Goal: Task Accomplishment & Management: Manage account settings

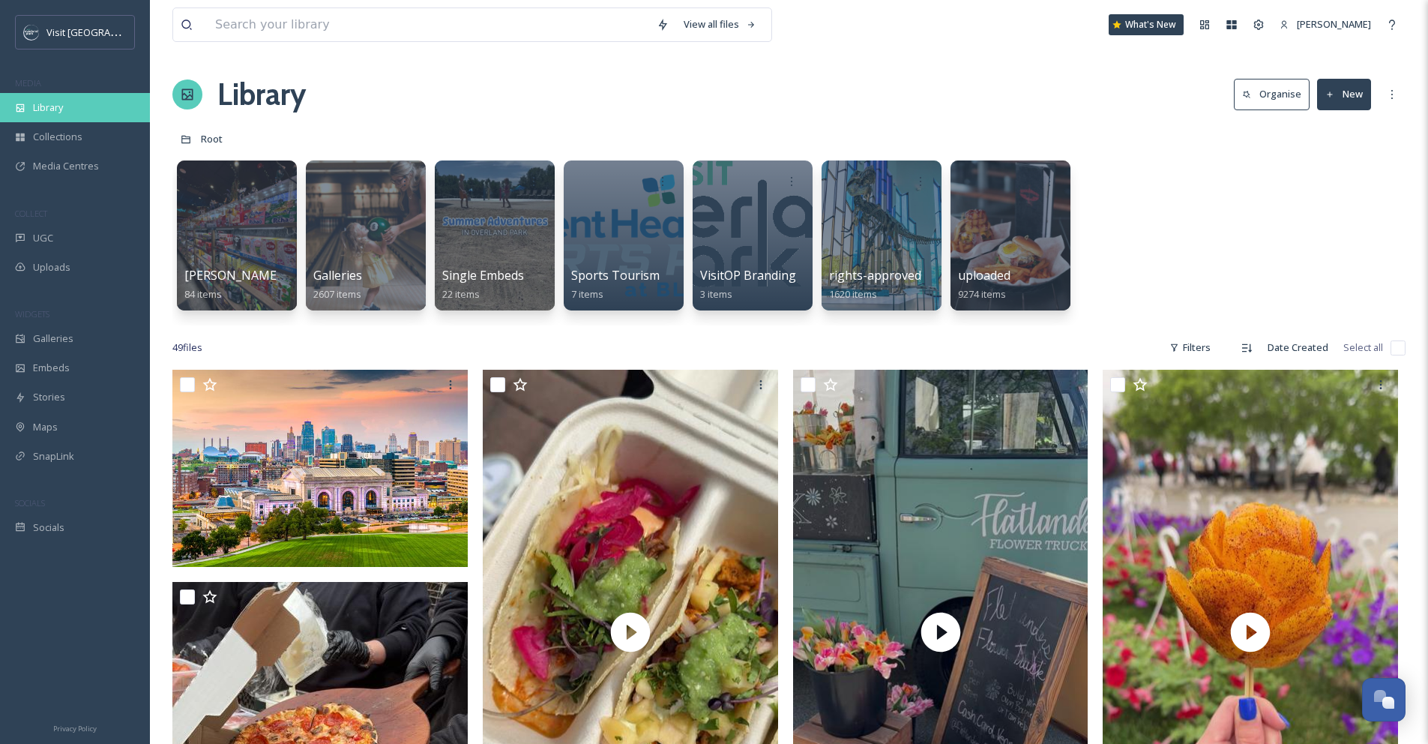
click at [70, 102] on div "Library" at bounding box center [75, 107] width 150 height 29
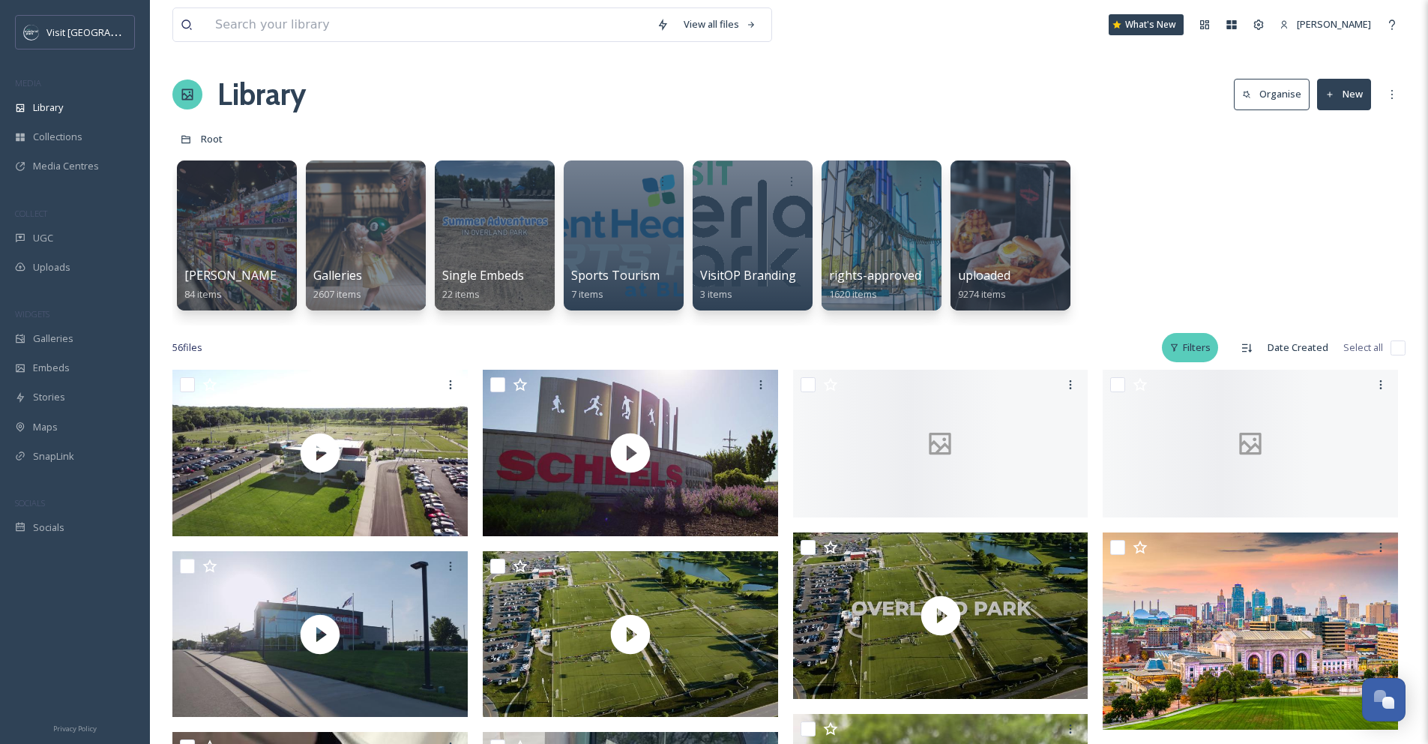
click at [1208, 346] on div "Filters" at bounding box center [1190, 347] width 56 height 29
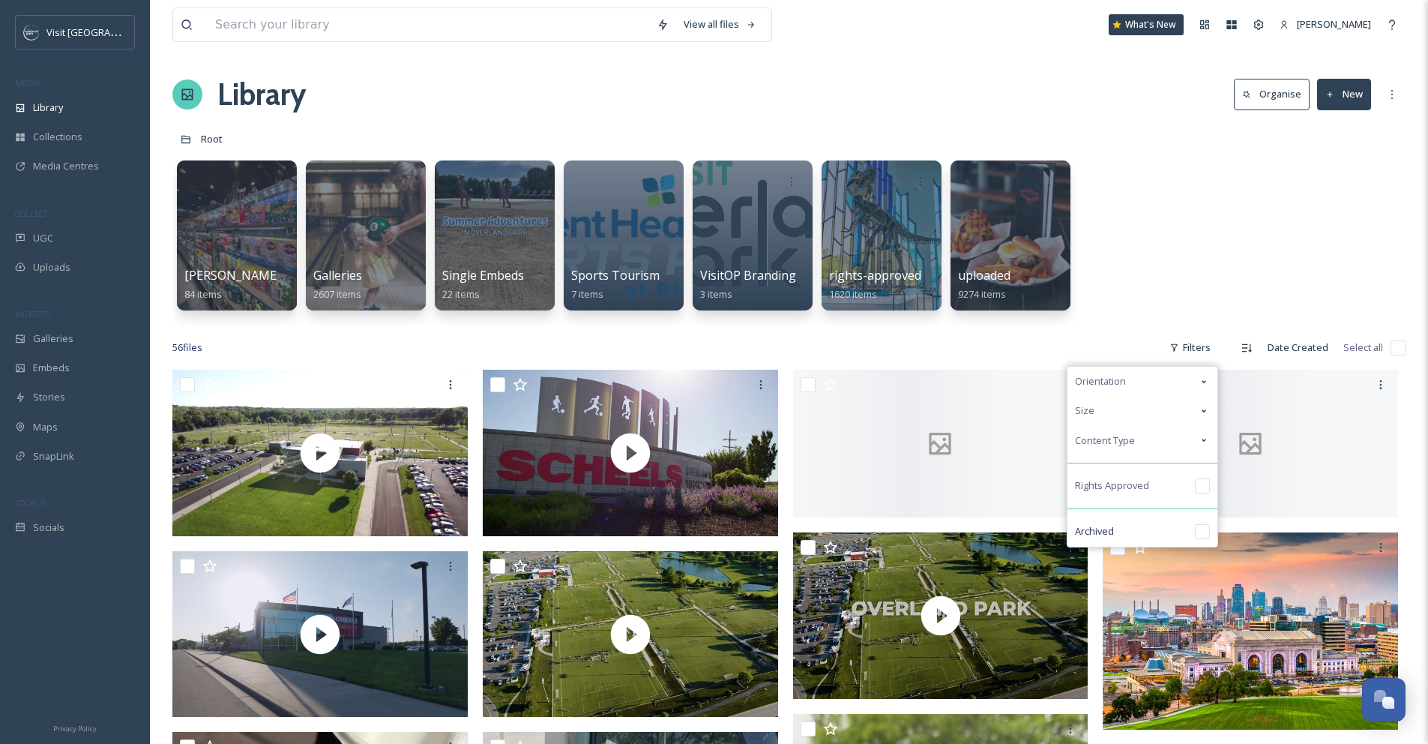
click at [1185, 450] on div "Content Type" at bounding box center [1142, 440] width 150 height 29
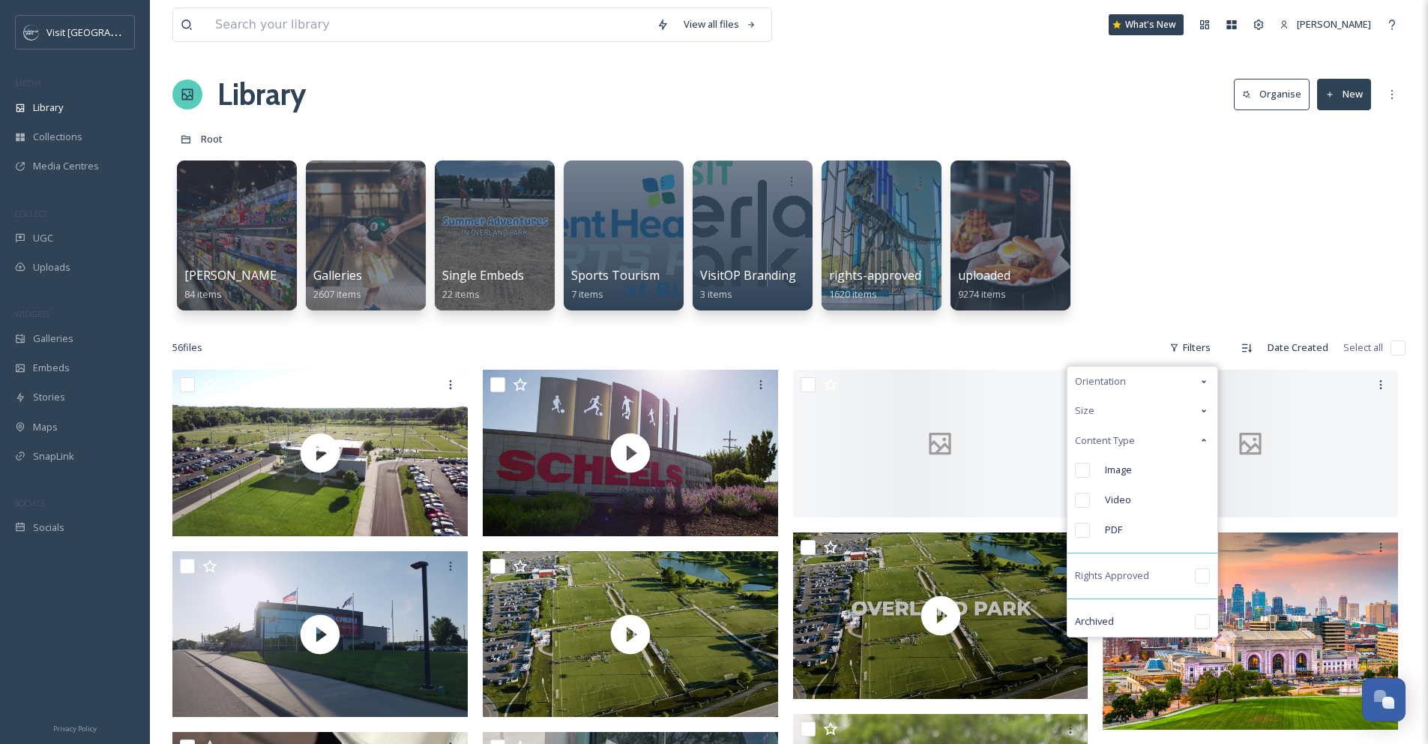
click at [1185, 450] on div "Content Type" at bounding box center [1142, 440] width 150 height 29
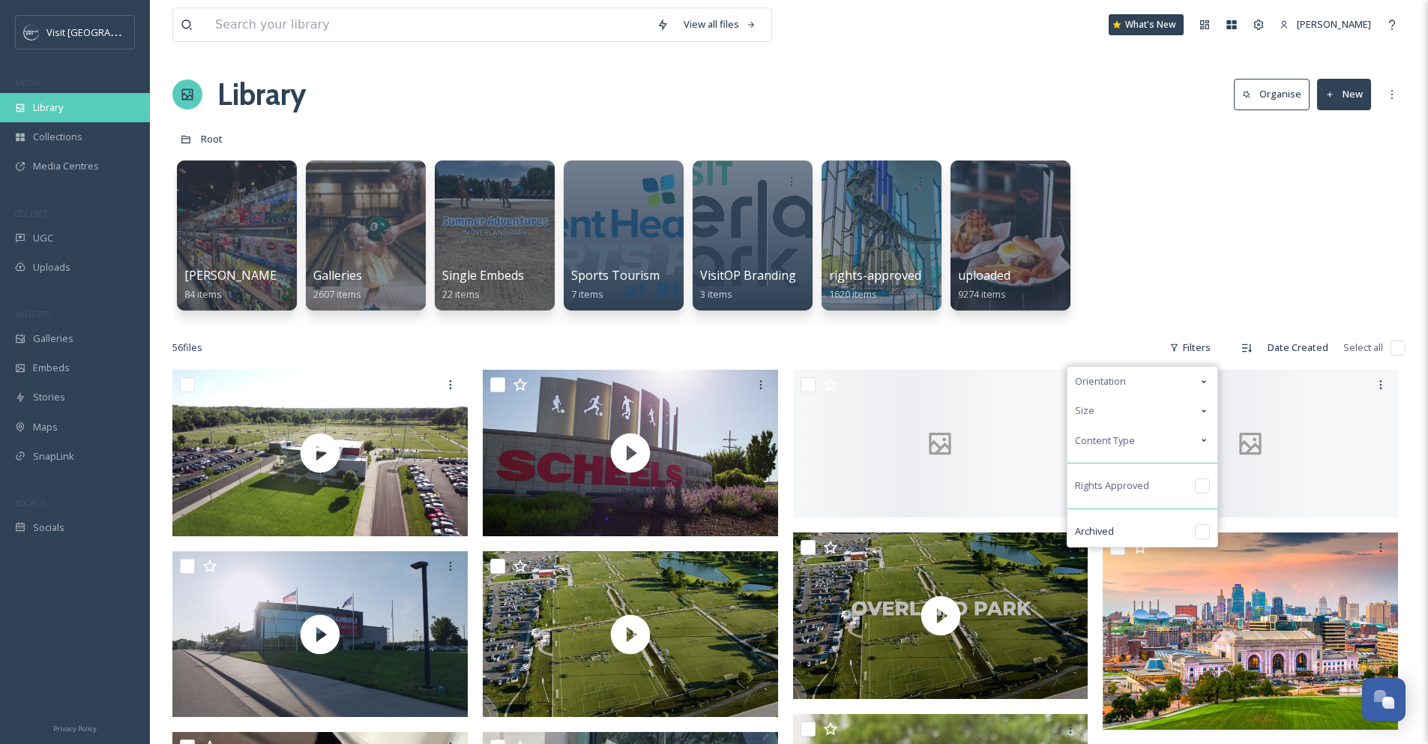
click at [55, 105] on span "Library" at bounding box center [48, 107] width 30 height 14
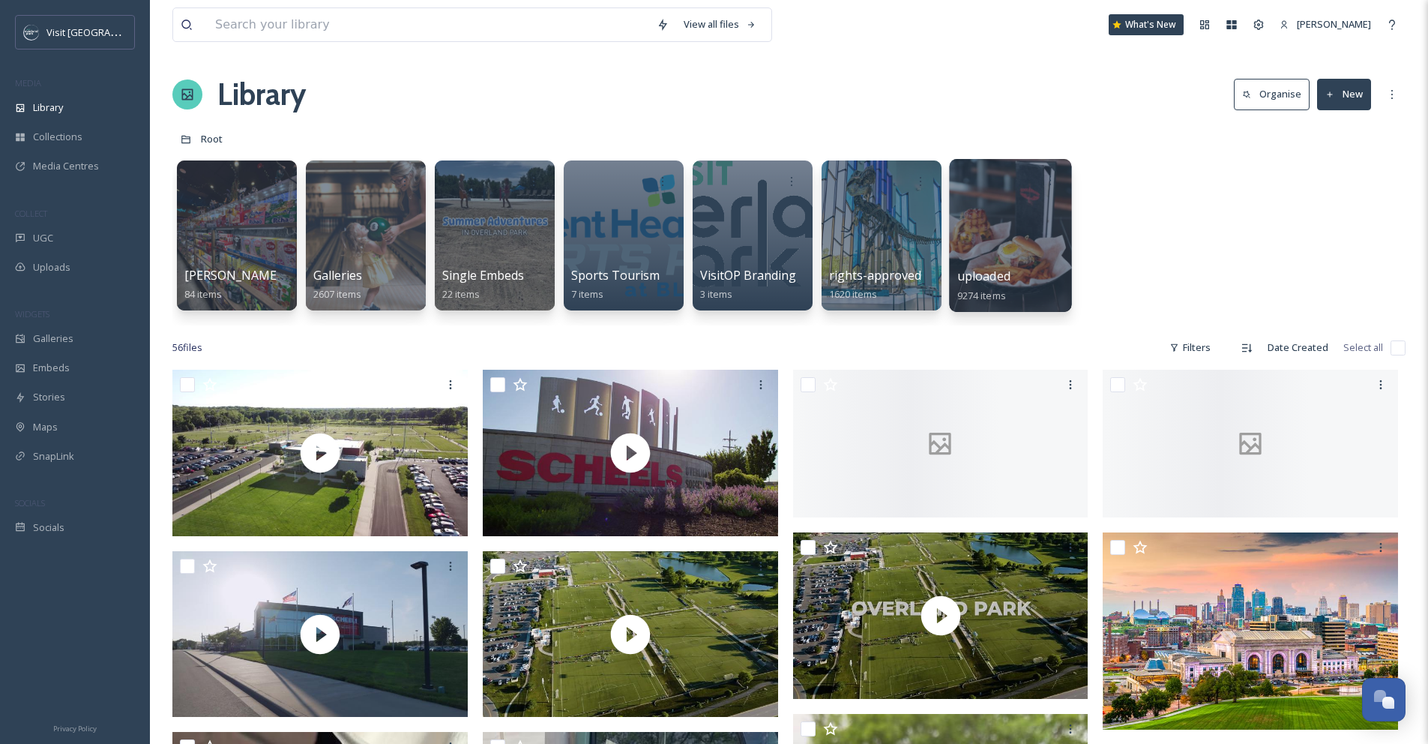
click at [1046, 245] on div at bounding box center [1010, 235] width 122 height 153
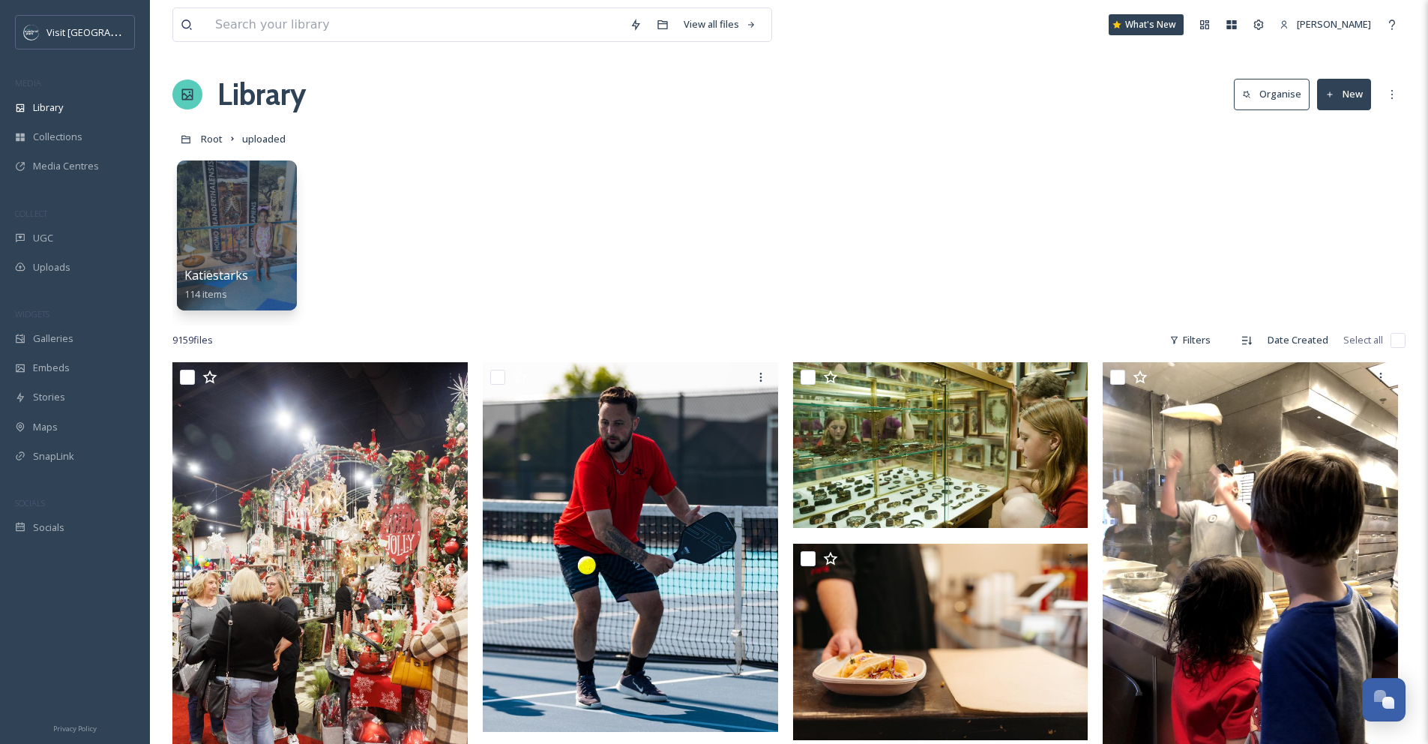
click at [1261, 103] on button "Organise" at bounding box center [1272, 94] width 76 height 31
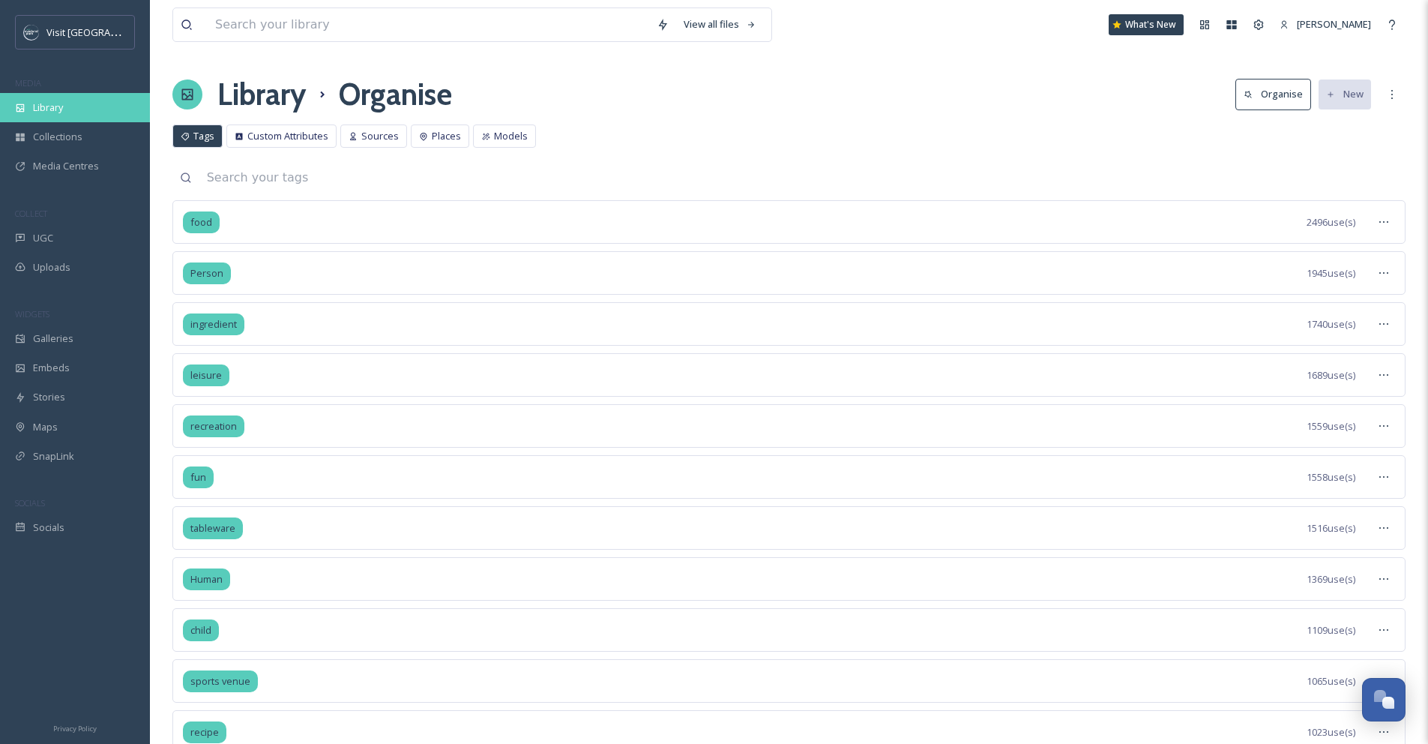
click at [56, 111] on span "Library" at bounding box center [48, 107] width 30 height 14
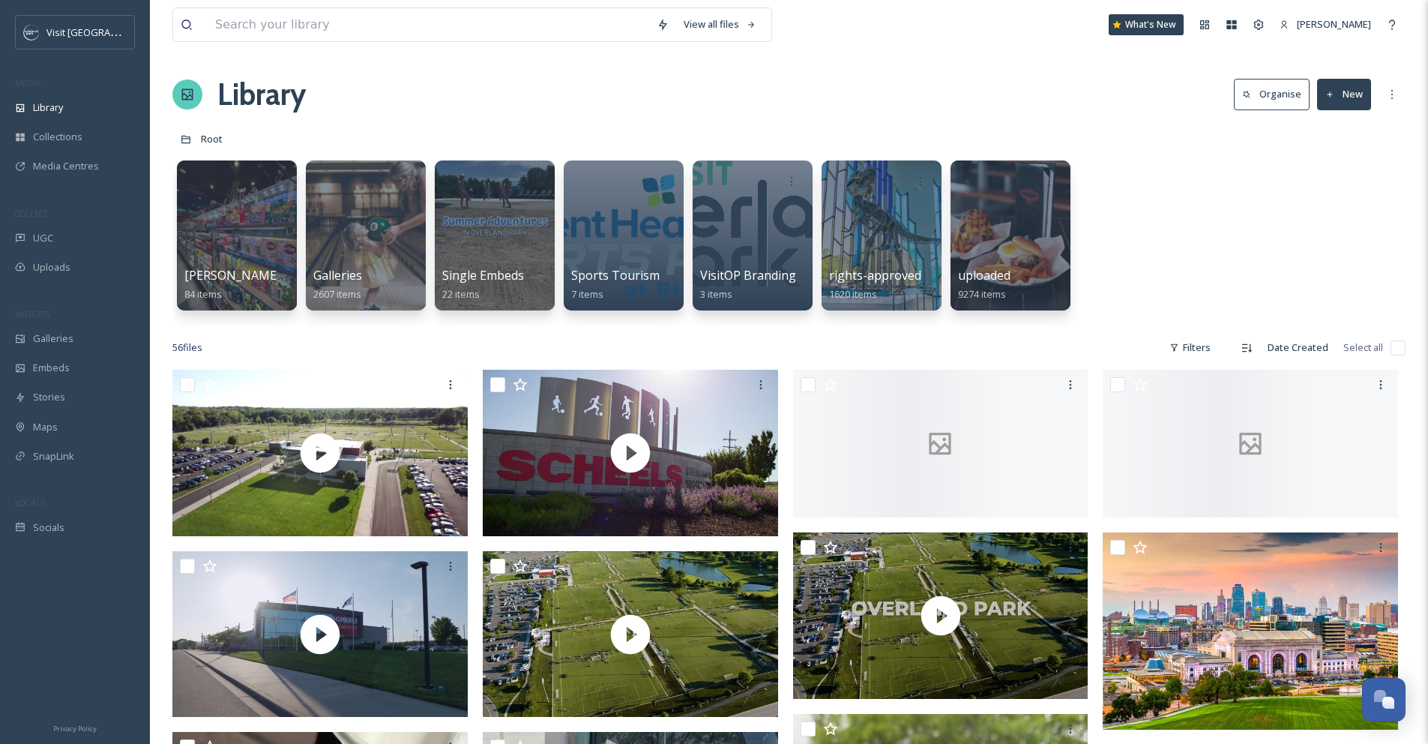
click at [1258, 100] on button "Organise" at bounding box center [1272, 94] width 76 height 31
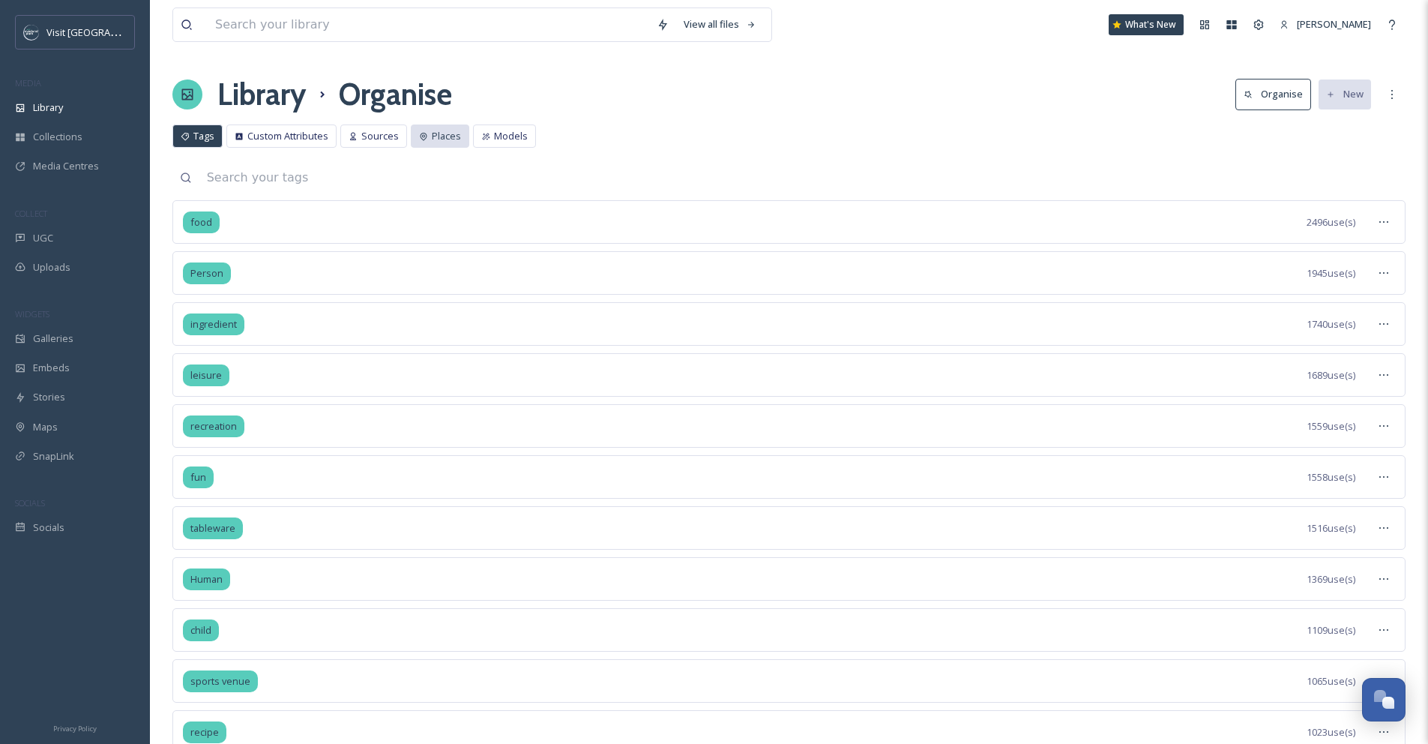
click at [455, 137] on span "Places" at bounding box center [446, 136] width 29 height 14
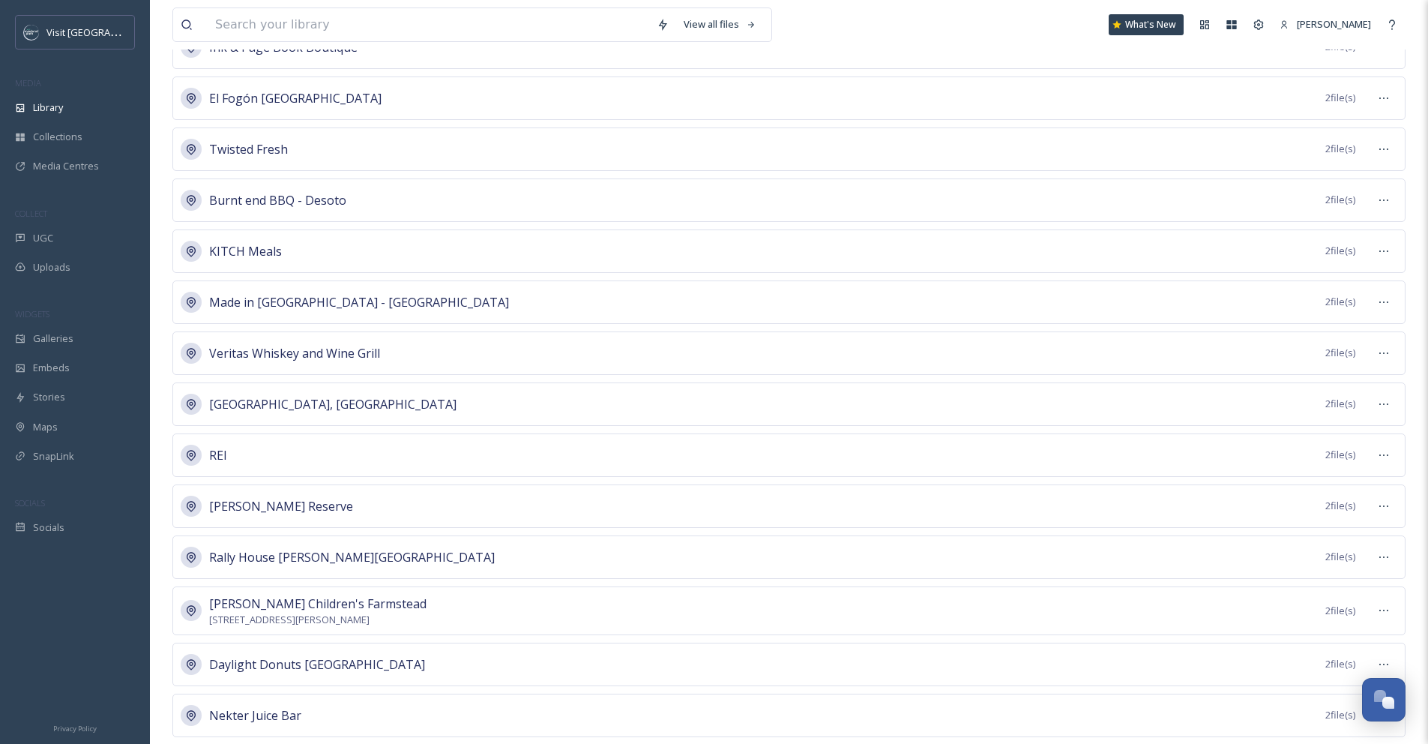
scroll to position [9381, 0]
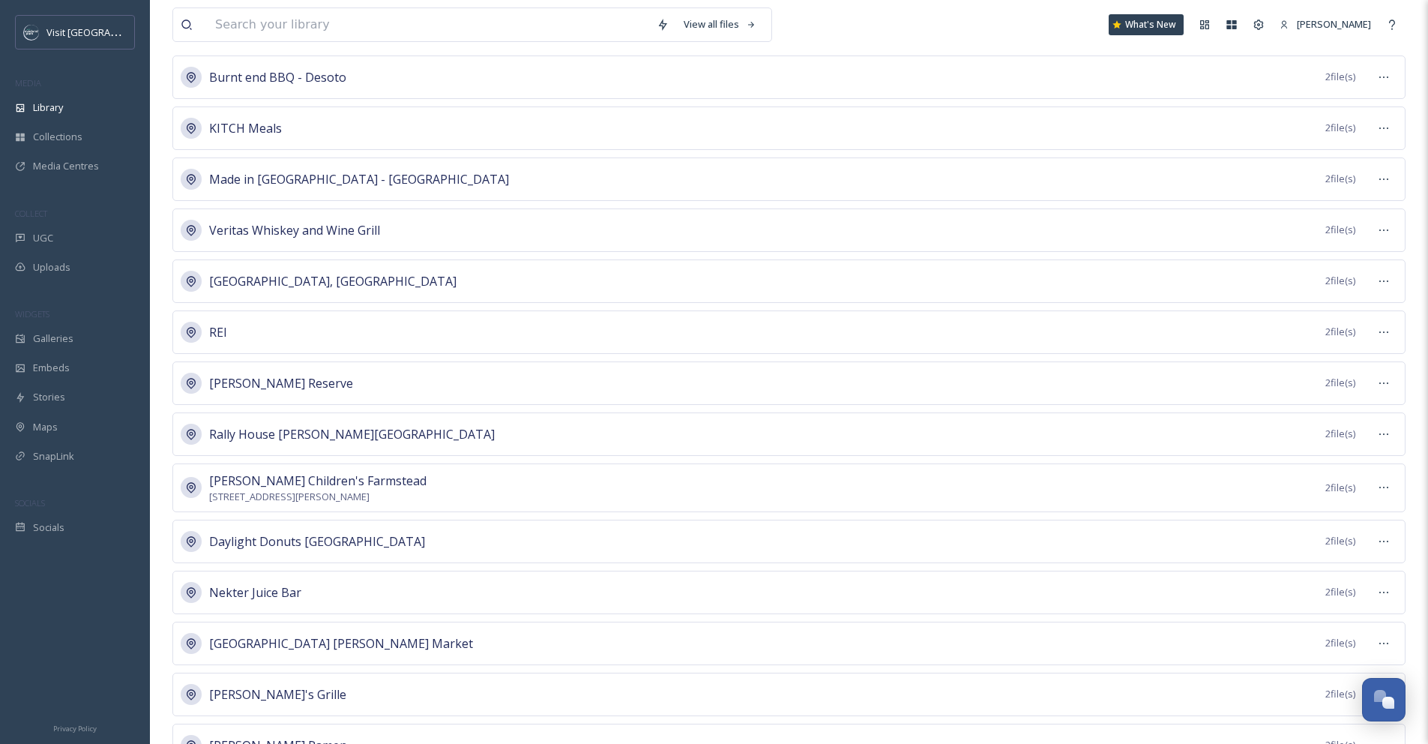
click at [1297, 479] on div "Deanna Rose Children's Farmstead 13800 Switzer Rd, Overland Park, KS 66221, USA…" at bounding box center [788, 487] width 1233 height 49
click at [1383, 491] on icon at bounding box center [1384, 487] width 12 height 12
click at [1387, 576] on div "Merge Places" at bounding box center [1357, 578] width 78 height 29
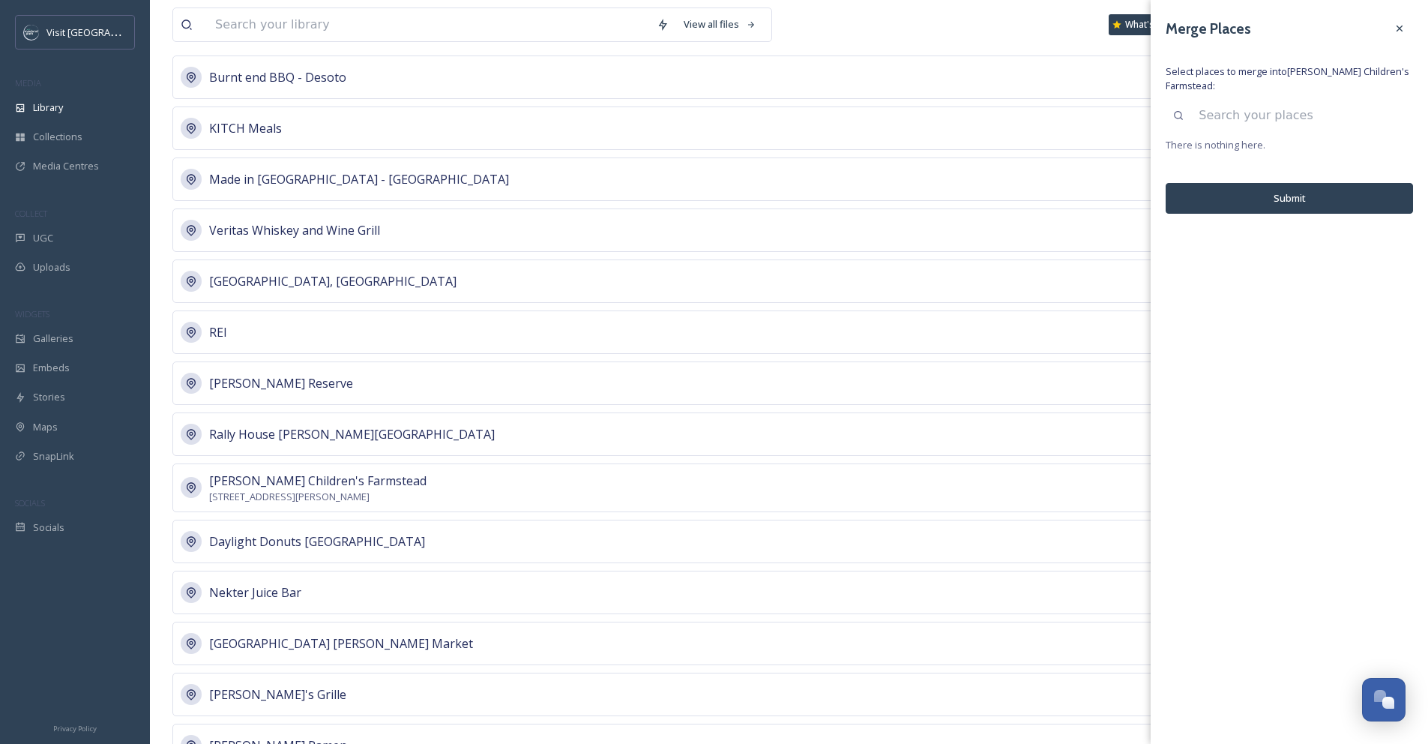
click at [1241, 146] on span "There is nothing here." at bounding box center [1289, 145] width 247 height 14
click at [1235, 113] on input at bounding box center [1302, 115] width 222 height 33
type input "Deanna Rose"
click at [1397, 113] on icon at bounding box center [1399, 115] width 12 height 12
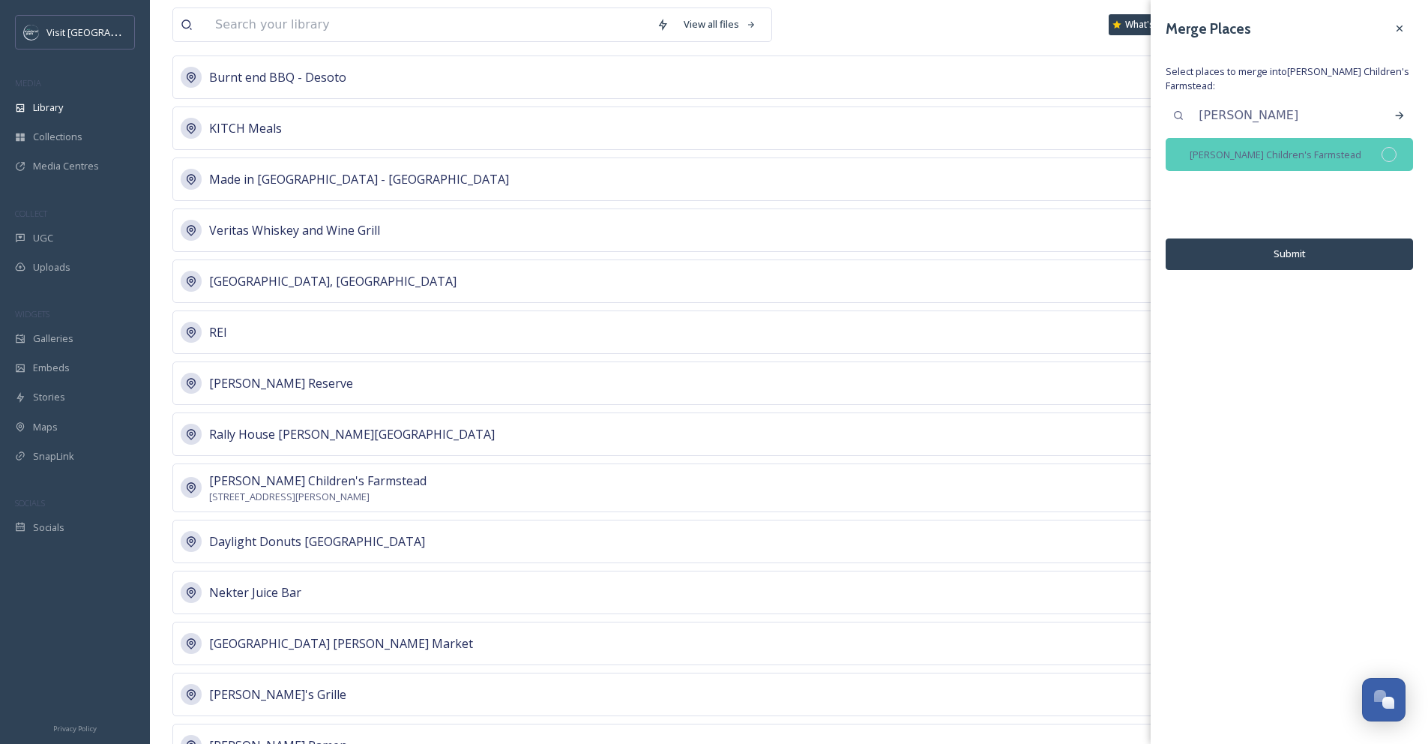
click at [1387, 154] on div at bounding box center [1388, 154] width 15 height 15
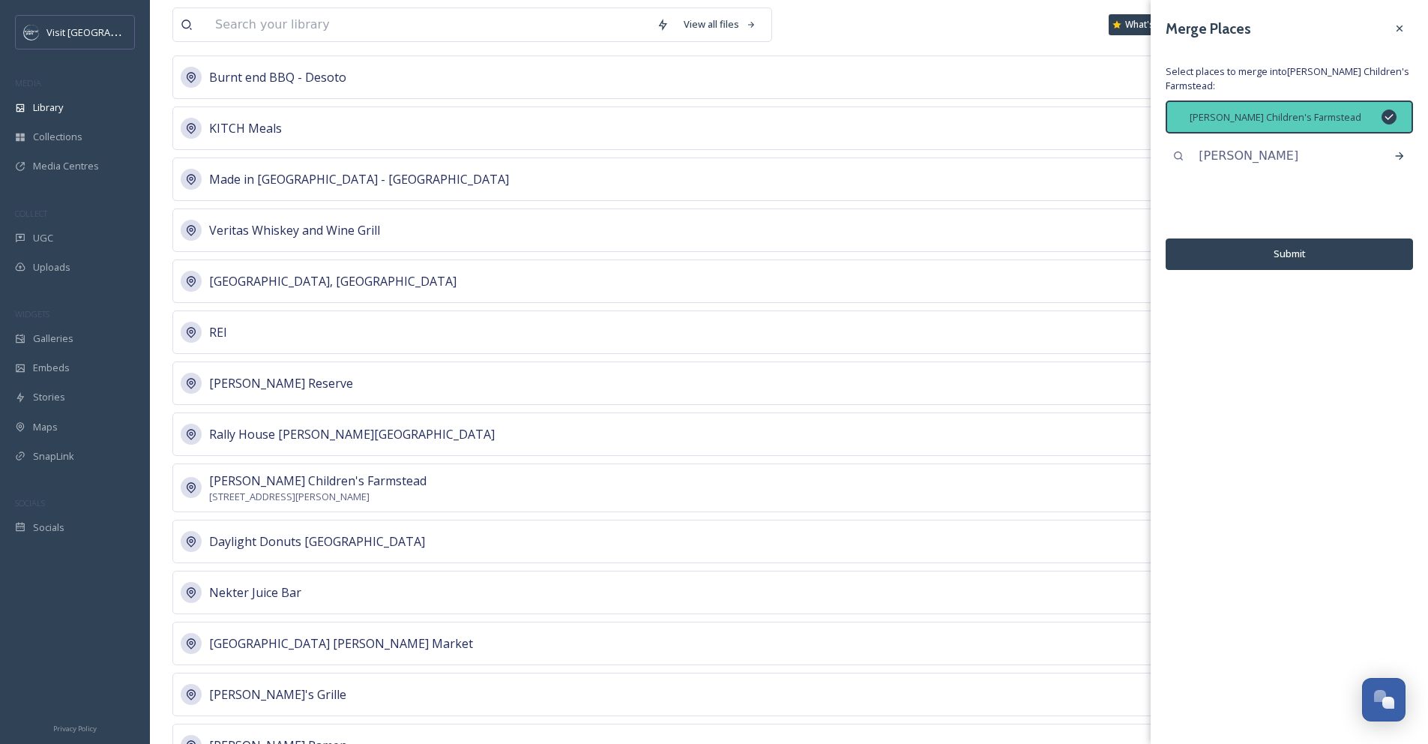
click at [1355, 252] on button "Submit" at bounding box center [1289, 253] width 247 height 31
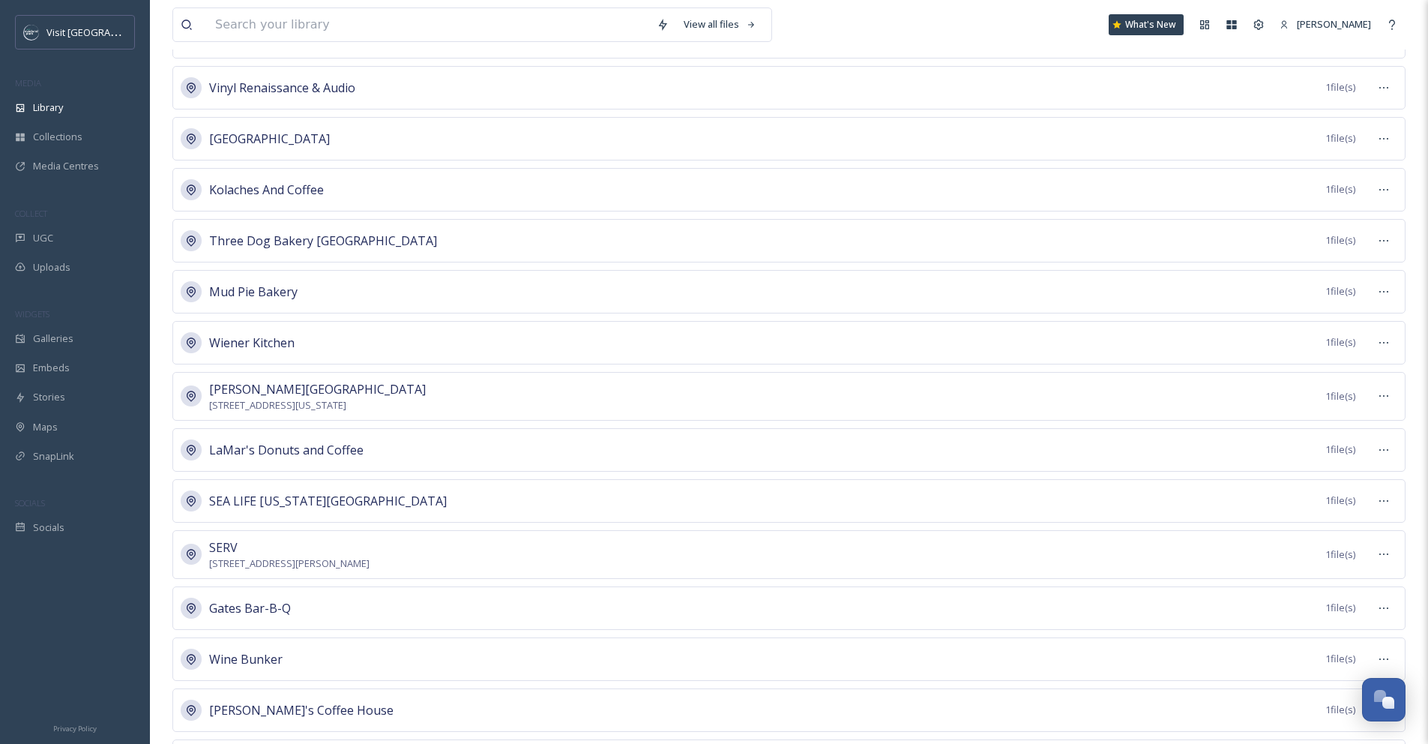
scroll to position [13367, 0]
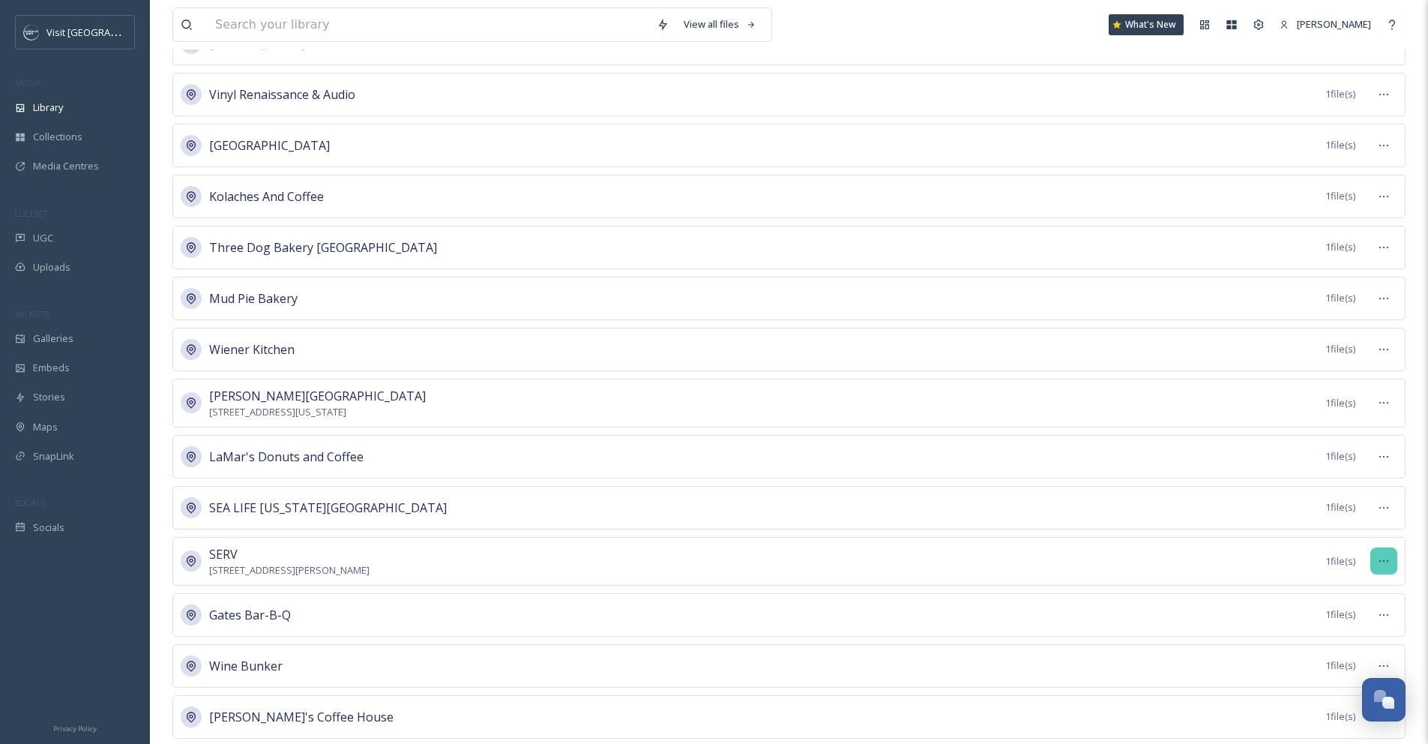
click at [1382, 561] on icon at bounding box center [1384, 561] width 12 height 12
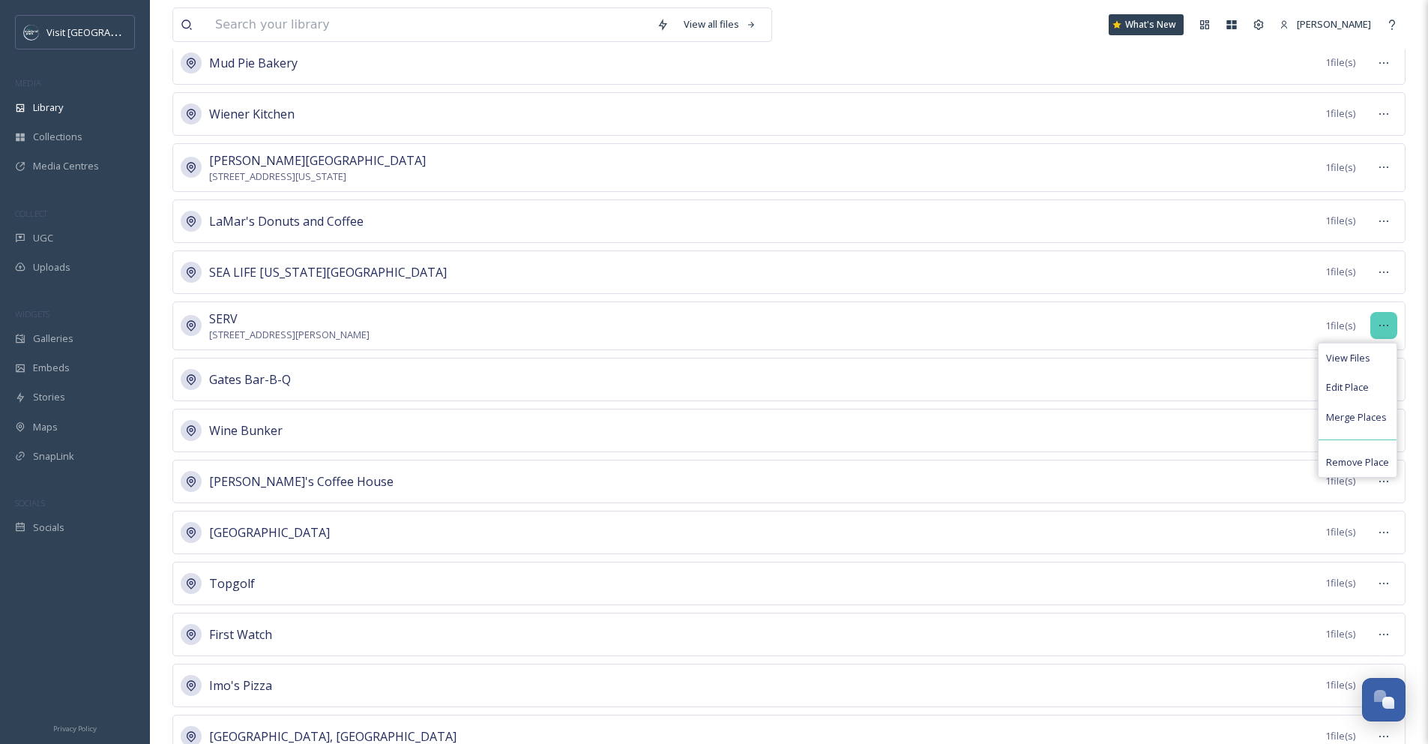
scroll to position [13603, 0]
click at [1359, 417] on span "Merge Places" at bounding box center [1356, 416] width 61 height 14
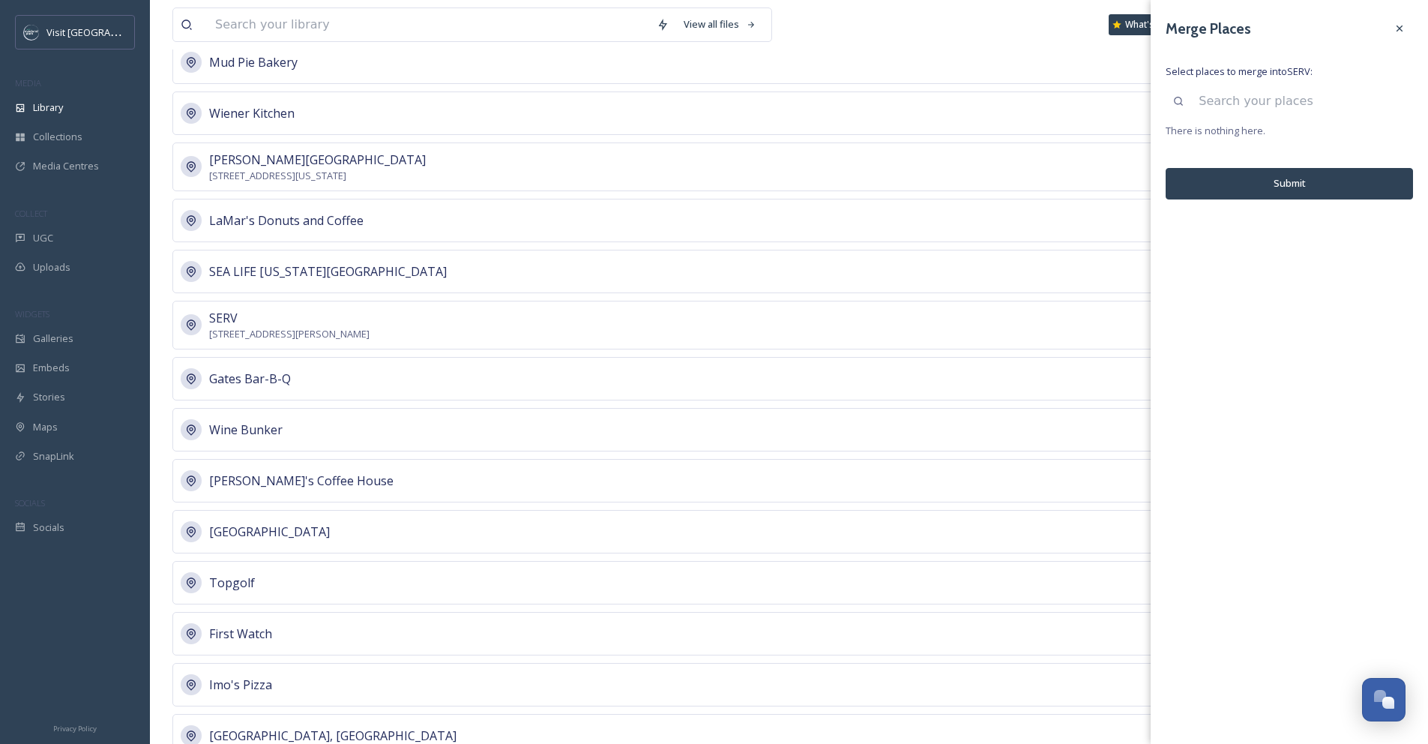
click at [1277, 95] on input at bounding box center [1302, 101] width 222 height 33
type input "SERV"
click at [1396, 100] on icon at bounding box center [1399, 101] width 12 height 12
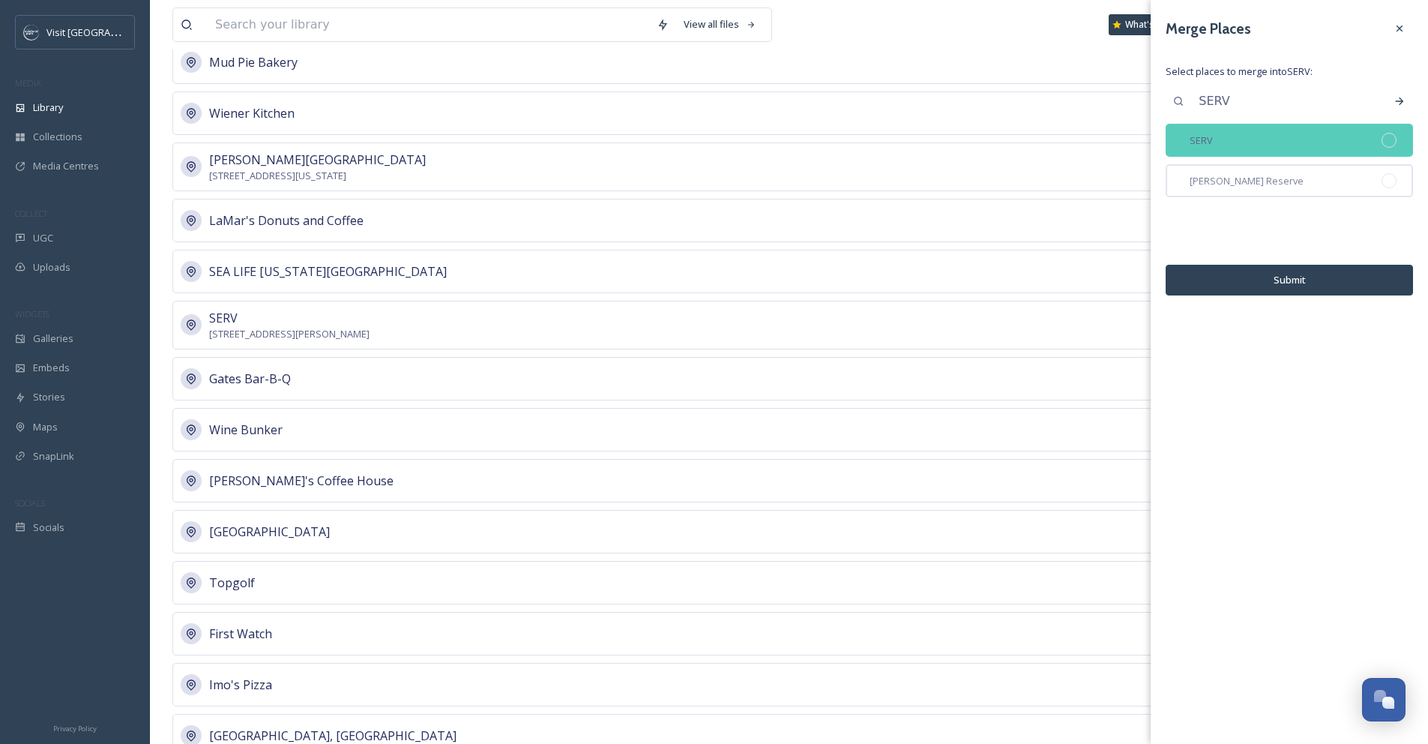
click at [1393, 135] on div at bounding box center [1388, 140] width 15 height 15
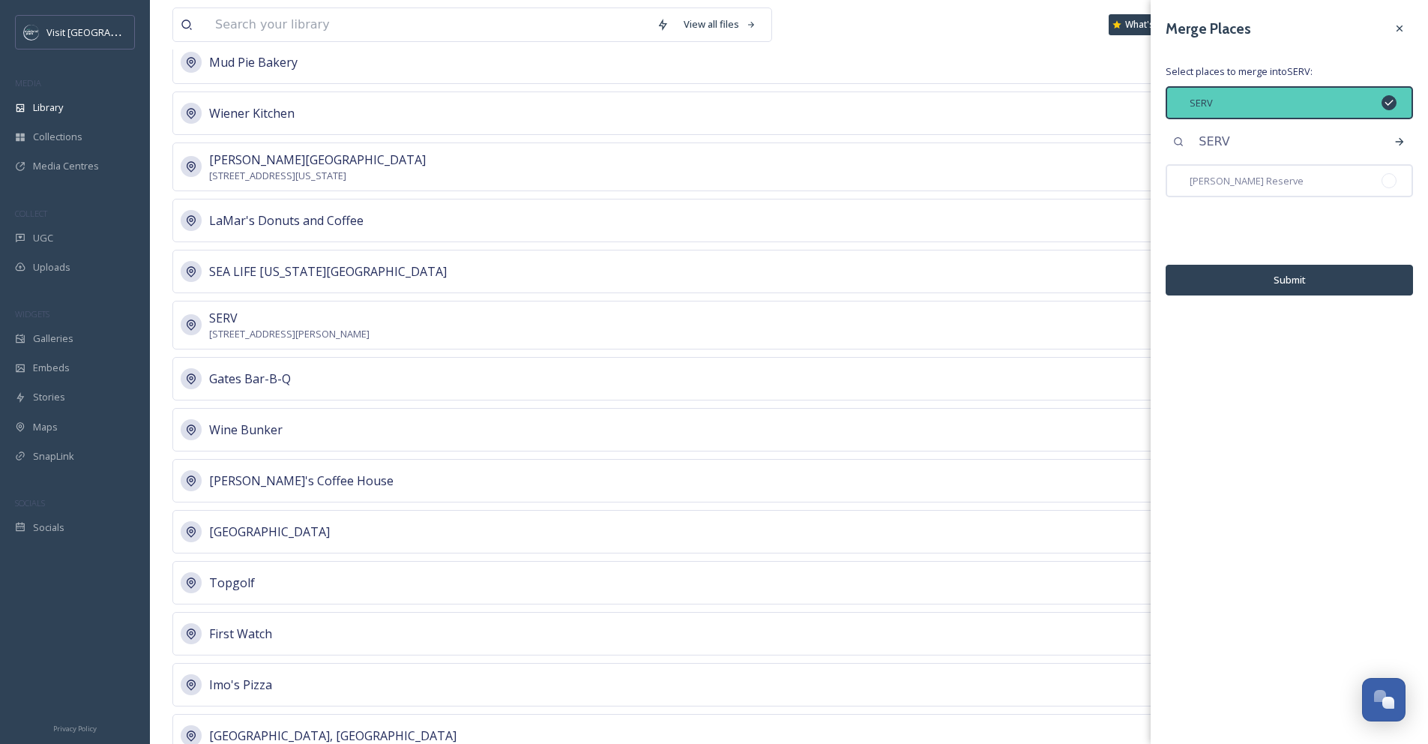
click at [1342, 274] on button "Submit" at bounding box center [1289, 280] width 247 height 31
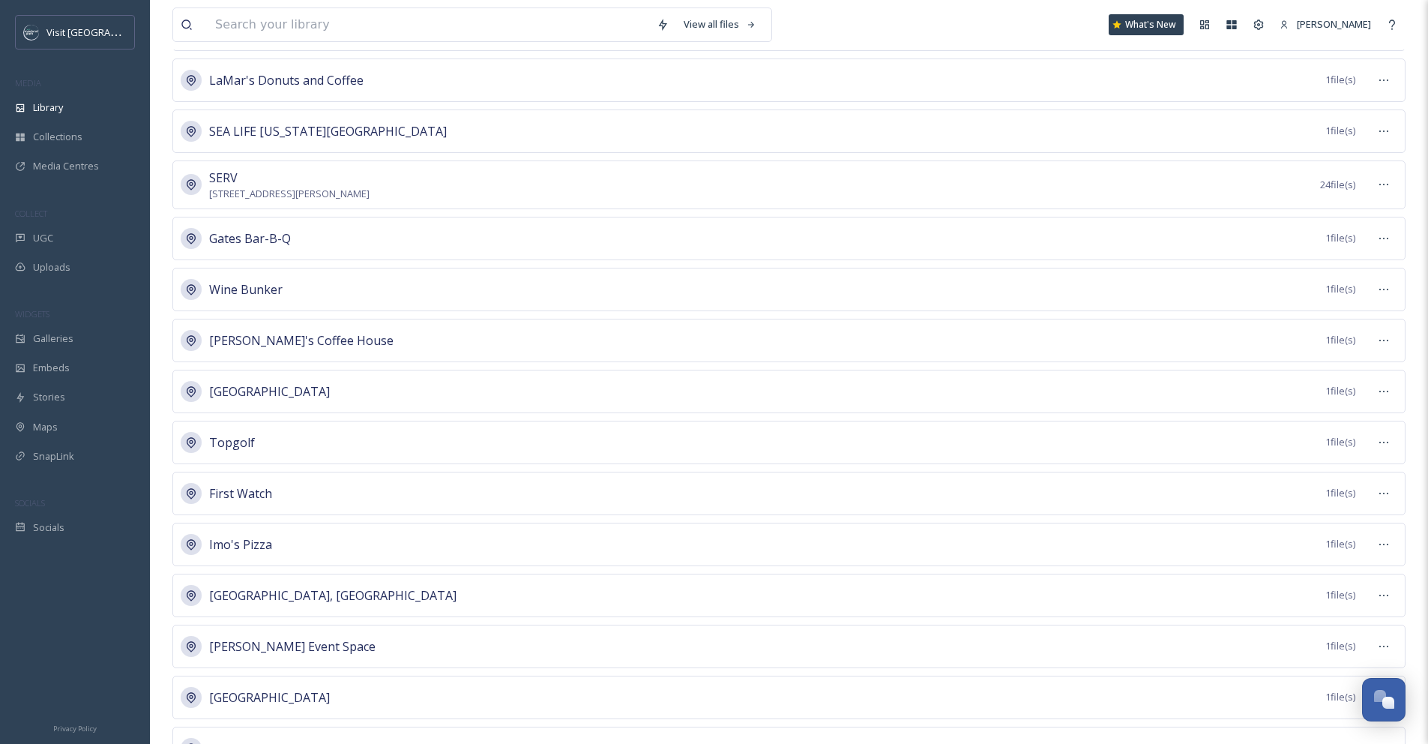
scroll to position [13591, 0]
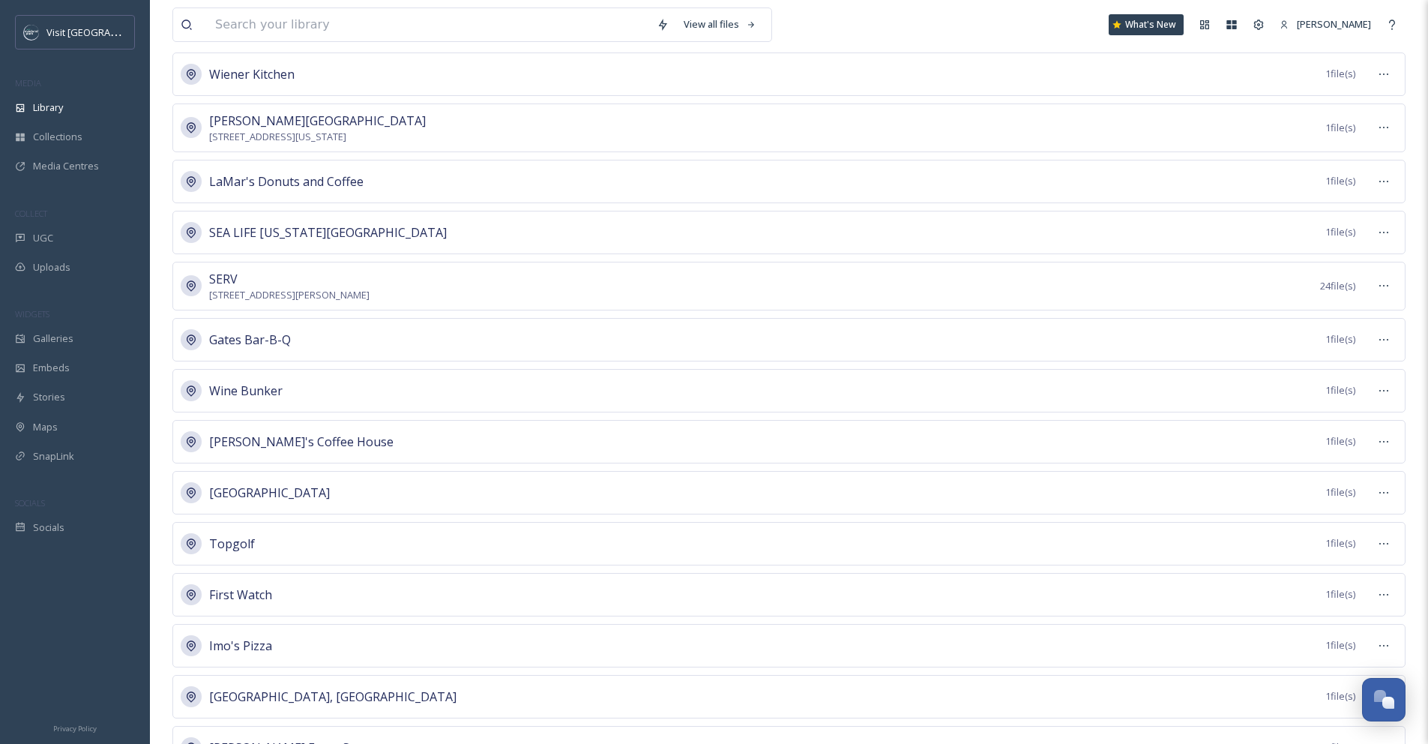
click at [1157, 285] on div "SERV 9051 Metcalf Ave, Overland Park, KS 66212, USA 24 file(s)" at bounding box center [788, 286] width 1233 height 49
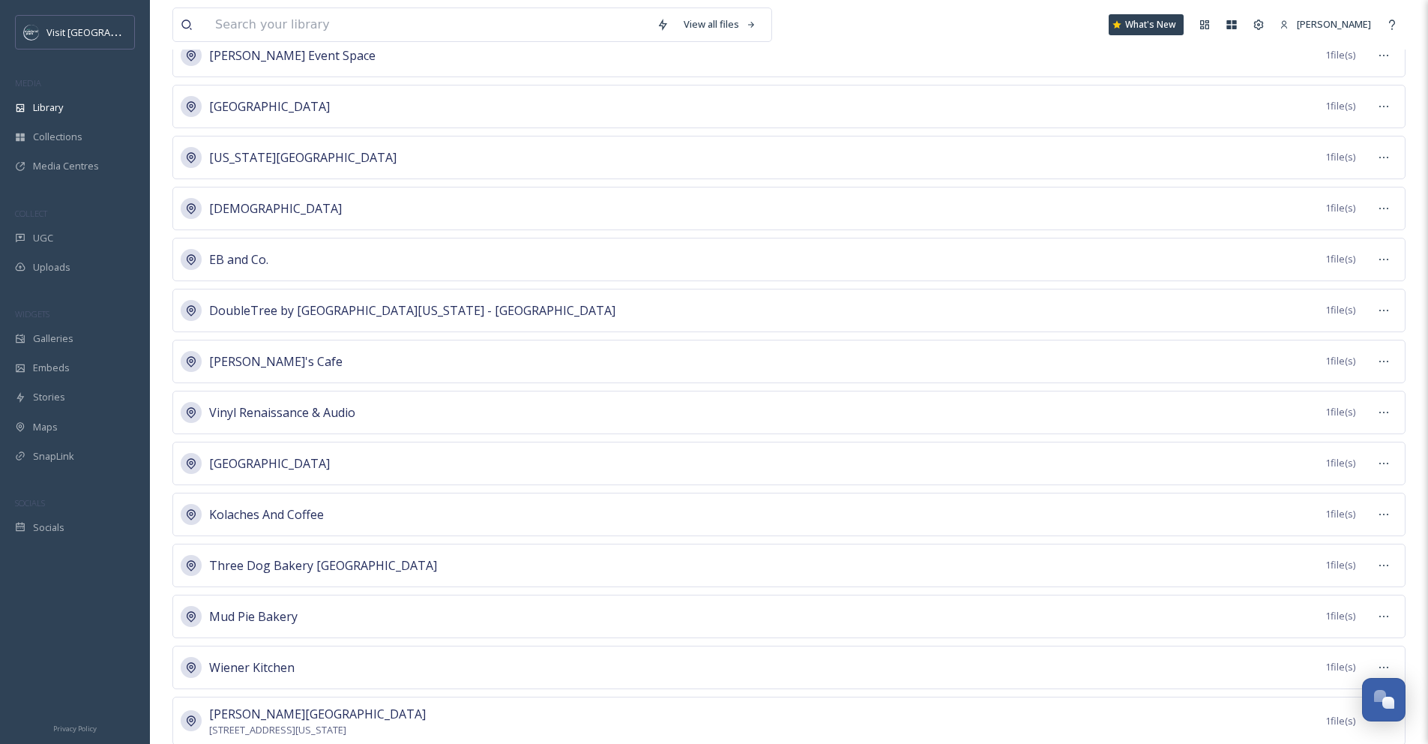
scroll to position [13511, 0]
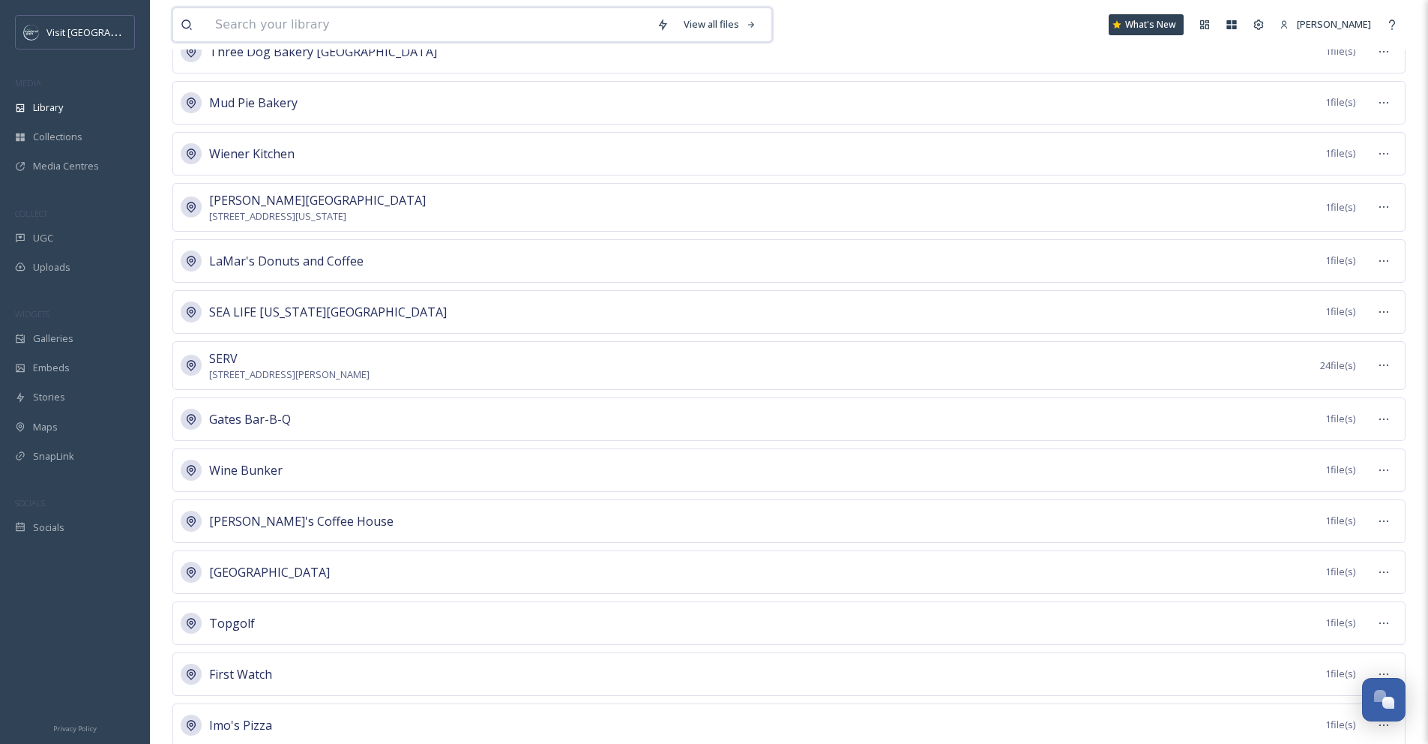
click at [620, 22] on input at bounding box center [428, 24] width 441 height 33
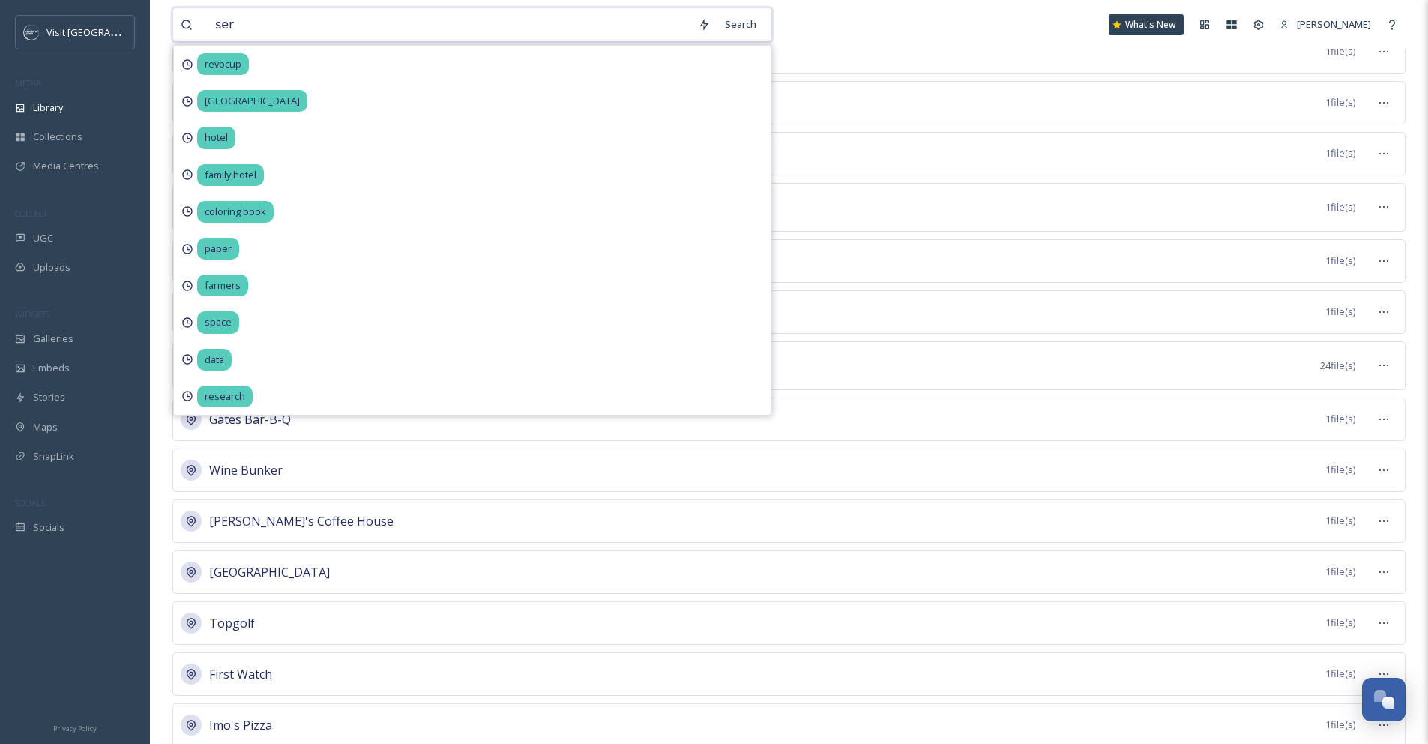
type input "serv"
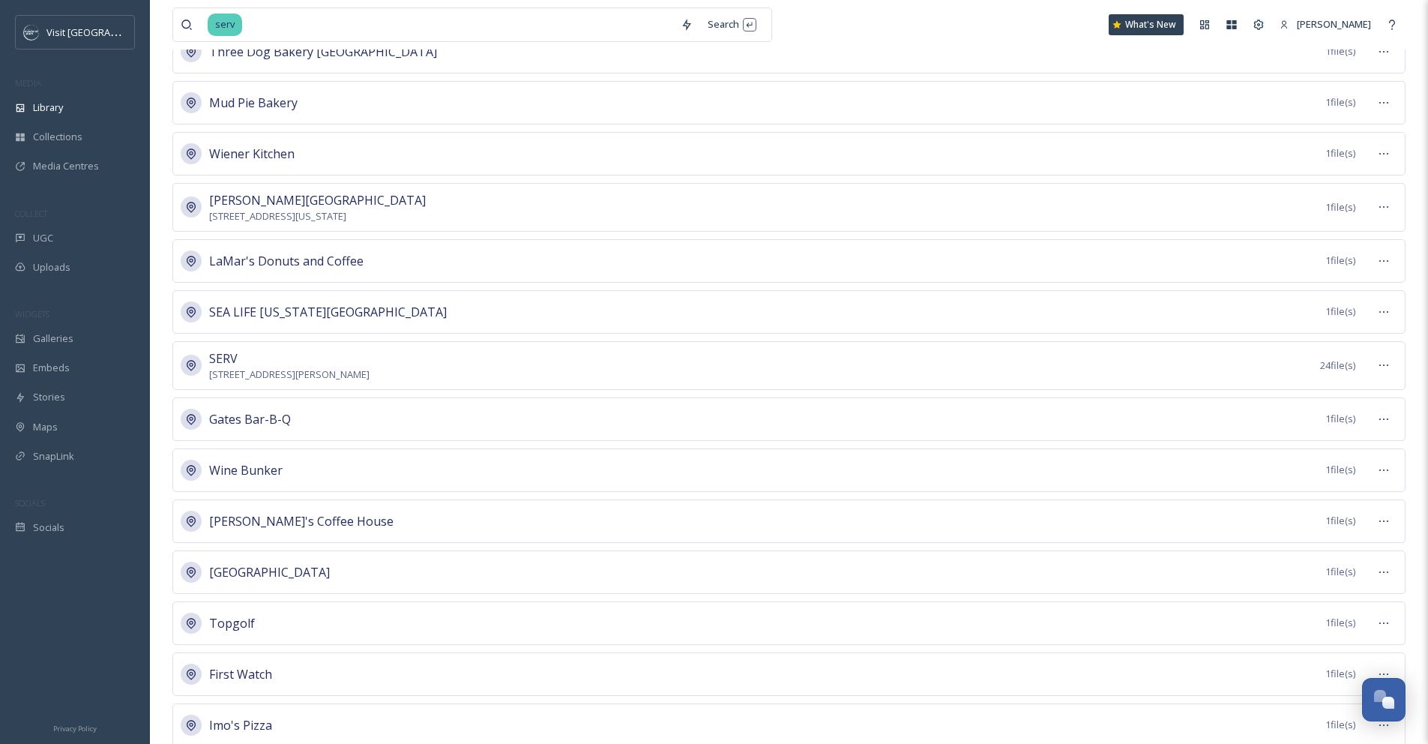
click at [971, 35] on div "serv Search What's New Danyelle Perry" at bounding box center [788, 24] width 1233 height 49
click at [688, 26] on icon at bounding box center [687, 25] width 8 height 12
click at [743, 28] on div "Search Press Enter to search" at bounding box center [732, 24] width 64 height 29
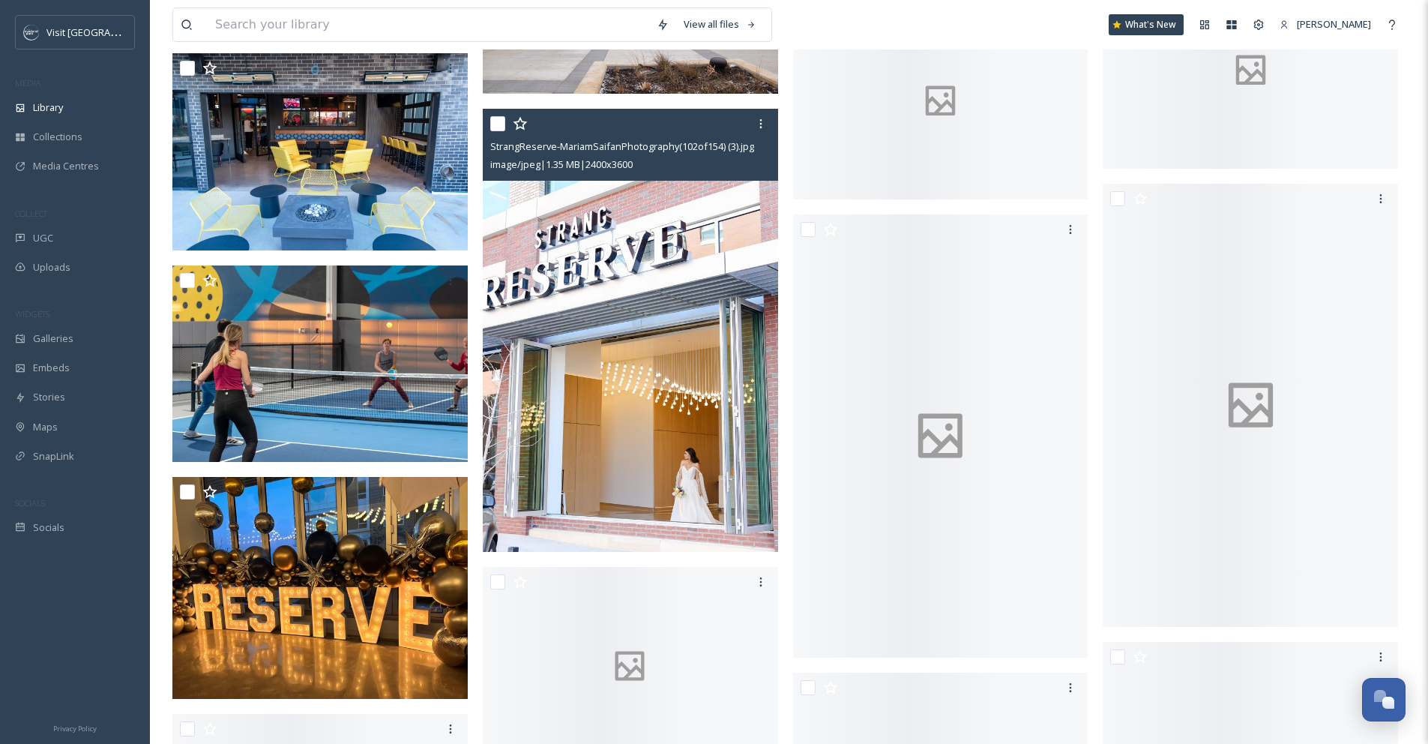
scroll to position [2205, 0]
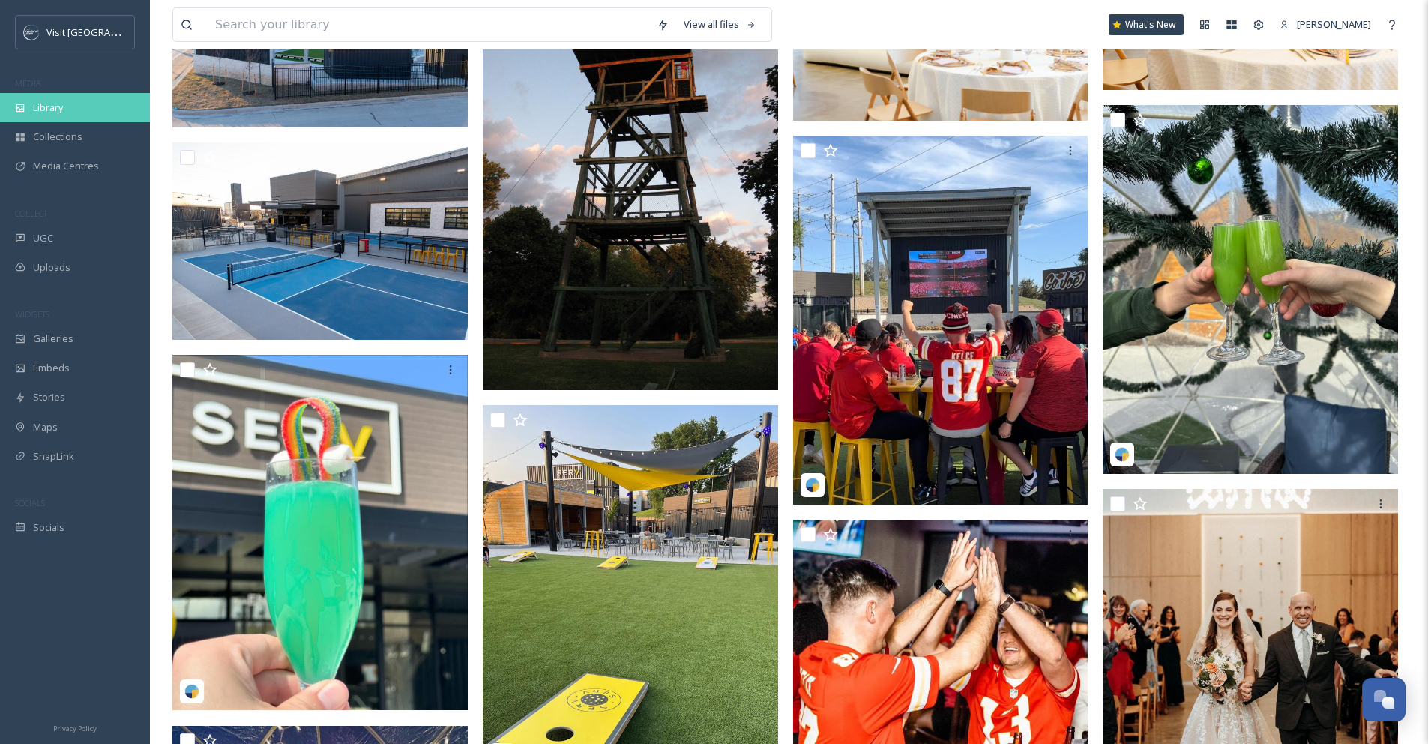
click at [61, 111] on span "Library" at bounding box center [48, 107] width 30 height 14
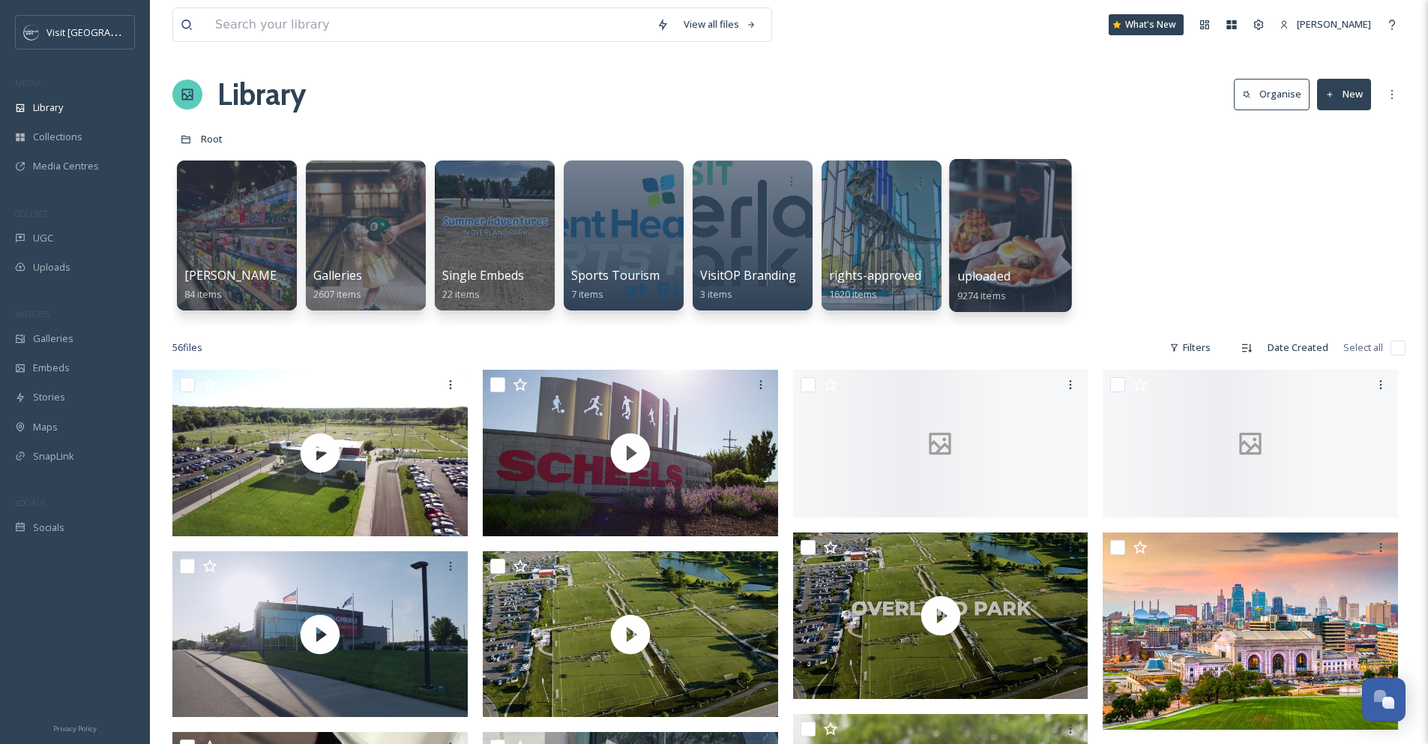
click at [984, 235] on div at bounding box center [1010, 235] width 122 height 153
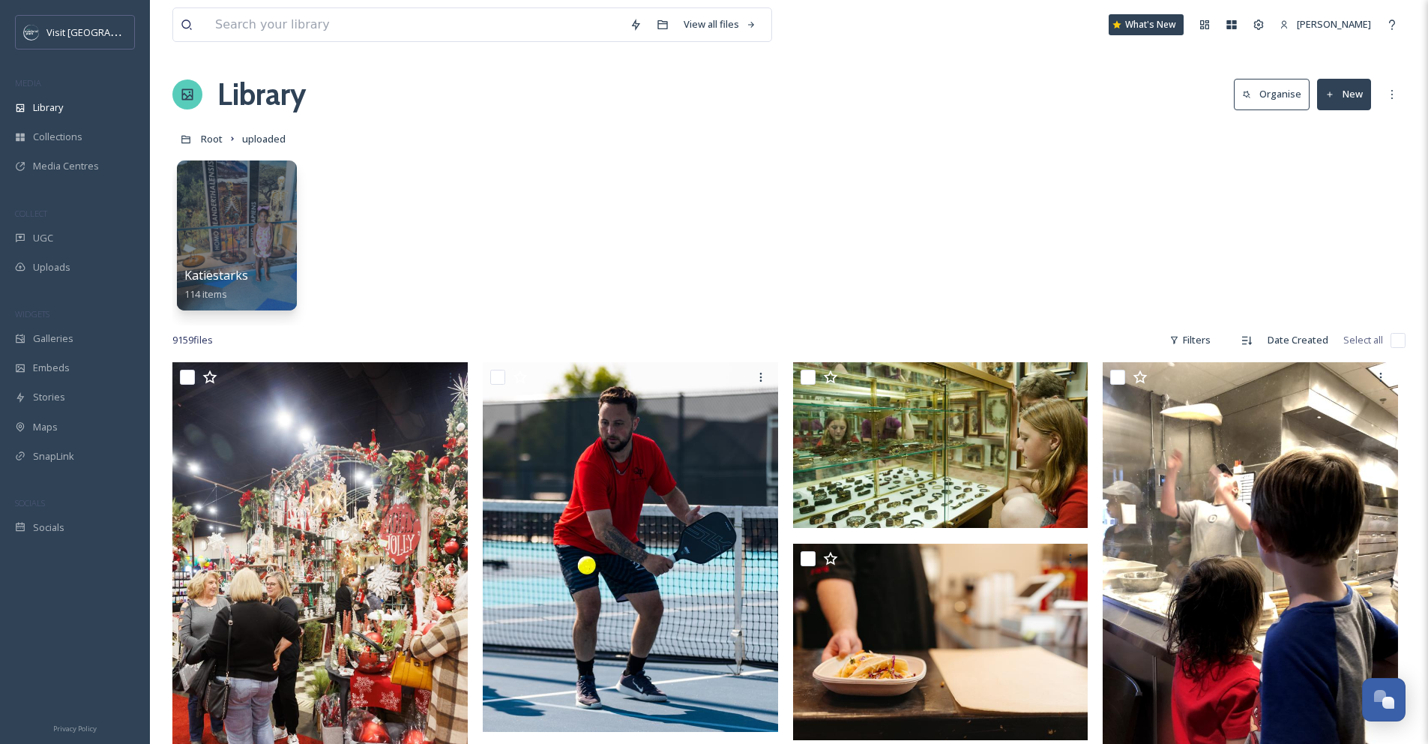
click at [1252, 95] on button "Organise" at bounding box center [1272, 94] width 76 height 31
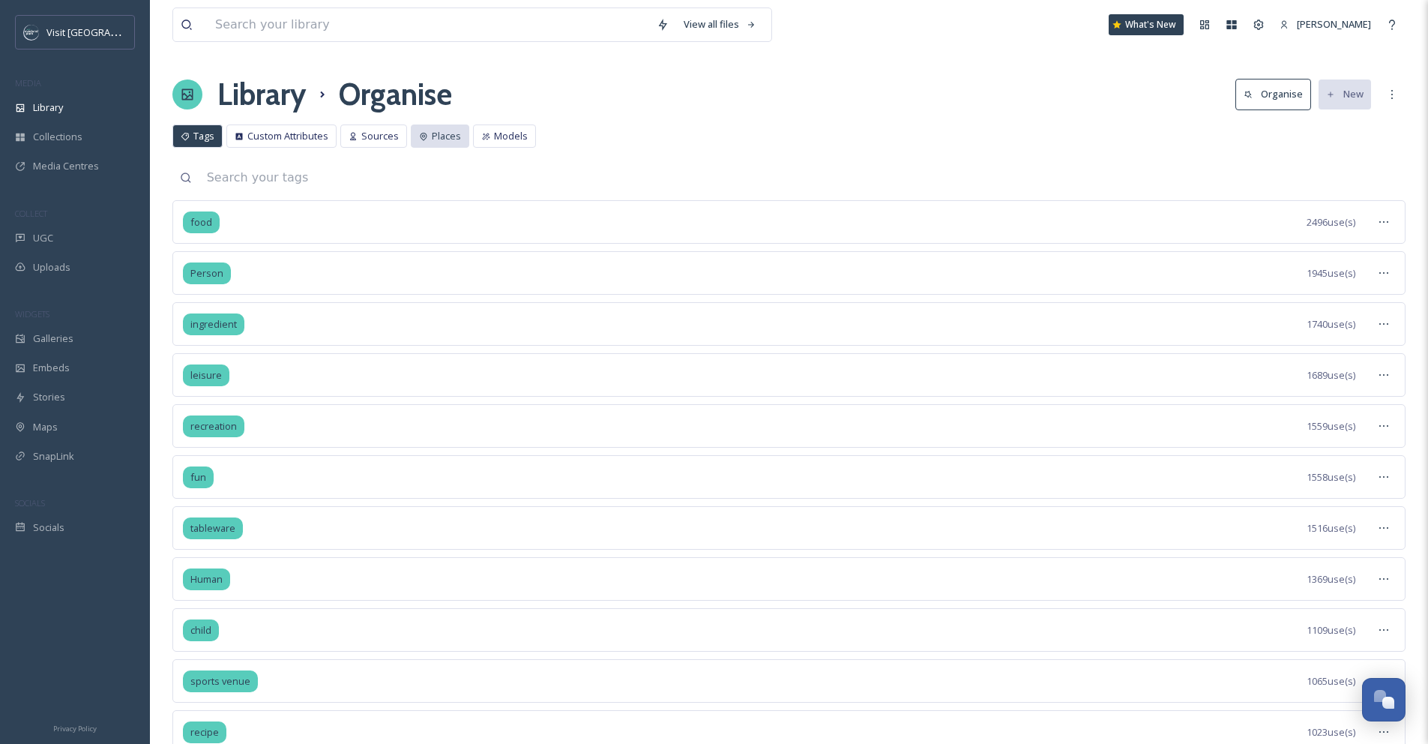
click at [454, 140] on span "Places" at bounding box center [446, 136] width 29 height 14
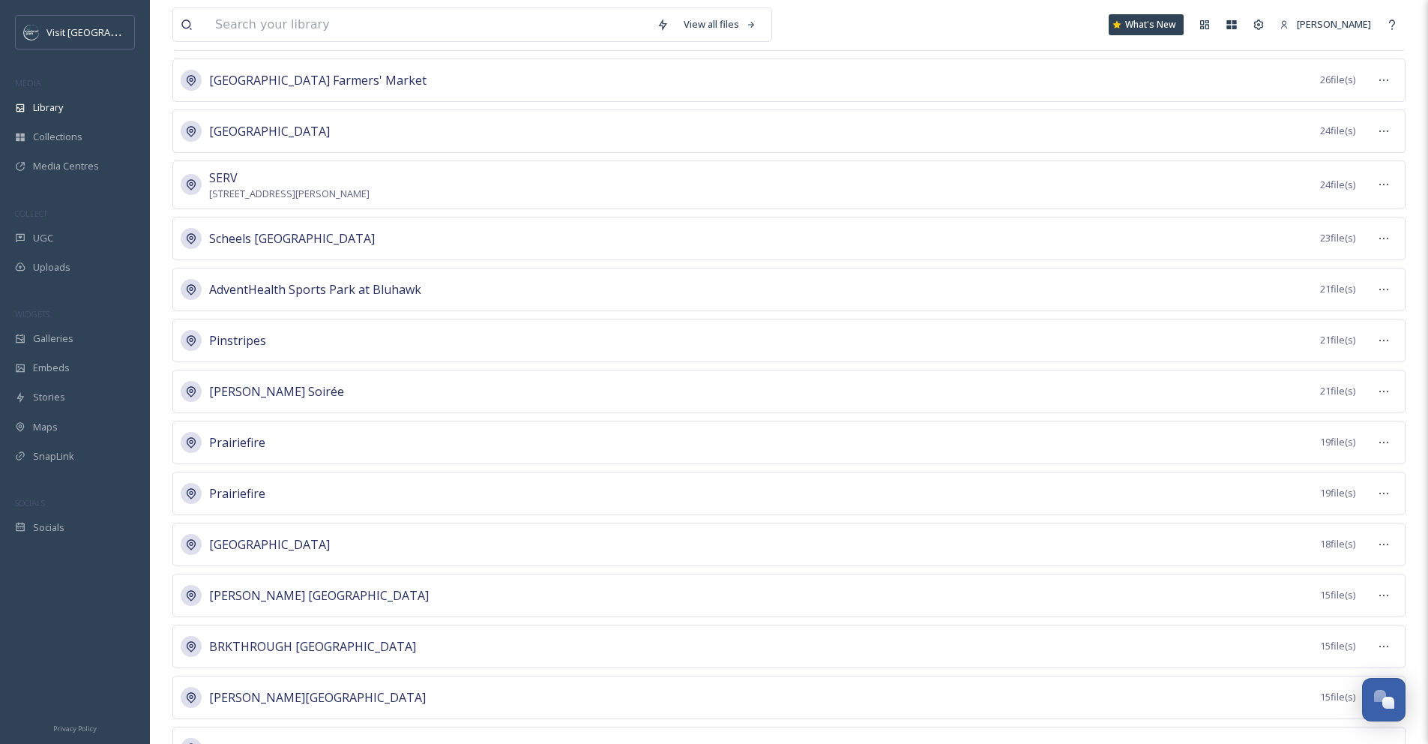
scroll to position [781, 0]
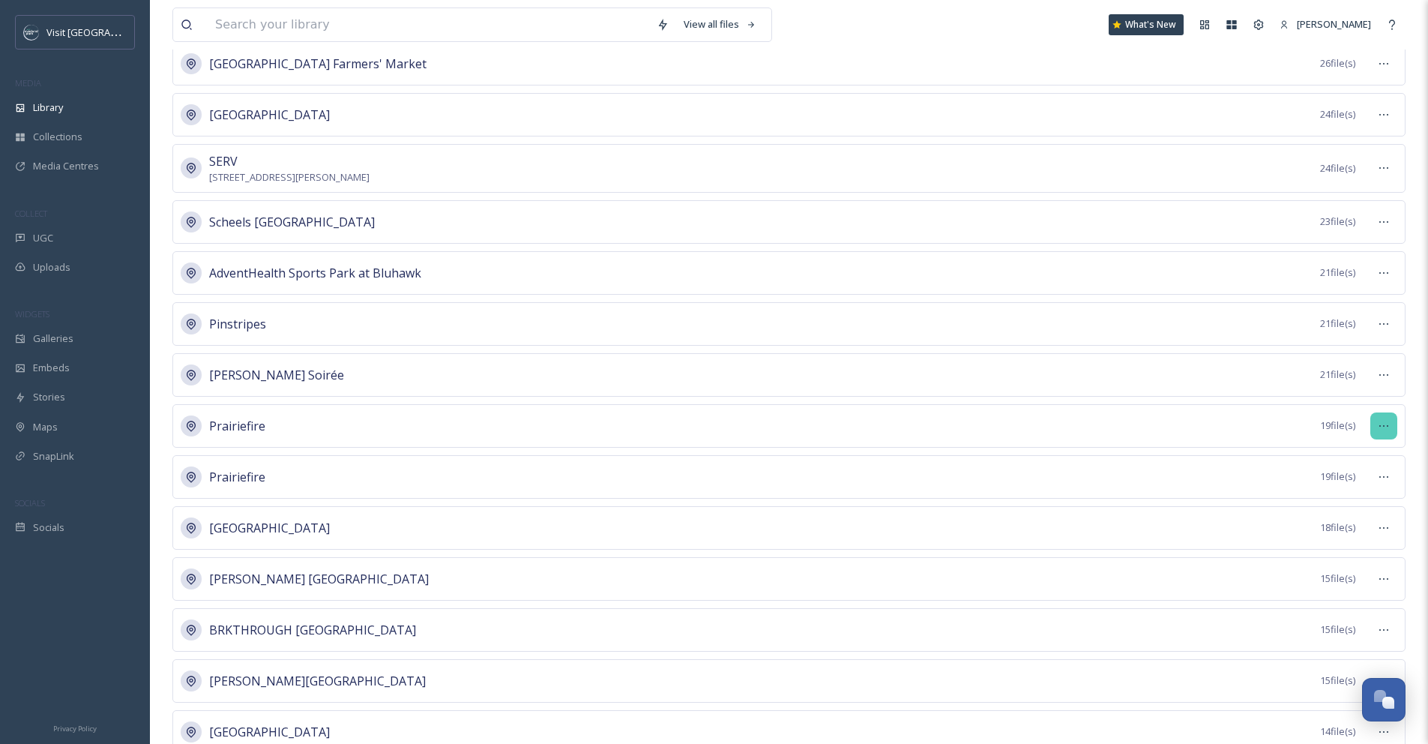
click at [1376, 426] on div at bounding box center [1383, 425] width 27 height 27
click at [1208, 429] on div "Prairiefire 19 file(s) View Files Edit Place Merge Places Remove Place" at bounding box center [788, 425] width 1233 height 43
click at [1387, 432] on div at bounding box center [1383, 425] width 27 height 27
copy span "View"
click at [1252, 419] on div "Prairiefire 19 file(s)" at bounding box center [788, 425] width 1233 height 43
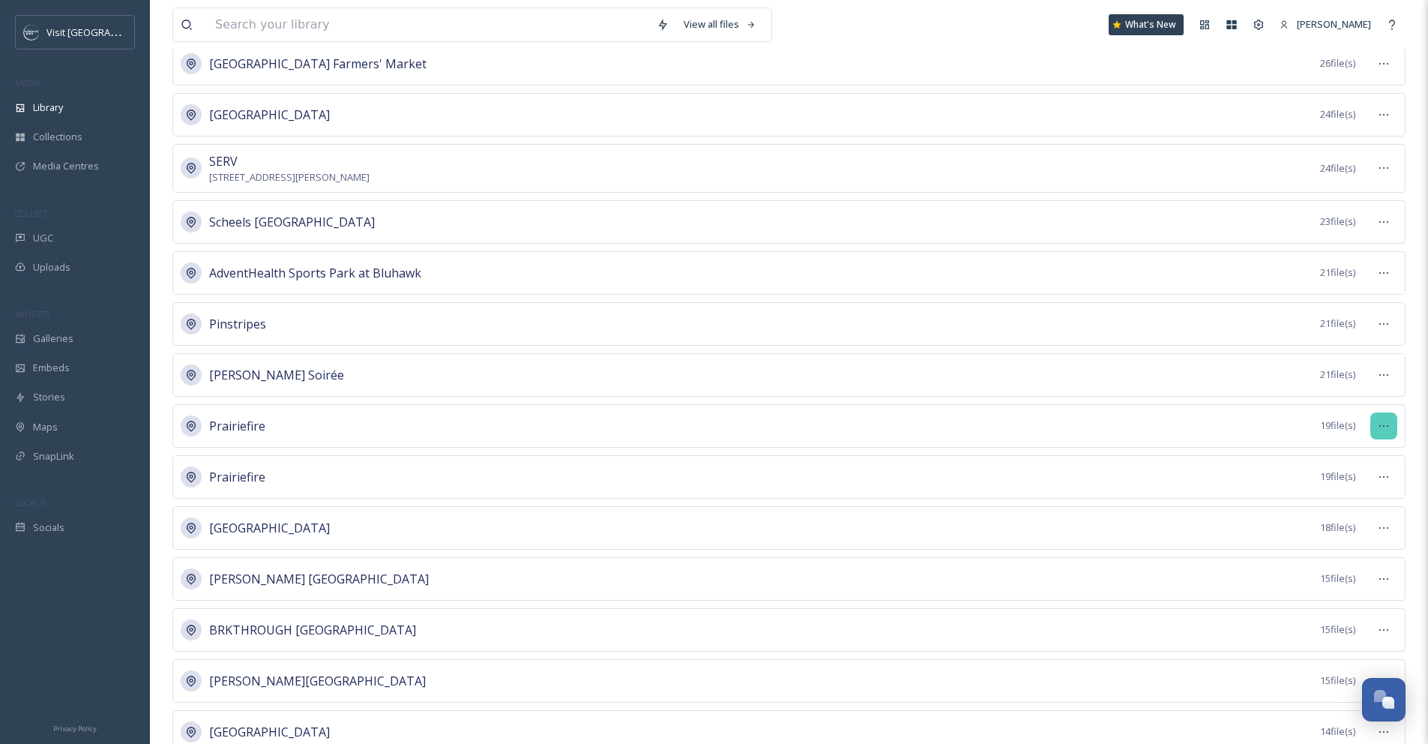
click at [1378, 423] on icon at bounding box center [1384, 426] width 12 height 12
click at [1369, 451] on span "View Files" at bounding box center [1348, 458] width 44 height 14
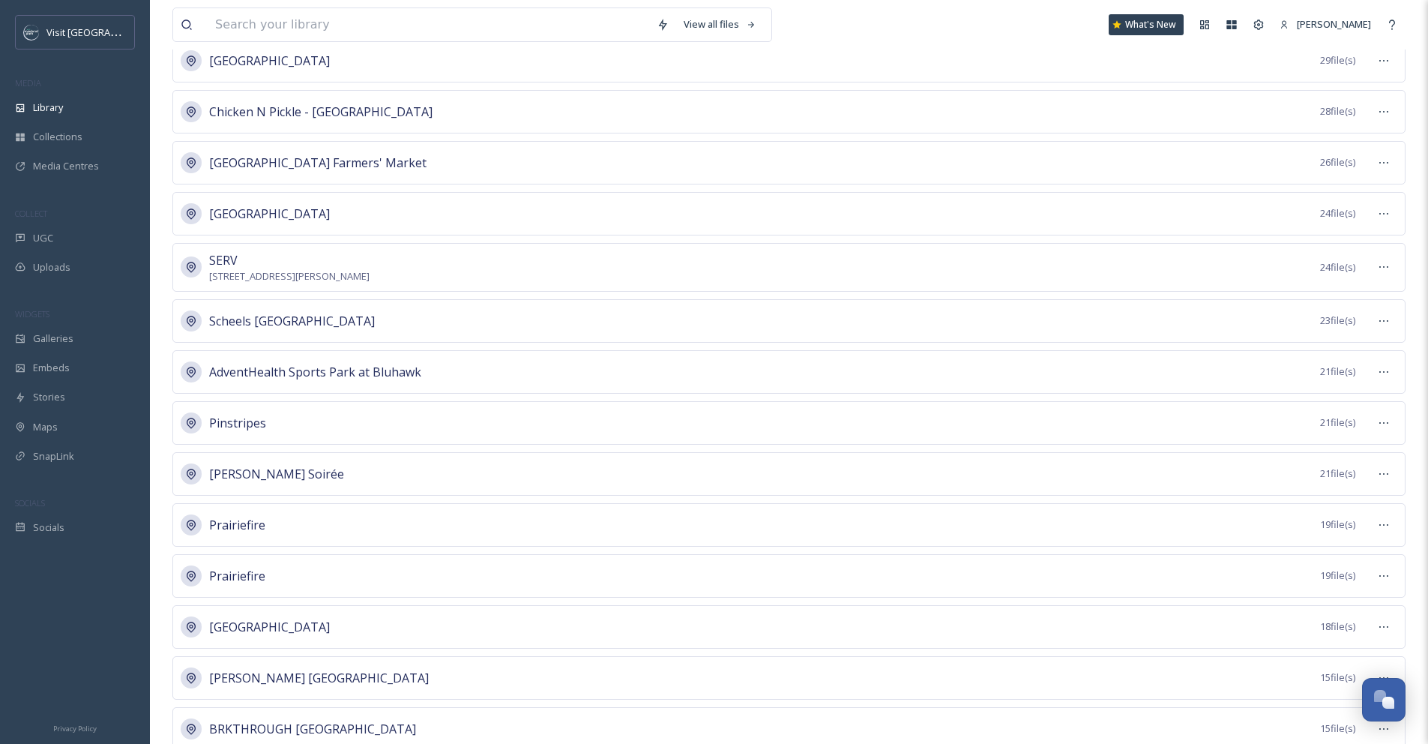
scroll to position [684, 0]
click at [1378, 575] on icon at bounding box center [1384, 573] width 12 height 12
click at [1365, 600] on span "View Files" at bounding box center [1348, 606] width 44 height 14
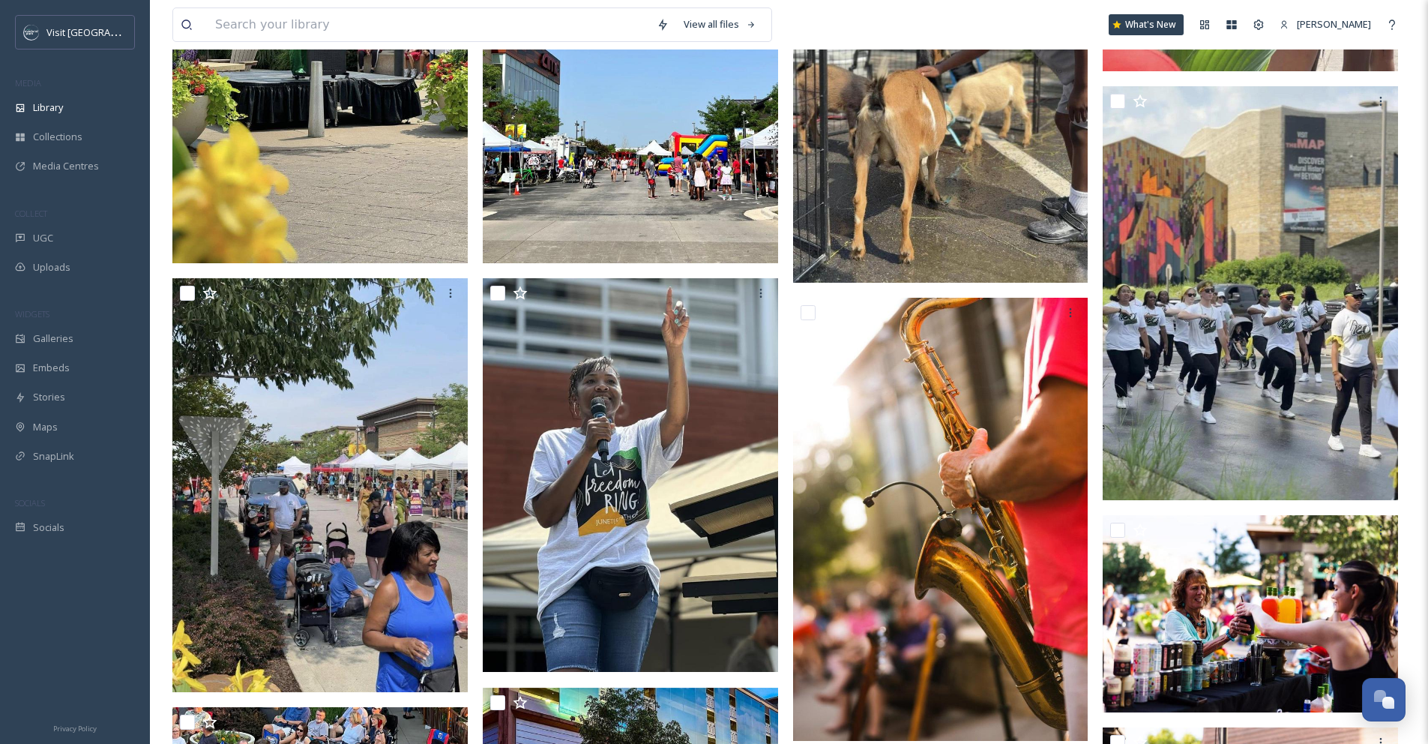
scroll to position [1022, 0]
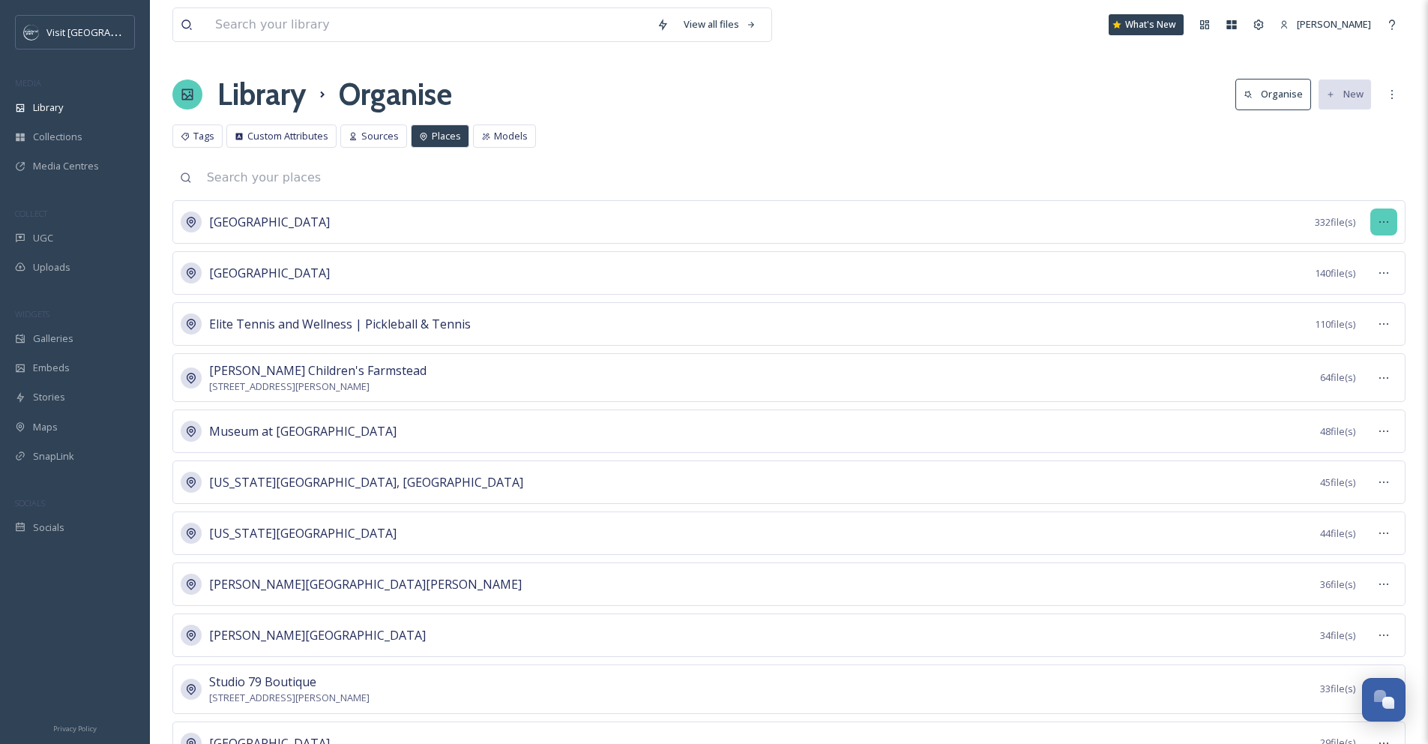
click at [1381, 222] on icon at bounding box center [1384, 222] width 12 height 12
click at [1373, 308] on span "Merge Places" at bounding box center [1356, 314] width 61 height 14
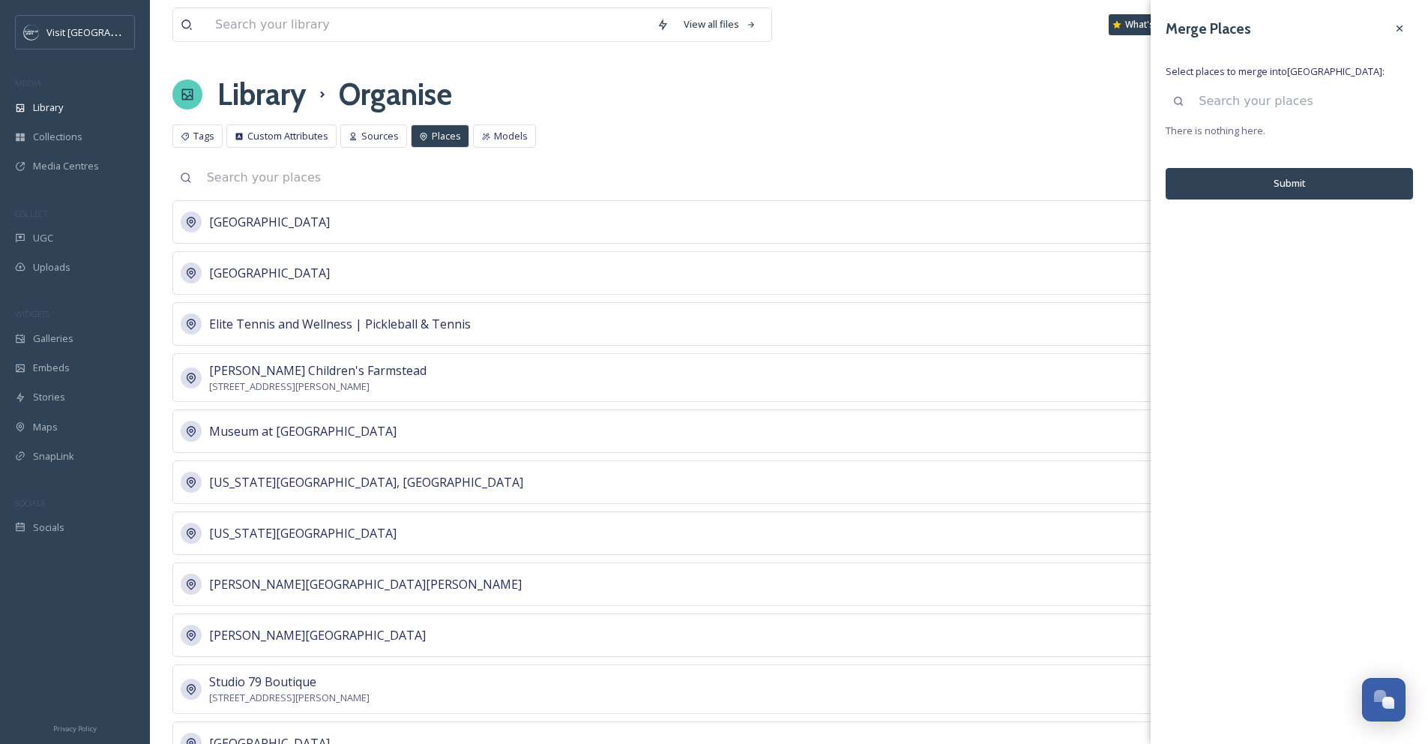
click at [1314, 109] on input at bounding box center [1302, 101] width 222 height 33
type input "overland park"
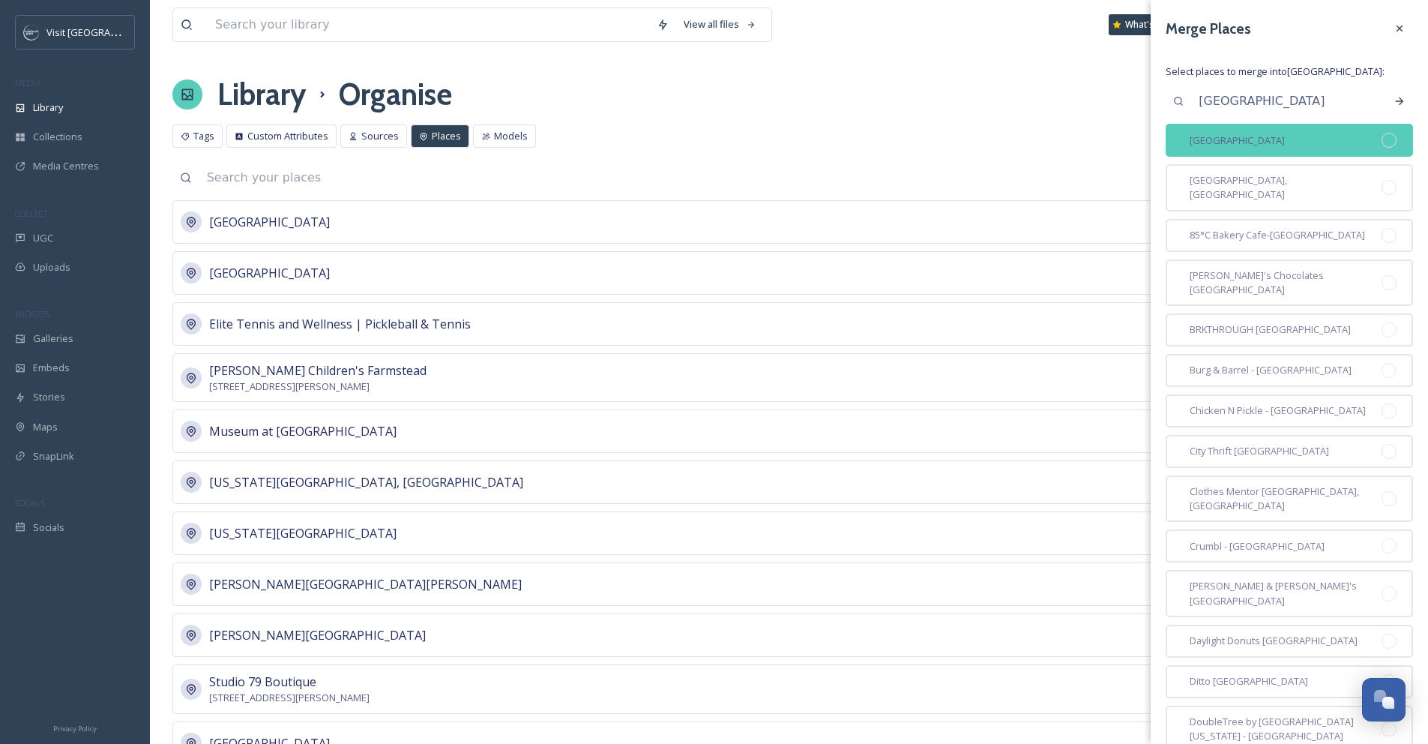
click at [1381, 140] on div at bounding box center [1388, 140] width 15 height 15
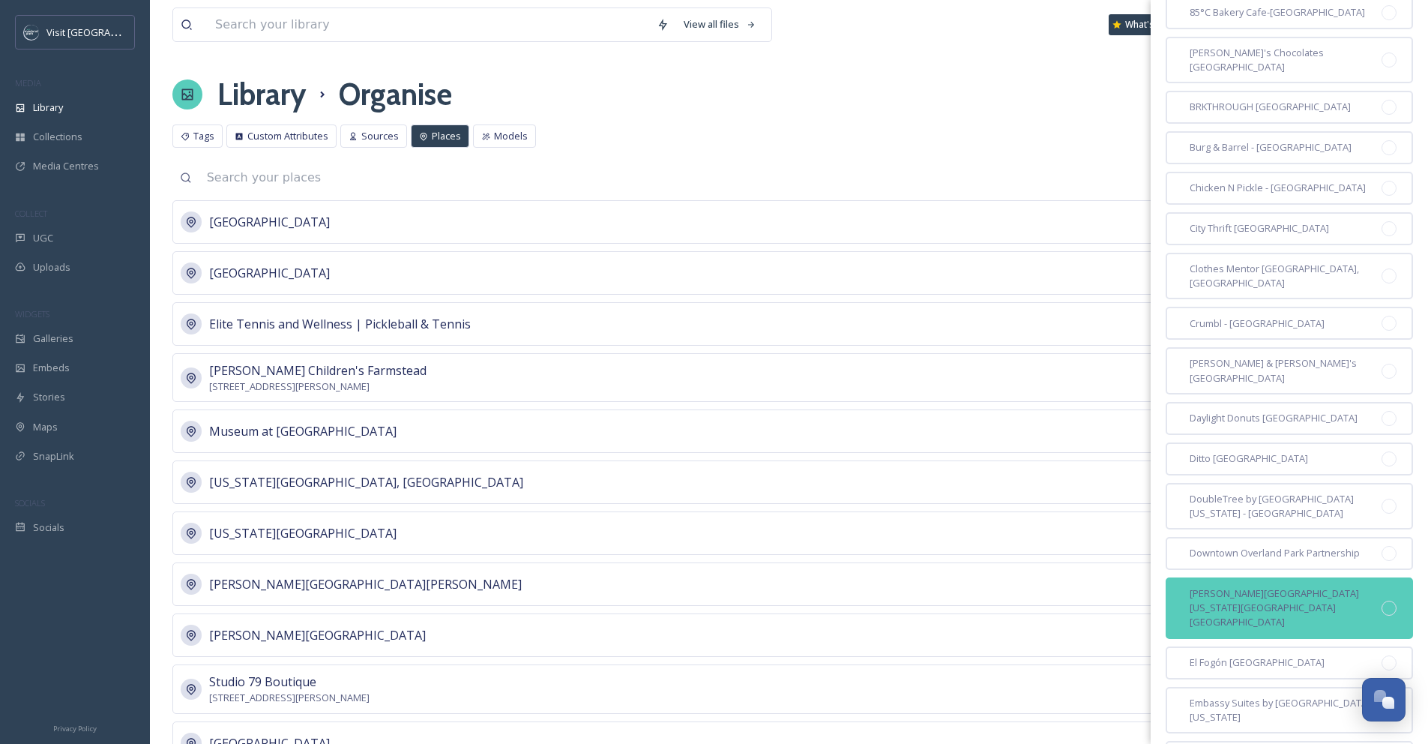
scroll to position [324, 0]
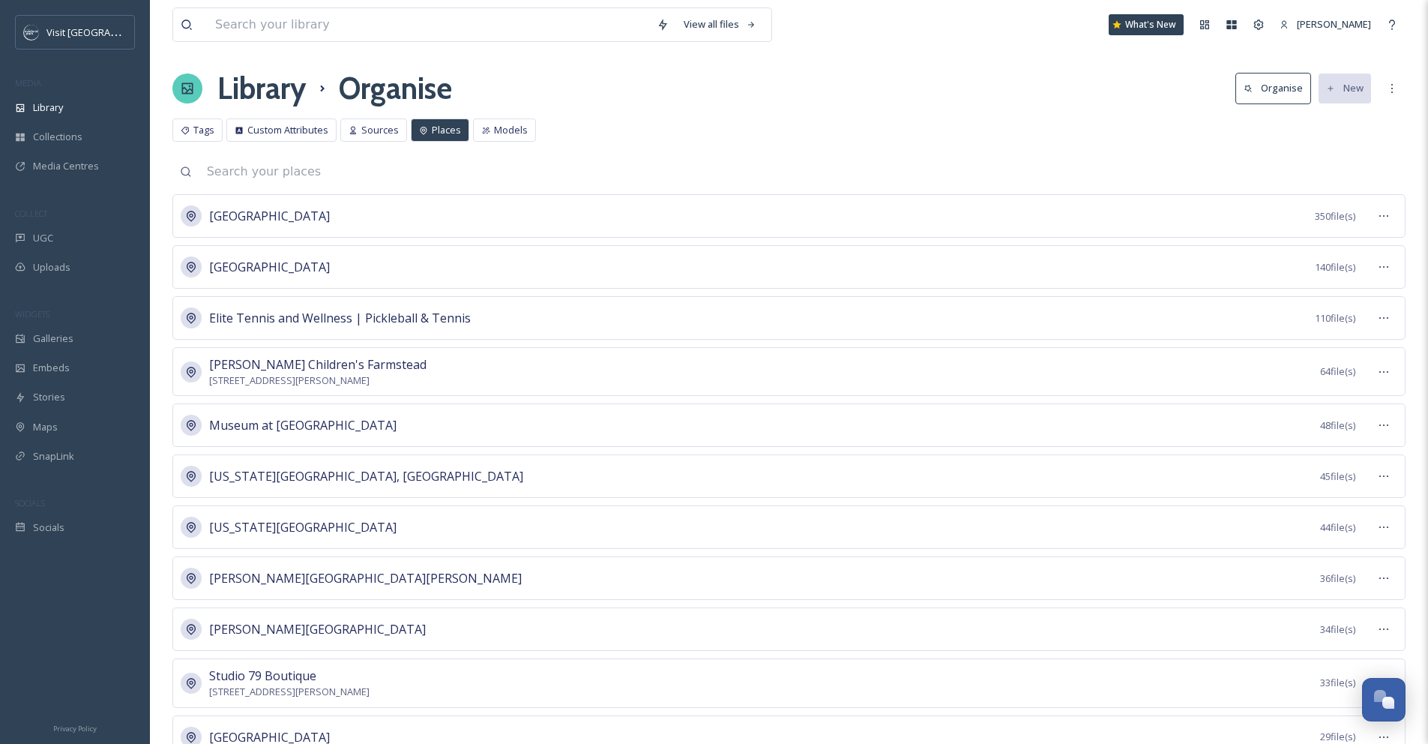
scroll to position [0, 0]
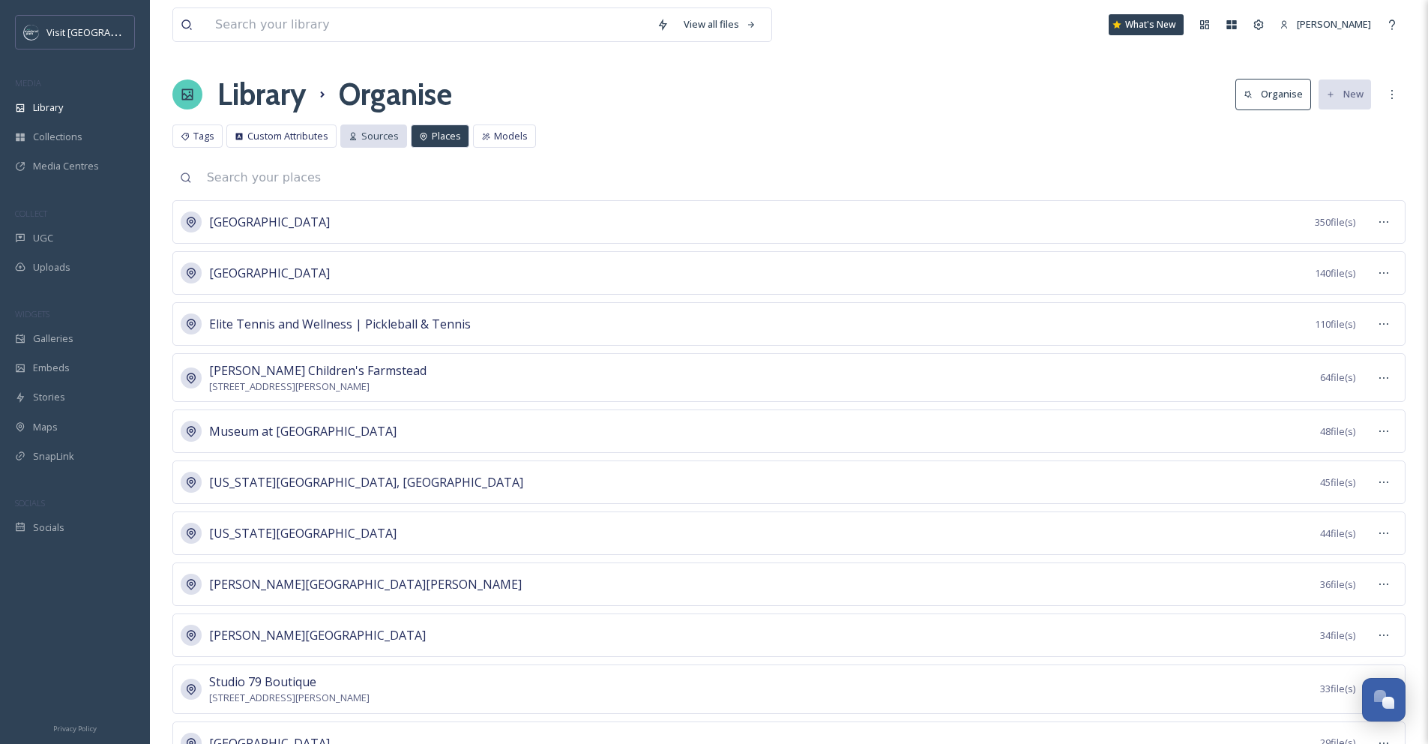
click at [377, 147] on div "Sources" at bounding box center [373, 135] width 67 height 23
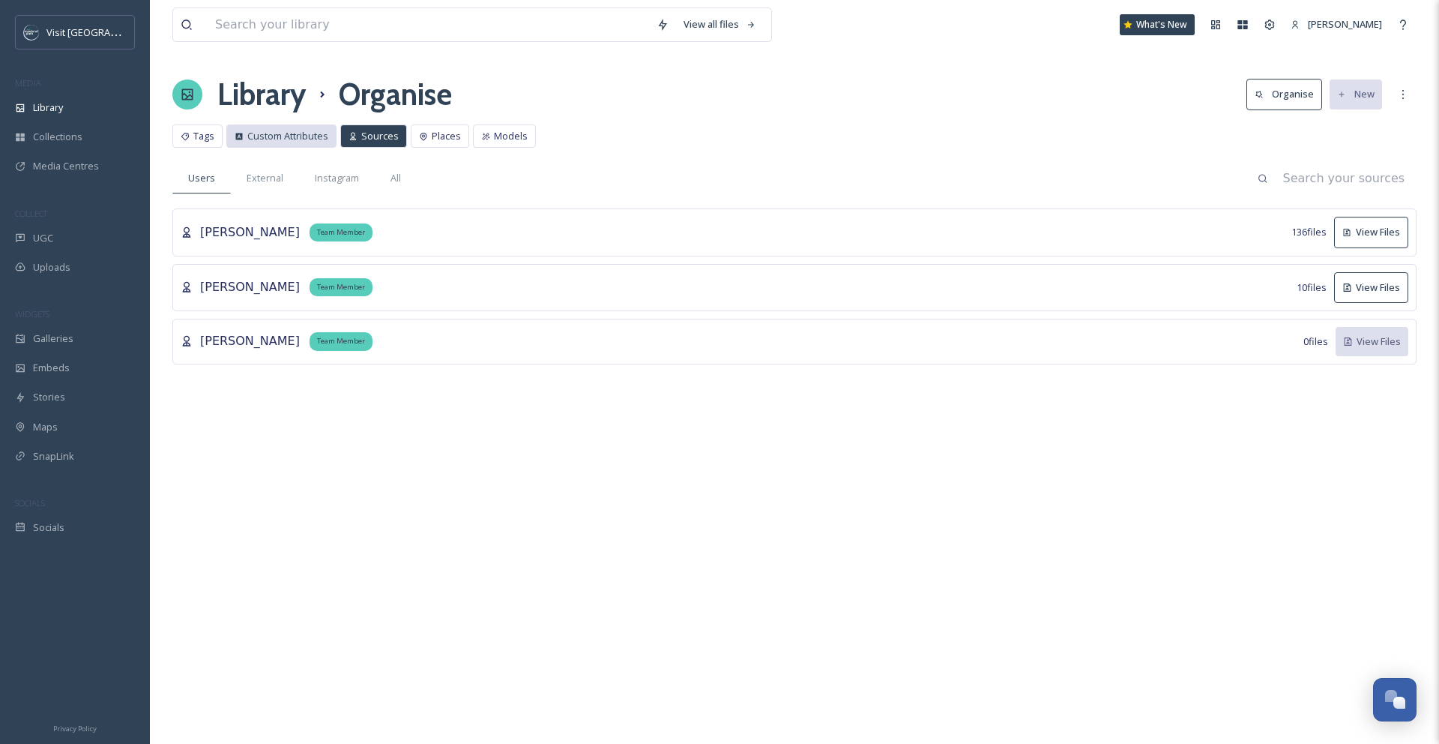
click at [300, 140] on span "Custom Attributes" at bounding box center [287, 136] width 81 height 14
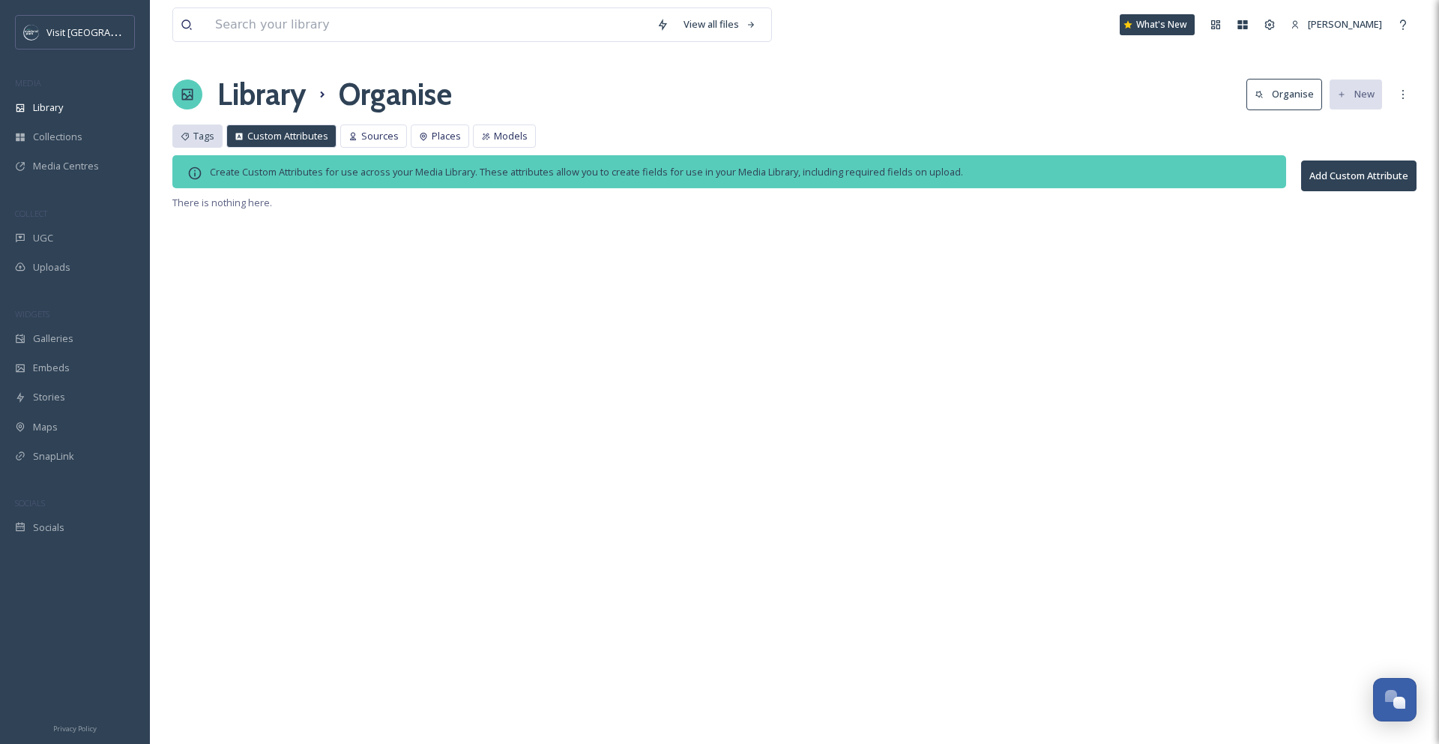
click at [208, 138] on span "Tags" at bounding box center [203, 136] width 21 height 14
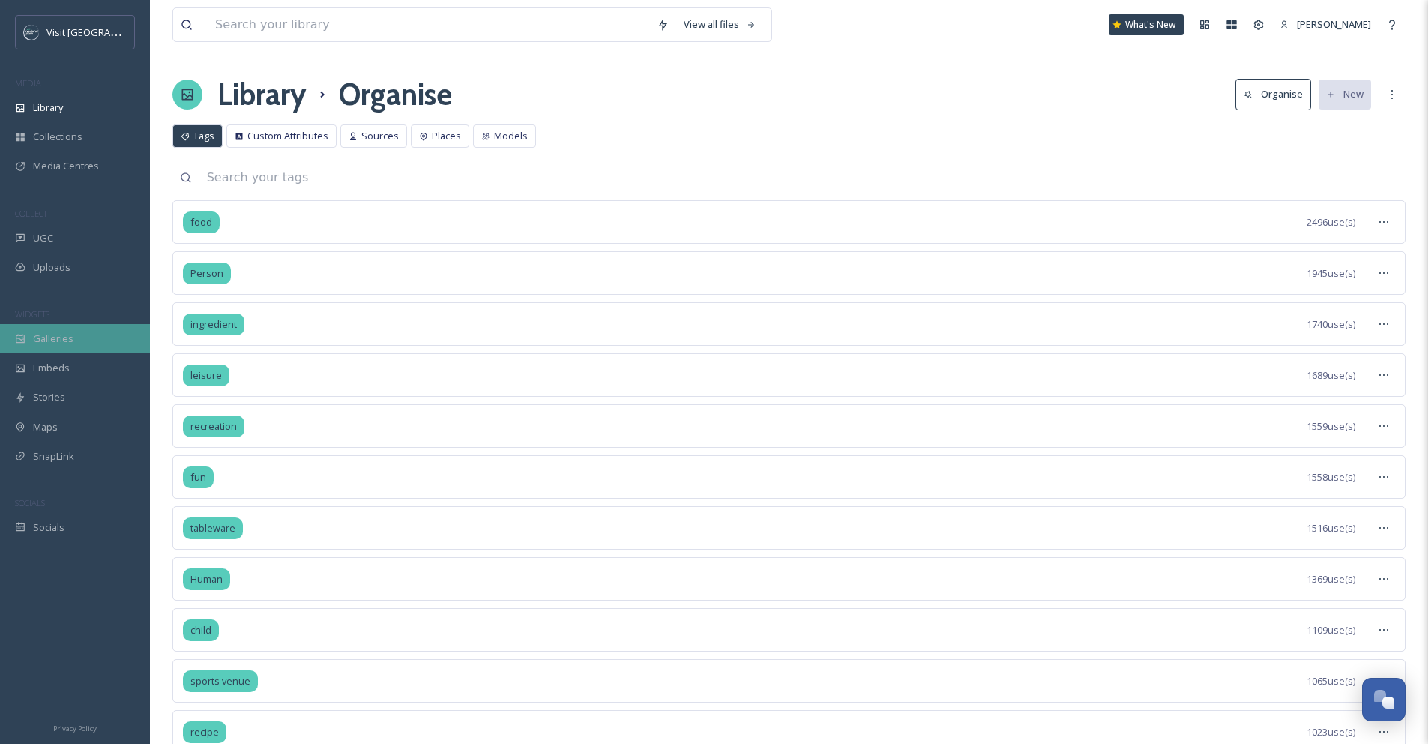
click at [67, 342] on span "Galleries" at bounding box center [53, 338] width 40 height 14
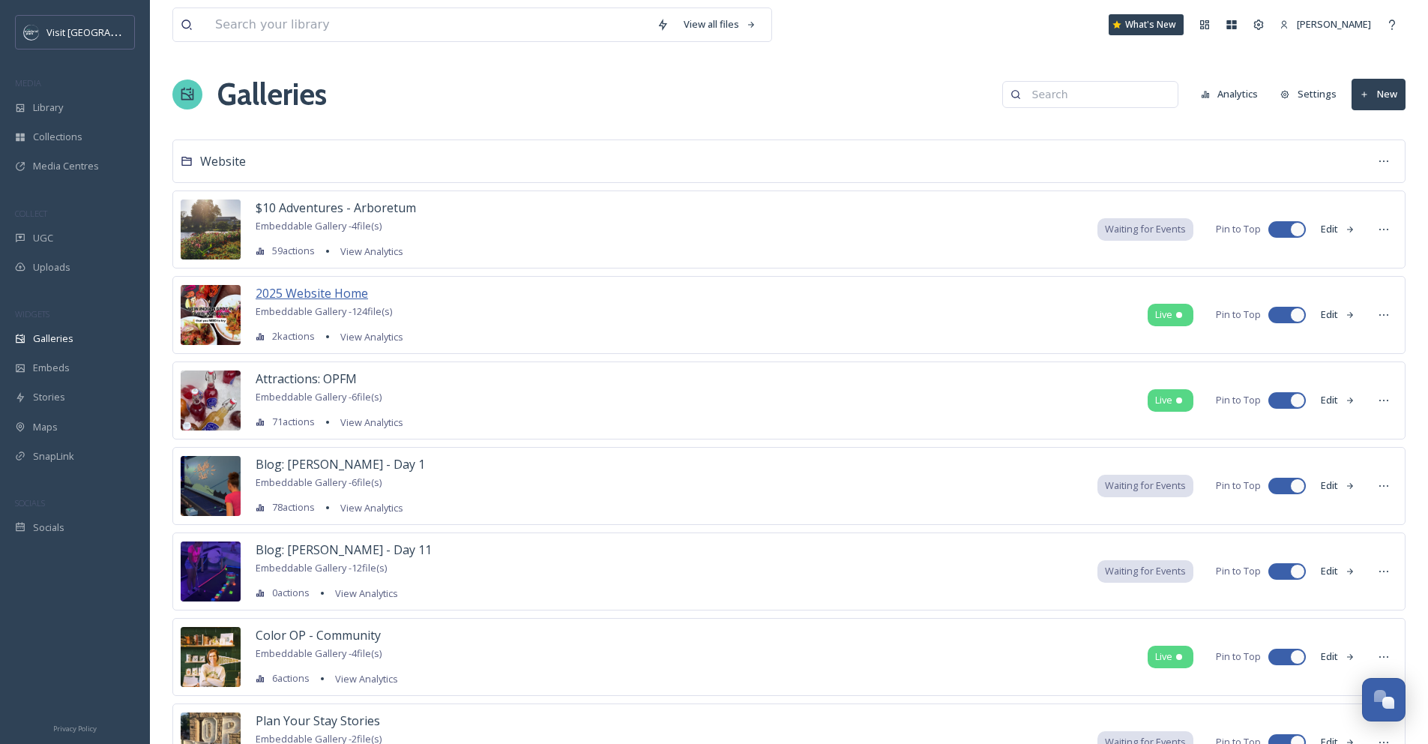
click at [358, 290] on span "2025 Website Home" at bounding box center [312, 293] width 112 height 16
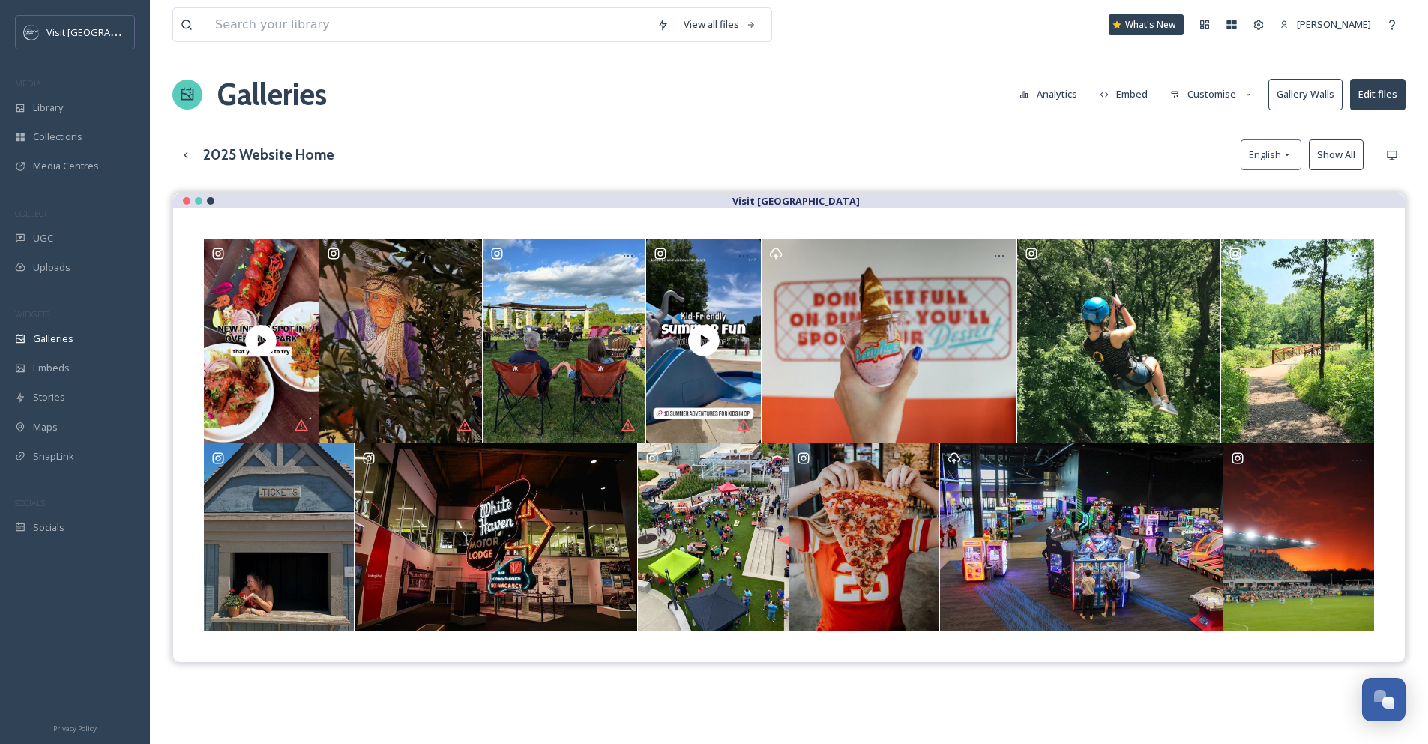
click at [1396, 102] on button "Edit files" at bounding box center [1377, 94] width 55 height 31
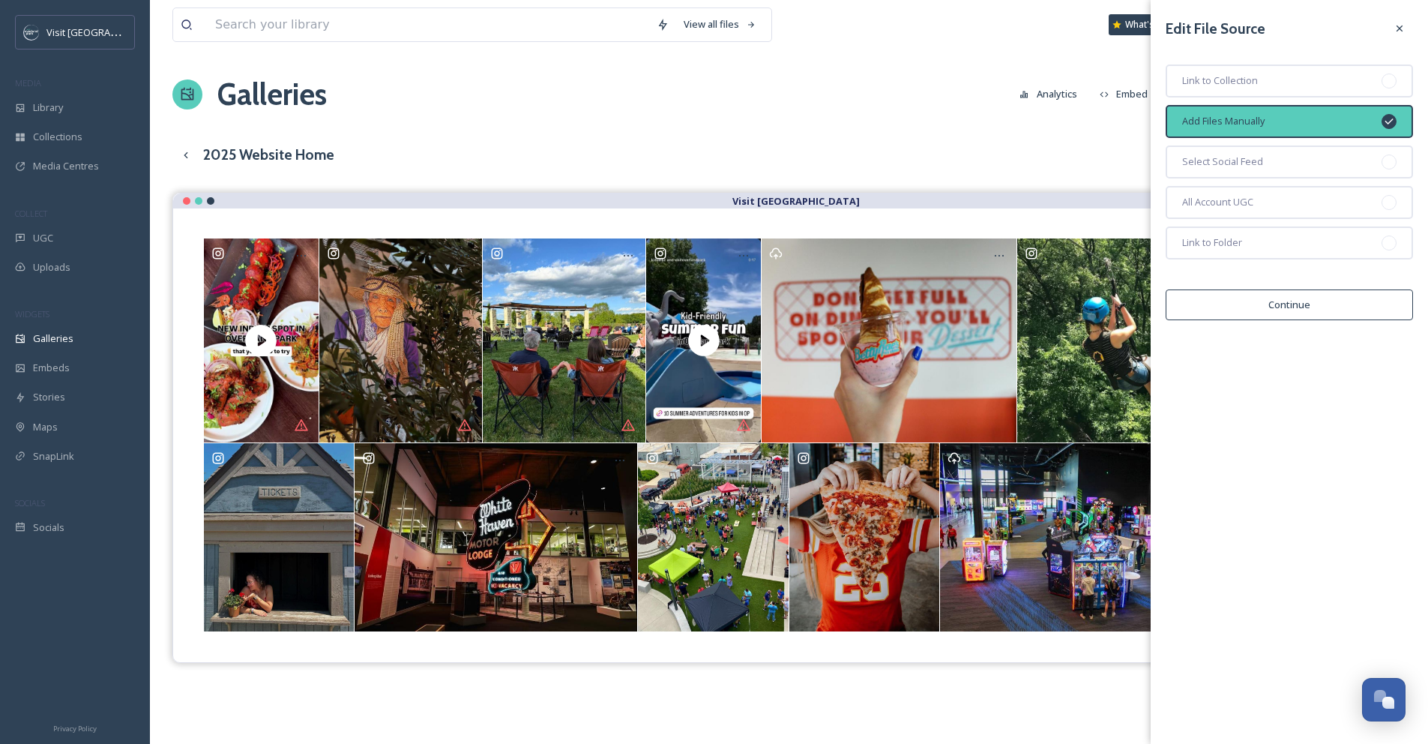
click at [1357, 298] on button "Continue" at bounding box center [1289, 304] width 247 height 31
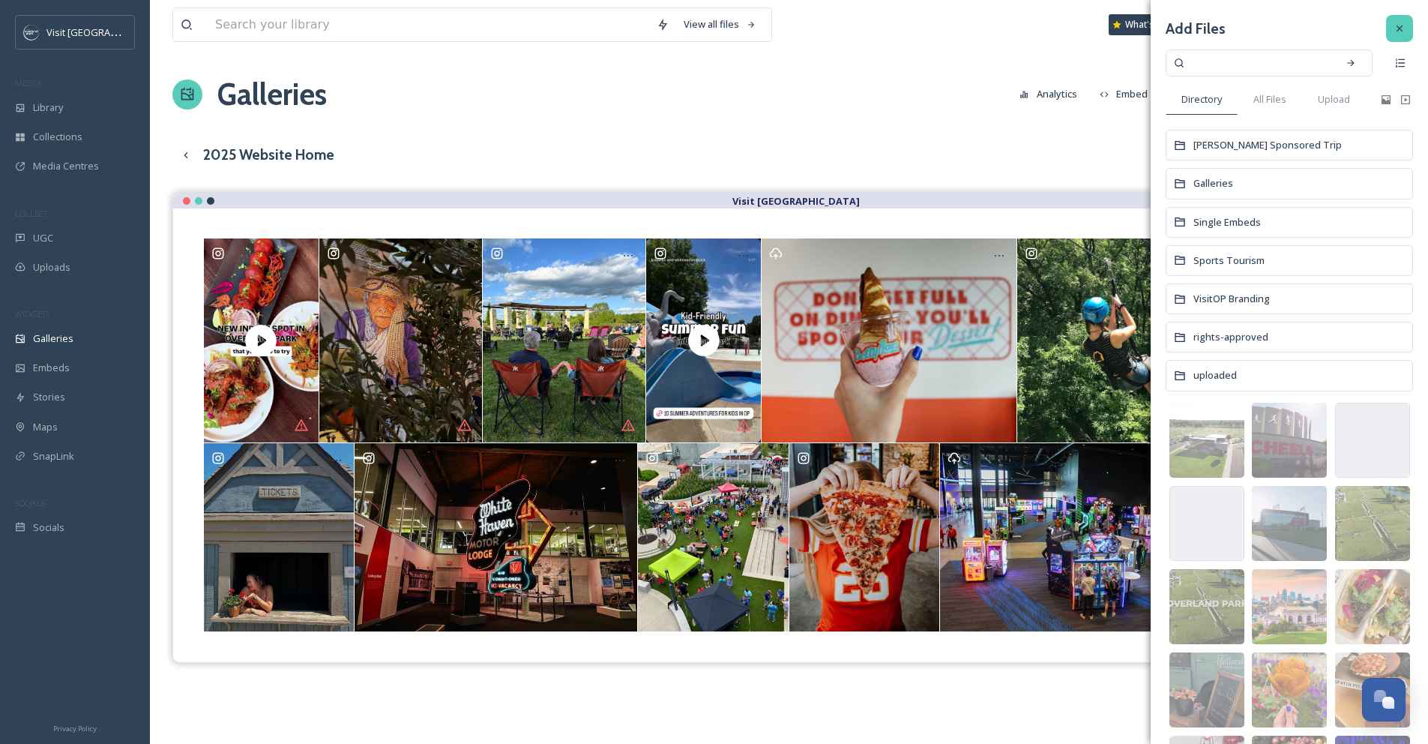
click at [1390, 34] on div at bounding box center [1399, 28] width 27 height 27
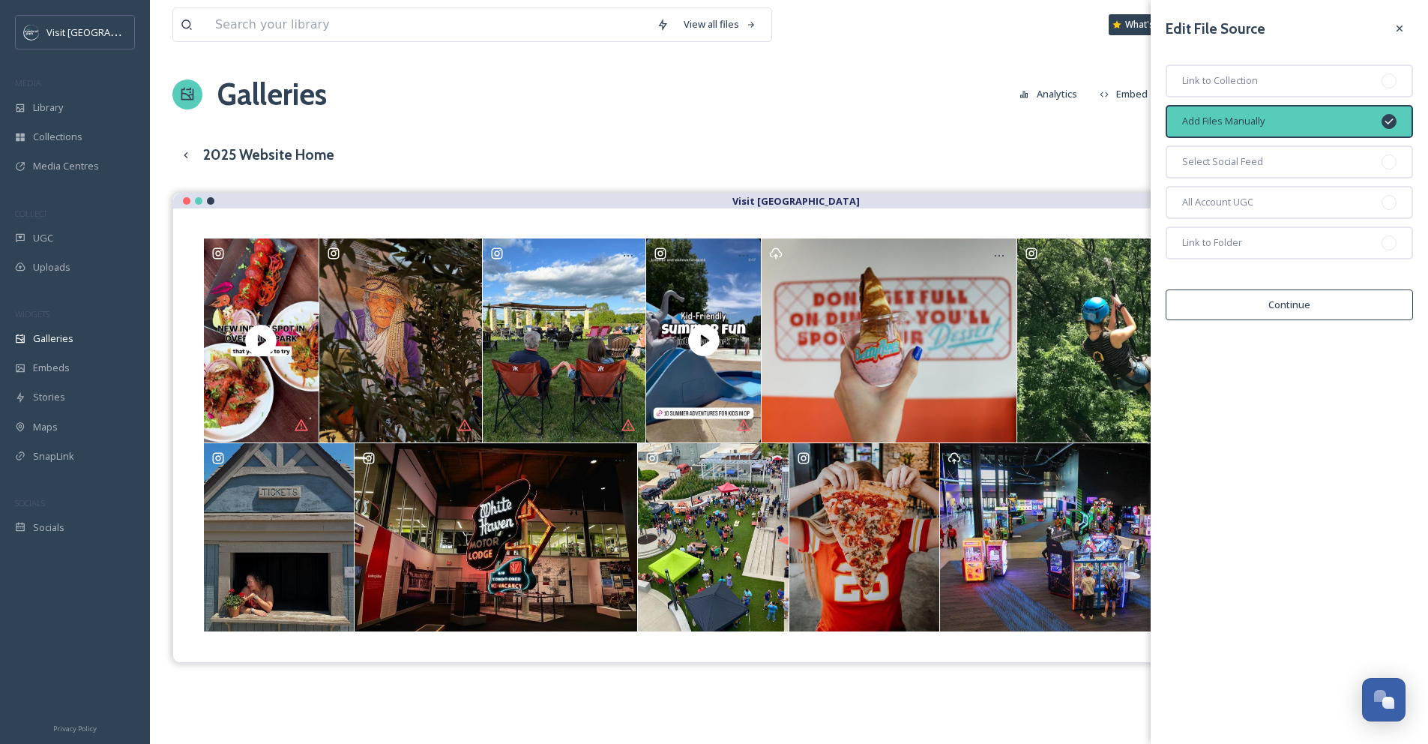
click at [1407, 30] on div at bounding box center [1399, 28] width 27 height 27
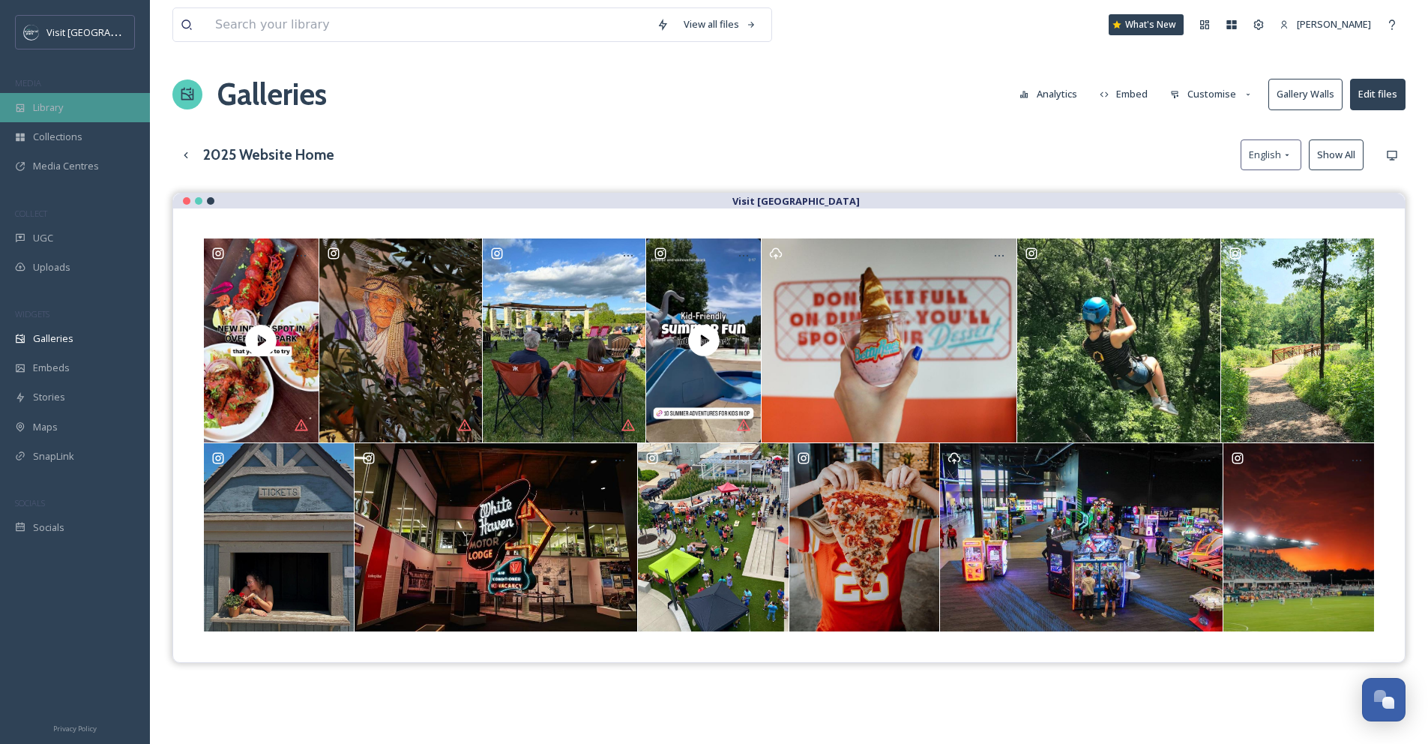
click at [55, 105] on span "Library" at bounding box center [48, 107] width 30 height 14
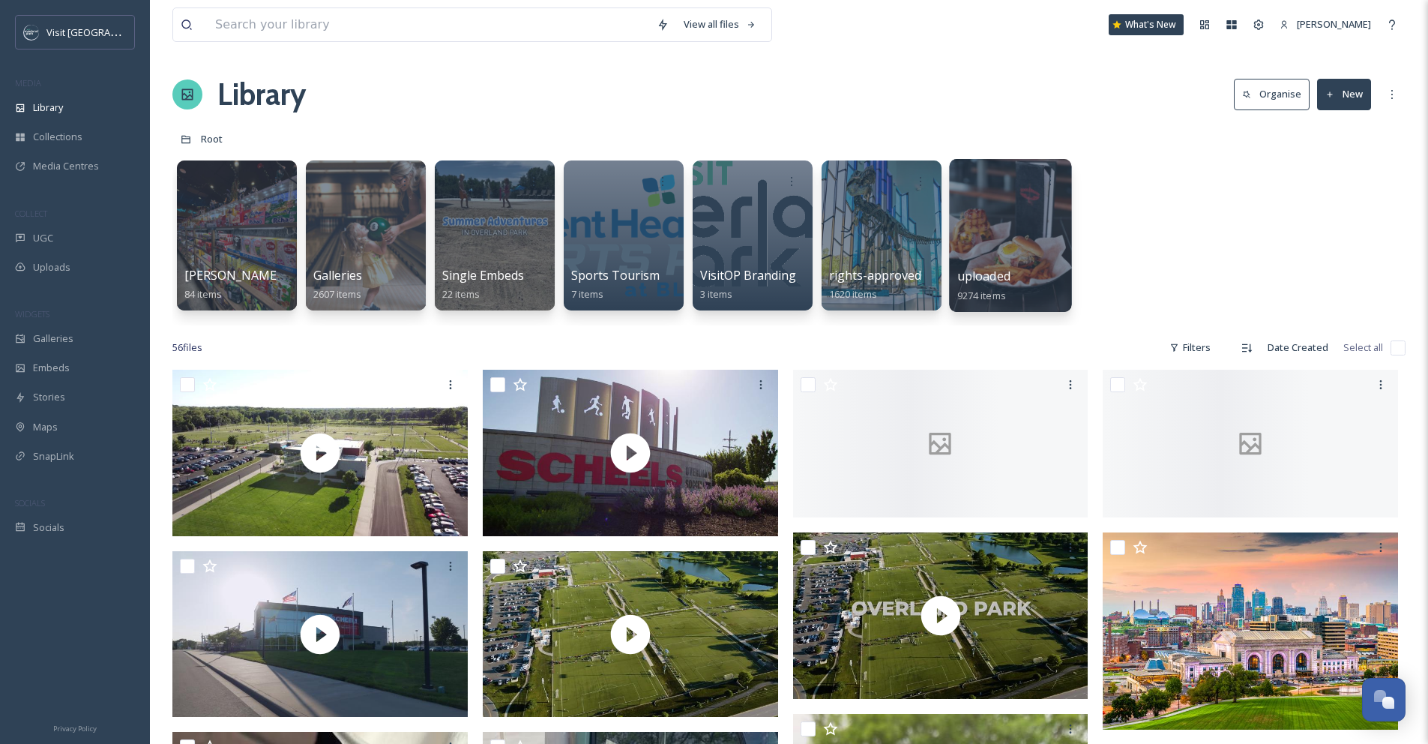
click at [997, 237] on div at bounding box center [1010, 235] width 122 height 153
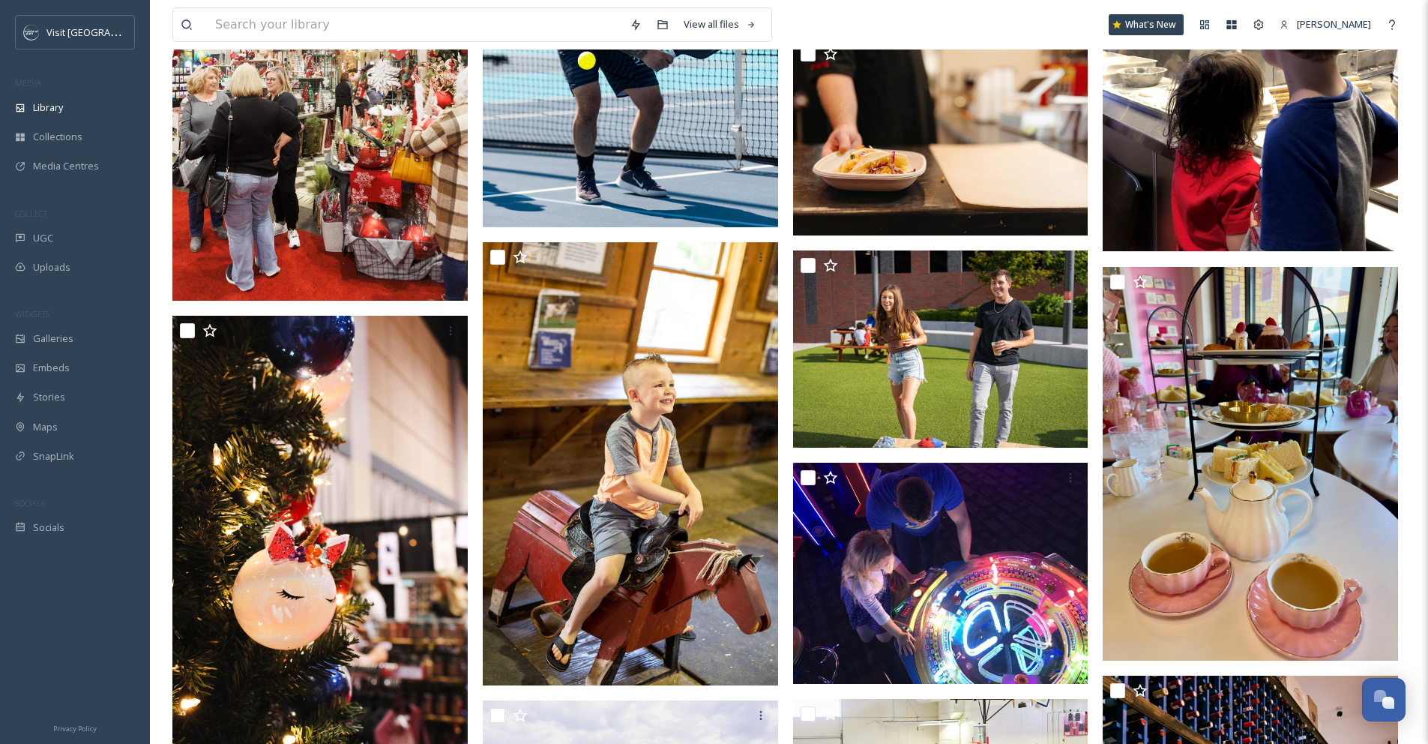
click at [347, 207] on img at bounding box center [319, 79] width 295 height 443
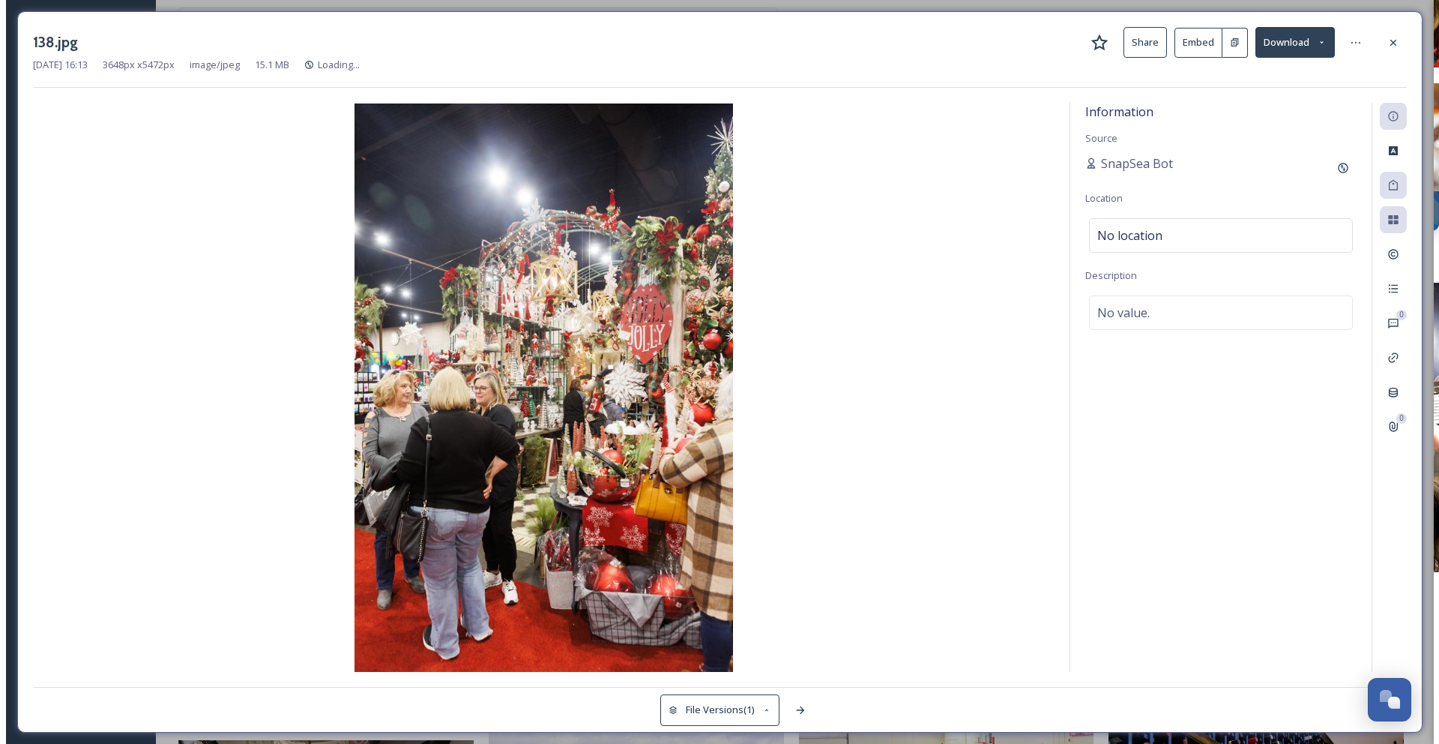
scroll to position [46, 0]
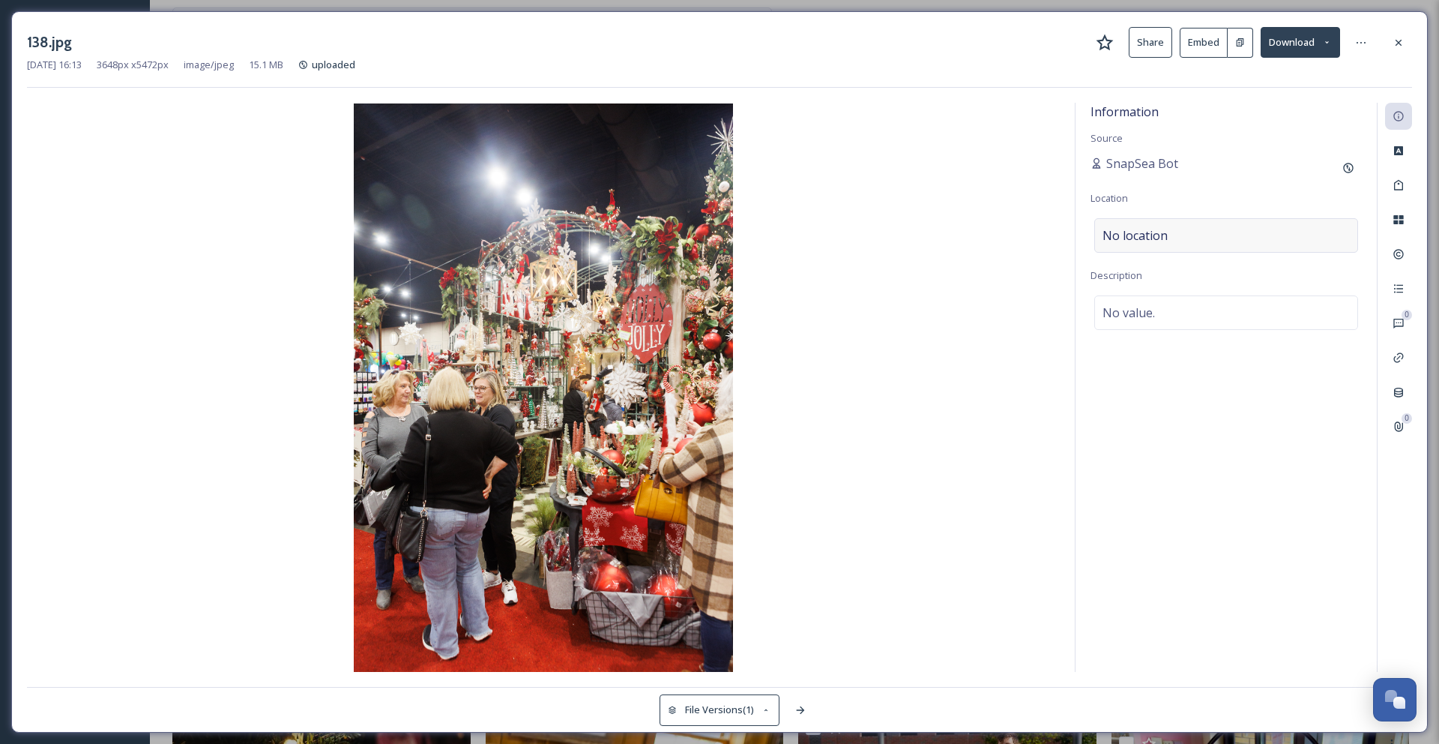
click at [1163, 244] on span "No location" at bounding box center [1135, 235] width 65 height 18
click at [1163, 241] on input at bounding box center [1226, 235] width 262 height 33
type input "C"
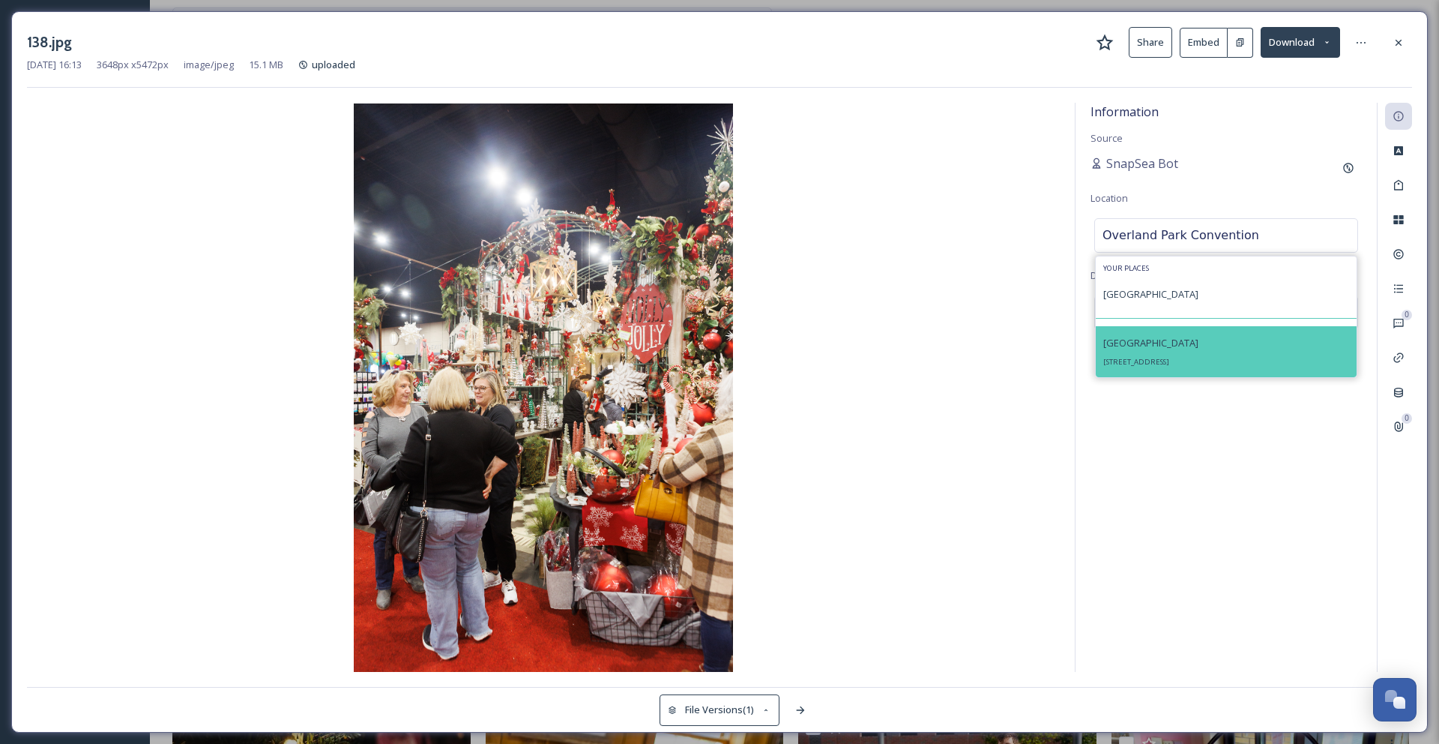
type input "Overland Park Convention"
click at [1162, 352] on div "Overland Park Convention Center 6000 College Blvd, Overland Park, KS 66211, USA" at bounding box center [1150, 352] width 95 height 36
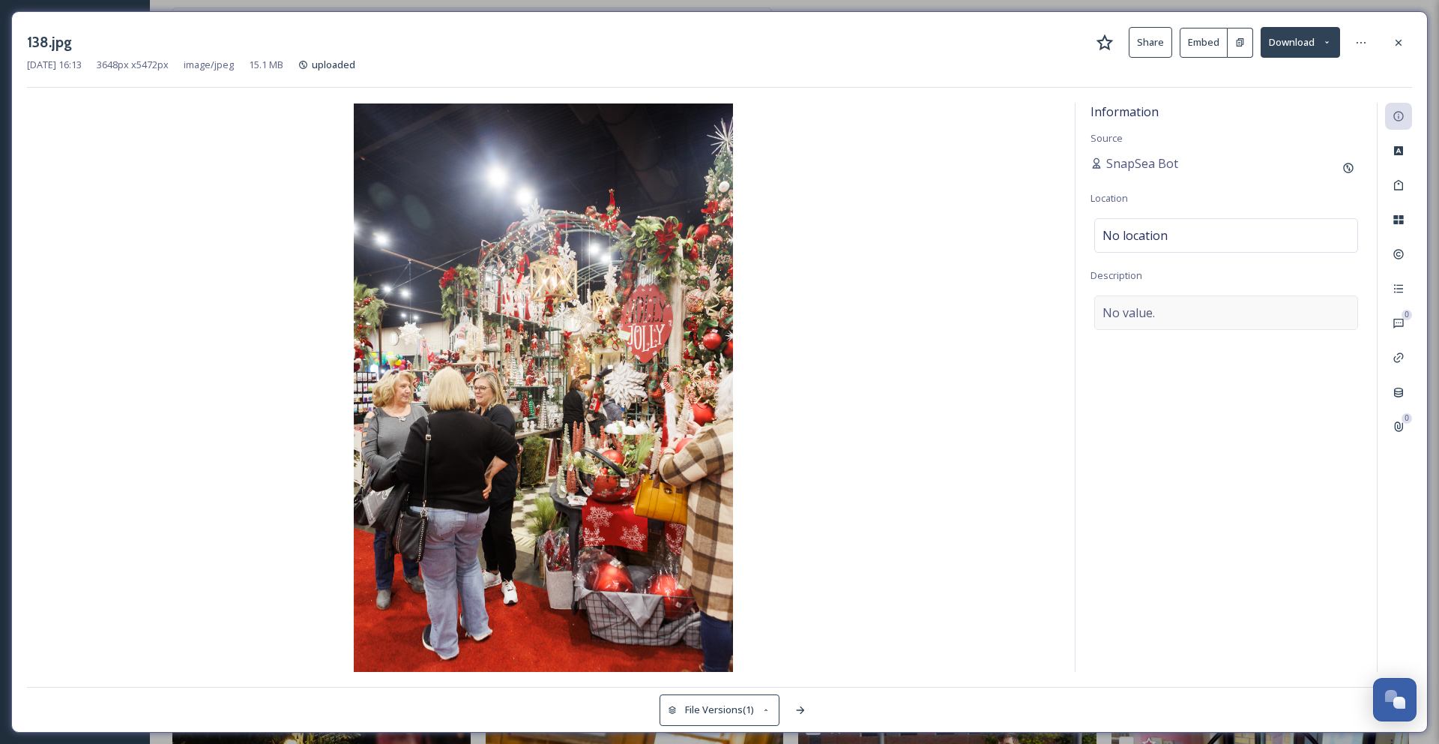
click at [1148, 305] on span "No value." at bounding box center [1129, 313] width 52 height 18
click at [1405, 175] on div "Tags" at bounding box center [1398, 185] width 27 height 27
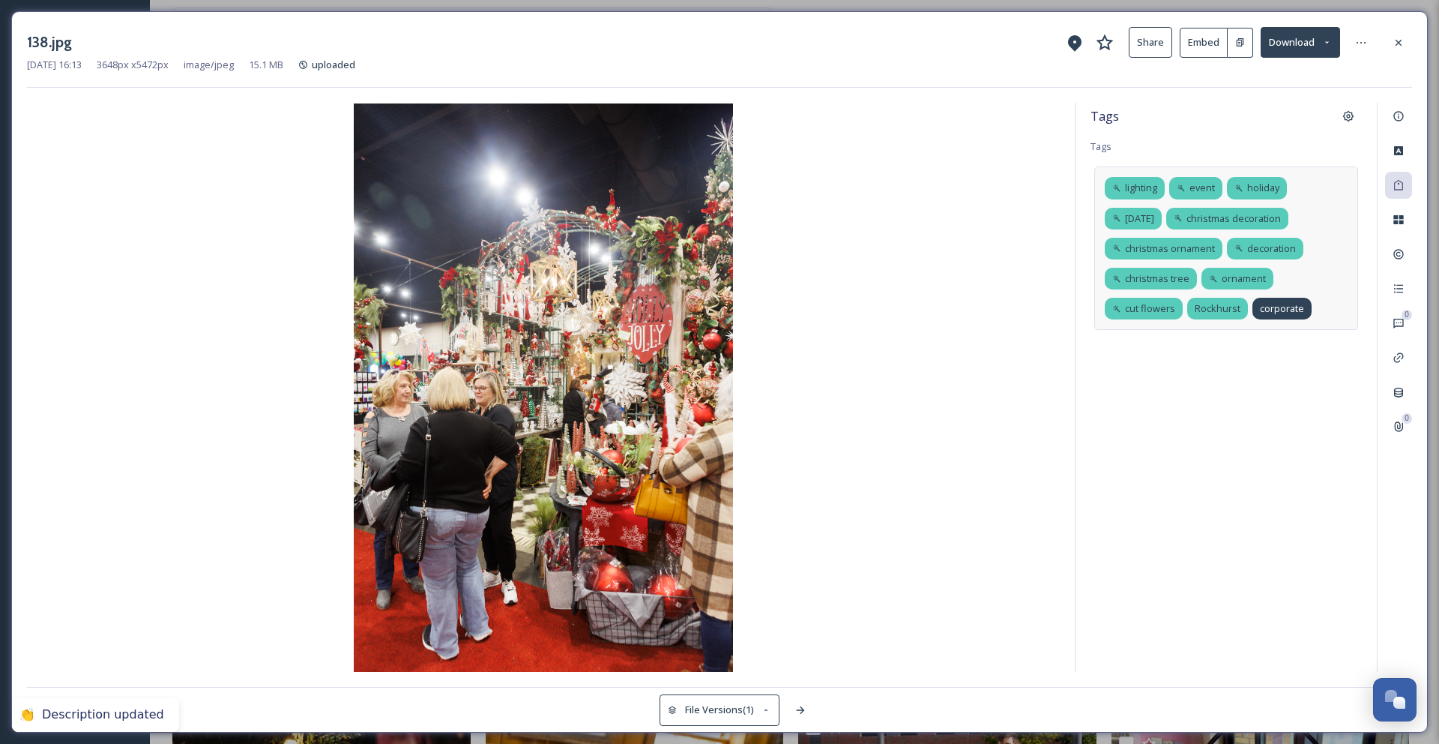
click at [1283, 304] on span "corporate" at bounding box center [1282, 308] width 44 height 14
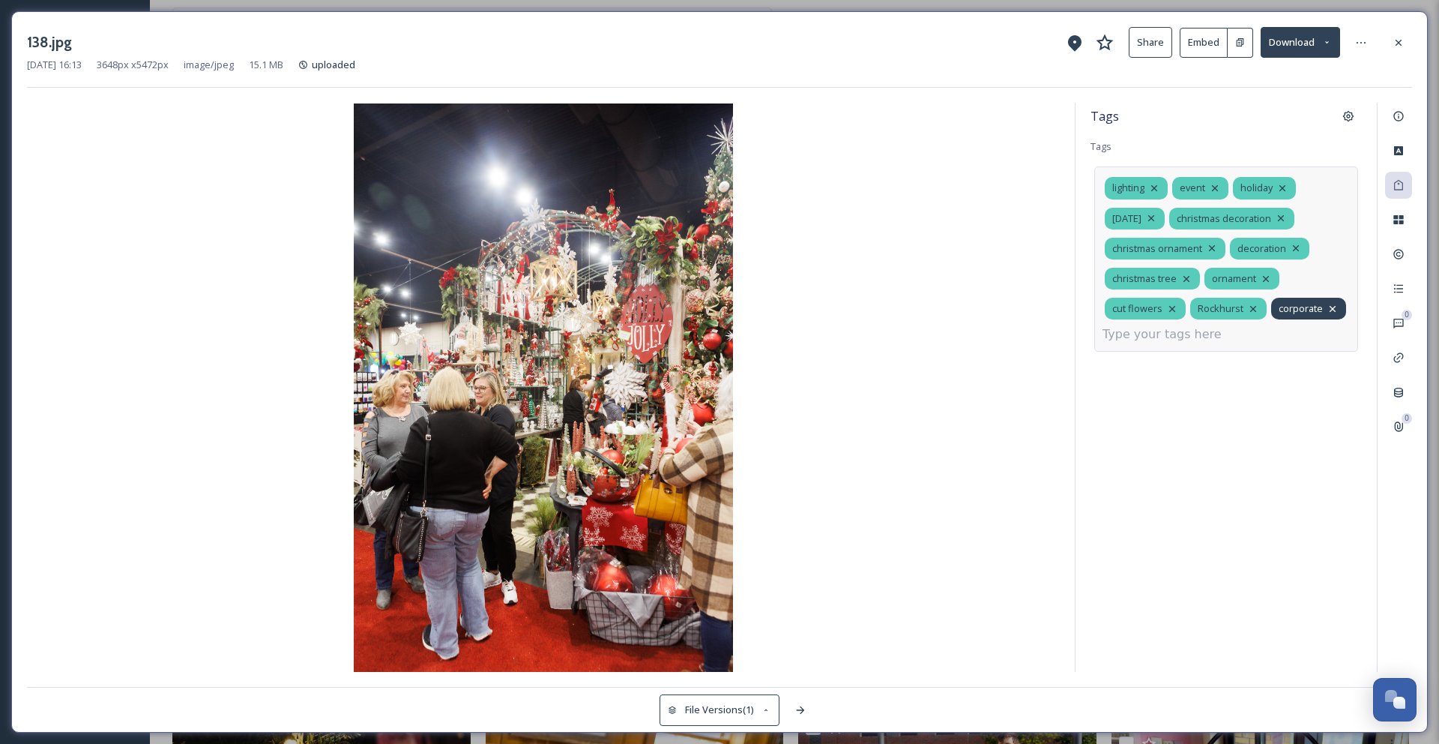
click at [1330, 306] on icon at bounding box center [1333, 309] width 12 height 12
click at [1331, 307] on icon at bounding box center [1333, 309] width 12 height 12
click at [1331, 307] on div "lighting event holiday christmas day christmas decoration christmas ornament de…" at bounding box center [1226, 258] width 264 height 185
click at [1251, 310] on icon at bounding box center [1253, 309] width 12 height 12
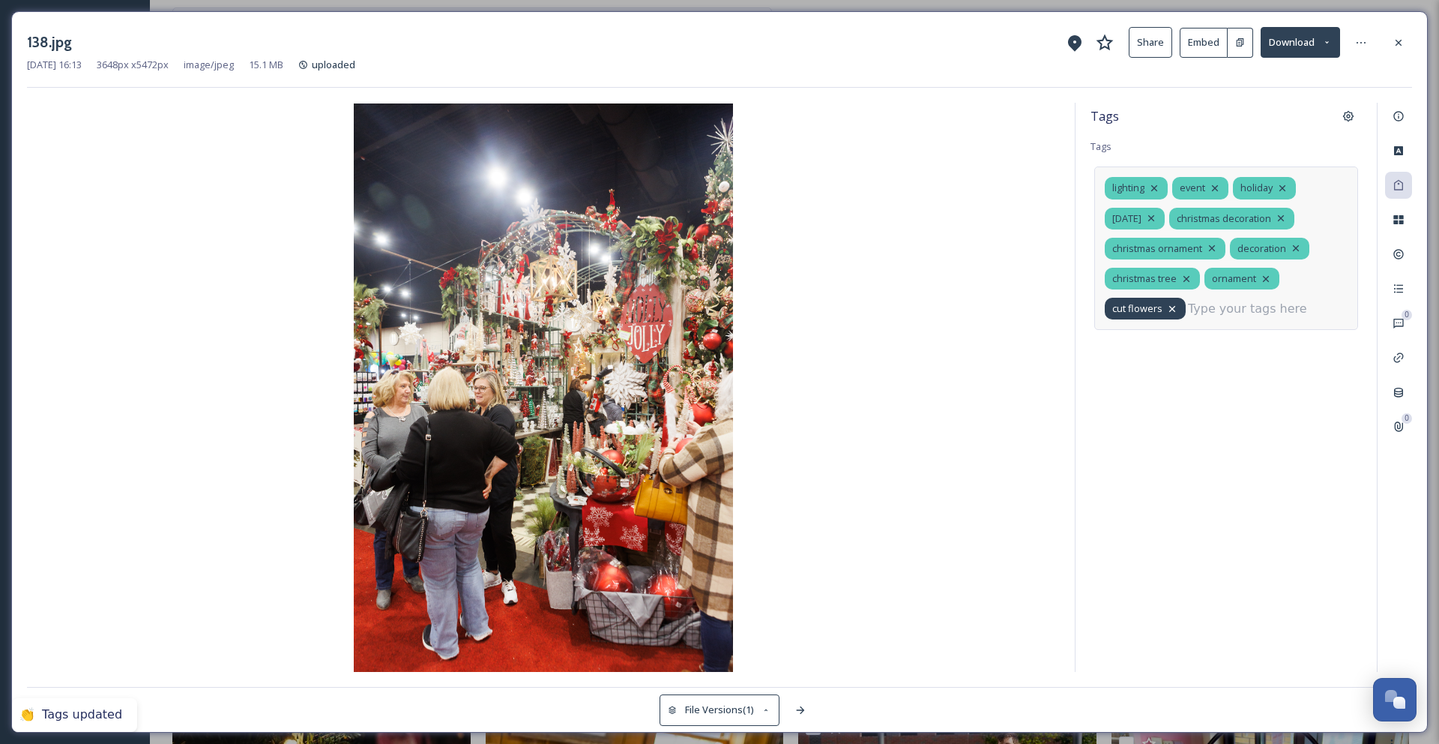
click at [1173, 310] on icon at bounding box center [1172, 308] width 6 height 6
click at [1157, 217] on icon at bounding box center [1151, 218] width 12 height 12
click at [1158, 190] on icon at bounding box center [1154, 188] width 12 height 12
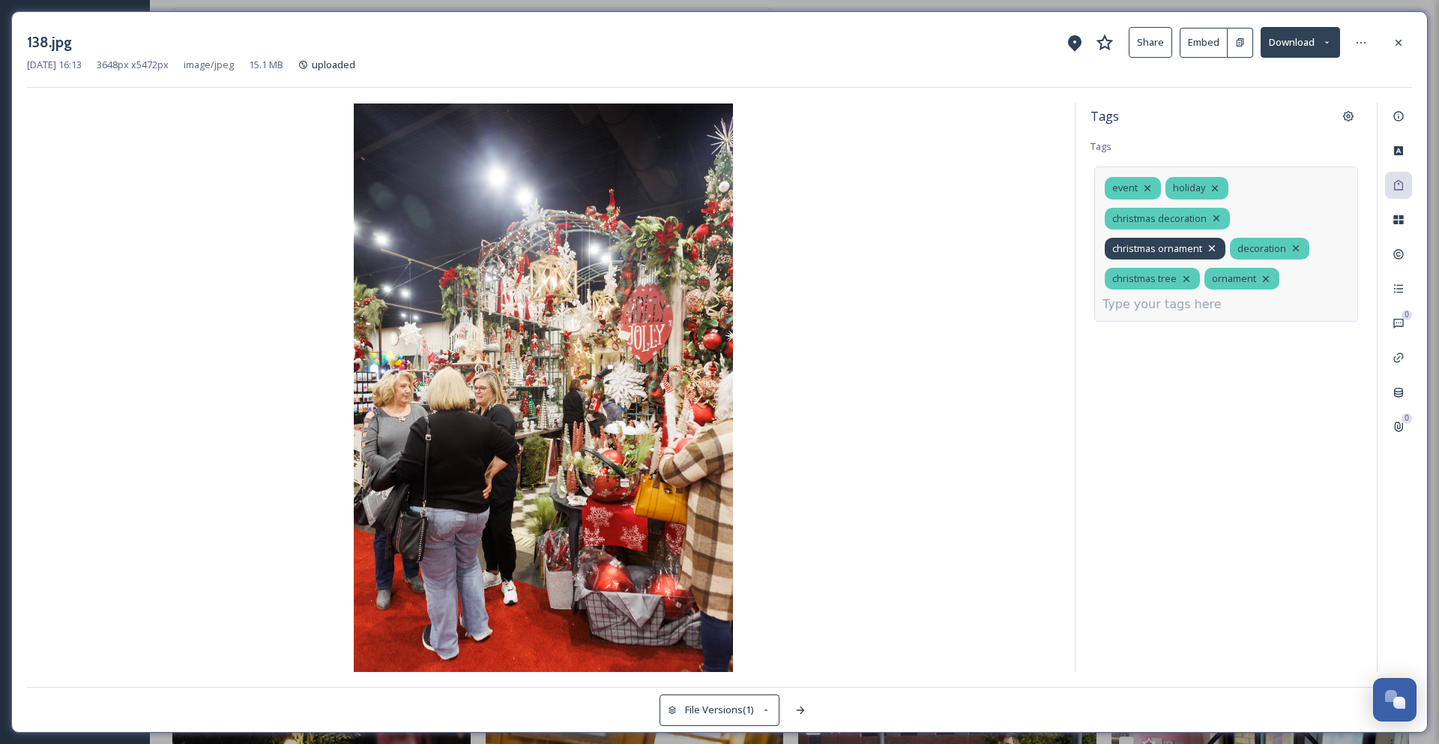
click at [1211, 250] on icon at bounding box center [1212, 248] width 12 height 12
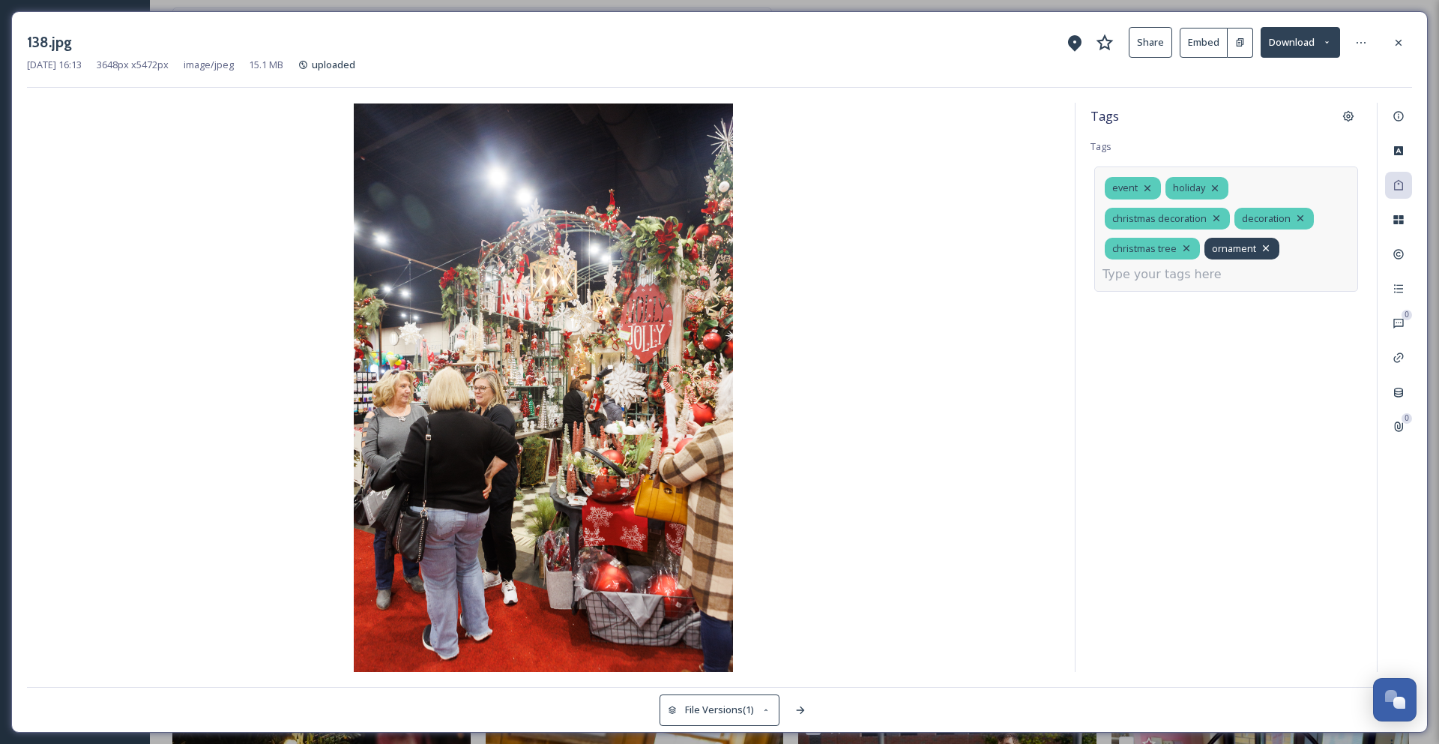
click at [1268, 250] on icon at bounding box center [1266, 248] width 12 height 12
click at [1252, 265] on input at bounding box center [1178, 274] width 150 height 18
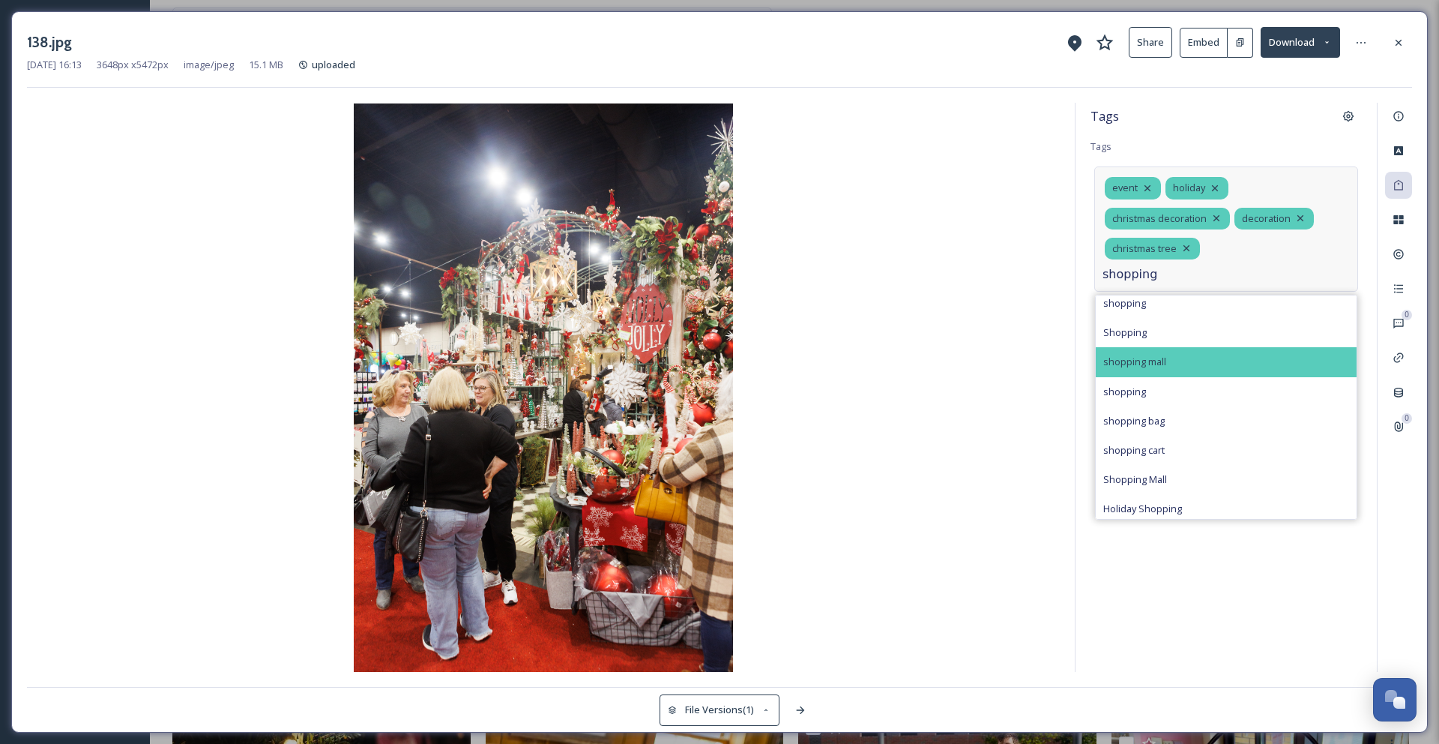
scroll to position [11, 0]
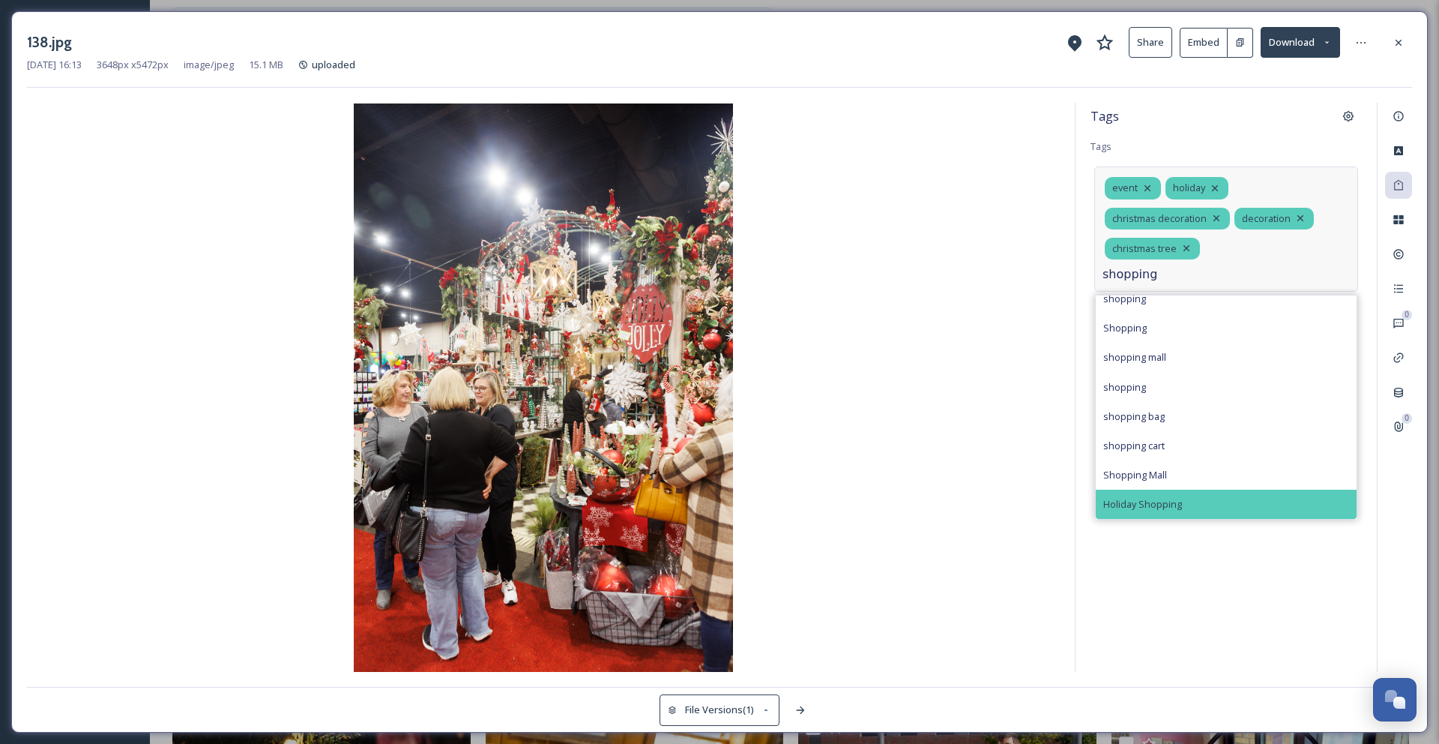
type input "shopping"
click at [1176, 497] on span "Holiday Shopping" at bounding box center [1142, 504] width 79 height 14
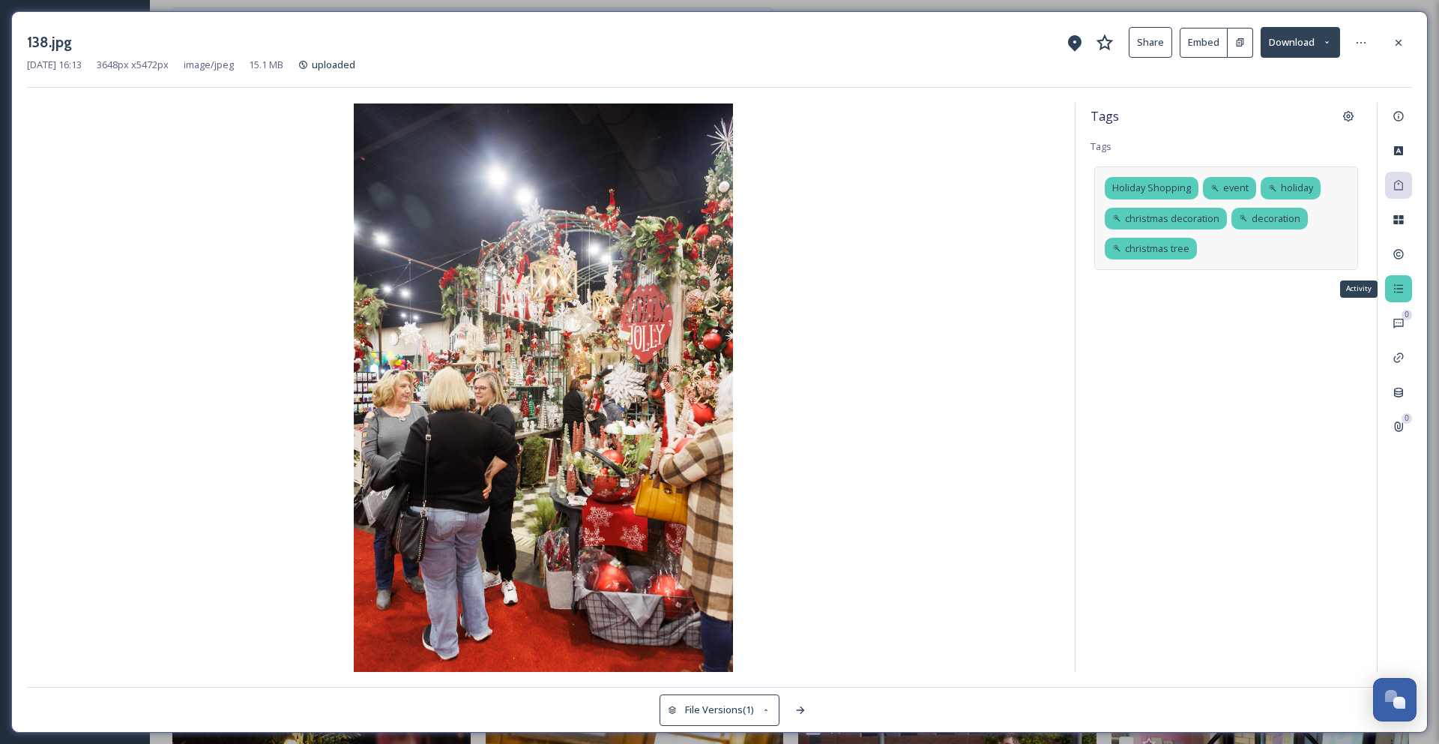
click at [1393, 292] on icon at bounding box center [1399, 289] width 12 height 12
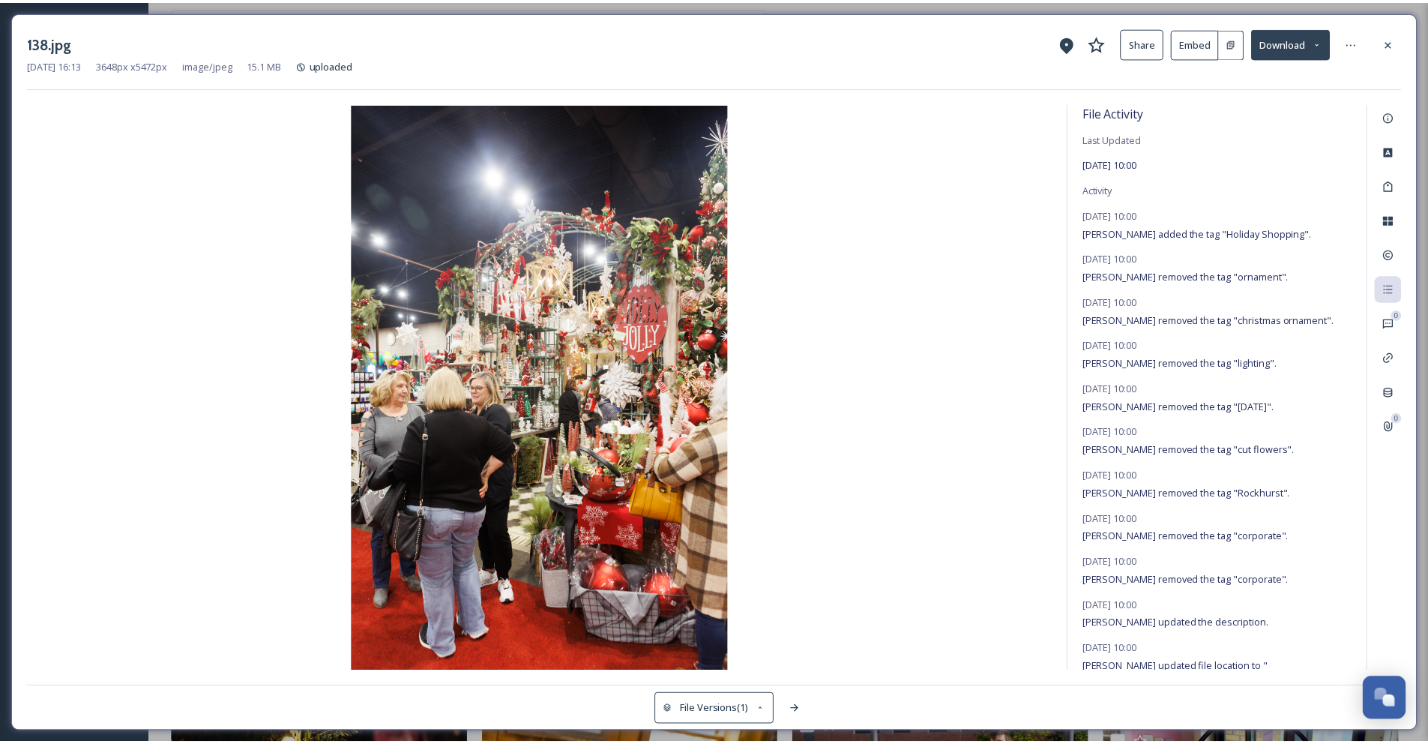
scroll to position [22, 0]
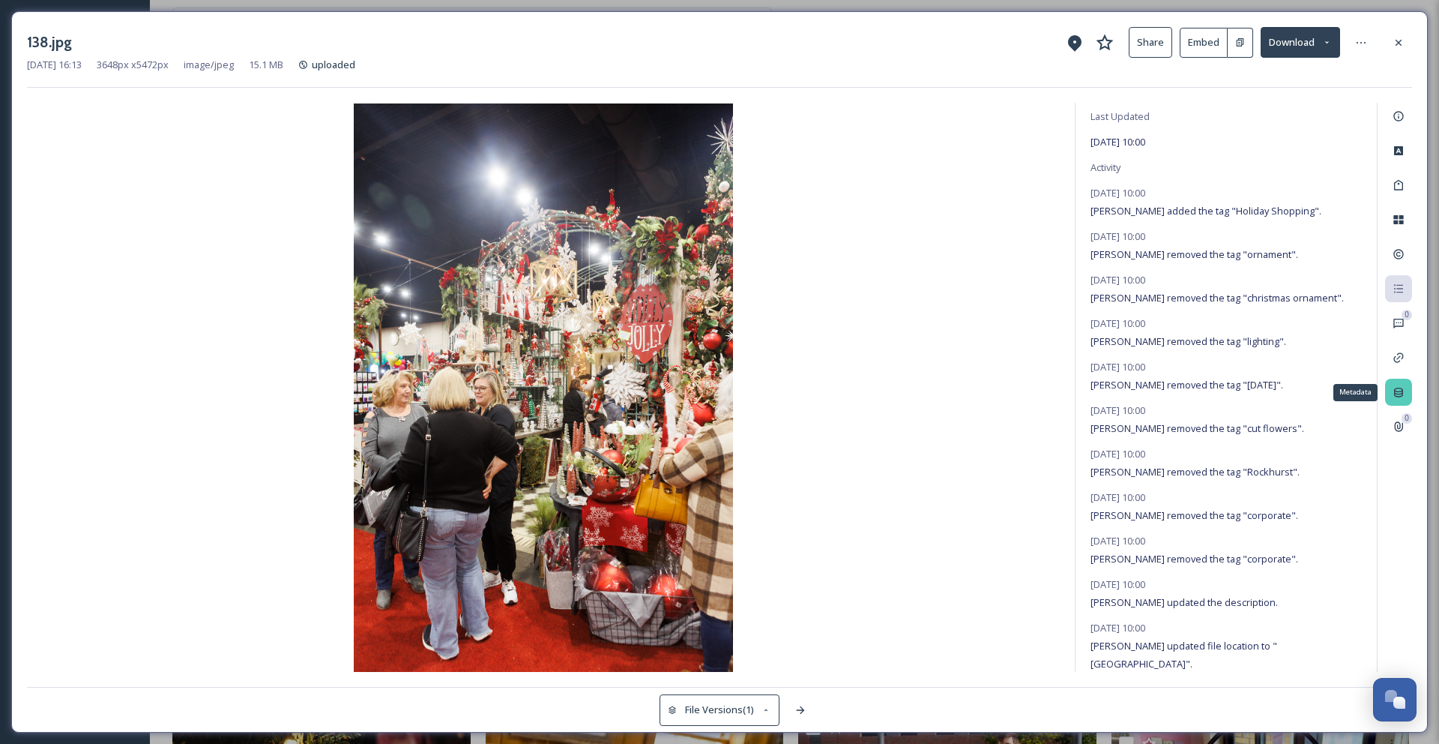
click at [1395, 388] on icon at bounding box center [1399, 392] width 12 height 12
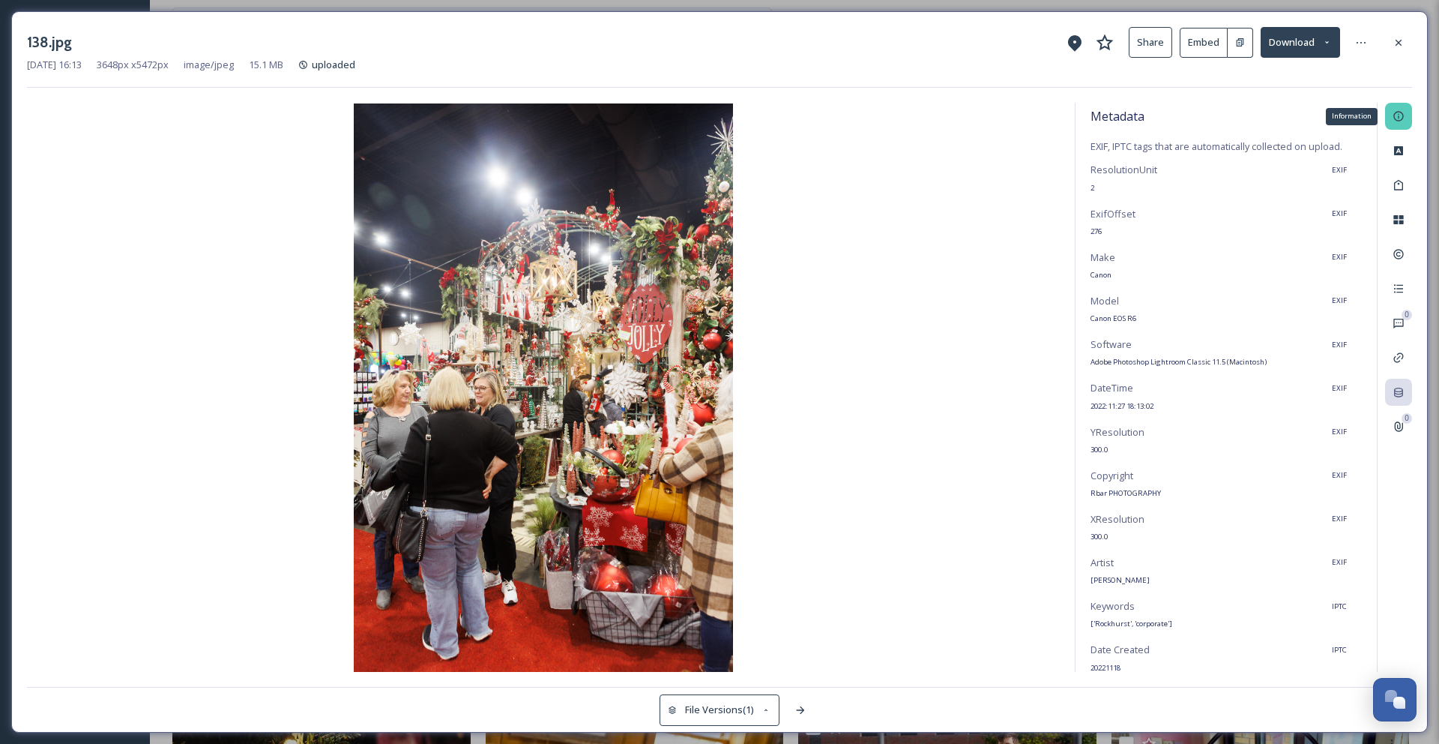
click at [1398, 115] on icon at bounding box center [1399, 116] width 12 height 12
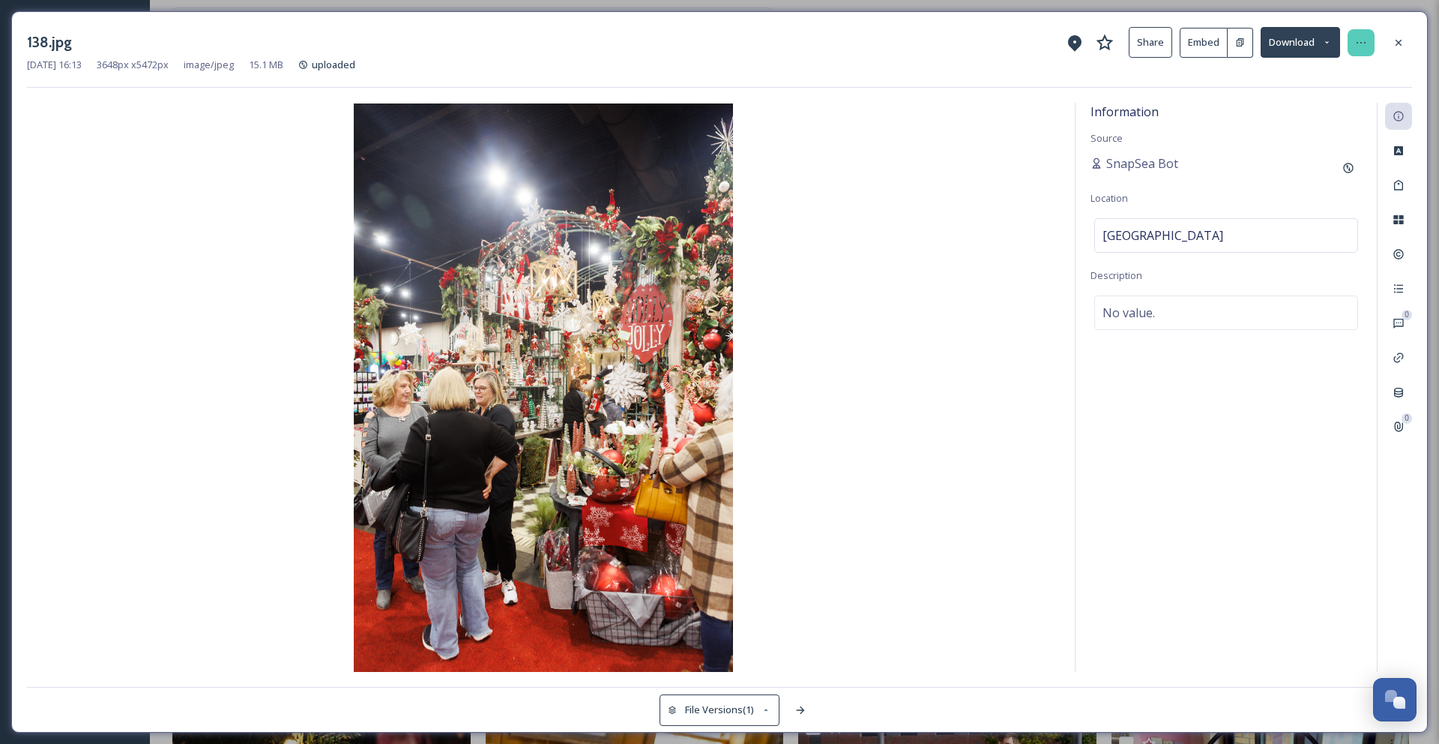
click at [1353, 48] on div at bounding box center [1361, 42] width 27 height 27
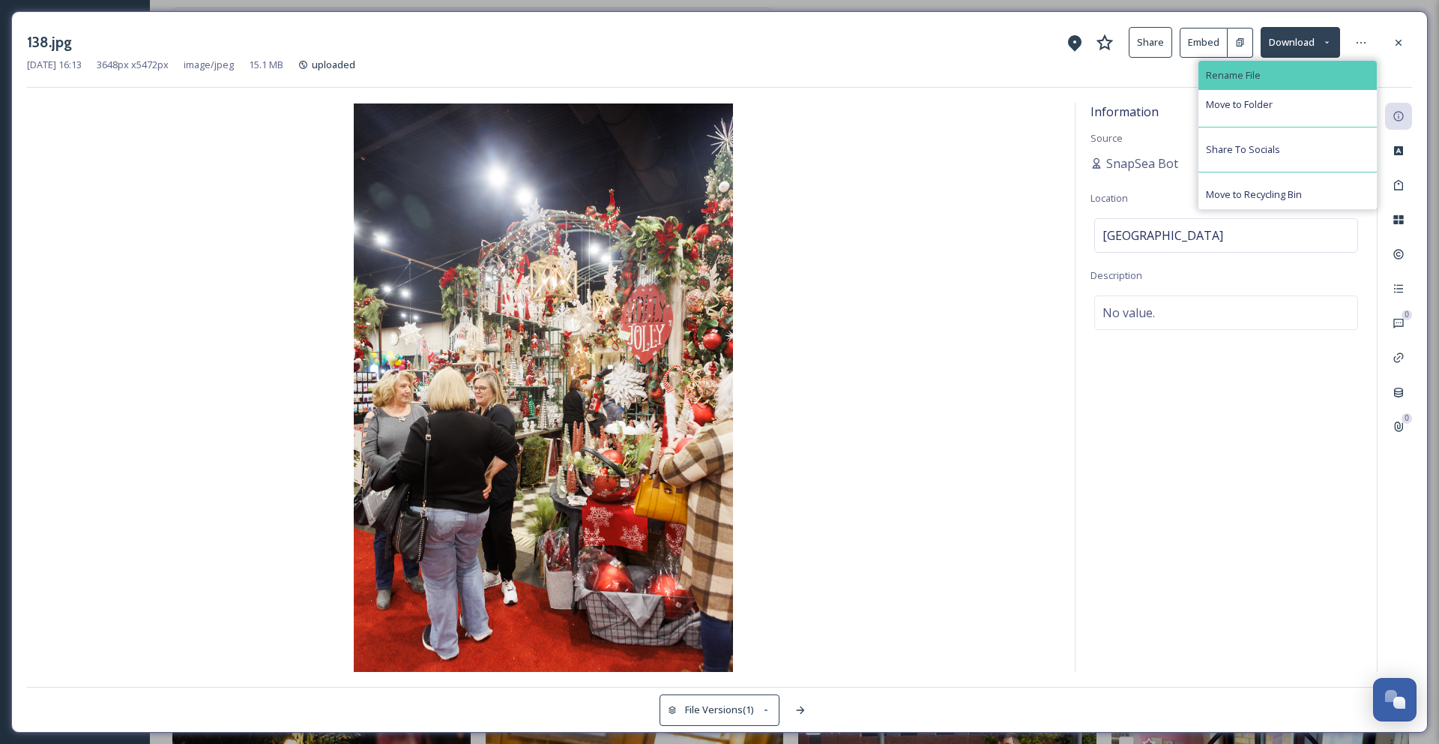
click at [1337, 77] on div "Rename File" at bounding box center [1288, 75] width 178 height 29
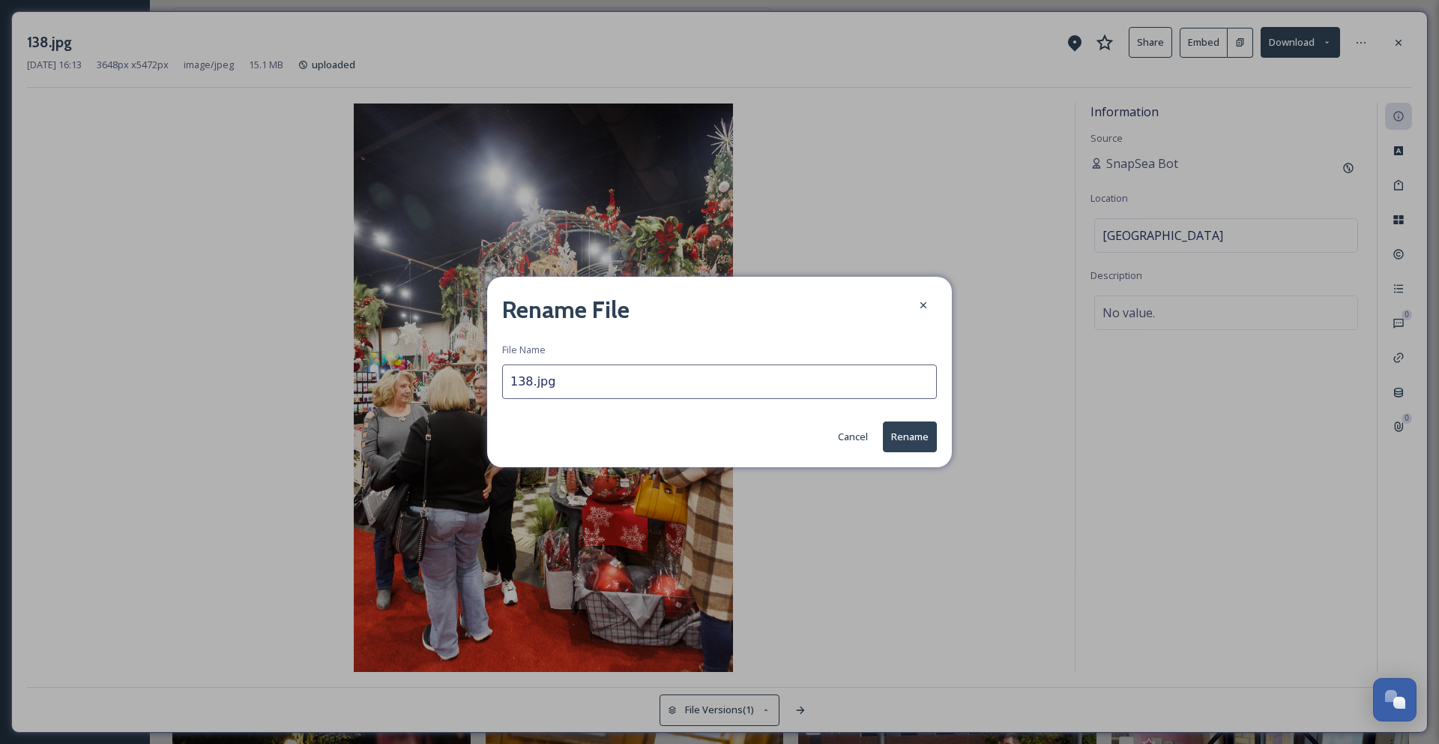
click at [570, 379] on input "138.jpg" at bounding box center [719, 381] width 435 height 34
click at [529, 382] on input "138.jpg" at bounding box center [719, 381] width 435 height 34
type input "HolidayBoutiqueShopping.jpg"
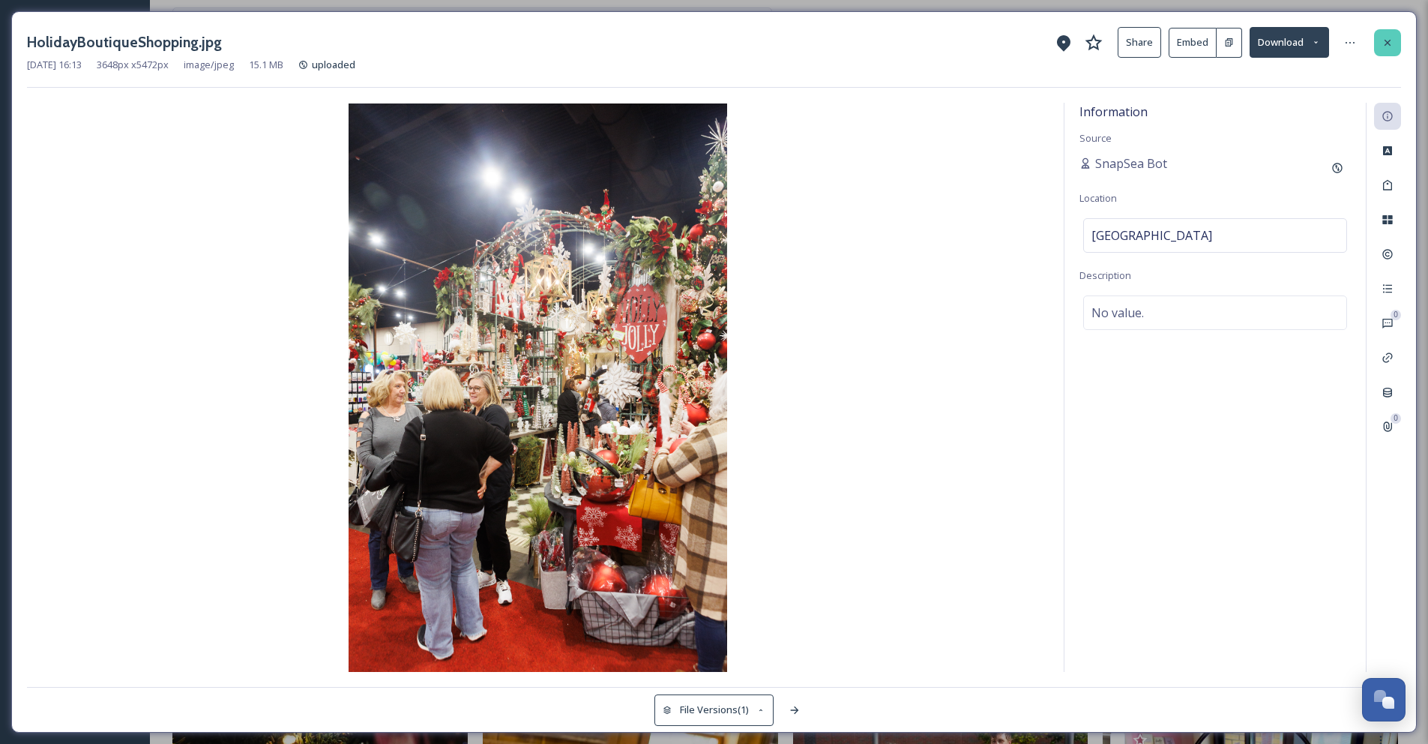
click at [1394, 47] on div at bounding box center [1387, 42] width 27 height 27
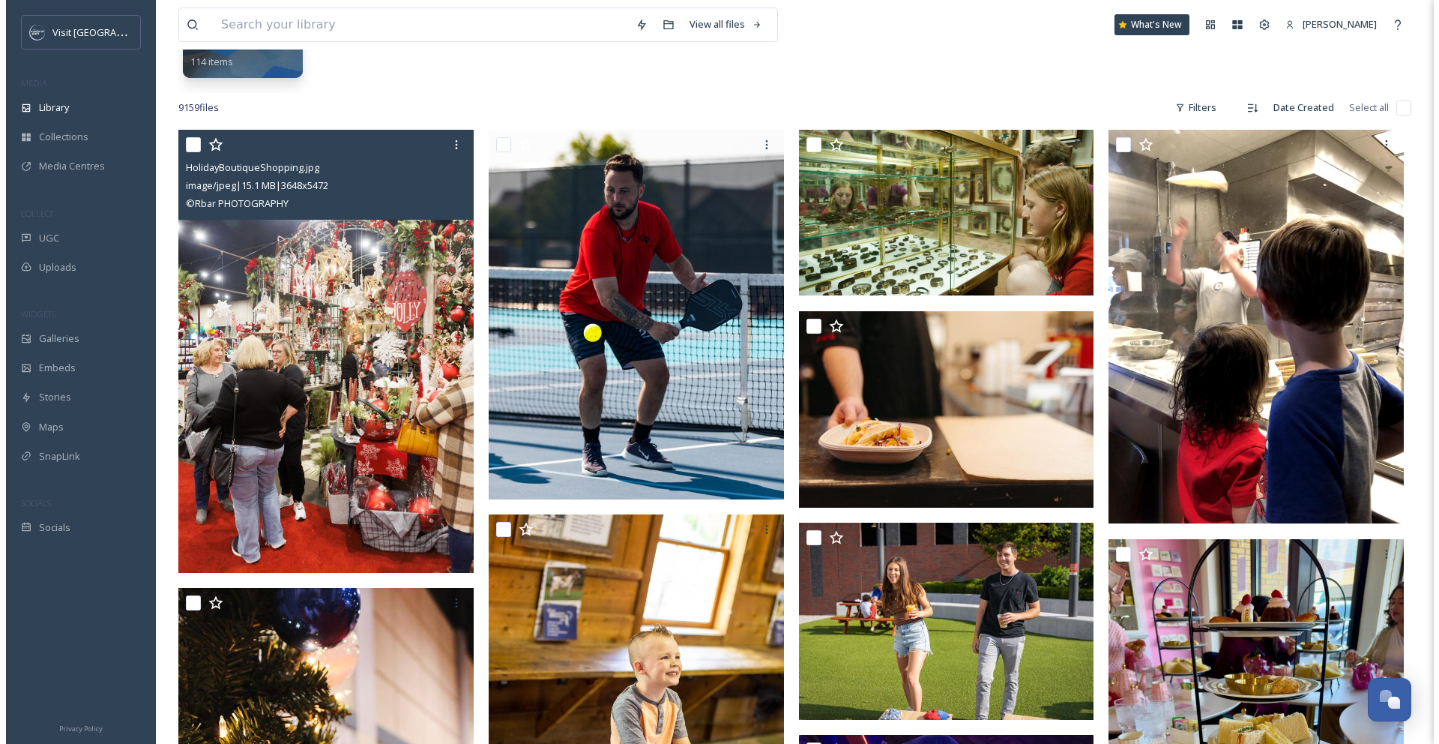
scroll to position [253, 0]
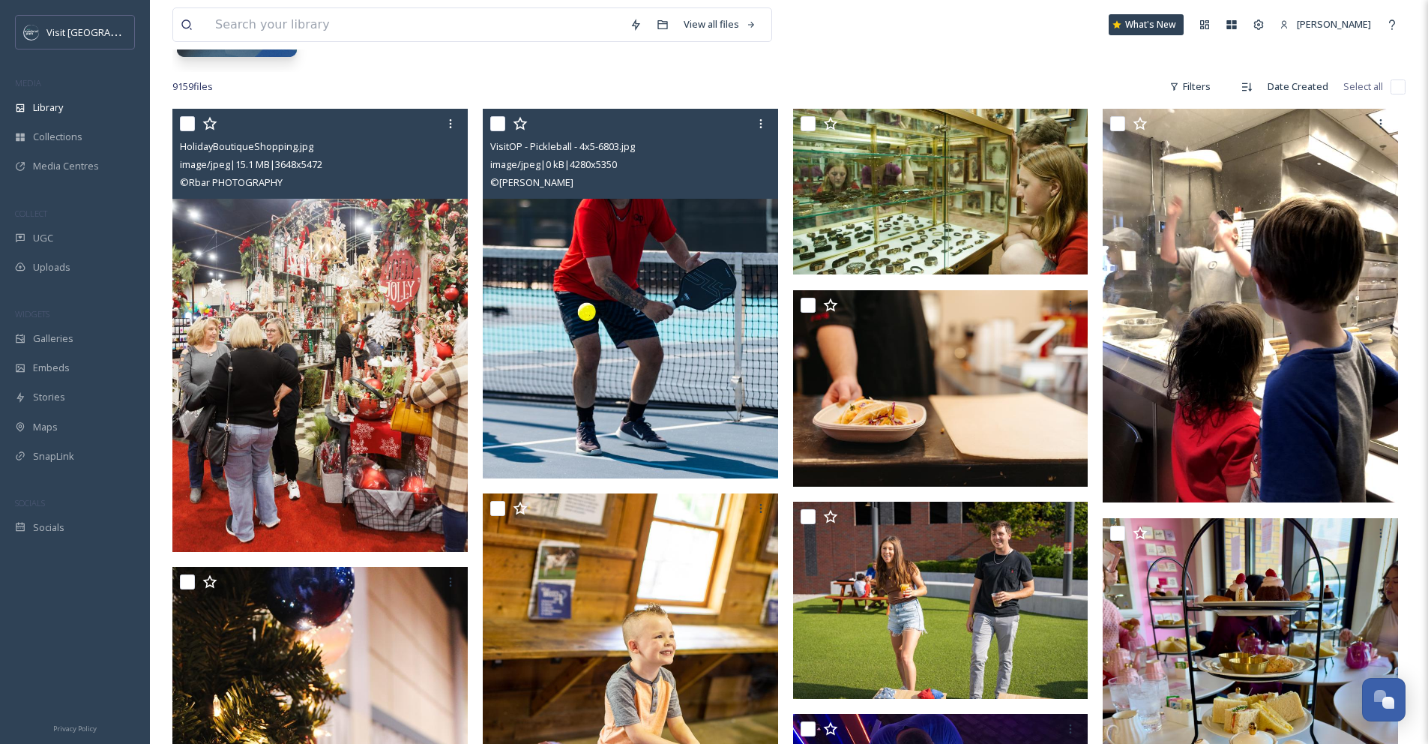
click at [656, 250] on img at bounding box center [630, 294] width 295 height 370
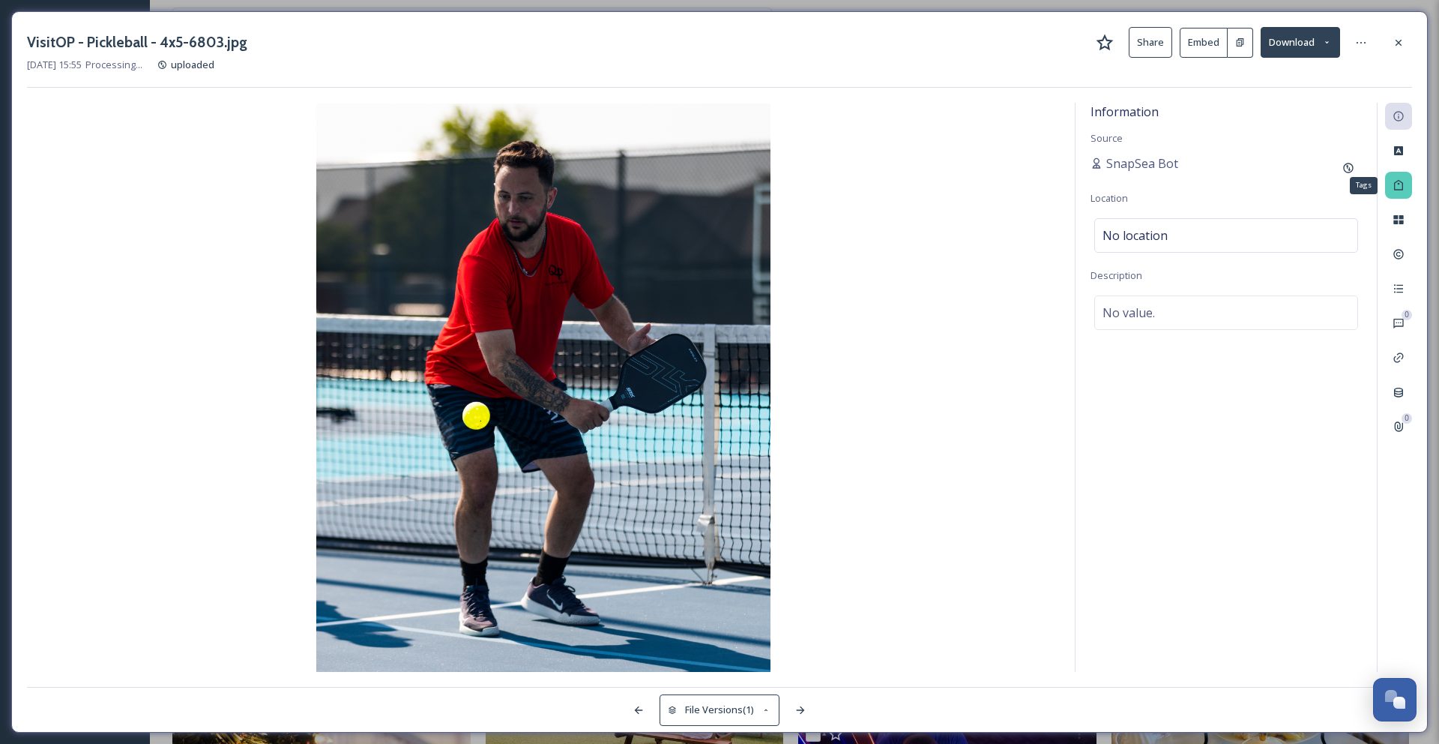
click at [1402, 183] on icon at bounding box center [1398, 185] width 9 height 10
click at [1196, 189] on div "No tags" at bounding box center [1226, 183] width 264 height 34
type input "Pickleball"
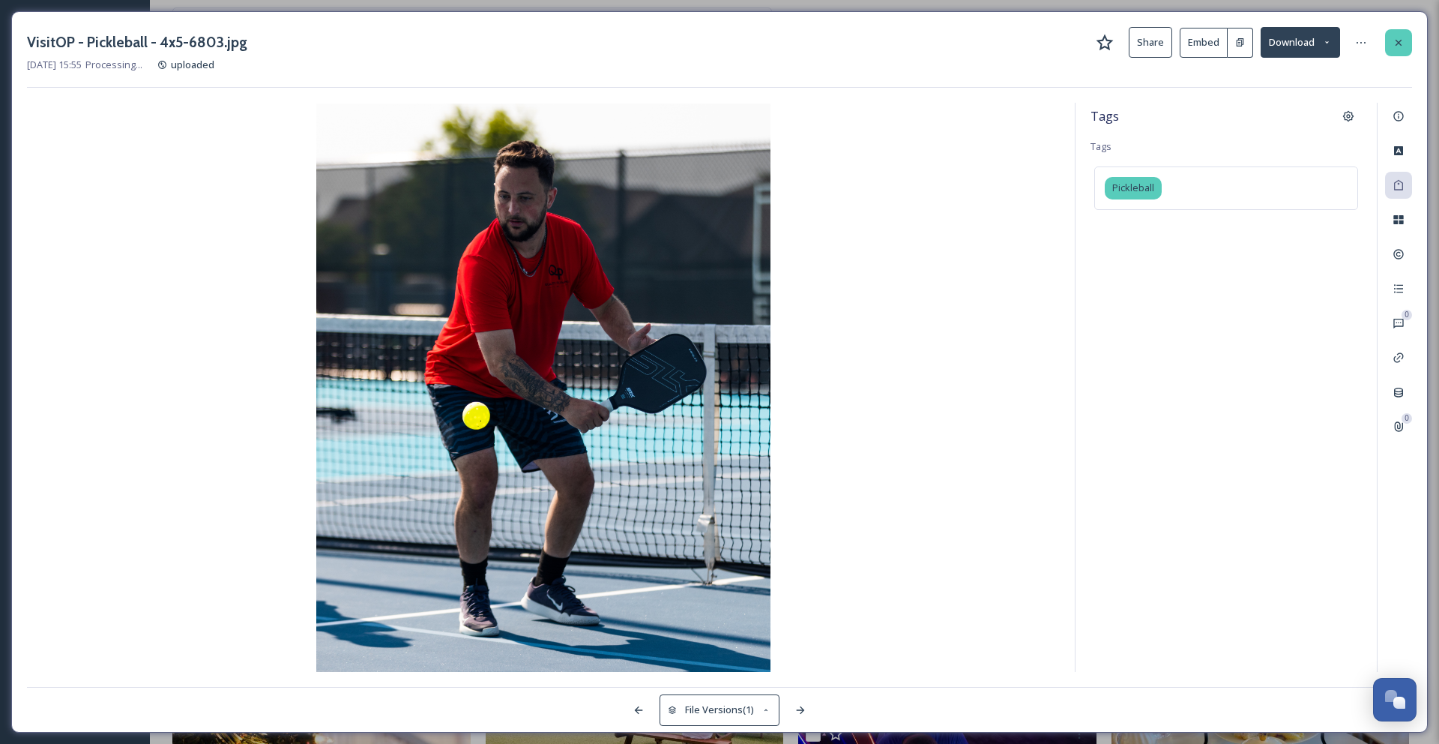
click at [1400, 44] on icon at bounding box center [1399, 42] width 6 height 6
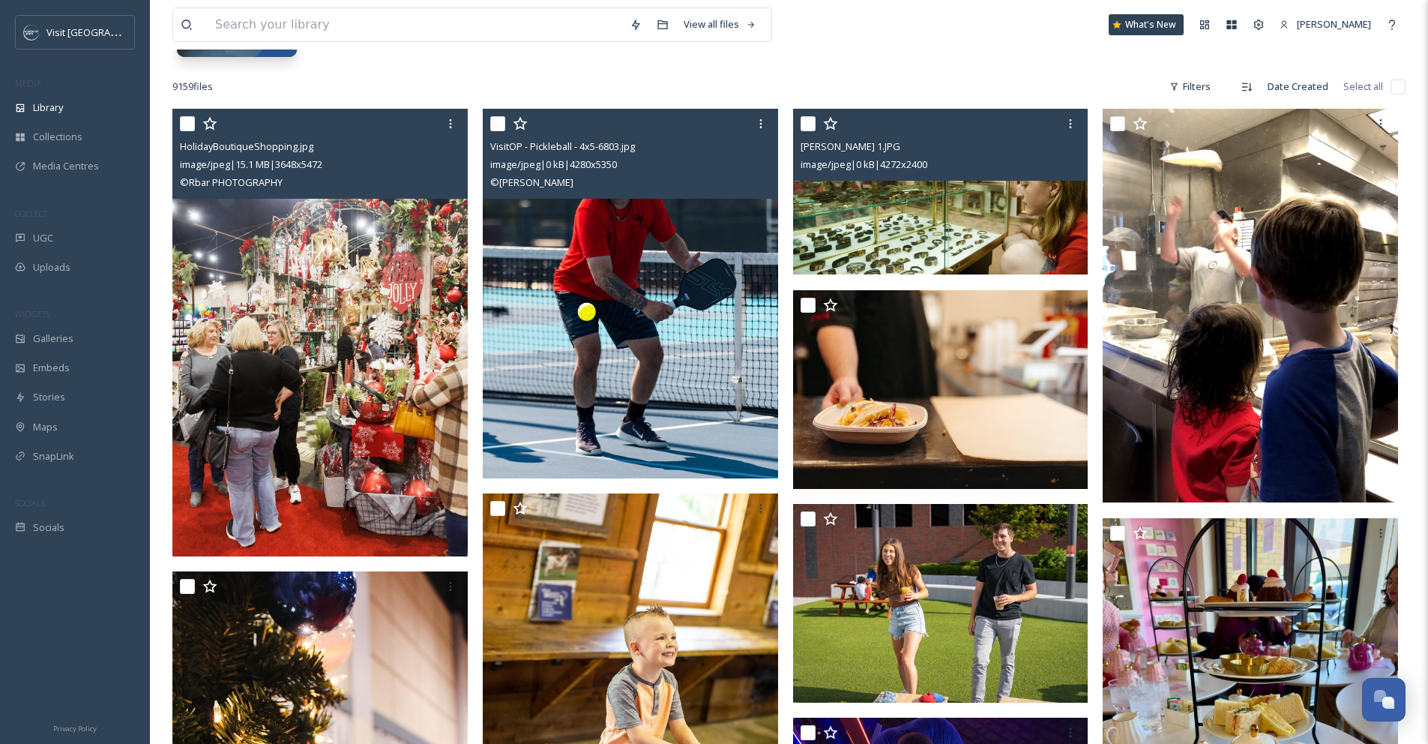
click at [945, 214] on img at bounding box center [940, 192] width 295 height 166
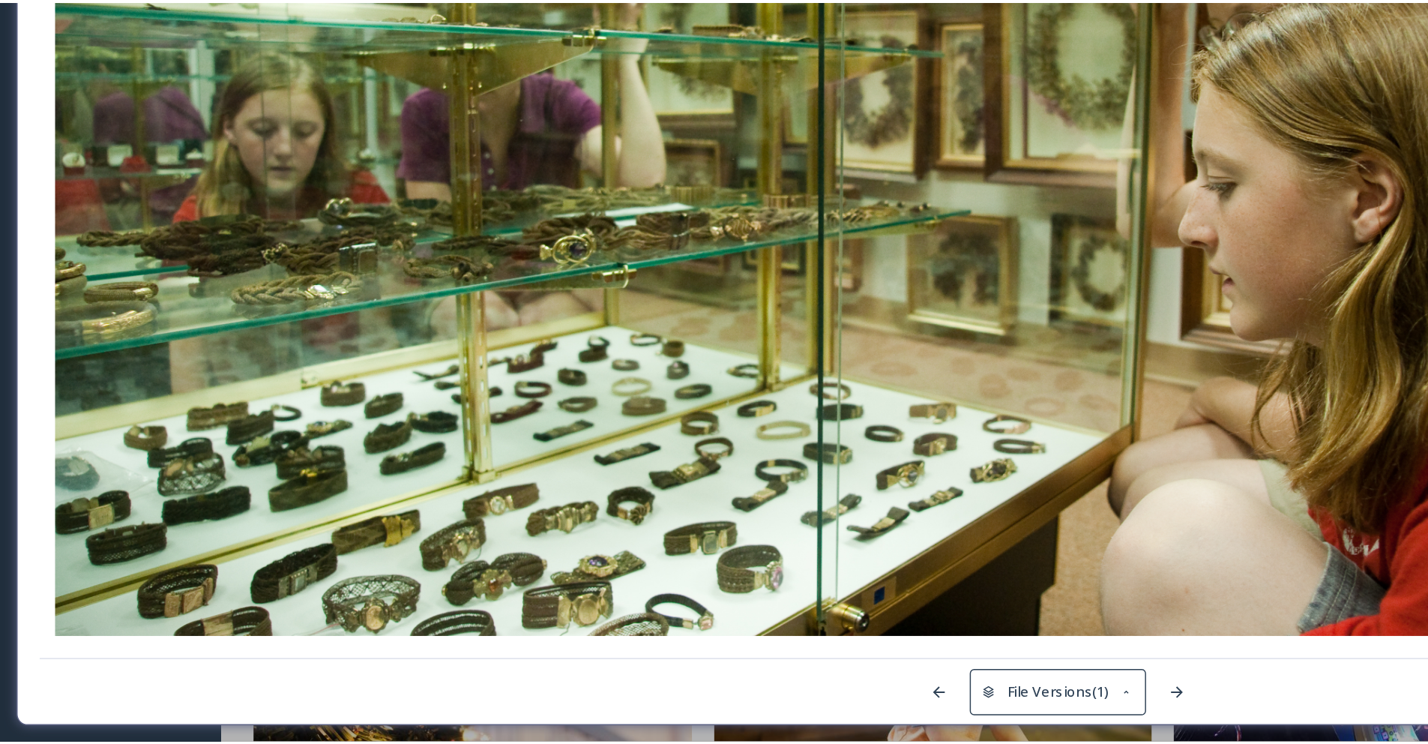
scroll to position [251, 0]
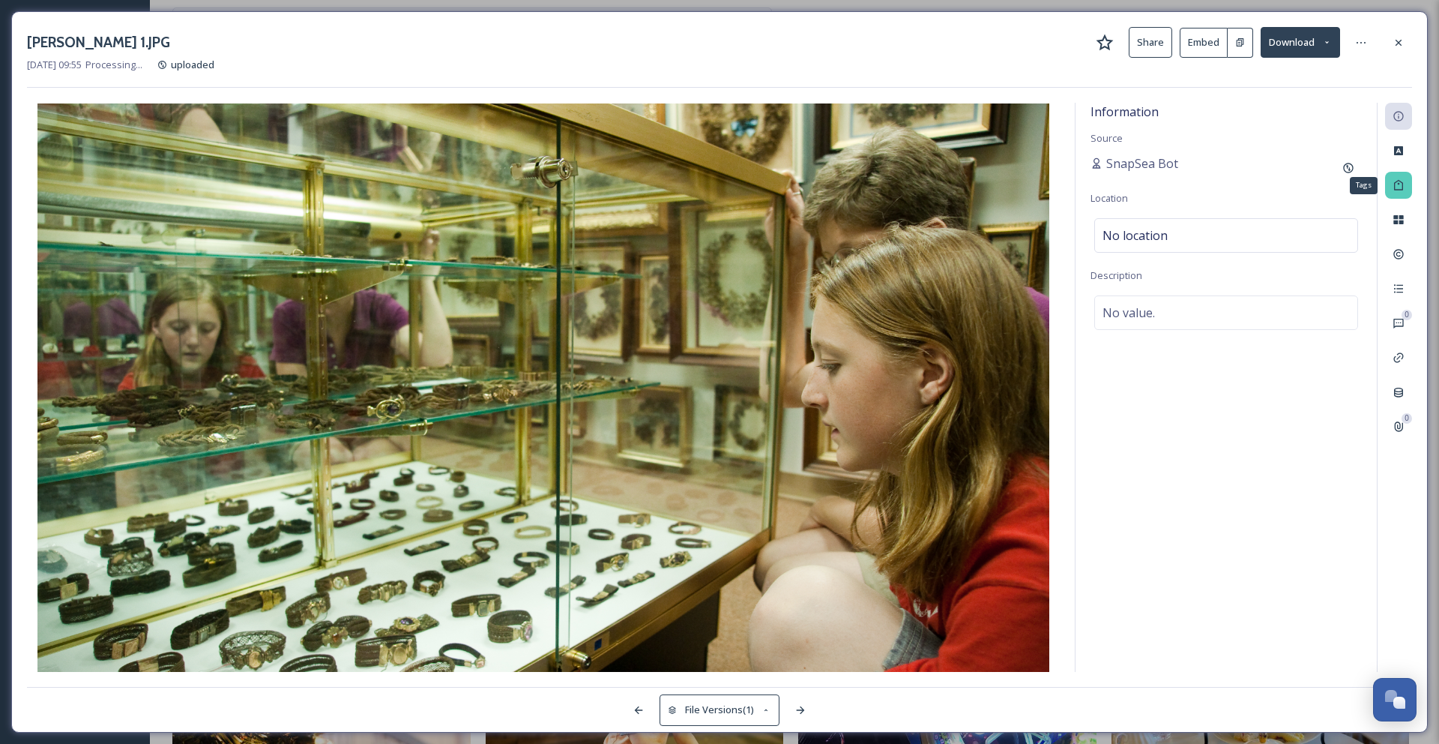
click at [1405, 184] on div "Tags" at bounding box center [1398, 185] width 27 height 27
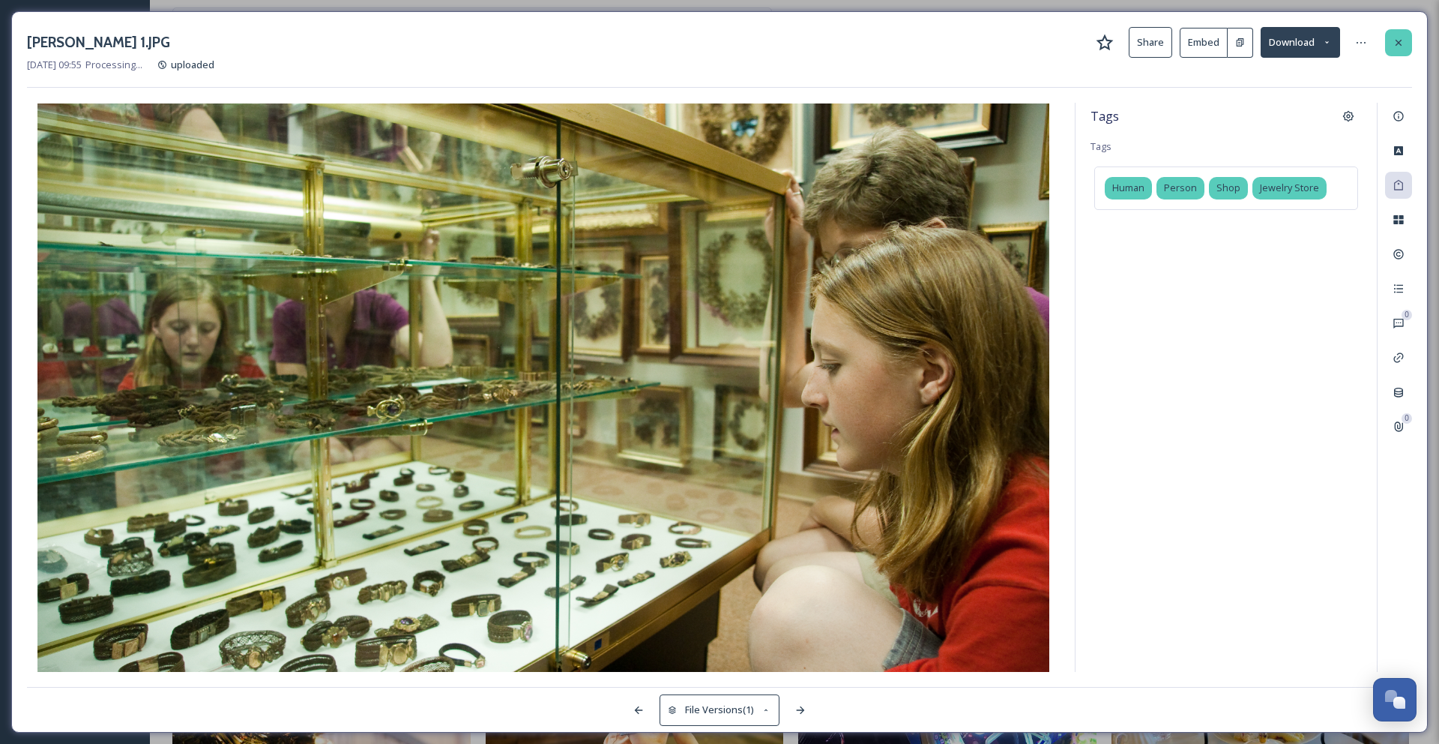
click at [1405, 43] on div at bounding box center [1398, 42] width 27 height 27
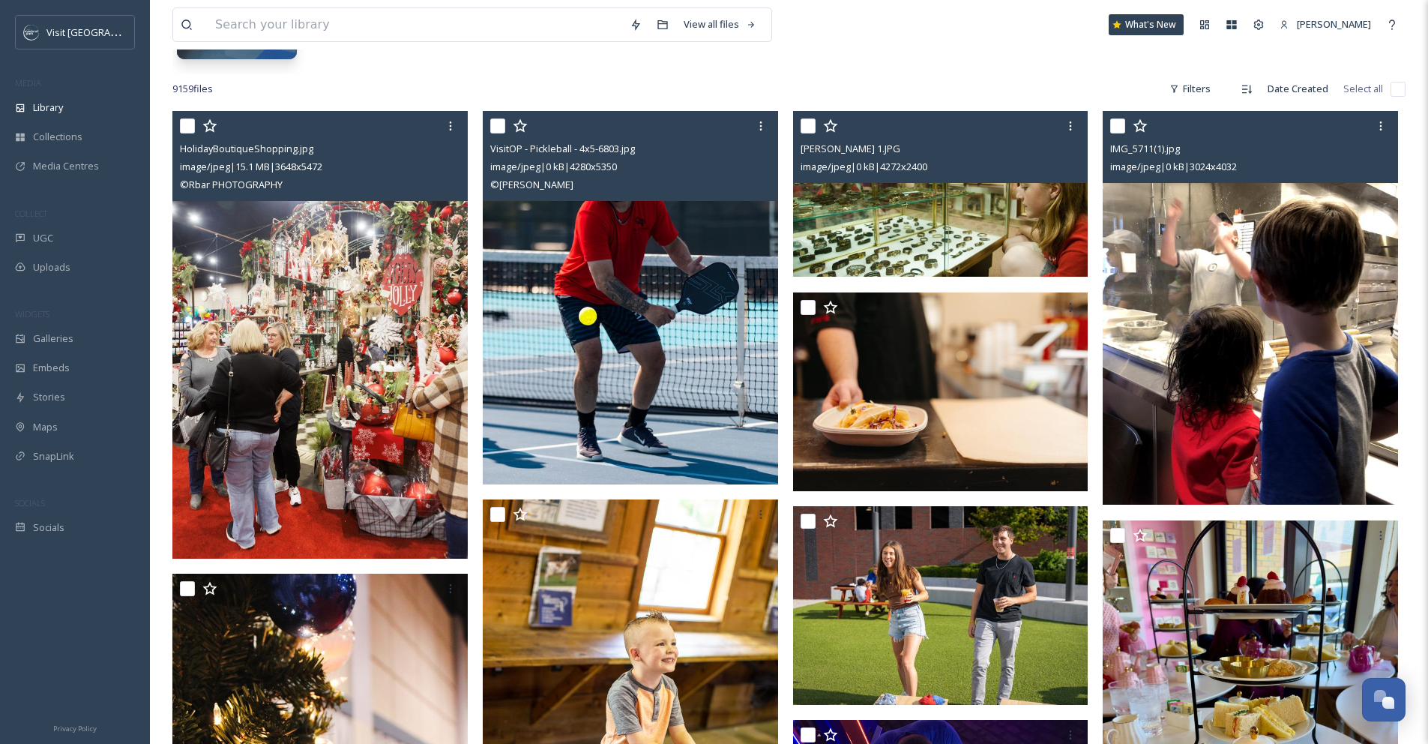
click at [1285, 314] on img at bounding box center [1250, 308] width 295 height 394
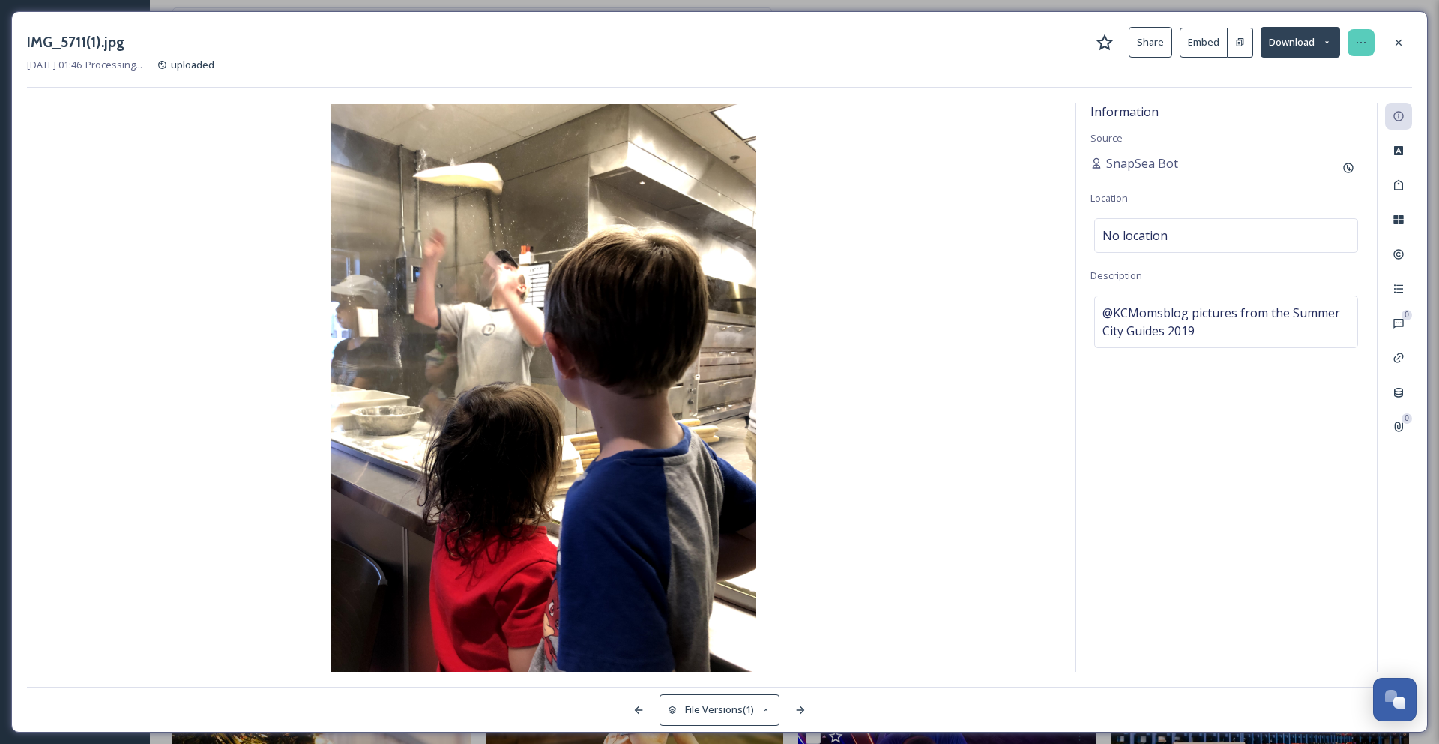
click at [1359, 44] on icon at bounding box center [1361, 43] width 12 height 12
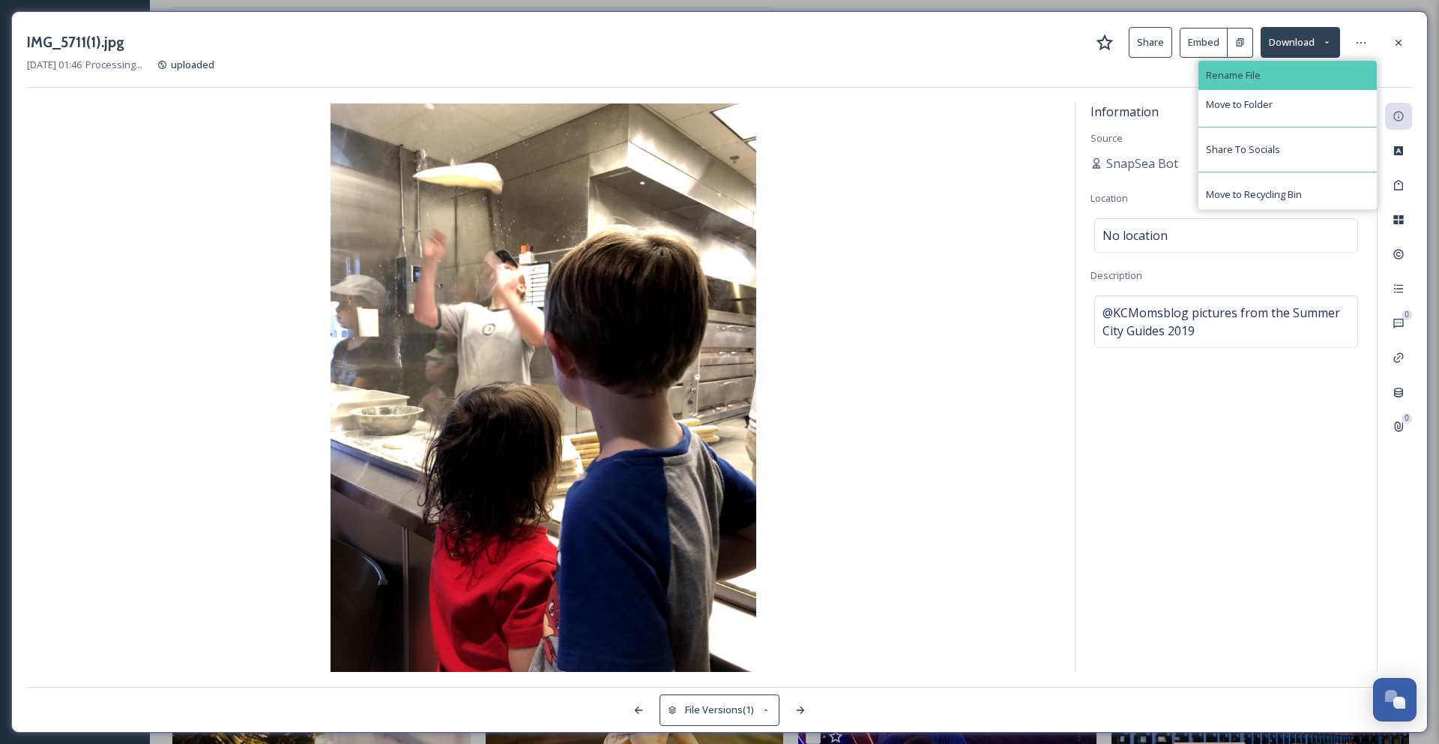
click at [1300, 68] on div "Rename File" at bounding box center [1288, 75] width 178 height 29
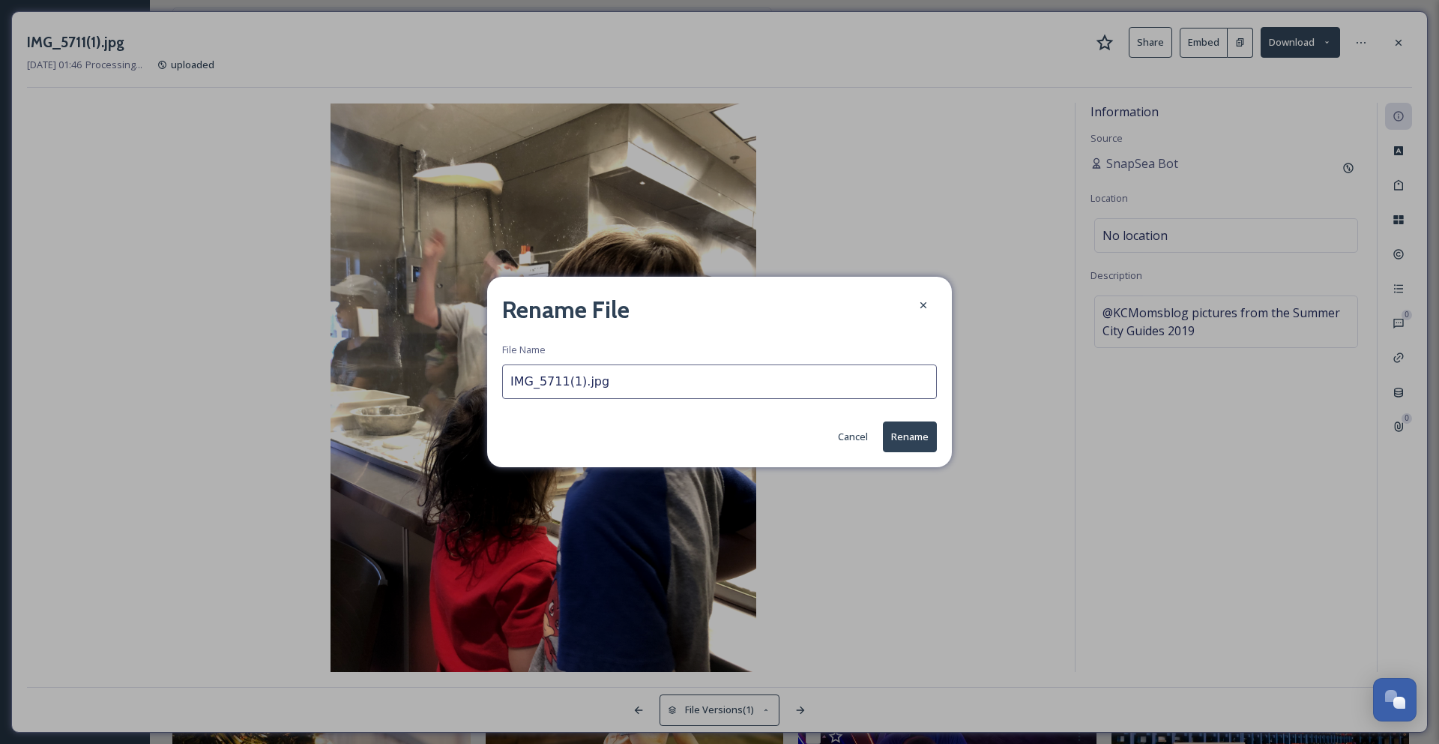
drag, startPoint x: 576, startPoint y: 379, endPoint x: 486, endPoint y: 368, distance: 89.9
click at [490, 371] on div "Rename File File Name IMG_5711(1).jpg Cancel Rename" at bounding box center [719, 372] width 465 height 190
type input "DeweysPizzaMaking.jpg"
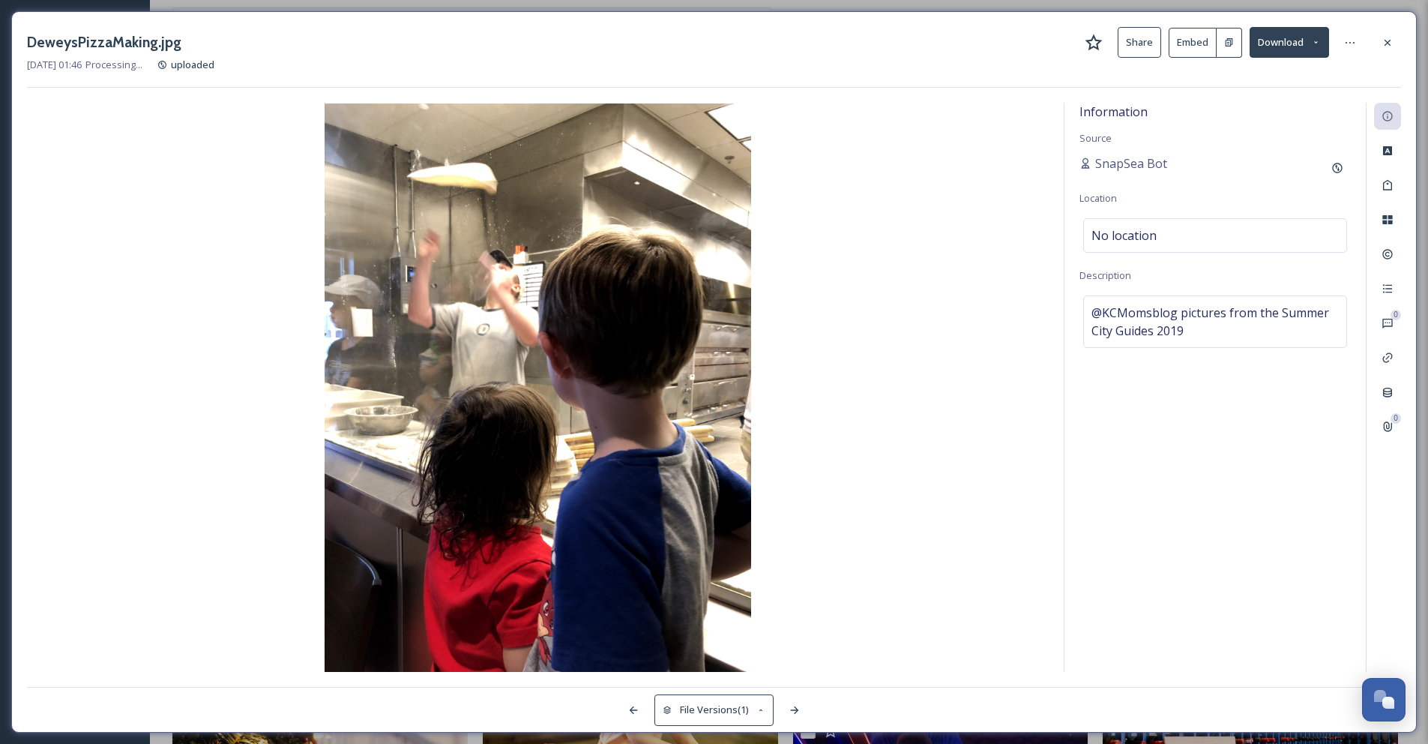
drag, startPoint x: 1387, startPoint y: 42, endPoint x: 1332, endPoint y: 71, distance: 62.0
click at [1337, 65] on div "DeweysPizzaMaking.jpg Share Embed Download Jun 17 2025 01:46 Processing... uplo…" at bounding box center [714, 57] width 1374 height 61
click at [1390, 193] on div at bounding box center [1387, 185] width 27 height 27
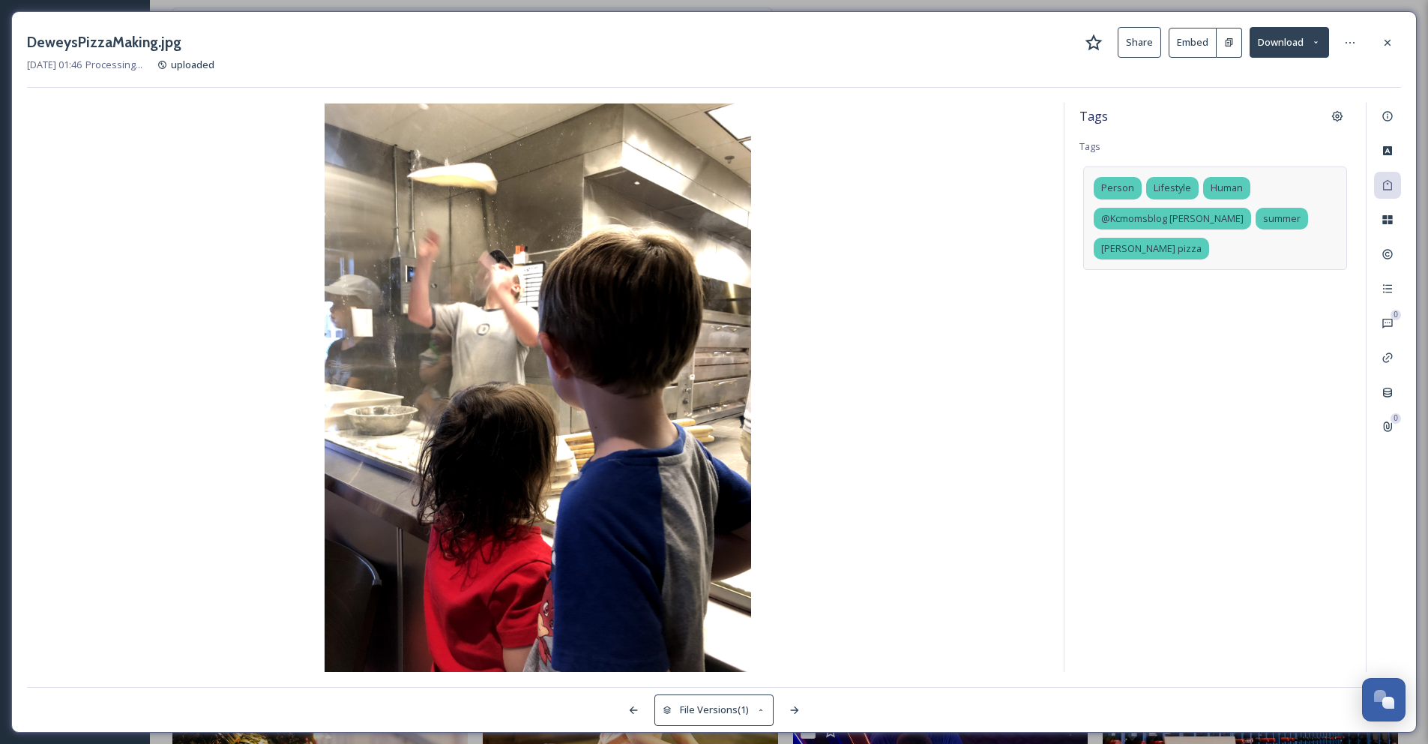
click at [1220, 251] on div "Person Lifestyle Human @Kcmomsblog Sarah McGinnity summer dewey's pizza" at bounding box center [1215, 217] width 264 height 103
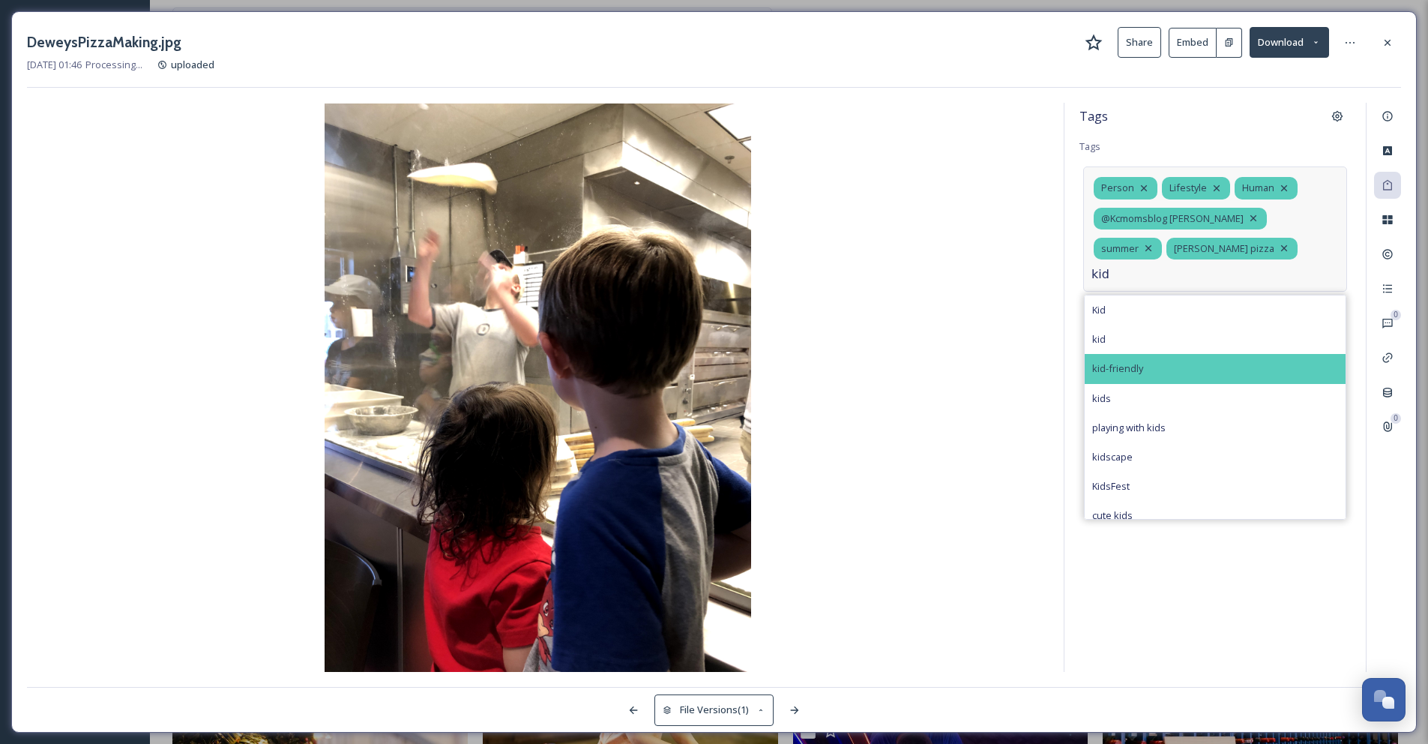
type input "kid"
click at [1103, 371] on span "kid-friendly" at bounding box center [1117, 368] width 51 height 14
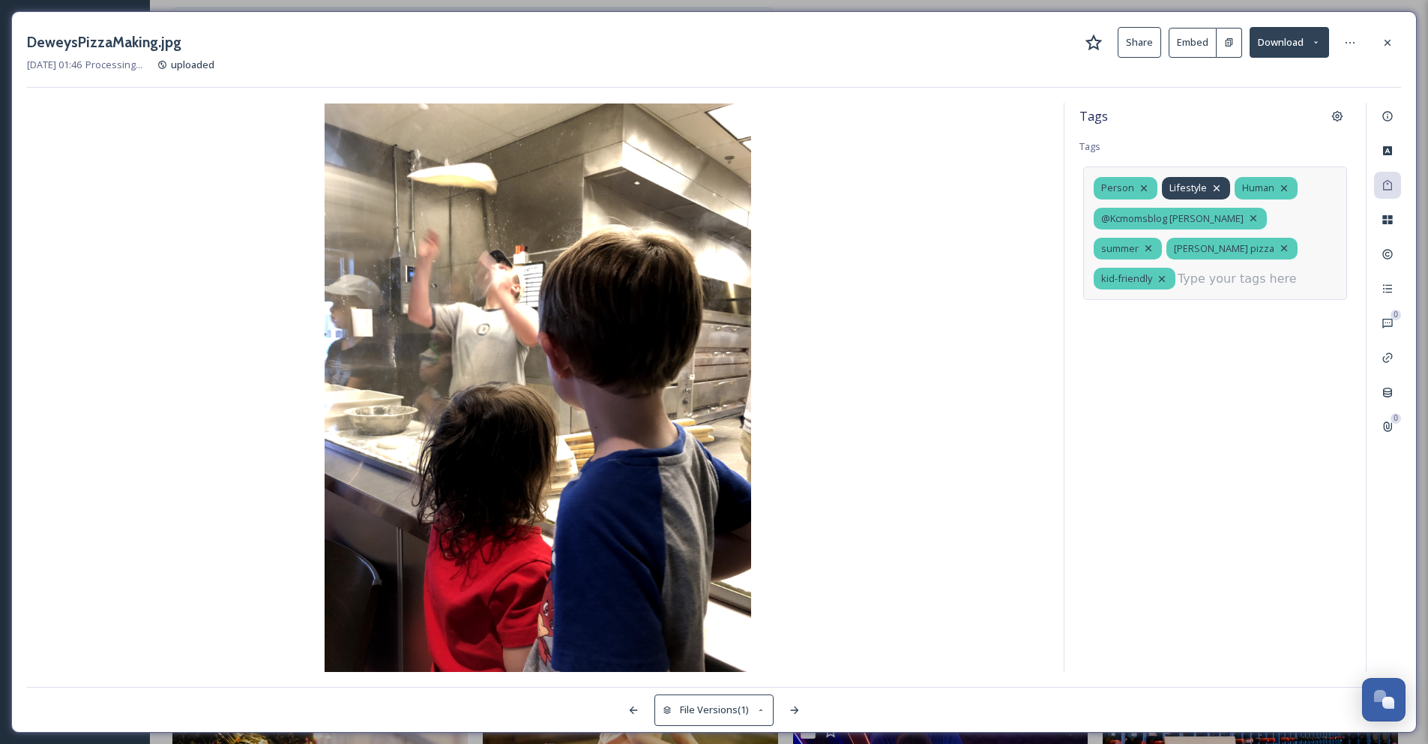
click at [1214, 187] on icon at bounding box center [1217, 188] width 6 height 6
click at [1195, 285] on input at bounding box center [1253, 279] width 150 height 18
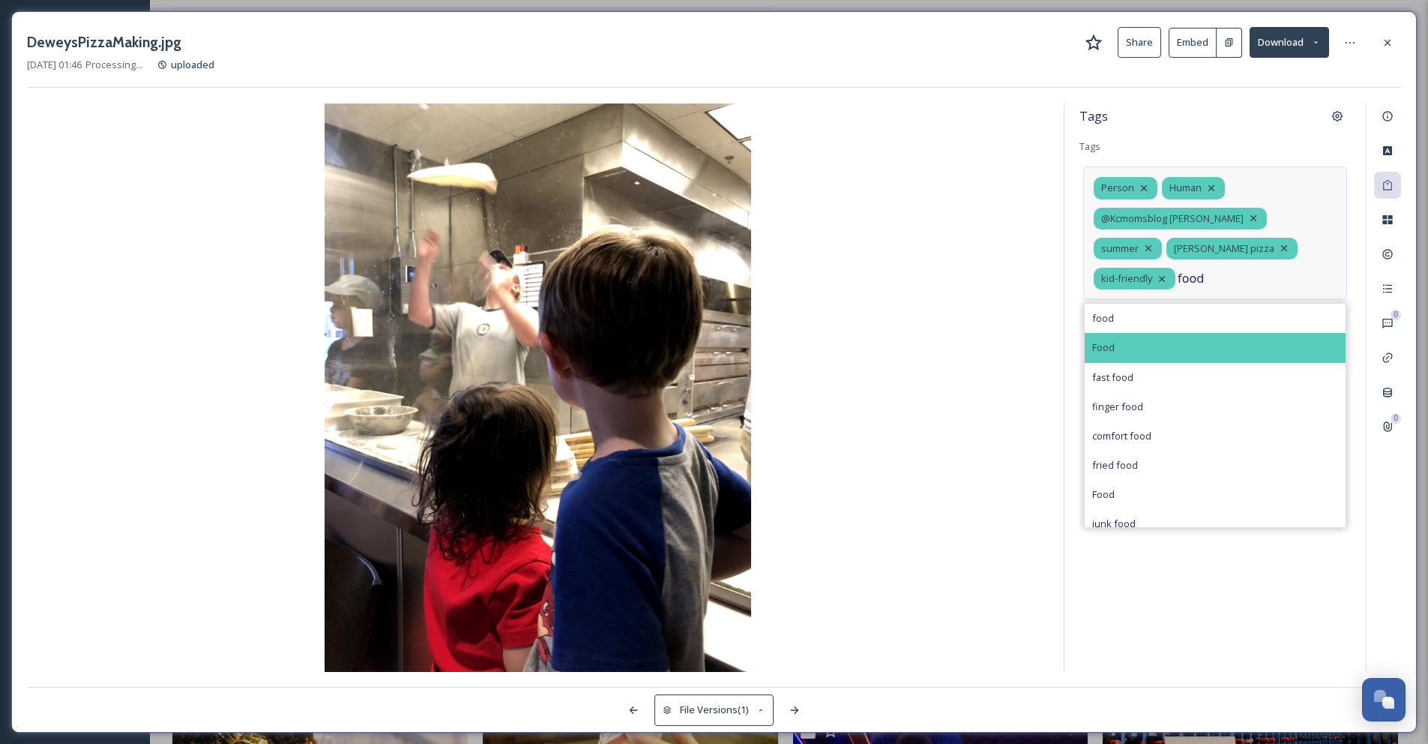
type input "food"
click at [1129, 353] on div "Food" at bounding box center [1215, 347] width 261 height 29
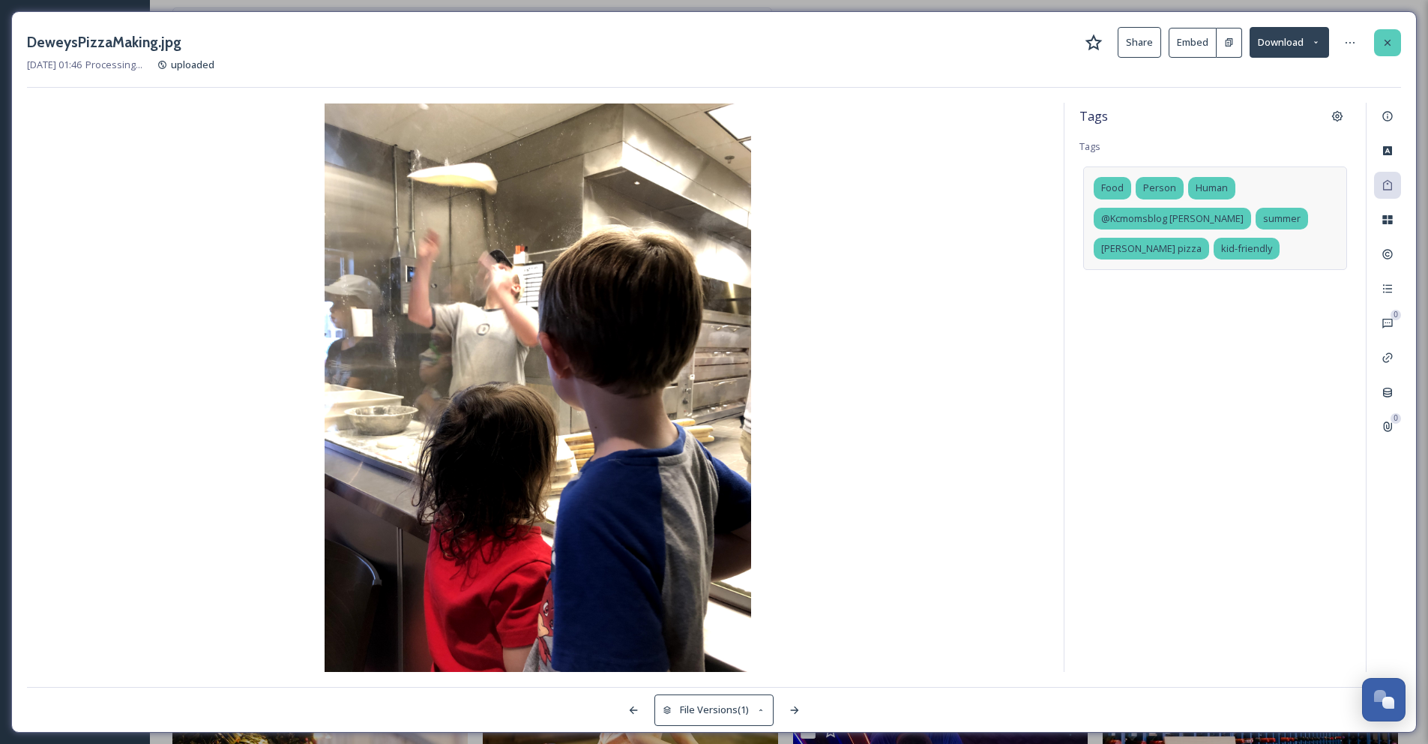
click at [1385, 43] on icon at bounding box center [1387, 42] width 6 height 6
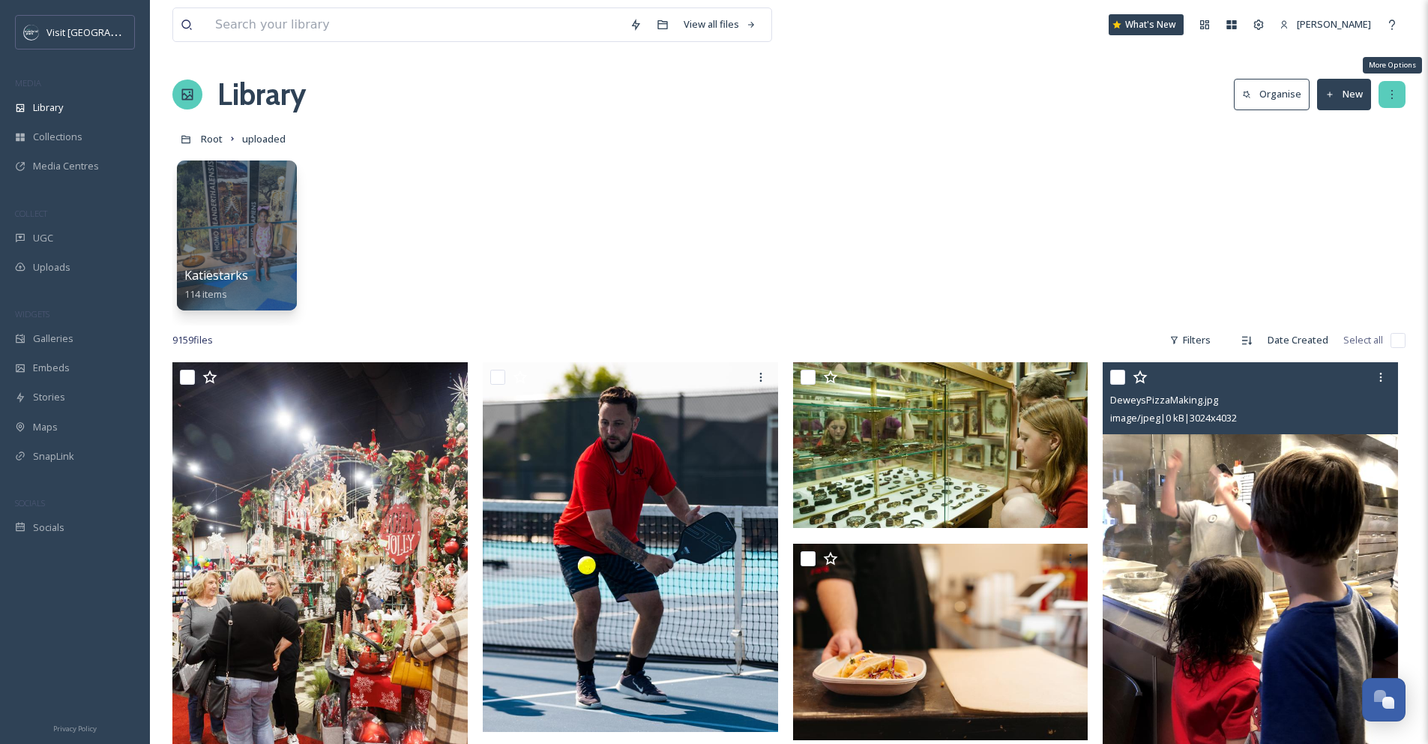
click at [1390, 97] on icon at bounding box center [1392, 94] width 12 height 12
click at [42, 106] on span "Library" at bounding box center [48, 107] width 30 height 14
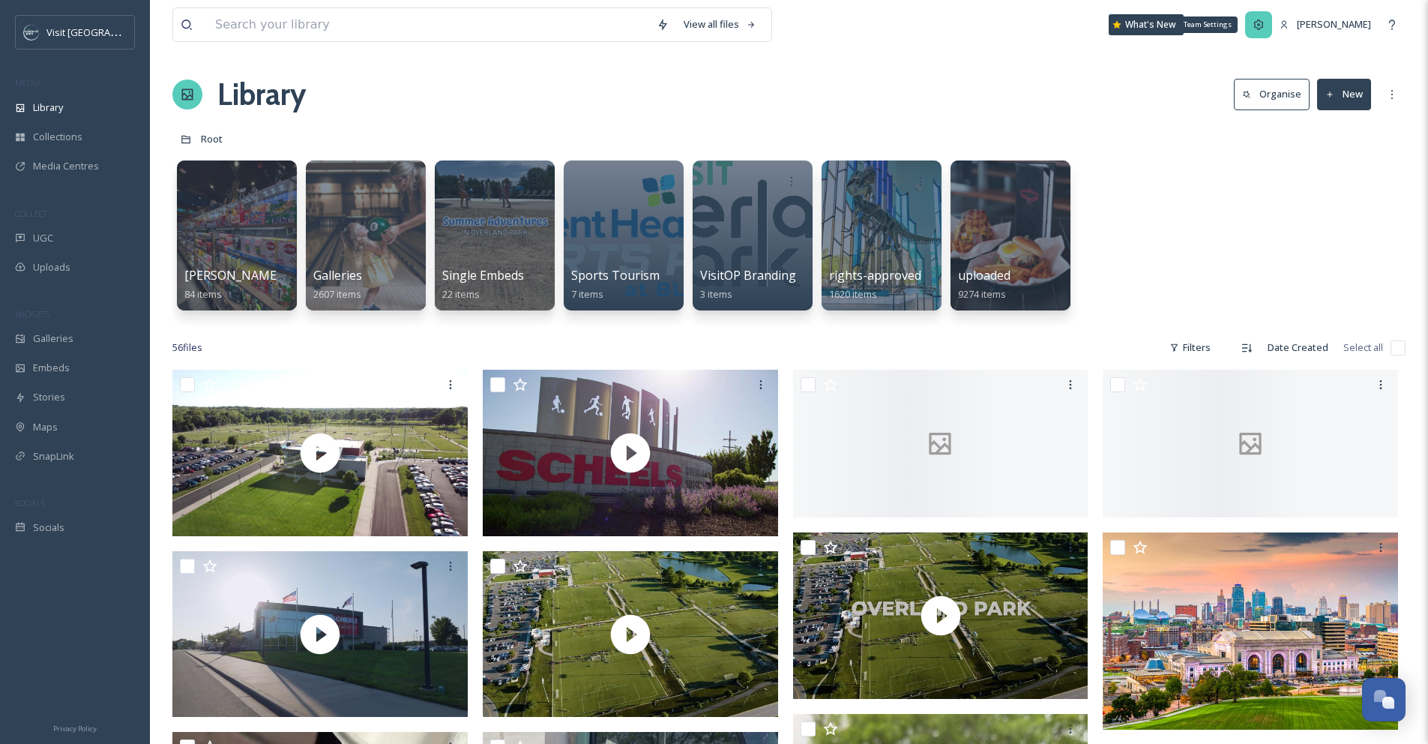
click at [1260, 31] on div "Team Settings" at bounding box center [1258, 24] width 27 height 27
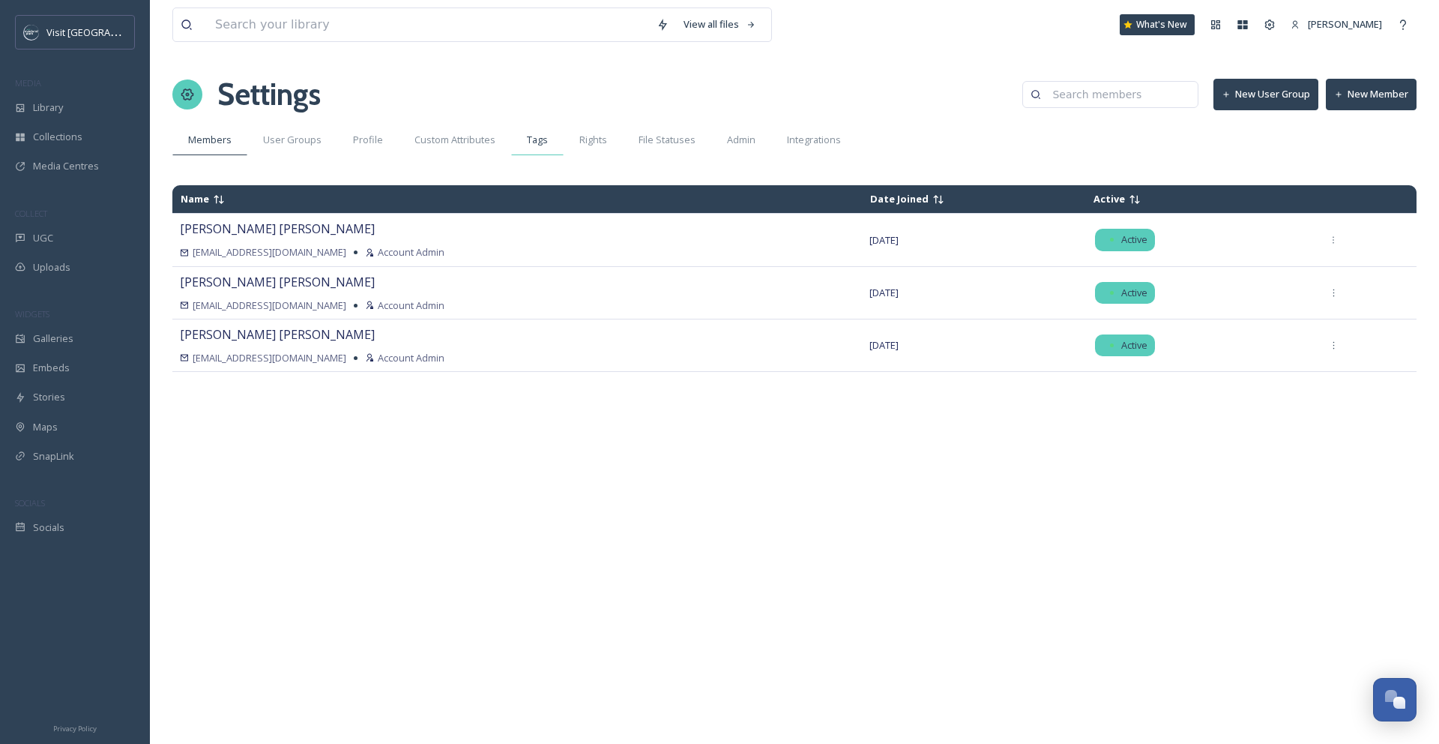
click at [521, 140] on div "Tags" at bounding box center [537, 139] width 52 height 31
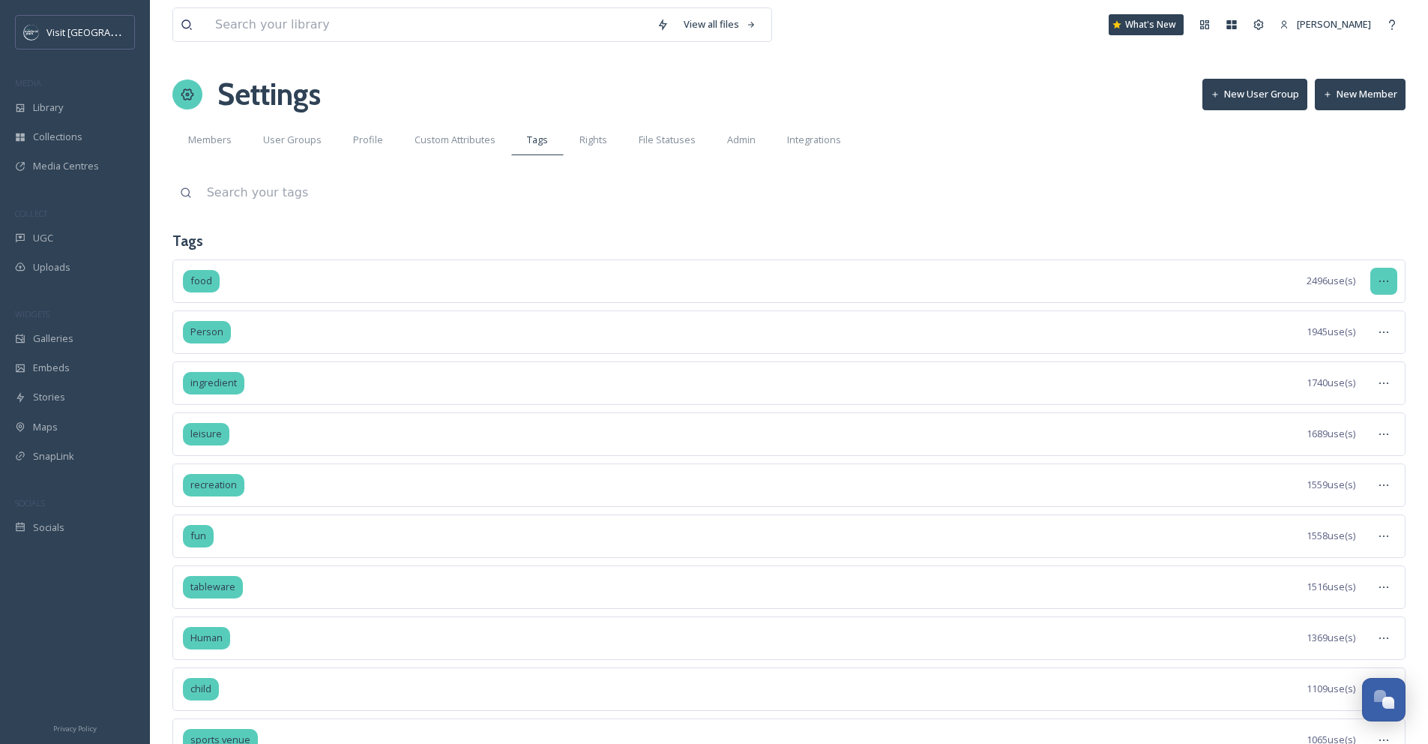
click at [1384, 289] on div at bounding box center [1383, 281] width 27 height 27
click at [1377, 364] on div "Merge Tags" at bounding box center [1349, 372] width 94 height 29
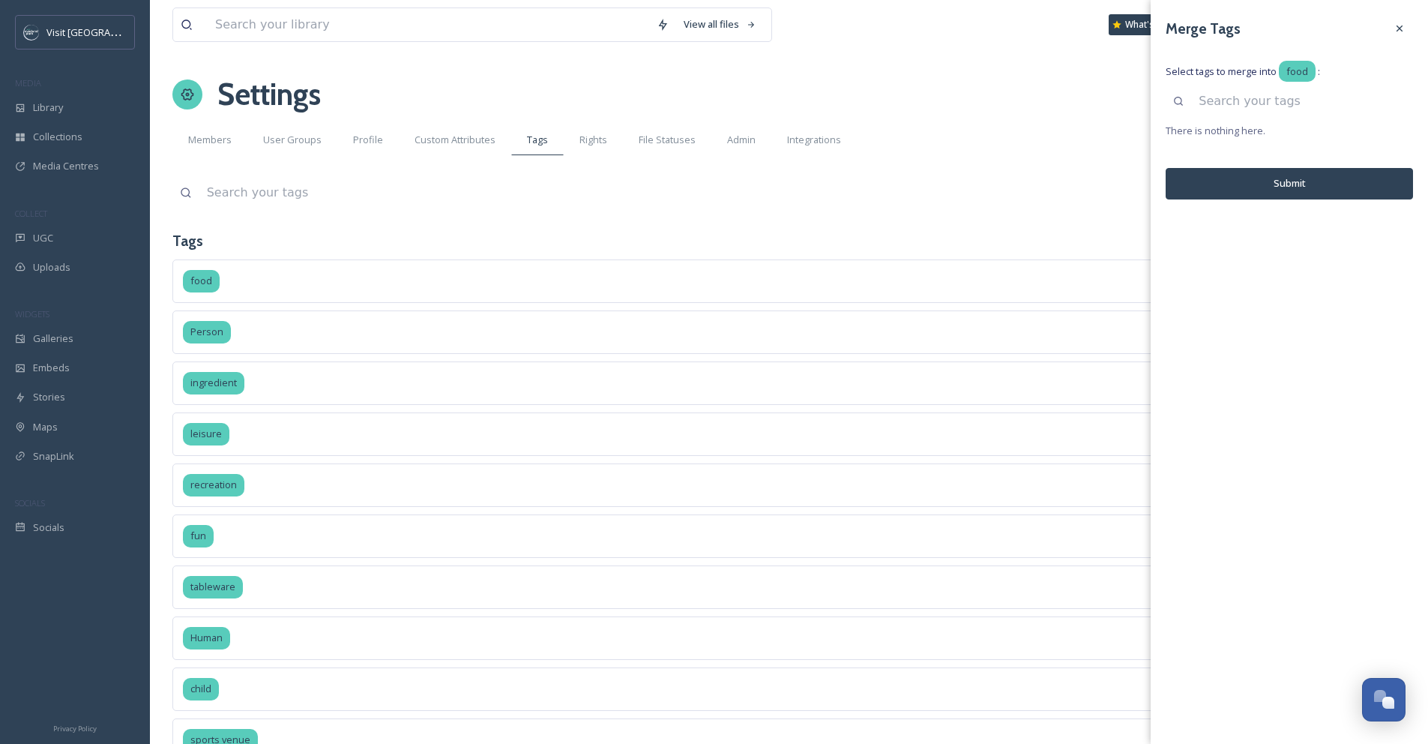
click at [1282, 101] on input at bounding box center [1302, 101] width 222 height 33
type input "Food"
click at [1404, 103] on icon at bounding box center [1399, 101] width 12 height 12
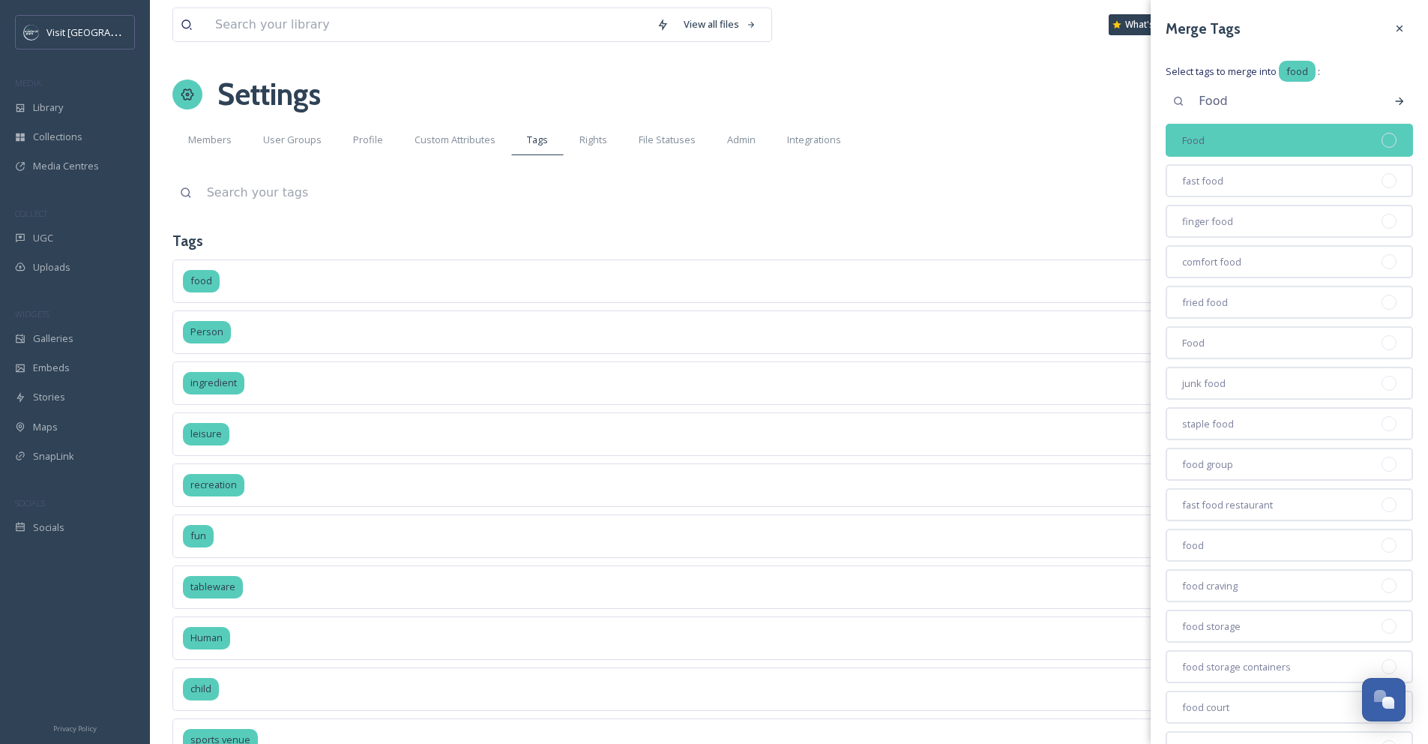
click at [1381, 136] on div at bounding box center [1388, 140] width 15 height 15
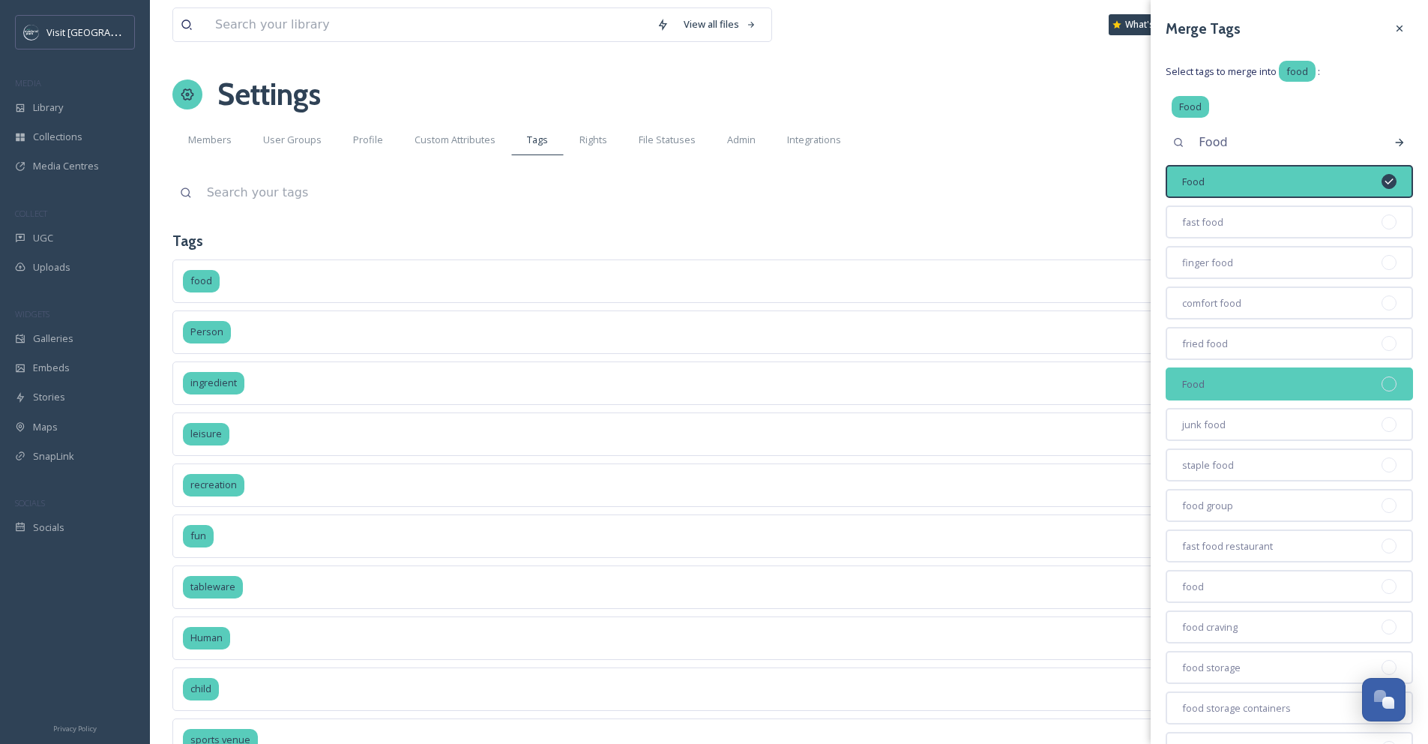
click at [1381, 385] on div at bounding box center [1388, 383] width 15 height 15
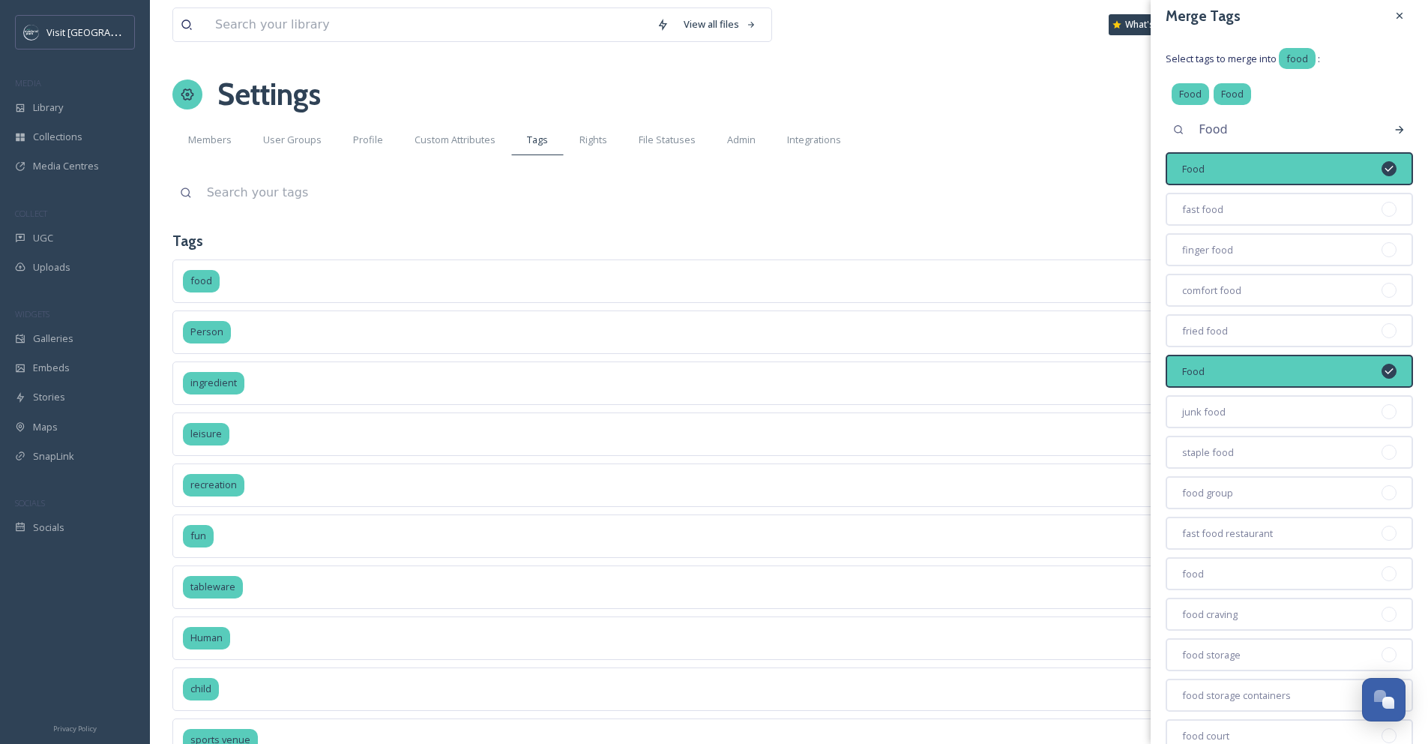
scroll to position [26, 0]
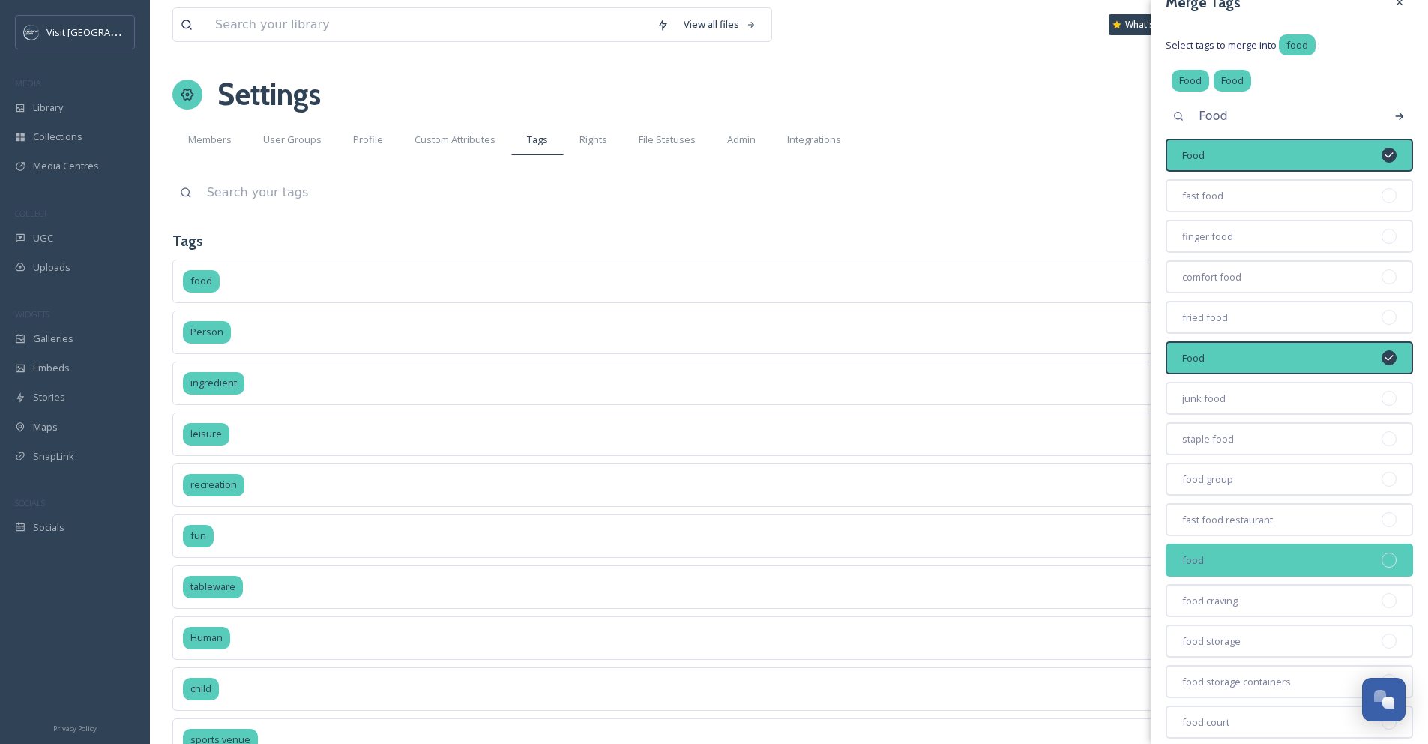
click at [1381, 556] on div at bounding box center [1388, 559] width 15 height 15
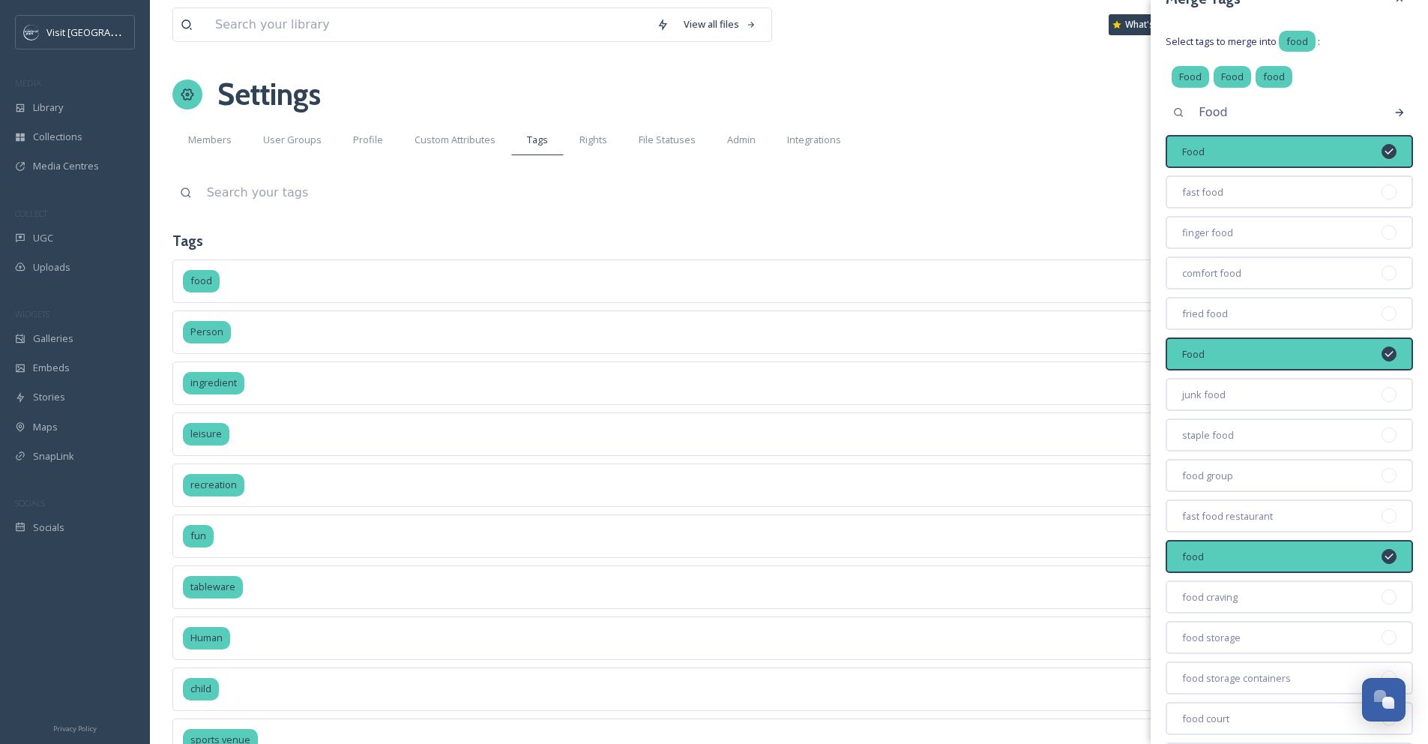
scroll to position [297, 0]
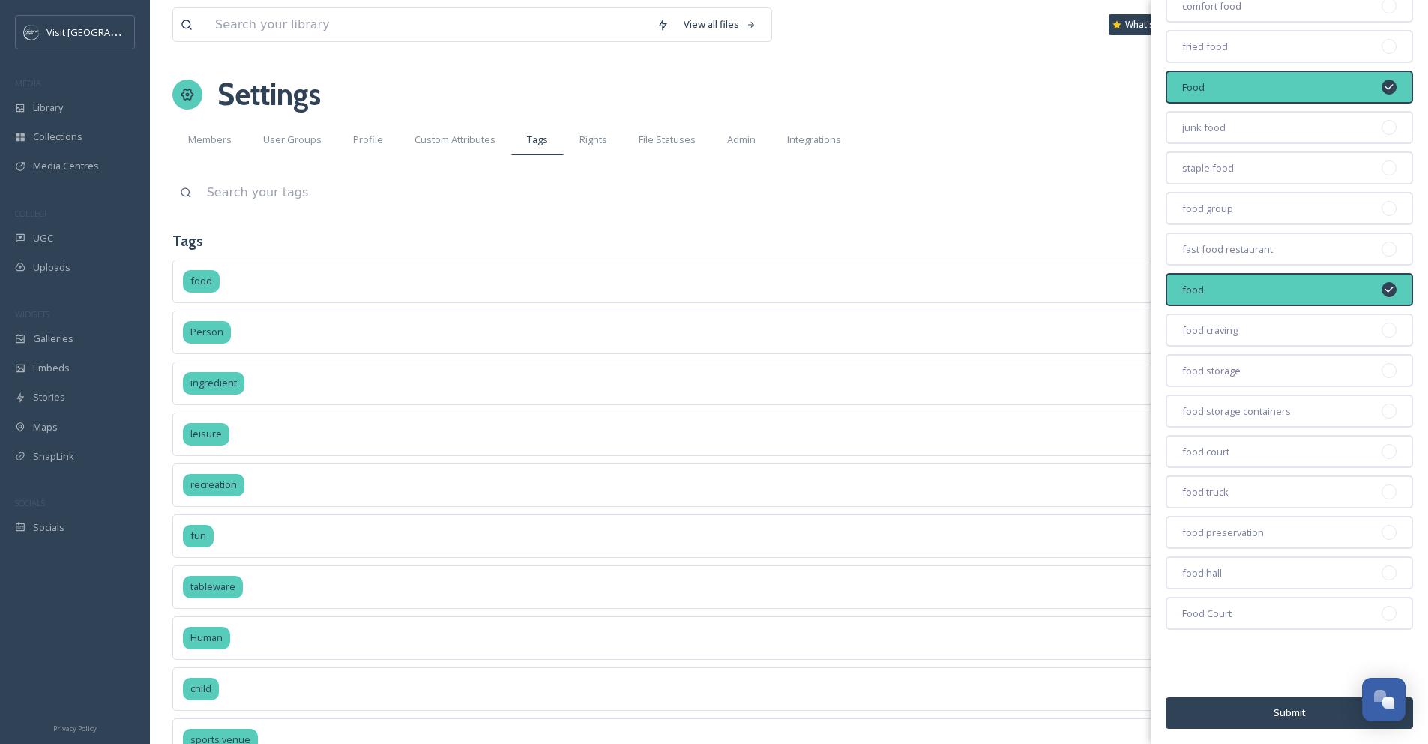
click at [1241, 714] on button "Submit" at bounding box center [1289, 712] width 247 height 31
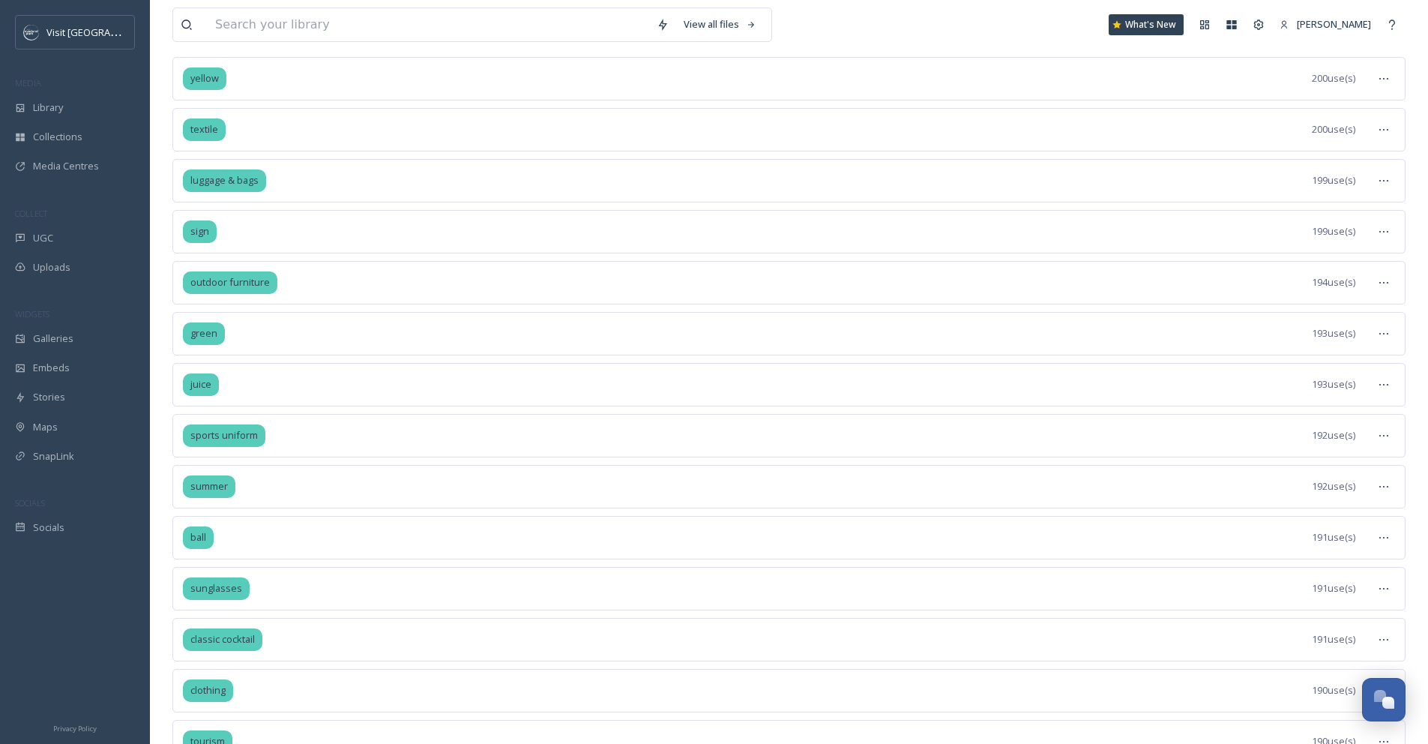
scroll to position [7456, 0]
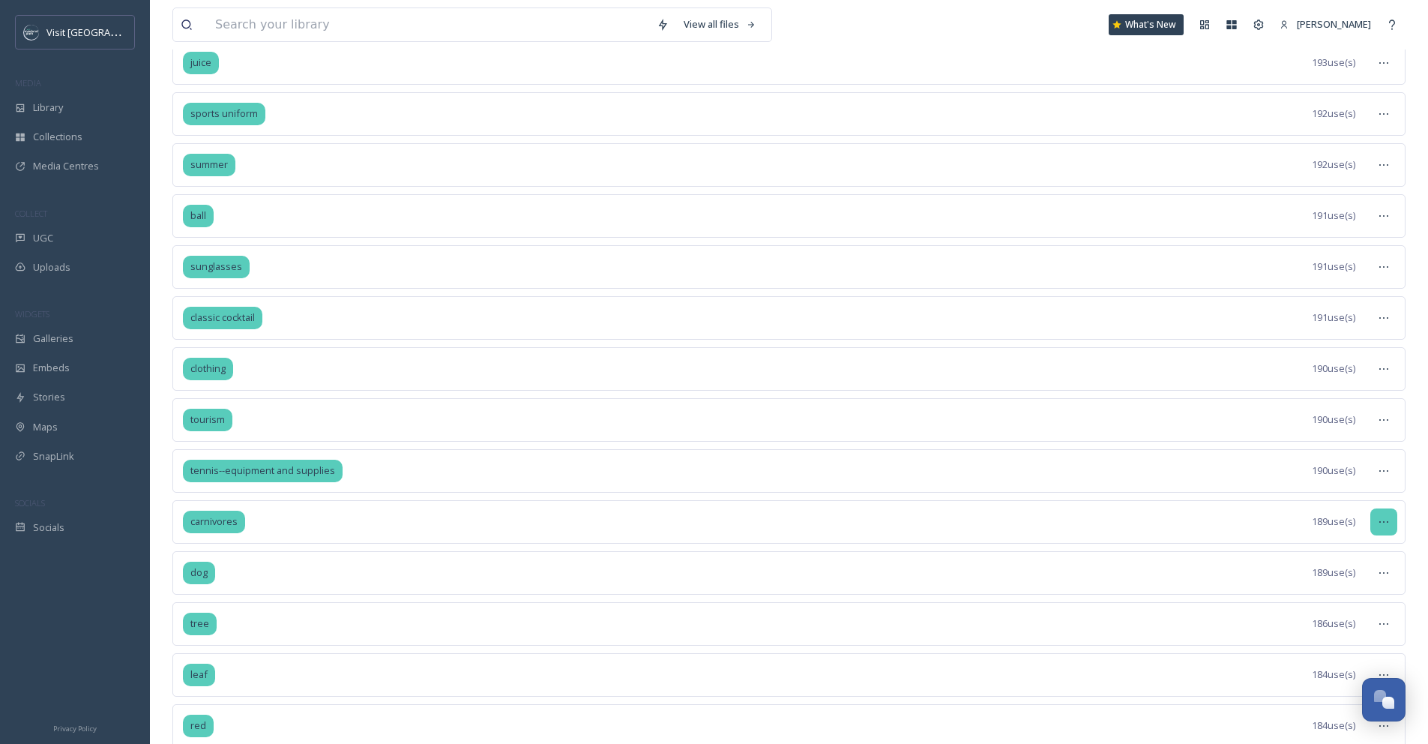
click at [1381, 528] on div at bounding box center [1383, 521] width 27 height 27
click at [1372, 552] on span "View Tagged Files" at bounding box center [1348, 554] width 79 height 14
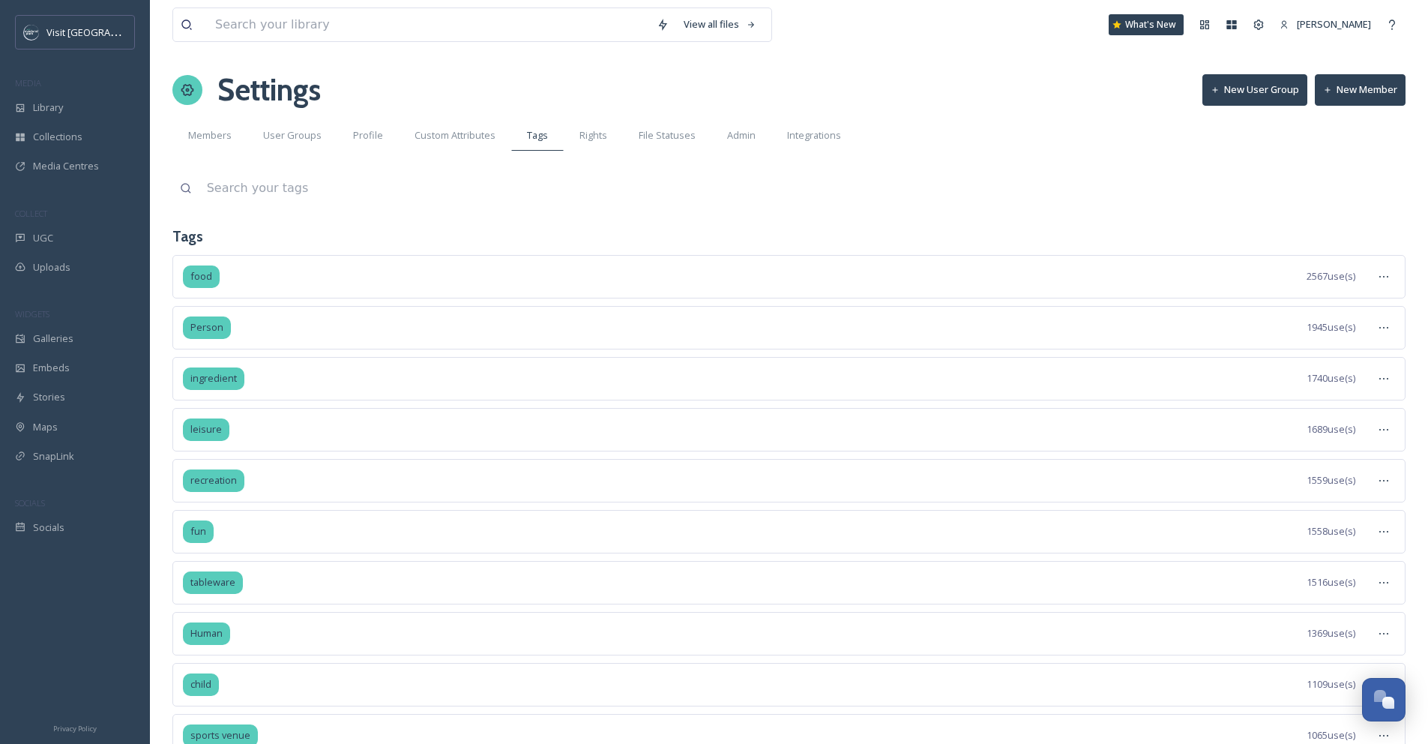
scroll to position [22, 0]
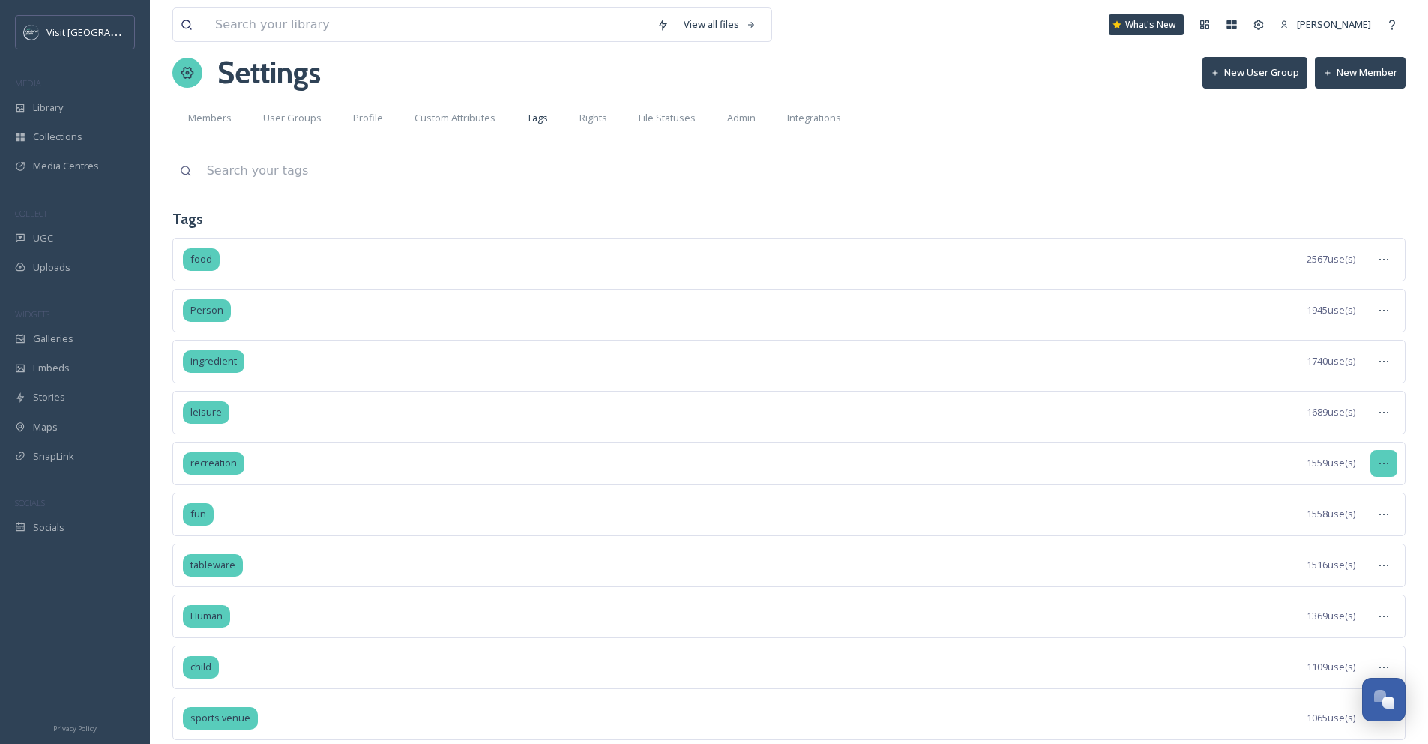
click at [1379, 465] on icon at bounding box center [1384, 463] width 12 height 12
click at [1373, 491] on span "View Tagged Files" at bounding box center [1348, 496] width 79 height 14
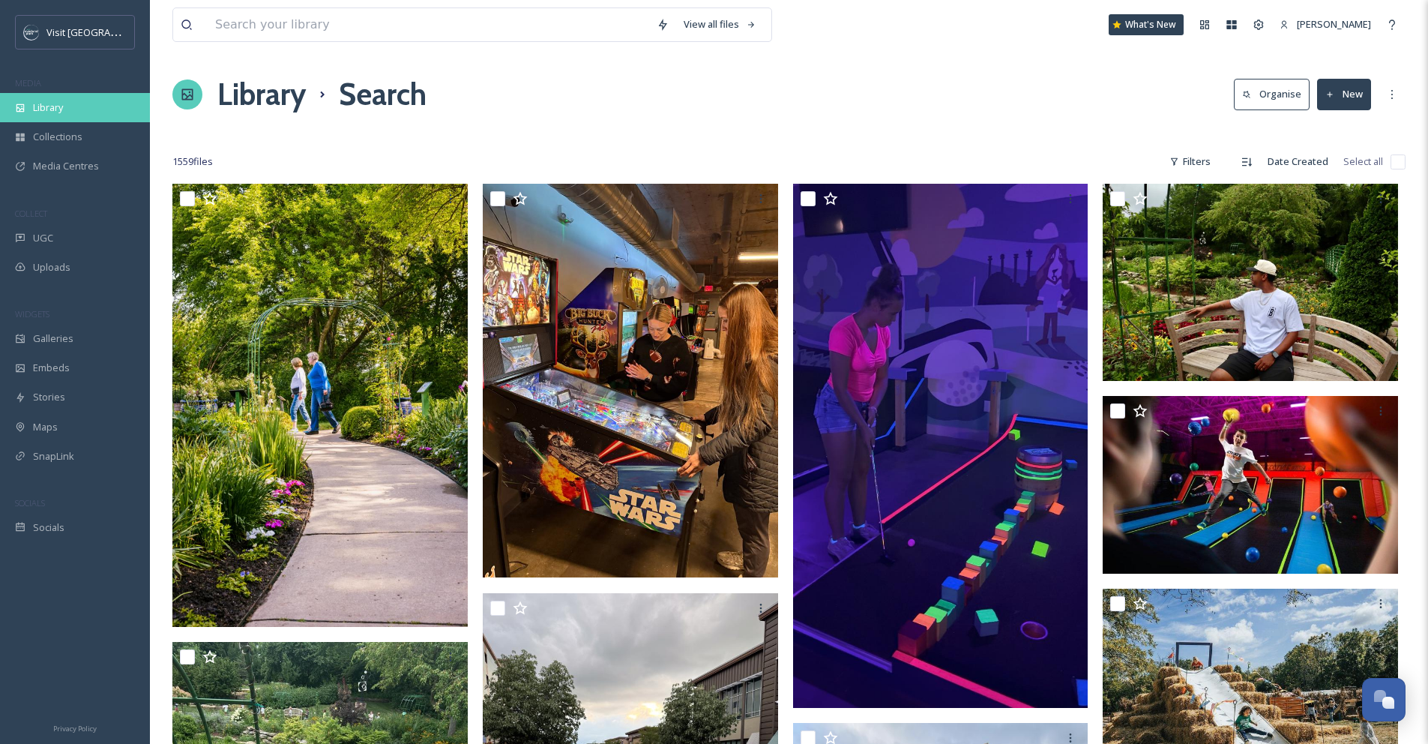
click at [72, 104] on div "Library" at bounding box center [75, 107] width 150 height 29
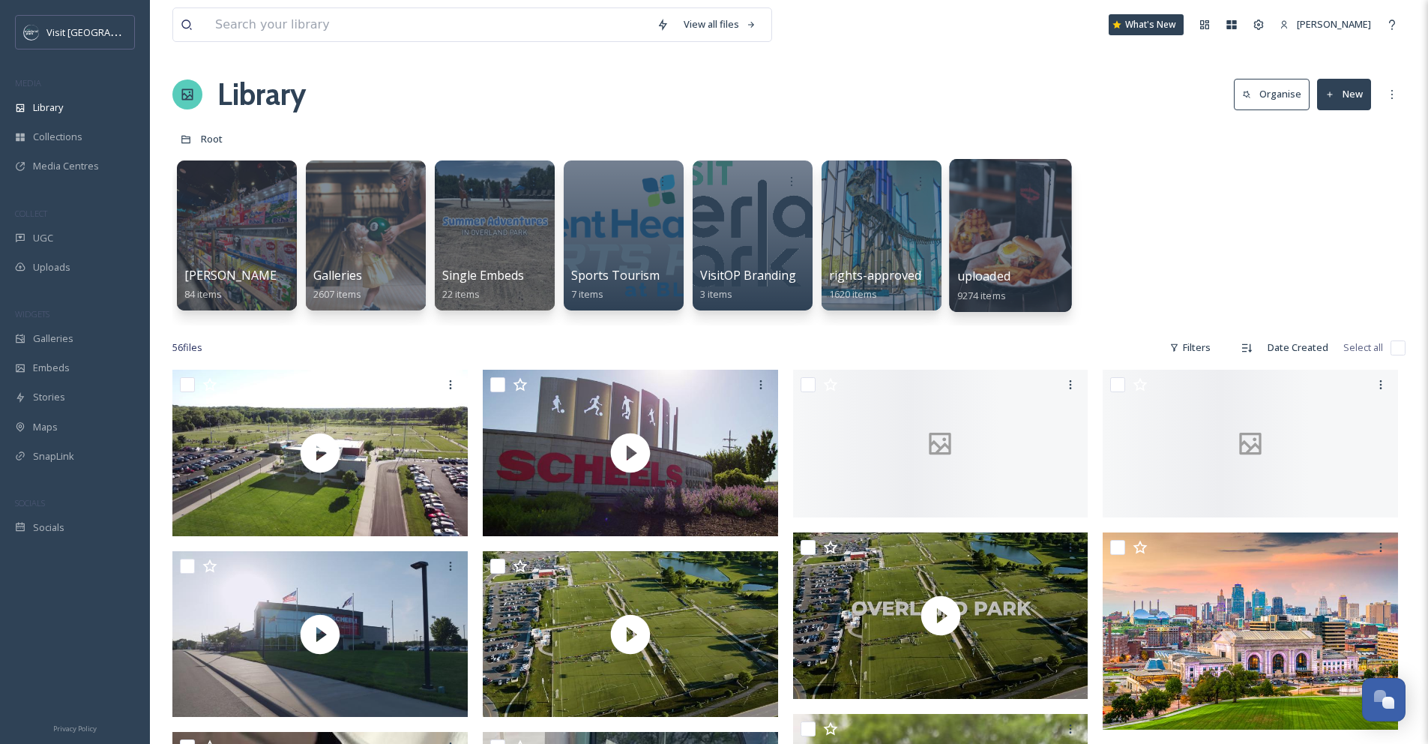
click at [965, 200] on div at bounding box center [1010, 235] width 122 height 153
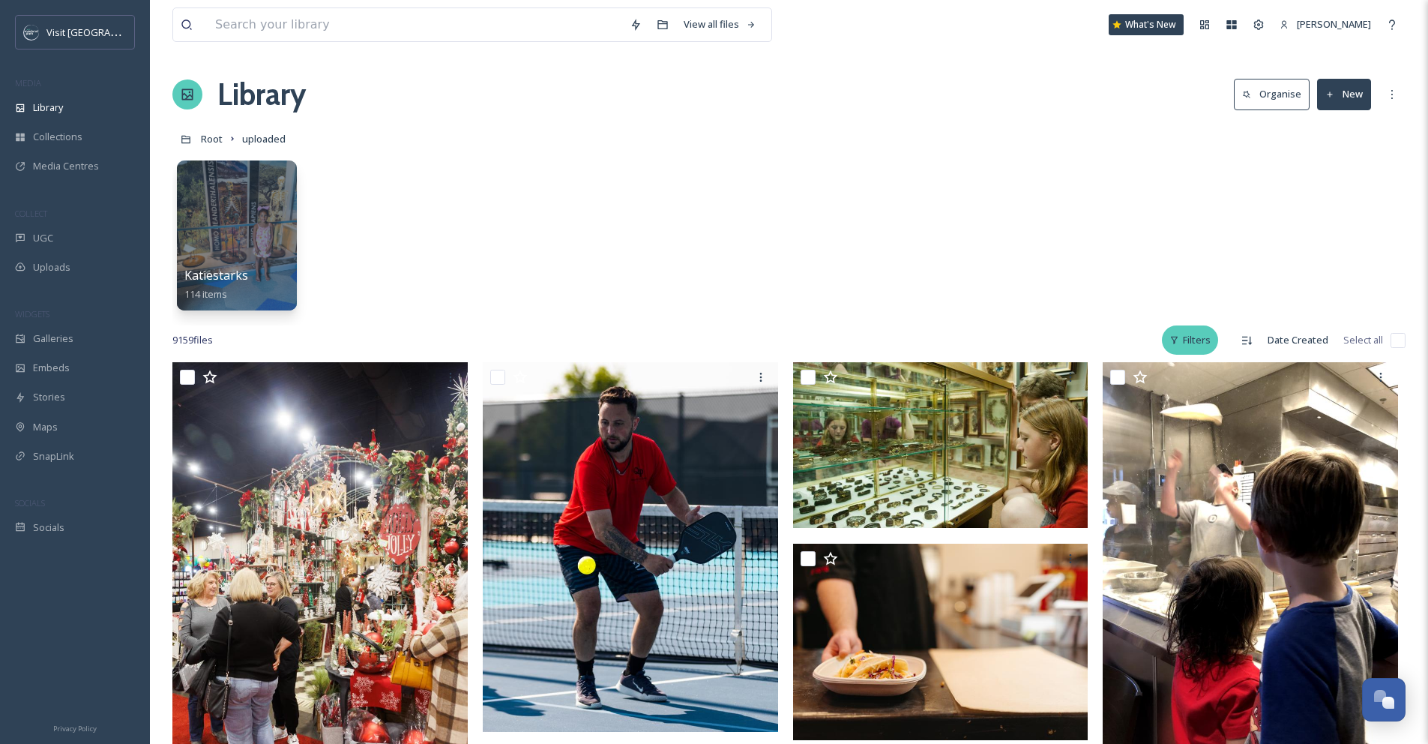
click at [1199, 344] on div "Filters" at bounding box center [1190, 339] width 56 height 29
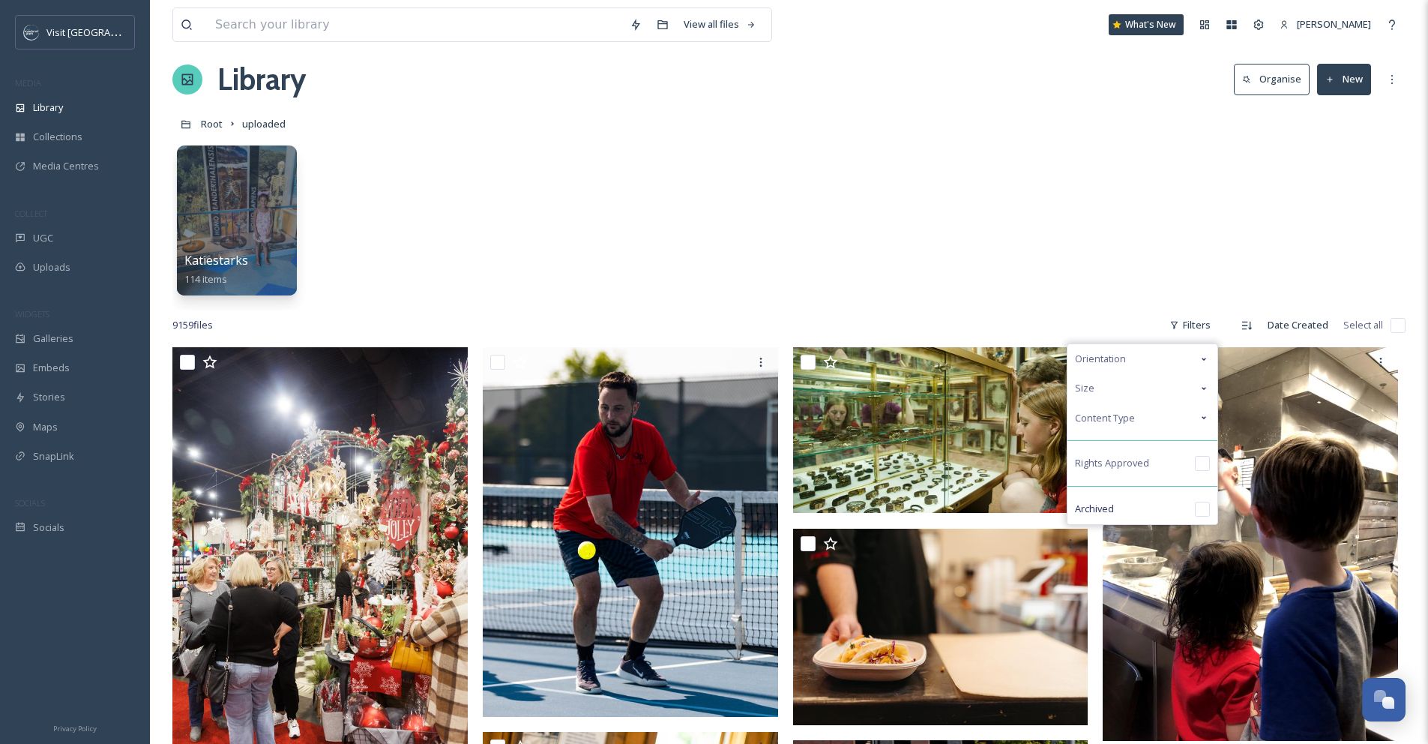
scroll to position [16, 0]
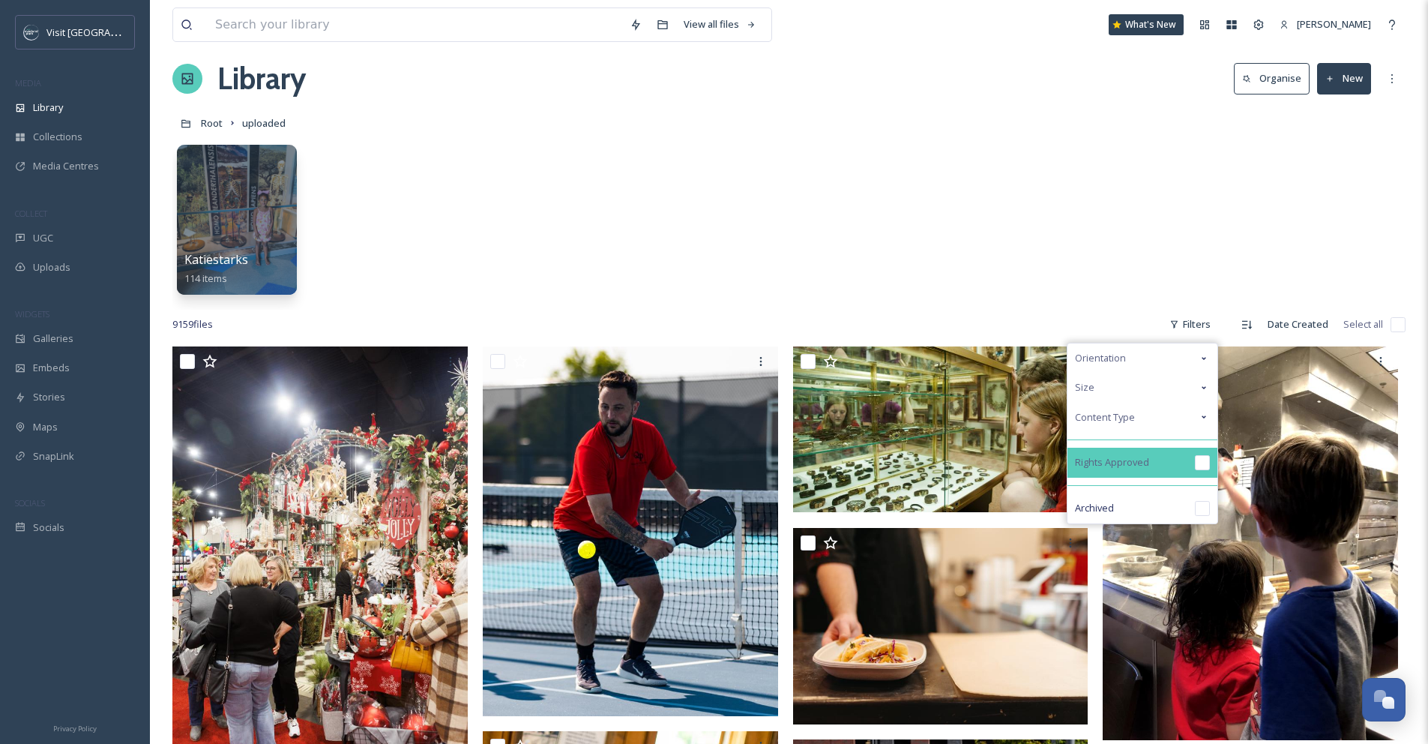
click at [1206, 461] on input "checkbox" at bounding box center [1202, 462] width 15 height 15
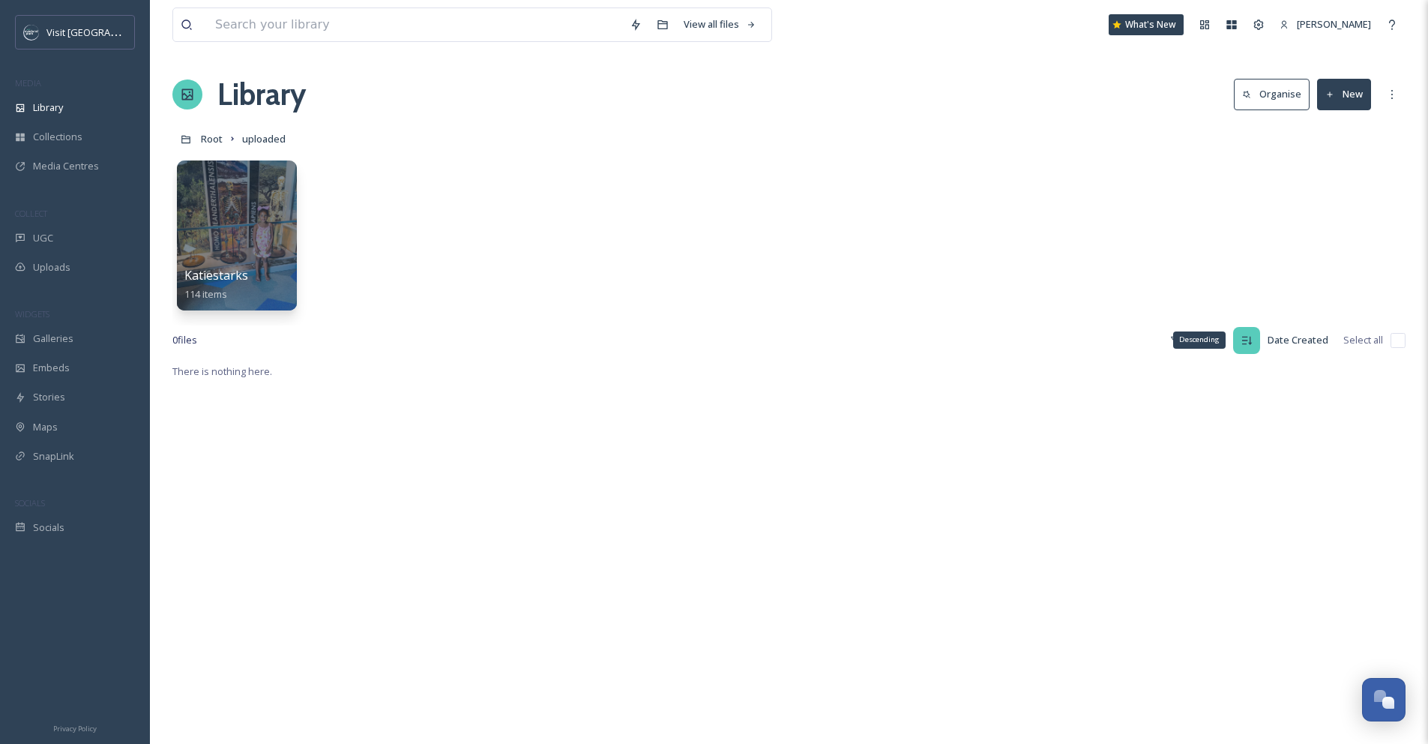
click at [1198, 338] on div "Descending" at bounding box center [1199, 339] width 52 height 16
click at [76, 112] on div "Library" at bounding box center [75, 107] width 150 height 29
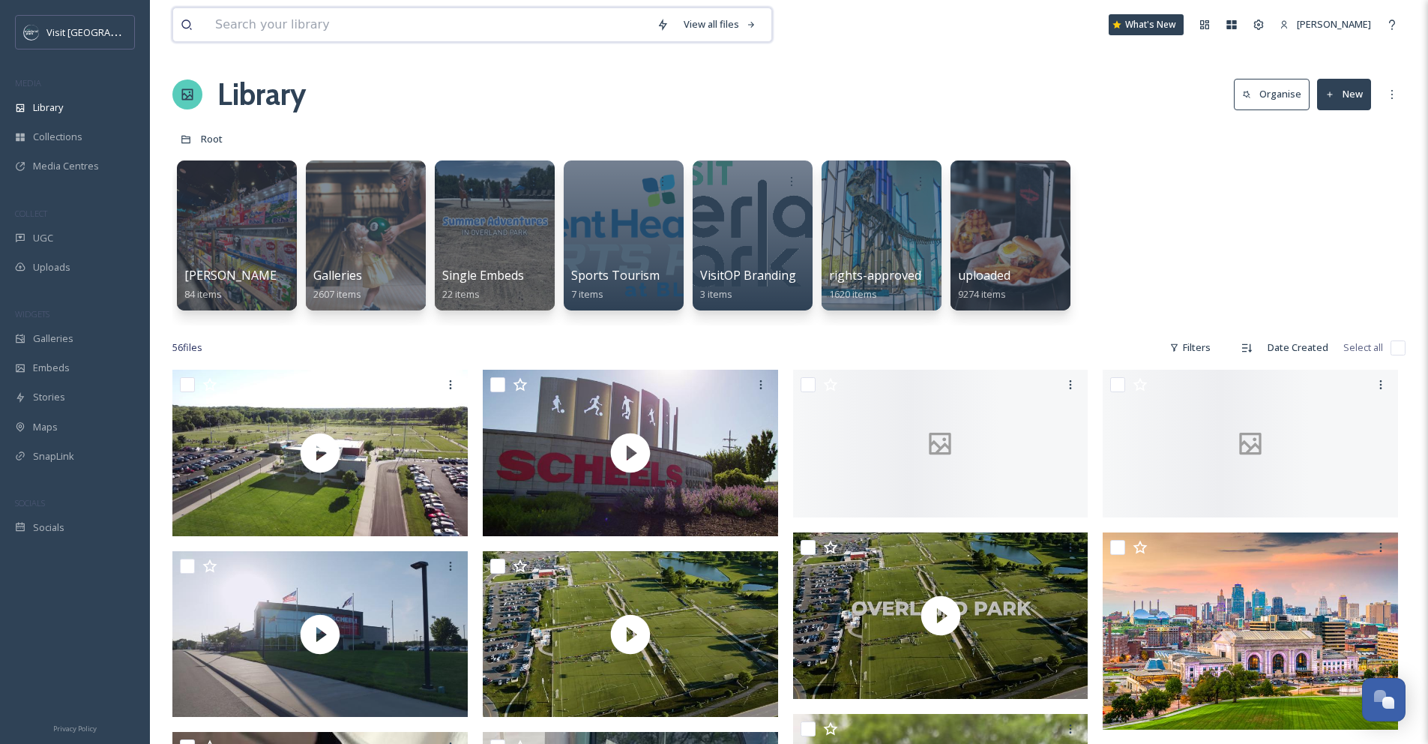
click at [291, 25] on input at bounding box center [428, 24] width 441 height 33
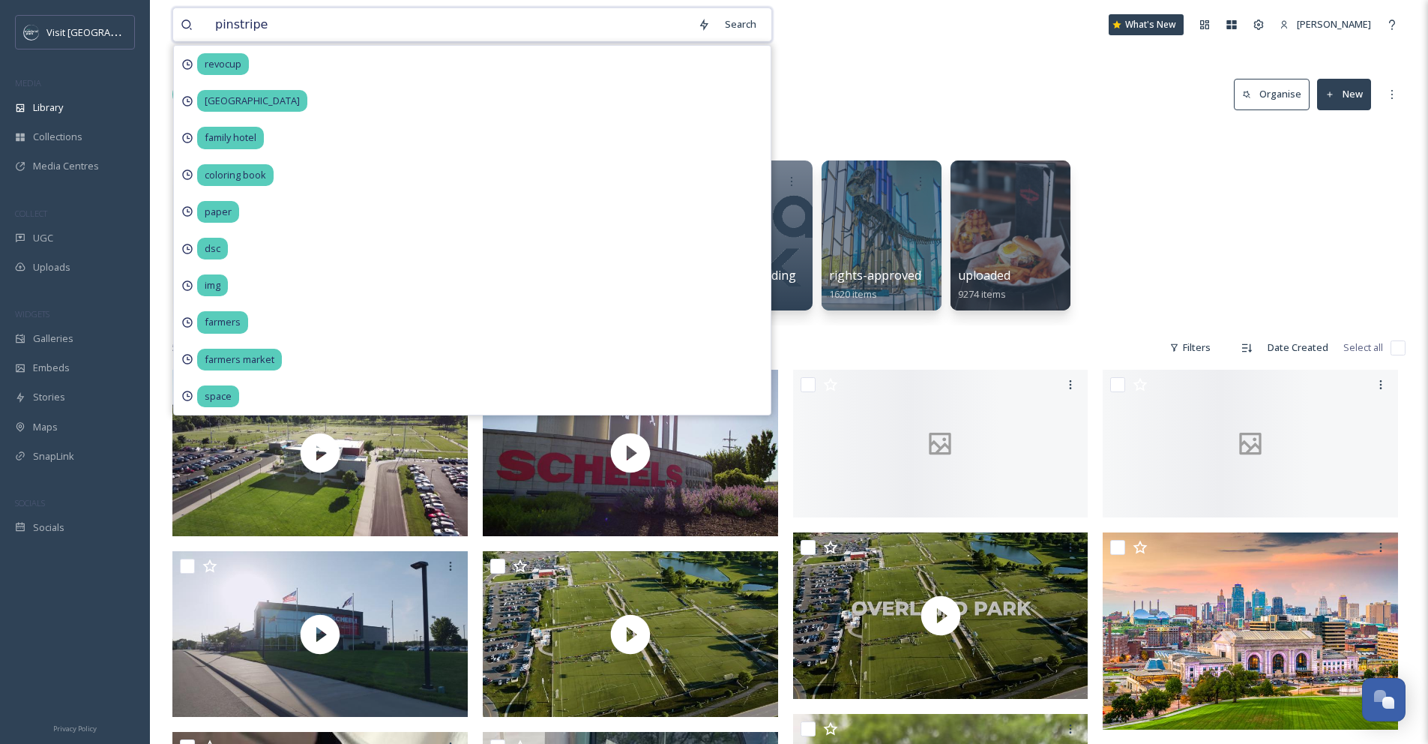
type input "pinstripes"
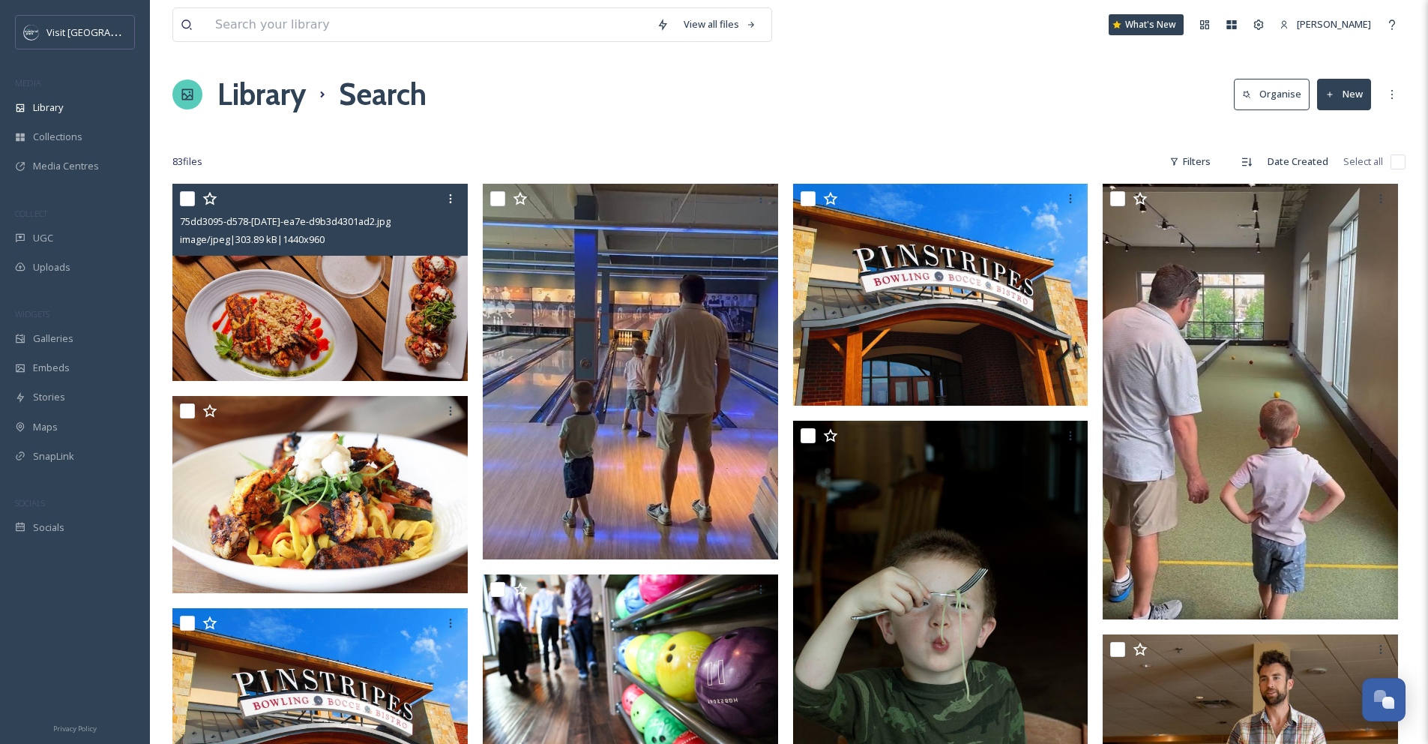
click at [338, 302] on img at bounding box center [319, 282] width 295 height 197
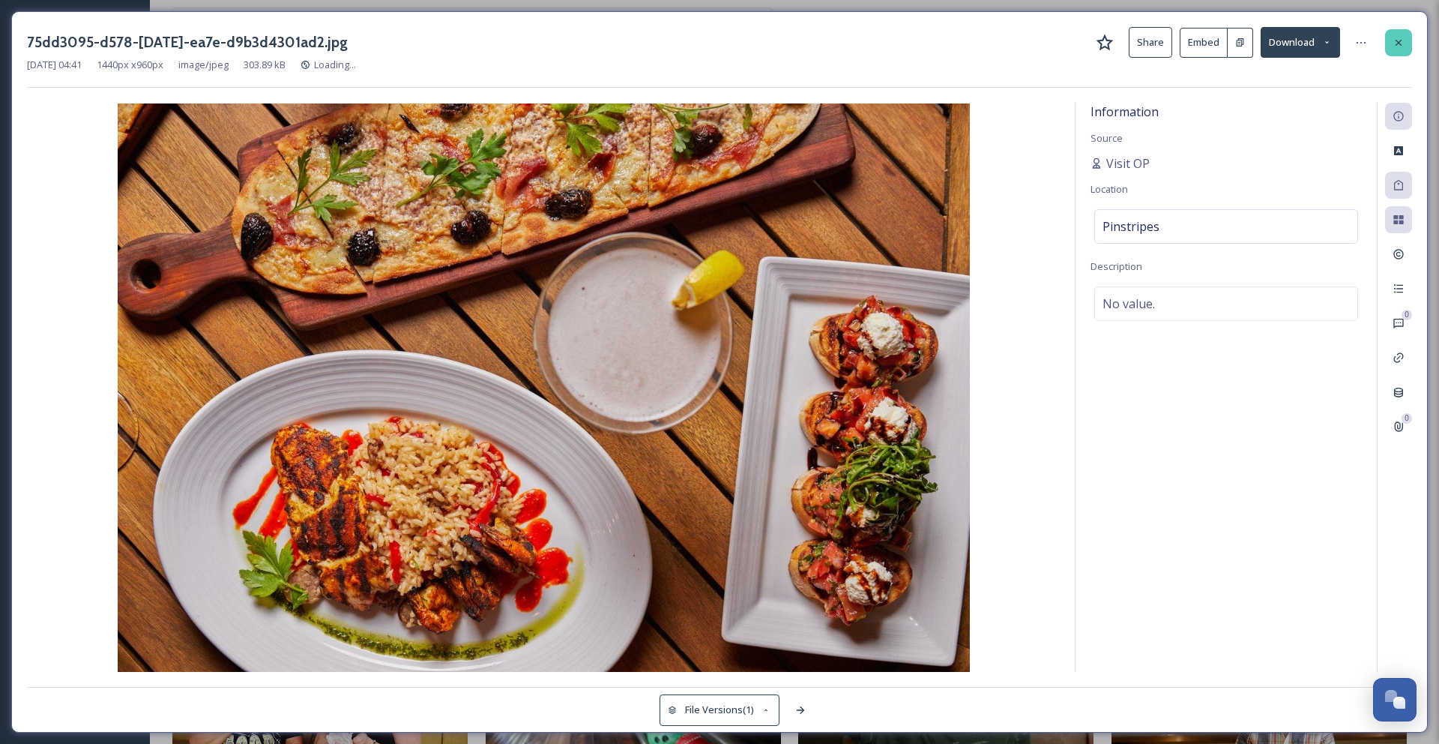
click at [1398, 39] on icon at bounding box center [1399, 43] width 12 height 12
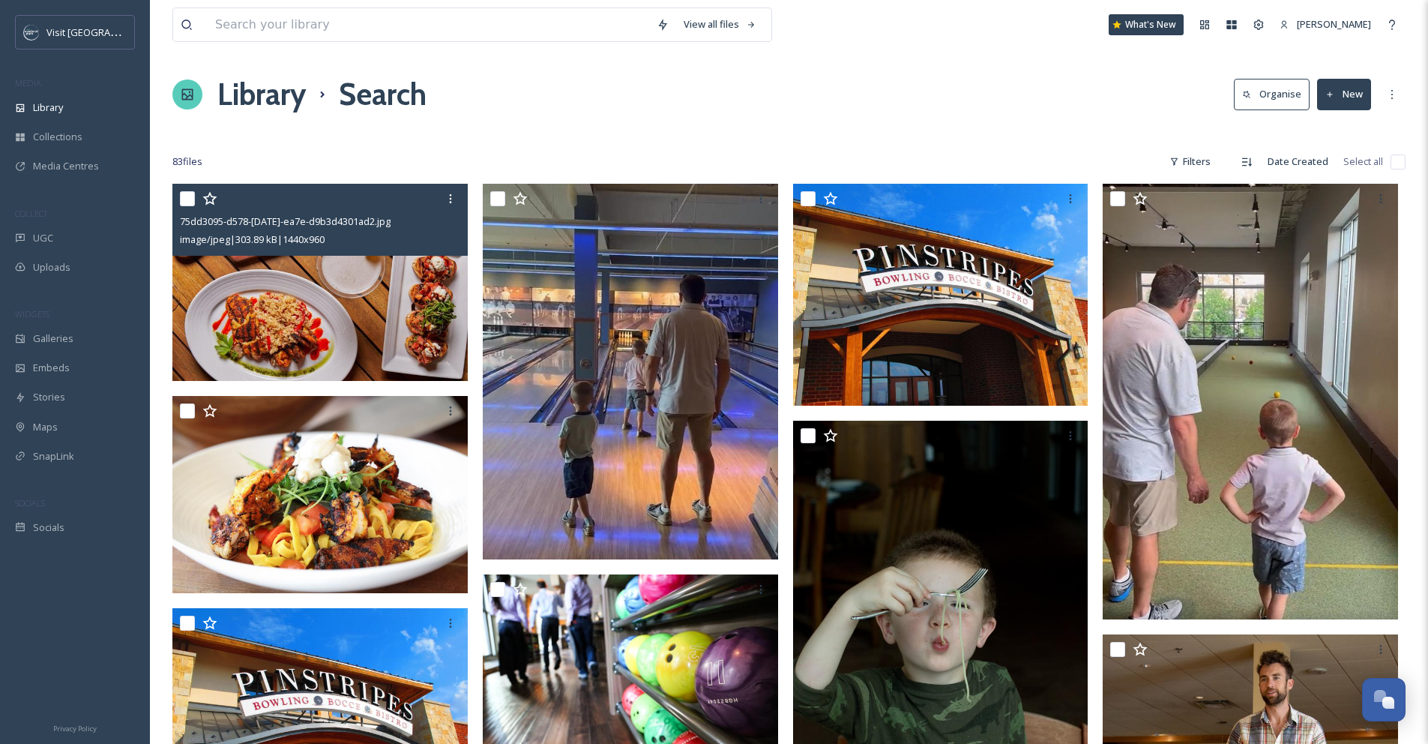
click at [191, 202] on input "checkbox" at bounding box center [187, 198] width 15 height 15
checkbox input "true"
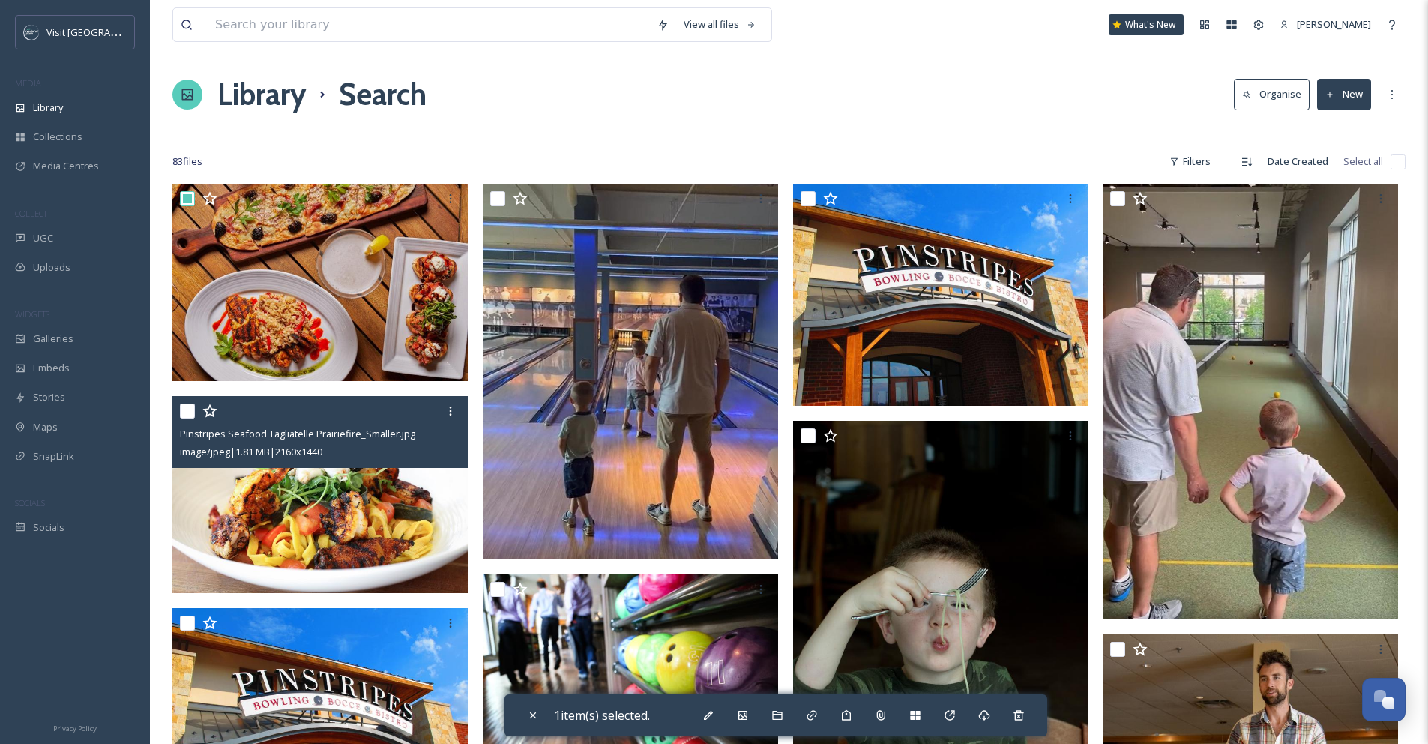
click at [185, 411] on input "checkbox" at bounding box center [187, 410] width 15 height 15
checkbox input "true"
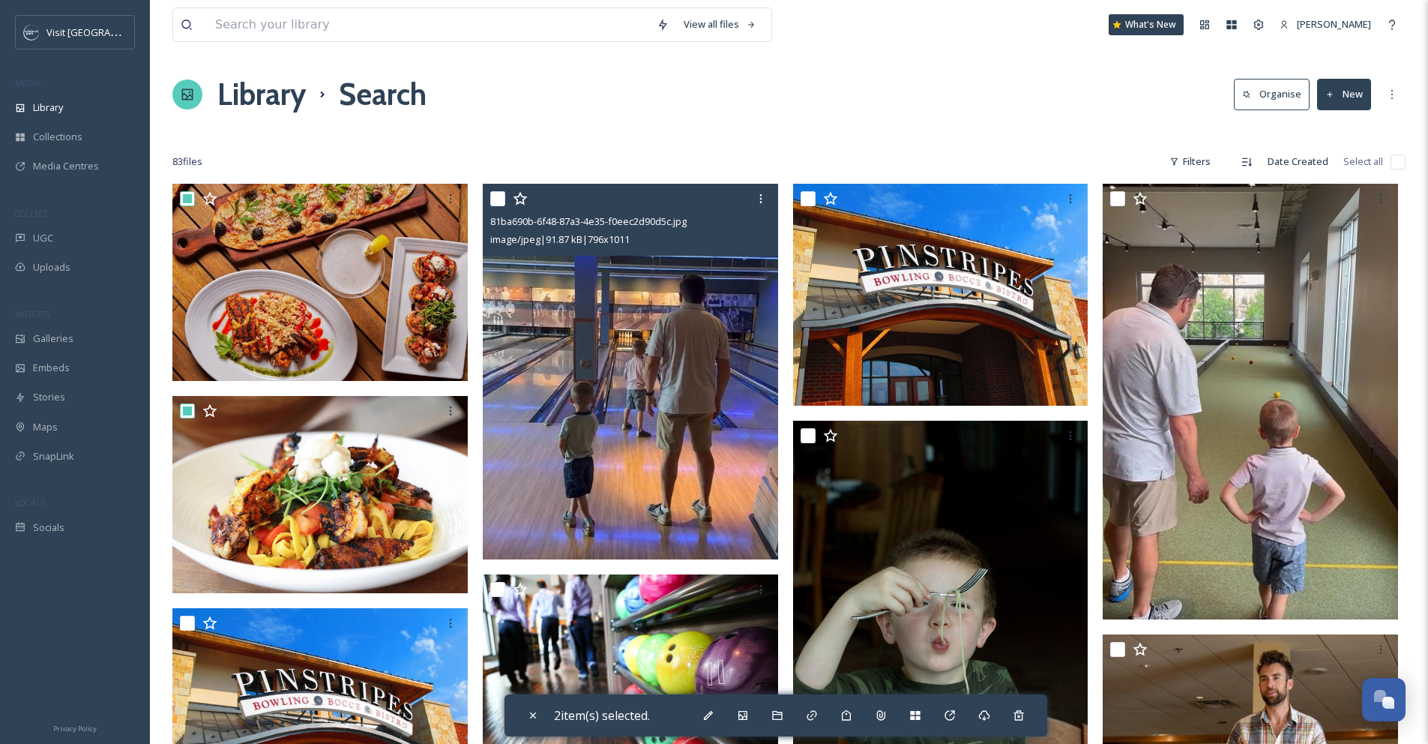
click at [502, 206] on div at bounding box center [632, 198] width 284 height 27
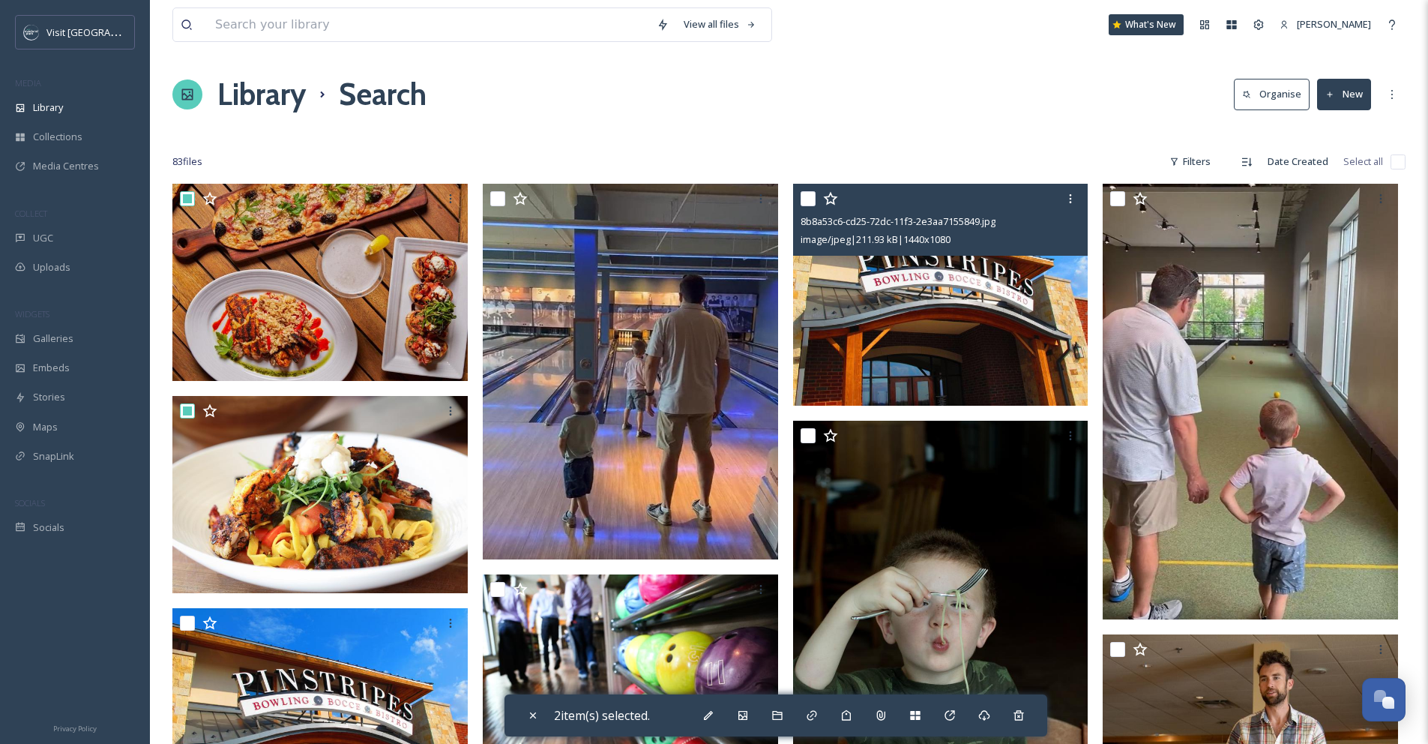
click at [807, 199] on input "checkbox" at bounding box center [808, 198] width 15 height 15
checkbox input "true"
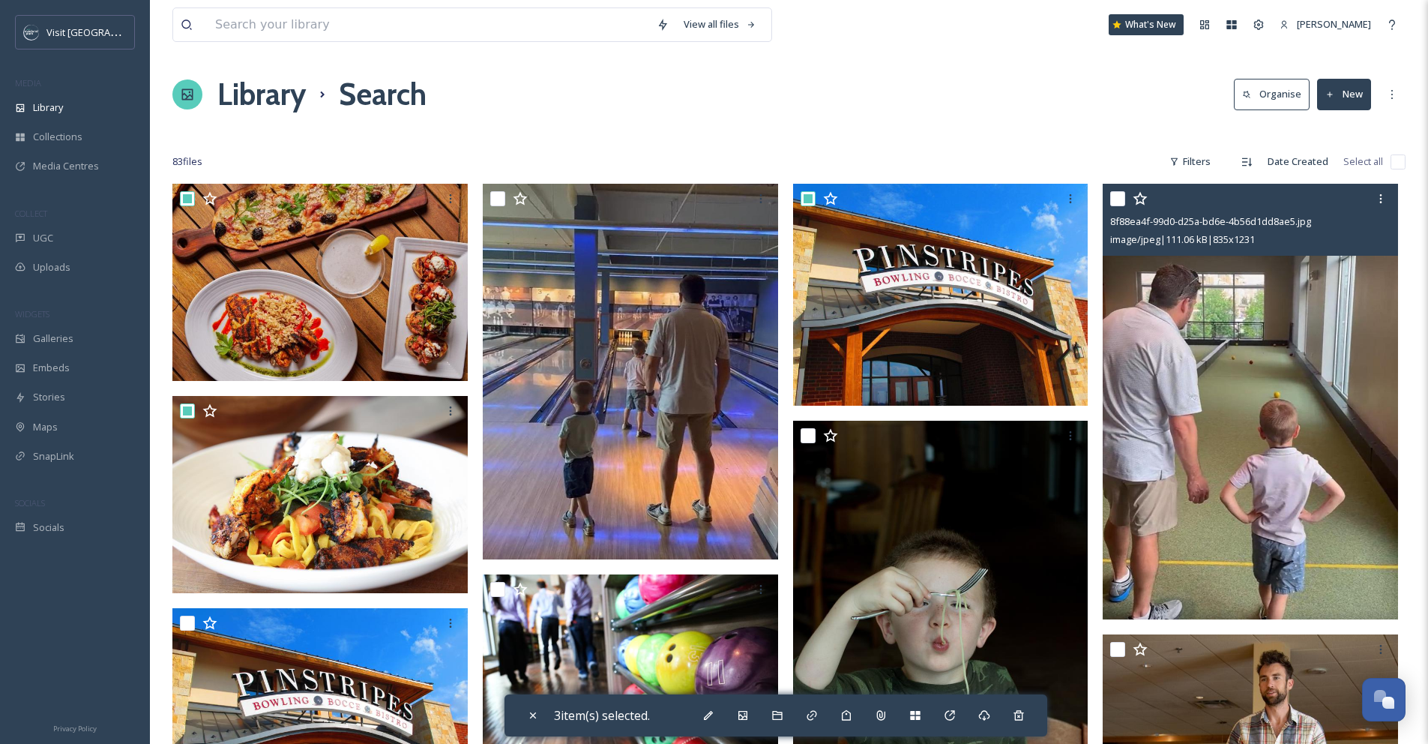
click at [1115, 200] on input "checkbox" at bounding box center [1117, 198] width 15 height 15
checkbox input "true"
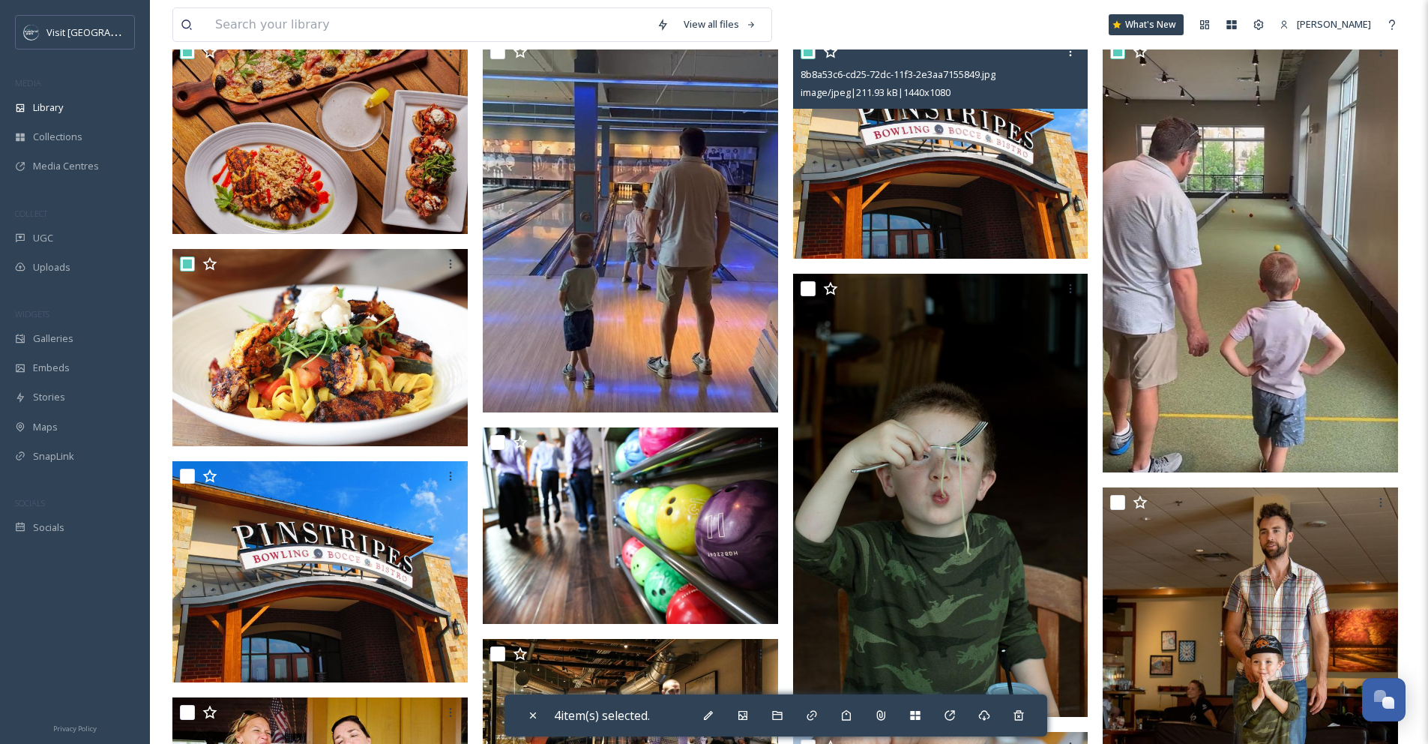
scroll to position [227, 0]
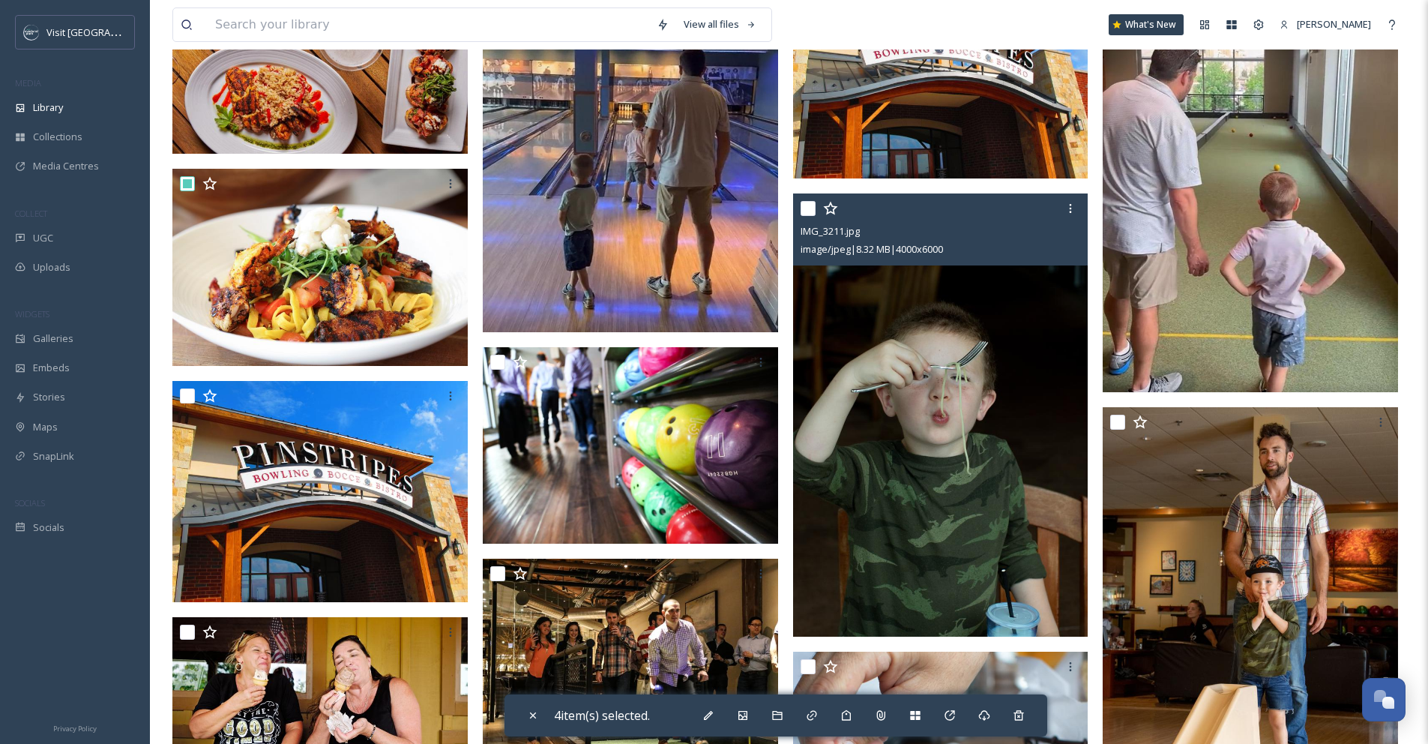
click at [813, 206] on input "checkbox" at bounding box center [808, 208] width 15 height 15
checkbox input "true"
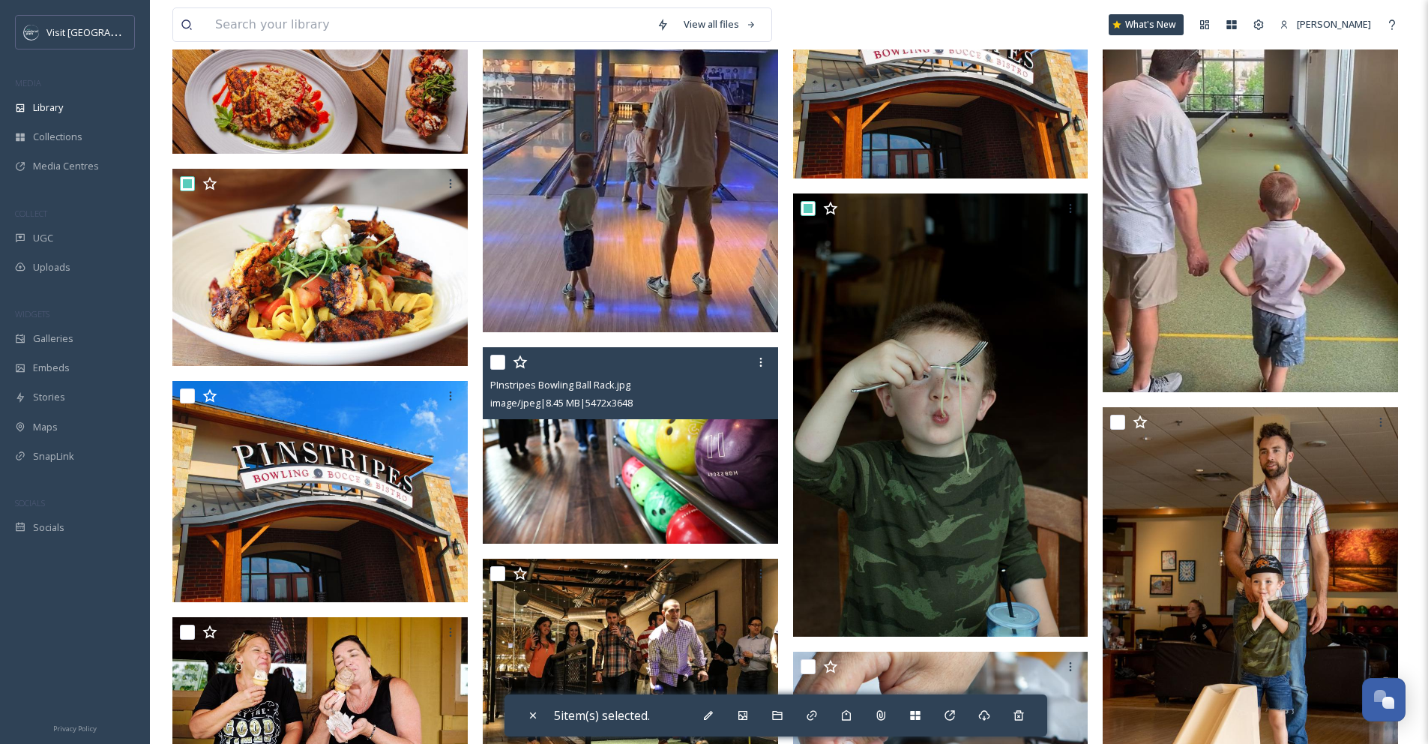
click at [494, 367] on input "checkbox" at bounding box center [497, 362] width 15 height 15
checkbox input "true"
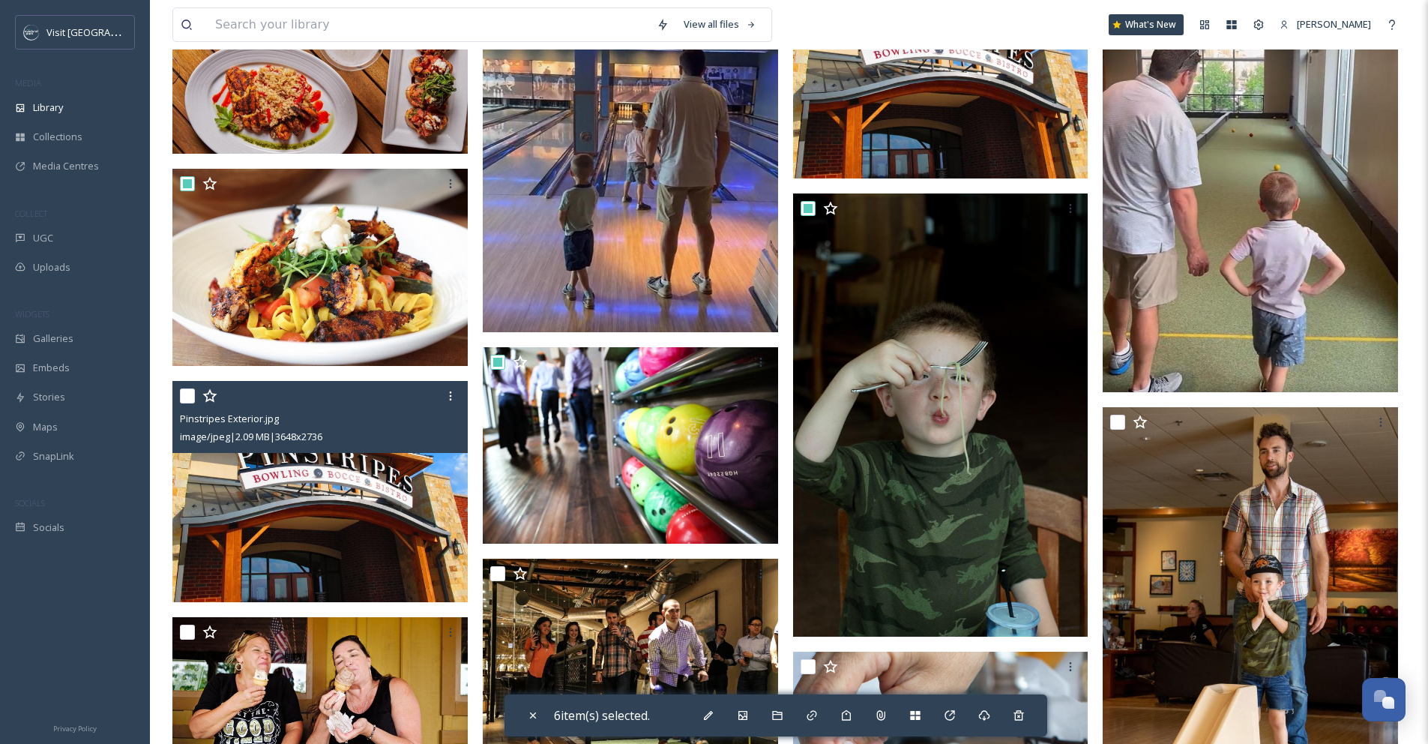
click at [189, 400] on input "checkbox" at bounding box center [187, 395] width 15 height 15
checkbox input "true"
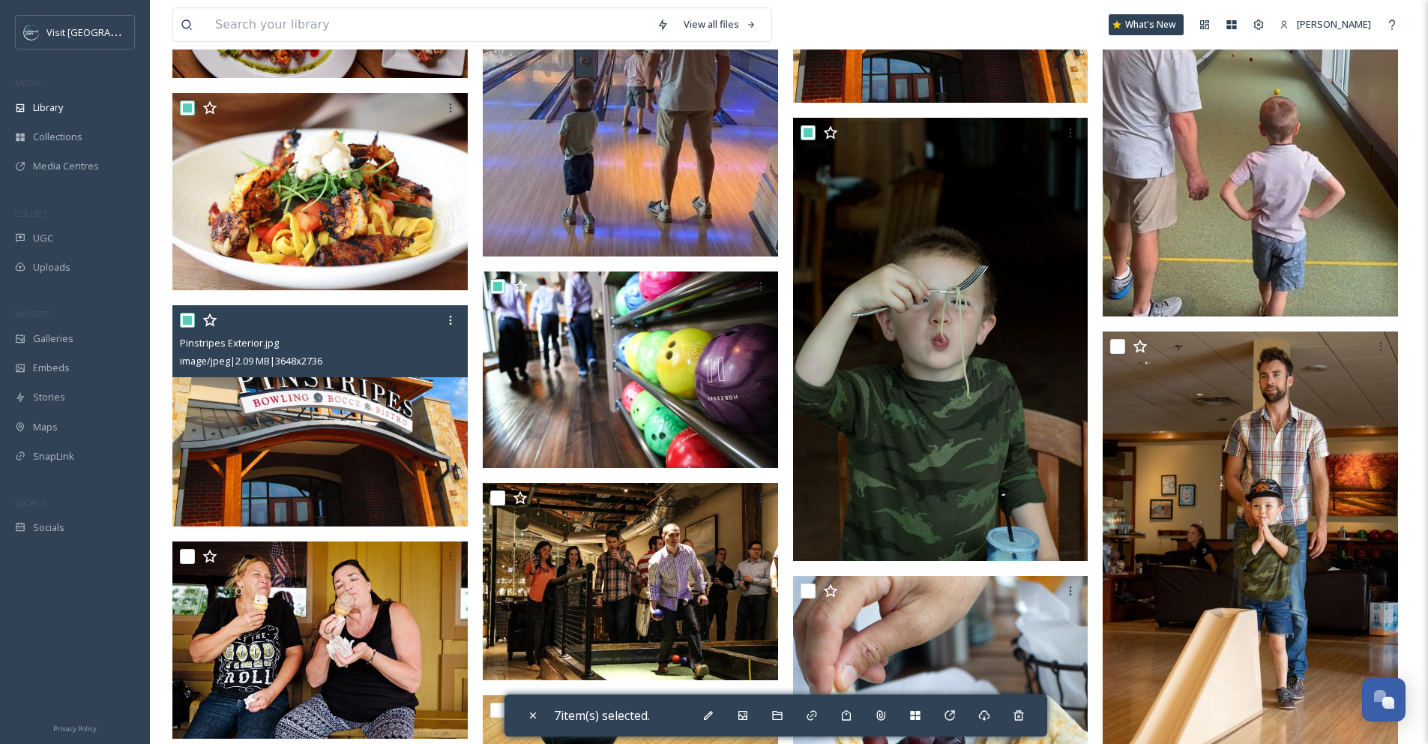
scroll to position [311, 0]
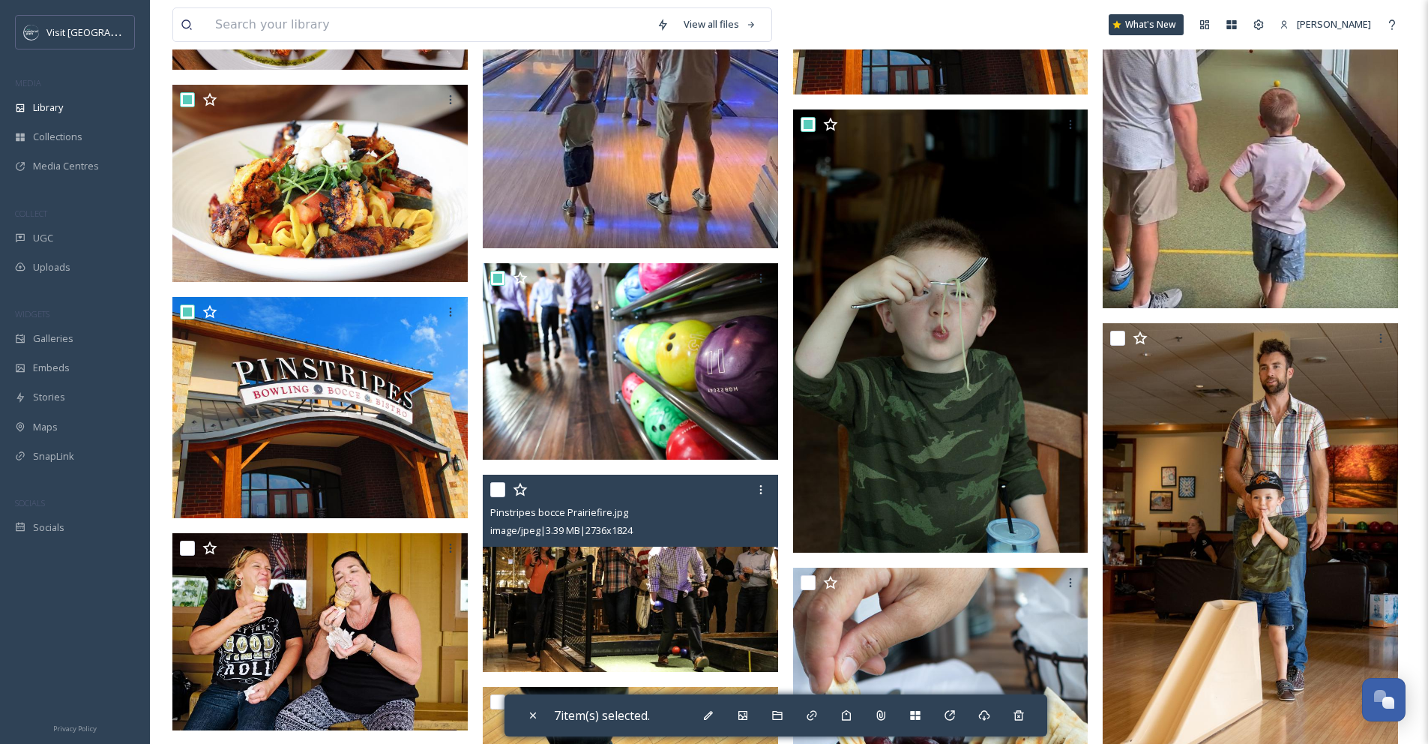
click at [503, 492] on input "checkbox" at bounding box center [497, 489] width 15 height 15
checkbox input "true"
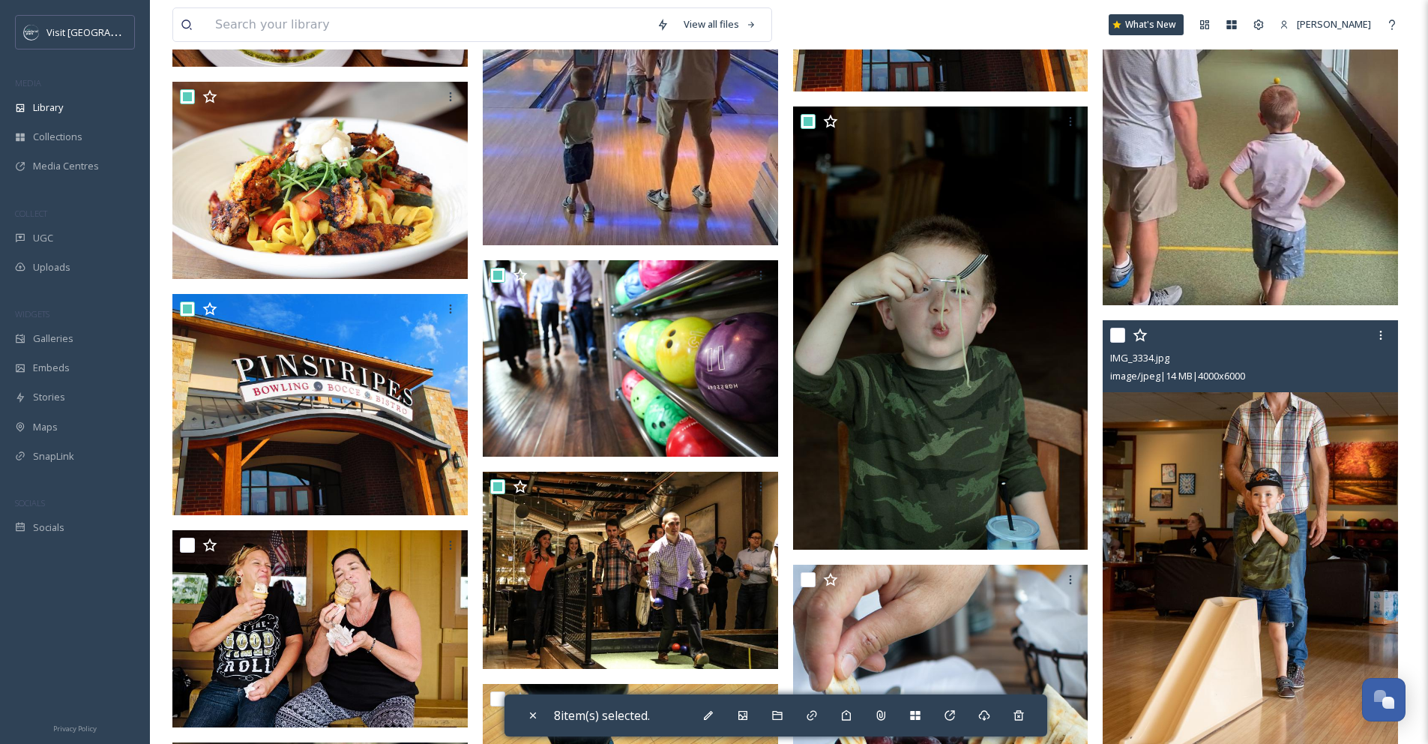
click at [1121, 335] on input "checkbox" at bounding box center [1117, 335] width 15 height 15
checkbox input "true"
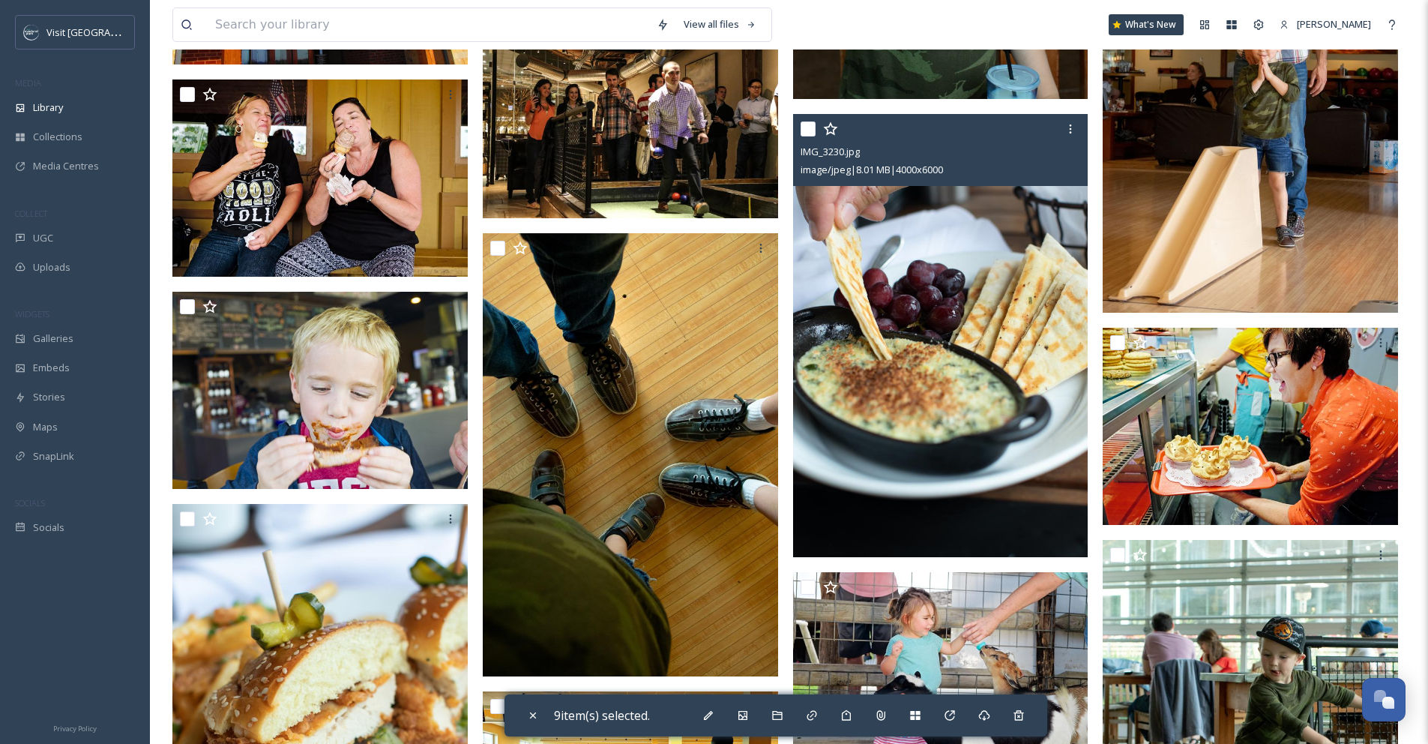
scroll to position [767, 0]
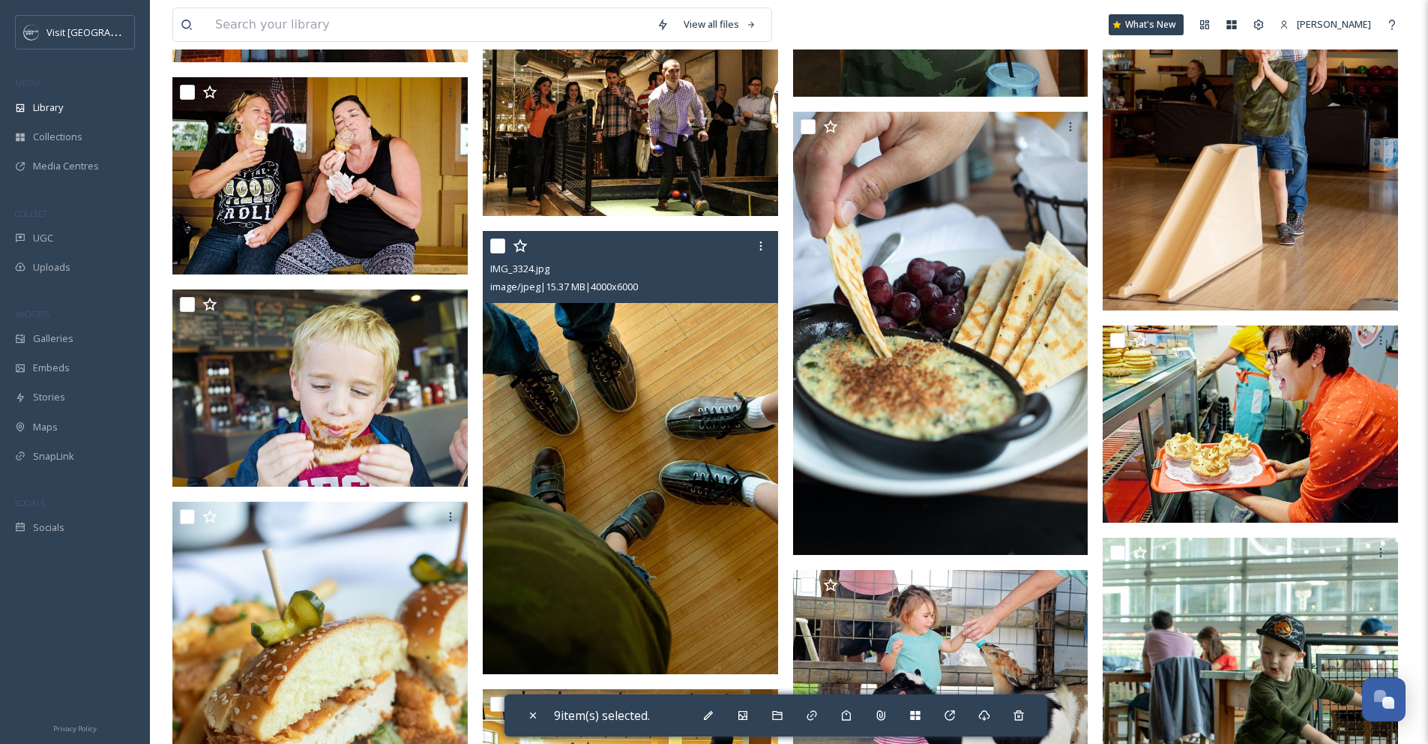
click at [496, 248] on input "checkbox" at bounding box center [497, 245] width 15 height 15
checkbox input "true"
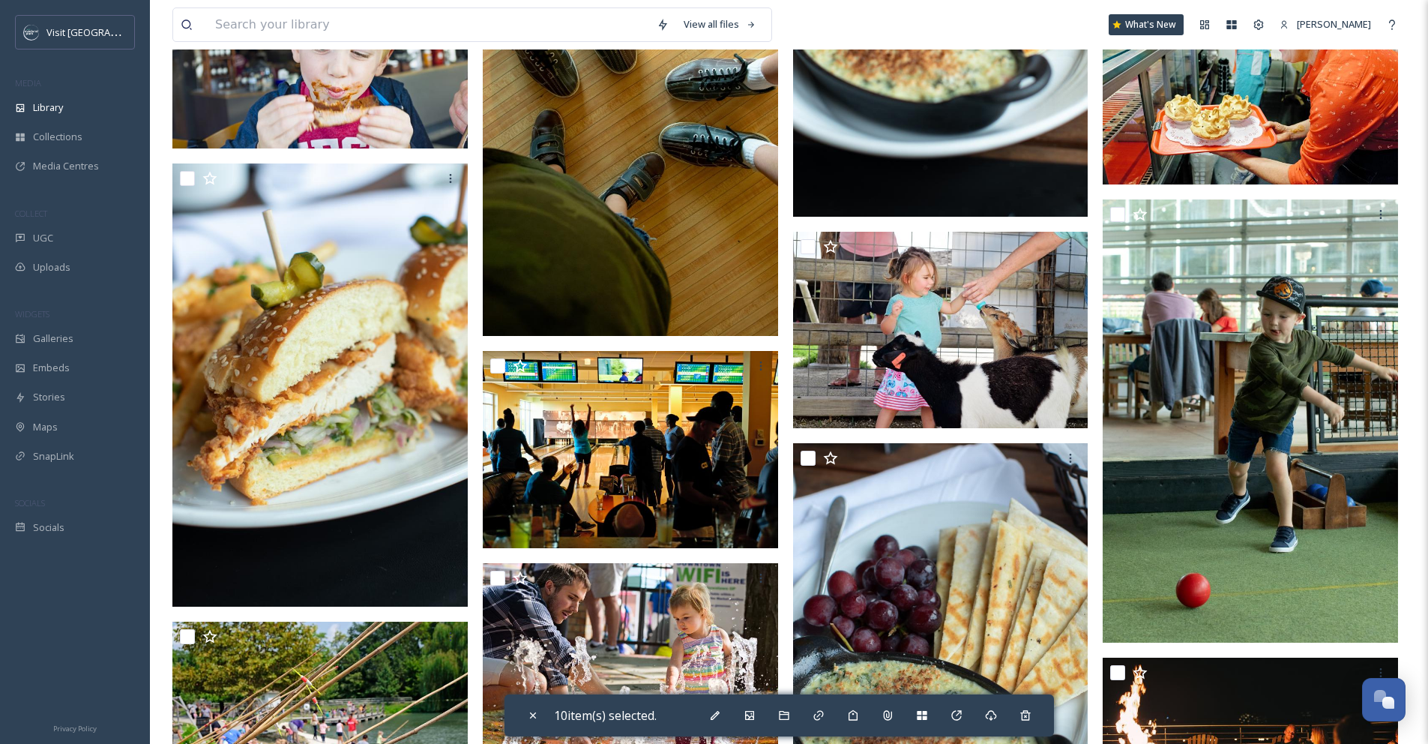
scroll to position [1128, 0]
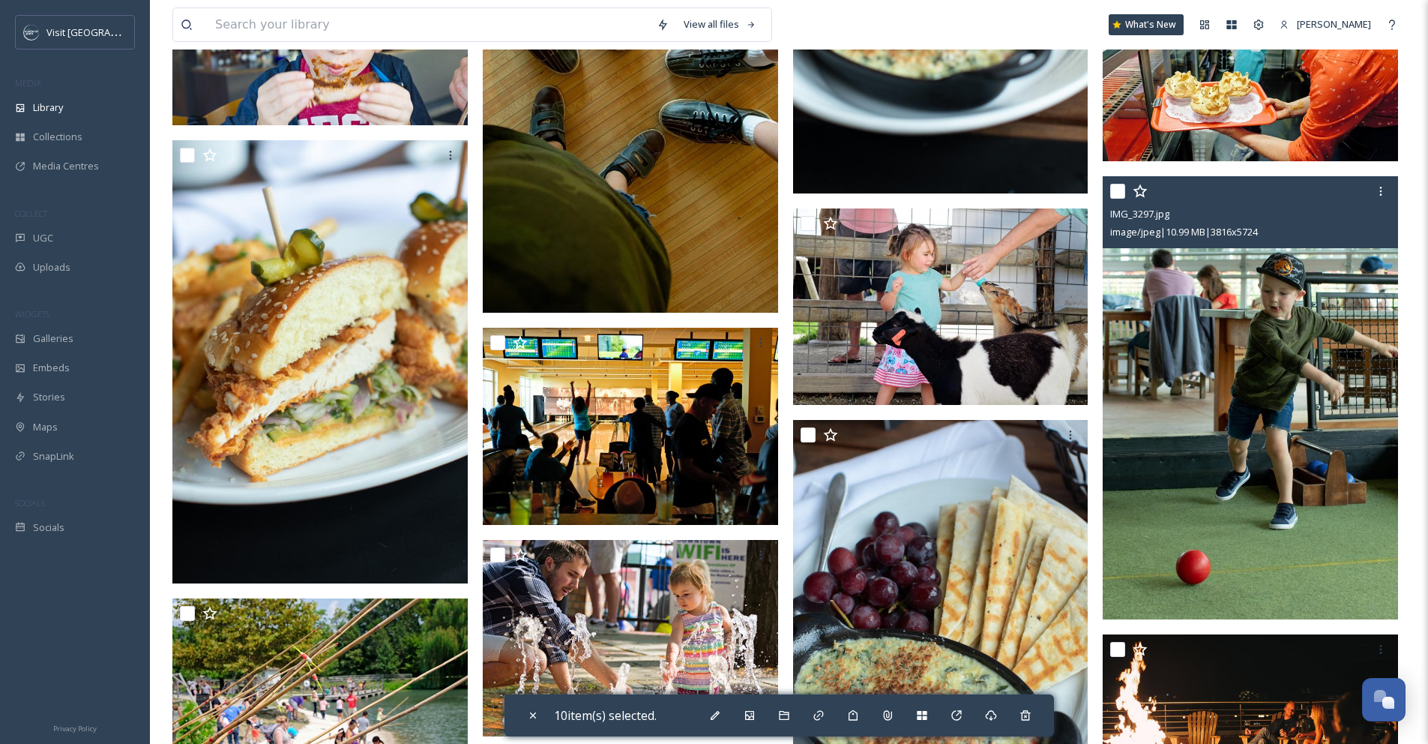
click at [1118, 195] on input "checkbox" at bounding box center [1117, 191] width 15 height 15
checkbox input "true"
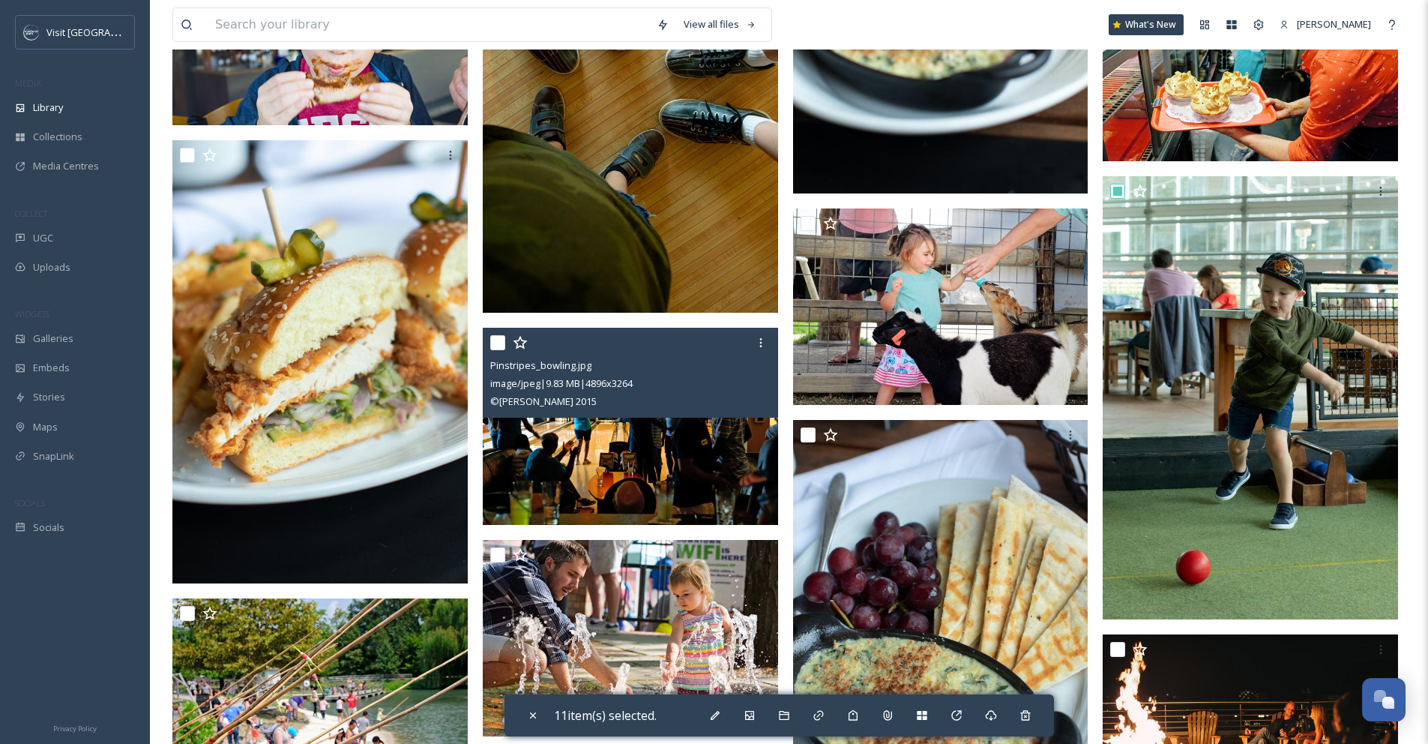
click at [495, 343] on input "checkbox" at bounding box center [497, 342] width 15 height 15
checkbox input "true"
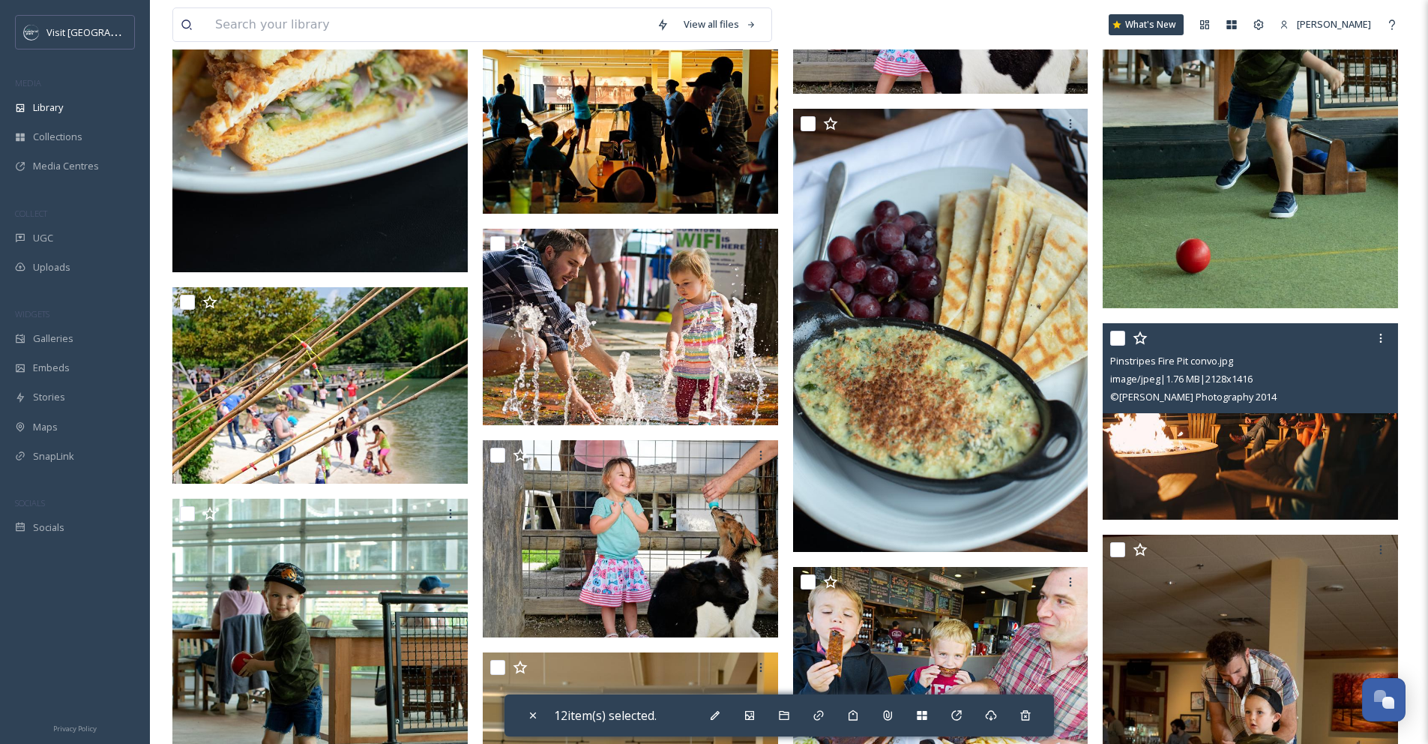
scroll to position [1668, 0]
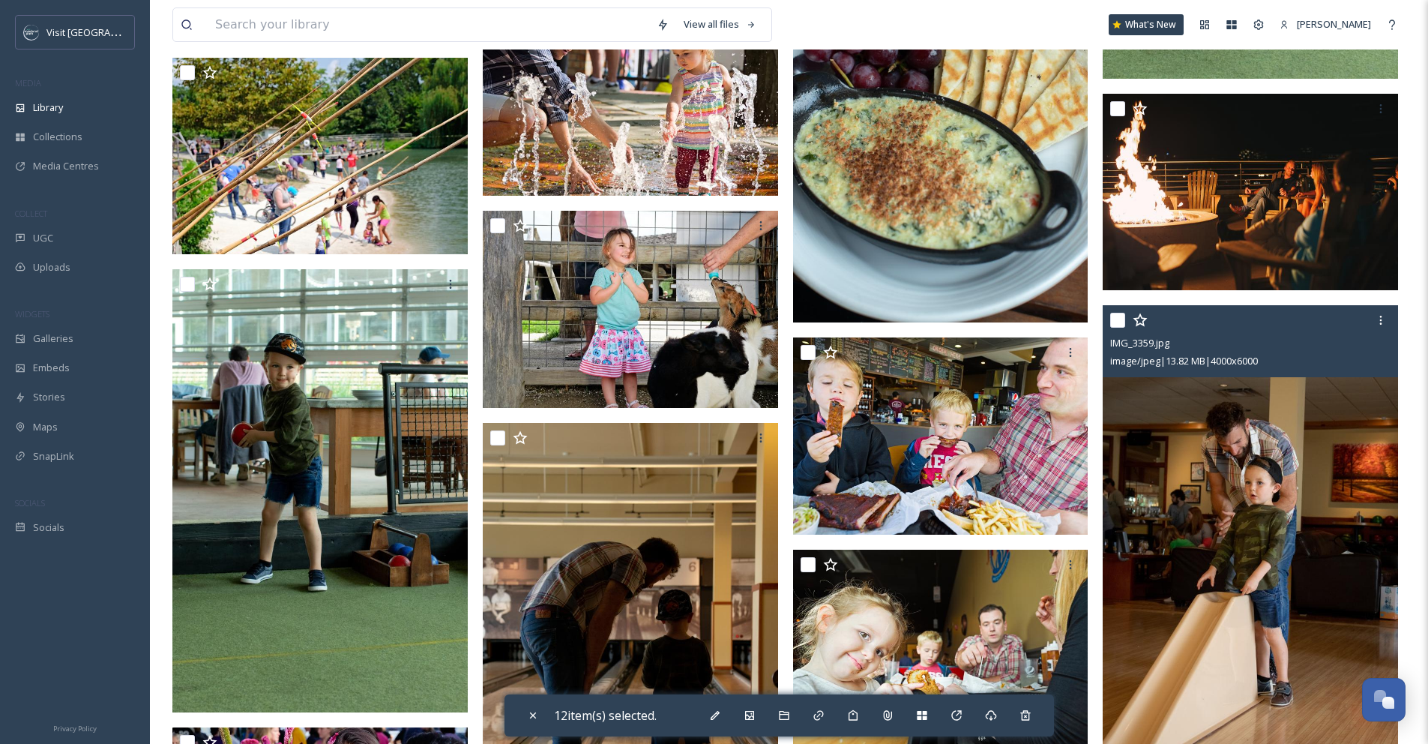
click at [1120, 323] on input "checkbox" at bounding box center [1117, 320] width 15 height 15
checkbox input "true"
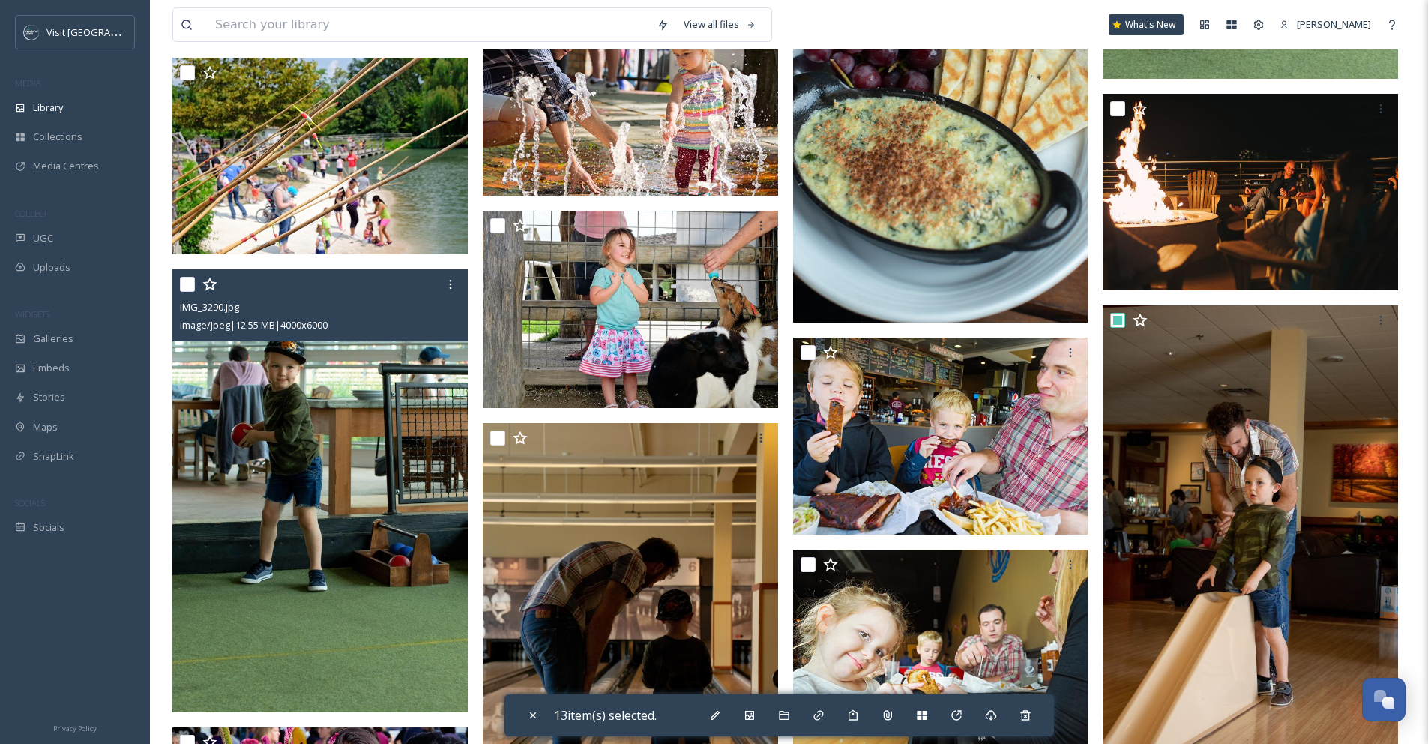
click at [184, 288] on input "checkbox" at bounding box center [187, 284] width 15 height 15
checkbox input "true"
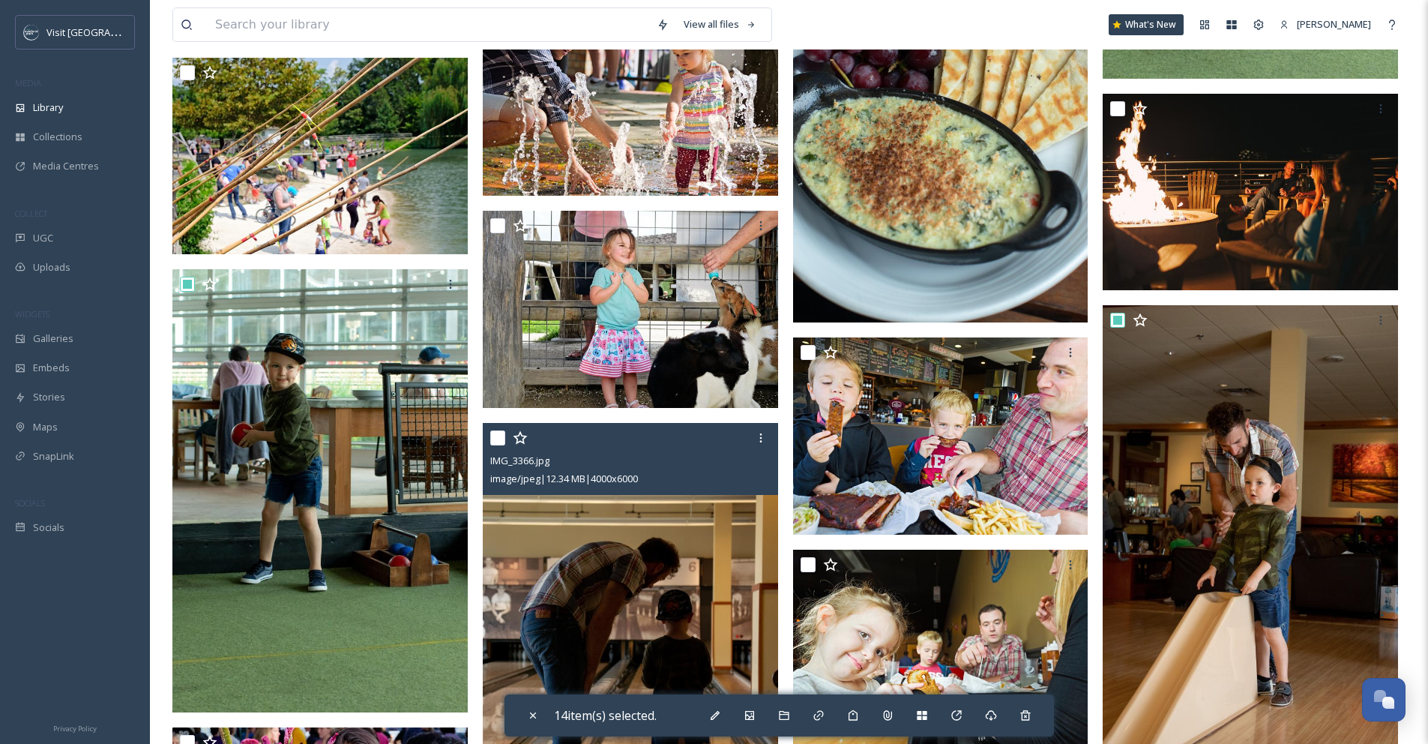
click at [492, 438] on input "checkbox" at bounding box center [497, 437] width 15 height 15
checkbox input "true"
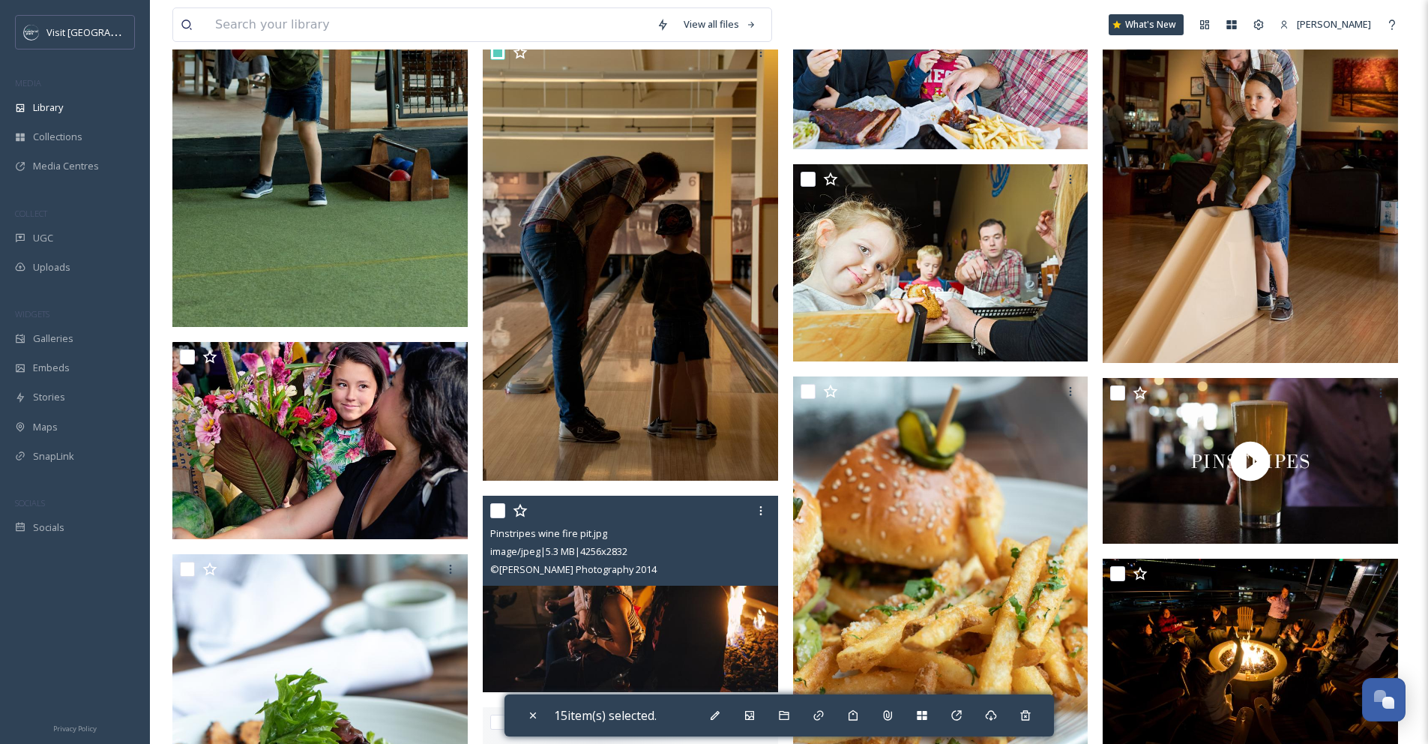
scroll to position [2255, 0]
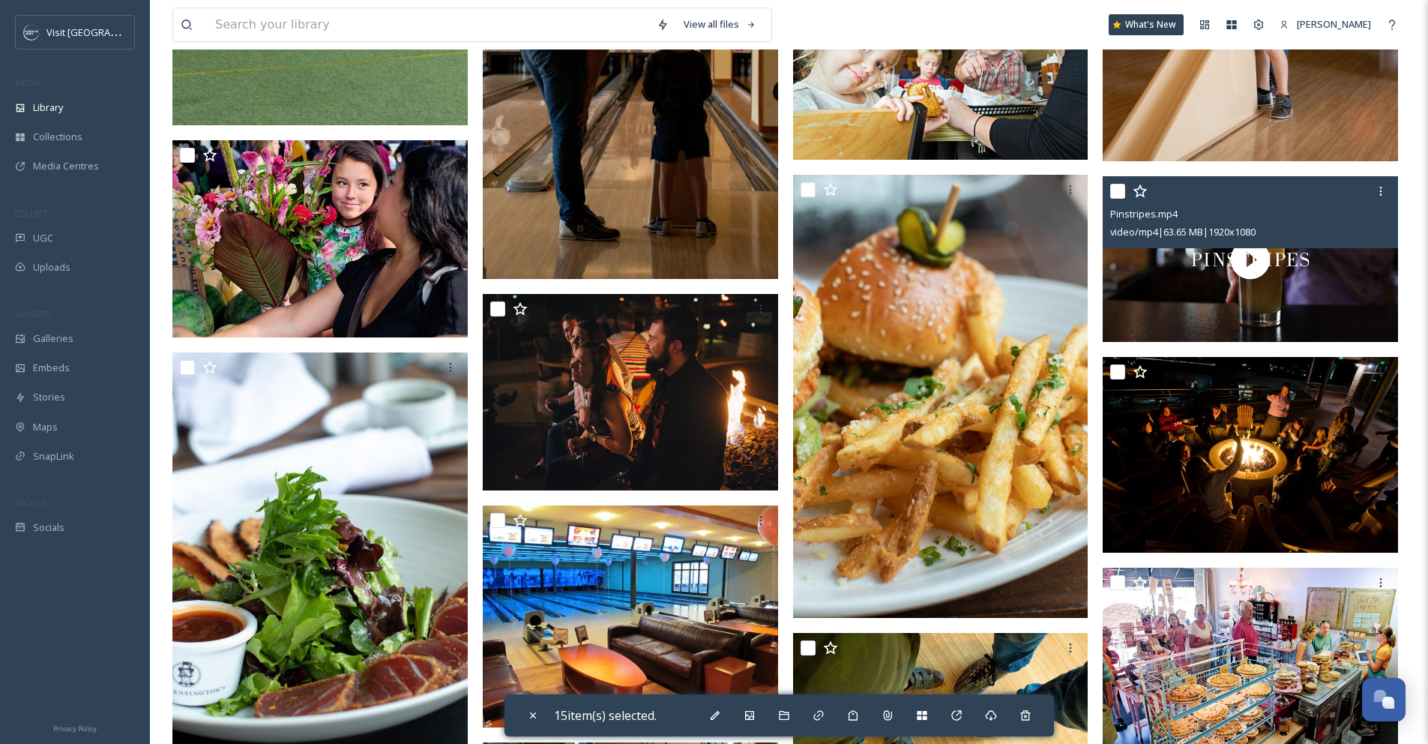
click at [1118, 192] on input "checkbox" at bounding box center [1117, 191] width 15 height 15
checkbox input "true"
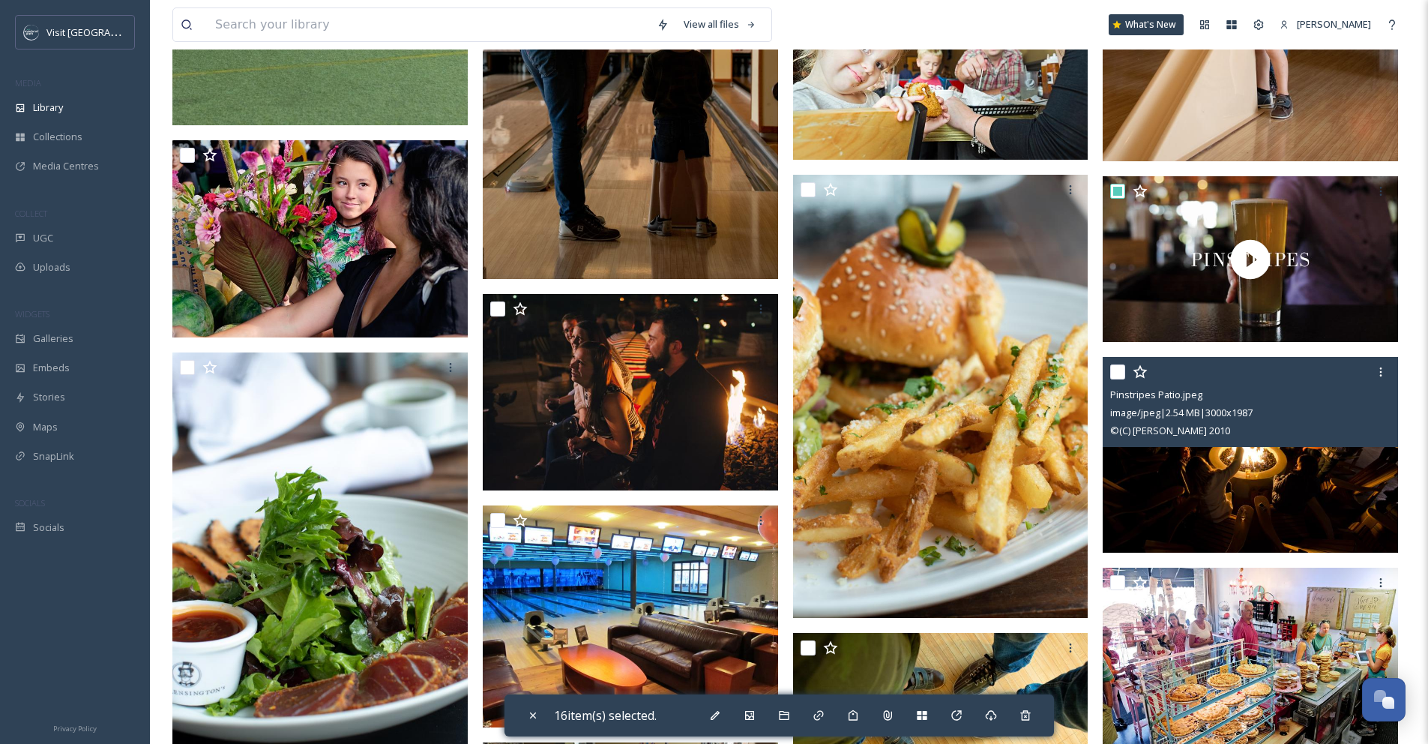
click at [1119, 373] on input "checkbox" at bounding box center [1117, 371] width 15 height 15
checkbox input "true"
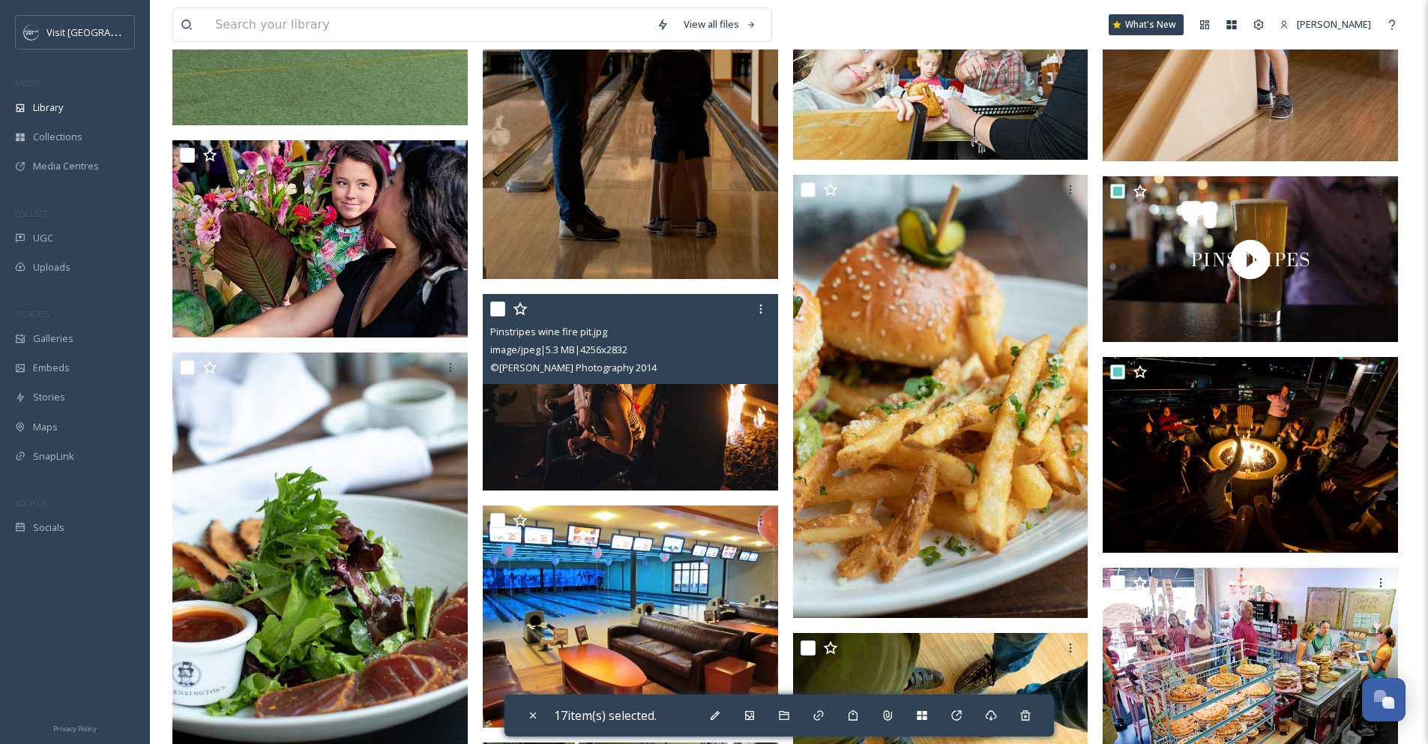
click at [495, 307] on input "checkbox" at bounding box center [497, 308] width 15 height 15
checkbox input "true"
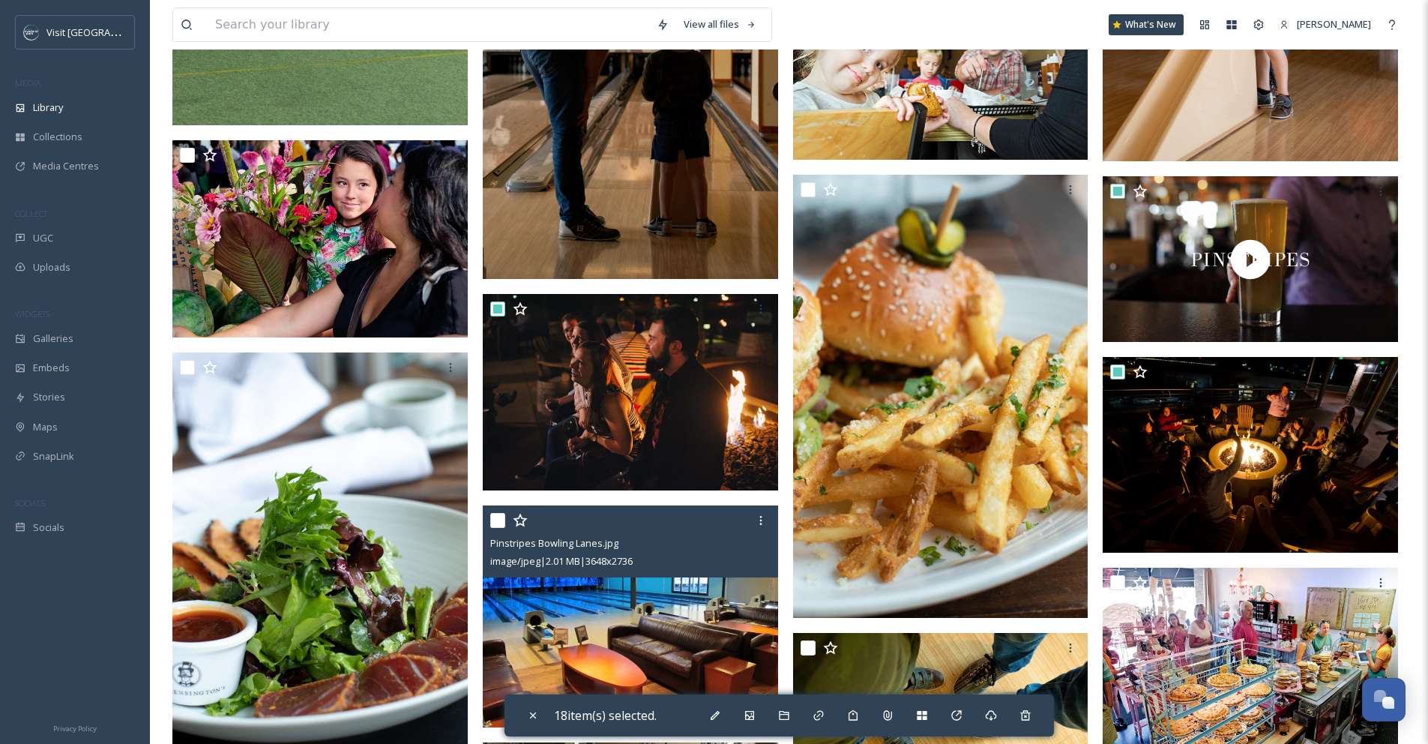
click at [500, 522] on input "checkbox" at bounding box center [497, 520] width 15 height 15
checkbox input "true"
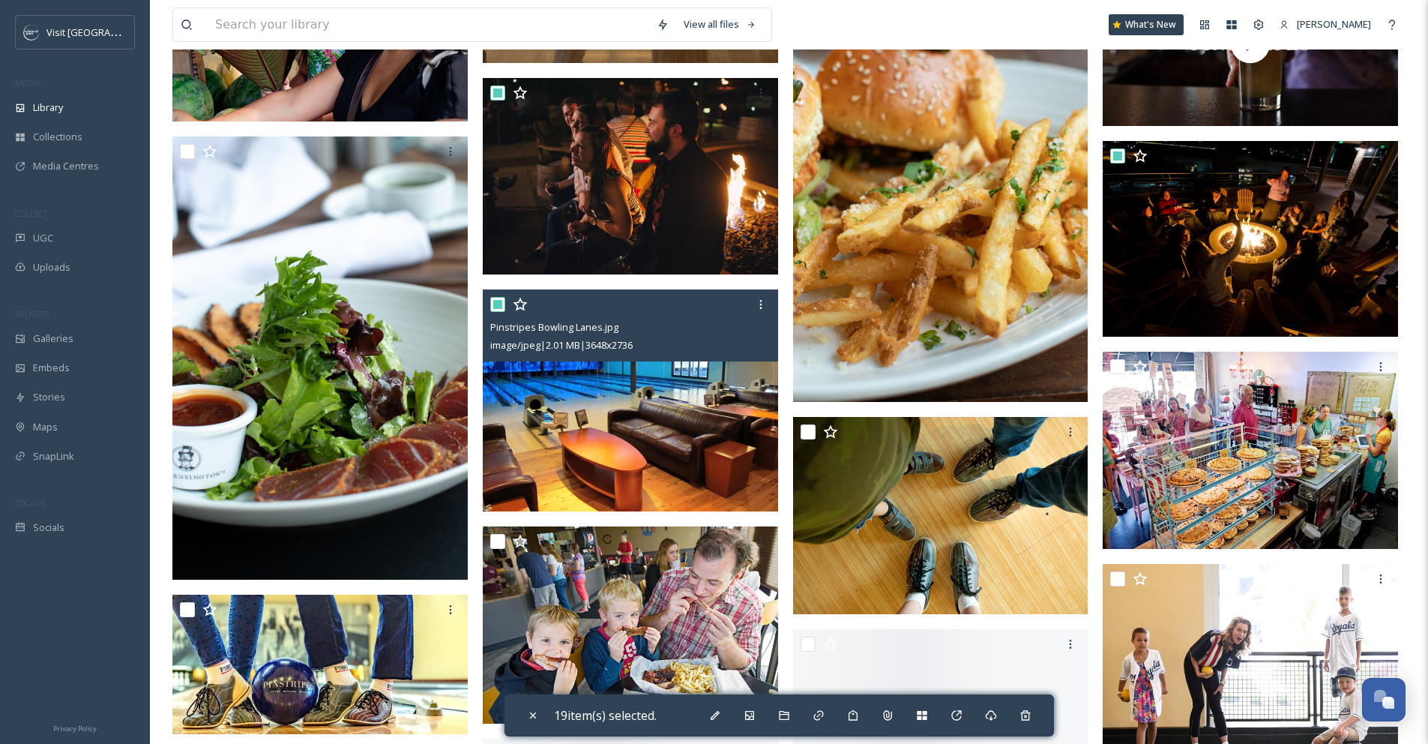
scroll to position [2473, 0]
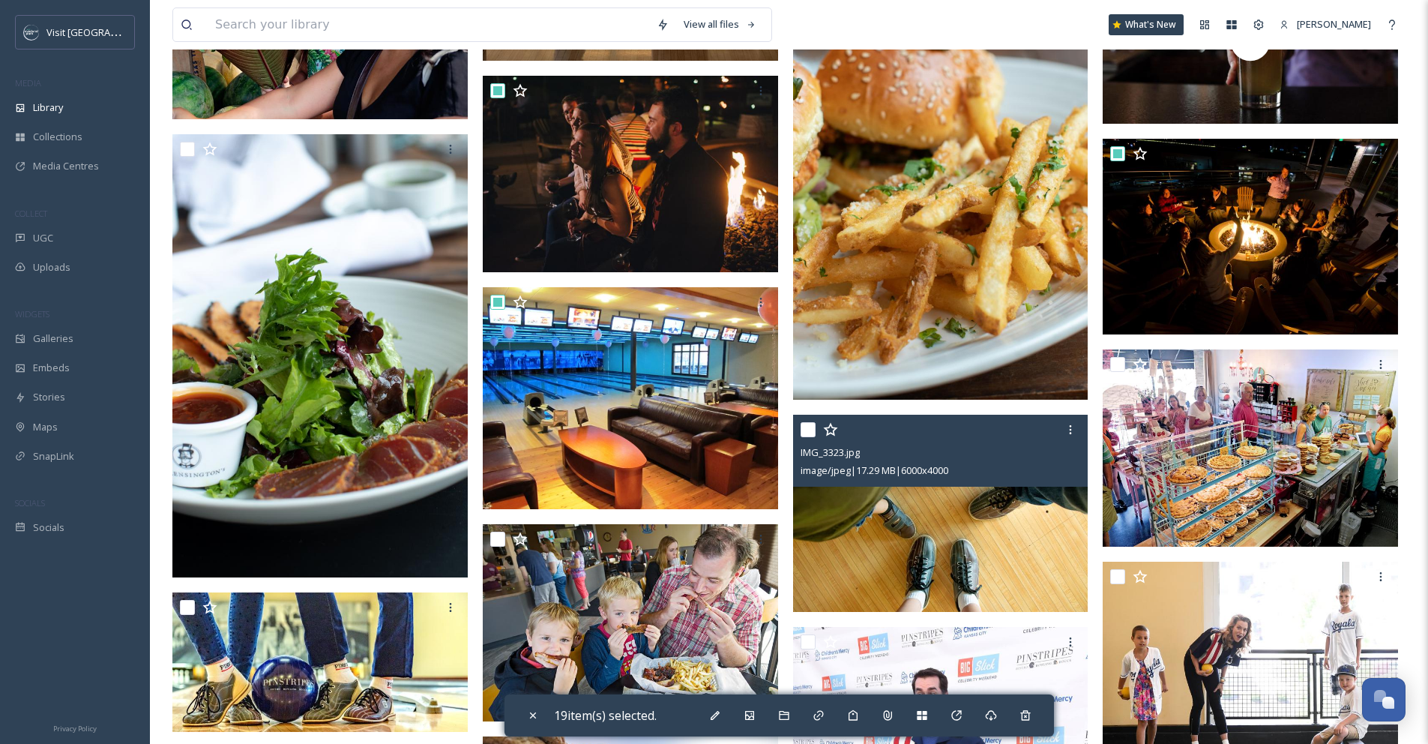
click at [810, 431] on input "checkbox" at bounding box center [808, 429] width 15 height 15
checkbox input "true"
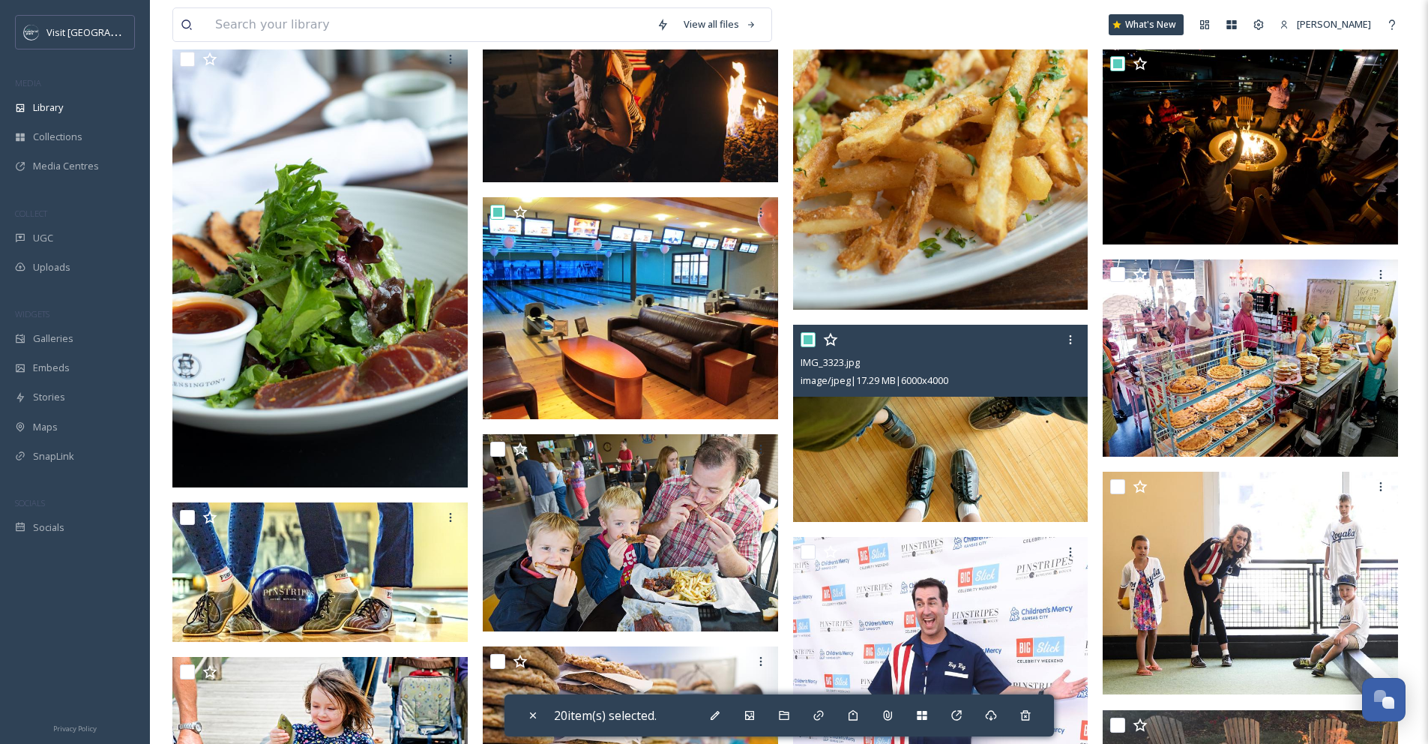
scroll to position [2656, 0]
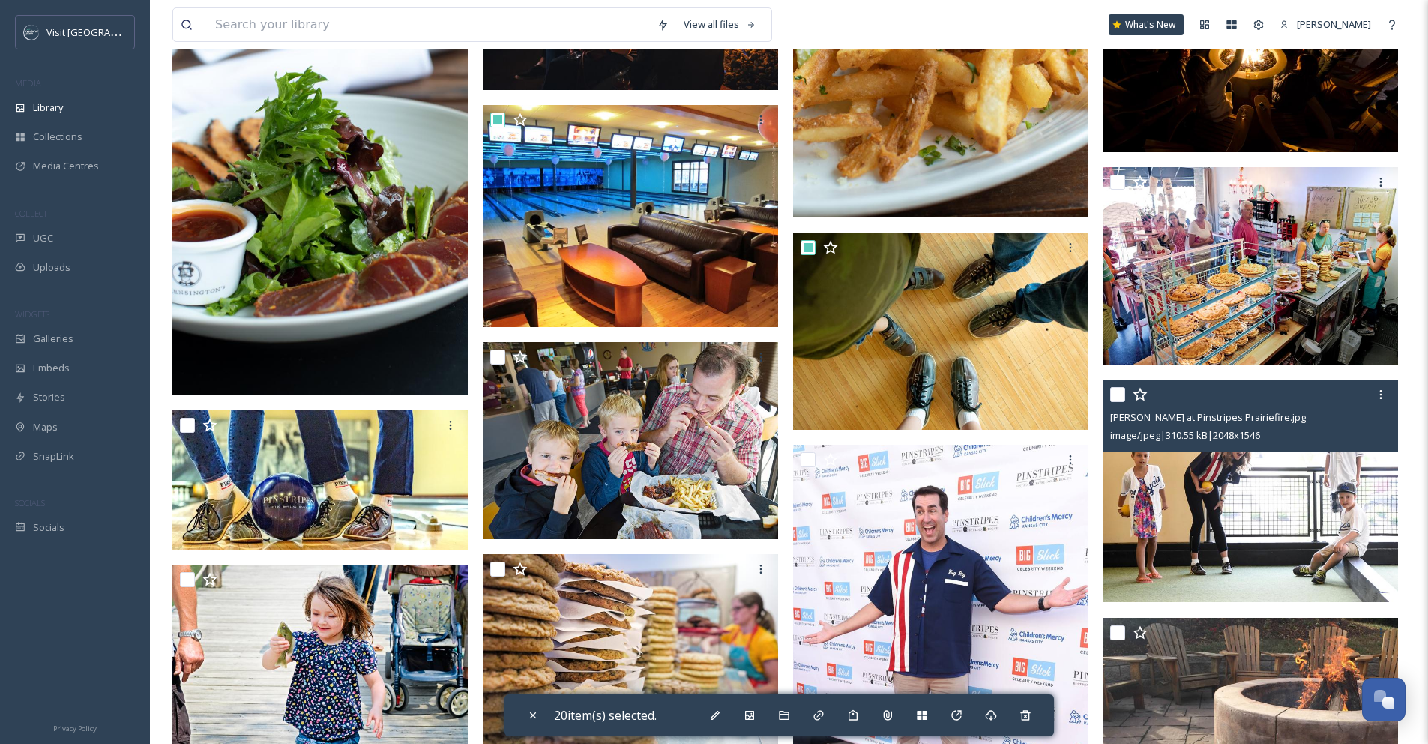
click at [1120, 394] on input "checkbox" at bounding box center [1117, 394] width 15 height 15
checkbox input "true"
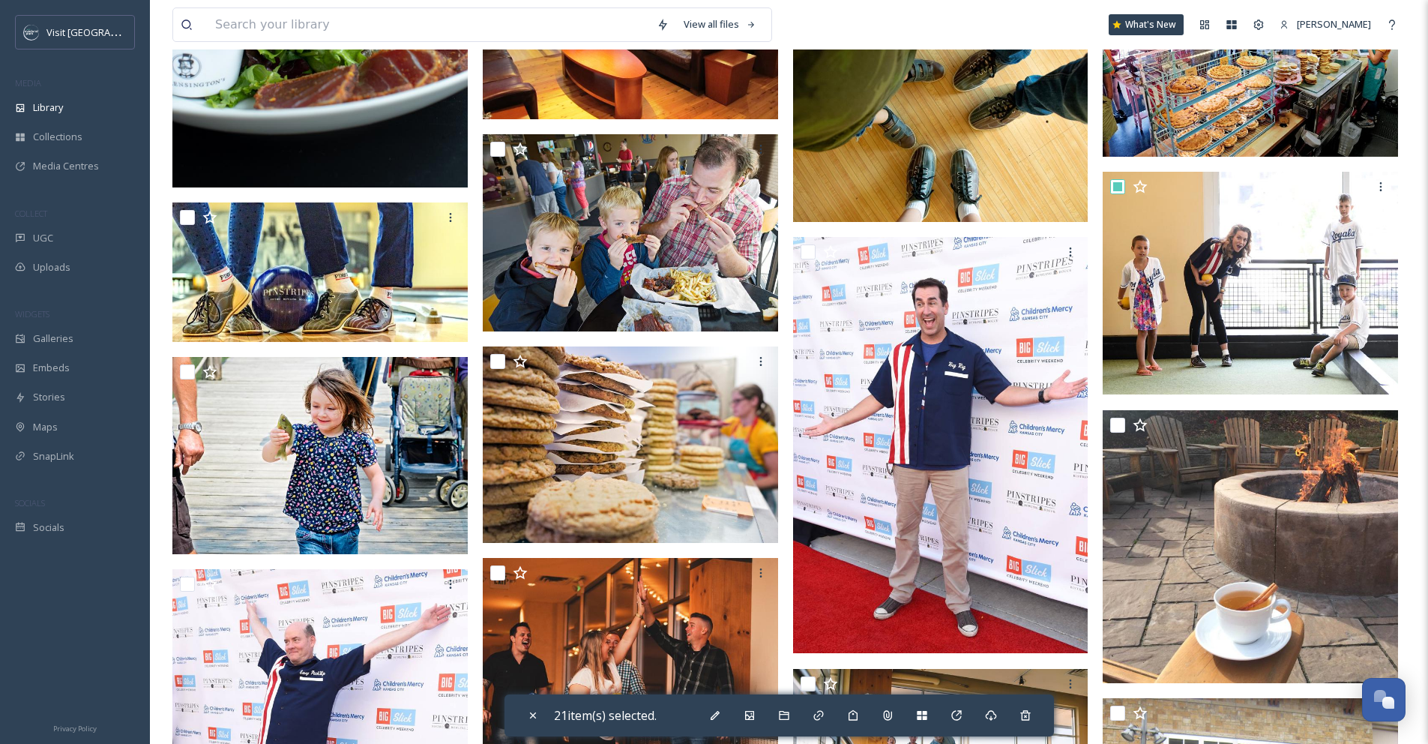
scroll to position [3140, 0]
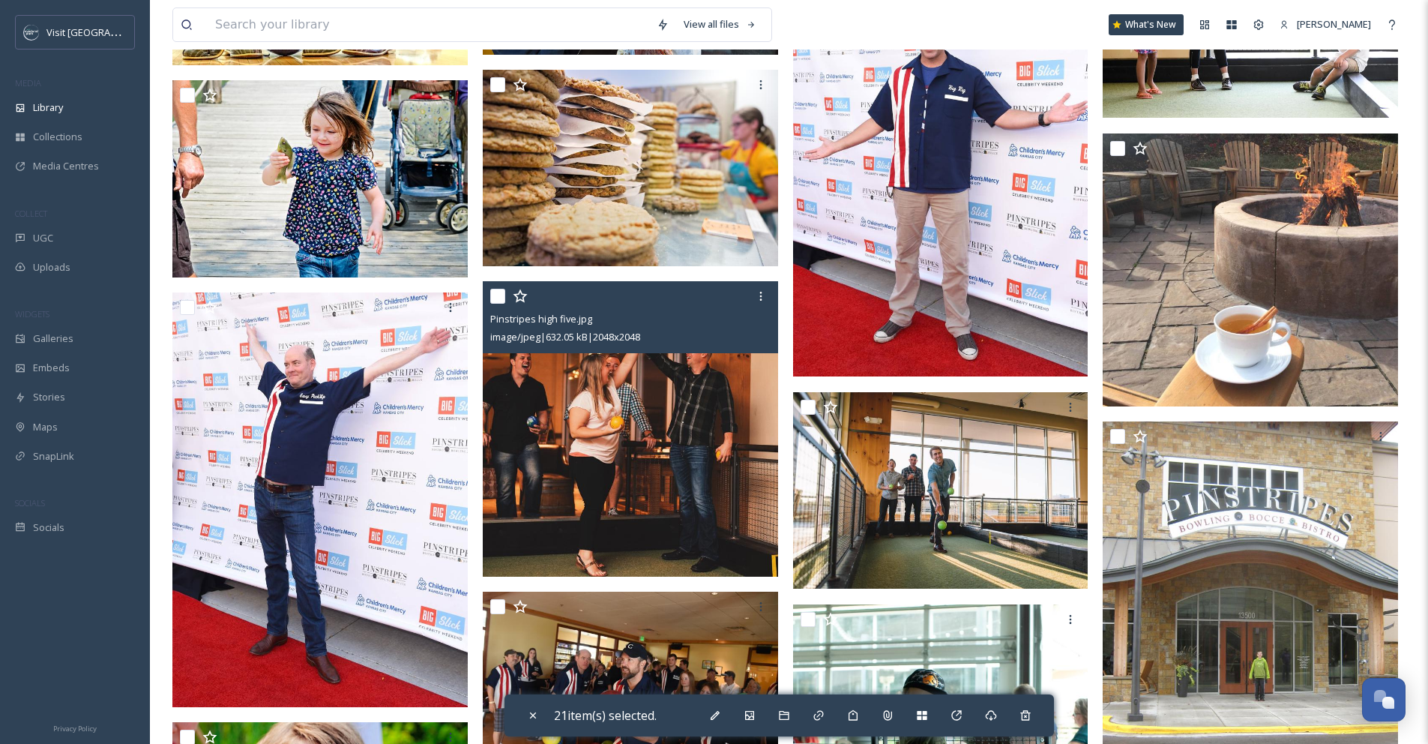
click at [502, 298] on input "checkbox" at bounding box center [497, 296] width 15 height 15
checkbox input "true"
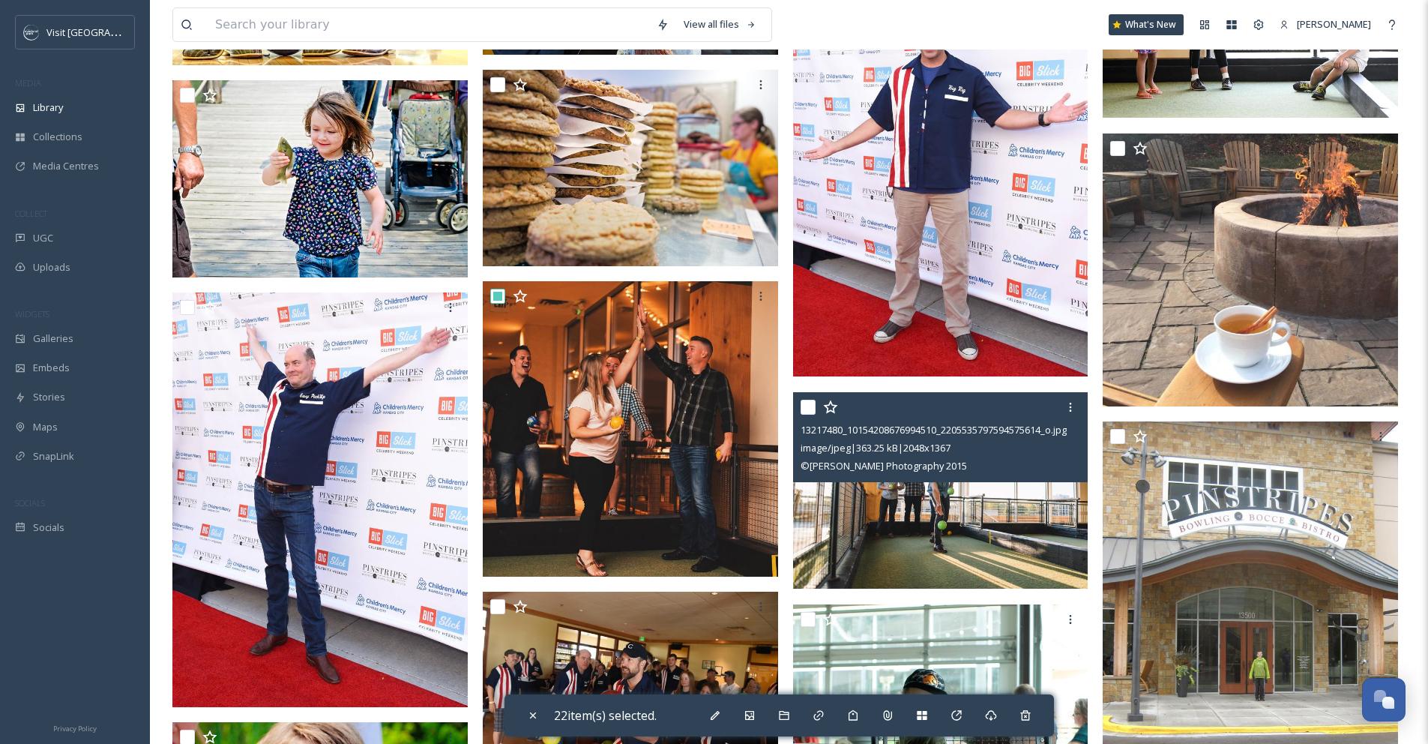
click at [805, 409] on input "checkbox" at bounding box center [808, 407] width 15 height 15
checkbox input "true"
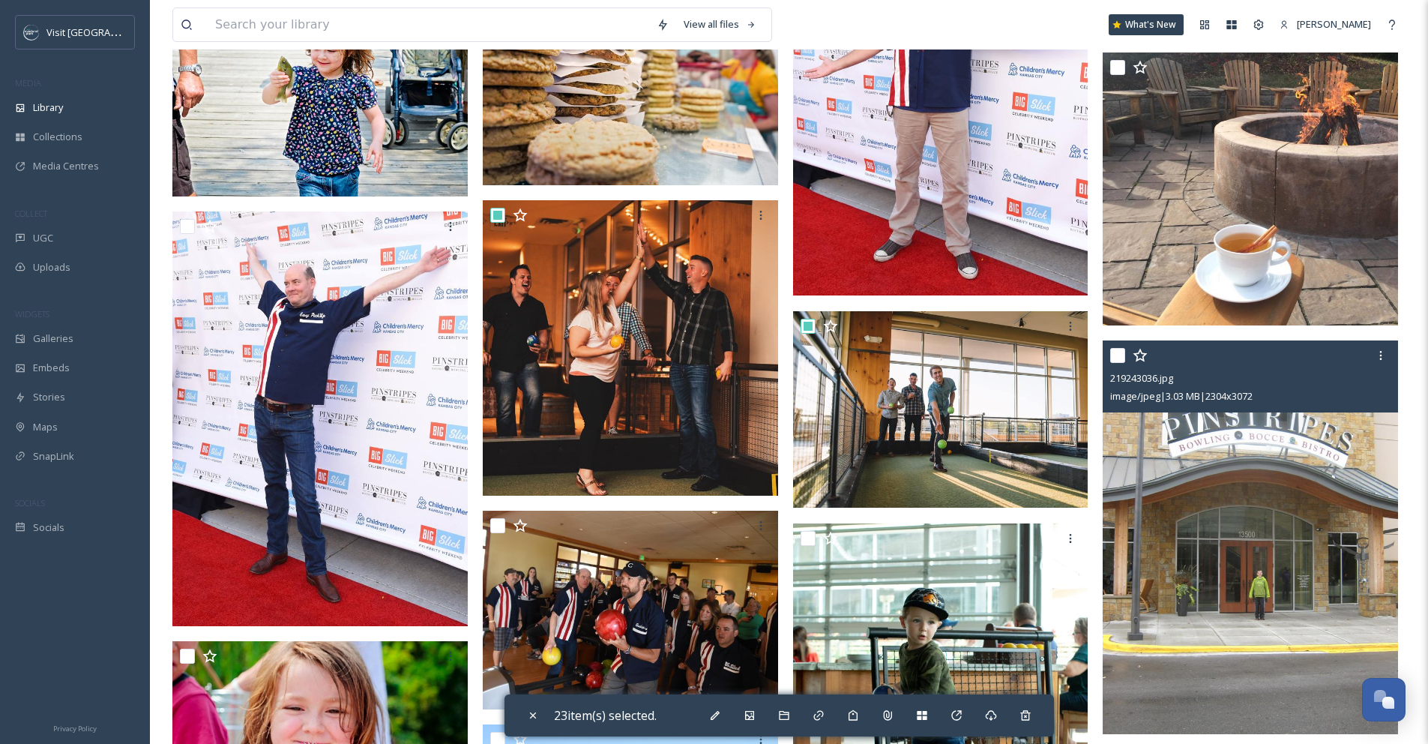
click at [1122, 356] on input "checkbox" at bounding box center [1117, 355] width 15 height 15
checkbox input "true"
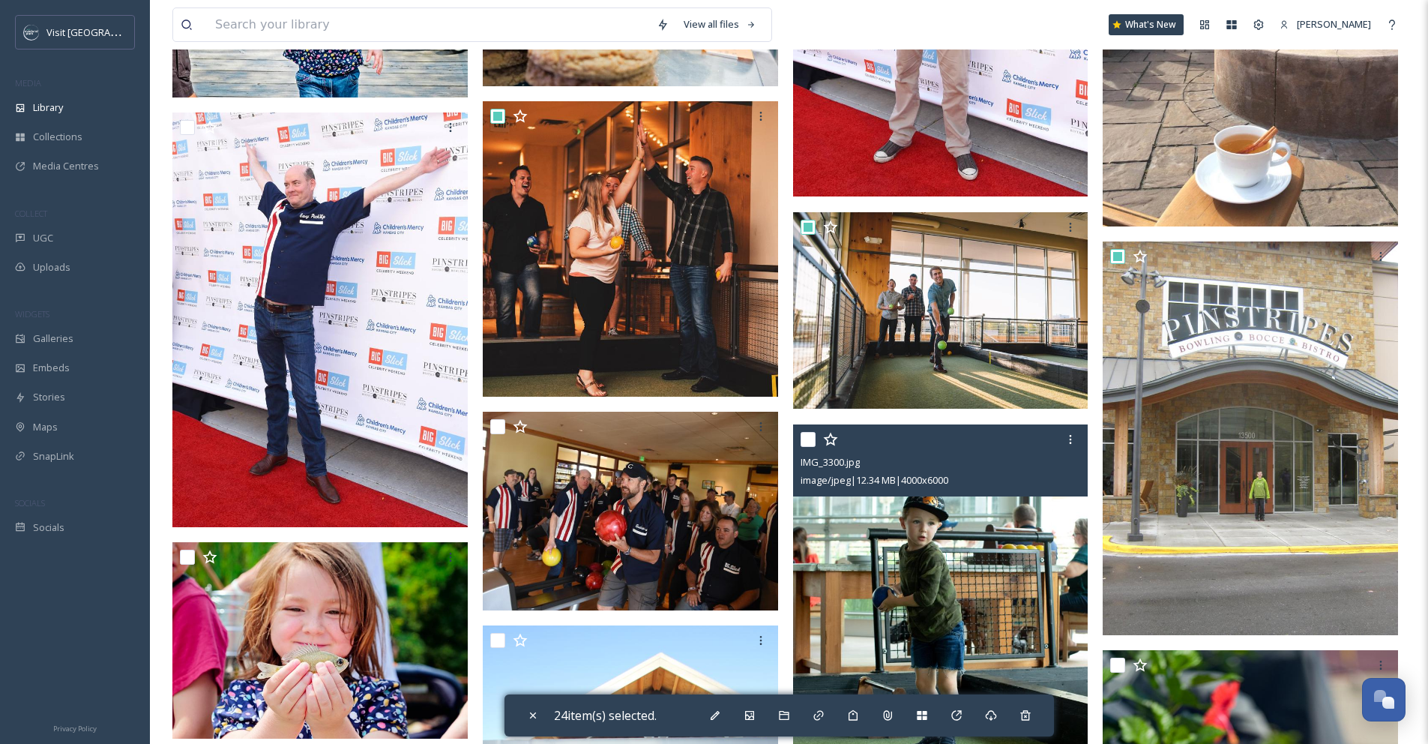
scroll to position [3335, 0]
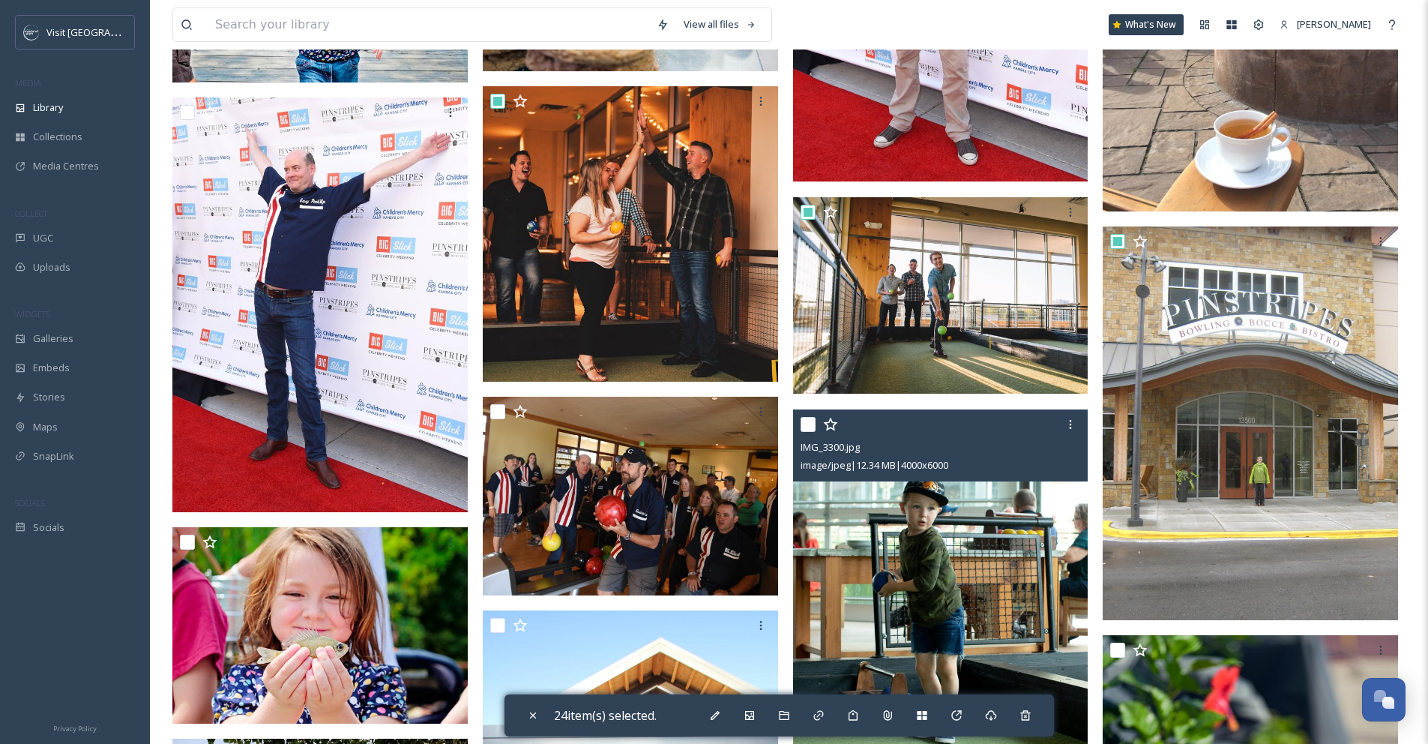
click at [811, 429] on input "checkbox" at bounding box center [808, 424] width 15 height 15
checkbox input "true"
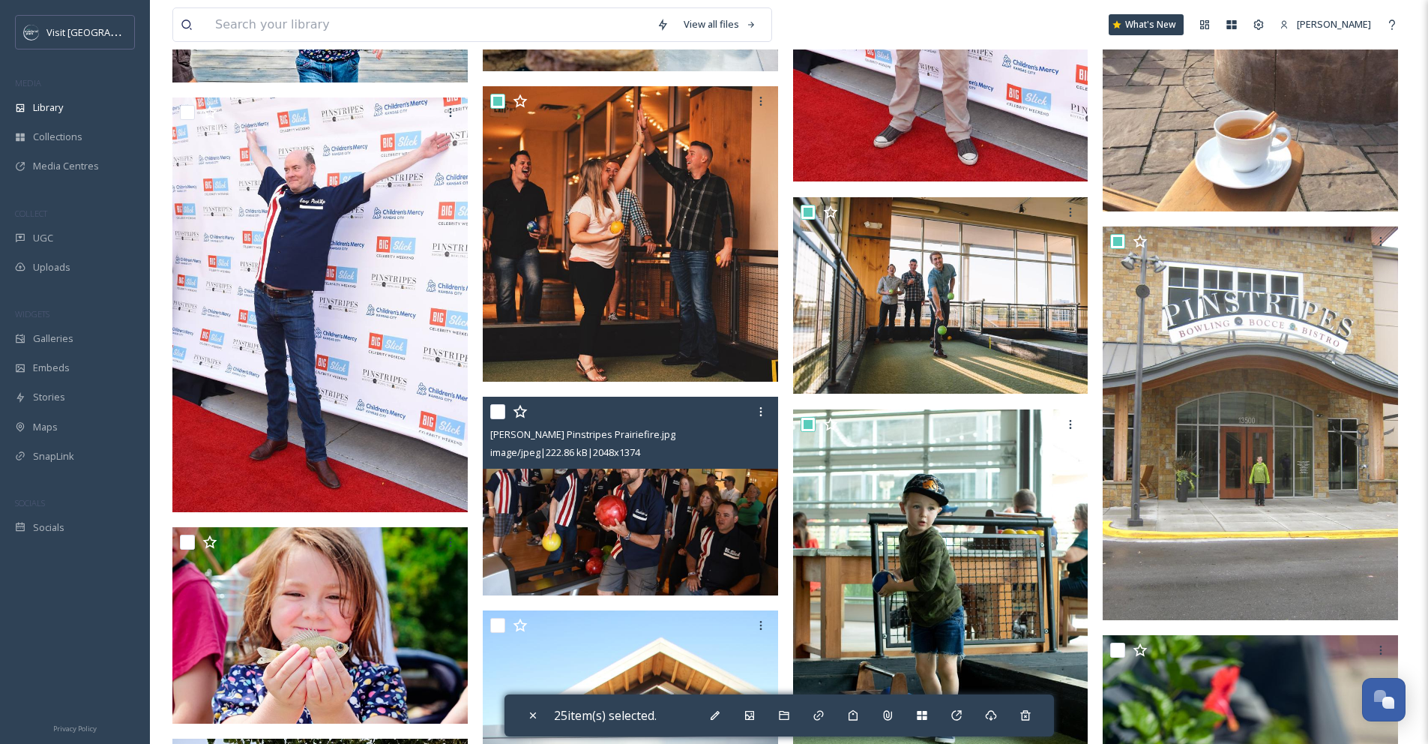
click at [494, 411] on input "checkbox" at bounding box center [497, 411] width 15 height 15
checkbox input "true"
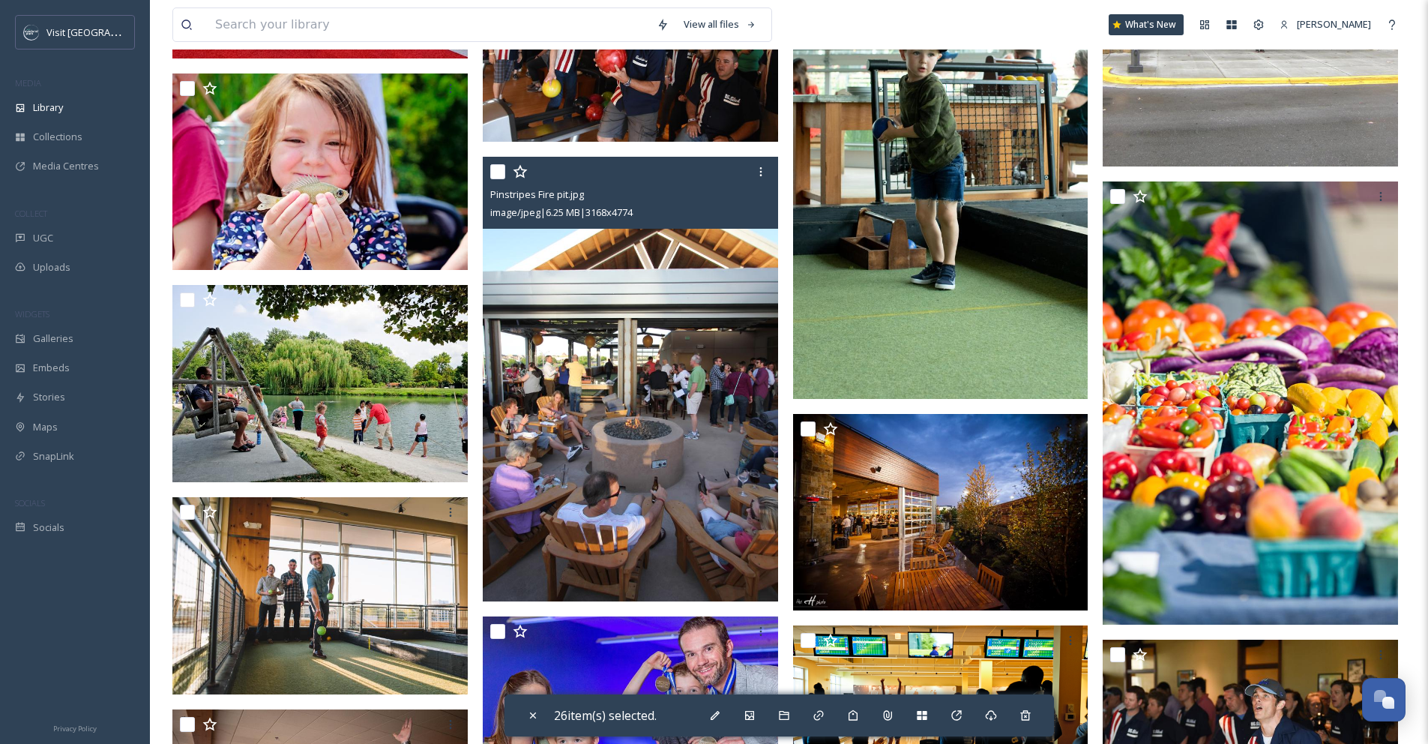
scroll to position [3751, 0]
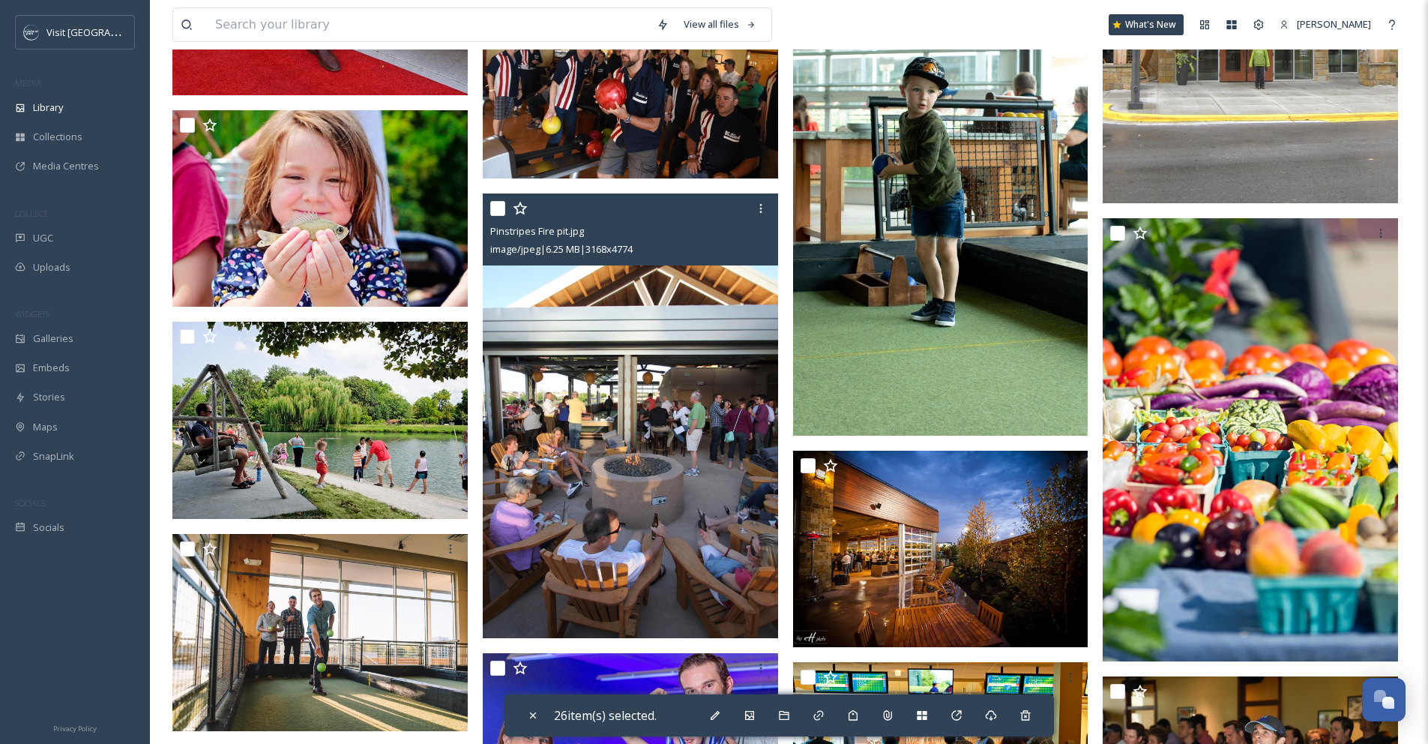
click at [501, 208] on input "checkbox" at bounding box center [497, 208] width 15 height 15
checkbox input "true"
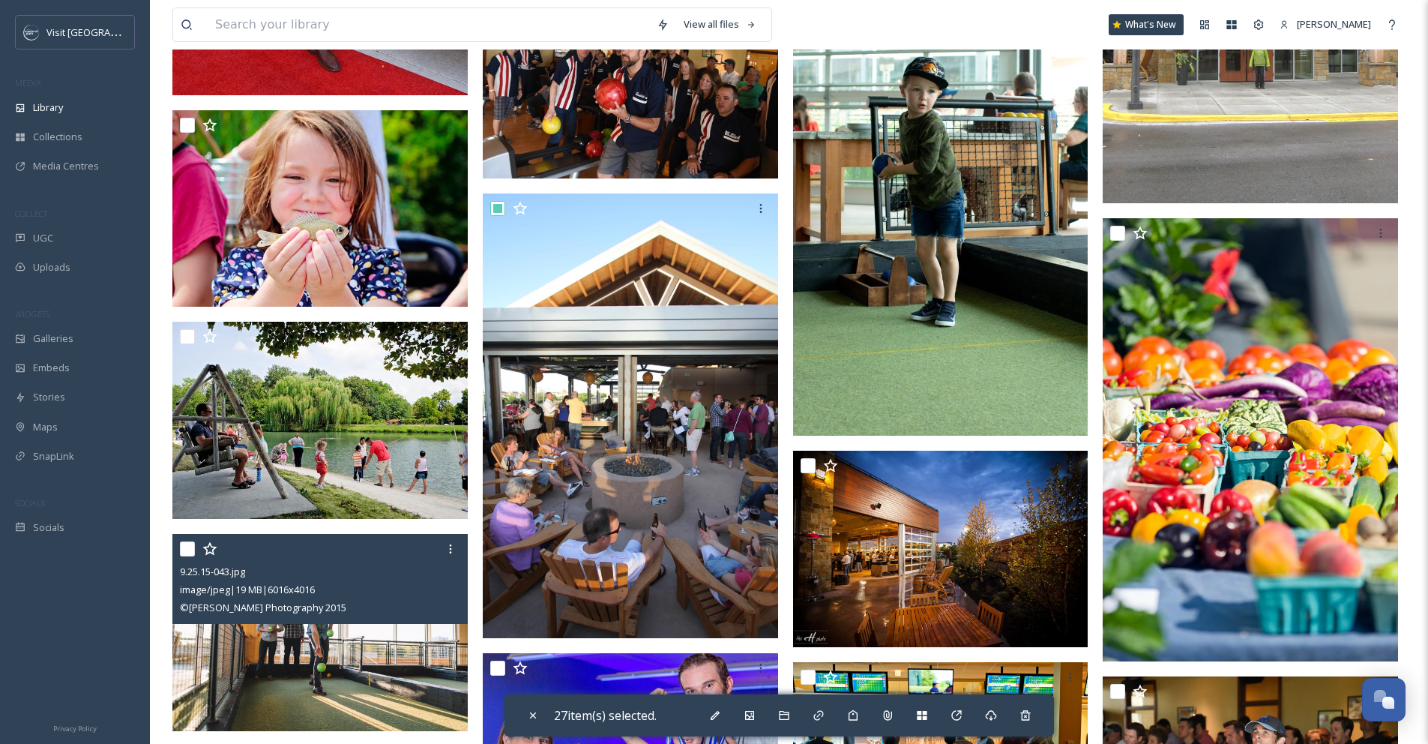
click at [181, 550] on input "checkbox" at bounding box center [187, 548] width 15 height 15
checkbox input "true"
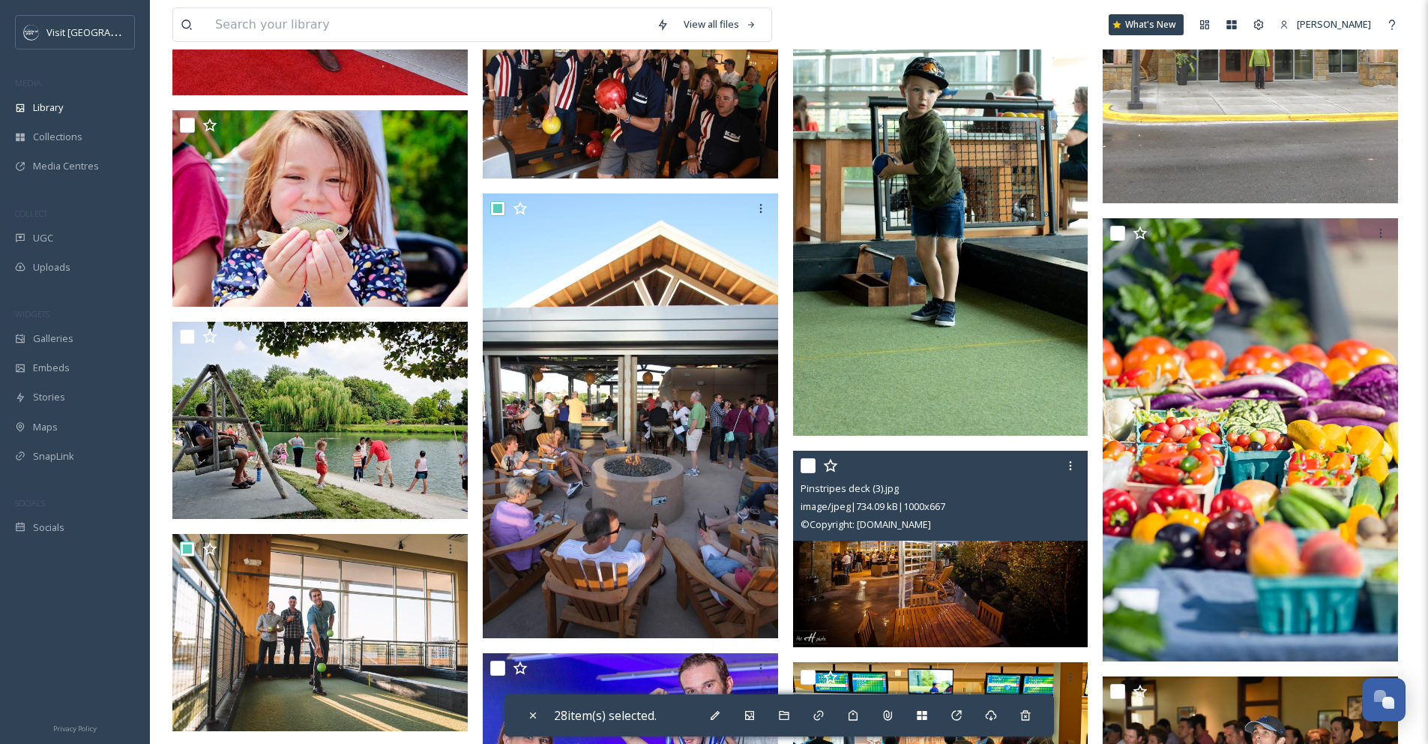
click at [805, 468] on input "checkbox" at bounding box center [808, 465] width 15 height 15
checkbox input "true"
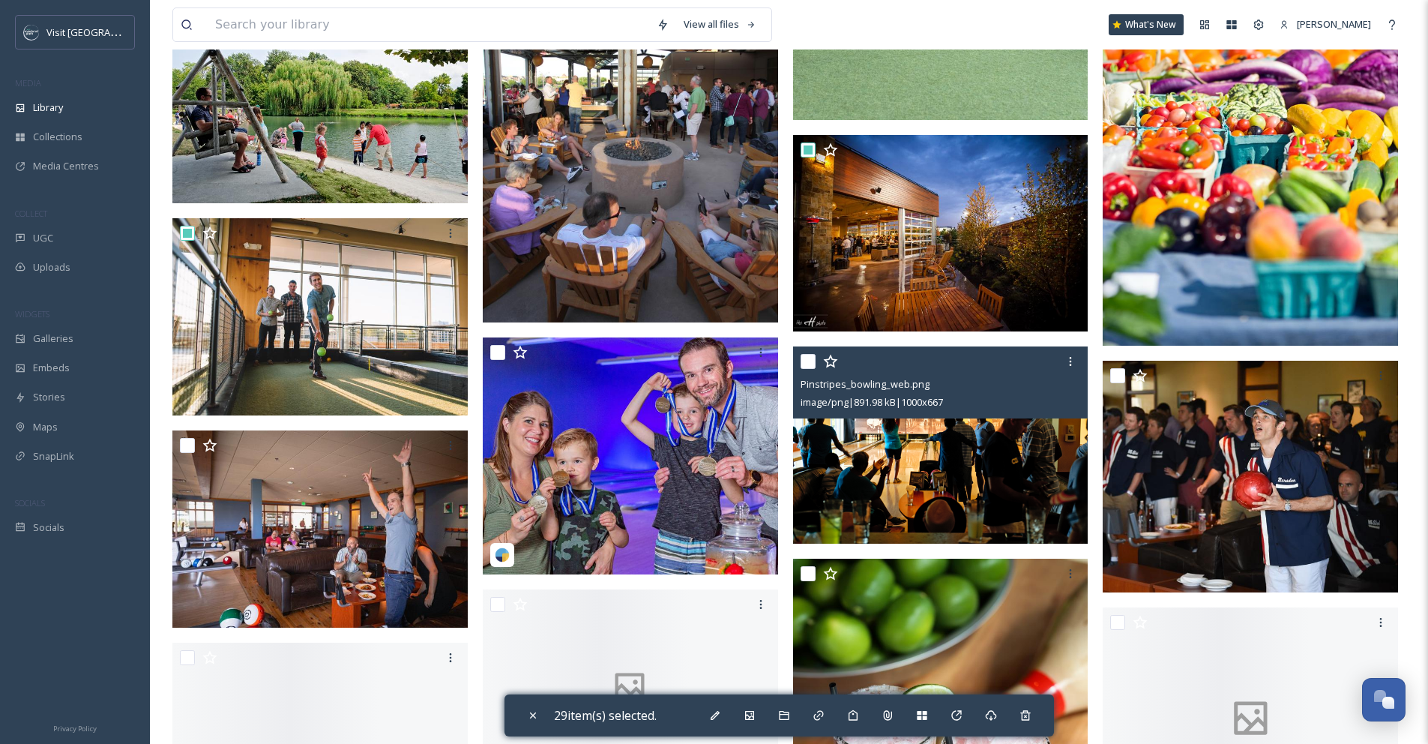
scroll to position [4072, 0]
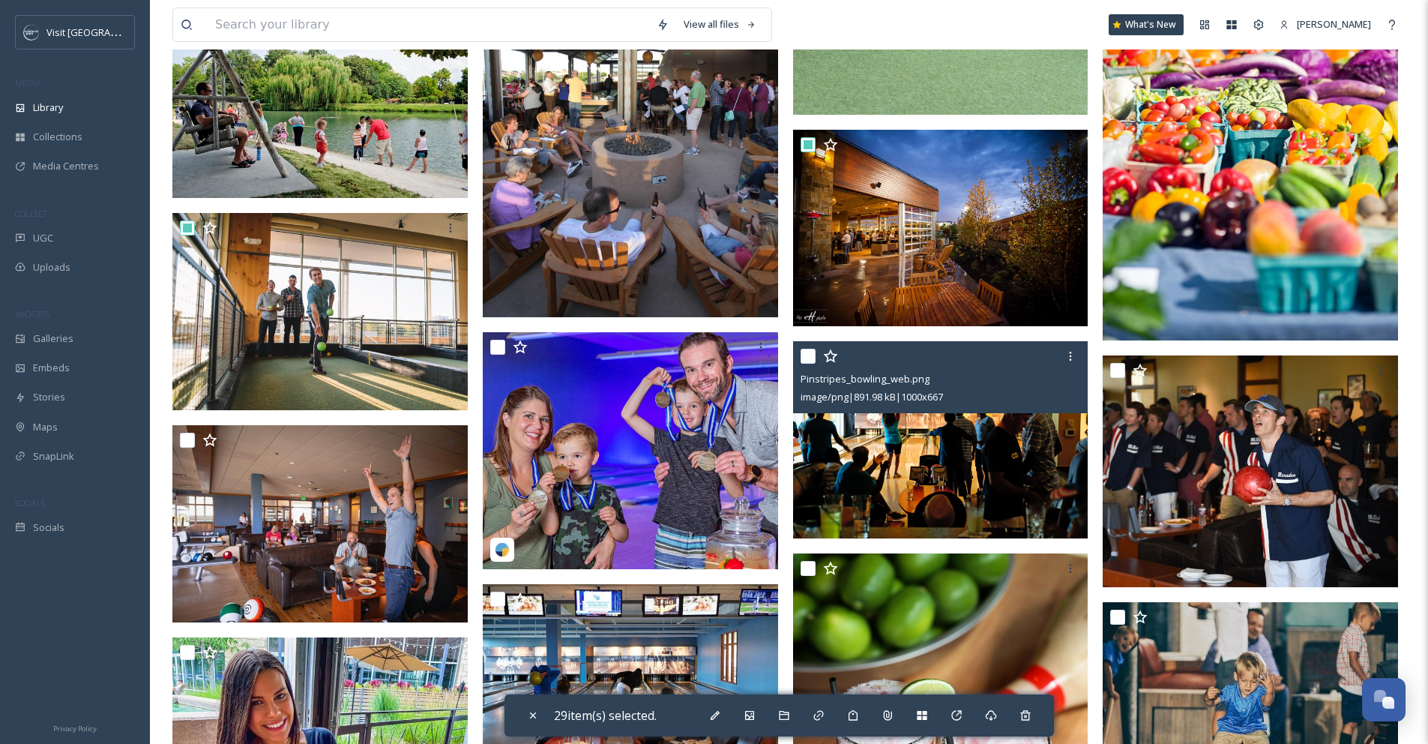
click at [802, 357] on input "checkbox" at bounding box center [808, 356] width 15 height 15
checkbox input "true"
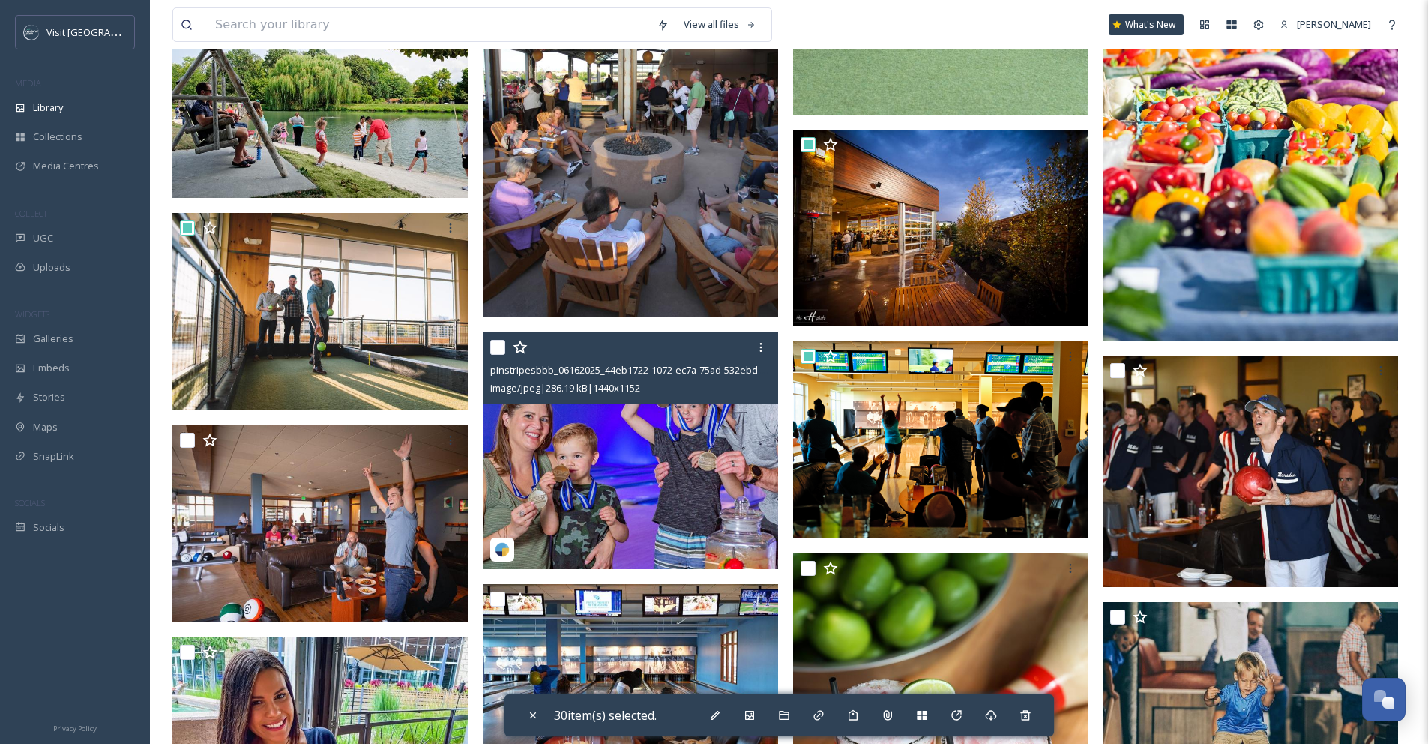
click at [498, 348] on input "checkbox" at bounding box center [497, 347] width 15 height 15
checkbox input "true"
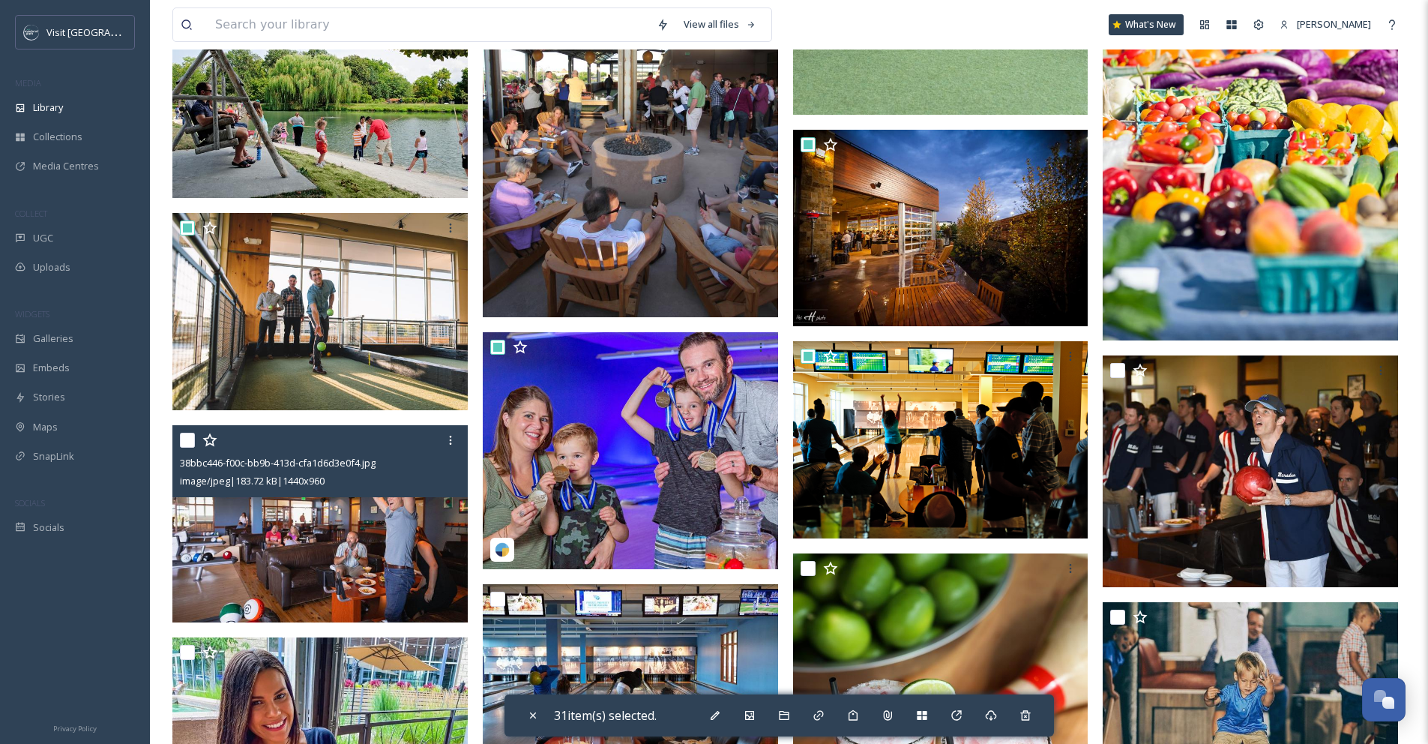
click at [180, 438] on input "checkbox" at bounding box center [187, 439] width 15 height 15
checkbox input "true"
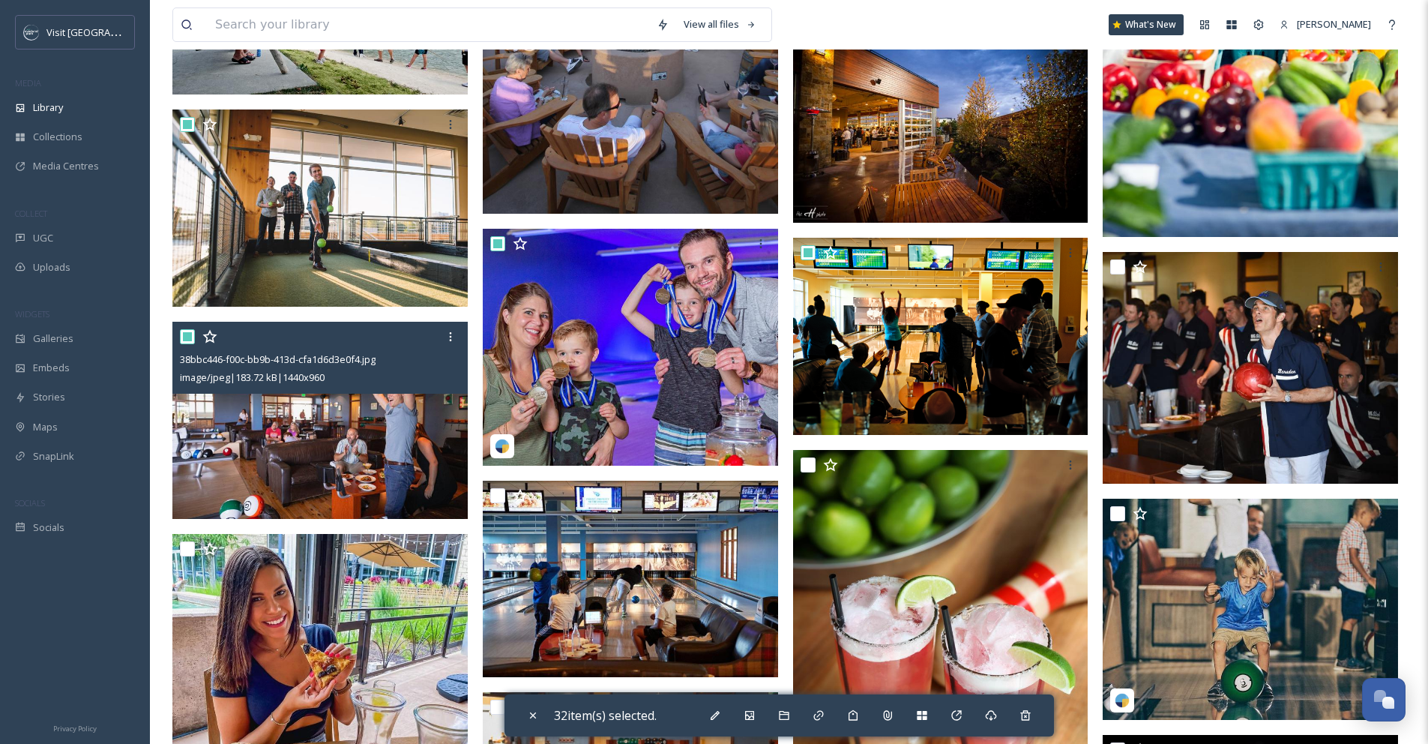
scroll to position [4288, 0]
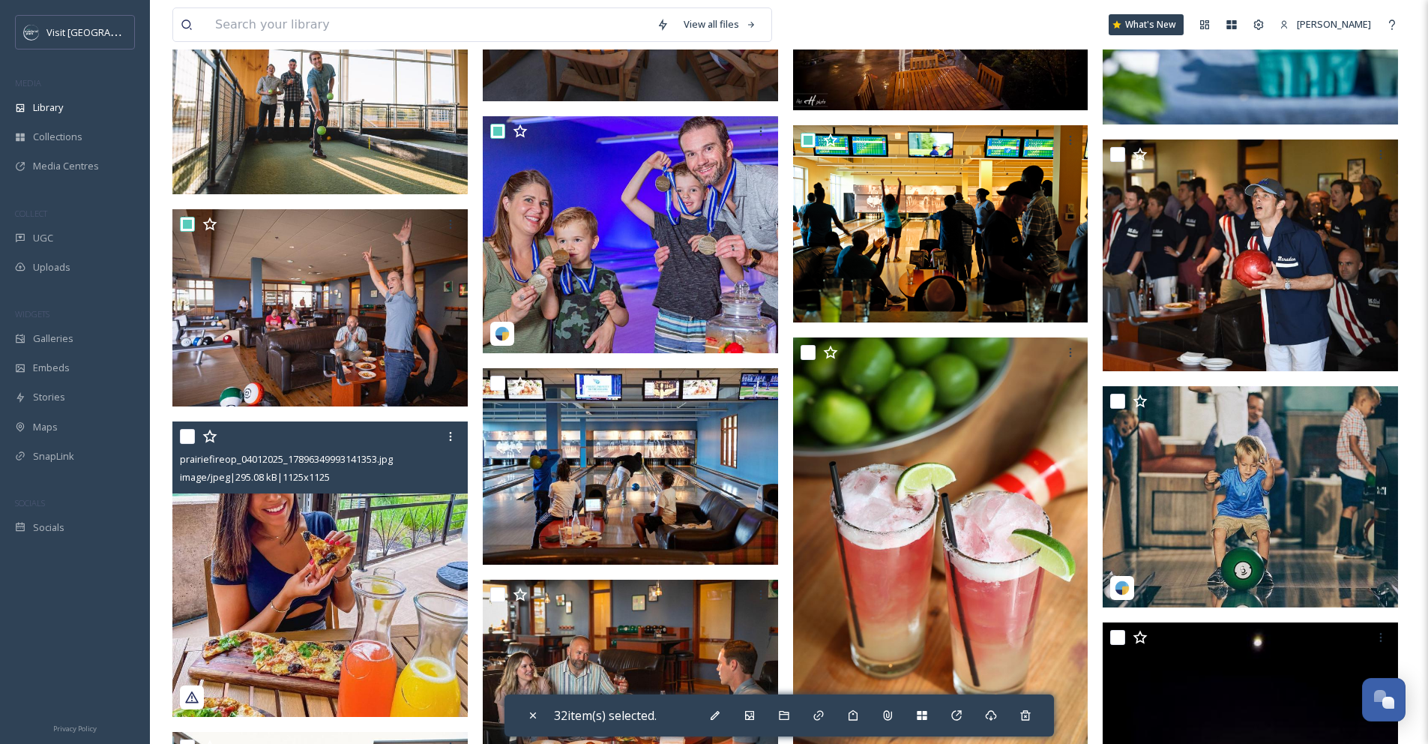
click at [184, 442] on input "checkbox" at bounding box center [187, 436] width 15 height 15
checkbox input "true"
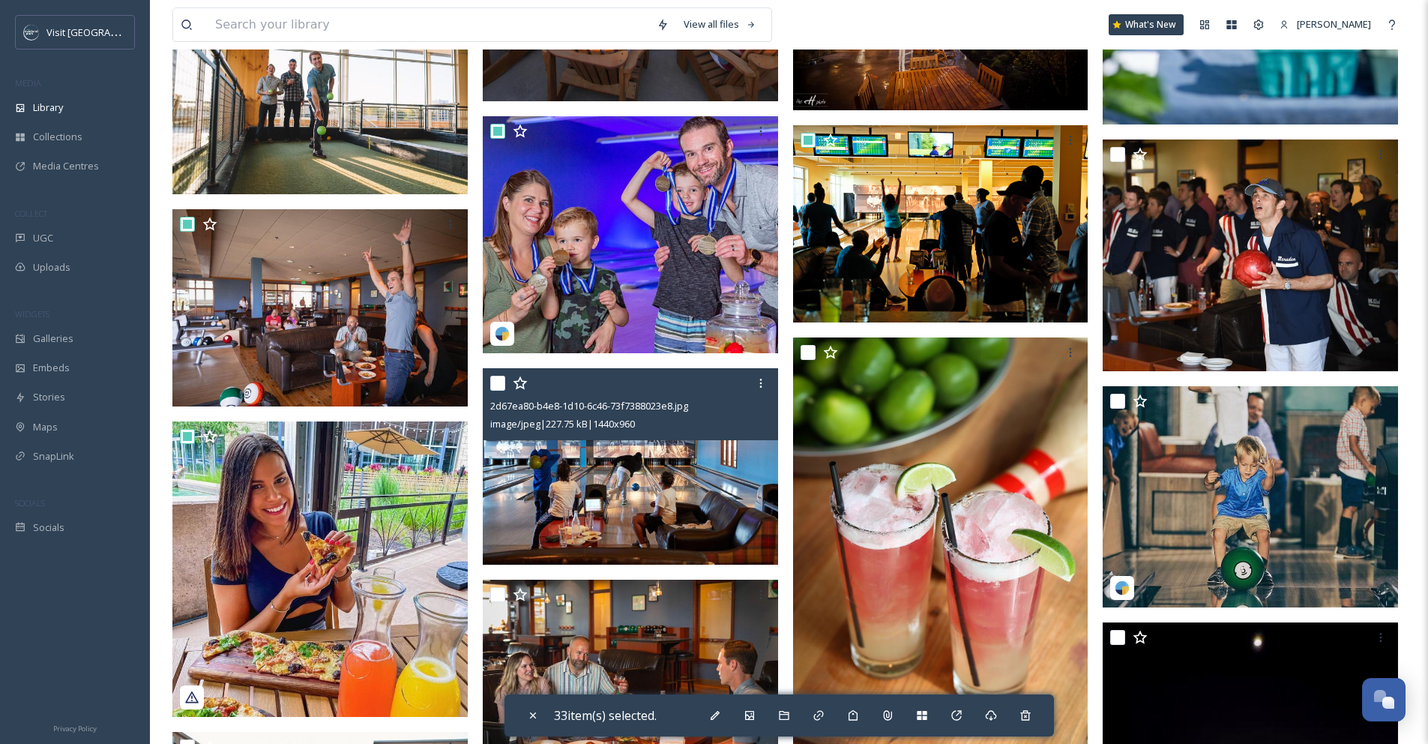
click at [496, 386] on input "checkbox" at bounding box center [497, 383] width 15 height 15
checkbox input "true"
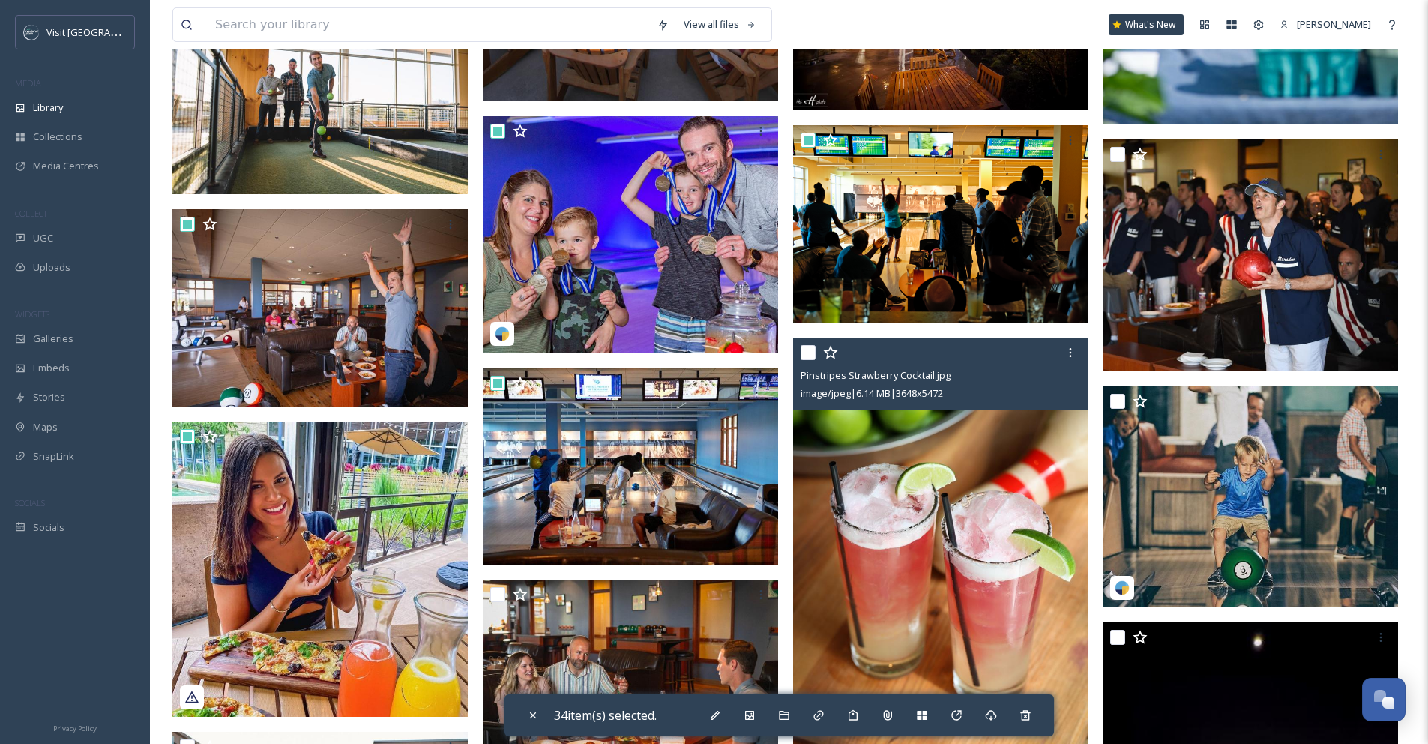
click at [813, 350] on input "checkbox" at bounding box center [808, 352] width 15 height 15
checkbox input "true"
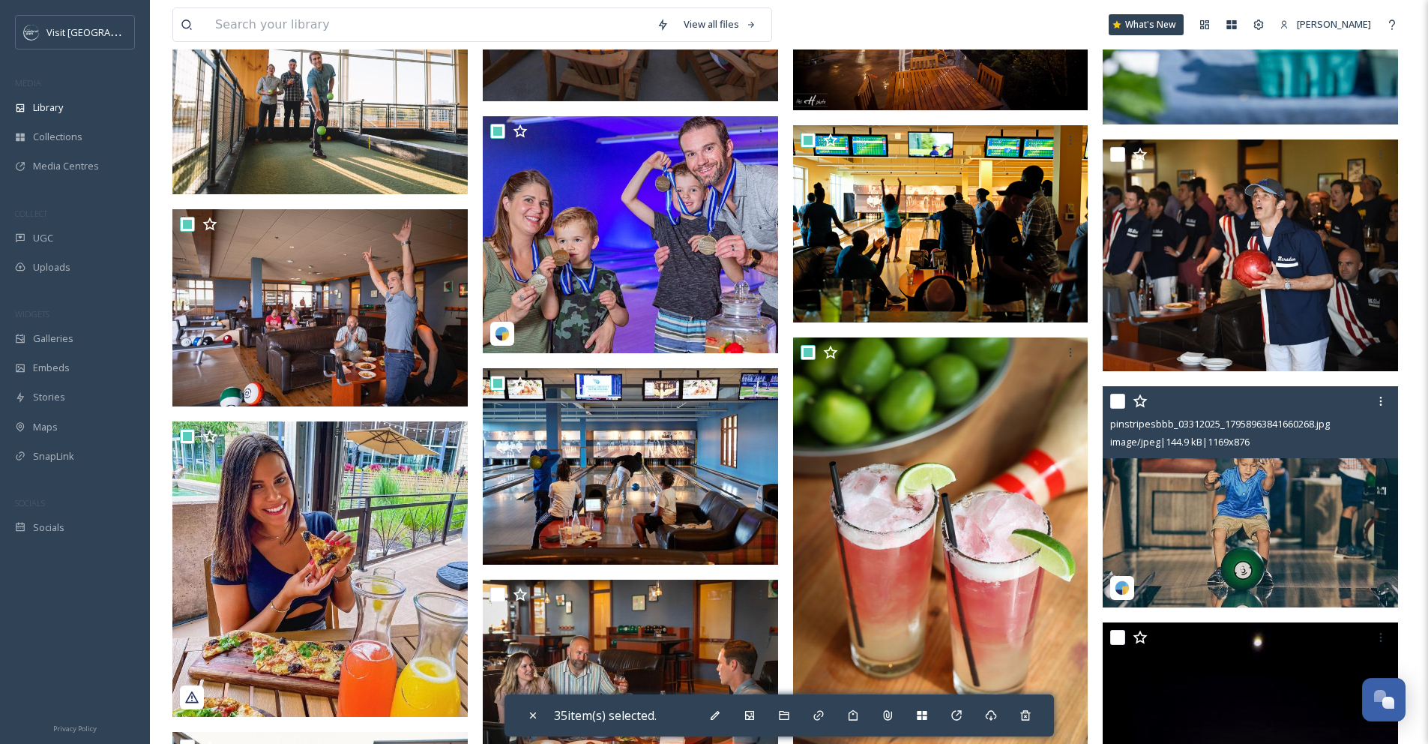
click at [1115, 400] on input "checkbox" at bounding box center [1117, 401] width 15 height 15
checkbox input "true"
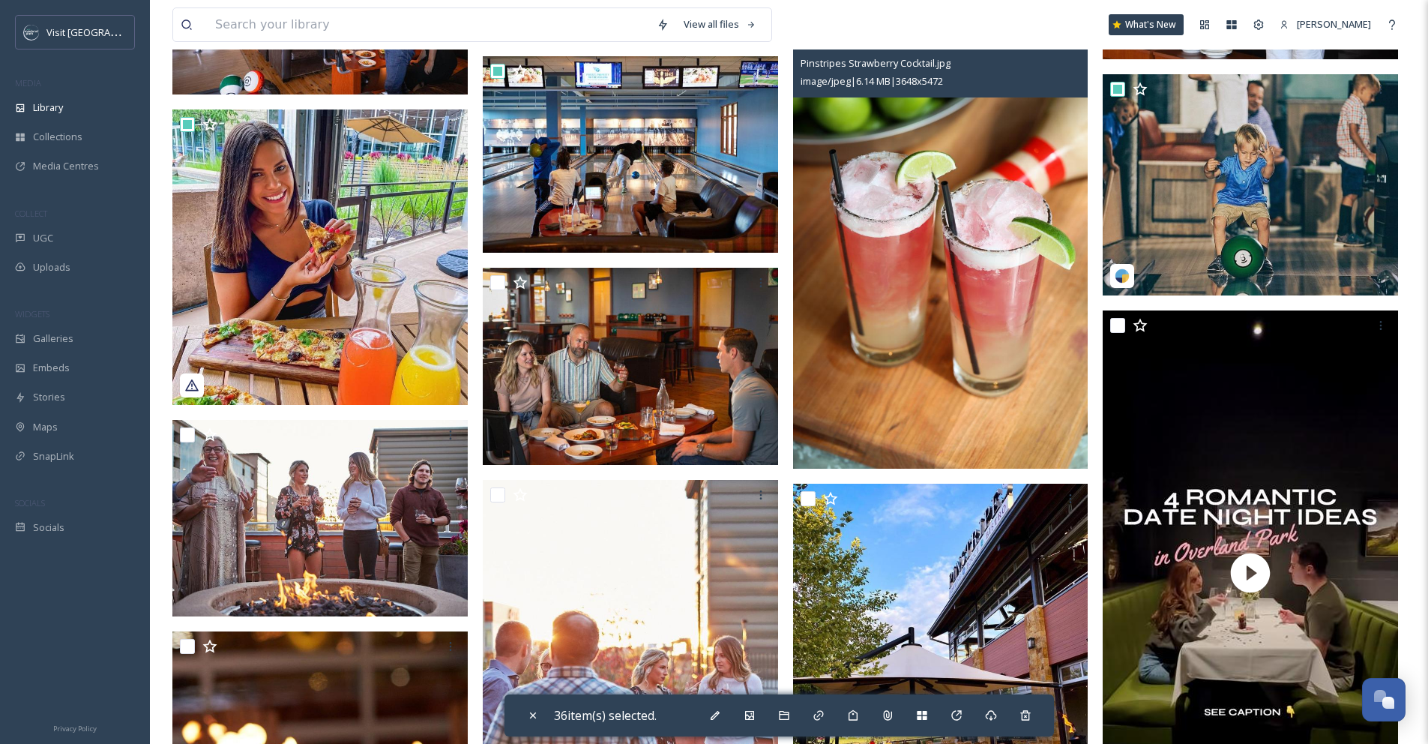
scroll to position [4799, 0]
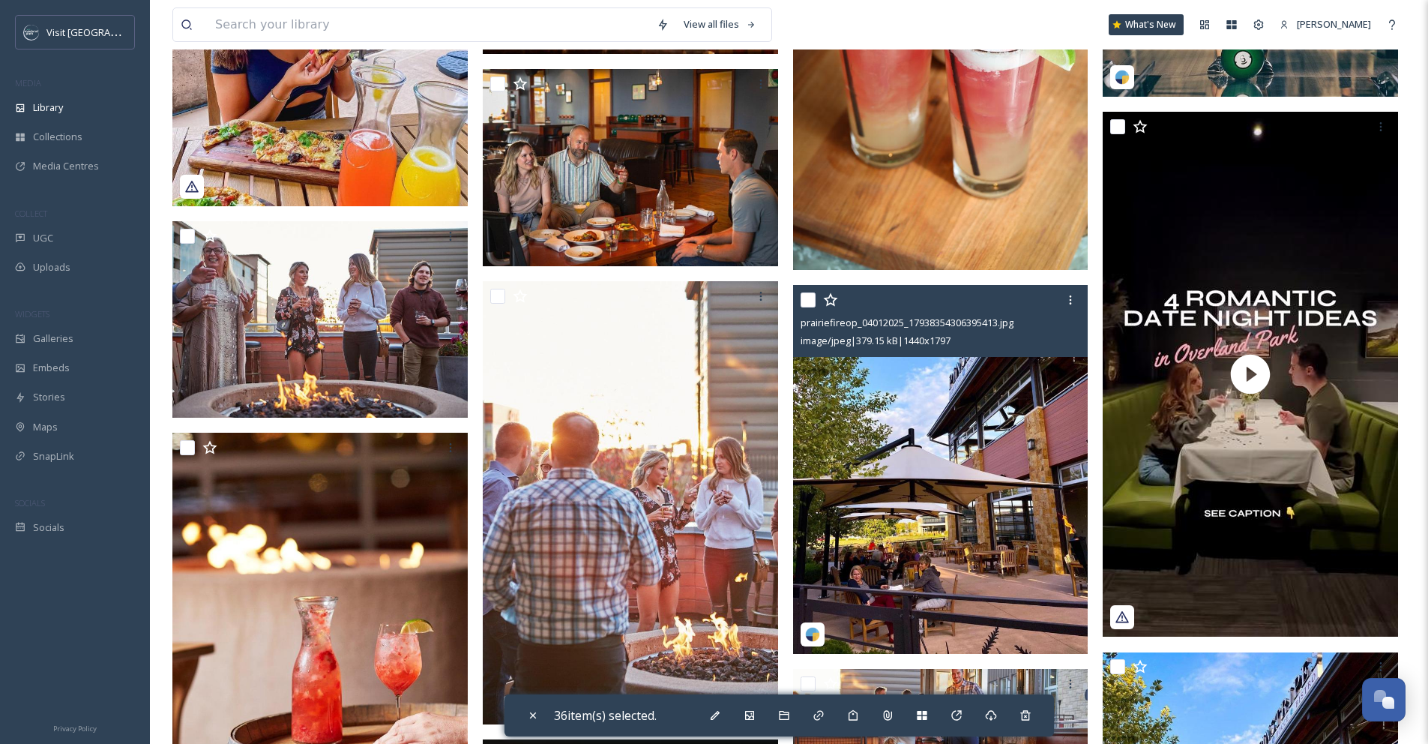
click at [809, 301] on input "checkbox" at bounding box center [808, 299] width 15 height 15
checkbox input "true"
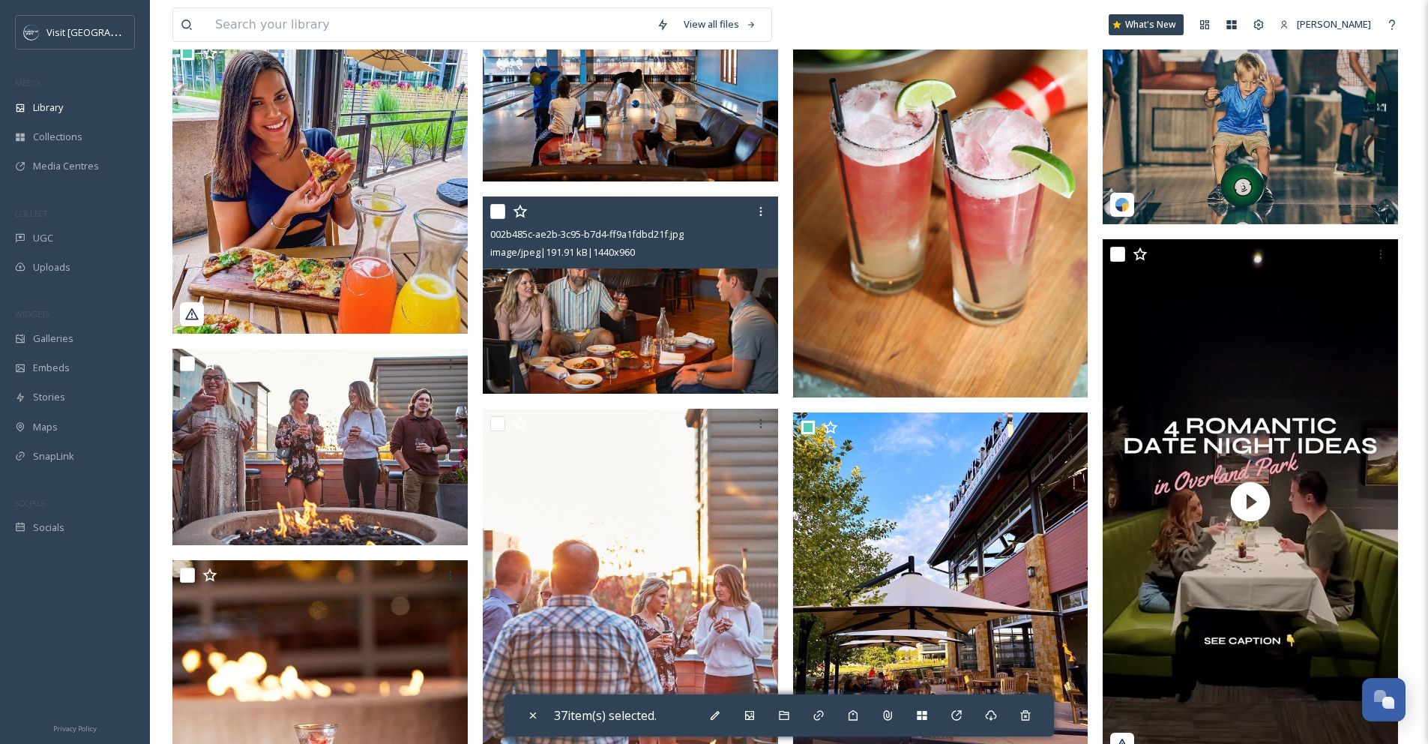
scroll to position [4670, 0]
click at [501, 208] on input "checkbox" at bounding box center [497, 212] width 15 height 15
checkbox input "true"
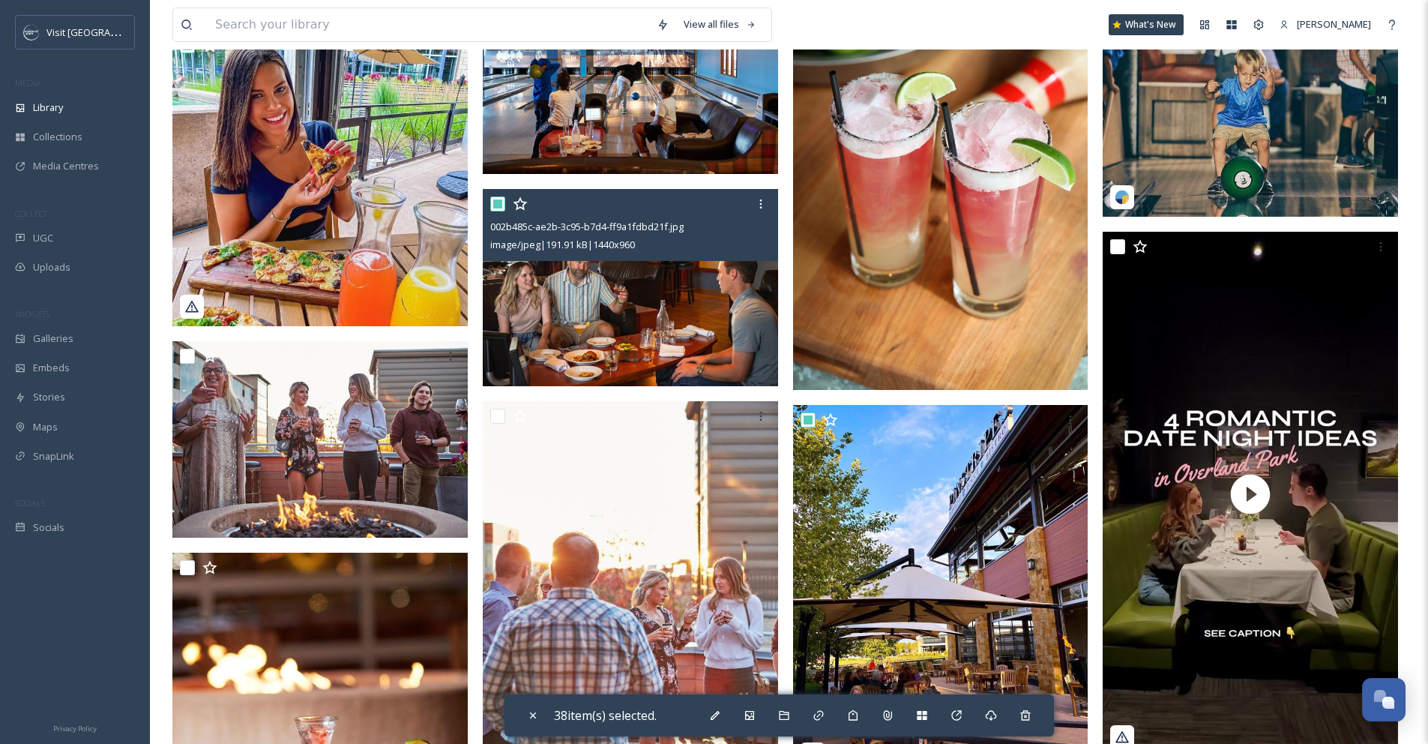
scroll to position [4766, 0]
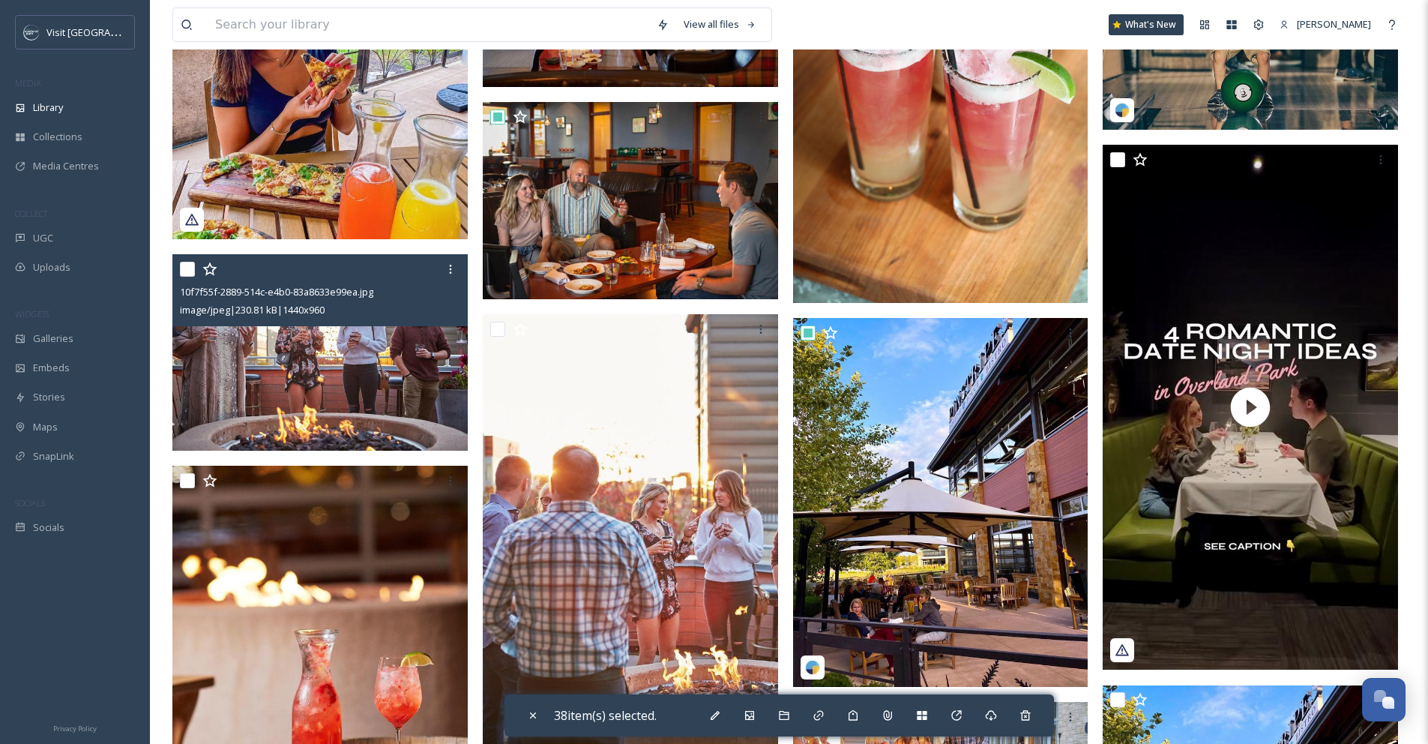
click at [191, 268] on input "checkbox" at bounding box center [187, 269] width 15 height 15
checkbox input "true"
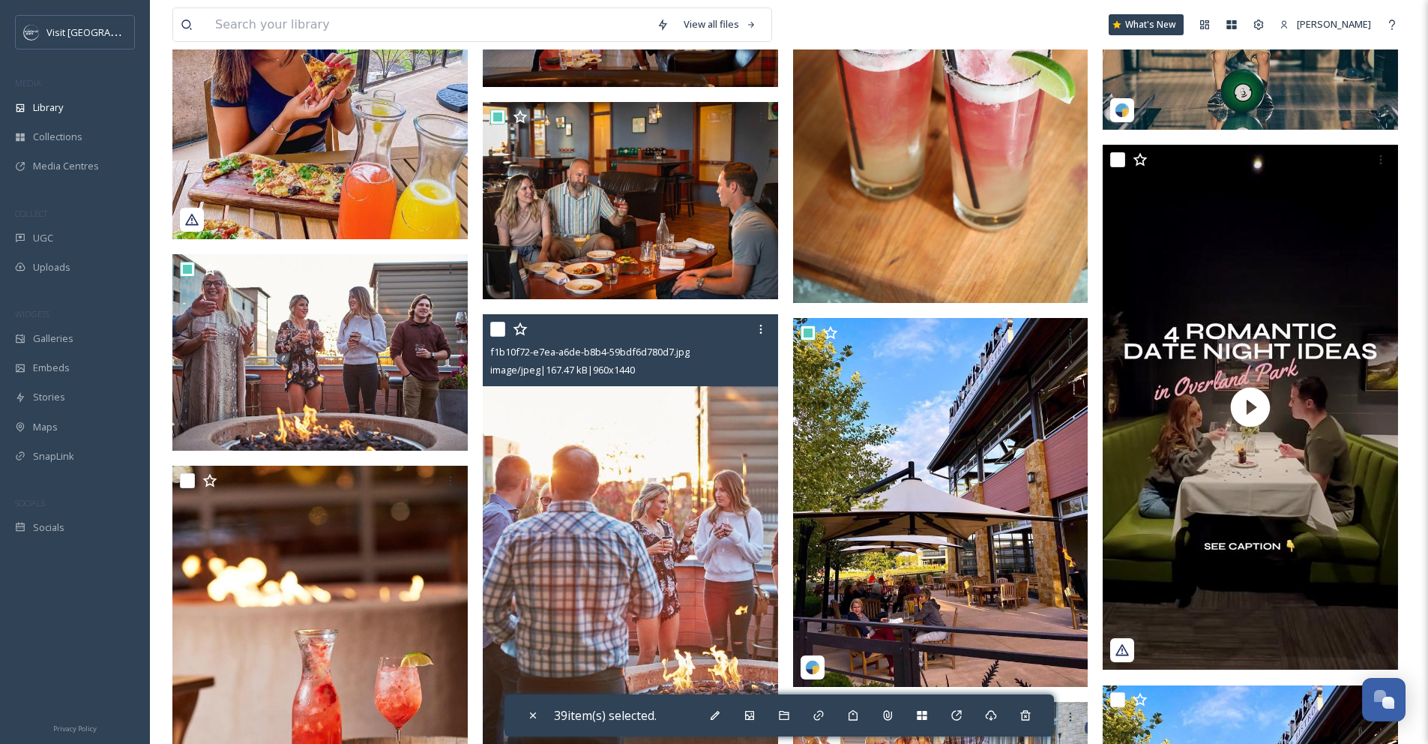
click at [495, 328] on input "checkbox" at bounding box center [497, 329] width 15 height 15
checkbox input "true"
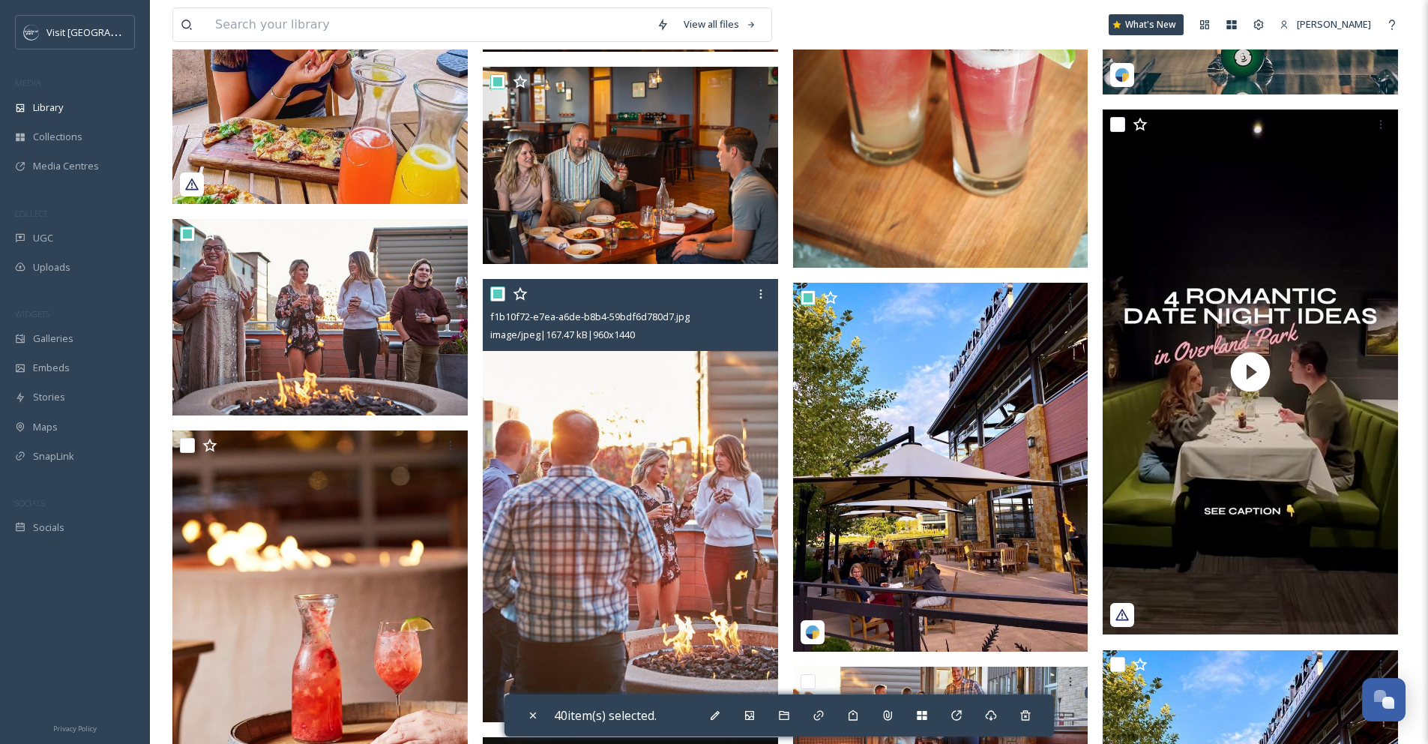
scroll to position [5053, 0]
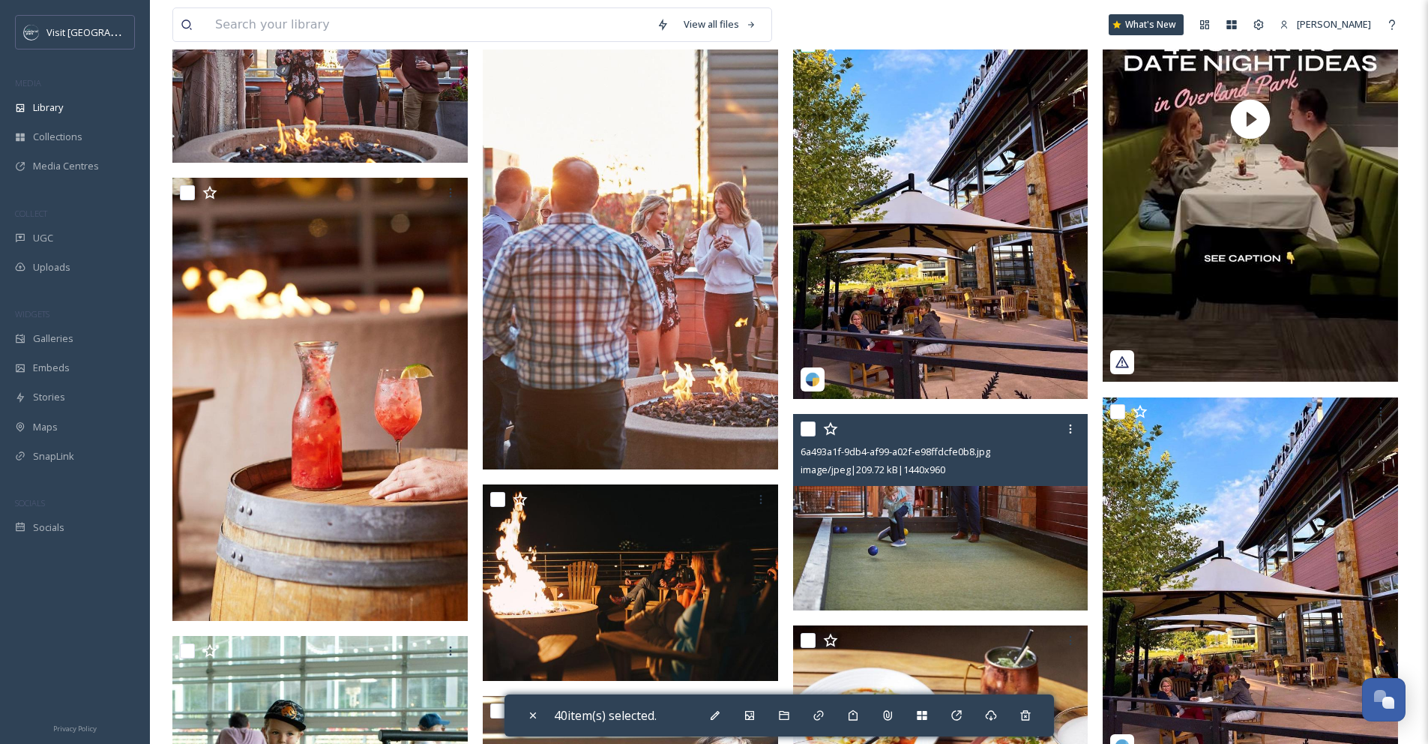
click at [810, 429] on input "checkbox" at bounding box center [808, 428] width 15 height 15
checkbox input "true"
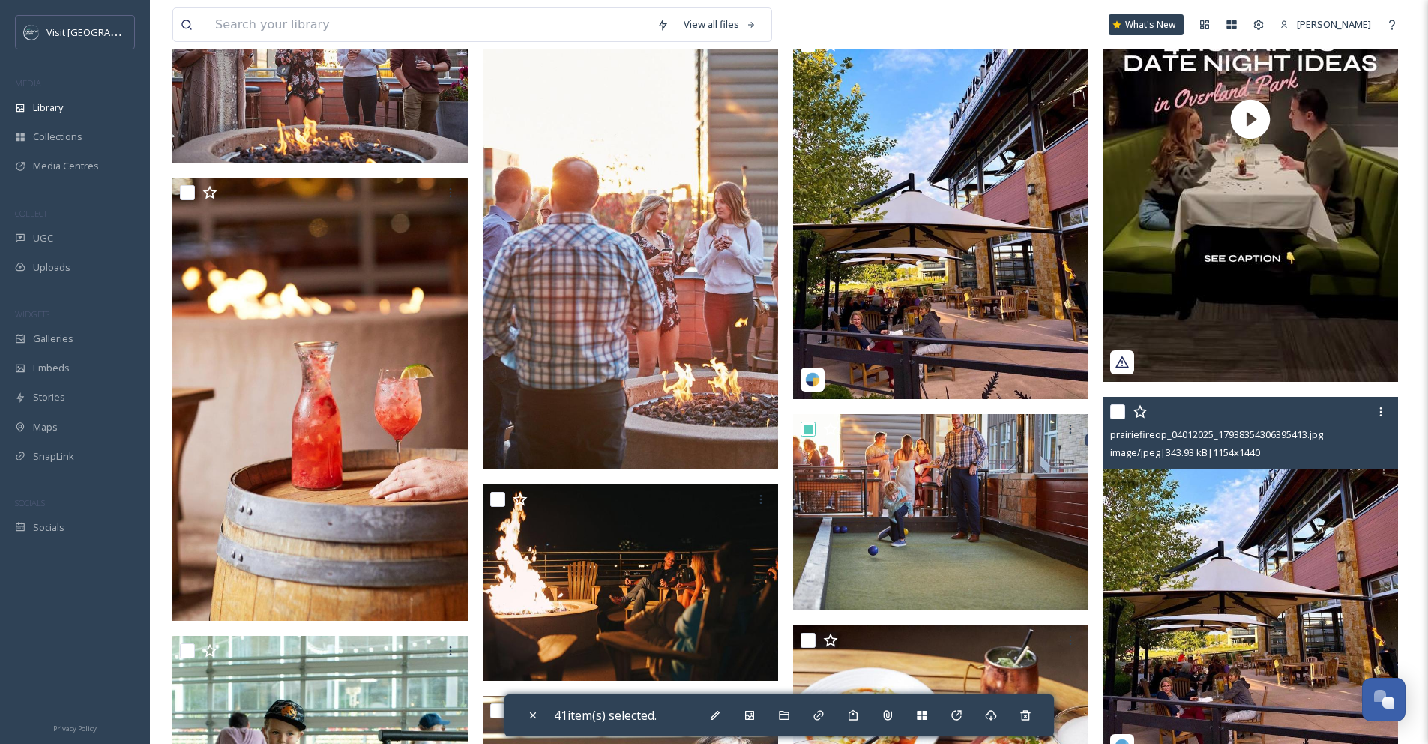
click at [1121, 411] on input "checkbox" at bounding box center [1117, 411] width 15 height 15
checkbox input "true"
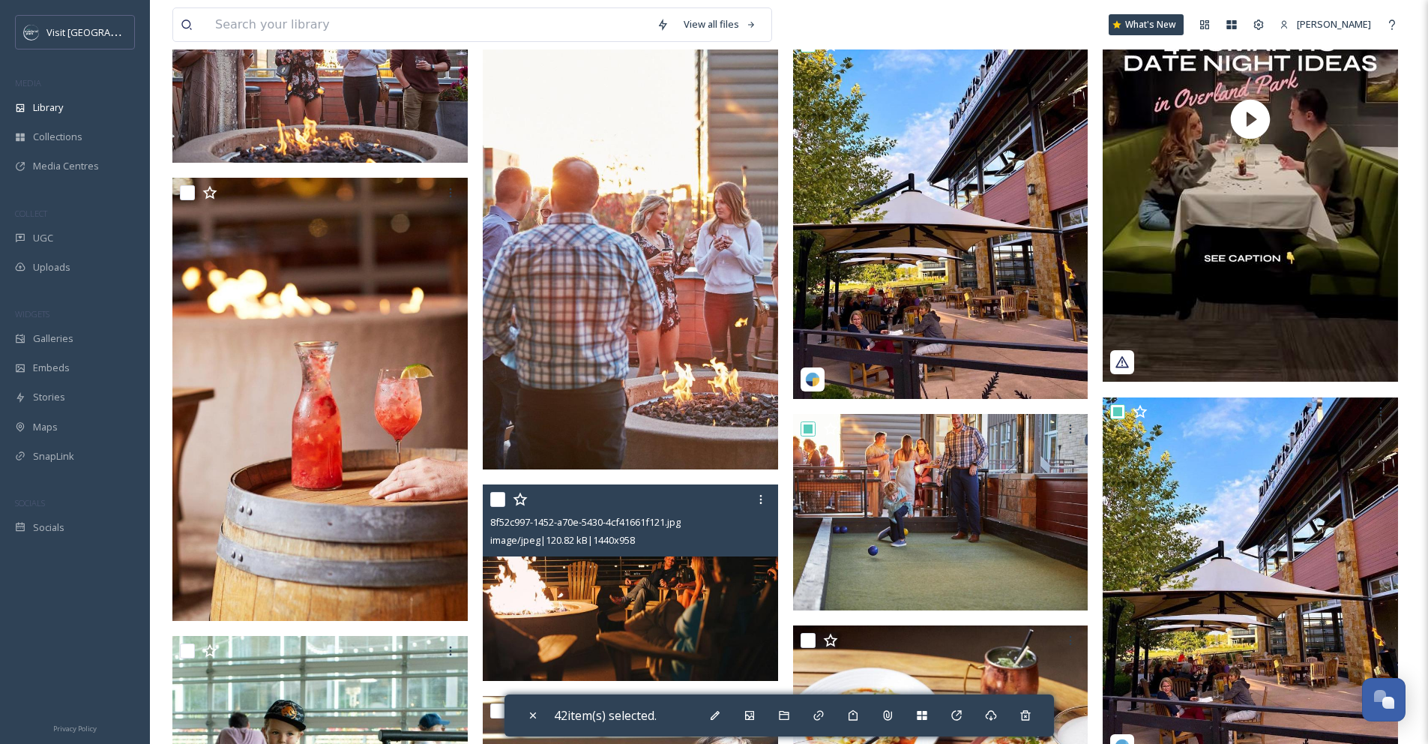
click at [501, 495] on input "checkbox" at bounding box center [497, 499] width 15 height 15
checkbox input "true"
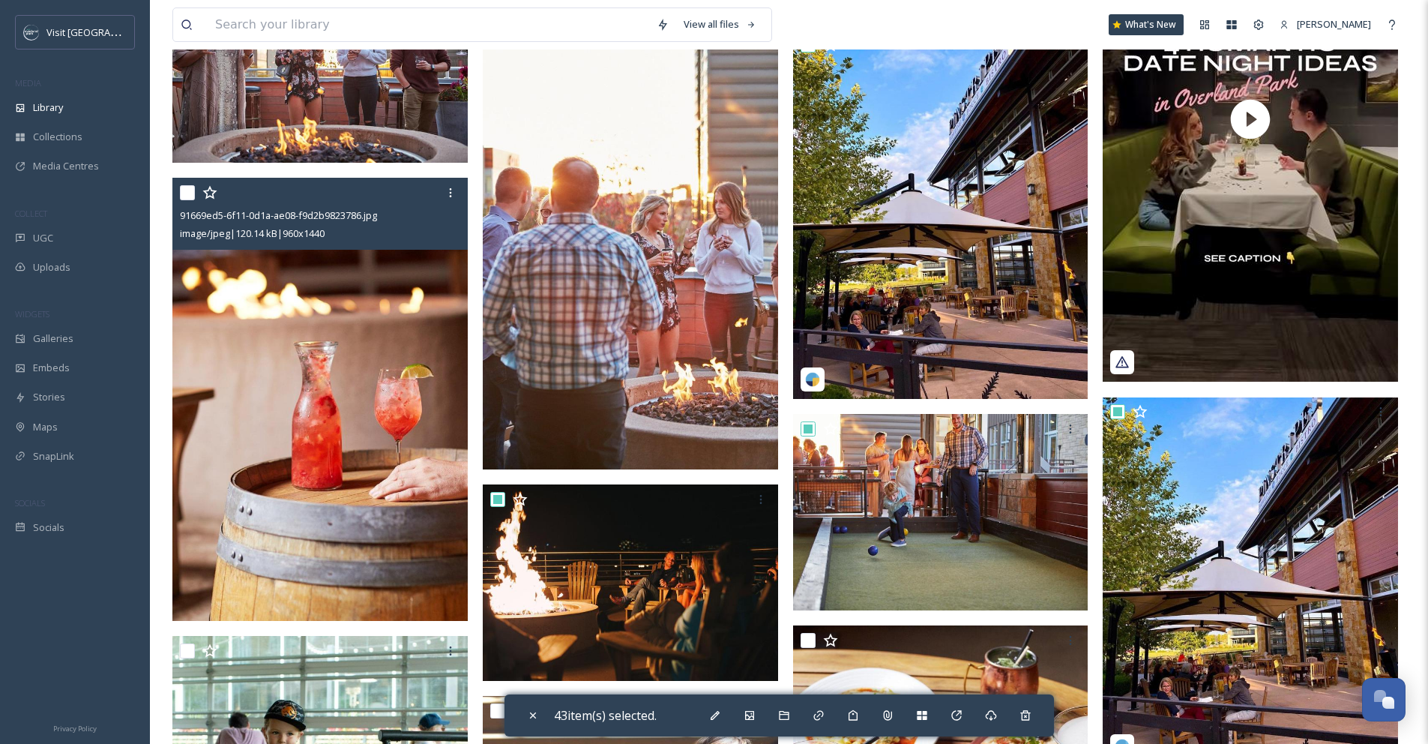
click at [190, 194] on input "checkbox" at bounding box center [187, 192] width 15 height 15
checkbox input "true"
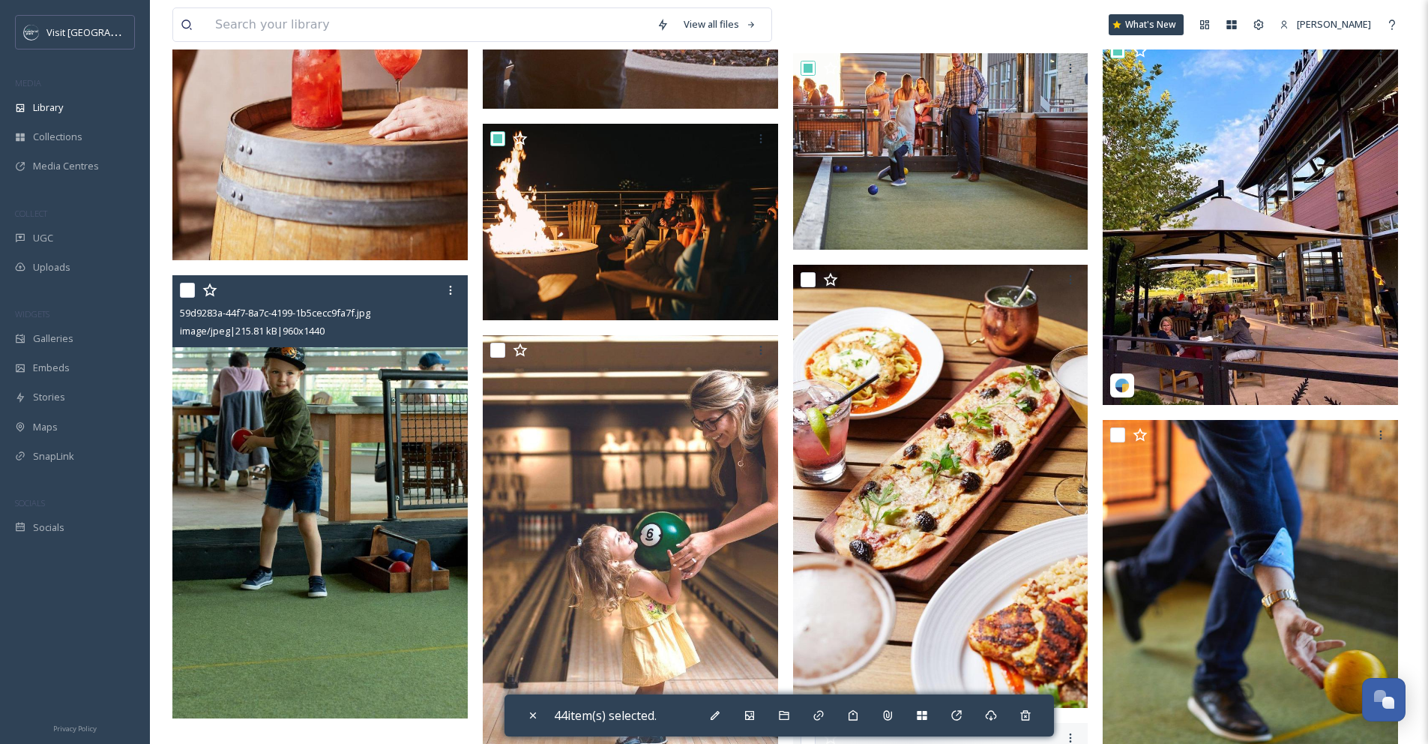
scroll to position [5415, 0]
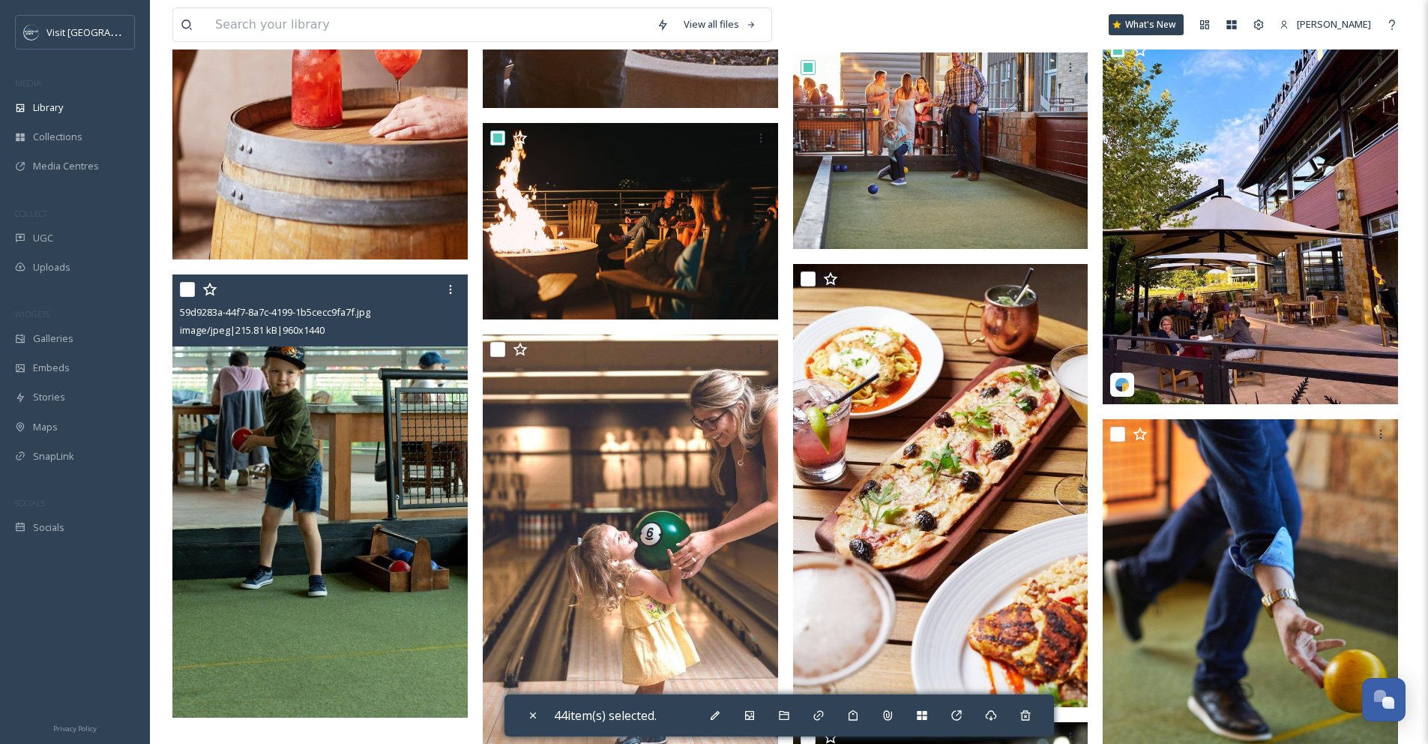
click at [188, 289] on input "checkbox" at bounding box center [187, 289] width 15 height 15
checkbox input "true"
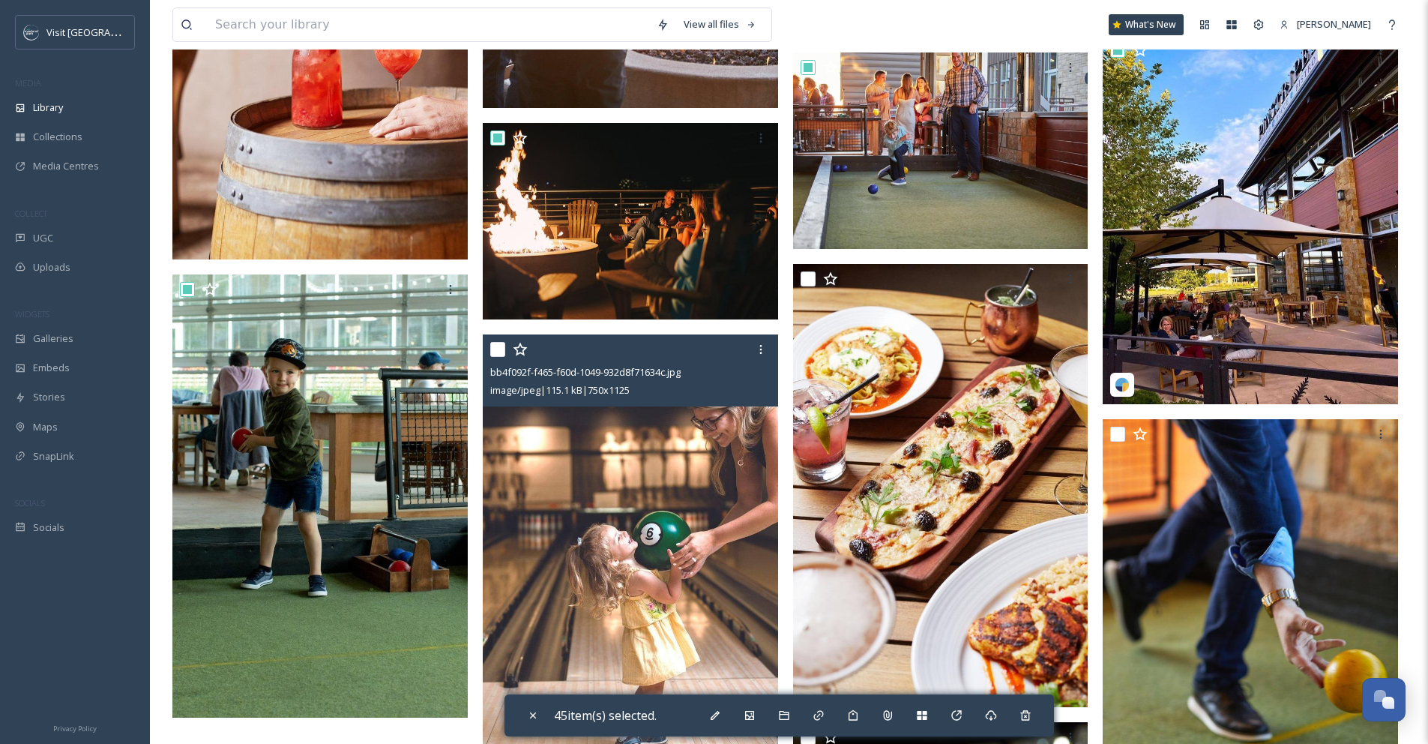
click at [501, 349] on input "checkbox" at bounding box center [497, 349] width 15 height 15
checkbox input "true"
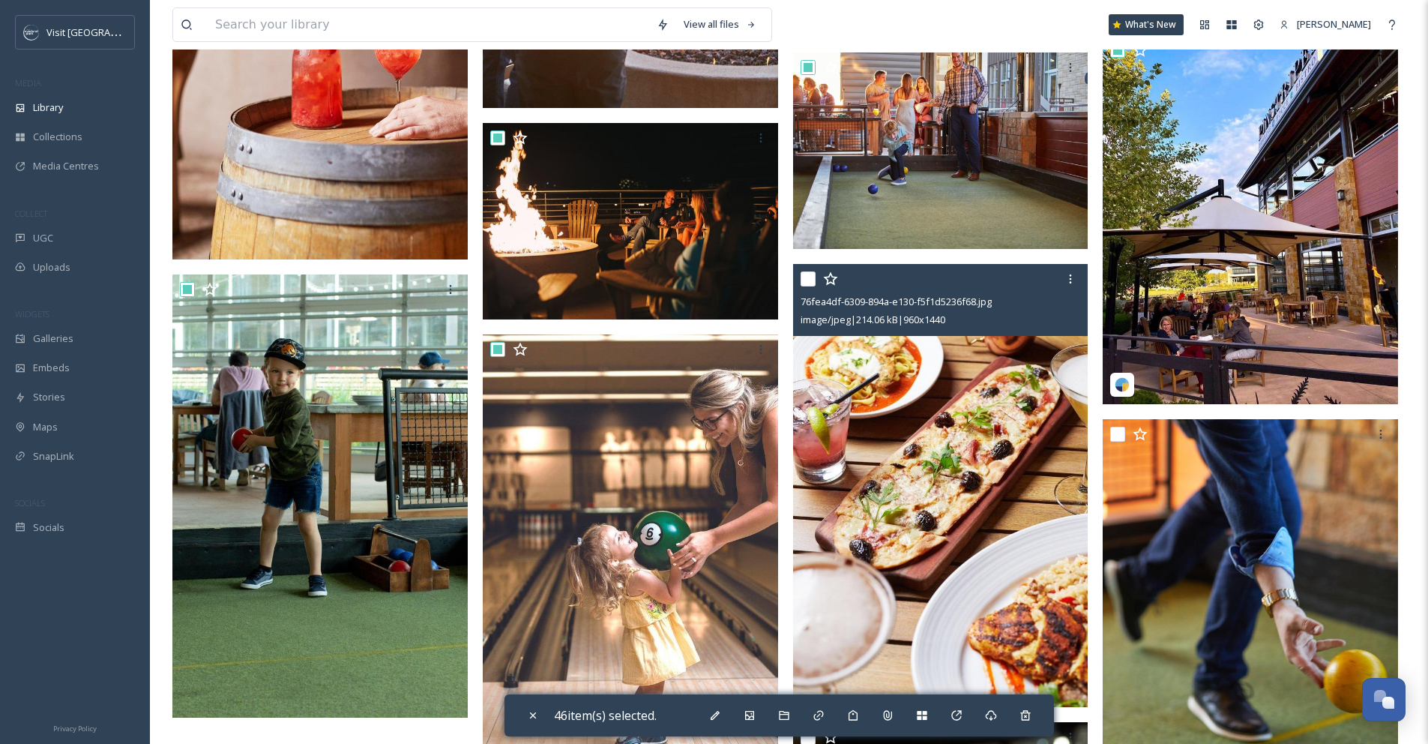
click at [810, 276] on input "checkbox" at bounding box center [808, 278] width 15 height 15
checkbox input "true"
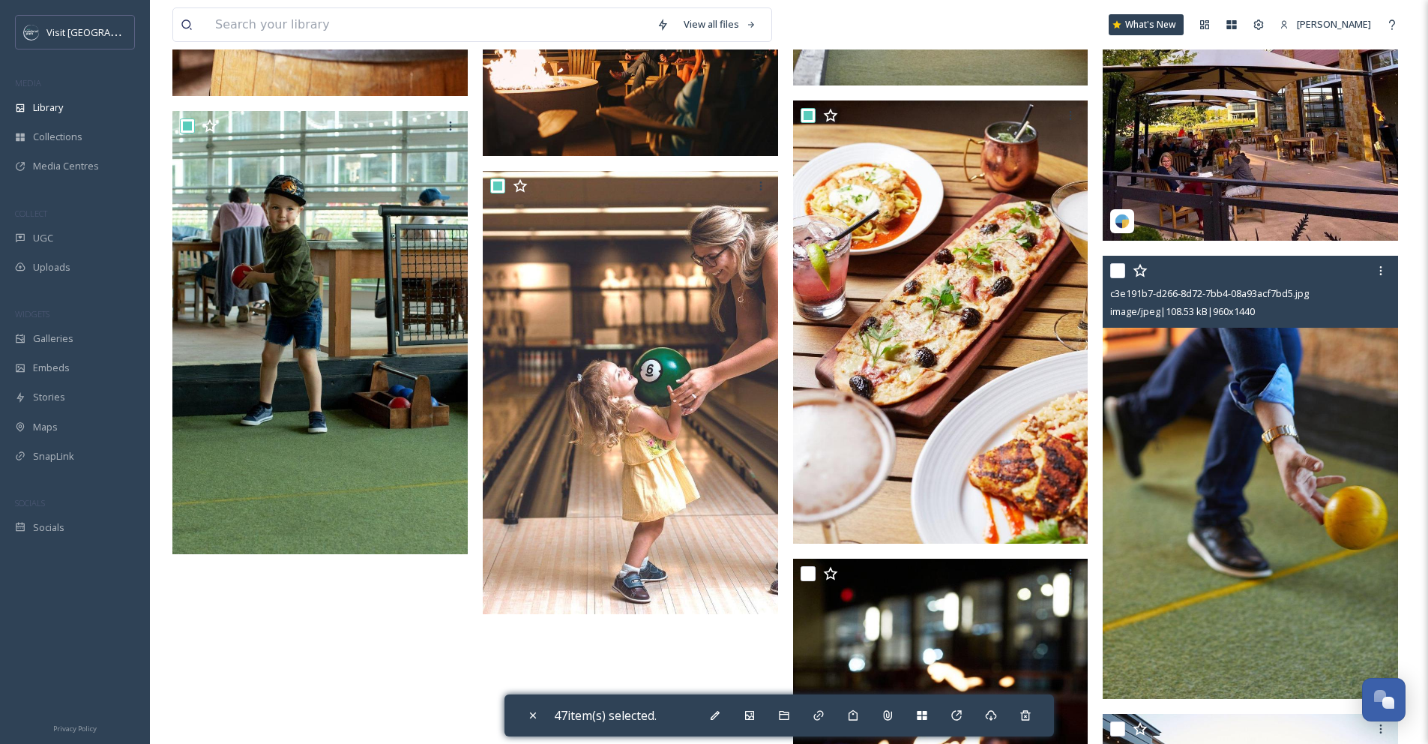
scroll to position [5580, 0]
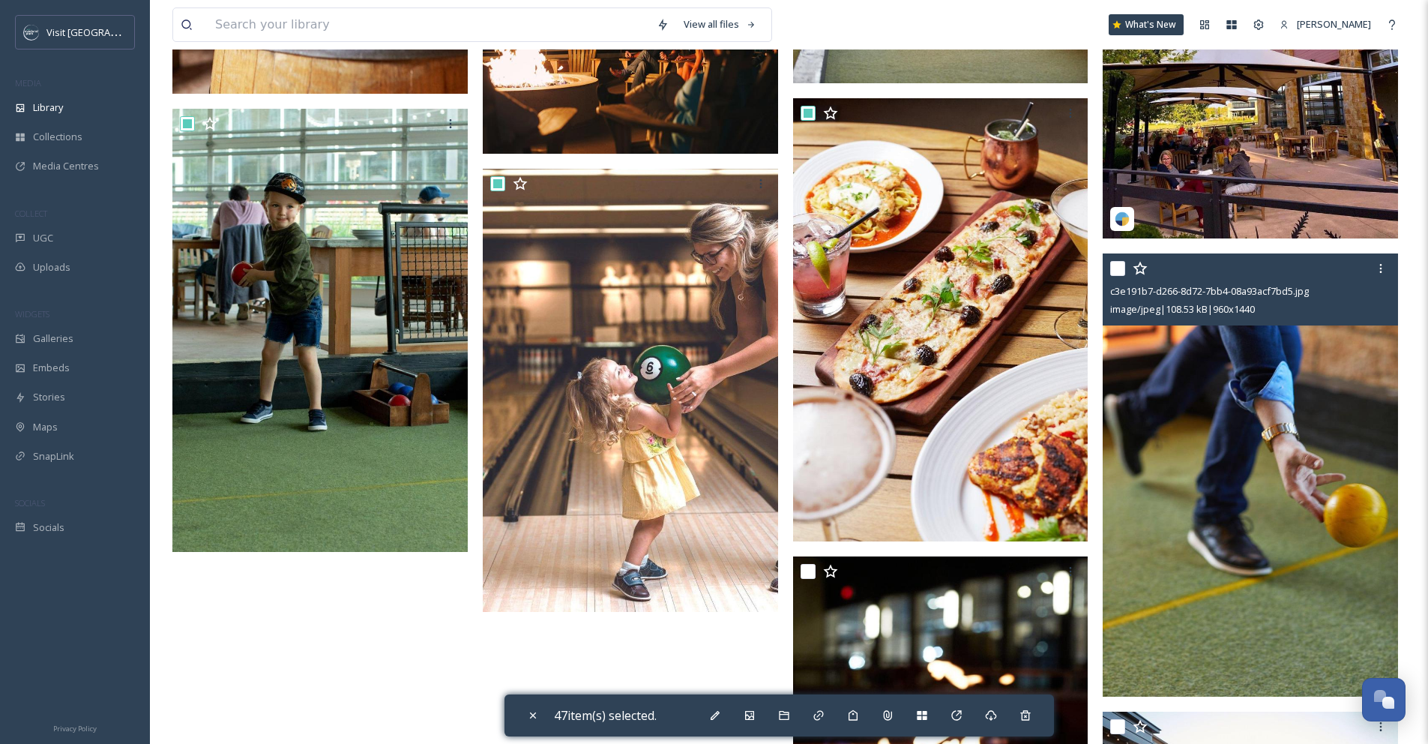
click at [1114, 269] on input "checkbox" at bounding box center [1117, 268] width 15 height 15
checkbox input "true"
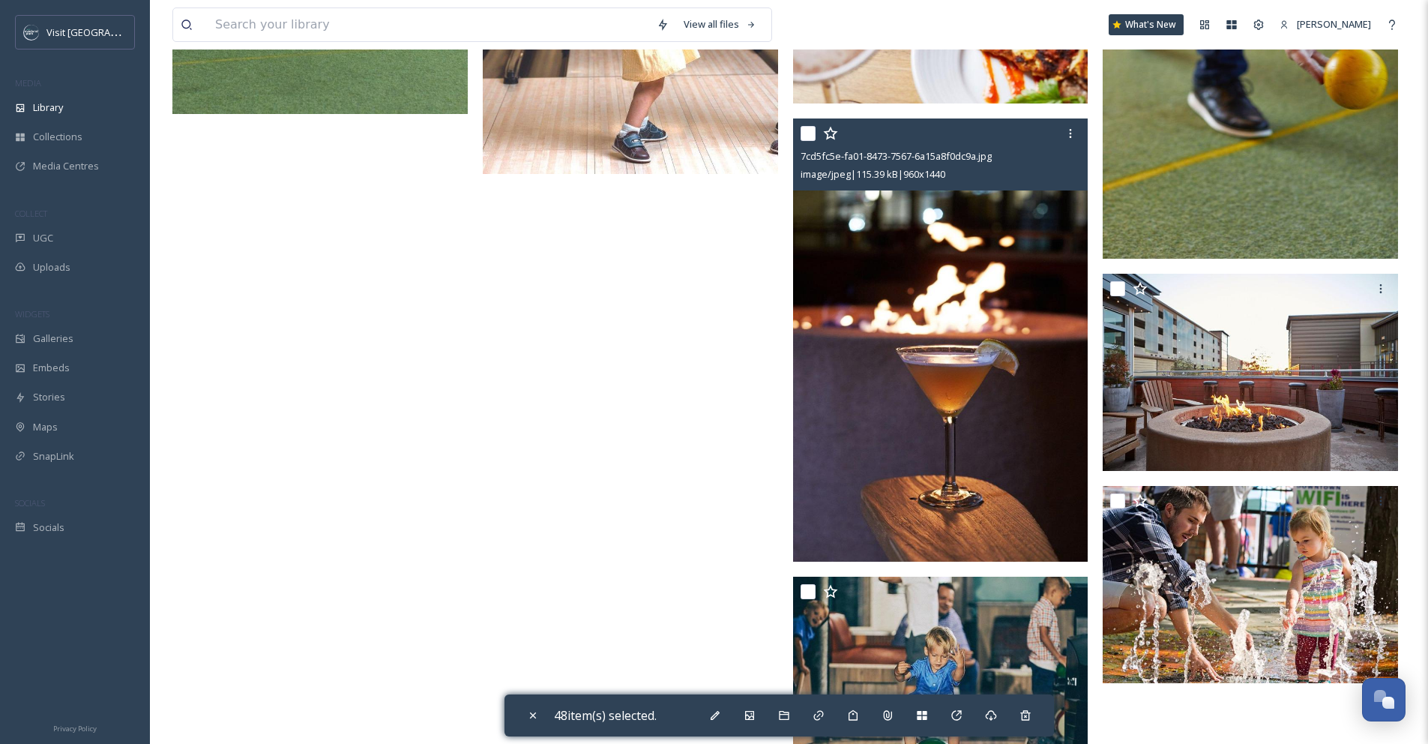
scroll to position [6014, 0]
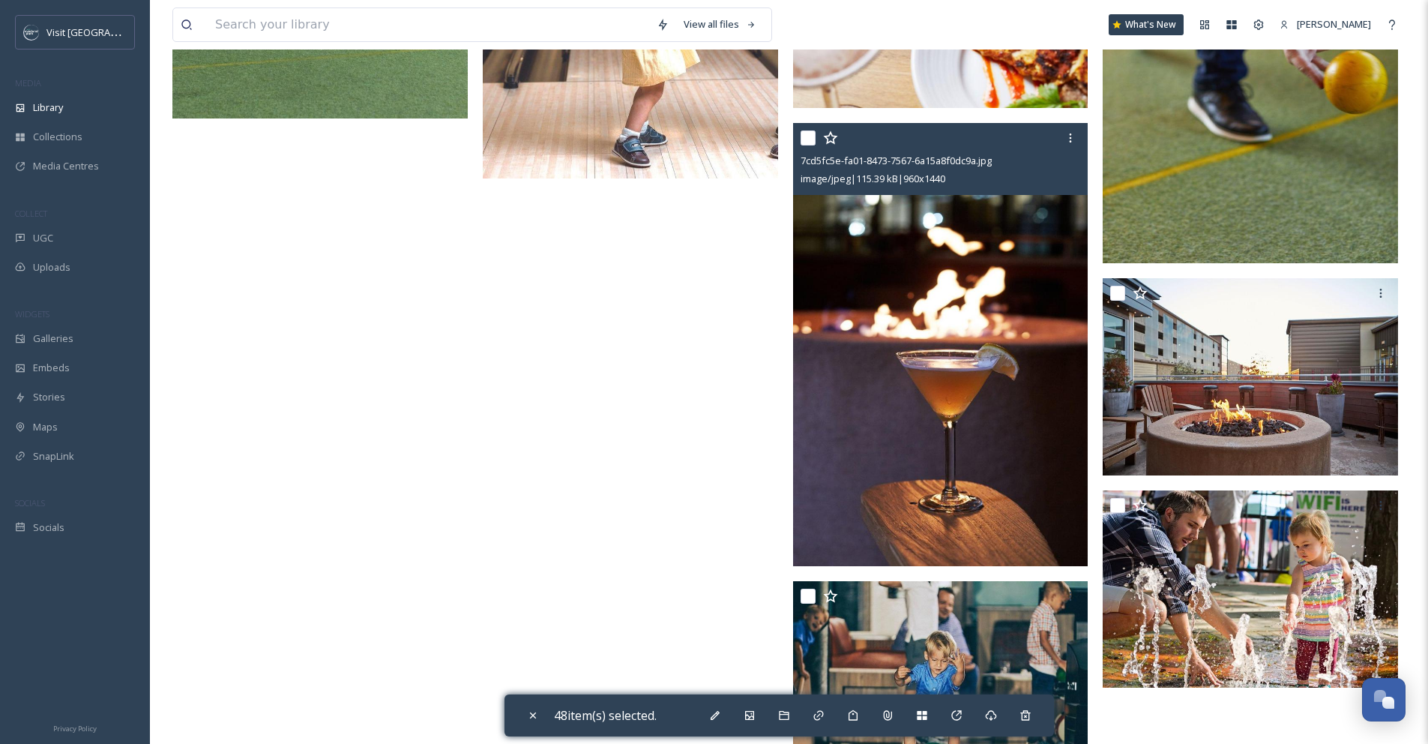
click at [804, 136] on input "checkbox" at bounding box center [808, 137] width 15 height 15
checkbox input "true"
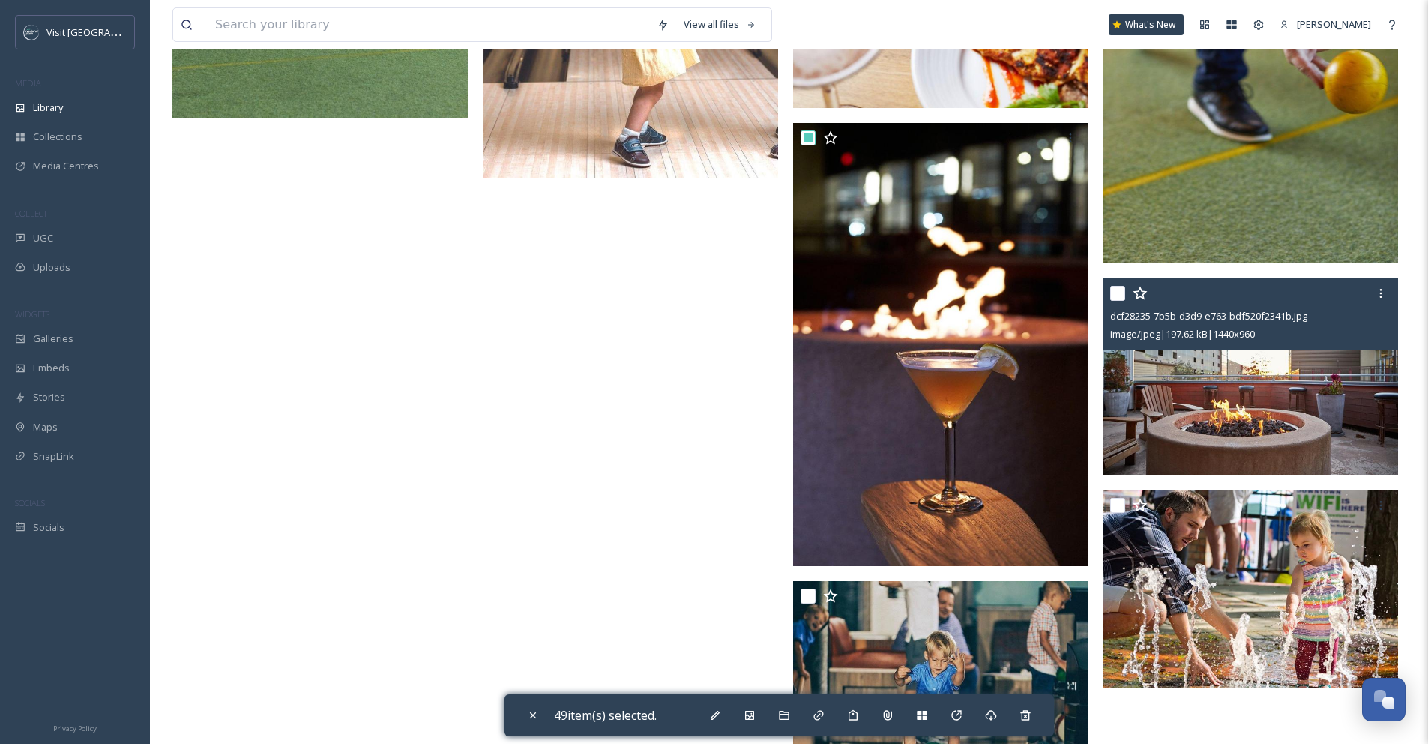
click at [1122, 289] on input "checkbox" at bounding box center [1117, 293] width 15 height 15
checkbox input "true"
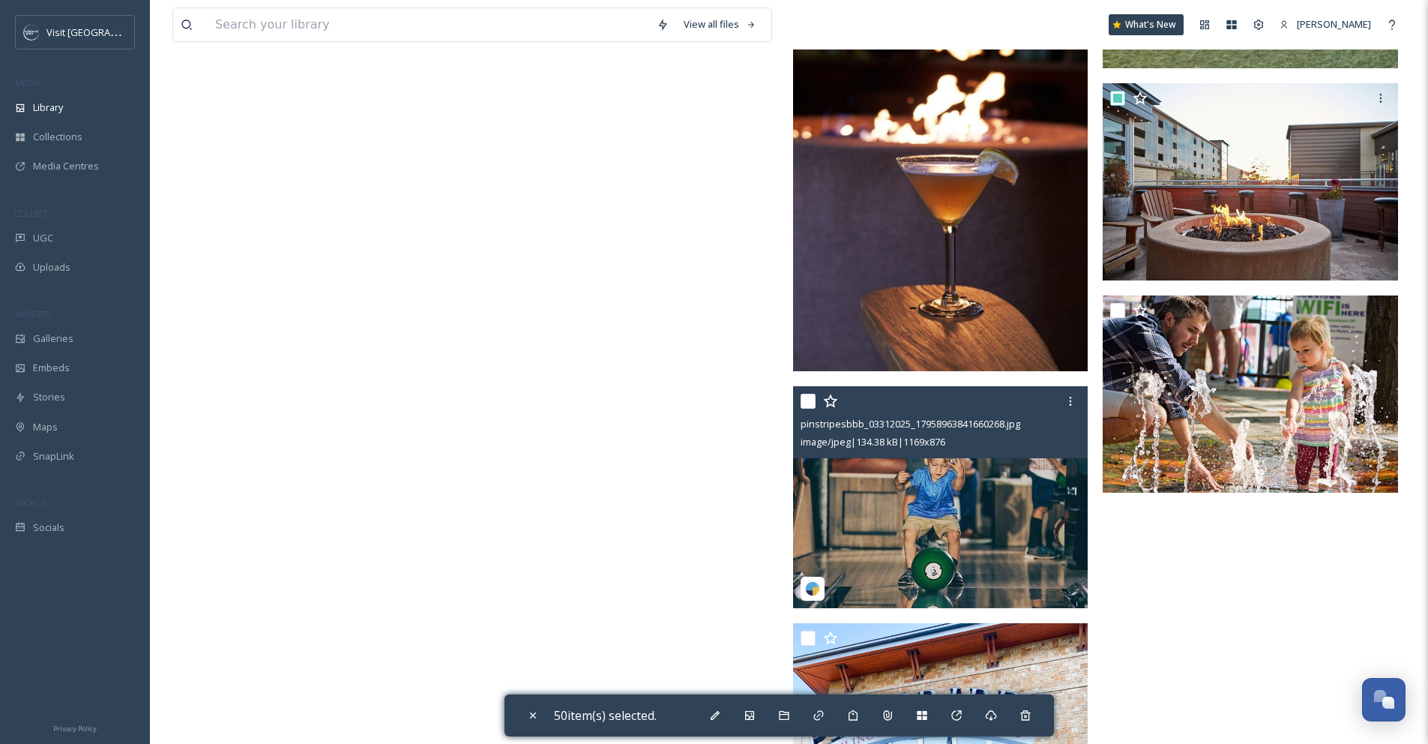
scroll to position [6209, 0]
click at [810, 401] on input "checkbox" at bounding box center [808, 400] width 15 height 15
checkbox input "true"
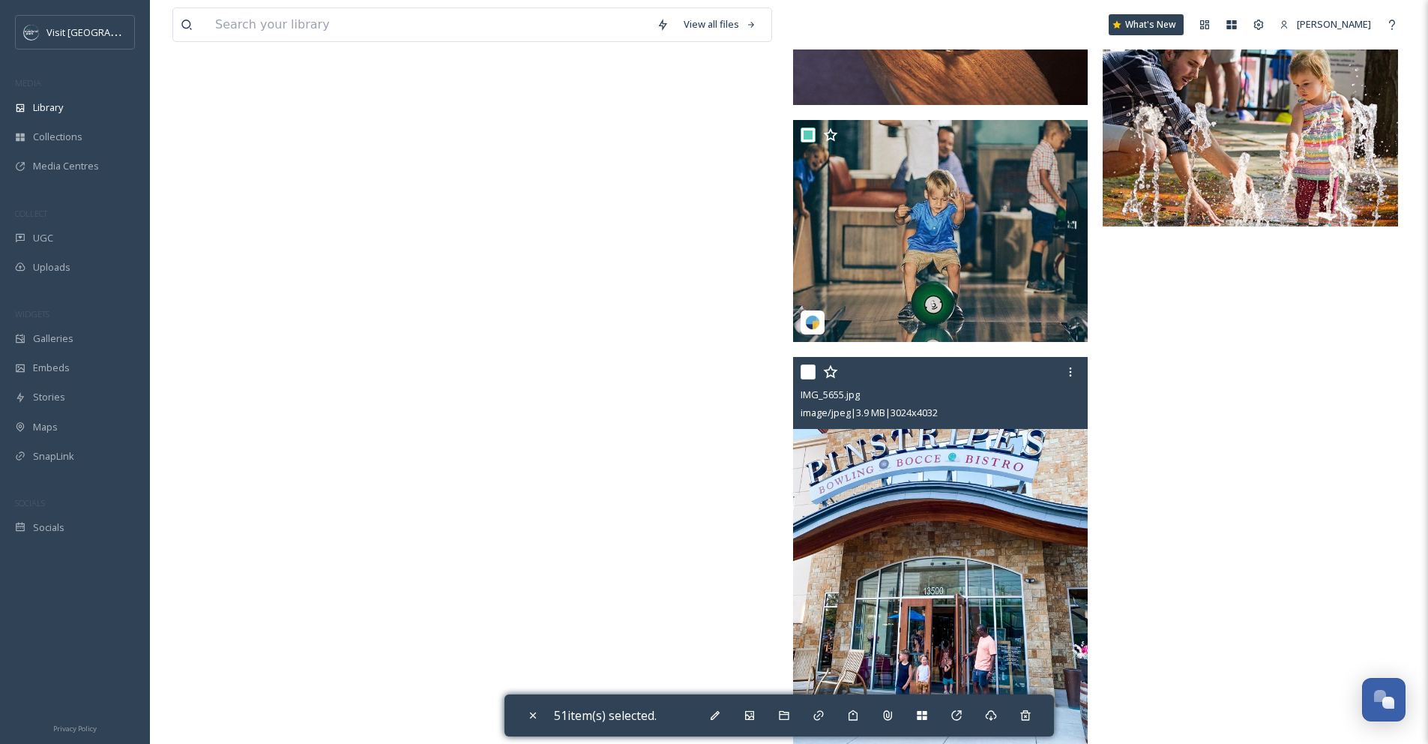
scroll to position [6507, 0]
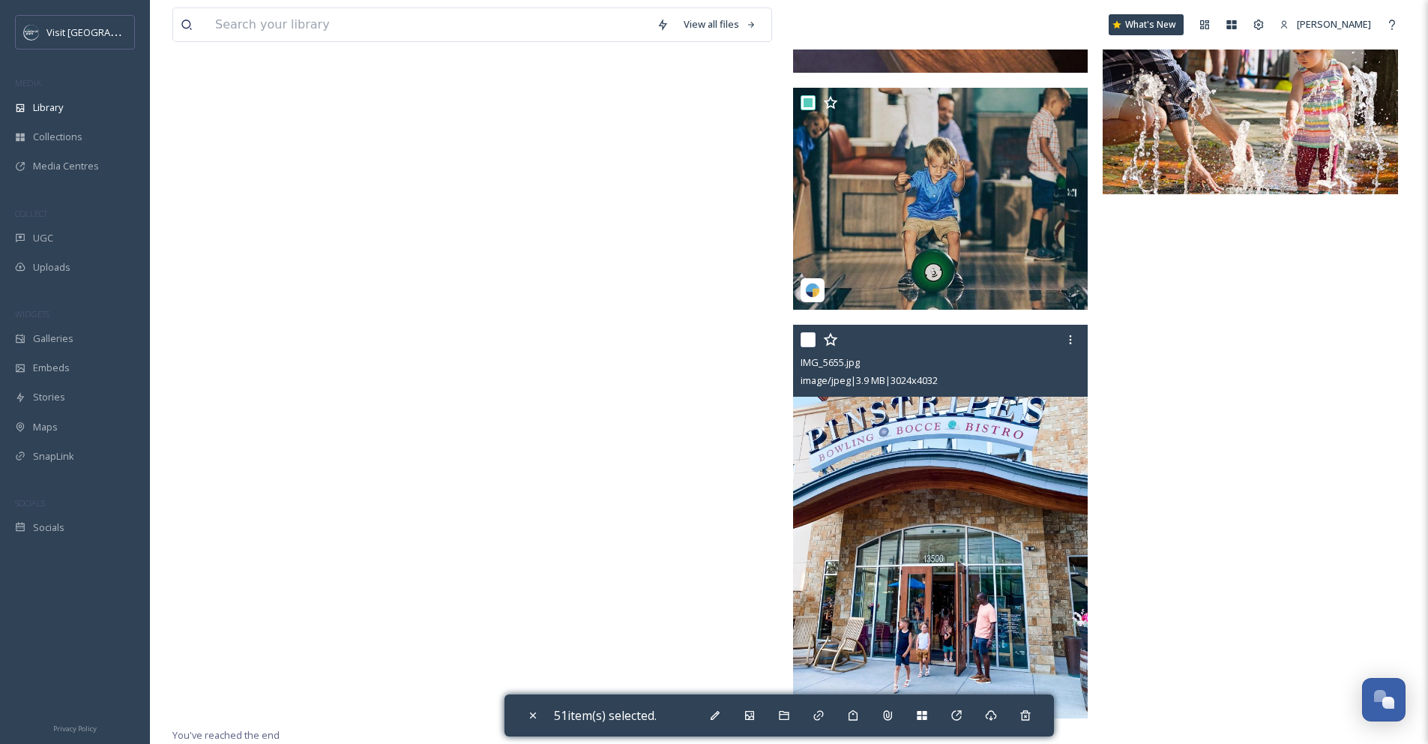
click at [811, 338] on input "checkbox" at bounding box center [808, 339] width 15 height 15
checkbox input "true"
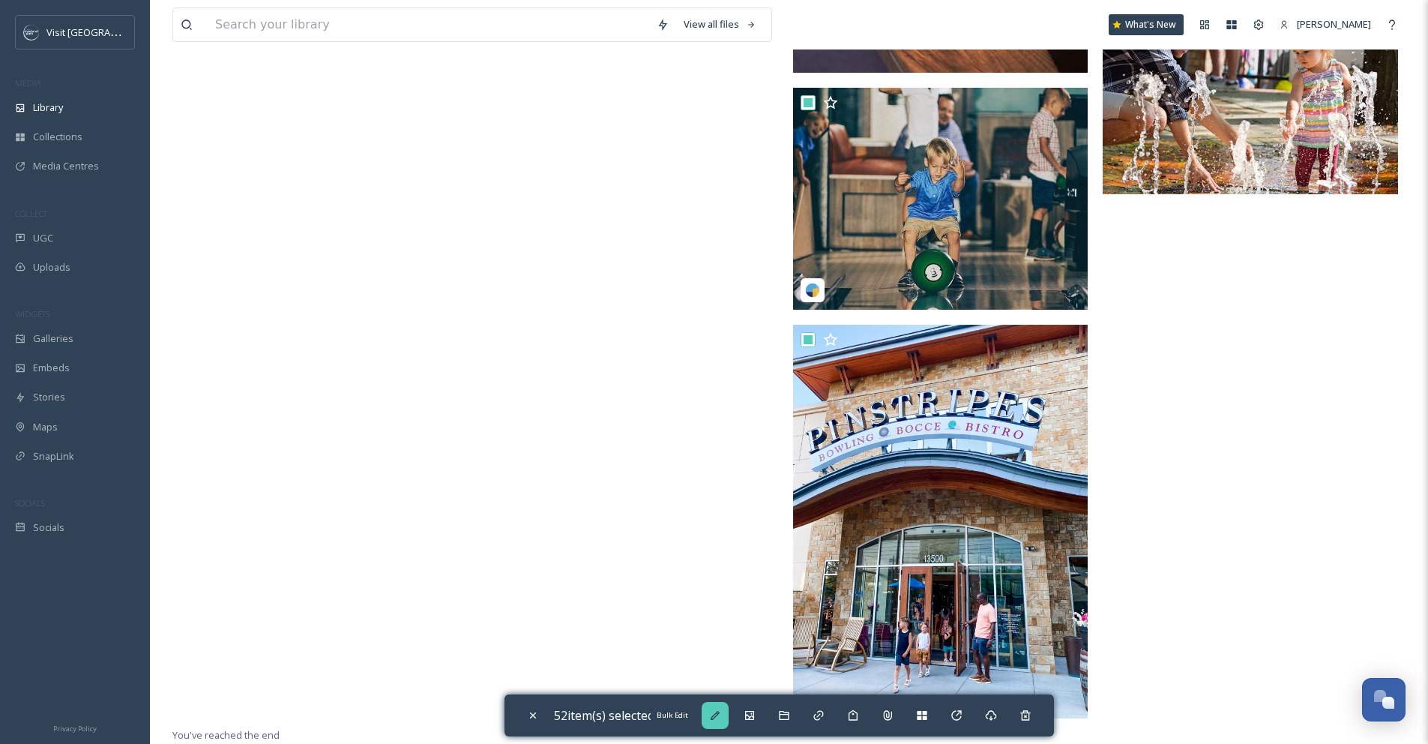
click at [715, 714] on icon at bounding box center [715, 715] width 12 height 12
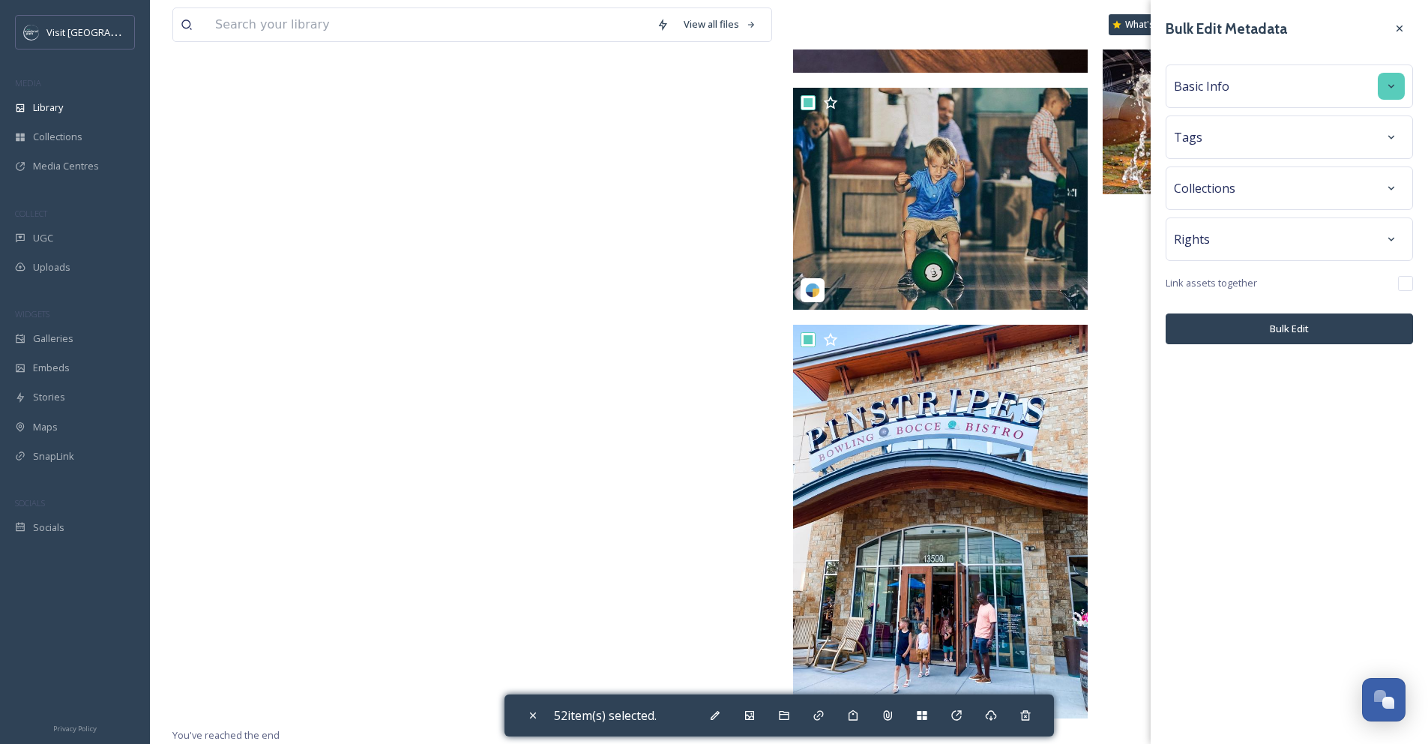
click at [1390, 92] on div at bounding box center [1391, 86] width 27 height 27
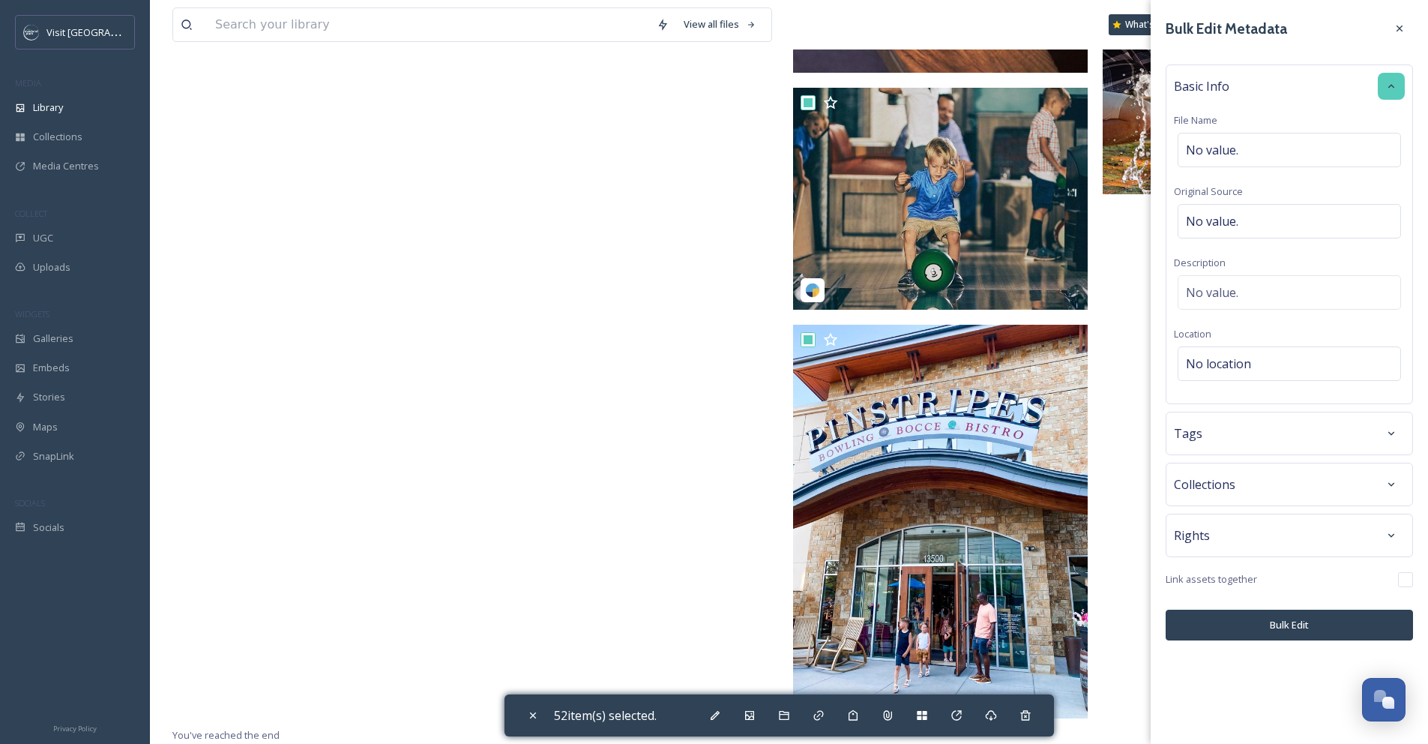
click at [1390, 92] on div at bounding box center [1391, 86] width 27 height 27
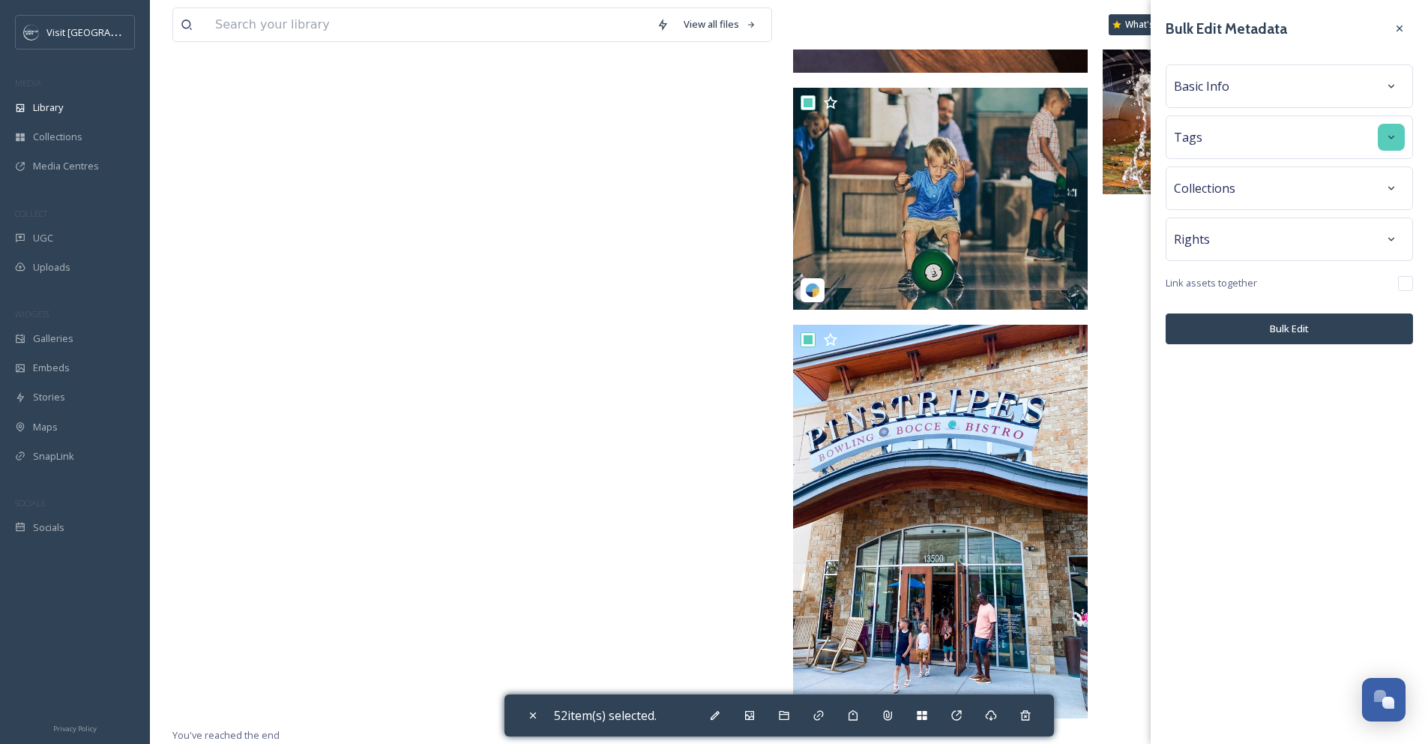
click at [1387, 145] on div at bounding box center [1391, 137] width 27 height 27
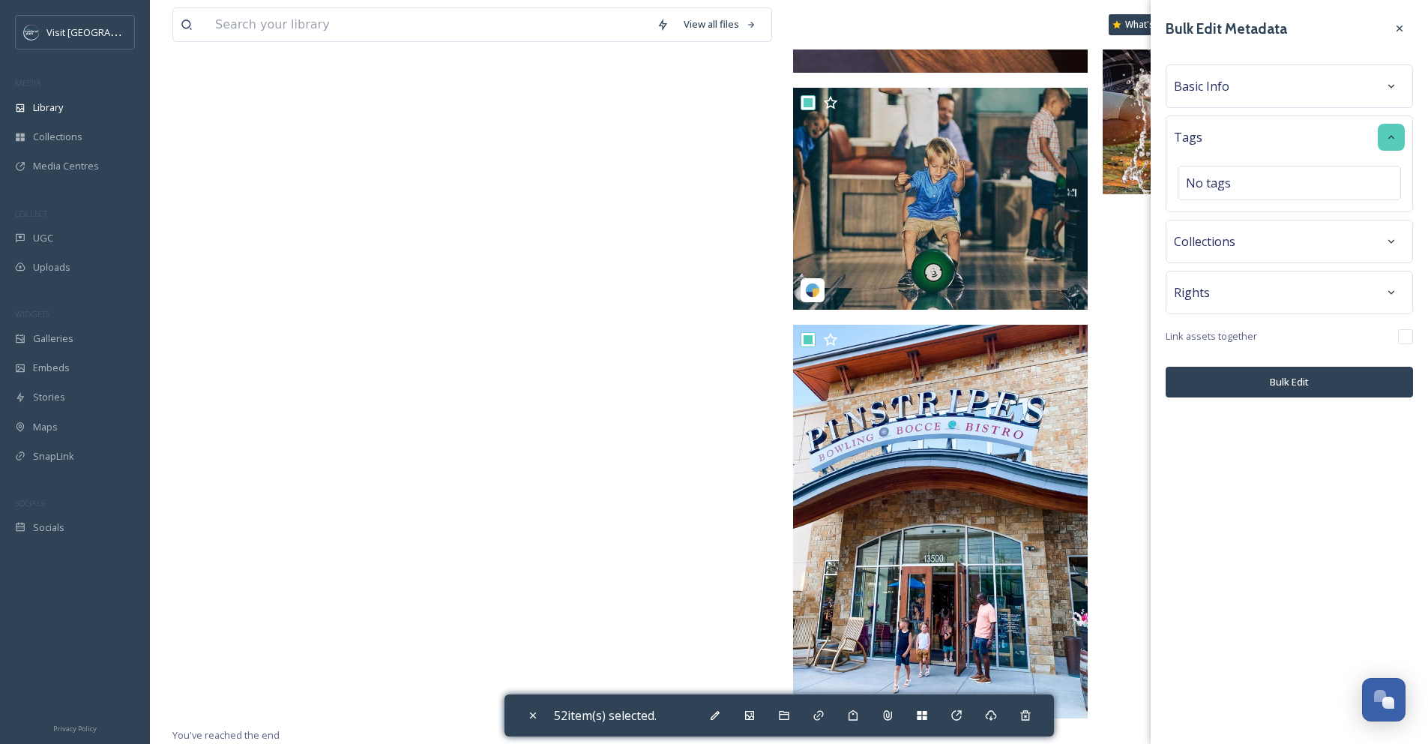
click at [1387, 145] on div at bounding box center [1391, 137] width 27 height 27
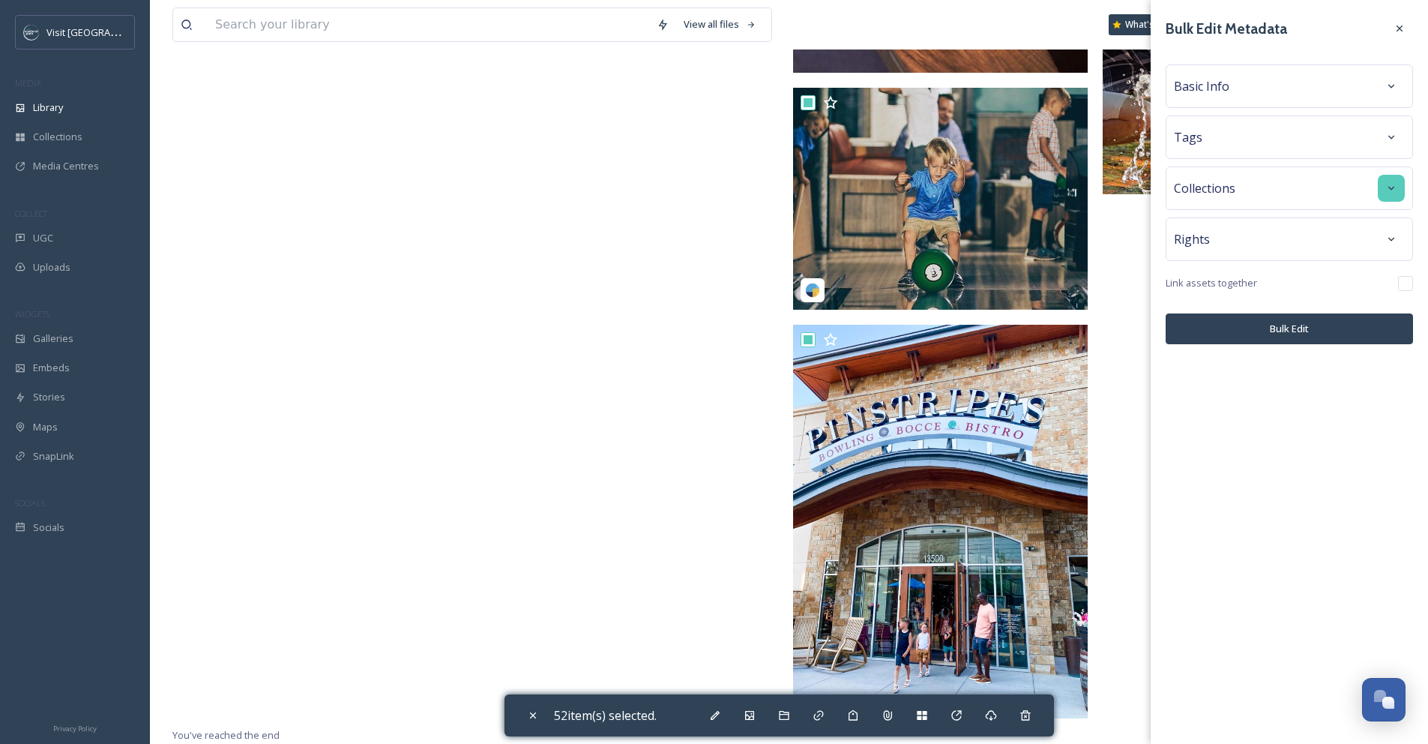
click at [1387, 182] on icon at bounding box center [1391, 188] width 12 height 12
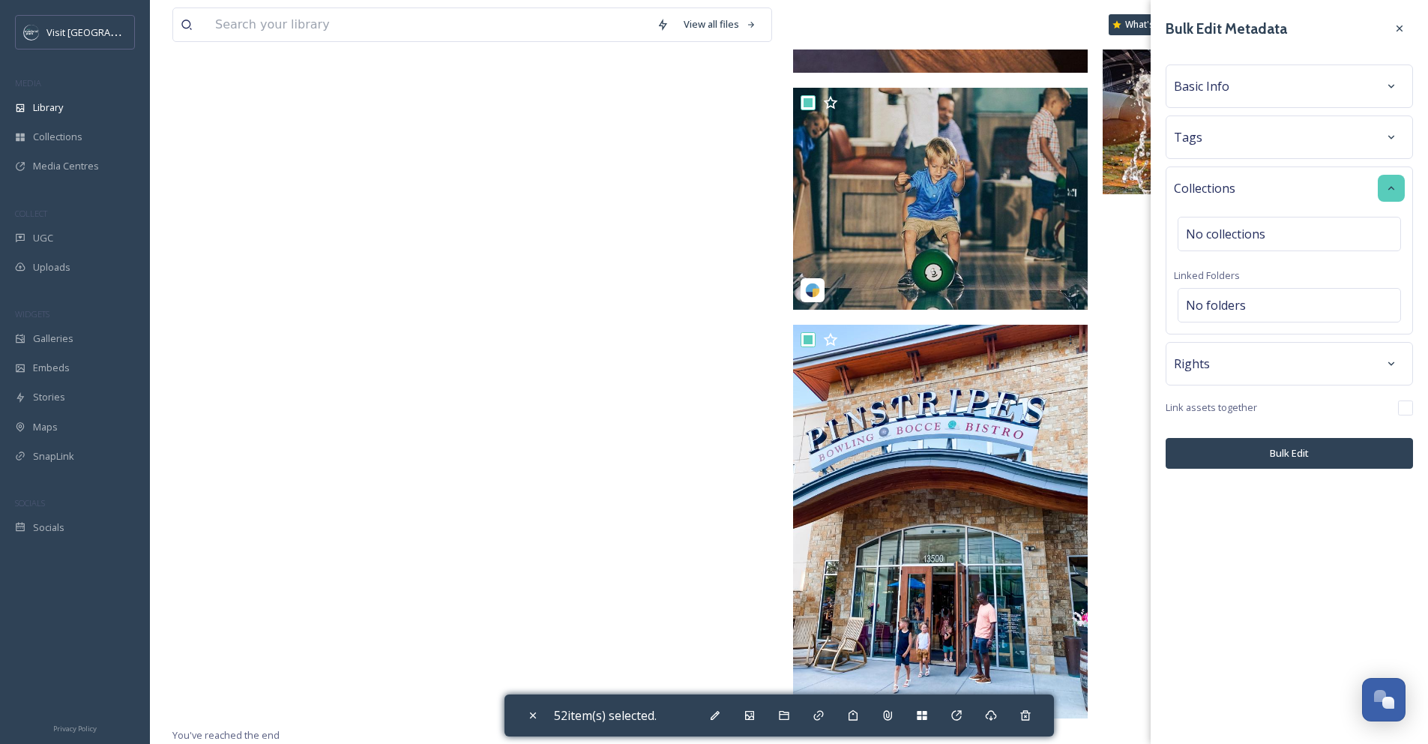
click at [1387, 182] on icon at bounding box center [1391, 188] width 12 height 12
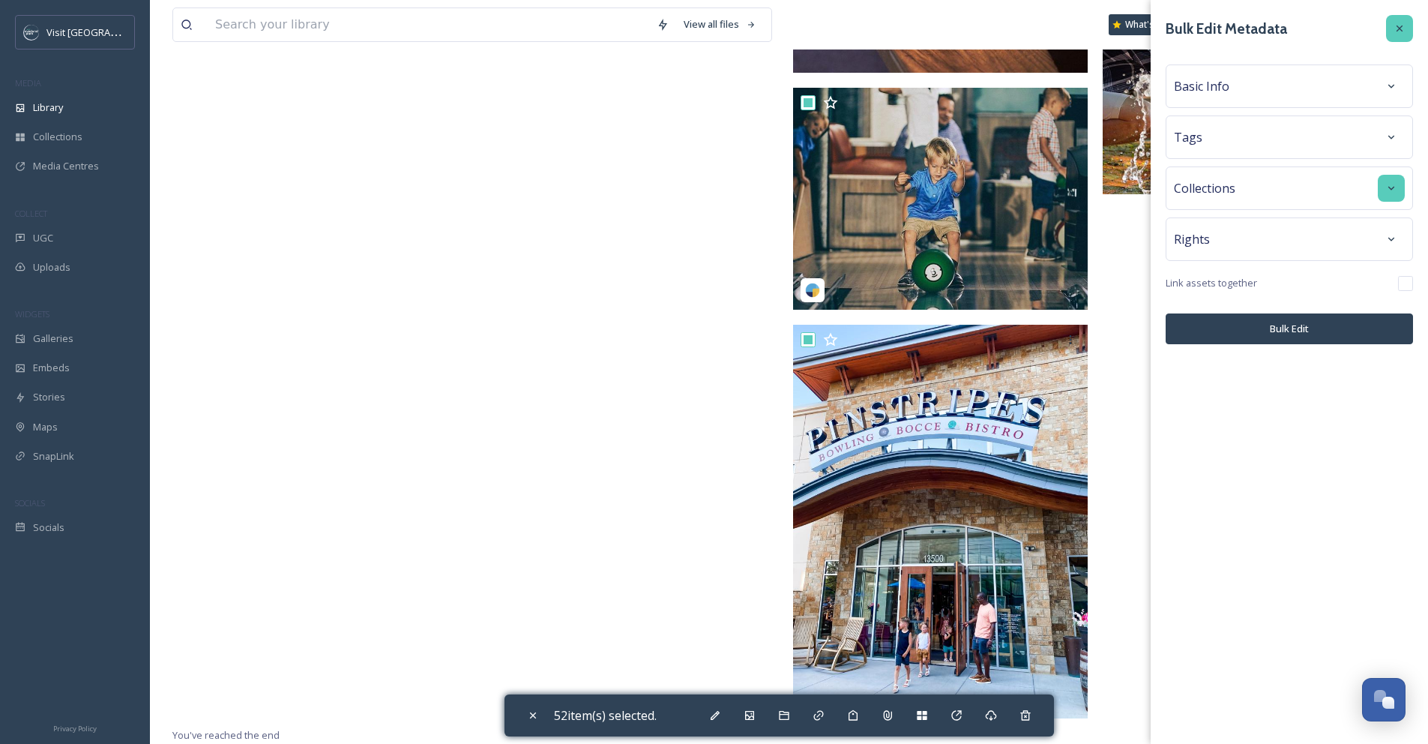
click at [1401, 28] on icon at bounding box center [1399, 28] width 12 height 12
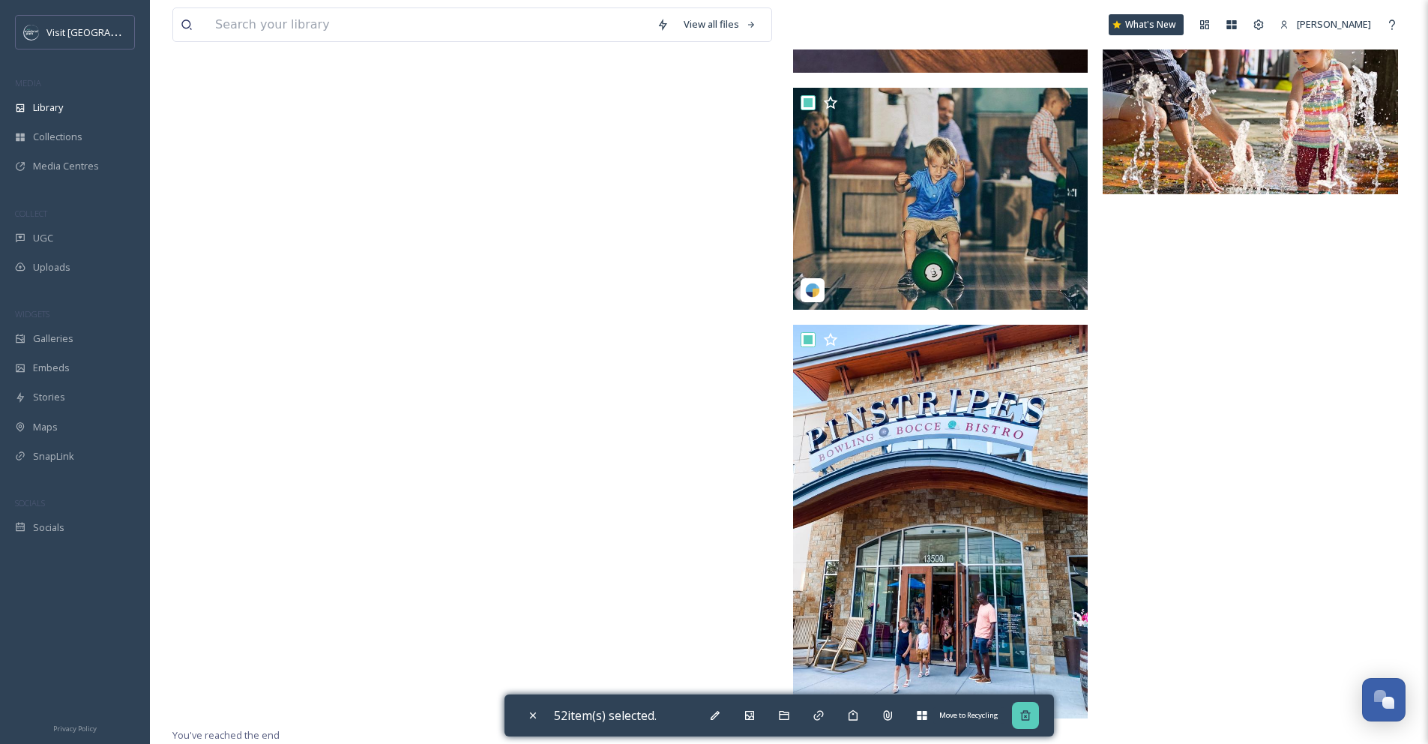
click at [1031, 720] on icon at bounding box center [1025, 715] width 12 height 12
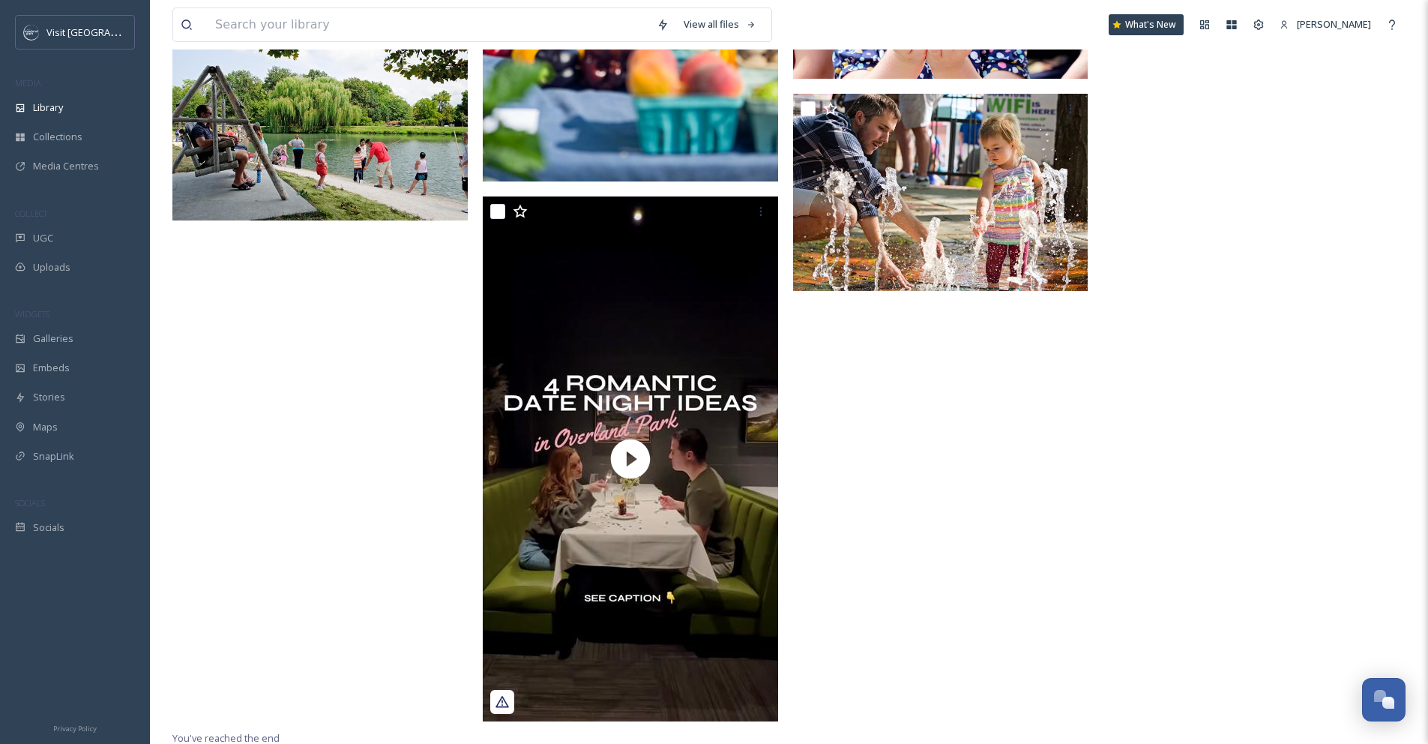
scroll to position [2288, 0]
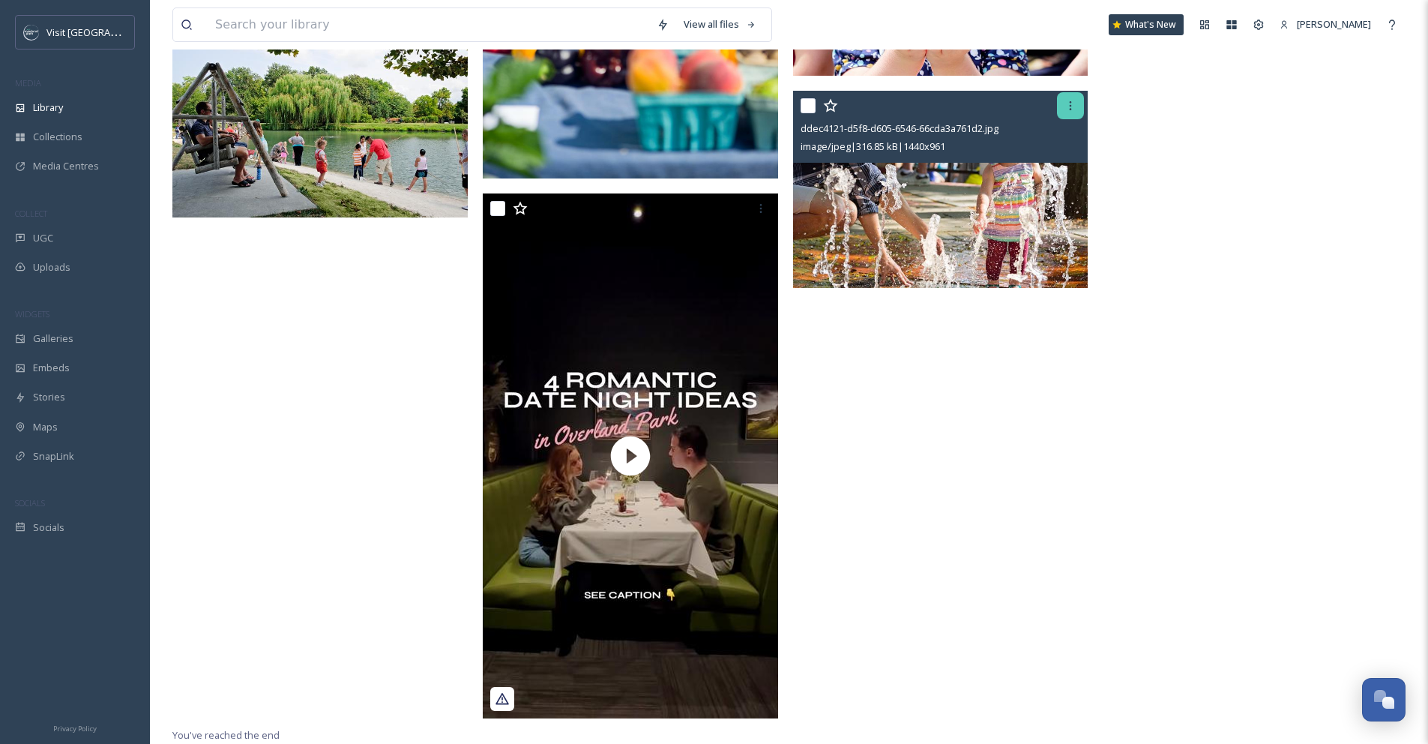
click at [1070, 104] on icon at bounding box center [1070, 106] width 12 height 12
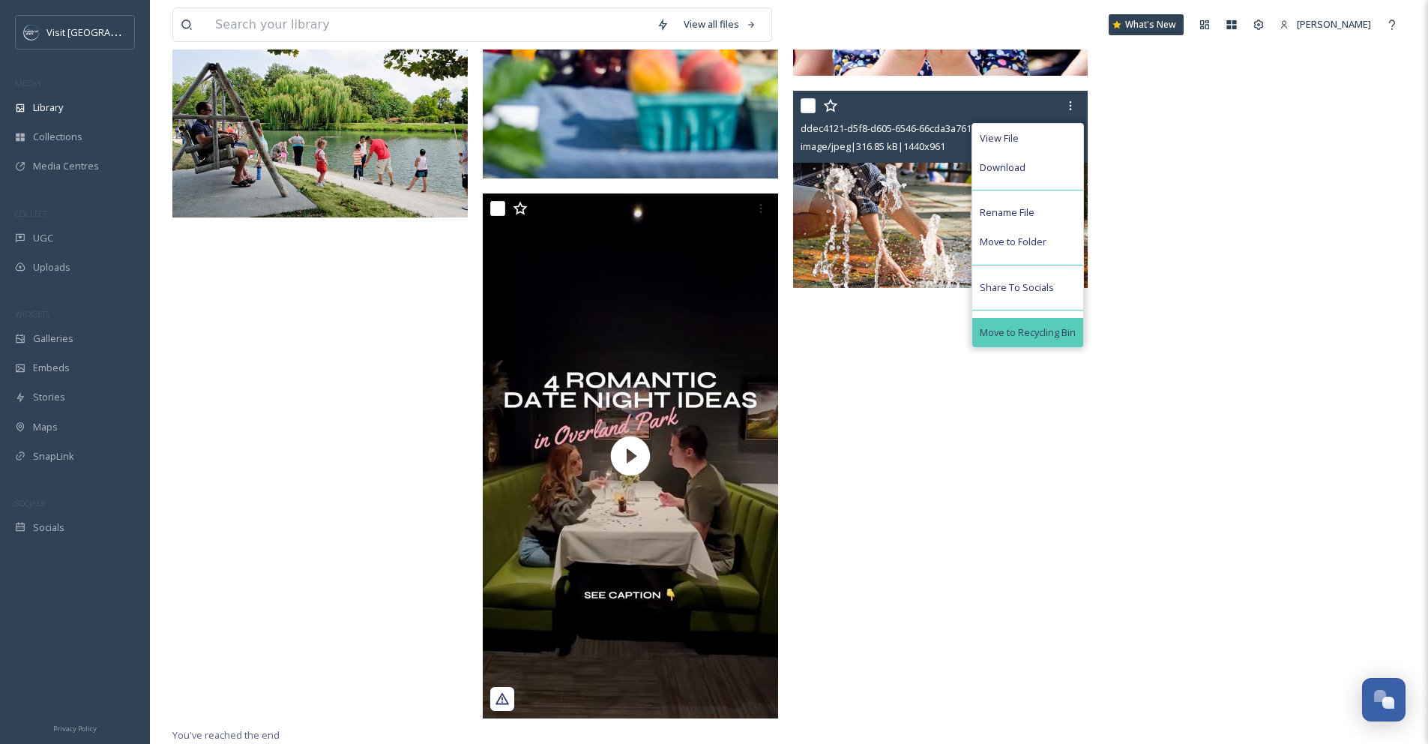
click at [1068, 325] on span "Move to Recycling Bin" at bounding box center [1028, 332] width 96 height 14
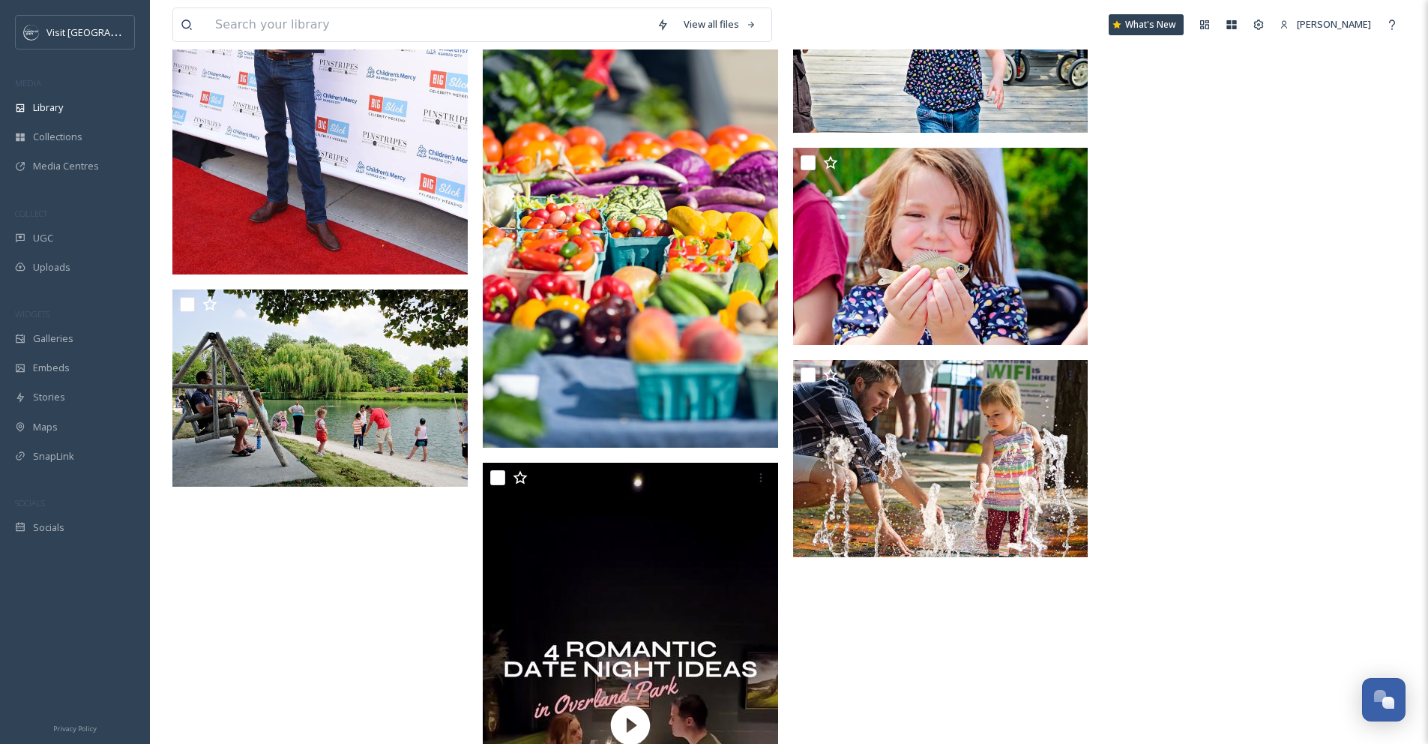
scroll to position [1801, 0]
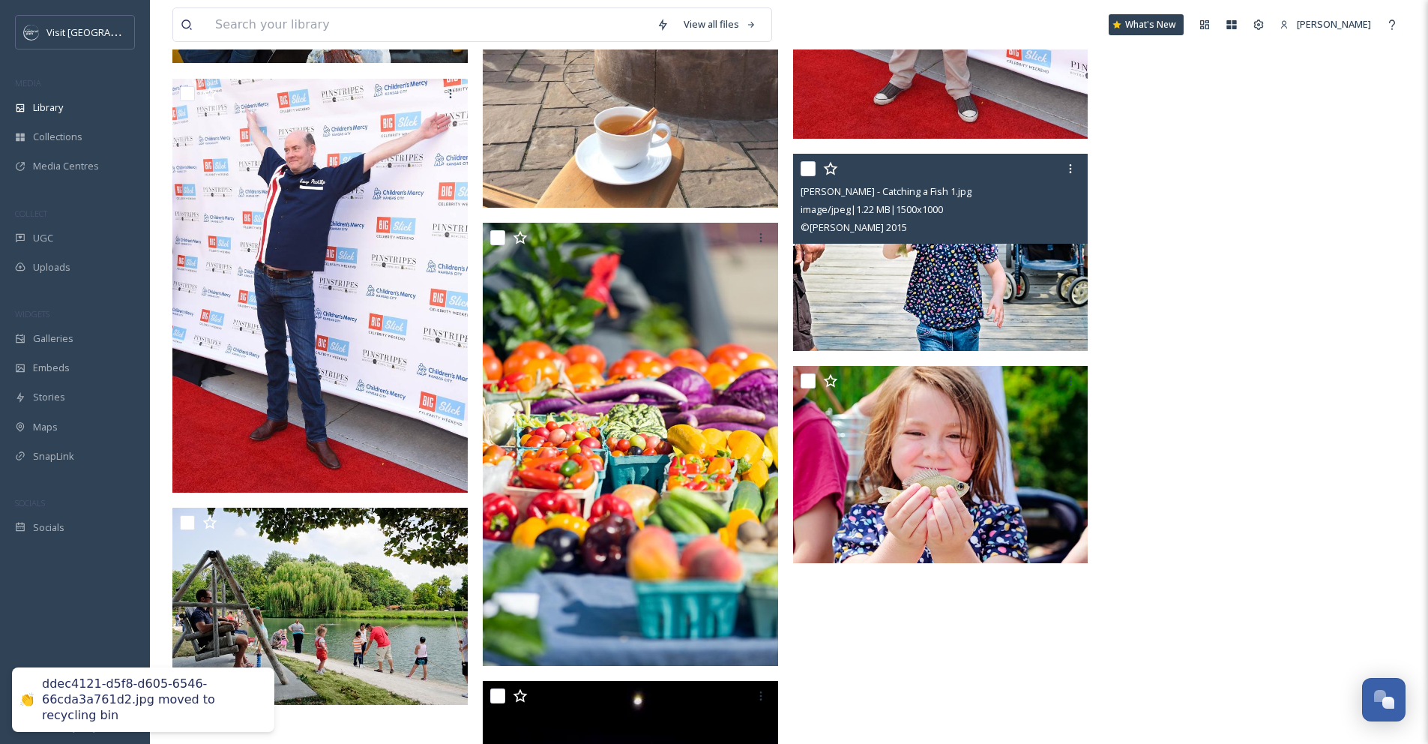
click at [807, 169] on input "checkbox" at bounding box center [808, 168] width 15 height 15
checkbox input "true"
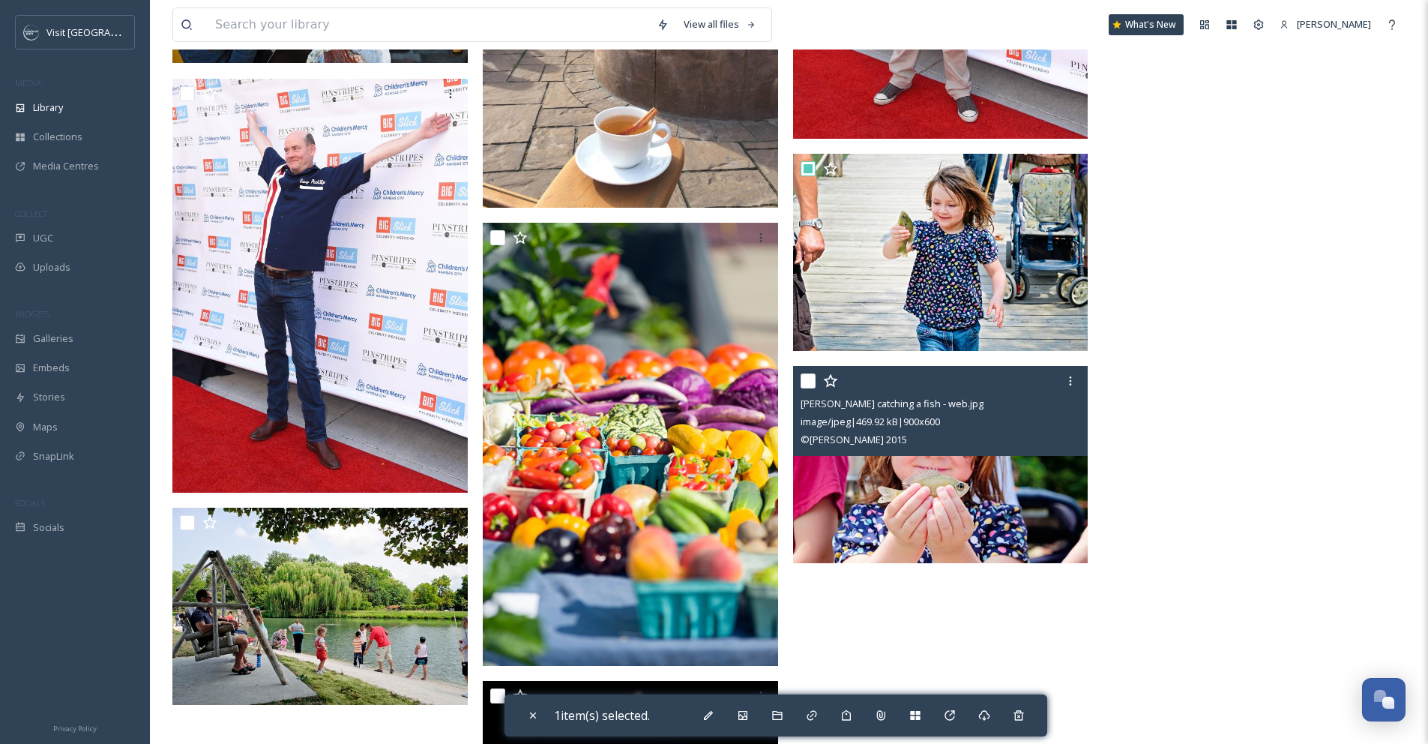
click at [809, 380] on input "checkbox" at bounding box center [808, 380] width 15 height 15
checkbox input "true"
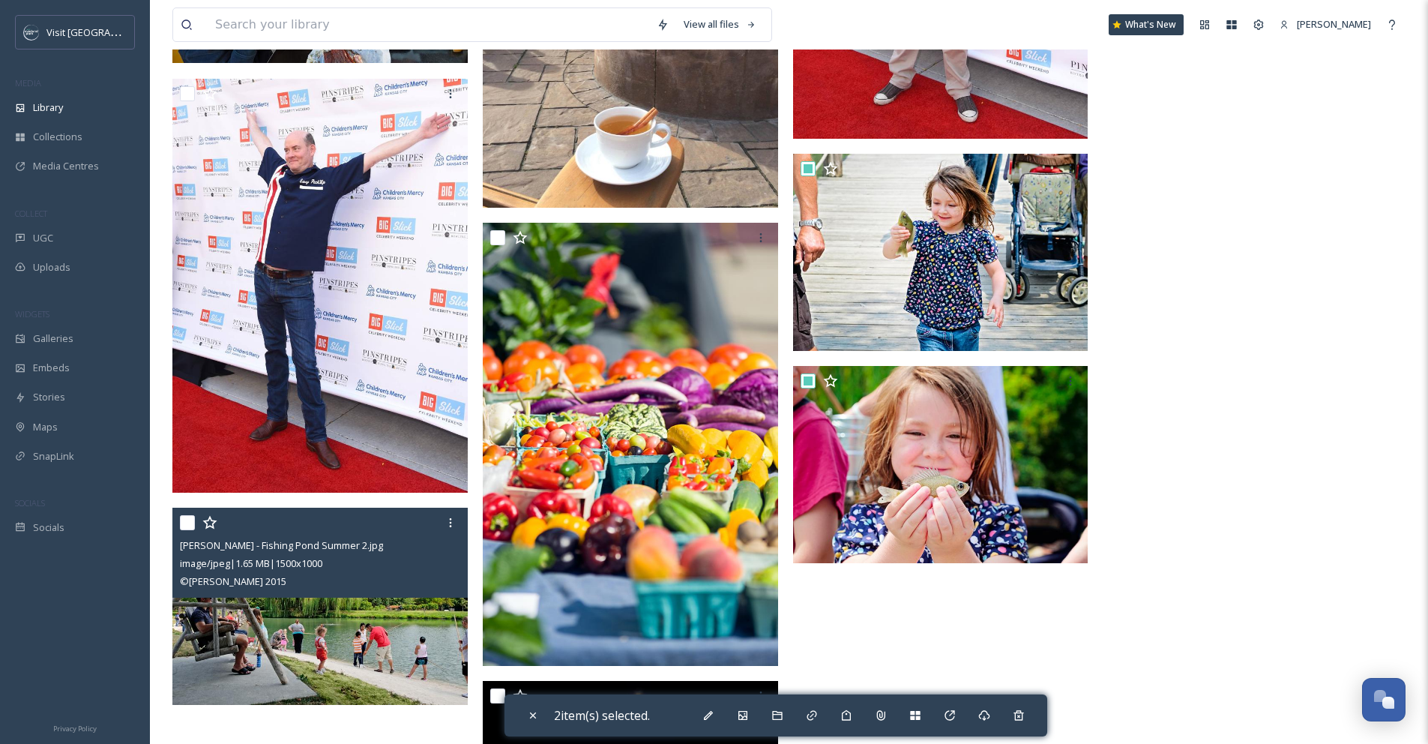
click at [184, 527] on input "checkbox" at bounding box center [187, 522] width 15 height 15
checkbox input "true"
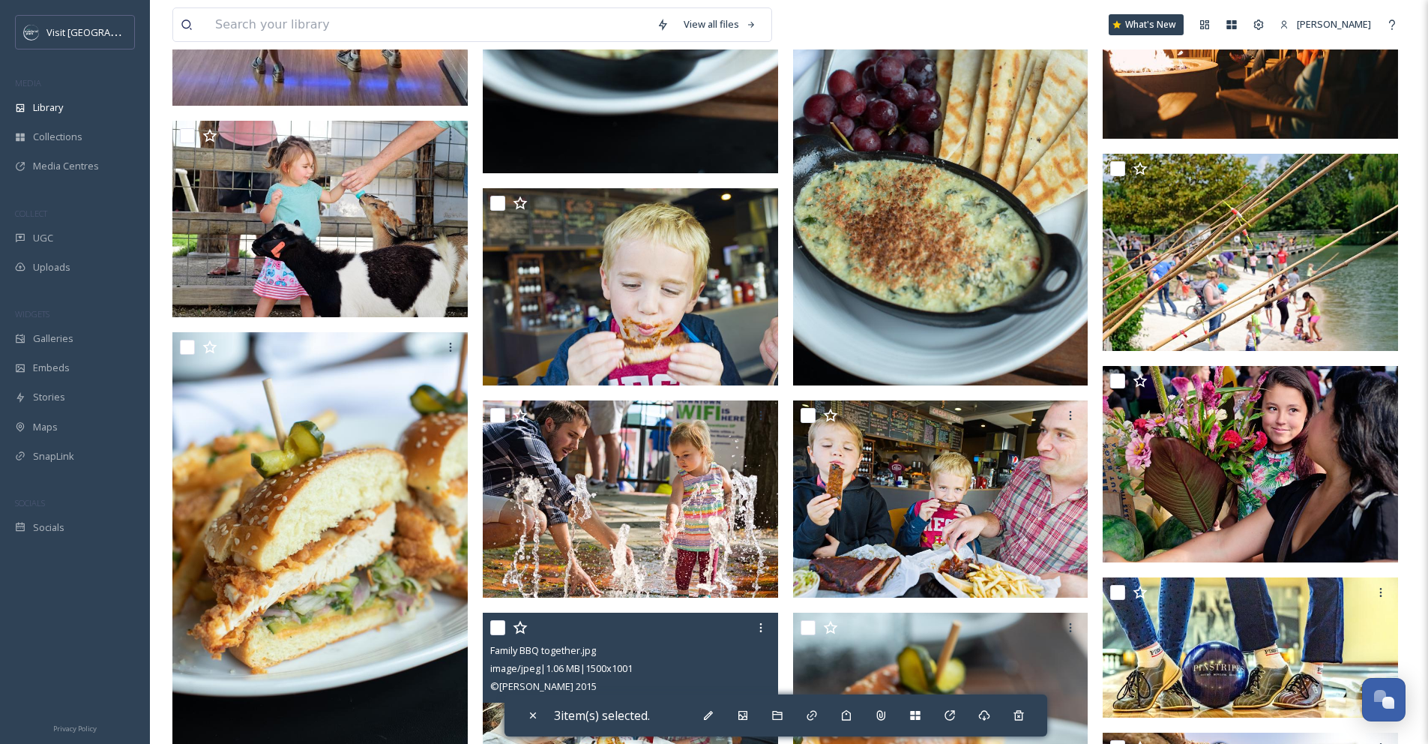
scroll to position [398, 0]
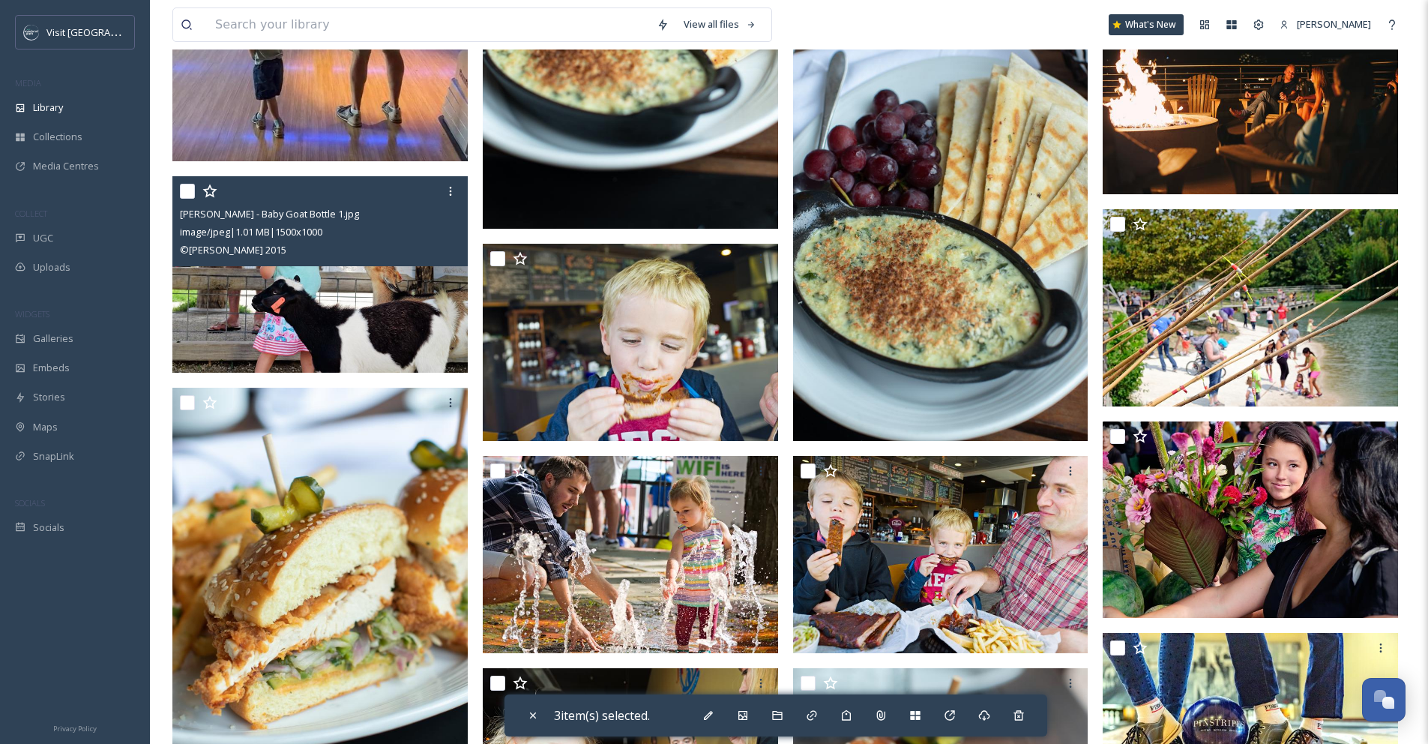
click at [187, 190] on input "checkbox" at bounding box center [187, 191] width 15 height 15
checkbox input "true"
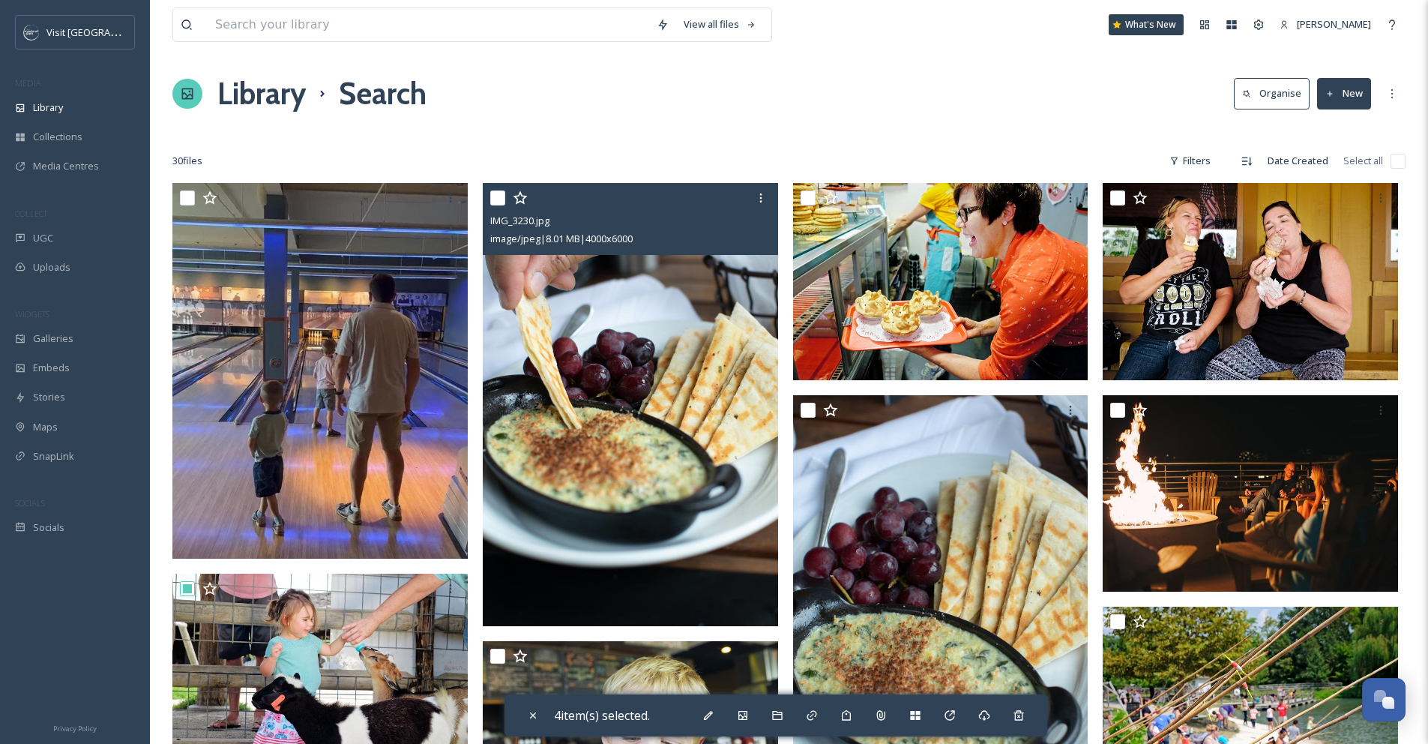
scroll to position [0, 0]
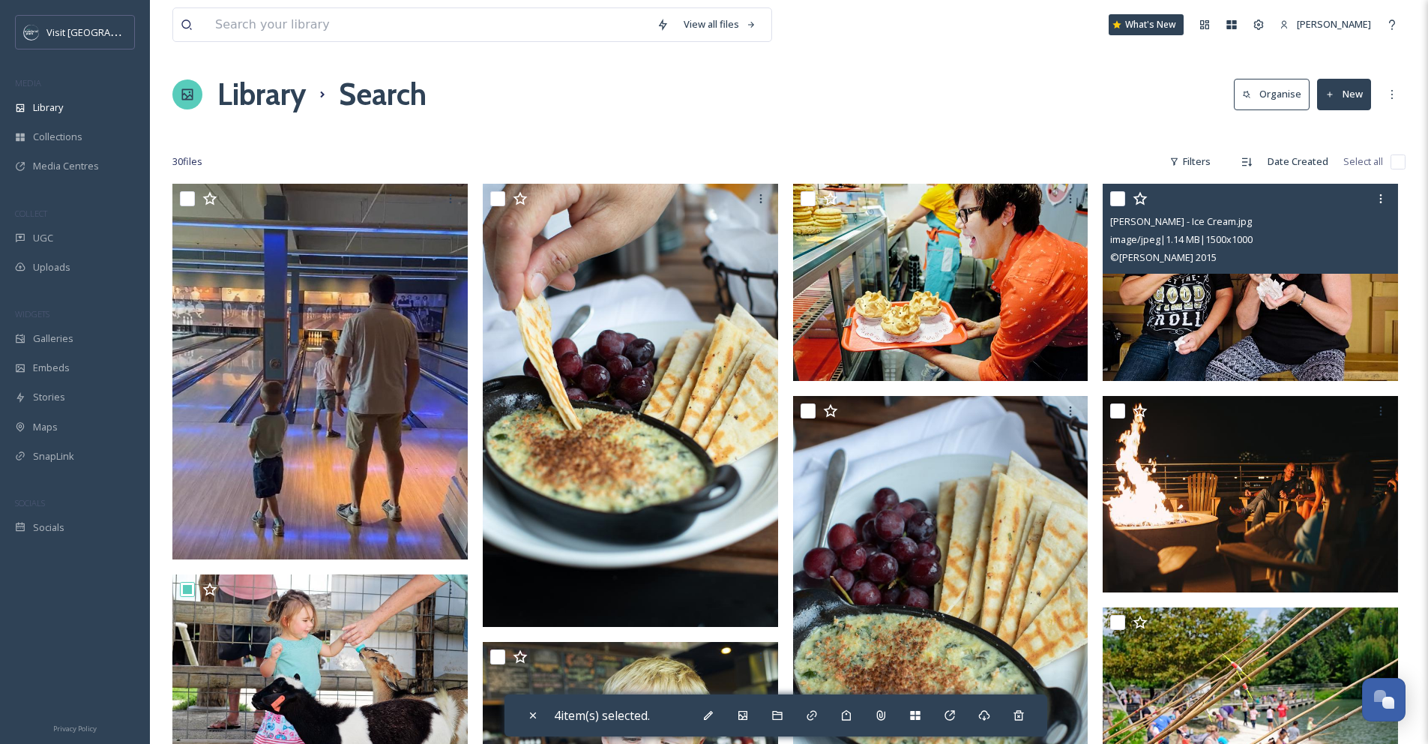
click at [1120, 205] on input "checkbox" at bounding box center [1117, 198] width 15 height 15
checkbox input "true"
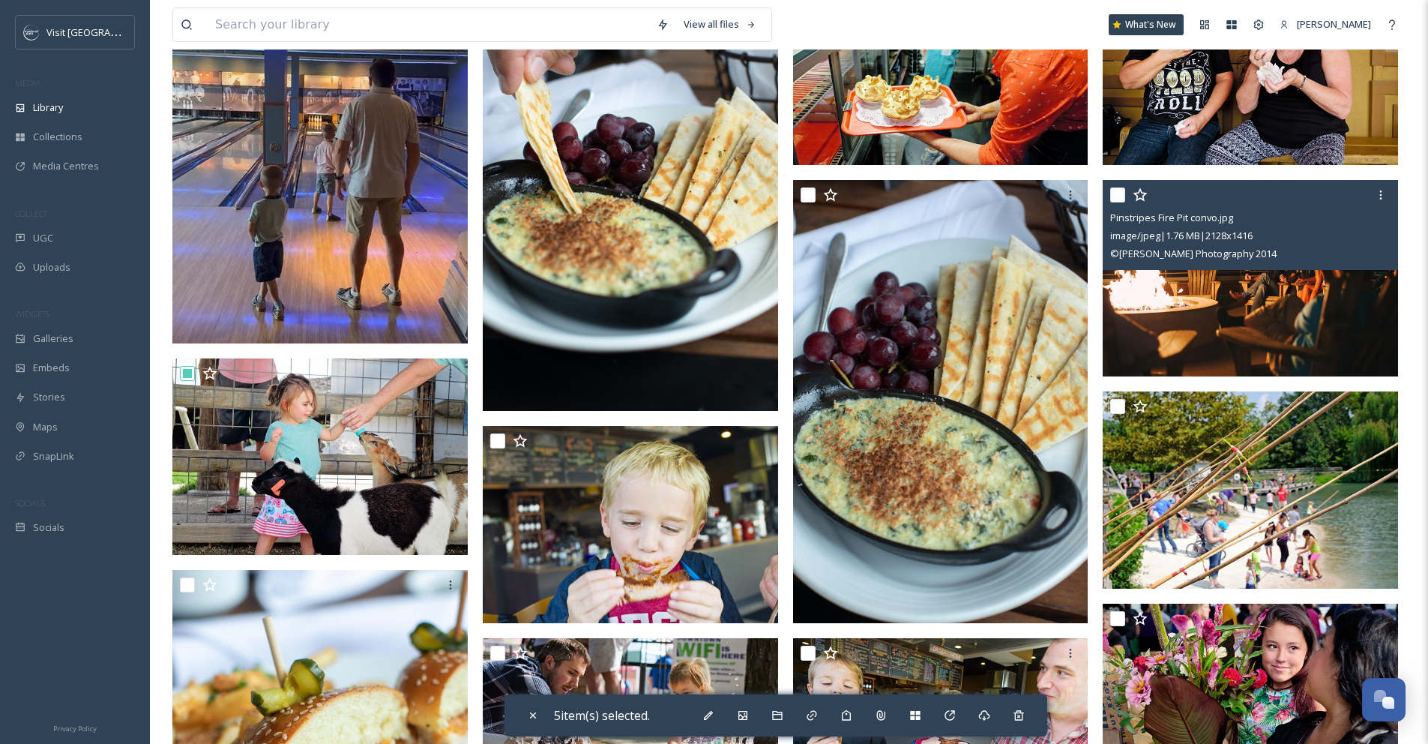
scroll to position [218, 0]
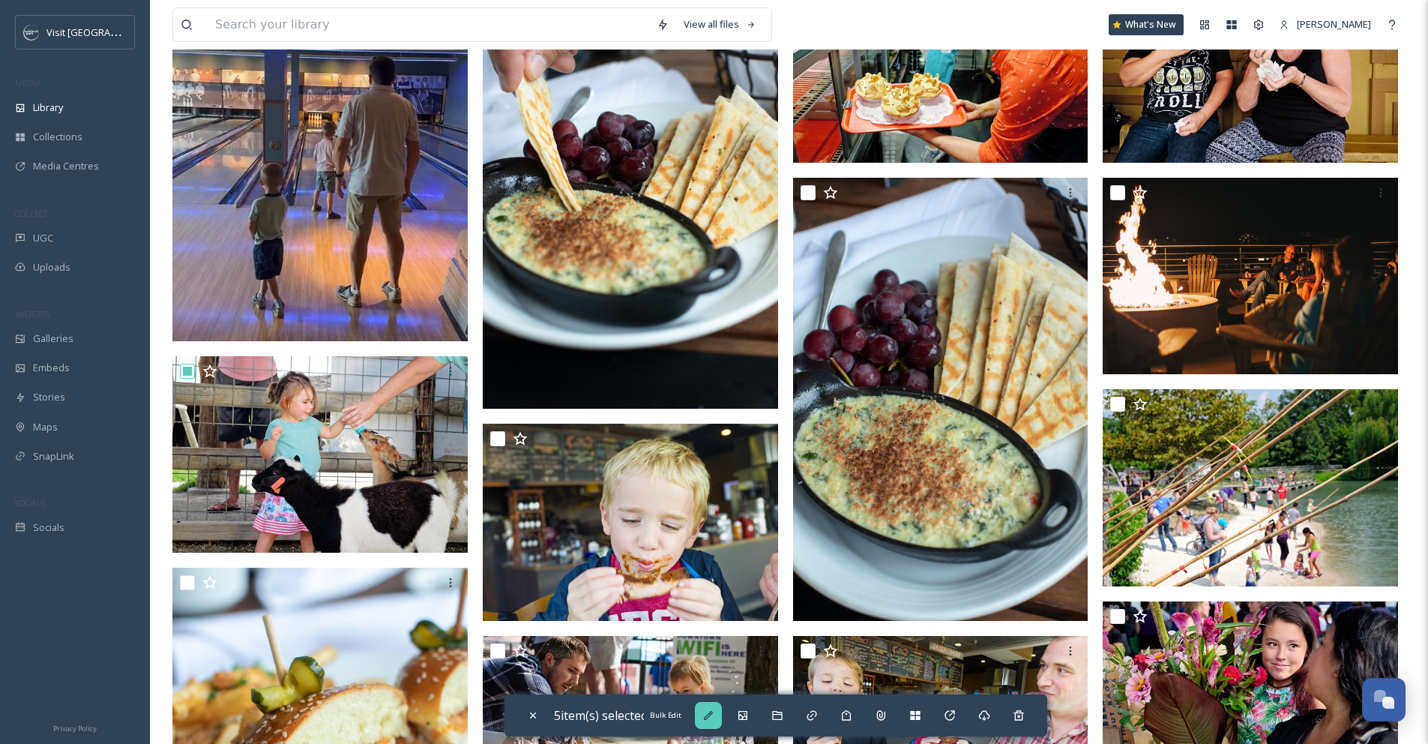
click at [712, 720] on icon at bounding box center [708, 715] width 12 height 12
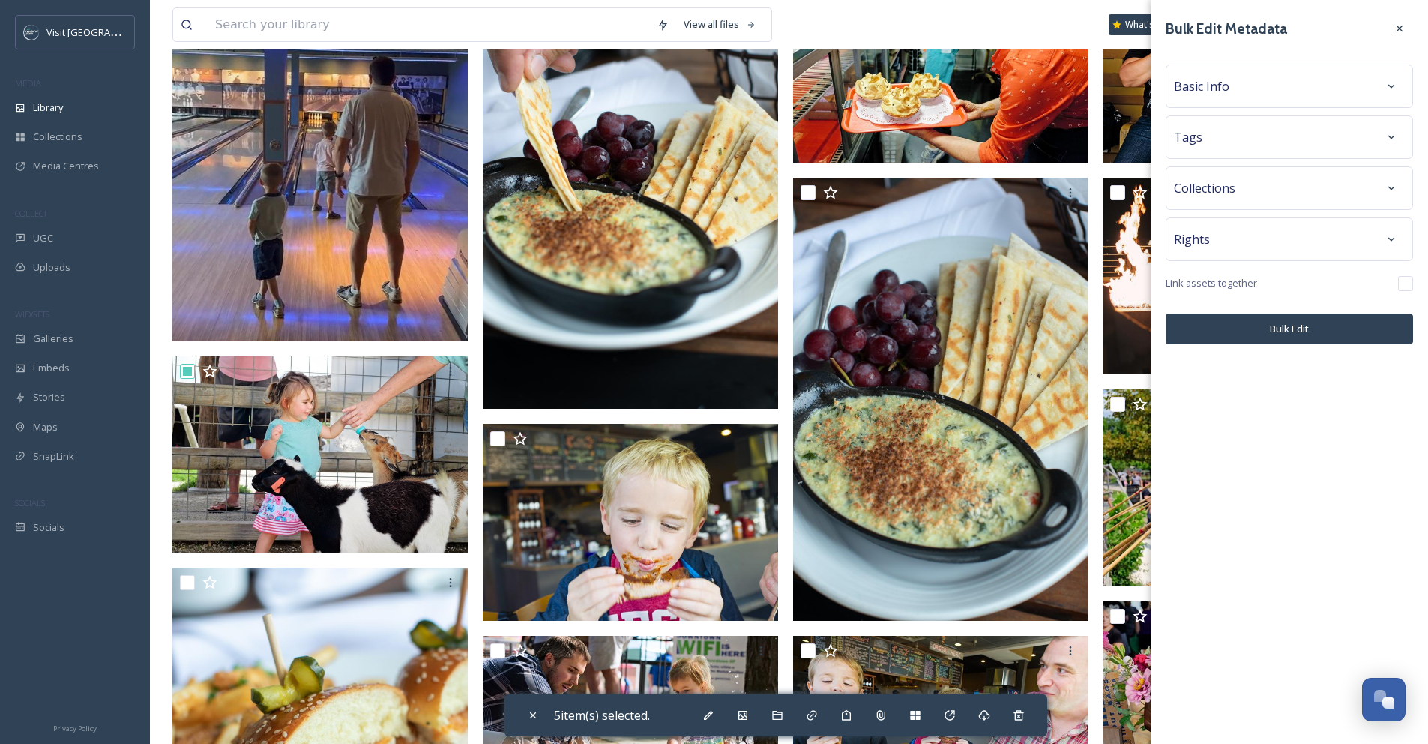
click at [1301, 92] on div "Basic Info" at bounding box center [1289, 86] width 231 height 27
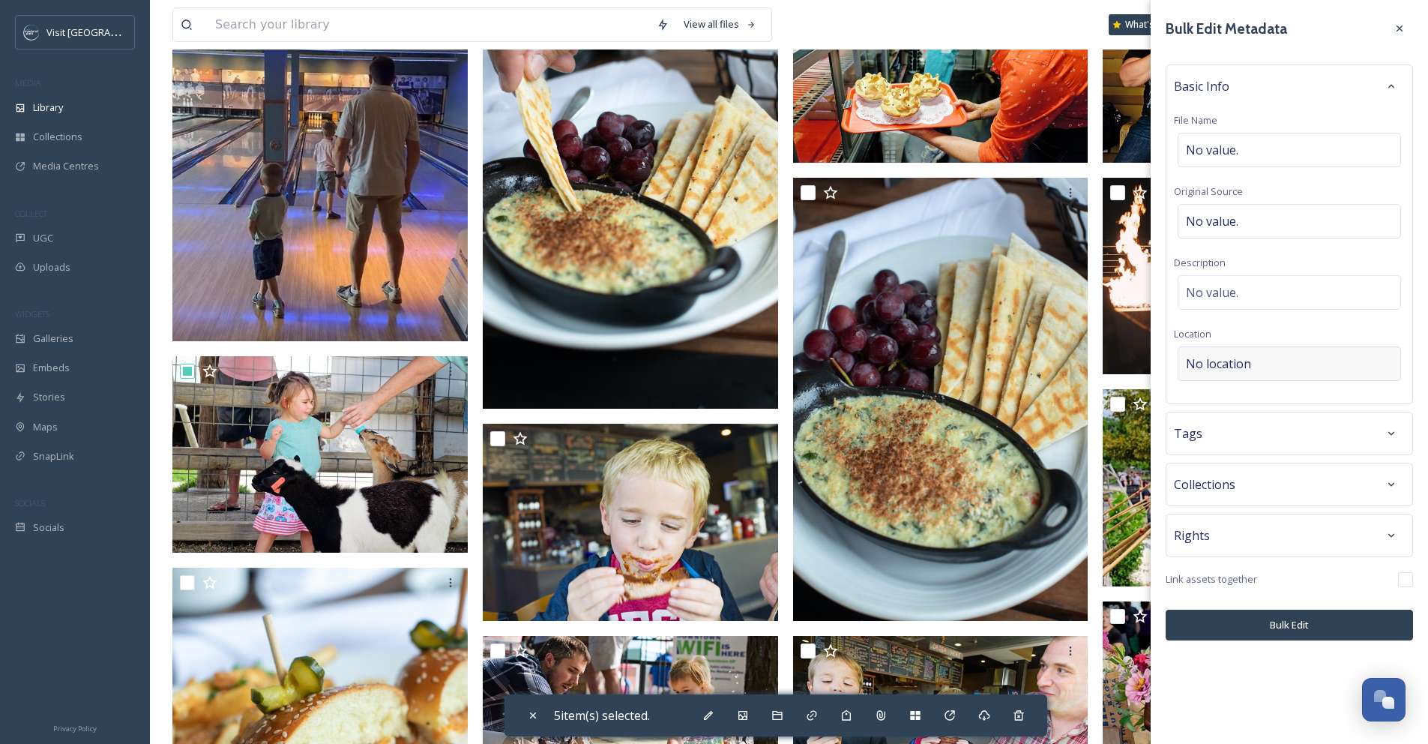
click at [1260, 361] on div "No location" at bounding box center [1289, 363] width 223 height 34
click at [1260, 361] on input at bounding box center [1289, 363] width 222 height 33
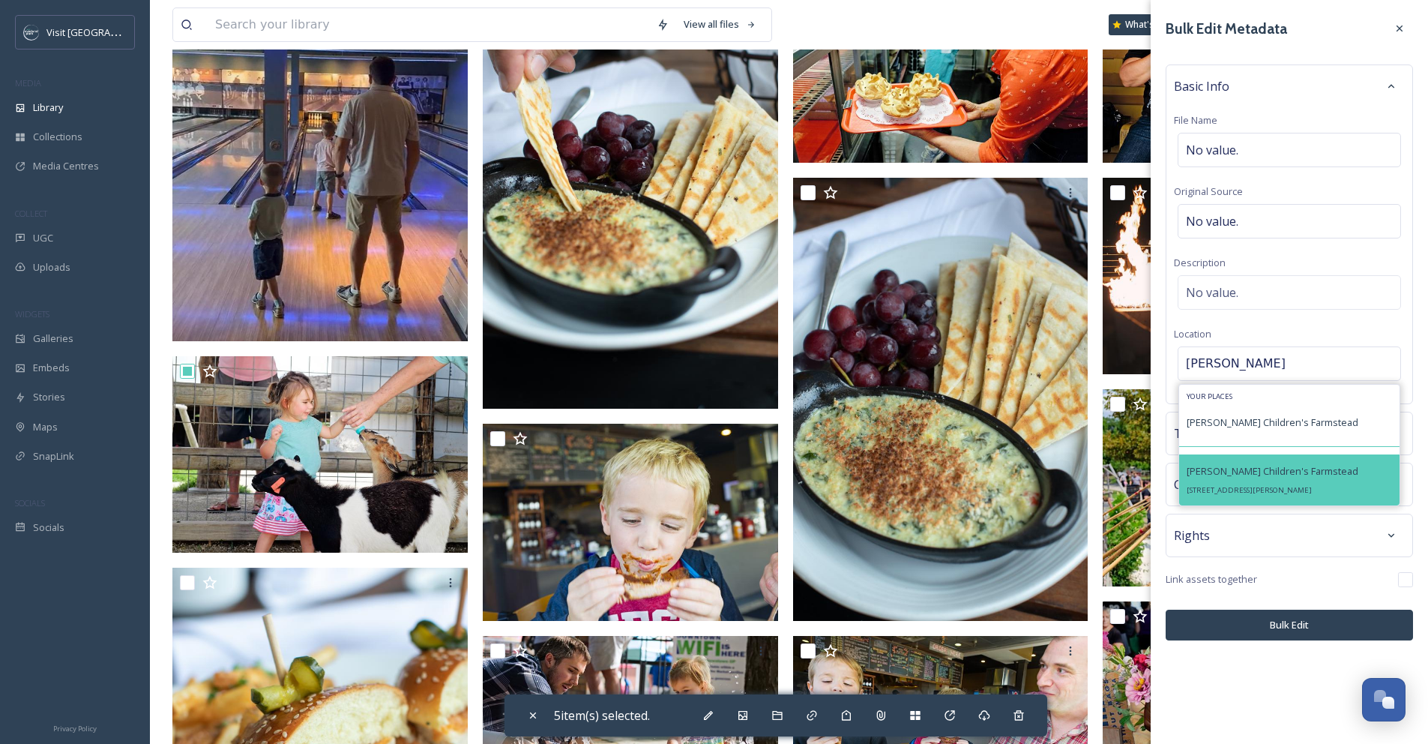
type input "Deanna Rose"
click at [1250, 480] on div "Deanna Rose Children's Farmstead 13800 Switzer Rd, Overland Park, KS 66221, USA" at bounding box center [1273, 480] width 172 height 36
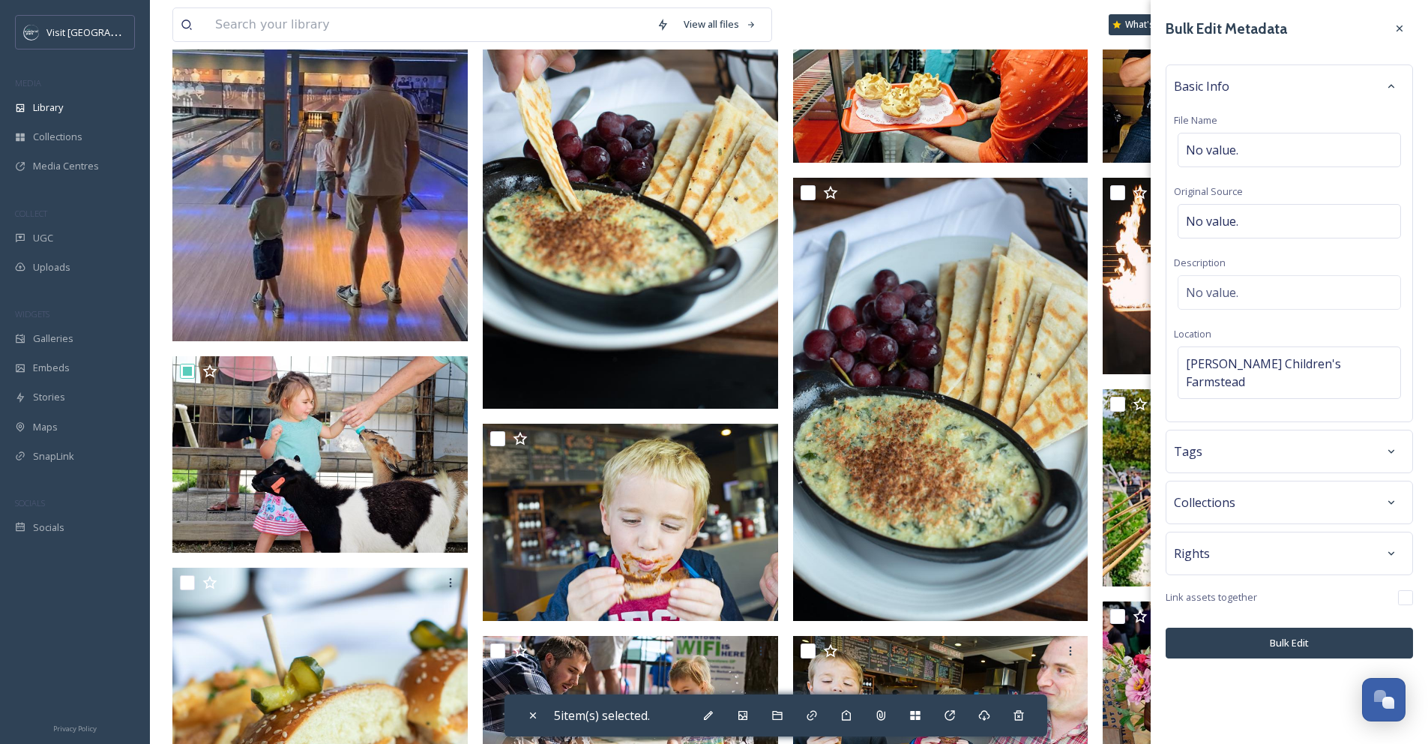
click at [1253, 438] on div "Tags" at bounding box center [1289, 451] width 231 height 27
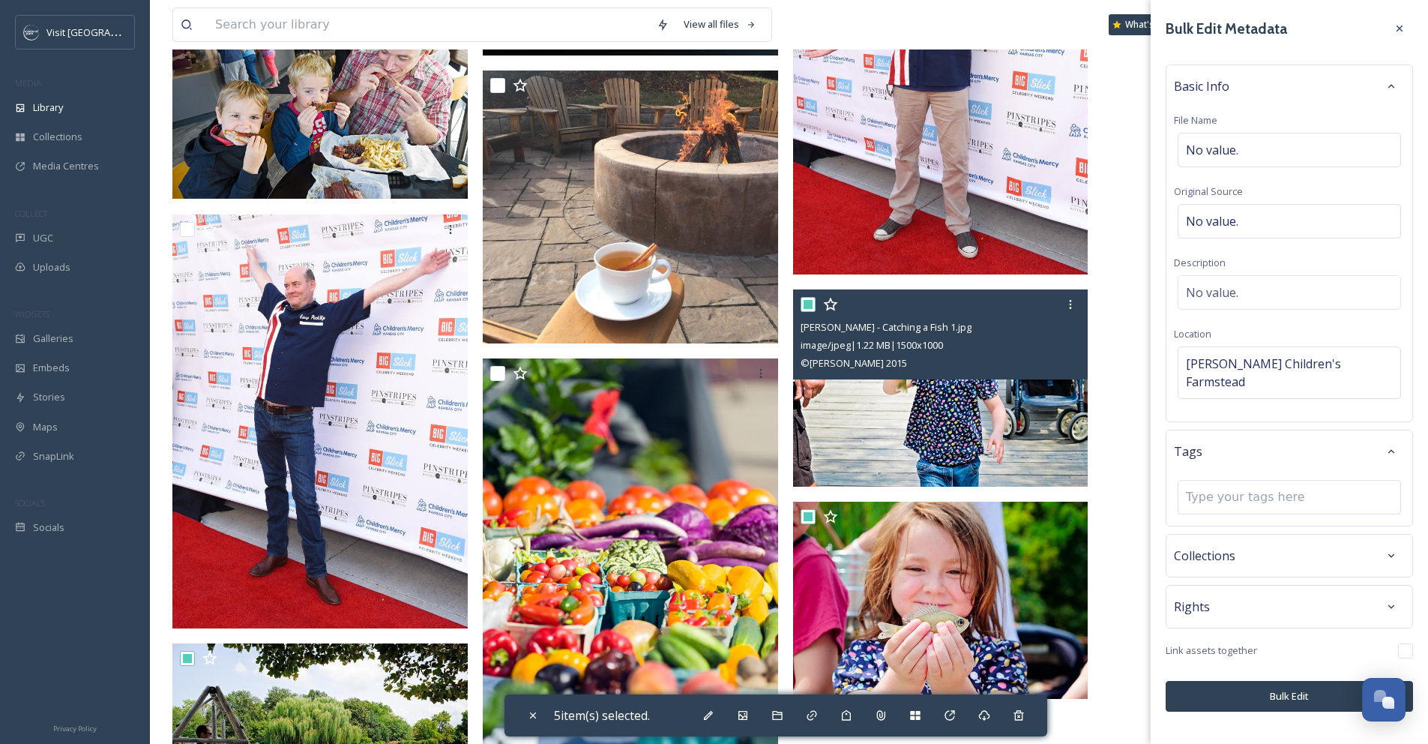
scroll to position [2179, 0]
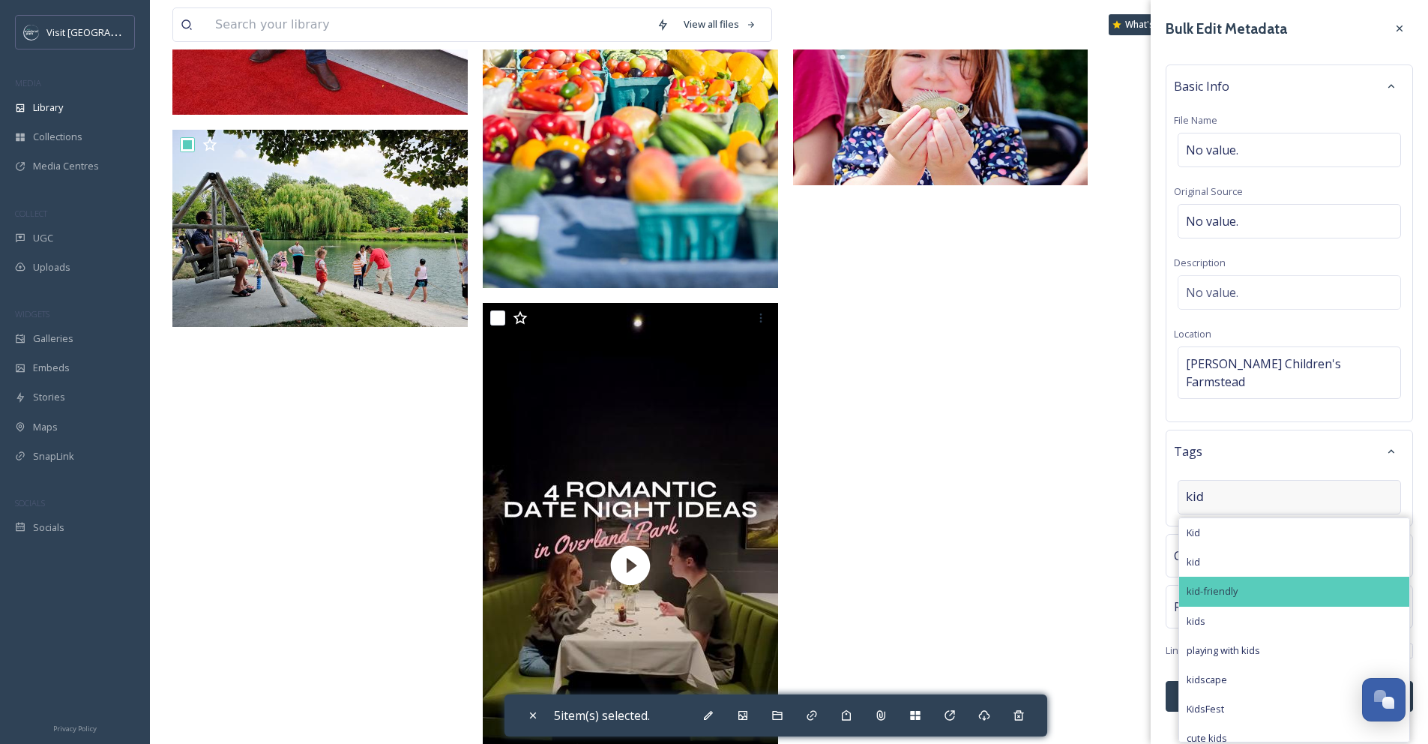
type input "kid"
click at [1224, 576] on div "kid-friendly" at bounding box center [1294, 590] width 230 height 29
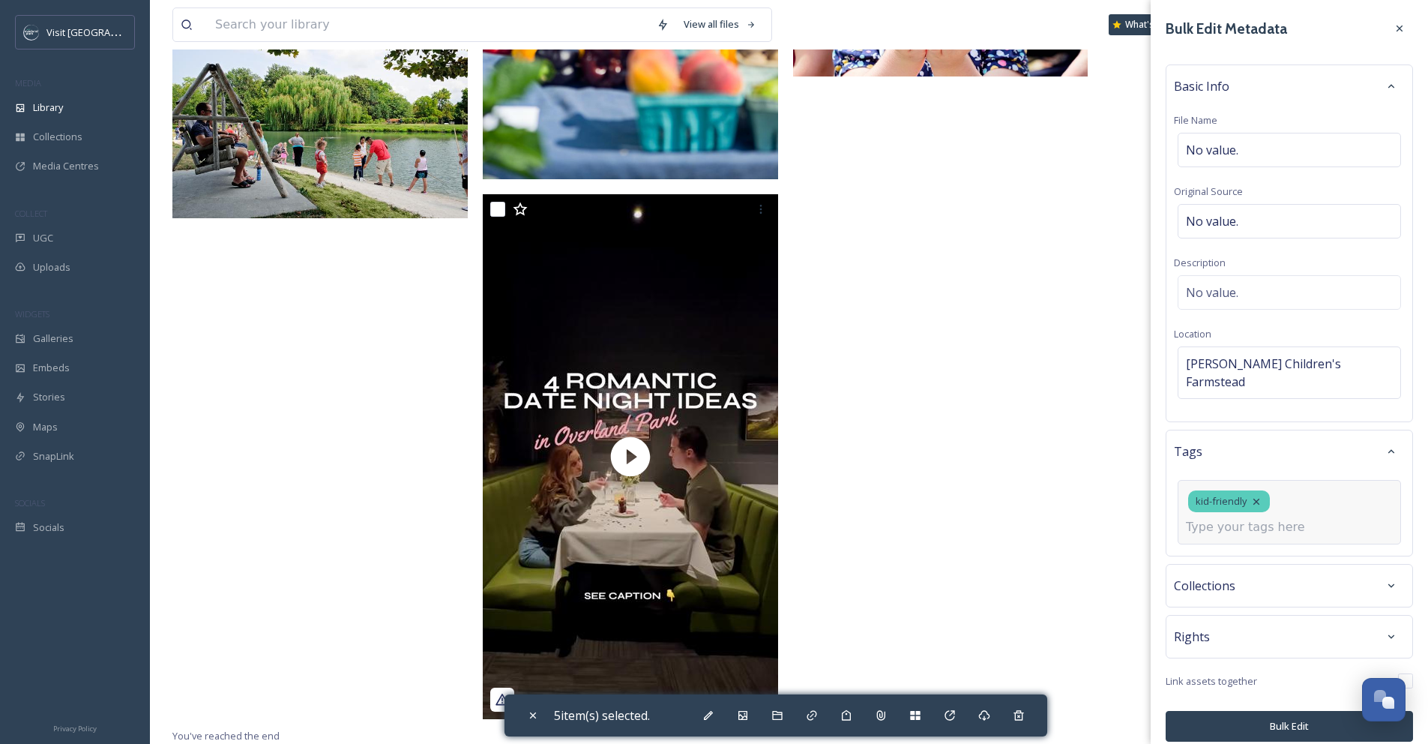
scroll to position [2288, 0]
click at [1270, 711] on div "Bulk Edit Metadata Basic Info File Name No value. Original Source No value. Des…" at bounding box center [1289, 378] width 277 height 756
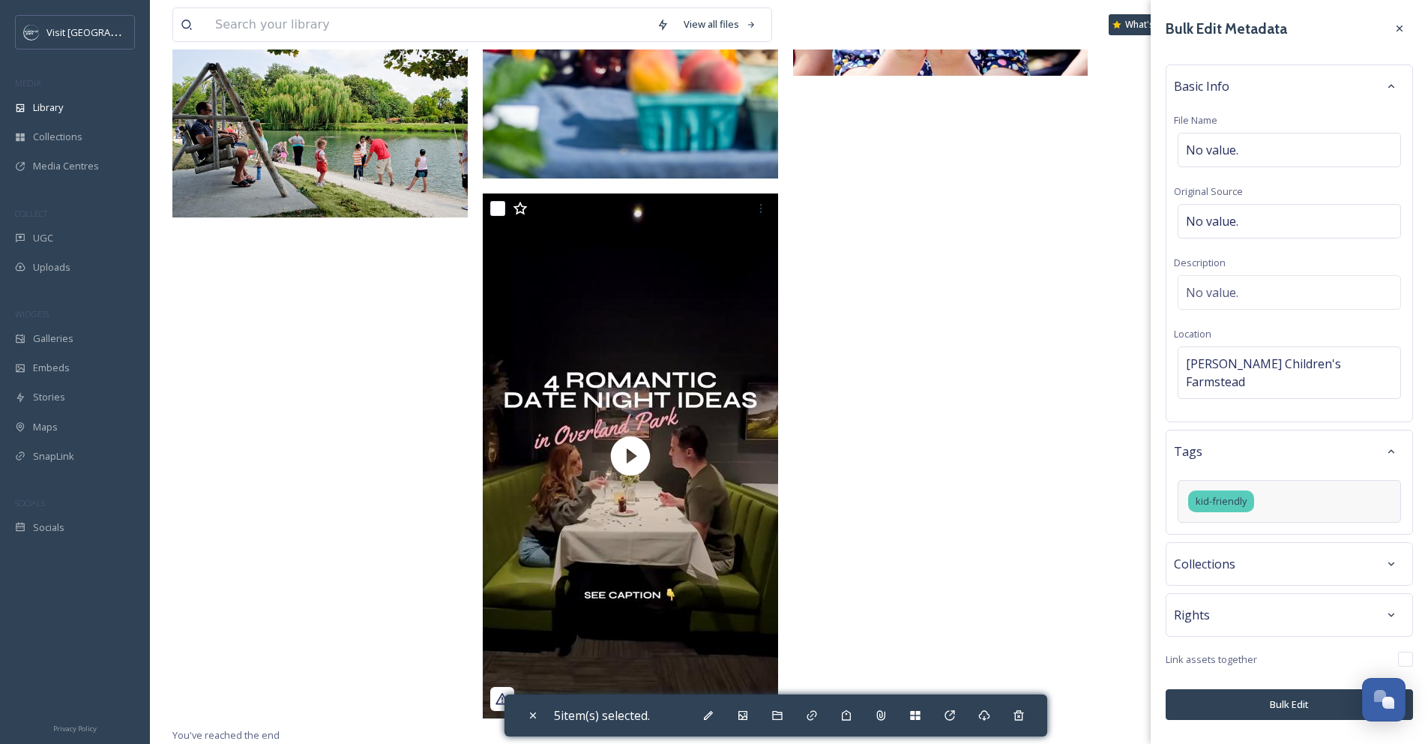
click at [1270, 690] on button "Bulk Edit" at bounding box center [1289, 704] width 247 height 31
checkbox input "false"
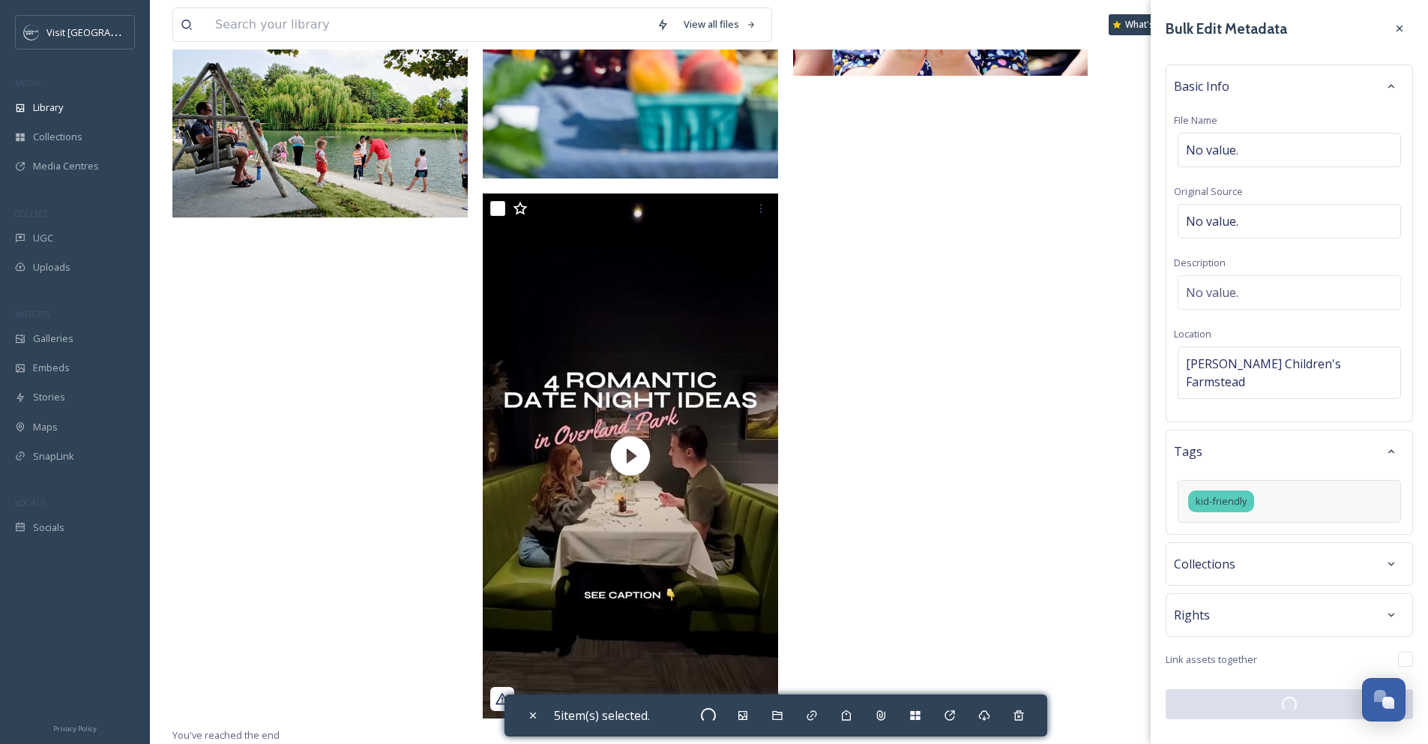
checkbox input "false"
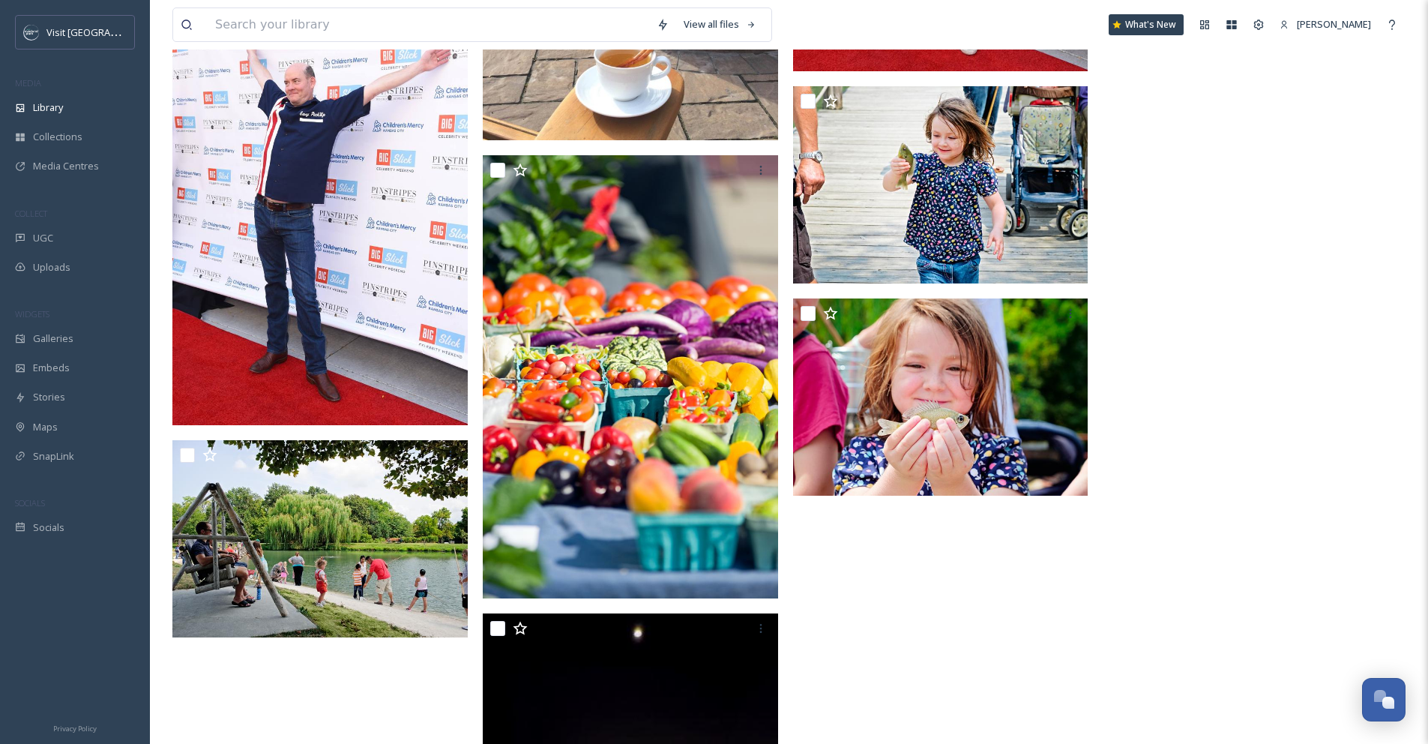
scroll to position [1854, 0]
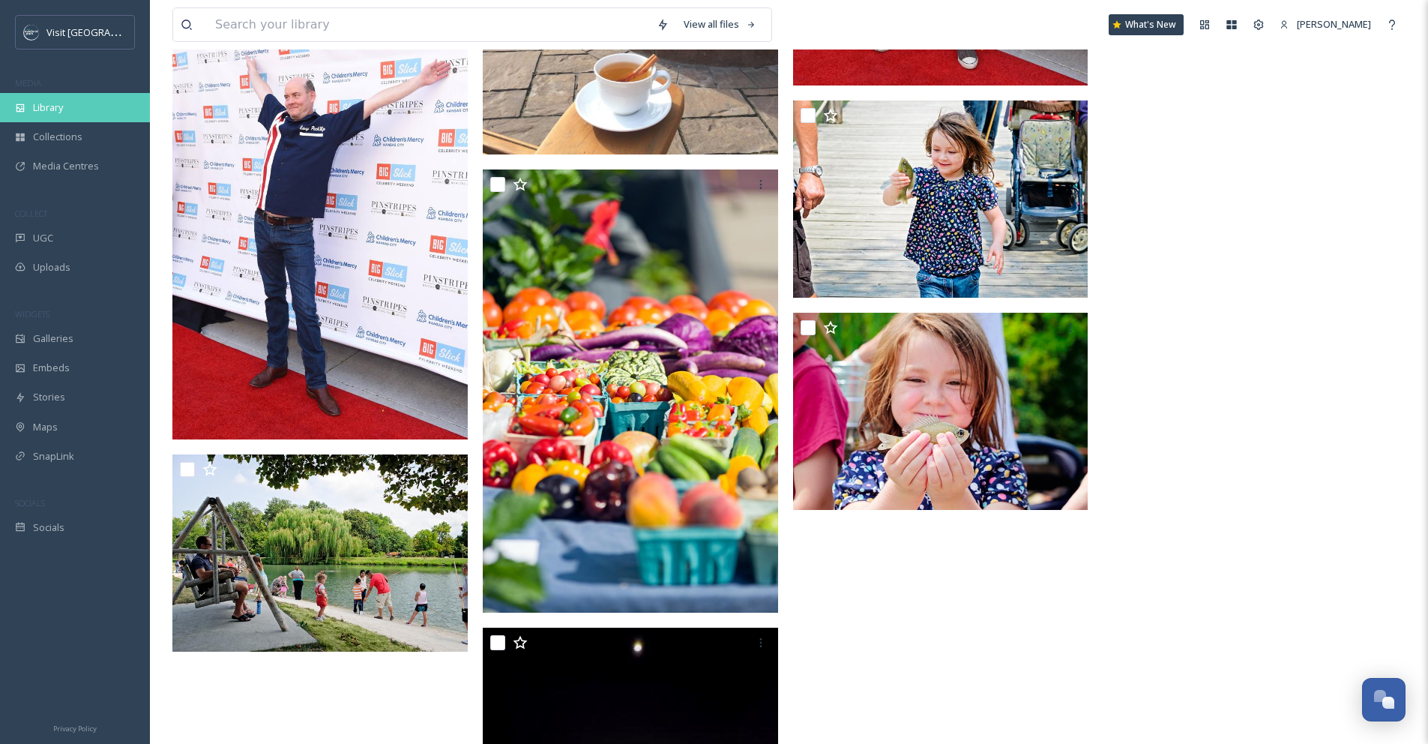
click at [52, 100] on span "Library" at bounding box center [48, 107] width 30 height 14
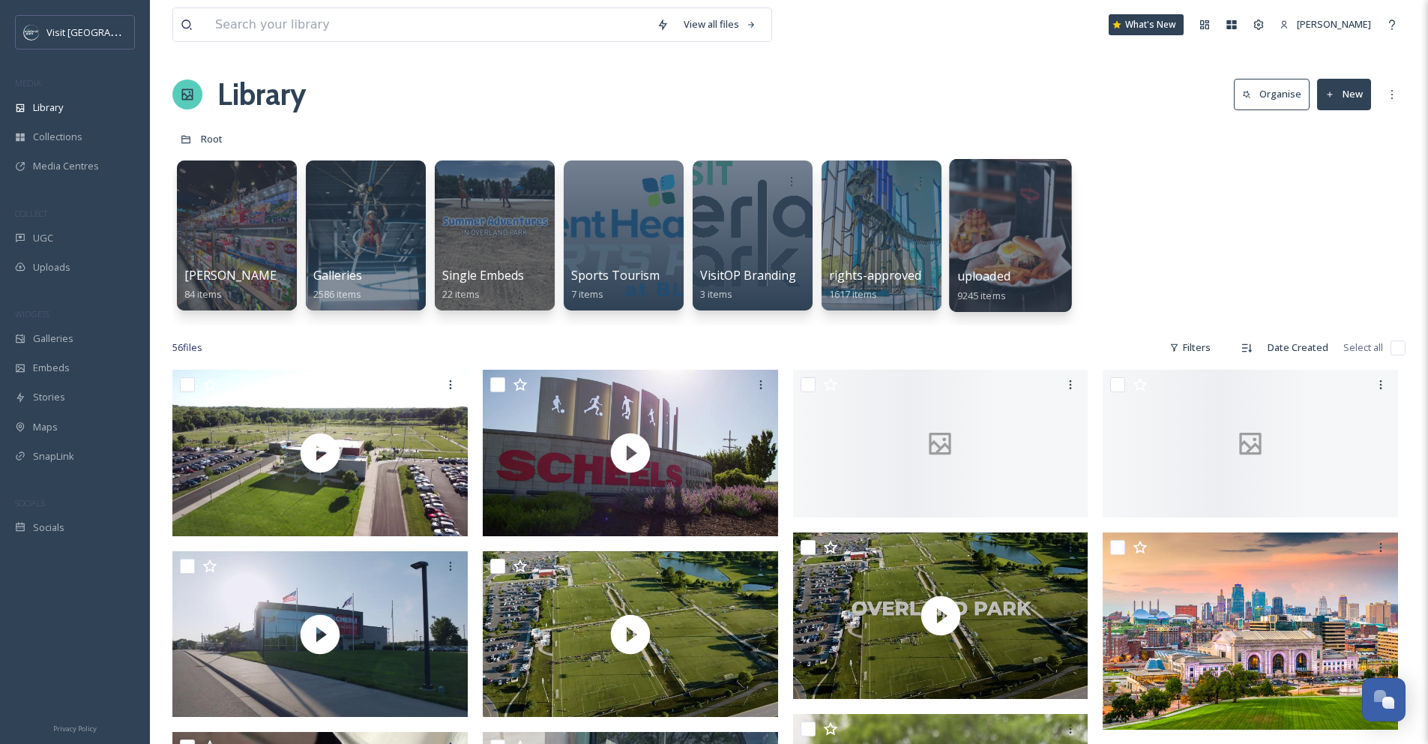
click at [998, 269] on span "uploaded" at bounding box center [983, 276] width 53 height 16
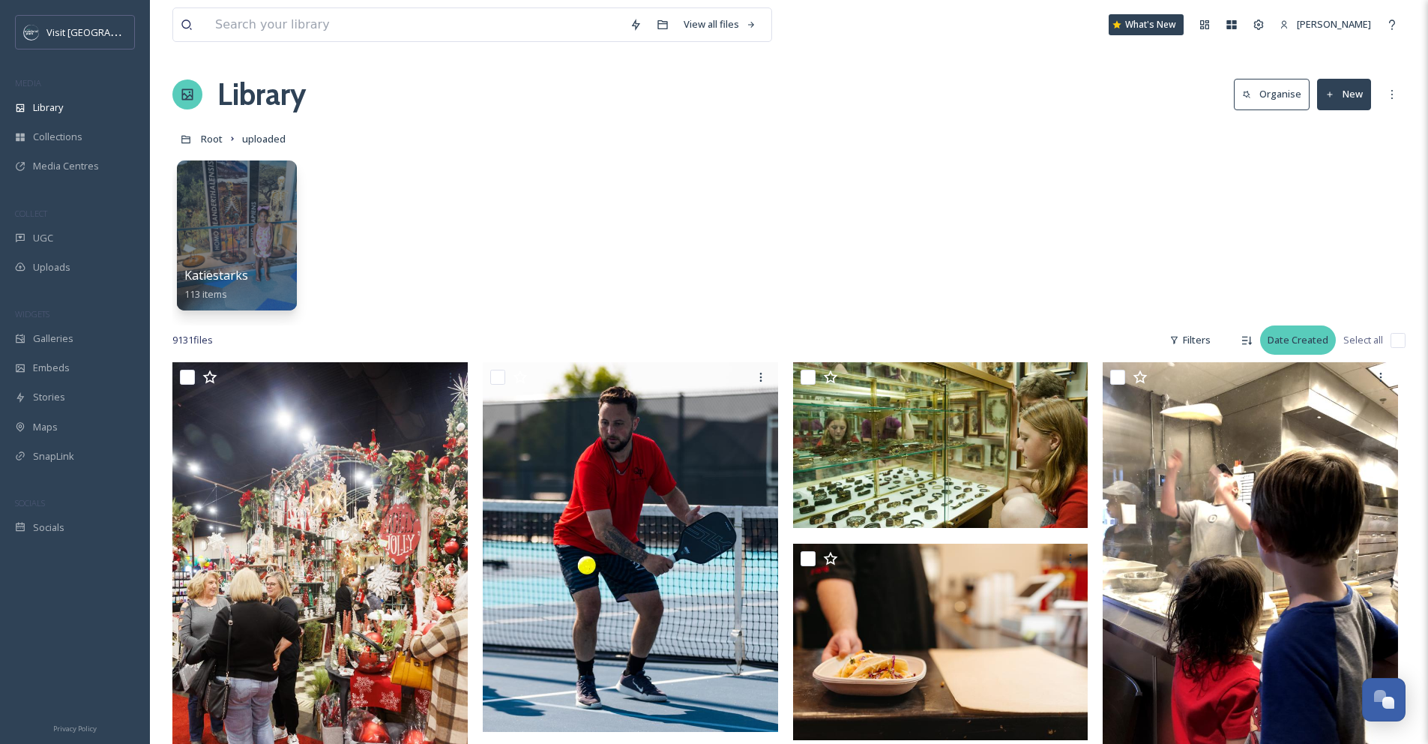
click at [1305, 348] on div "Date Created" at bounding box center [1298, 339] width 76 height 29
click at [1313, 393] on div "Date Created" at bounding box center [1295, 402] width 79 height 29
click at [1271, 341] on div "Date Created" at bounding box center [1298, 339] width 76 height 29
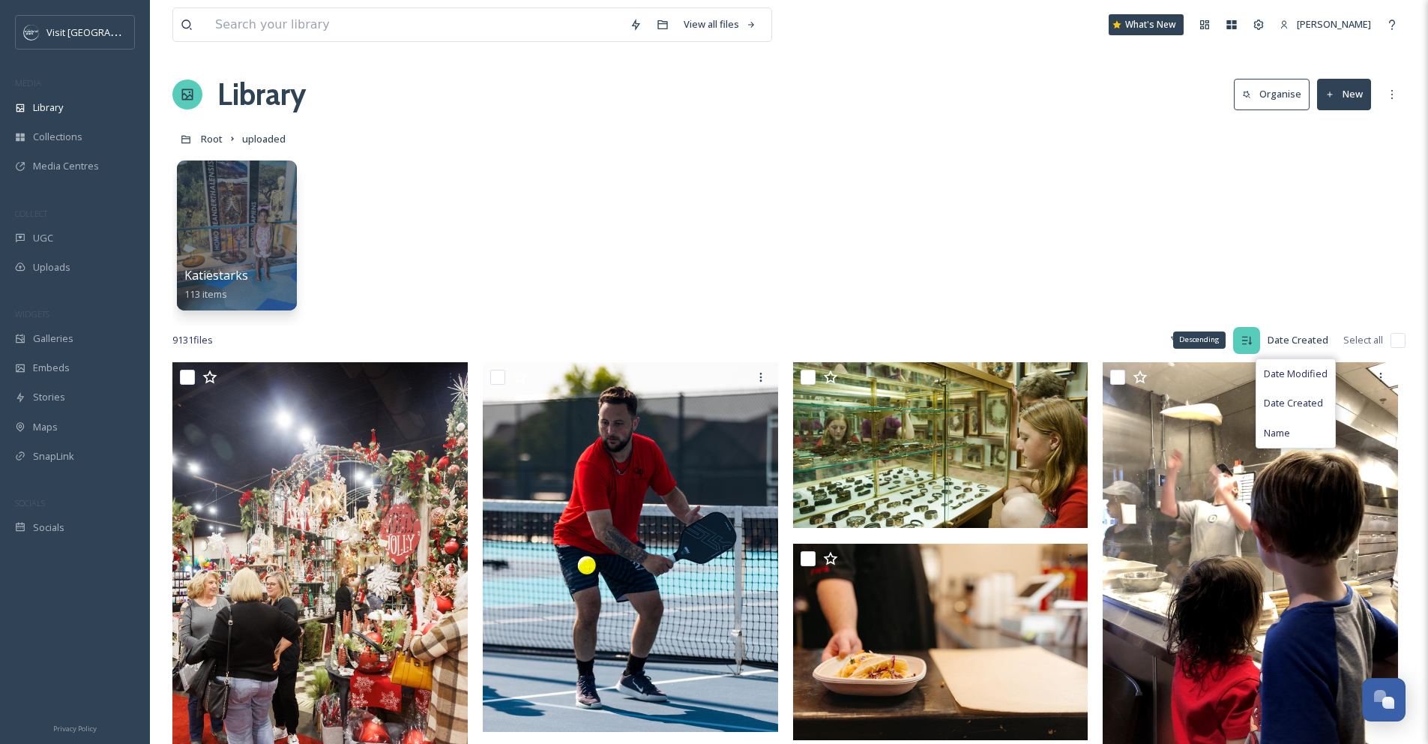
click at [1256, 337] on div "Descending" at bounding box center [1246, 340] width 27 height 27
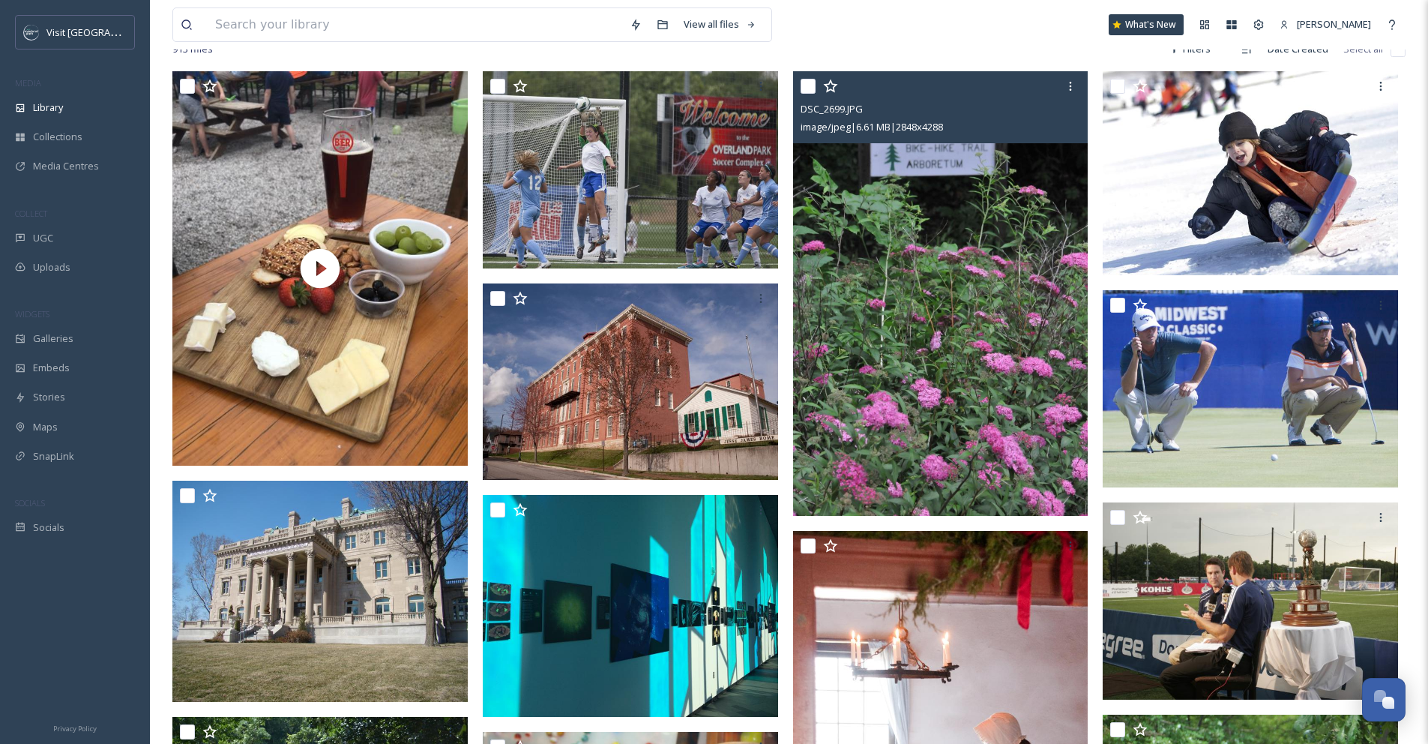
scroll to position [277, 0]
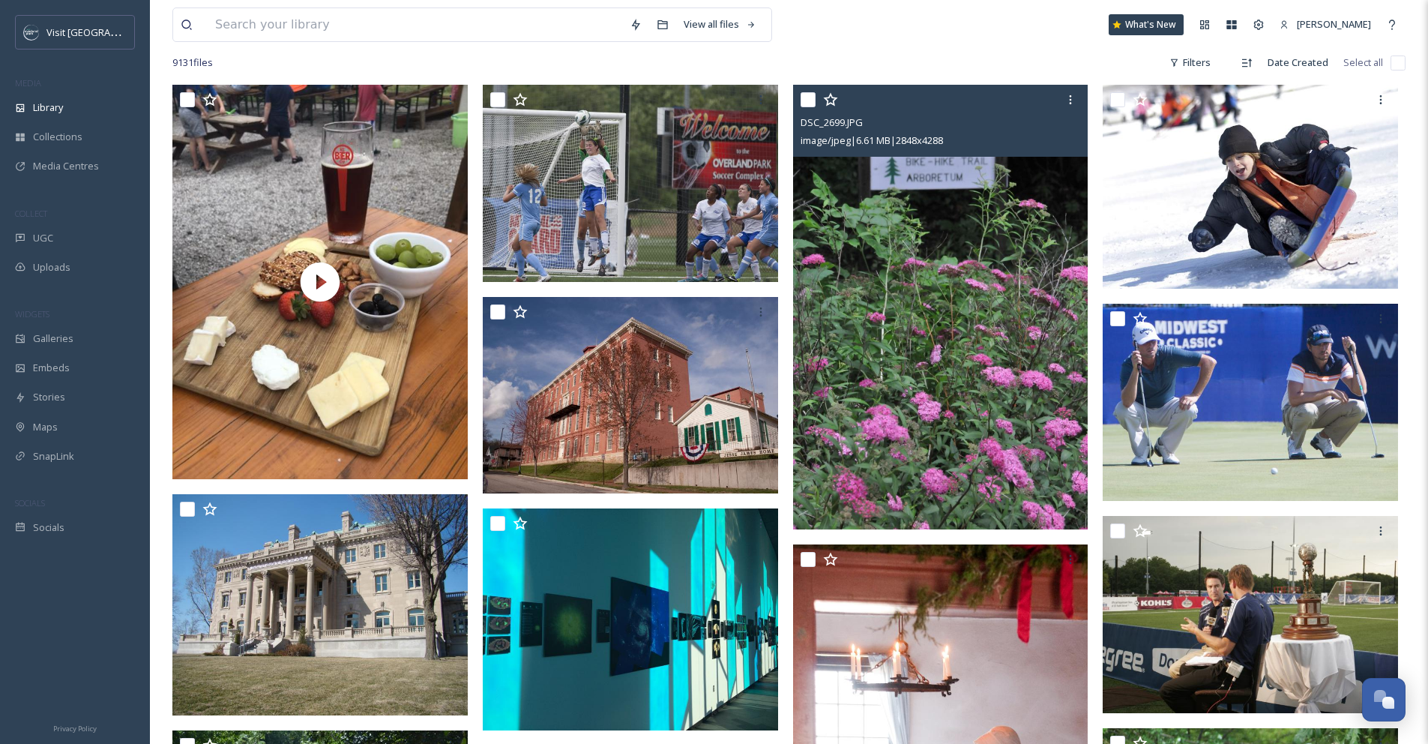
click at [1030, 273] on img at bounding box center [940, 307] width 295 height 445
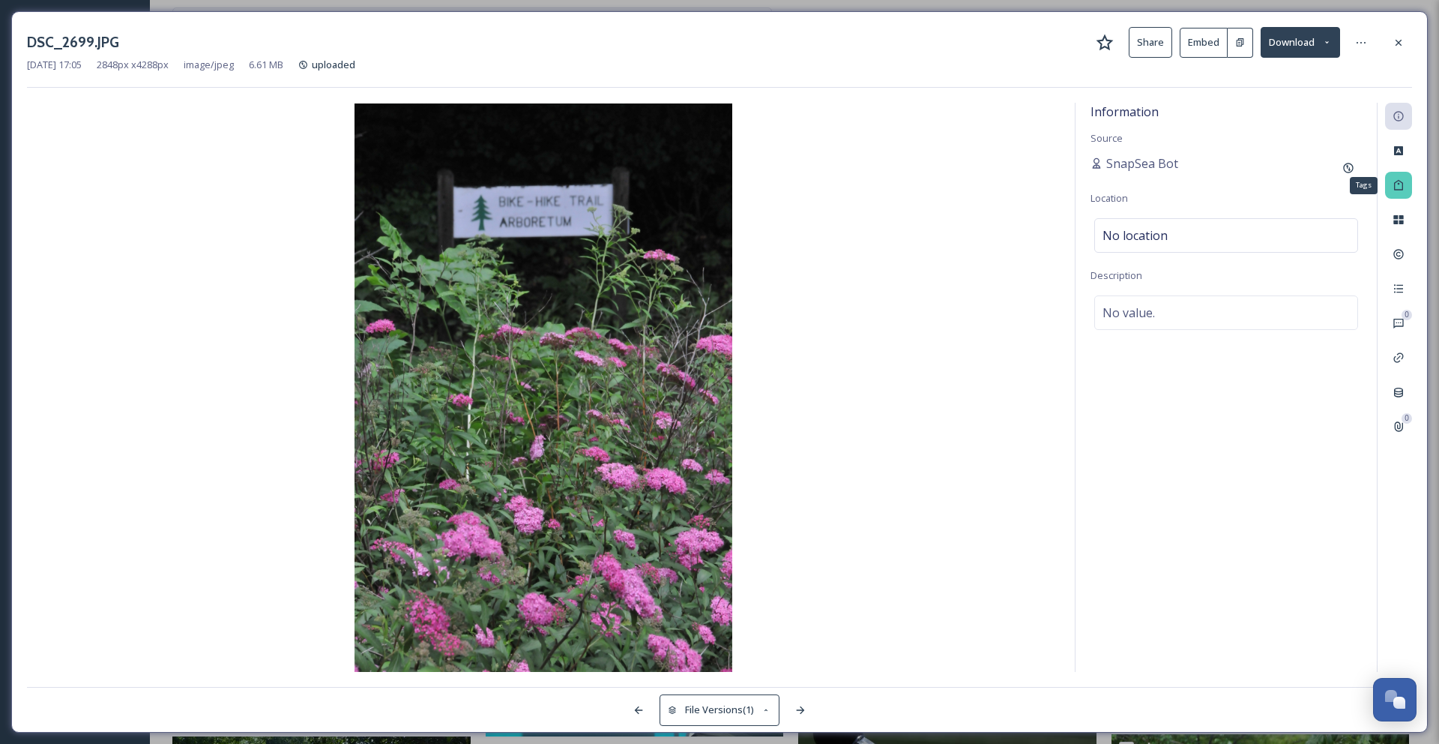
click at [1390, 188] on div "Tags" at bounding box center [1398, 185] width 27 height 27
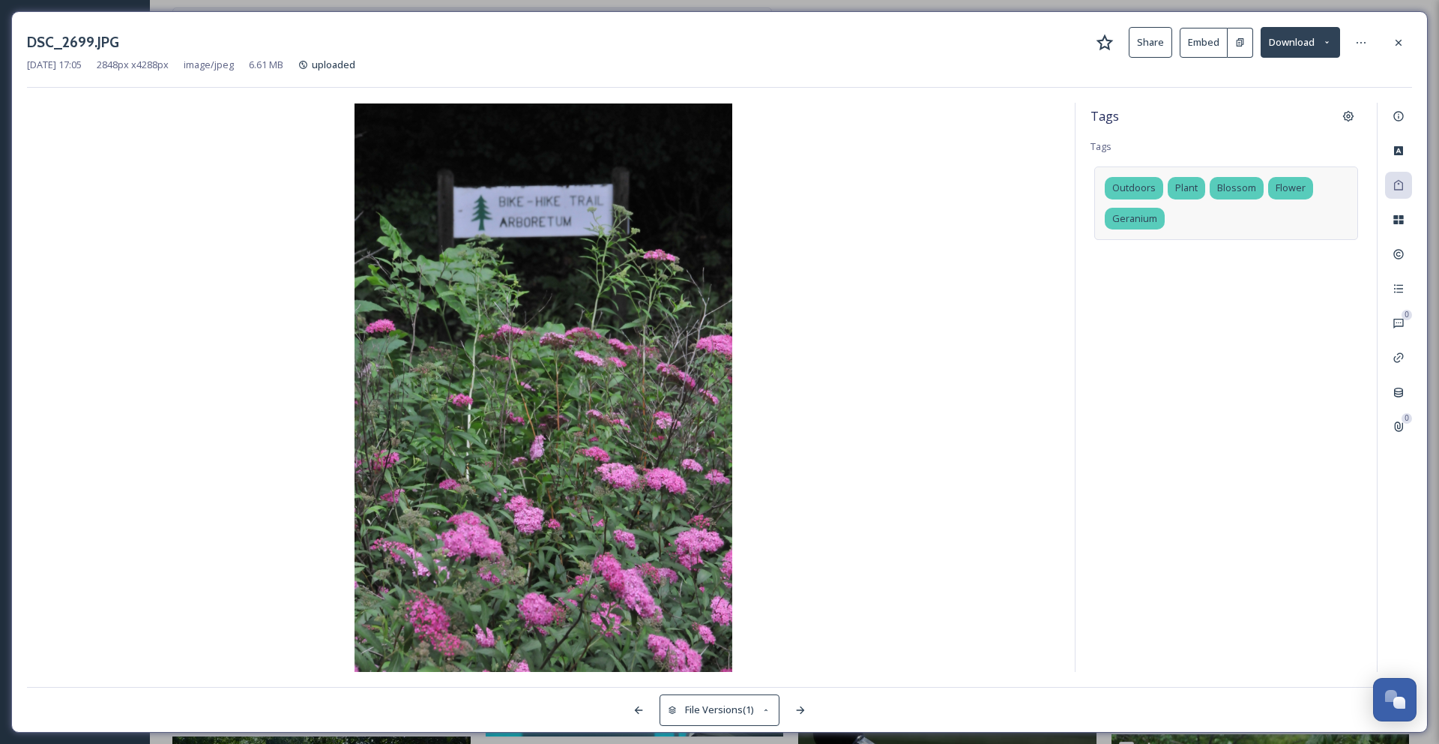
click at [1184, 214] on div "Outdoors Plant Blossom Flower Geranium" at bounding box center [1226, 202] width 264 height 73
click at [1297, 186] on icon at bounding box center [1297, 188] width 6 height 6
click at [1270, 215] on input at bounding box center [1258, 218] width 150 height 18
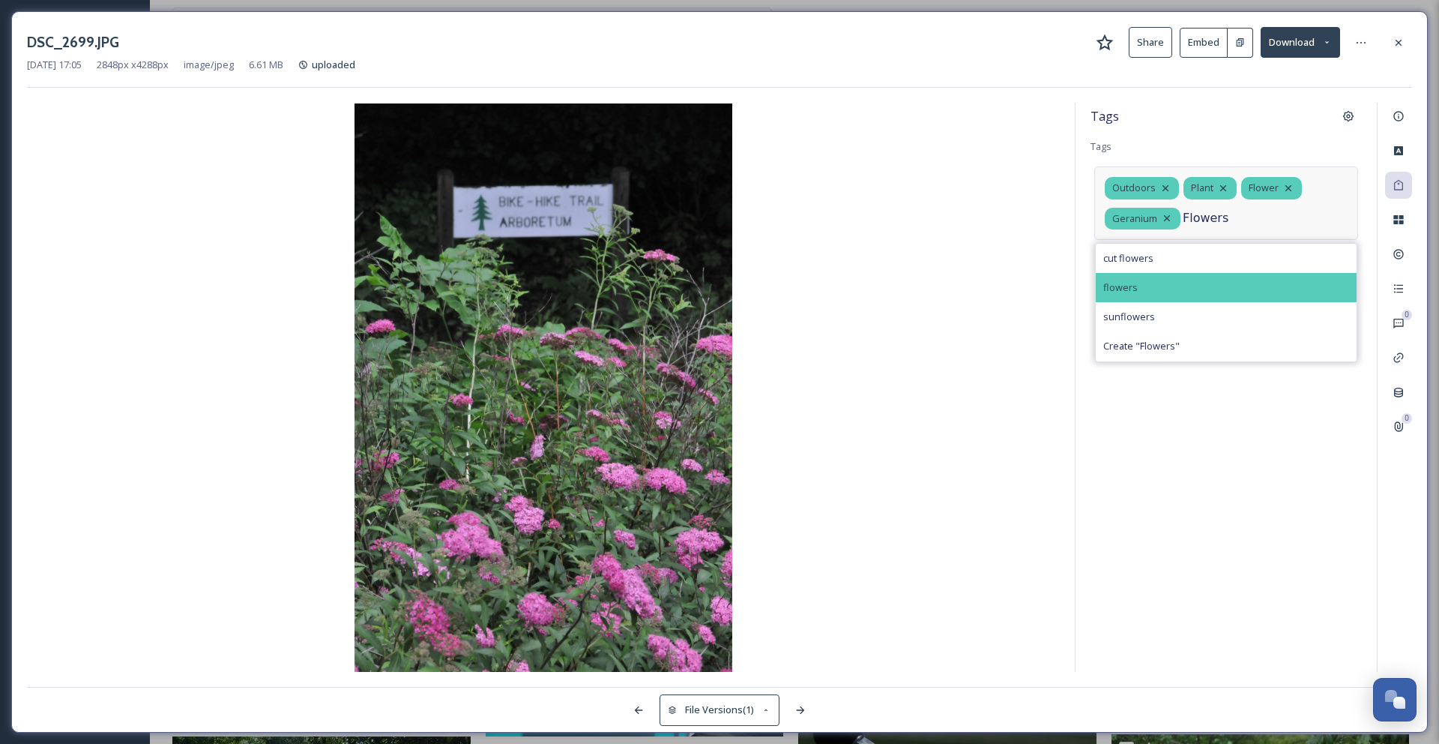
type input "Flowers"
click at [1191, 287] on div "flowers" at bounding box center [1226, 287] width 261 height 29
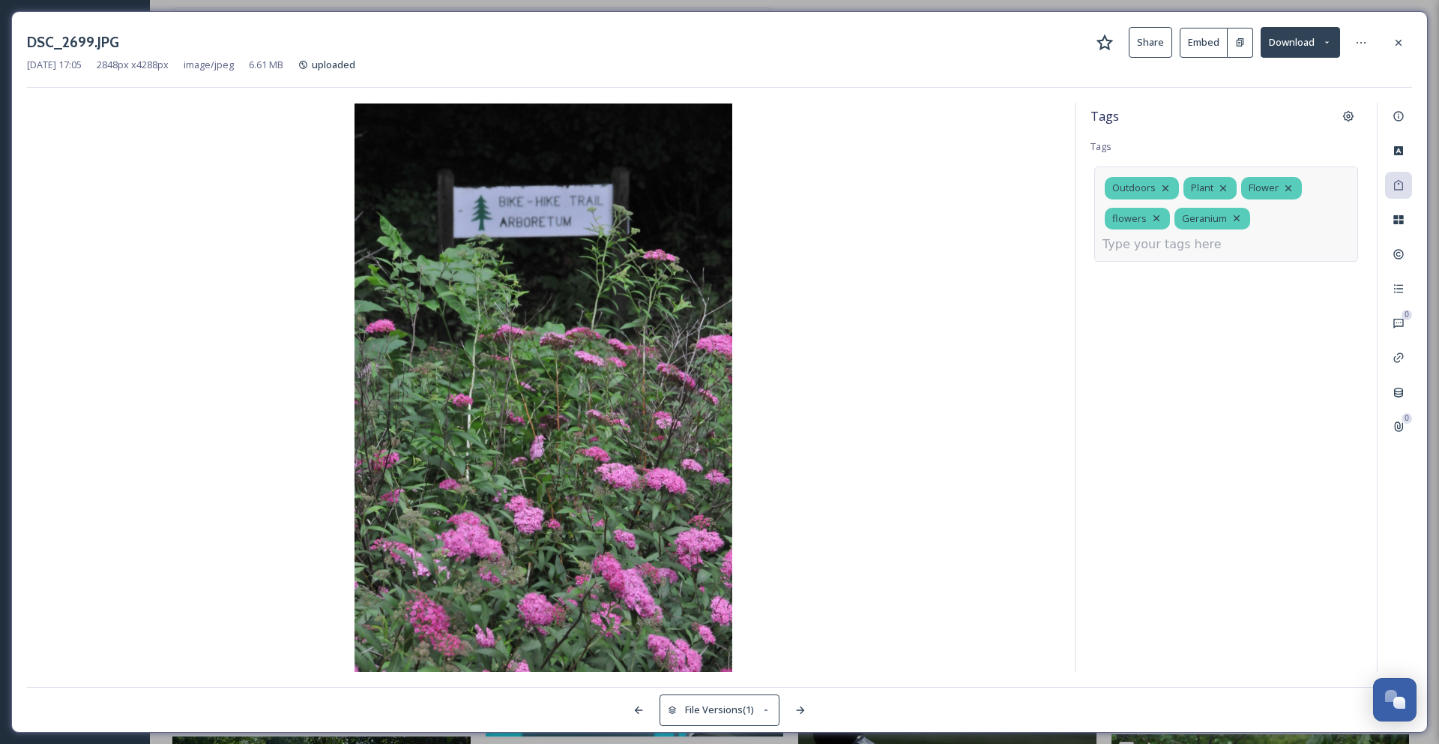
click at [1276, 219] on div "Outdoors Plant Flower flowers Geranium" at bounding box center [1226, 213] width 264 height 94
click at [1219, 242] on input at bounding box center [1178, 244] width 150 height 18
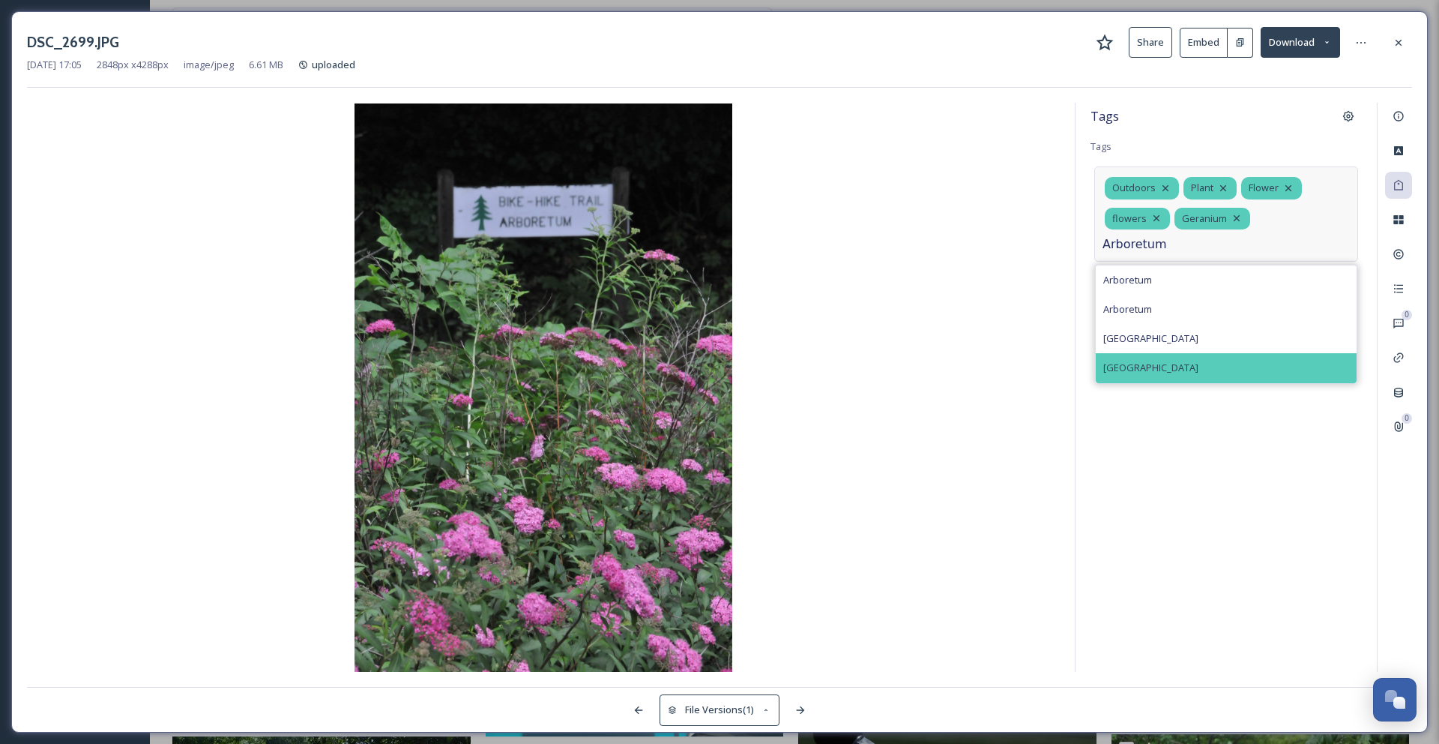
type input "Arboretum"
click at [1186, 358] on div "overland park arboretum & botanical gardens" at bounding box center [1226, 367] width 261 height 29
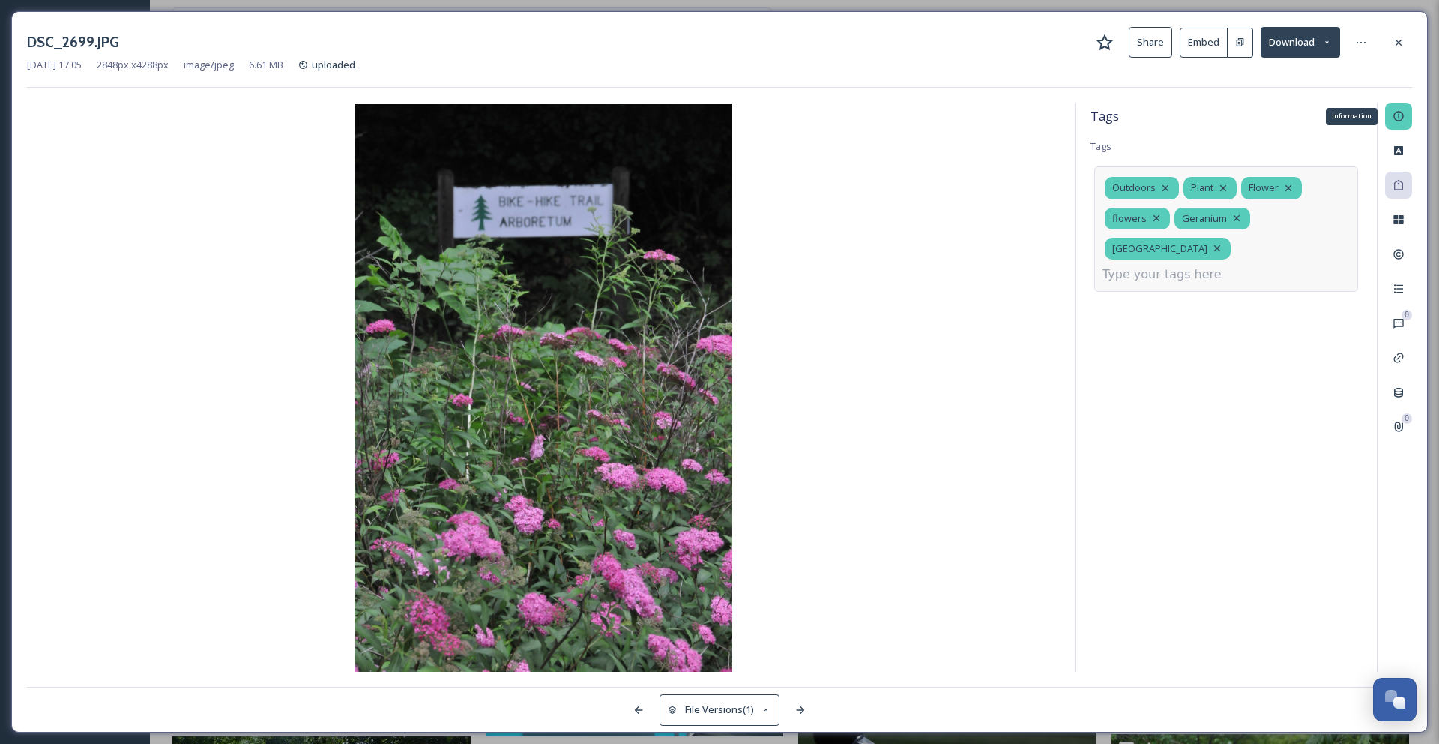
click at [1401, 116] on icon at bounding box center [1399, 116] width 12 height 12
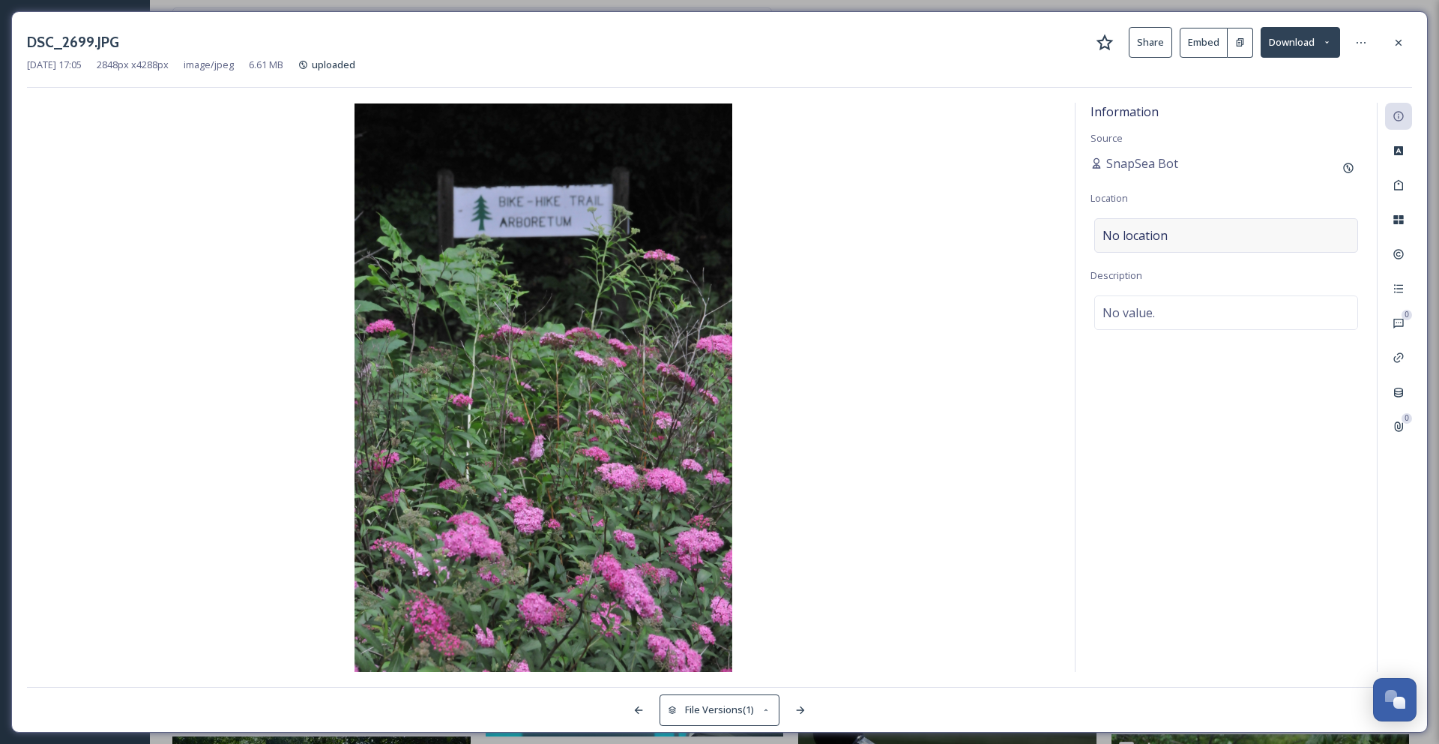
click at [1220, 240] on div "No location" at bounding box center [1226, 235] width 264 height 34
click at [1220, 239] on input at bounding box center [1226, 235] width 262 height 33
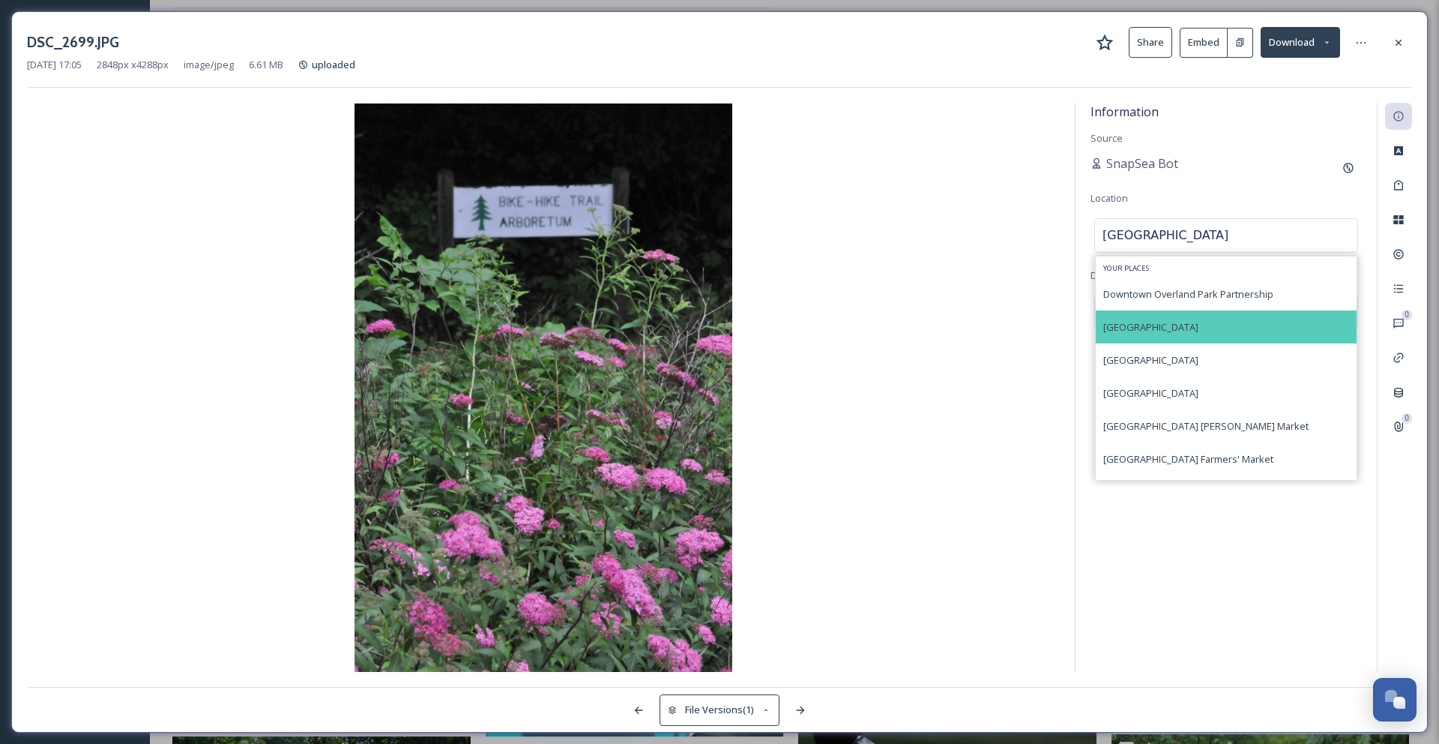
type input "Overland Park"
click at [1199, 324] on span "Overland Park Arboretum & Botanical Gardens" at bounding box center [1150, 326] width 95 height 13
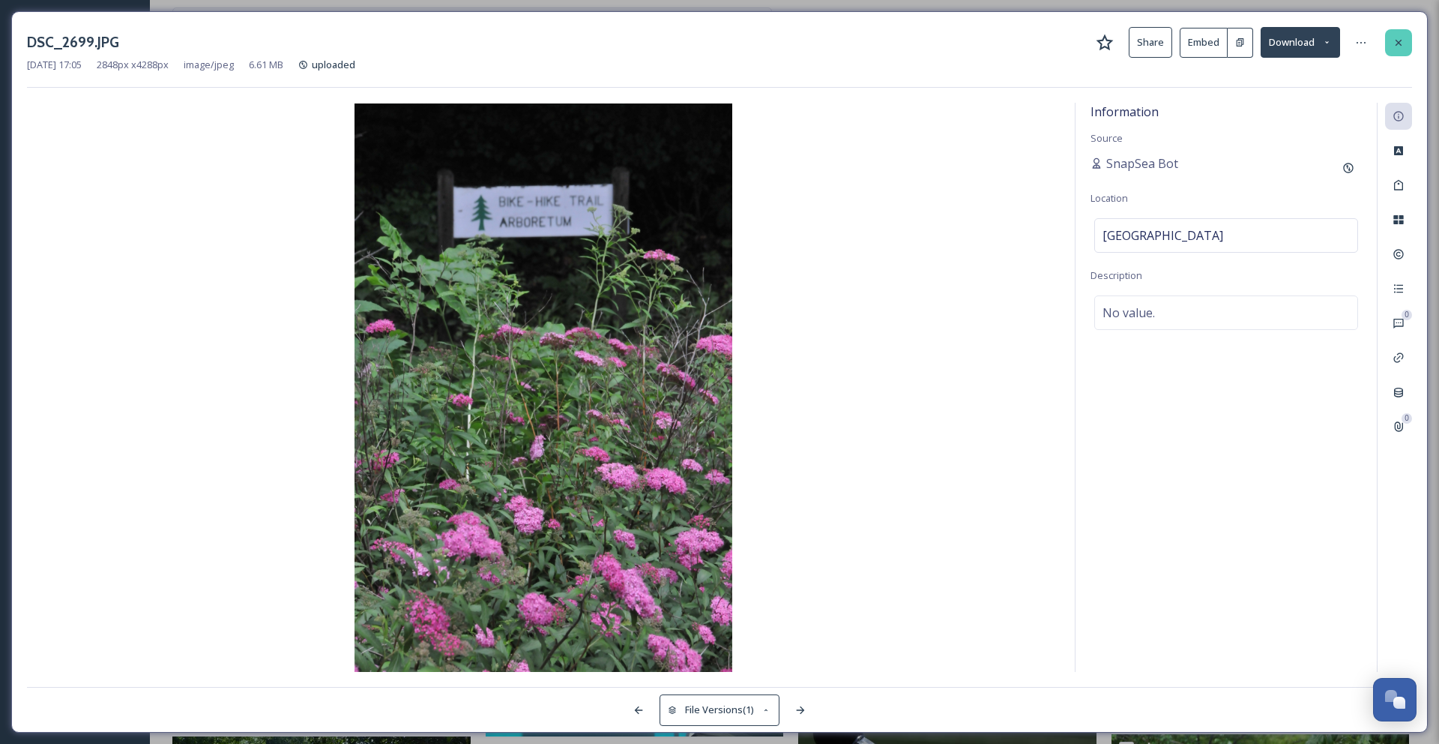
click at [1404, 42] on icon at bounding box center [1399, 43] width 12 height 12
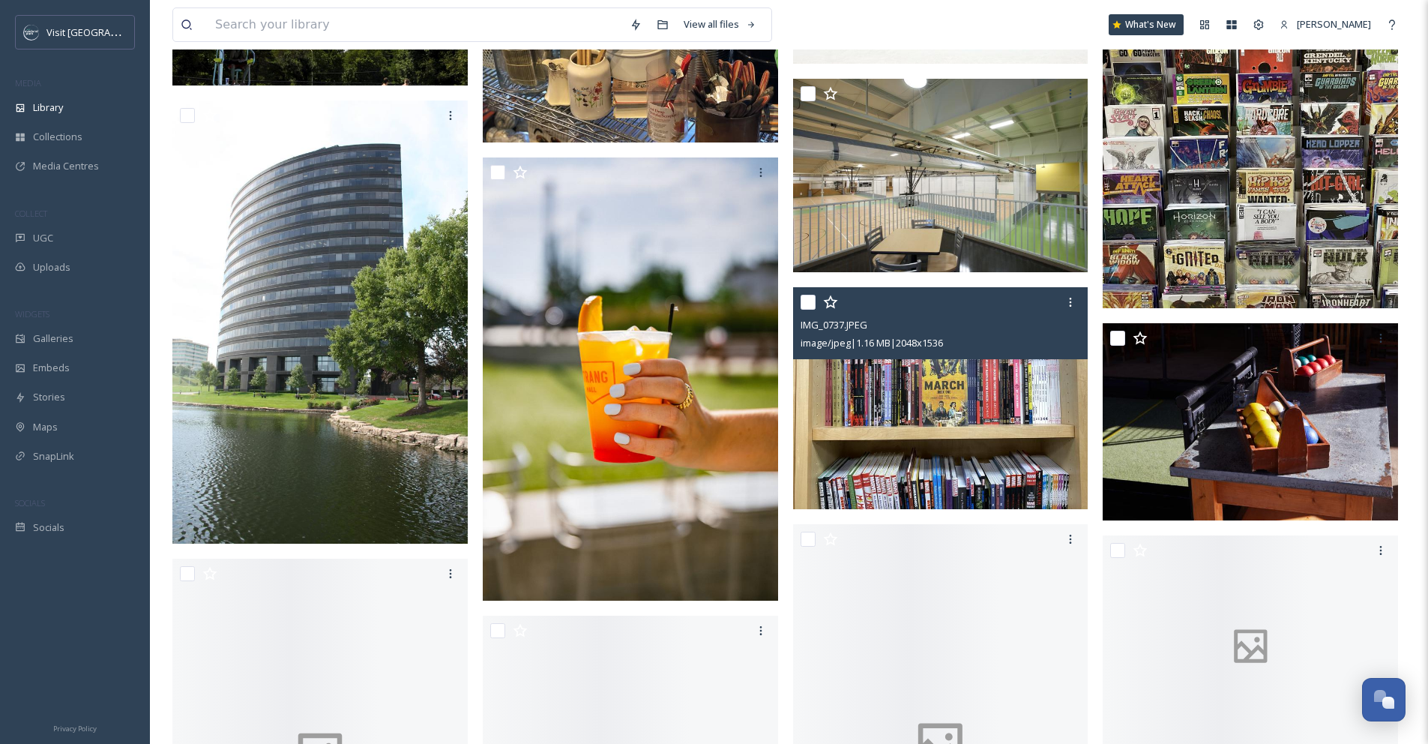
scroll to position [1766, 0]
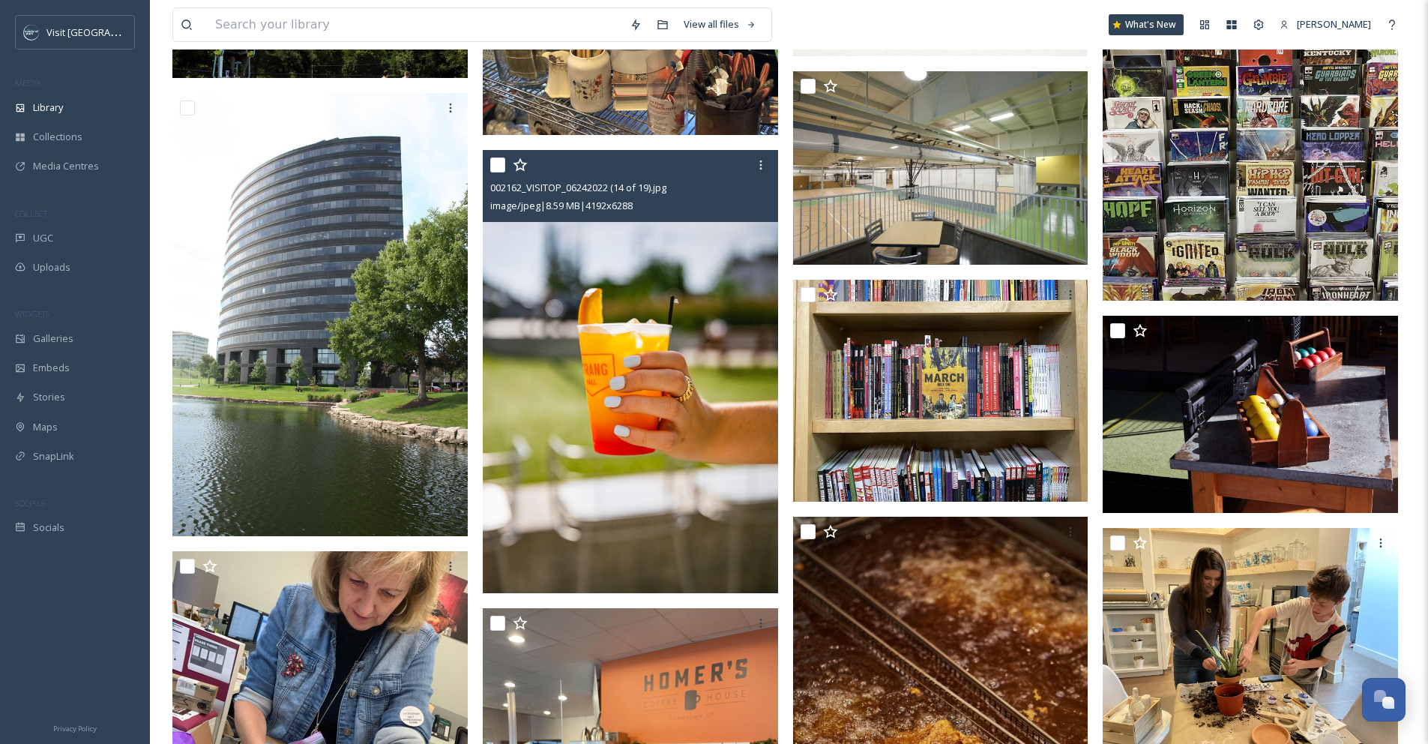
click at [627, 332] on img at bounding box center [630, 371] width 295 height 443
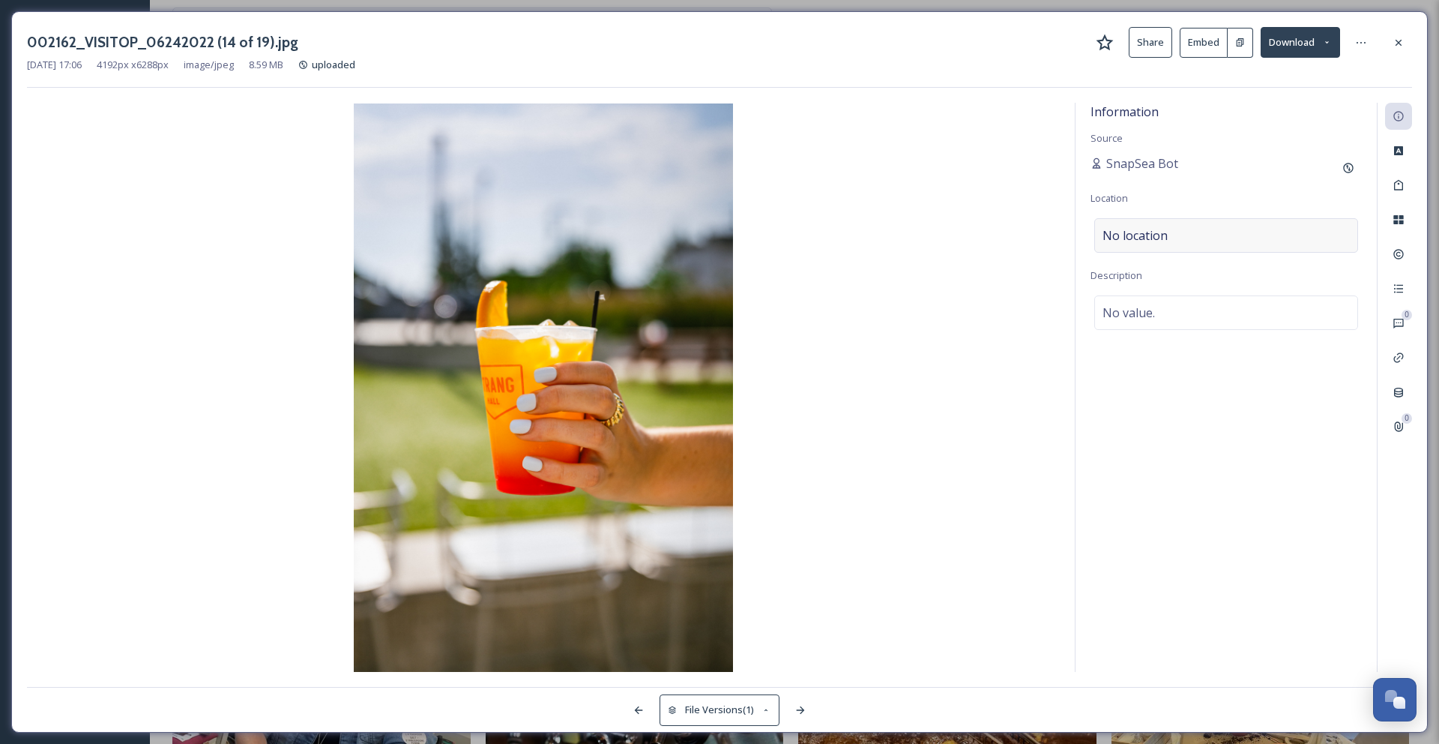
click at [1212, 235] on div "No location" at bounding box center [1226, 235] width 264 height 34
click at [1212, 235] on input at bounding box center [1226, 235] width 262 height 33
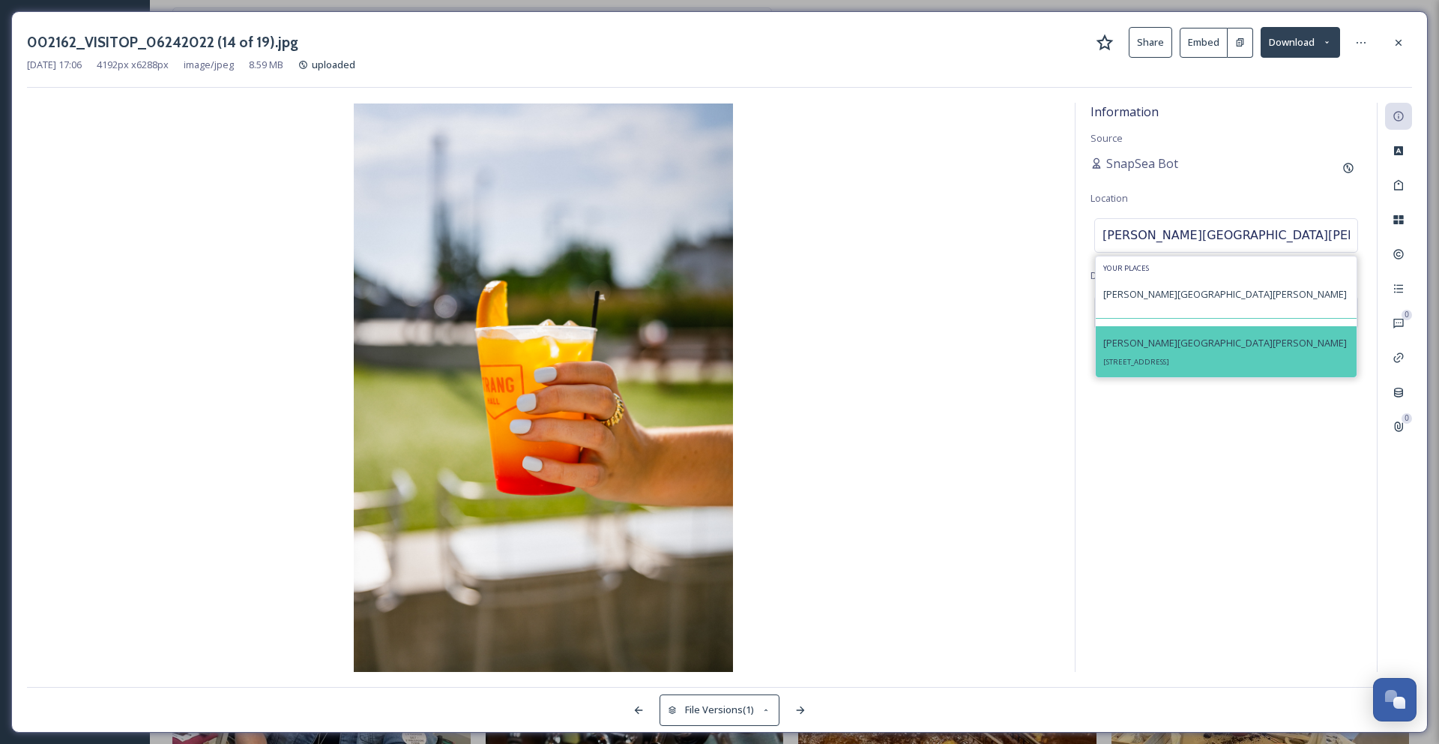
type input "Strang Hall"
click at [1208, 345] on div "Strang Hall 7313 W 80th St, Overland Park, KS 66204, USA" at bounding box center [1225, 352] width 244 height 36
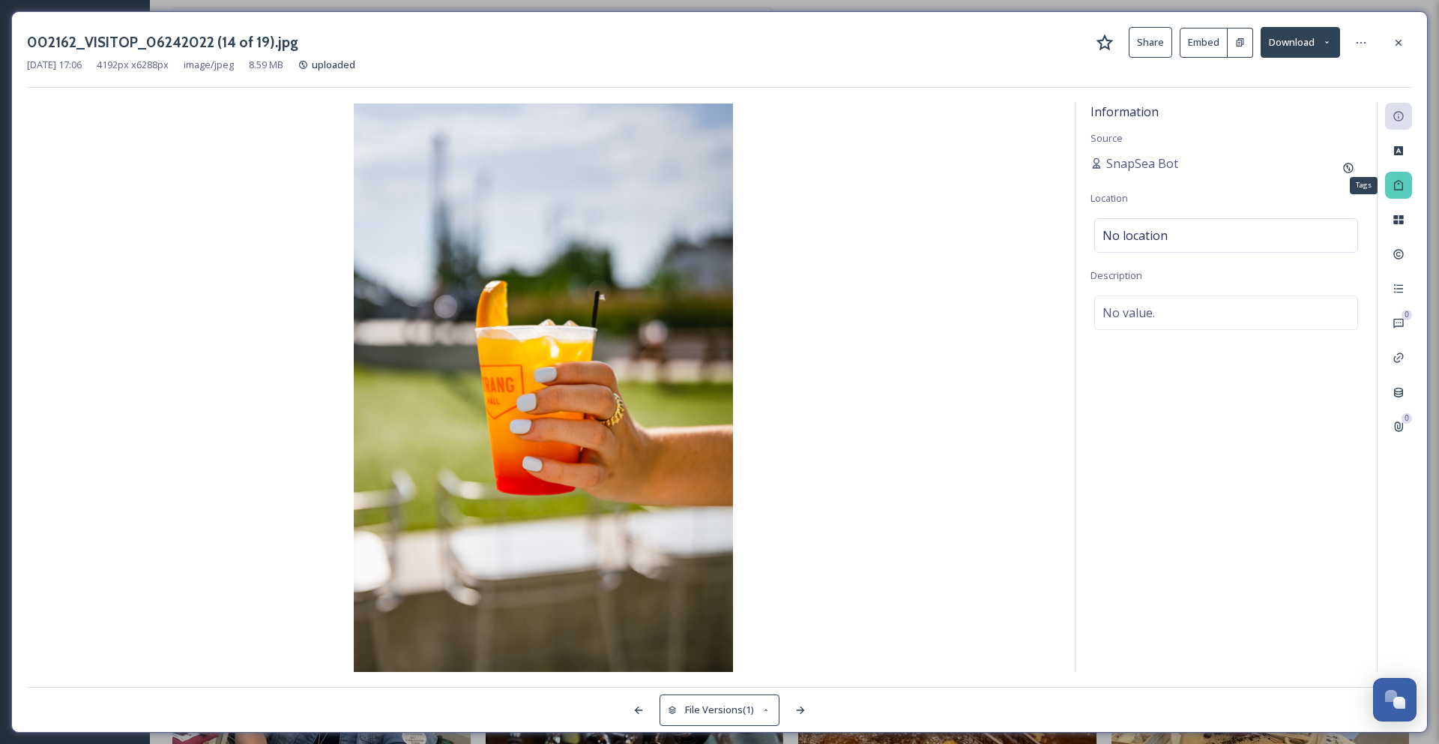
click at [1405, 177] on div "Tags" at bounding box center [1398, 185] width 27 height 27
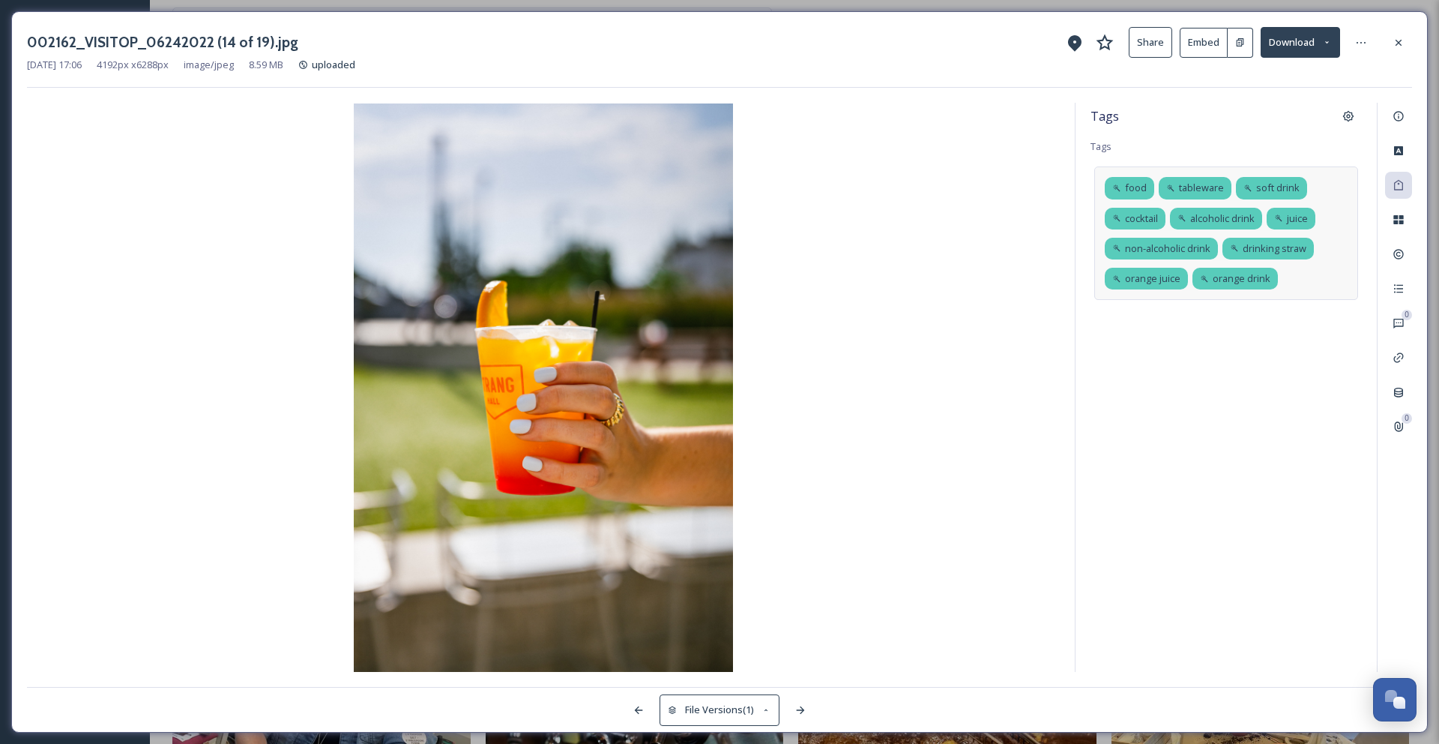
click at [1301, 277] on div "food tableware soft drink cocktail alcoholic drink juice non-alcoholic drink dr…" at bounding box center [1226, 232] width 264 height 133
click at [1184, 274] on div "orange juice" at bounding box center [1148, 279] width 86 height 22
click at [1178, 280] on icon at bounding box center [1178, 278] width 6 height 6
click at [1182, 278] on icon at bounding box center [1180, 279] width 12 height 12
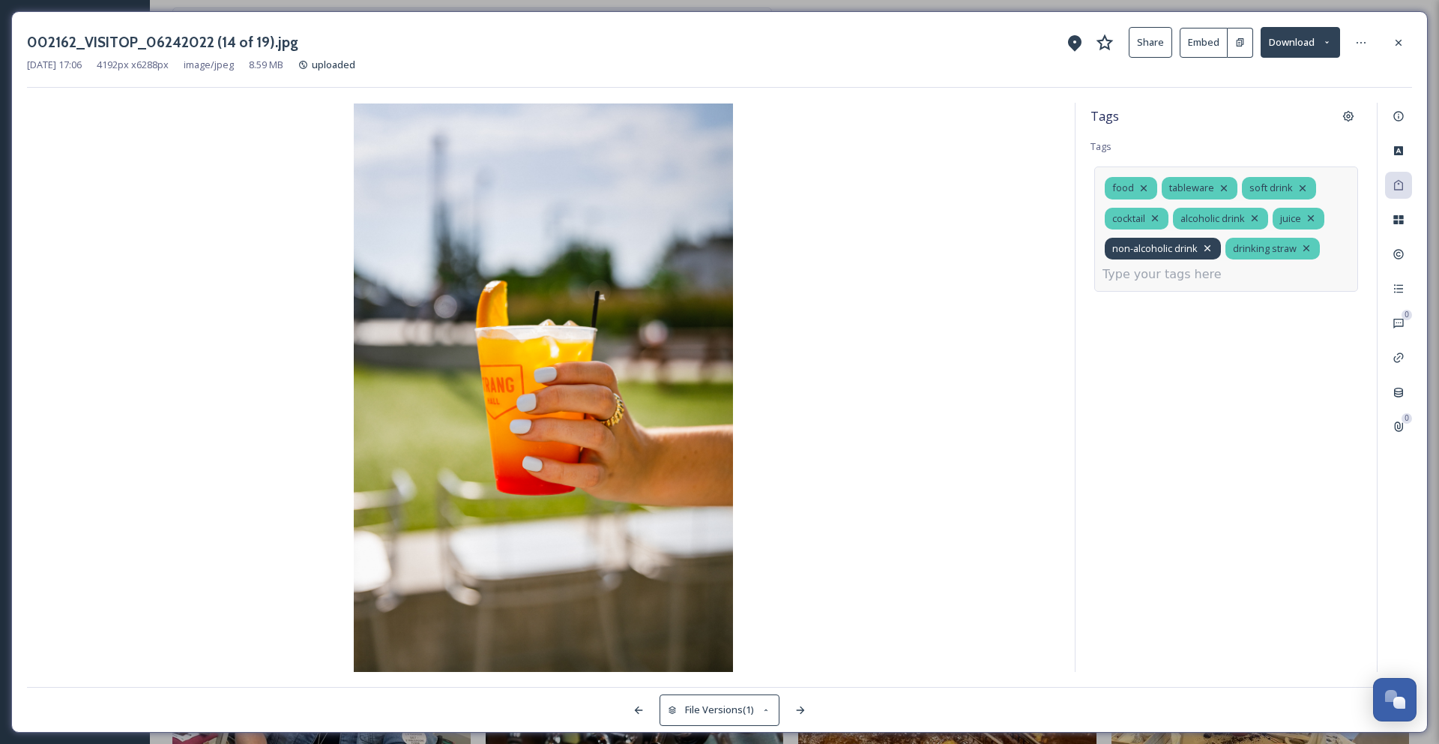
click at [1209, 251] on icon at bounding box center [1208, 248] width 12 height 12
click at [1189, 247] on icon at bounding box center [1186, 248] width 12 height 12
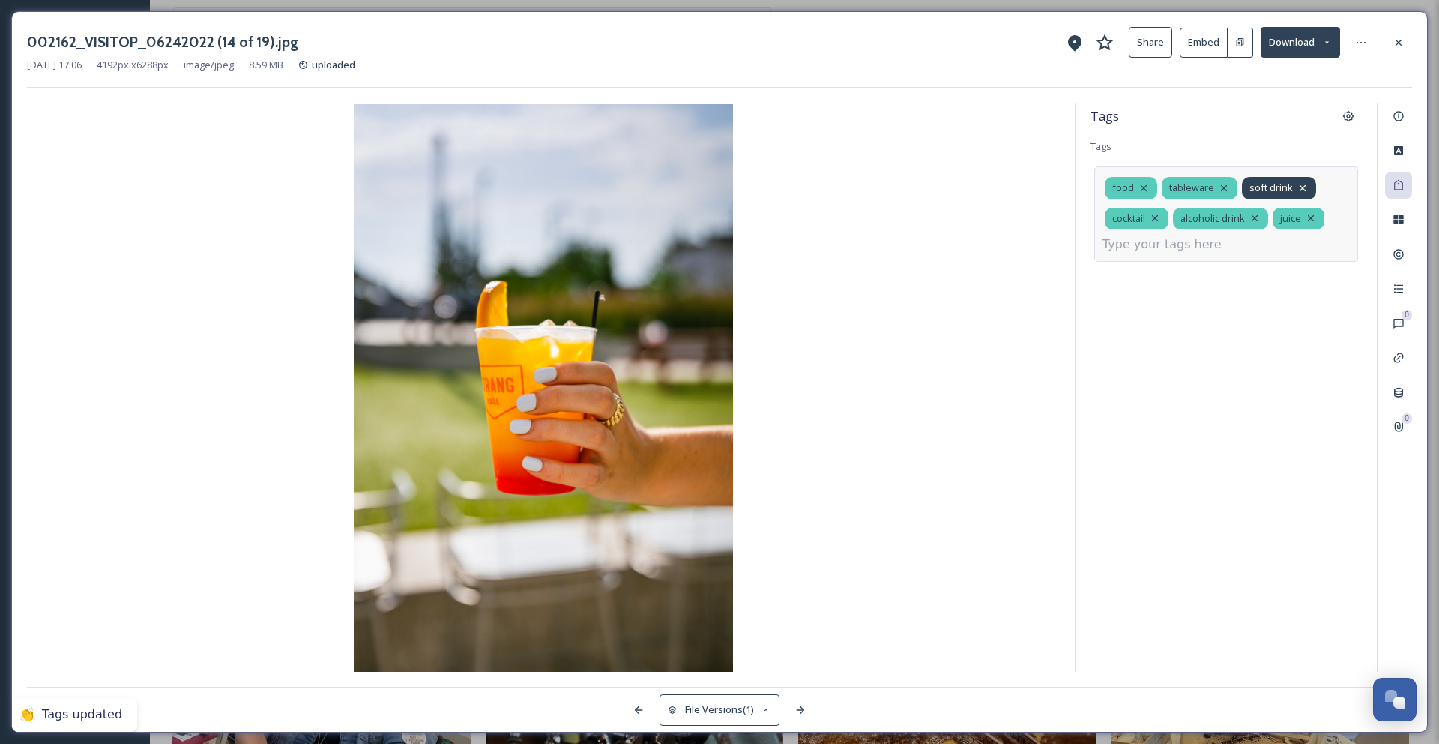
click at [1300, 188] on icon at bounding box center [1303, 188] width 6 height 6
click at [1223, 189] on icon at bounding box center [1224, 188] width 12 height 12
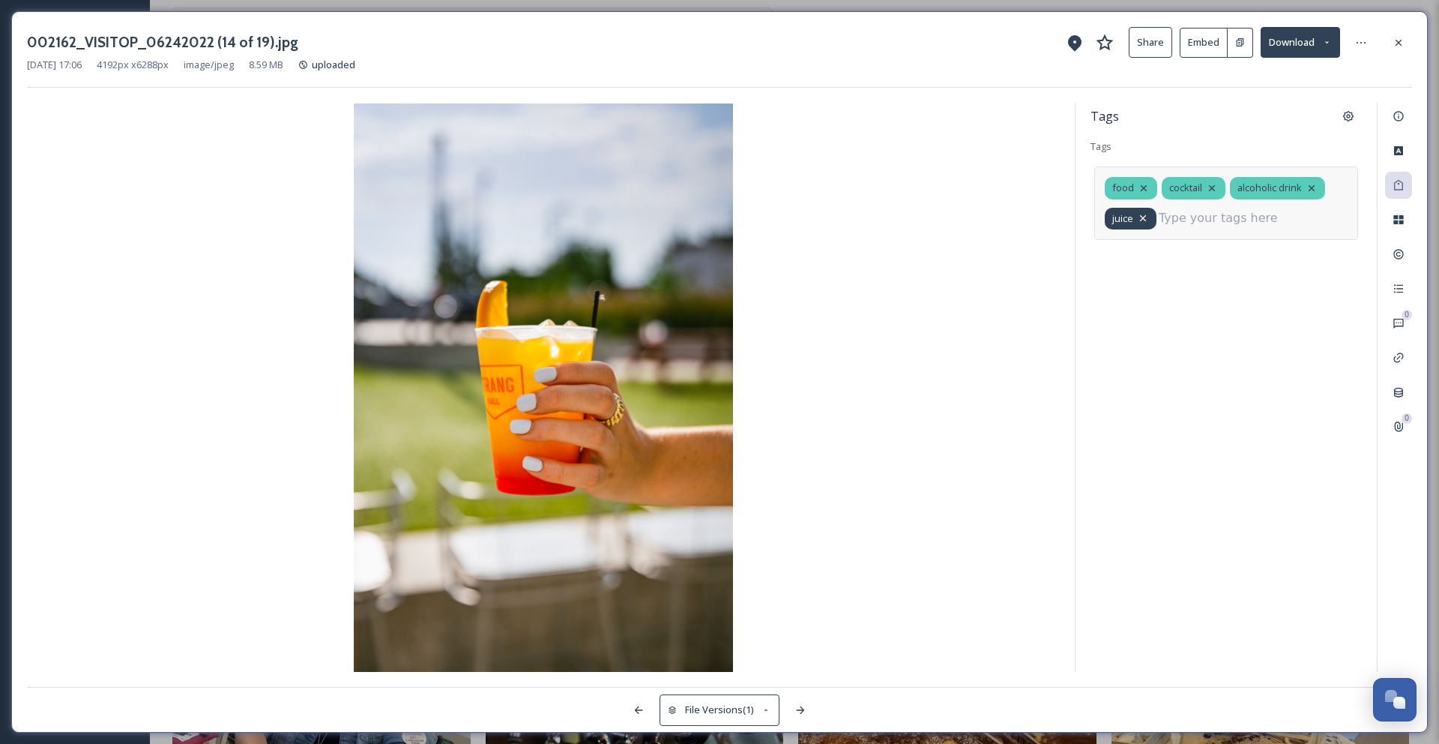
click at [1143, 217] on icon at bounding box center [1143, 218] width 6 height 6
click at [1140, 217] on input at bounding box center [1178, 214] width 150 height 18
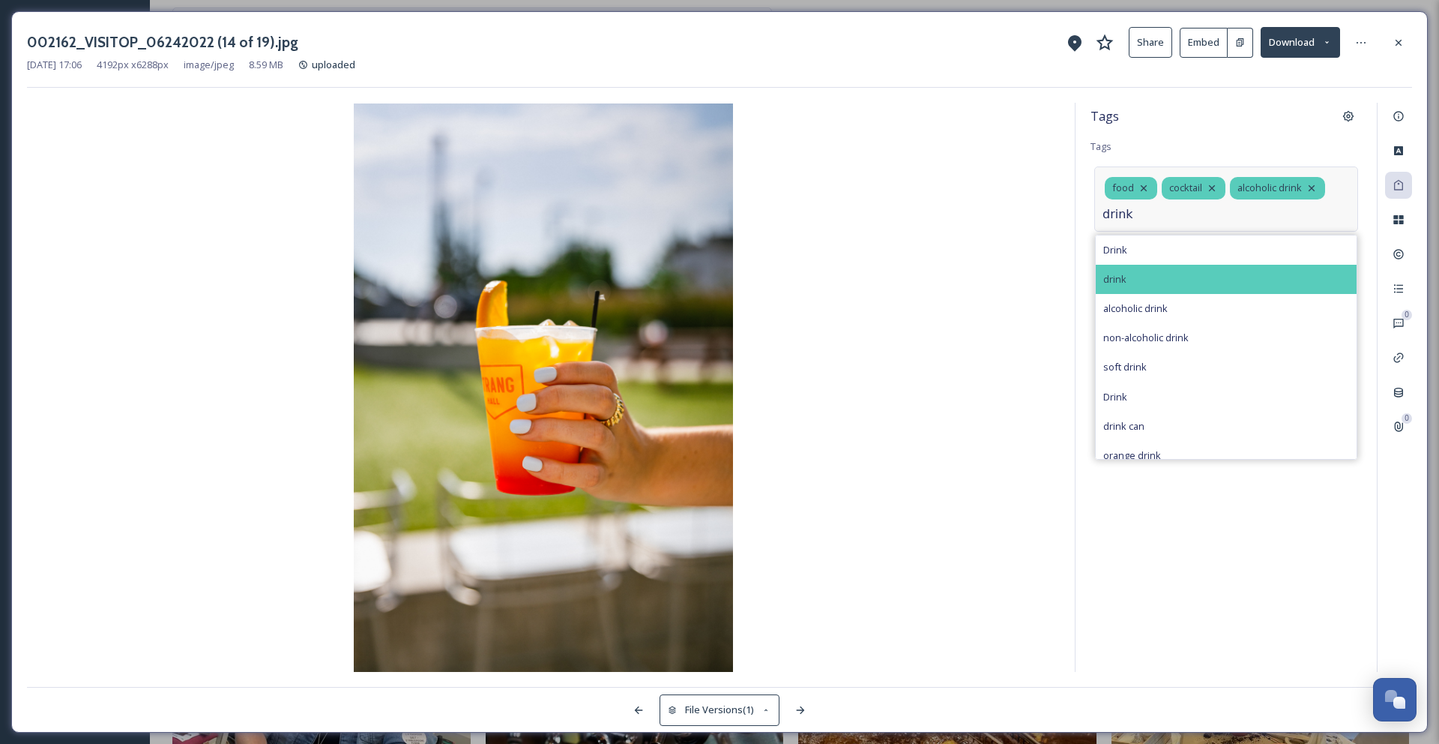
type input "drink"
click at [1118, 280] on span "drink" at bounding box center [1114, 279] width 23 height 14
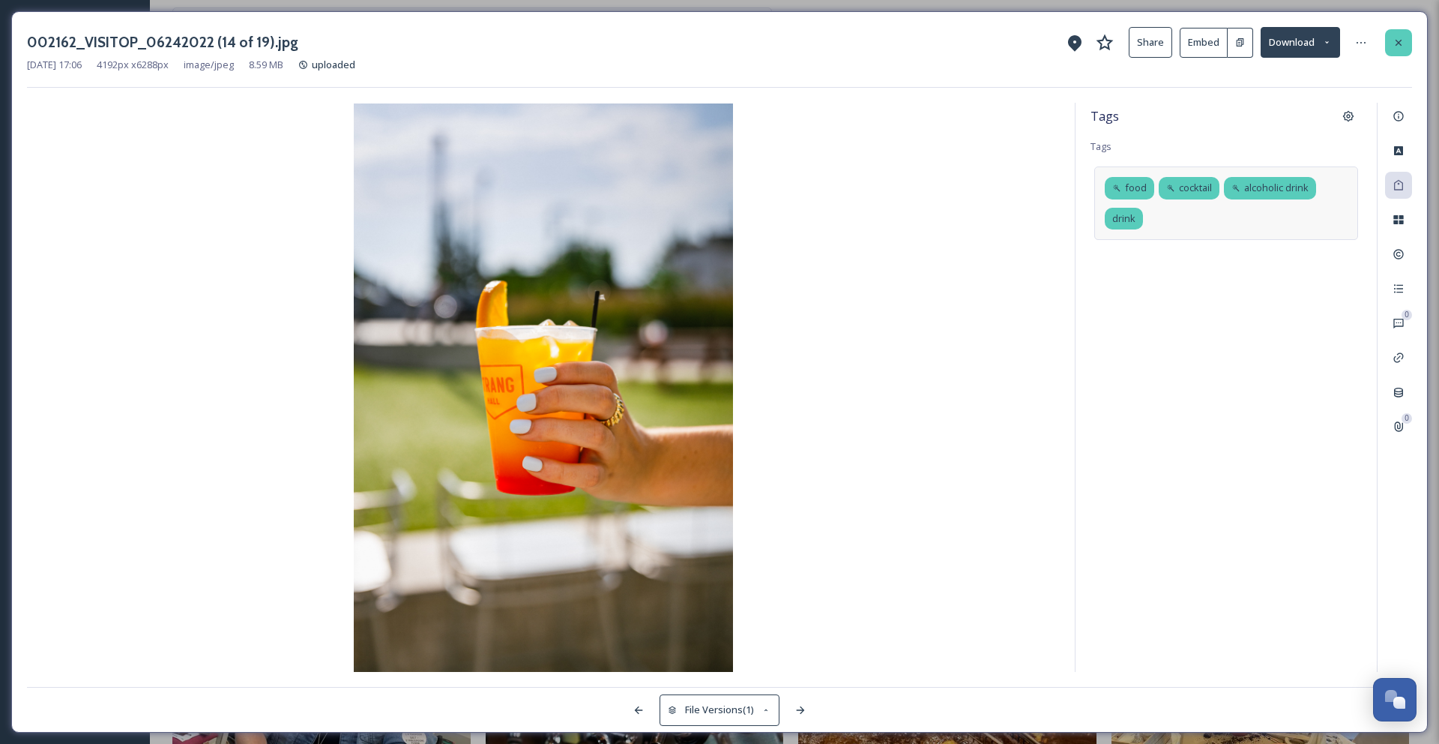
click at [1400, 54] on div at bounding box center [1398, 42] width 27 height 27
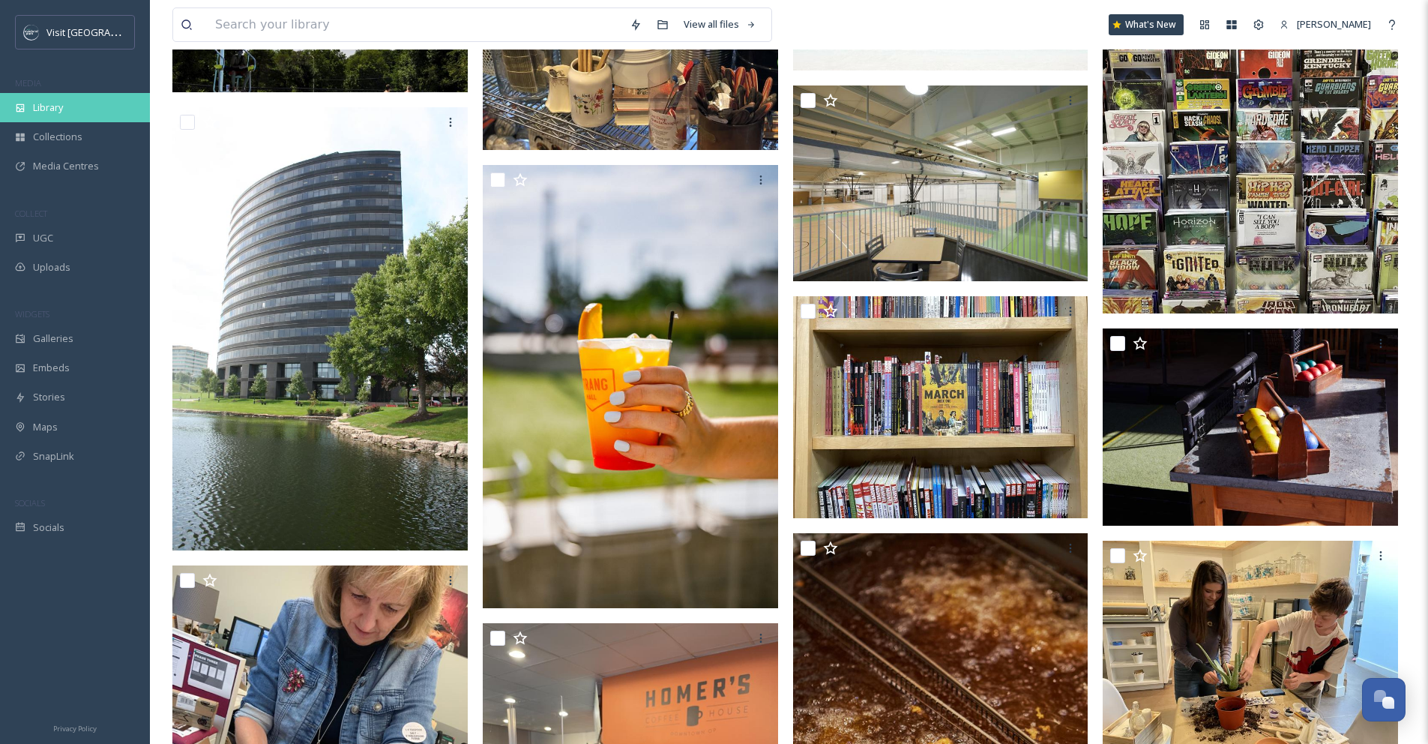
click at [85, 109] on div "Library" at bounding box center [75, 107] width 150 height 29
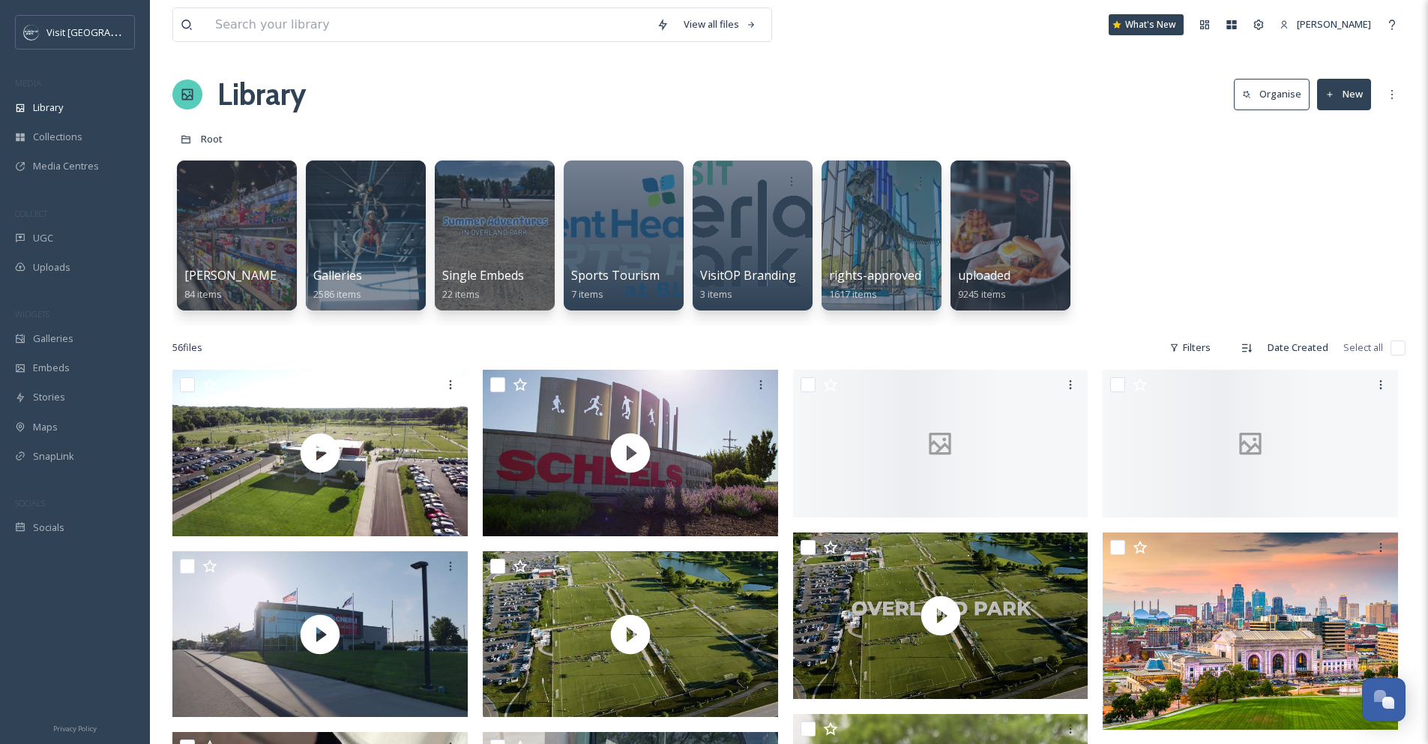
click at [1279, 98] on button "Organise" at bounding box center [1272, 94] width 76 height 31
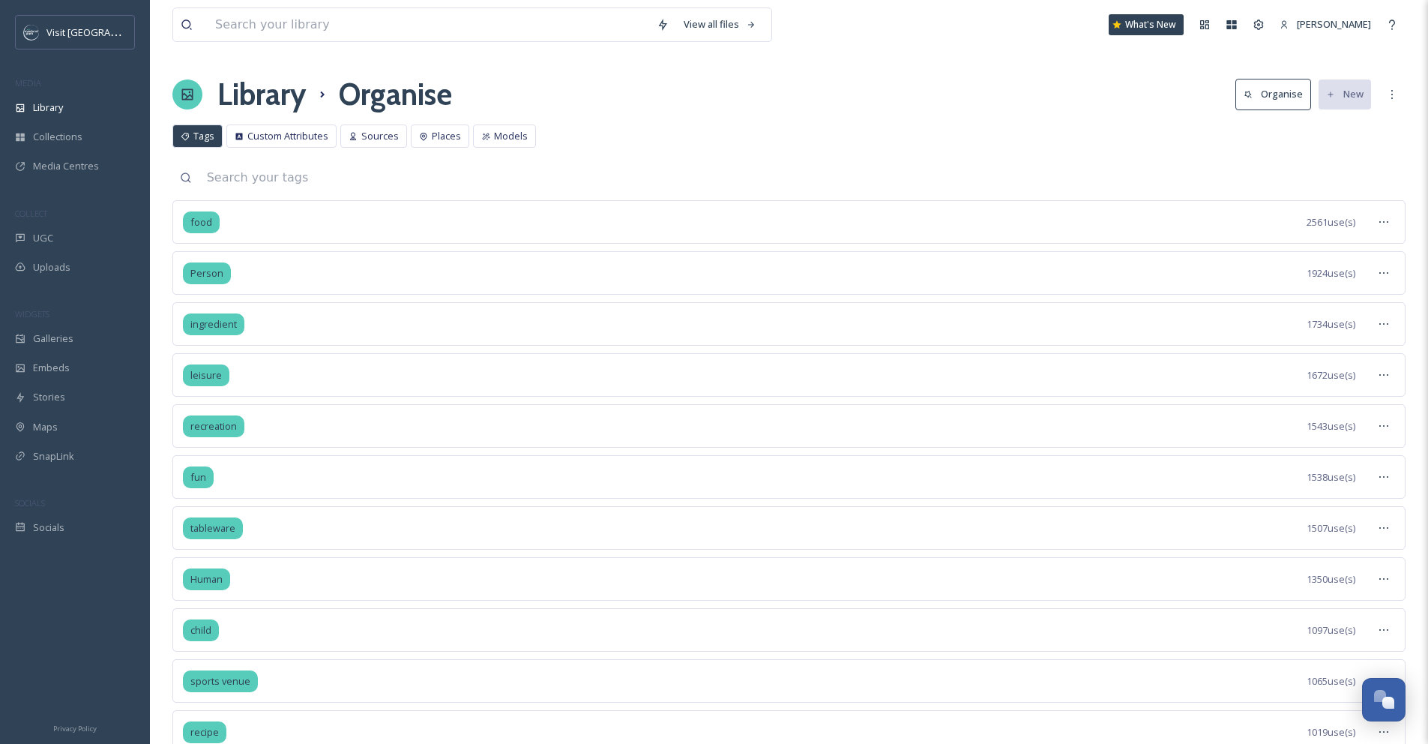
click at [333, 179] on input at bounding box center [802, 177] width 1206 height 33
type input "drink"
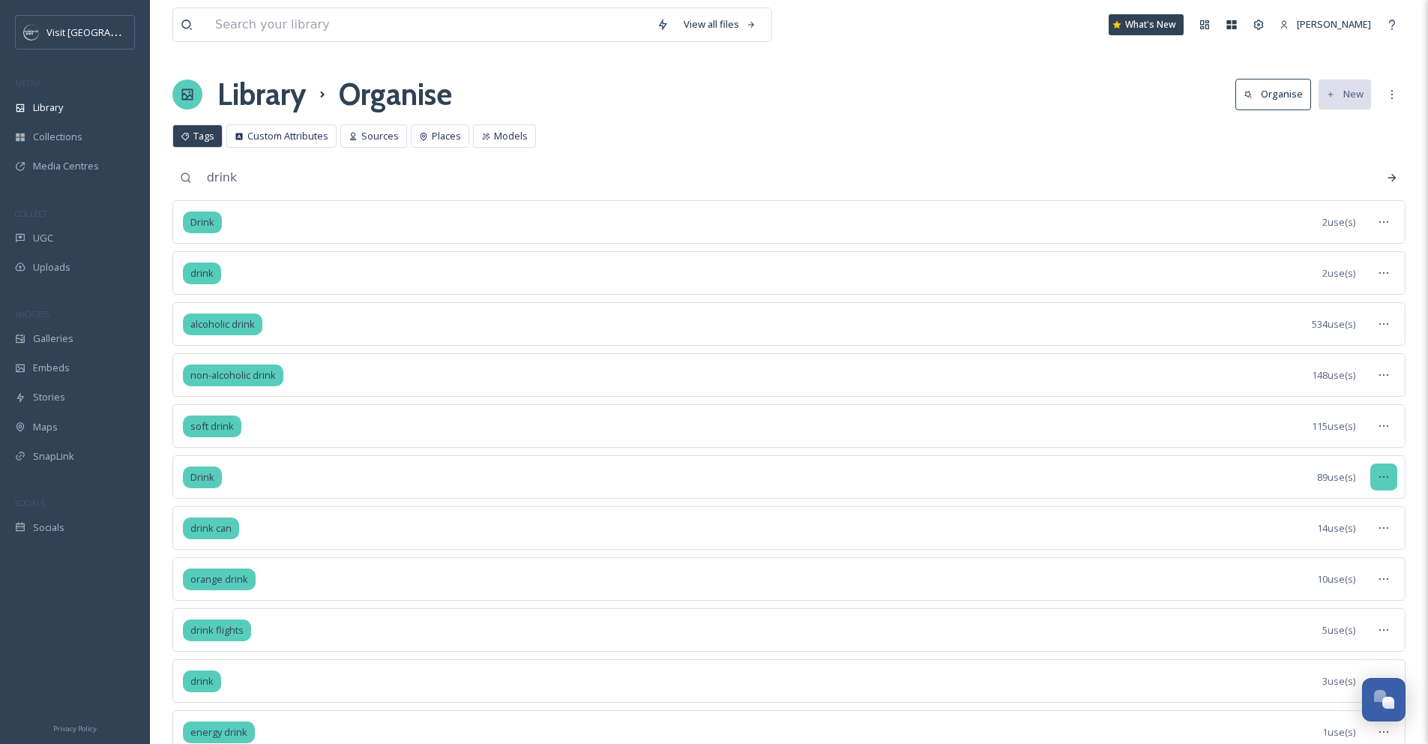
click at [1382, 481] on icon at bounding box center [1384, 477] width 12 height 12
click at [1366, 557] on div "Merge Tags" at bounding box center [1349, 568] width 94 height 29
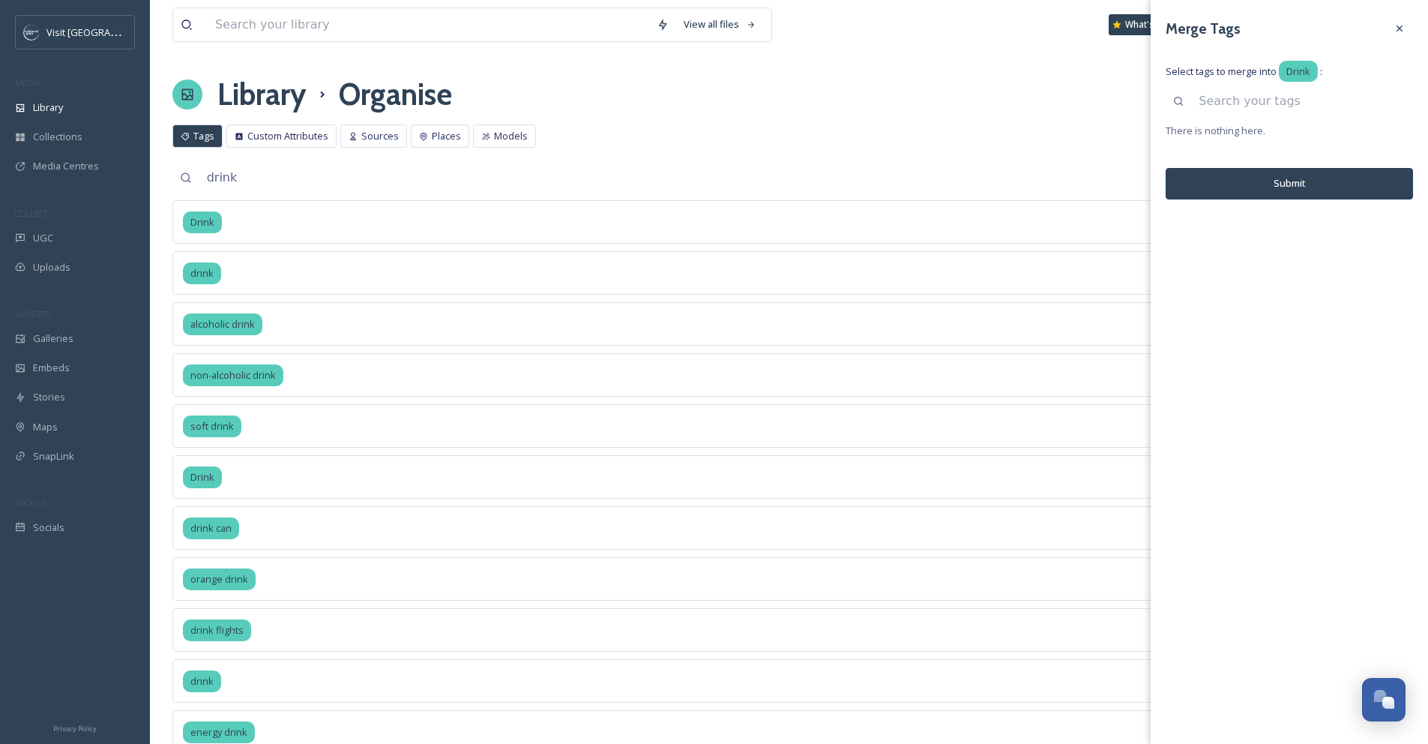
click at [1246, 103] on input at bounding box center [1302, 101] width 222 height 33
type input "drink"
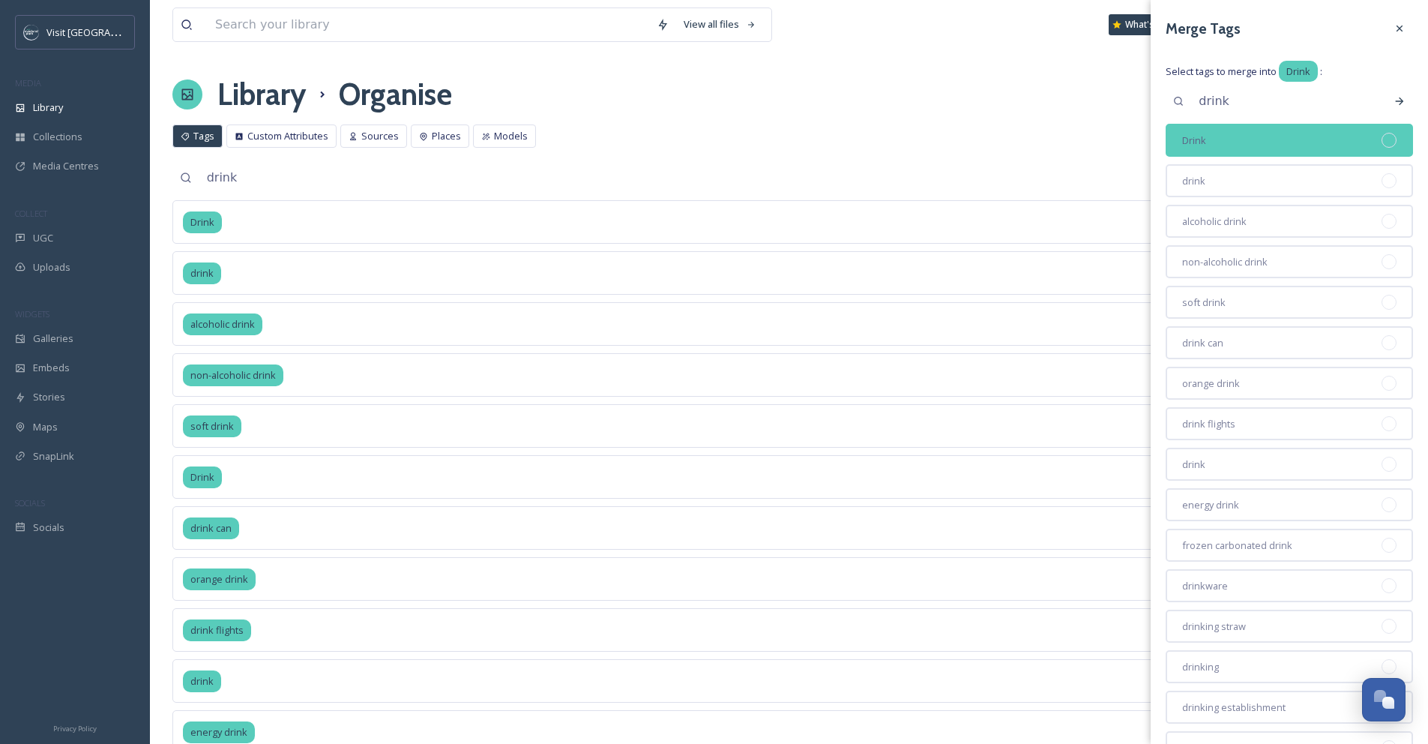
click at [1381, 142] on div at bounding box center [1388, 140] width 15 height 15
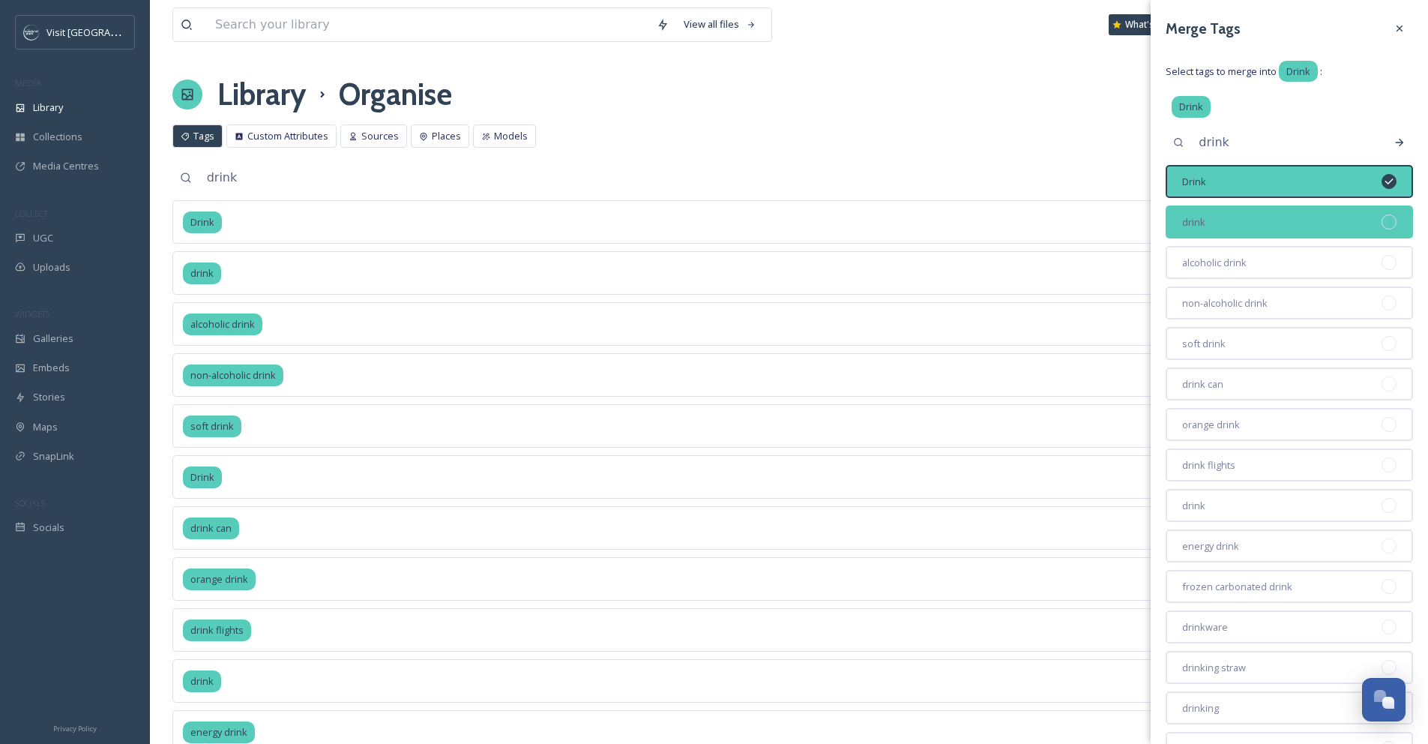
click at [1381, 223] on div at bounding box center [1388, 221] width 15 height 15
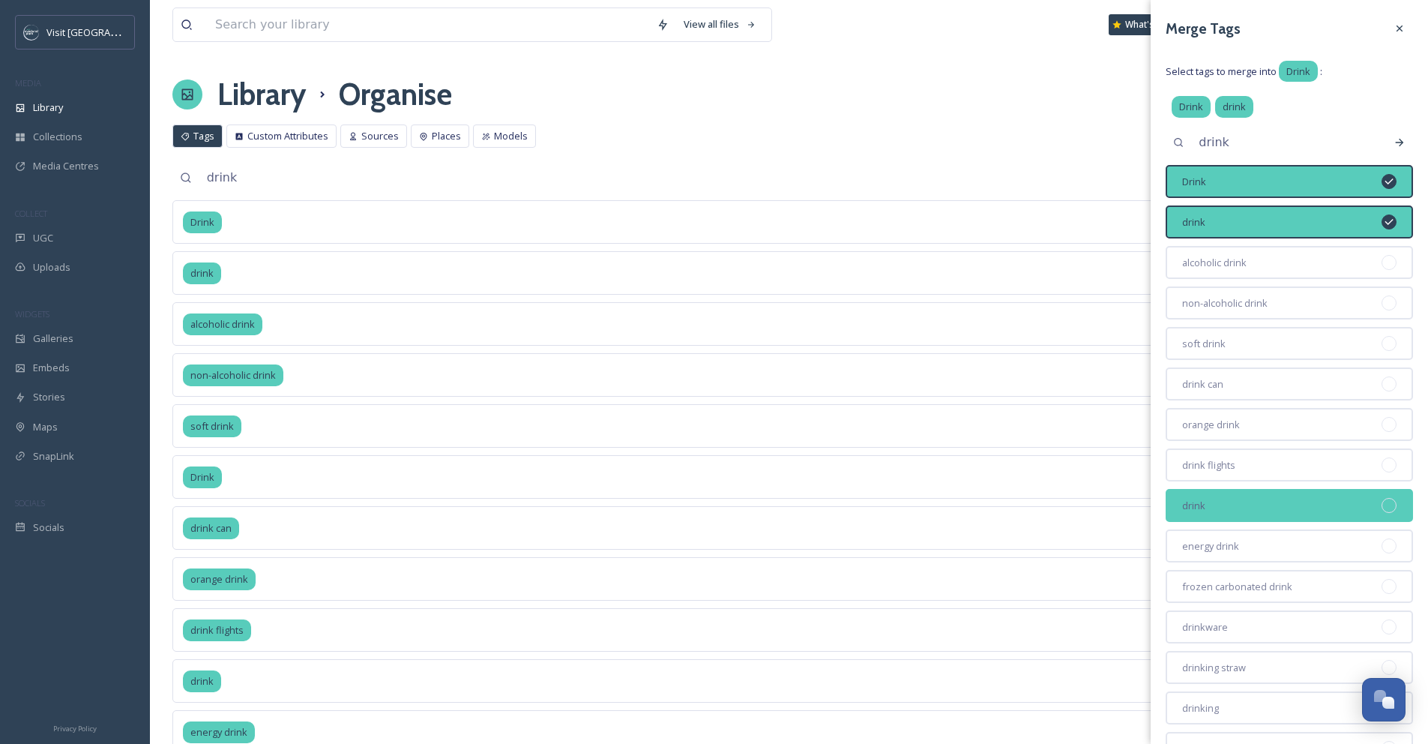
click at [1381, 504] on div at bounding box center [1388, 505] width 15 height 15
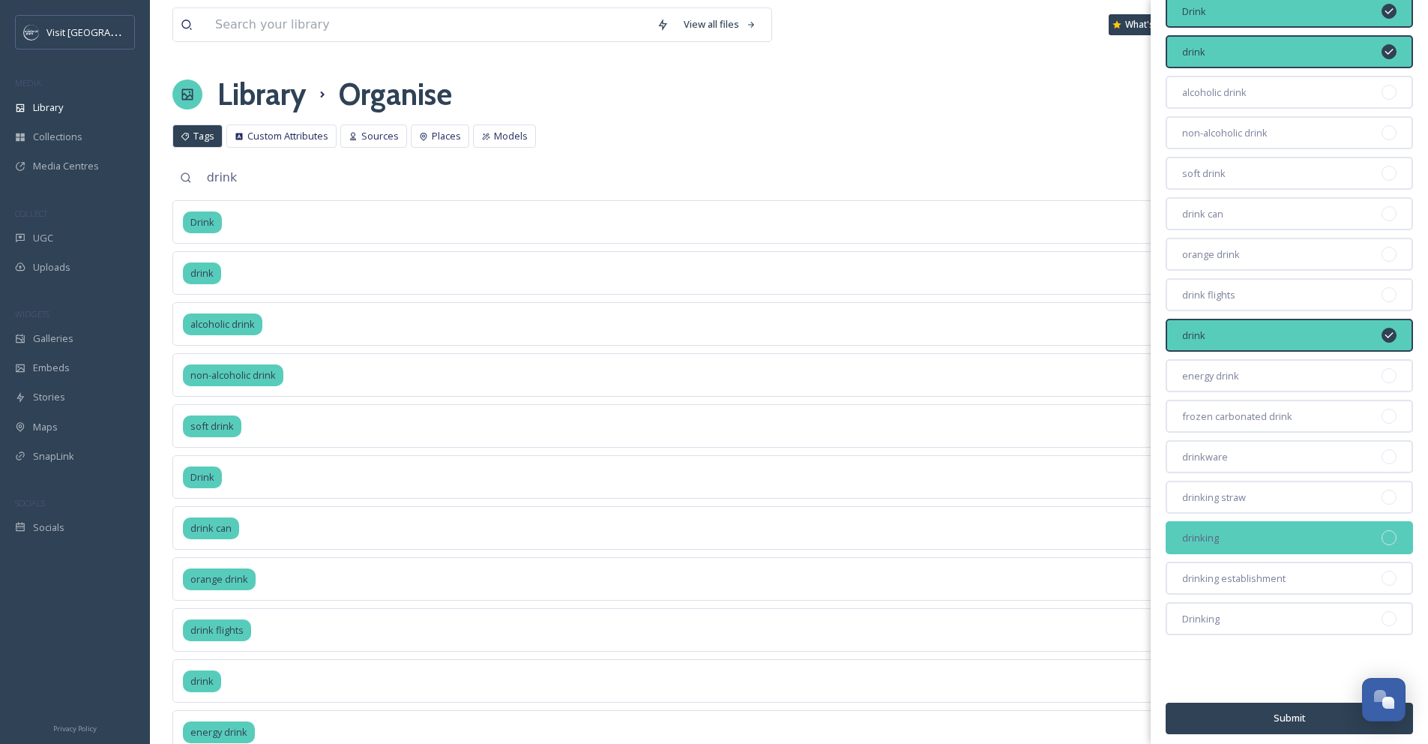
scroll to position [175, 0]
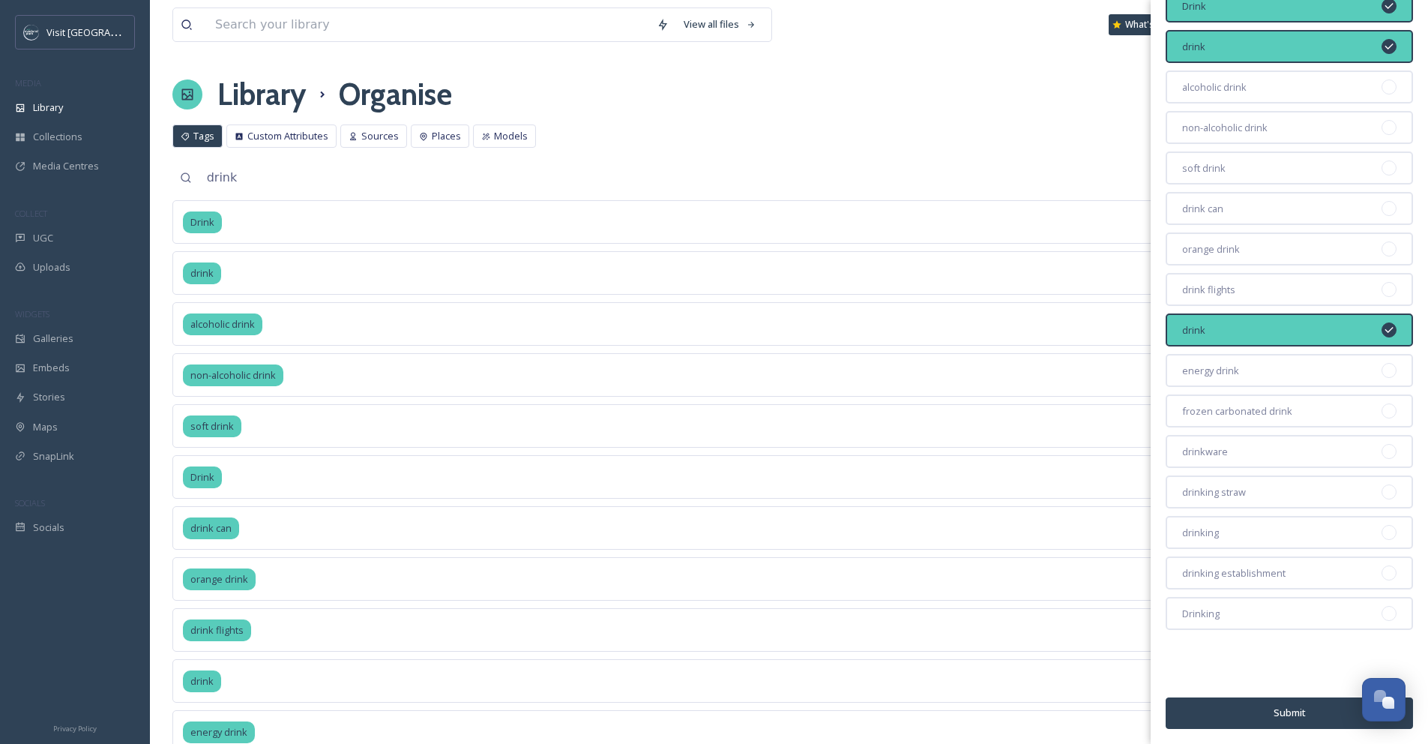
click at [1248, 712] on button "Submit" at bounding box center [1289, 712] width 247 height 31
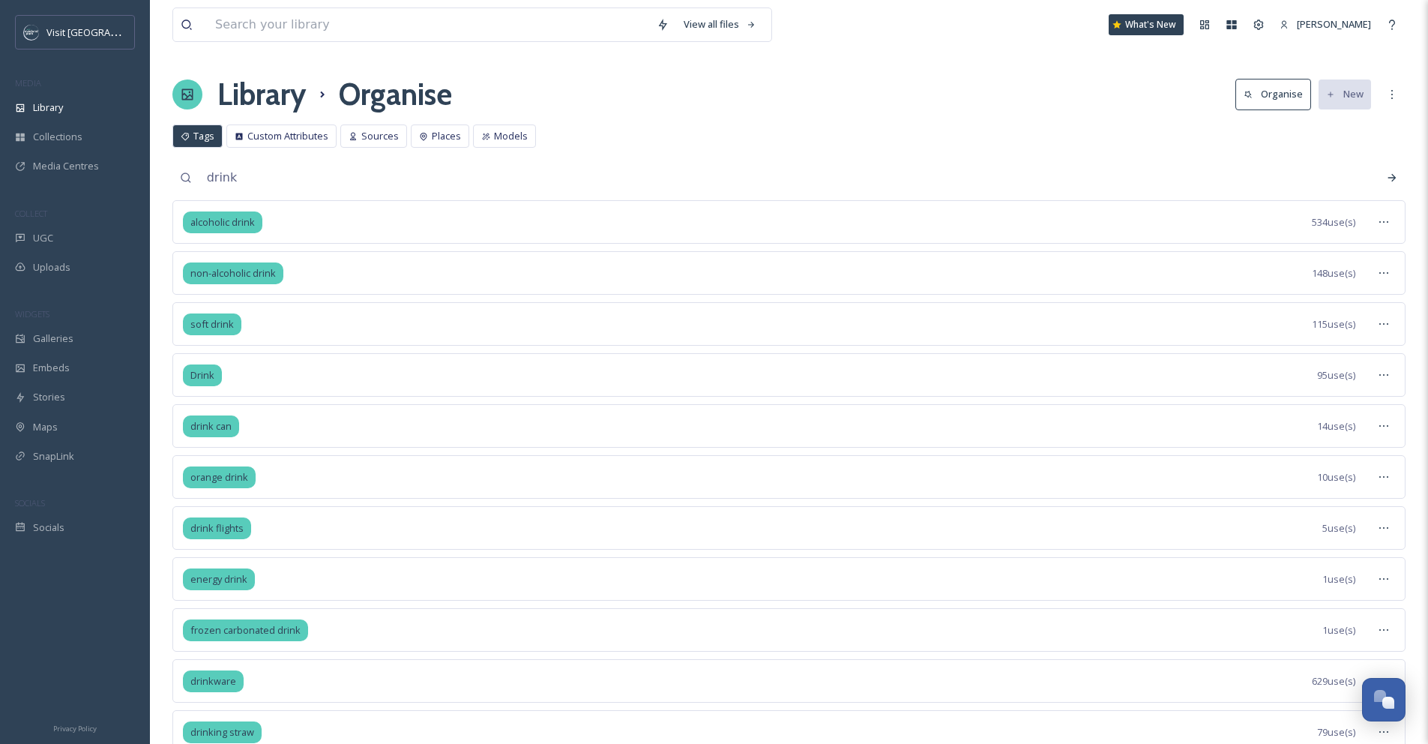
scroll to position [208, 0]
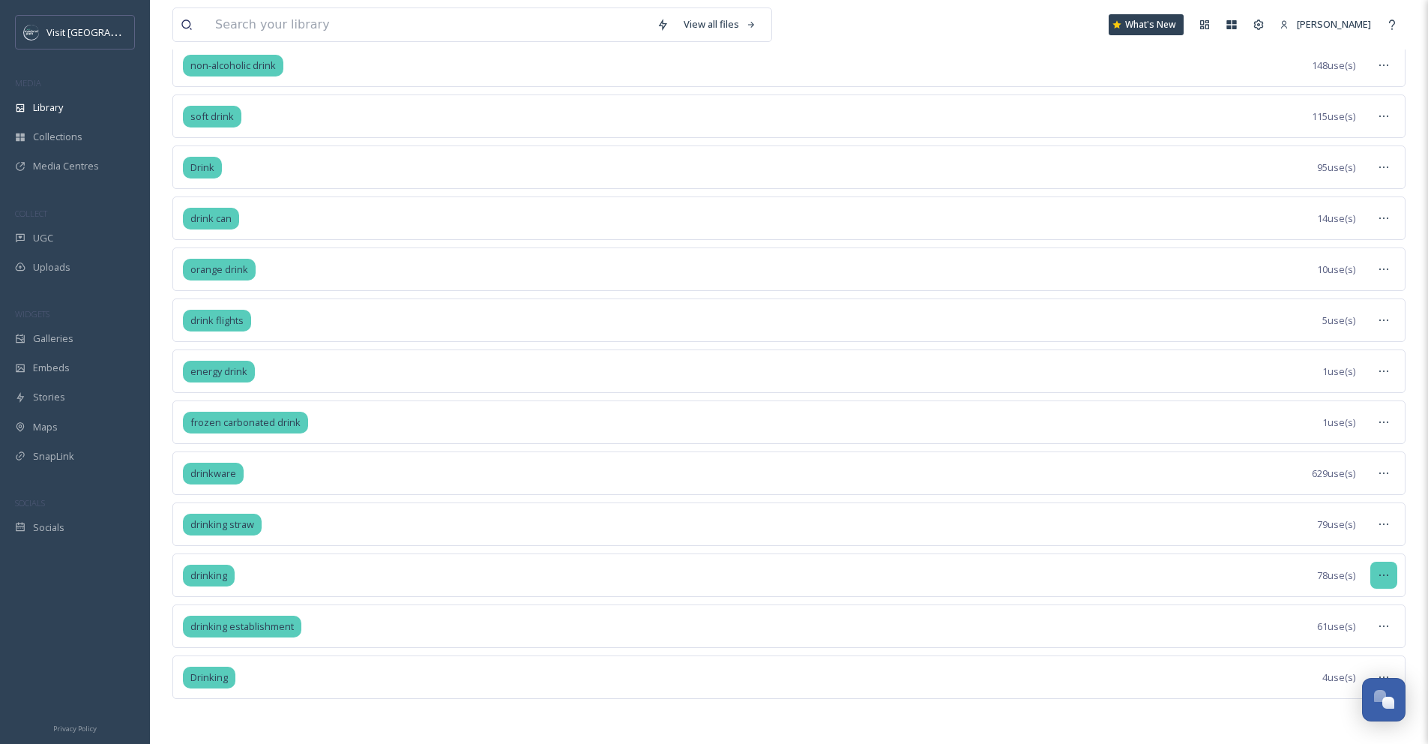
click at [1383, 582] on div at bounding box center [1383, 574] width 27 height 27
click at [1366, 669] on div "Merge Tags" at bounding box center [1349, 666] width 94 height 29
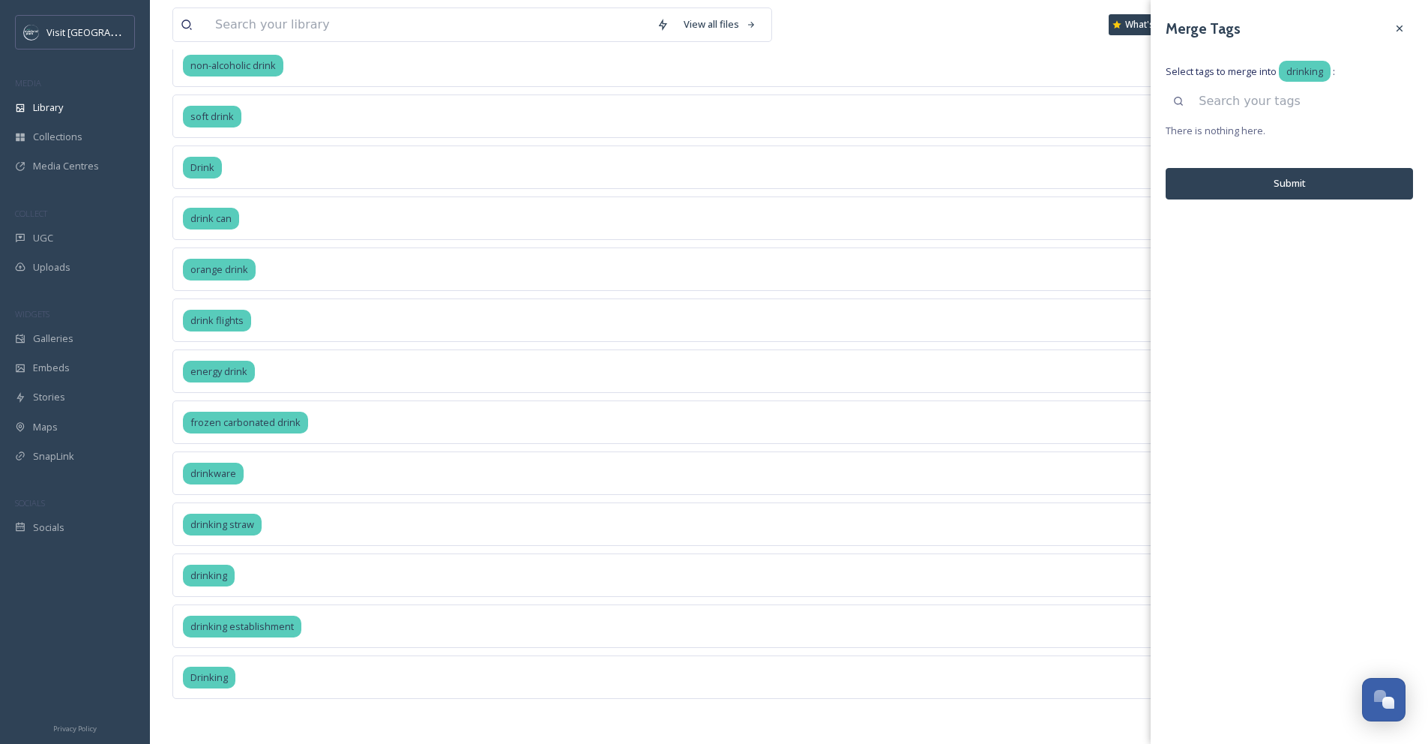
click at [1262, 97] on input at bounding box center [1302, 101] width 222 height 33
type input "d"
type input "Drinking"
click at [1402, 103] on icon at bounding box center [1399, 101] width 12 height 12
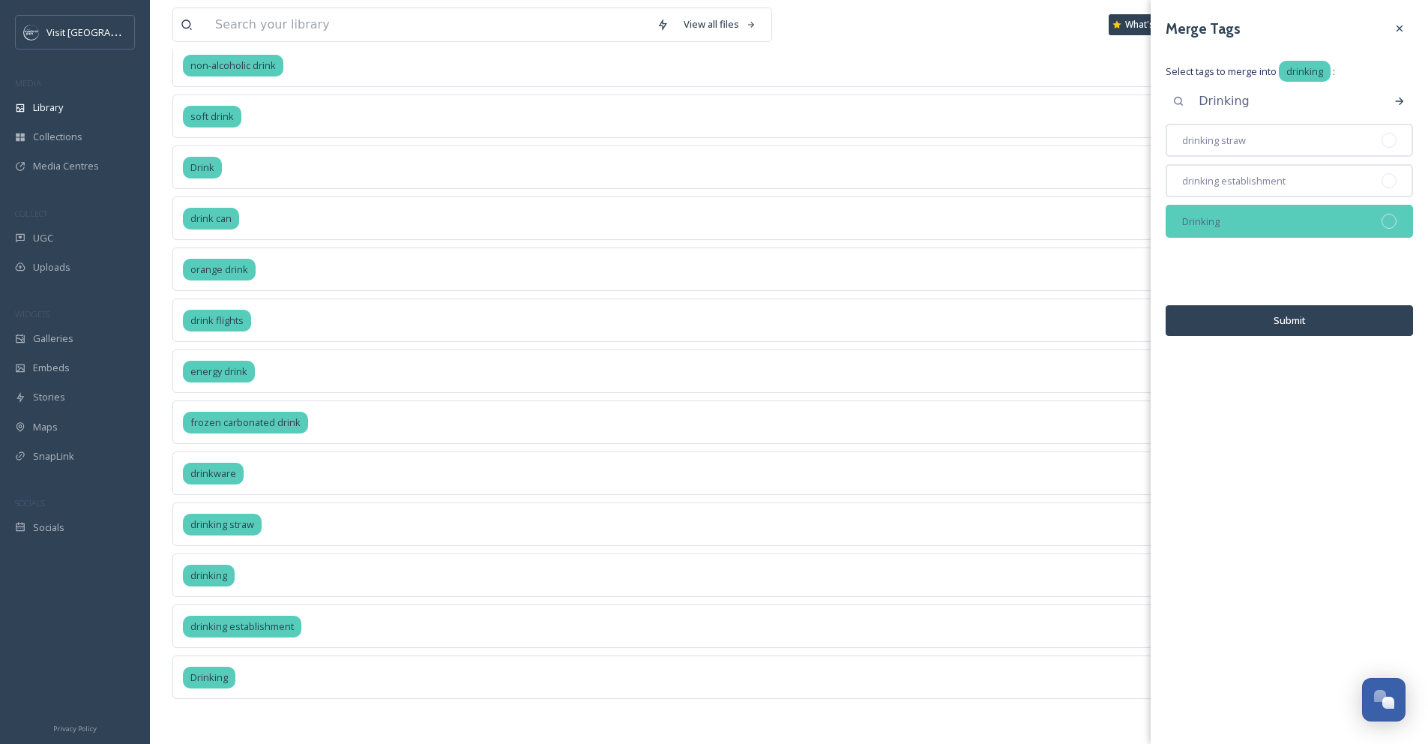
click at [1393, 217] on div at bounding box center [1388, 221] width 15 height 15
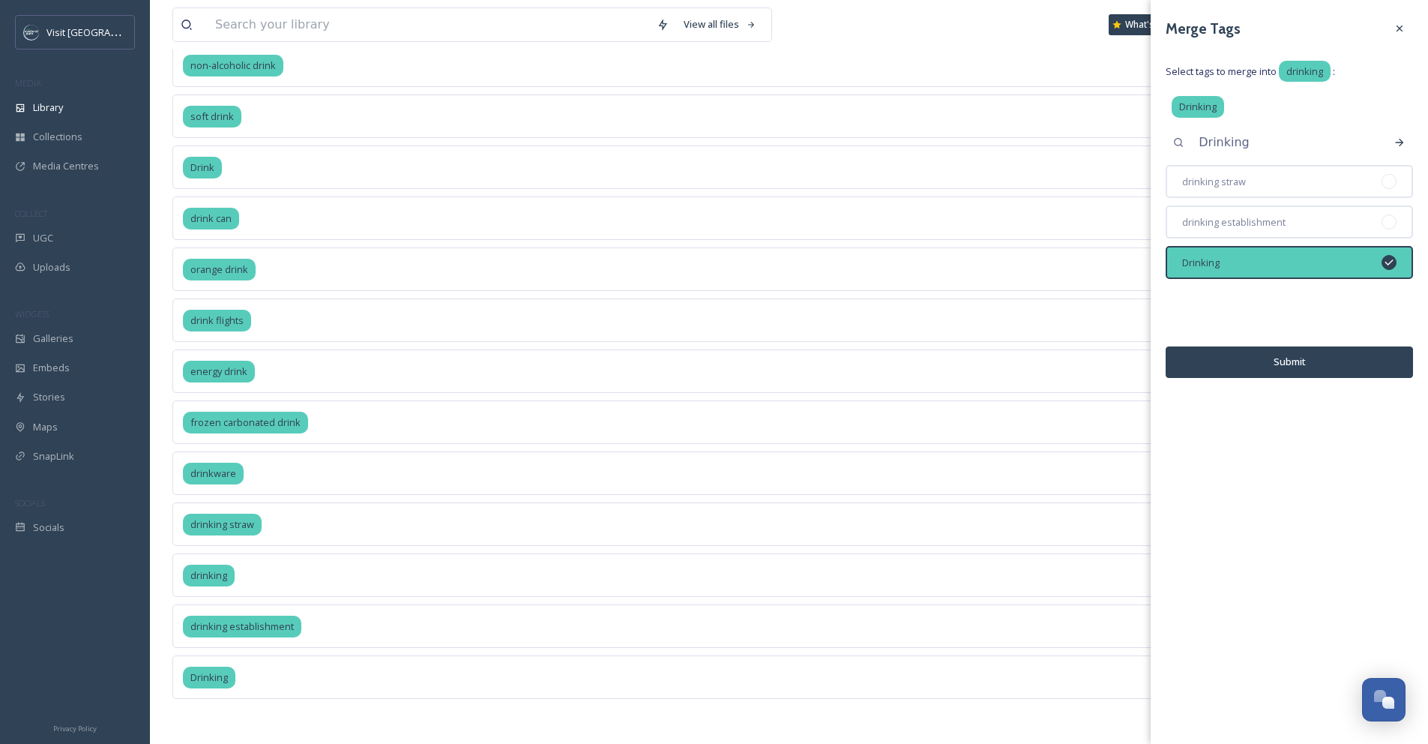
click at [1336, 367] on button "Submit" at bounding box center [1289, 361] width 247 height 31
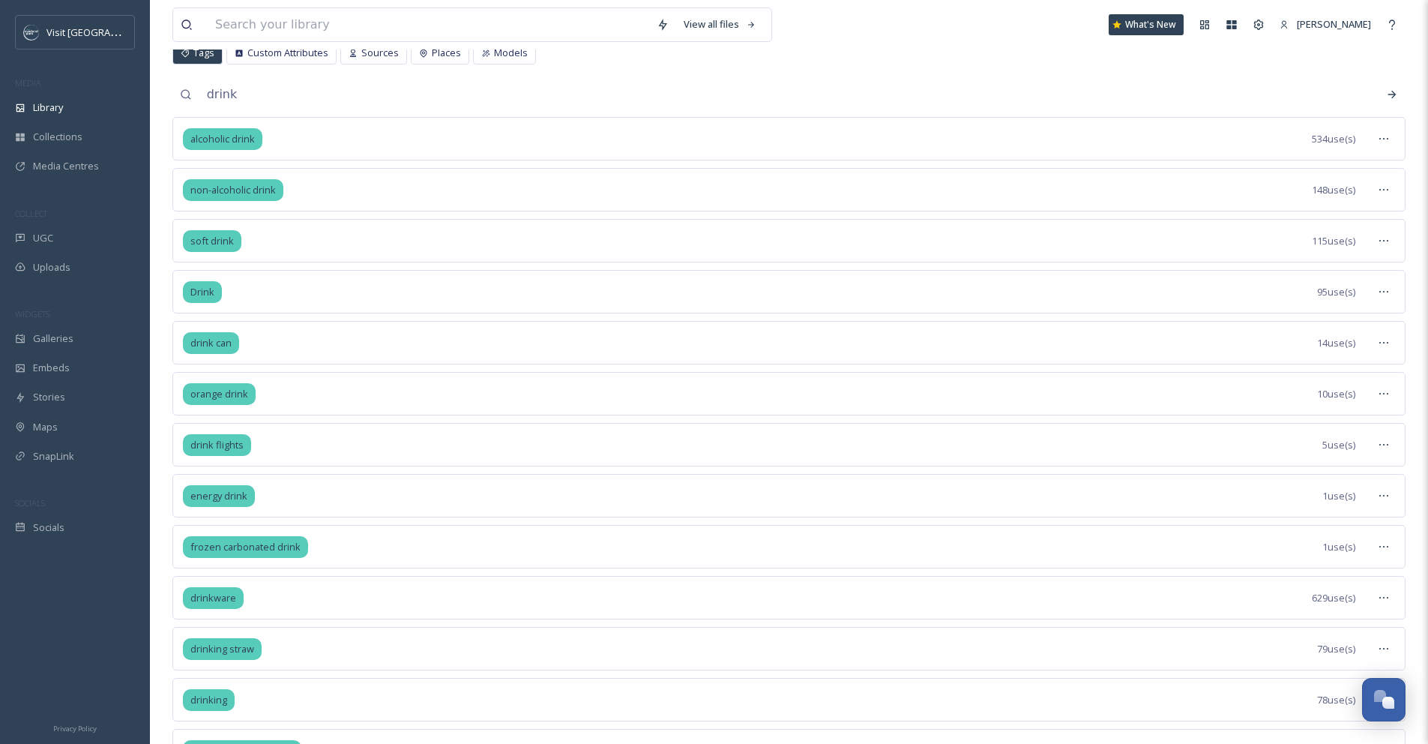
scroll to position [0, 0]
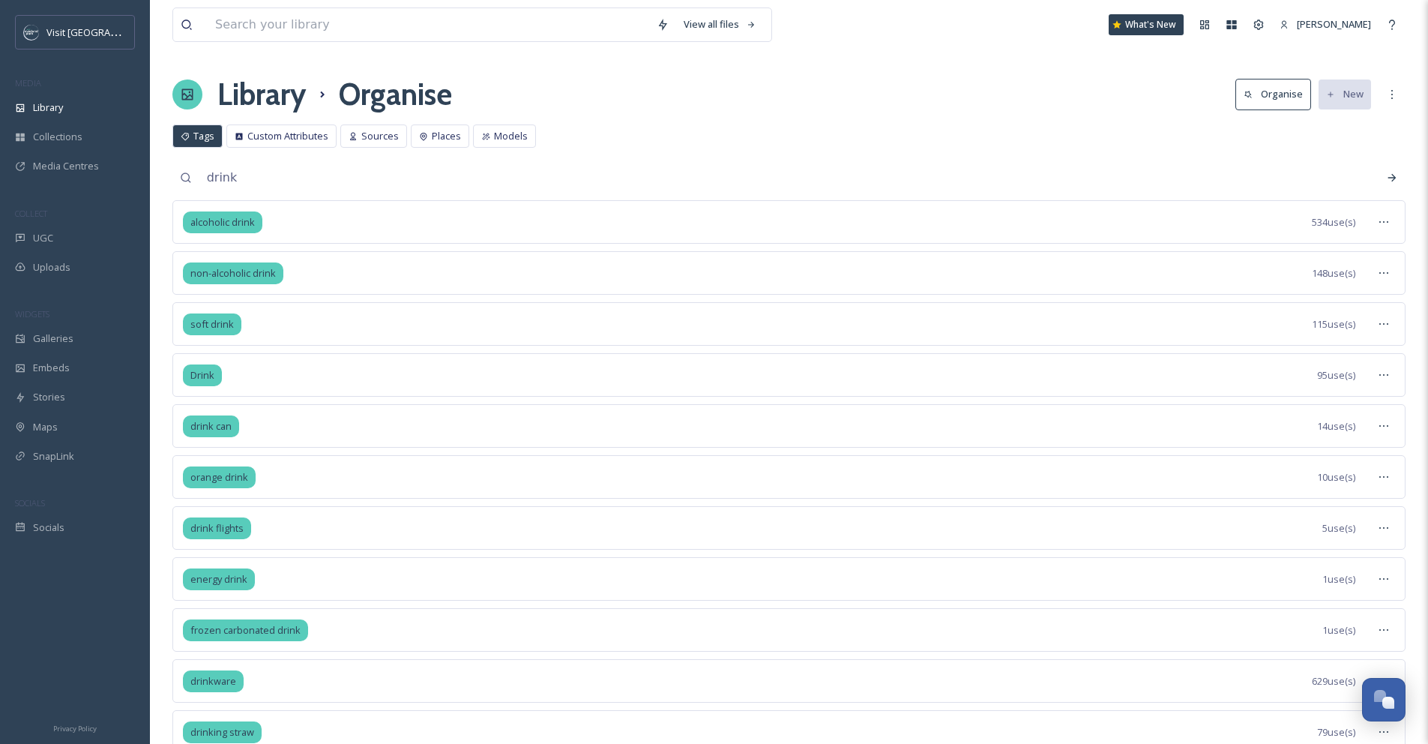
drag, startPoint x: 260, startPoint y: 178, endPoint x: 163, endPoint y: 176, distance: 96.7
click at [164, 176] on div "View all files What's New Danyelle Perry Library Organise Organise New Your Sel…" at bounding box center [789, 450] width 1278 height 900
click at [999, 118] on div "View all files What's New Danyelle Perry Library Organise Organise New Your Sel…" at bounding box center [789, 450] width 1278 height 900
click at [187, 136] on icon at bounding box center [185, 136] width 9 height 9
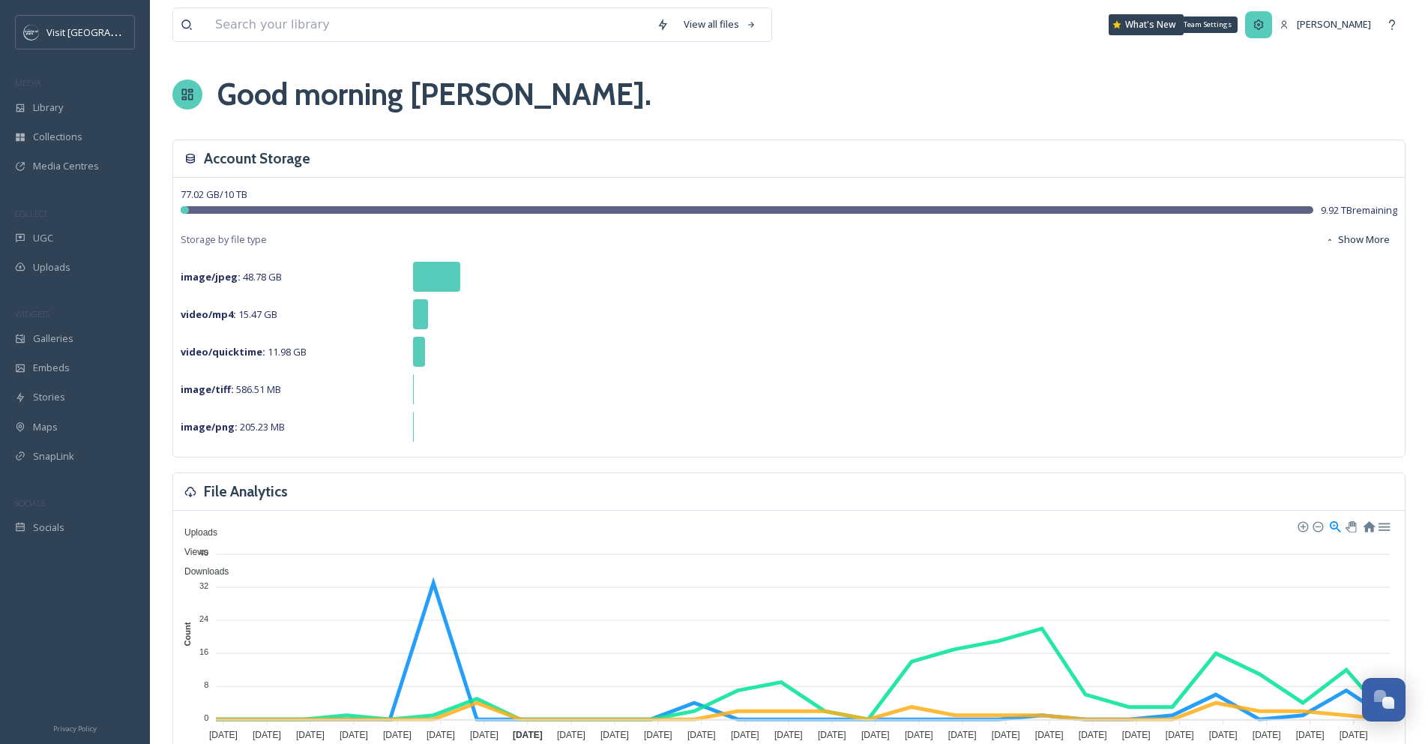
click at [1264, 19] on icon at bounding box center [1258, 25] width 12 height 12
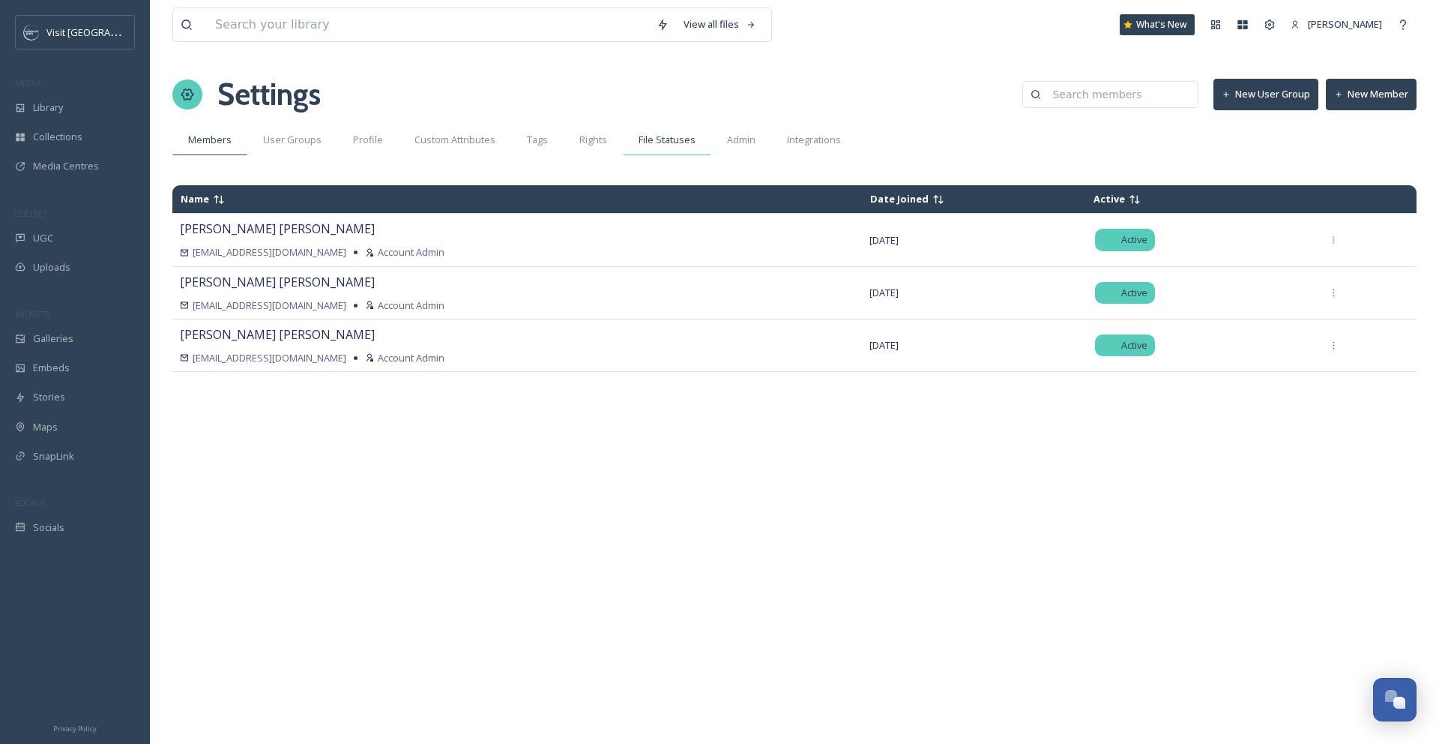
click at [648, 144] on span "File Statuses" at bounding box center [667, 140] width 57 height 14
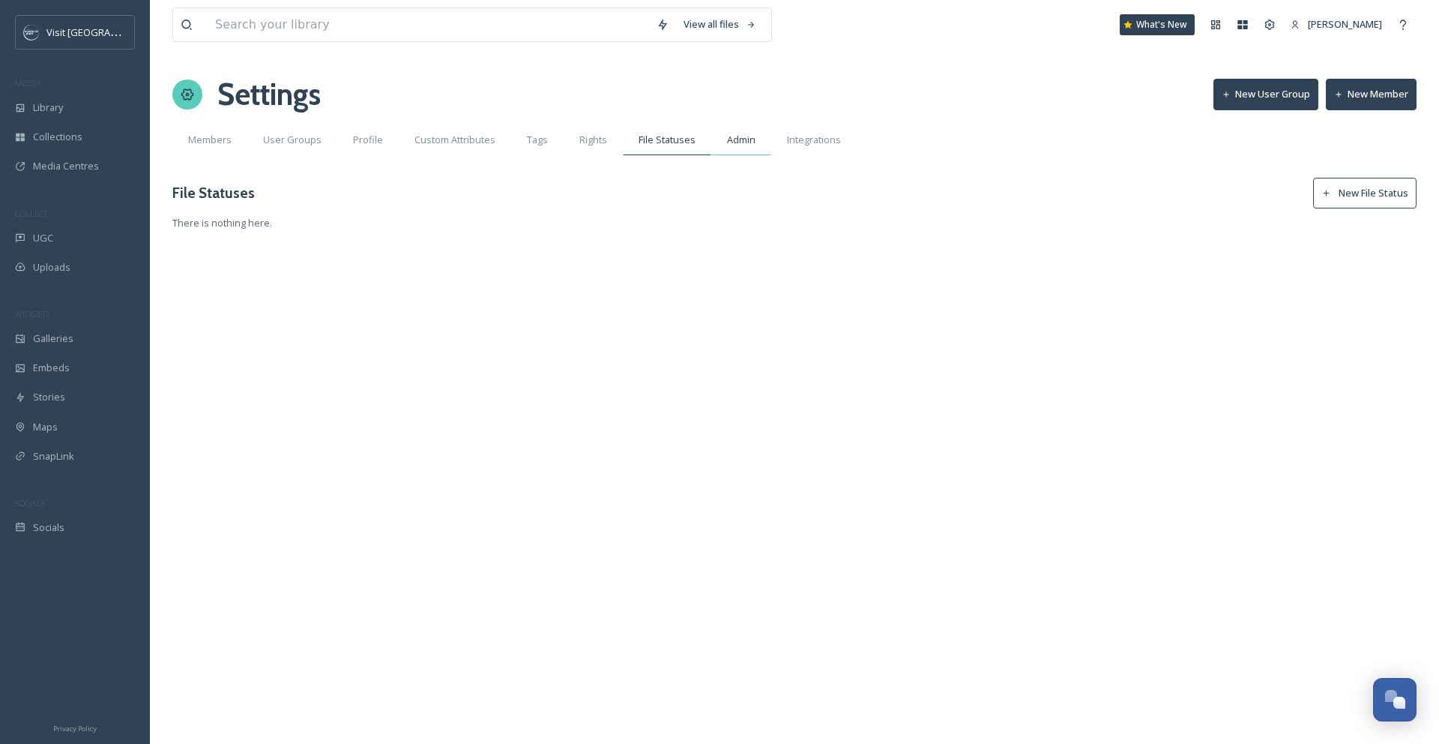
click at [746, 145] on span "Admin" at bounding box center [741, 140] width 28 height 14
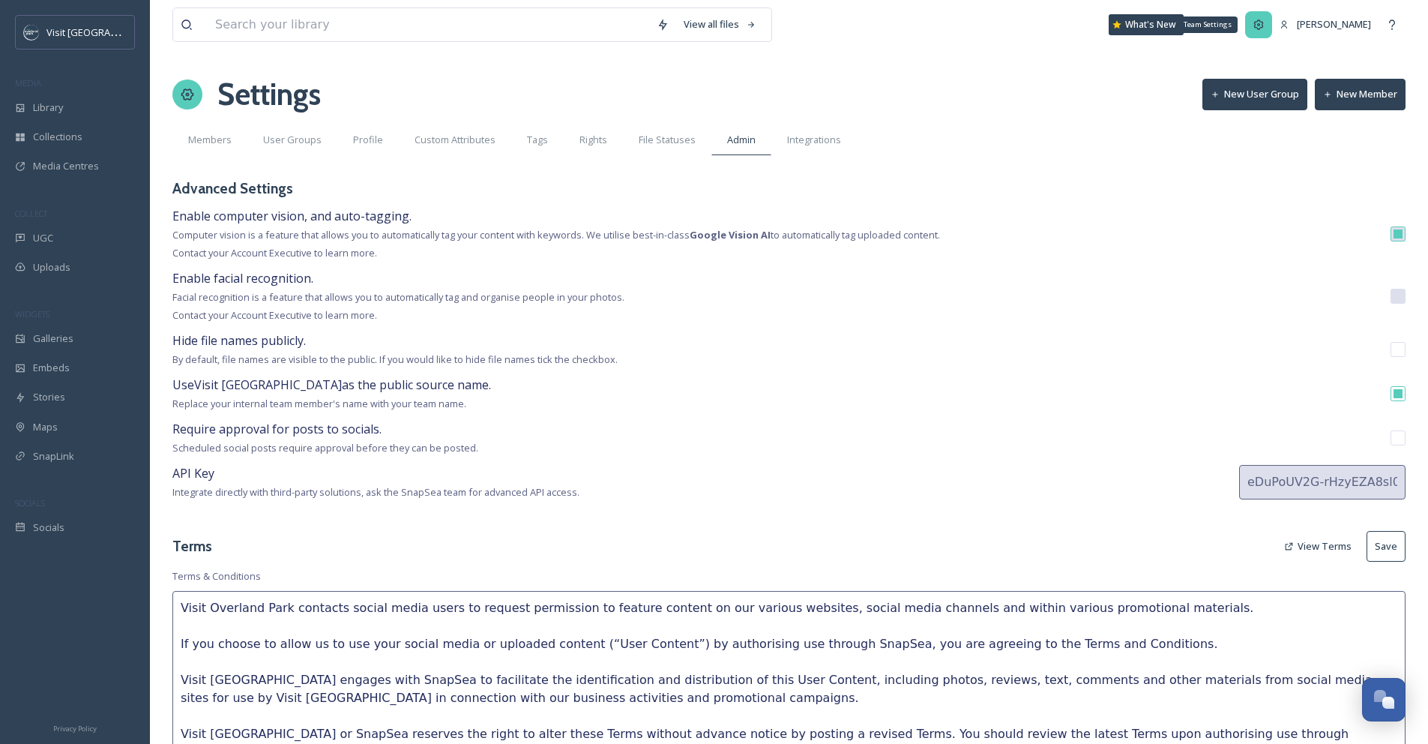
click at [1272, 22] on div "Team Settings" at bounding box center [1258, 24] width 27 height 27
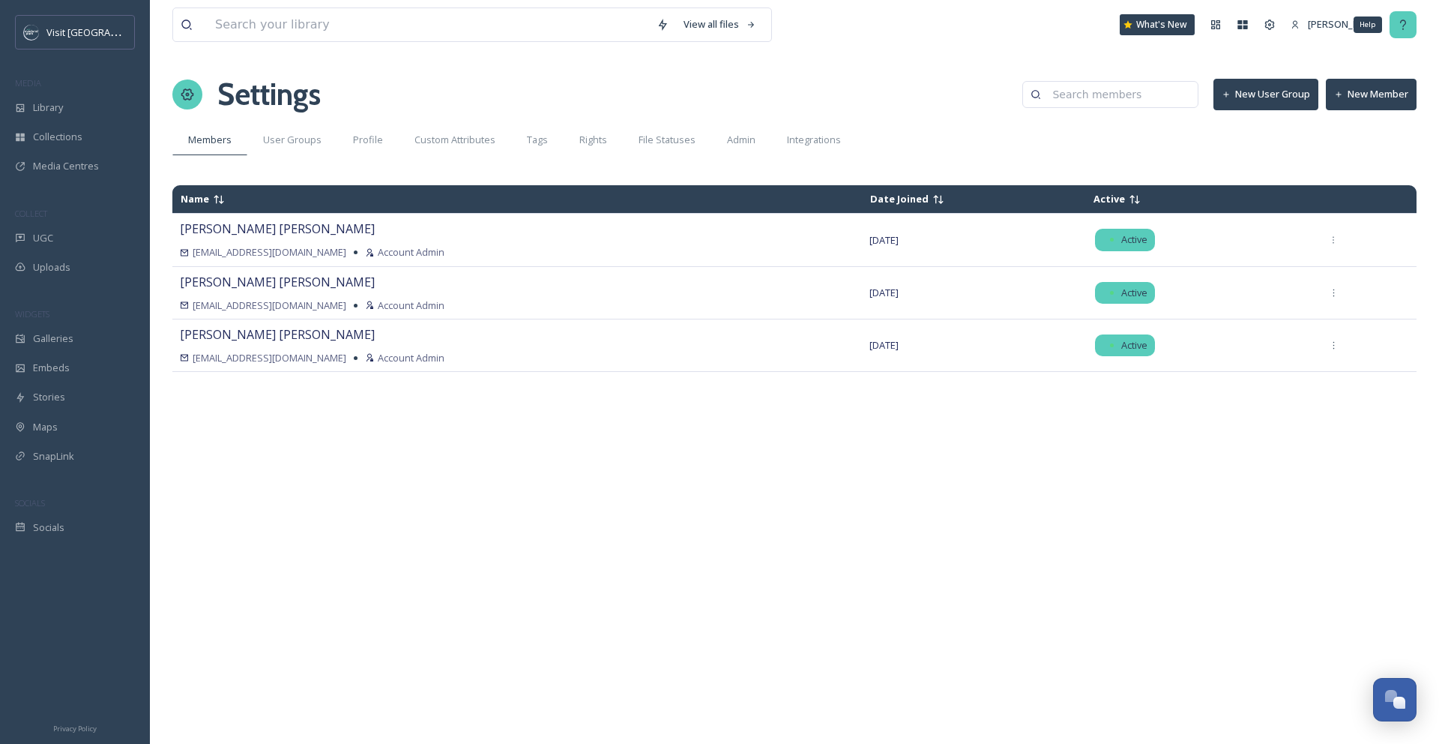
click at [1398, 27] on icon at bounding box center [1403, 25] width 12 height 12
click at [1300, 27] on icon at bounding box center [1296, 25] width 10 height 10
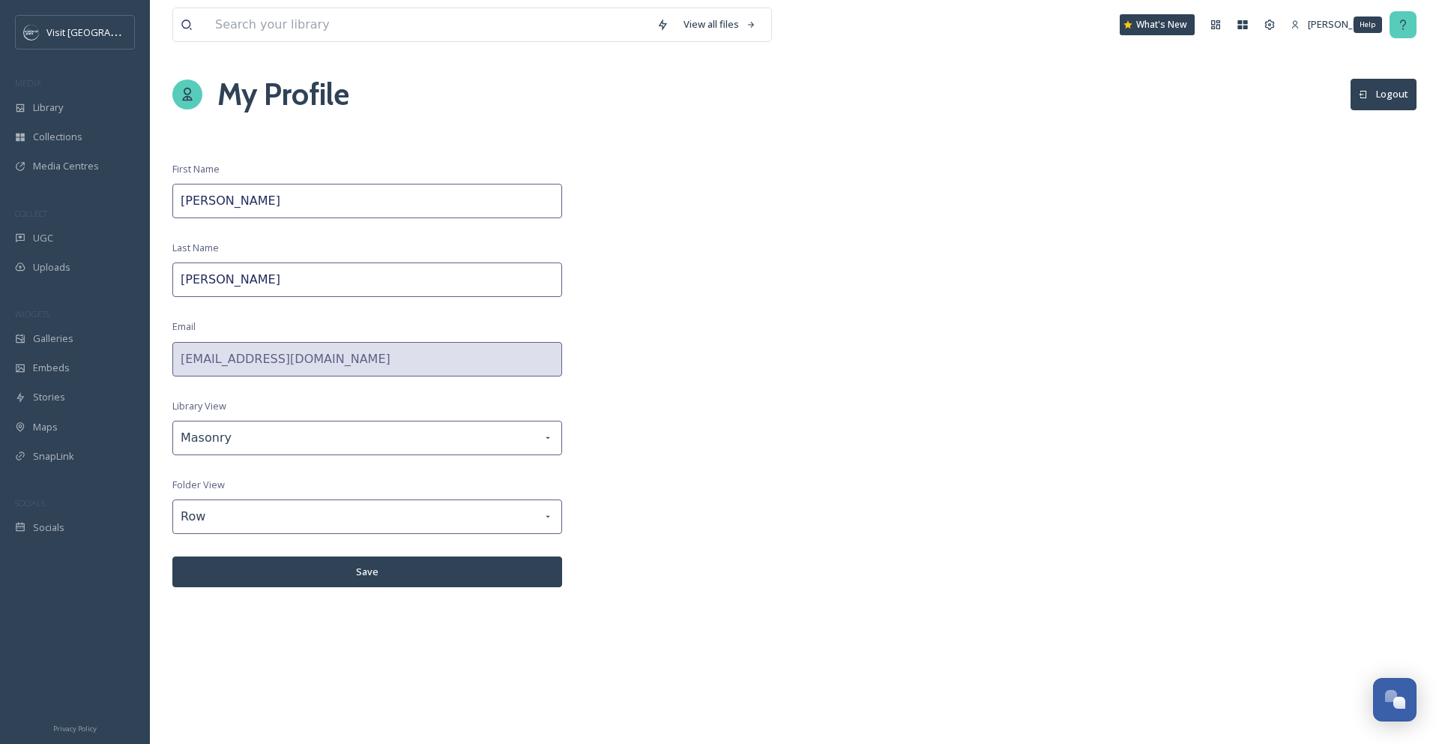
click at [1401, 20] on icon at bounding box center [1403, 24] width 6 height 10
click at [1222, 24] on icon at bounding box center [1216, 25] width 12 height 12
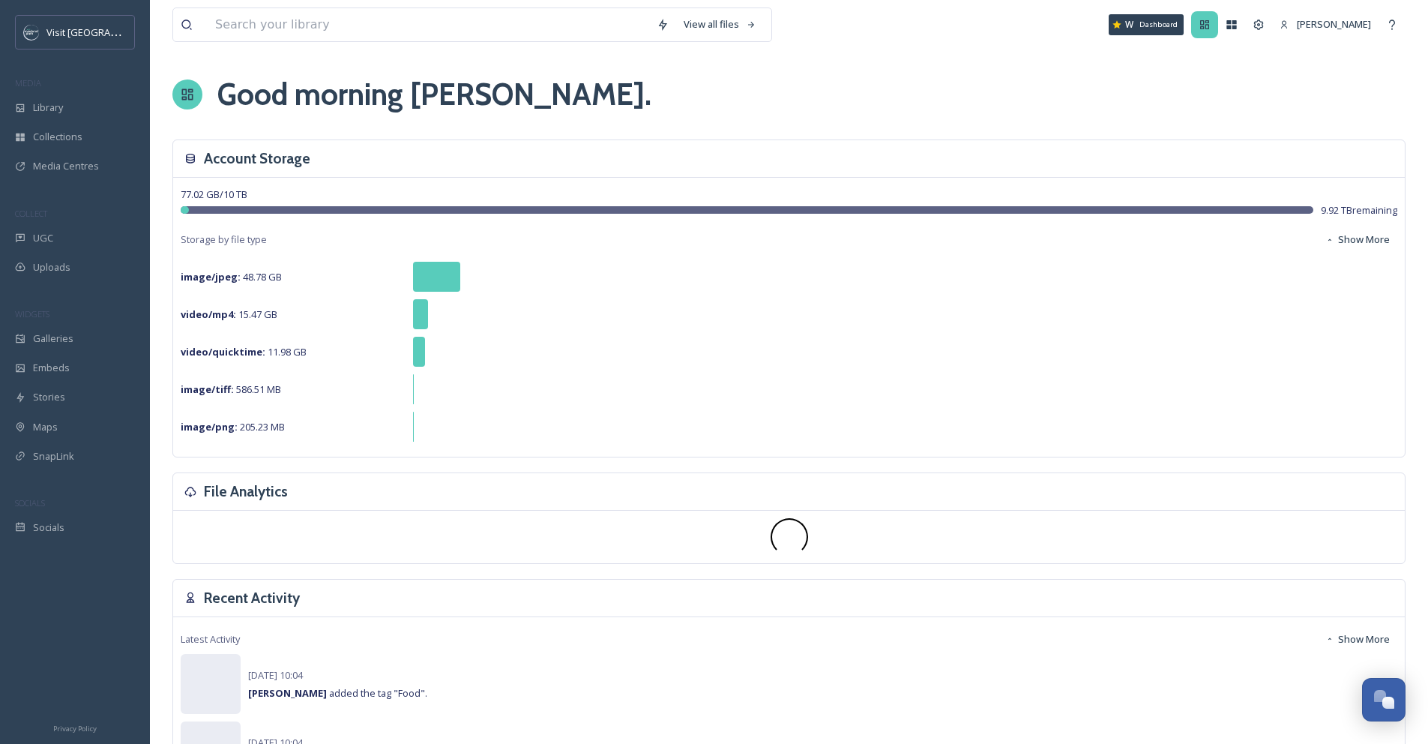
click at [1209, 22] on icon at bounding box center [1204, 24] width 9 height 9
click at [1262, 27] on icon at bounding box center [1259, 24] width 10 height 10
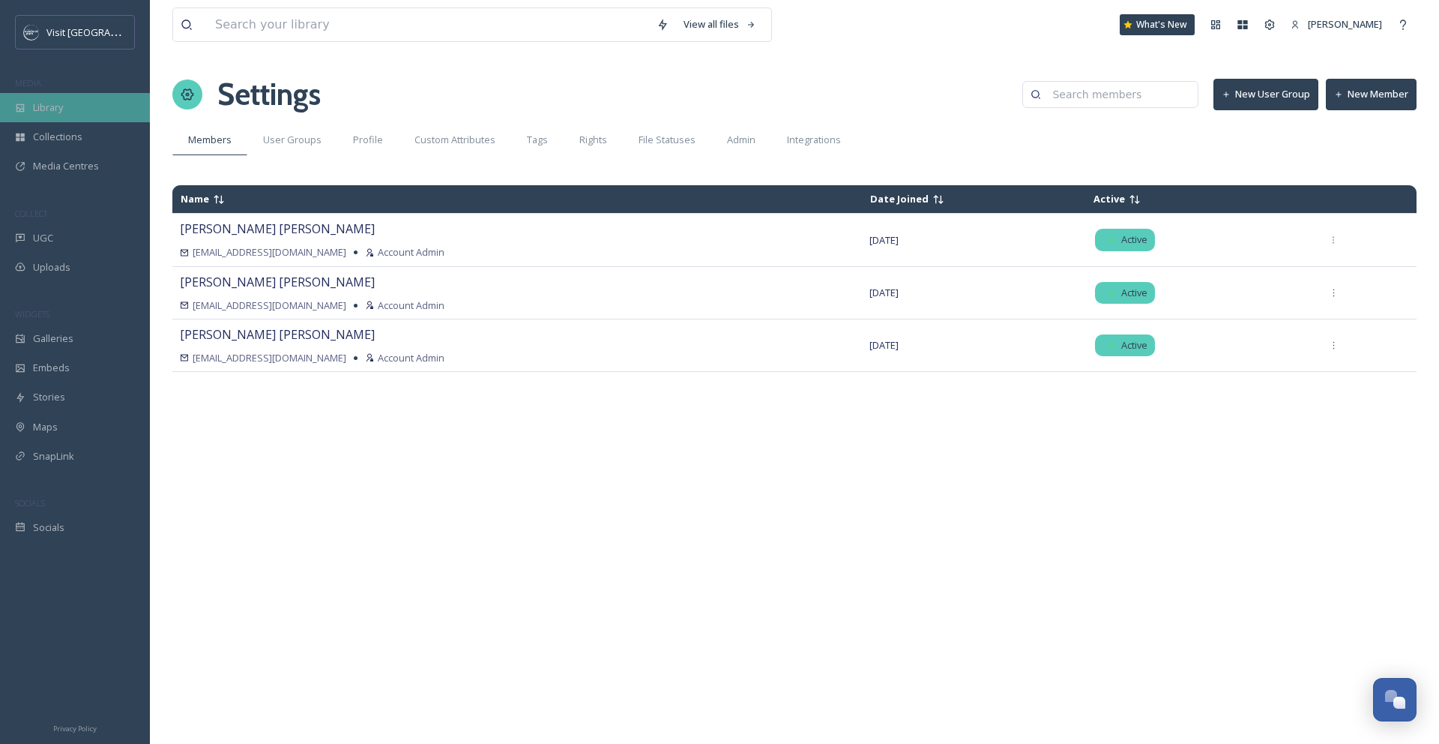
click at [69, 109] on div "Library" at bounding box center [75, 107] width 150 height 29
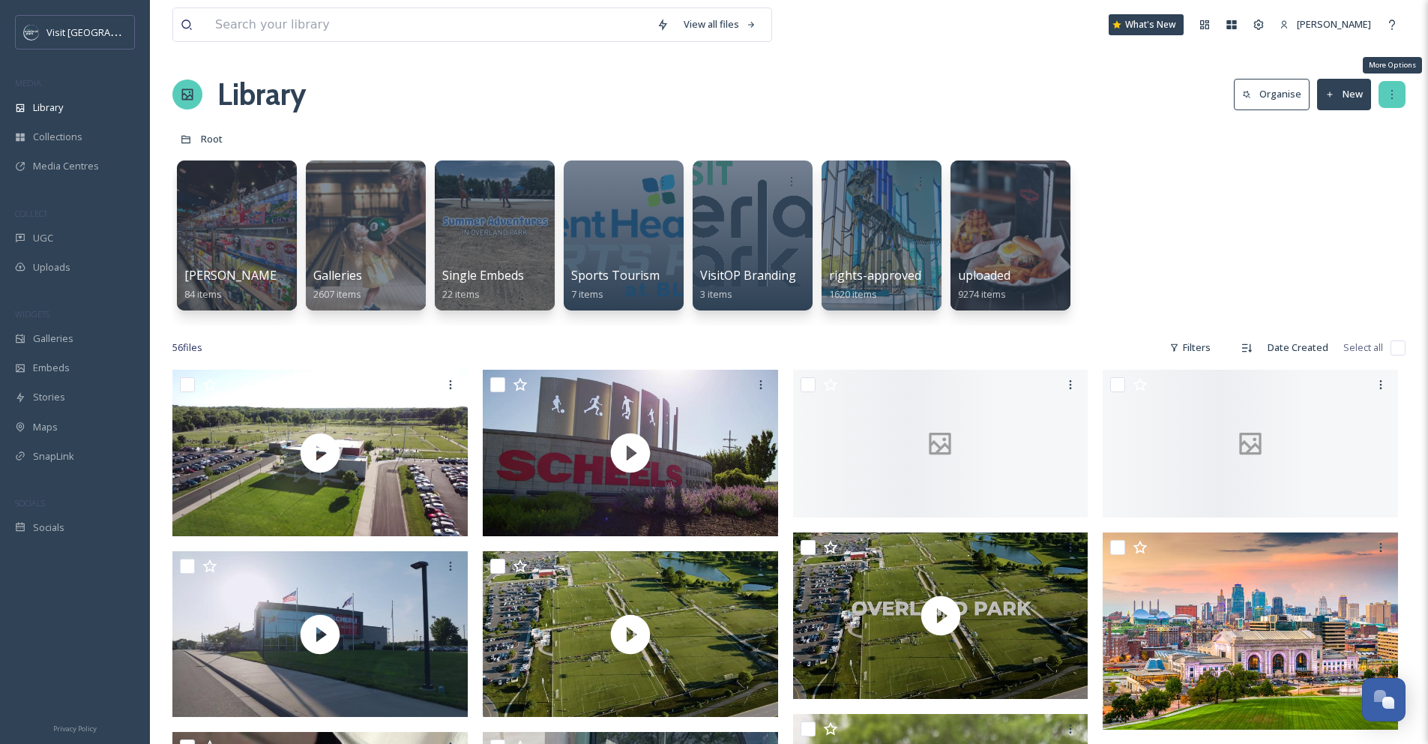
click at [1397, 99] on icon at bounding box center [1392, 94] width 12 height 12
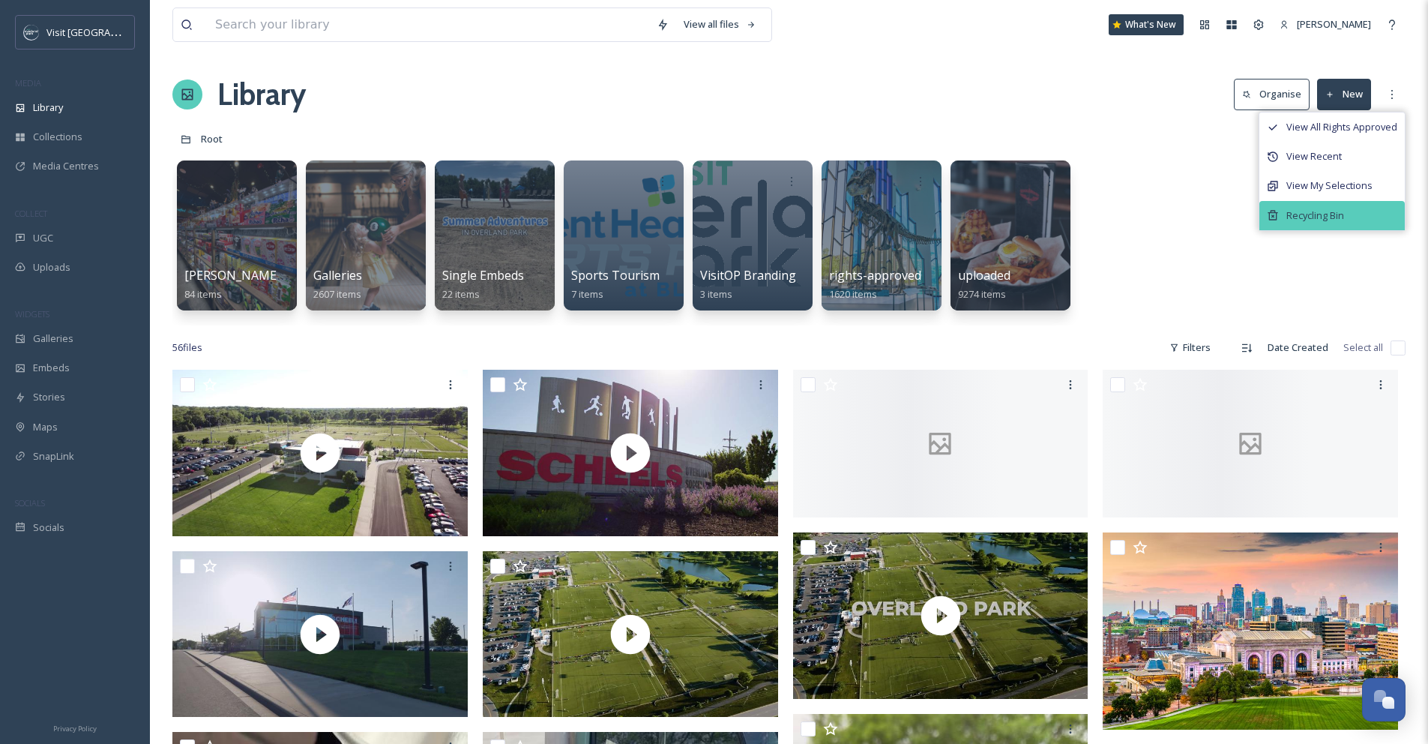
click at [1361, 208] on div "Recycling Bin" at bounding box center [1331, 215] width 145 height 29
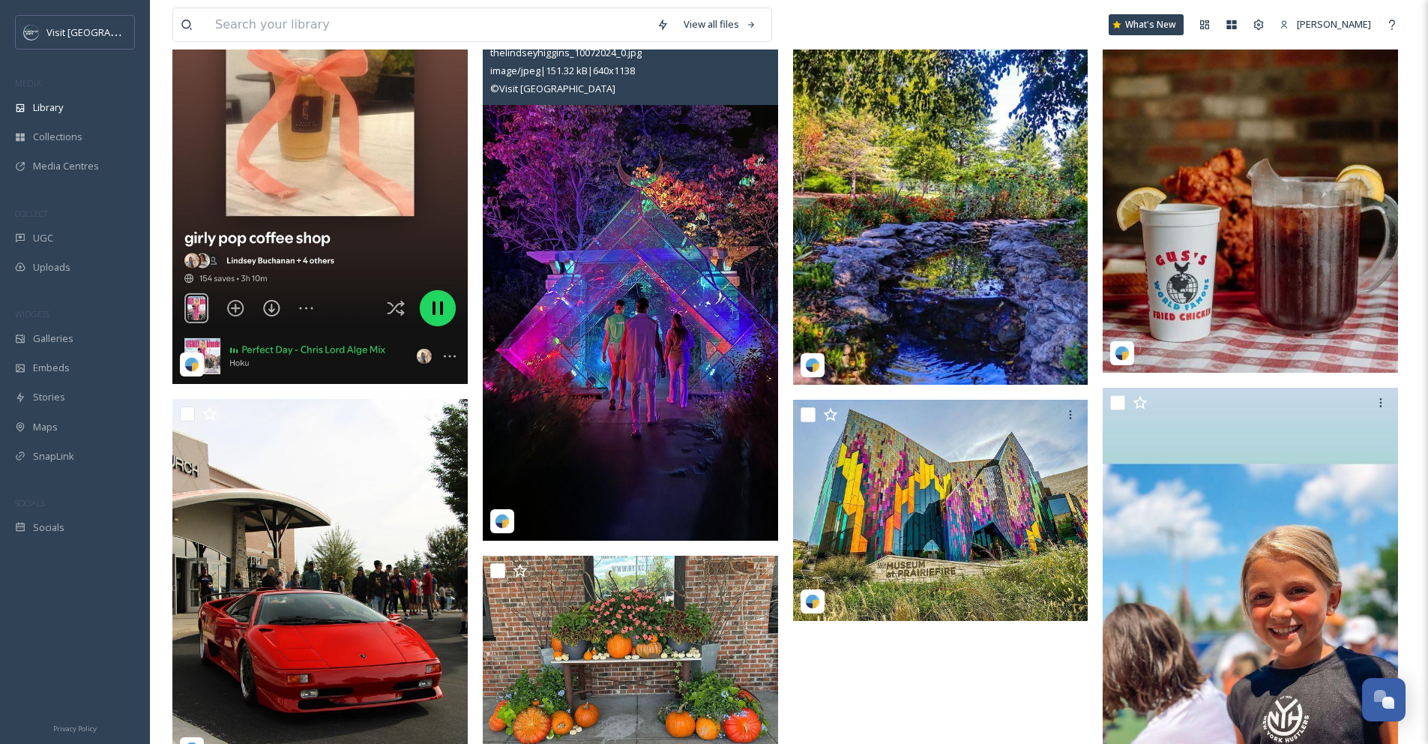
scroll to position [312, 0]
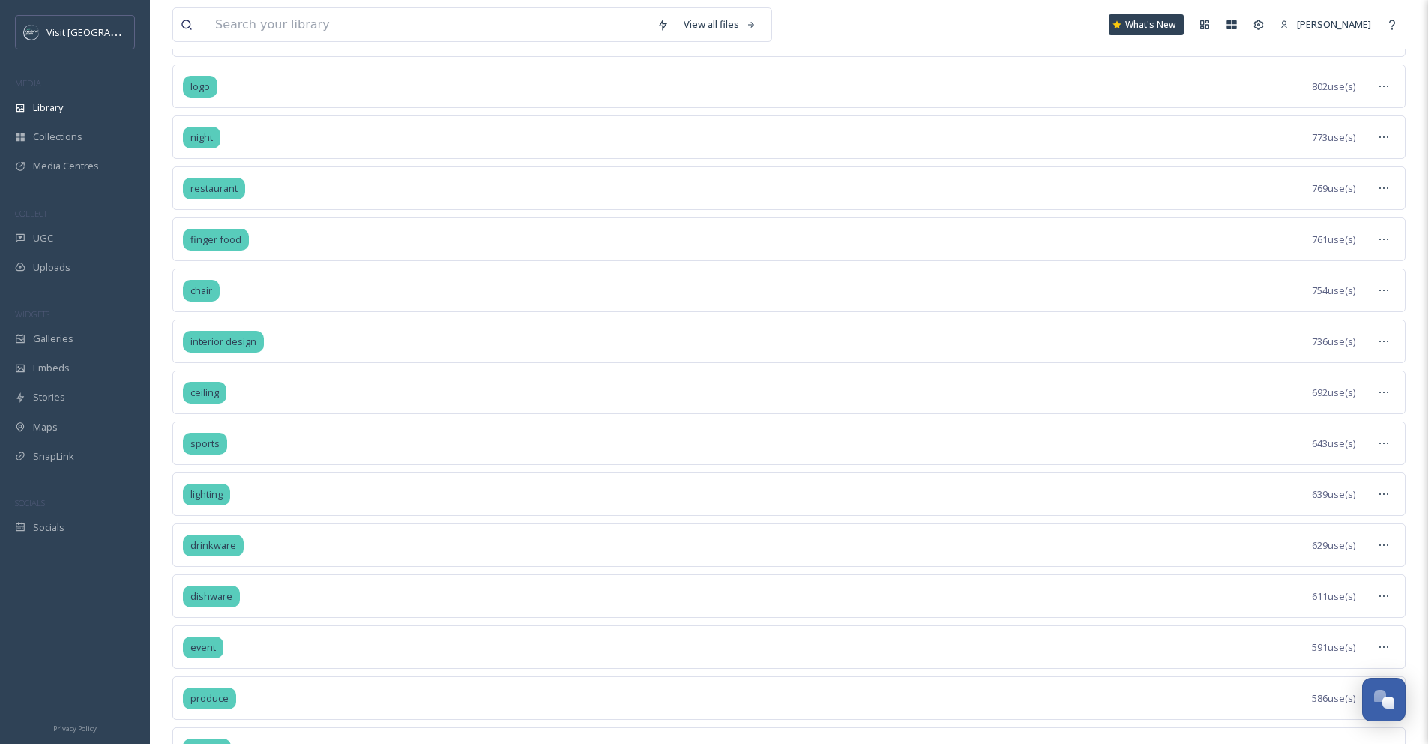
scroll to position [953, 0]
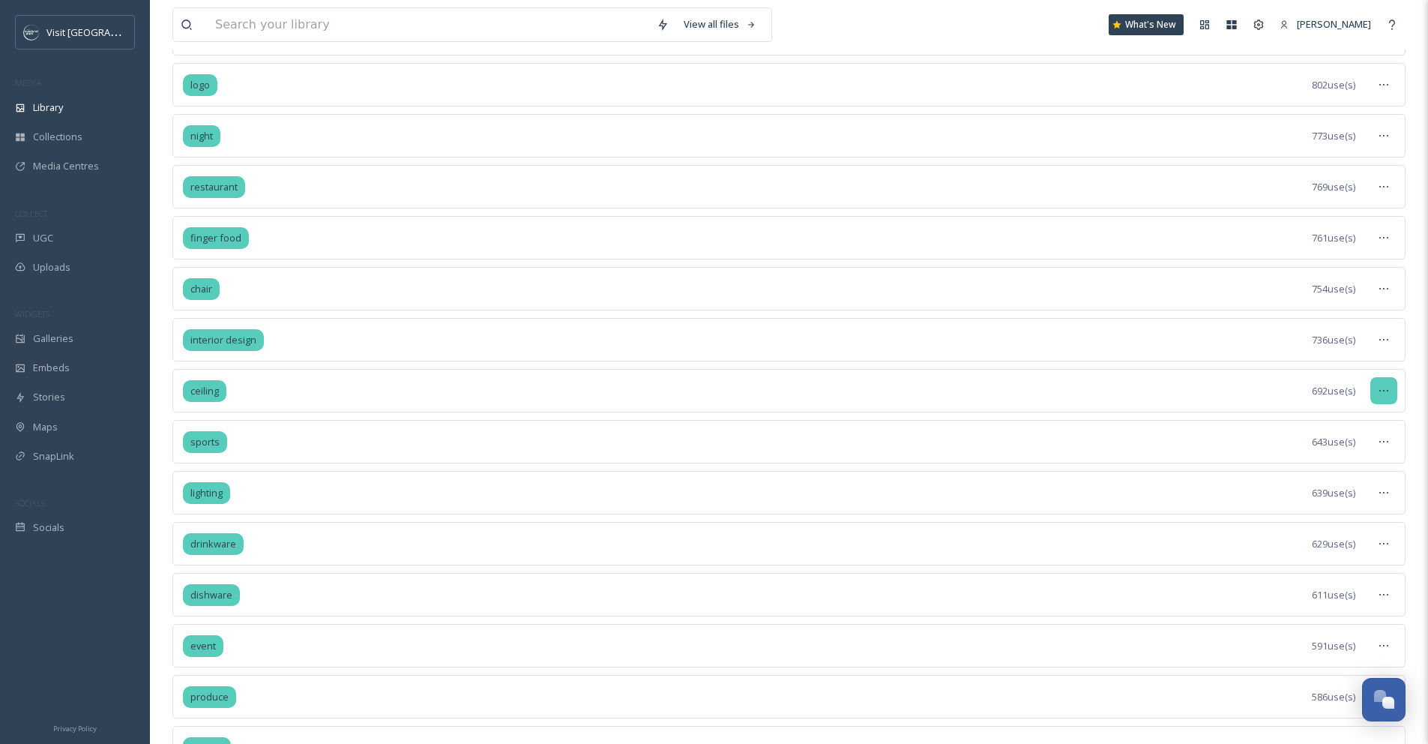
click at [1372, 391] on div at bounding box center [1383, 390] width 27 height 27
click at [1369, 427] on span "View Tagged Files" at bounding box center [1348, 423] width 79 height 14
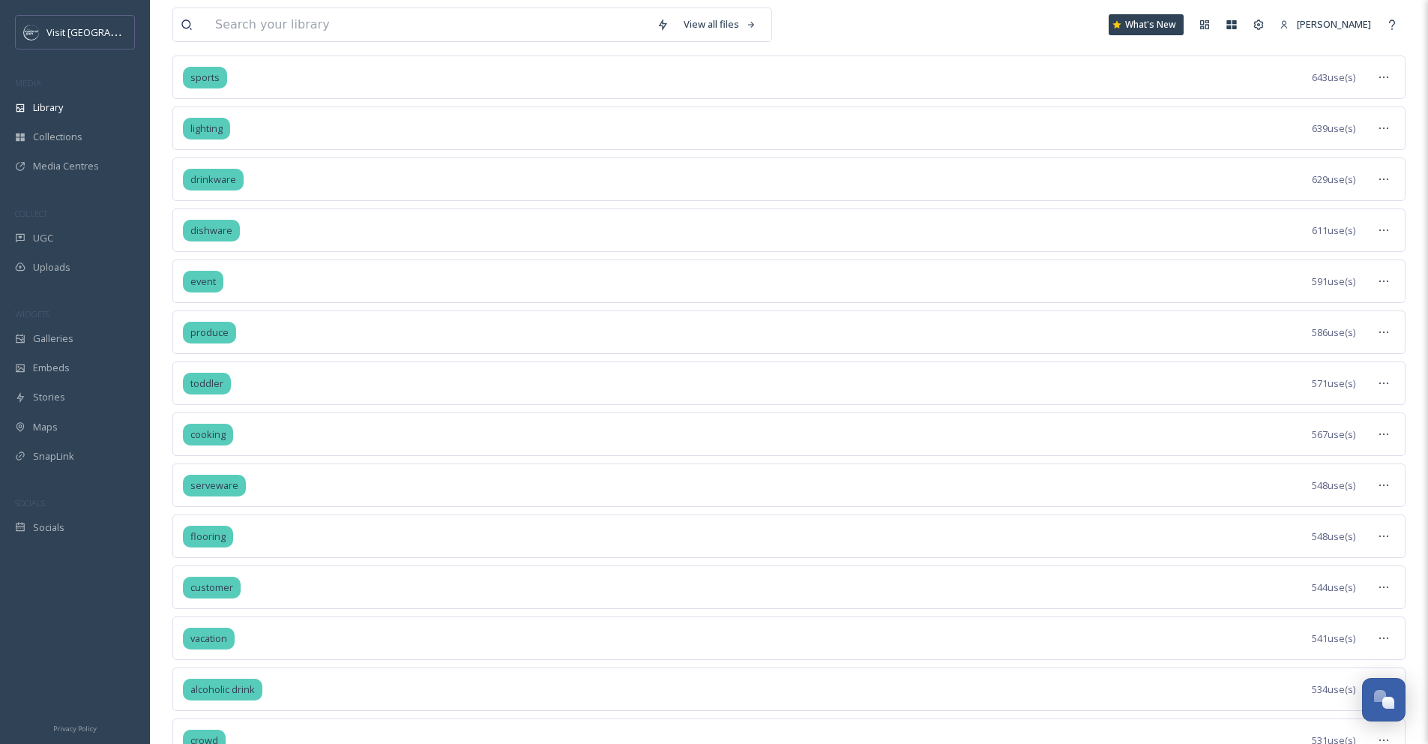
scroll to position [292, 0]
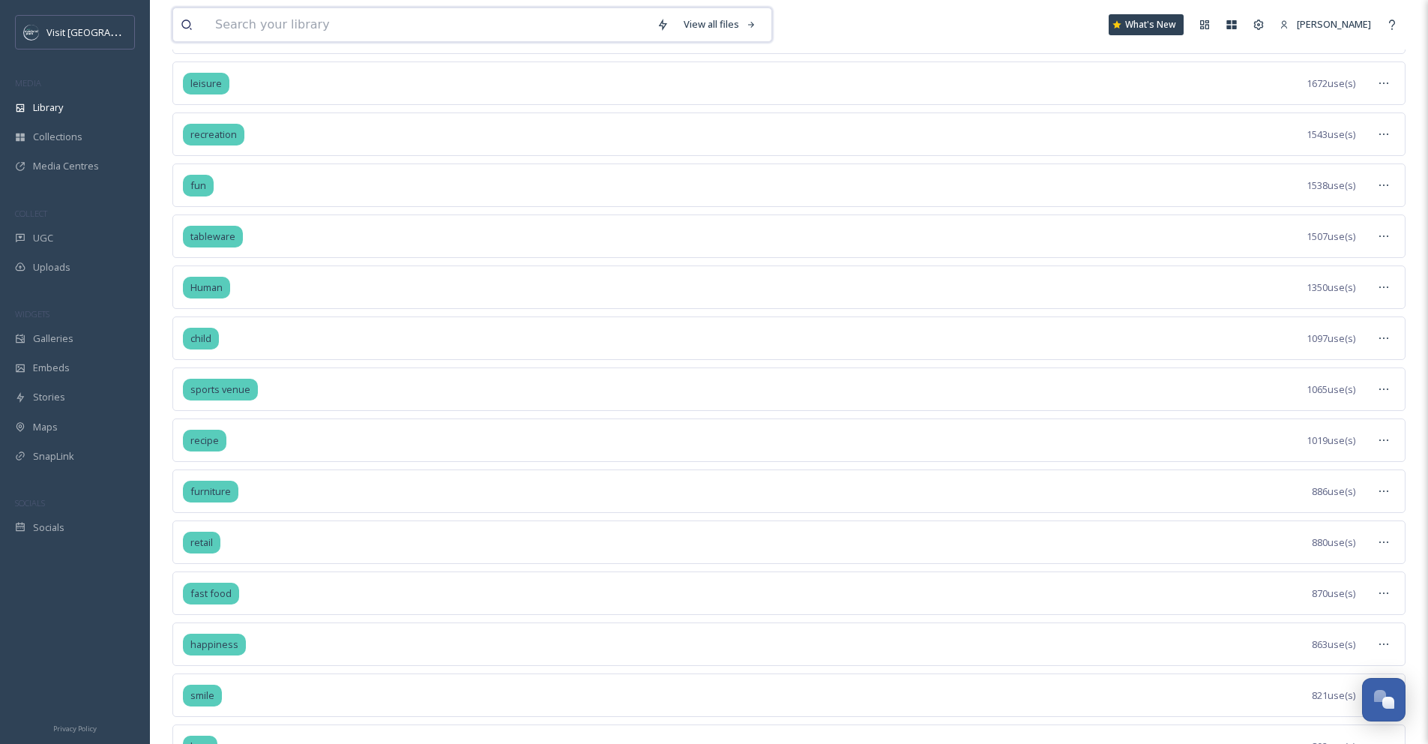
click at [613, 27] on input at bounding box center [428, 24] width 441 height 33
type input "sports"
click at [941, 31] on div "sports Search What's New [PERSON_NAME]" at bounding box center [788, 24] width 1233 height 49
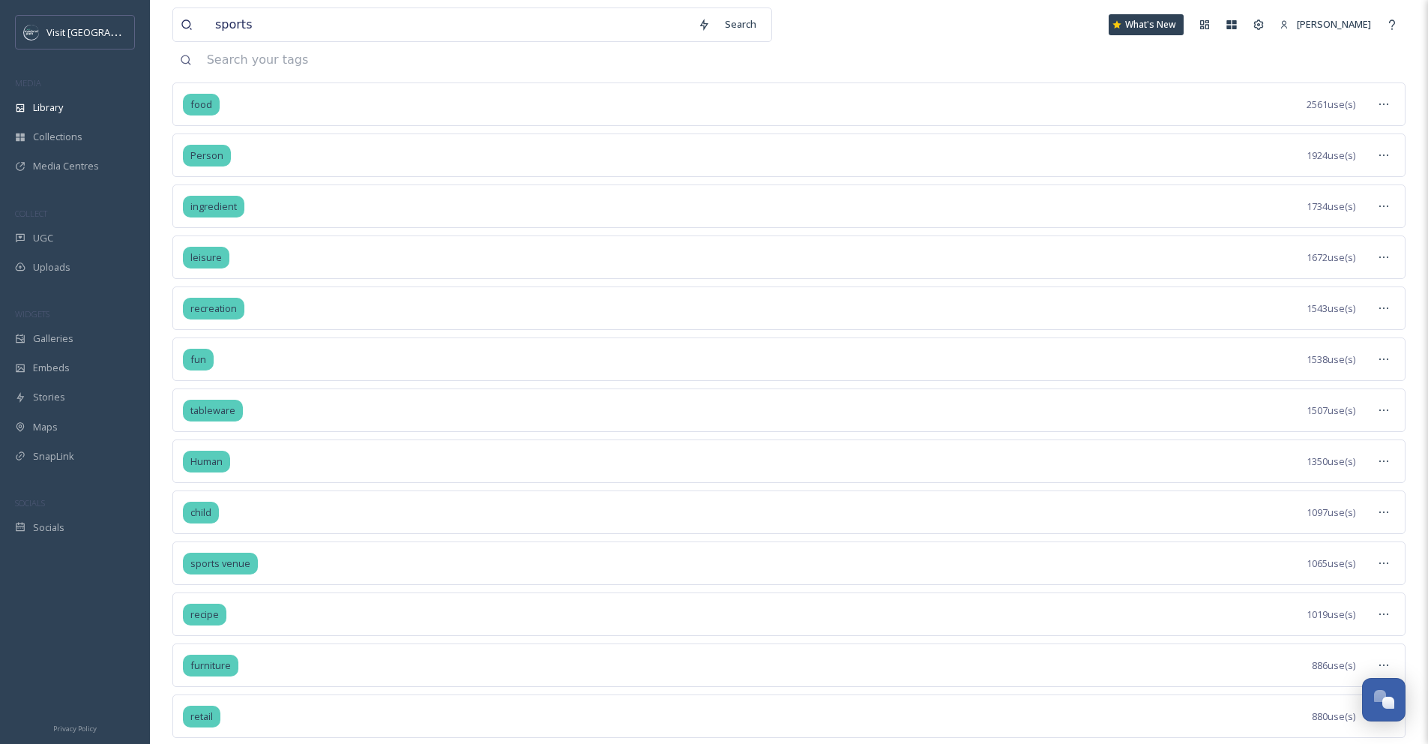
scroll to position [0, 0]
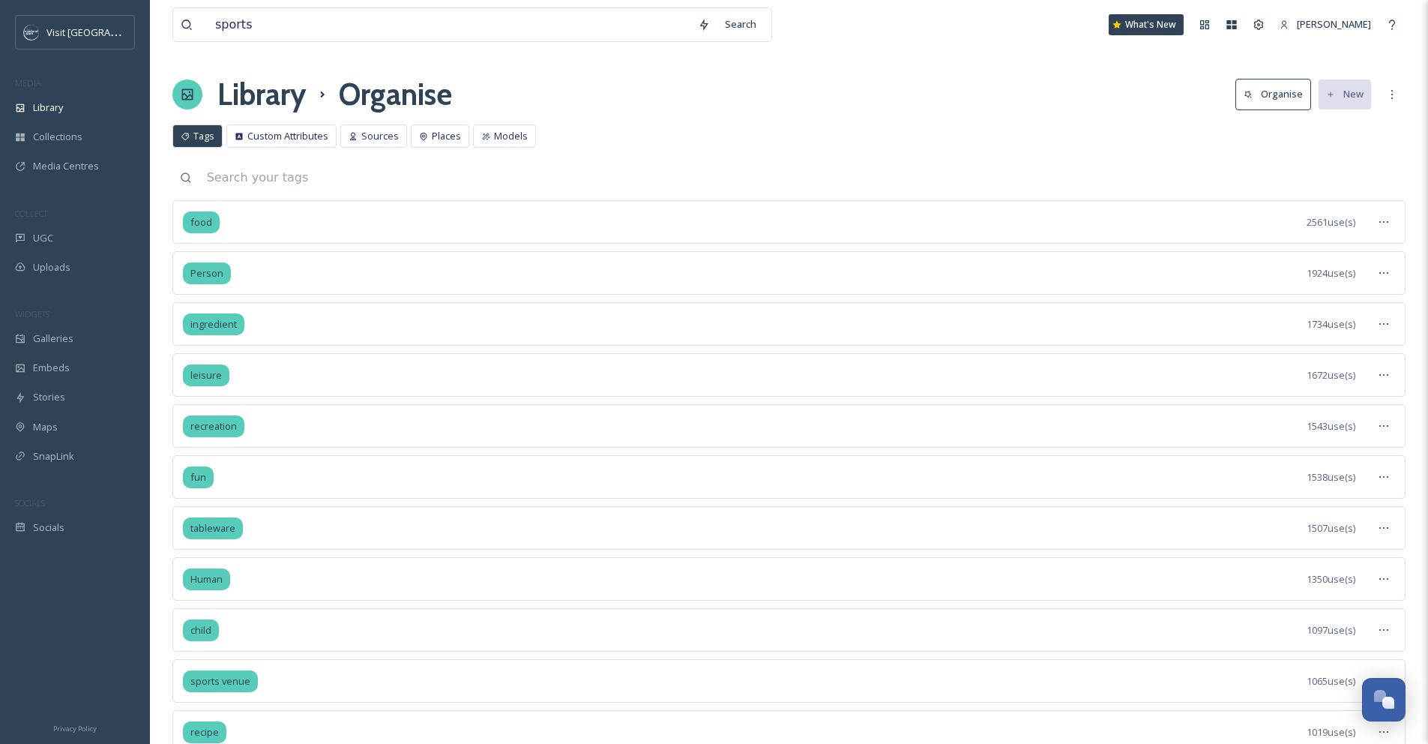
click at [304, 181] on input at bounding box center [802, 177] width 1206 height 33
type input "sports"
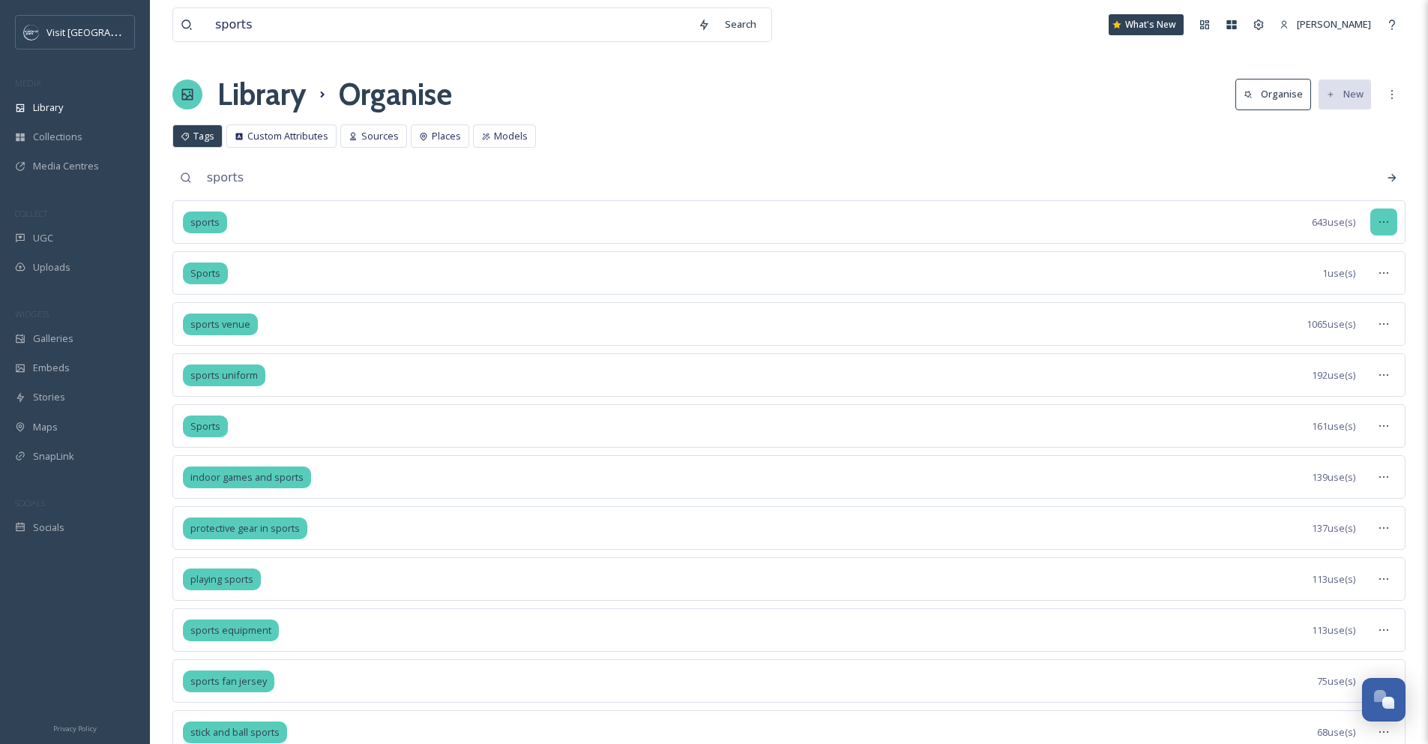
click at [1390, 222] on div at bounding box center [1383, 221] width 27 height 27
click at [1372, 312] on div "Merge Tags" at bounding box center [1349, 313] width 94 height 29
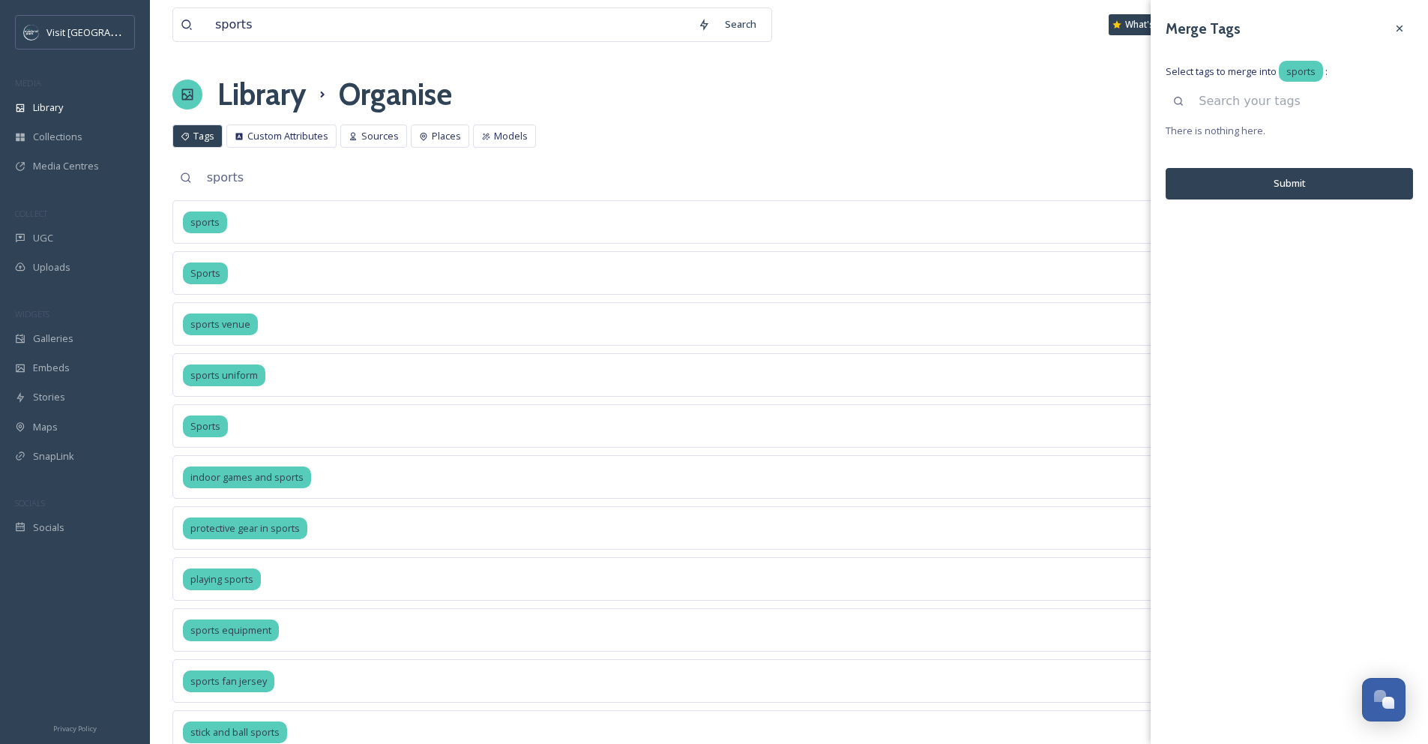
click at [1264, 106] on input at bounding box center [1302, 101] width 222 height 33
type input "sports"
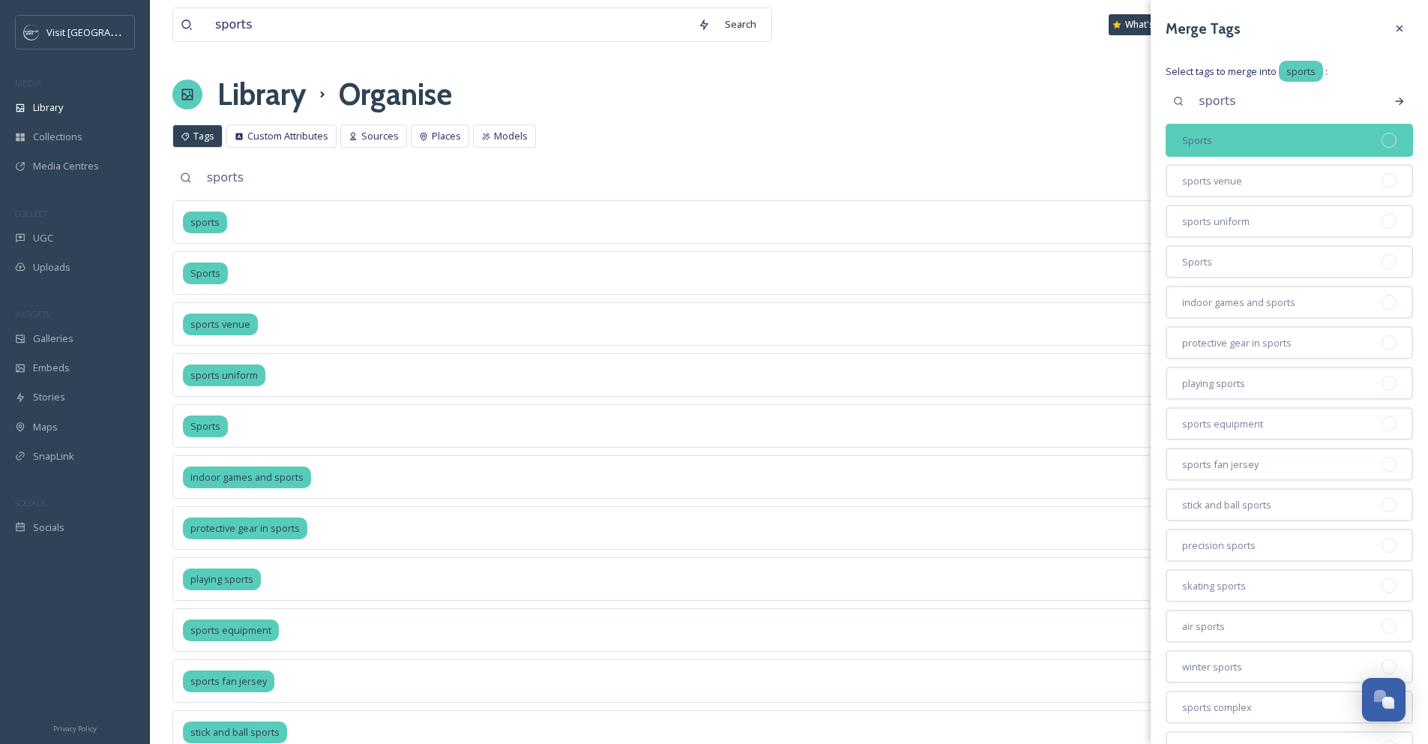
click at [1381, 141] on div at bounding box center [1388, 140] width 15 height 15
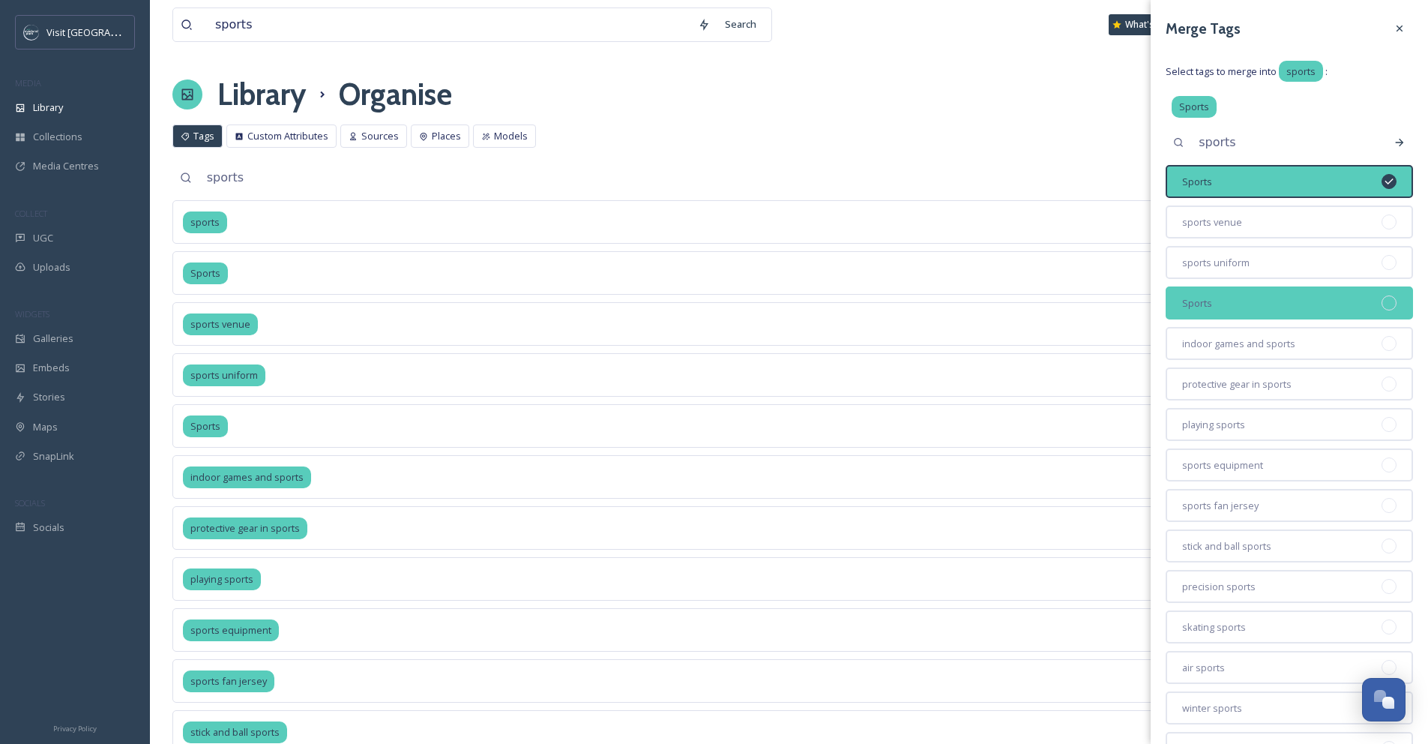
click at [1382, 303] on div at bounding box center [1388, 302] width 15 height 15
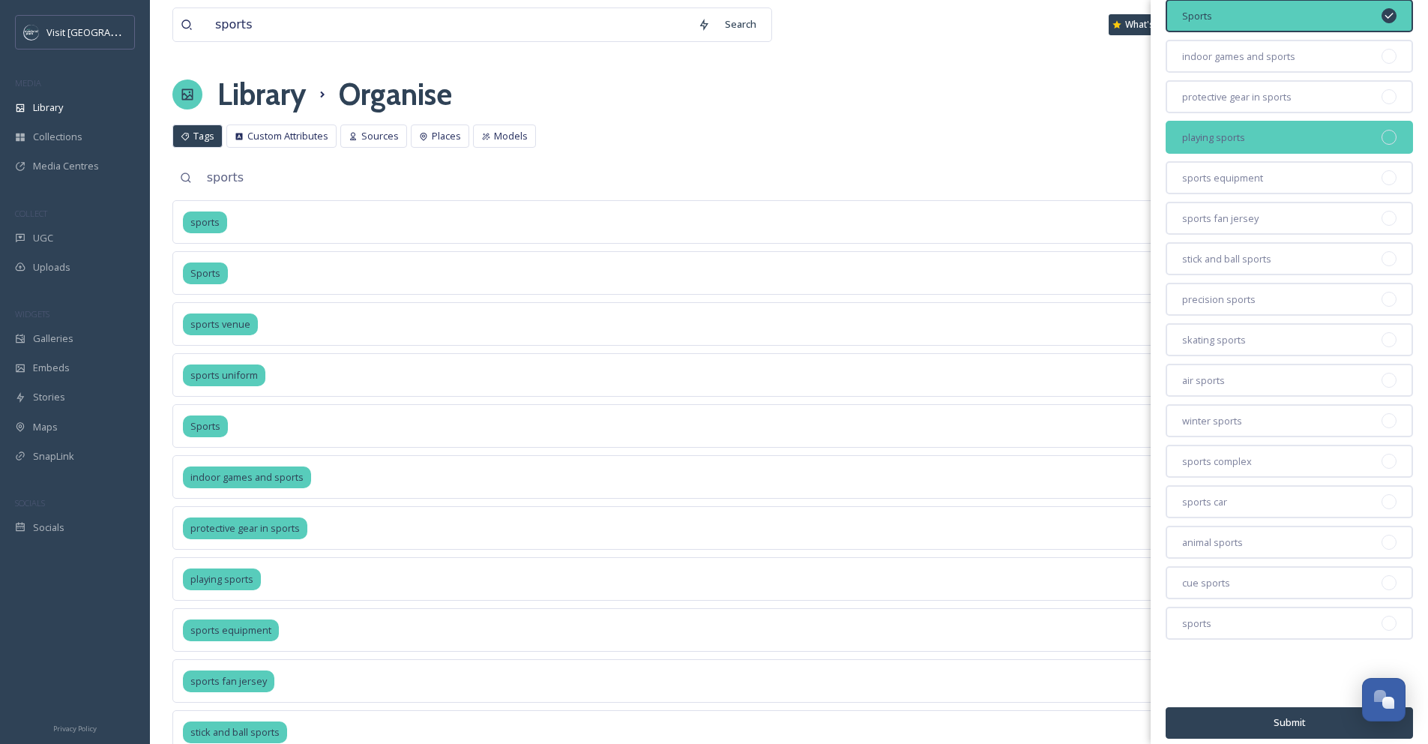
scroll to position [297, 0]
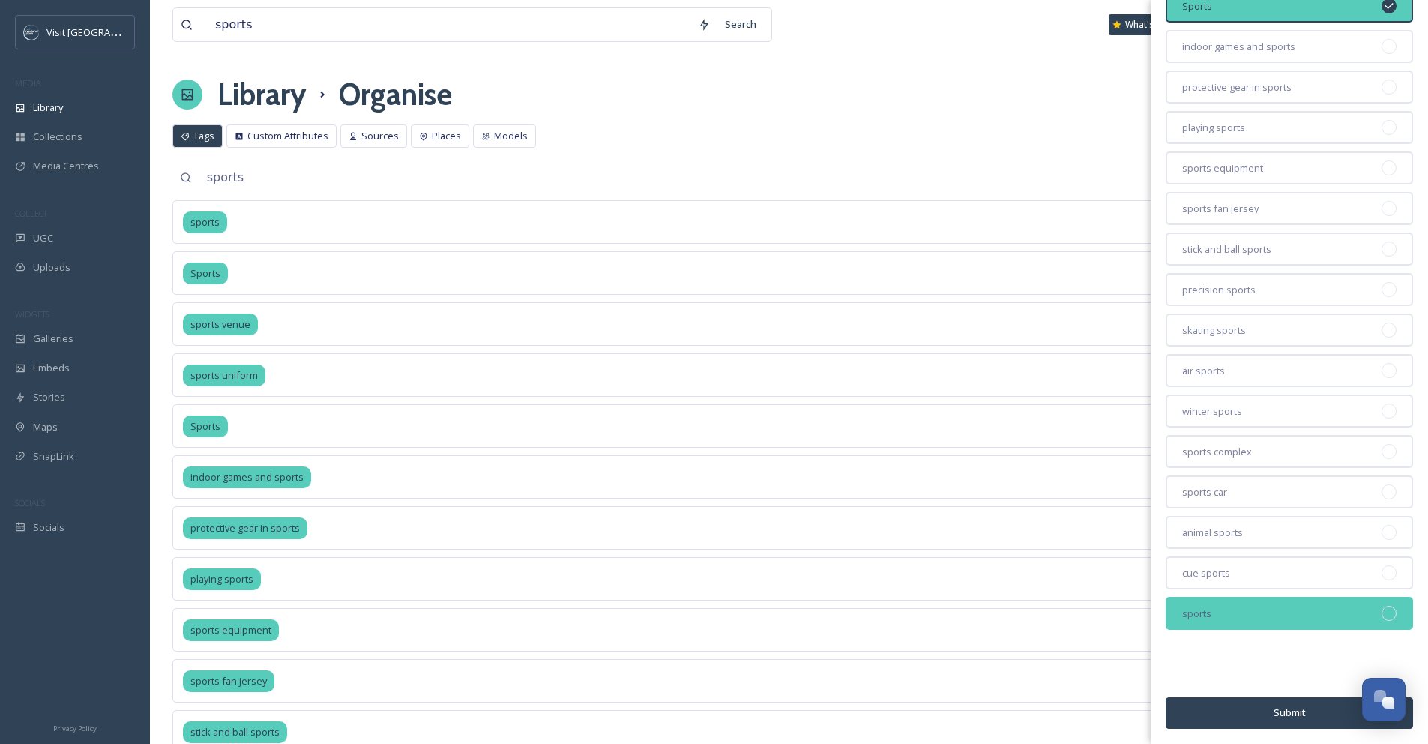
click at [1381, 610] on div at bounding box center [1388, 613] width 15 height 15
click at [1299, 713] on button "Submit" at bounding box center [1289, 712] width 247 height 31
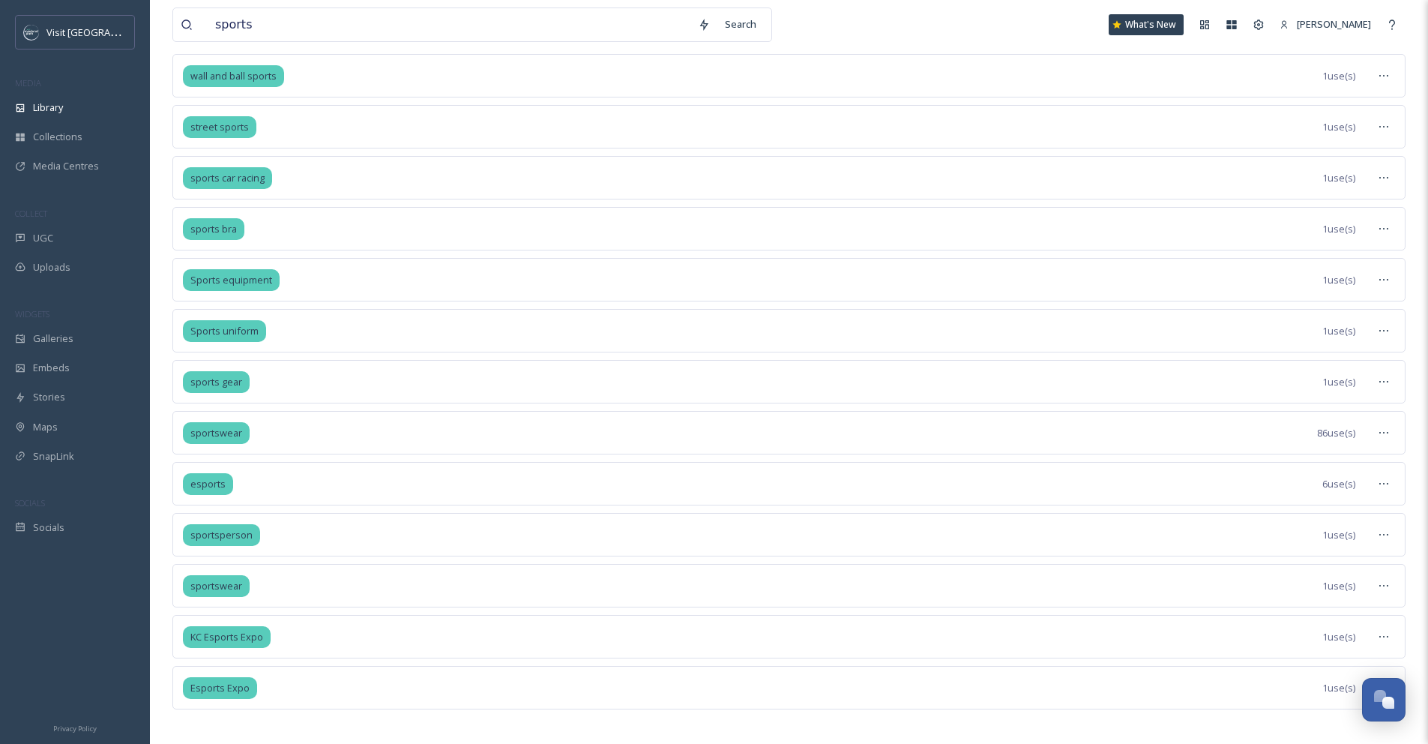
scroll to position [1380, 0]
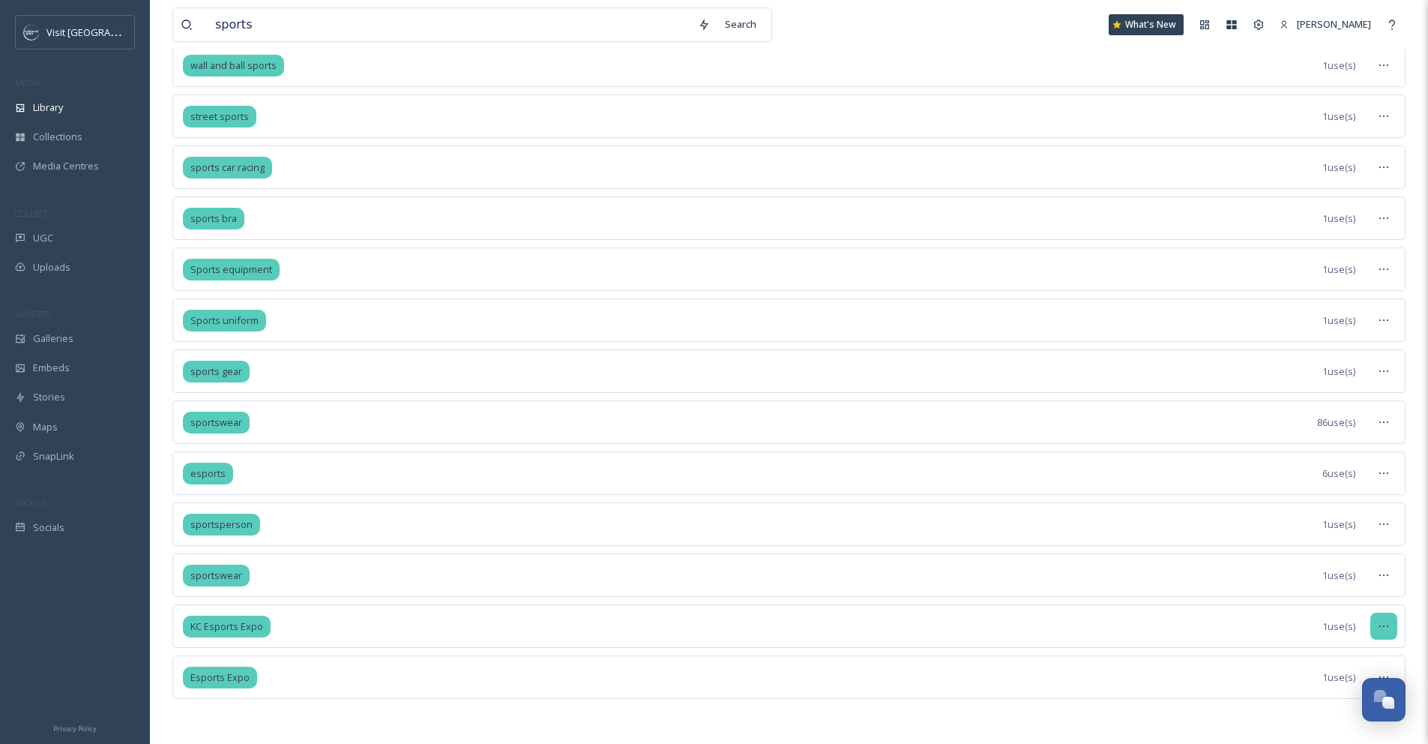
click at [1383, 621] on icon at bounding box center [1384, 626] width 12 height 12
drag, startPoint x: 1345, startPoint y: 657, endPoint x: 1265, endPoint y: 600, distance: 98.4
click at [1325, 714] on span "Merge Tags" at bounding box center [1335, 718] width 52 height 14
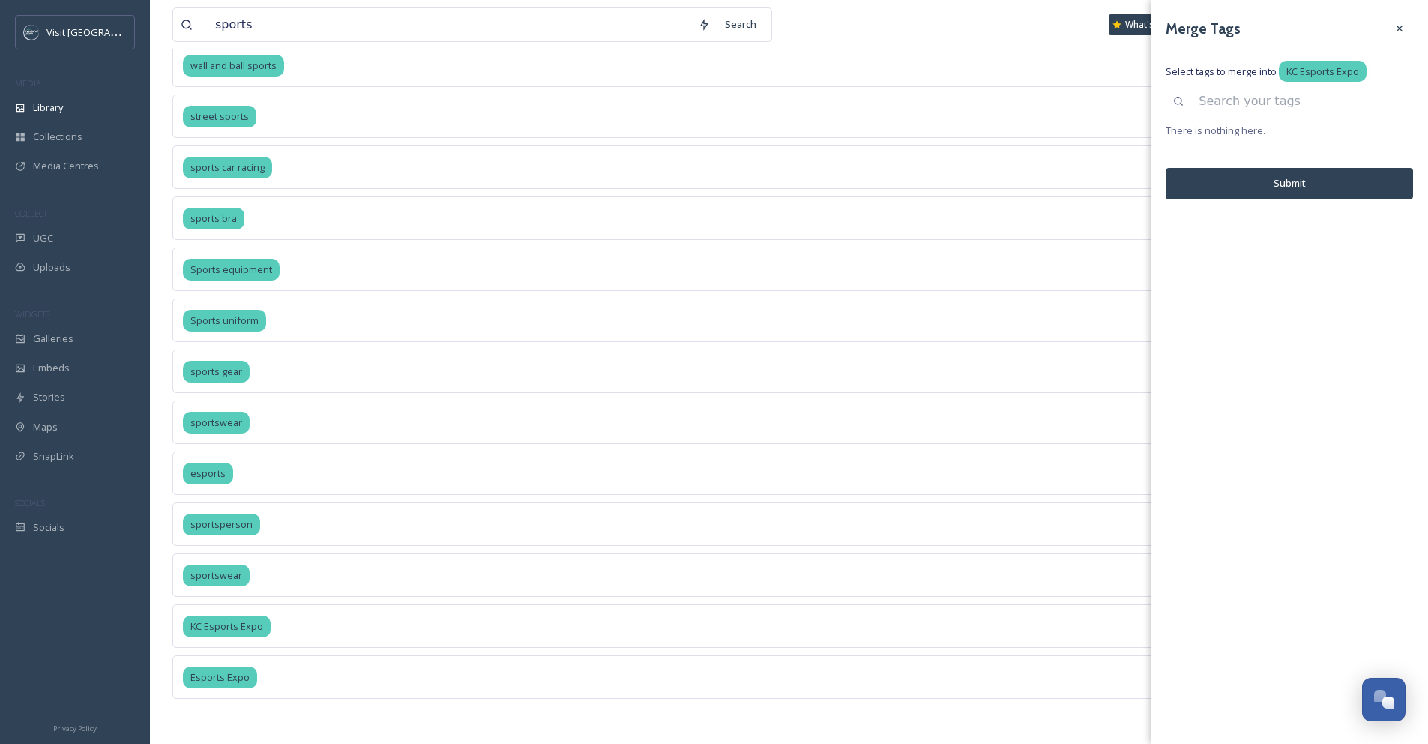
click at [1253, 126] on span "There is nothing here." at bounding box center [1289, 131] width 247 height 14
click at [1250, 107] on input at bounding box center [1302, 101] width 222 height 33
type input "expo"
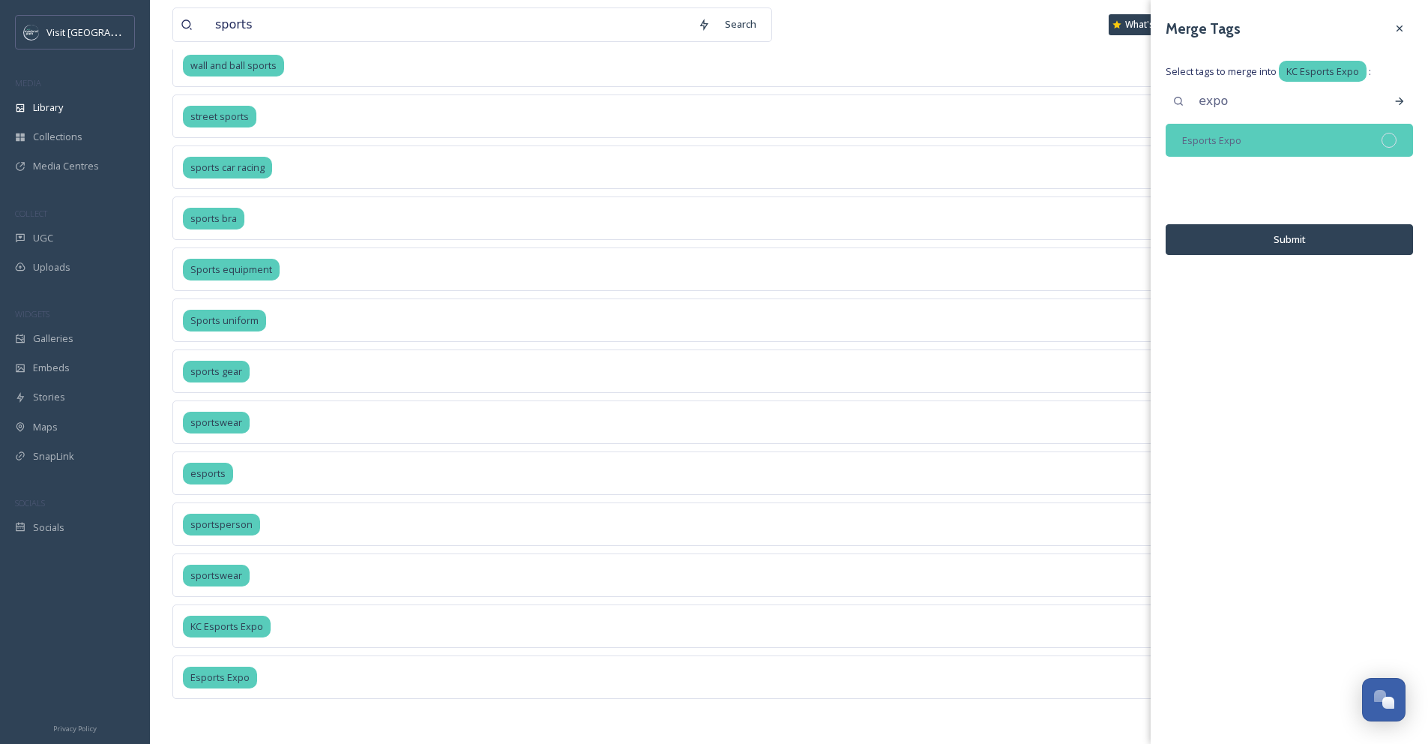
click at [1384, 143] on div at bounding box center [1388, 140] width 15 height 15
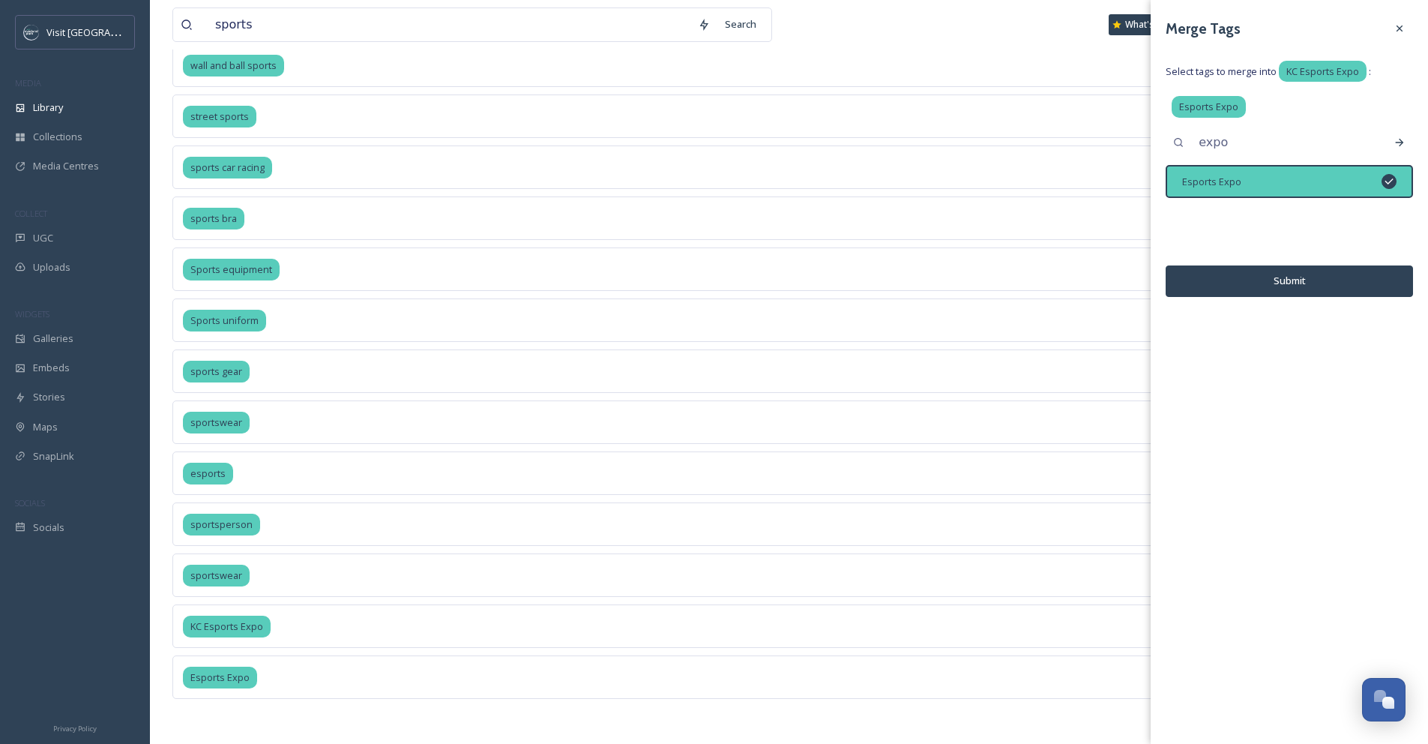
click at [1373, 286] on button "Submit" at bounding box center [1289, 280] width 247 height 31
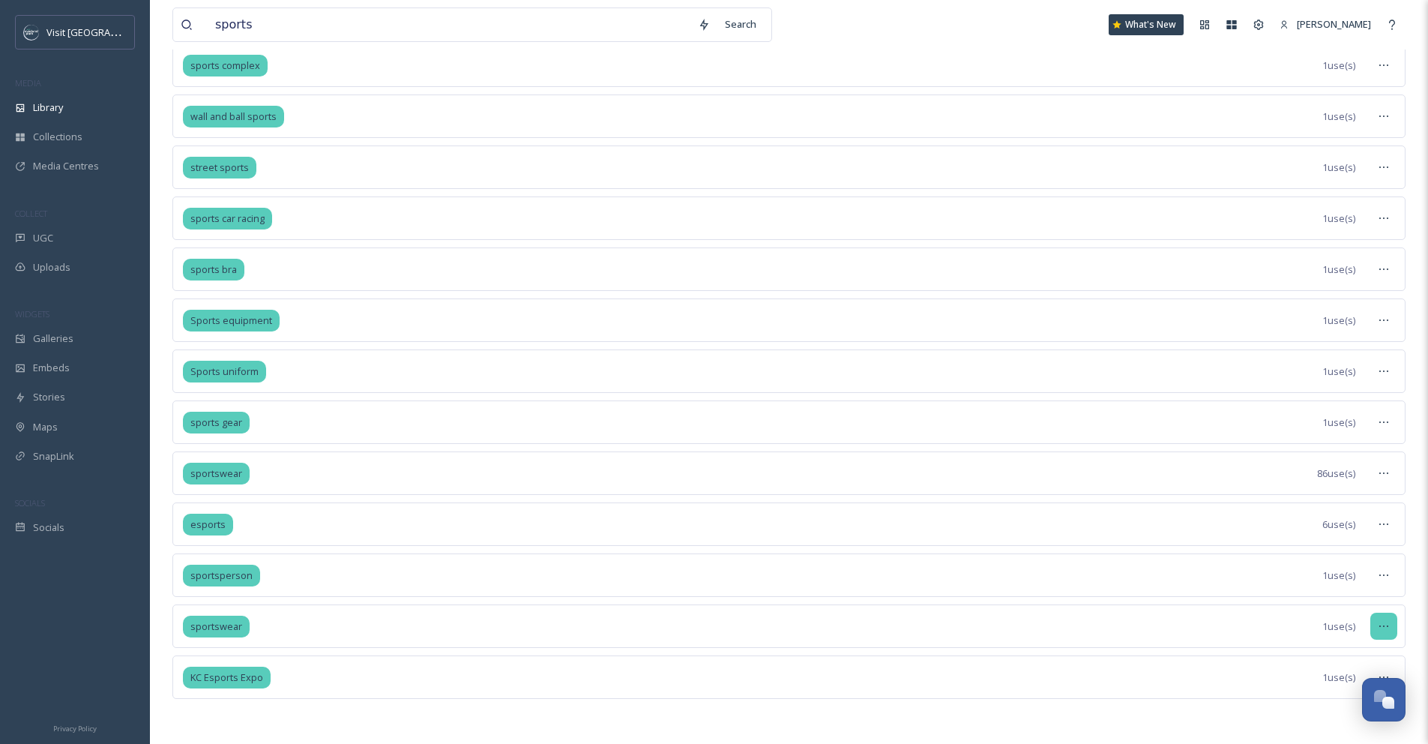
click at [1378, 625] on icon at bounding box center [1384, 626] width 12 height 12
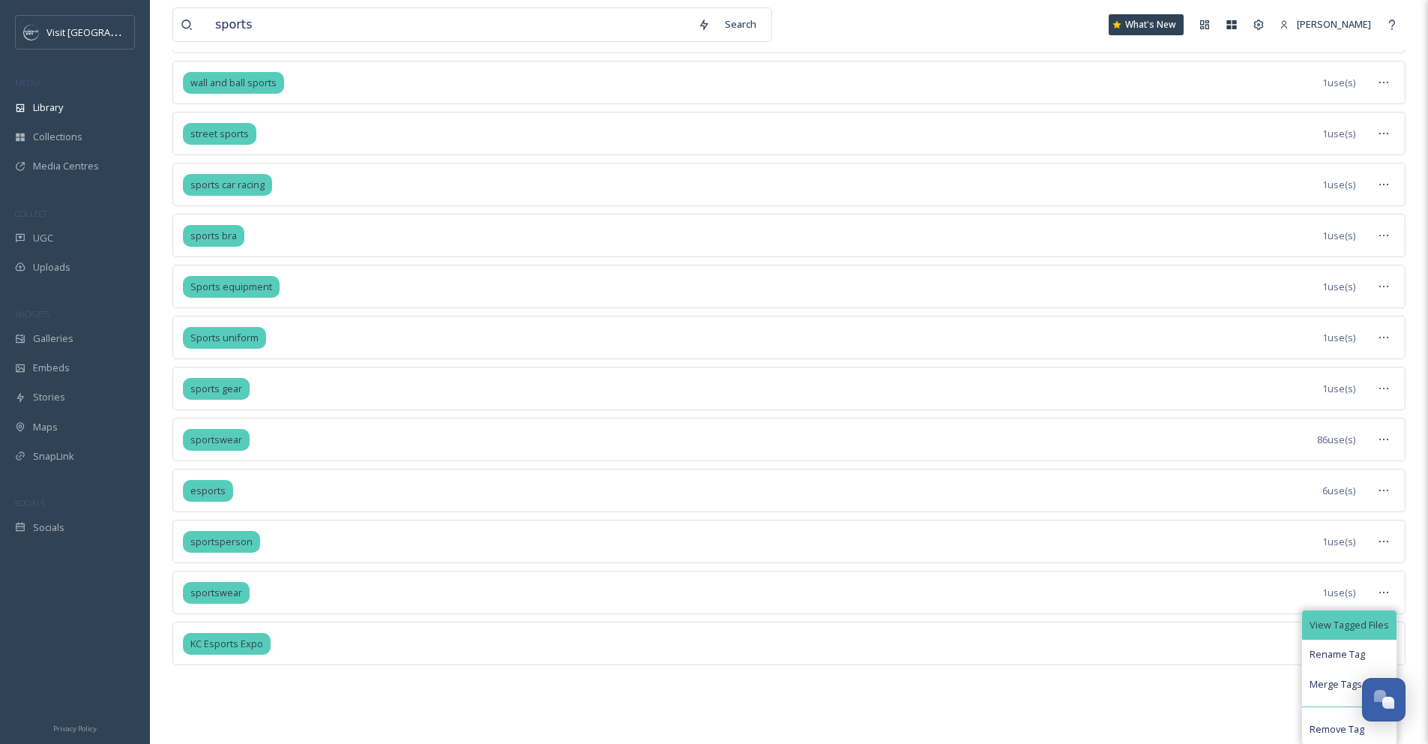
scroll to position [1363, 0]
click at [1374, 627] on span "View Tagged Files" at bounding box center [1348, 624] width 79 height 14
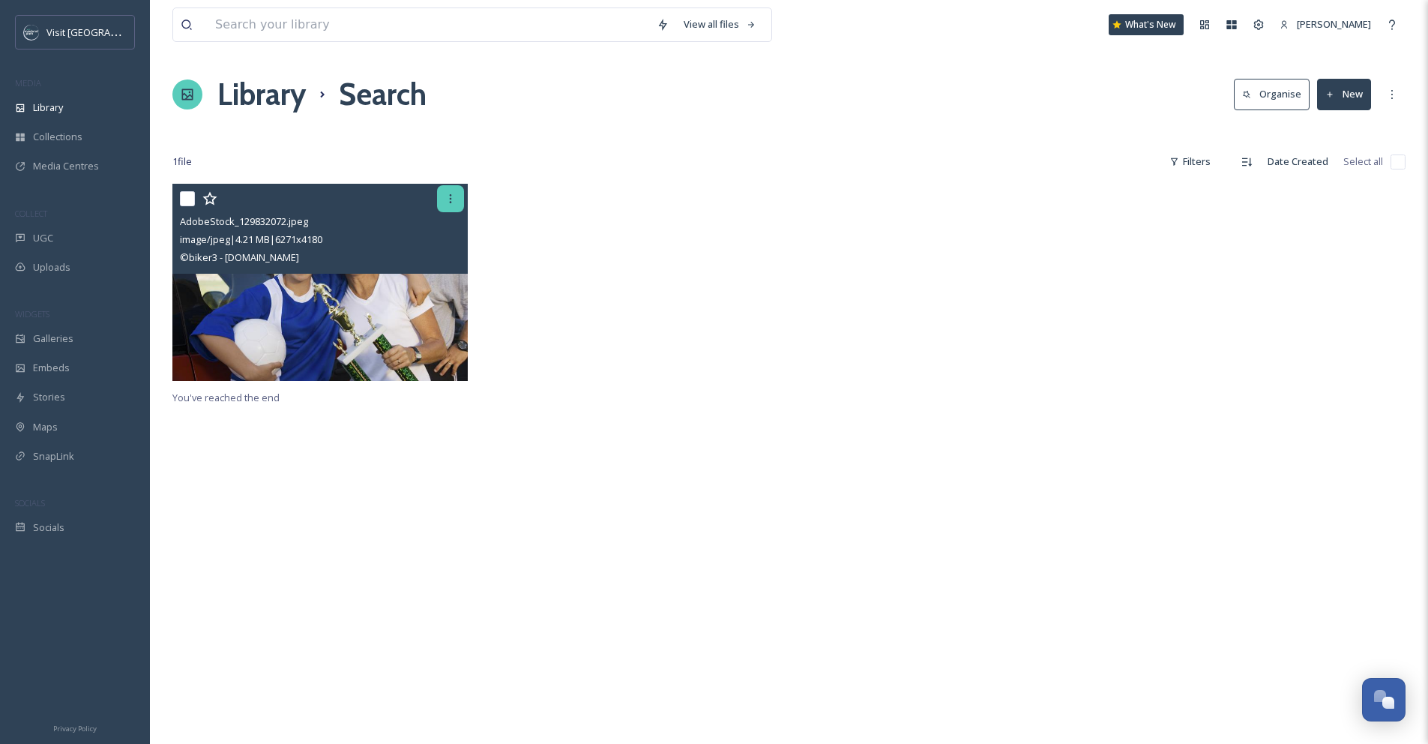
click at [448, 201] on icon at bounding box center [450, 199] width 12 height 12
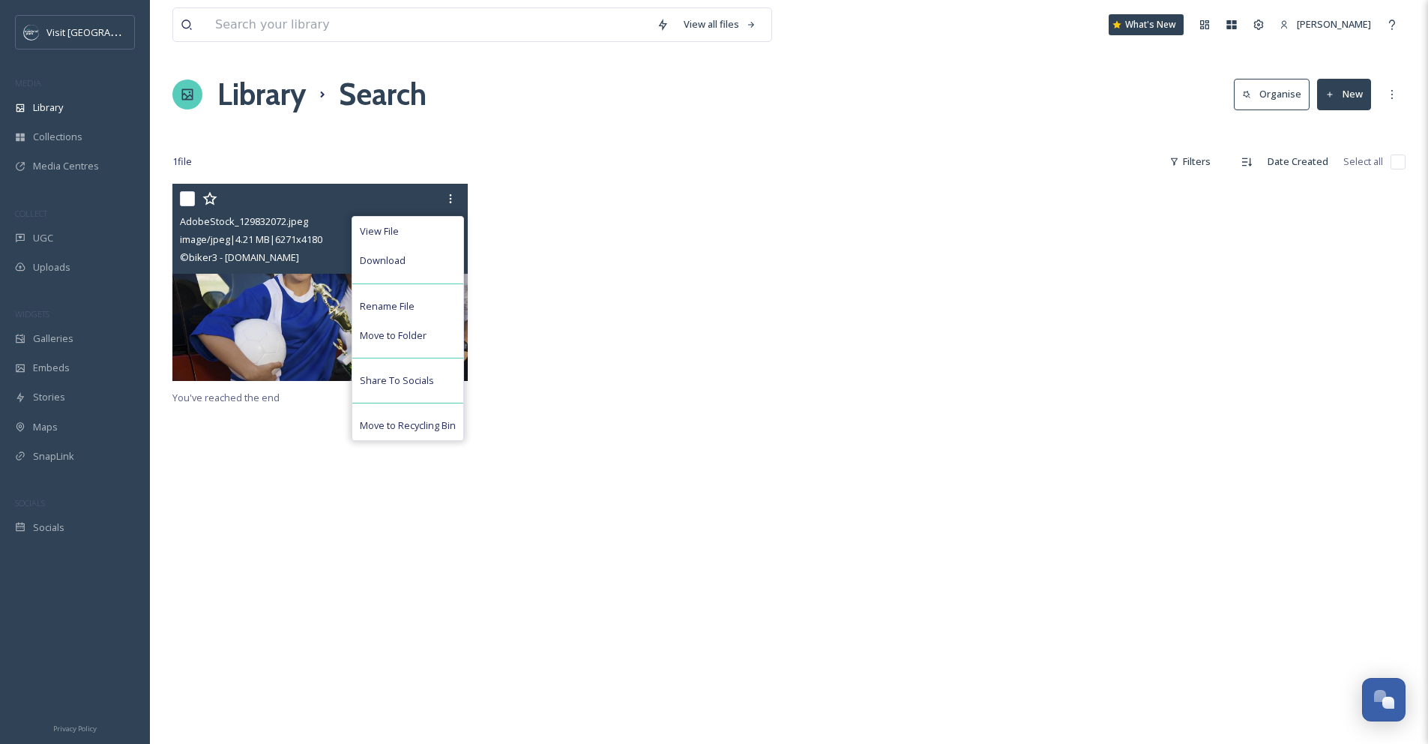
click at [249, 317] on img at bounding box center [319, 282] width 295 height 197
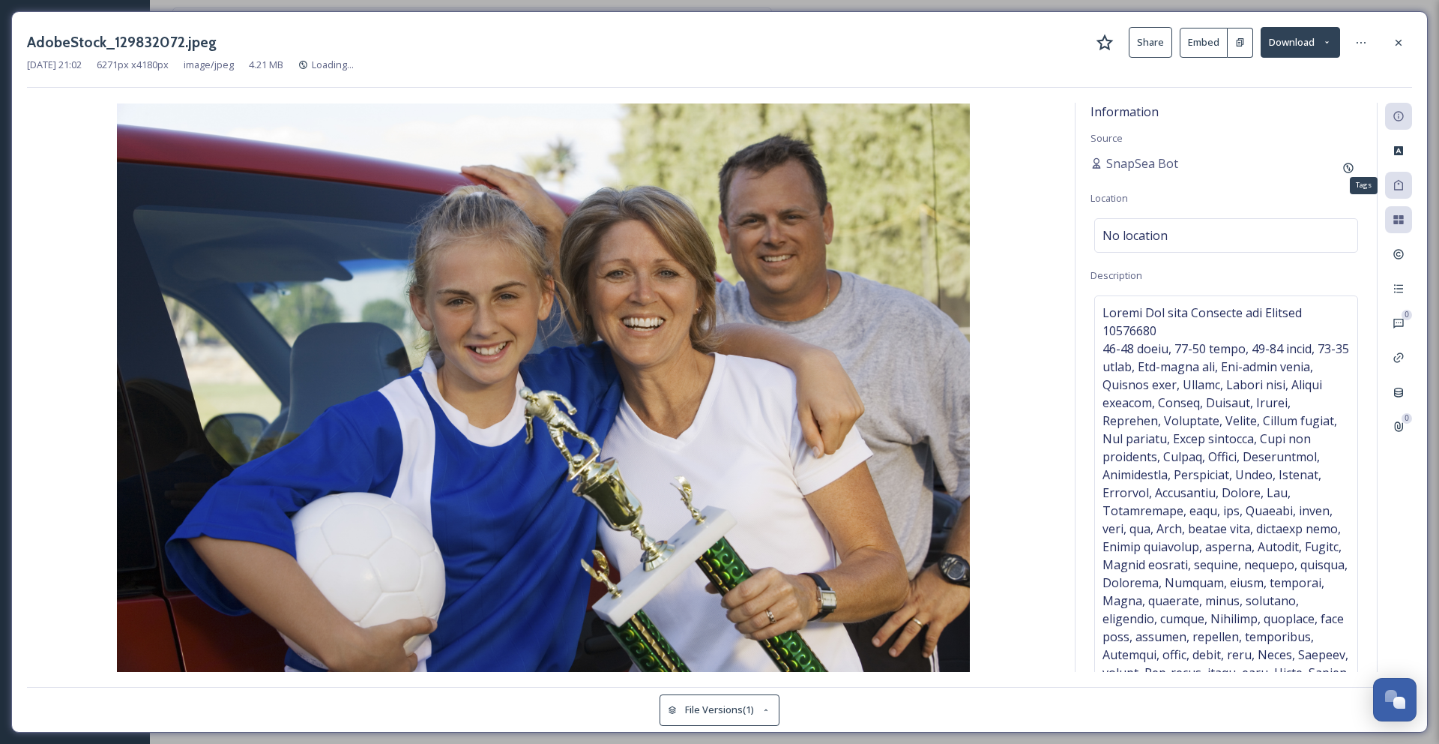
click at [1400, 190] on icon at bounding box center [1398, 185] width 9 height 10
click at [1400, 45] on icon at bounding box center [1399, 42] width 6 height 6
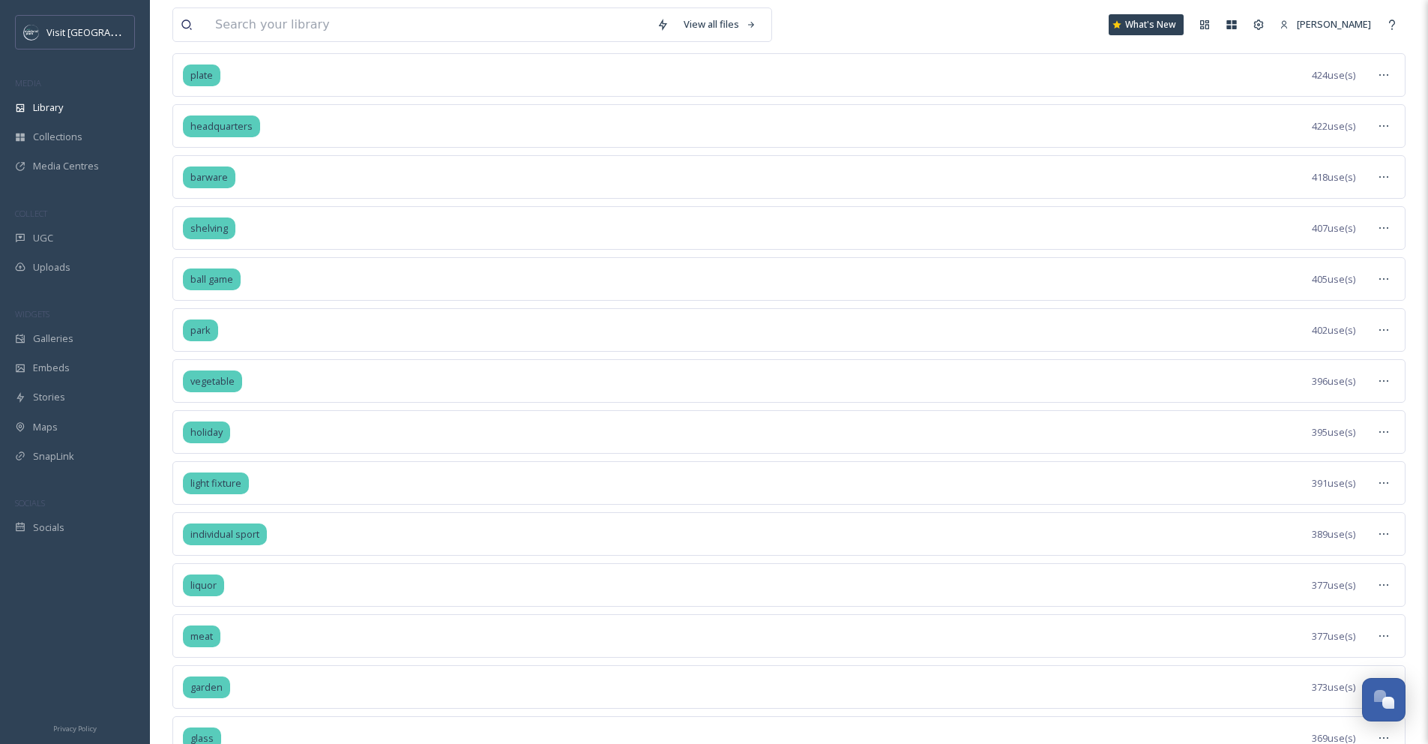
scroll to position [3296, 0]
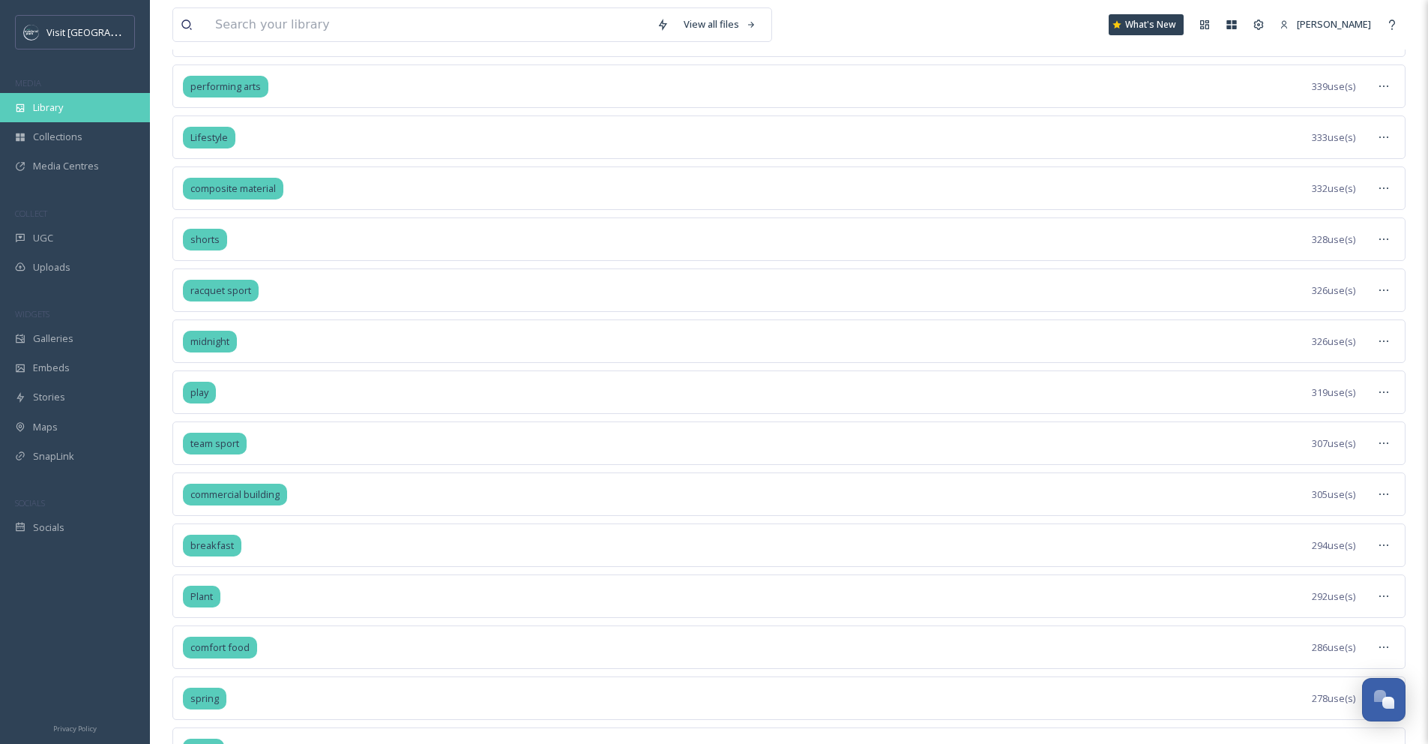
click at [64, 105] on div "Library" at bounding box center [75, 107] width 150 height 29
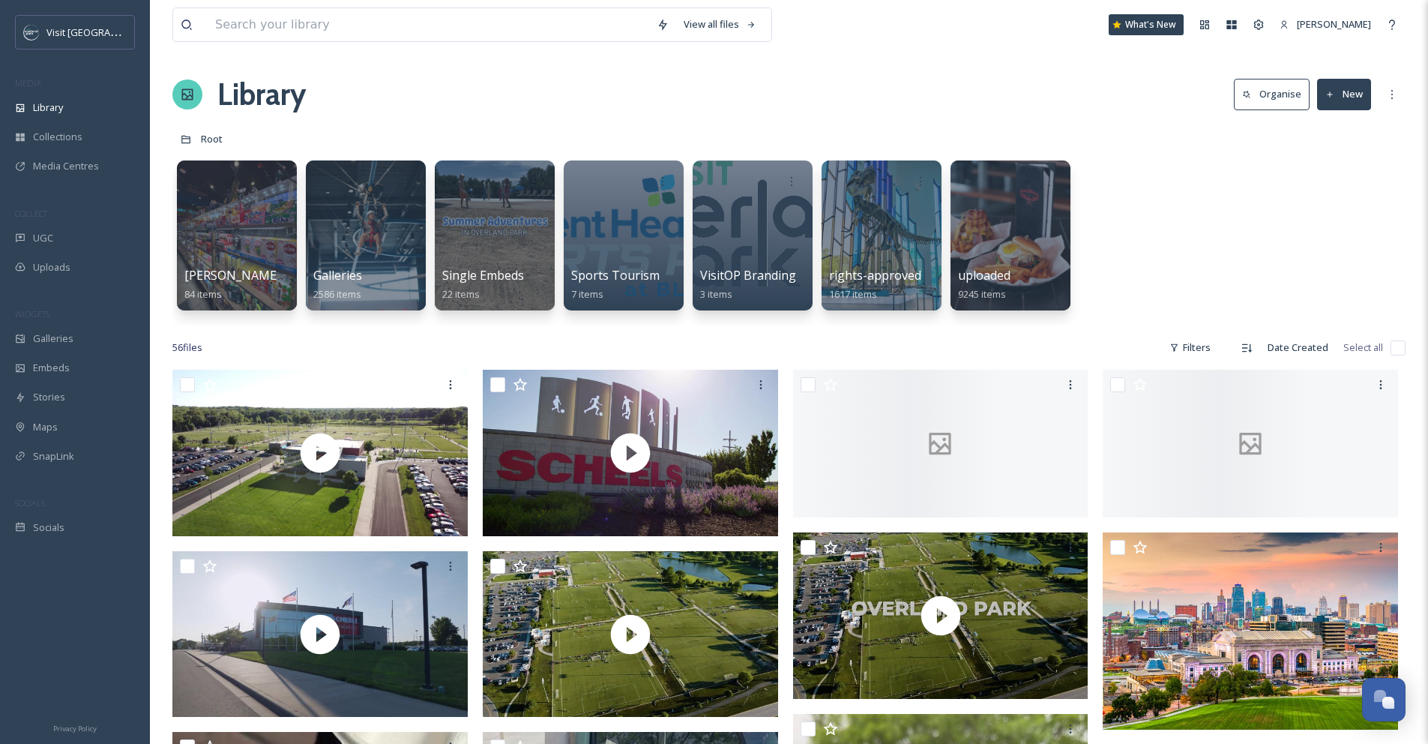
click at [1267, 94] on button "Organise" at bounding box center [1272, 94] width 76 height 31
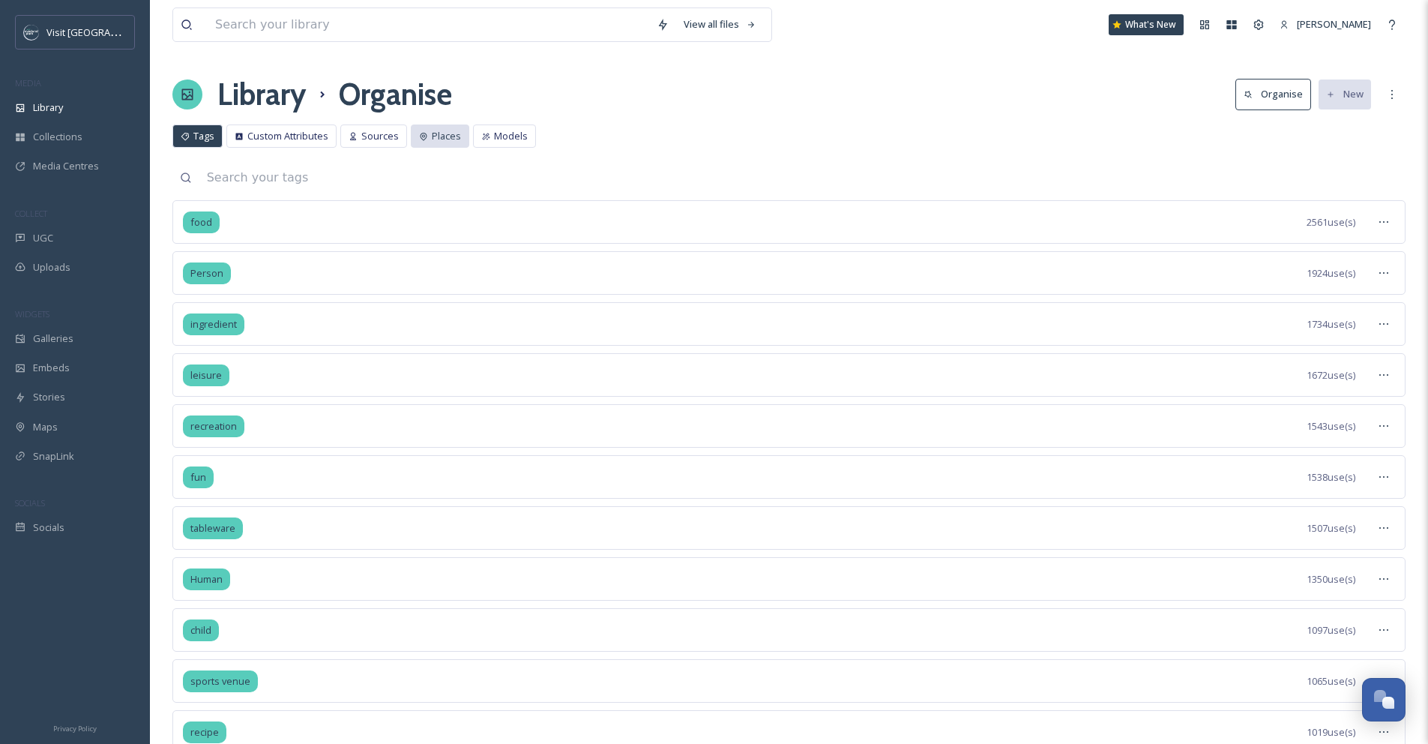
click at [423, 142] on div "Places" at bounding box center [440, 135] width 58 height 23
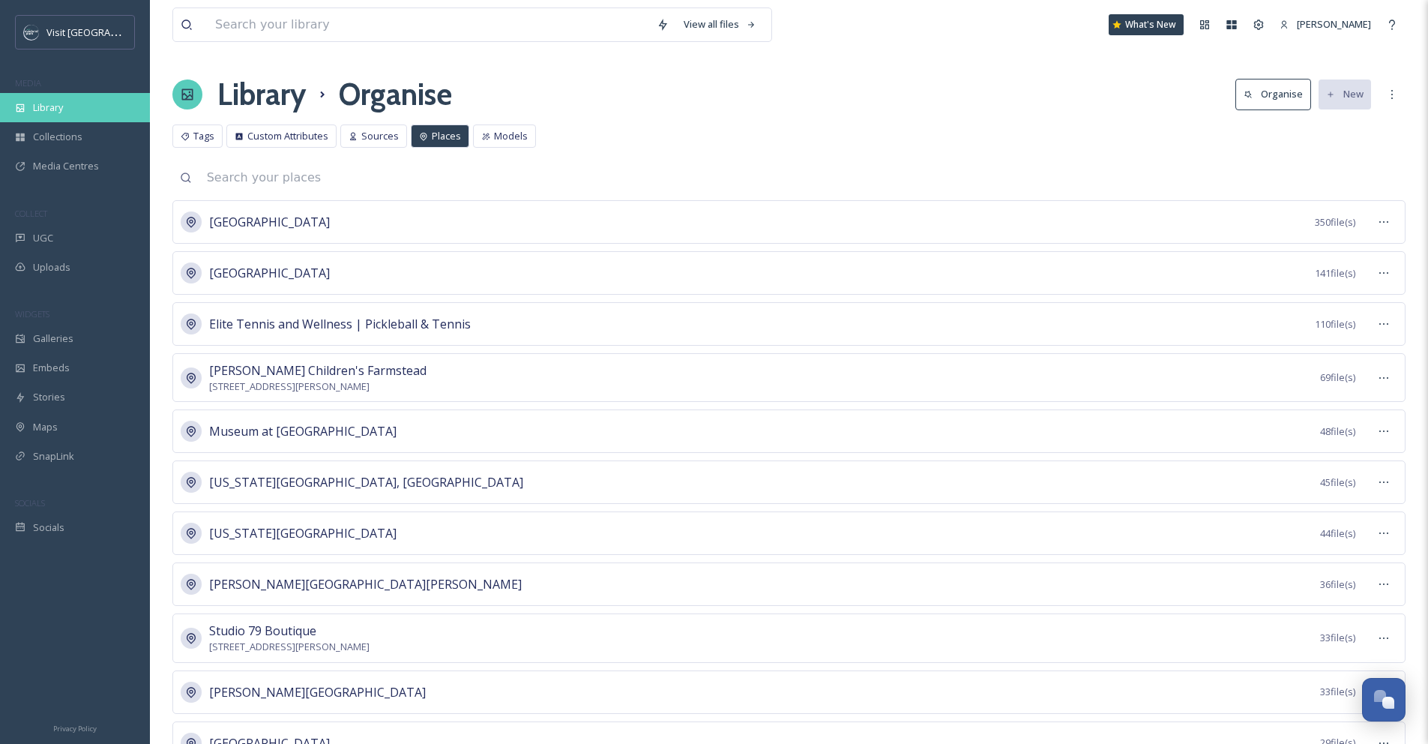
click at [91, 113] on div "Library" at bounding box center [75, 107] width 150 height 29
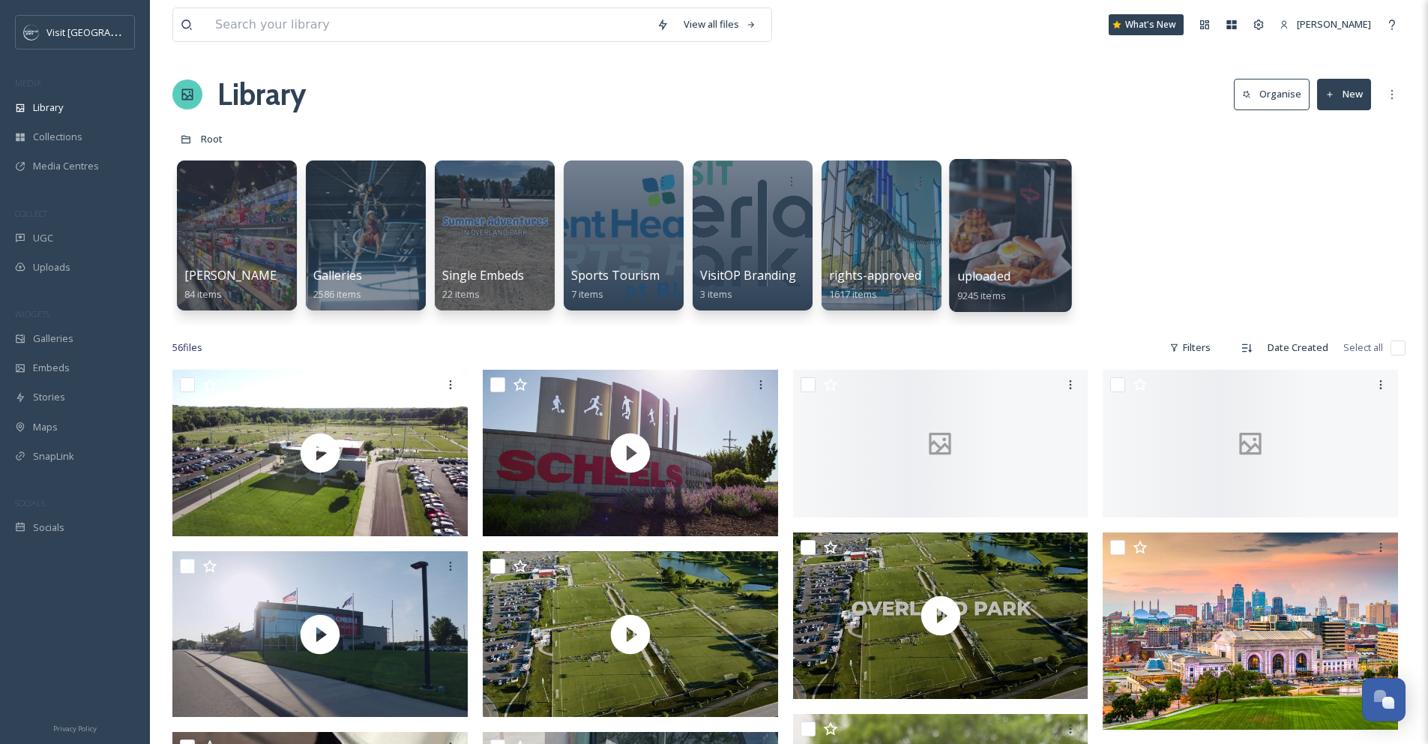
click at [990, 220] on div at bounding box center [1010, 235] width 122 height 153
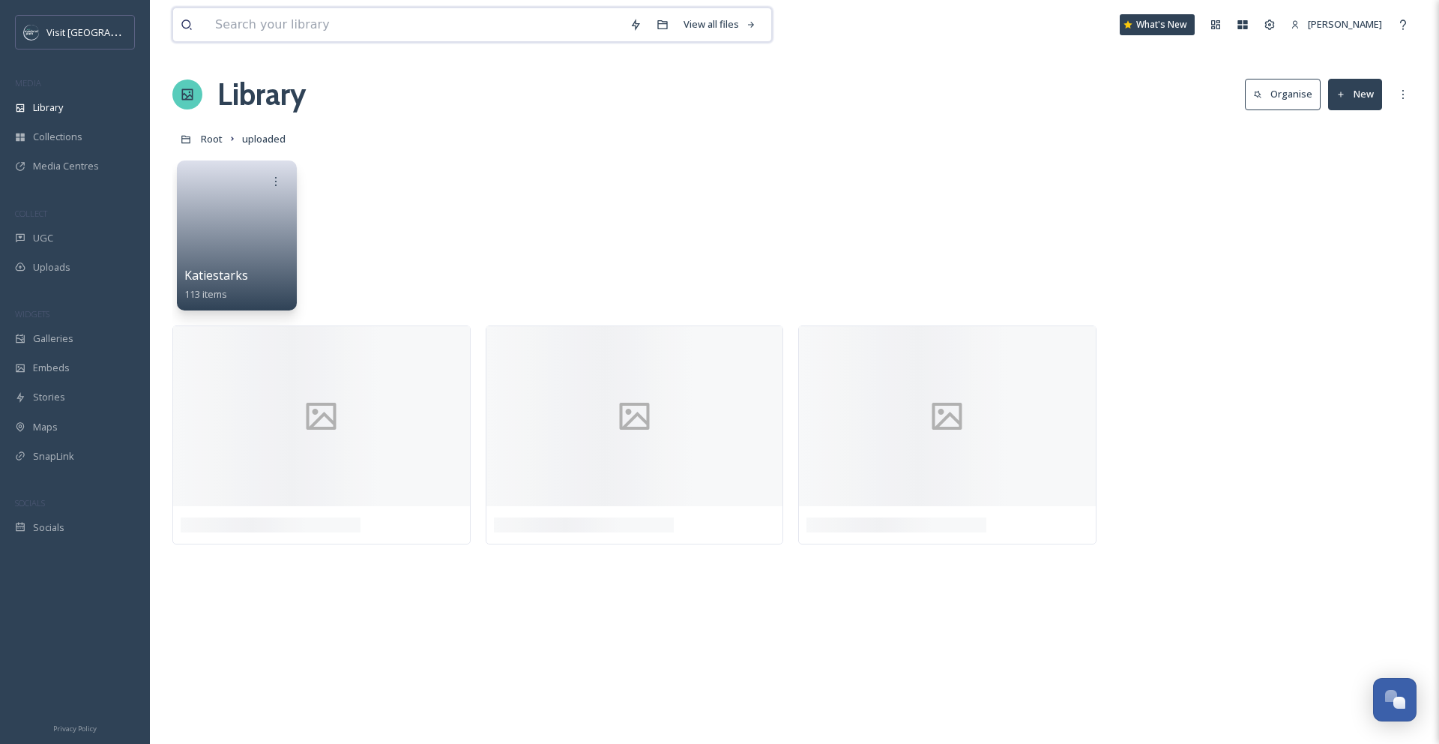
click at [357, 17] on input at bounding box center [415, 24] width 414 height 33
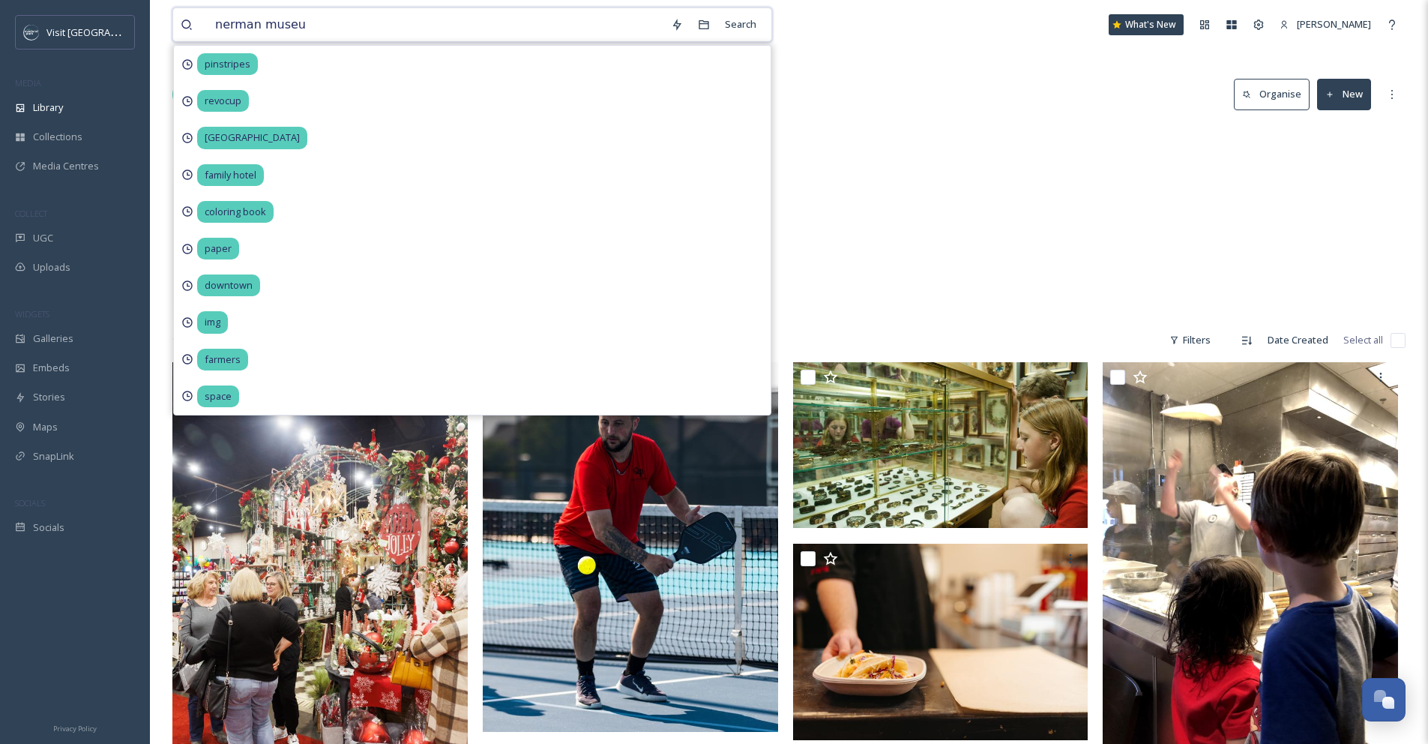
type input "nerman museum"
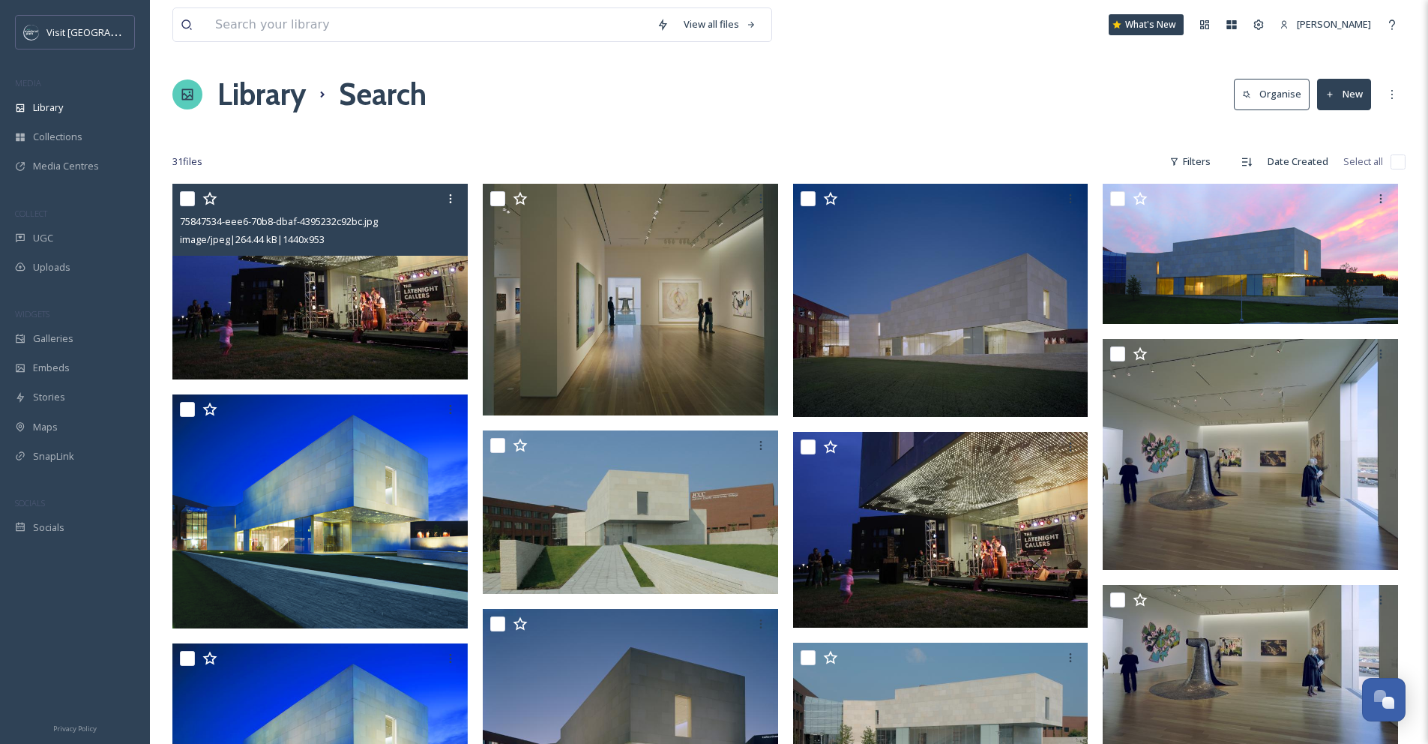
click at [271, 257] on img at bounding box center [319, 282] width 295 height 196
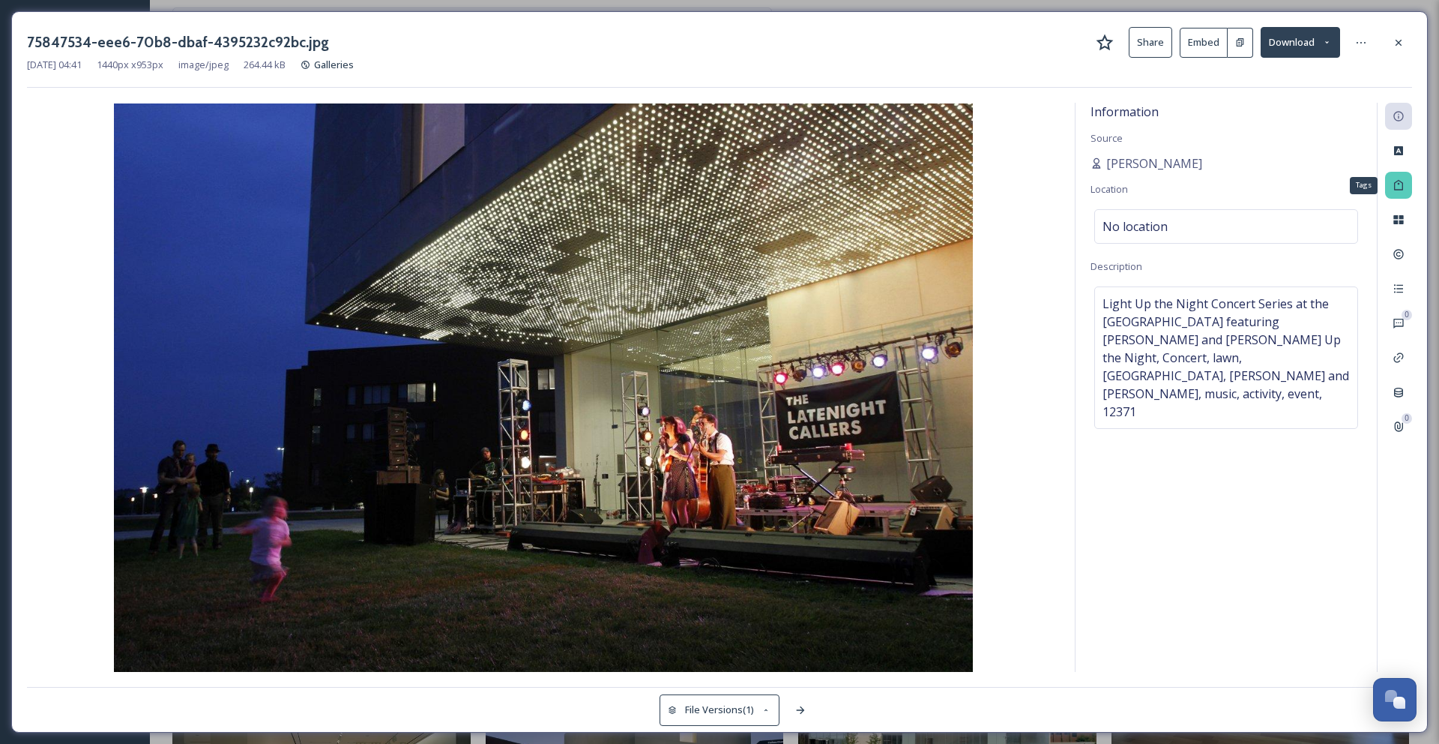
click at [1398, 193] on div "Tags" at bounding box center [1398, 185] width 27 height 27
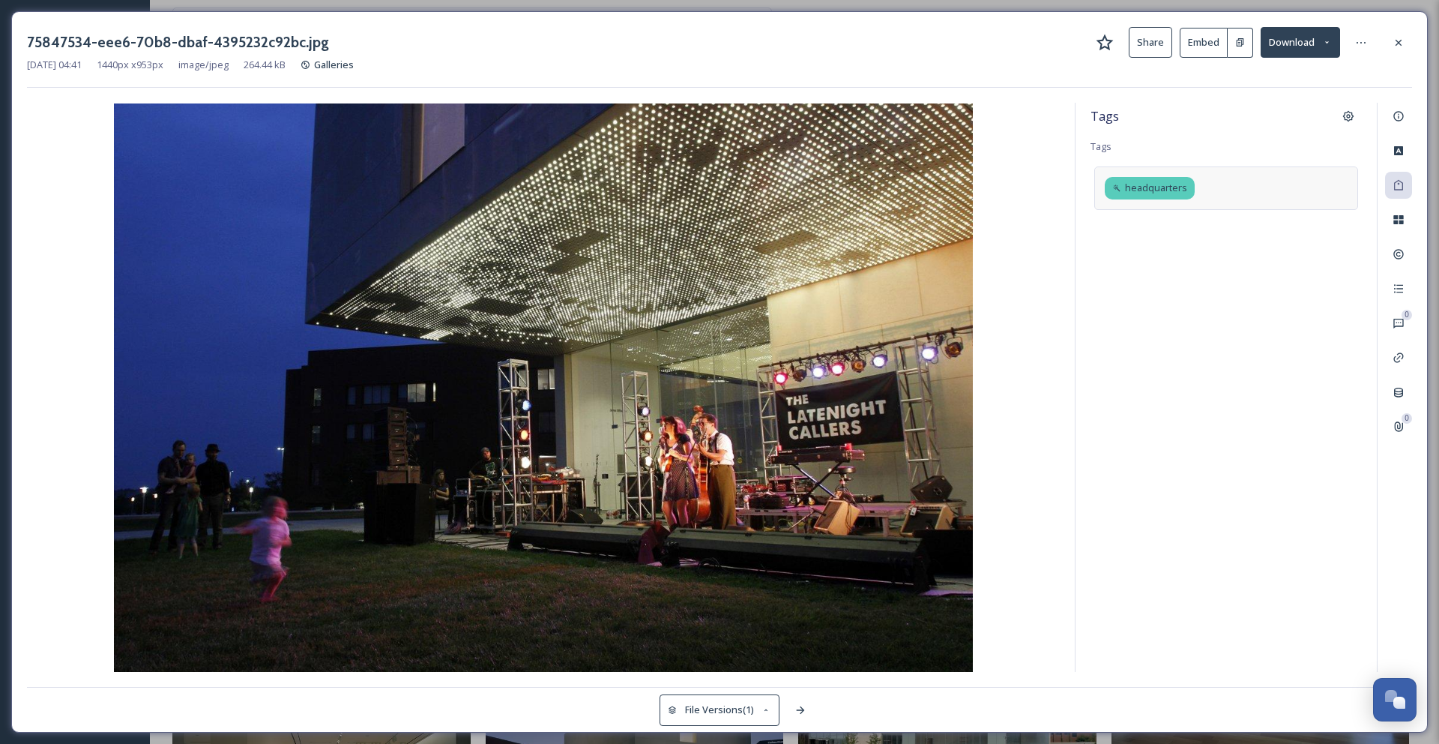
click at [1279, 195] on div "headquarters" at bounding box center [1226, 187] width 264 height 43
click at [1185, 190] on icon at bounding box center [1184, 188] width 6 height 6
click at [1181, 187] on input at bounding box center [1178, 184] width 150 height 18
type input "l"
type input "M"
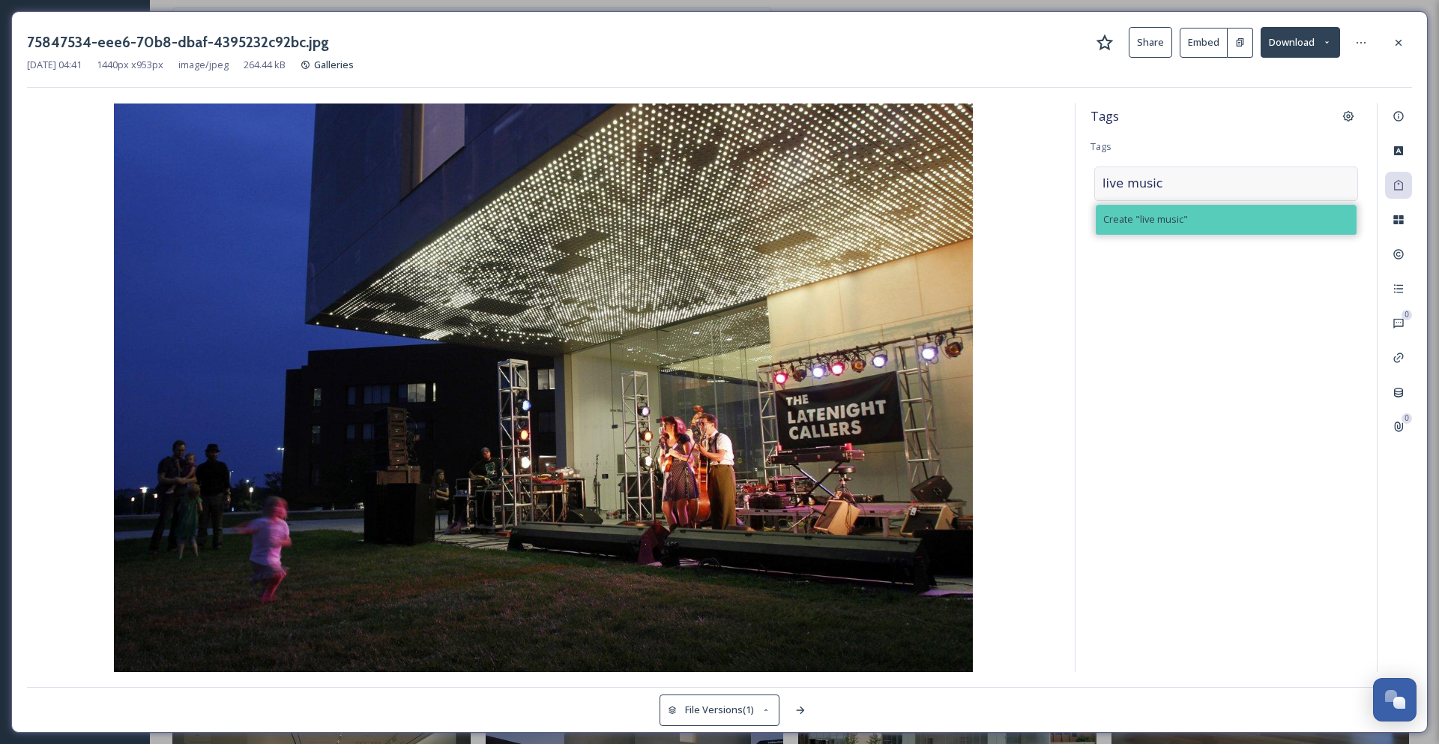
type input "live music"
click at [1158, 213] on span "Create " live music "" at bounding box center [1145, 219] width 85 height 14
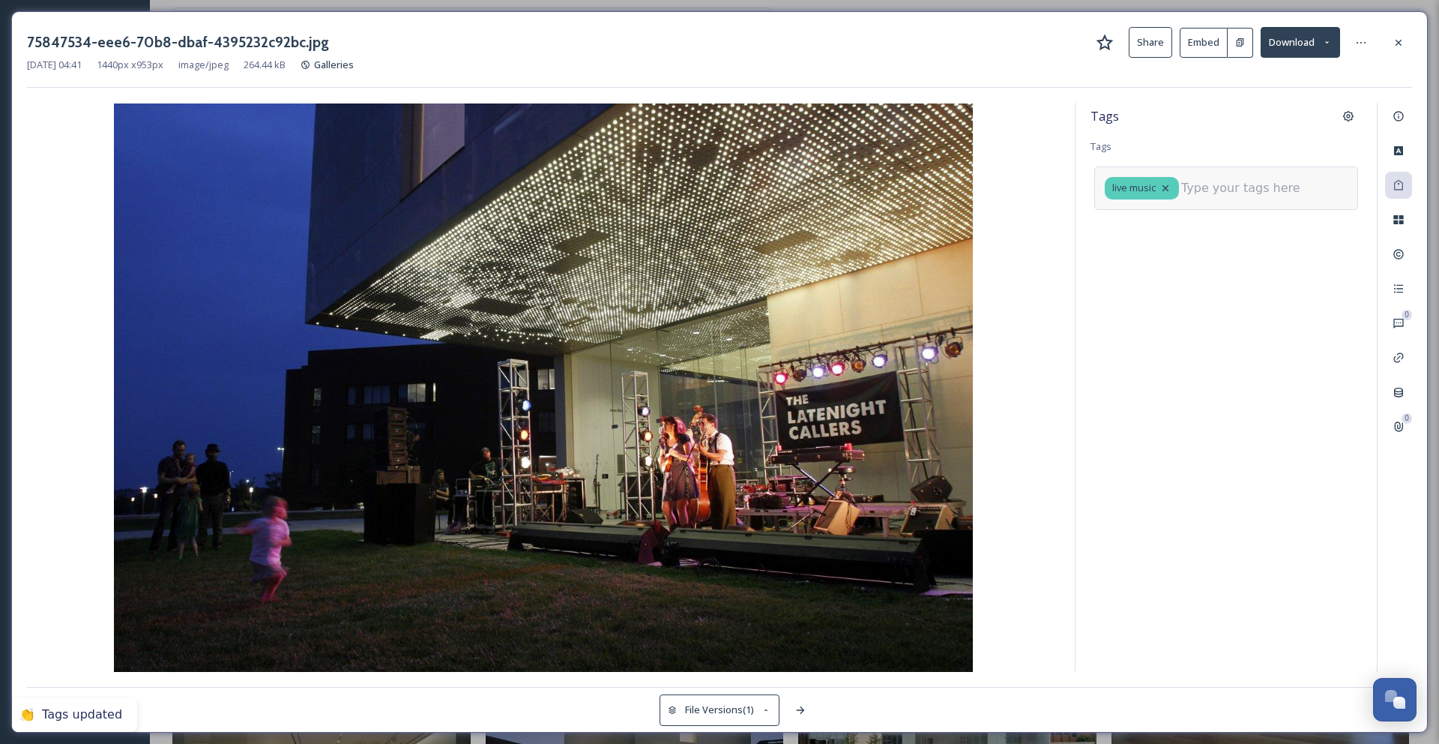
click at [1196, 192] on input at bounding box center [1256, 188] width 150 height 18
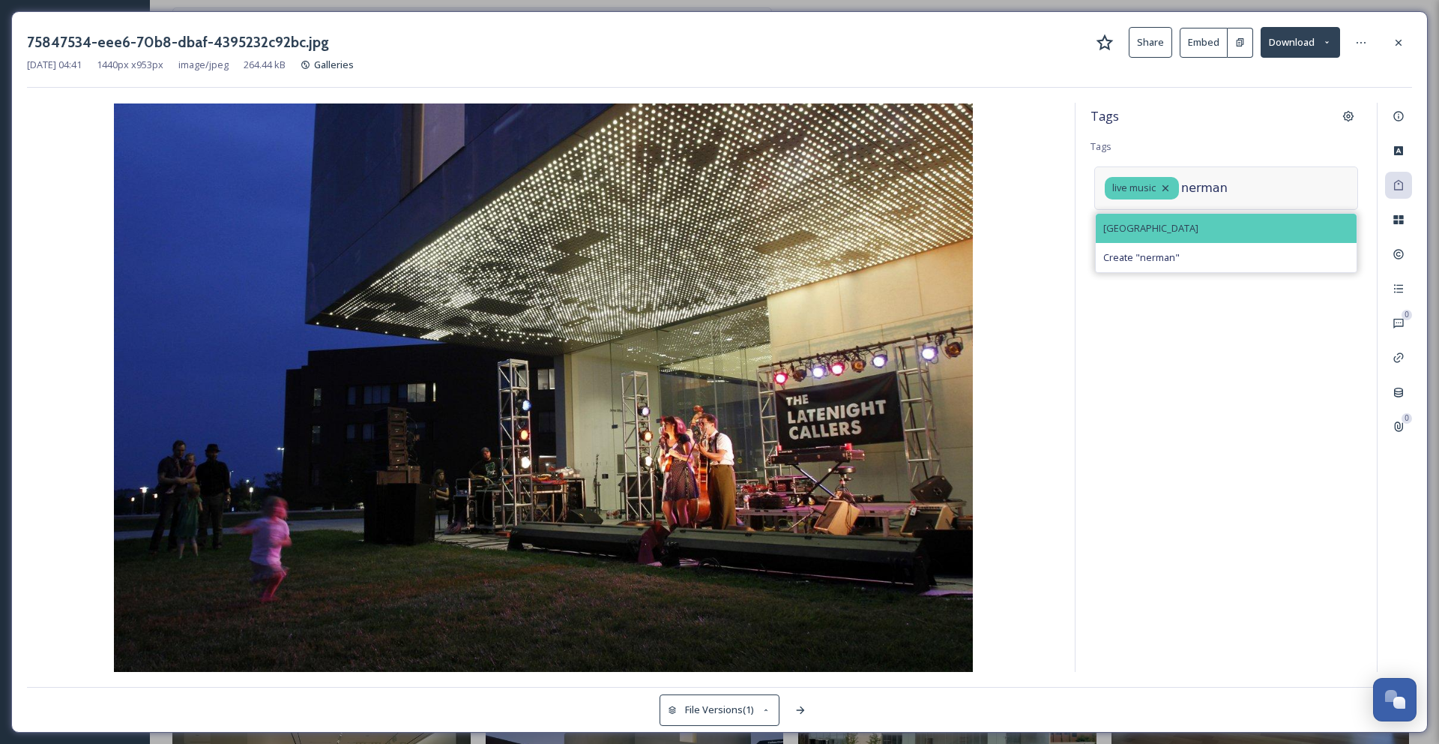
type input "nerman"
click at [1199, 232] on span "[GEOGRAPHIC_DATA]" at bounding box center [1150, 228] width 95 height 14
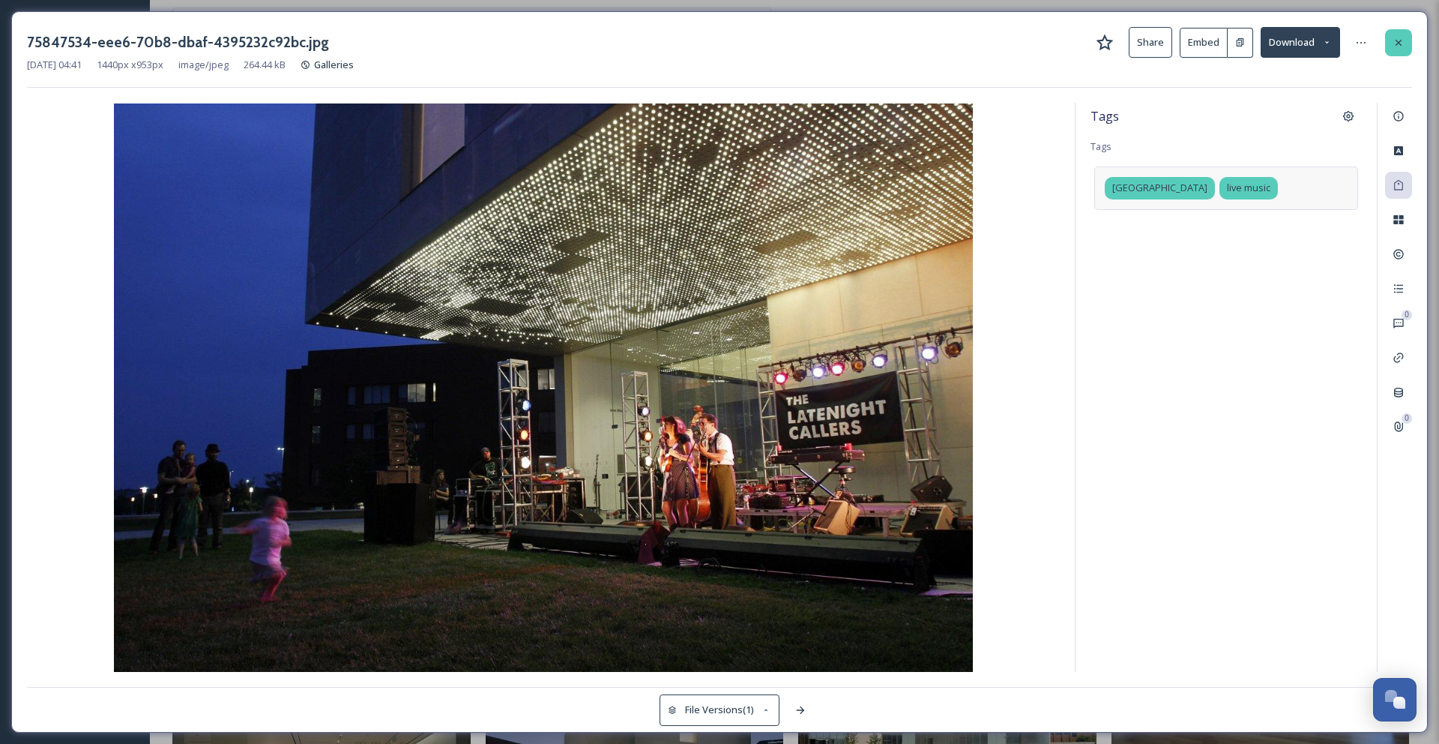
click at [1397, 45] on icon at bounding box center [1399, 43] width 12 height 12
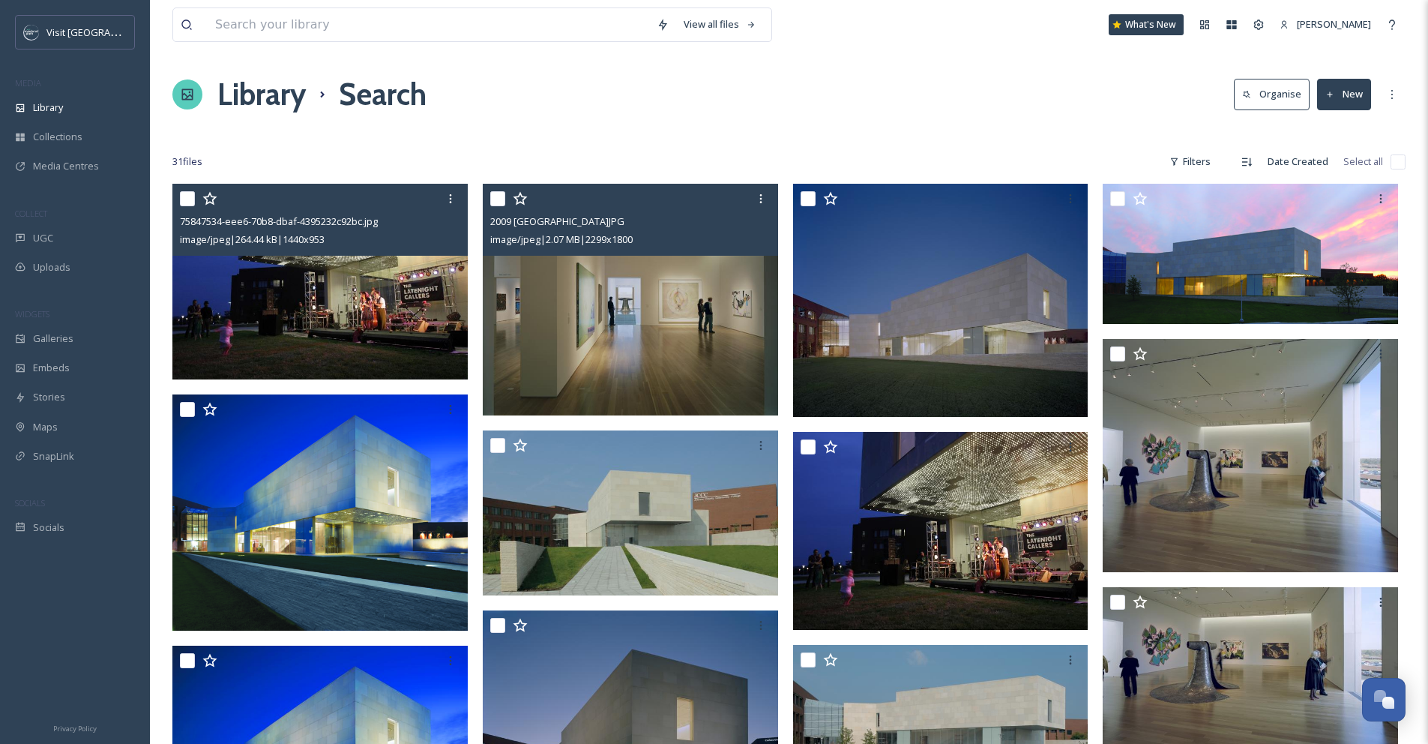
click at [678, 324] on img at bounding box center [630, 299] width 295 height 231
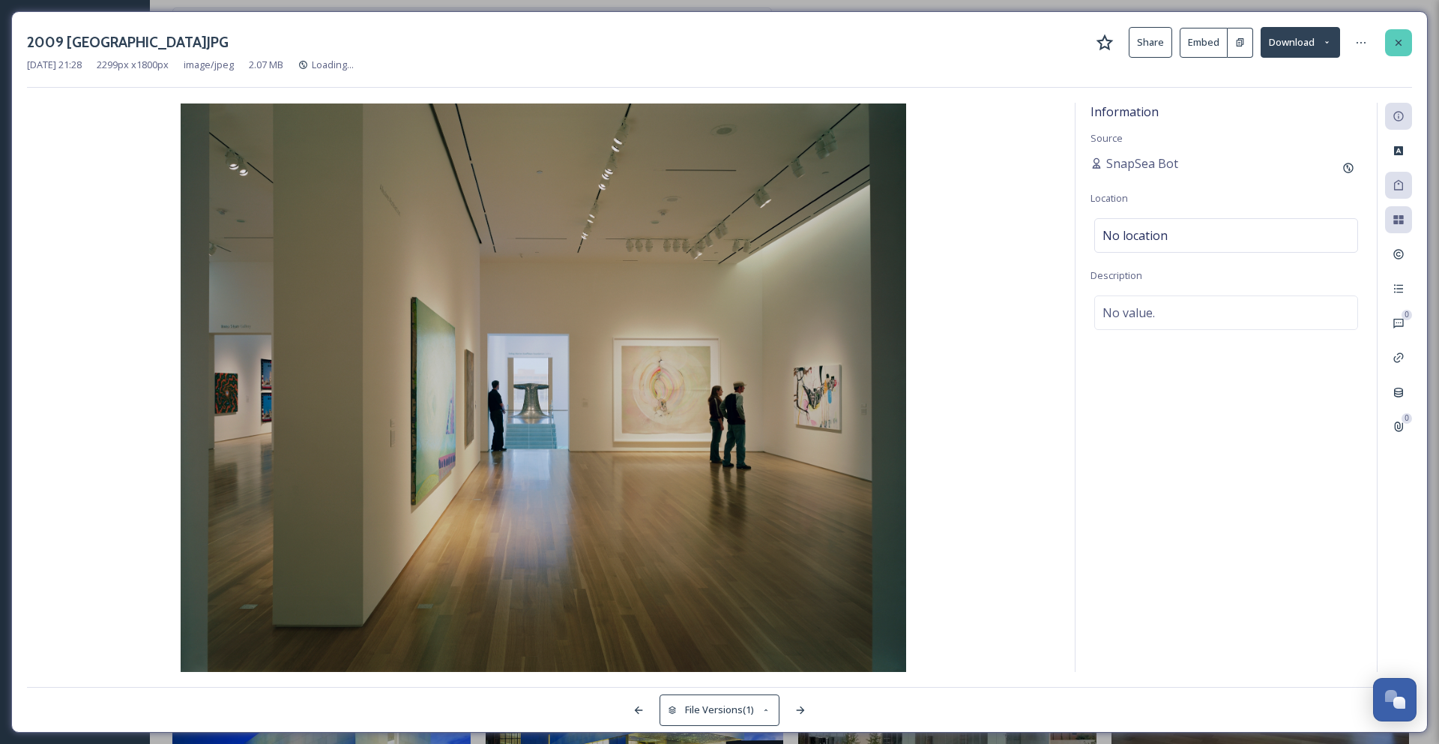
click at [1398, 34] on div at bounding box center [1398, 42] width 27 height 27
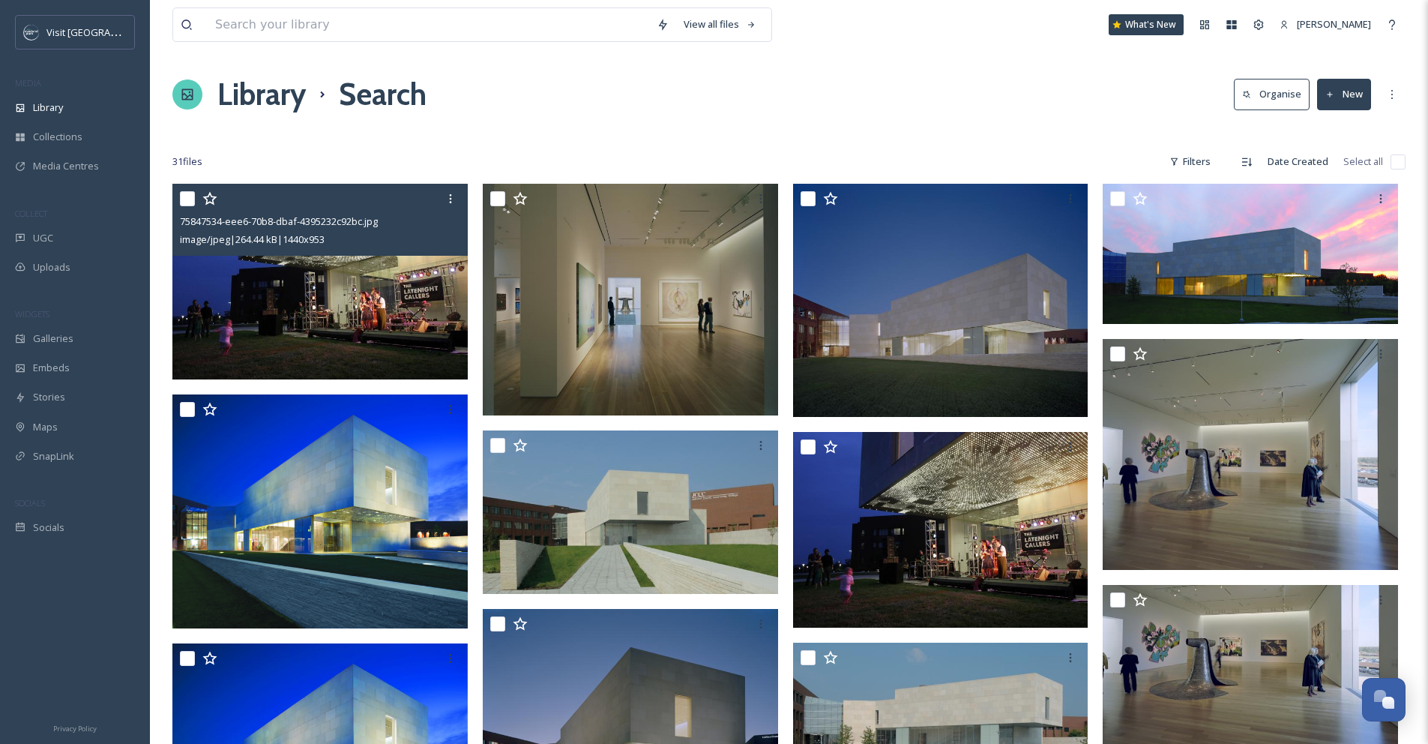
click at [282, 289] on img at bounding box center [319, 282] width 295 height 196
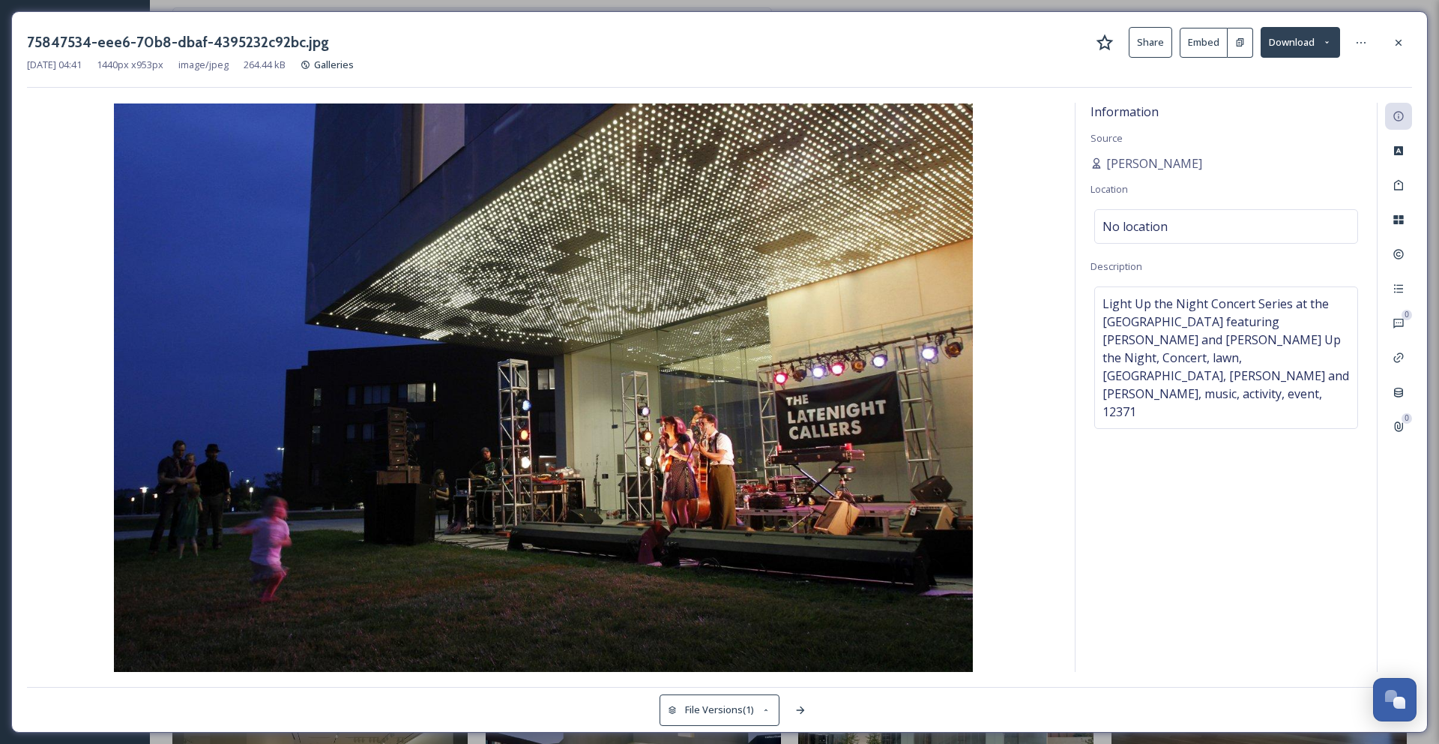
click at [305, 40] on h3 "75847534-eee6-70b8-dbaf-4395232c92bc.jpg" at bounding box center [178, 42] width 302 height 22
click at [1360, 40] on icon at bounding box center [1361, 43] width 12 height 12
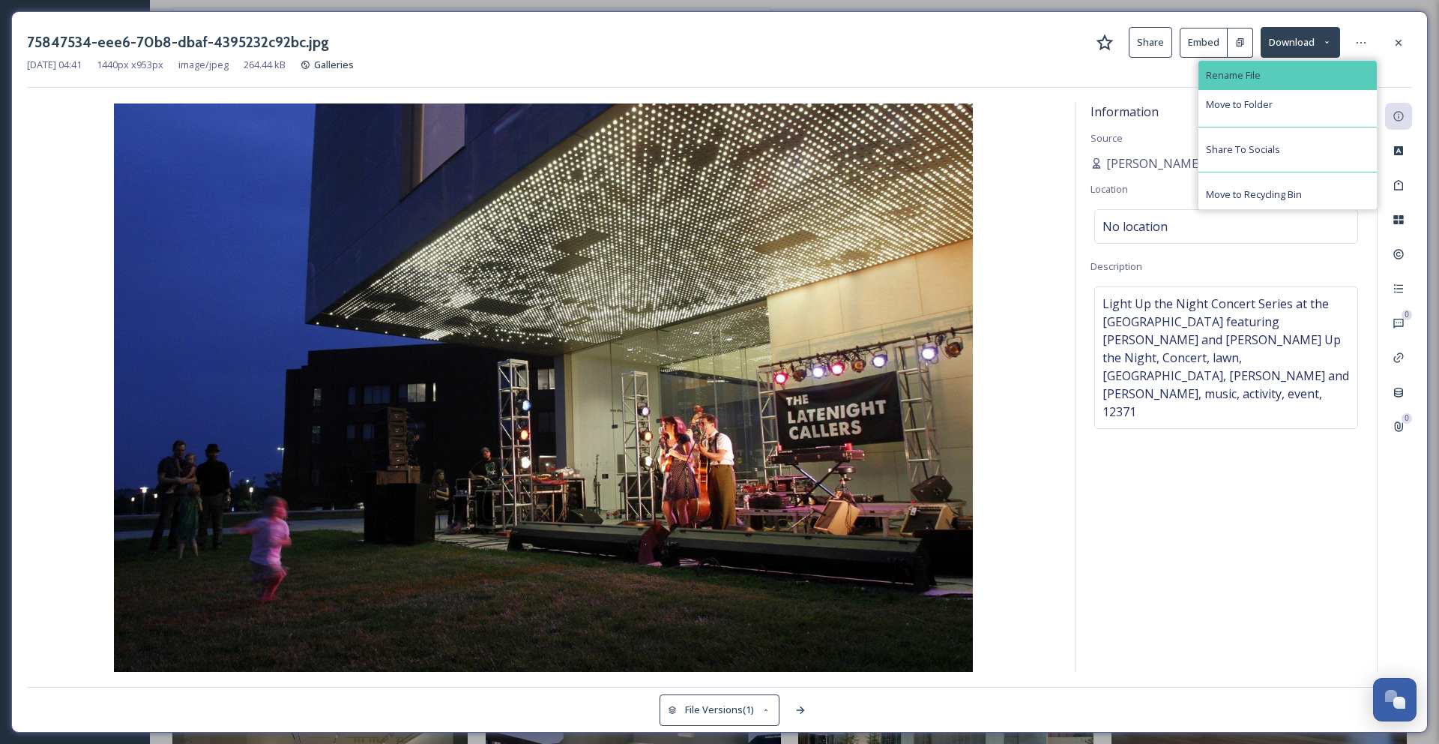
click at [1357, 70] on div "Rename File" at bounding box center [1288, 75] width 178 height 29
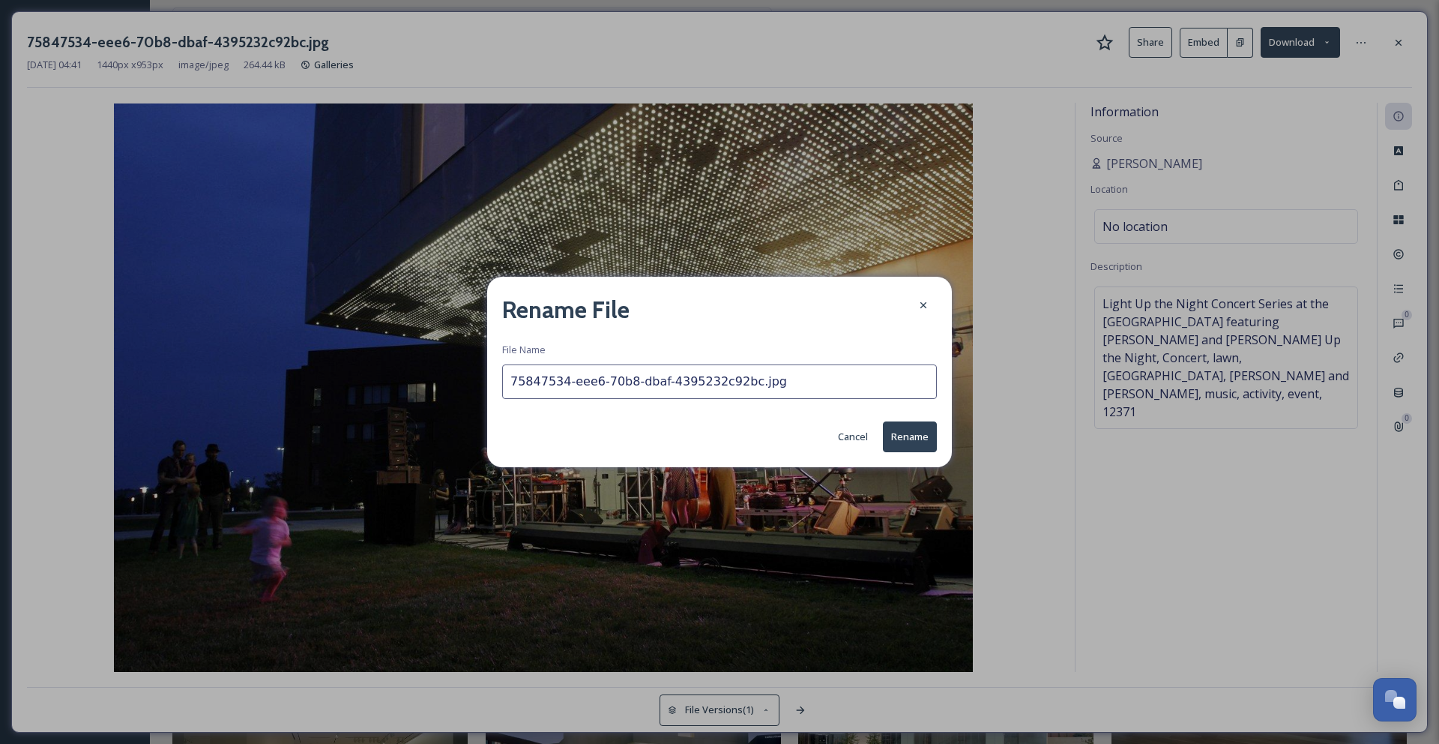
drag, startPoint x: 752, startPoint y: 380, endPoint x: 477, endPoint y: 382, distance: 274.3
click at [478, 382] on div "Rename File File Name 75847534-eee6-70b8-dbaf-4395232c92bc.jpg Cancel Rename" at bounding box center [719, 372] width 1439 height 744
type input "LiveMusicPerformanceNerman.jpg"
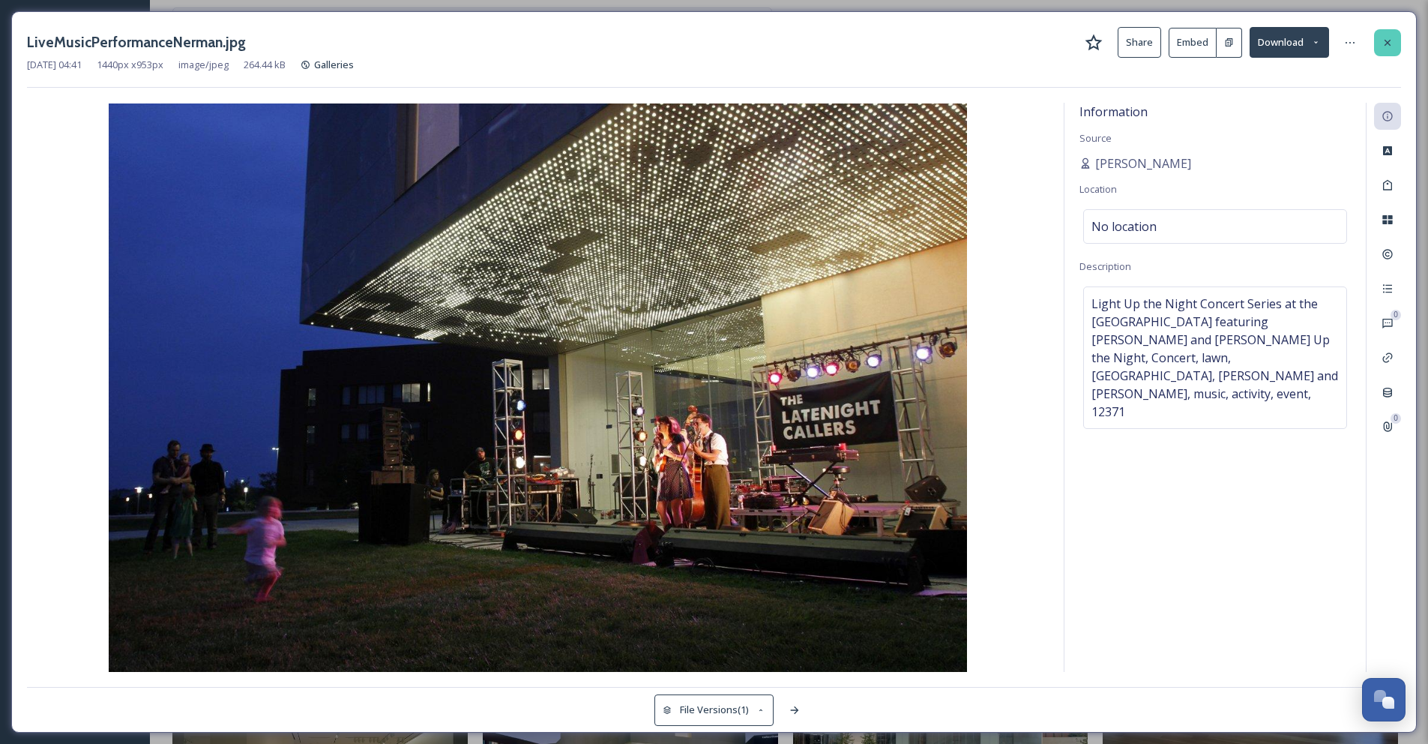
click at [1384, 47] on icon at bounding box center [1387, 43] width 12 height 12
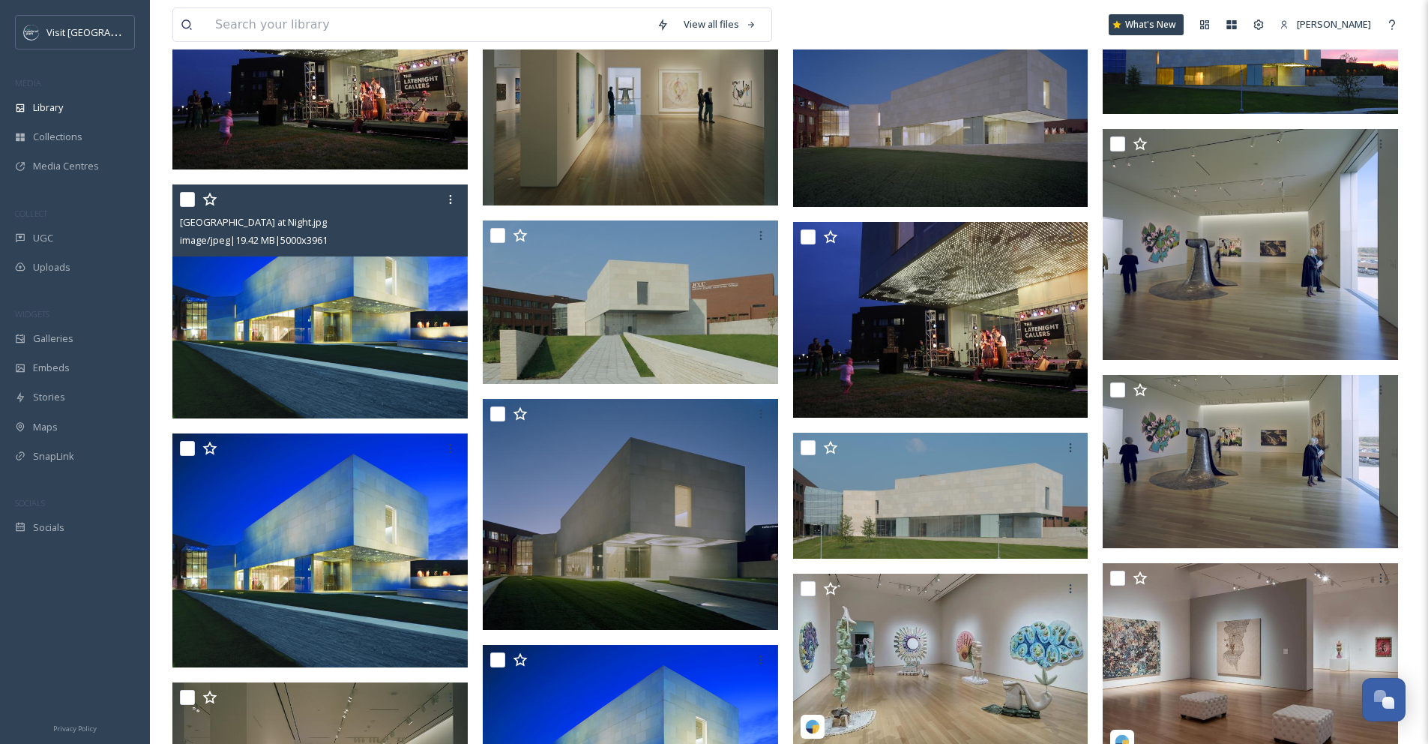
scroll to position [220, 0]
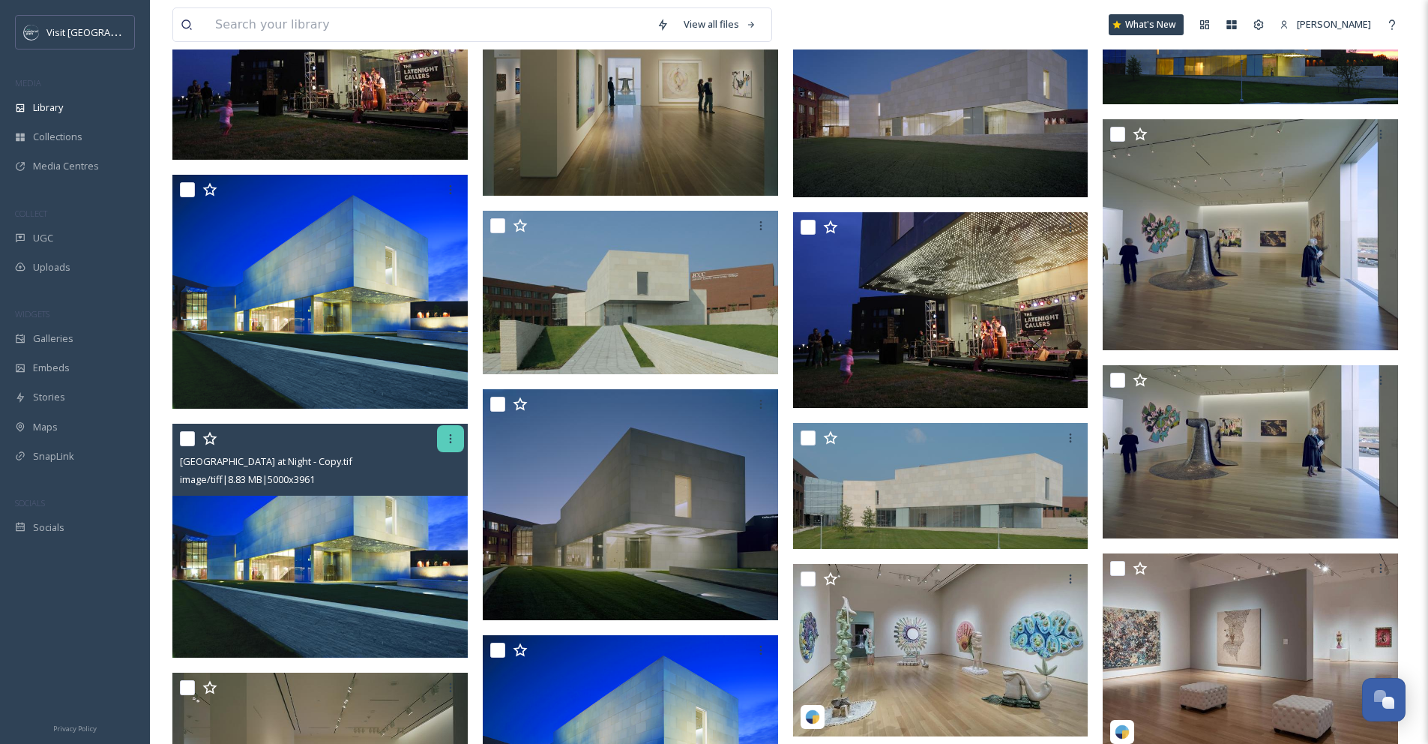
click at [448, 436] on icon at bounding box center [450, 438] width 12 height 12
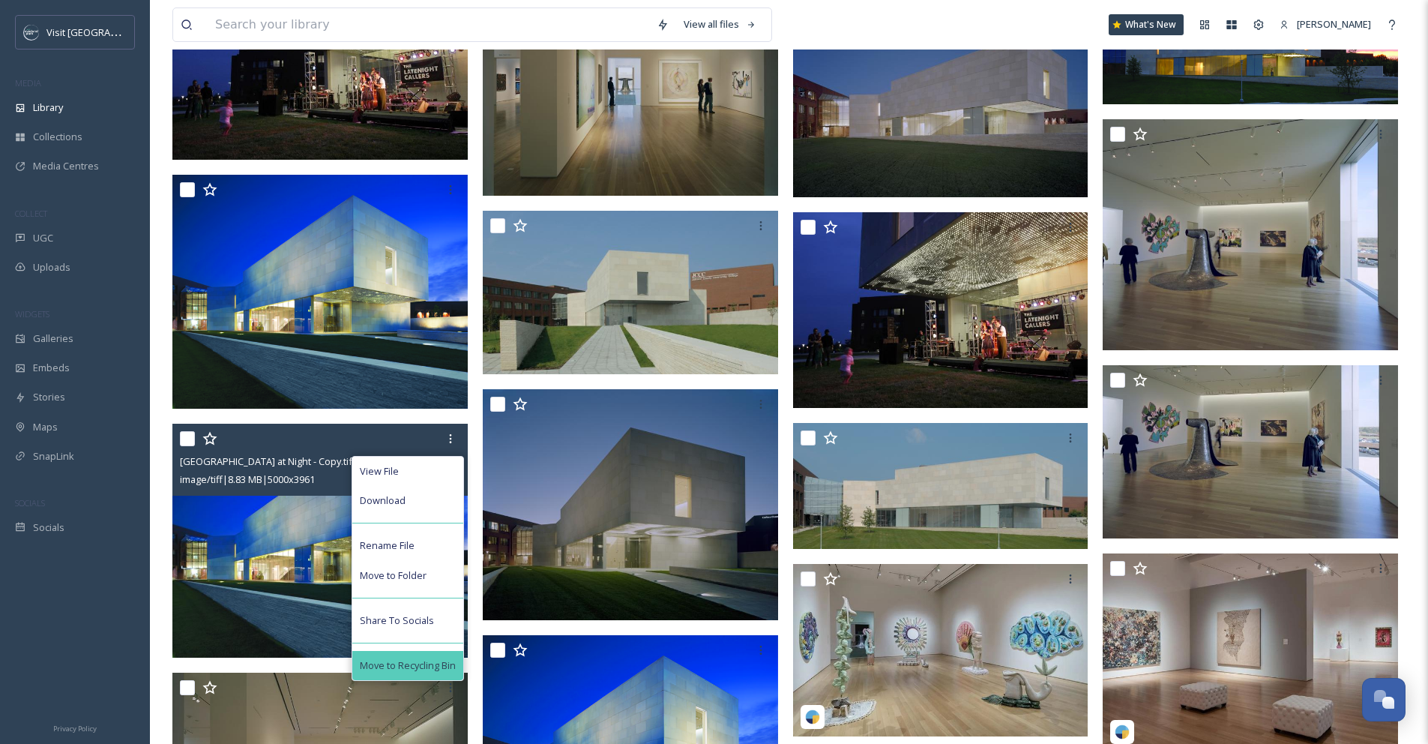
click at [411, 662] on span "Move to Recycling Bin" at bounding box center [408, 665] width 96 height 14
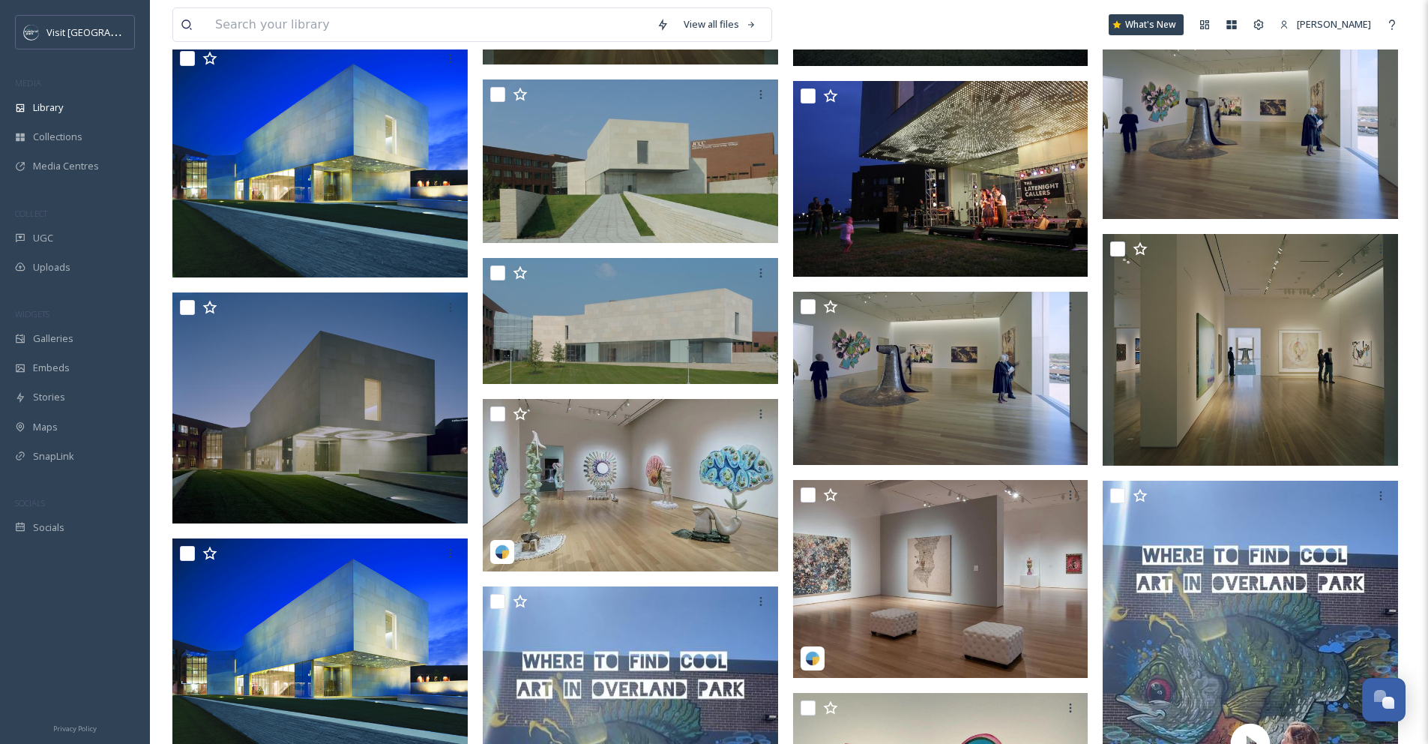
scroll to position [355, 0]
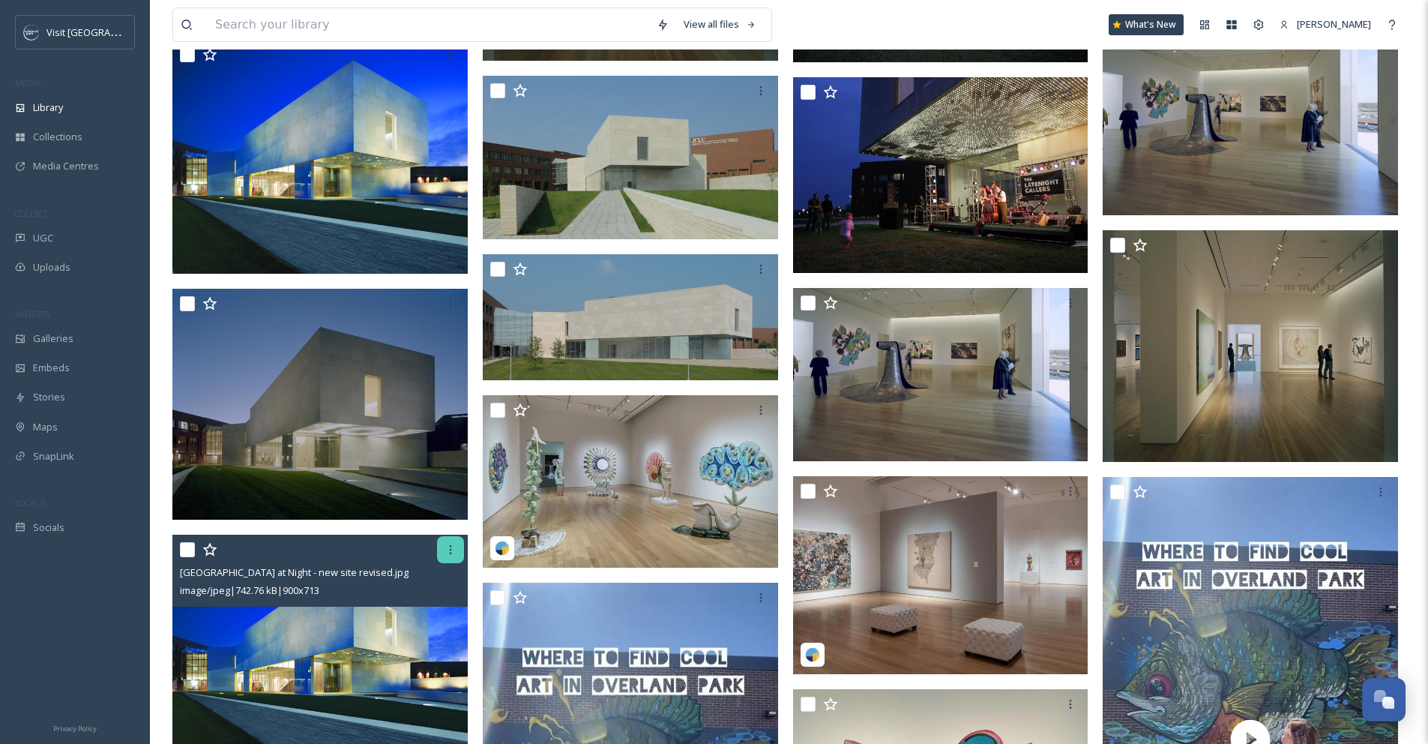
click at [453, 555] on div at bounding box center [450, 549] width 27 height 27
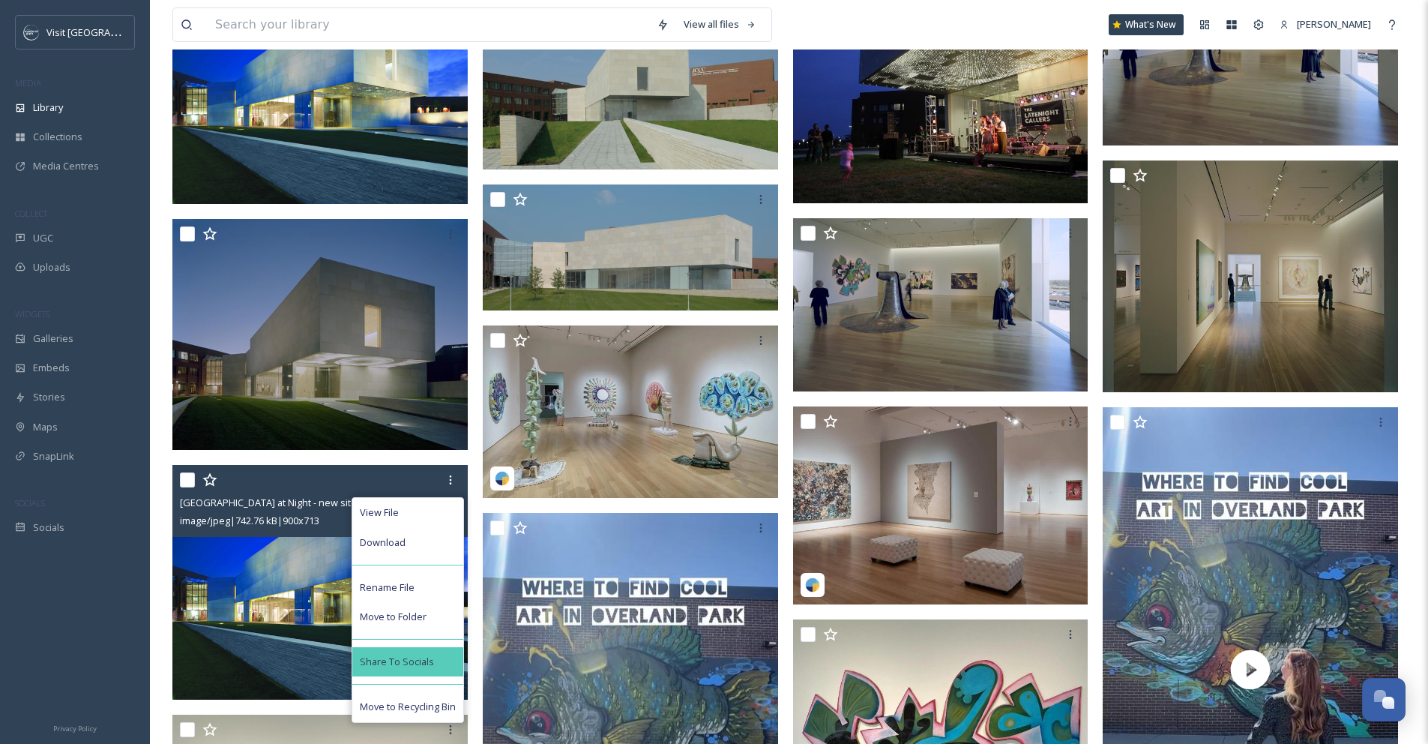
scroll to position [440, 0]
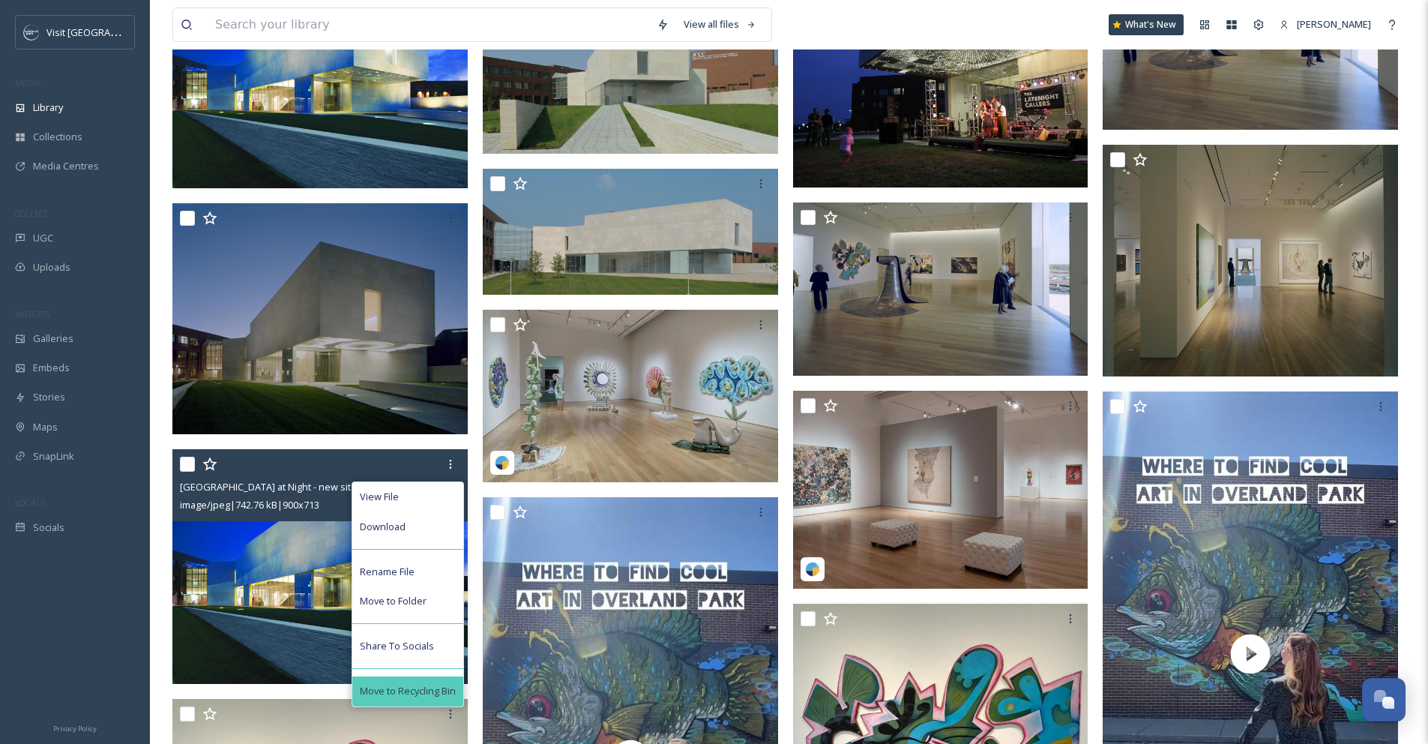
click at [429, 687] on span "Move to Recycling Bin" at bounding box center [408, 691] width 96 height 14
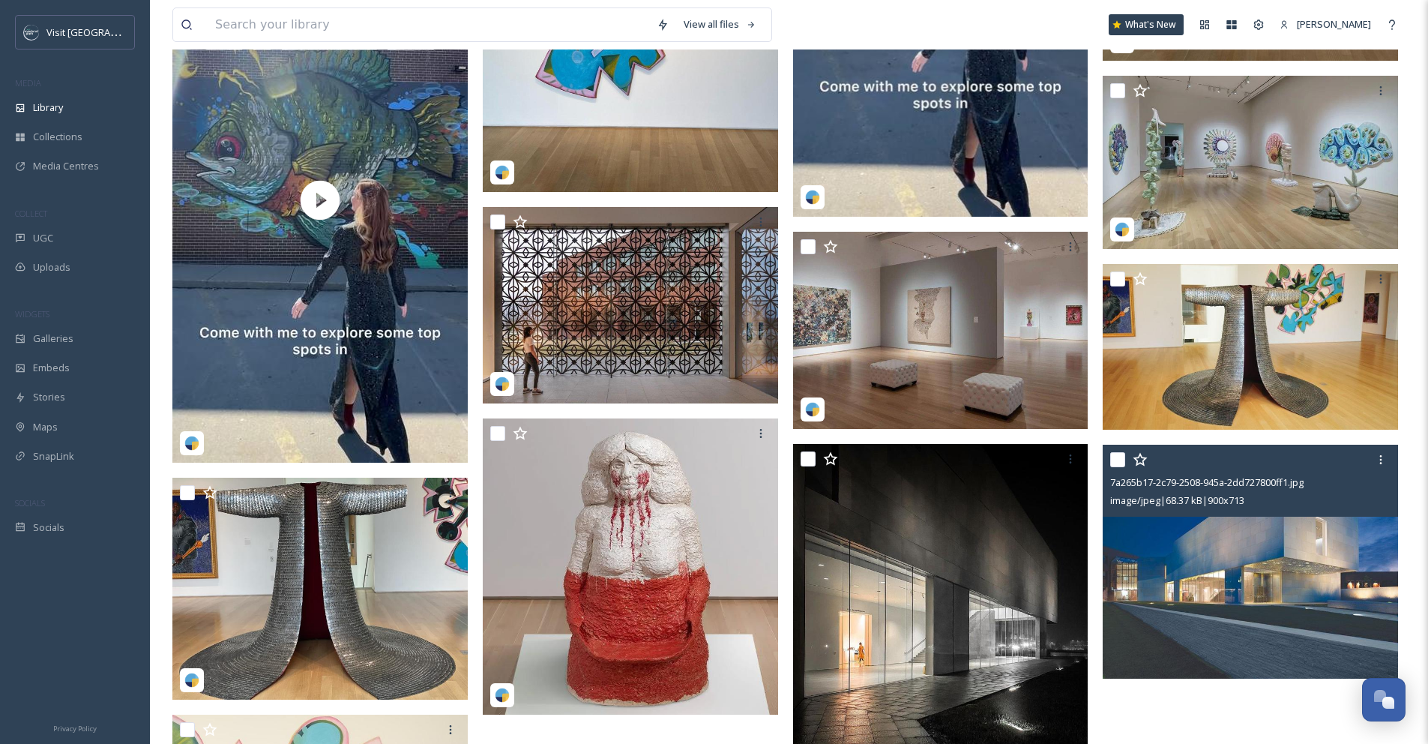
scroll to position [1294, 0]
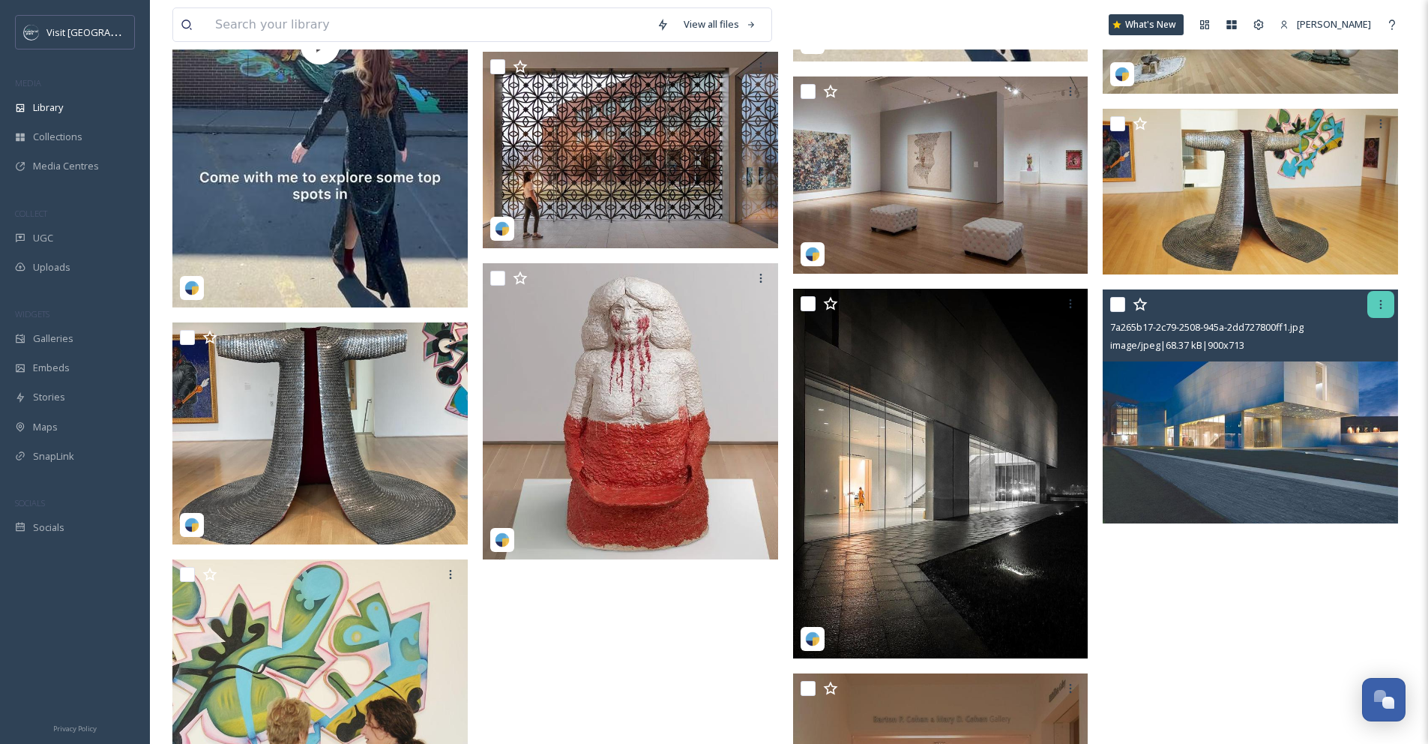
click at [1382, 306] on icon at bounding box center [1381, 304] width 12 height 12
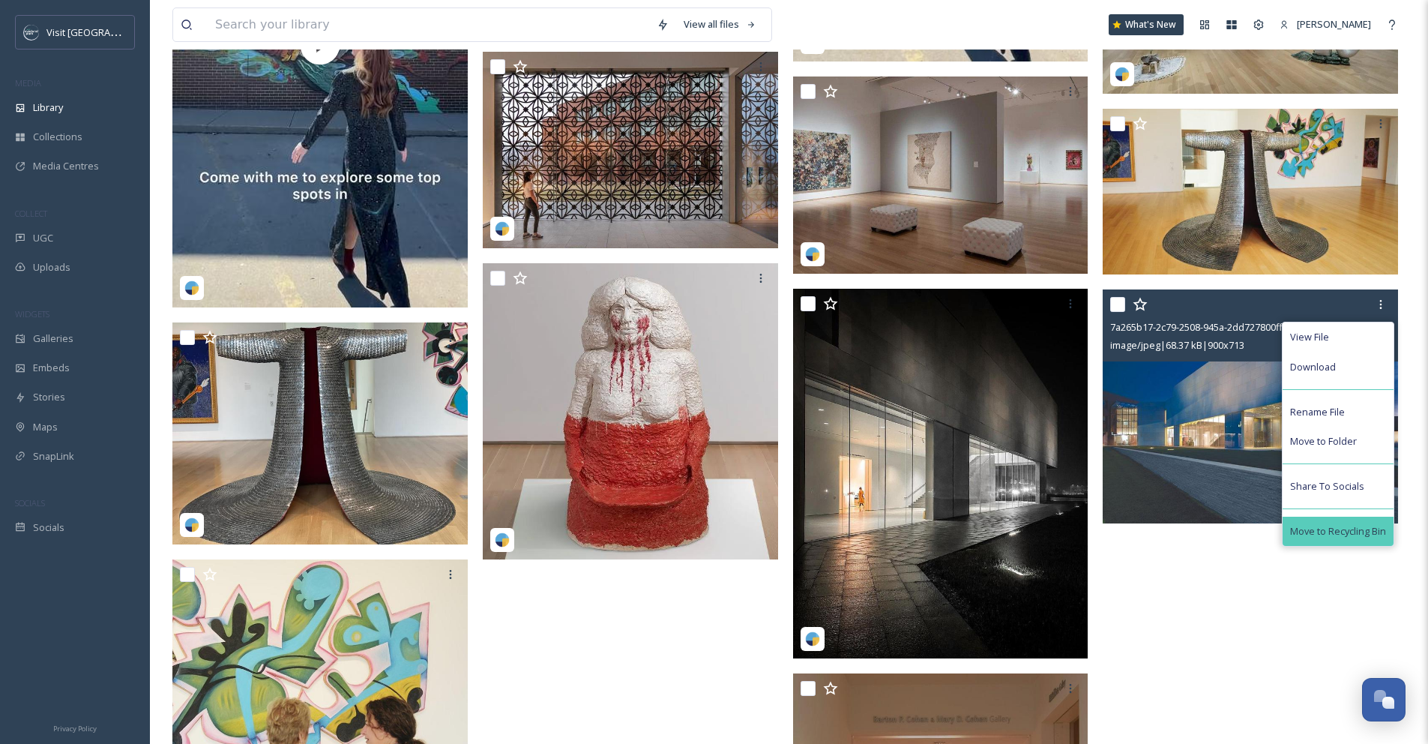
click at [1363, 528] on span "Move to Recycling Bin" at bounding box center [1338, 531] width 96 height 14
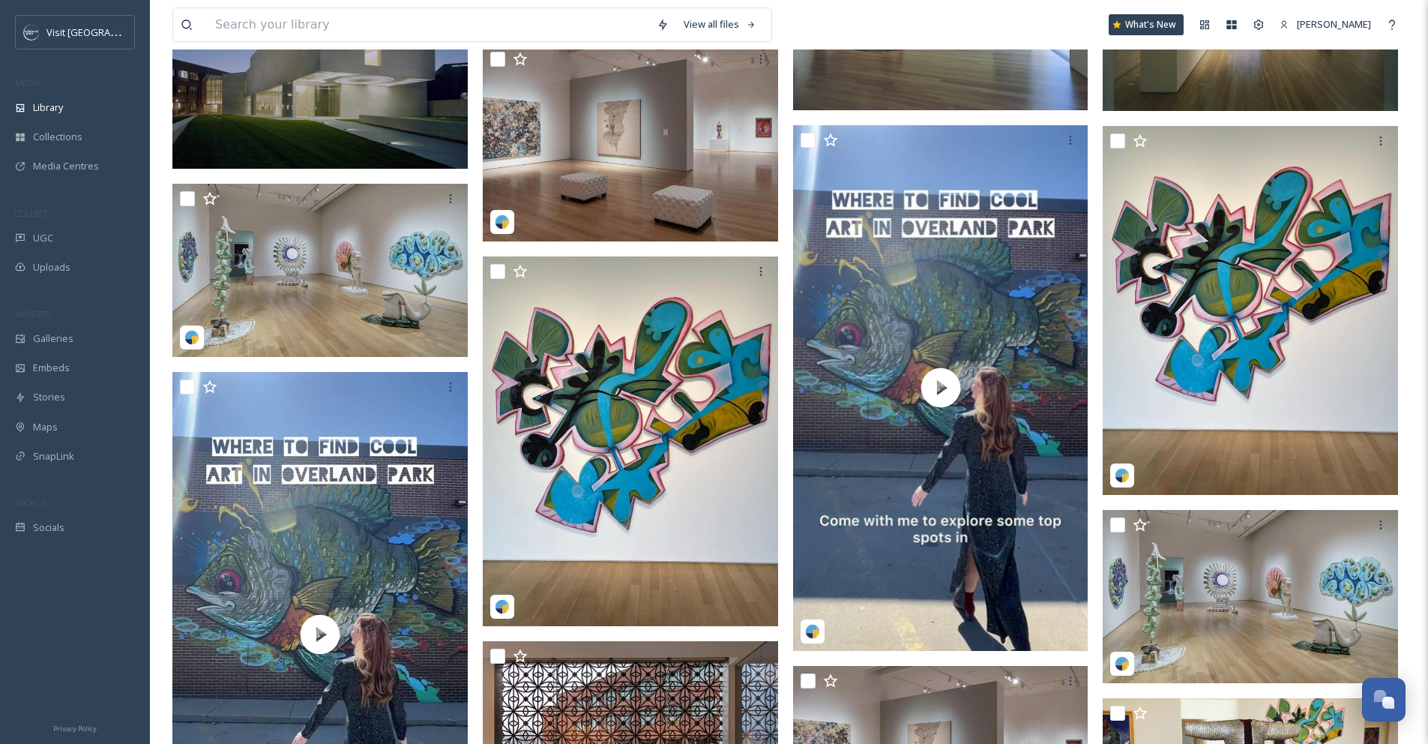
scroll to position [684, 0]
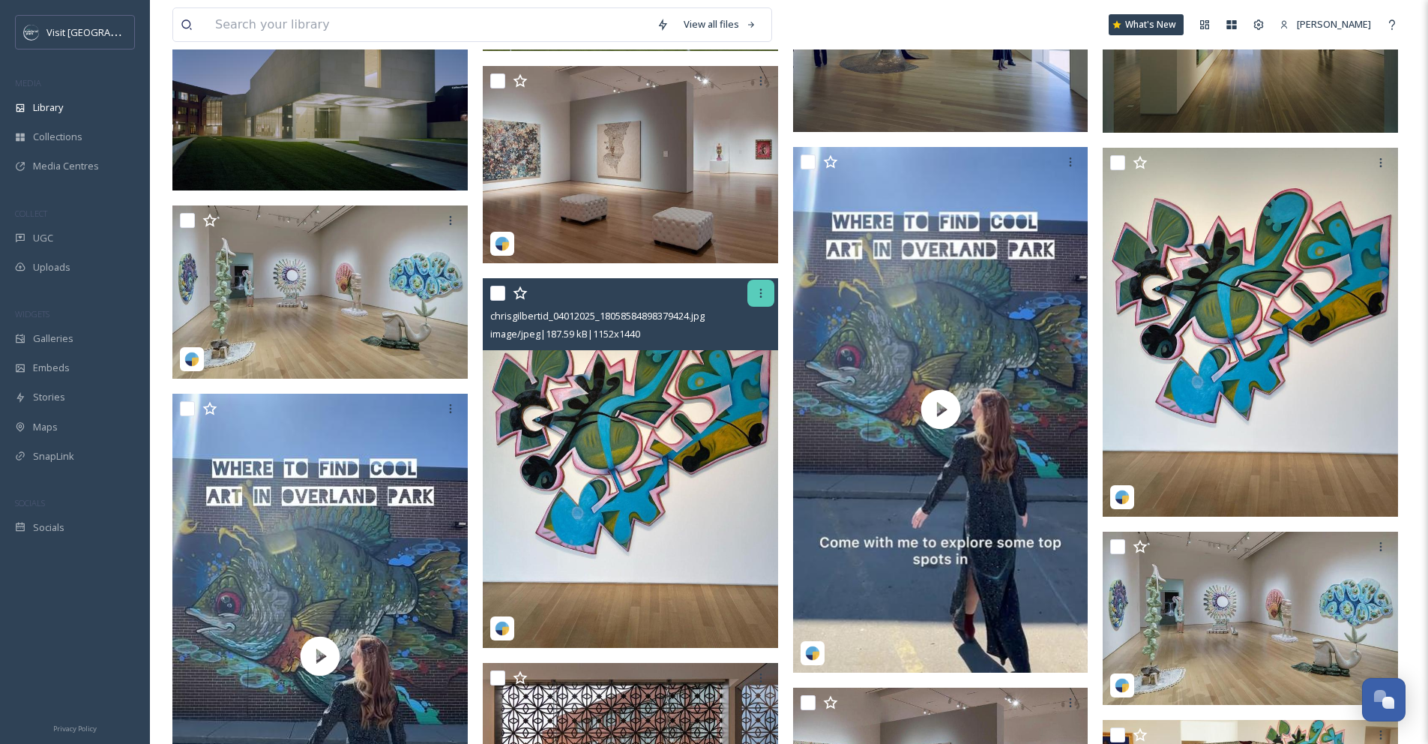
click at [755, 293] on icon at bounding box center [761, 293] width 12 height 12
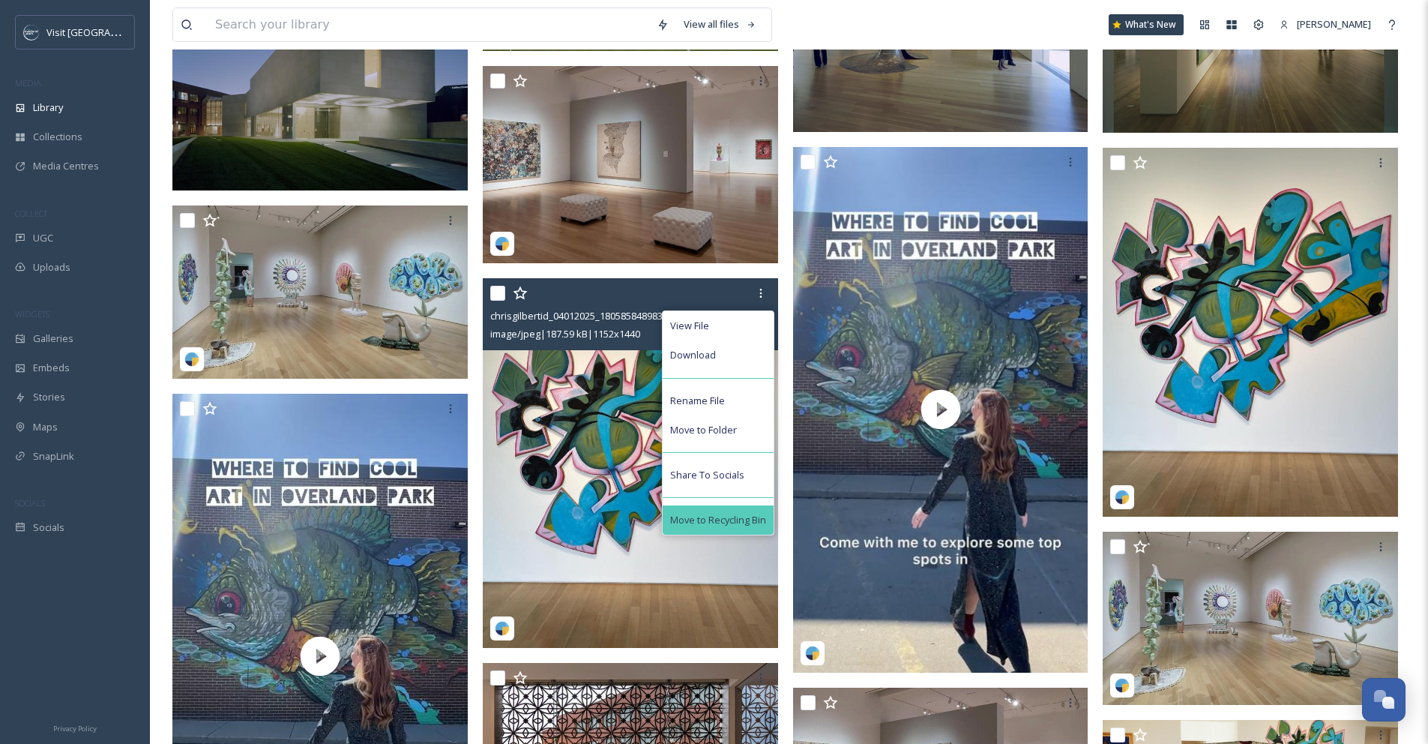
click at [713, 517] on span "Move to Recycling Bin" at bounding box center [718, 520] width 96 height 14
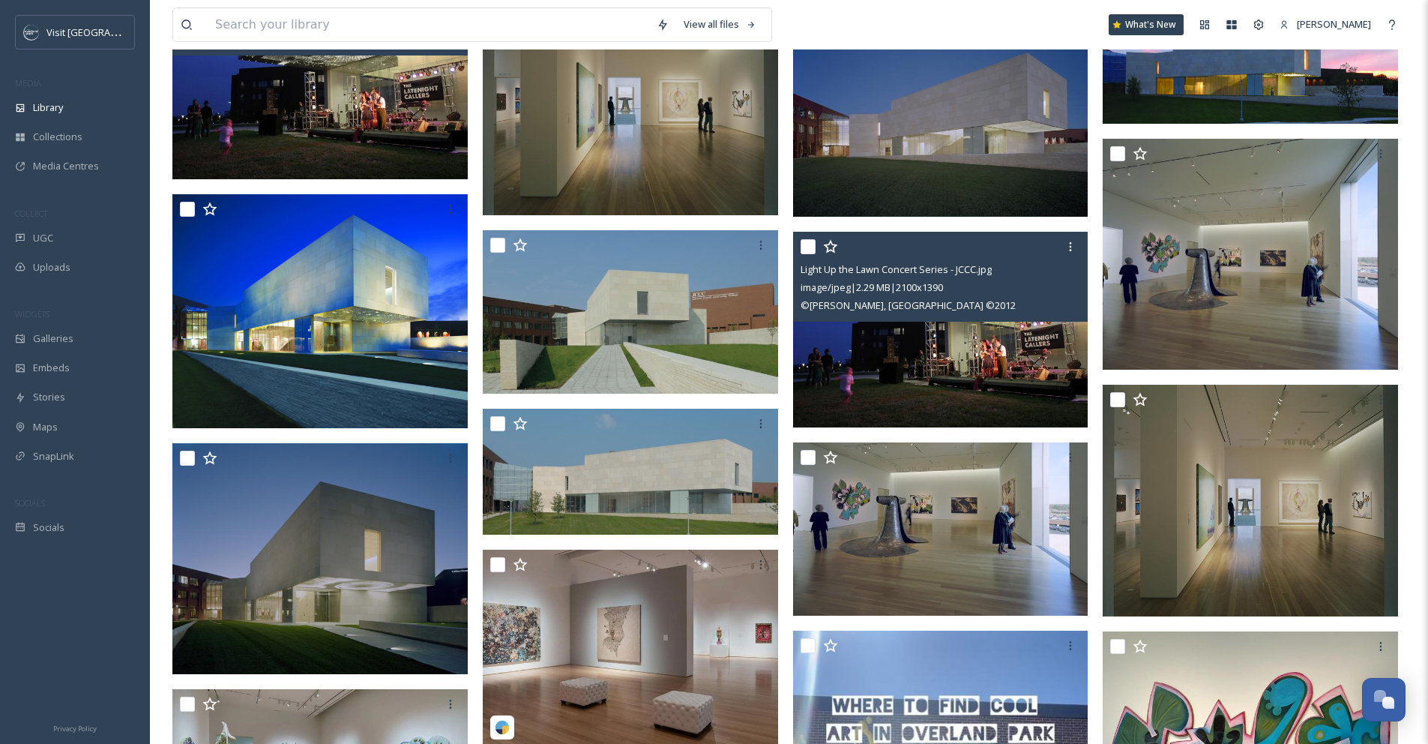
scroll to position [205, 0]
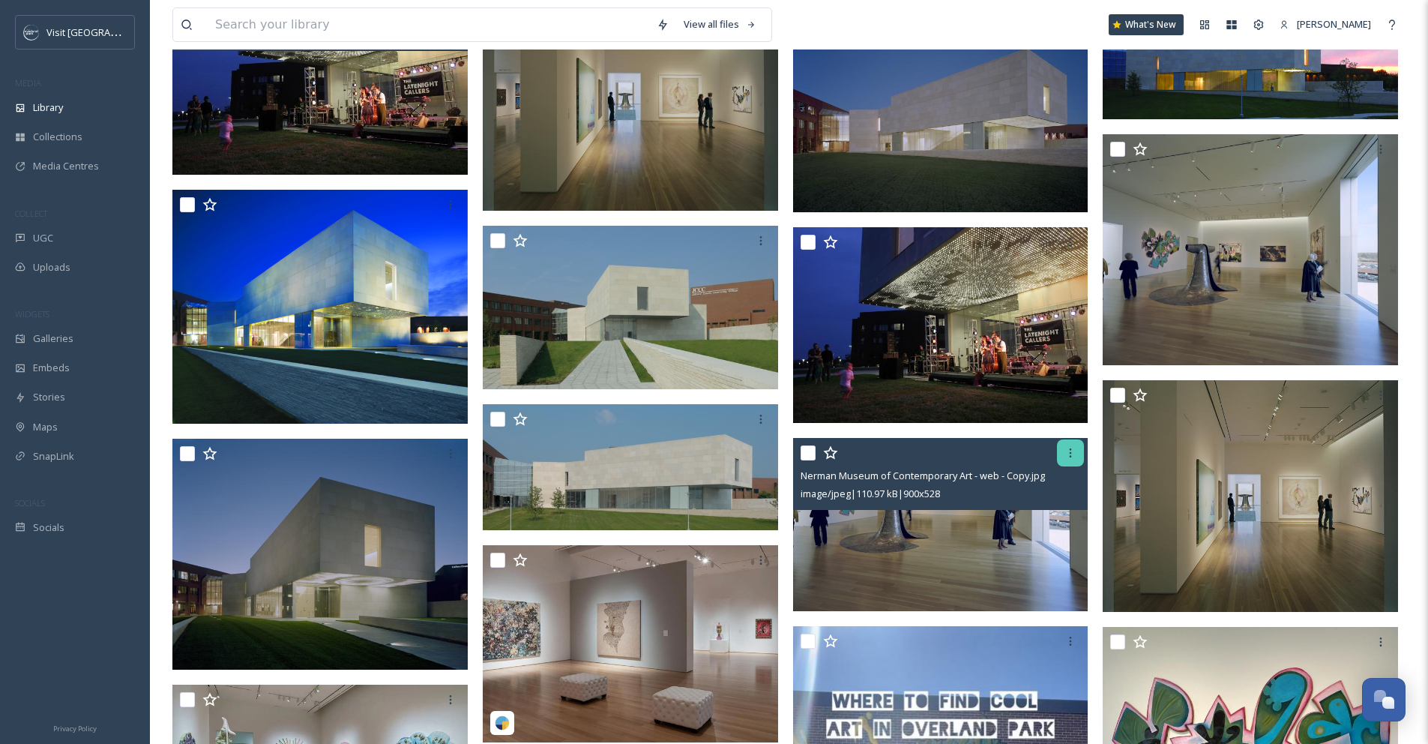
click at [1065, 456] on icon at bounding box center [1070, 453] width 12 height 12
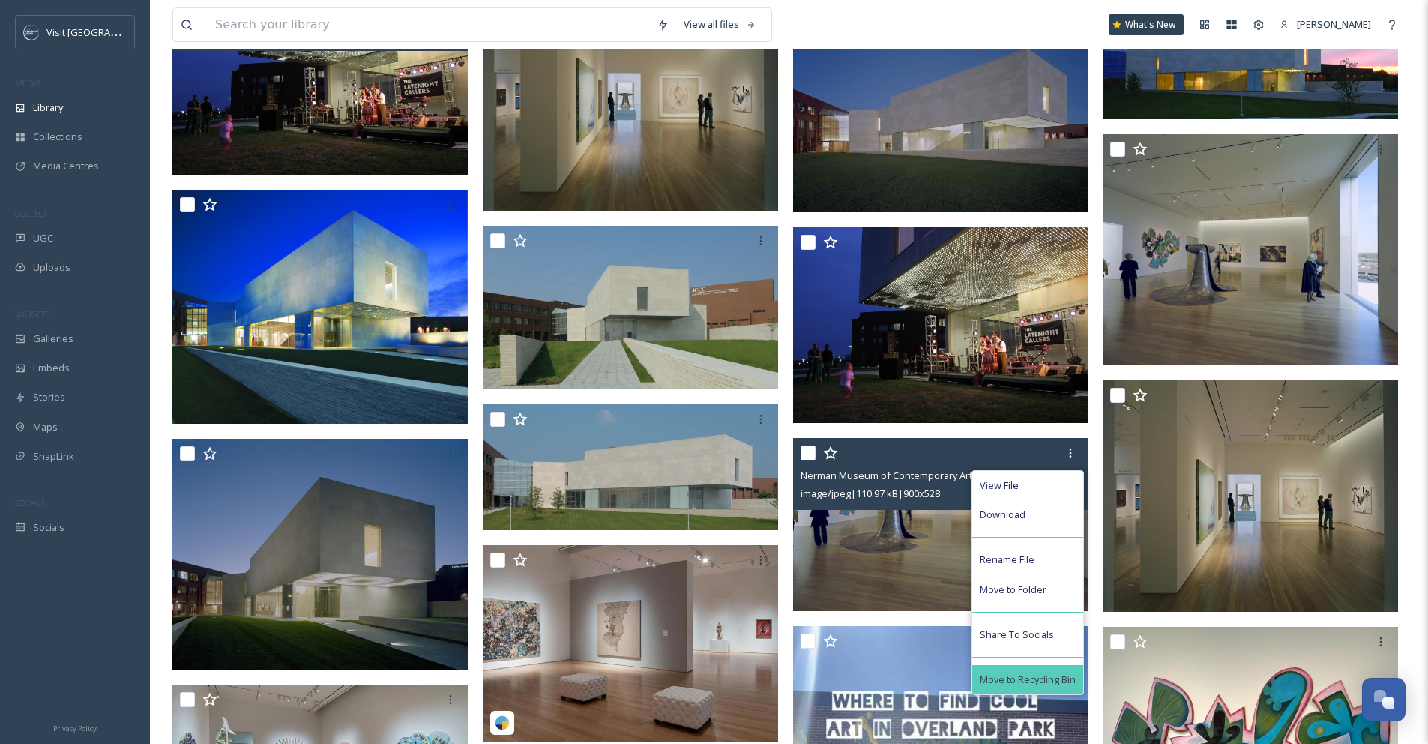
click at [1035, 676] on span "Move to Recycling Bin" at bounding box center [1028, 679] width 96 height 14
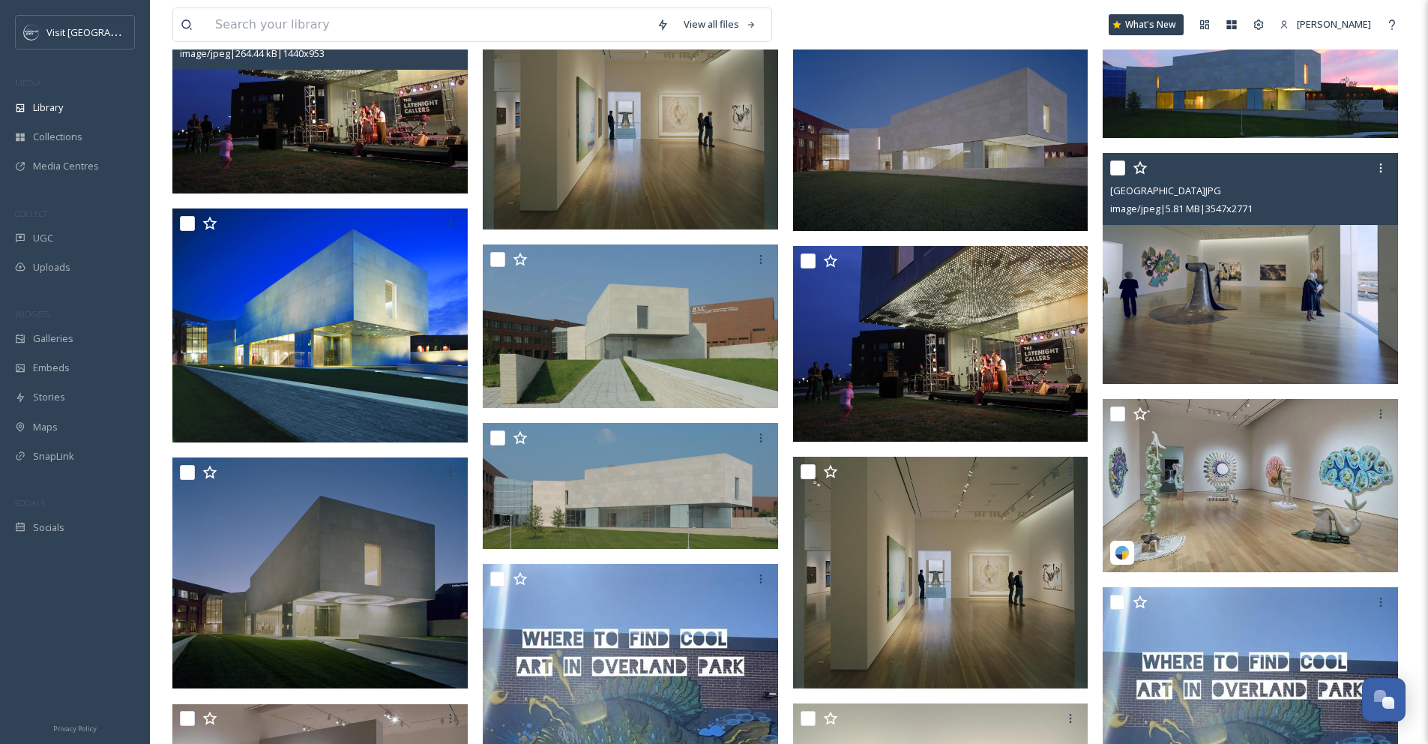
scroll to position [199, 0]
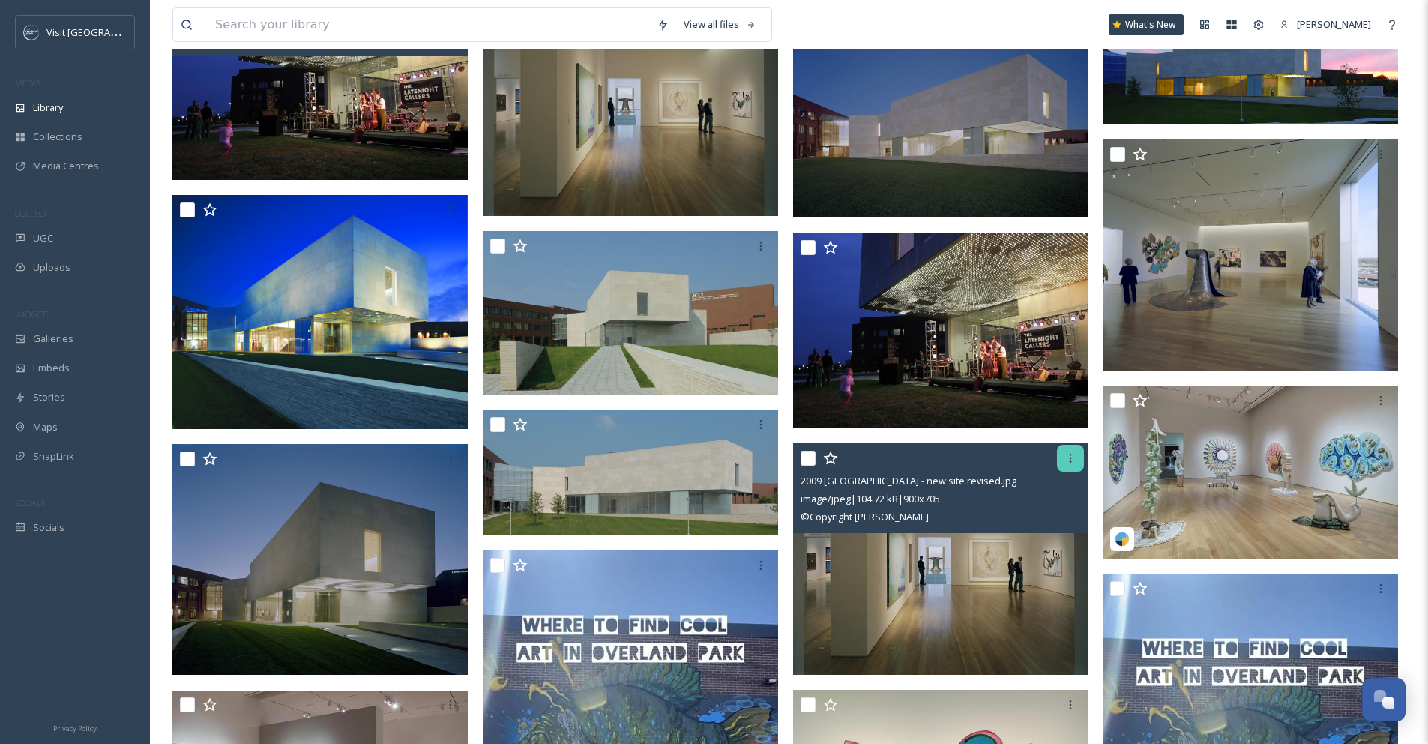
click at [1065, 459] on icon at bounding box center [1070, 458] width 12 height 12
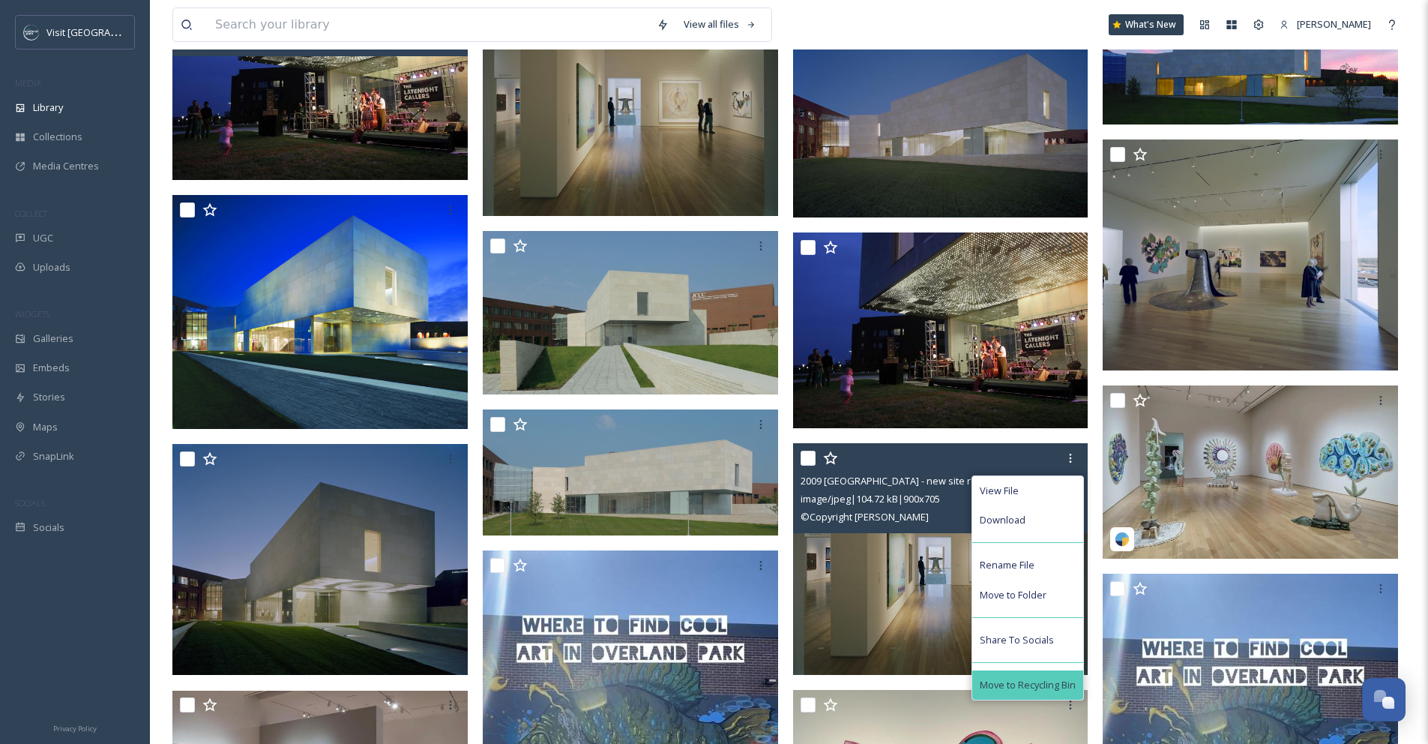
click at [1046, 678] on span "Move to Recycling Bin" at bounding box center [1028, 685] width 96 height 14
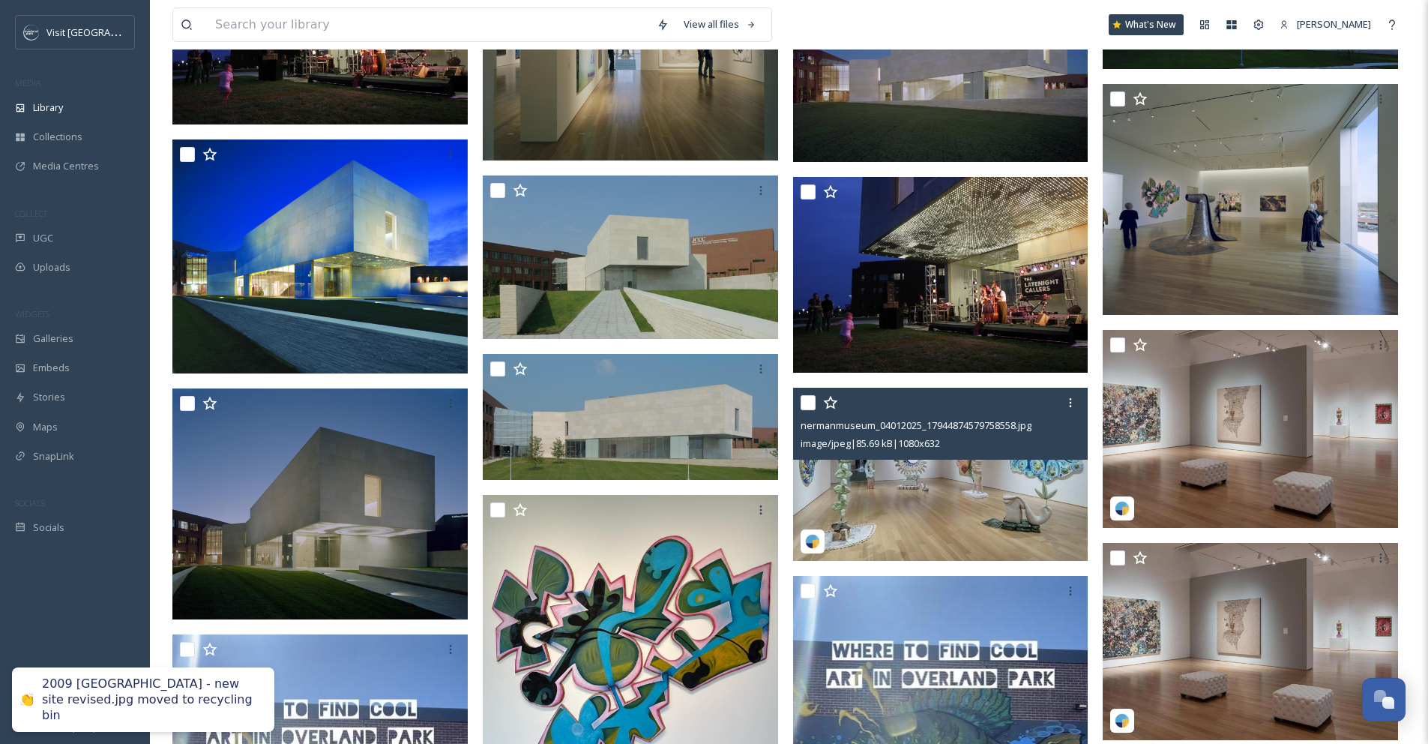
scroll to position [324, 0]
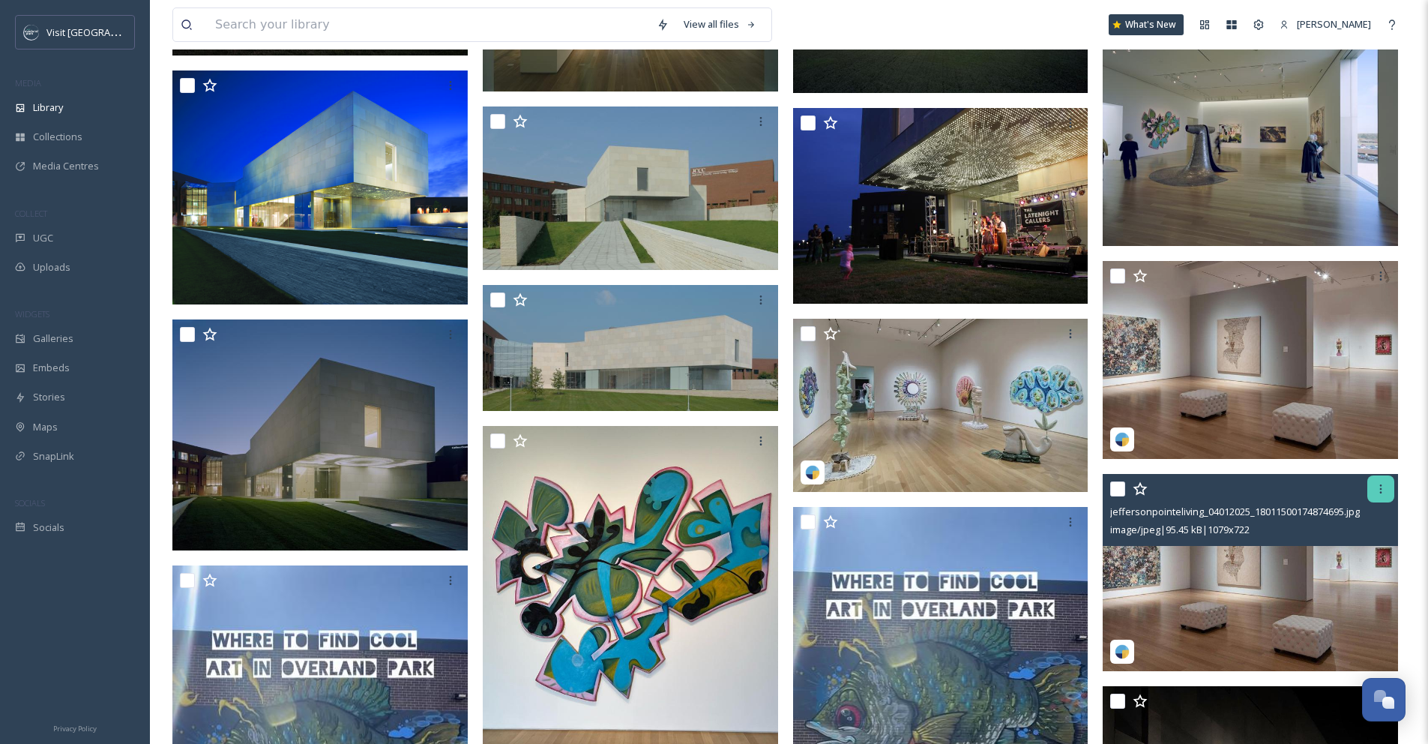
click at [1380, 492] on icon at bounding box center [1381, 488] width 2 height 9
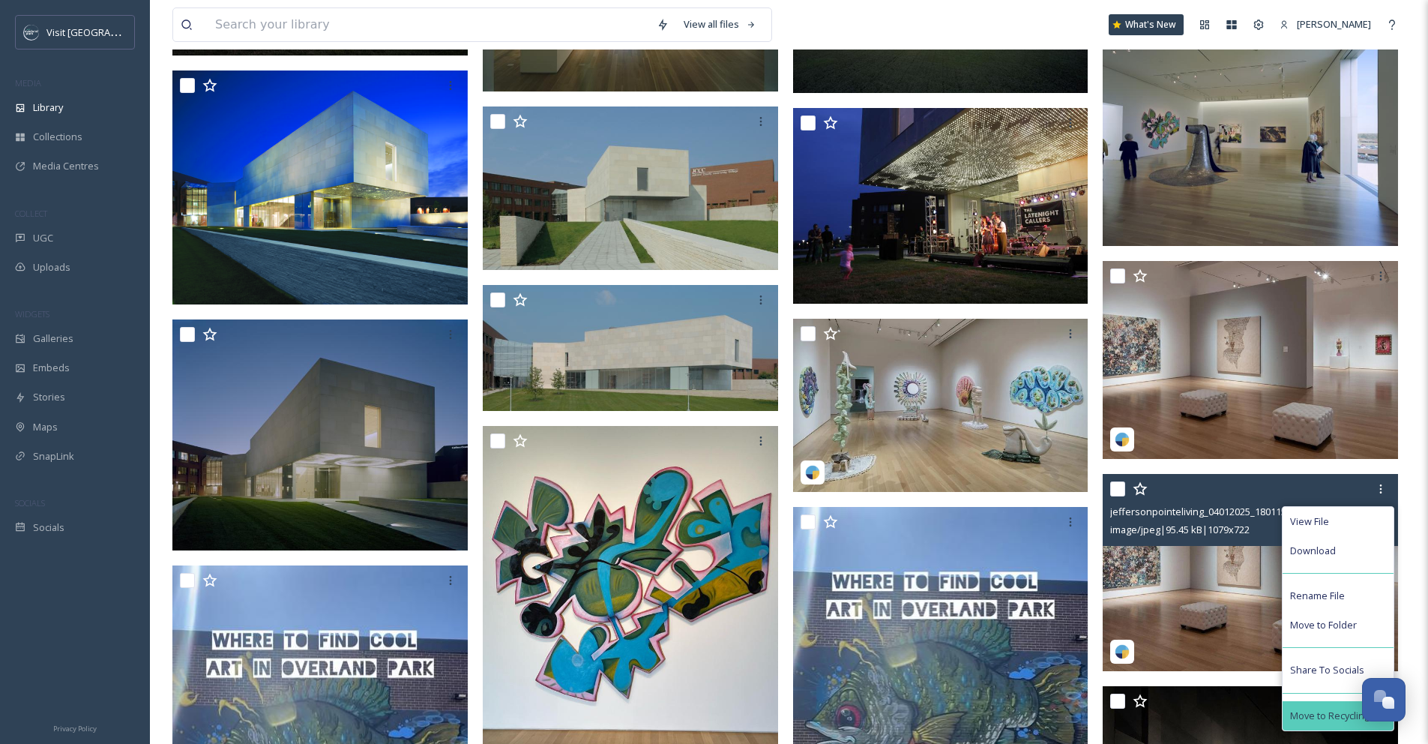
click at [1328, 708] on span "Move to Recycling Bin" at bounding box center [1338, 715] width 96 height 14
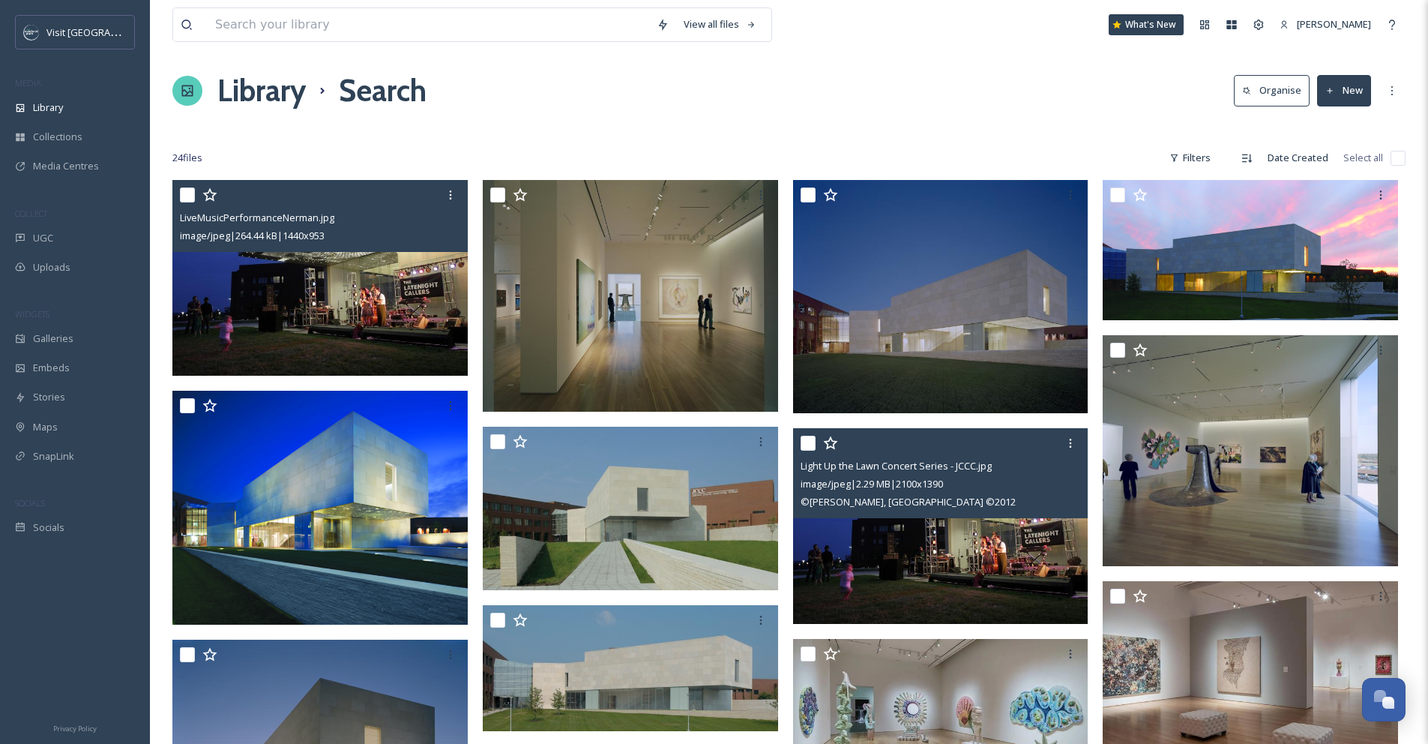
scroll to position [0, 0]
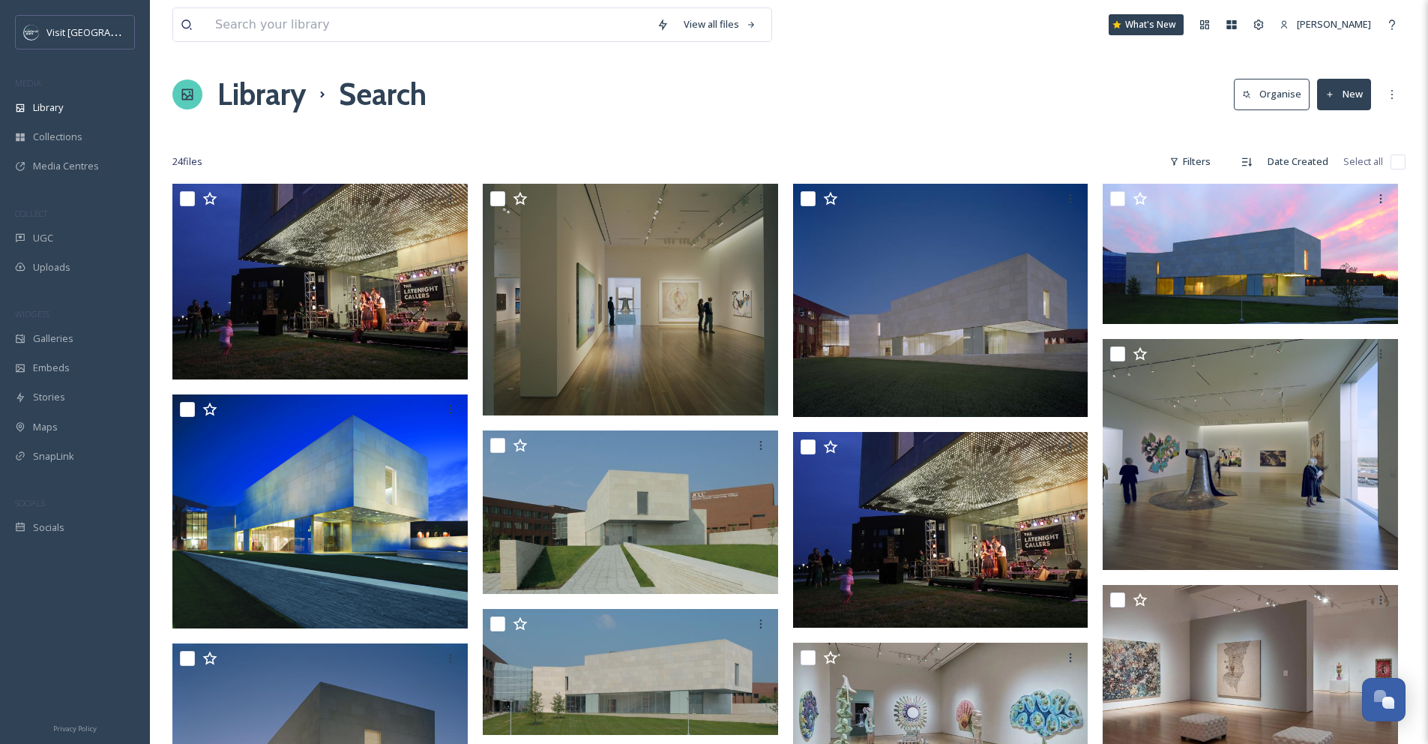
click at [1397, 164] on input "checkbox" at bounding box center [1397, 161] width 15 height 15
checkbox input "true"
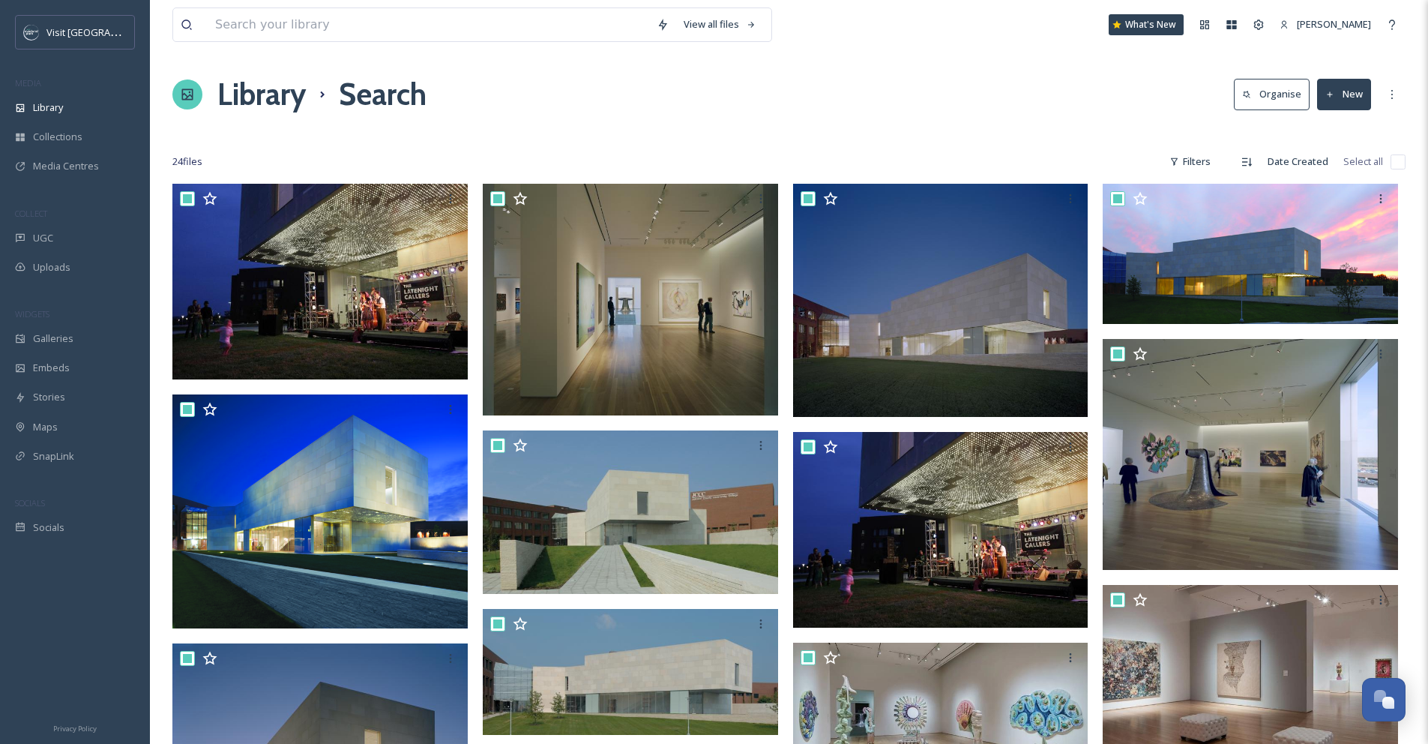
checkbox input "true"
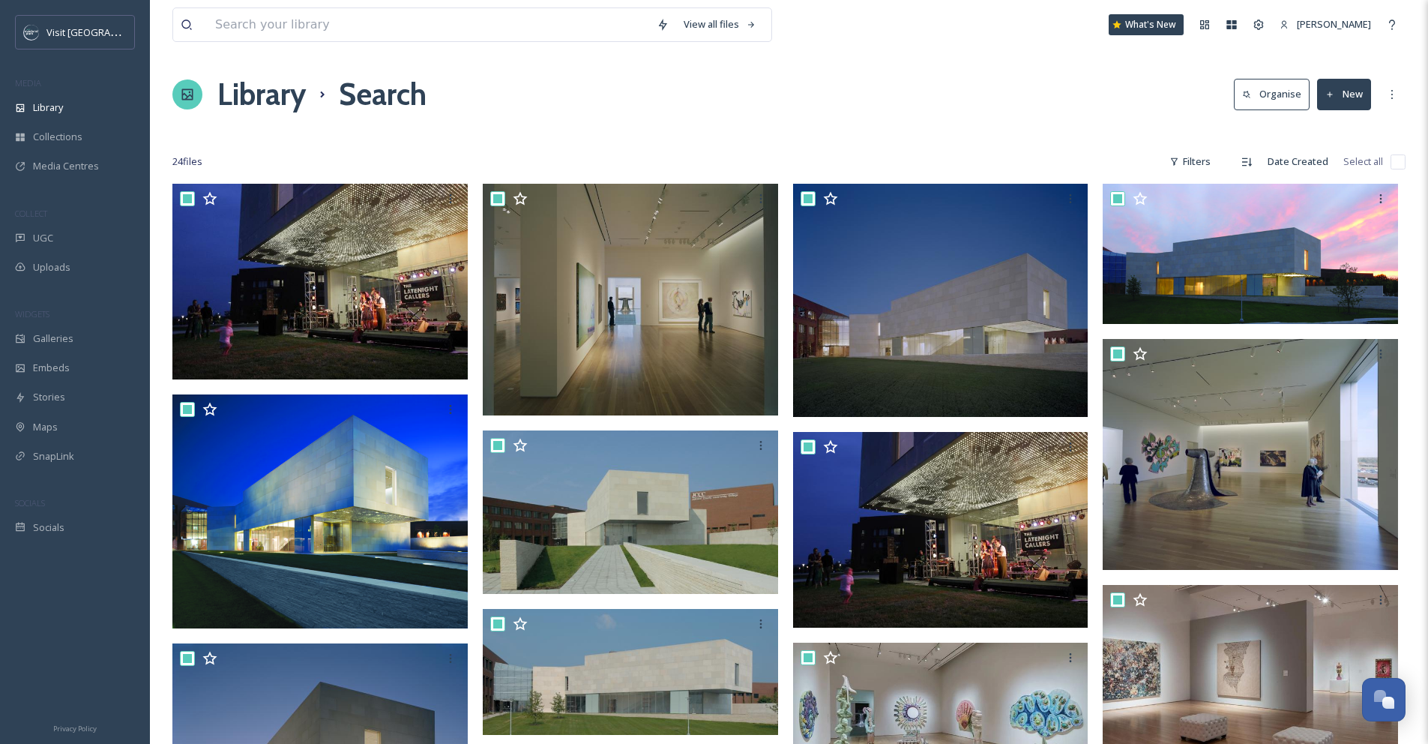
checkbox input "true"
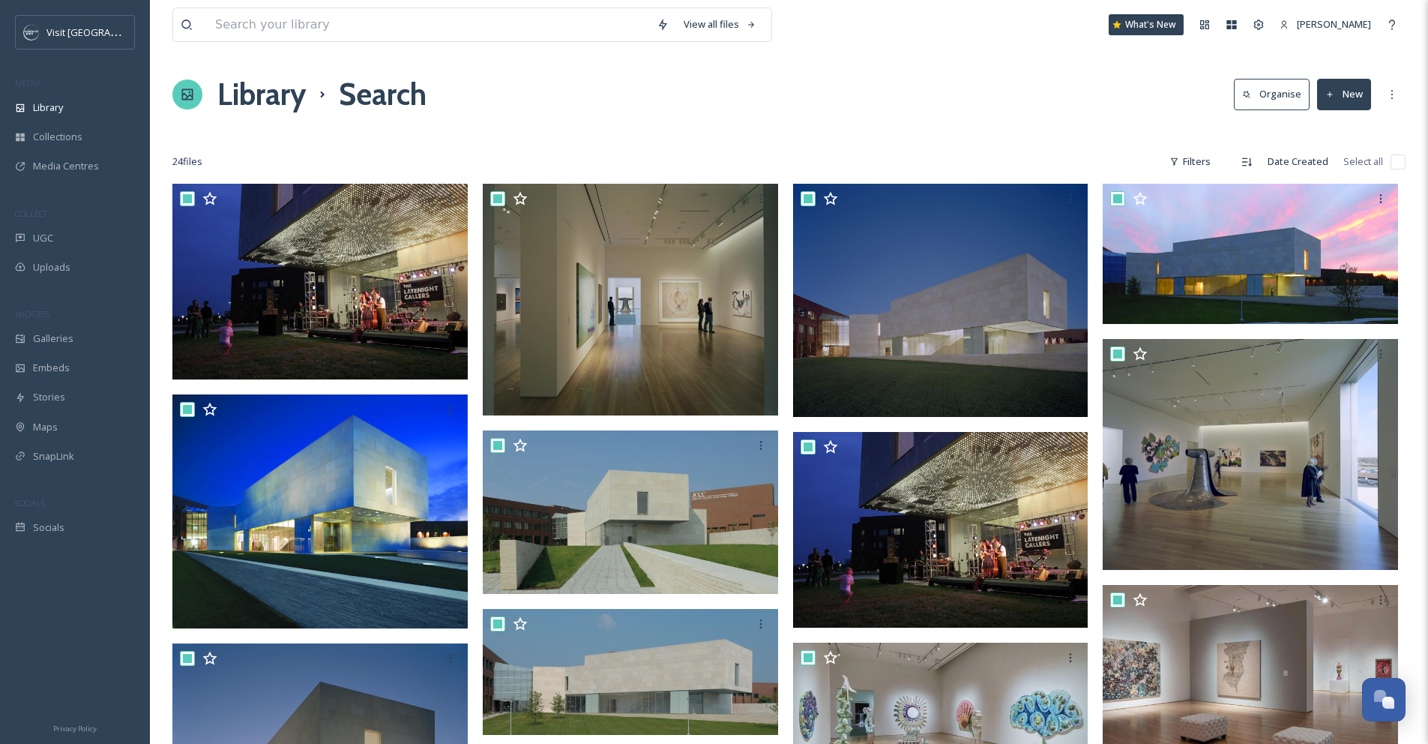
checkbox input "true"
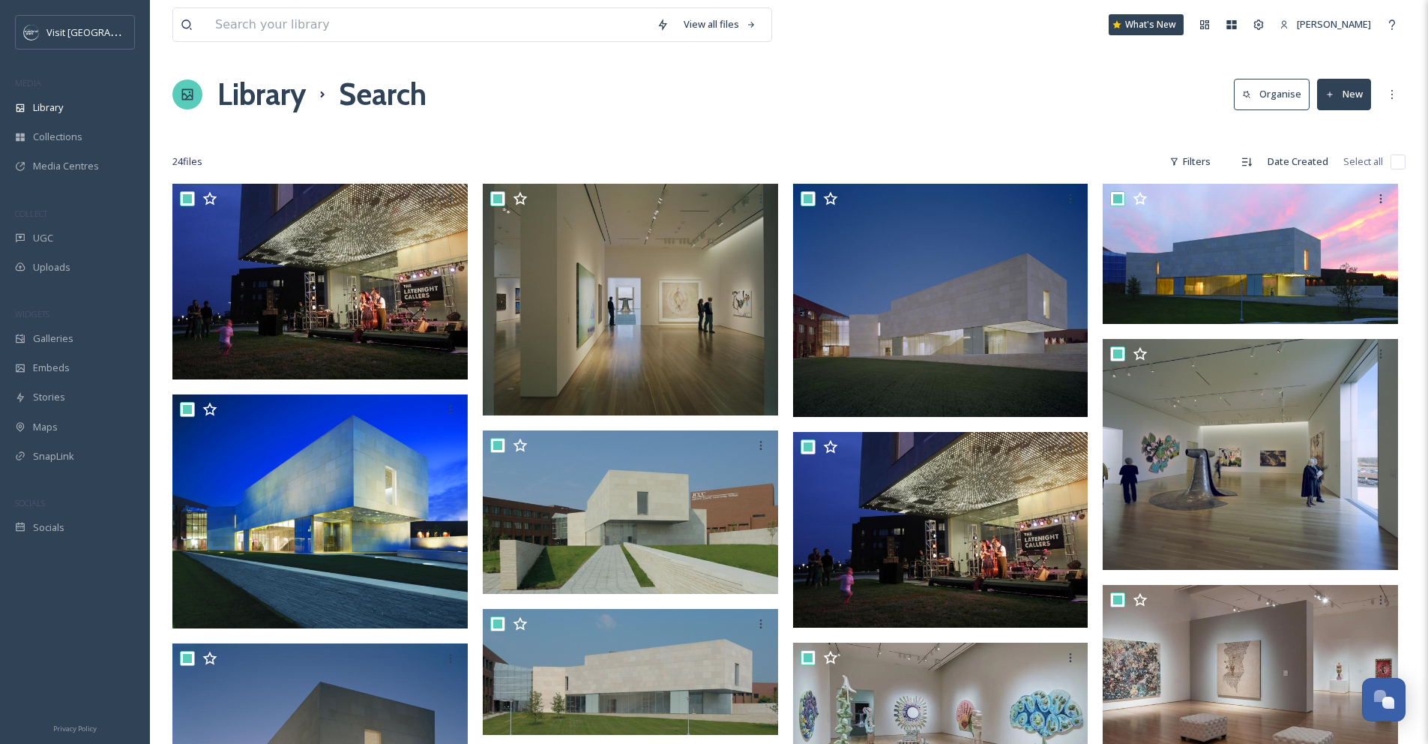
checkbox input "true"
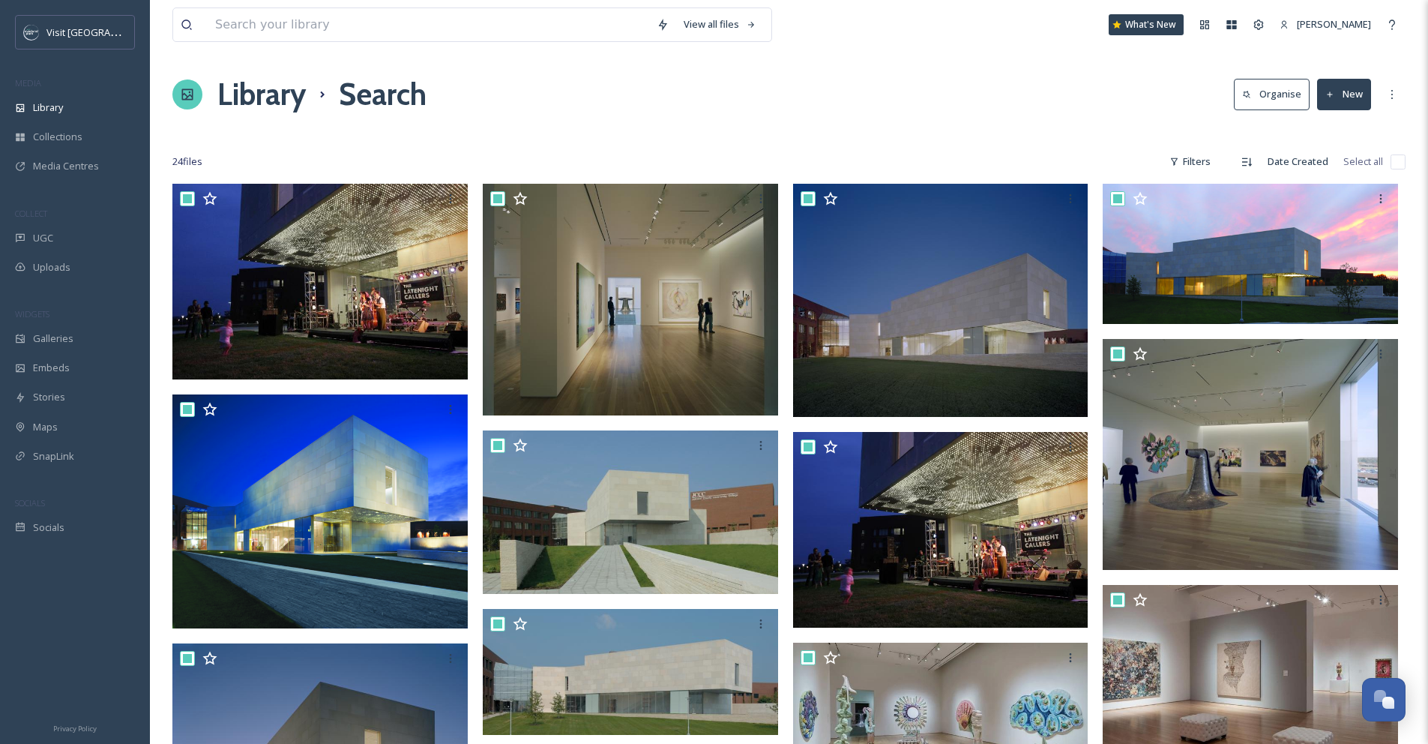
checkbox input "true"
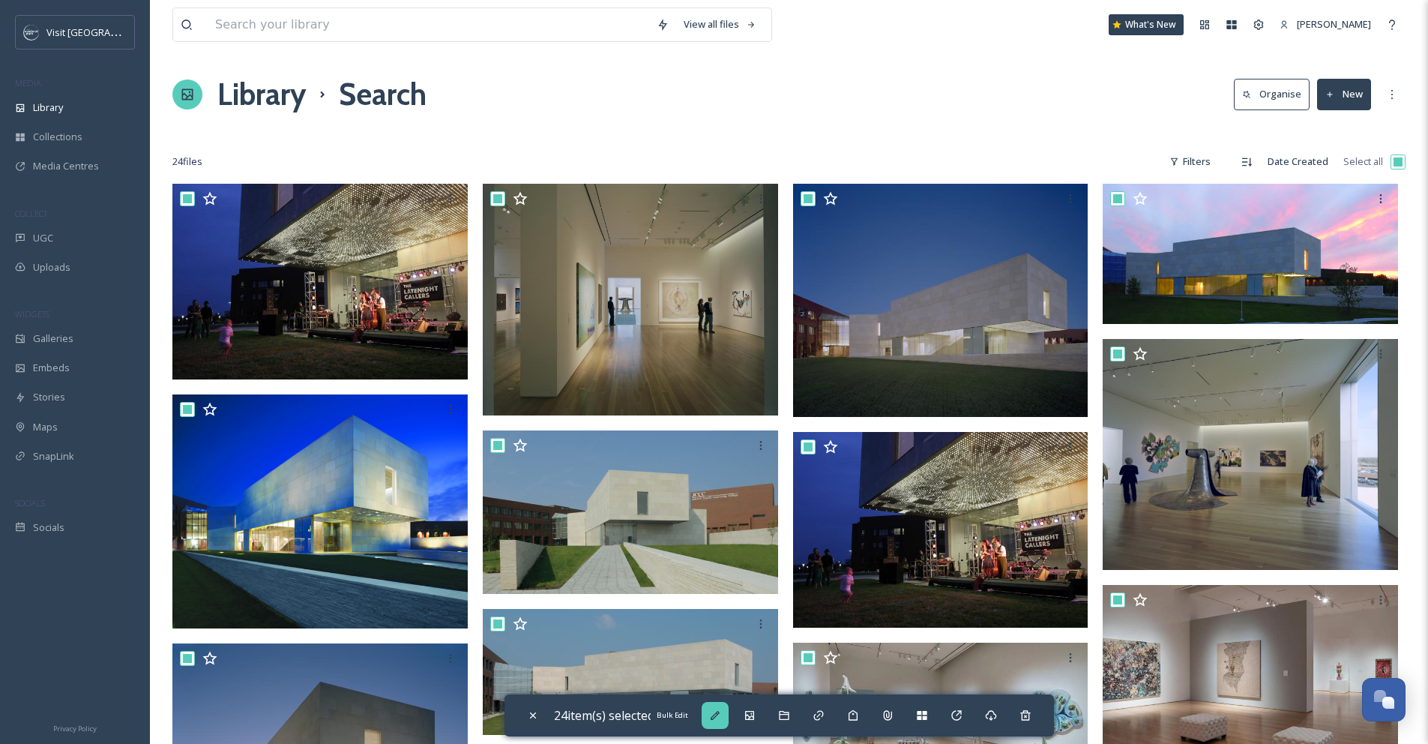
click at [728, 713] on div "Bulk Edit" at bounding box center [715, 715] width 27 height 27
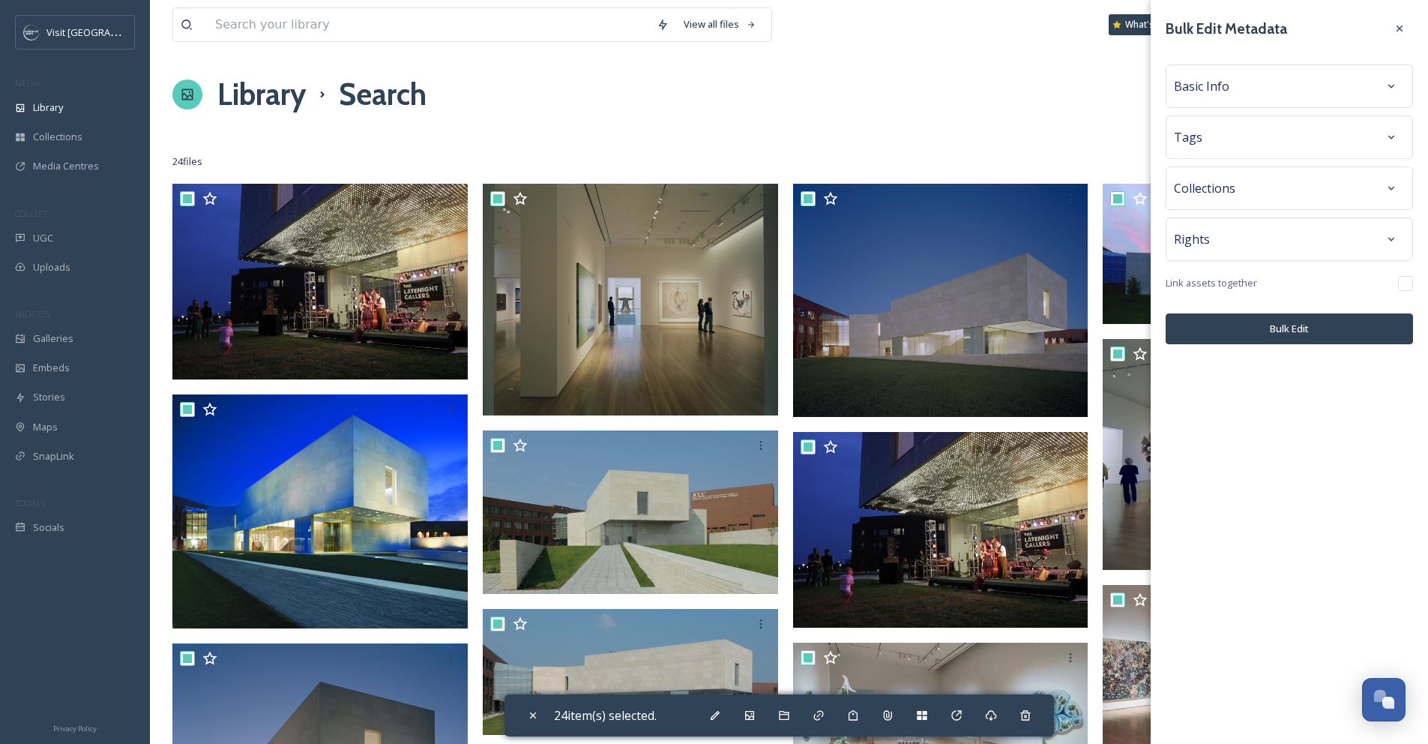
click at [1298, 88] on div "Basic Info" at bounding box center [1289, 86] width 231 height 27
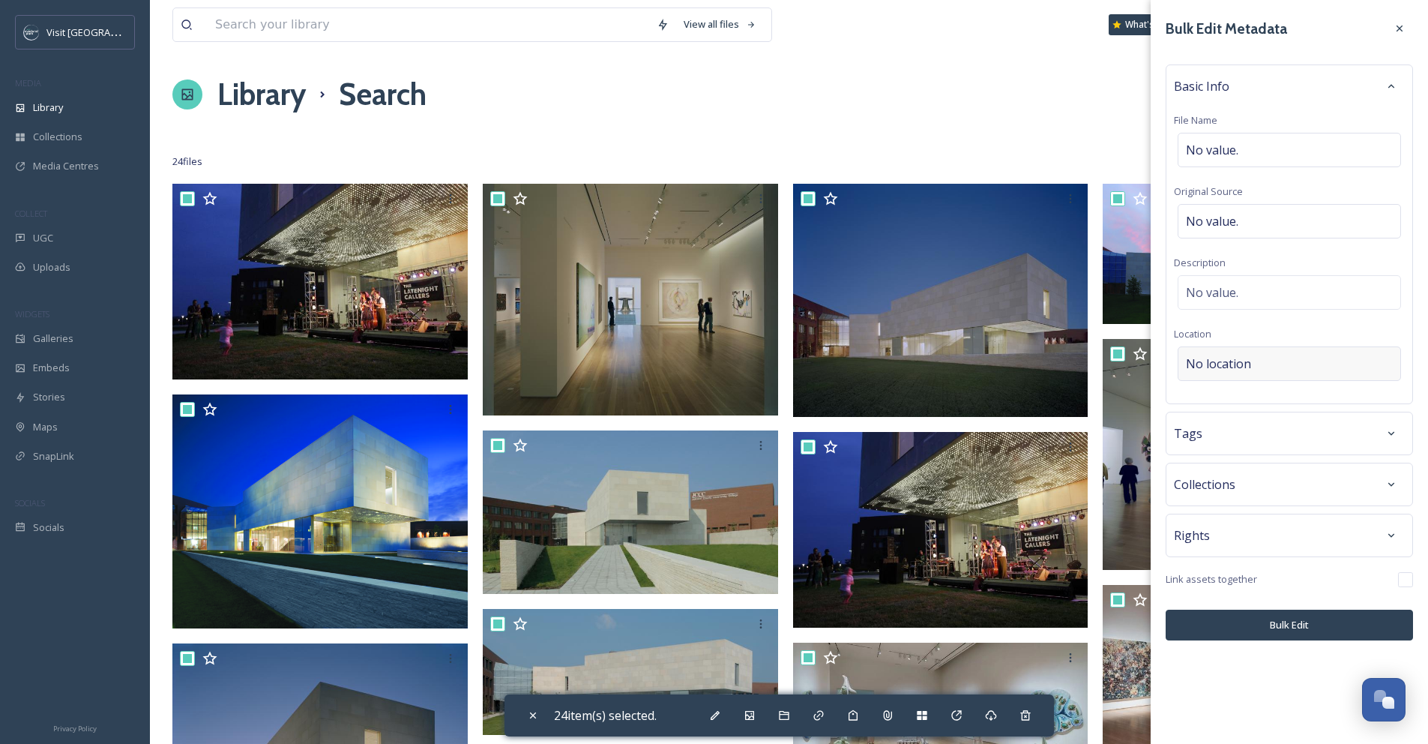
click at [1252, 368] on div "No location" at bounding box center [1289, 363] width 223 height 34
click at [1252, 368] on input at bounding box center [1289, 363] width 222 height 33
type input "Nerman"
click at [1259, 420] on span "[GEOGRAPHIC_DATA]" at bounding box center [1234, 421] width 95 height 13
click at [1260, 447] on div "Tags" at bounding box center [1289, 433] width 231 height 27
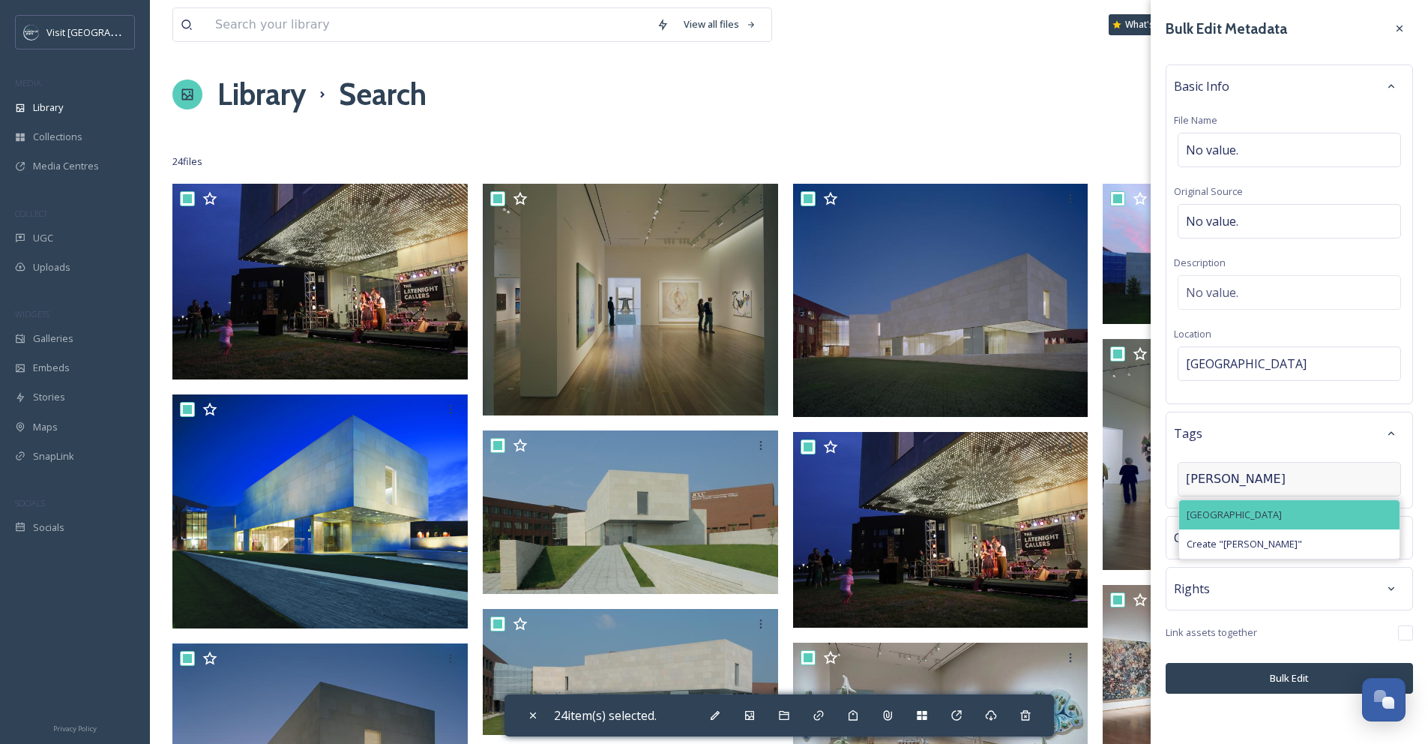
type input "Nerman"
click at [1269, 522] on span "[GEOGRAPHIC_DATA]" at bounding box center [1234, 514] width 95 height 14
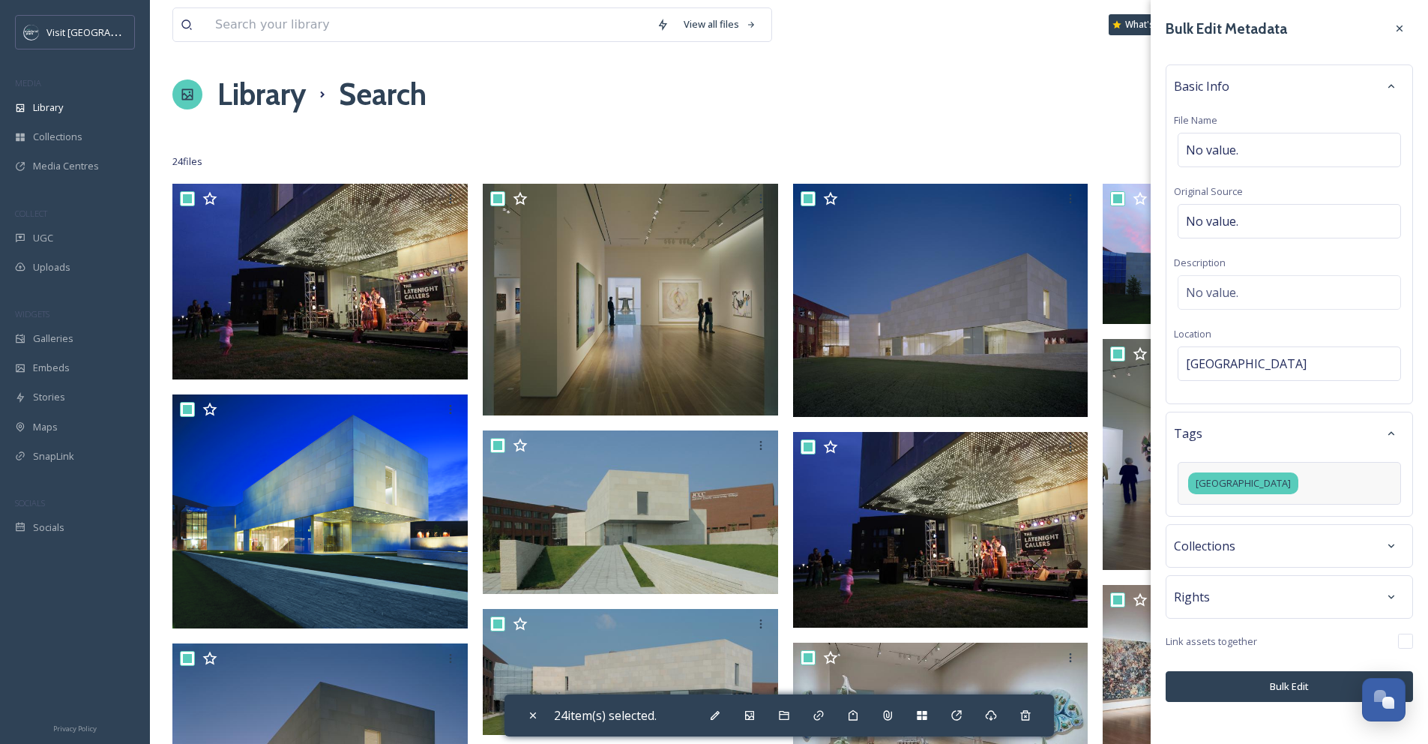
click at [1261, 702] on button "Bulk Edit" at bounding box center [1289, 686] width 247 height 31
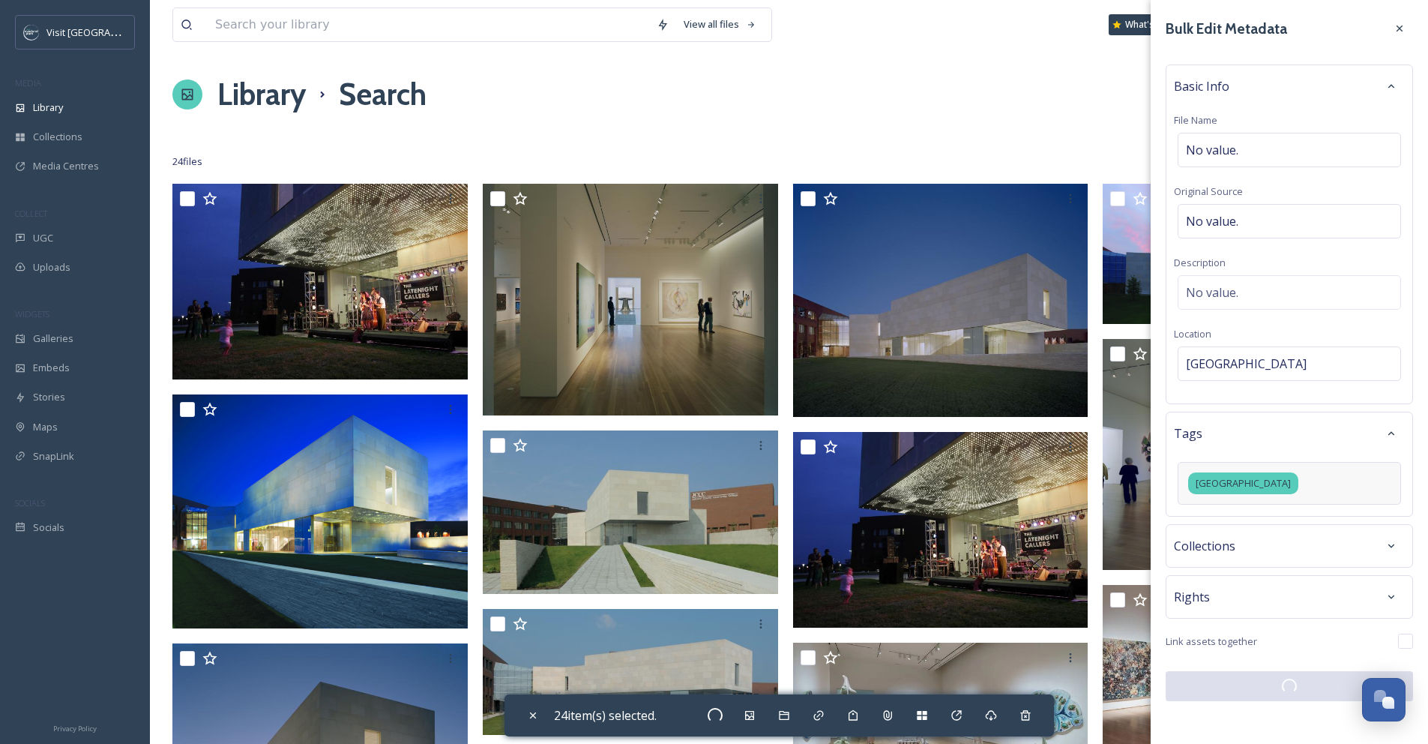
checkbox input "false"
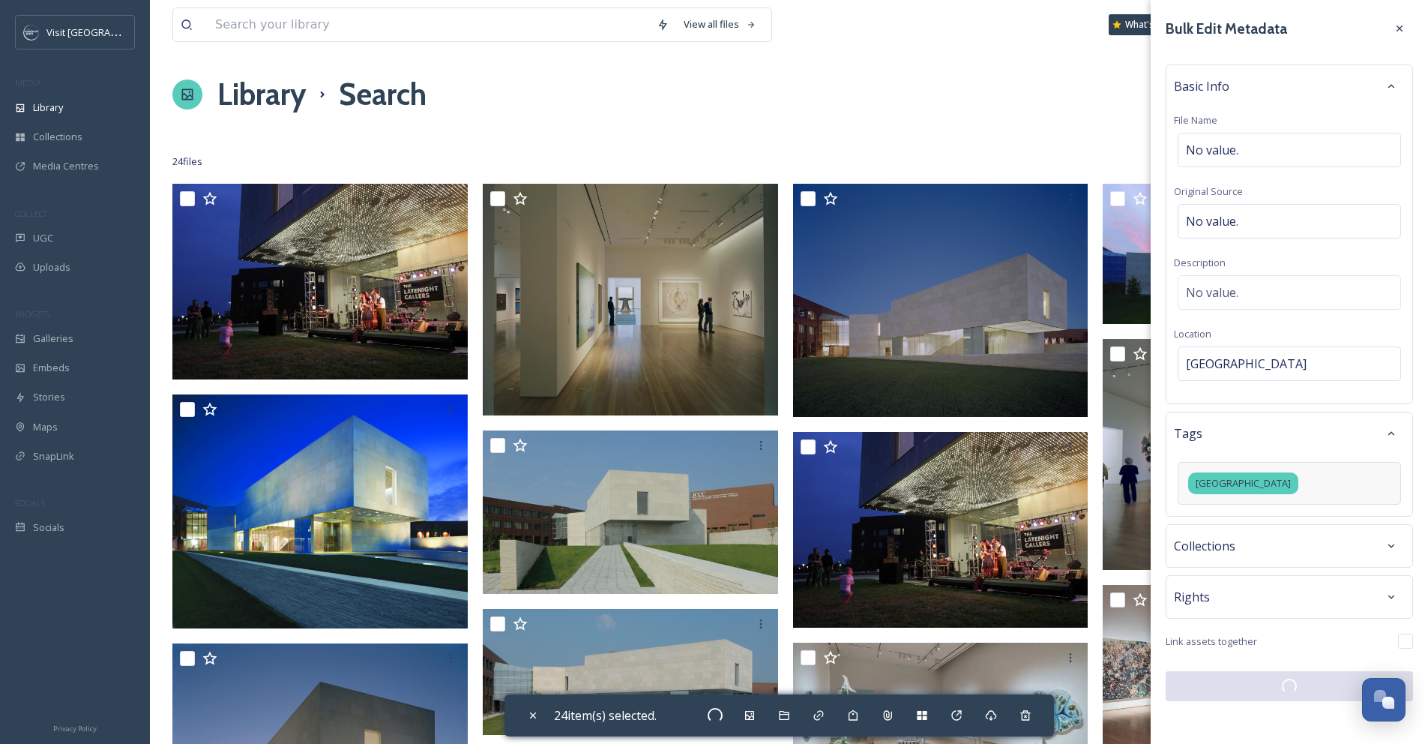
checkbox input "false"
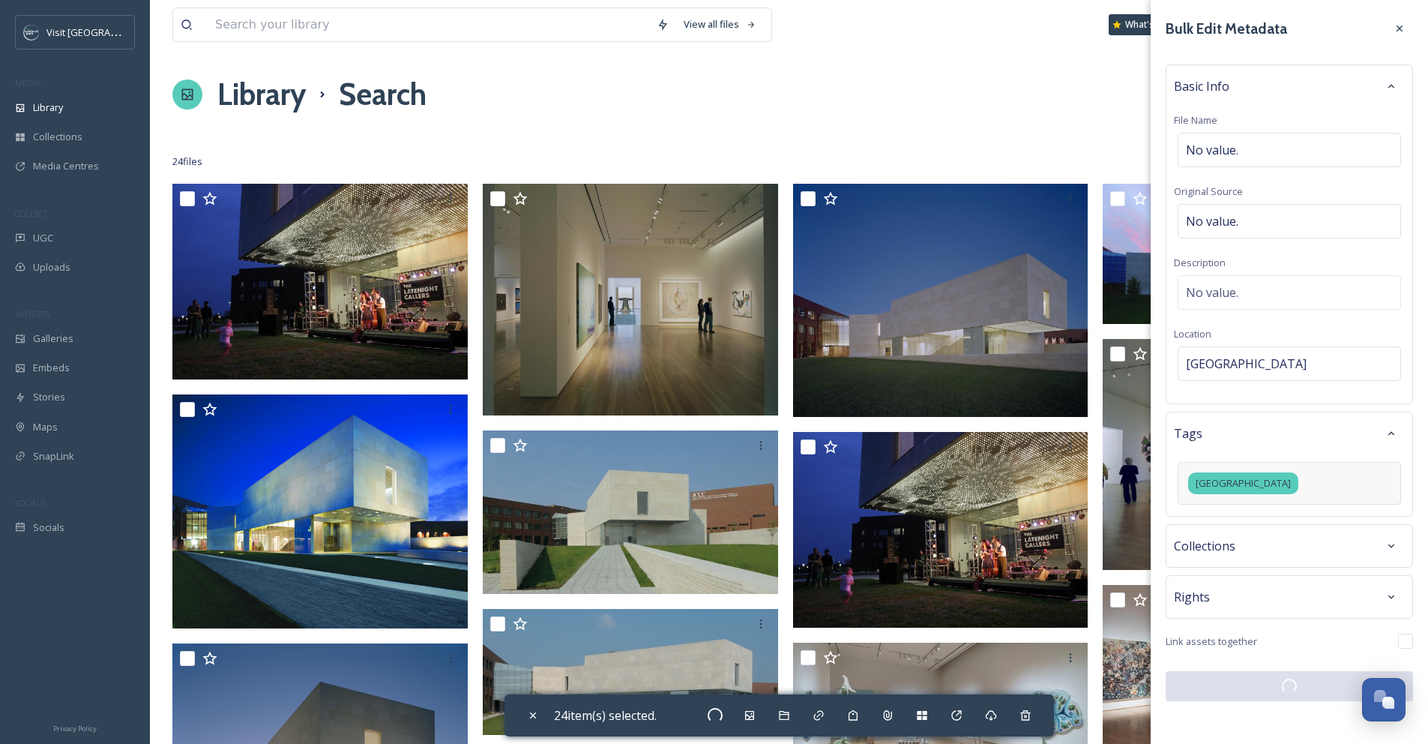
checkbox input "false"
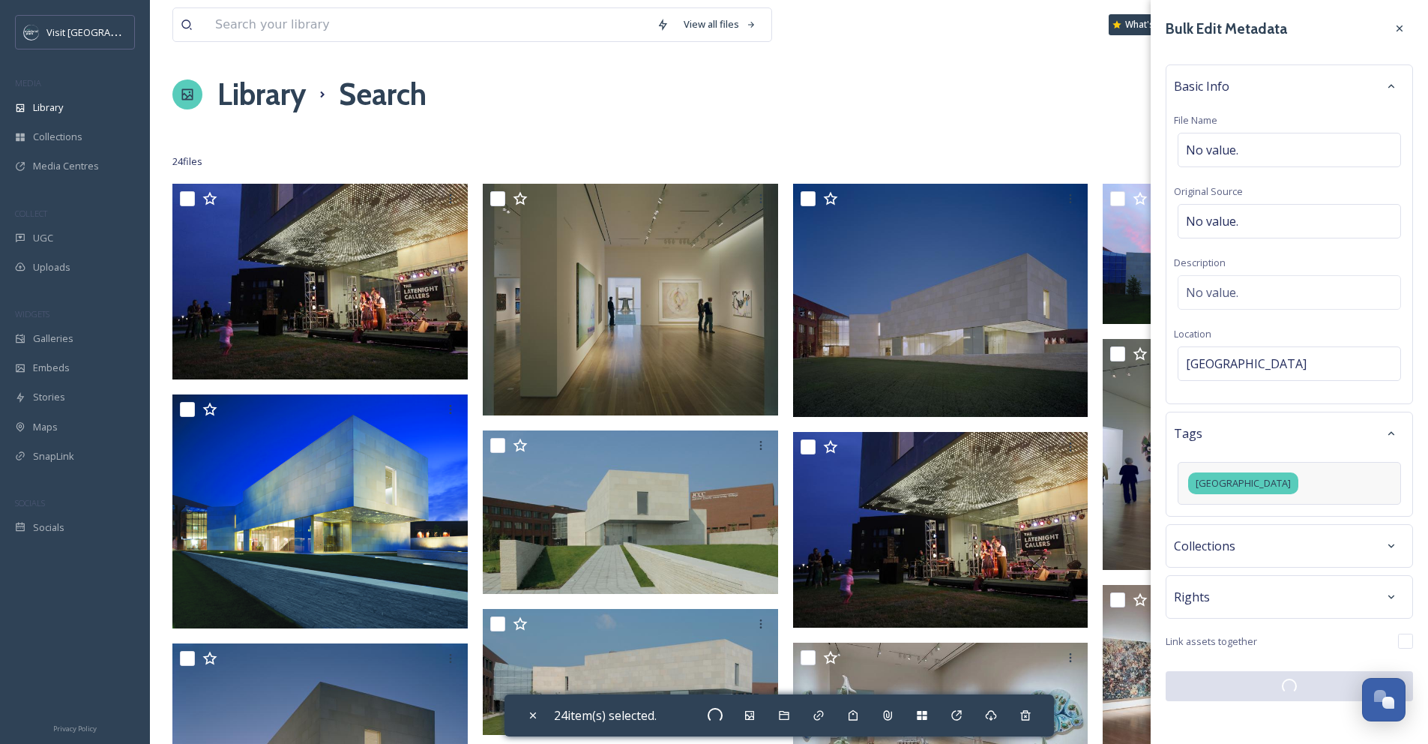
checkbox input "false"
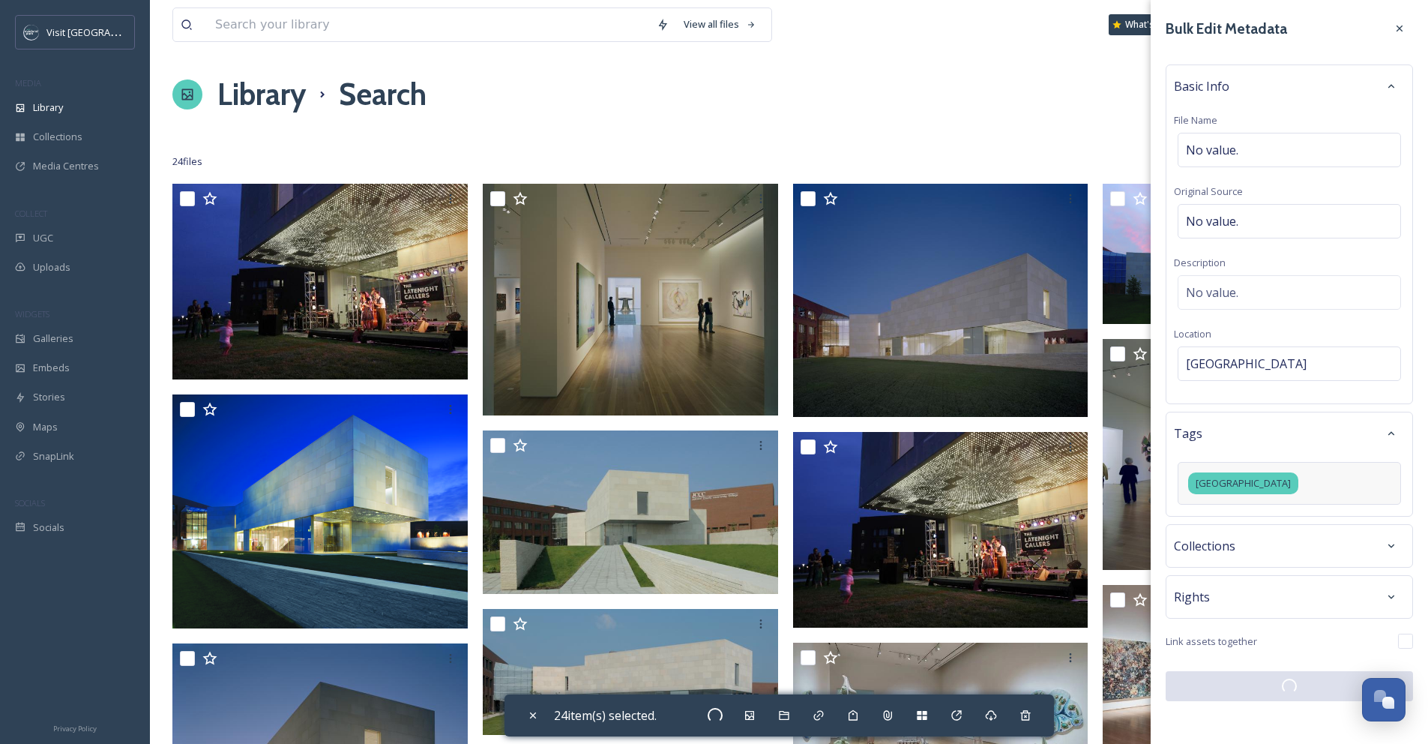
checkbox input "false"
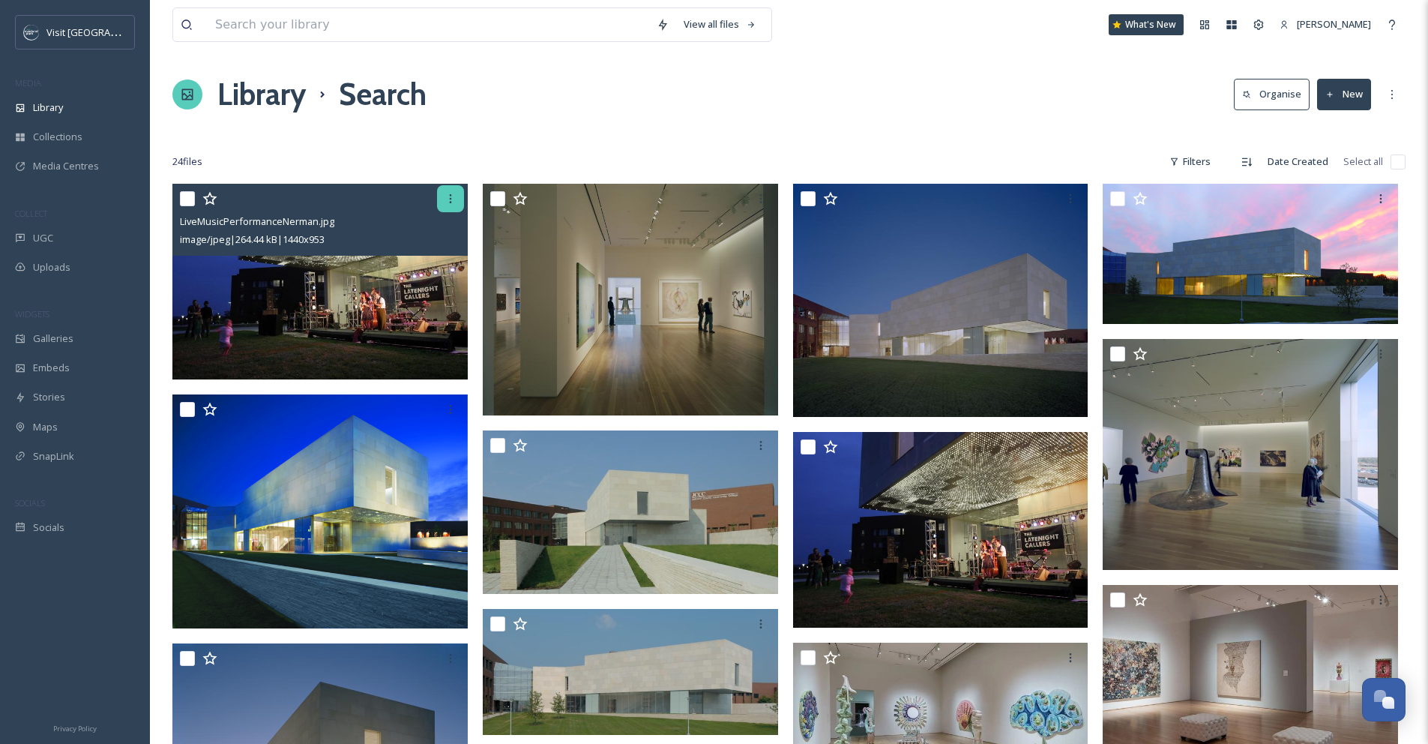
click at [447, 199] on icon at bounding box center [450, 199] width 12 height 12
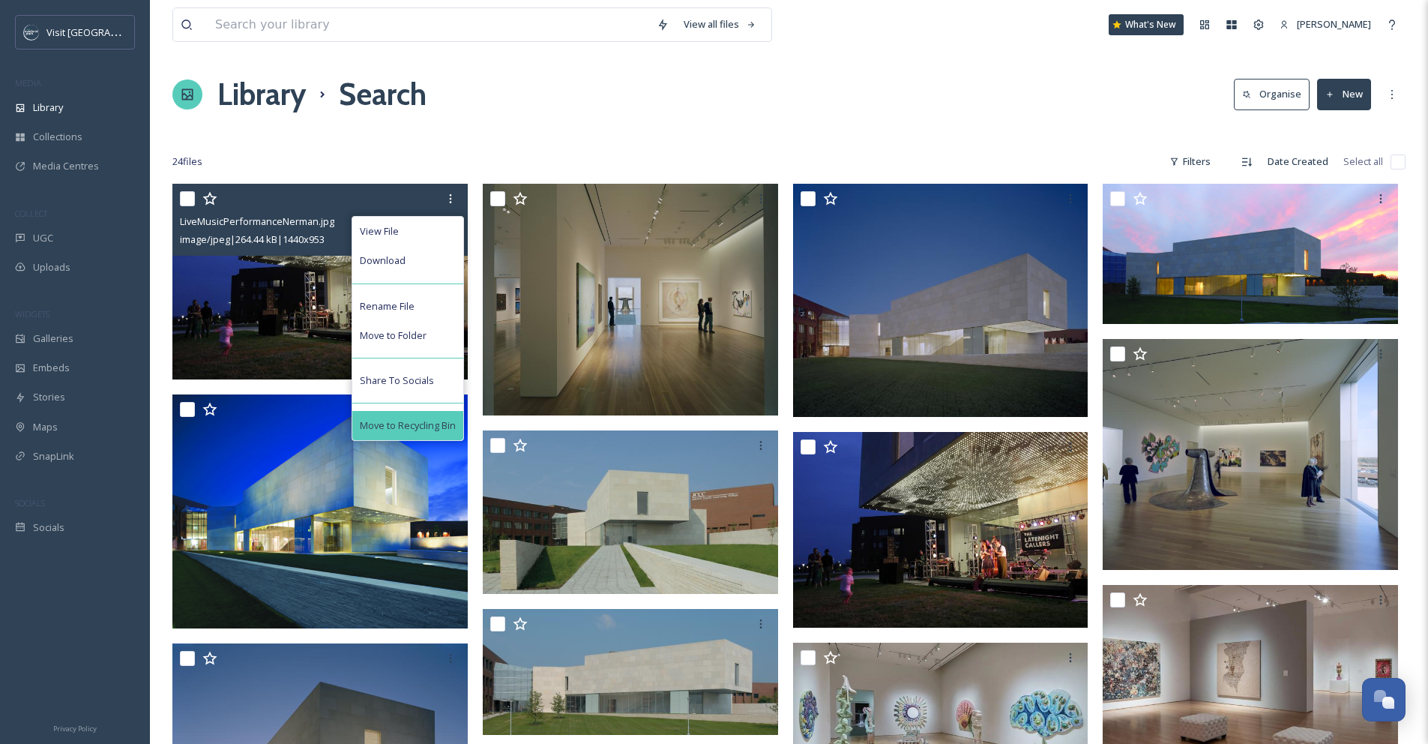
click at [395, 415] on div "Move to Recycling Bin" at bounding box center [407, 425] width 111 height 29
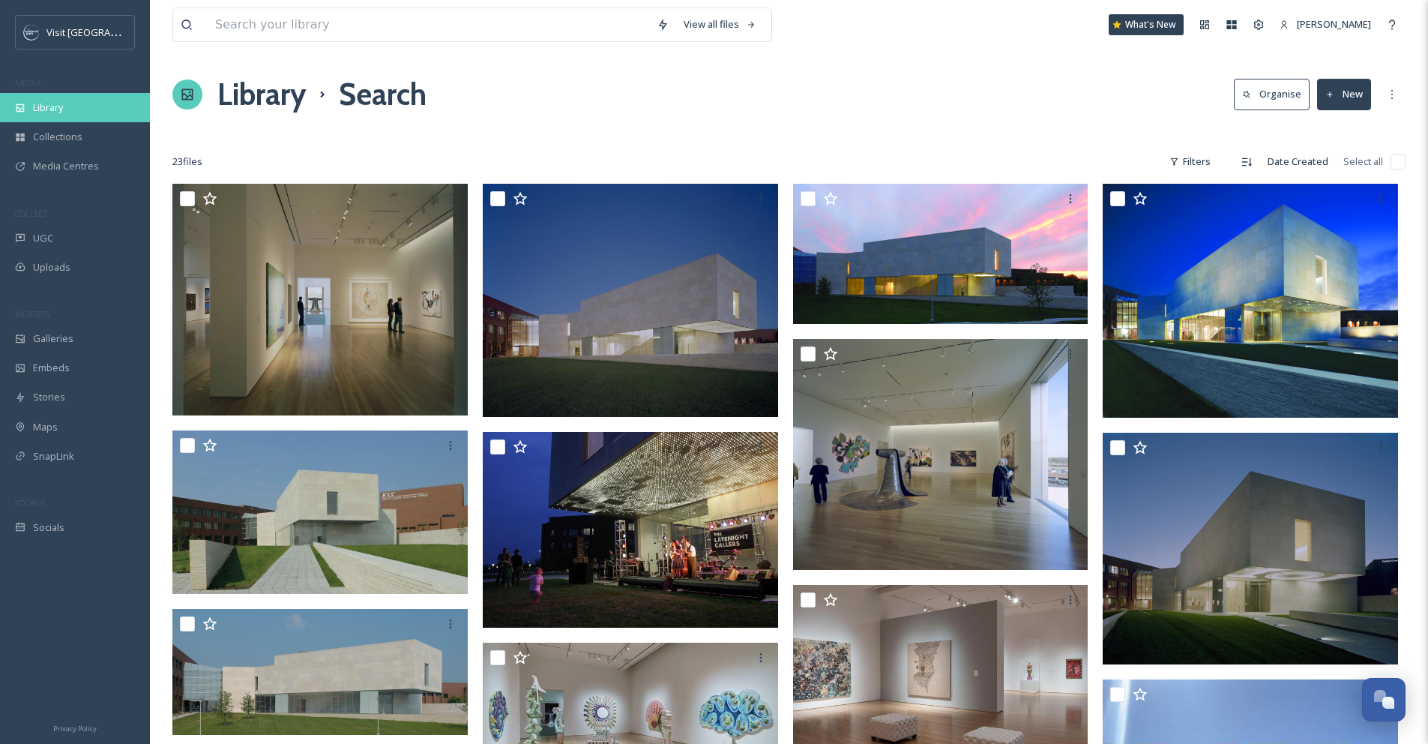
click at [83, 106] on div "Library" at bounding box center [75, 107] width 150 height 29
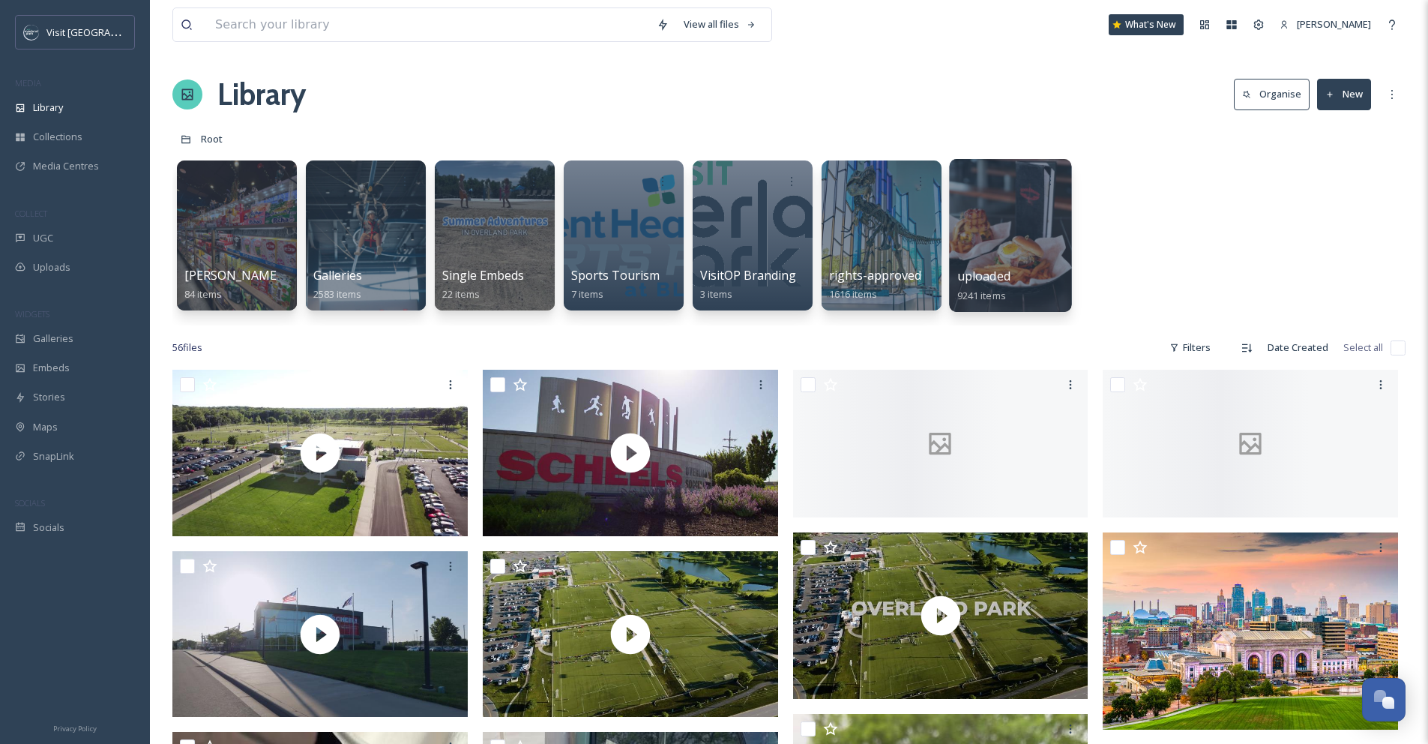
click at [990, 244] on div at bounding box center [1010, 235] width 122 height 153
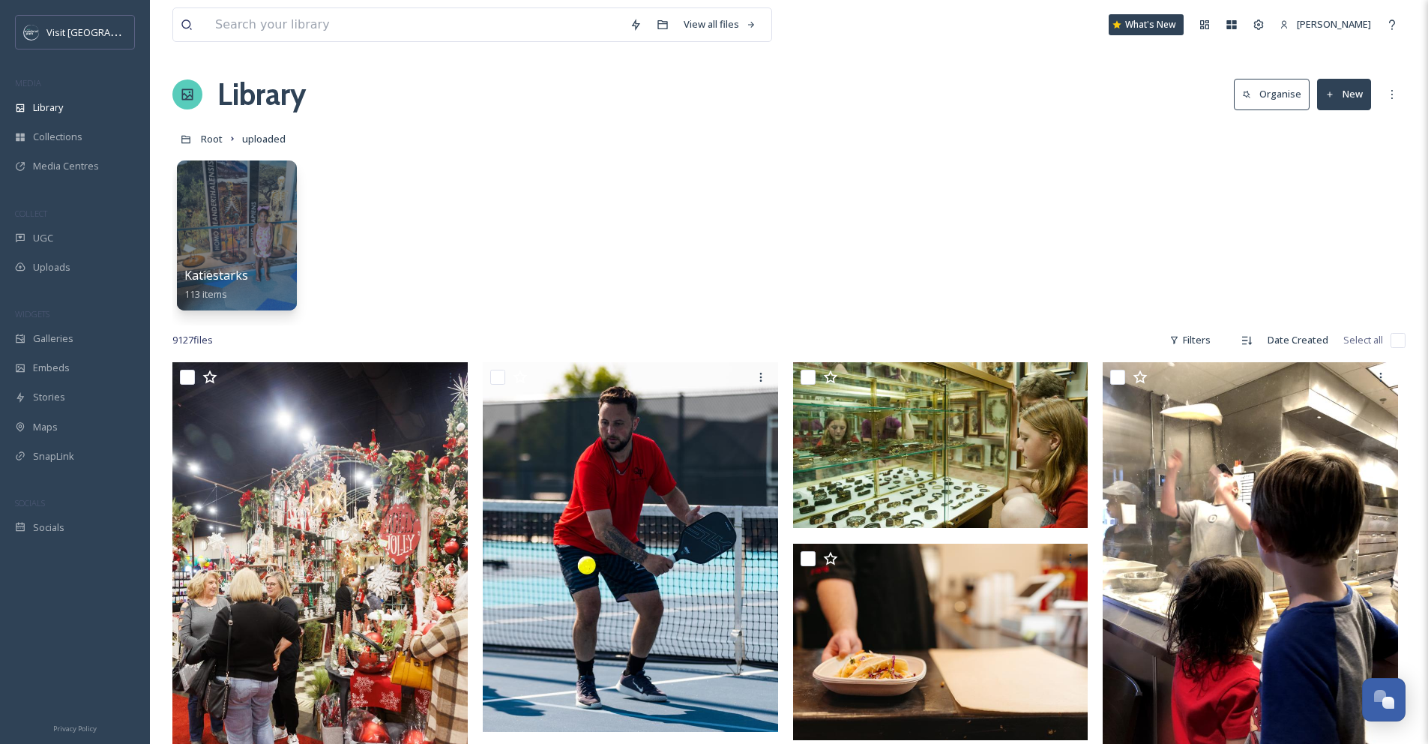
click at [1255, 95] on button "Organise" at bounding box center [1272, 94] width 76 height 31
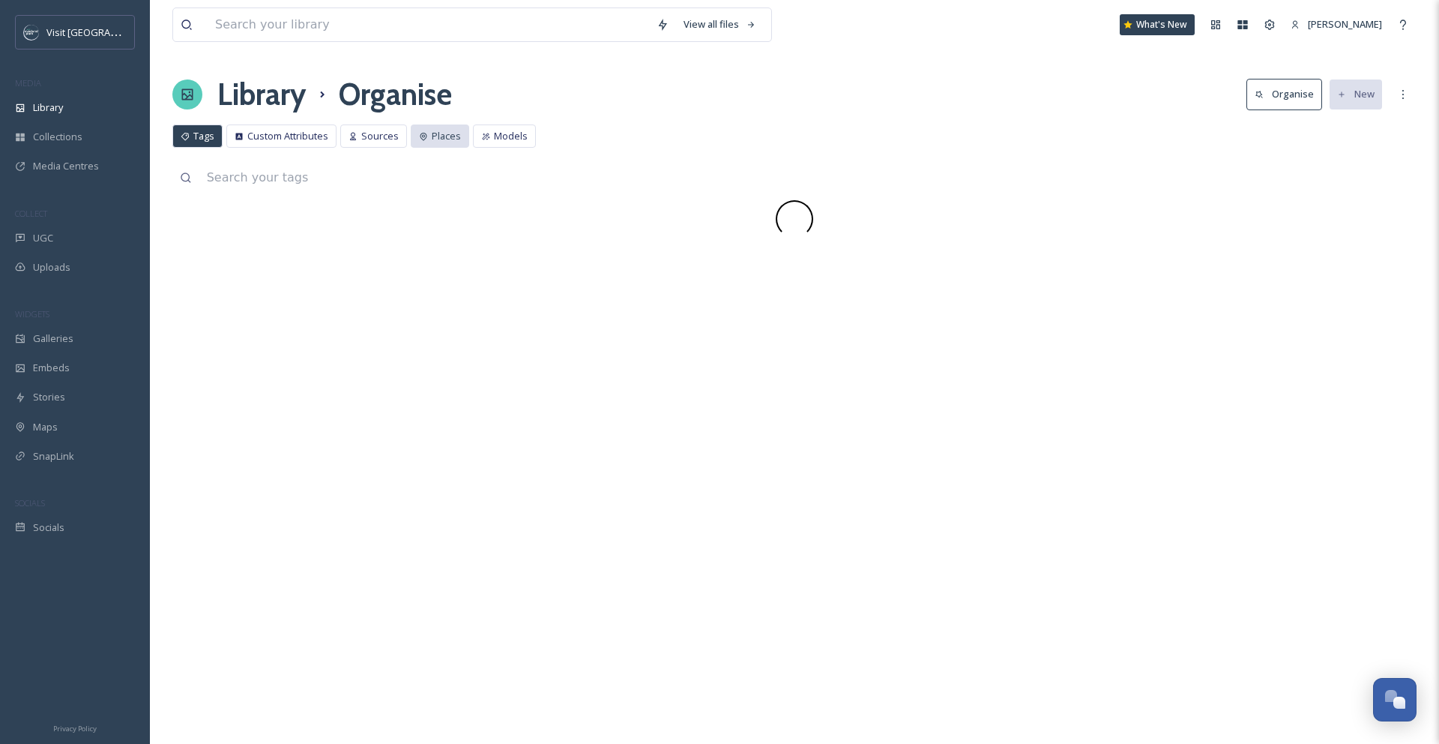
click at [425, 136] on icon at bounding box center [423, 136] width 9 height 9
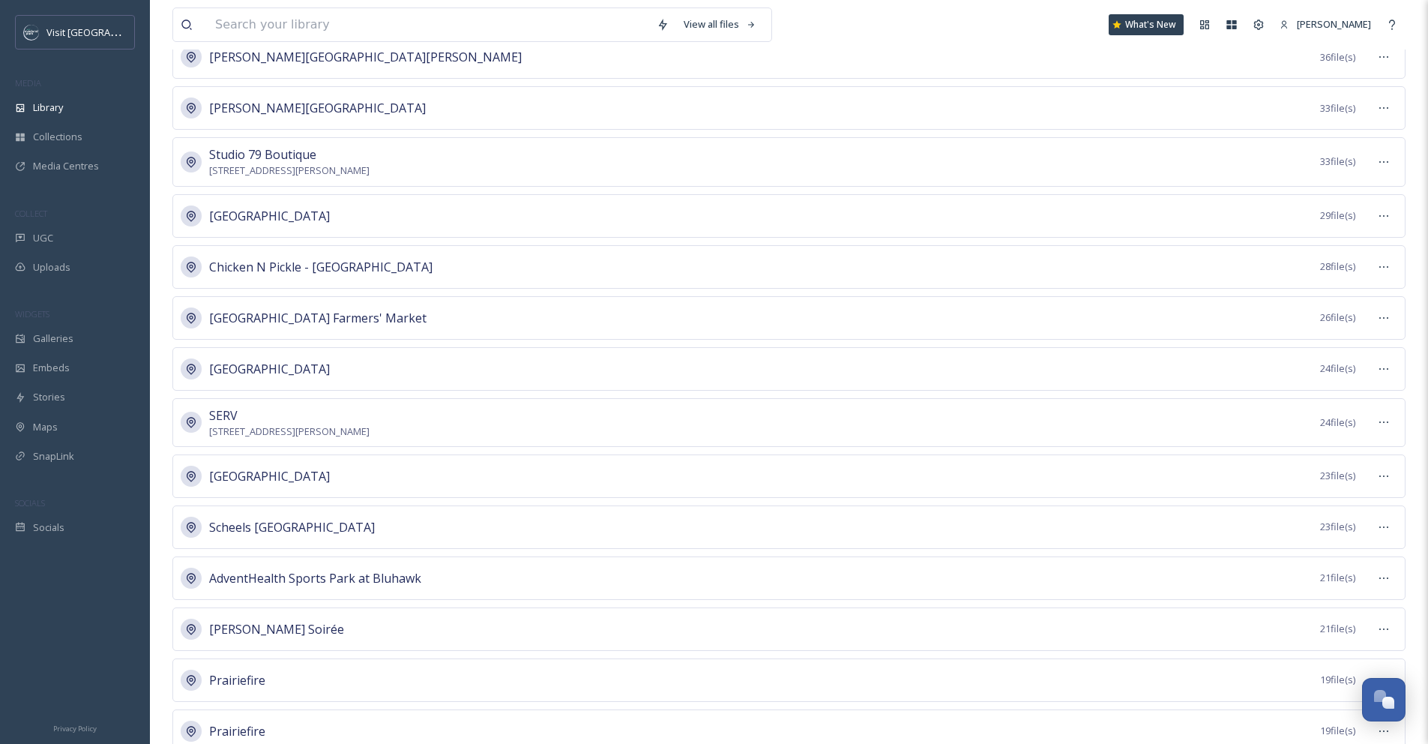
scroll to position [526, 0]
click at [74, 102] on div "Library" at bounding box center [75, 107] width 150 height 29
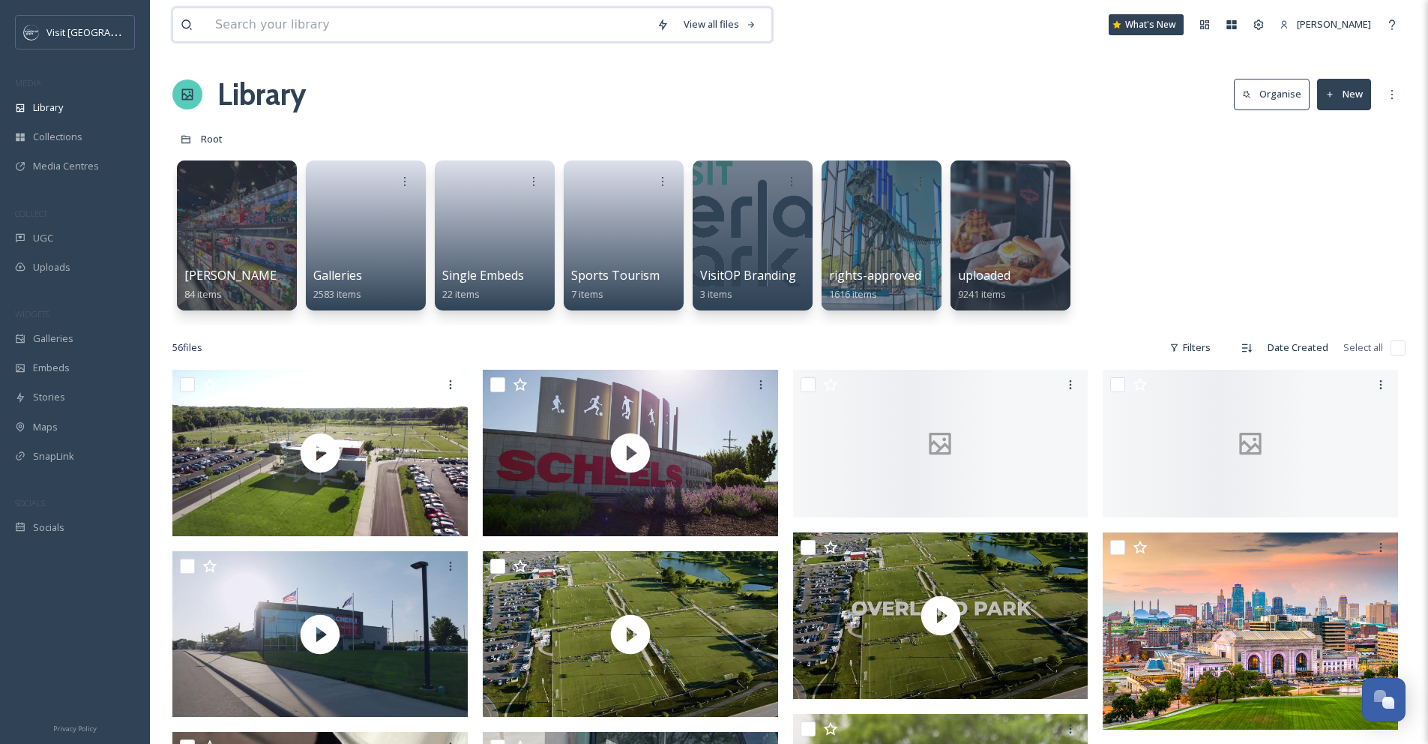
click at [256, 22] on input at bounding box center [428, 24] width 441 height 33
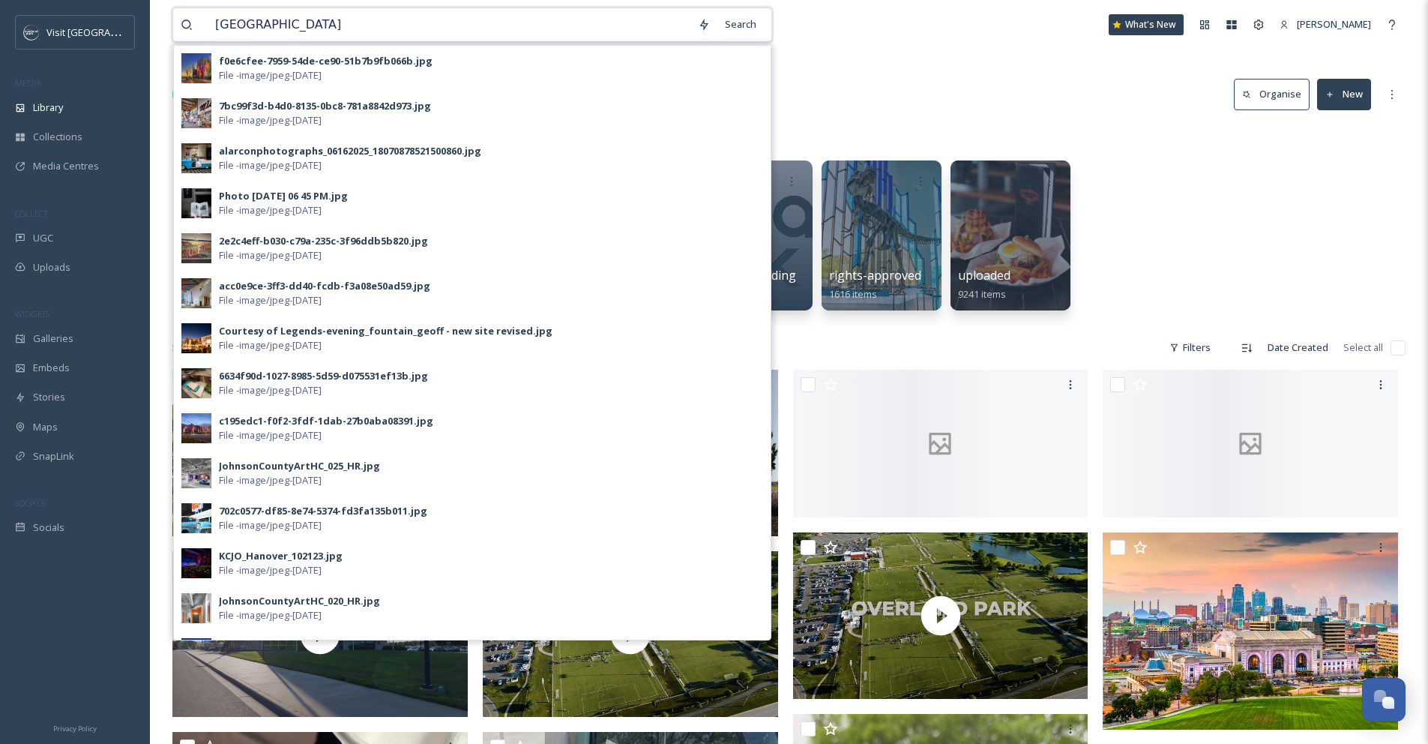
type input "johnson county museum"
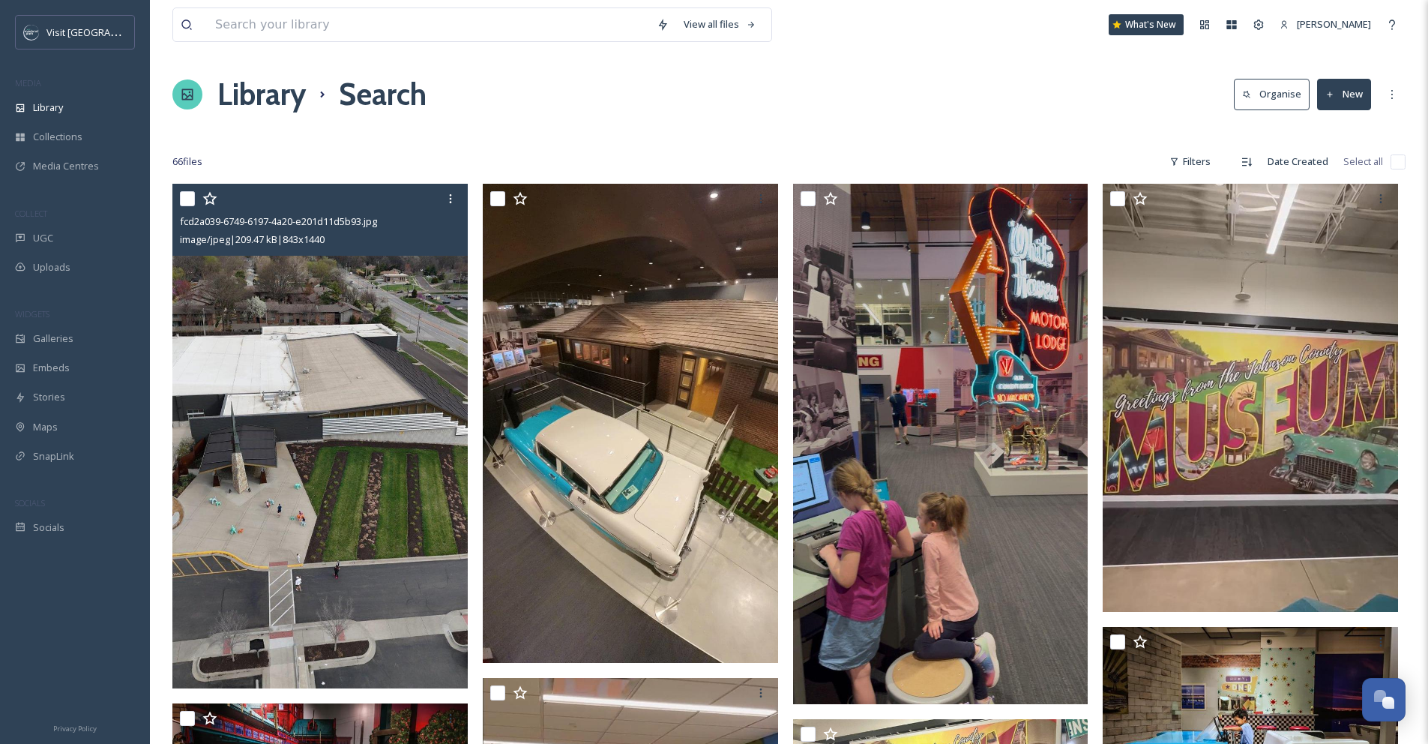
click at [192, 199] on input "checkbox" at bounding box center [187, 198] width 15 height 15
checkbox input "true"
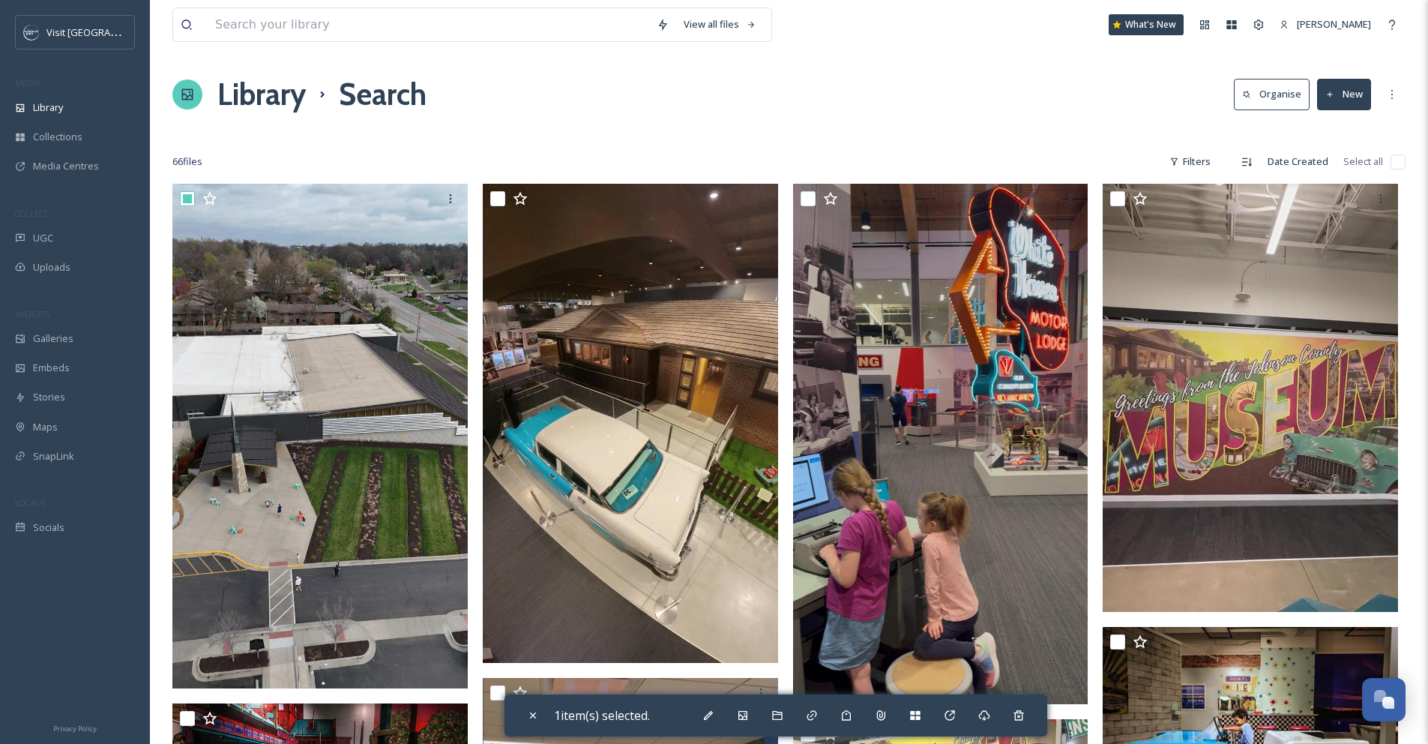
click at [1395, 159] on input "checkbox" at bounding box center [1397, 161] width 15 height 15
checkbox input "true"
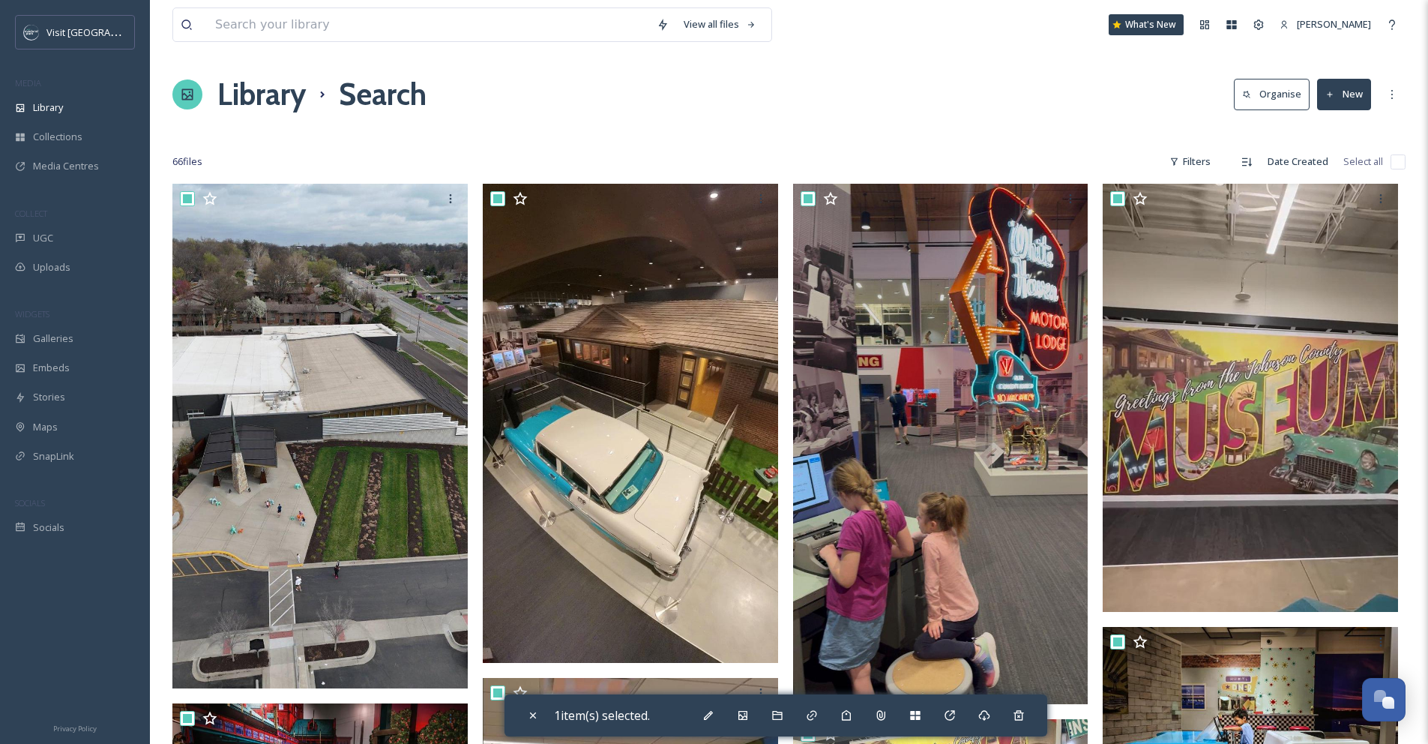
checkbox input "true"
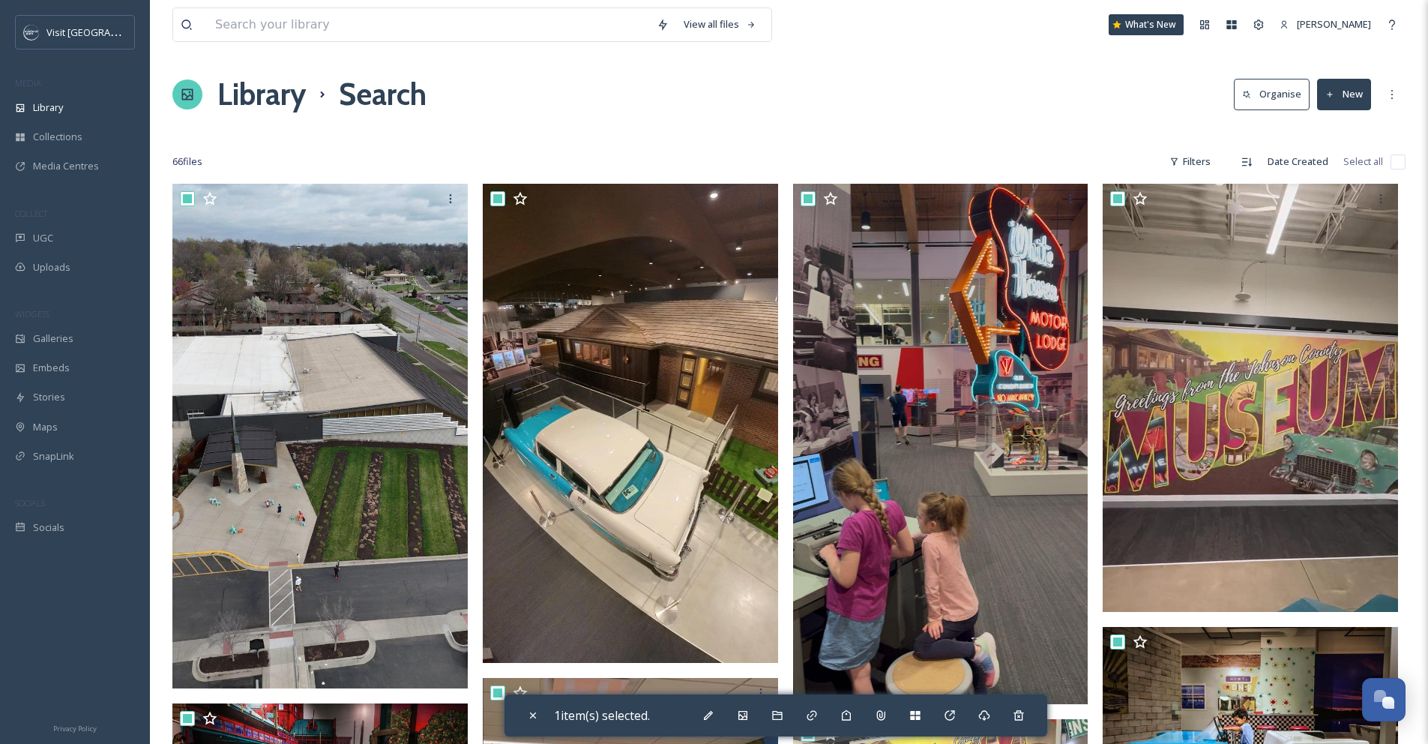
checkbox input "true"
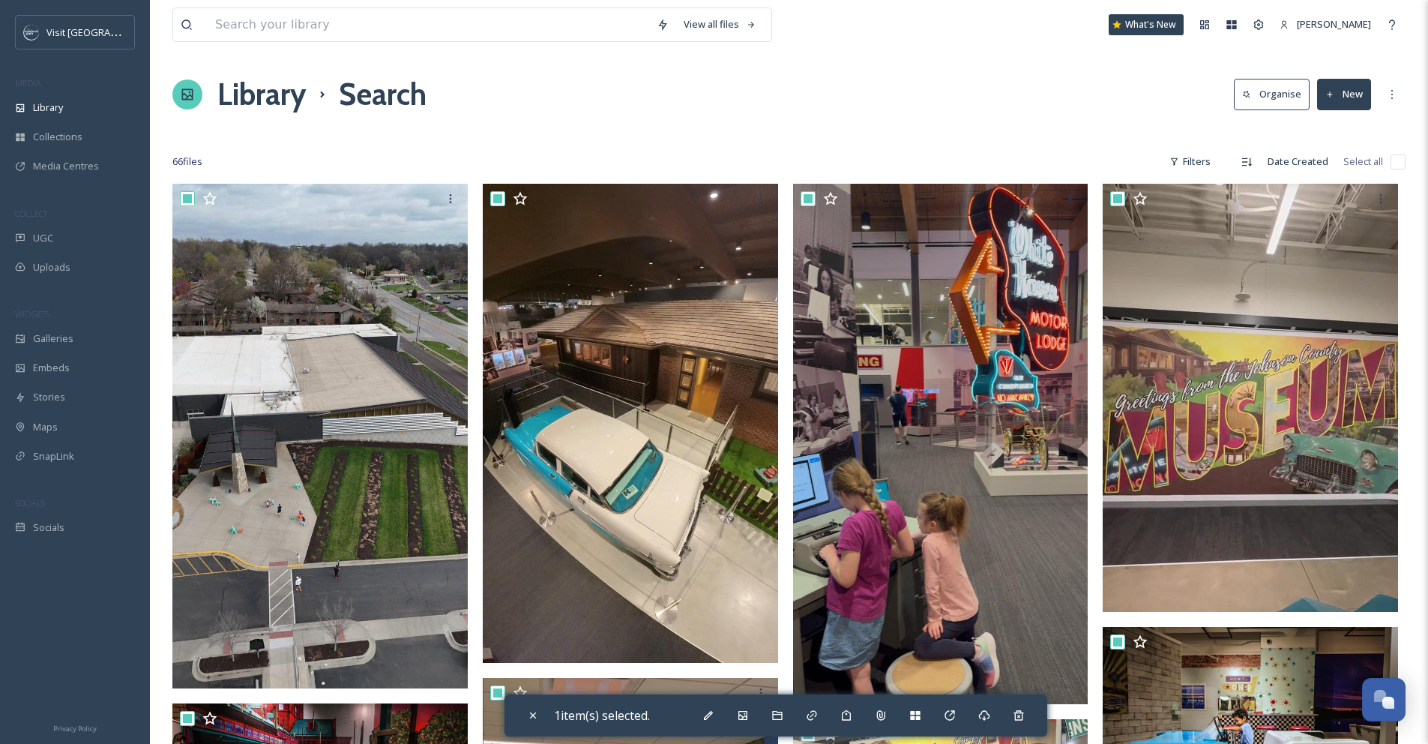
checkbox input "true"
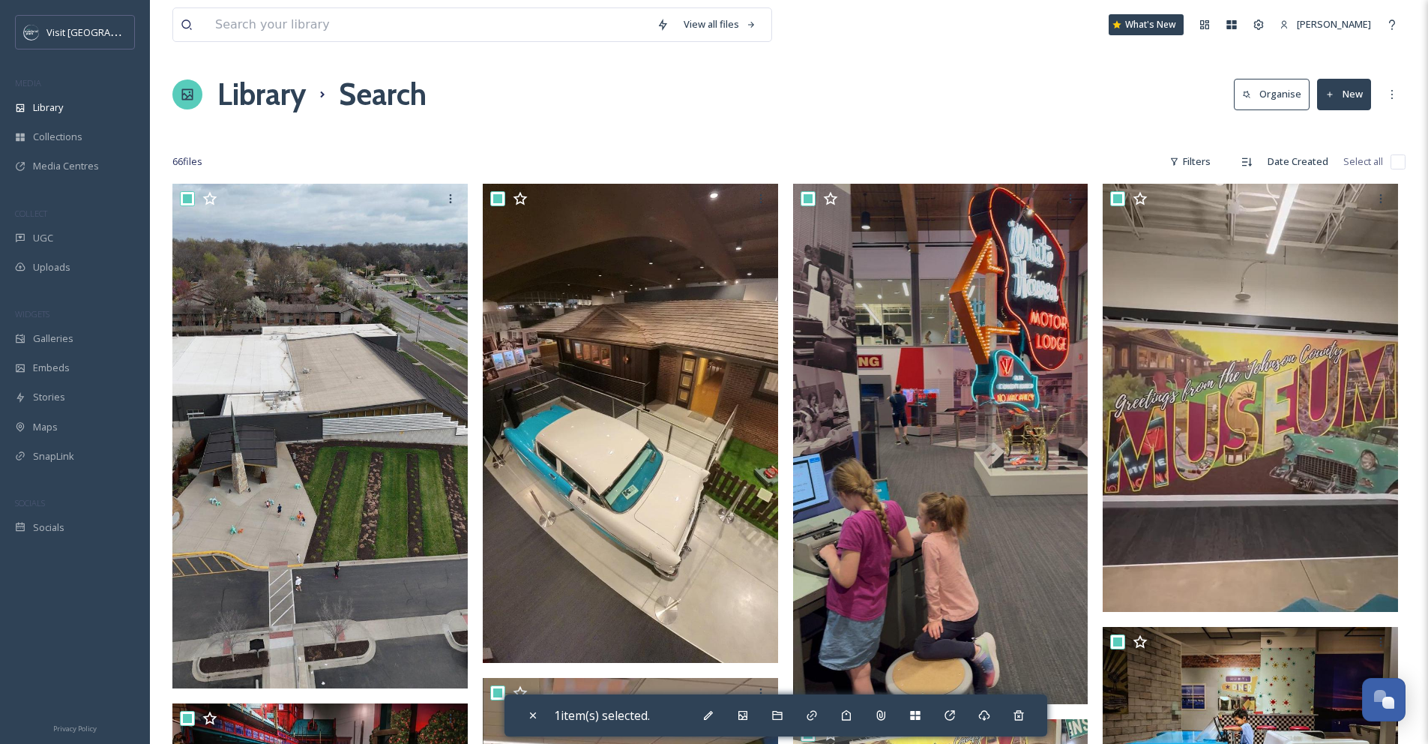
checkbox input "true"
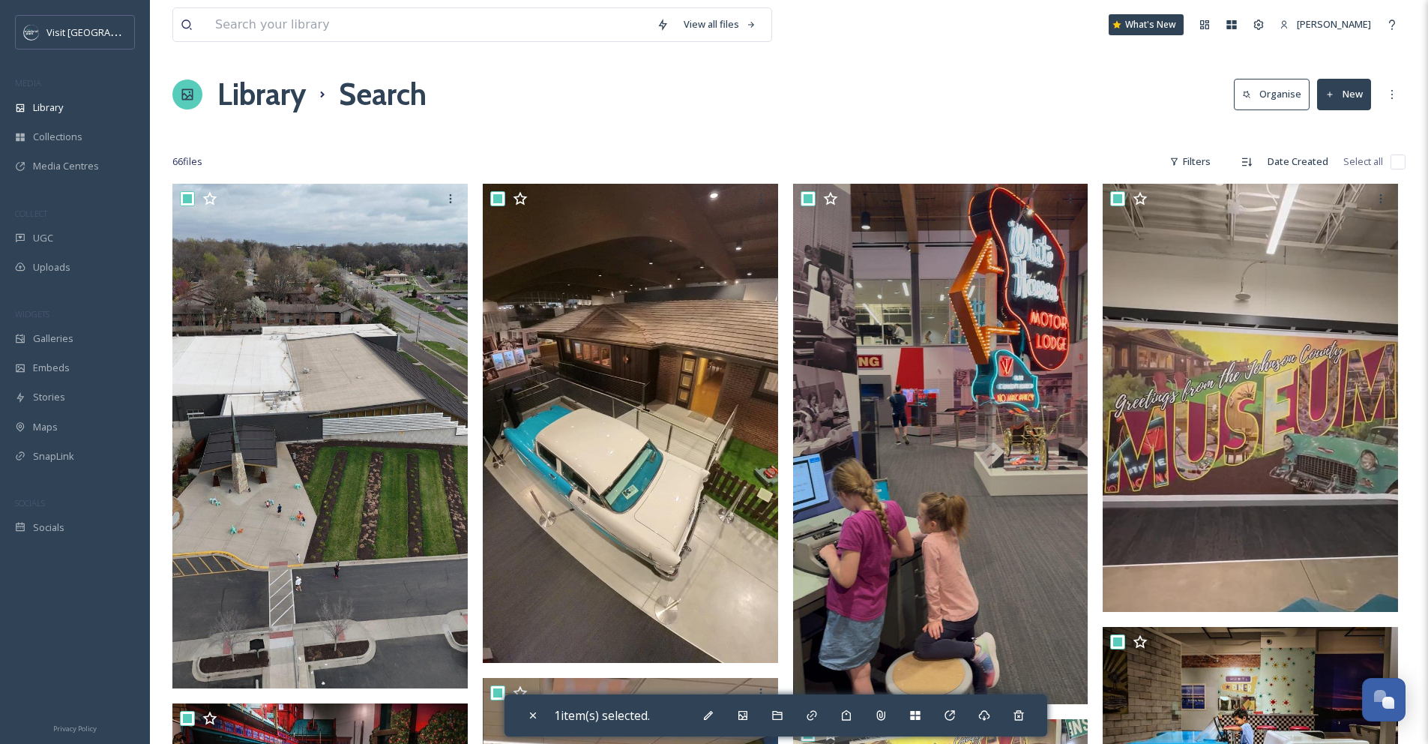
checkbox input "true"
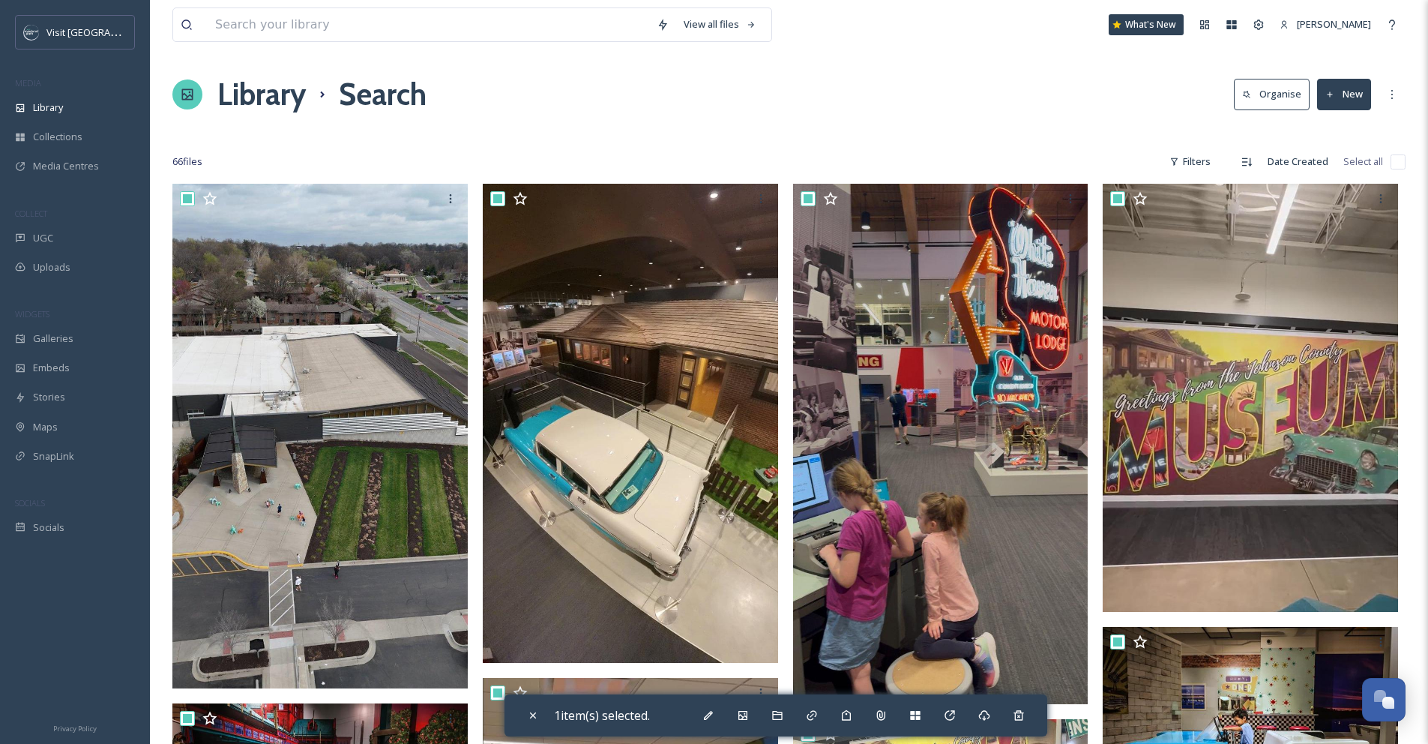
checkbox input "true"
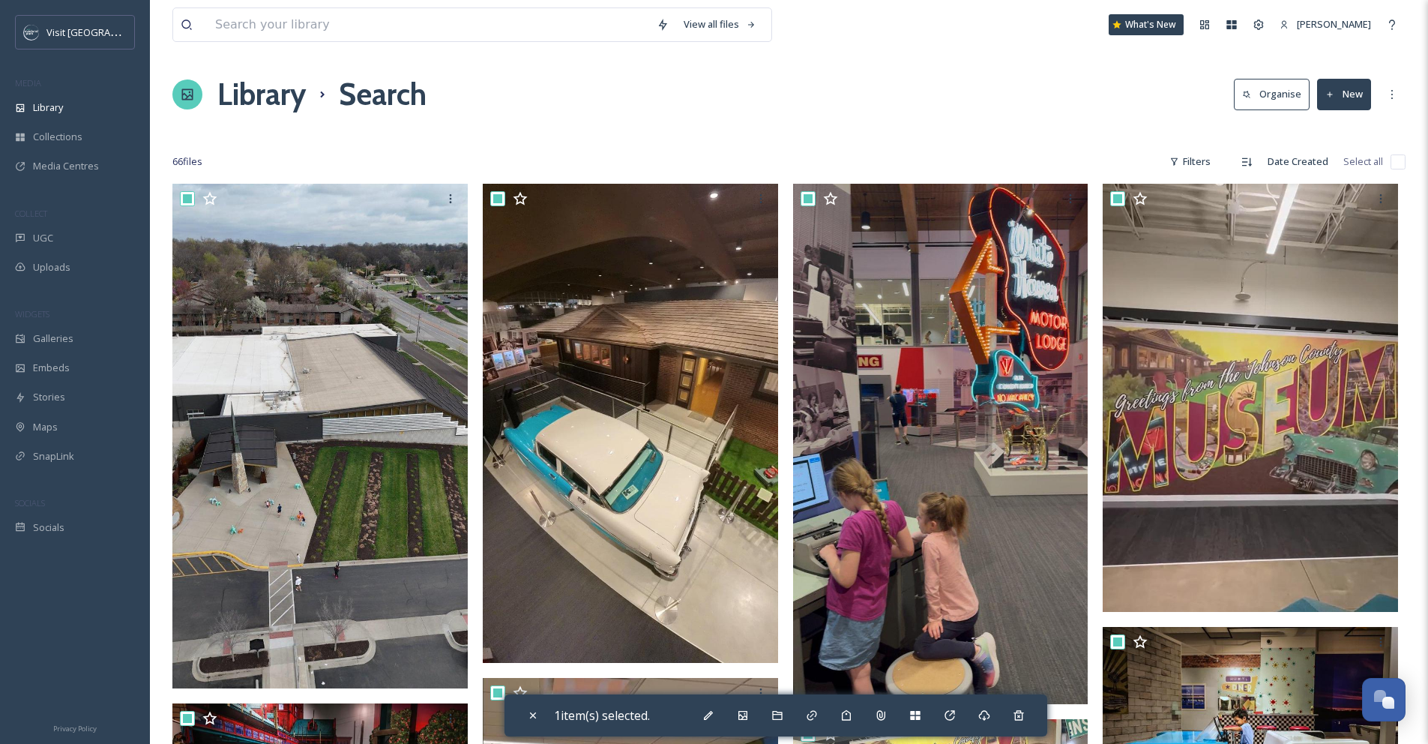
checkbox input "true"
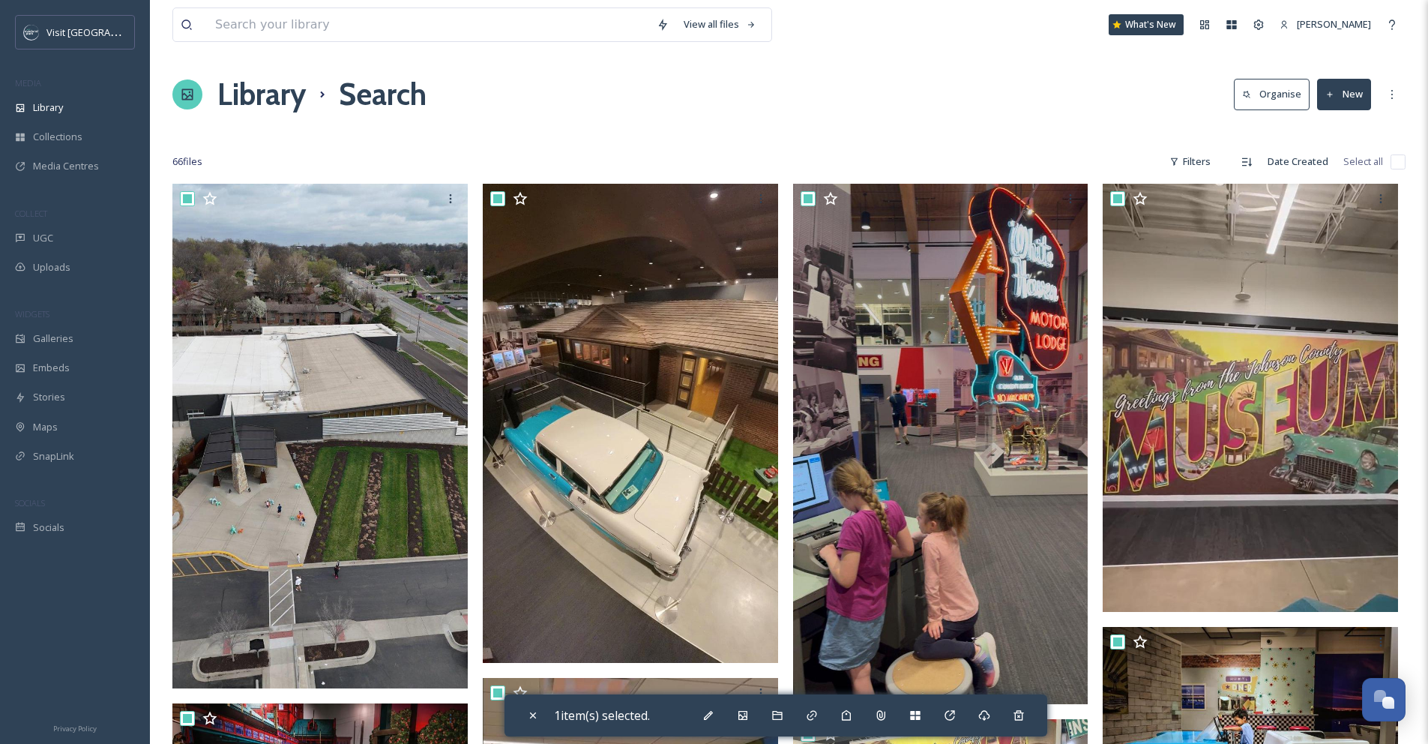
checkbox input "true"
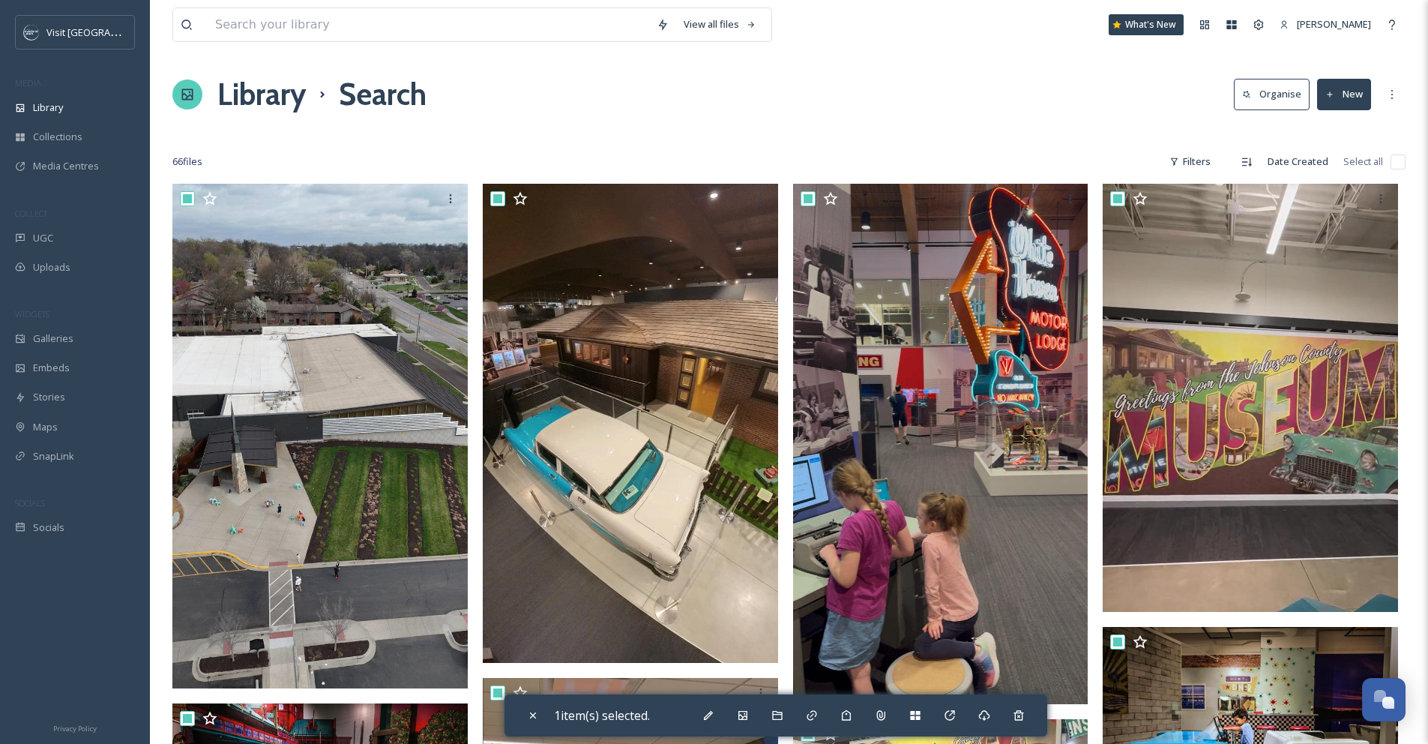
checkbox input "true"
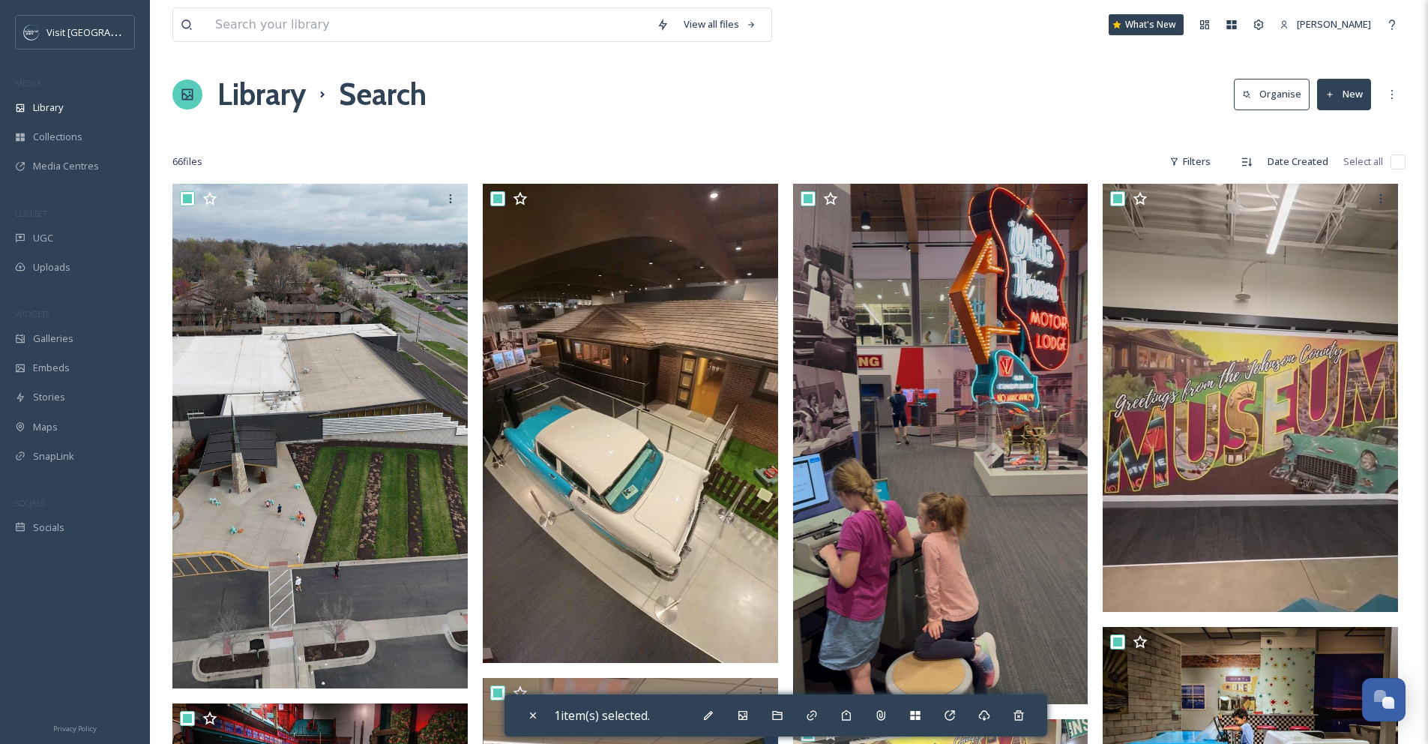
checkbox input "true"
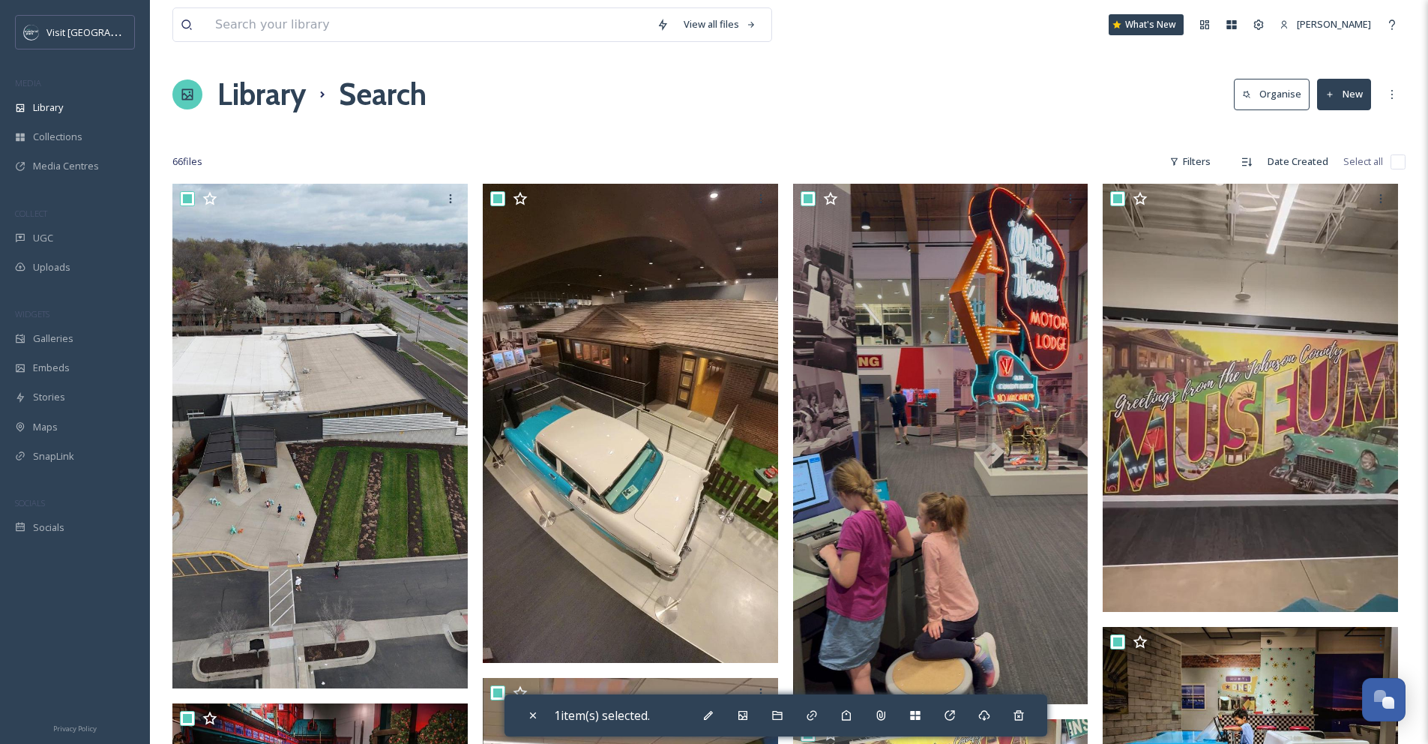
checkbox input "true"
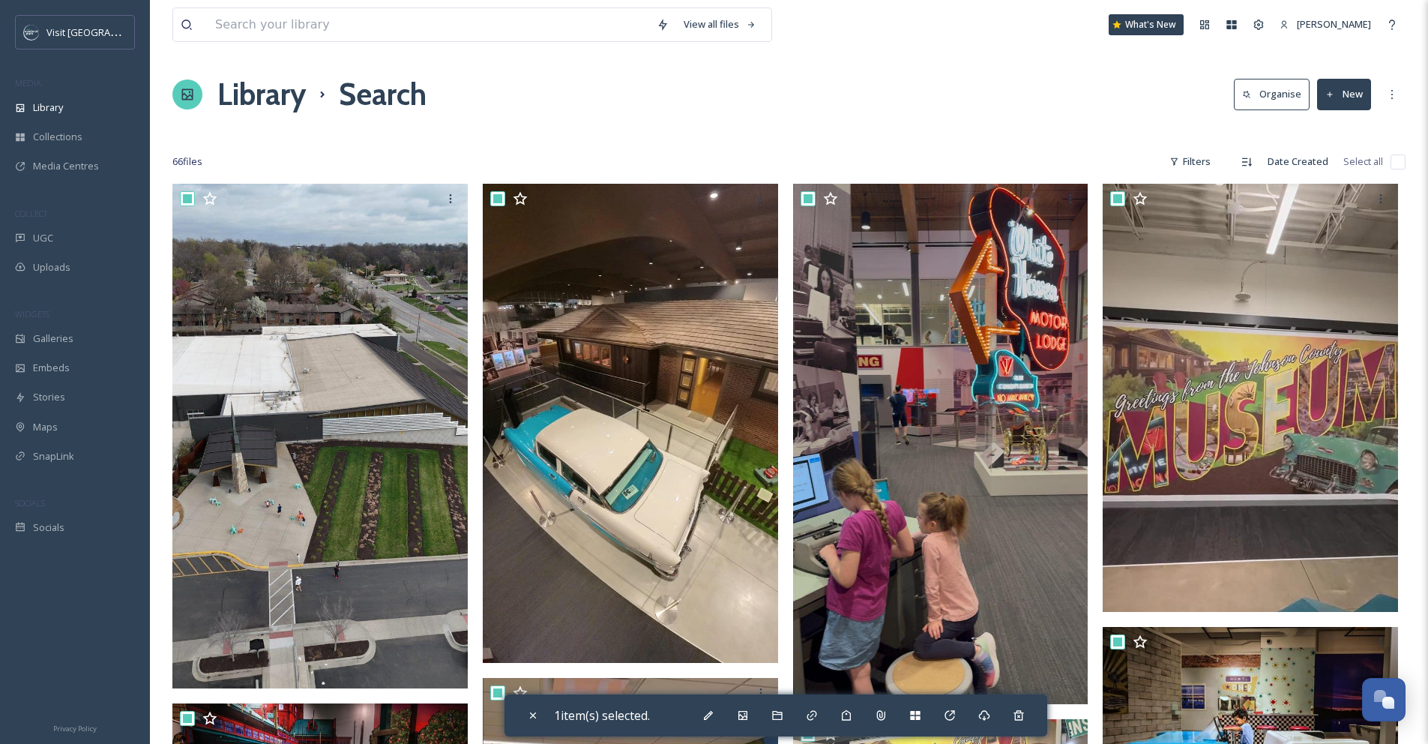
checkbox input "true"
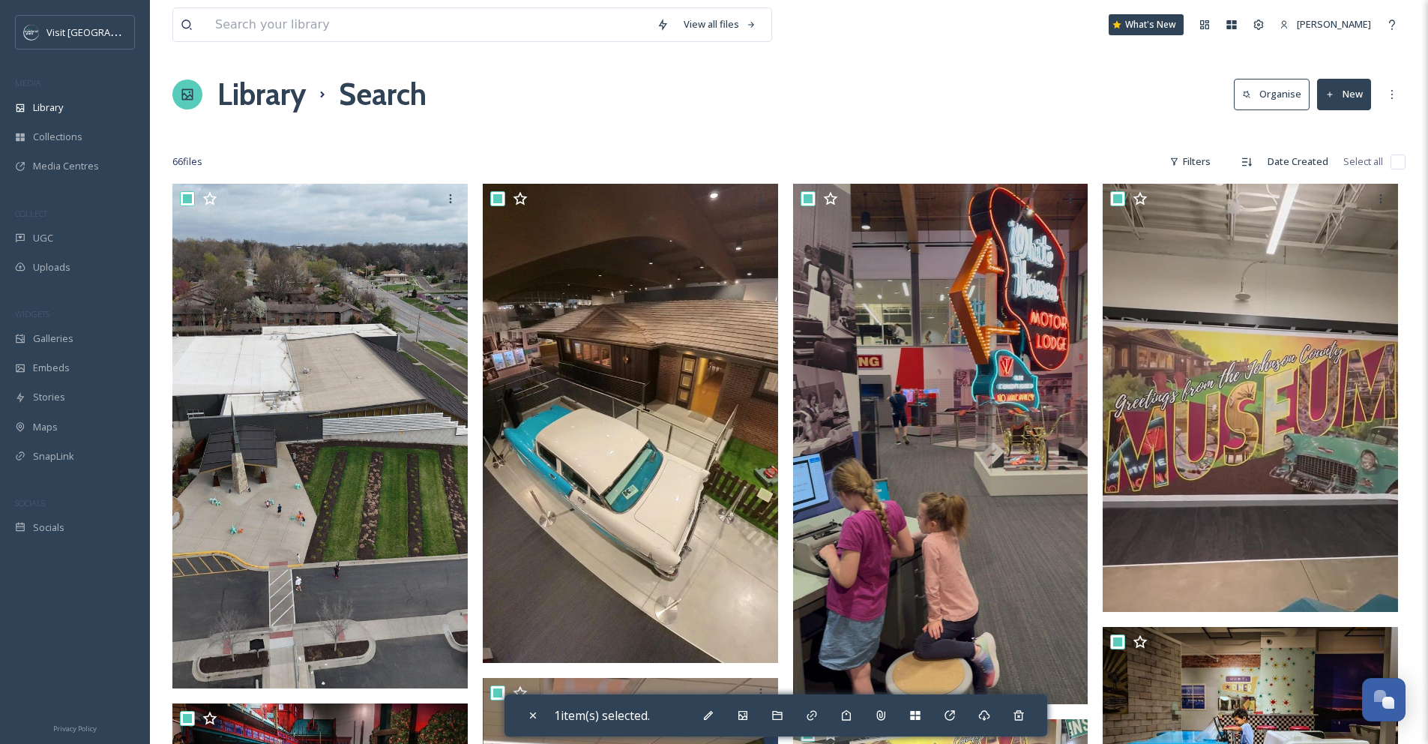
checkbox input "true"
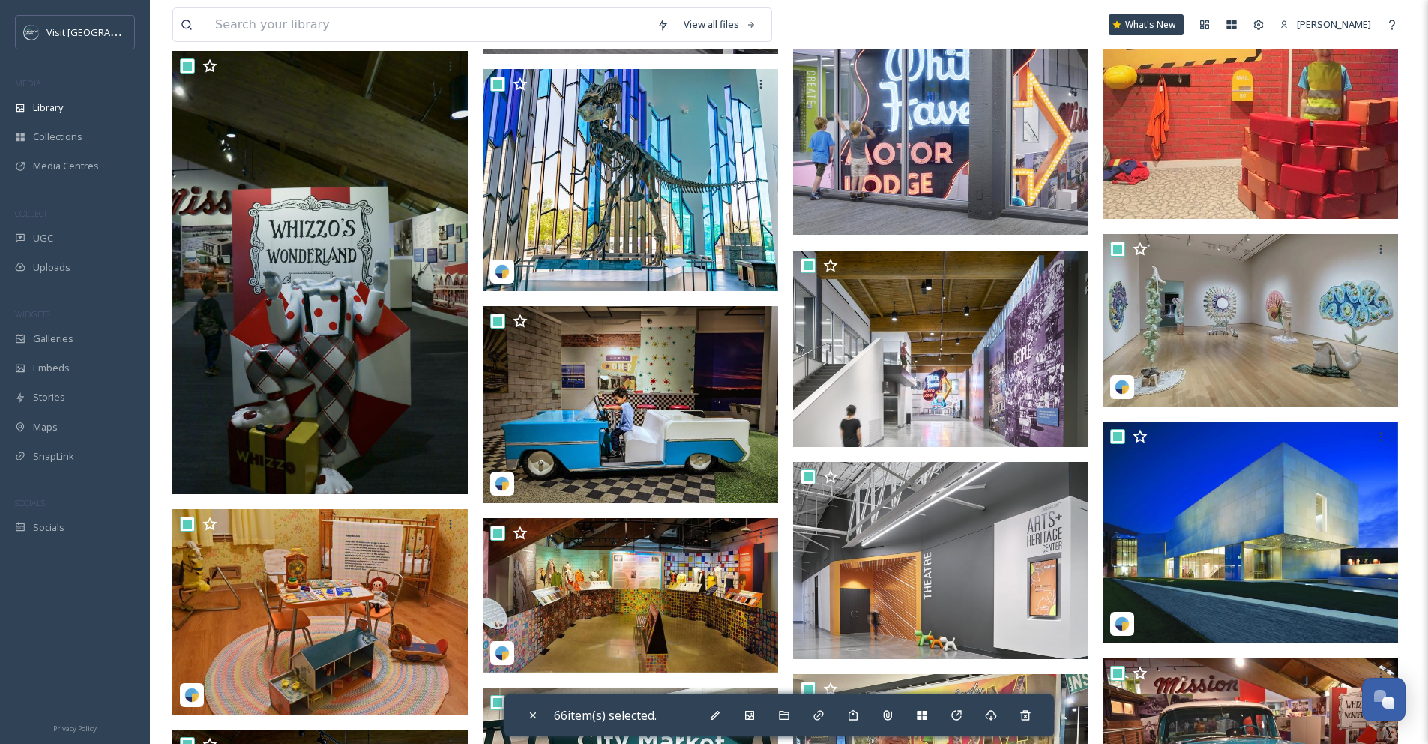
scroll to position [2377, 0]
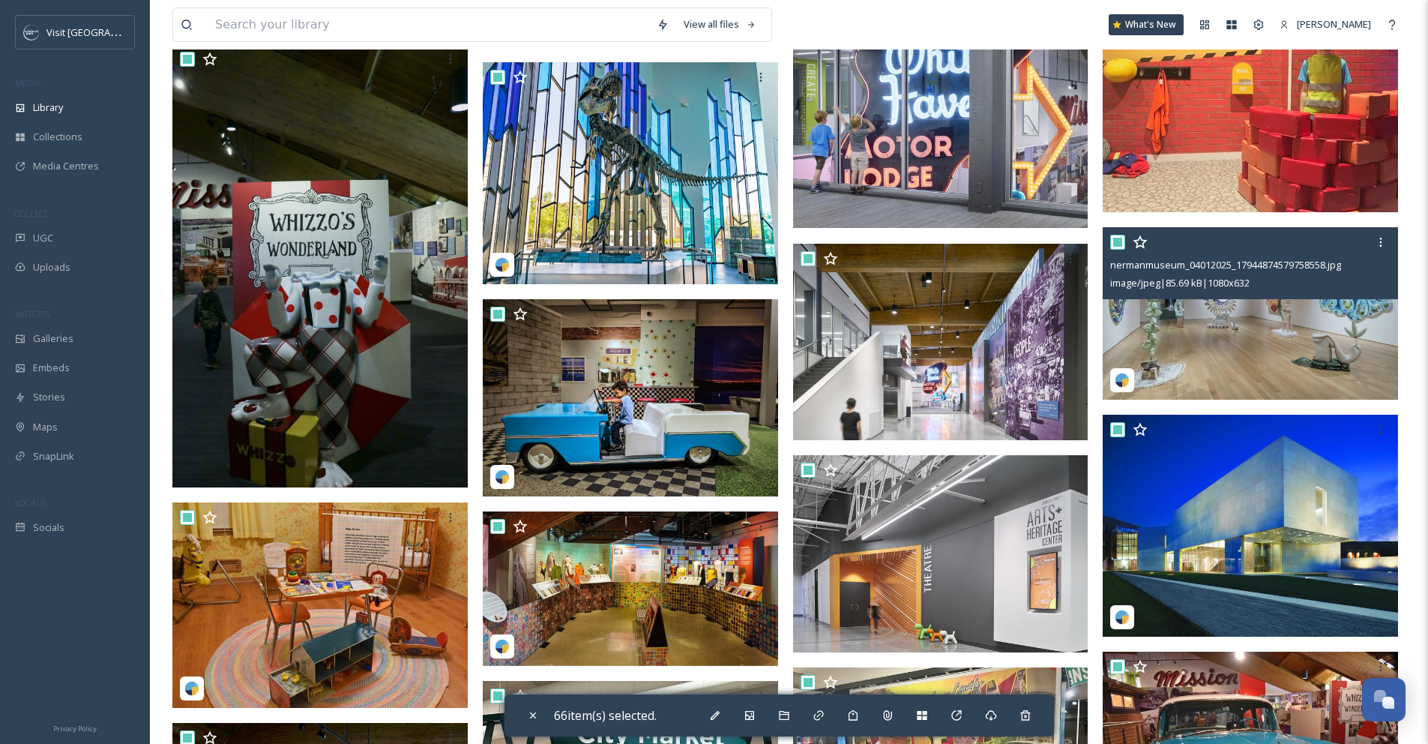
click at [1119, 245] on input "checkbox" at bounding box center [1117, 242] width 15 height 15
checkbox input "false"
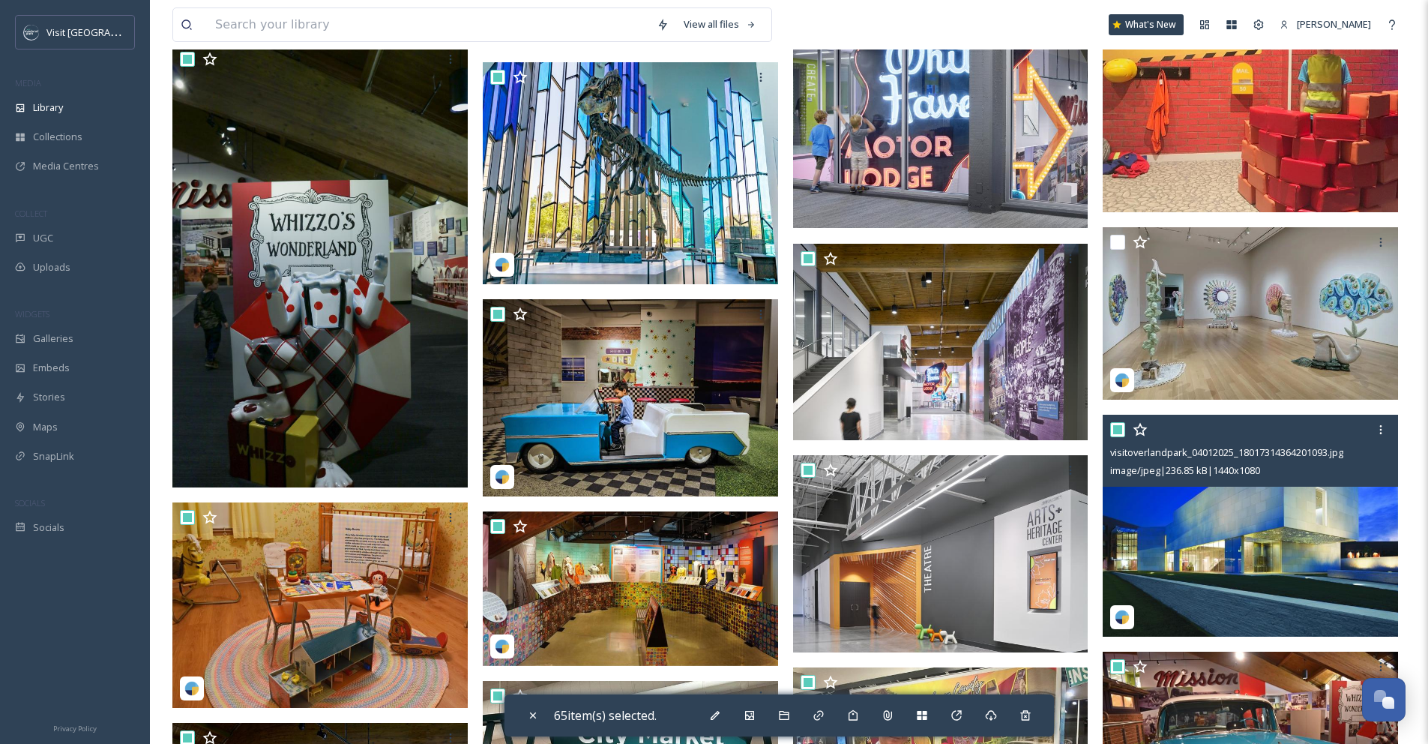
click at [1117, 429] on input "checkbox" at bounding box center [1117, 429] width 15 height 15
checkbox input "false"
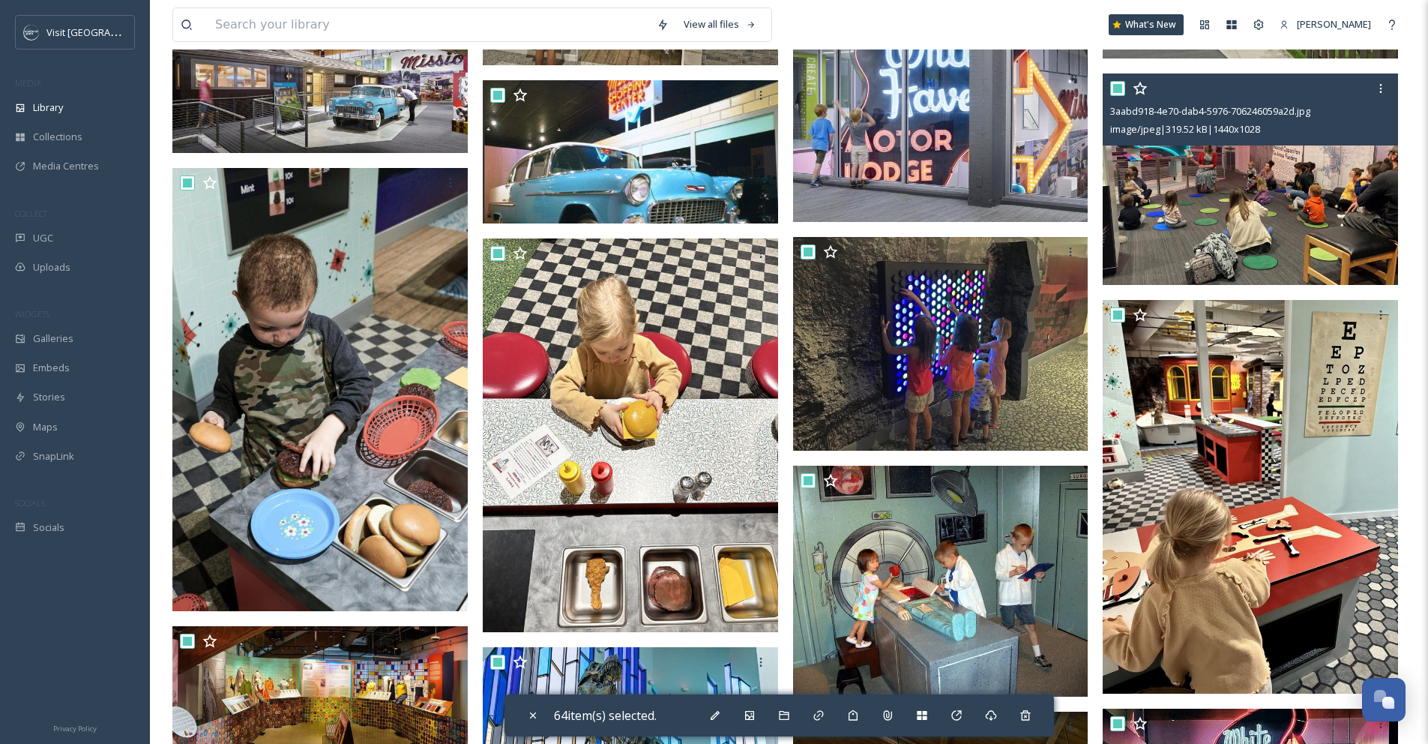
scroll to position [3835, 0]
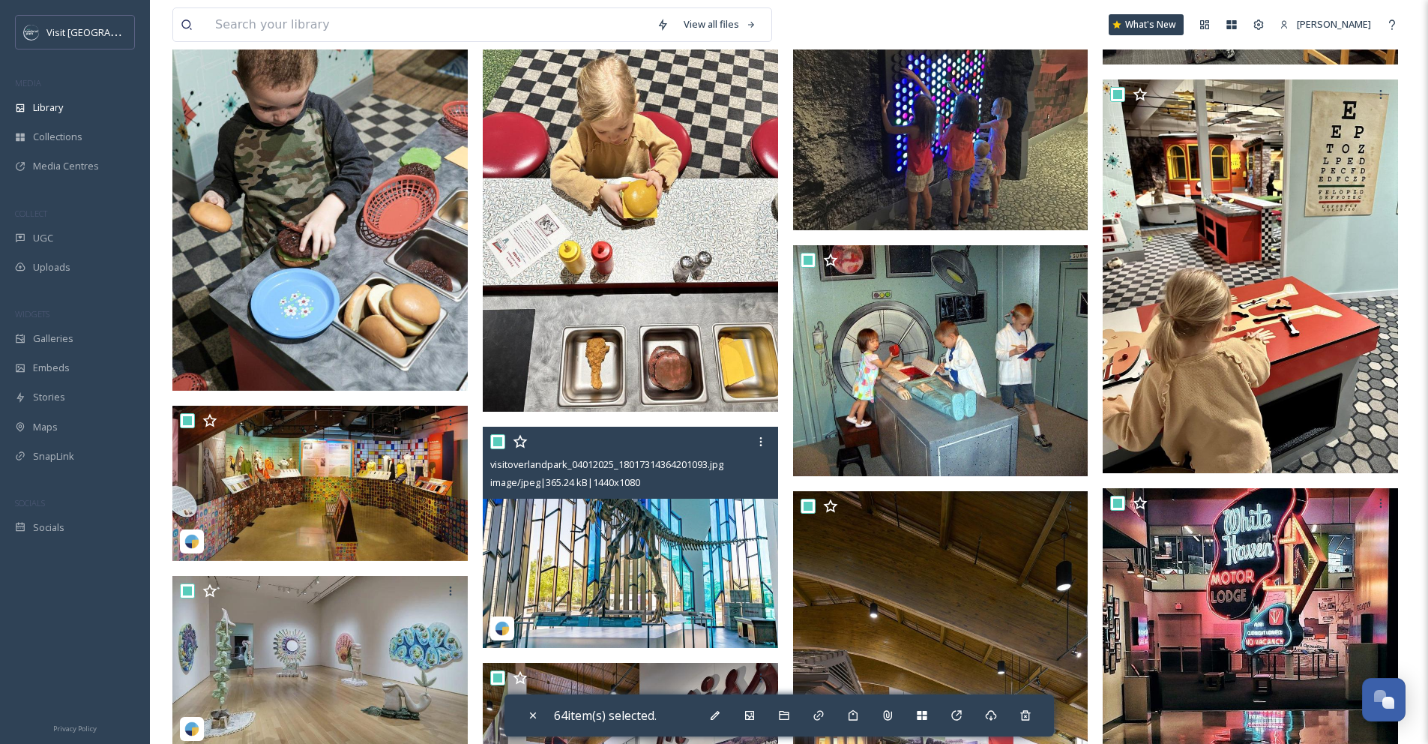
click at [499, 441] on input "checkbox" at bounding box center [497, 441] width 15 height 15
checkbox input "false"
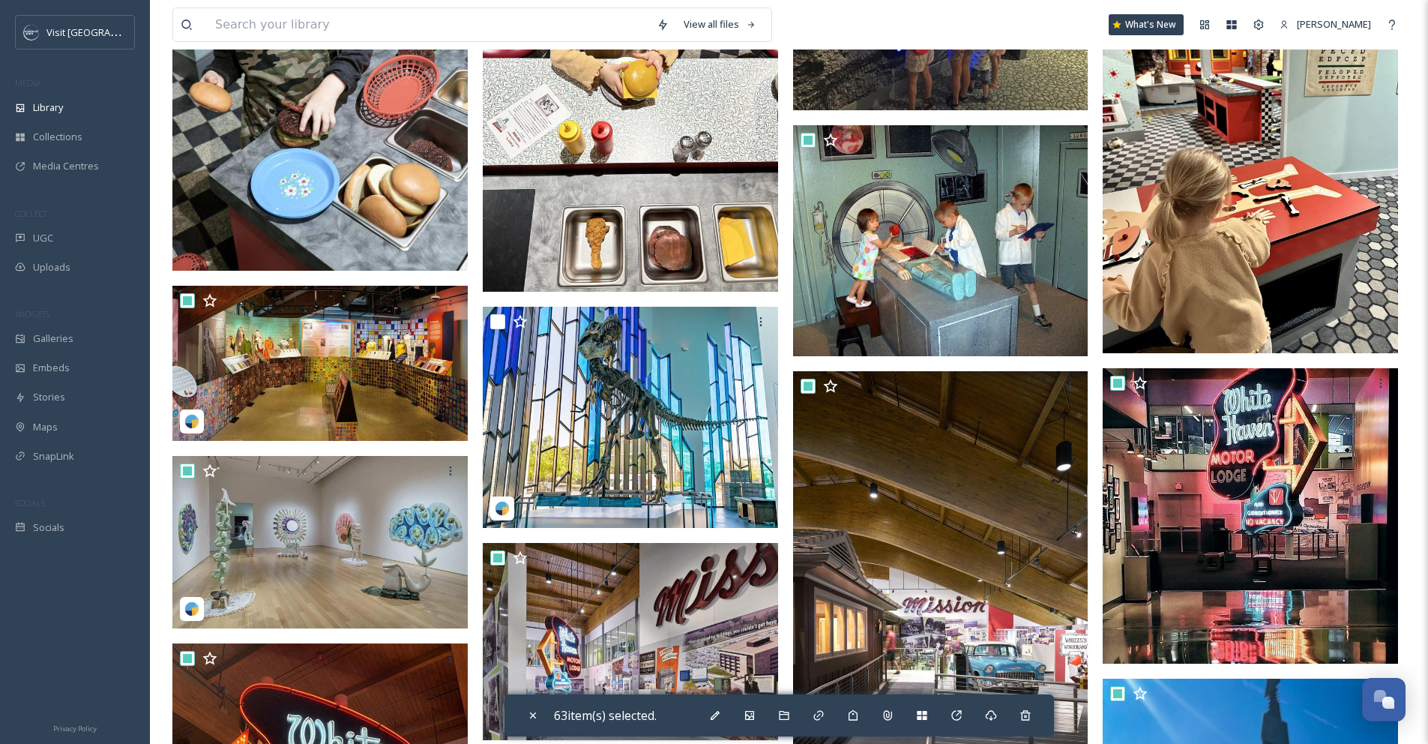
scroll to position [4042, 0]
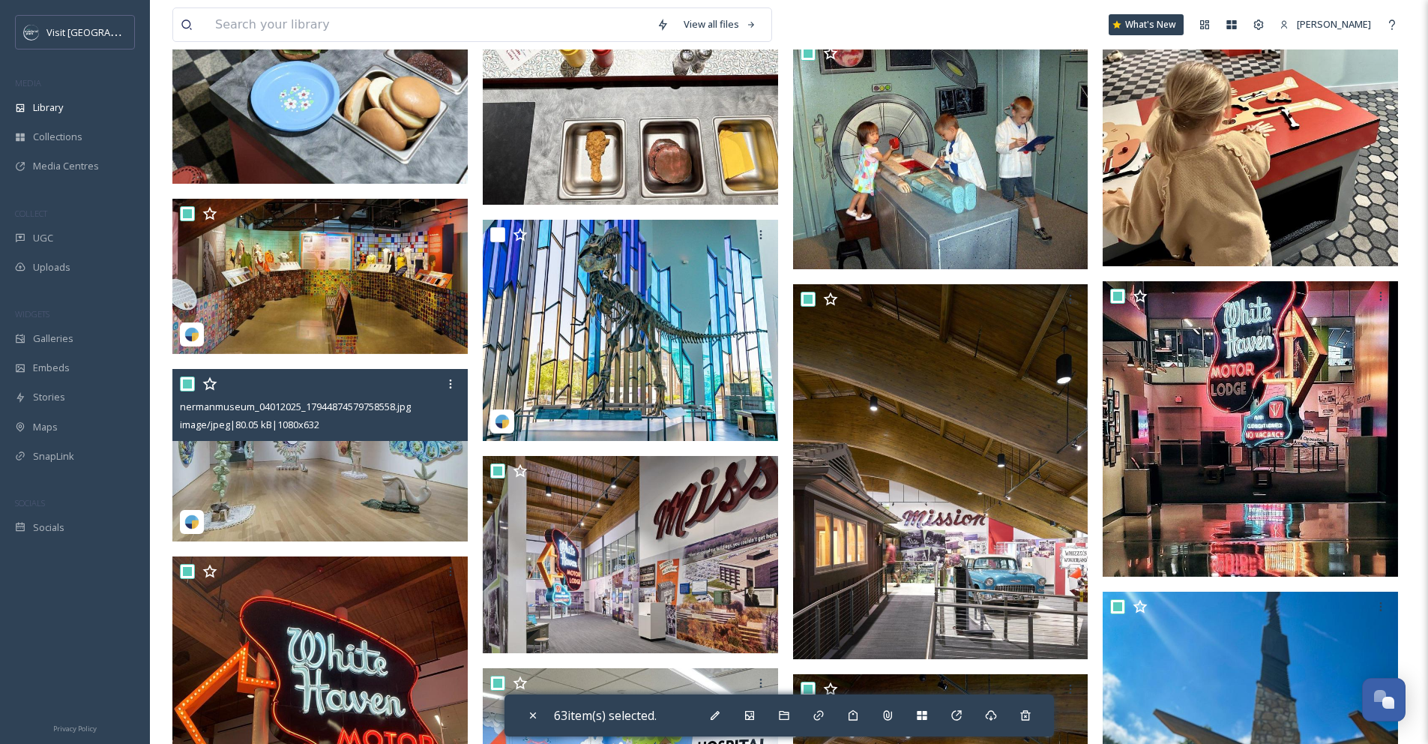
click at [190, 387] on input "checkbox" at bounding box center [187, 383] width 15 height 15
checkbox input "false"
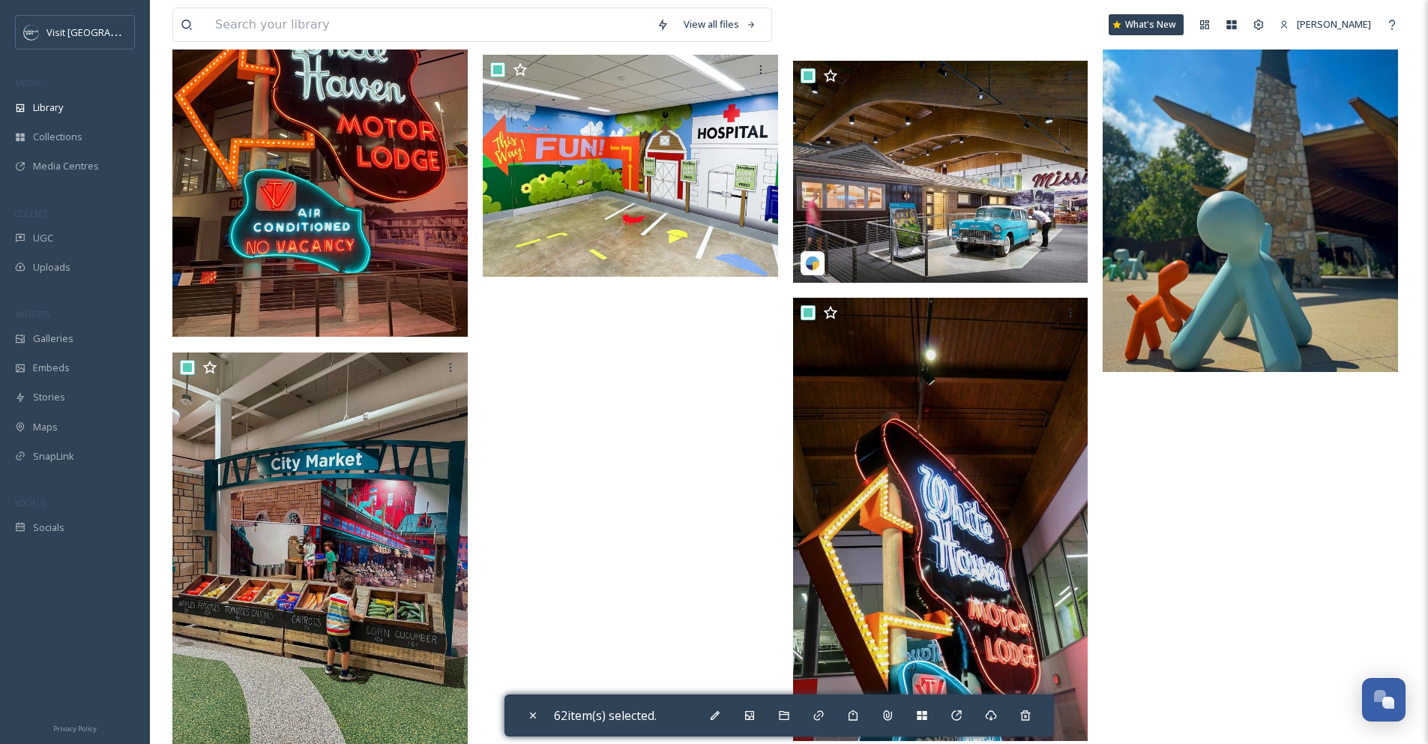
scroll to position [4682, 0]
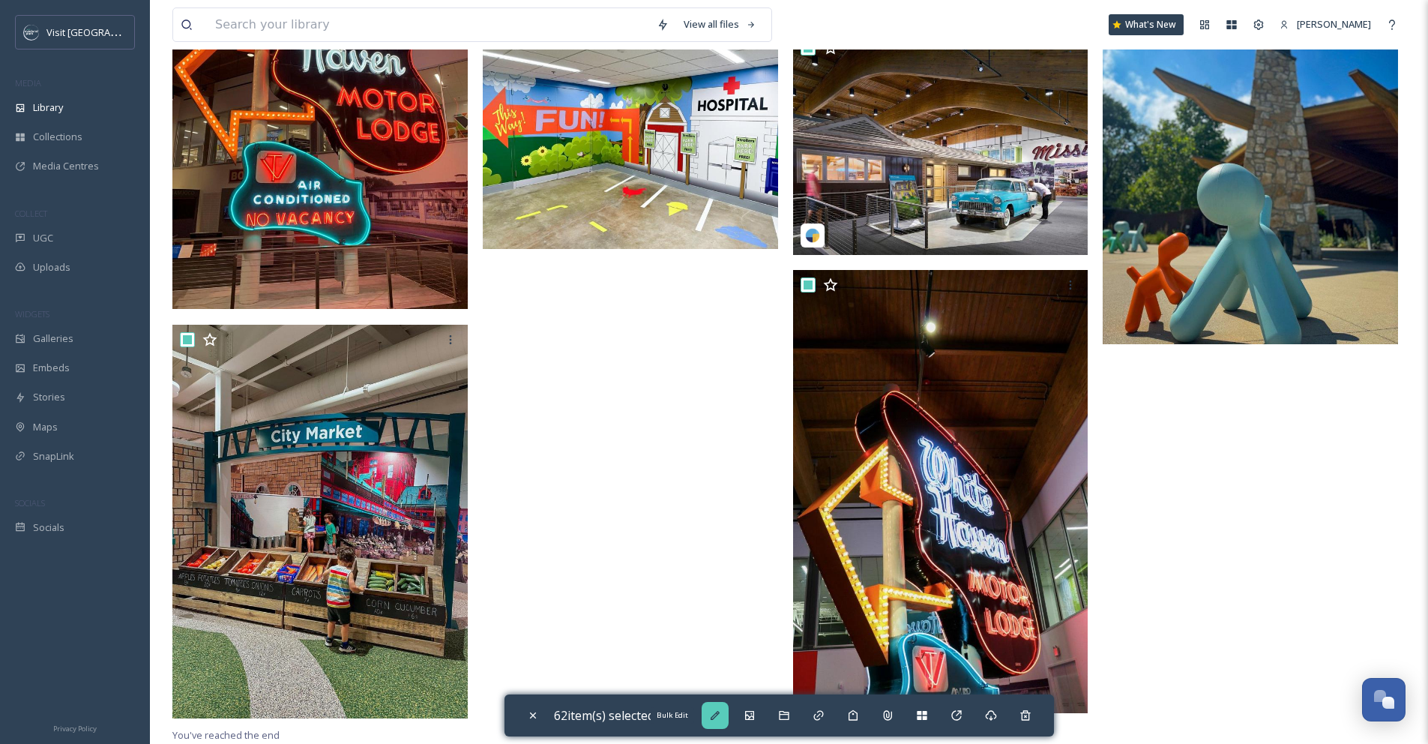
click at [718, 711] on icon at bounding box center [715, 715] width 12 height 12
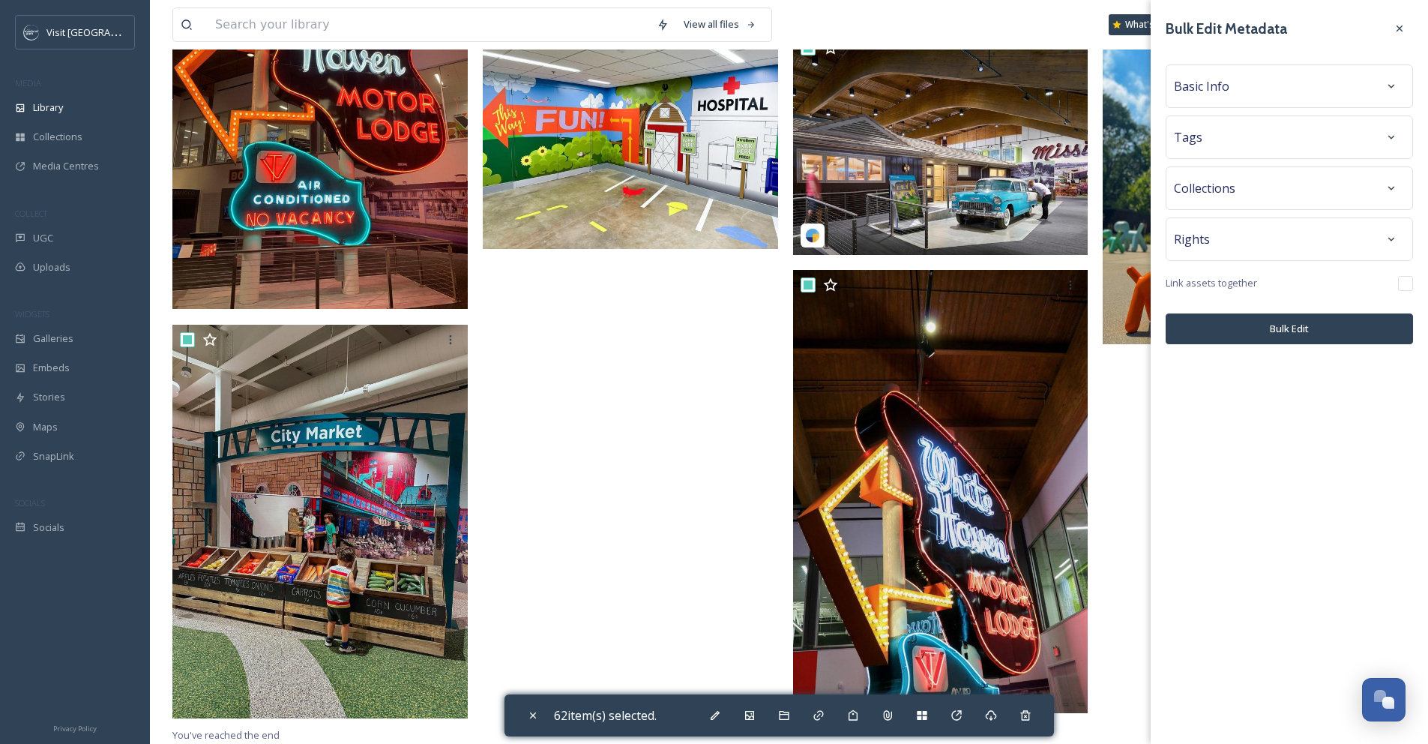
click at [1336, 89] on div "Basic Info" at bounding box center [1289, 86] width 231 height 27
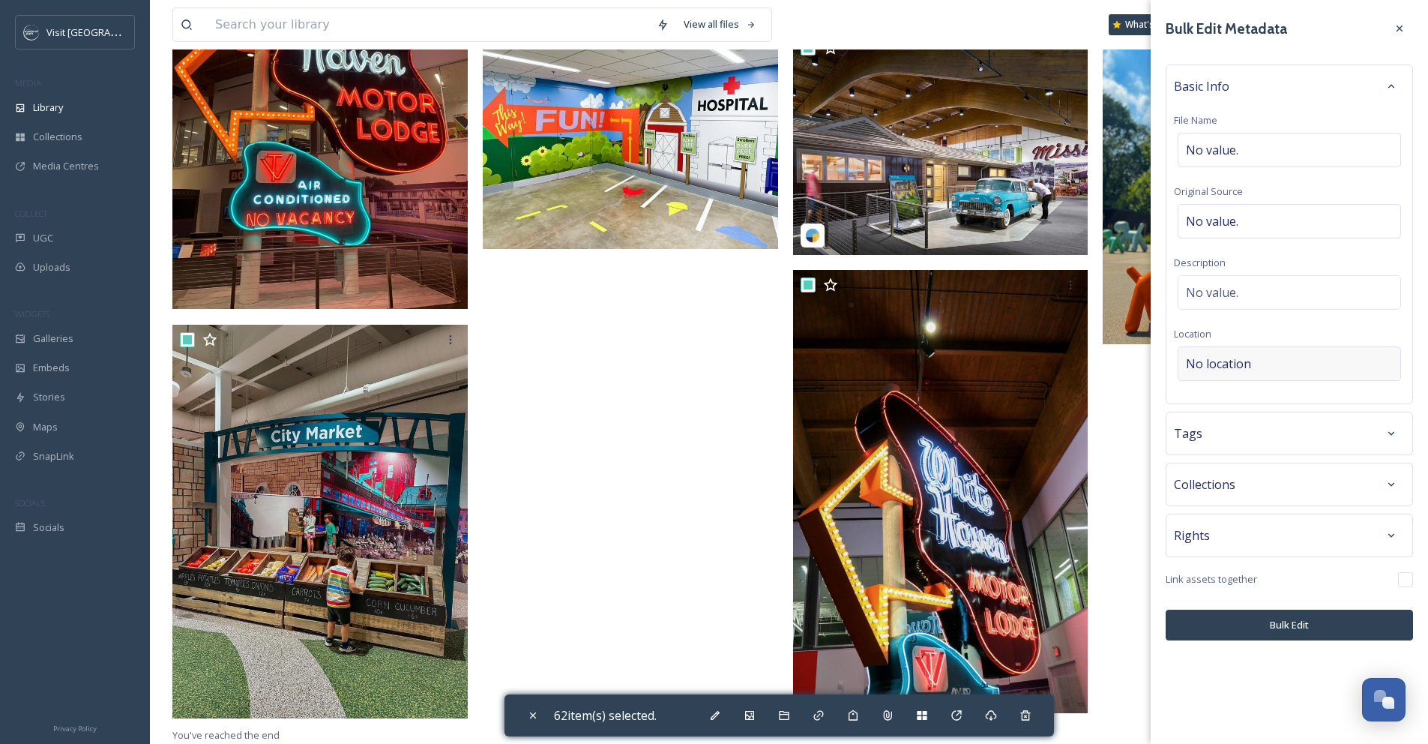
click at [1262, 357] on div "No location" at bounding box center [1289, 363] width 223 height 34
click at [1262, 357] on input at bounding box center [1289, 363] width 222 height 33
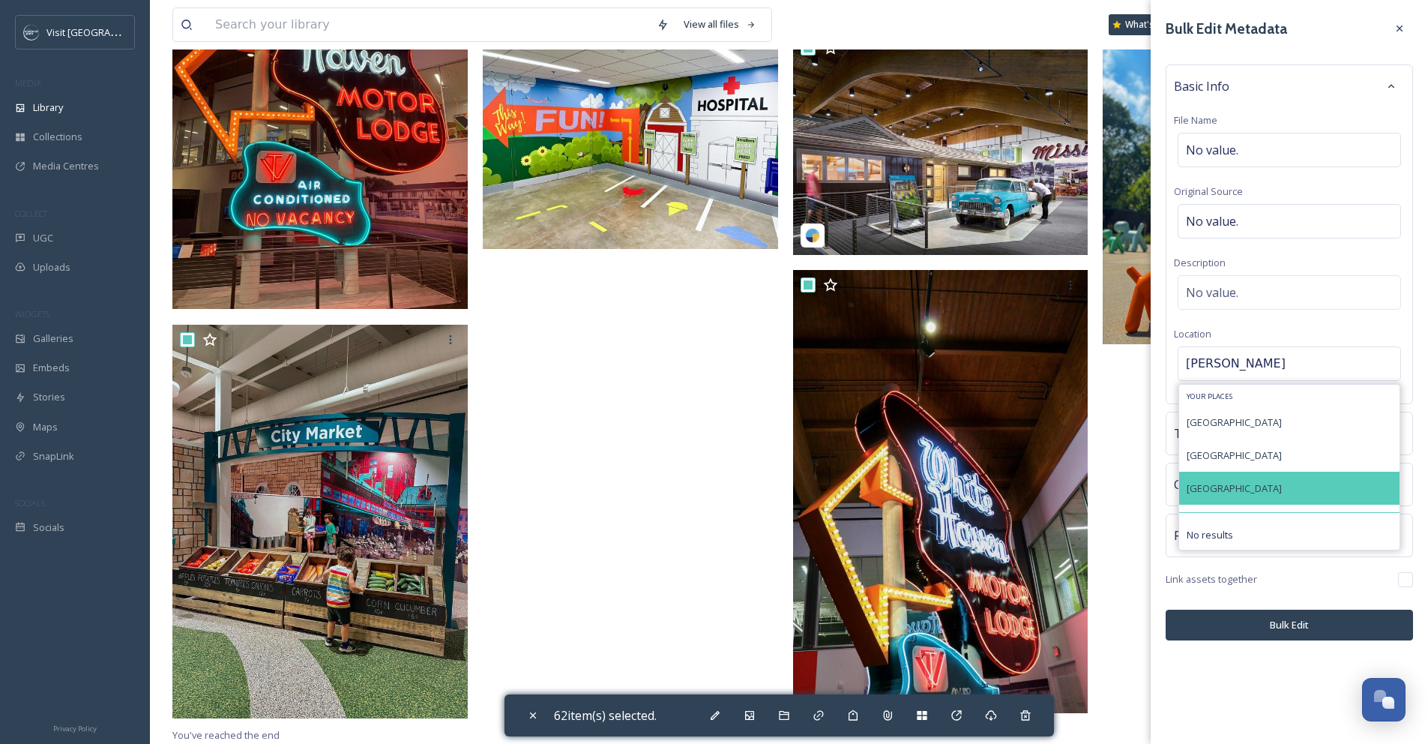
type input "John"
click at [1312, 489] on div "Johnson County Museum" at bounding box center [1289, 487] width 220 height 33
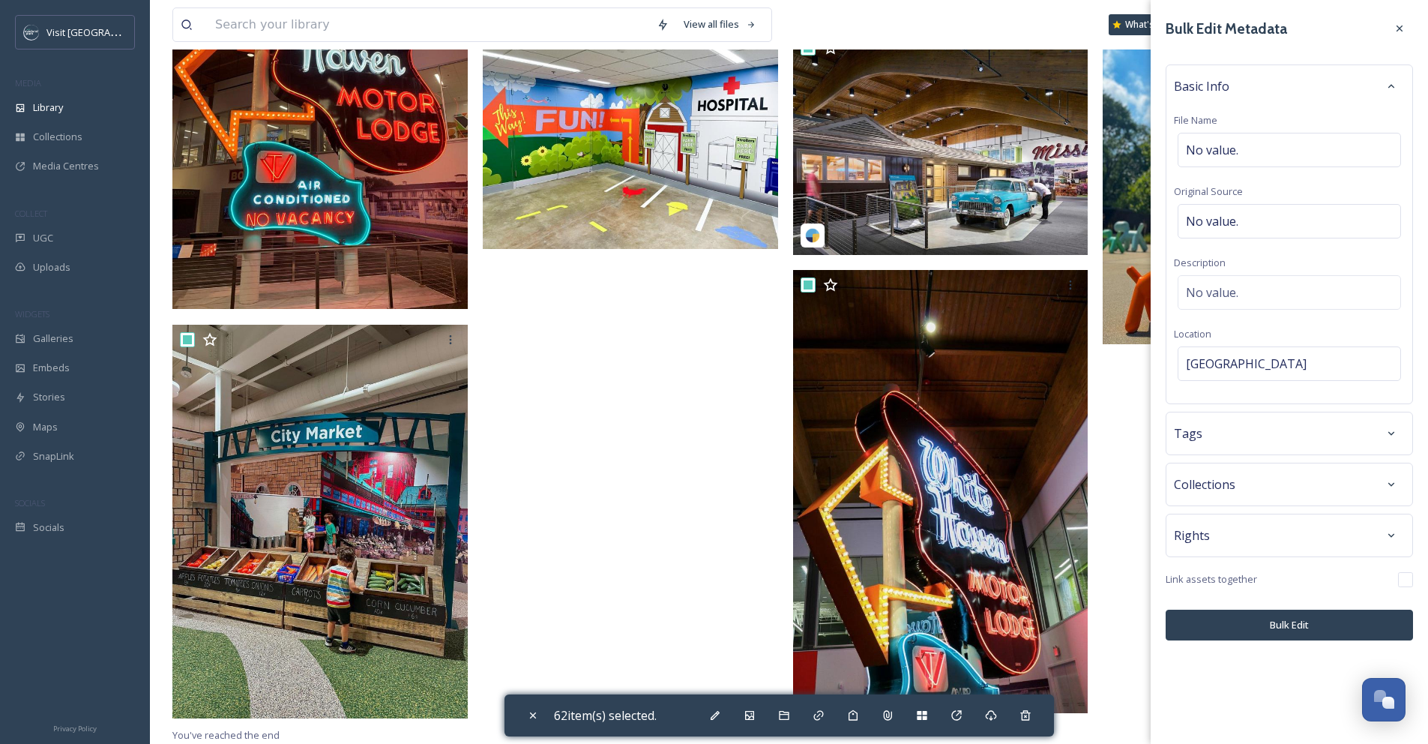
click at [1304, 431] on div "Tags" at bounding box center [1289, 433] width 231 height 27
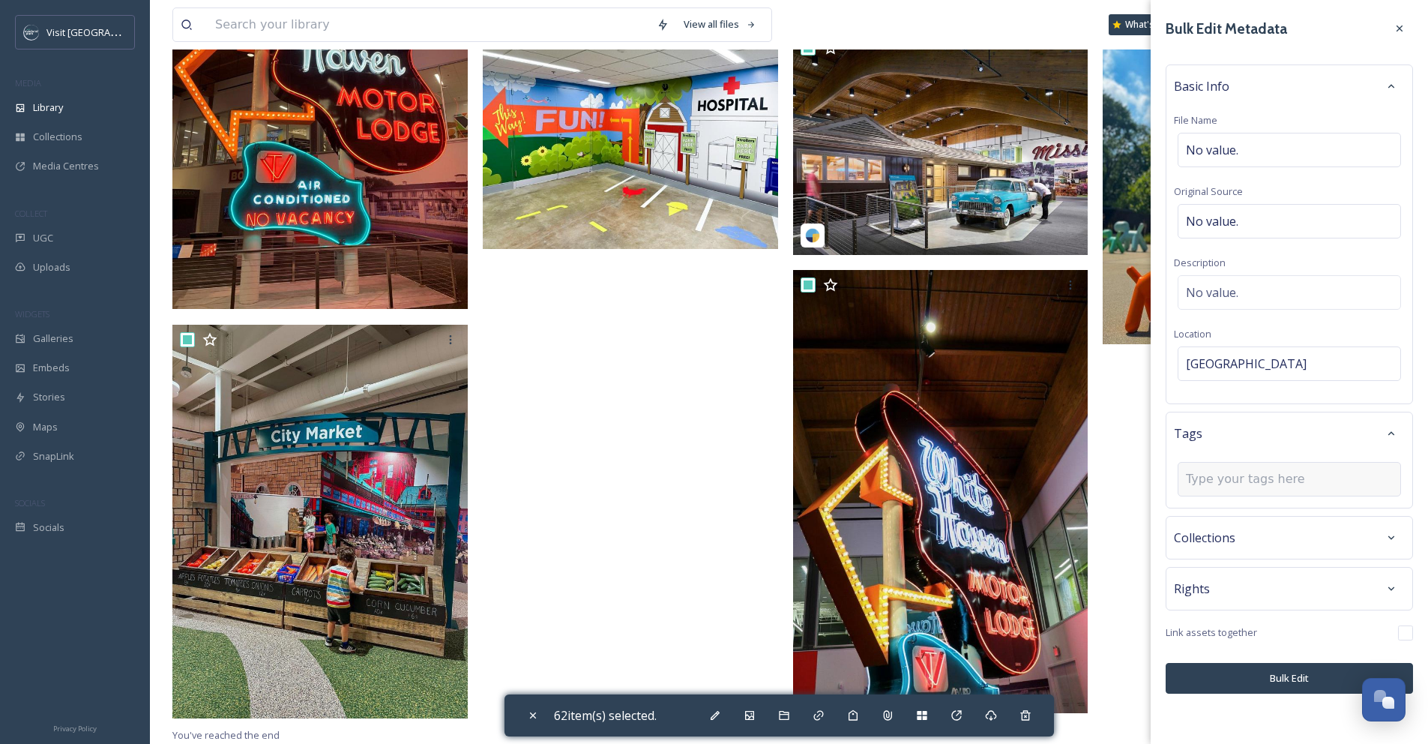
click at [1299, 473] on input at bounding box center [1261, 479] width 150 height 18
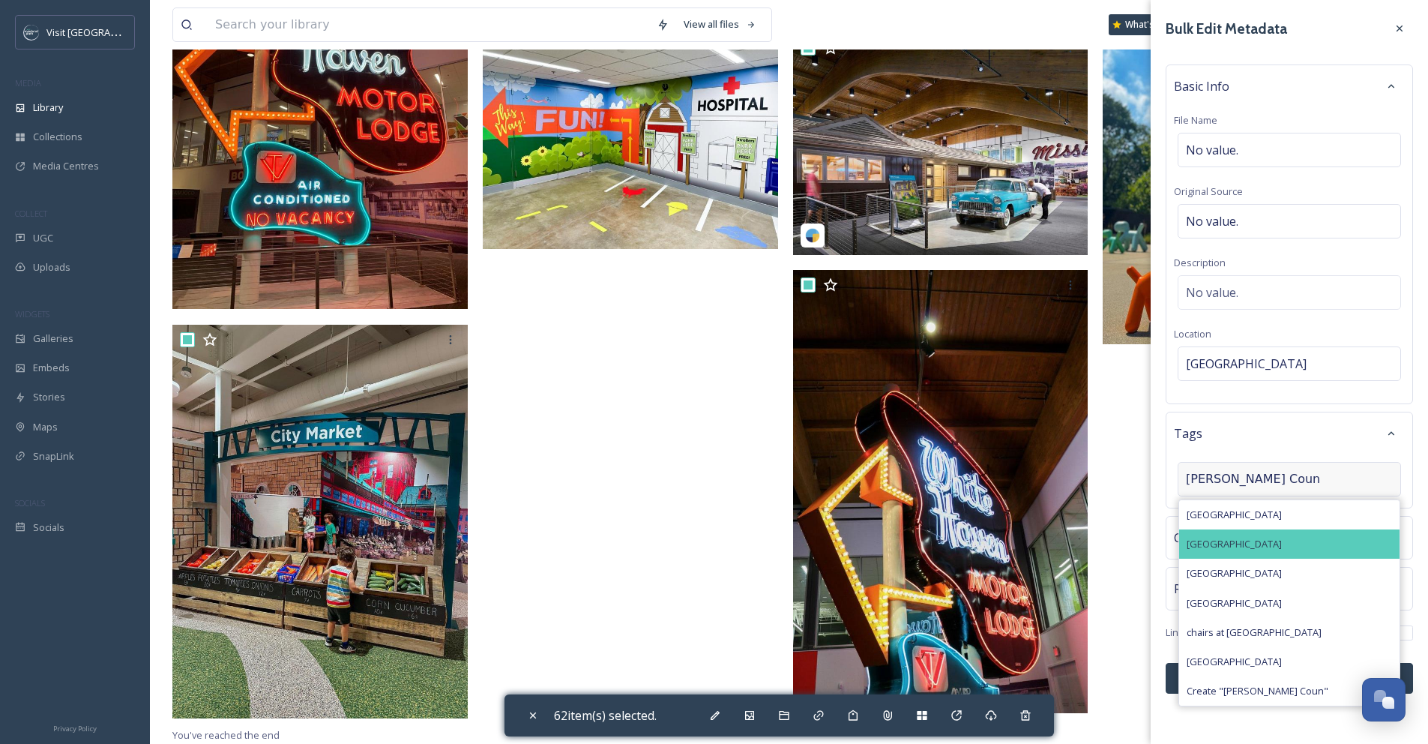
type input "Johnson Coun"
click at [1282, 548] on span "johnson county museum" at bounding box center [1234, 544] width 95 height 14
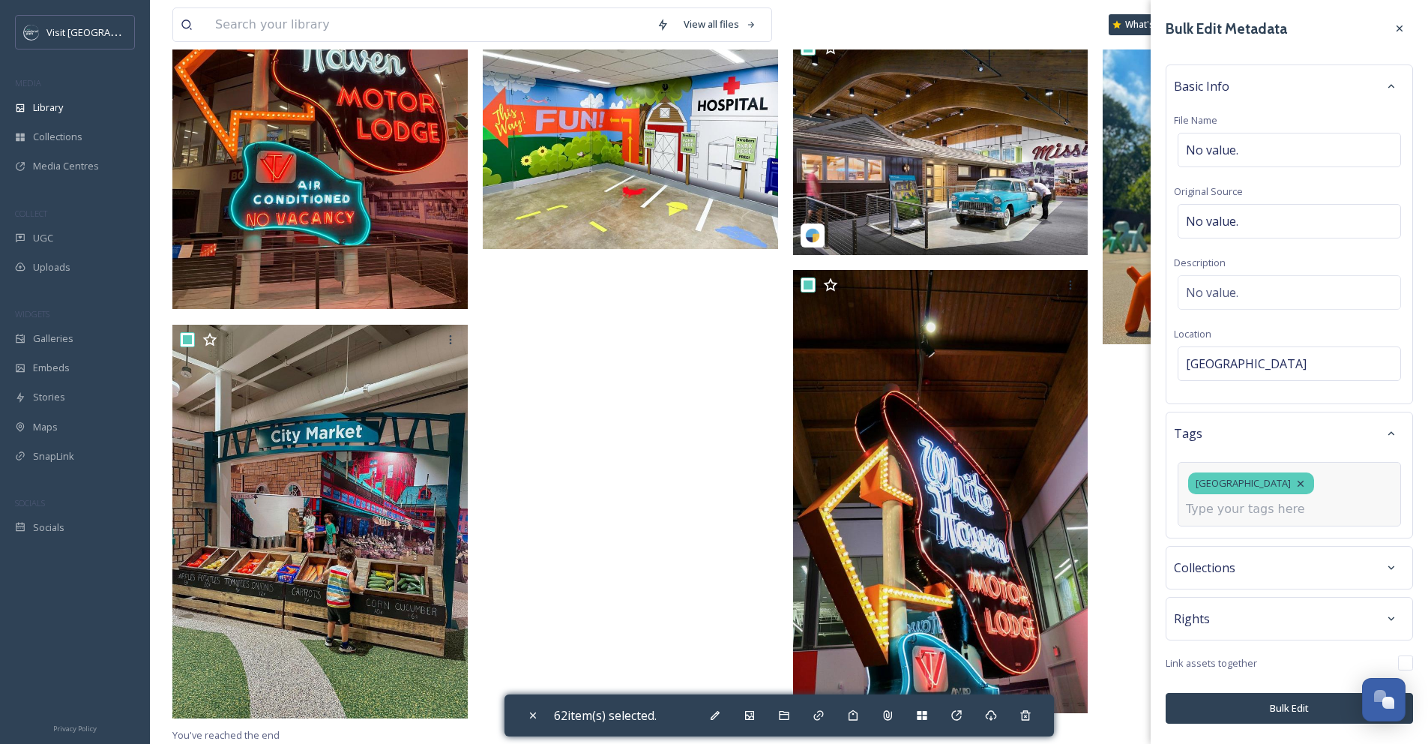
click at [1268, 707] on div "Bulk Edit Metadata Basic Info File Name No value. Original Source No value. Des…" at bounding box center [1289, 369] width 277 height 738
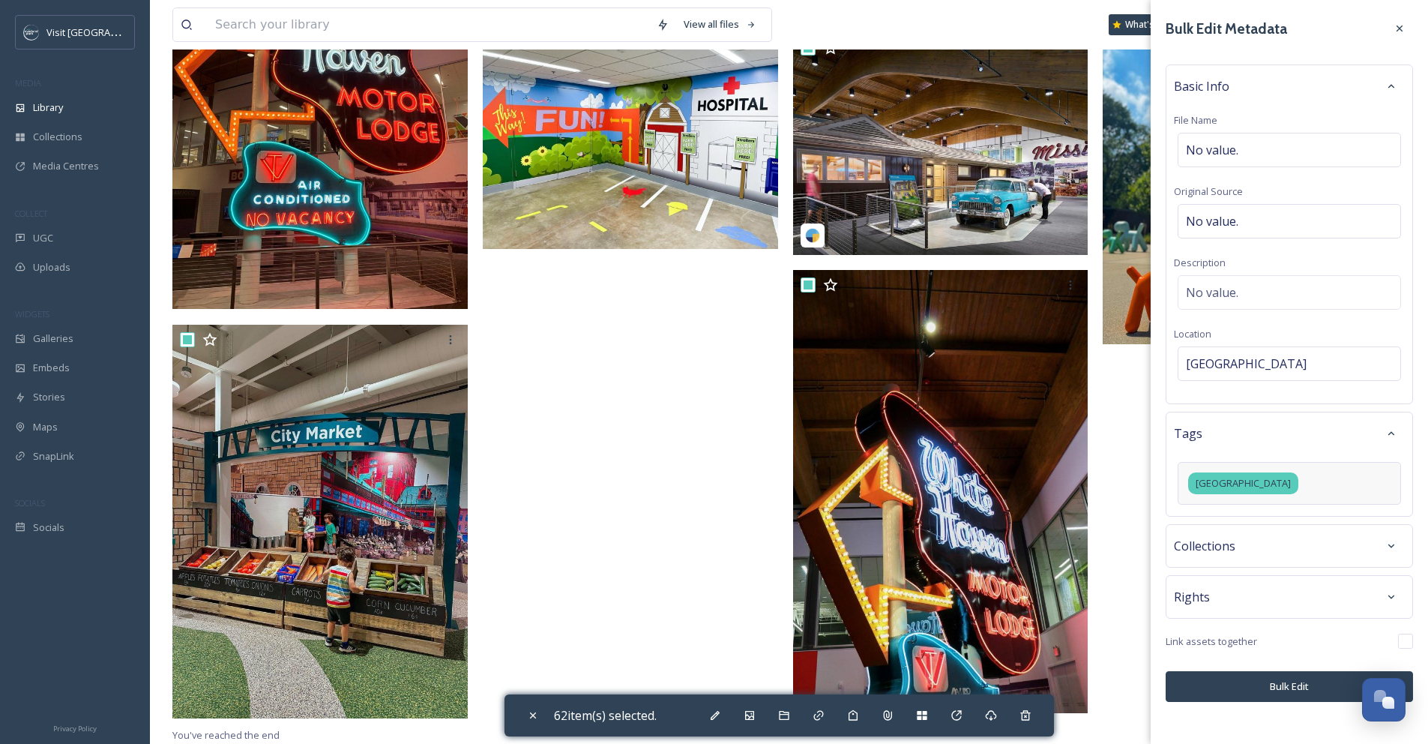
click at [1271, 684] on button "Bulk Edit" at bounding box center [1289, 686] width 247 height 31
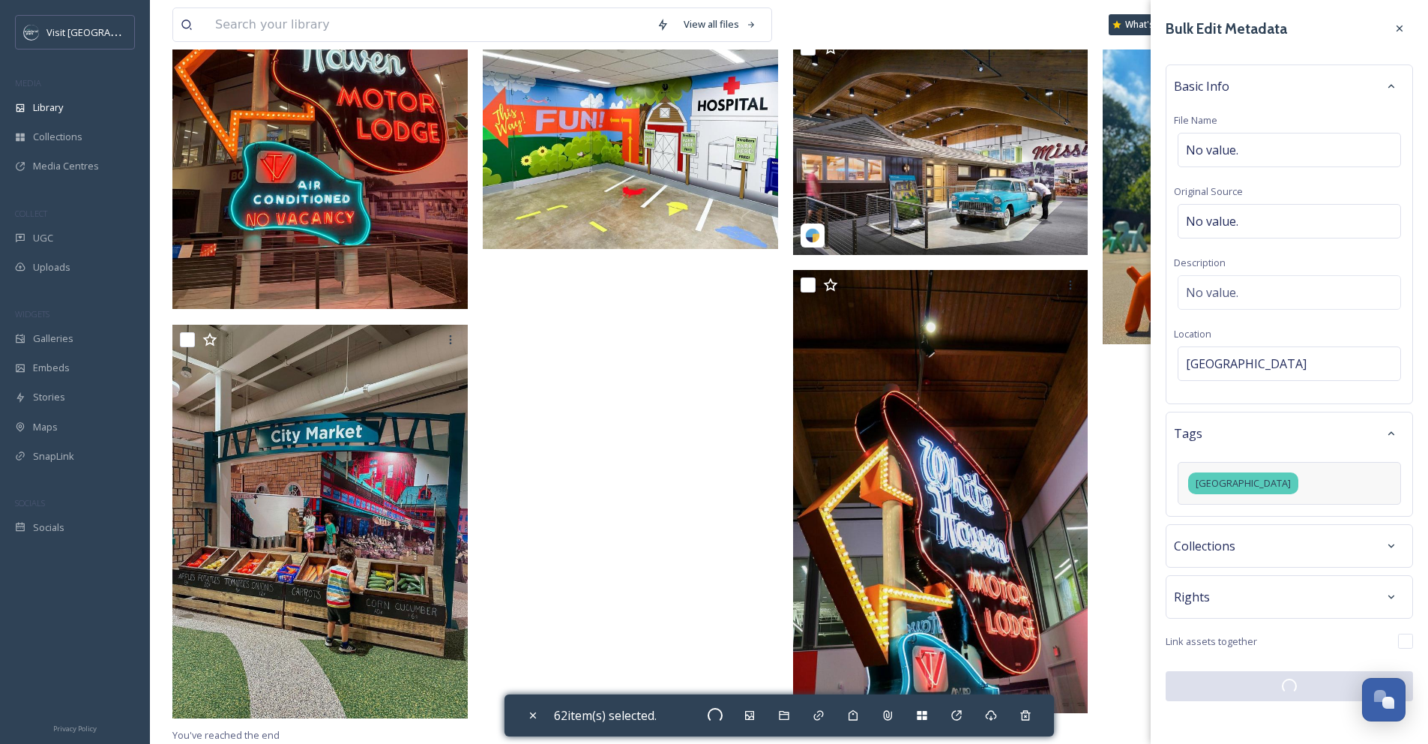
checkbox input "false"
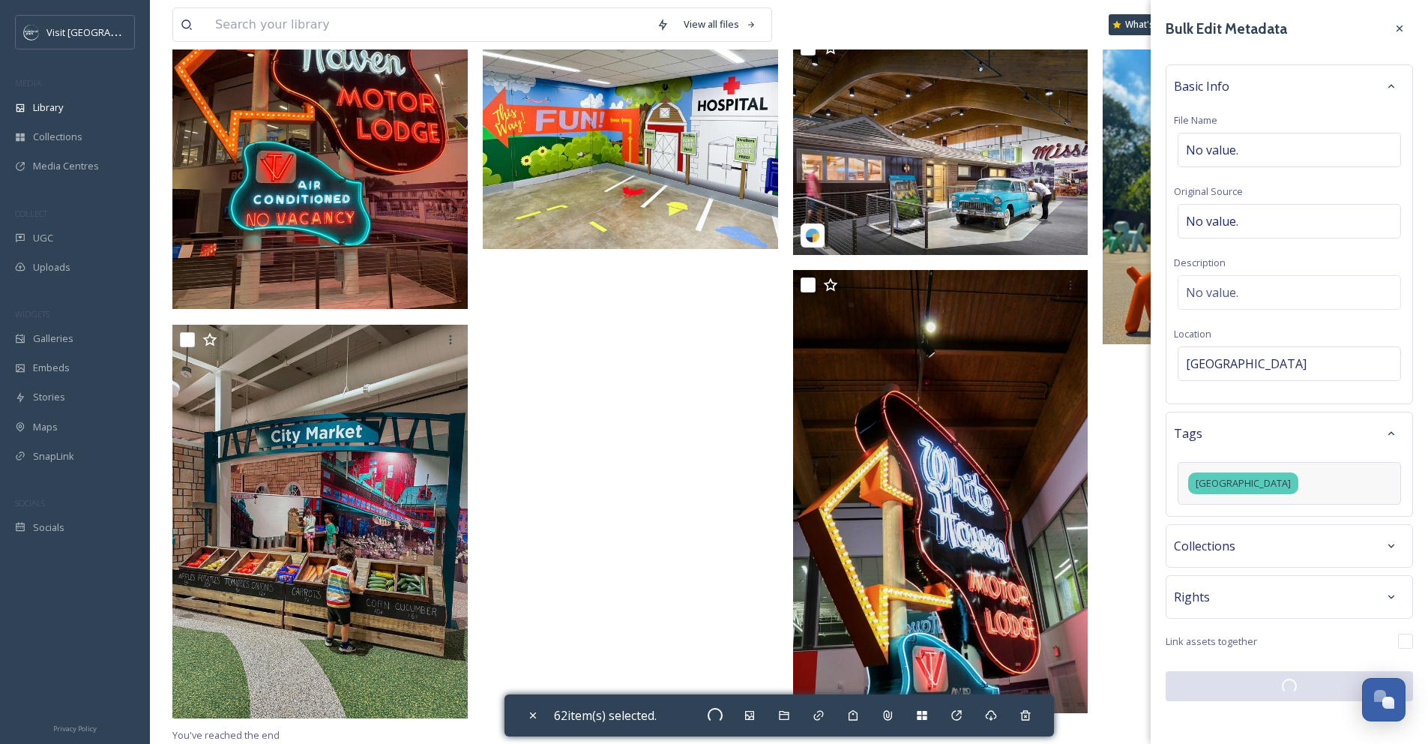
checkbox input "false"
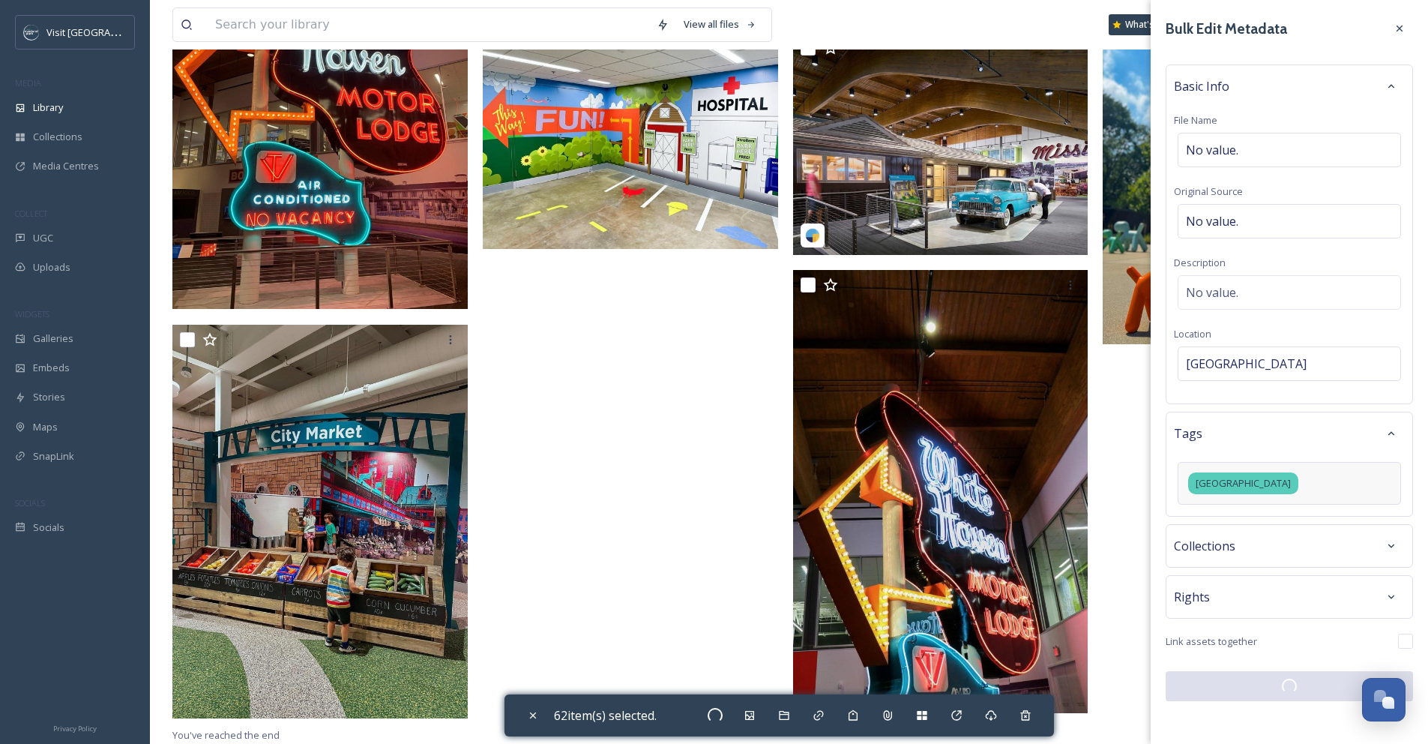
checkbox input "false"
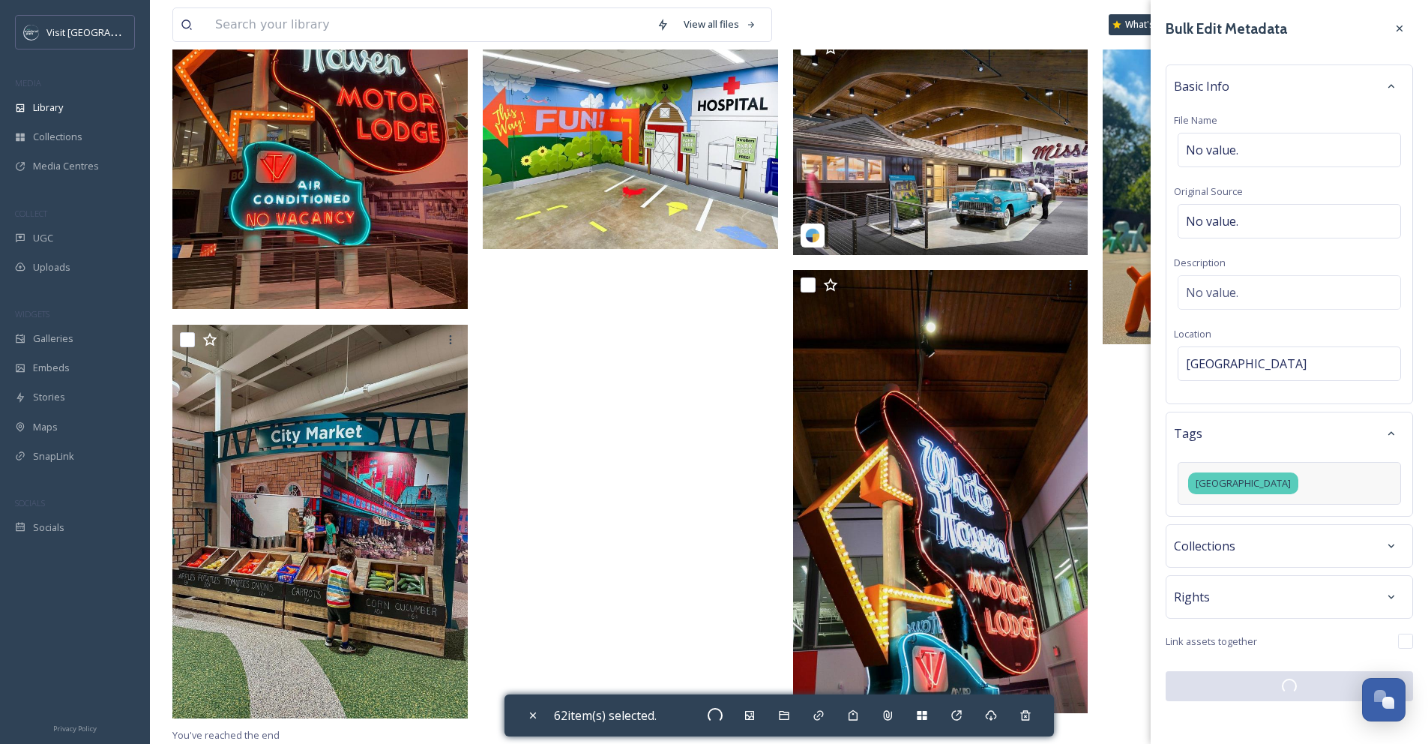
checkbox input "false"
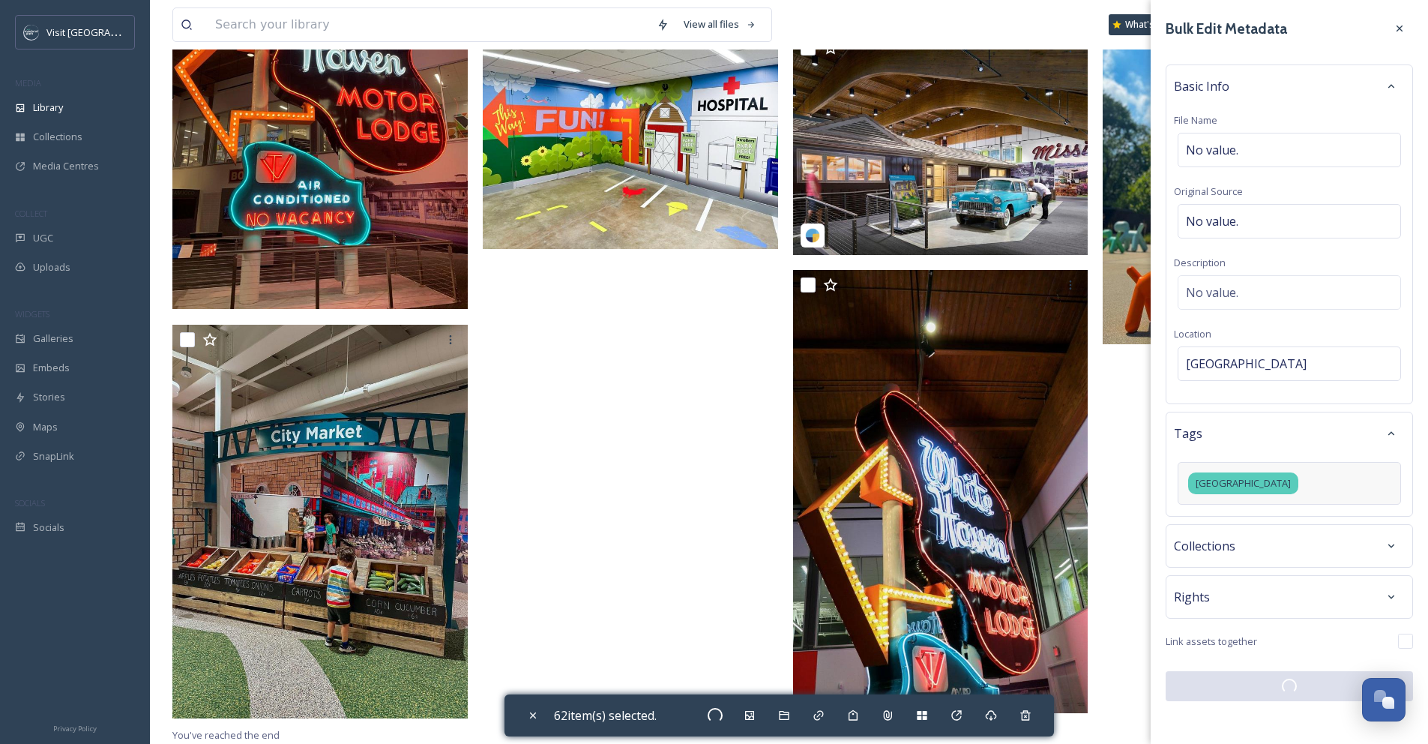
checkbox input "false"
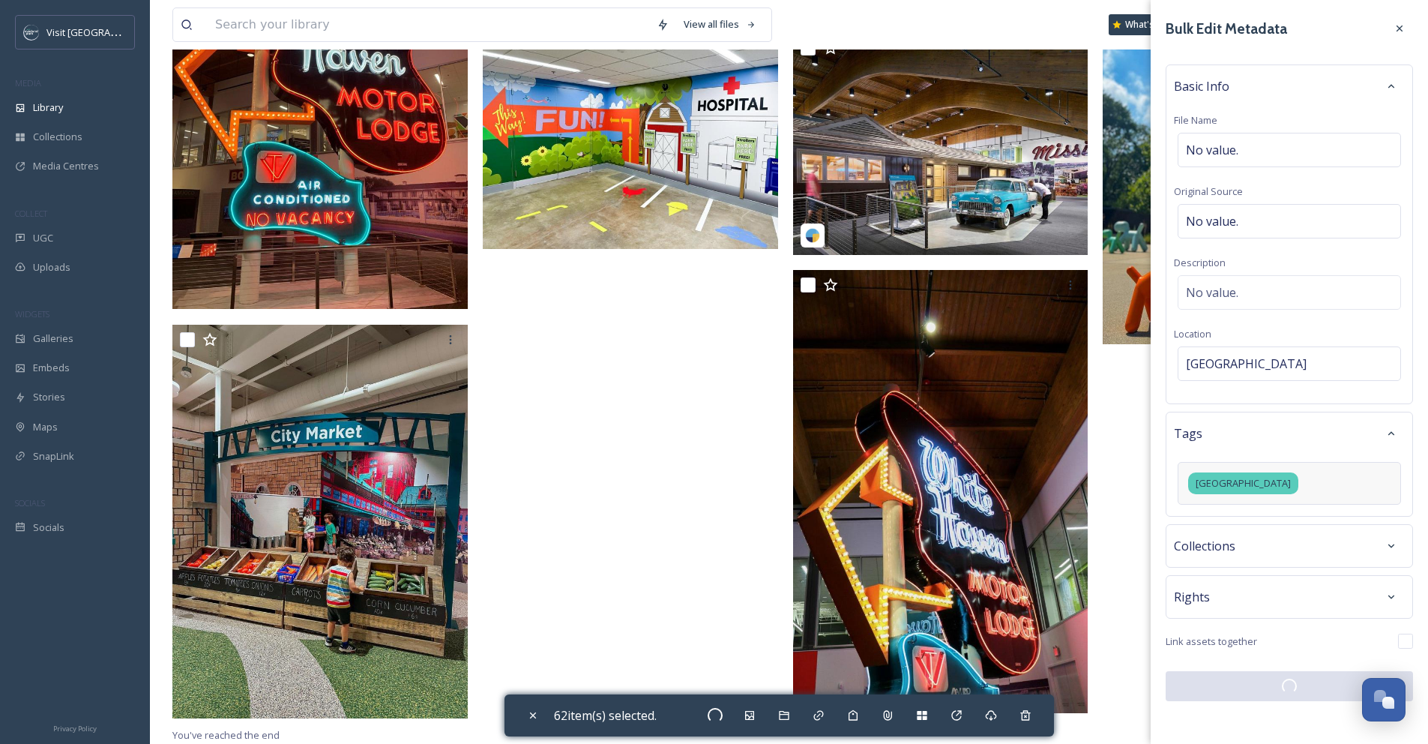
checkbox input "false"
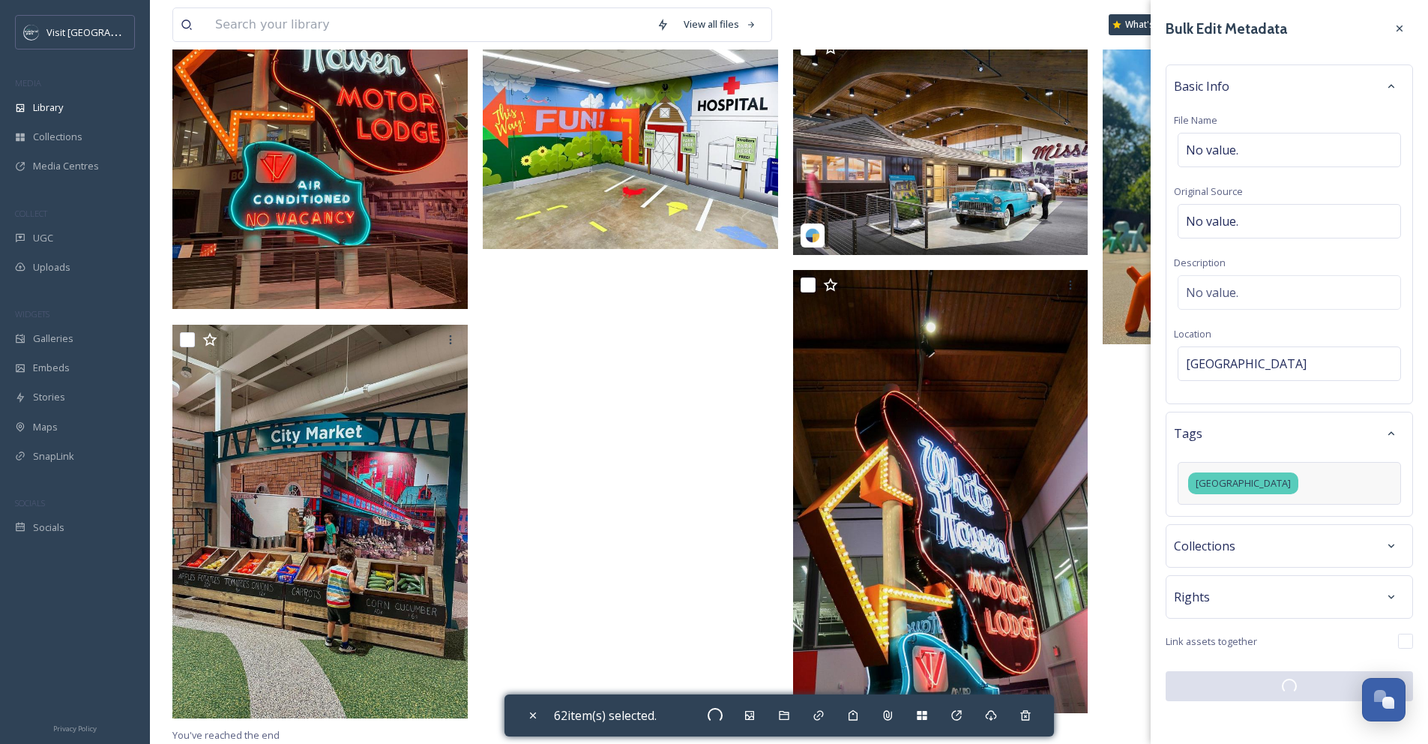
checkbox input "false"
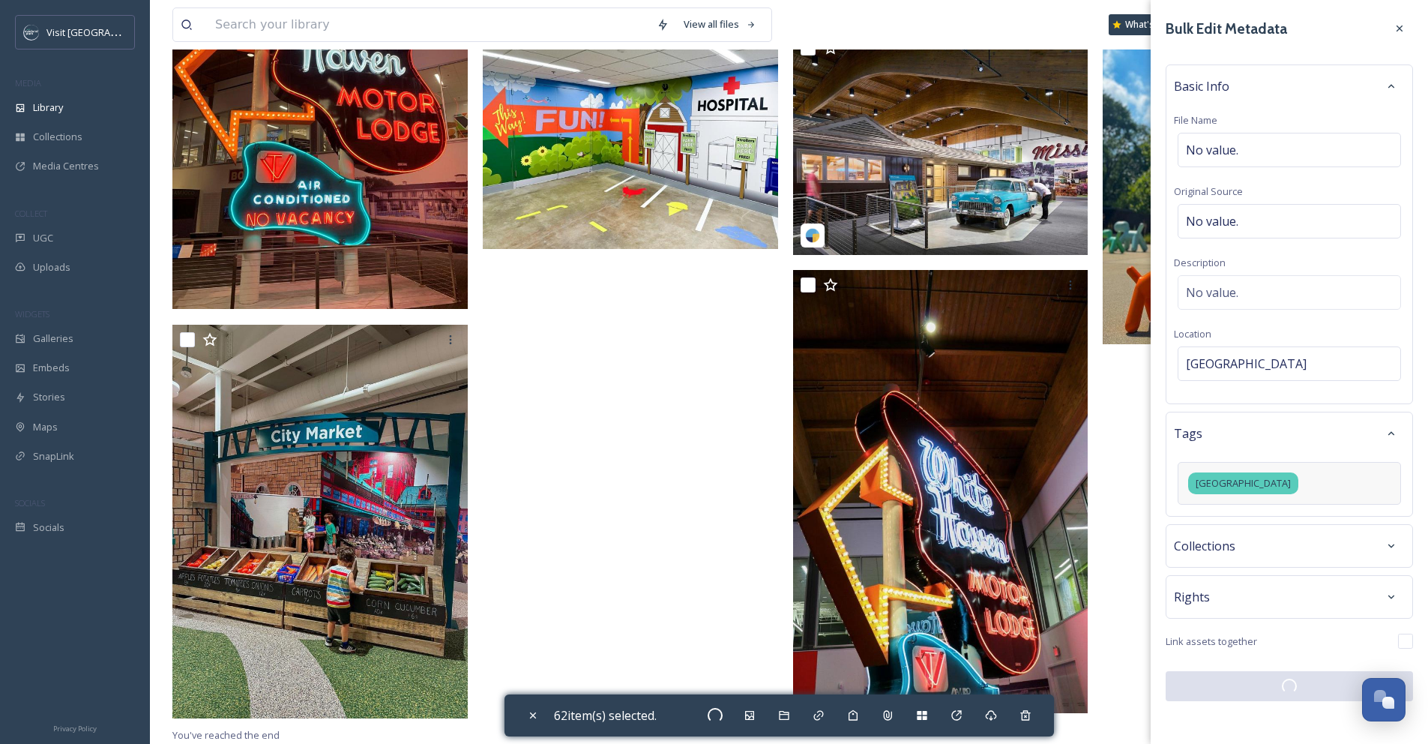
checkbox input "false"
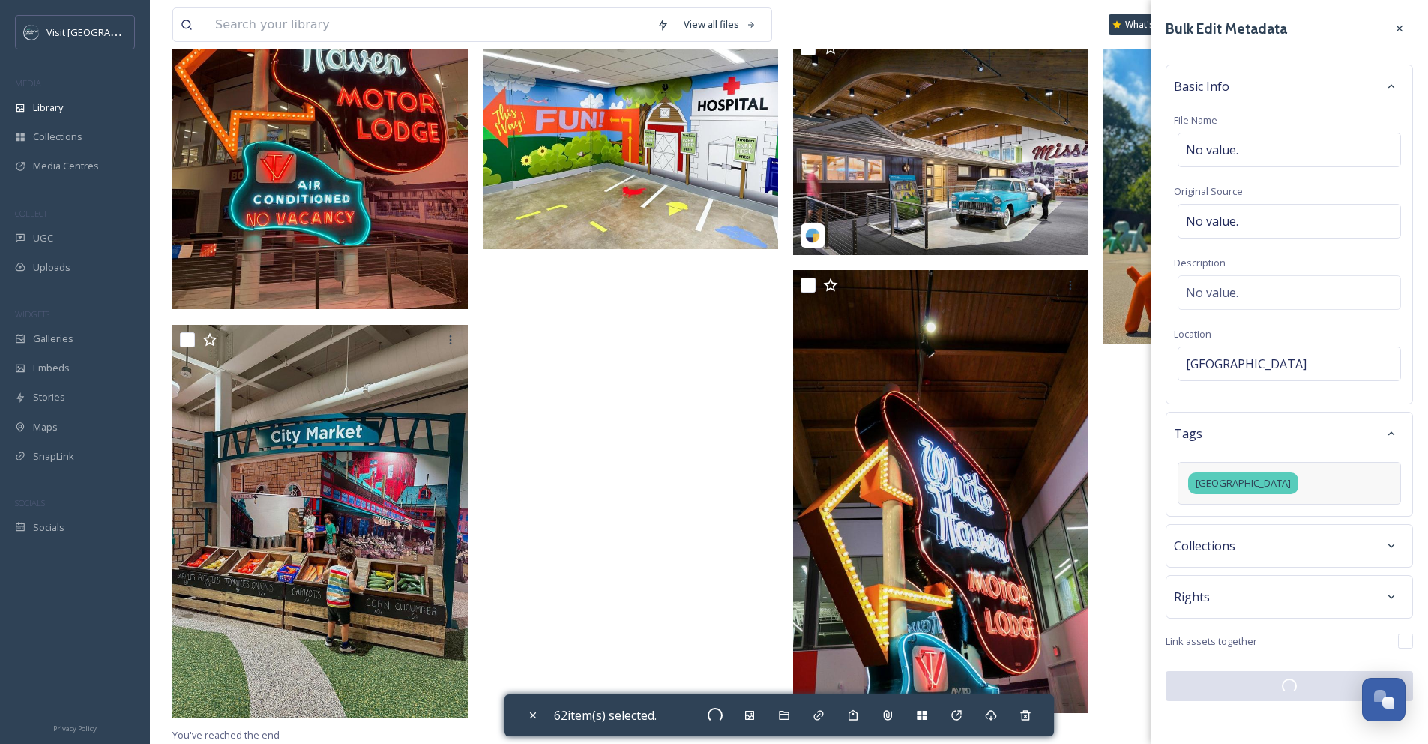
checkbox input "false"
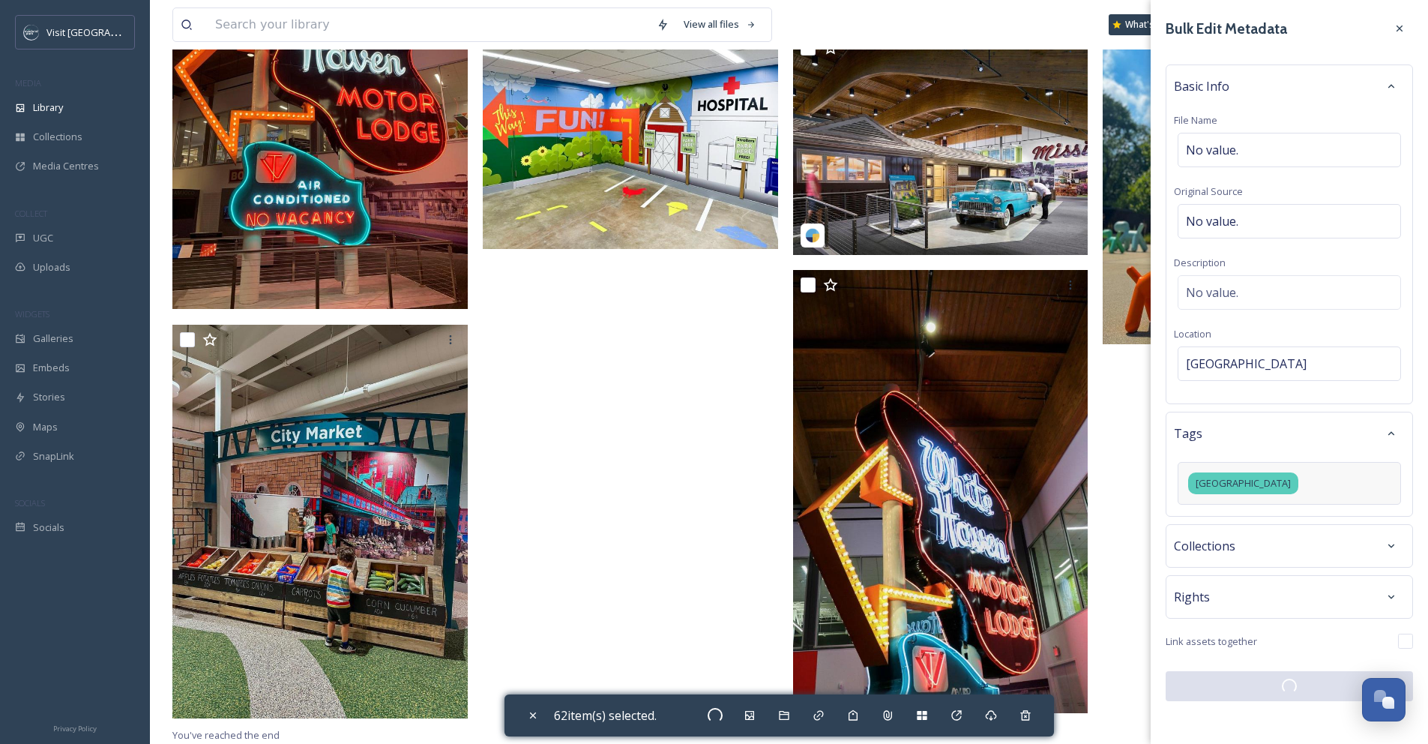
checkbox input "false"
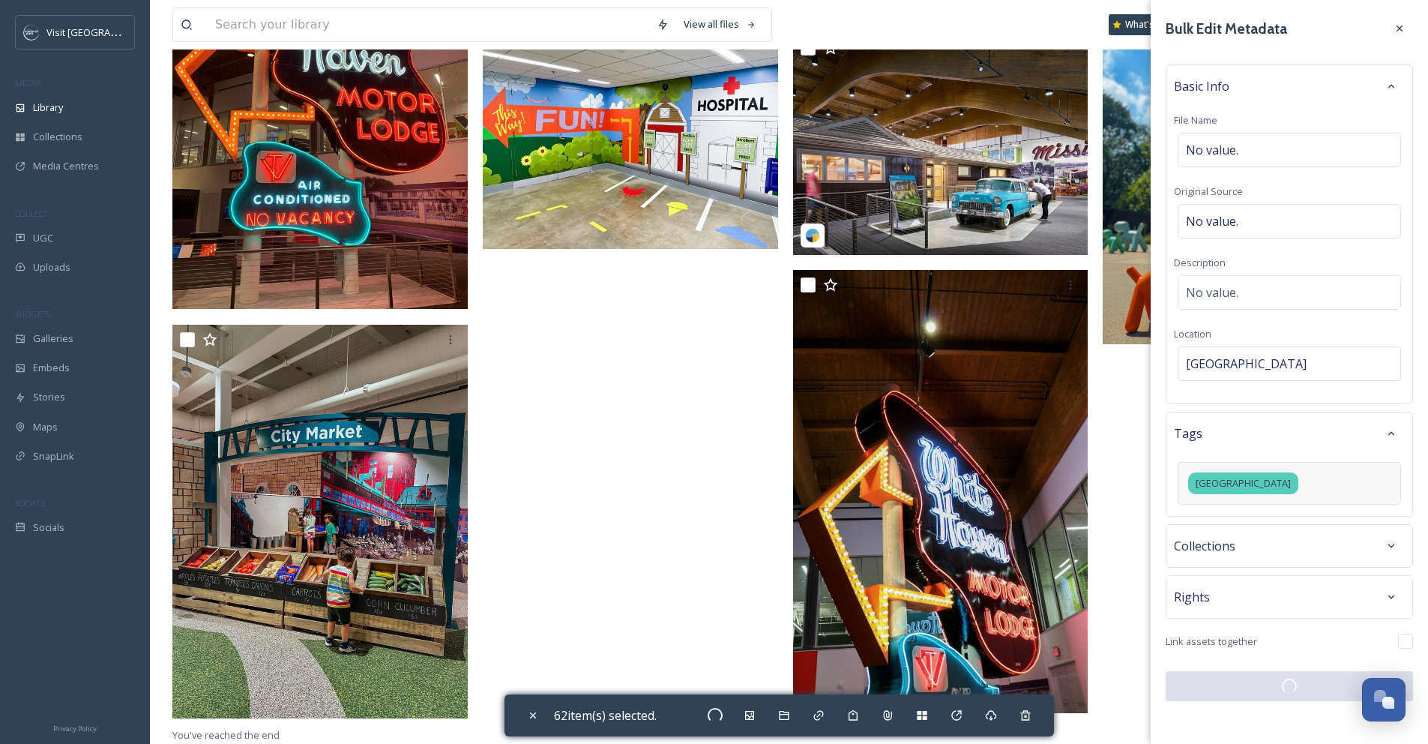
checkbox input "false"
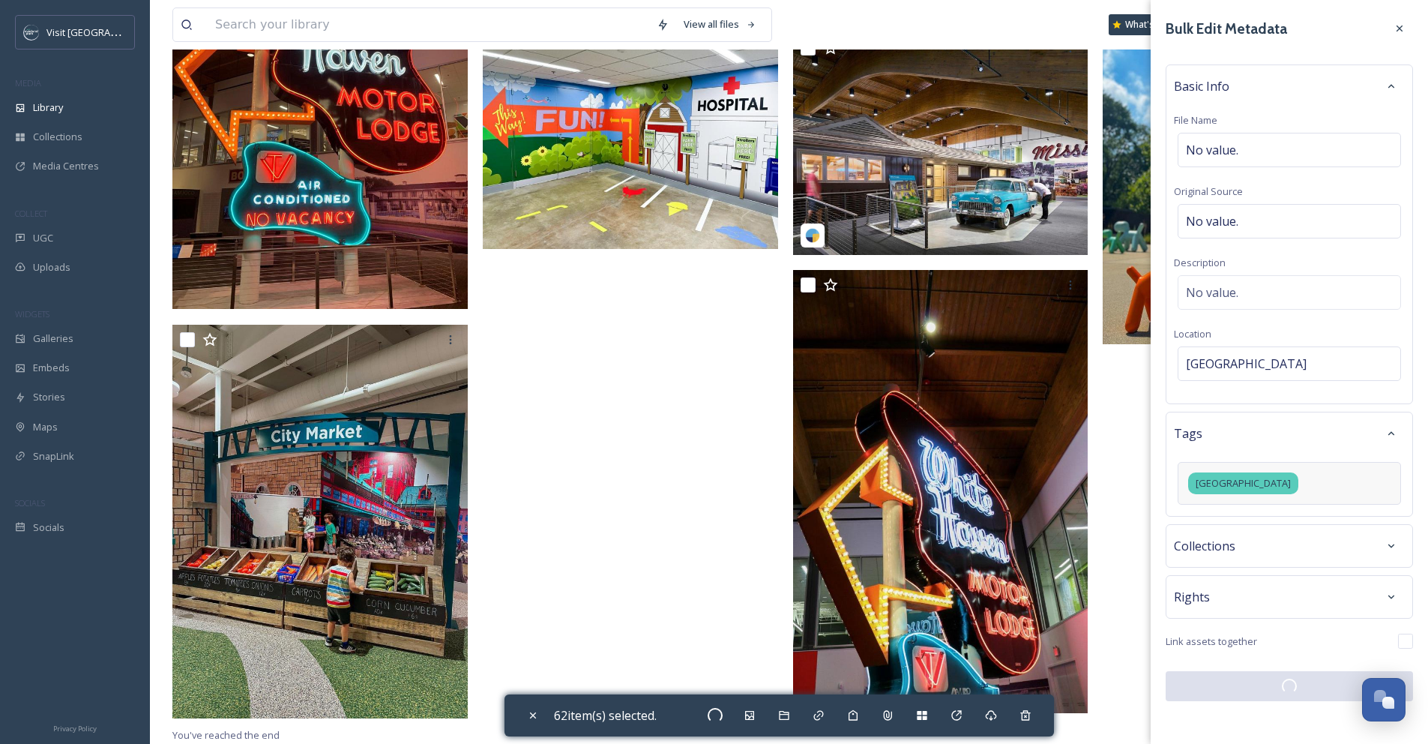
checkbox input "false"
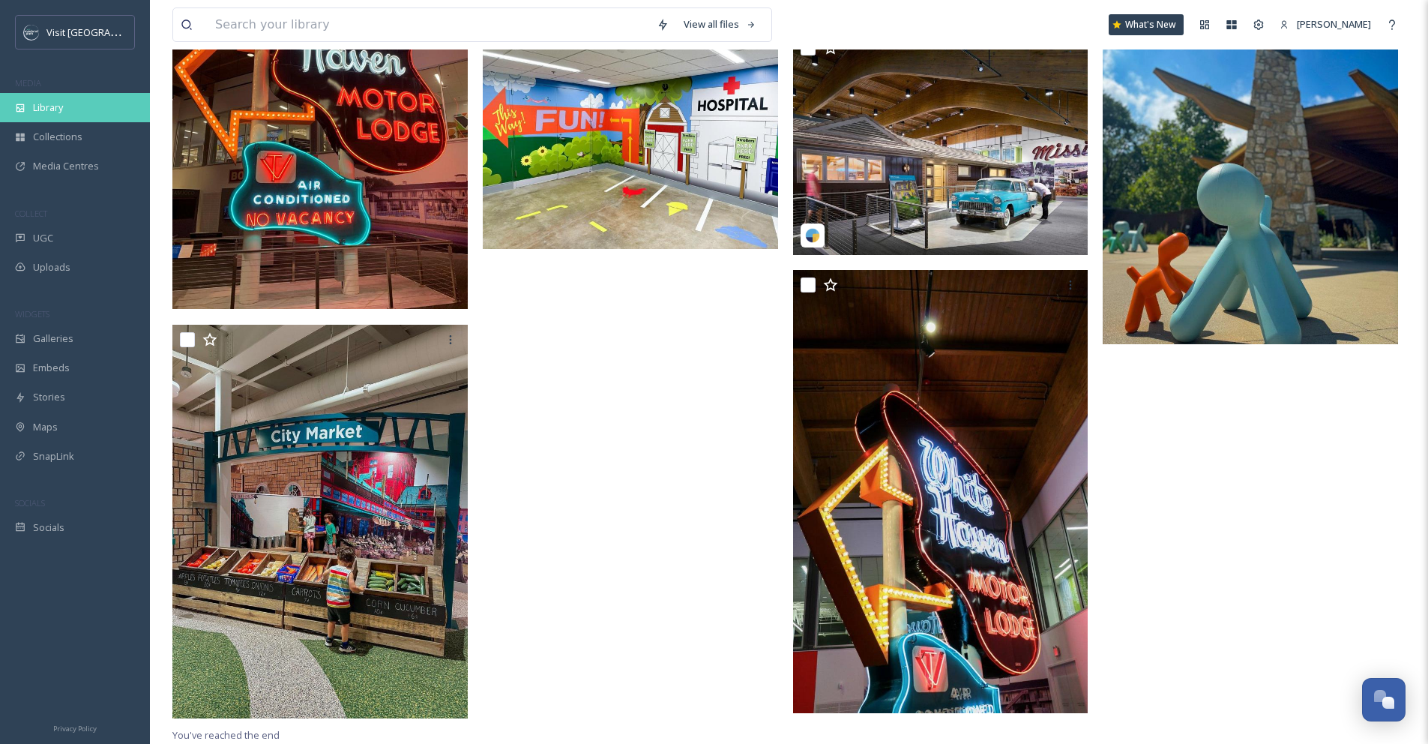
click at [55, 106] on span "Library" at bounding box center [48, 107] width 30 height 14
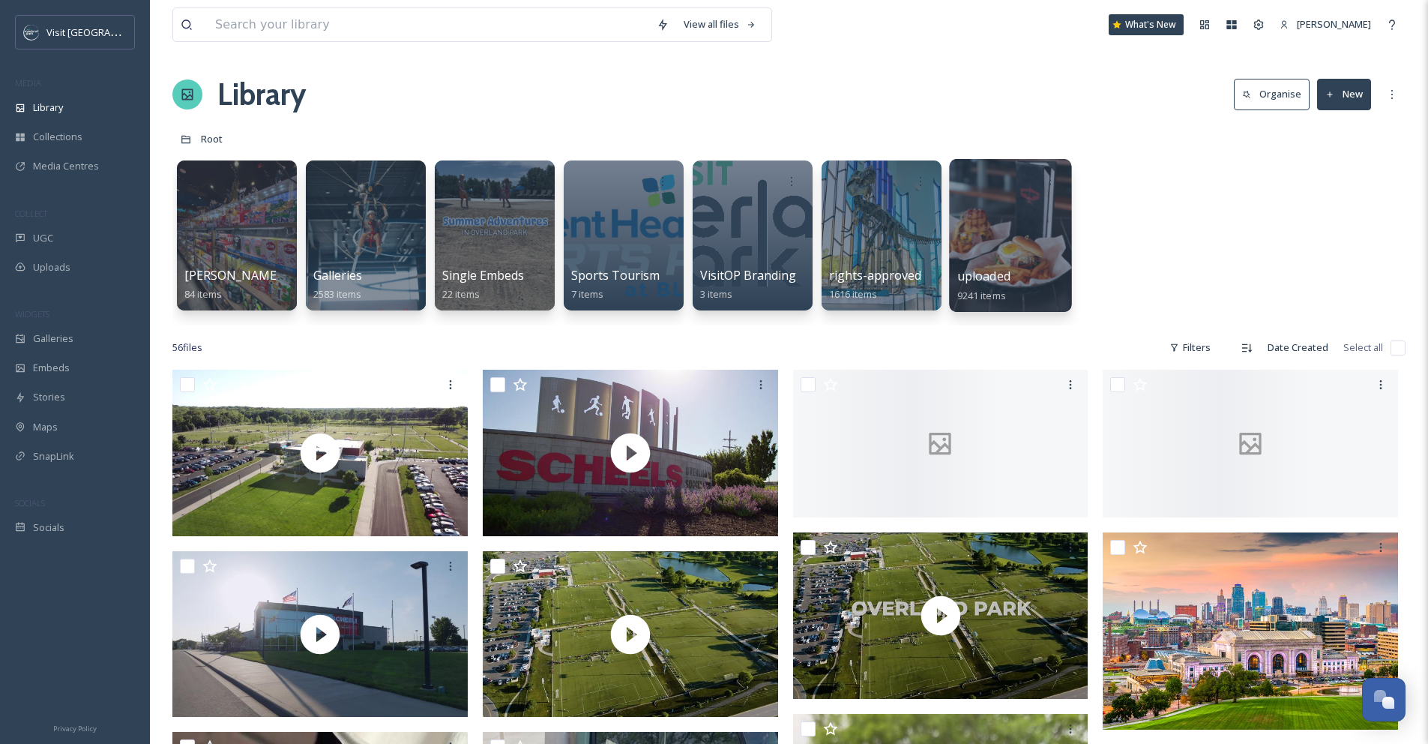
click at [989, 228] on div at bounding box center [1010, 235] width 122 height 153
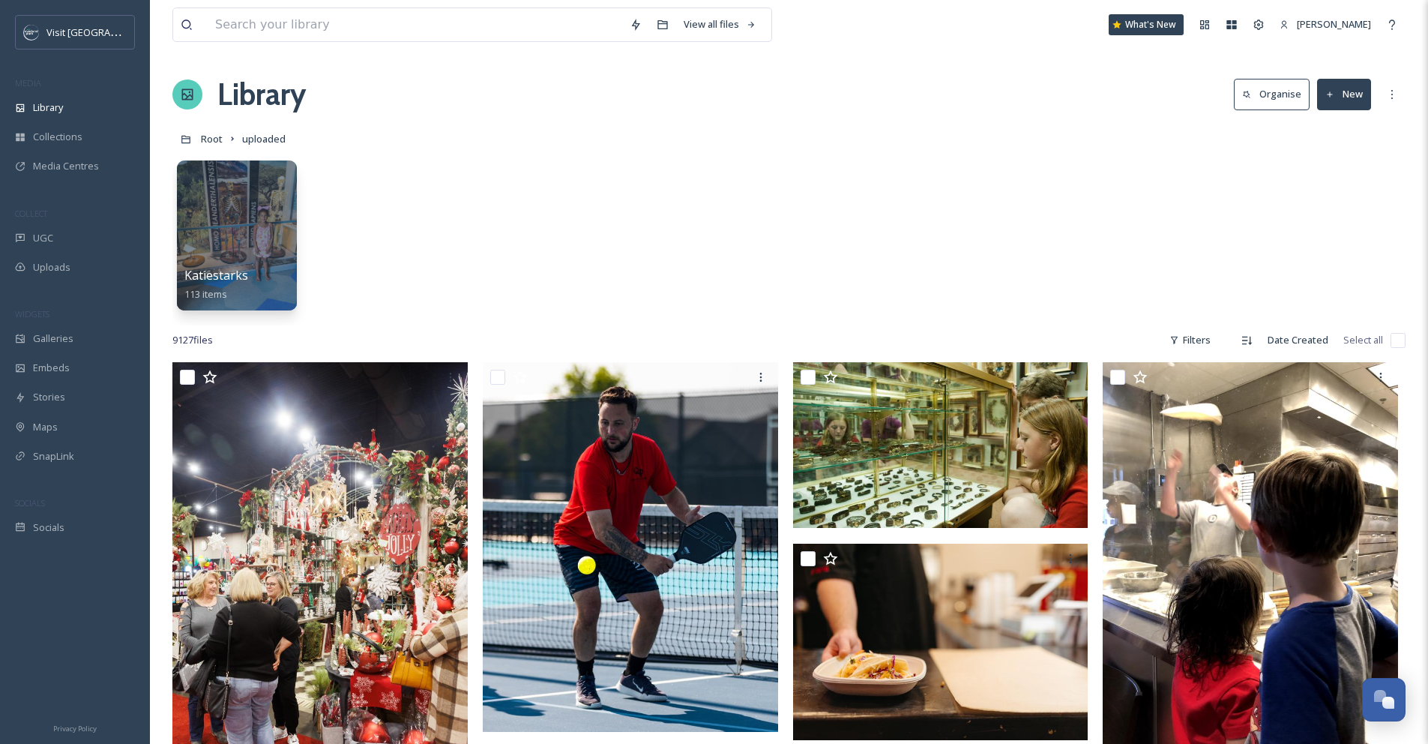
click at [1280, 104] on button "Organise" at bounding box center [1272, 94] width 76 height 31
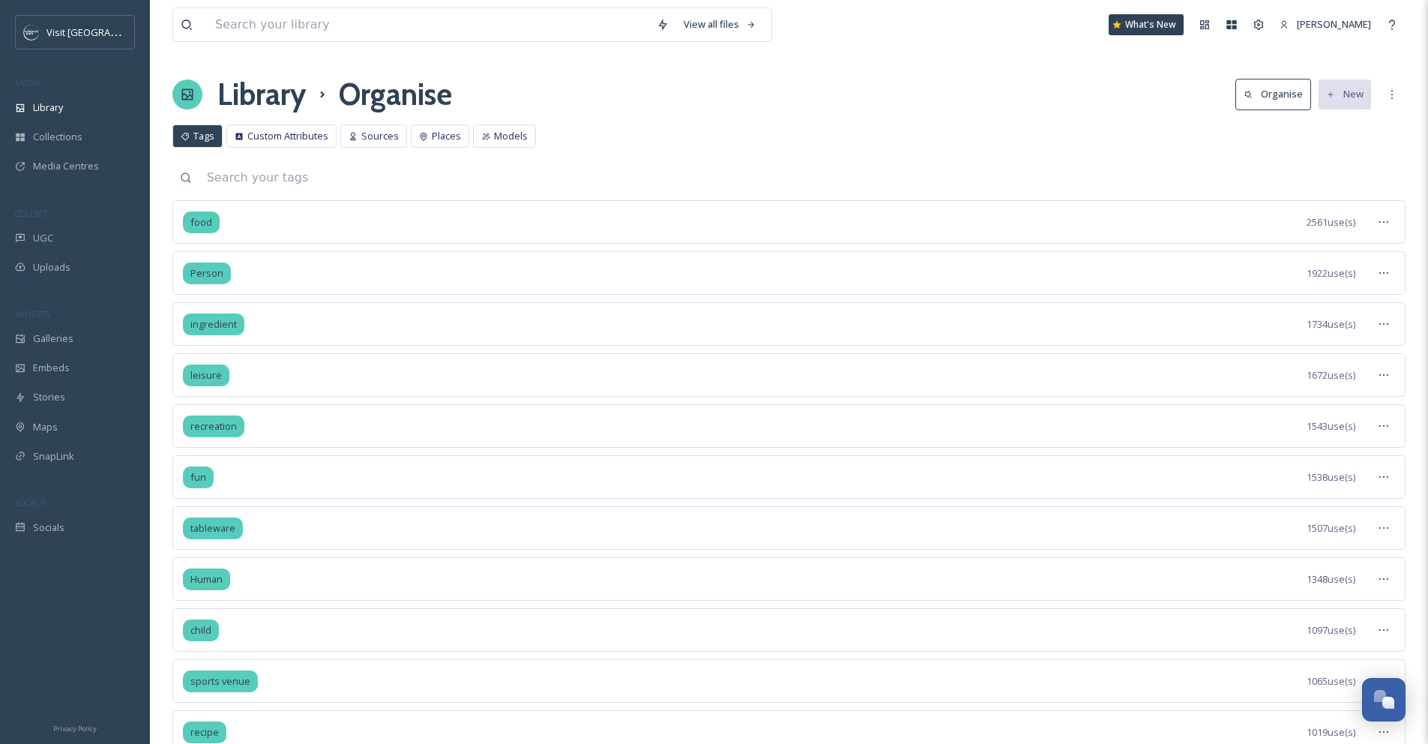
click at [325, 179] on input at bounding box center [802, 177] width 1206 height 33
click at [433, 136] on span "Places" at bounding box center [446, 136] width 29 height 14
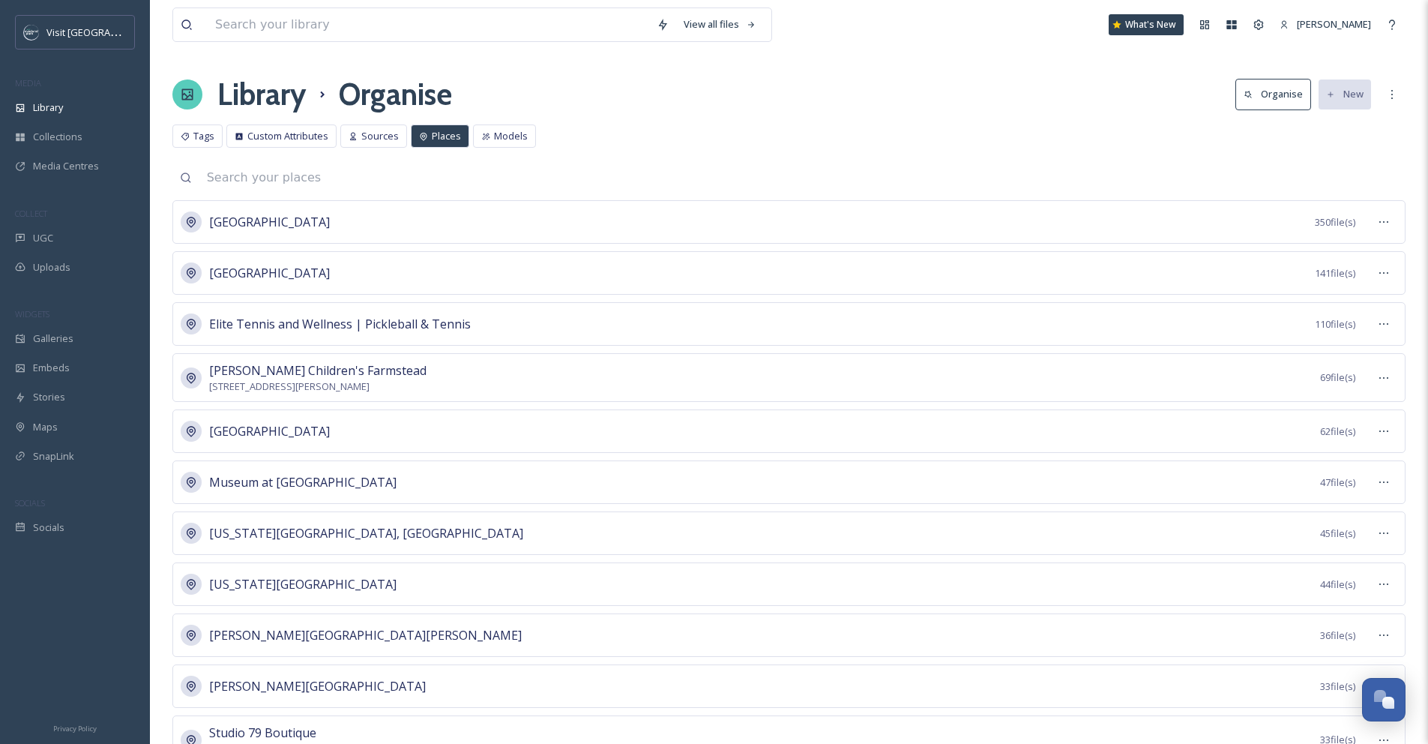
click at [391, 172] on input at bounding box center [802, 177] width 1206 height 33
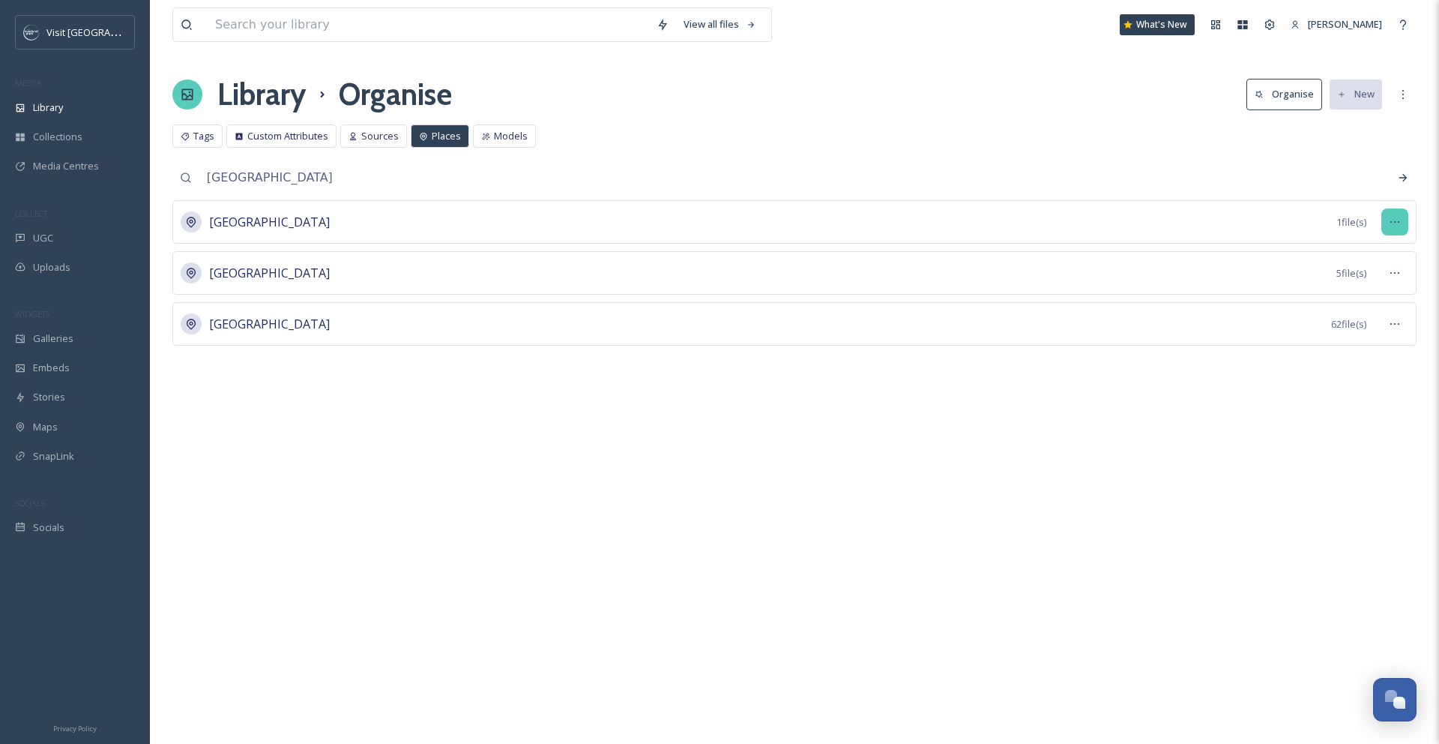
click at [1387, 223] on div at bounding box center [1394, 221] width 27 height 27
click at [1352, 253] on span "View Files" at bounding box center [1359, 254] width 44 height 14
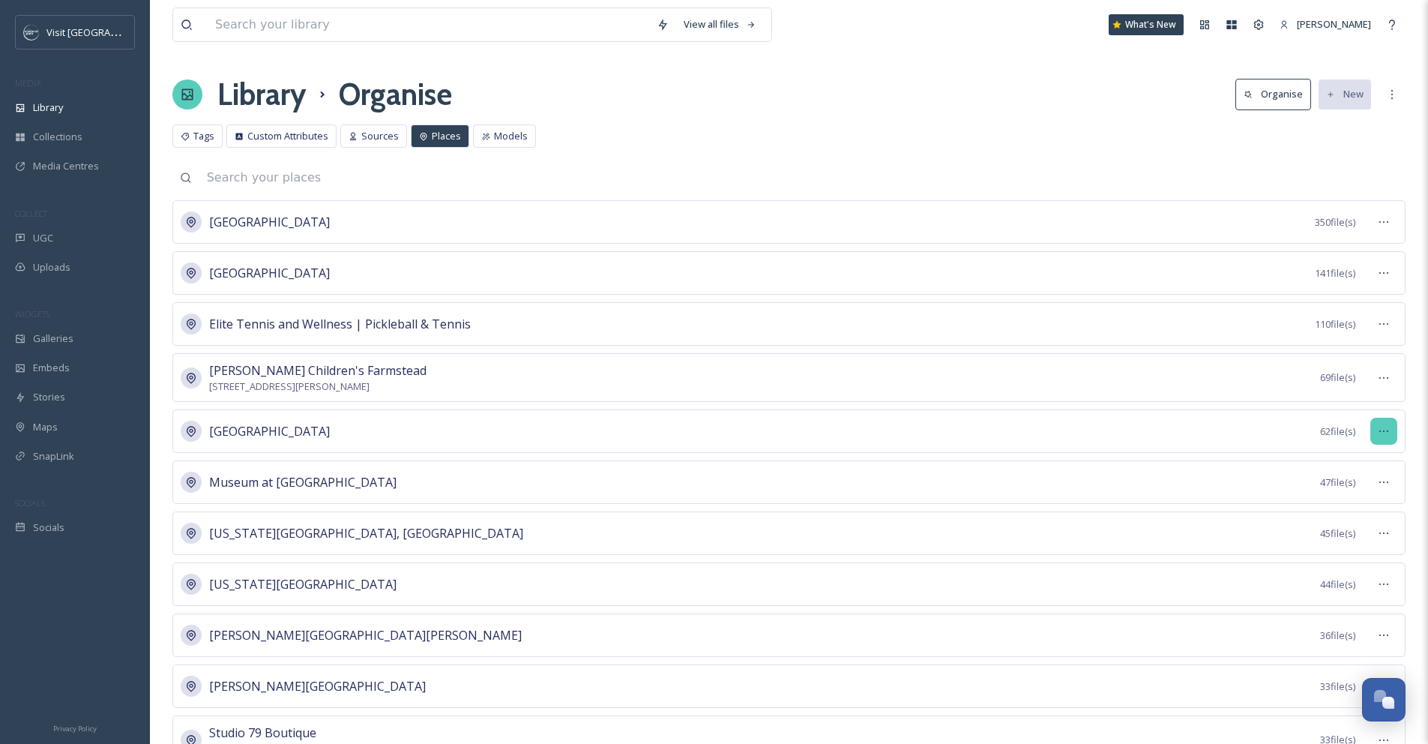
click at [1381, 434] on icon at bounding box center [1384, 431] width 12 height 12
click at [1362, 492] on span "Edit Place" at bounding box center [1347, 493] width 43 height 14
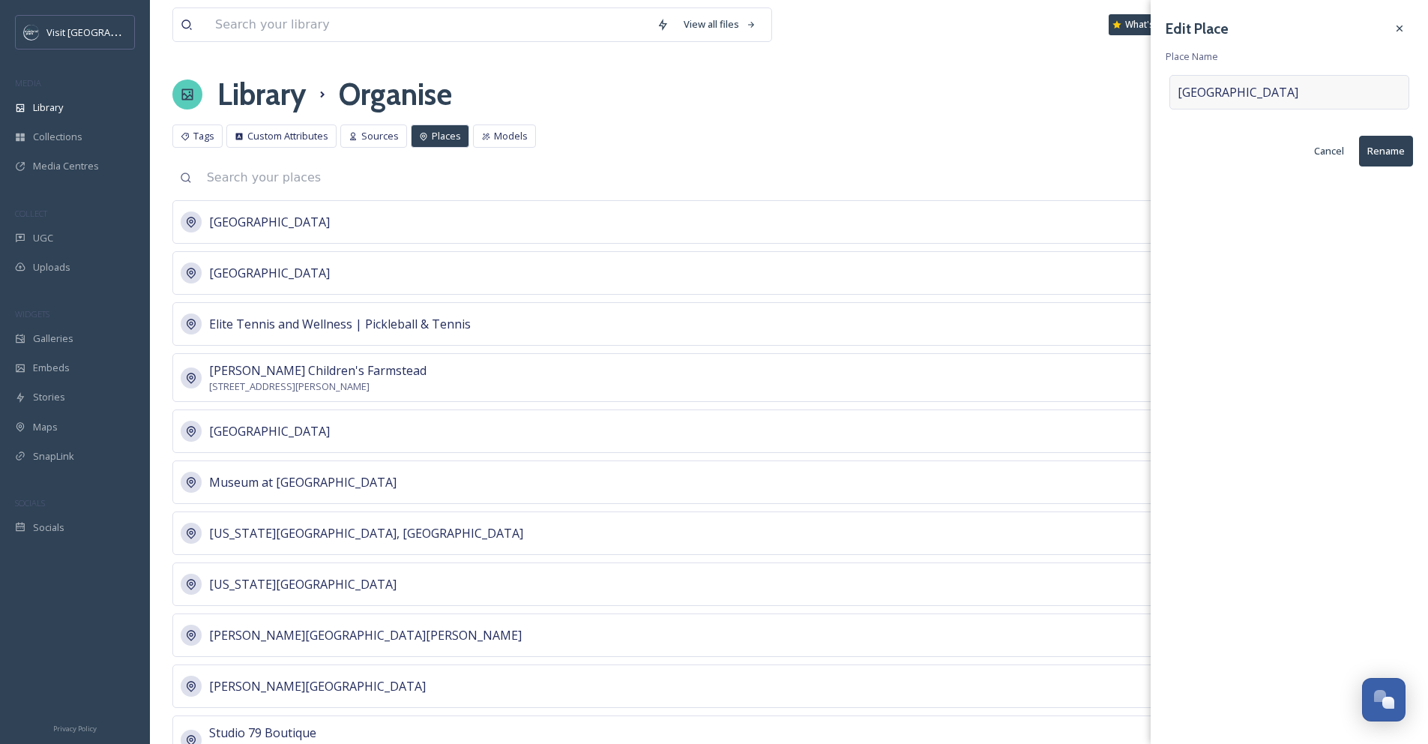
click at [1336, 100] on div "Johnson County Museum" at bounding box center [1289, 92] width 240 height 34
click at [1336, 100] on input "Johnson County Museum" at bounding box center [1289, 92] width 238 height 33
click at [1399, 31] on icon at bounding box center [1399, 28] width 12 height 12
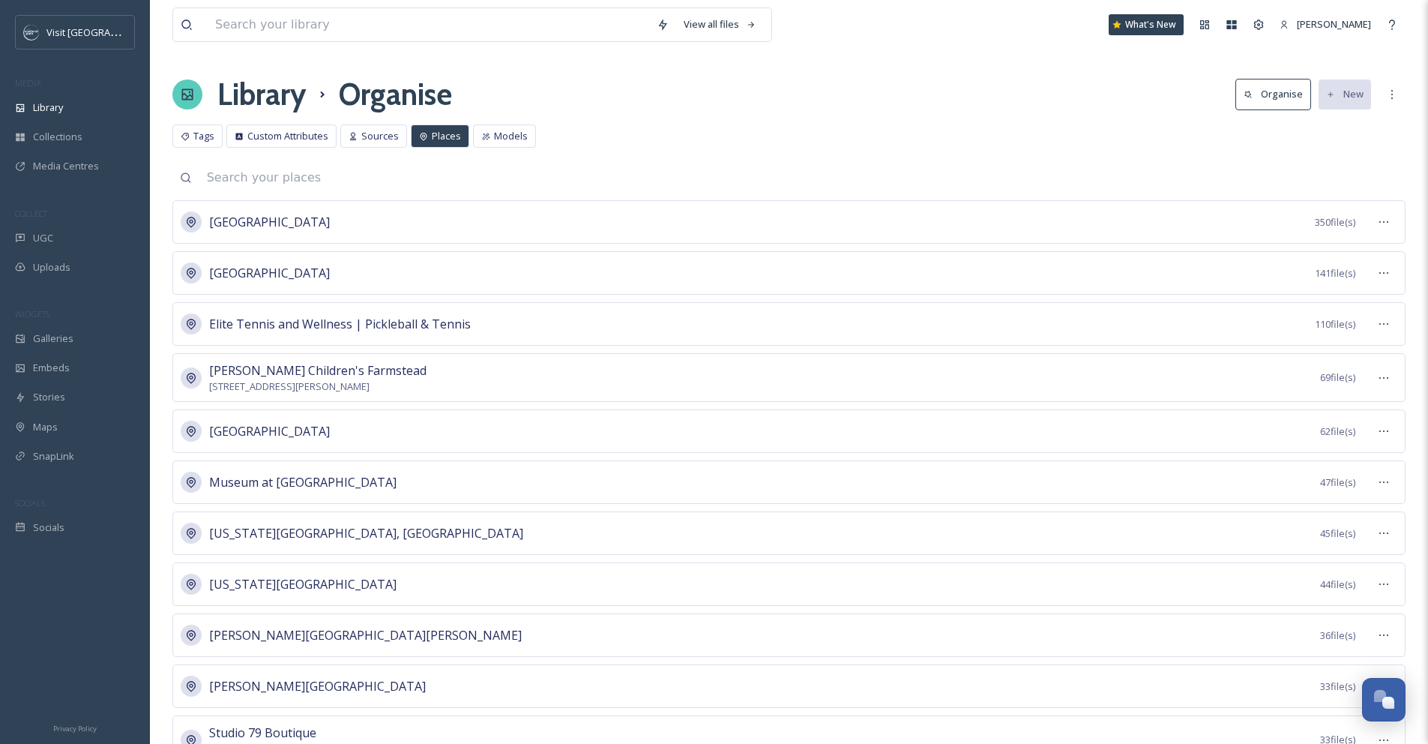
click at [335, 187] on input at bounding box center [802, 177] width 1206 height 33
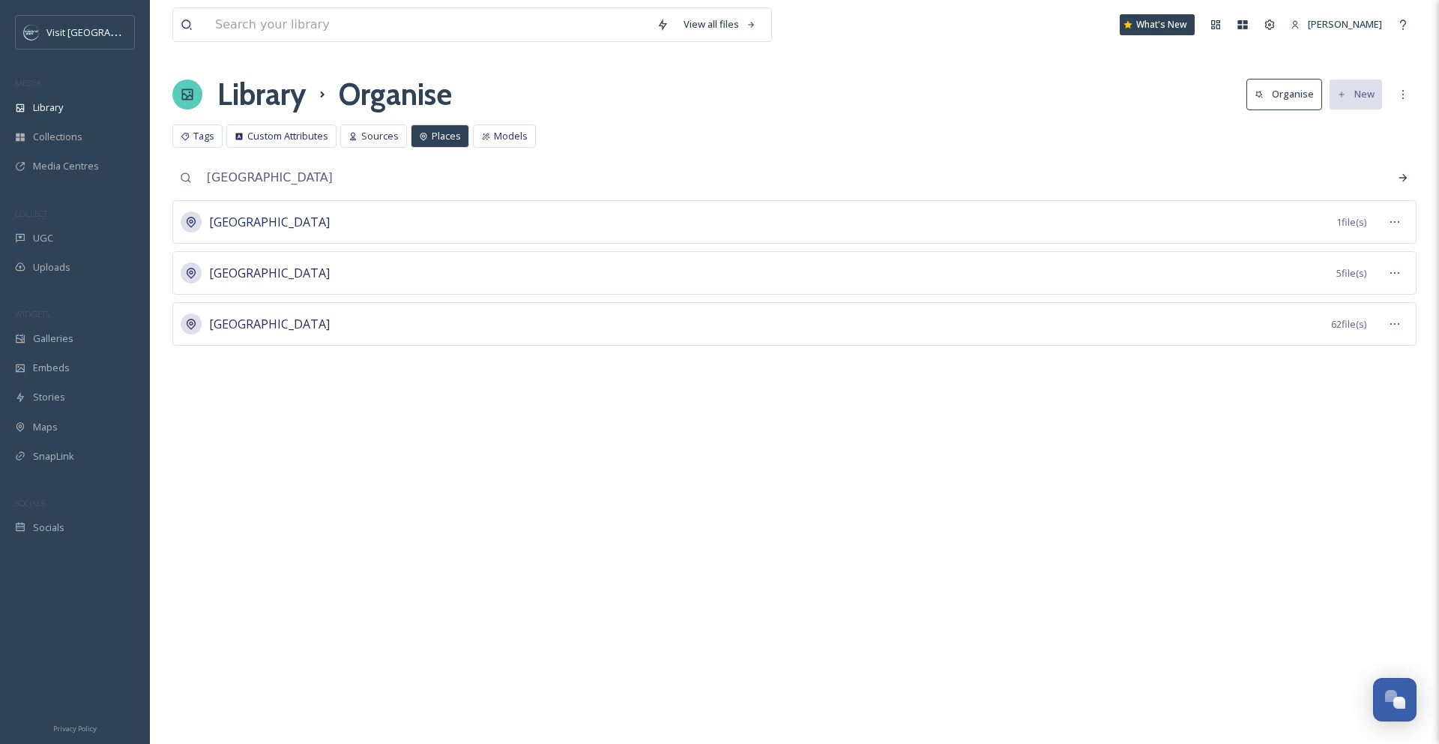
click at [1269, 333] on div "Johnson County Museum 62 file(s)" at bounding box center [794, 323] width 1244 height 43
click at [1389, 325] on icon at bounding box center [1395, 324] width 12 height 12
click at [1383, 412] on span "Merge Places" at bounding box center [1367, 416] width 61 height 14
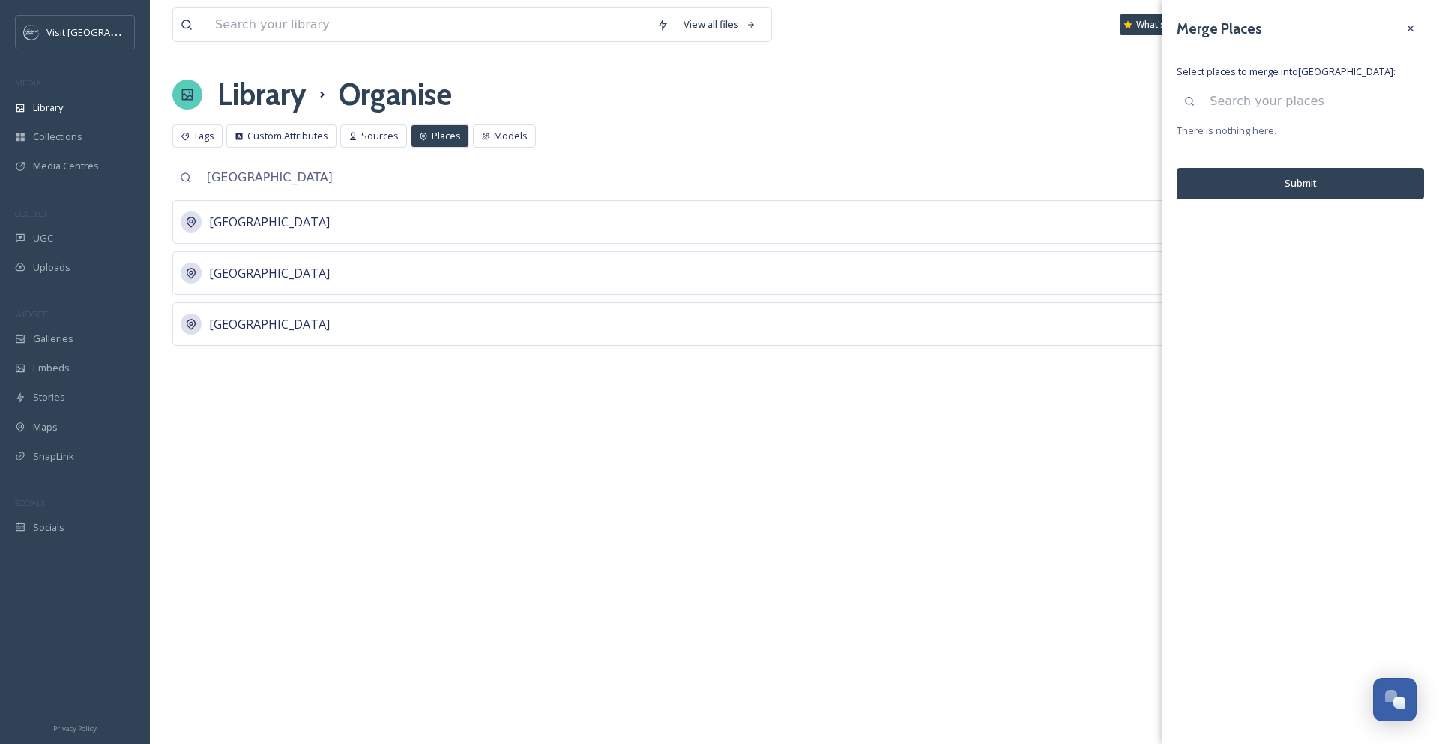
click at [1368, 91] on input at bounding box center [1313, 101] width 222 height 33
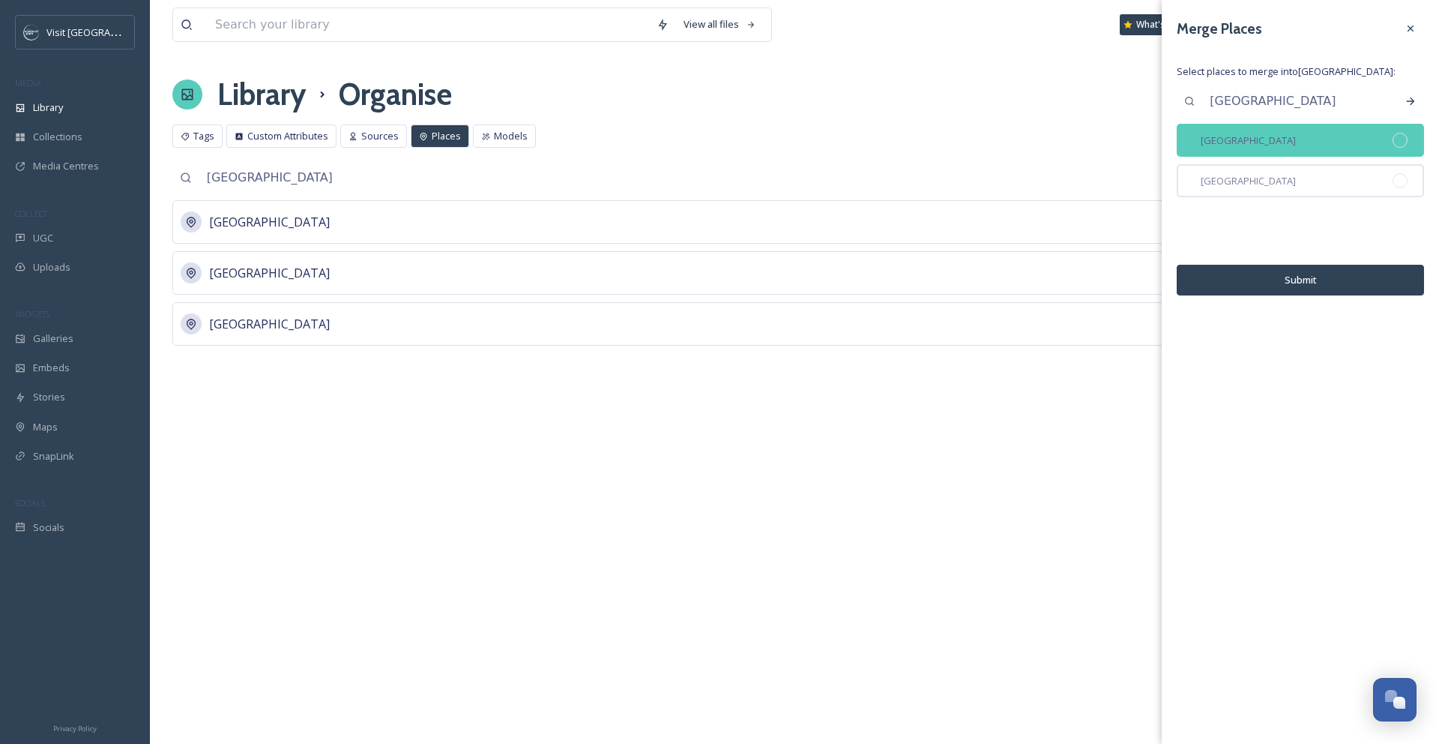
click at [1406, 141] on div at bounding box center [1400, 140] width 15 height 15
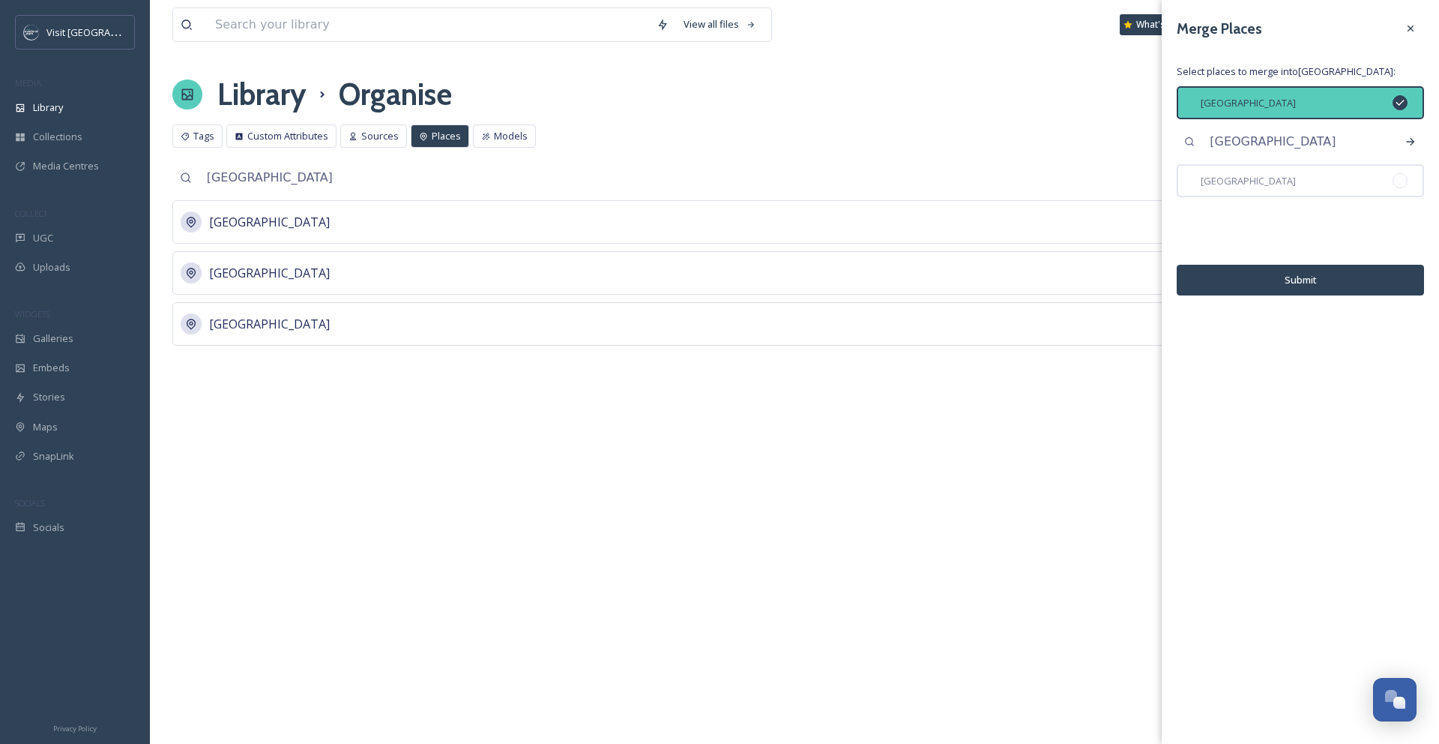
click at [1275, 286] on button "Submit" at bounding box center [1300, 280] width 247 height 31
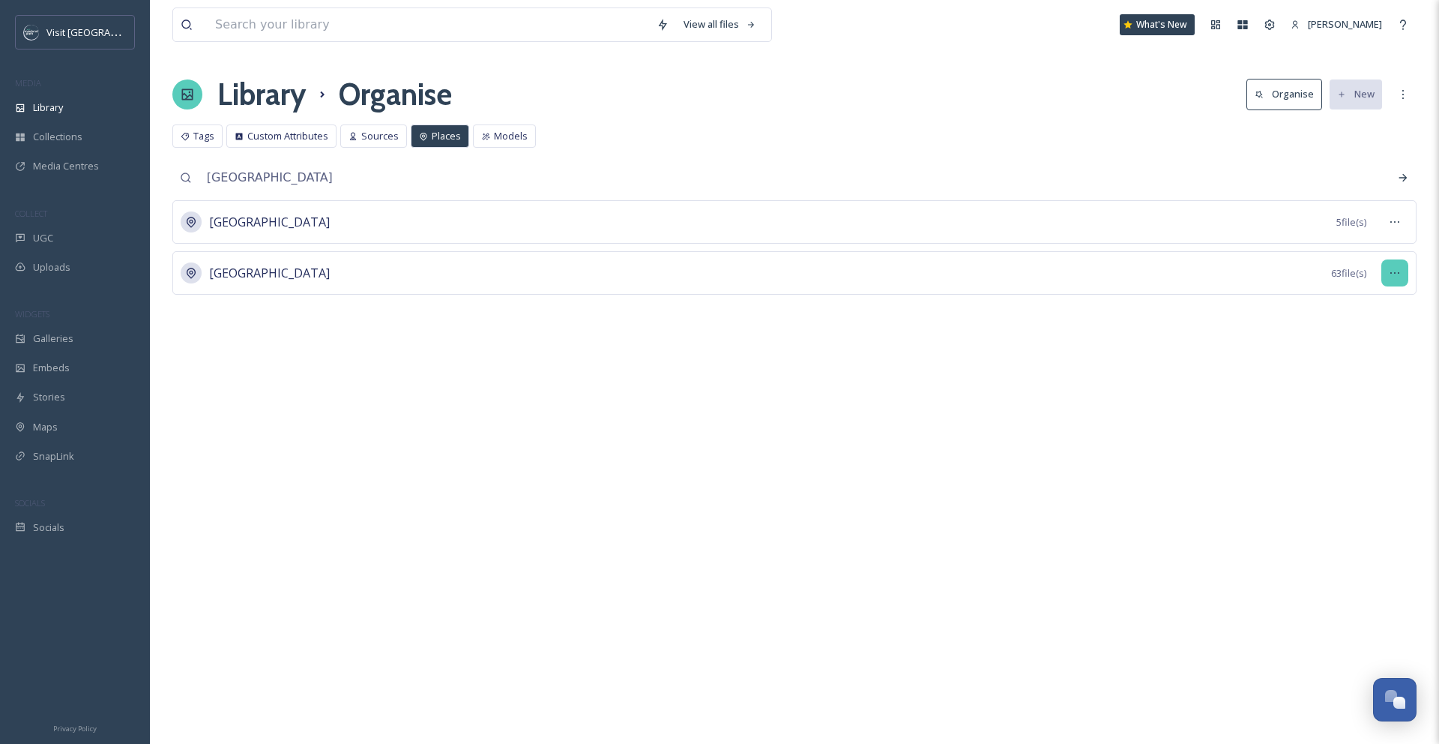
click at [1389, 271] on icon at bounding box center [1395, 273] width 12 height 12
click at [1372, 334] on span "Edit Place" at bounding box center [1358, 335] width 43 height 14
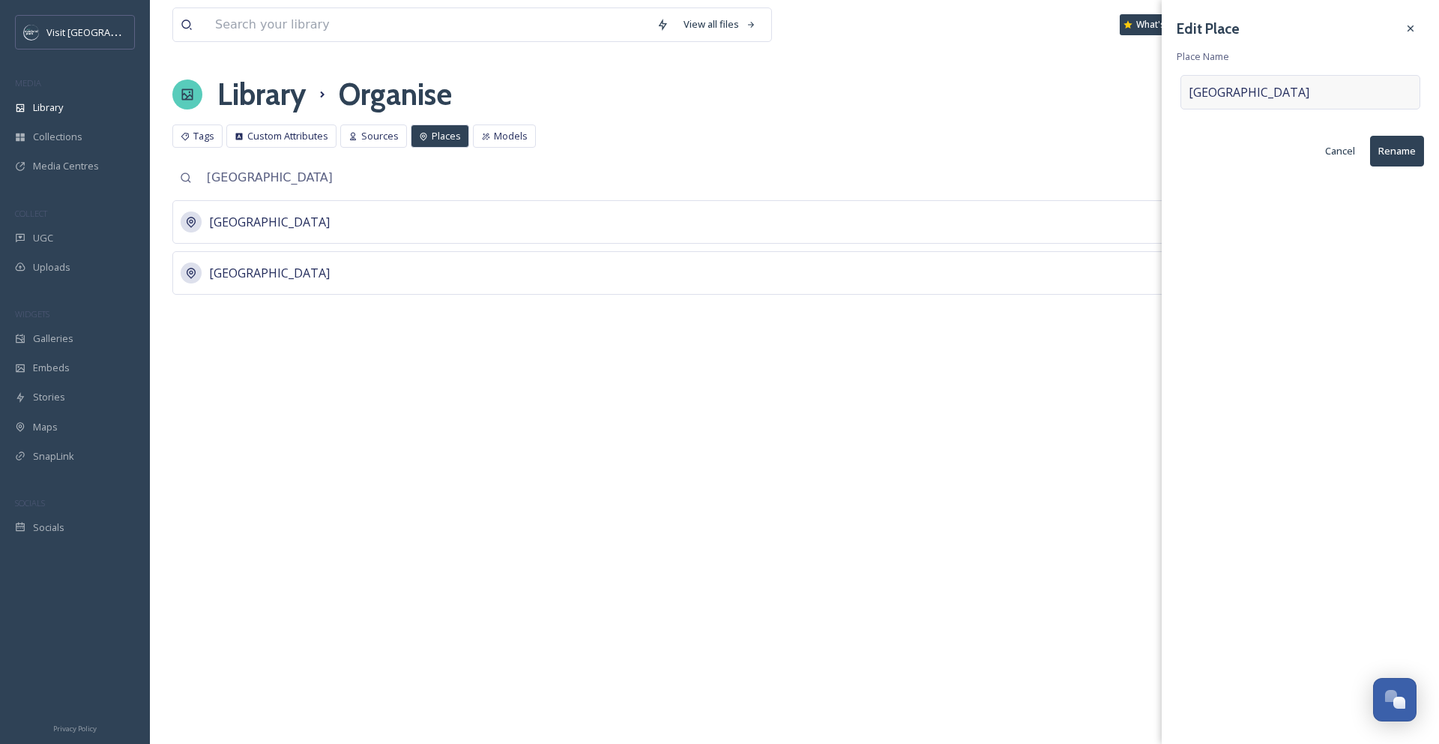
click at [1361, 90] on div "Johnson County Museum" at bounding box center [1301, 92] width 240 height 34
click at [1357, 91] on input "Johnson County Museum" at bounding box center [1300, 92] width 238 height 33
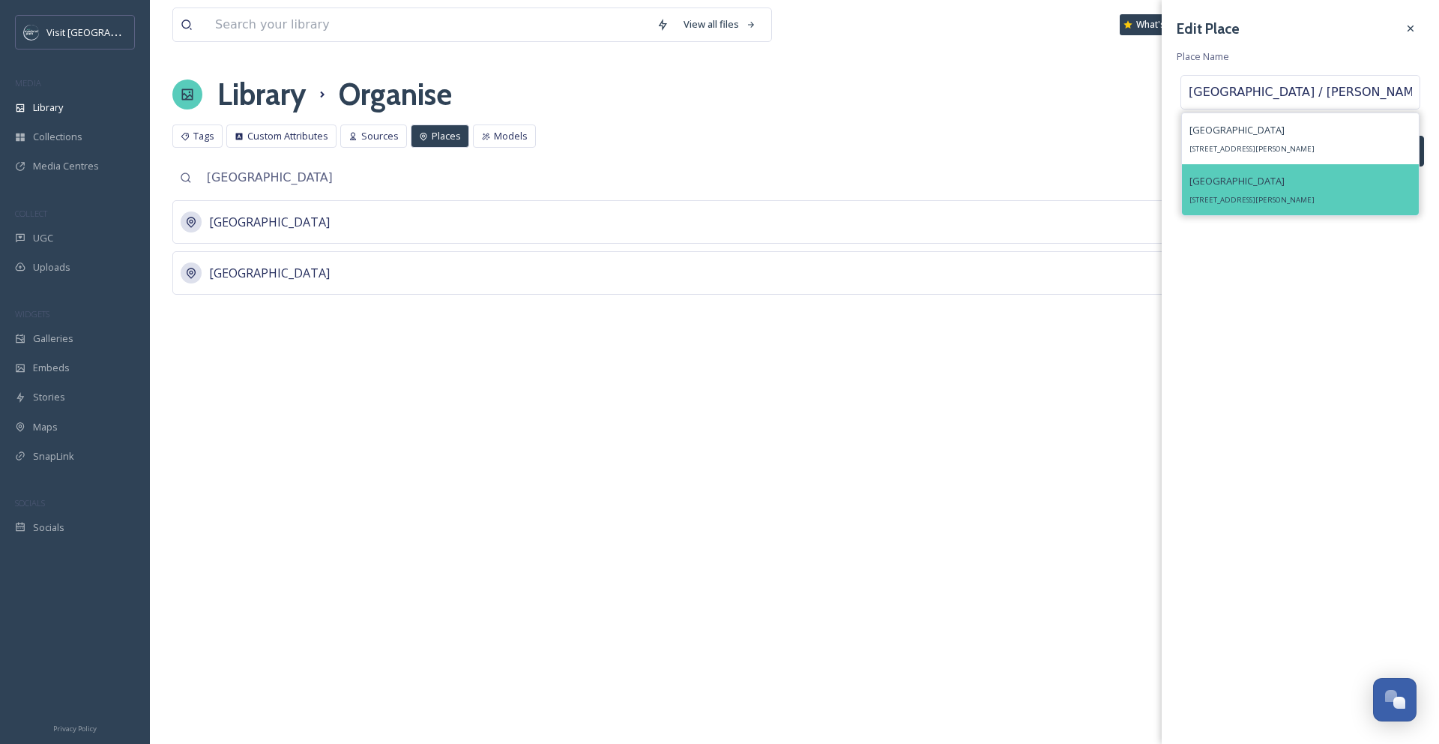
click at [1315, 193] on div "Johnson County Arts And Heritage Center 8788 Metcalf Ave, Overland Park, KS 662…" at bounding box center [1252, 190] width 125 height 36
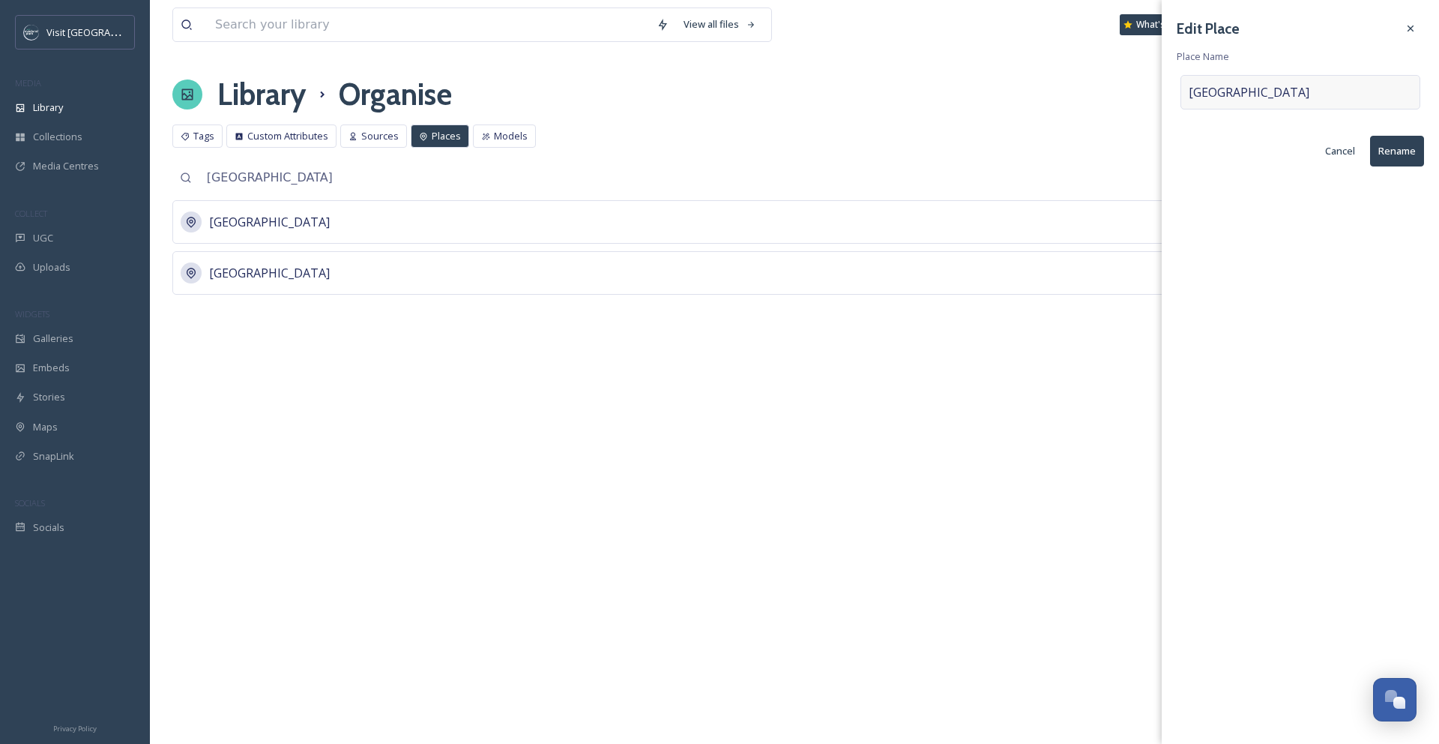
click at [1285, 101] on span "Johnson County Arts And Heritage Center" at bounding box center [1249, 92] width 121 height 18
click at [1297, 102] on input at bounding box center [1300, 92] width 238 height 33
click at [1405, 27] on icon at bounding box center [1411, 28] width 12 height 12
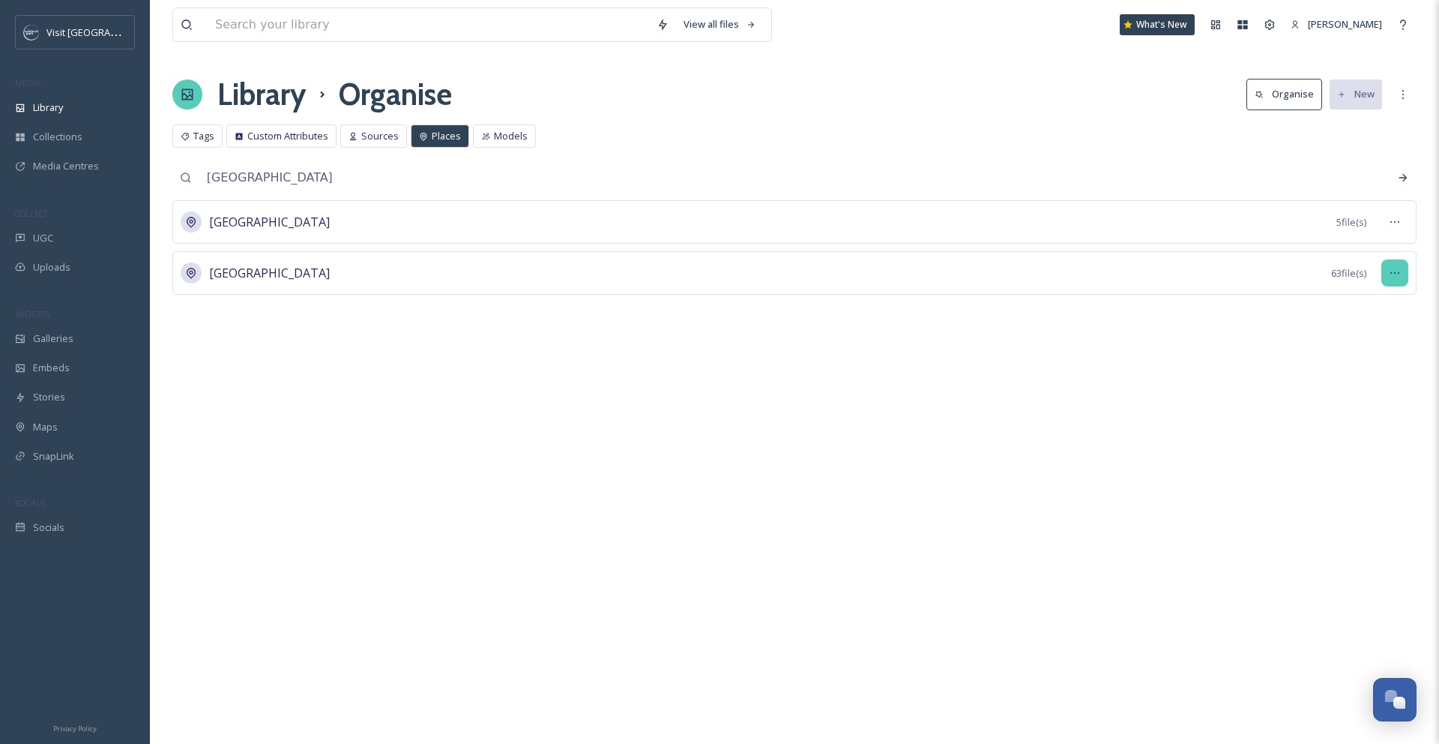
click at [1386, 272] on div at bounding box center [1394, 272] width 27 height 27
click at [1383, 337] on div "Edit Place" at bounding box center [1369, 334] width 78 height 29
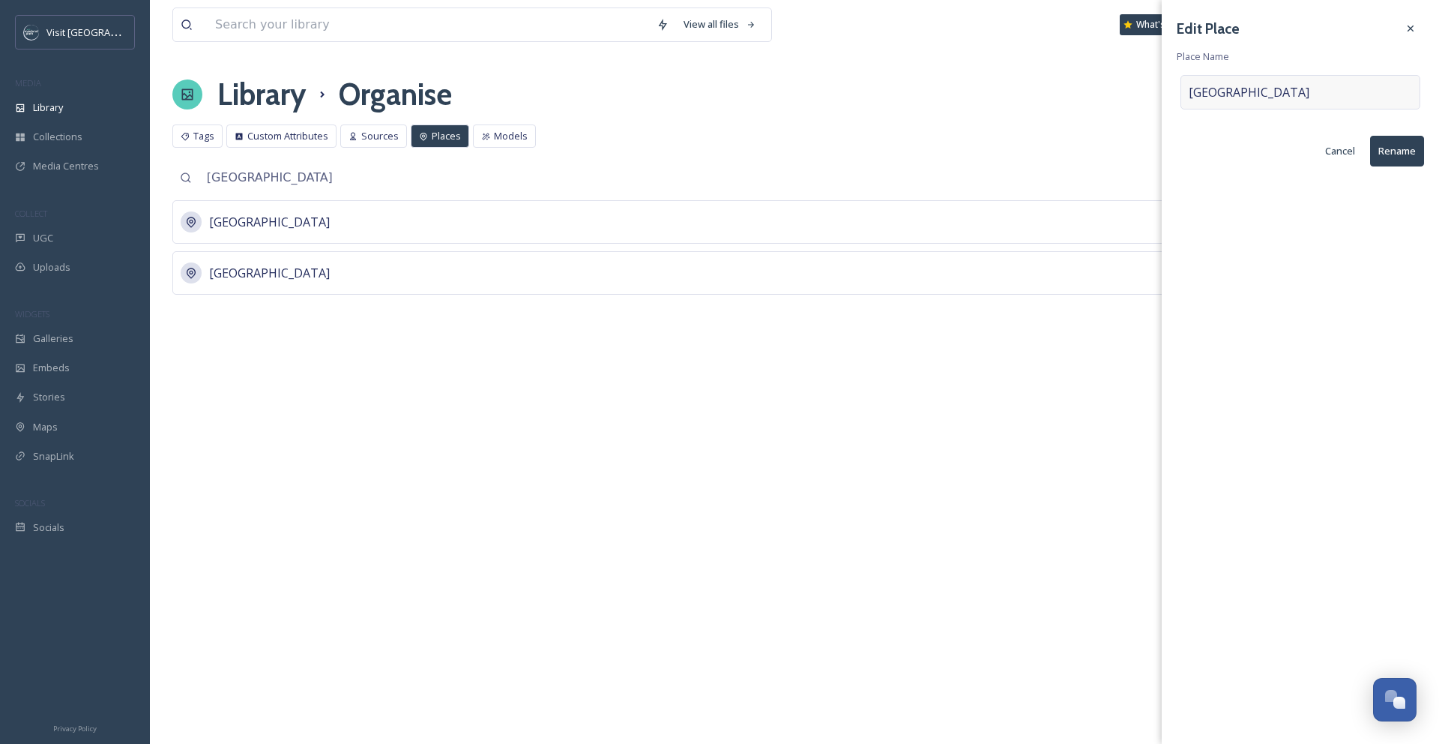
click at [1309, 90] on span "Johnson County Museum" at bounding box center [1249, 92] width 121 height 18
drag, startPoint x: 1337, startPoint y: 90, endPoint x: 1178, endPoint y: 89, distance: 159.7
click at [1178, 89] on div "Edit Place Place Name Johnson County Museum Cancel Rename" at bounding box center [1300, 90] width 277 height 181
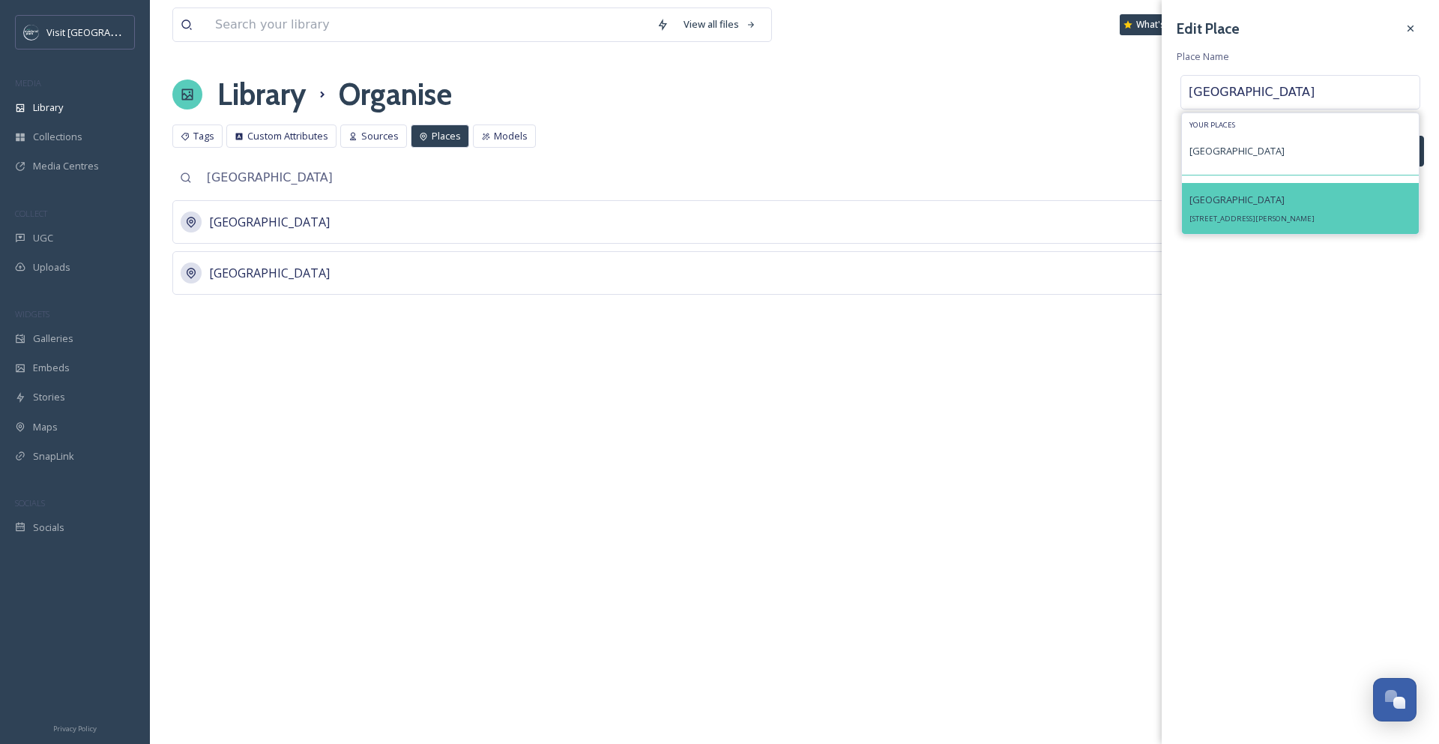
click at [1225, 208] on div "Johnson County Museum 8788 Metcalf Ave, Overland Park, KS 66212, USA" at bounding box center [1252, 208] width 125 height 36
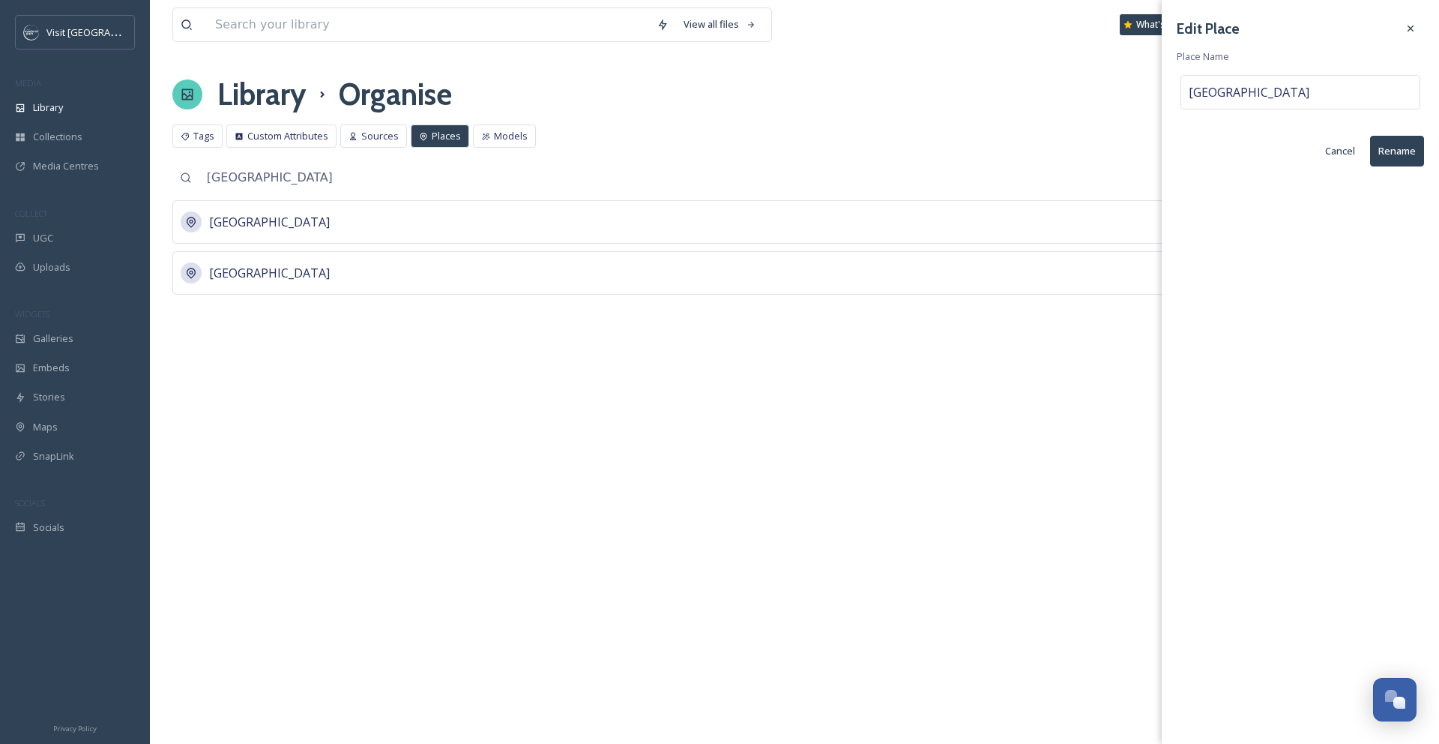
click at [1403, 152] on button "Rename" at bounding box center [1397, 151] width 54 height 31
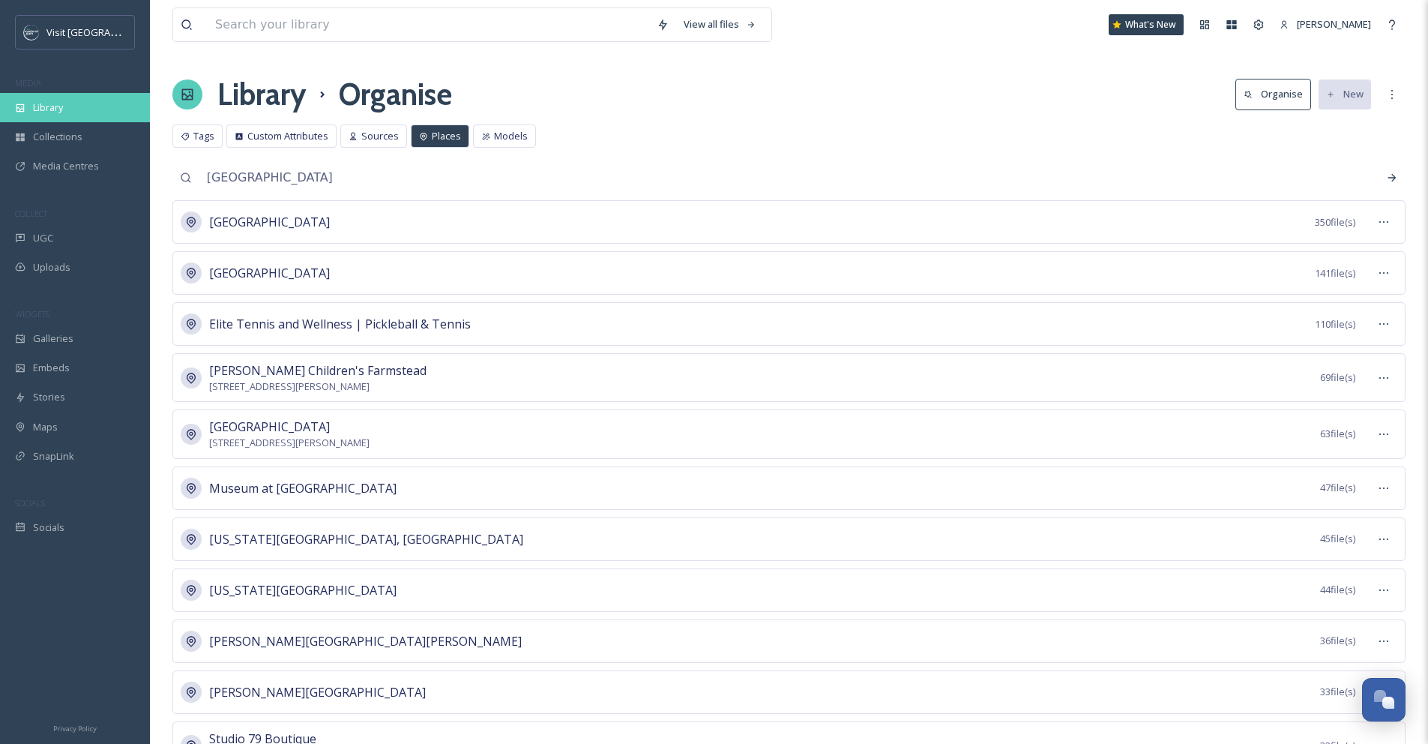
click at [62, 108] on span "Library" at bounding box center [48, 107] width 30 height 14
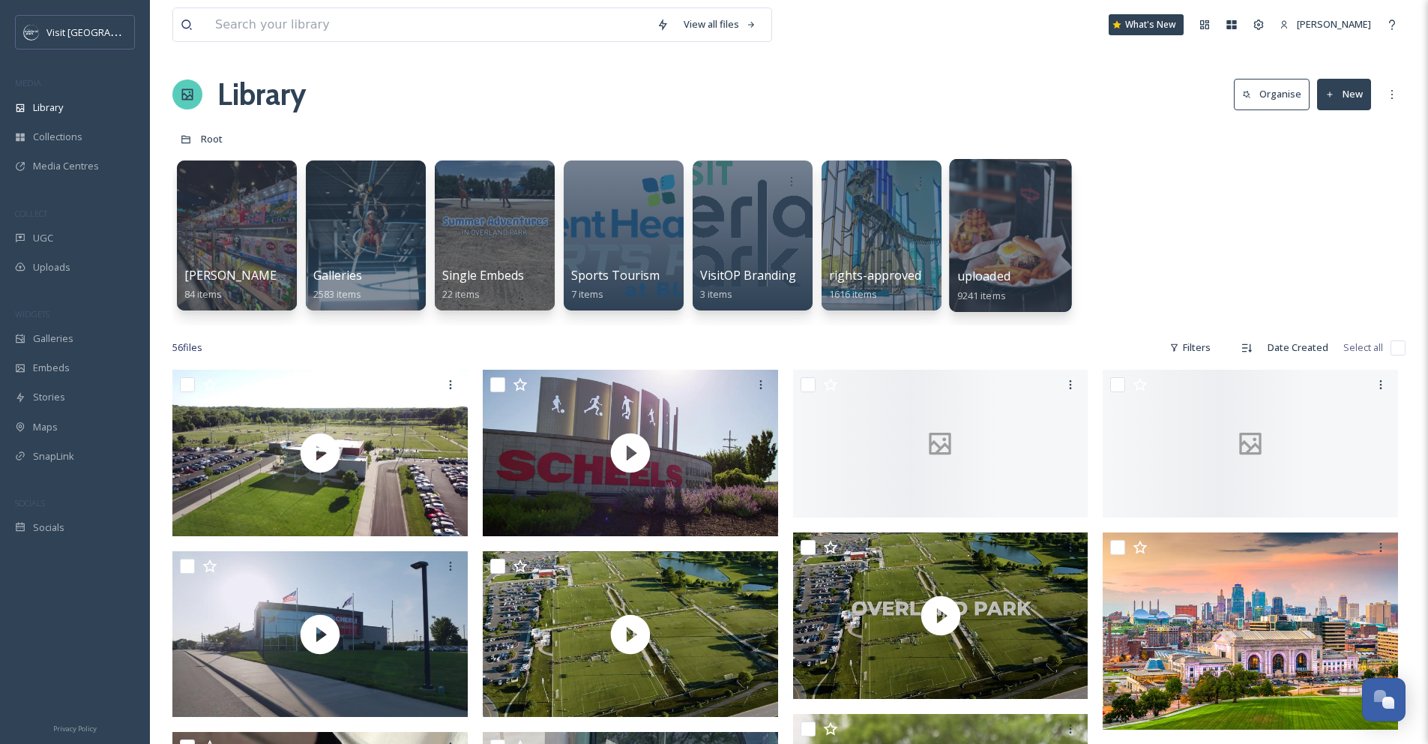
click at [1028, 213] on div at bounding box center [1010, 235] width 122 height 153
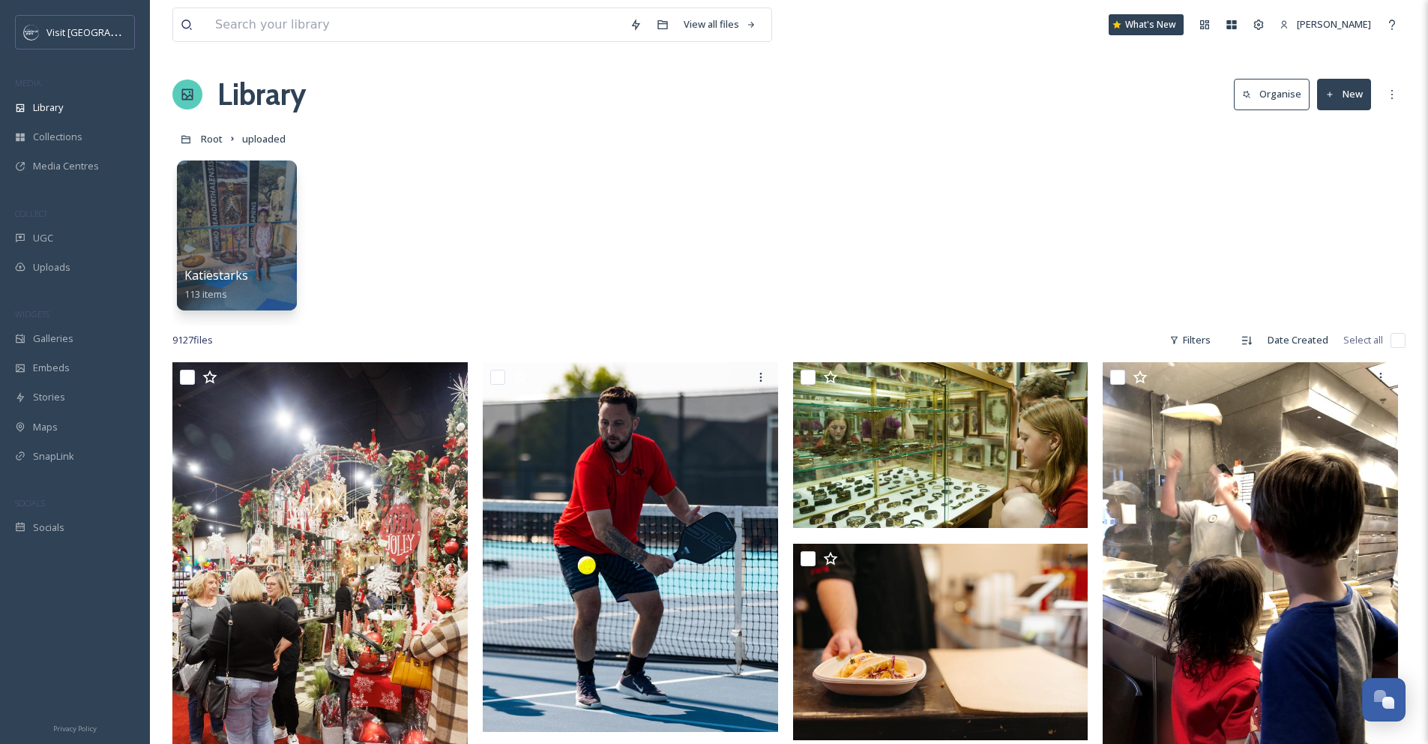
click at [1257, 94] on button "Organise" at bounding box center [1272, 94] width 76 height 31
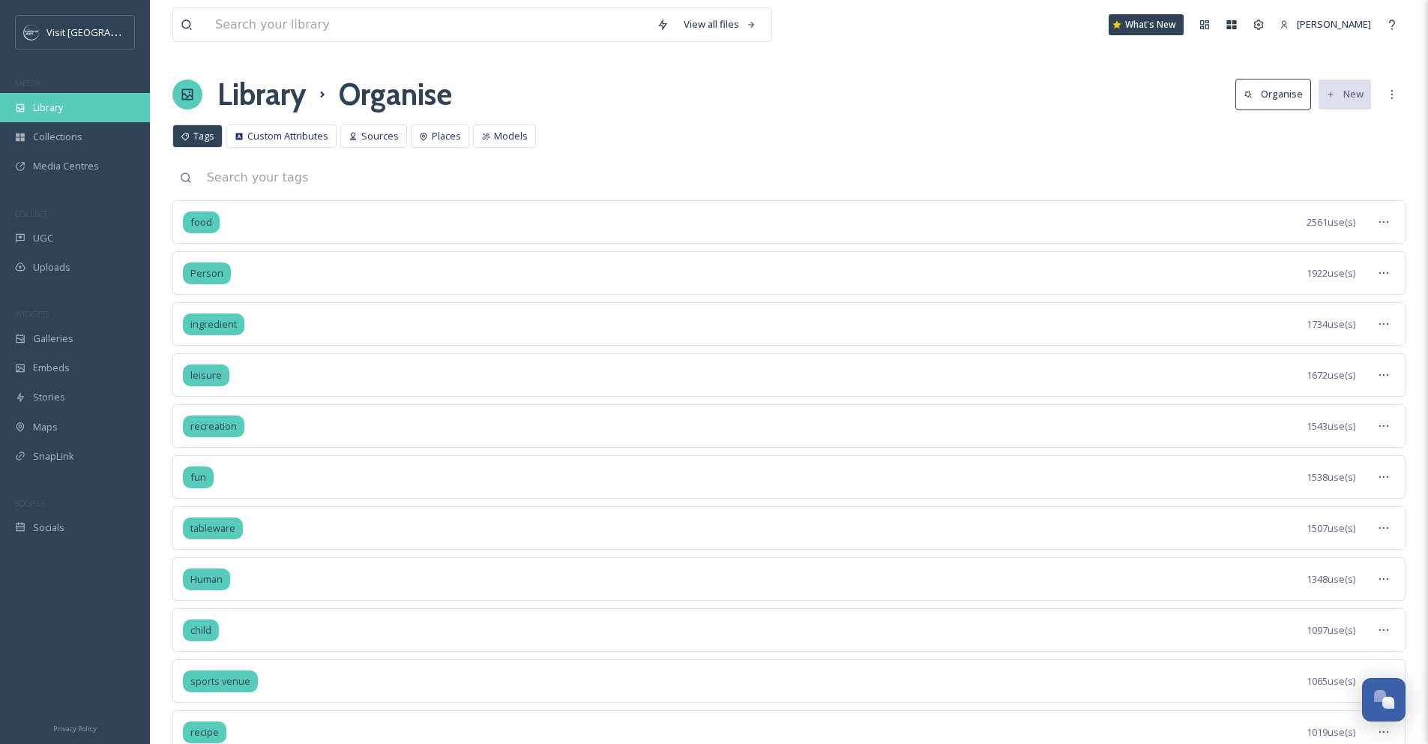
click at [50, 102] on span "Library" at bounding box center [48, 107] width 30 height 14
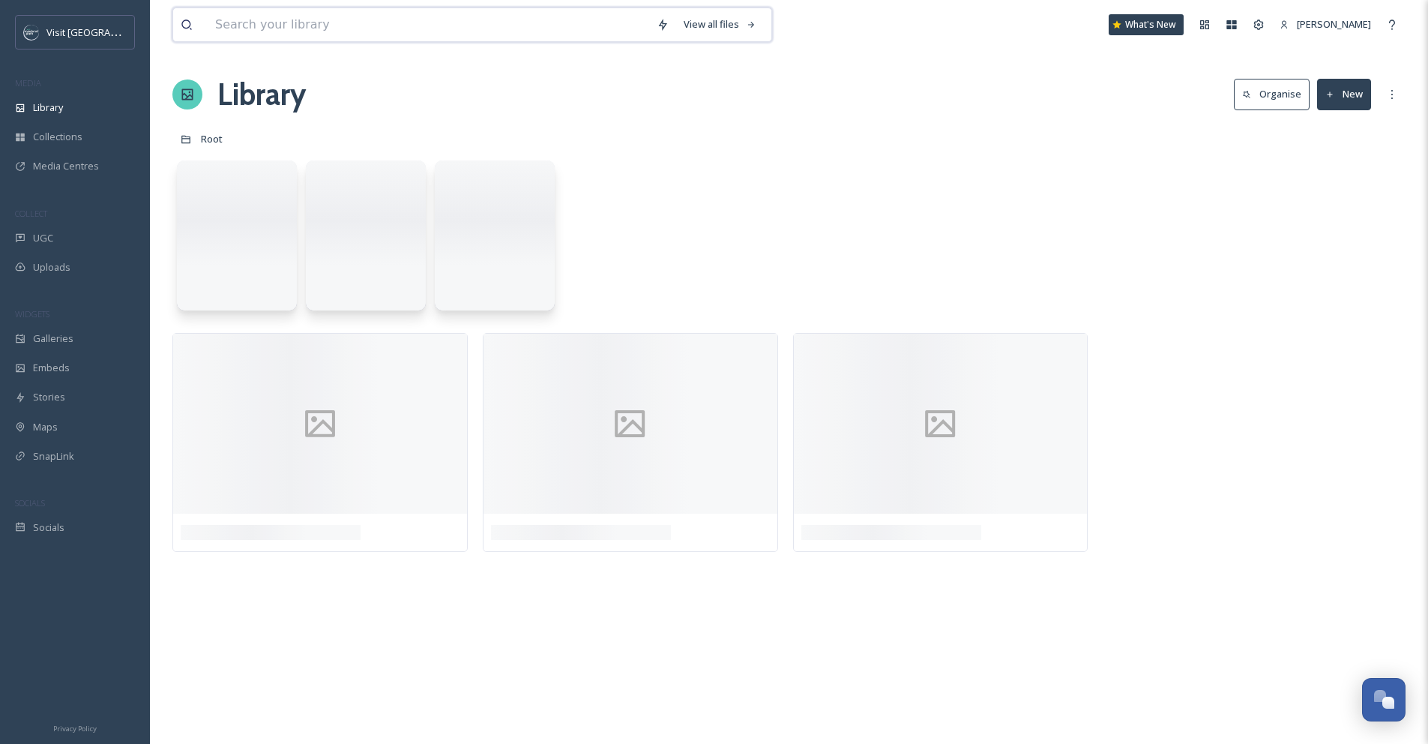
click at [266, 31] on input at bounding box center [428, 24] width 441 height 33
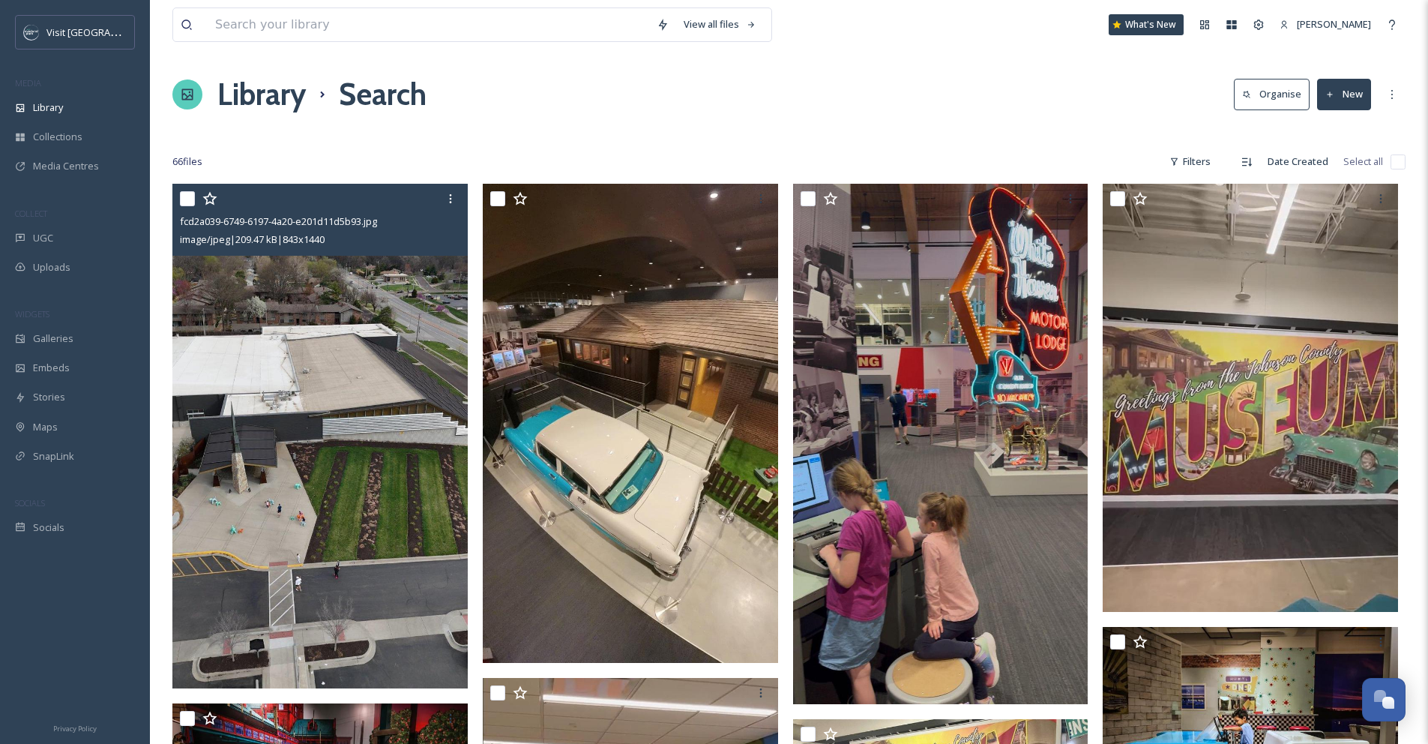
click at [190, 199] on input "checkbox" at bounding box center [187, 198] width 15 height 15
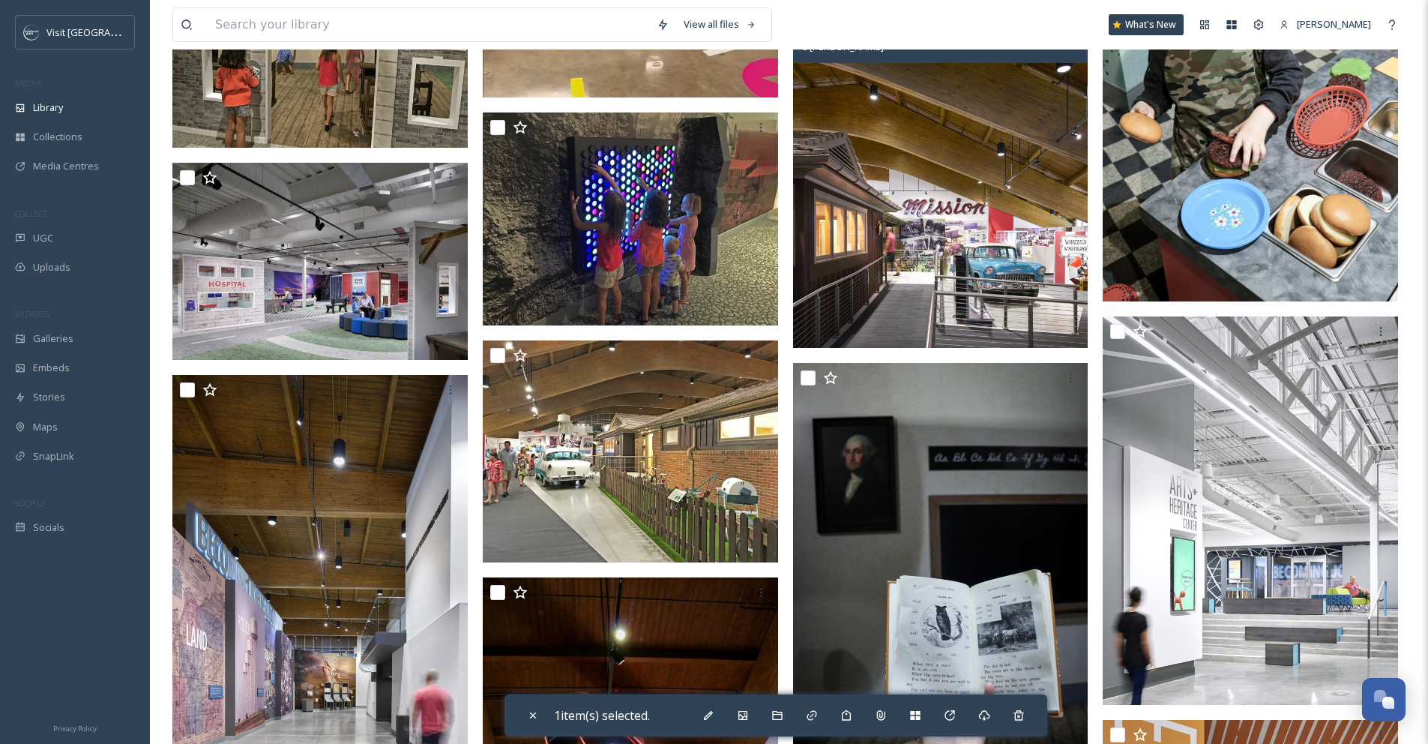
scroll to position [981, 0]
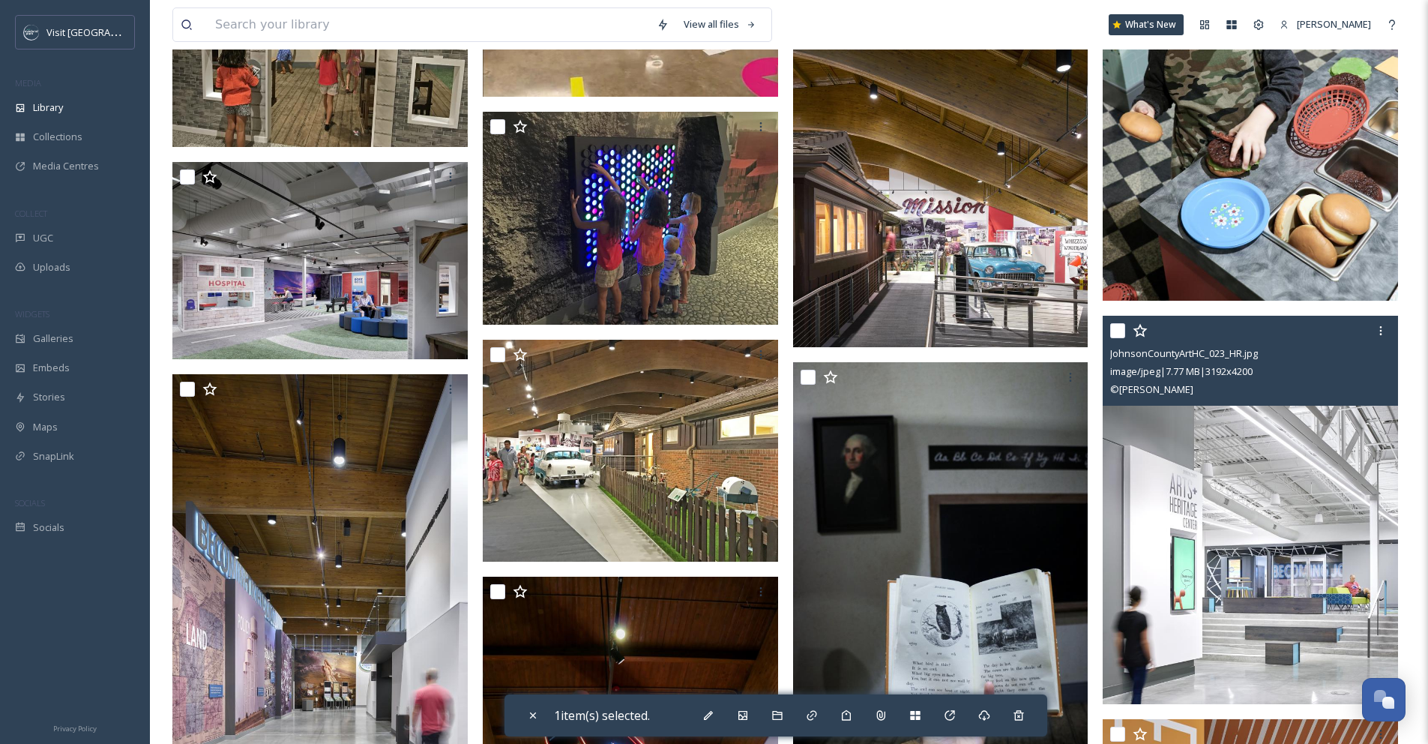
click at [1121, 330] on input "checkbox" at bounding box center [1117, 330] width 15 height 15
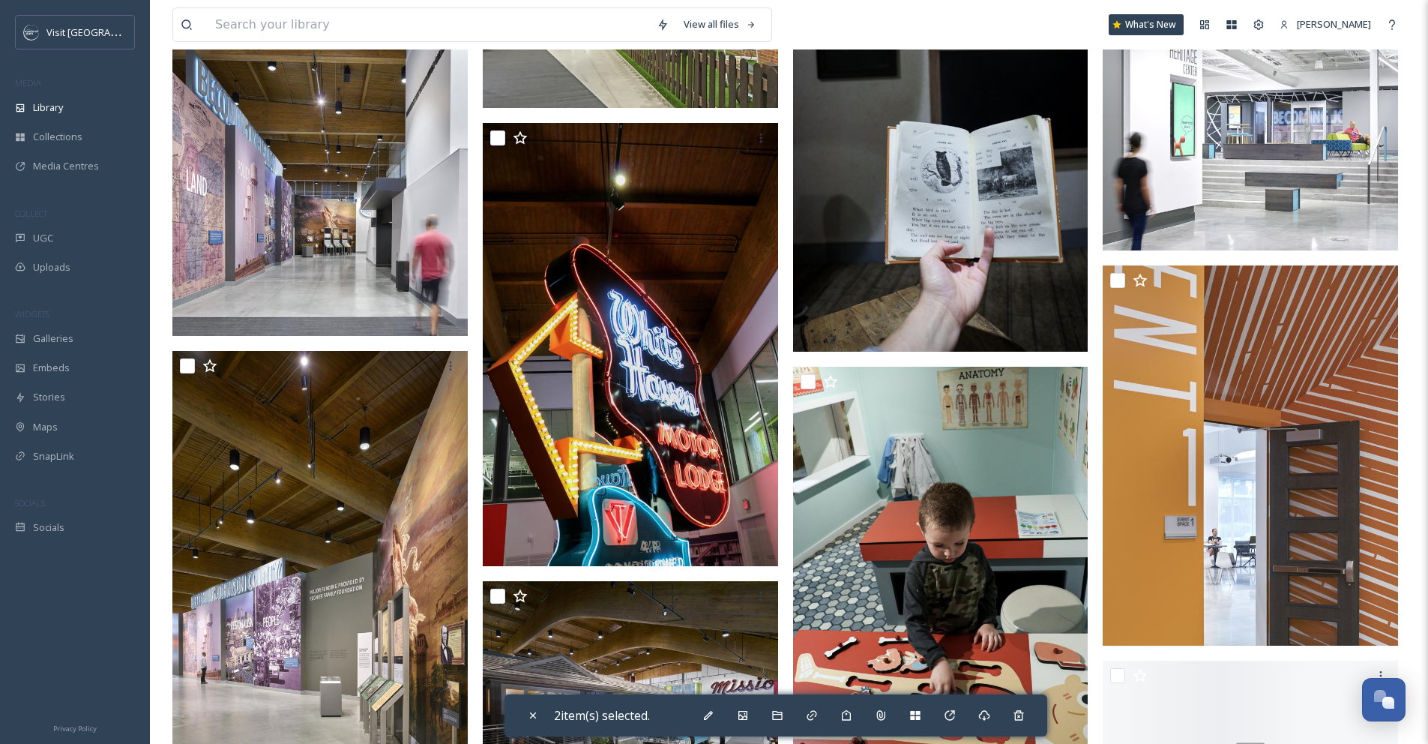
scroll to position [1459, 0]
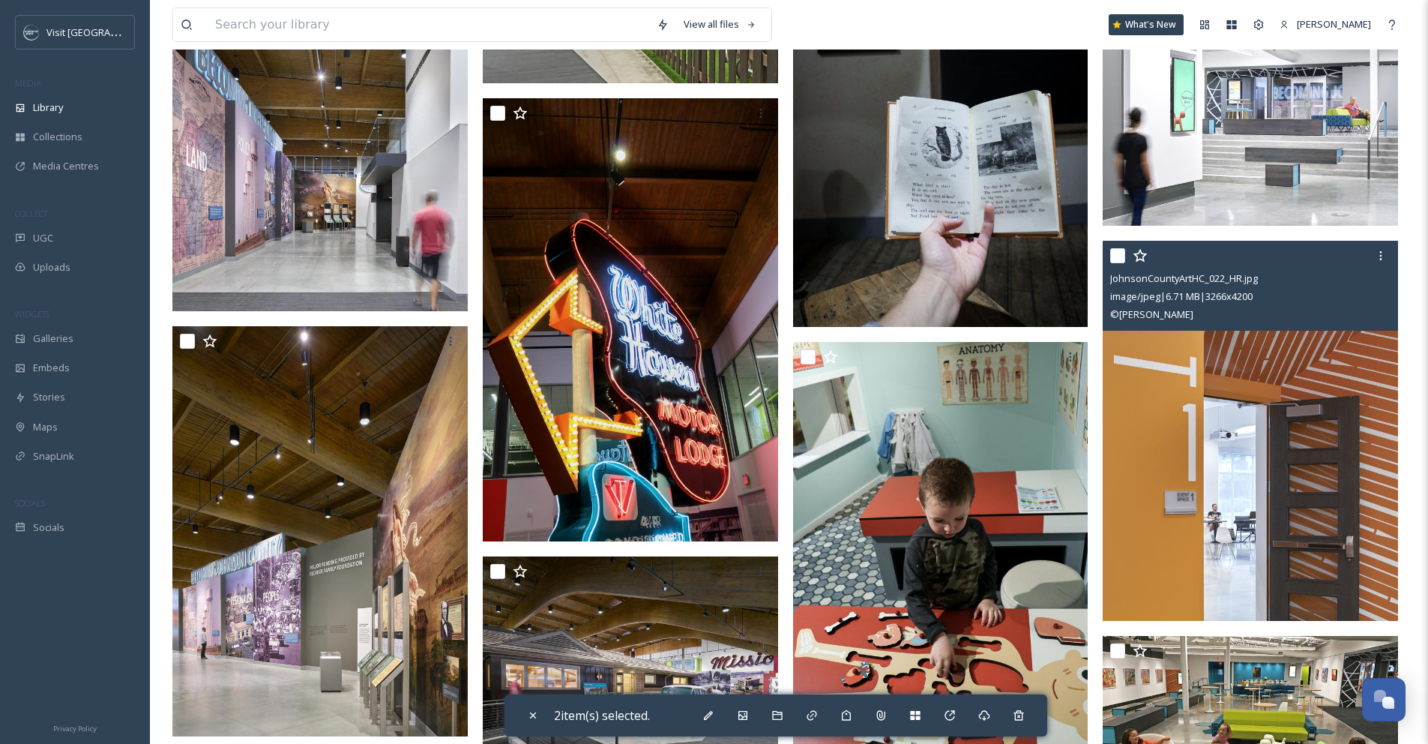
click at [1118, 262] on input "checkbox" at bounding box center [1117, 255] width 15 height 15
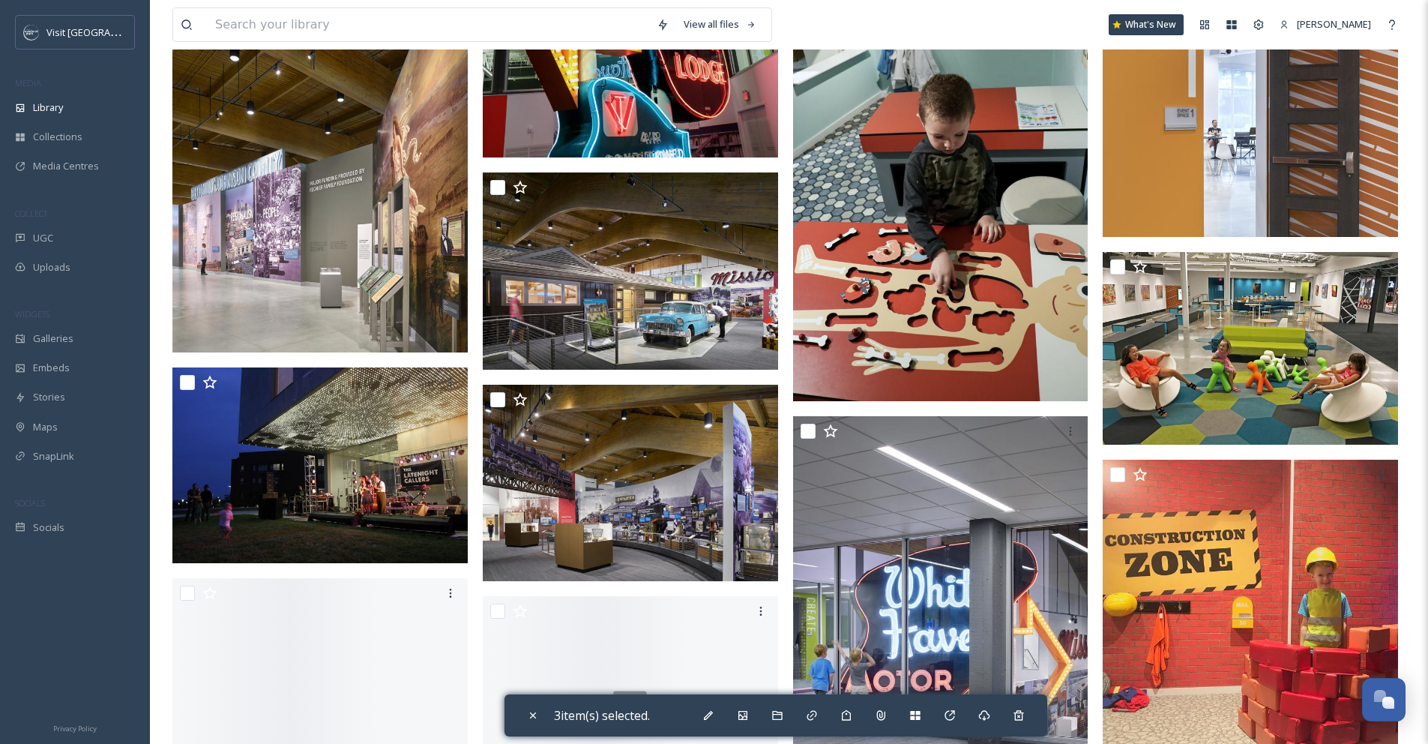
scroll to position [1896, 0]
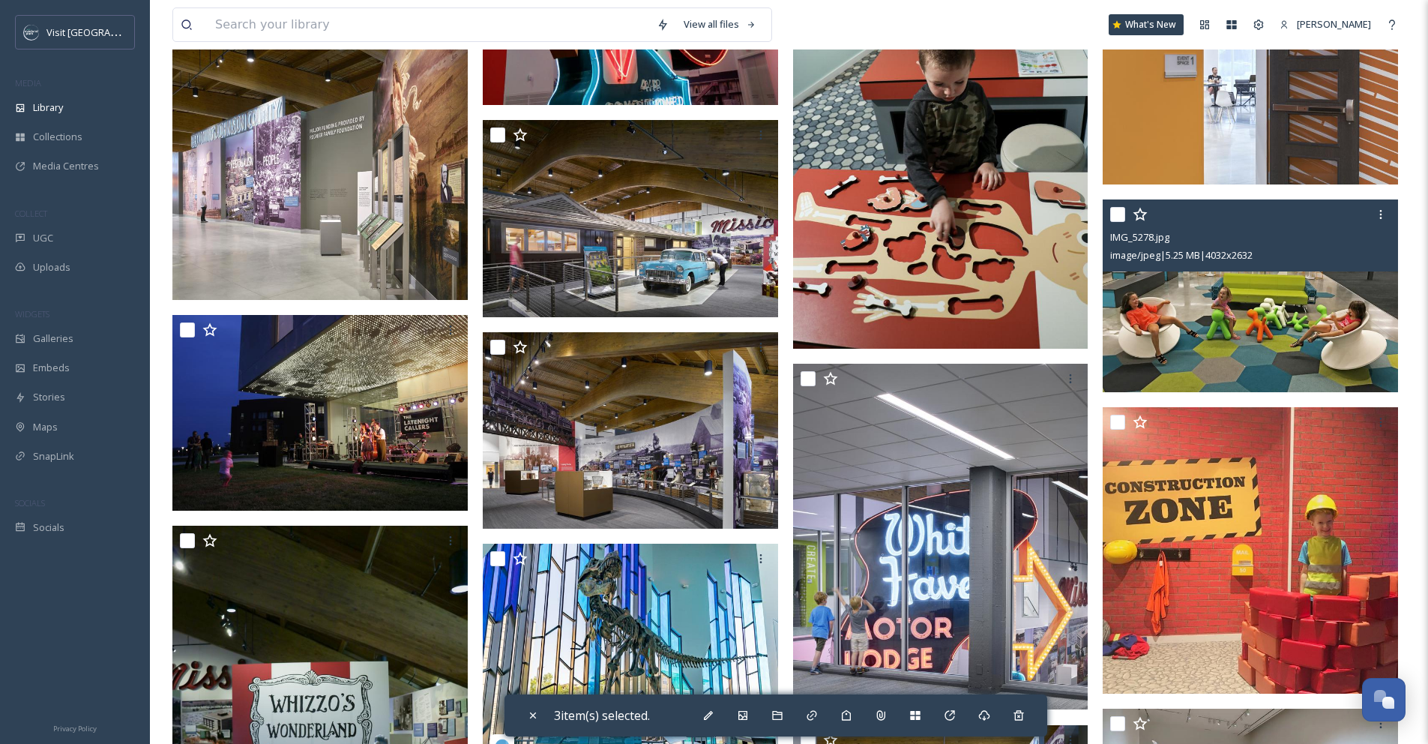
click at [1121, 218] on input "checkbox" at bounding box center [1117, 214] width 15 height 15
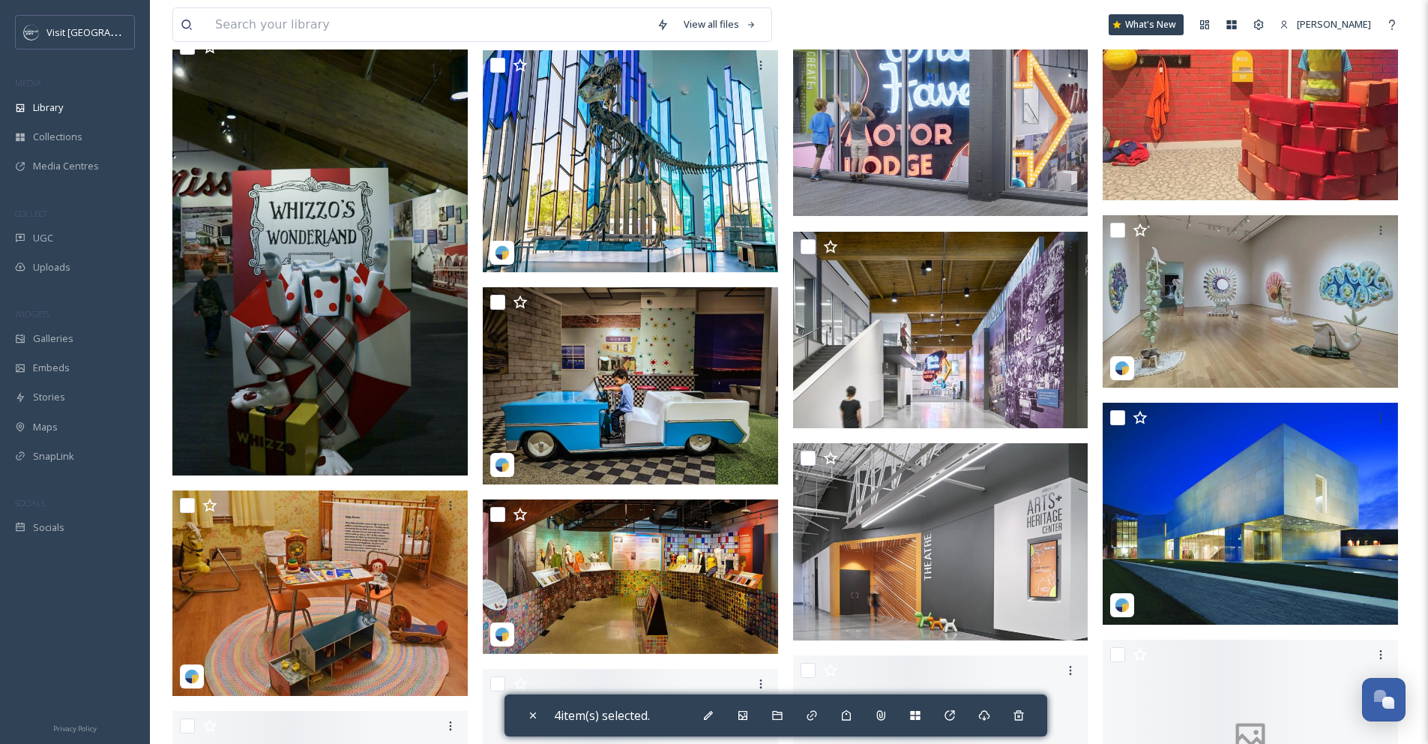
scroll to position [2410, 0]
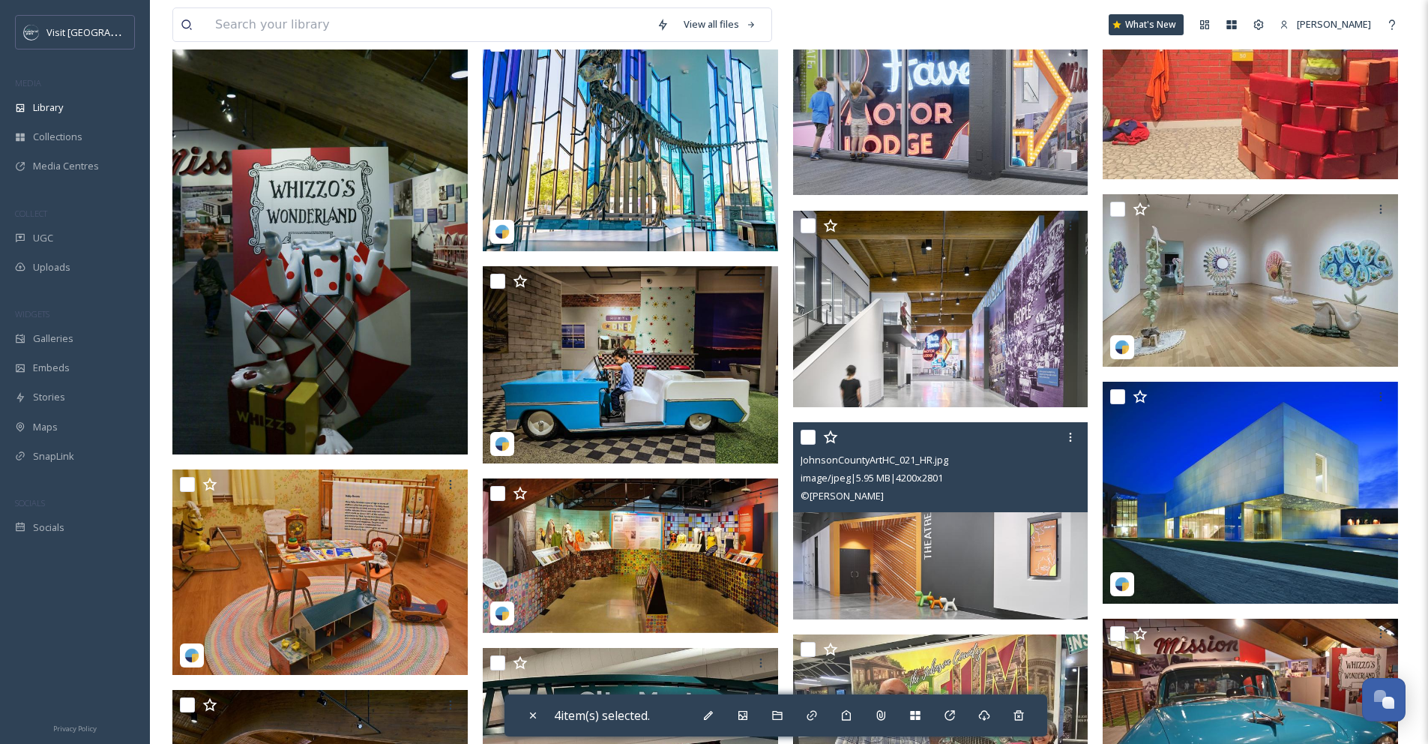
click at [812, 441] on input "checkbox" at bounding box center [808, 436] width 15 height 15
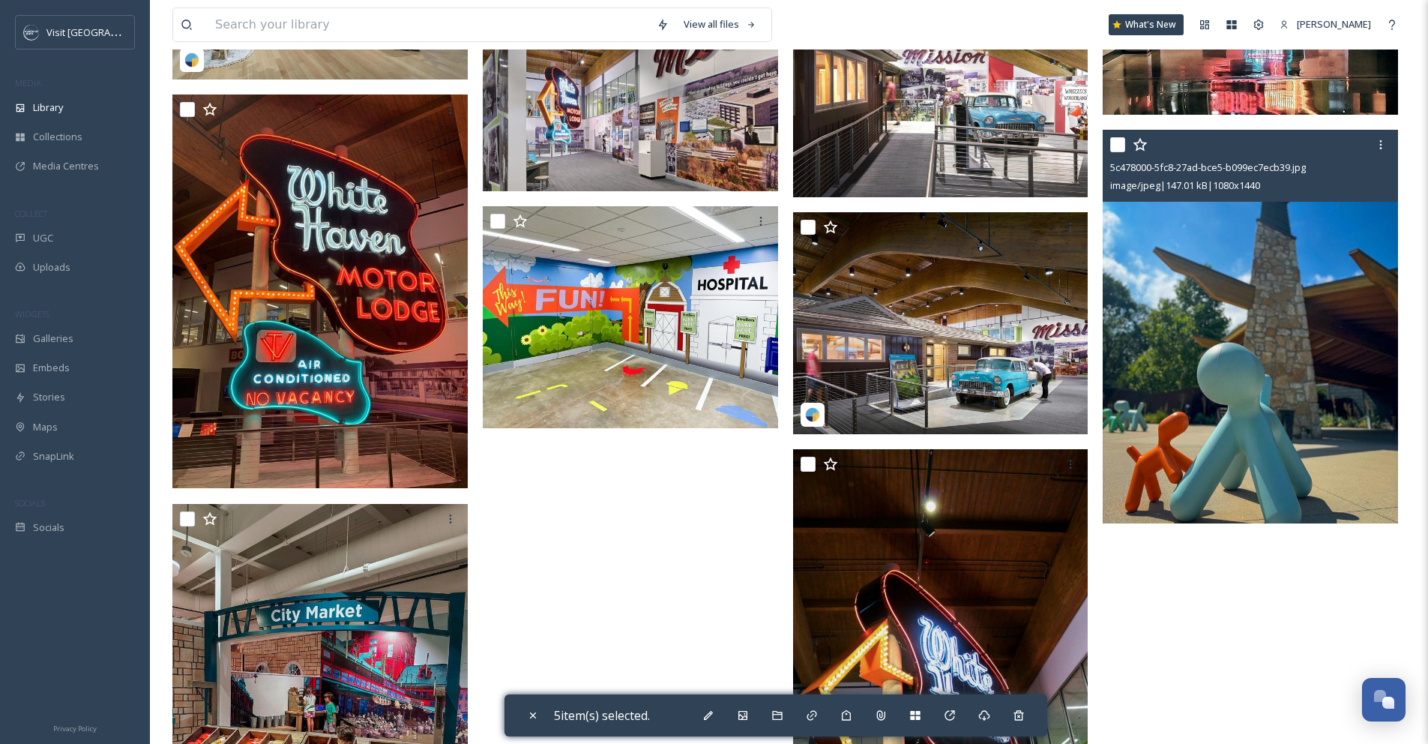
scroll to position [4500, 0]
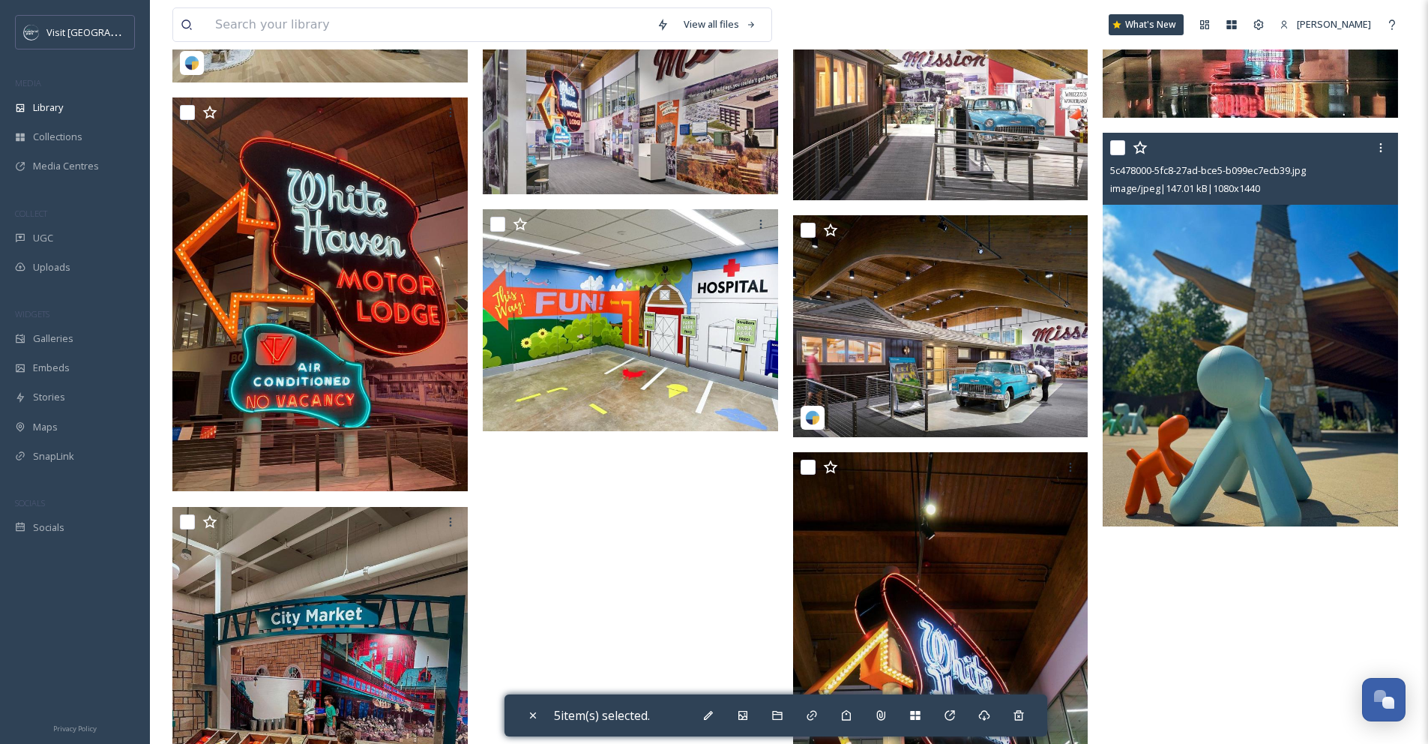
click at [1119, 151] on input "checkbox" at bounding box center [1117, 147] width 15 height 15
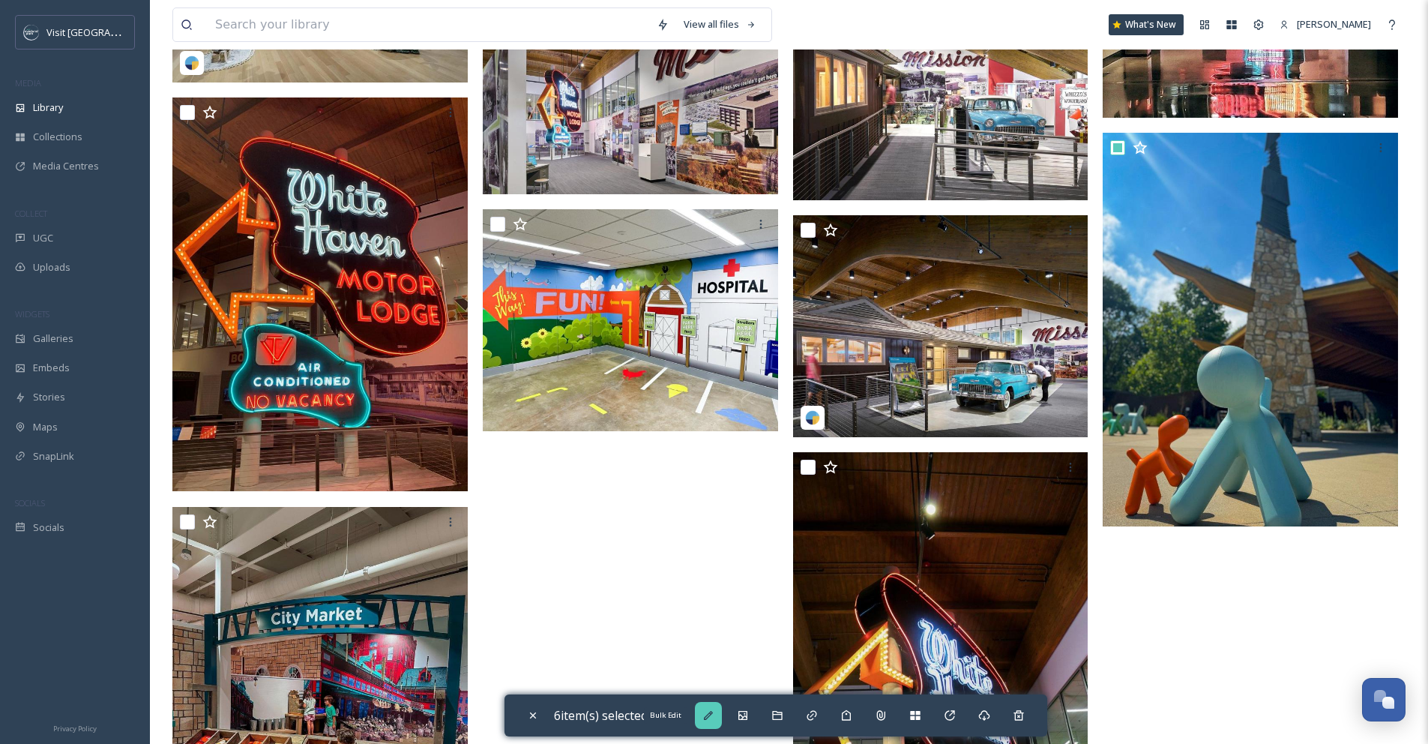
click at [716, 721] on div "Bulk Edit" at bounding box center [708, 715] width 27 height 27
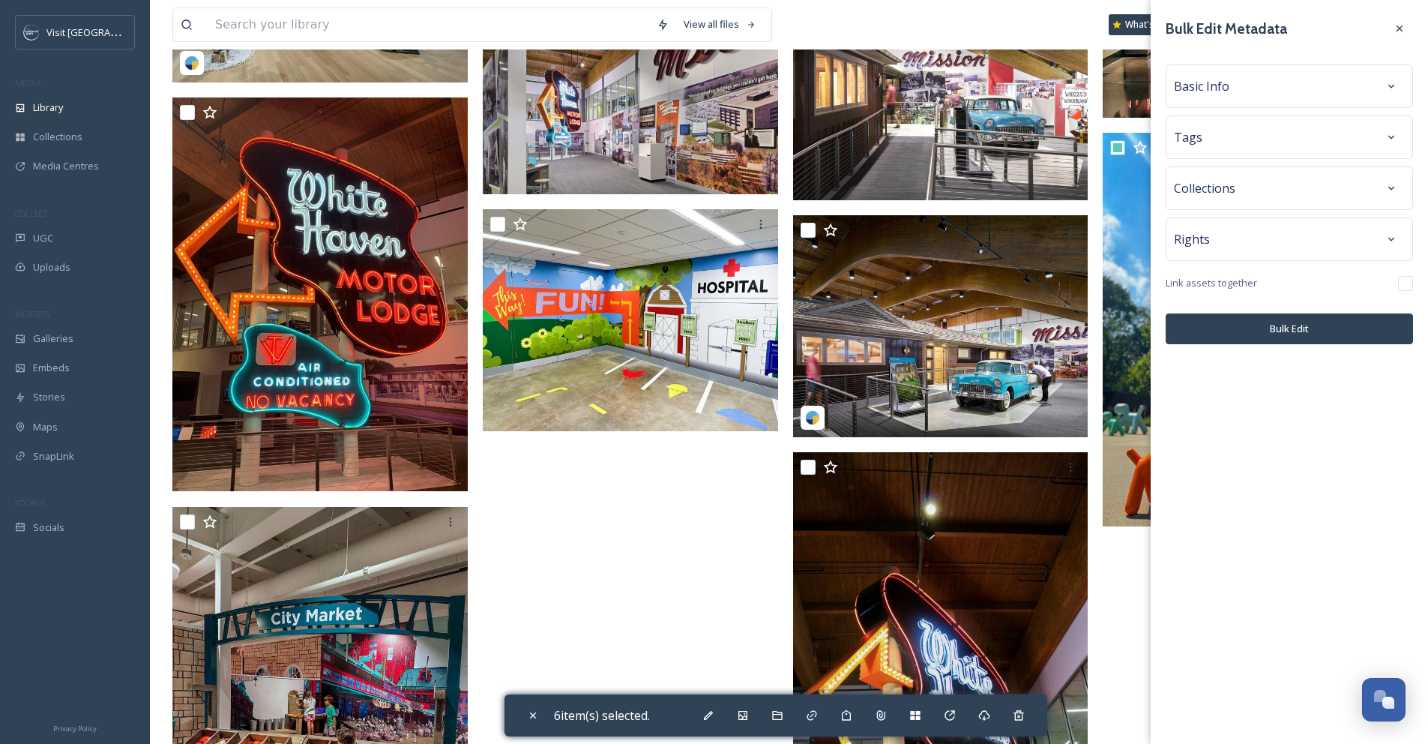
click at [1258, 142] on div "Tags" at bounding box center [1289, 137] width 231 height 27
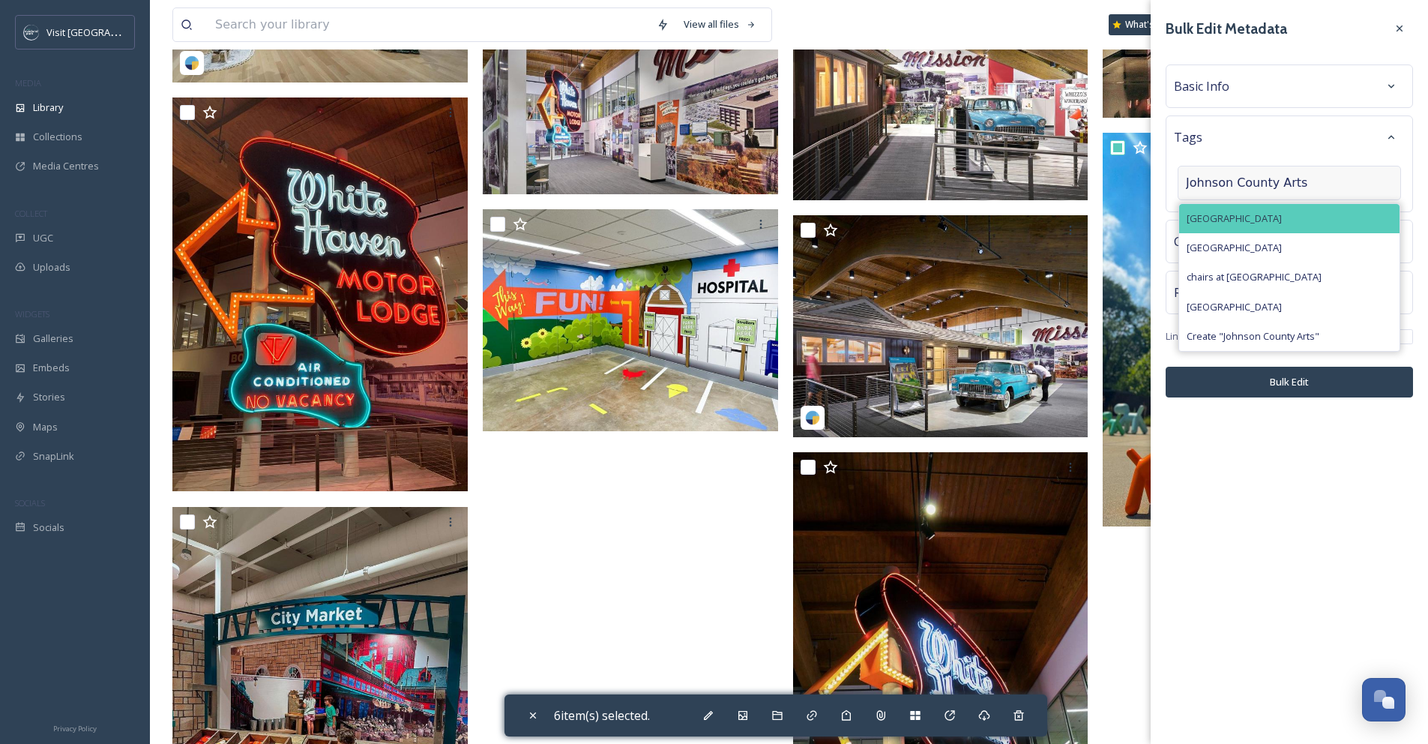
click at [1255, 212] on span "johnson county arts & heritage center" at bounding box center [1234, 218] width 95 height 14
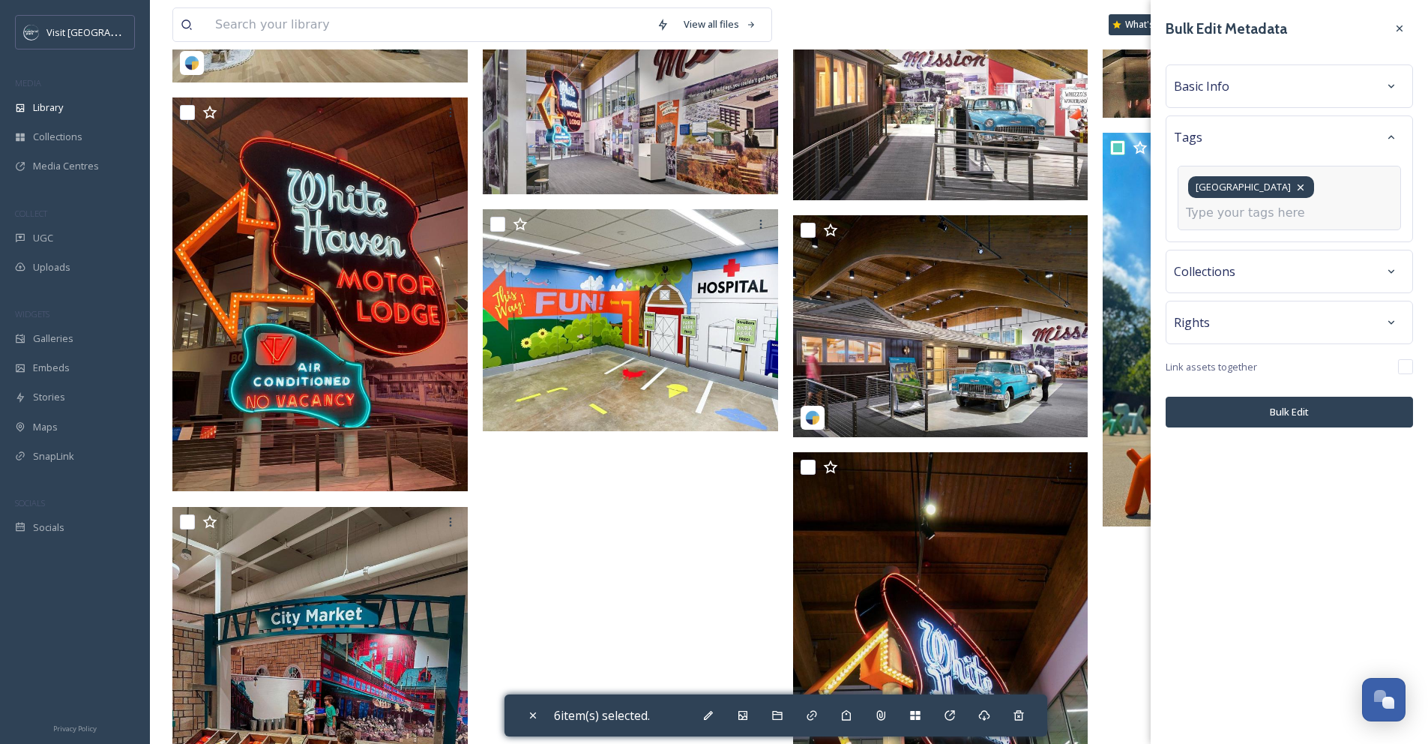
click at [1306, 190] on icon at bounding box center [1300, 187] width 12 height 12
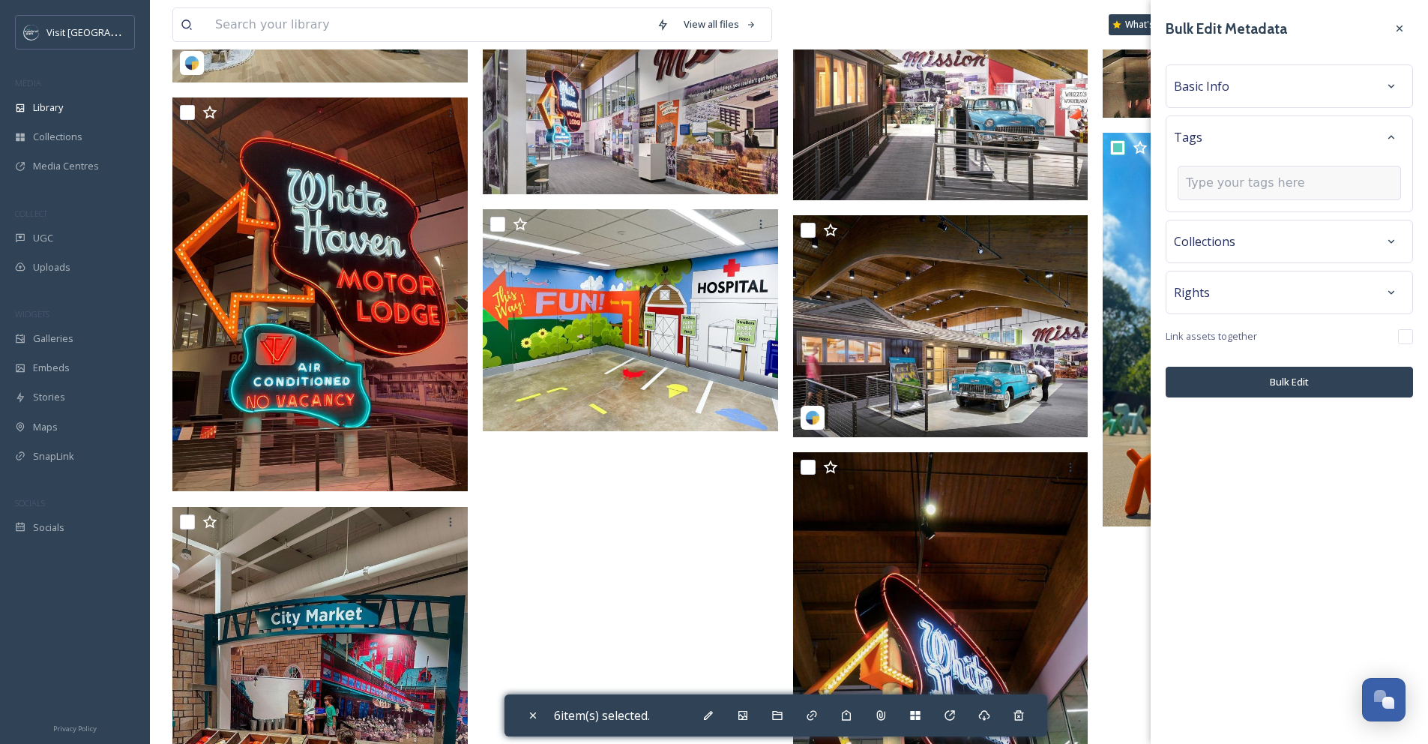
click at [1346, 185] on div at bounding box center [1289, 183] width 223 height 34
click at [1209, 188] on input at bounding box center [1261, 183] width 150 height 18
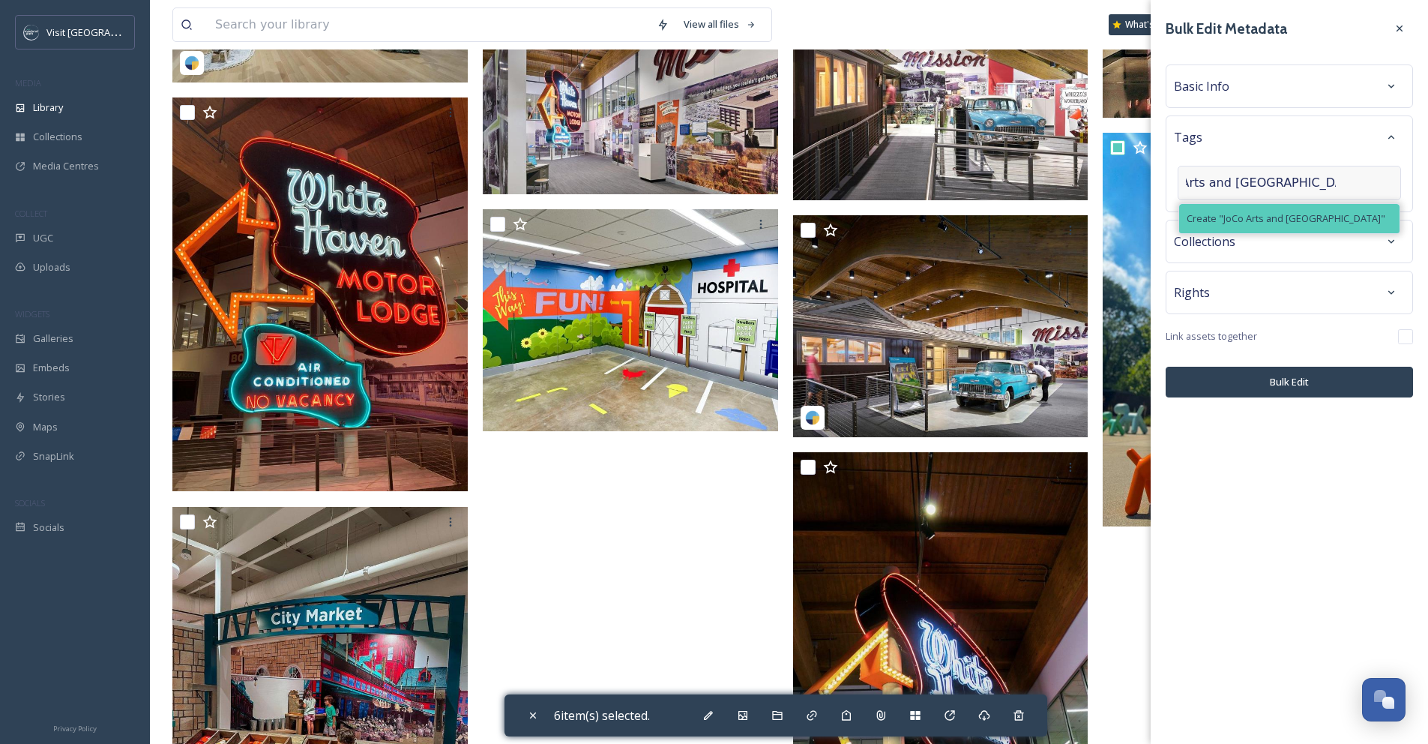
scroll to position [0, 0]
click at [1215, 212] on span "Create " JoCo Arts and Heritage Center "" at bounding box center [1286, 218] width 199 height 14
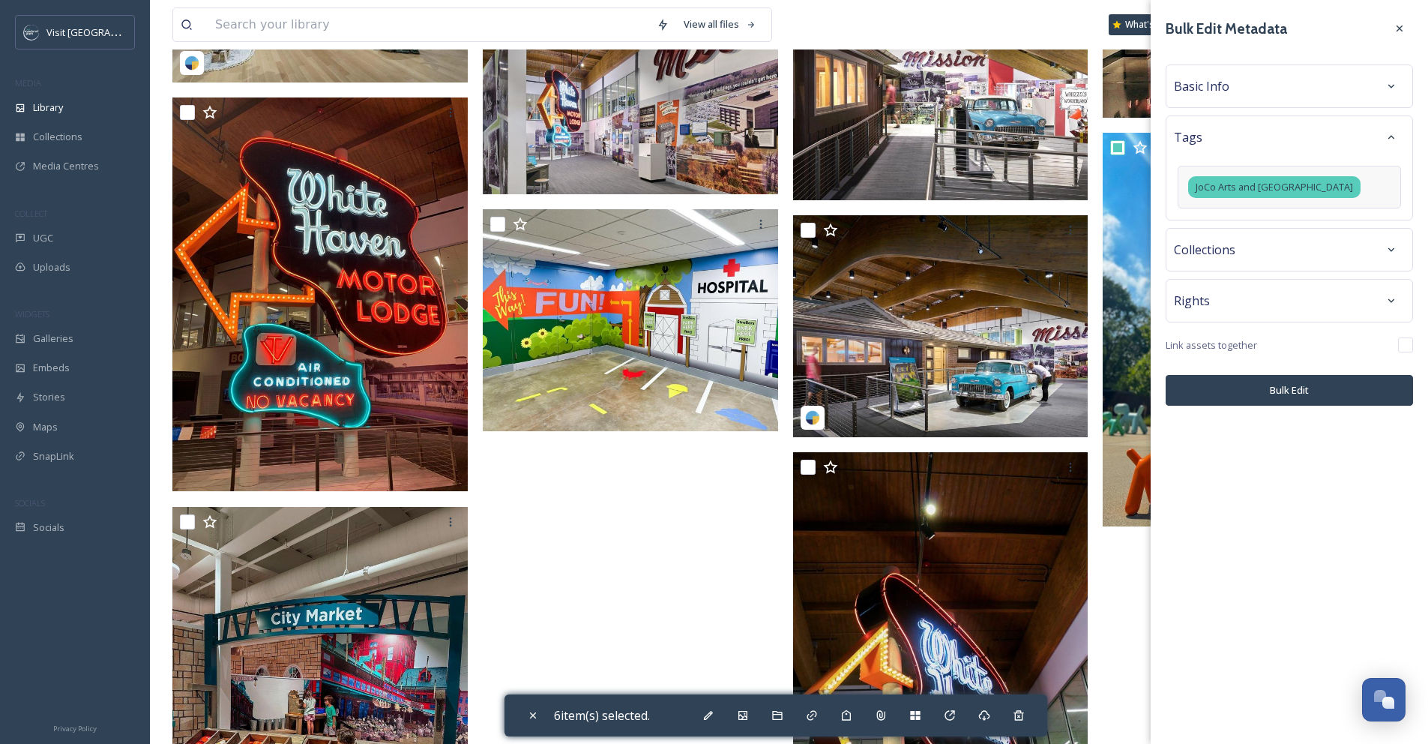
click at [1288, 419] on div "Bulk Edit Metadata Basic Info Tags JoCo Arts and Heritage Center Collections Ri…" at bounding box center [1289, 210] width 277 height 420
click at [1290, 390] on button "Bulk Edit" at bounding box center [1289, 390] width 247 height 31
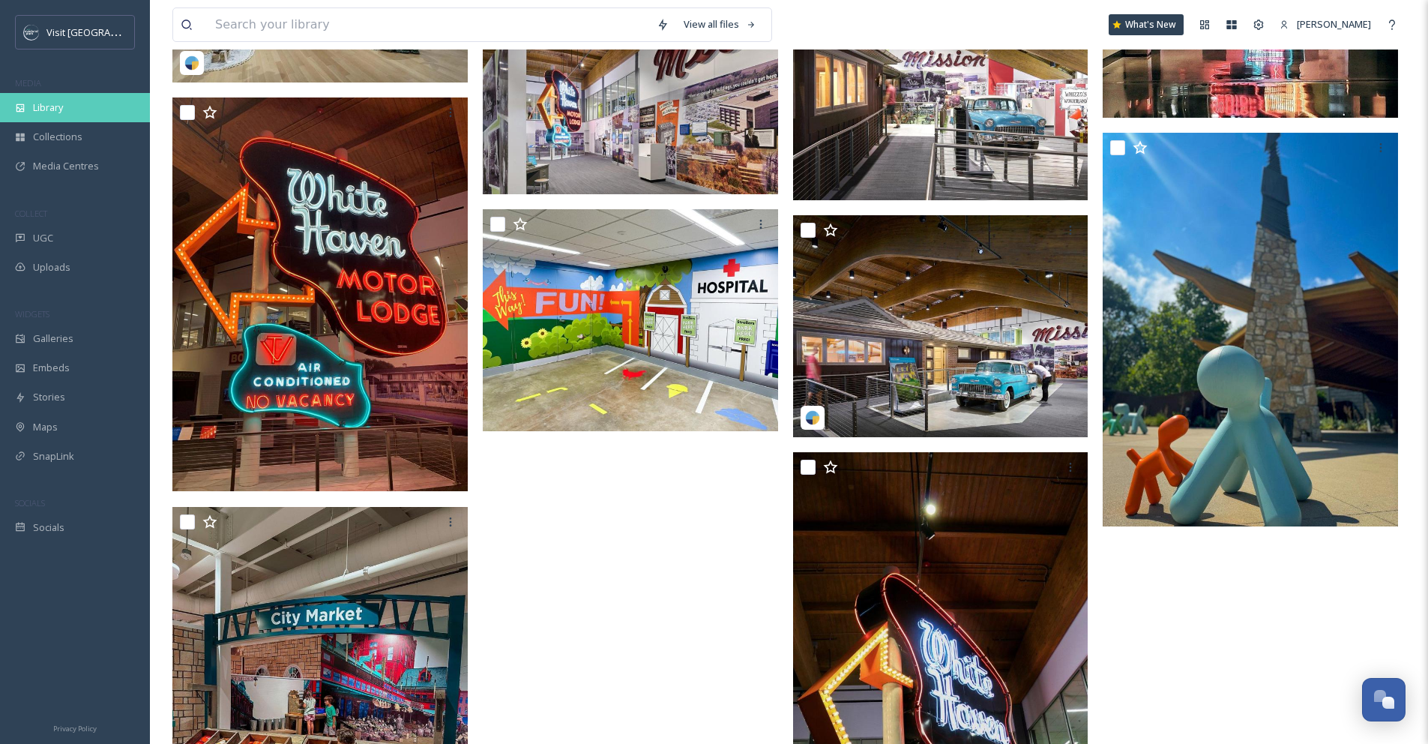
click at [84, 115] on div "Library" at bounding box center [75, 107] width 150 height 29
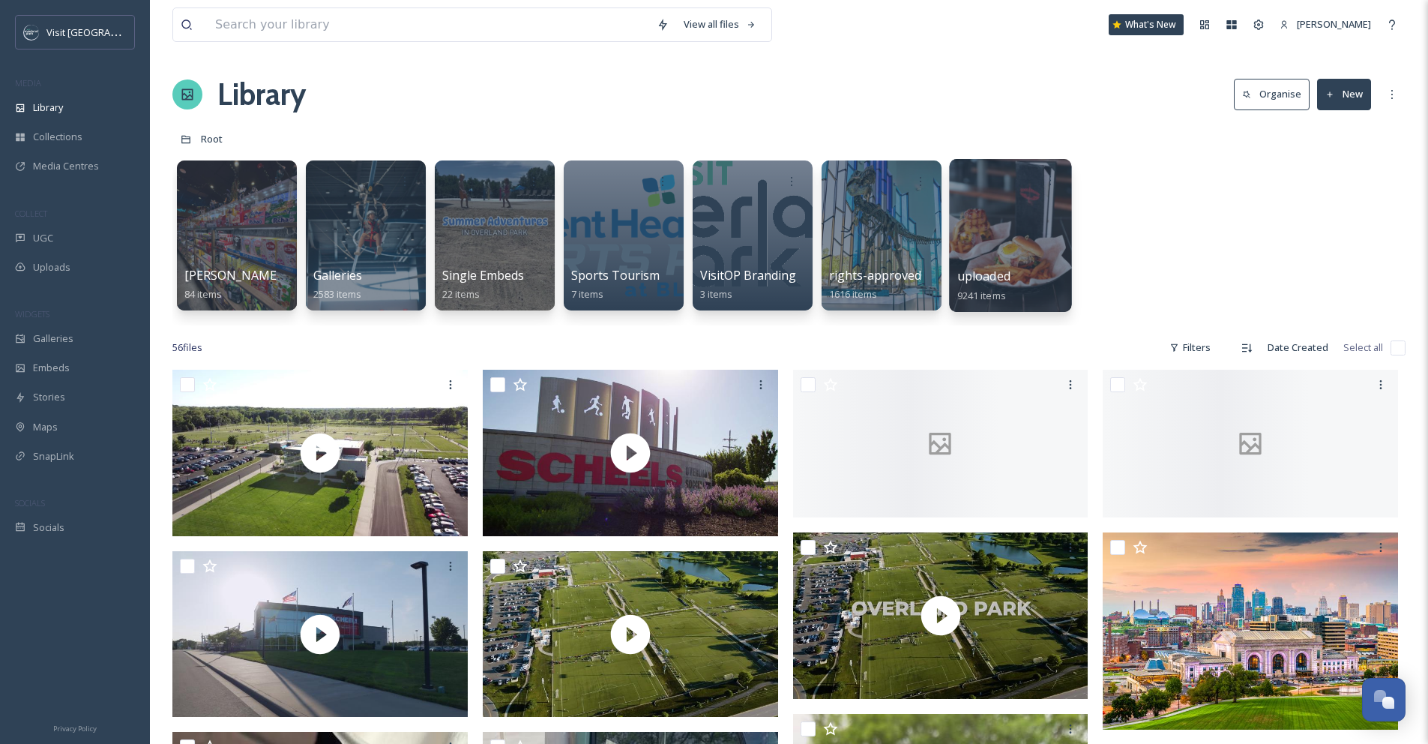
click at [1038, 239] on div at bounding box center [1010, 235] width 122 height 153
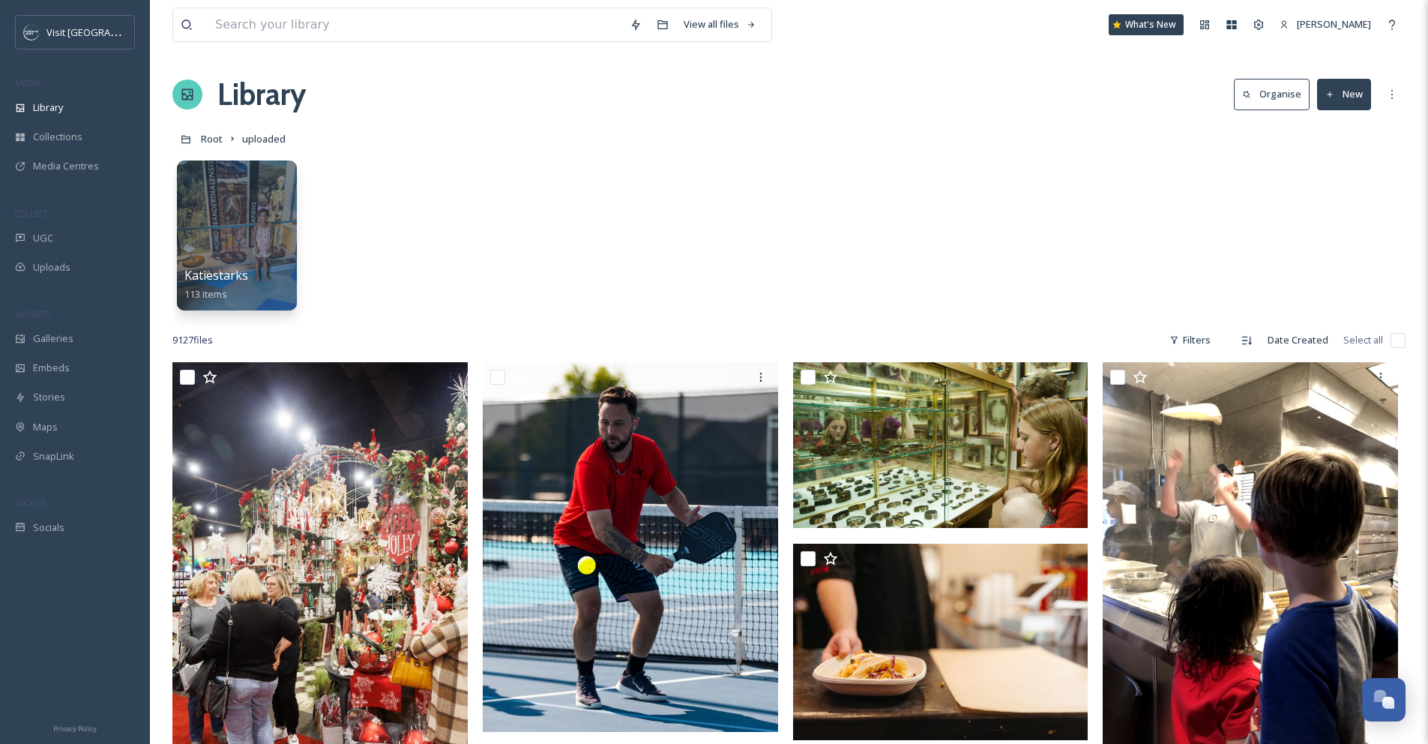
click at [1276, 99] on button "Organise" at bounding box center [1272, 94] width 76 height 31
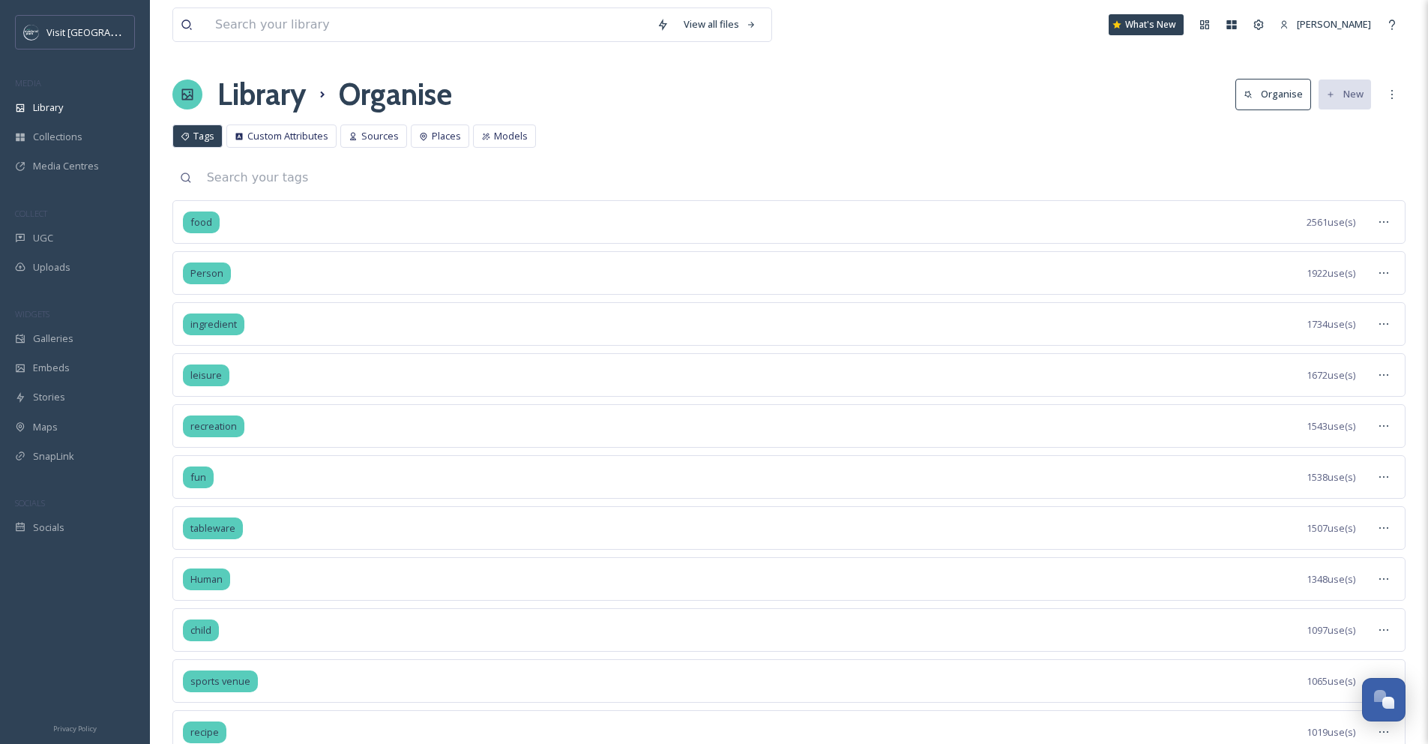
click at [511, 187] on input at bounding box center [802, 177] width 1206 height 33
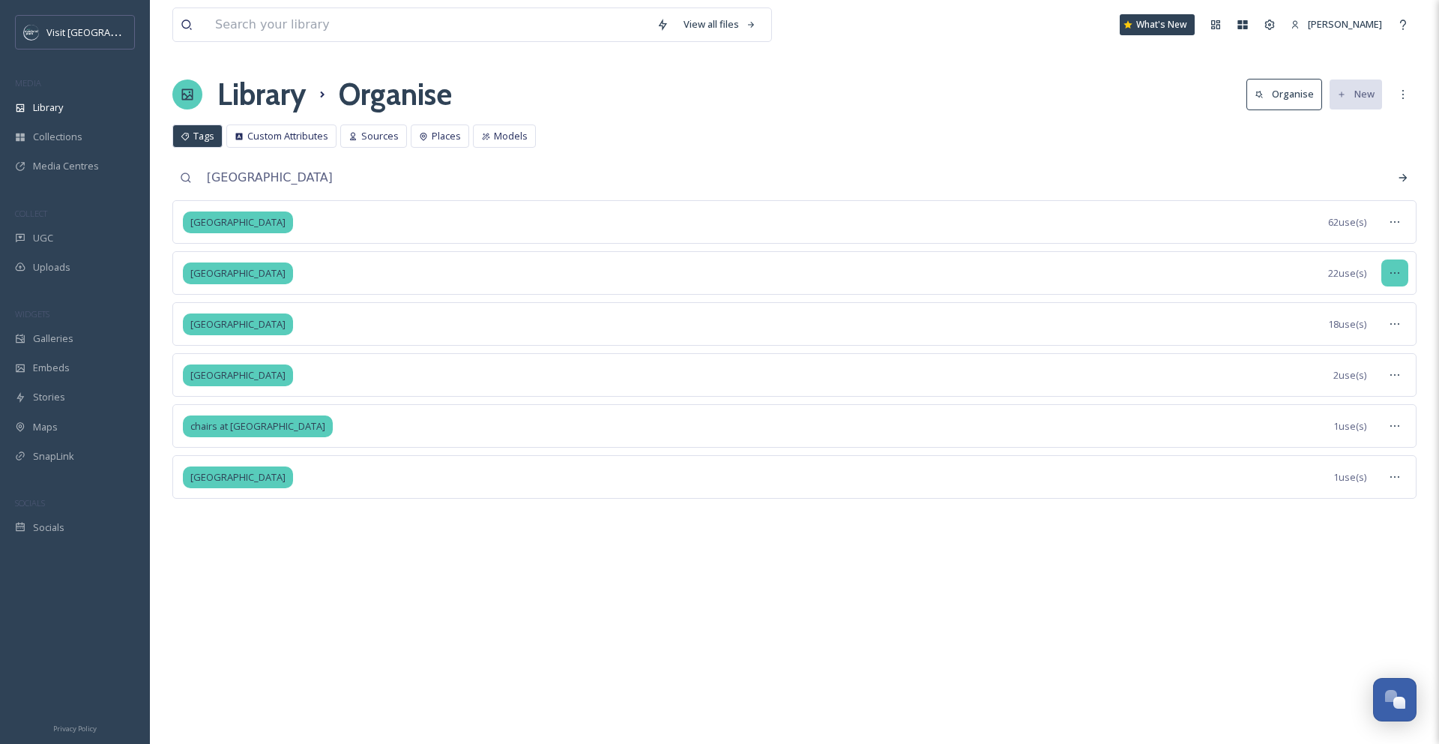
click at [1402, 274] on div at bounding box center [1394, 272] width 27 height 27
click at [1396, 362] on div "Merge Tags" at bounding box center [1360, 364] width 94 height 29
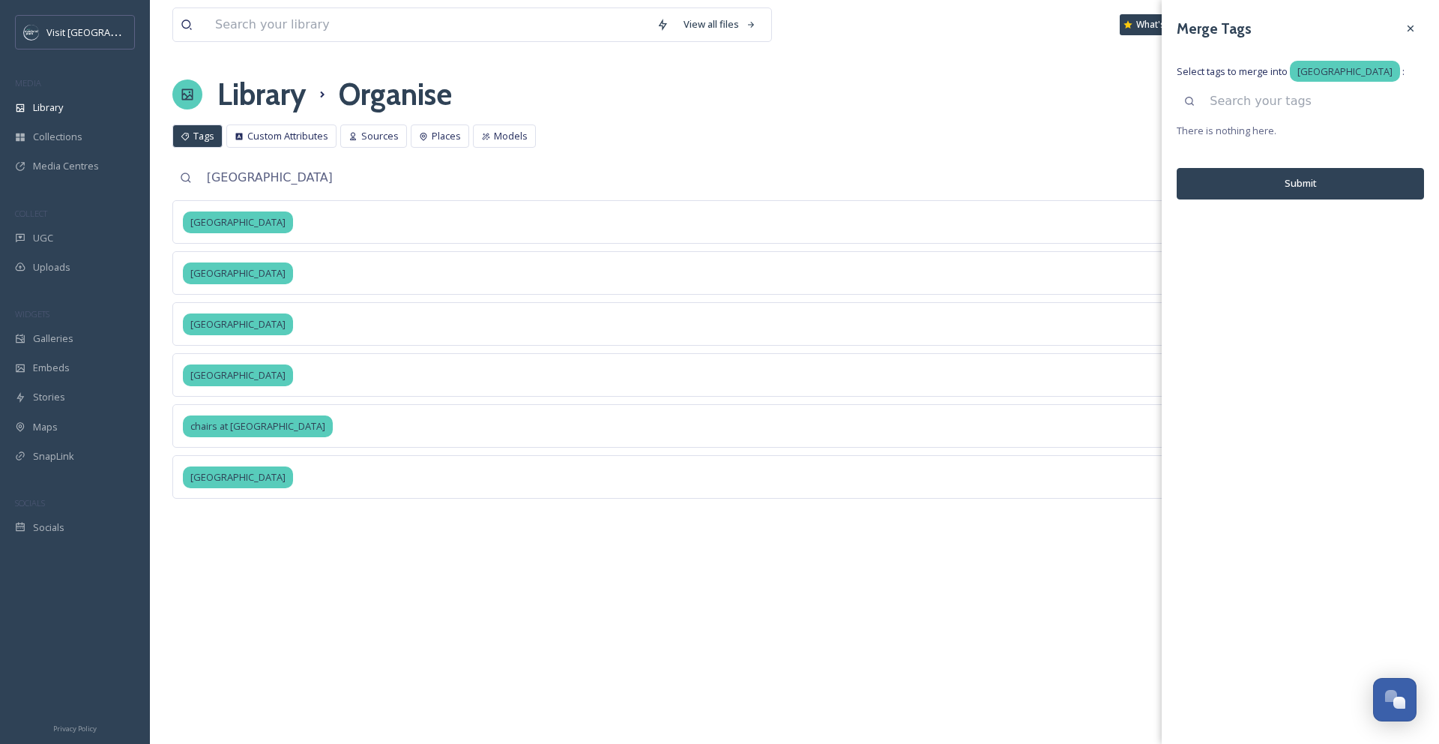
click at [1224, 118] on input at bounding box center [1313, 101] width 222 height 33
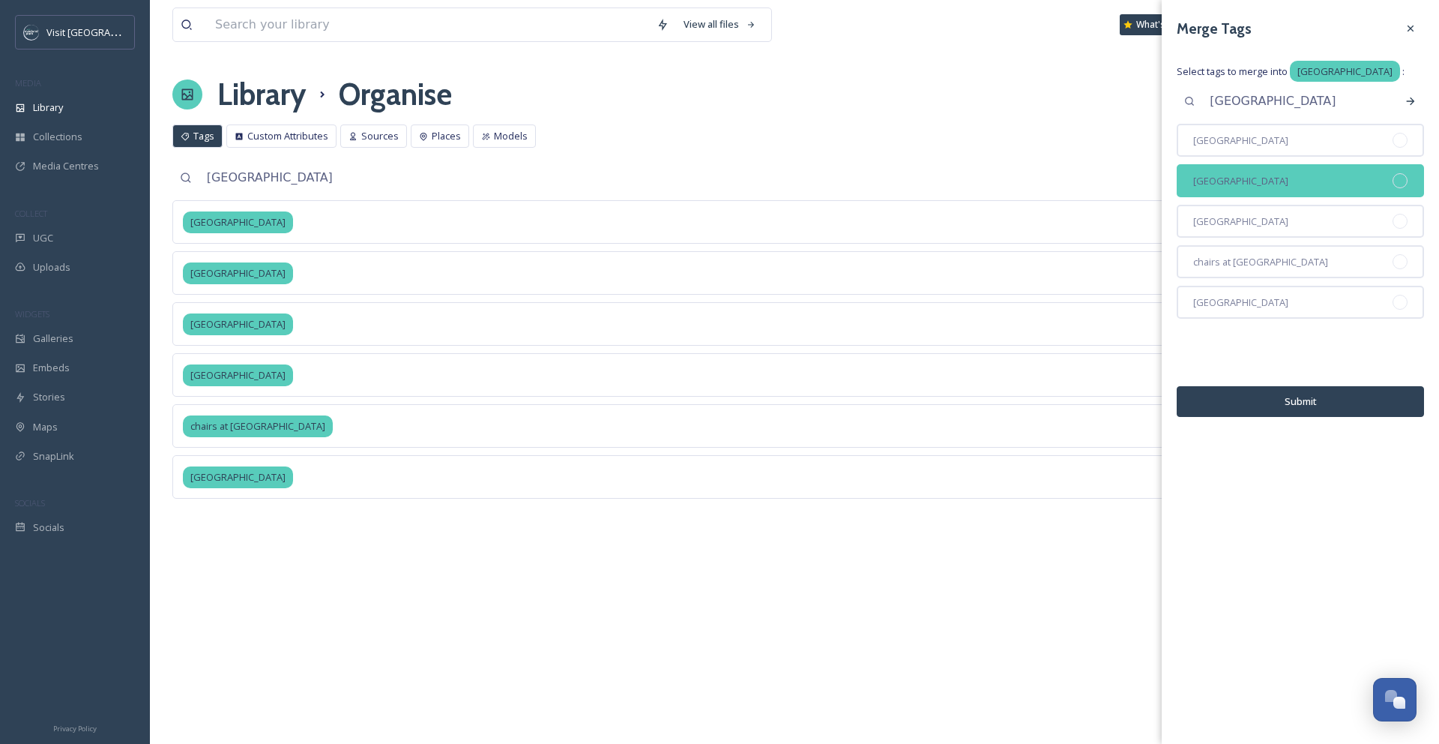
click at [1403, 188] on div at bounding box center [1400, 180] width 15 height 15
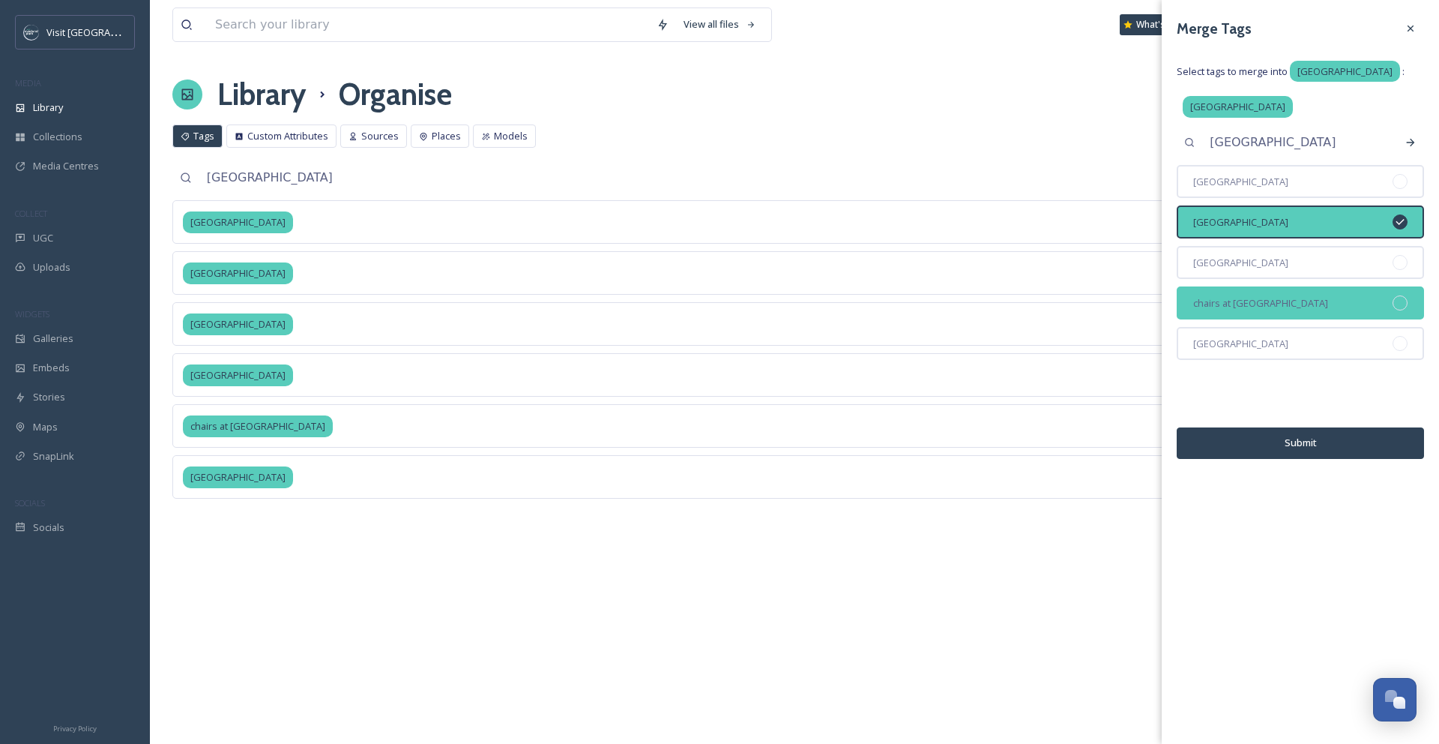
click at [1406, 310] on div at bounding box center [1400, 302] width 15 height 15
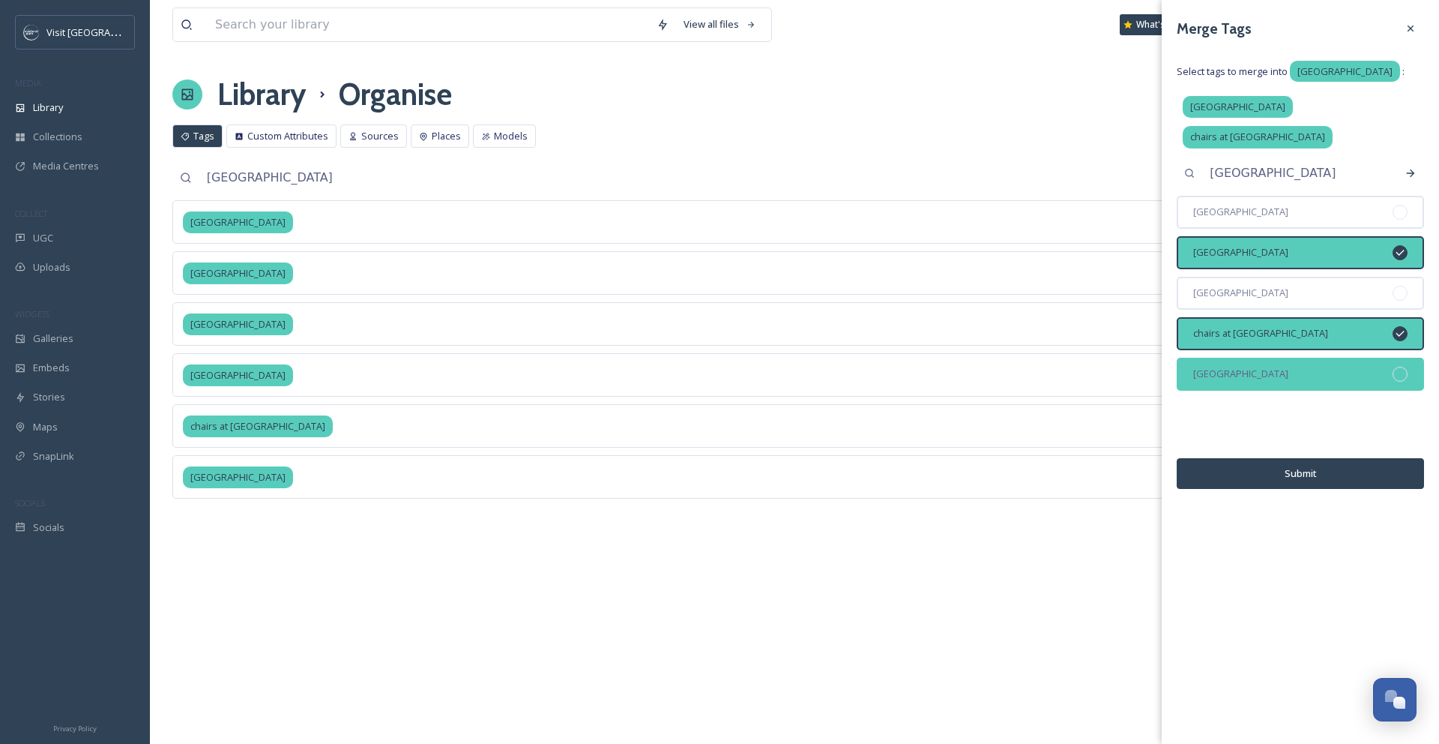
click at [1397, 382] on div at bounding box center [1400, 374] width 15 height 15
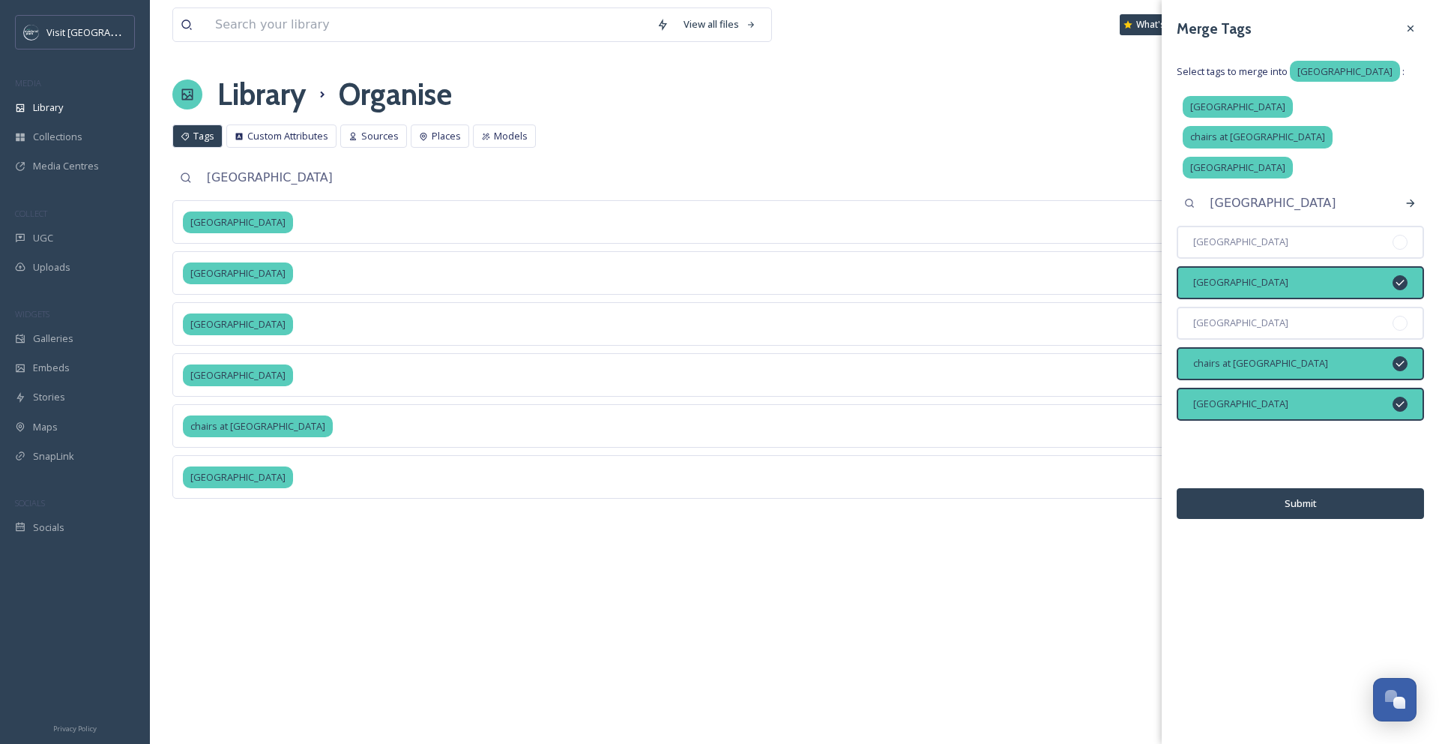
click at [1204, 519] on button "Submit" at bounding box center [1300, 503] width 247 height 31
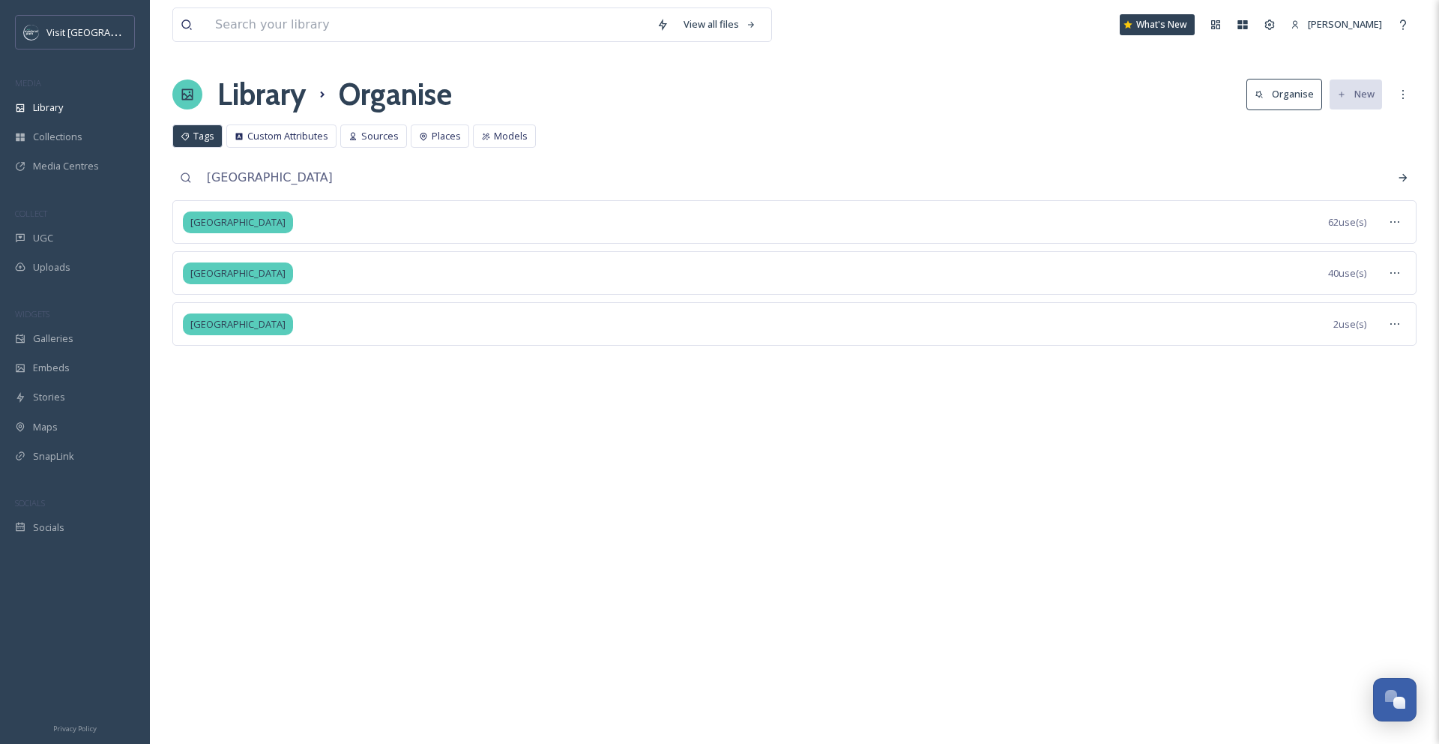
click at [198, 138] on span "Tags" at bounding box center [203, 136] width 21 height 14
drag, startPoint x: 291, startPoint y: 182, endPoint x: 196, endPoint y: 181, distance: 95.2
click at [196, 181] on div "johnson county" at bounding box center [794, 178] width 1244 height 30
click at [1401, 221] on div at bounding box center [1394, 221] width 27 height 27
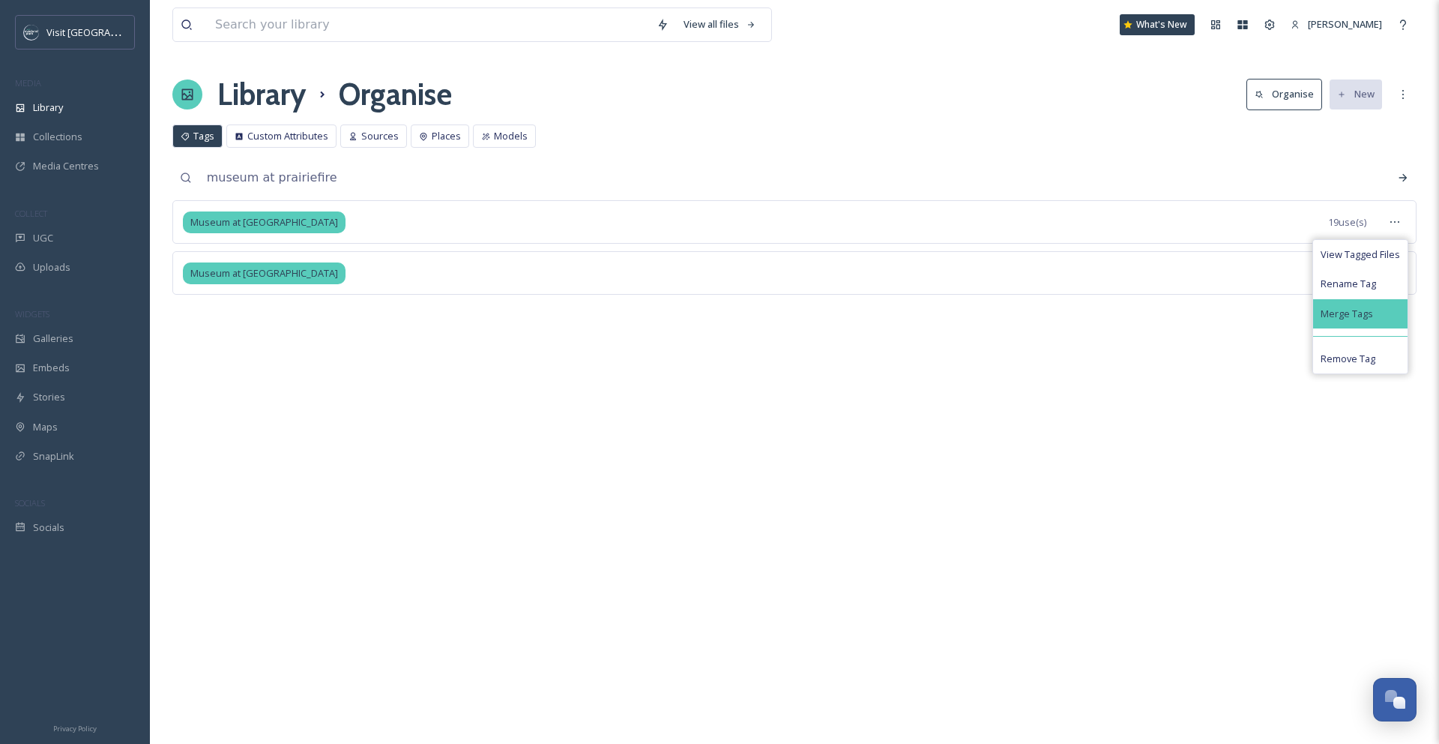
click at [1380, 310] on div "Merge Tags" at bounding box center [1360, 313] width 94 height 29
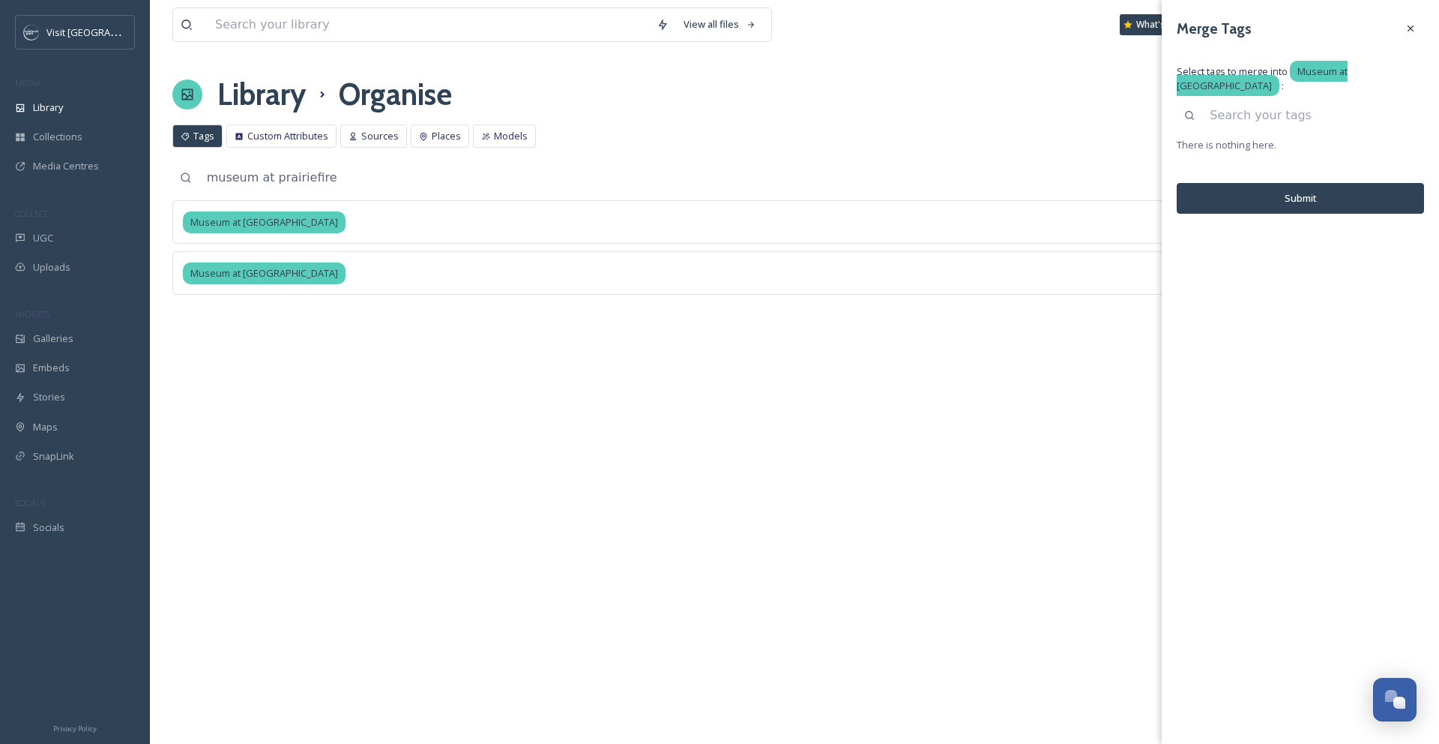
click at [1293, 107] on input at bounding box center [1313, 115] width 222 height 33
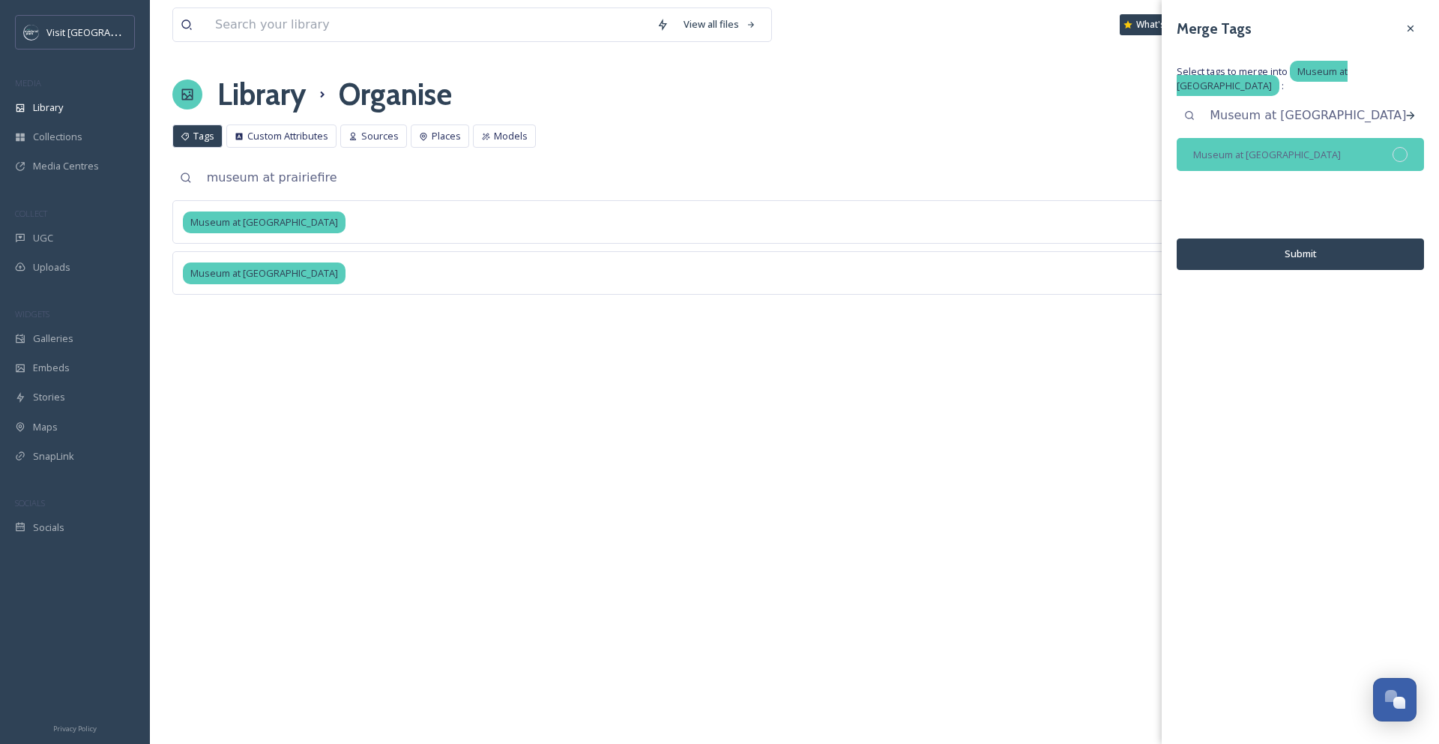
click at [1401, 147] on div at bounding box center [1400, 154] width 15 height 15
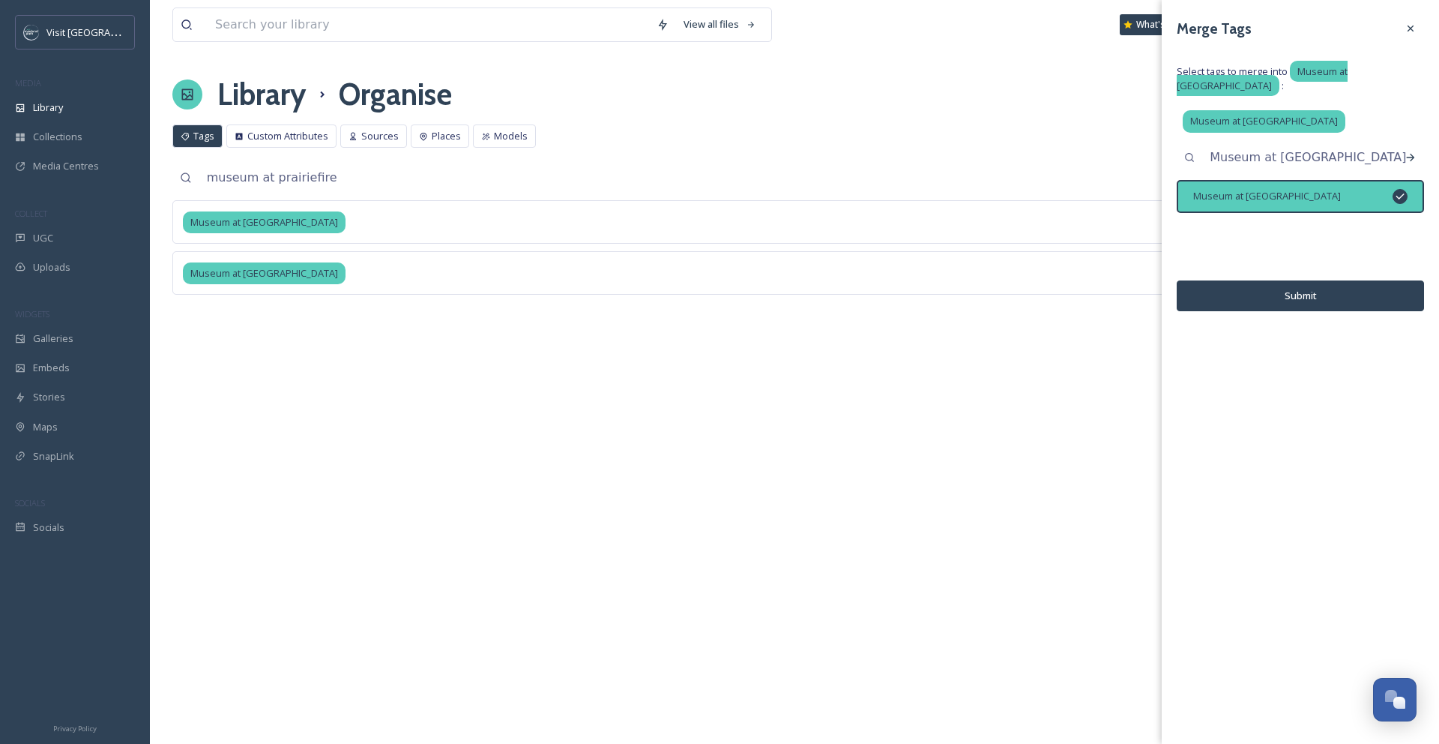
click at [1342, 289] on button "Submit" at bounding box center [1300, 295] width 247 height 31
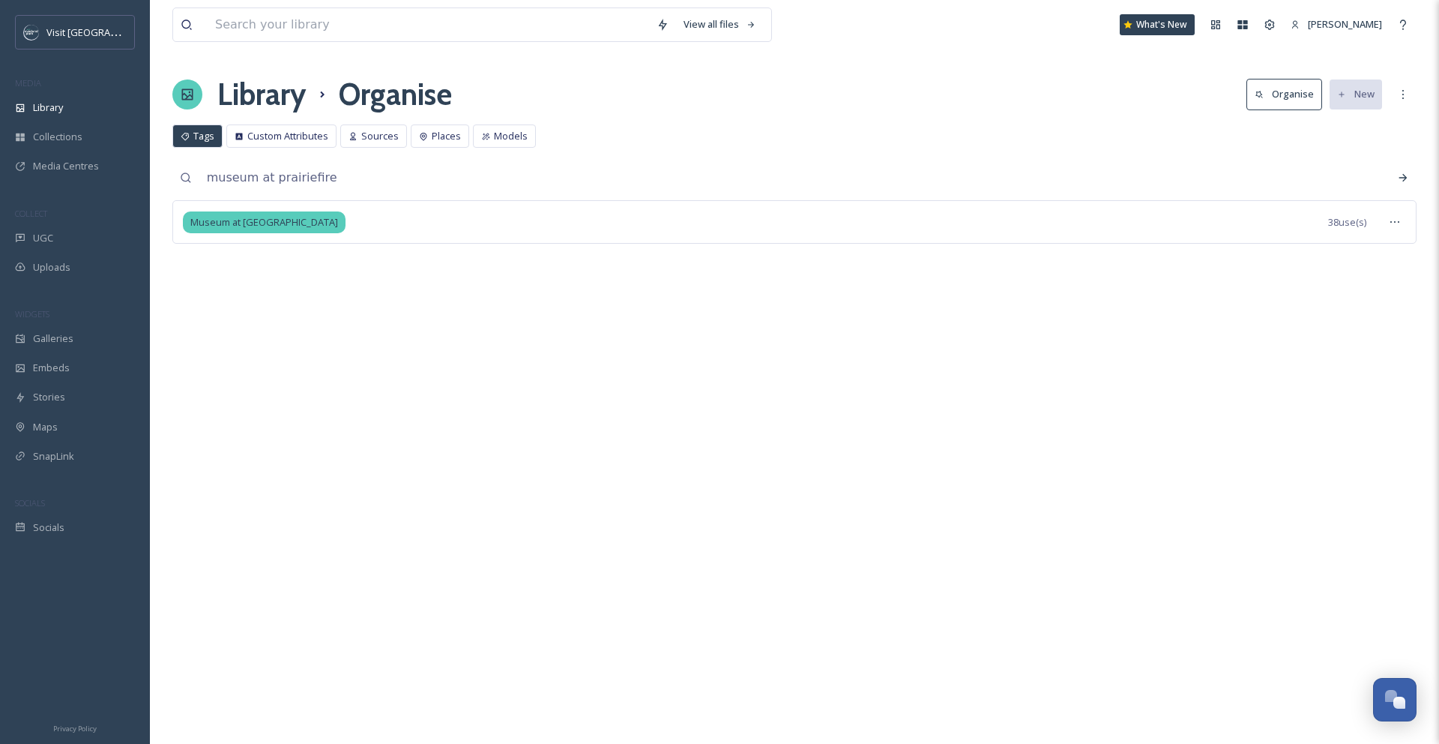
click at [201, 140] on span "Tags" at bounding box center [203, 136] width 21 height 14
click at [200, 136] on span "Tags" at bounding box center [203, 136] width 21 height 14
click at [91, 112] on div "Library" at bounding box center [75, 107] width 150 height 29
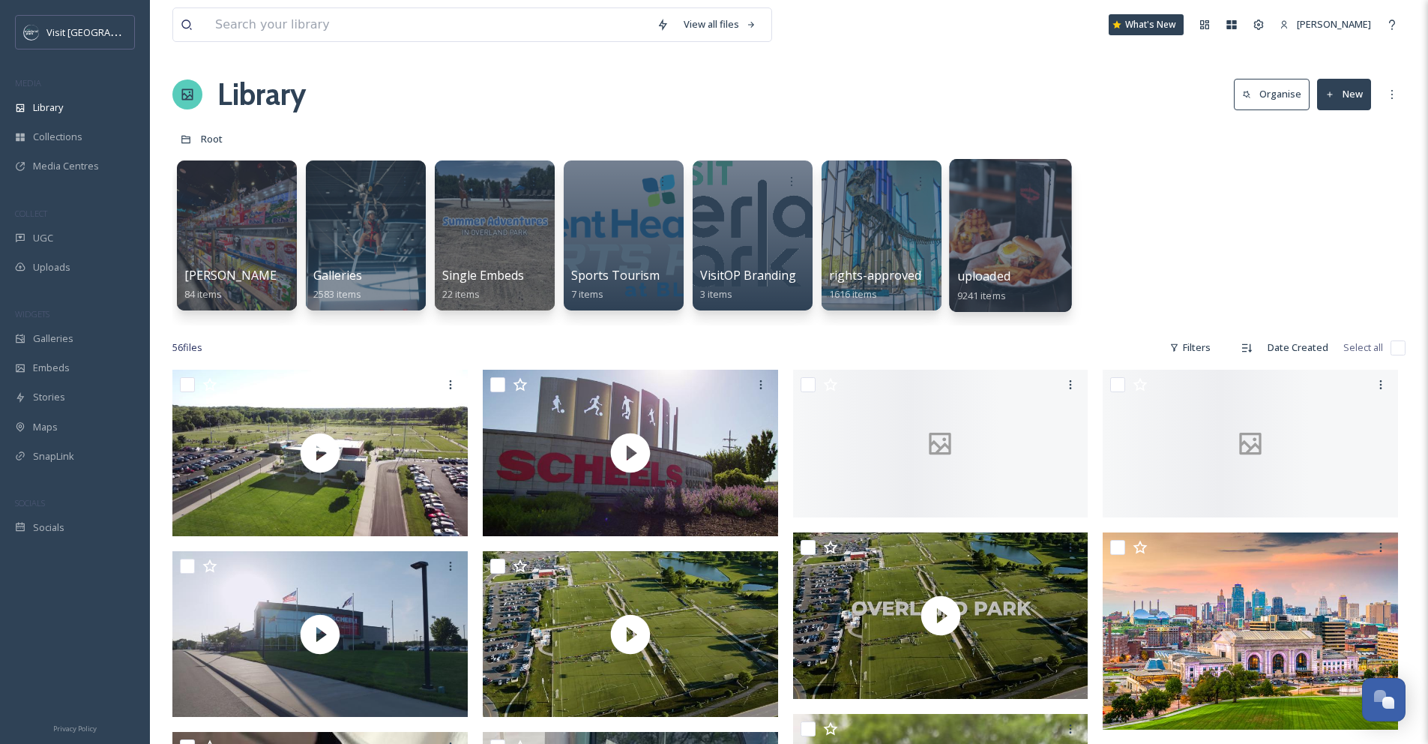
click at [1031, 265] on div at bounding box center [1010, 235] width 122 height 153
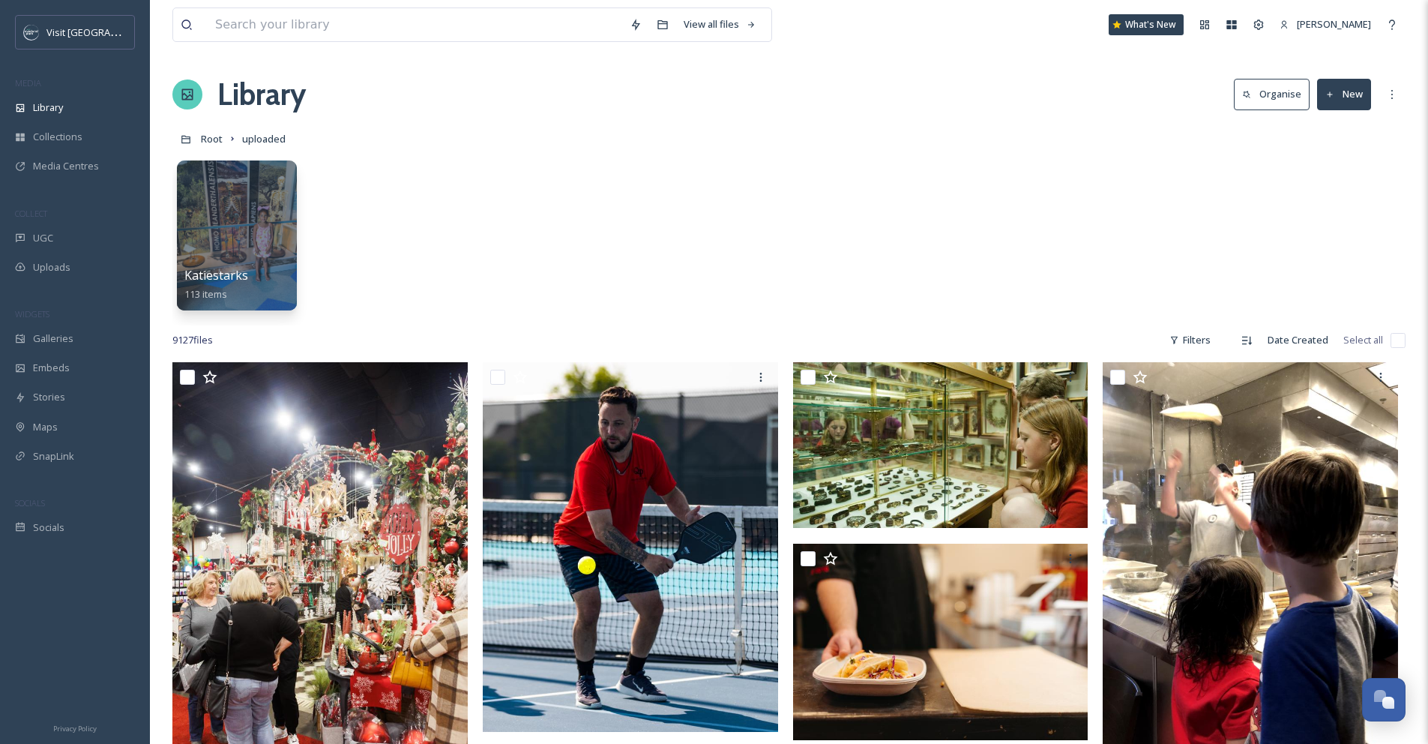
click at [1260, 93] on button "Organise" at bounding box center [1272, 94] width 76 height 31
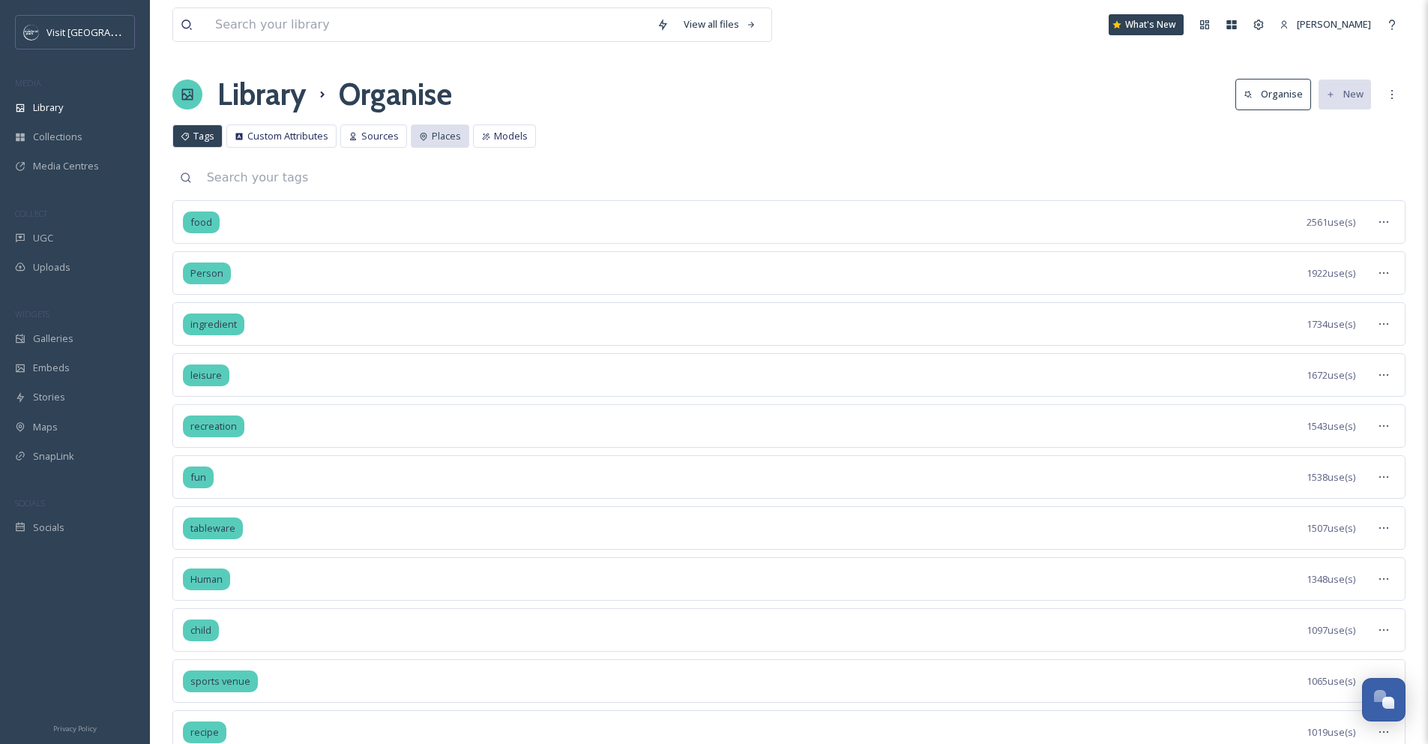
click at [446, 142] on span "Places" at bounding box center [446, 136] width 29 height 14
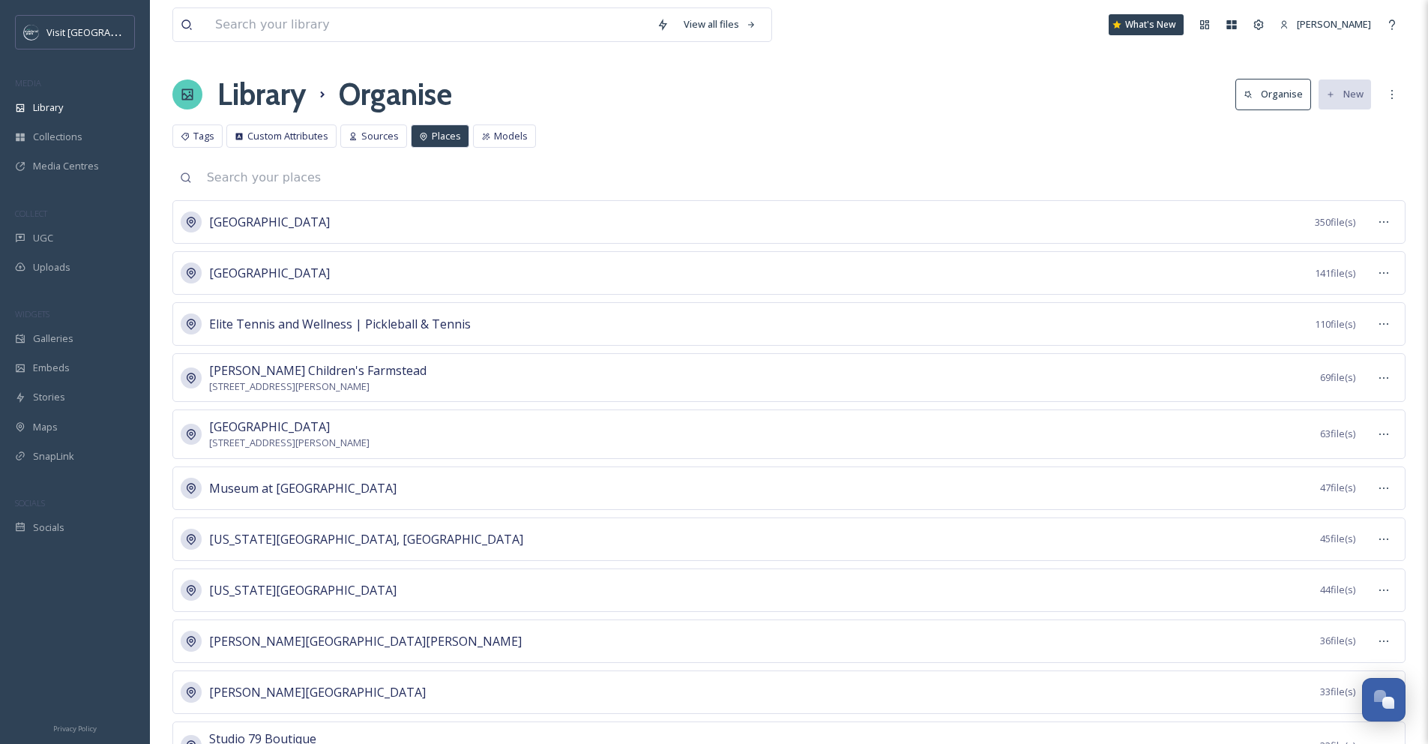
click at [710, 188] on input at bounding box center [802, 177] width 1206 height 33
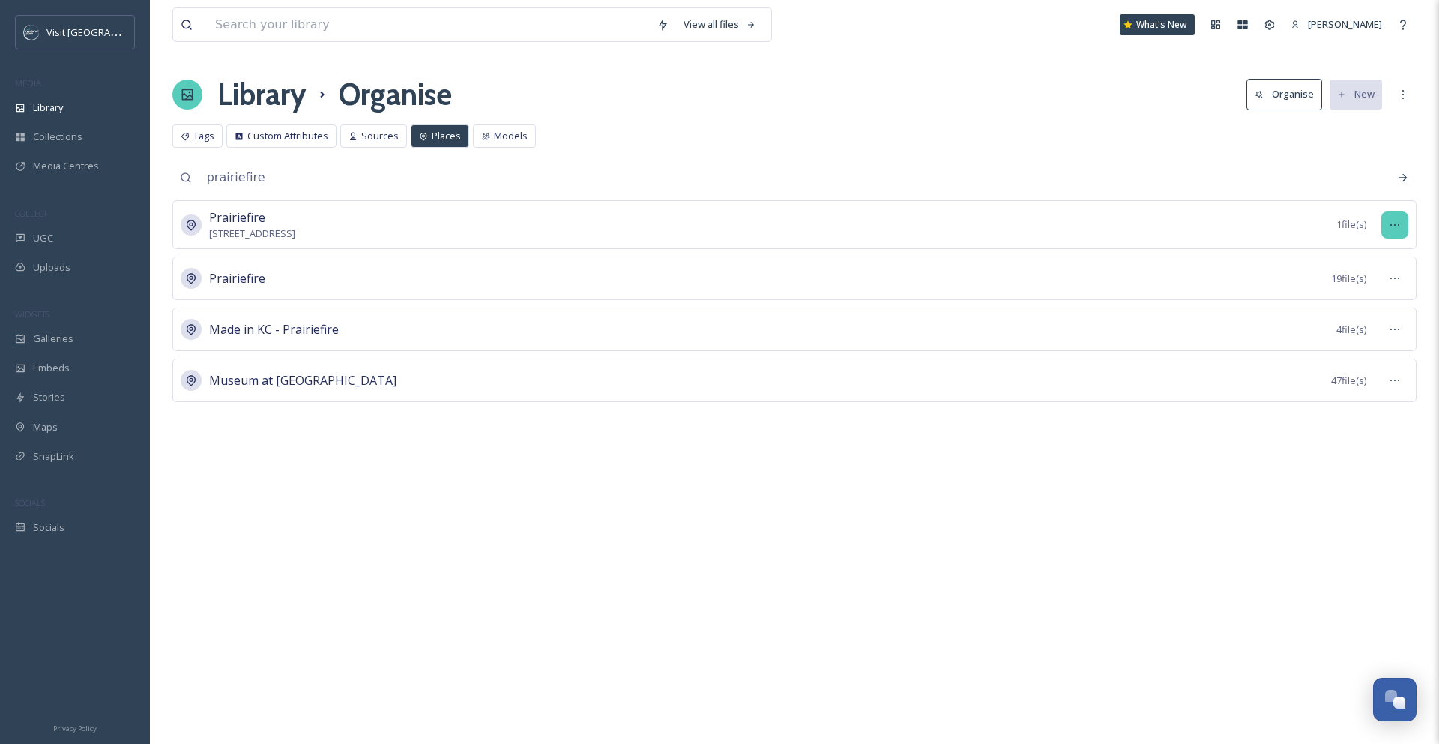
click at [1384, 223] on div at bounding box center [1394, 224] width 27 height 27
click at [1373, 304] on div "Merge Places" at bounding box center [1369, 315] width 78 height 29
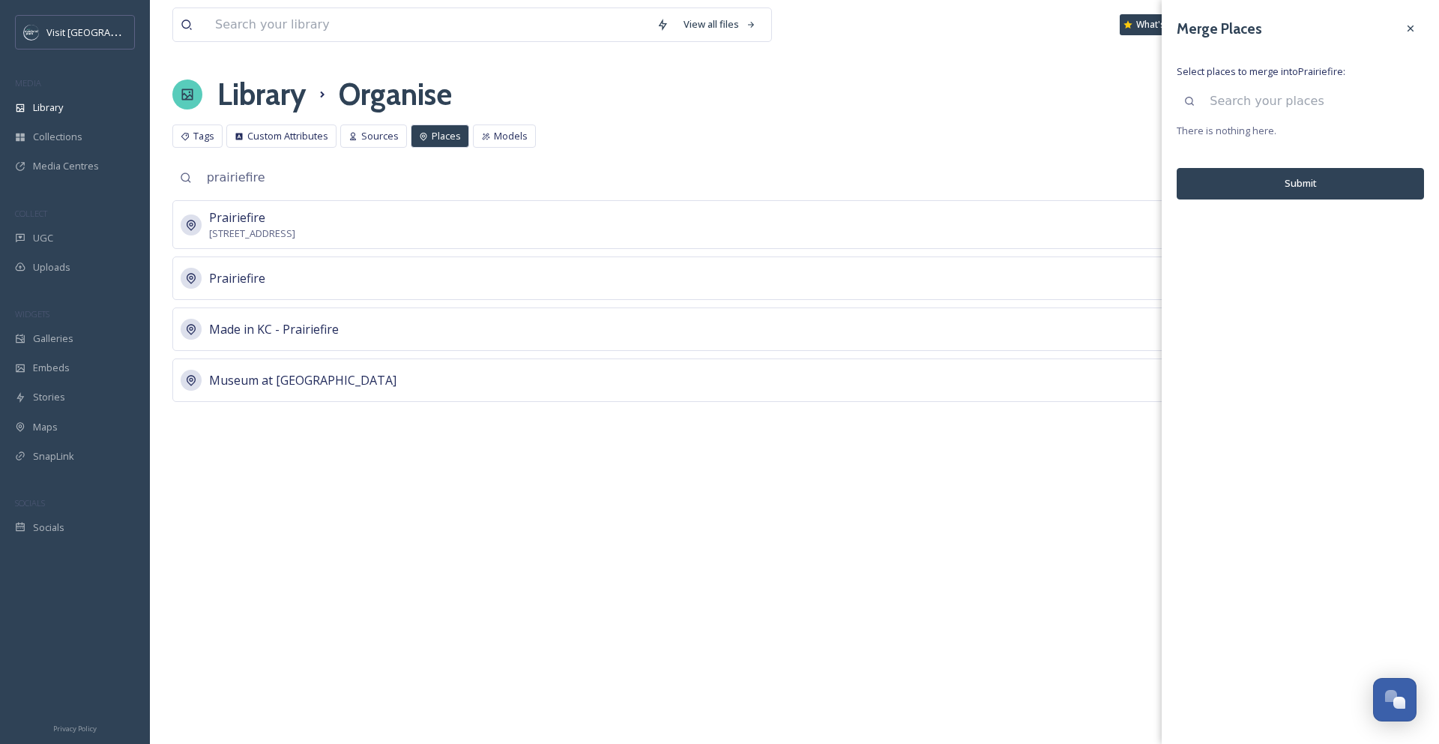
click at [1291, 108] on input at bounding box center [1313, 101] width 222 height 33
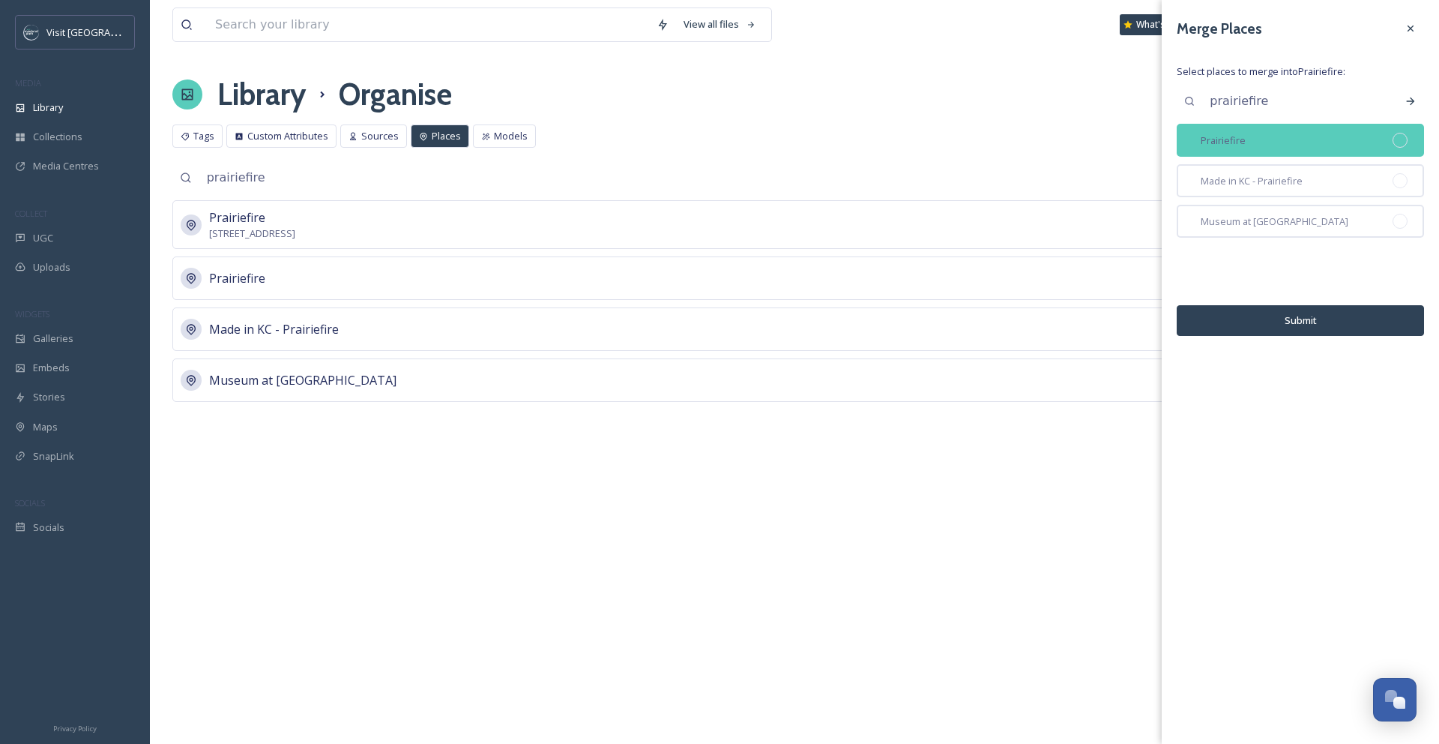
click at [1405, 139] on div at bounding box center [1400, 140] width 15 height 15
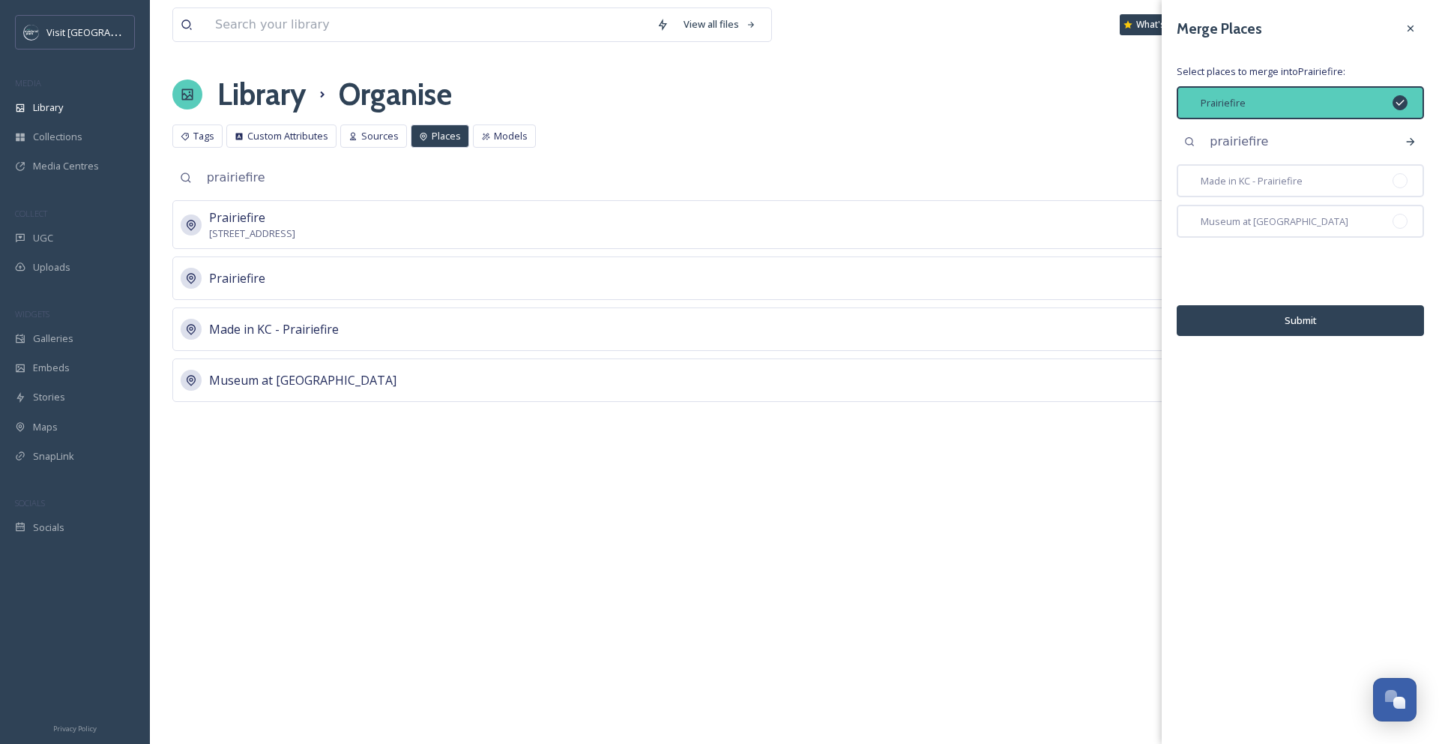
click at [1346, 330] on button "Submit" at bounding box center [1300, 320] width 247 height 31
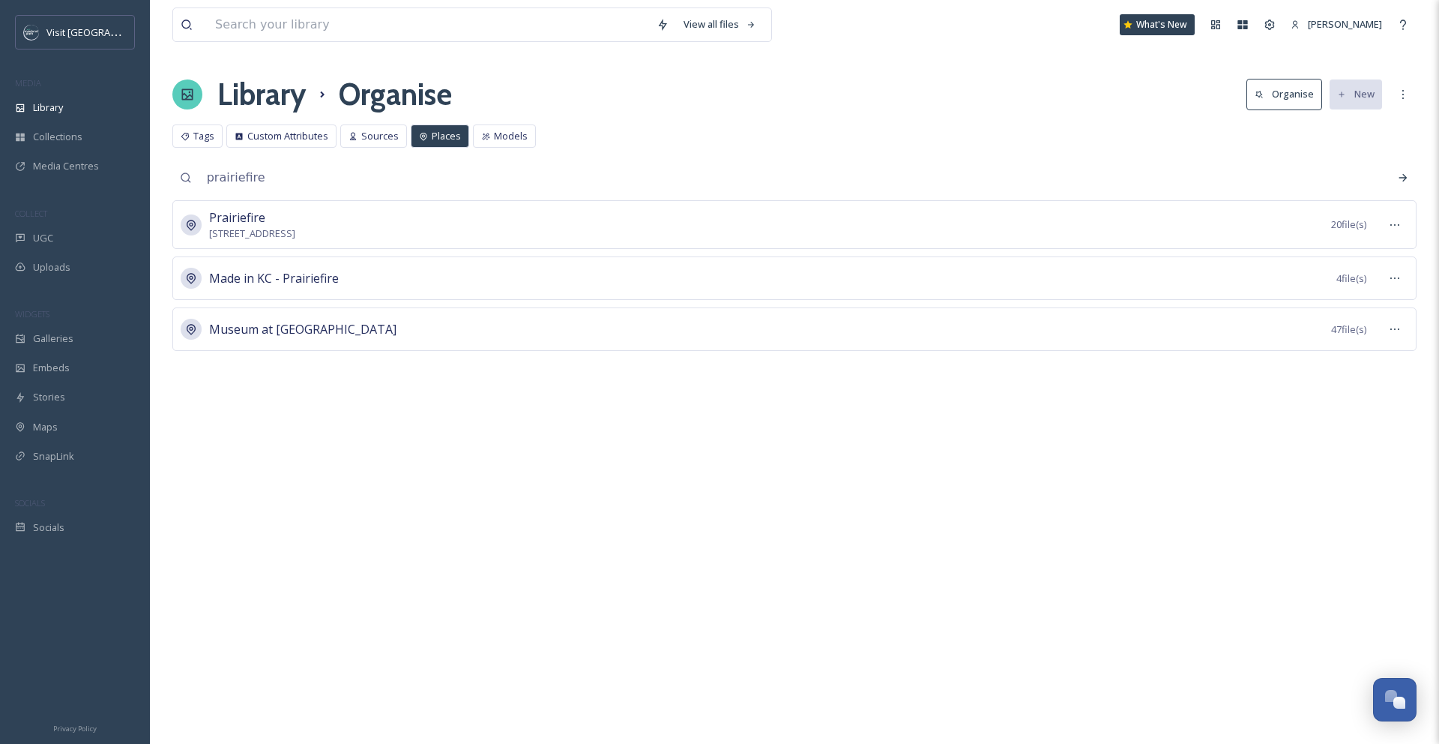
click at [433, 137] on span "Places" at bounding box center [446, 136] width 29 height 14
click at [202, 133] on span "Tags" at bounding box center [203, 136] width 21 height 14
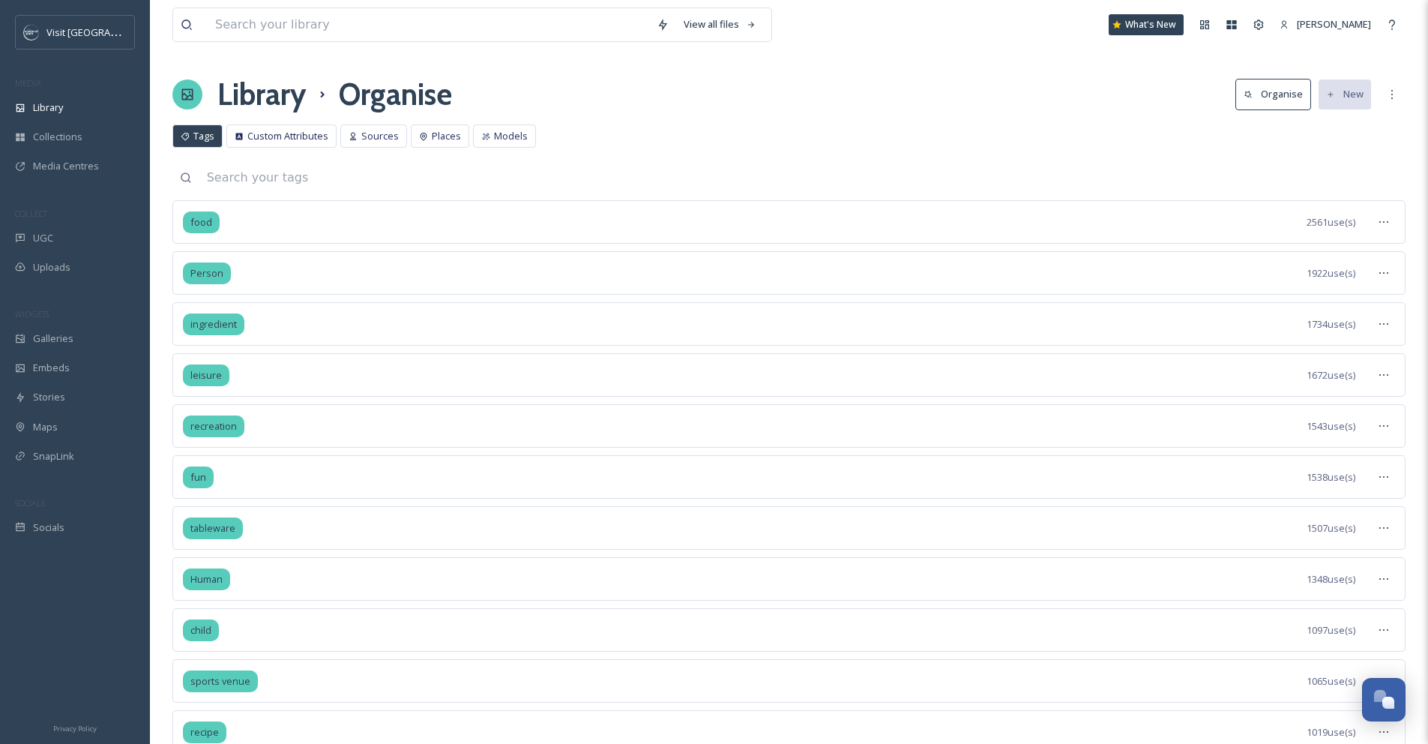
click at [375, 176] on input at bounding box center [802, 177] width 1206 height 33
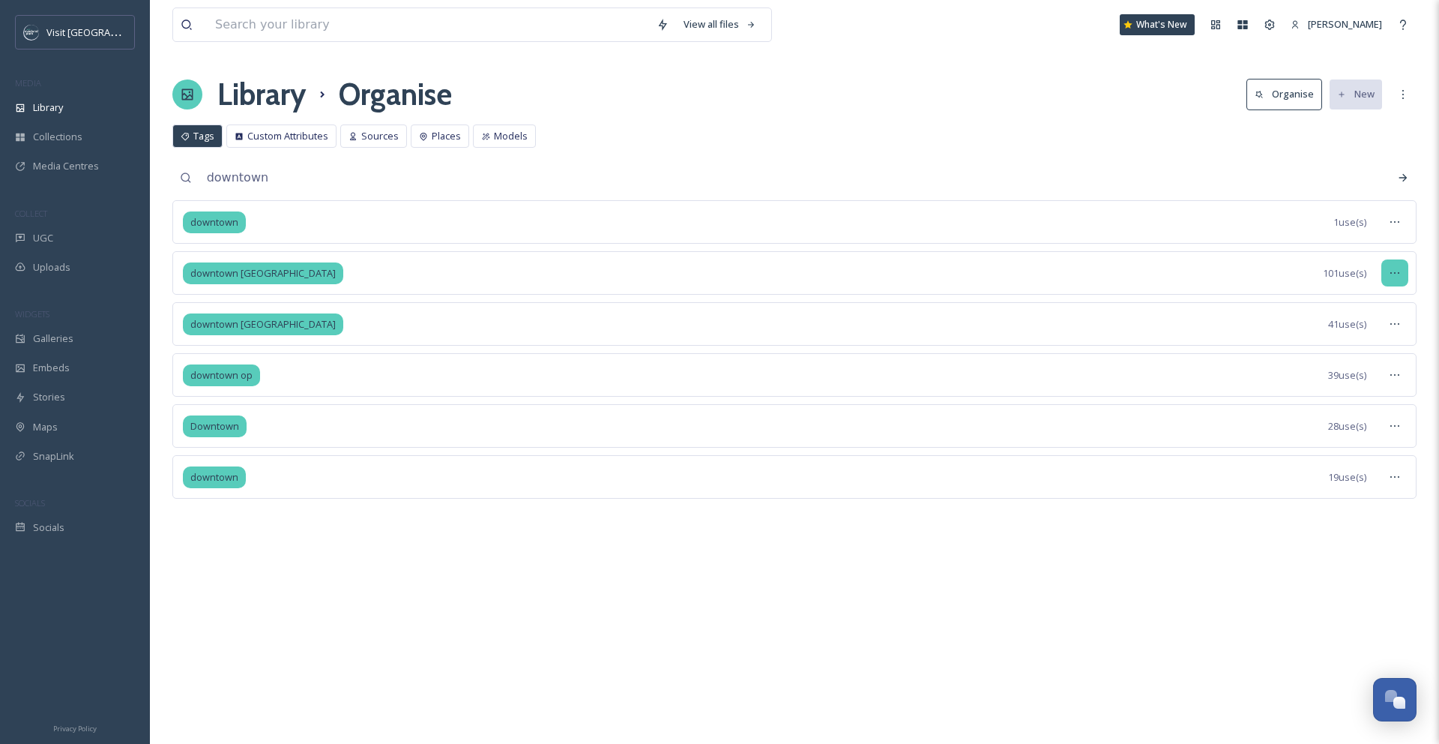
click at [1390, 274] on icon at bounding box center [1395, 273] width 12 height 12
click at [1375, 364] on div "Merge Tags" at bounding box center [1360, 364] width 94 height 29
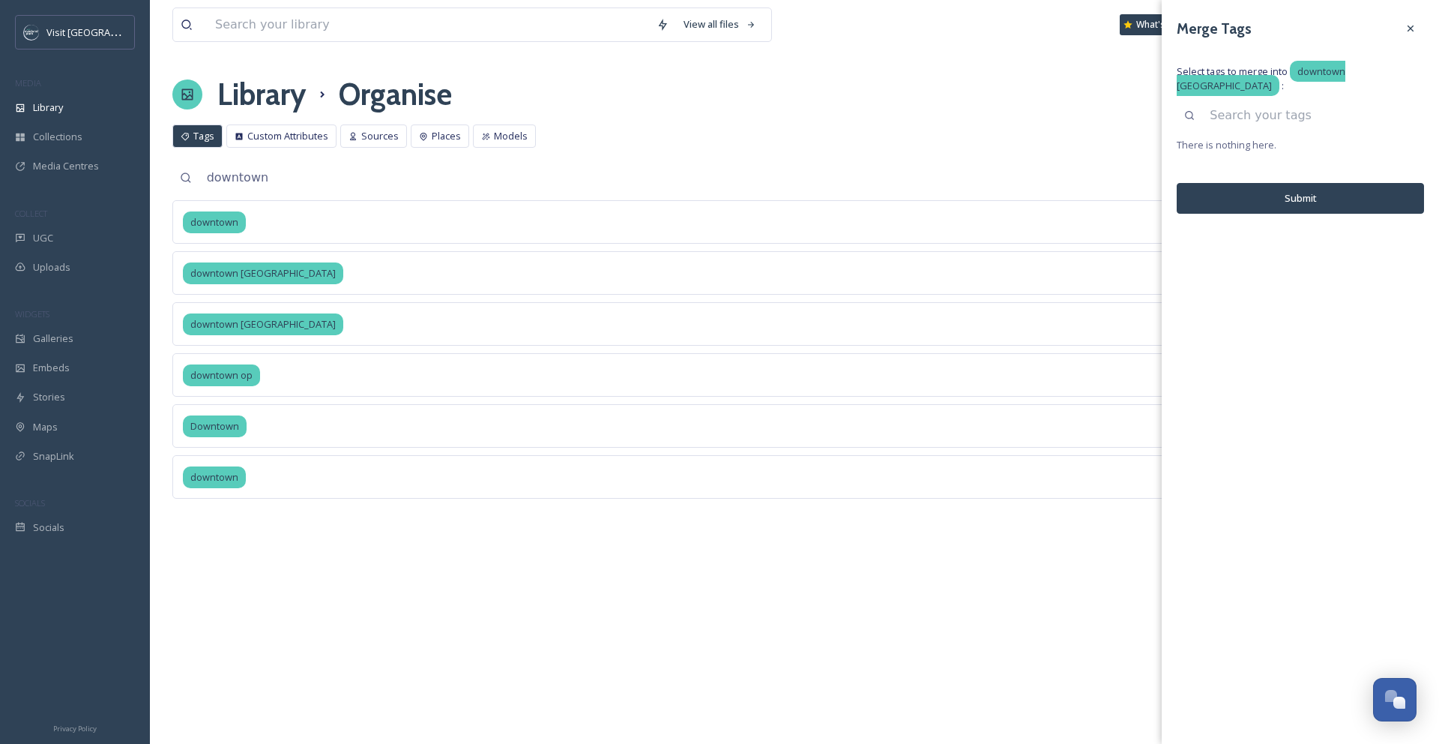
click at [1255, 121] on input at bounding box center [1313, 115] width 222 height 33
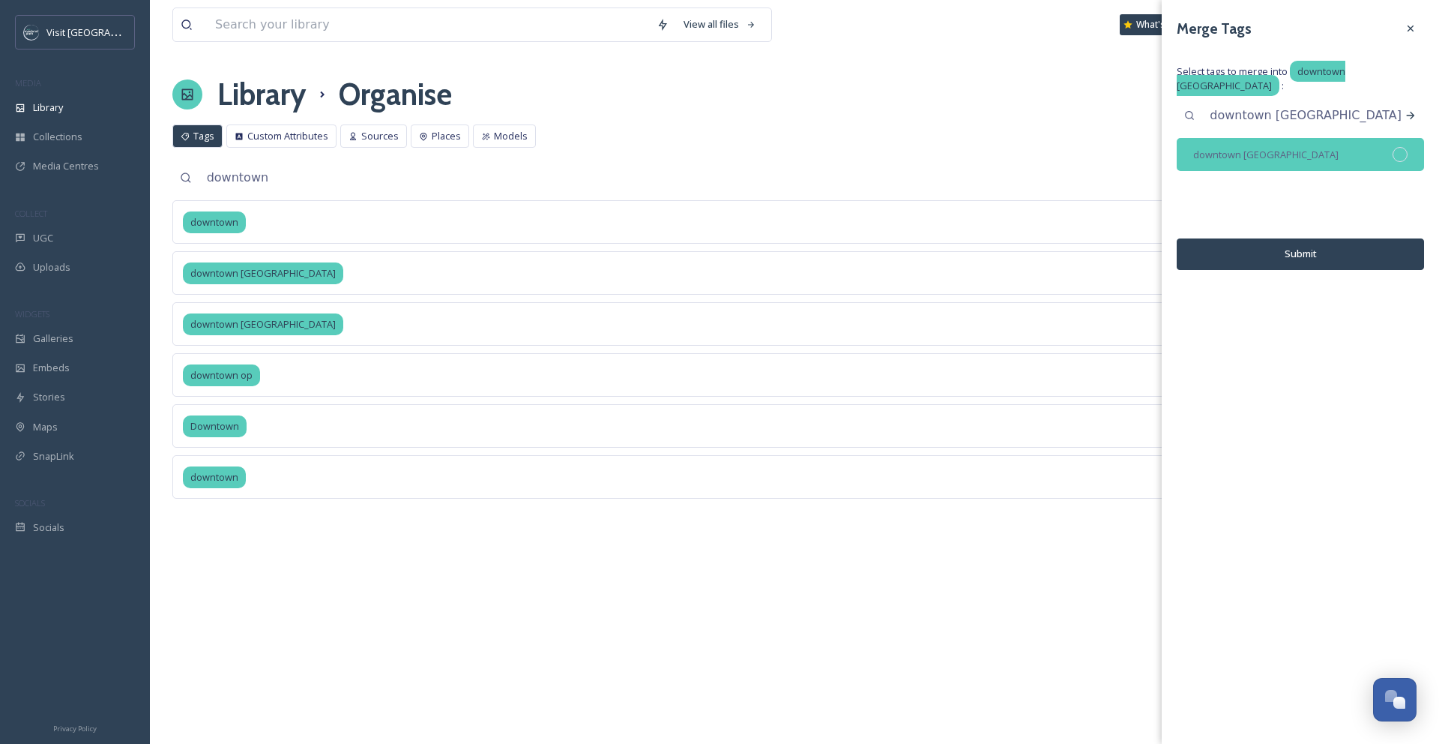
click at [1399, 151] on div at bounding box center [1400, 154] width 15 height 15
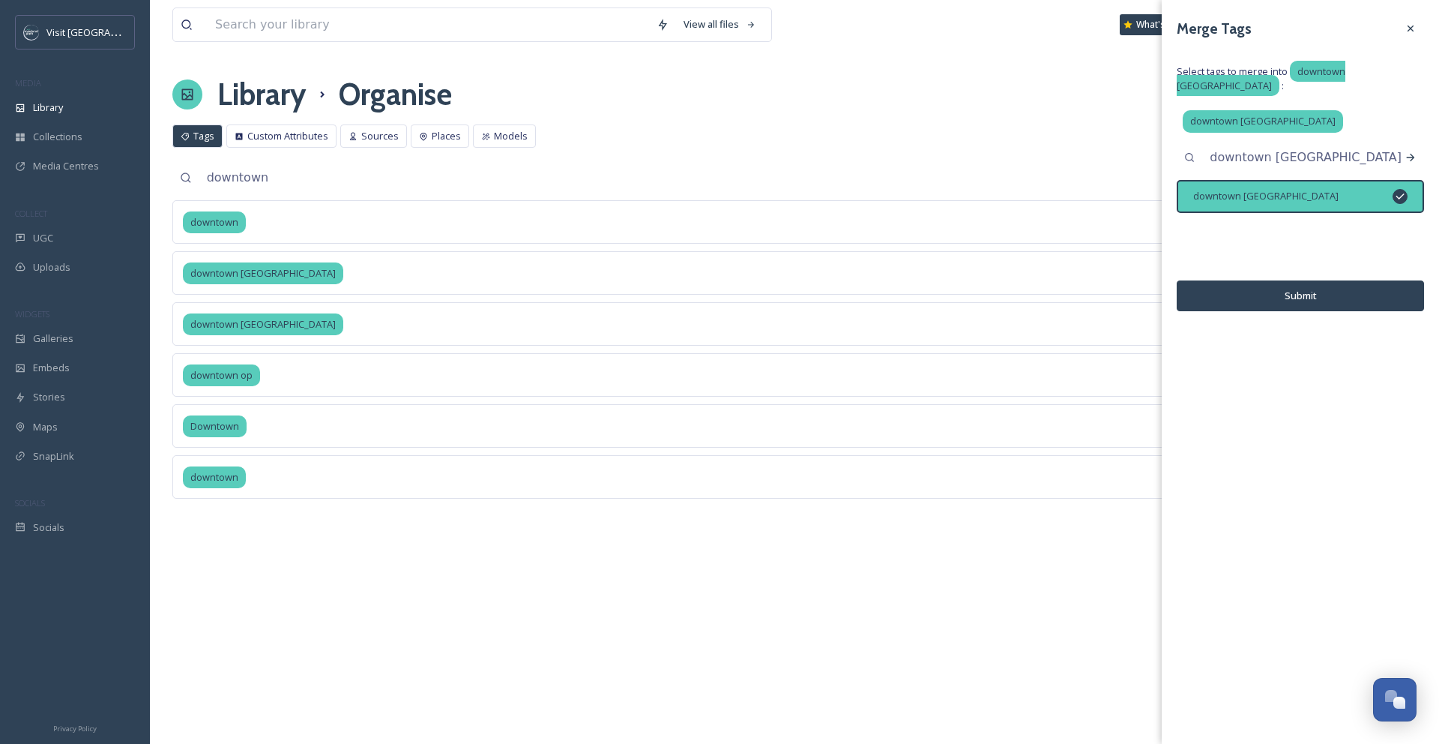
click at [1351, 298] on button "Submit" at bounding box center [1300, 295] width 247 height 31
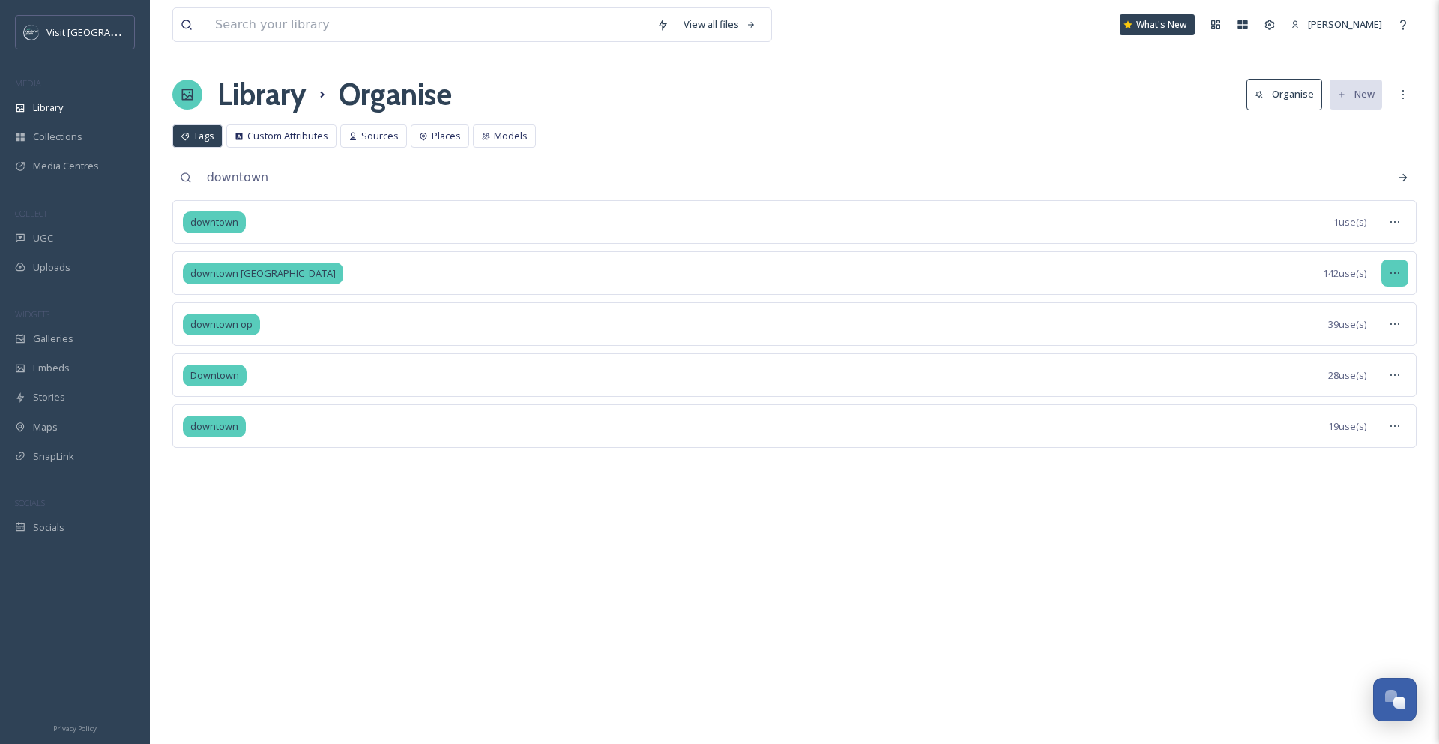
click at [1392, 268] on icon at bounding box center [1395, 273] width 12 height 12
click at [1370, 358] on span "Merge Tags" at bounding box center [1347, 365] width 52 height 14
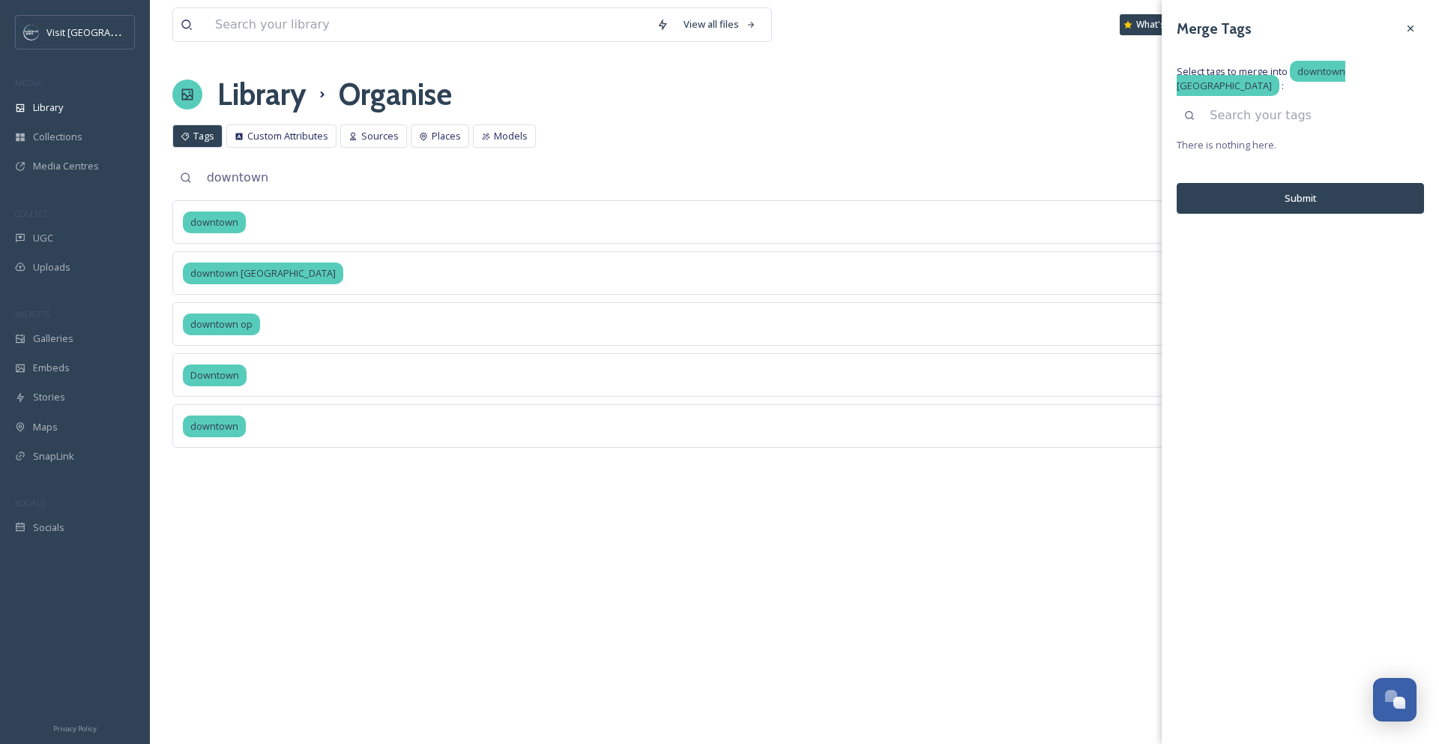
click at [1279, 123] on input at bounding box center [1313, 115] width 222 height 33
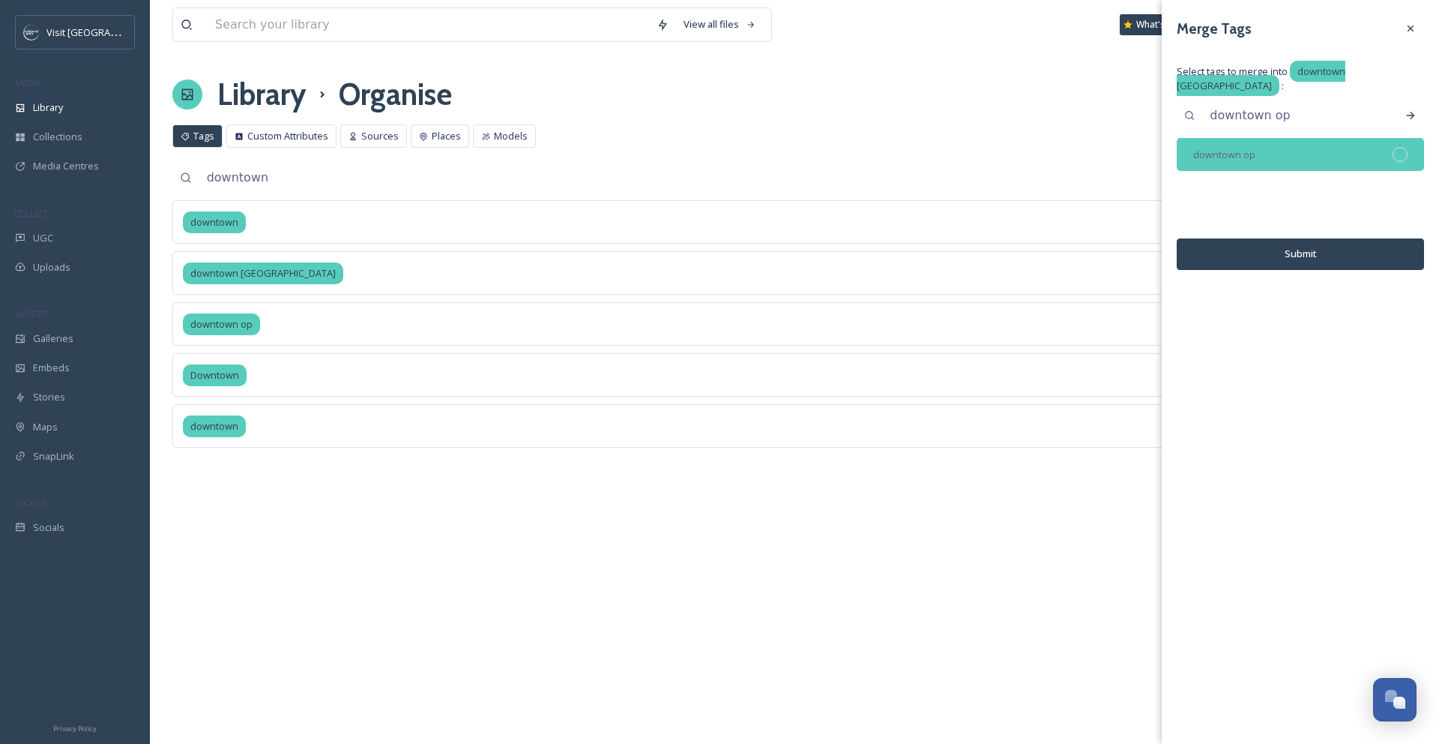
click at [1396, 148] on div at bounding box center [1400, 154] width 15 height 15
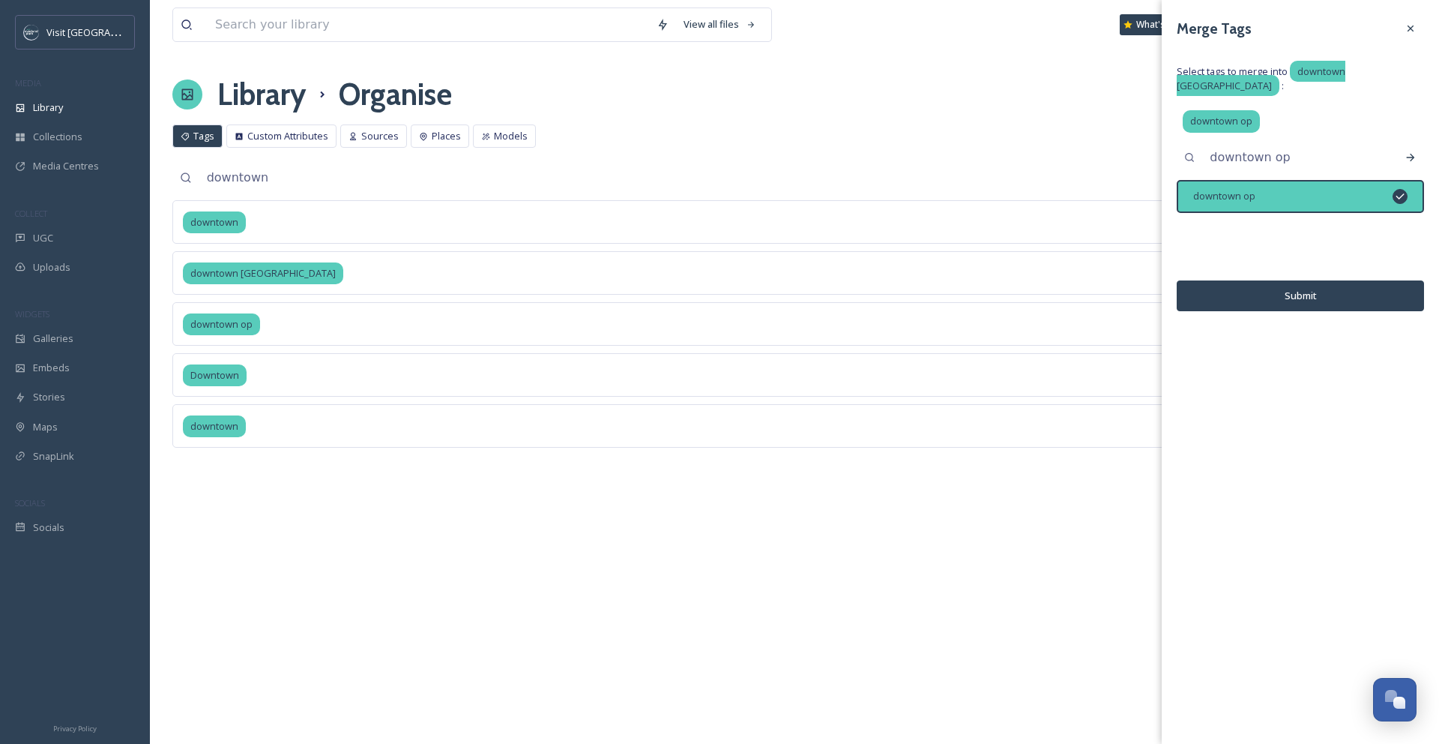
click at [1363, 301] on button "Submit" at bounding box center [1300, 295] width 247 height 31
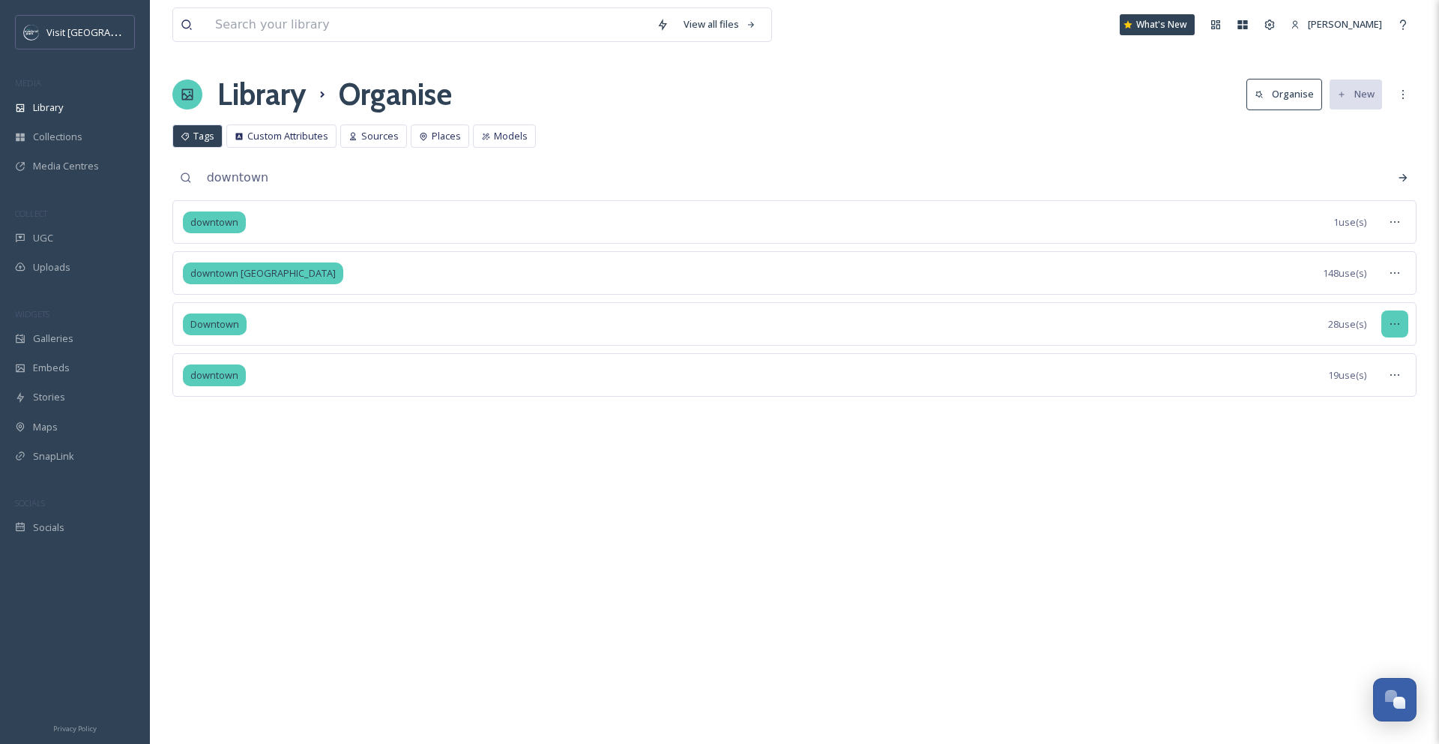
click at [1396, 314] on div at bounding box center [1394, 323] width 27 height 27
click at [1389, 349] on span "View Tagged Files" at bounding box center [1360, 356] width 79 height 14
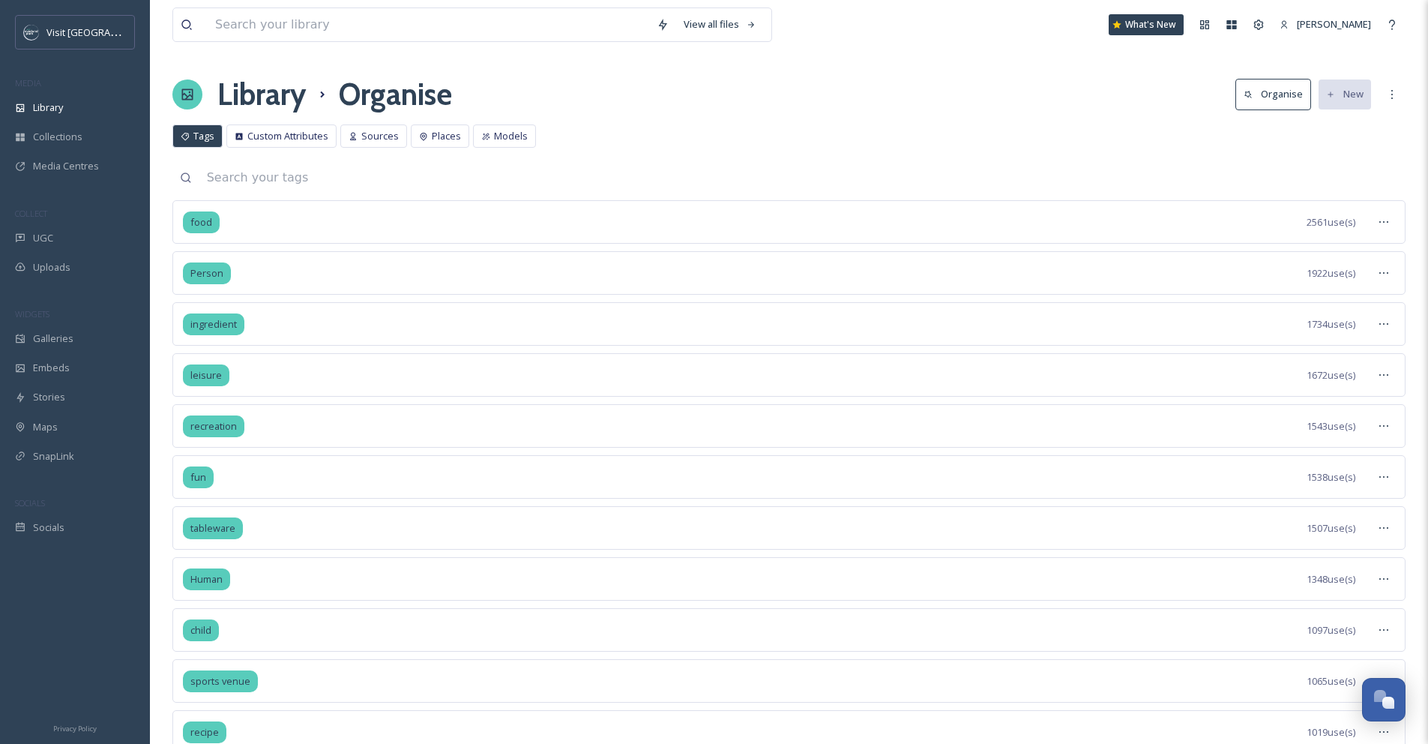
click at [335, 167] on input at bounding box center [802, 177] width 1206 height 33
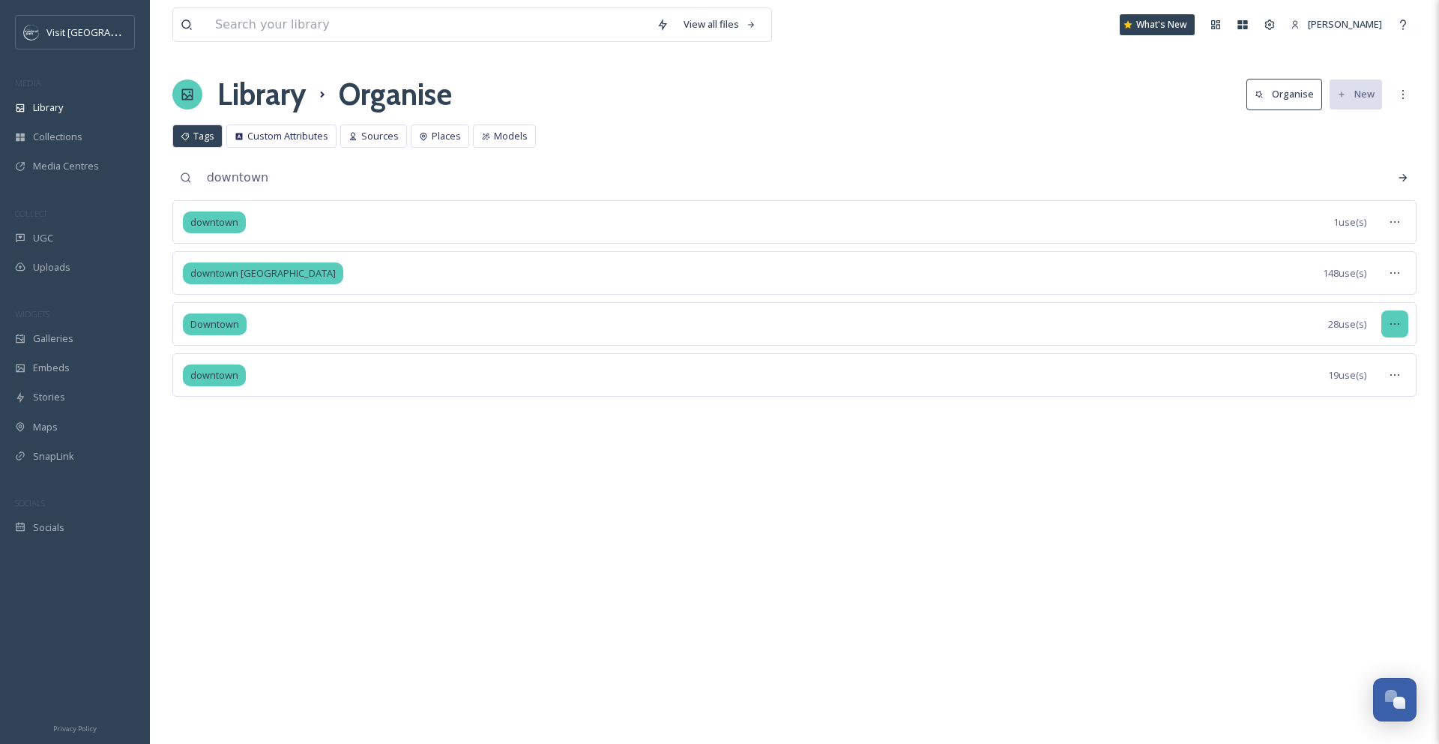
click at [1393, 325] on icon at bounding box center [1395, 324] width 12 height 12
click at [1383, 382] on div "Rename Tag" at bounding box center [1360, 385] width 94 height 29
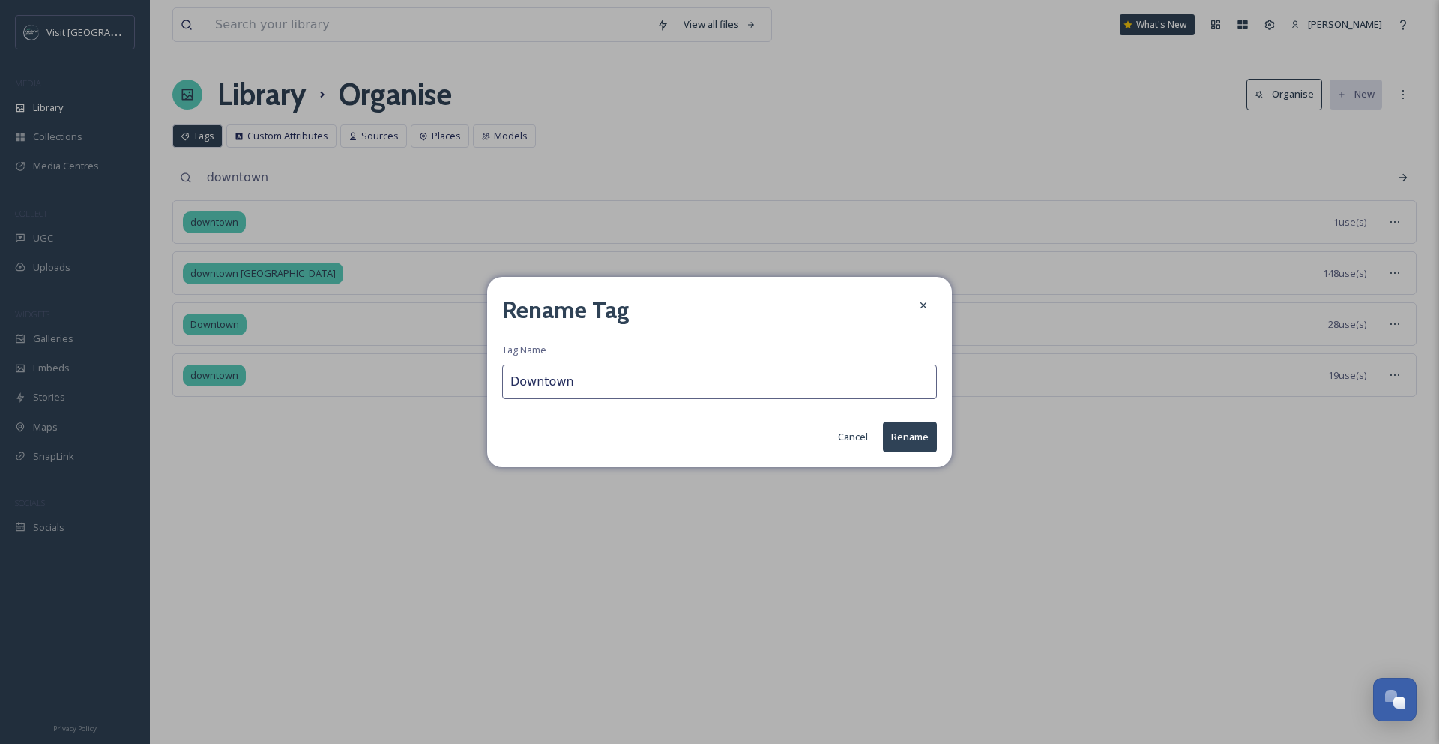
click at [723, 391] on input "Downtown" at bounding box center [719, 381] width 435 height 34
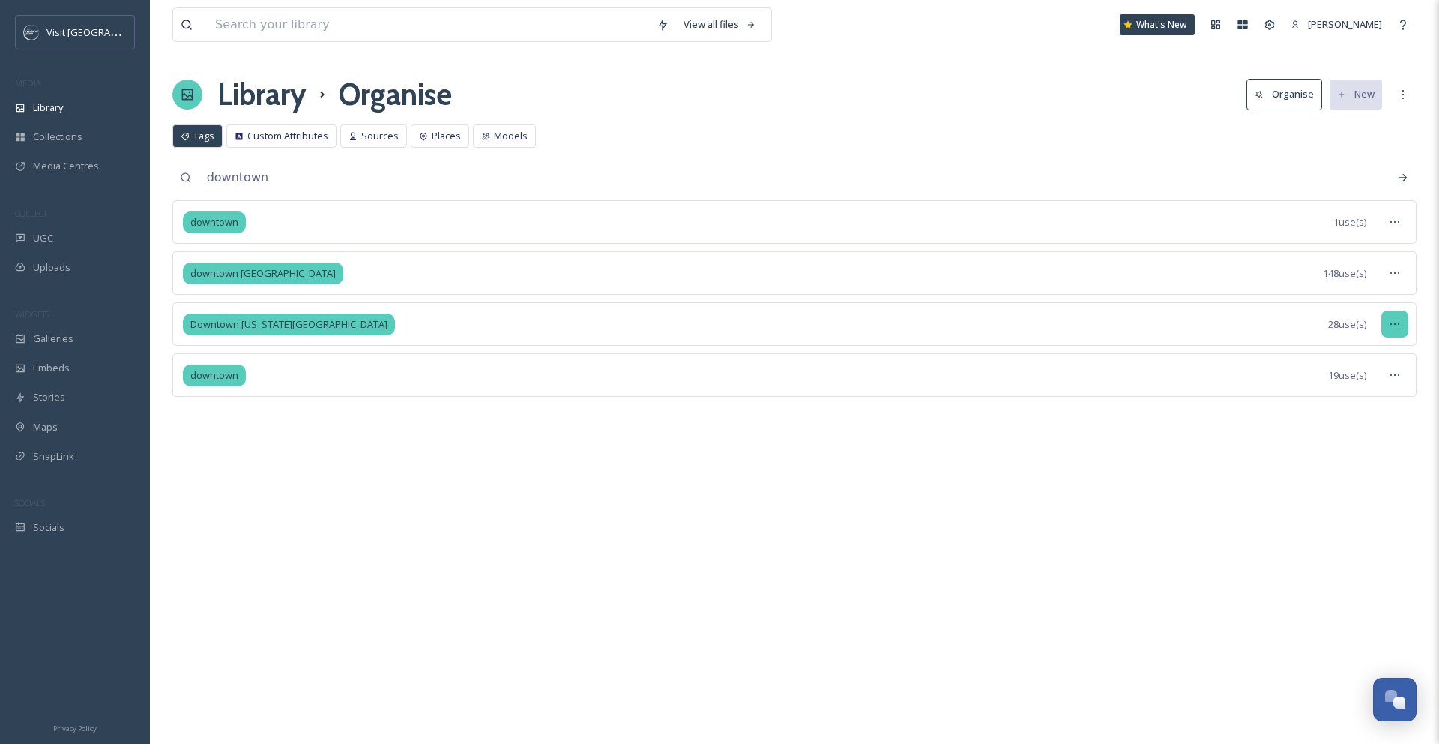
click at [1401, 328] on div at bounding box center [1394, 323] width 27 height 27
click at [1395, 349] on span "View Tagged Files" at bounding box center [1360, 356] width 79 height 14
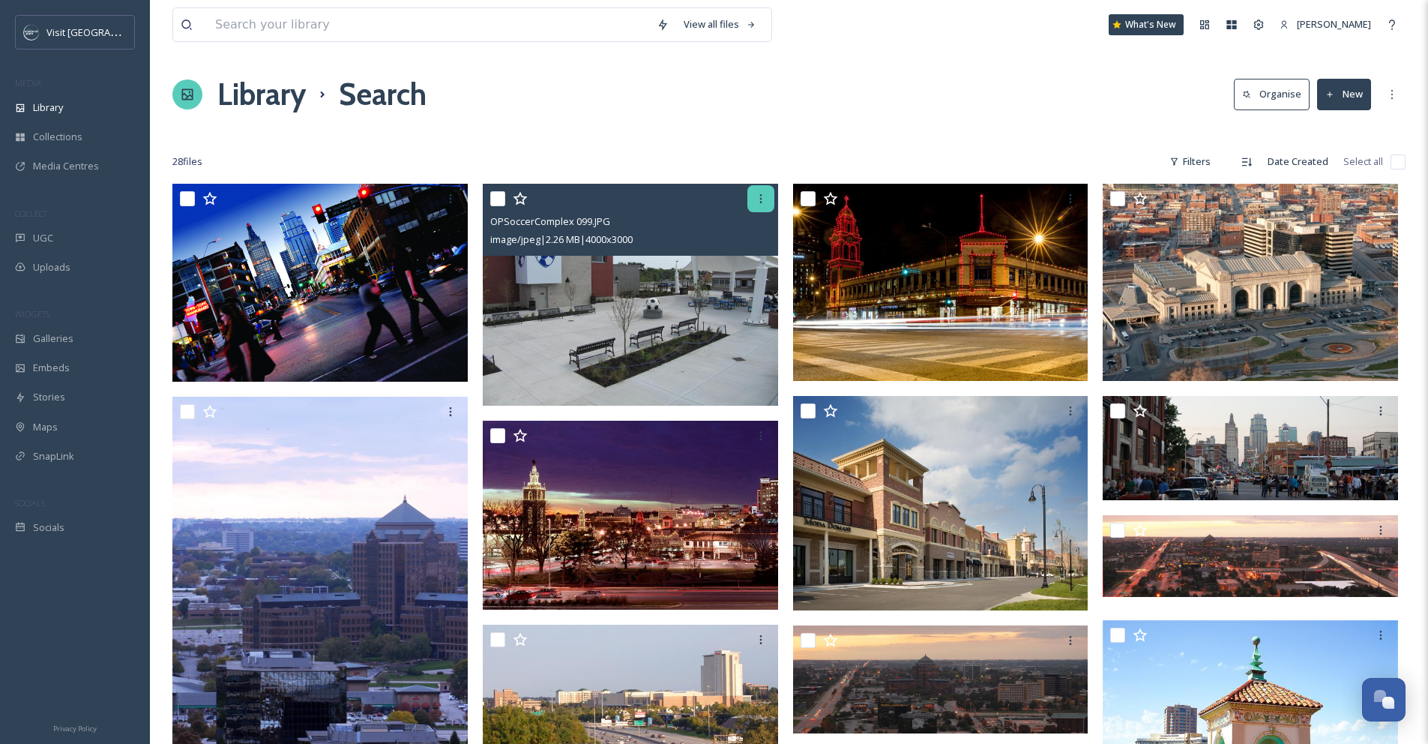
click at [755, 198] on icon at bounding box center [761, 199] width 12 height 12
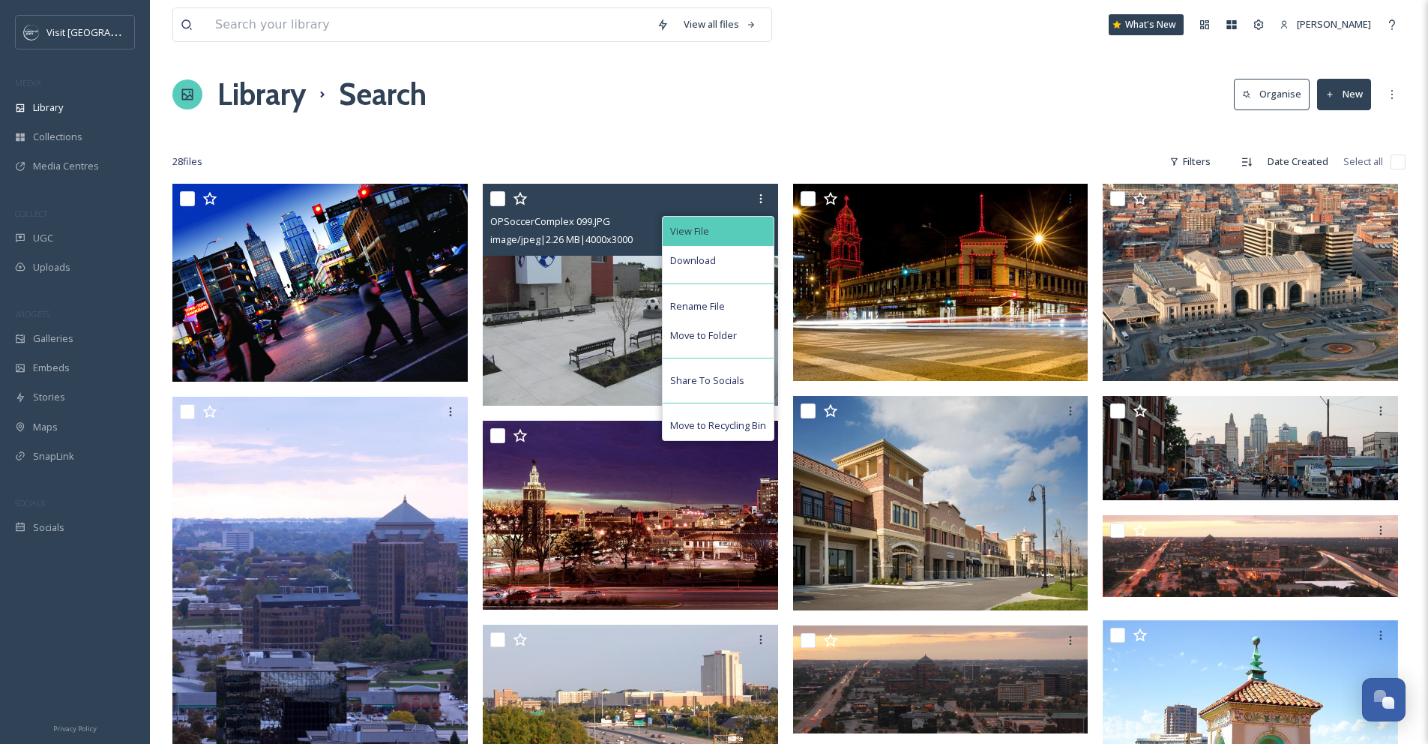
click at [731, 228] on div "View File" at bounding box center [718, 231] width 111 height 29
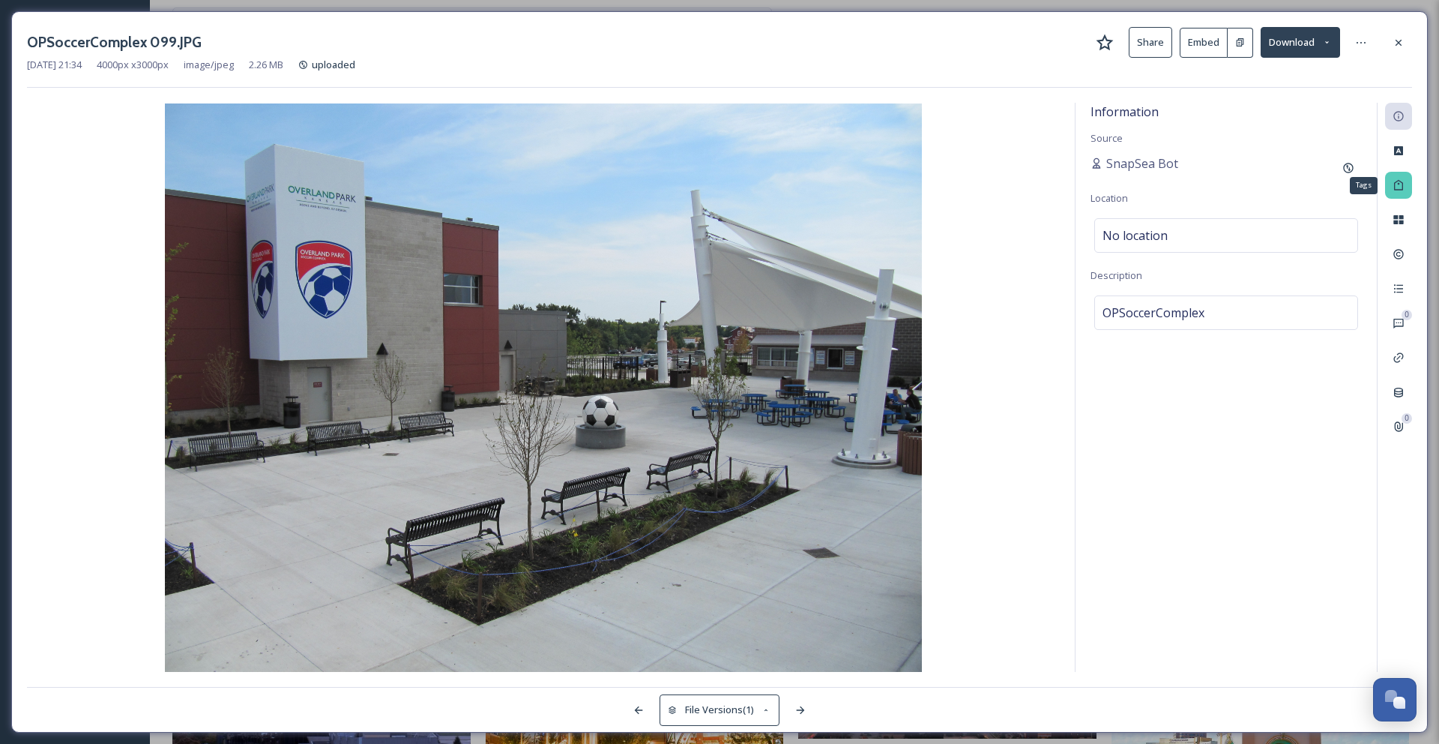
click at [1405, 192] on div "Tags" at bounding box center [1398, 185] width 27 height 27
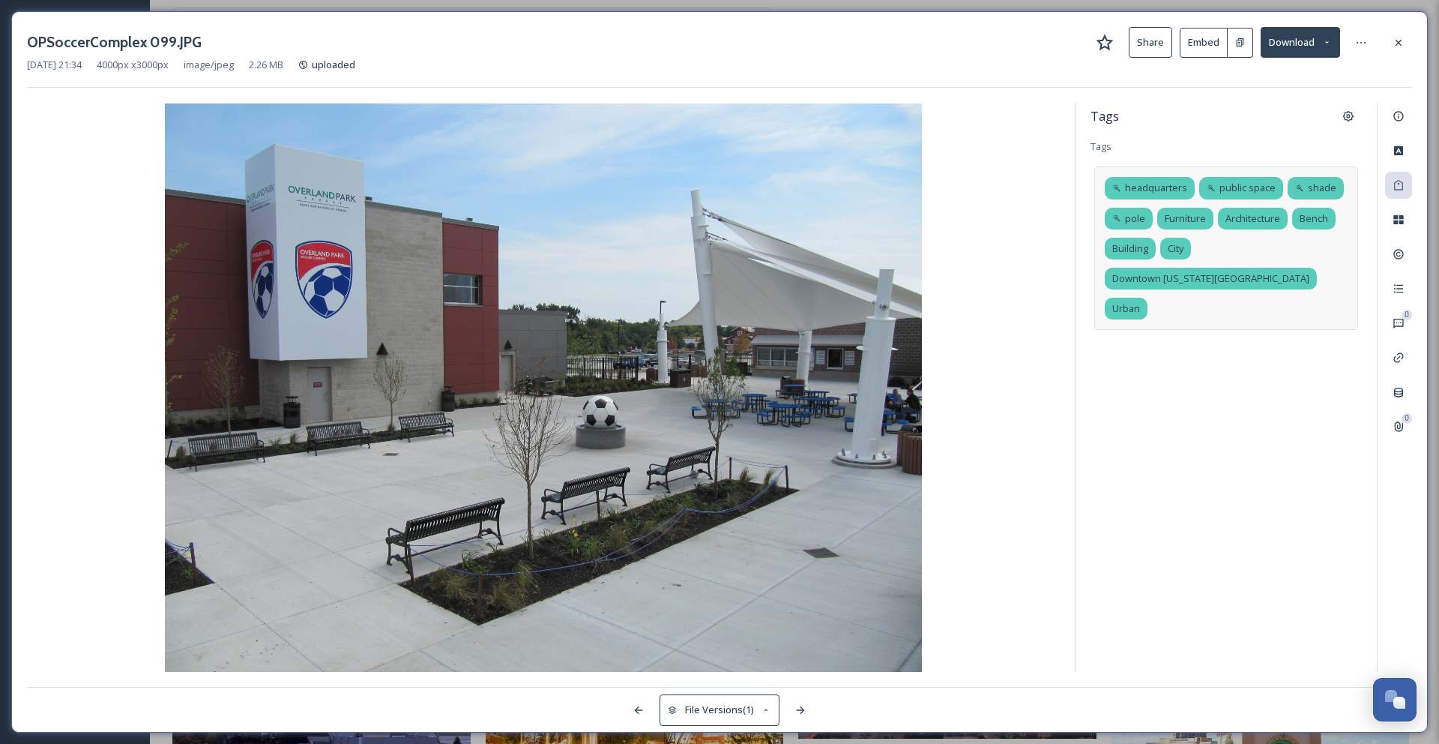
click at [1314, 250] on div "headquarters public space shade pole Furniture Architecture Bench Building City…" at bounding box center [1226, 247] width 264 height 163
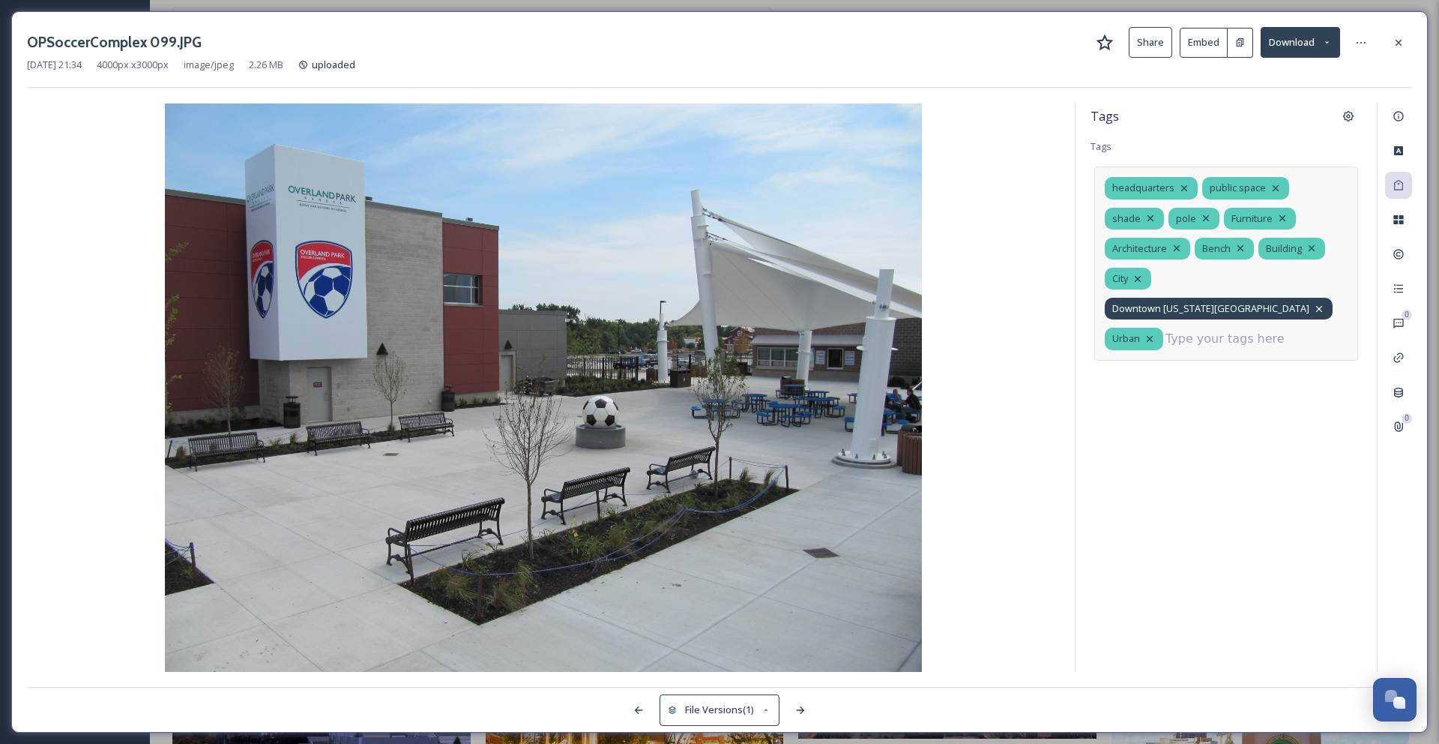
click at [1313, 303] on icon at bounding box center [1319, 309] width 12 height 12
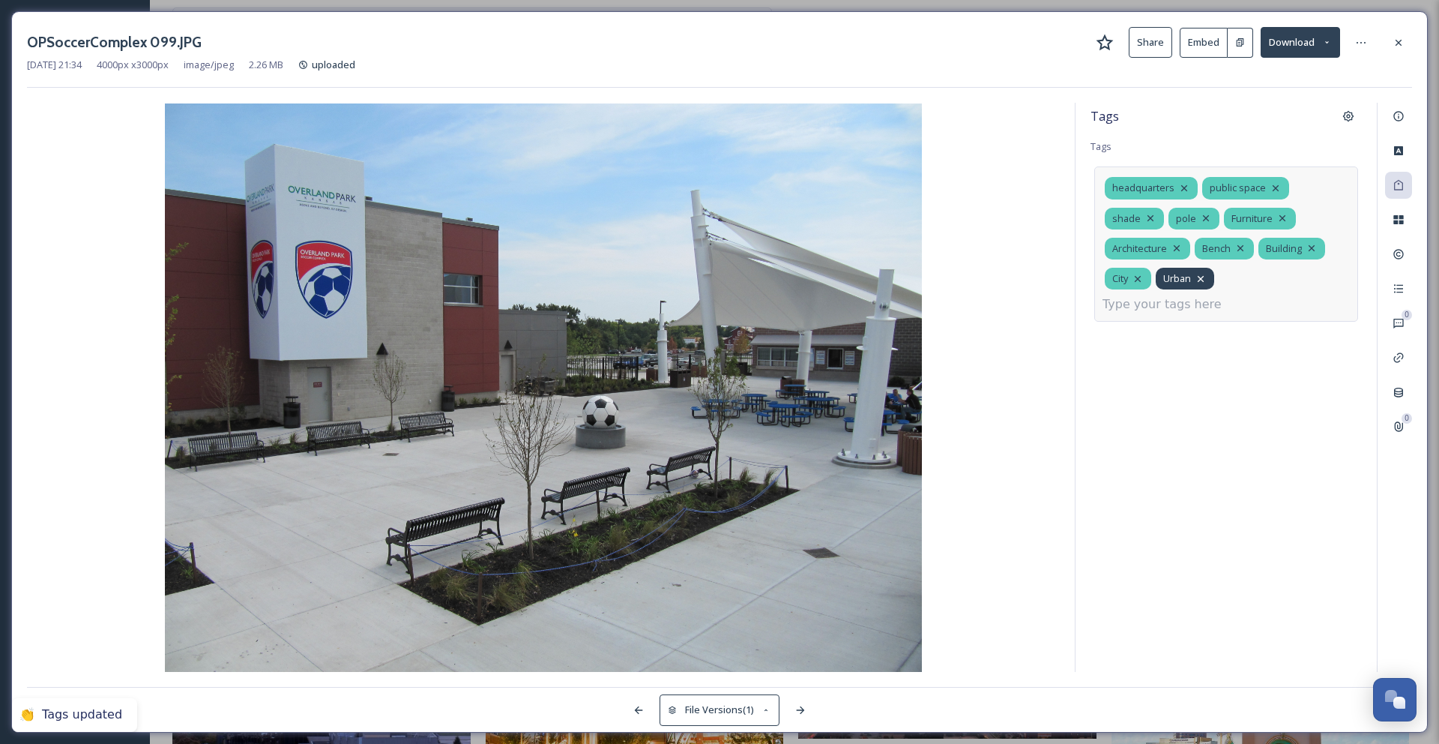
click at [1206, 278] on icon at bounding box center [1201, 279] width 12 height 12
click at [1143, 277] on icon at bounding box center [1138, 279] width 12 height 12
click at [1152, 217] on icon at bounding box center [1151, 218] width 12 height 12
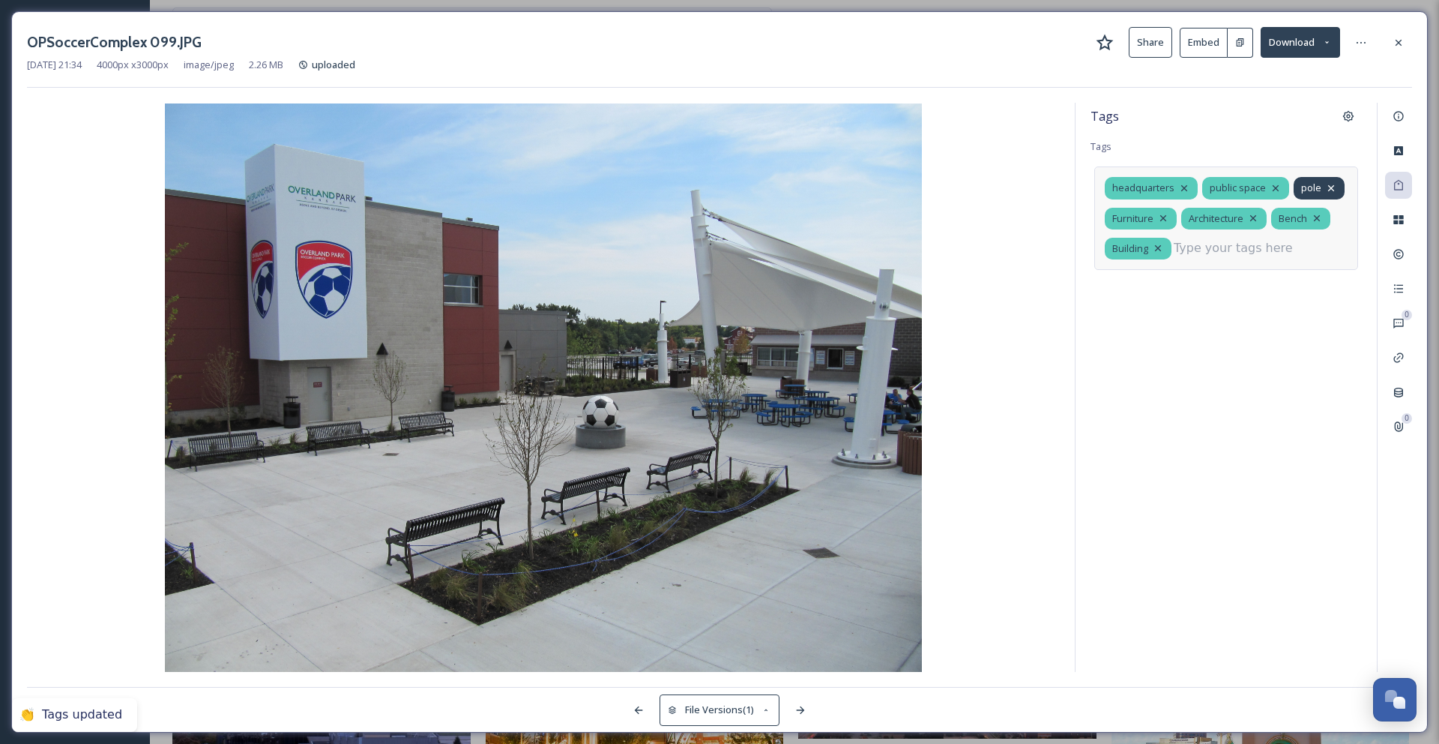
click at [1332, 192] on icon at bounding box center [1331, 188] width 12 height 12
click at [1274, 190] on icon at bounding box center [1276, 188] width 12 height 12
click at [1262, 187] on icon at bounding box center [1261, 188] width 12 height 12
click at [1275, 189] on icon at bounding box center [1274, 188] width 12 height 12
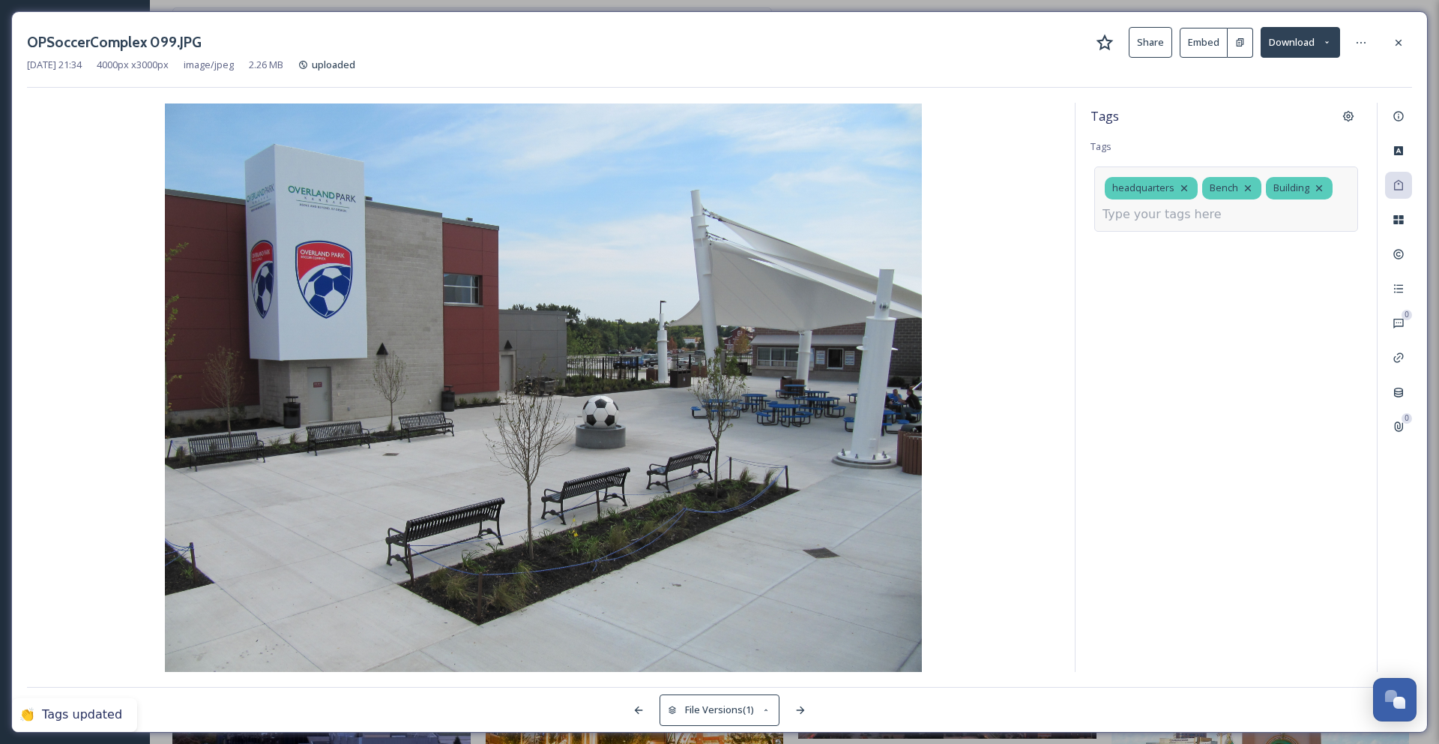
click at [1251, 208] on div "headquarters Bench Building" at bounding box center [1226, 198] width 264 height 64
click at [1116, 217] on input at bounding box center [1178, 214] width 150 height 18
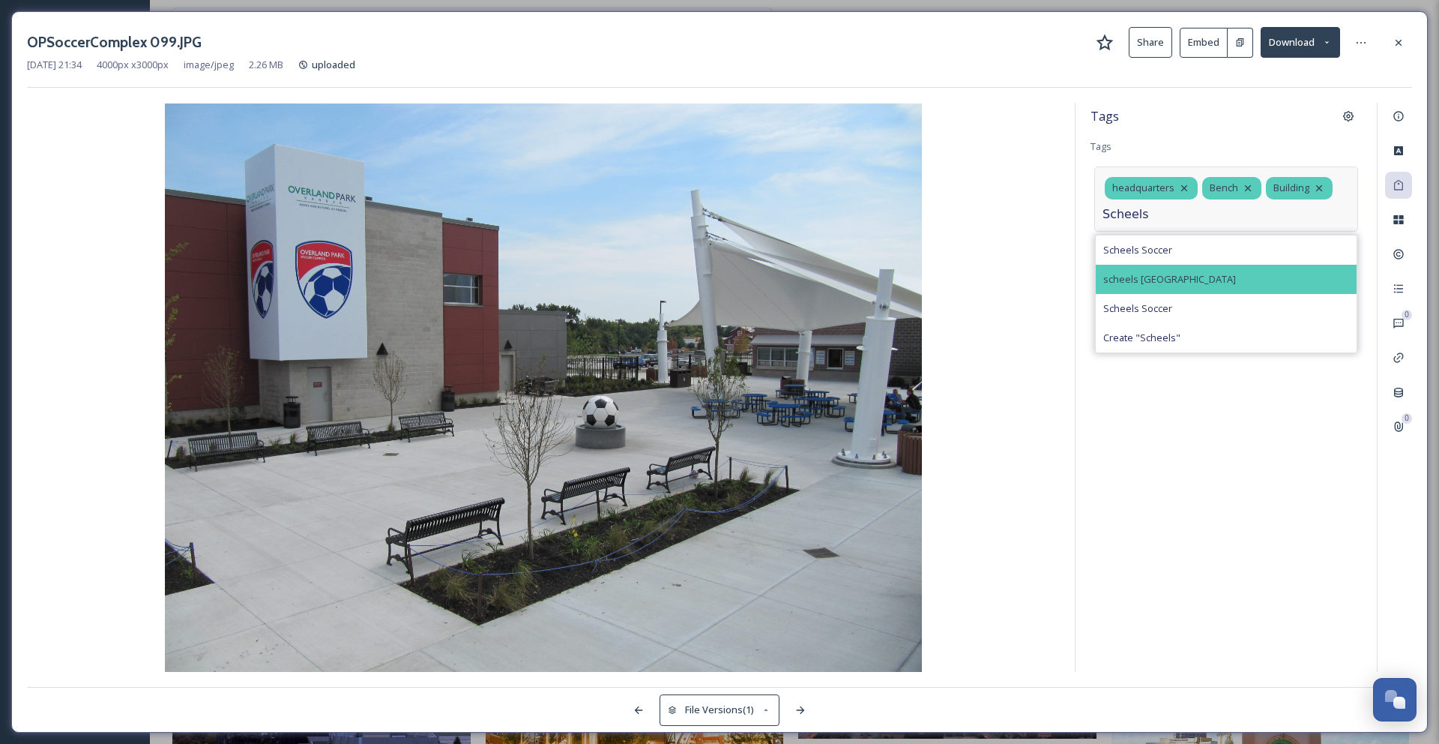
click at [1138, 280] on span "scheels overland park soccer complex" at bounding box center [1169, 279] width 133 height 14
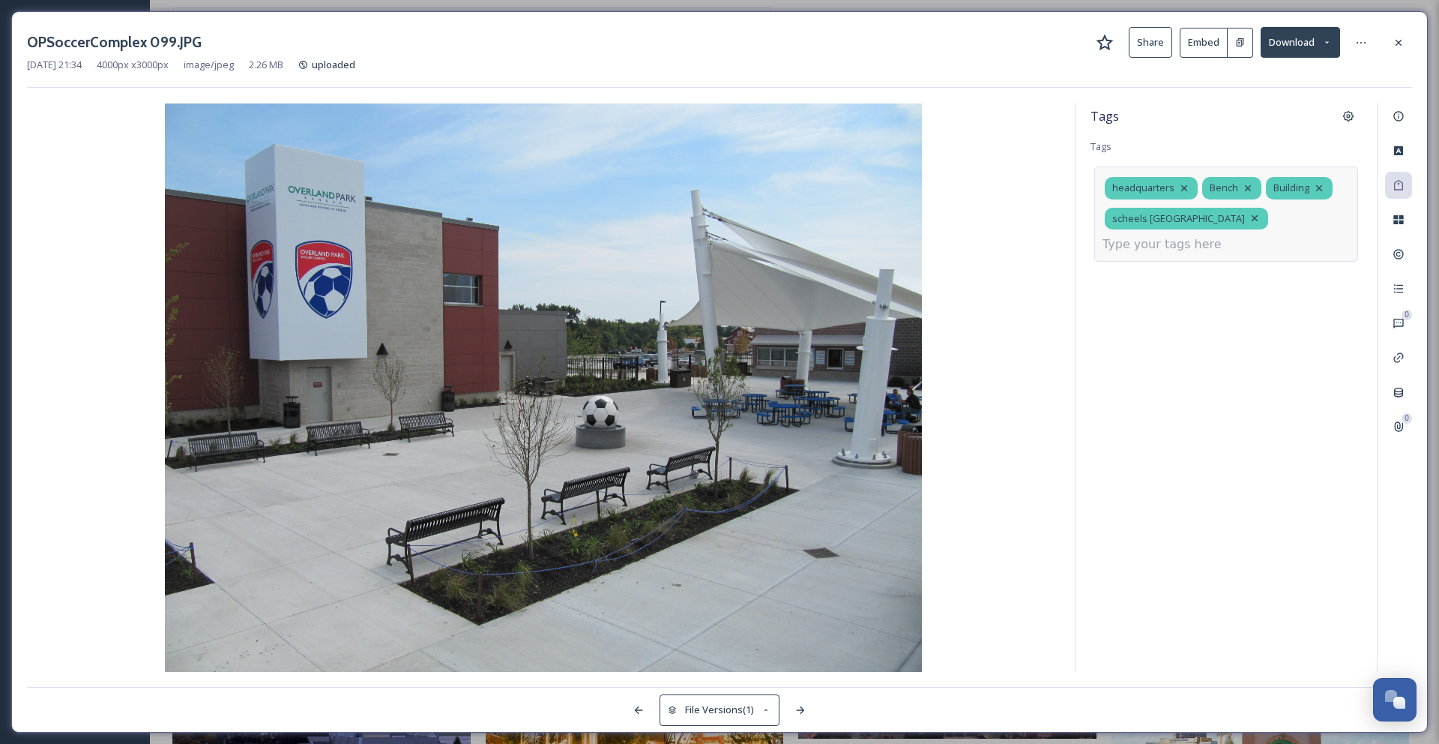
click at [1147, 250] on input at bounding box center [1178, 244] width 150 height 18
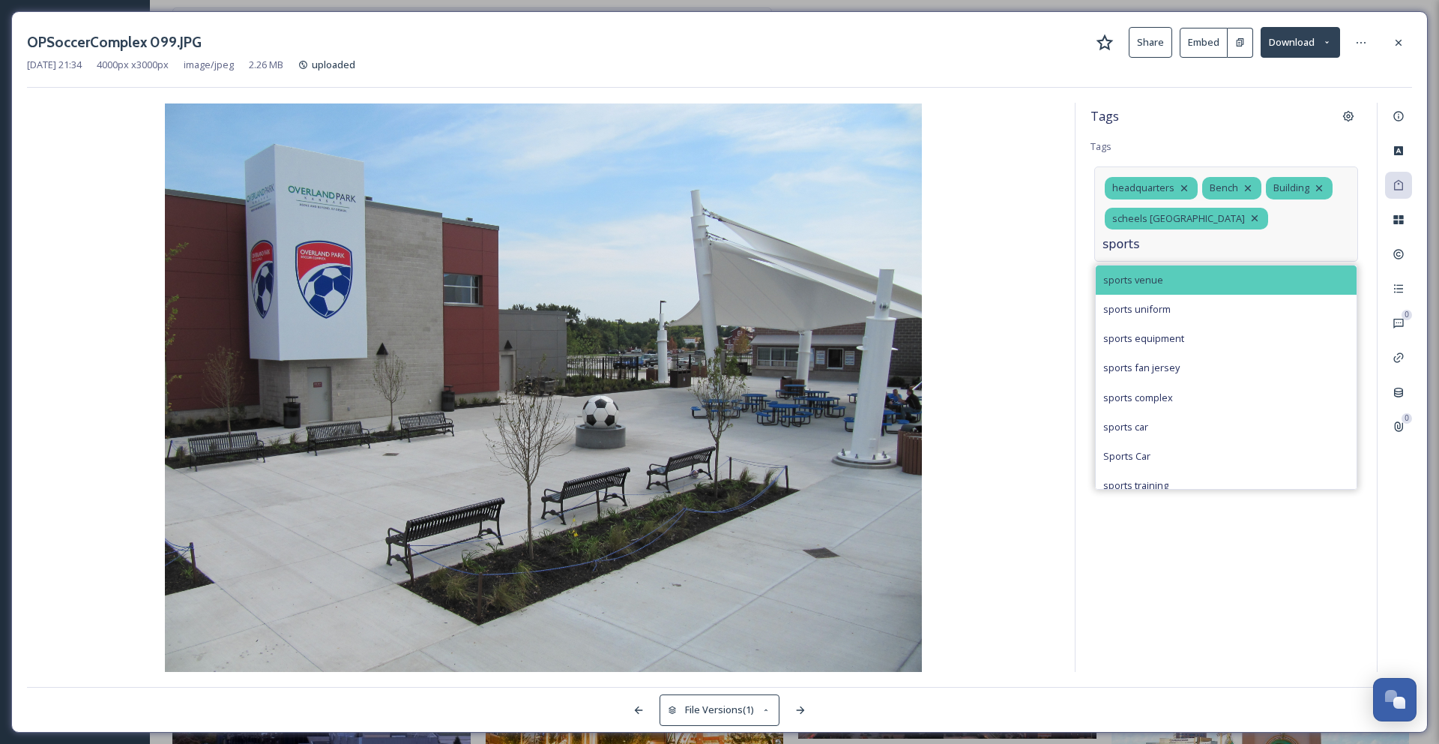
click at [1157, 287] on div "sports venue" at bounding box center [1226, 279] width 261 height 29
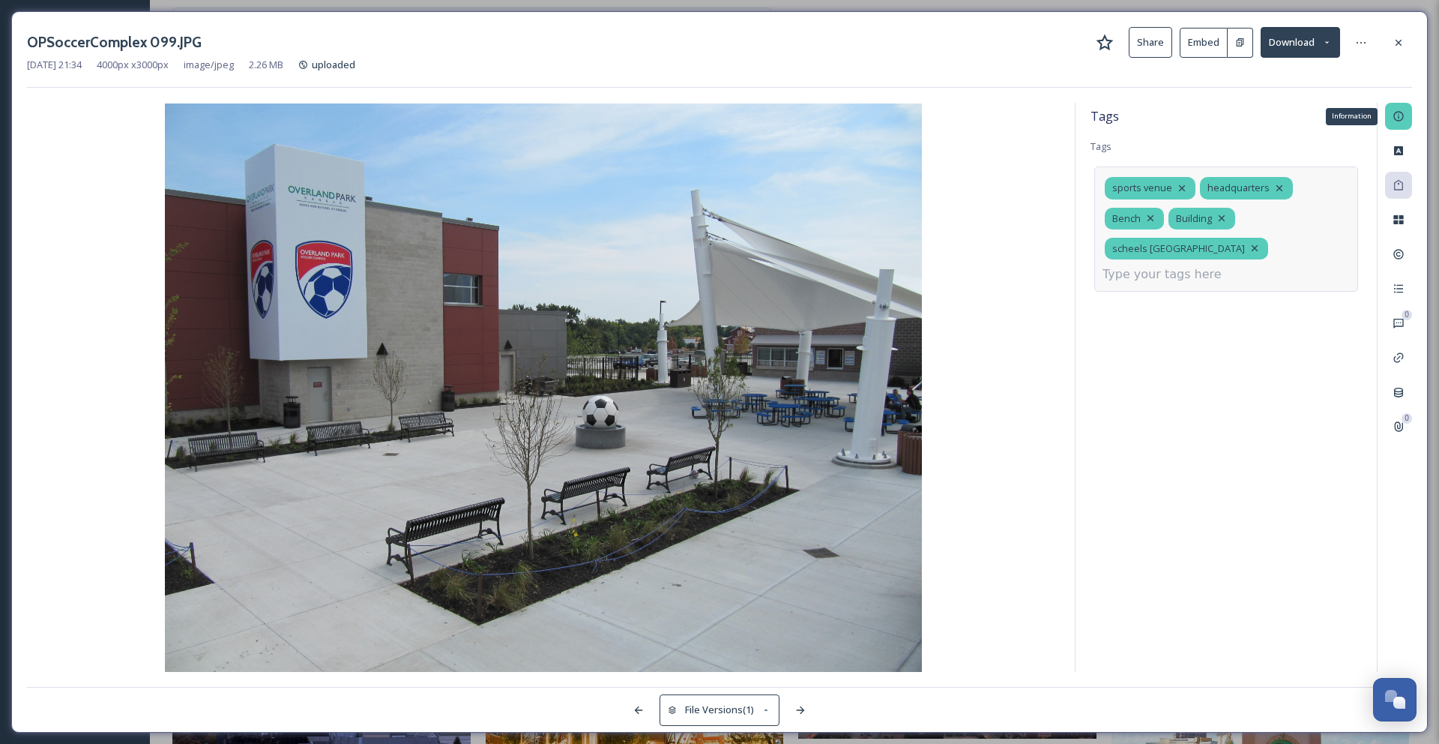
click at [1394, 119] on icon at bounding box center [1399, 116] width 12 height 12
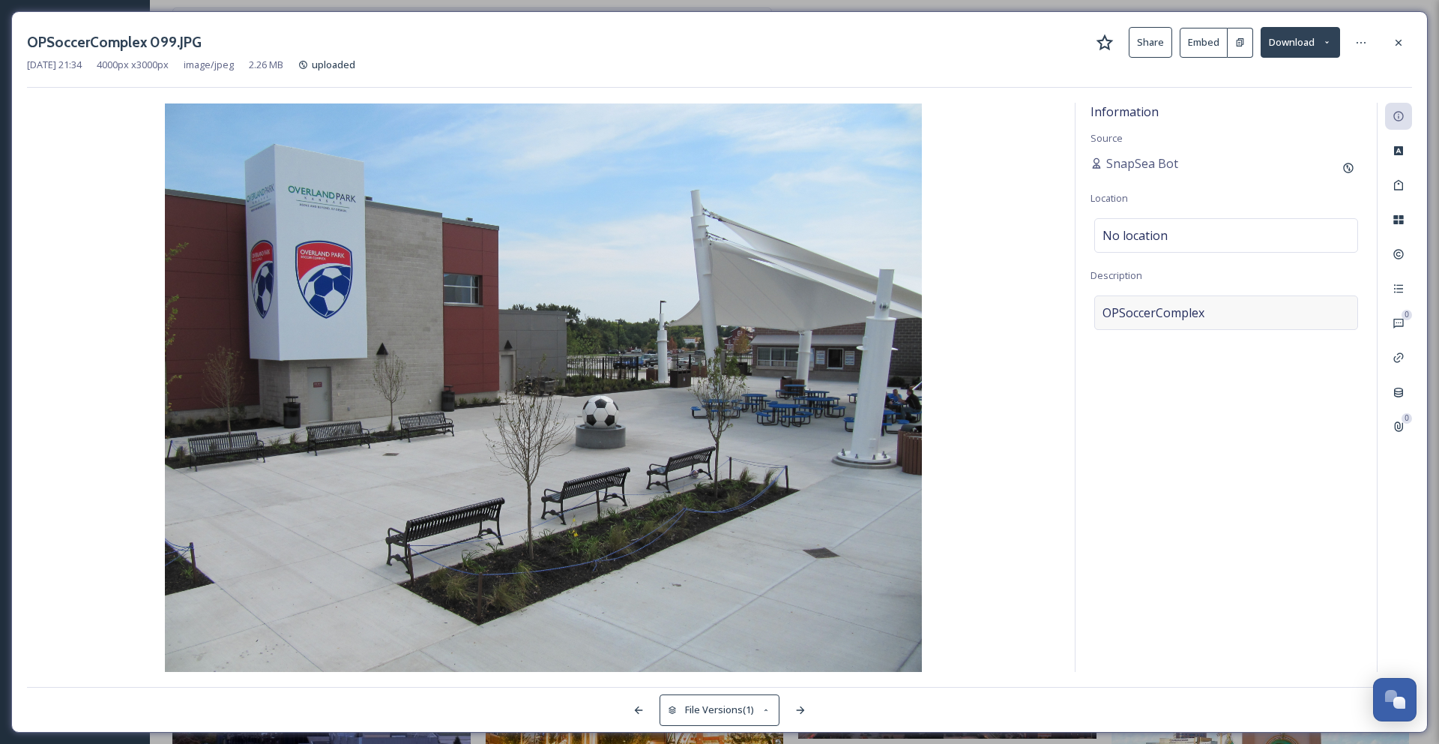
click at [1211, 316] on div "OPSoccerComplex" at bounding box center [1226, 312] width 264 height 34
click at [1206, 315] on textarea "OPSoccerComplex" at bounding box center [1226, 357] width 271 height 124
click at [1170, 222] on div "No location" at bounding box center [1226, 235] width 264 height 34
click at [1169, 229] on input at bounding box center [1226, 235] width 262 height 33
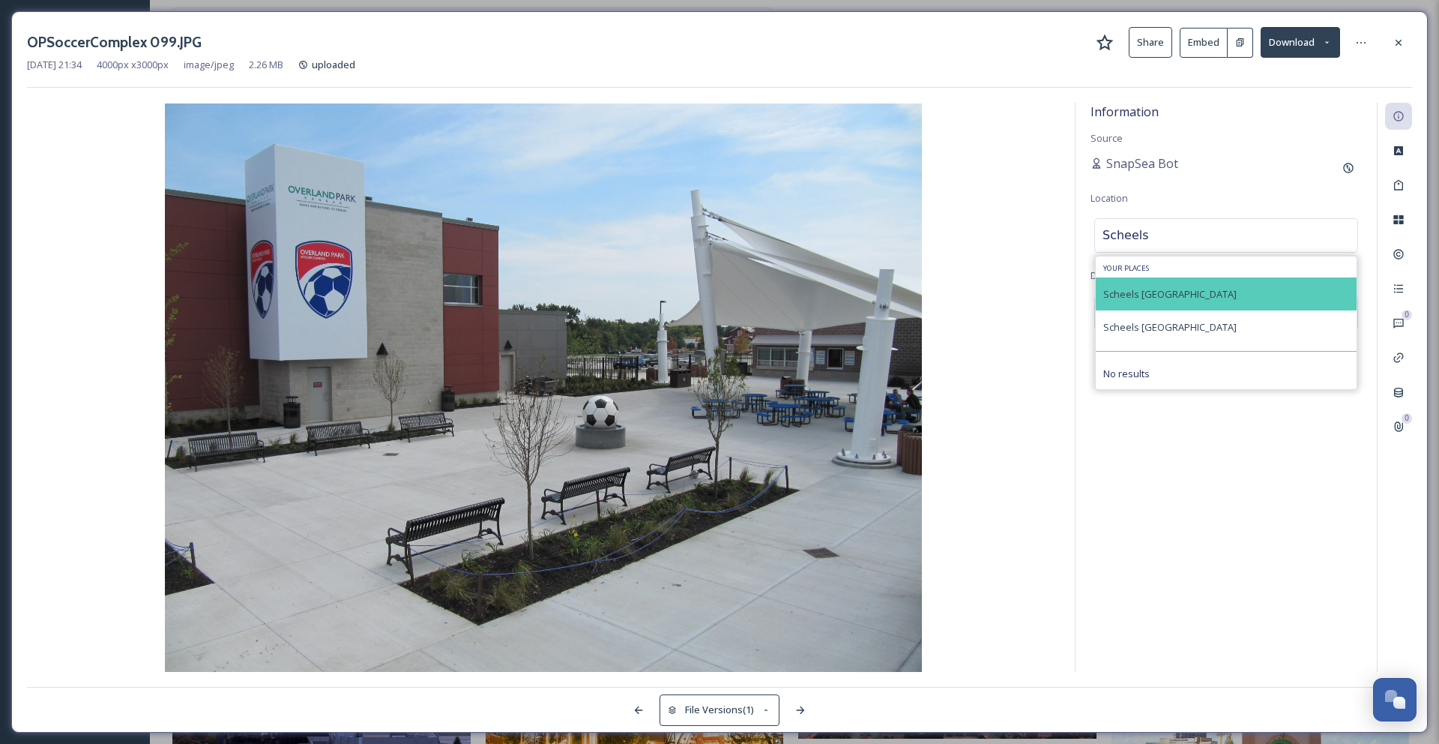
click at [1172, 295] on span "Scheels Overland Park Soccer Complex" at bounding box center [1169, 293] width 133 height 13
click at [1236, 292] on span "Scheels Overland Park Soccer Complex" at bounding box center [1169, 293] width 133 height 13
click at [1237, 293] on span "Scheels Overland Park Soccer Complex" at bounding box center [1169, 293] width 133 height 13
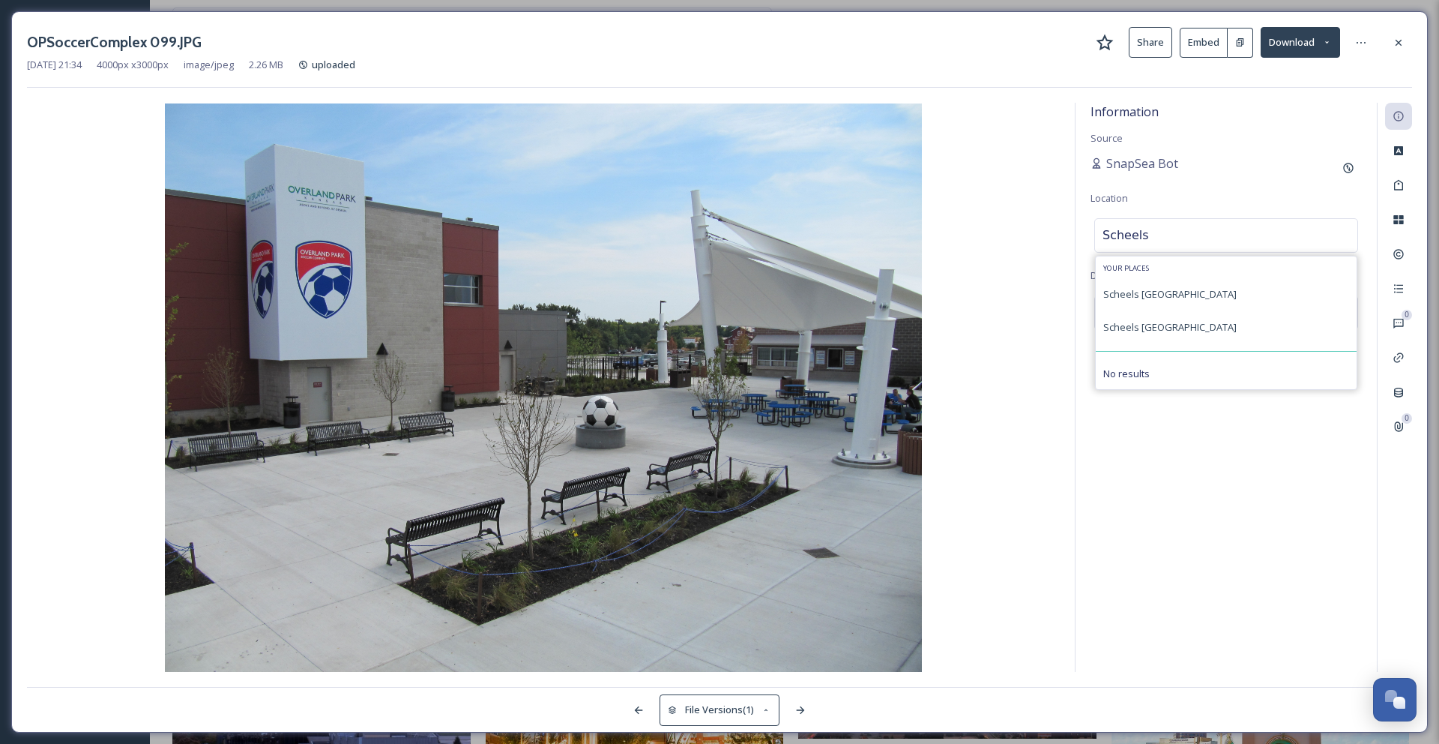
click at [1241, 343] on div "Your Places Scheels Overland Park Soccer Complex Scheels Overland Park Soccer C…" at bounding box center [1226, 322] width 262 height 133
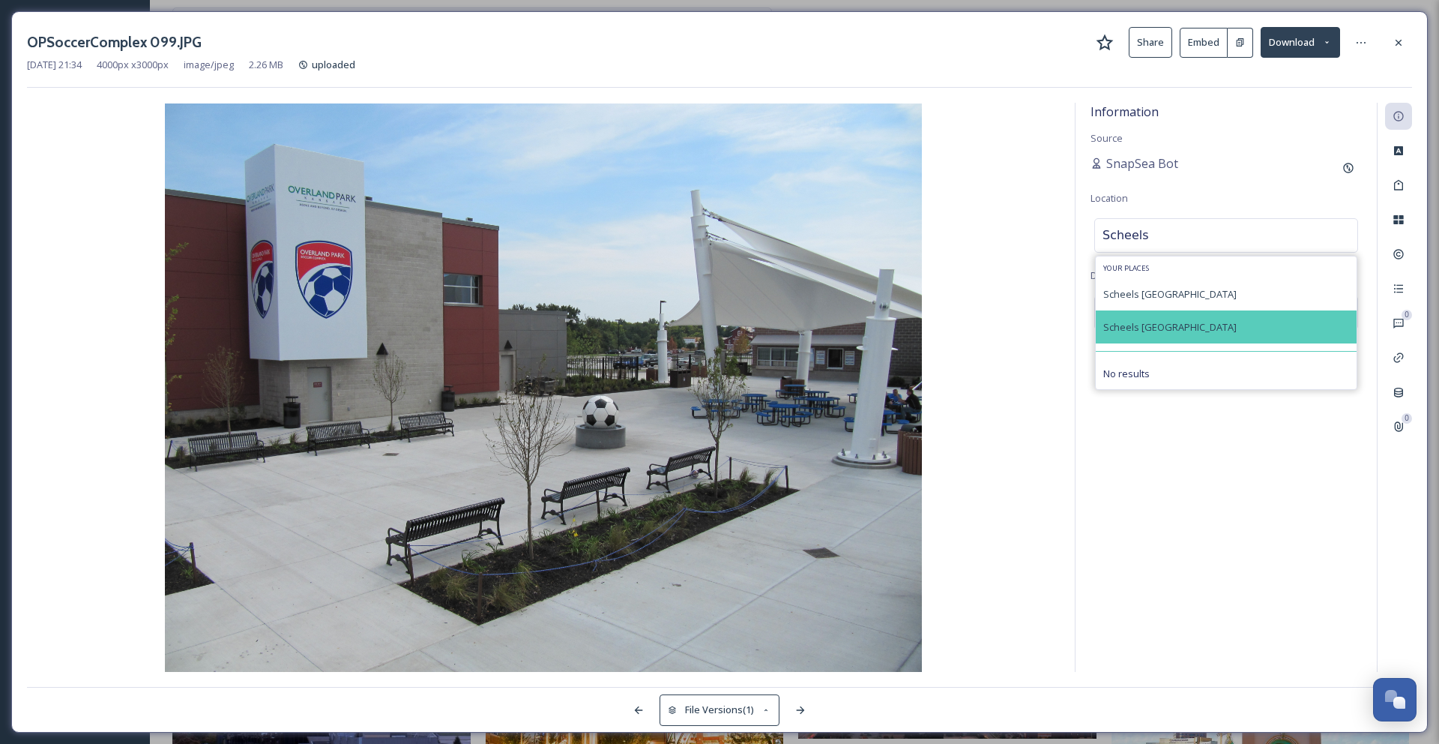
click at [1241, 340] on div "Scheels Overland Park Soccer Complex" at bounding box center [1226, 326] width 261 height 33
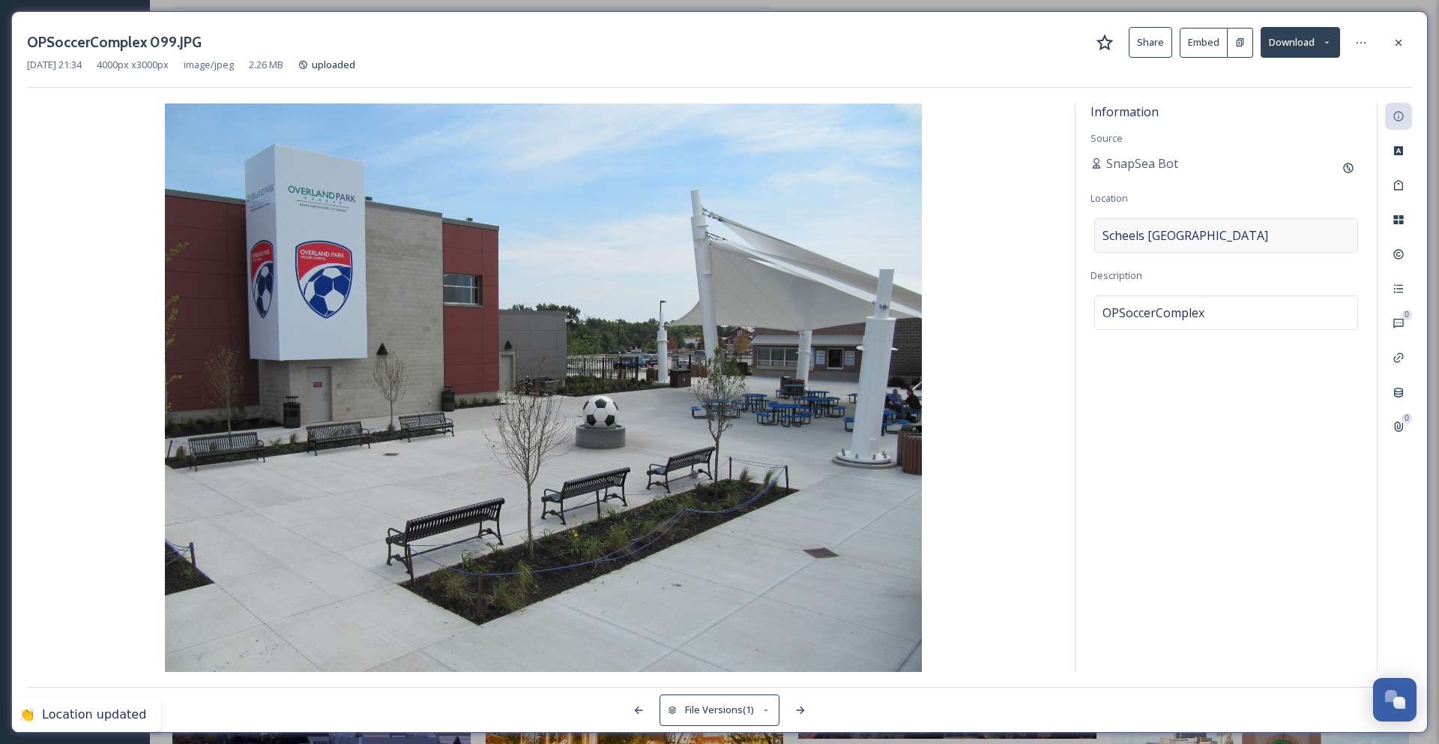
click at [1211, 233] on span "Scheels Overland Park Soccer Complex" at bounding box center [1186, 235] width 166 height 18
click at [1211, 233] on input at bounding box center [1226, 235] width 262 height 33
click at [1223, 172] on div "SnapSea Bot" at bounding box center [1226, 167] width 271 height 27
click at [1393, 46] on icon at bounding box center [1399, 43] width 12 height 12
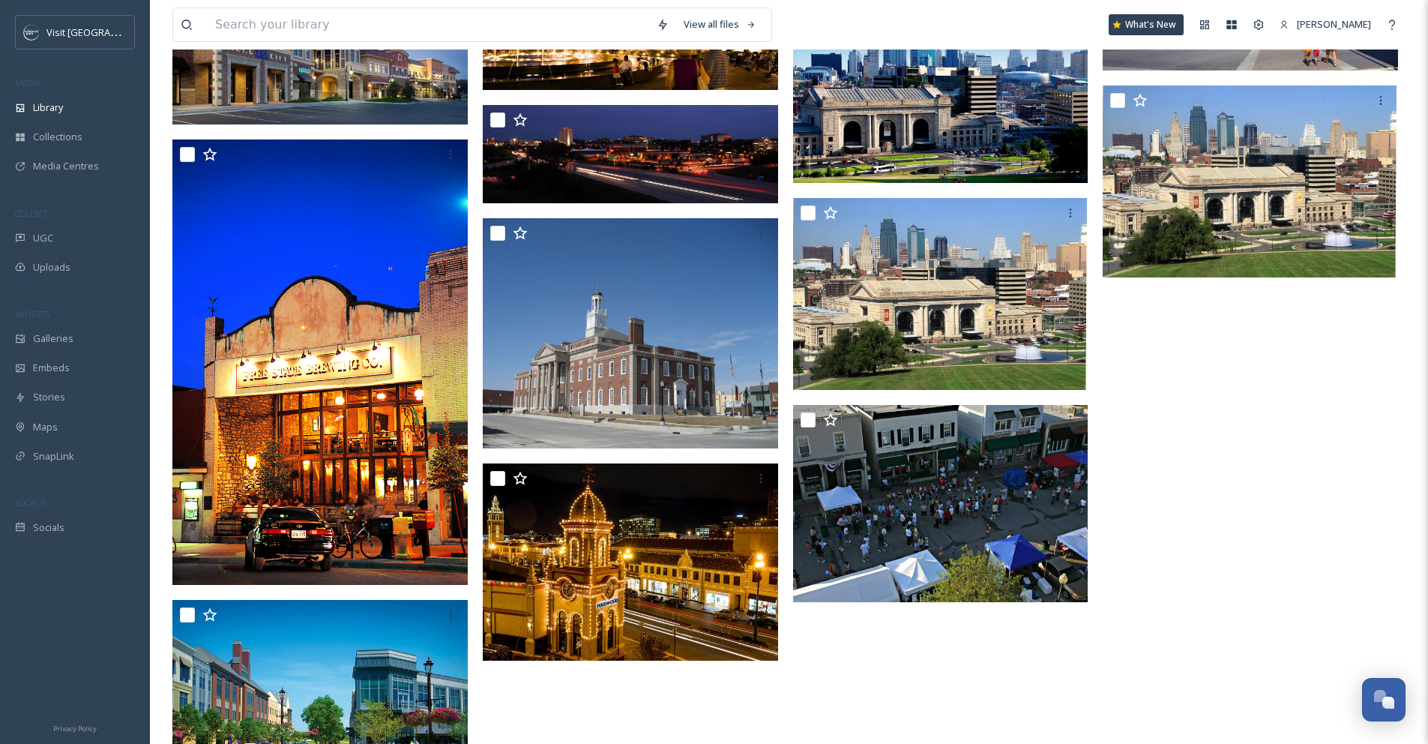
scroll to position [436, 0]
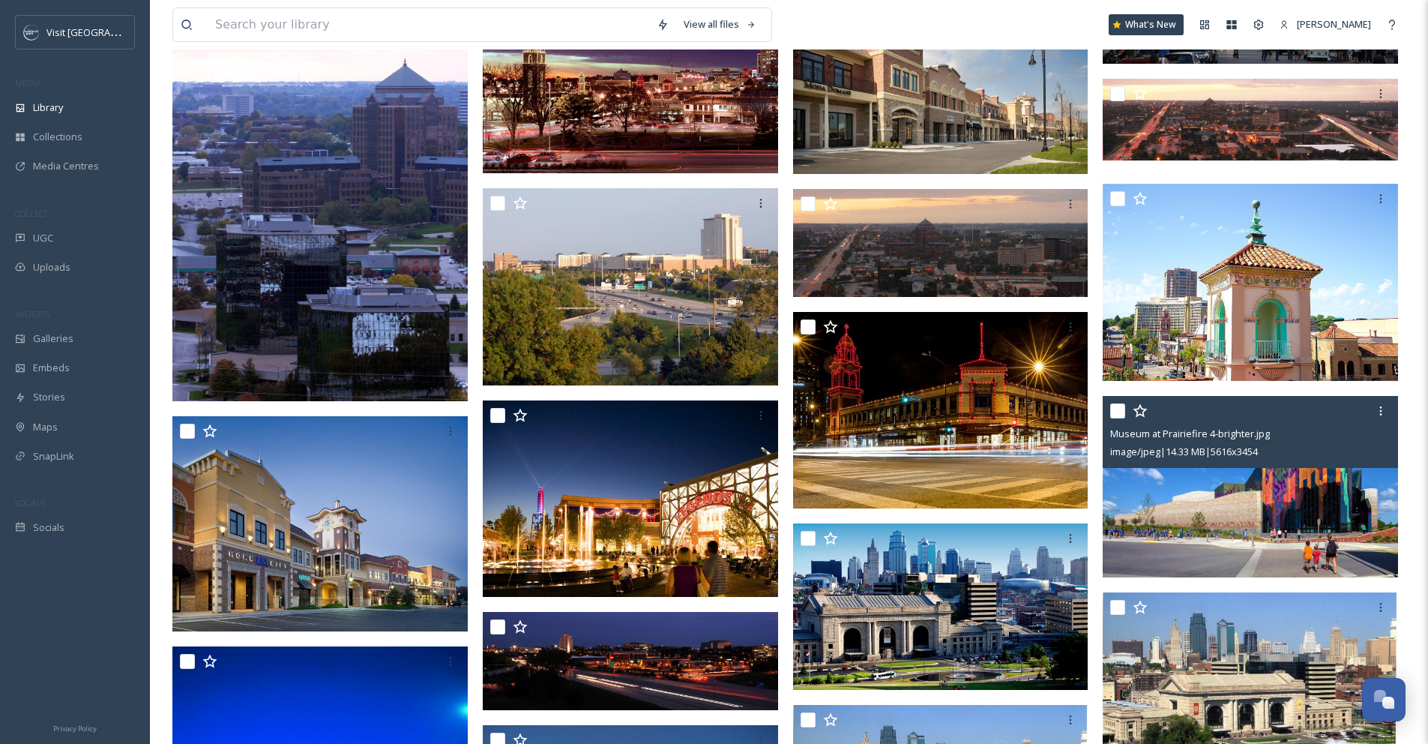
click at [1264, 489] on img at bounding box center [1250, 487] width 295 height 182
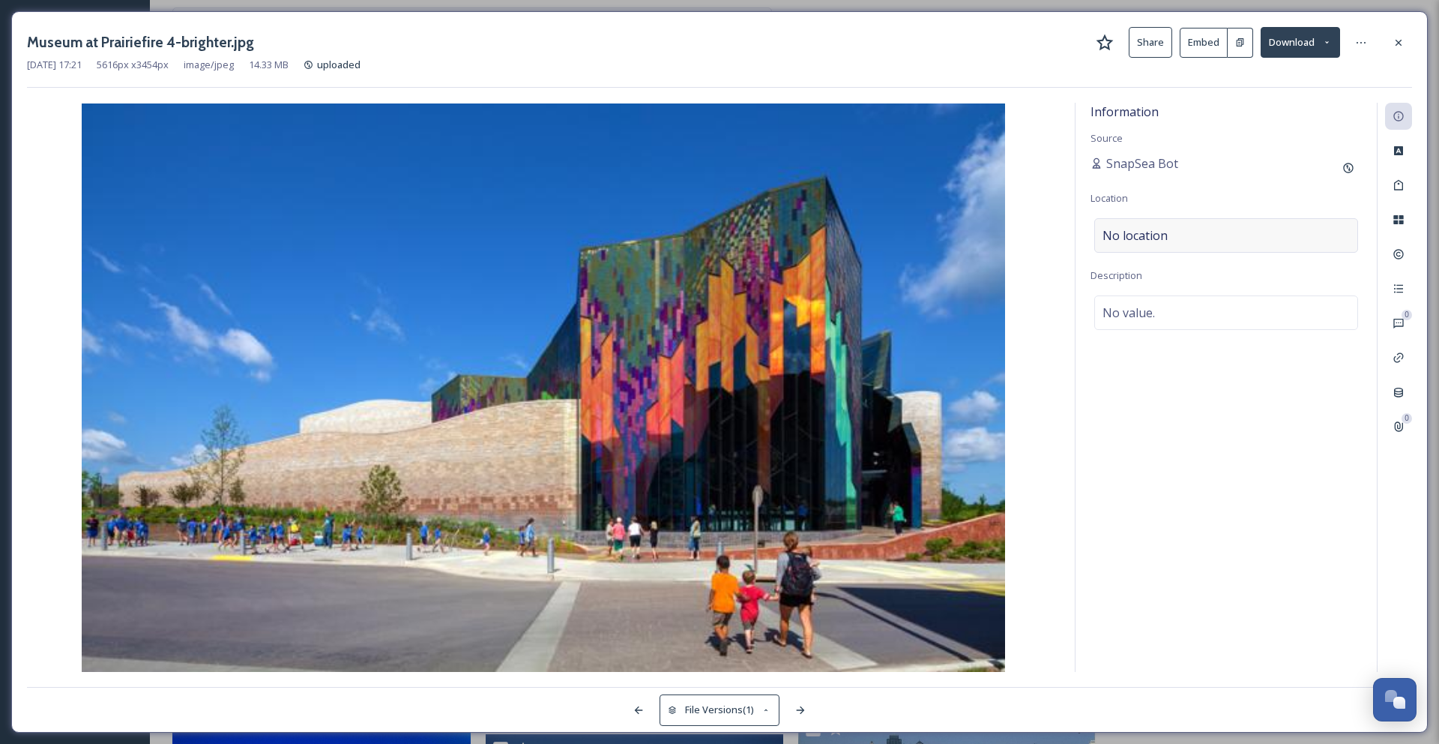
click at [1282, 234] on div "No location" at bounding box center [1226, 235] width 264 height 34
click at [1282, 234] on input at bounding box center [1226, 235] width 262 height 33
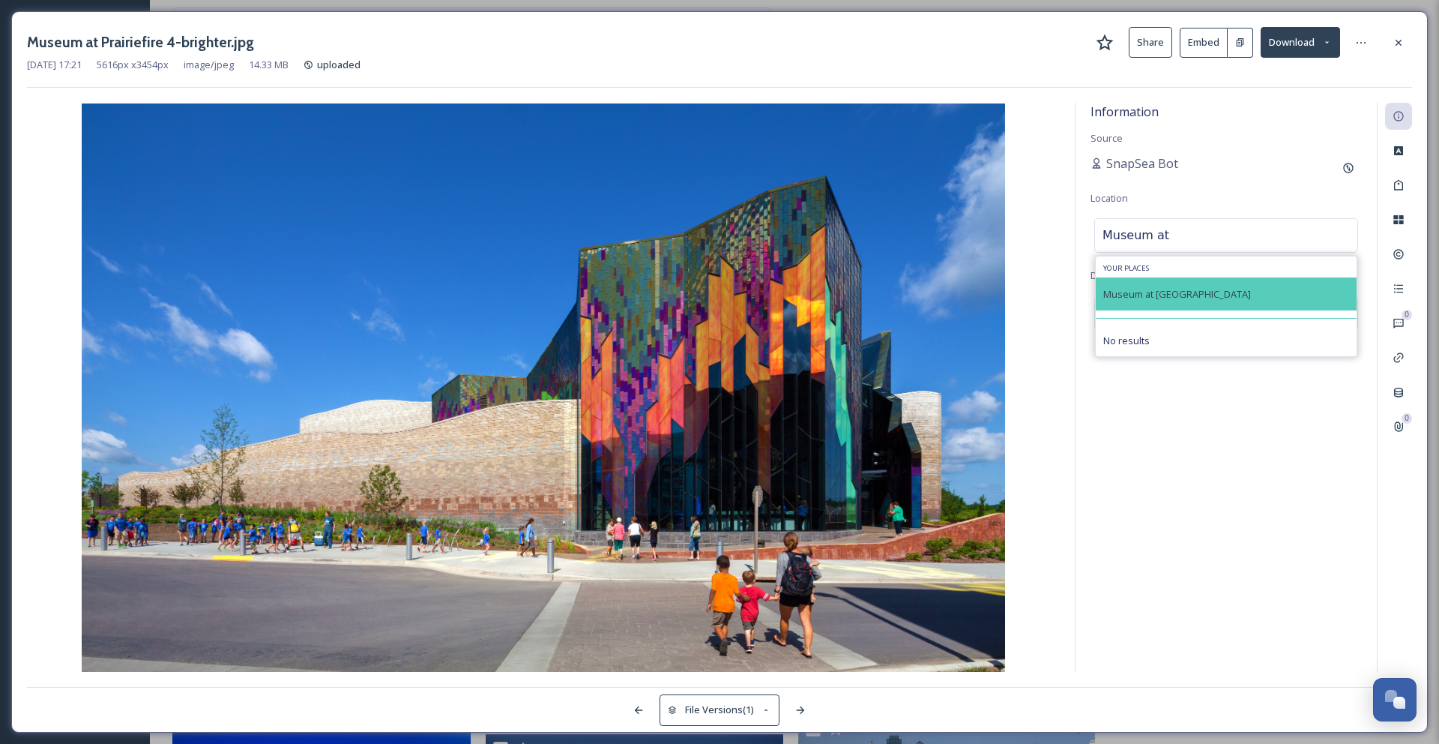
click at [1195, 298] on span "Museum at Prairiefire" at bounding box center [1177, 293] width 148 height 13
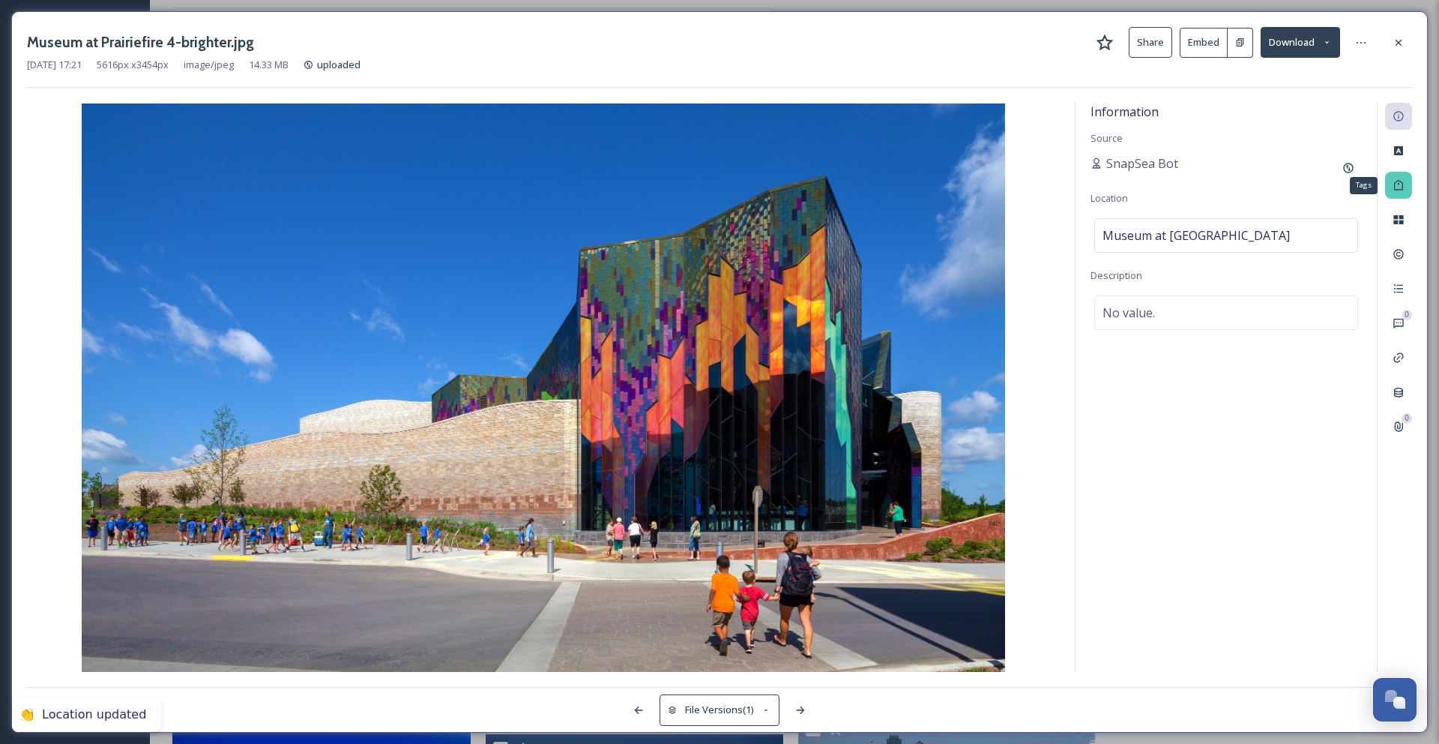
click at [1396, 188] on icon at bounding box center [1399, 185] width 12 height 12
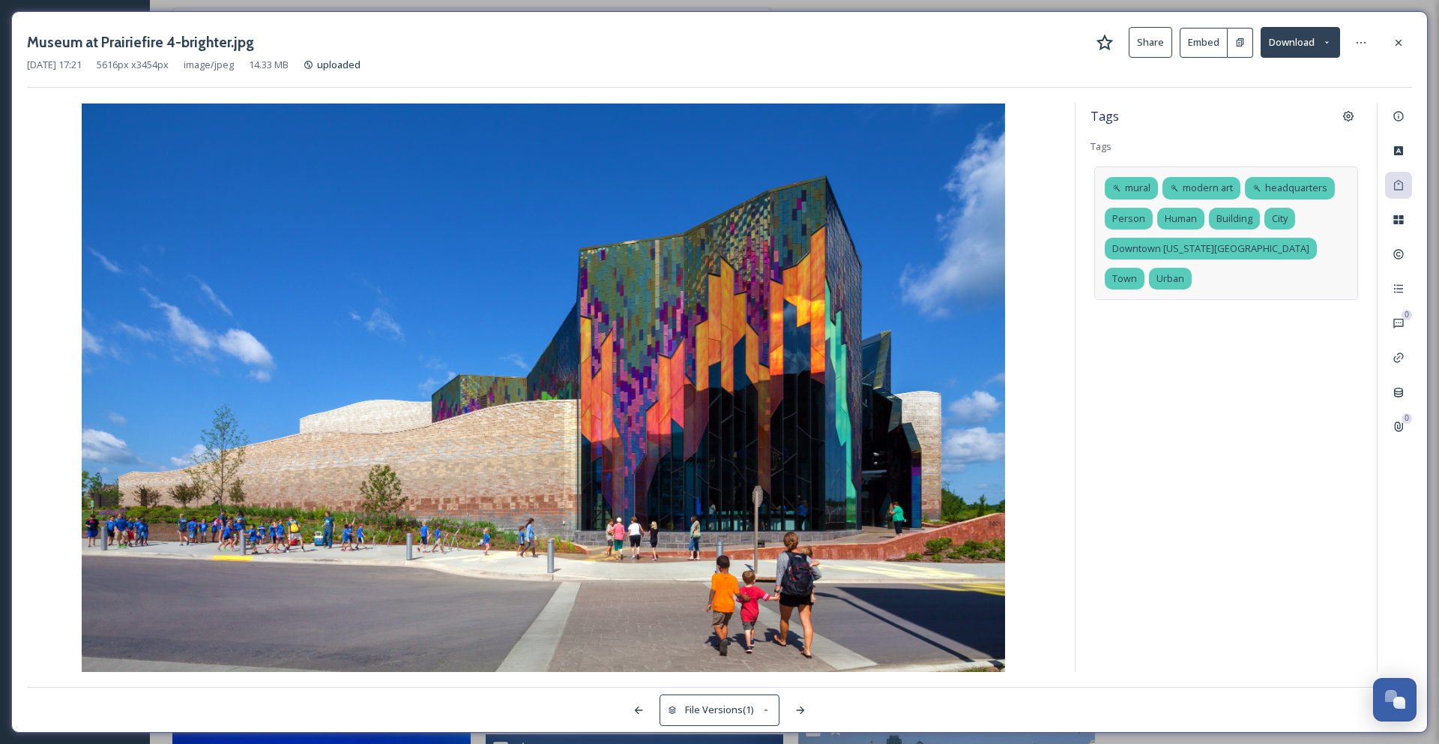
click at [1309, 220] on div "mural modern art headquarters Person Human Building City Downtown Kansas City T…" at bounding box center [1226, 232] width 264 height 133
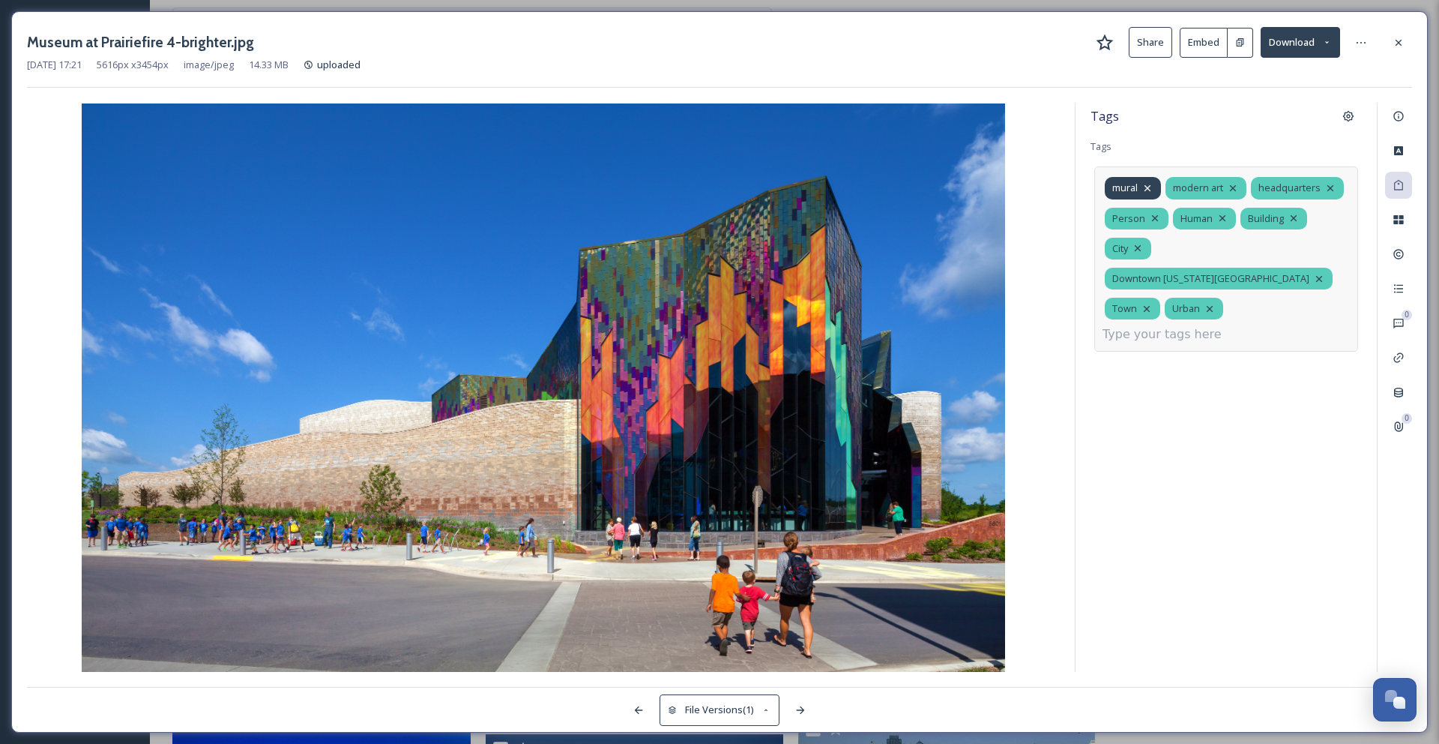
click at [1154, 186] on icon at bounding box center [1148, 188] width 12 height 12
click at [1172, 186] on icon at bounding box center [1172, 188] width 12 height 12
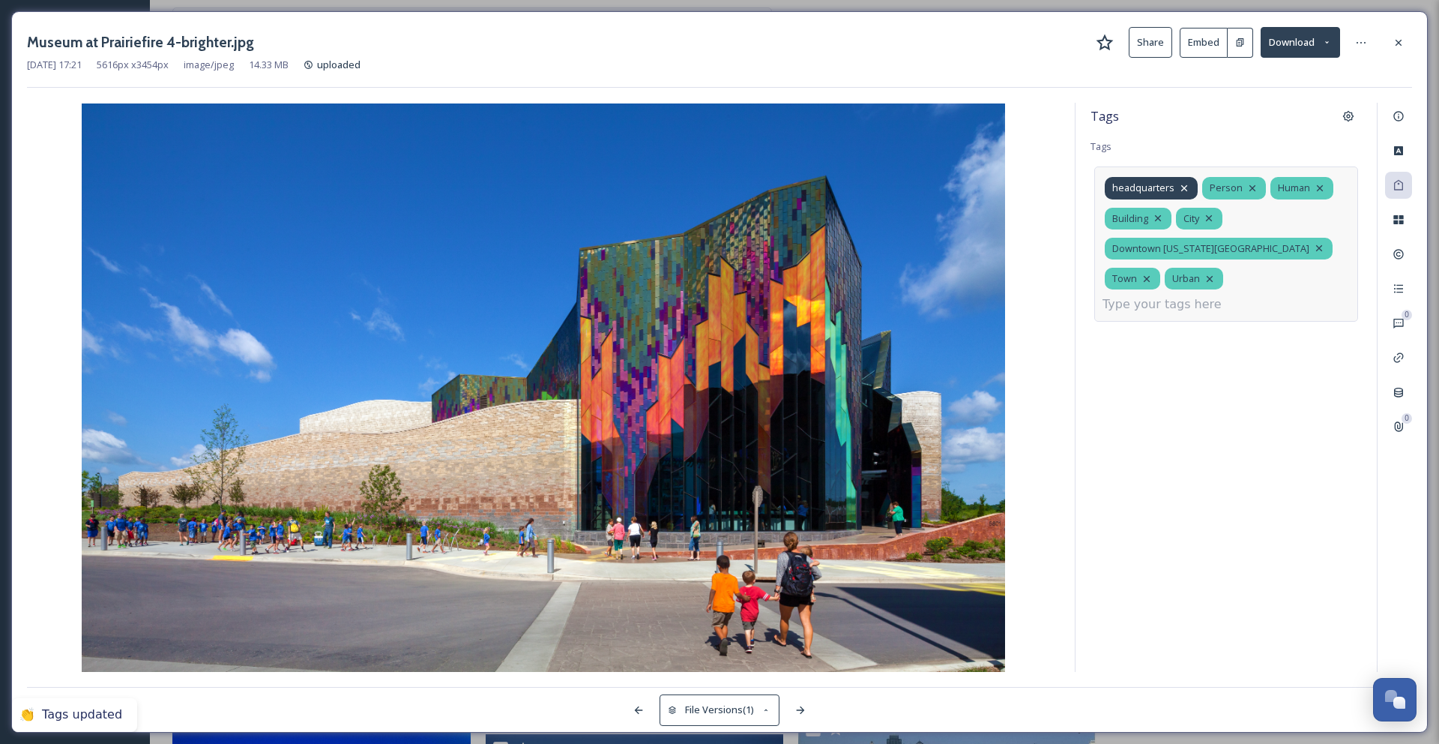
click at [1190, 187] on div "headquarters" at bounding box center [1151, 188] width 93 height 22
click at [1214, 218] on icon at bounding box center [1209, 218] width 12 height 12
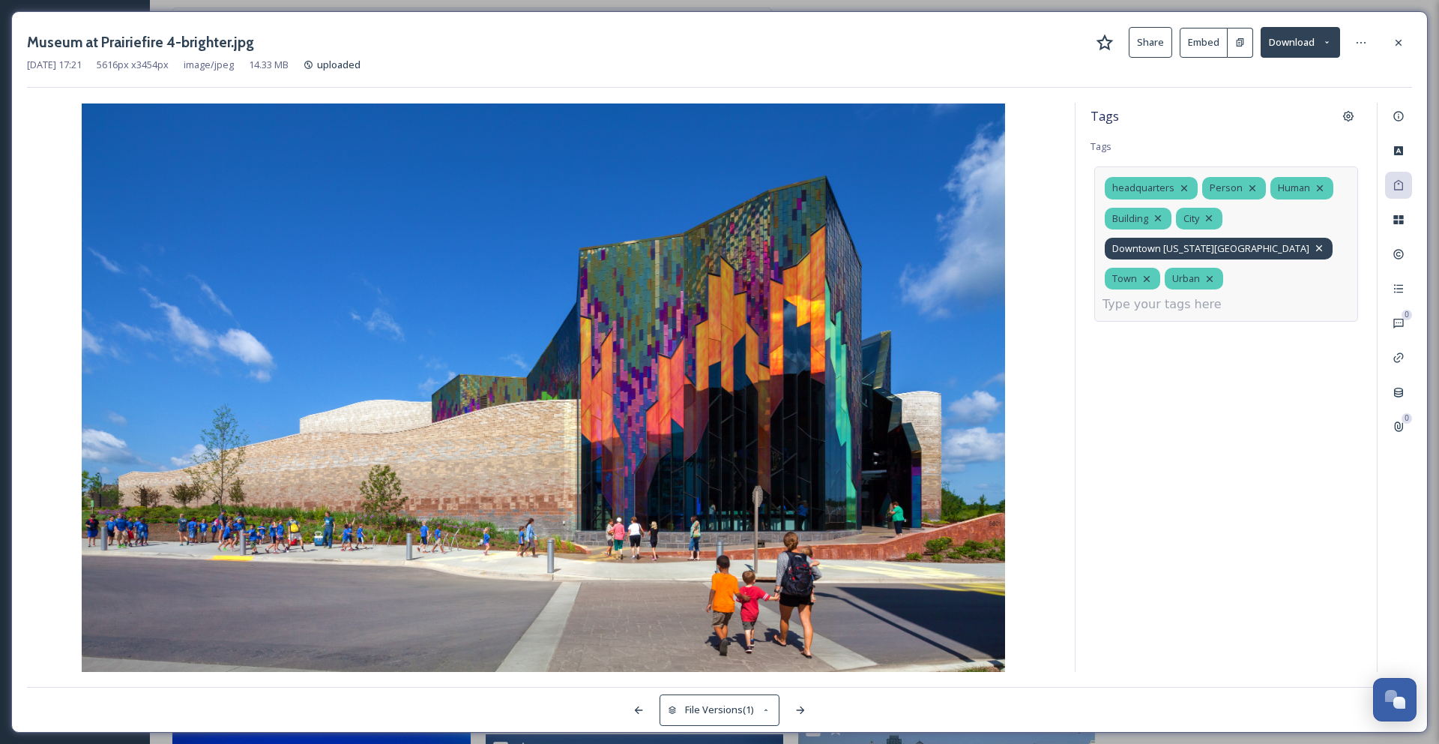
click at [1226, 244] on div "headquarters Person Human Building City Downtown Kansas City Town Urban" at bounding box center [1226, 243] width 264 height 155
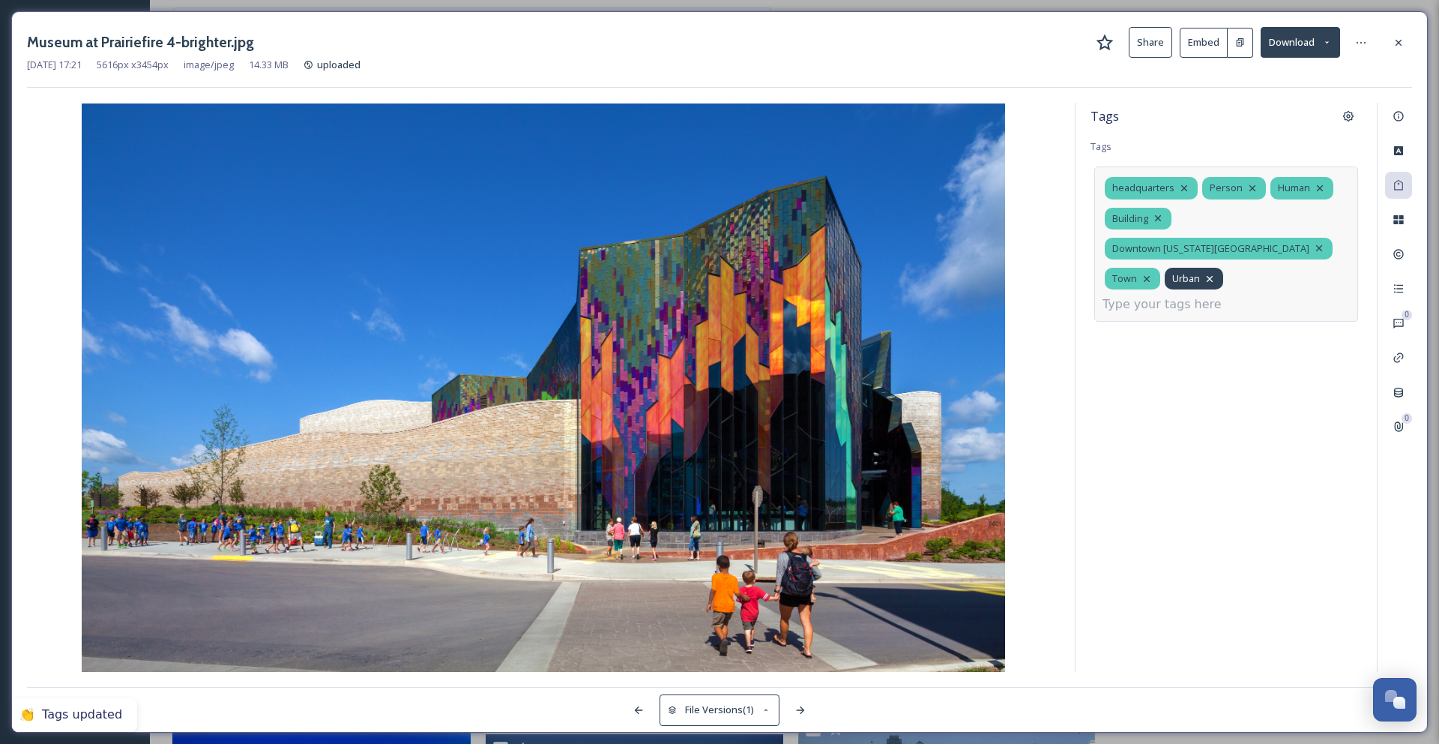
click at [1211, 273] on icon at bounding box center [1210, 279] width 12 height 12
click at [1150, 273] on icon at bounding box center [1147, 279] width 12 height 12
click at [1182, 189] on icon at bounding box center [1184, 188] width 12 height 12
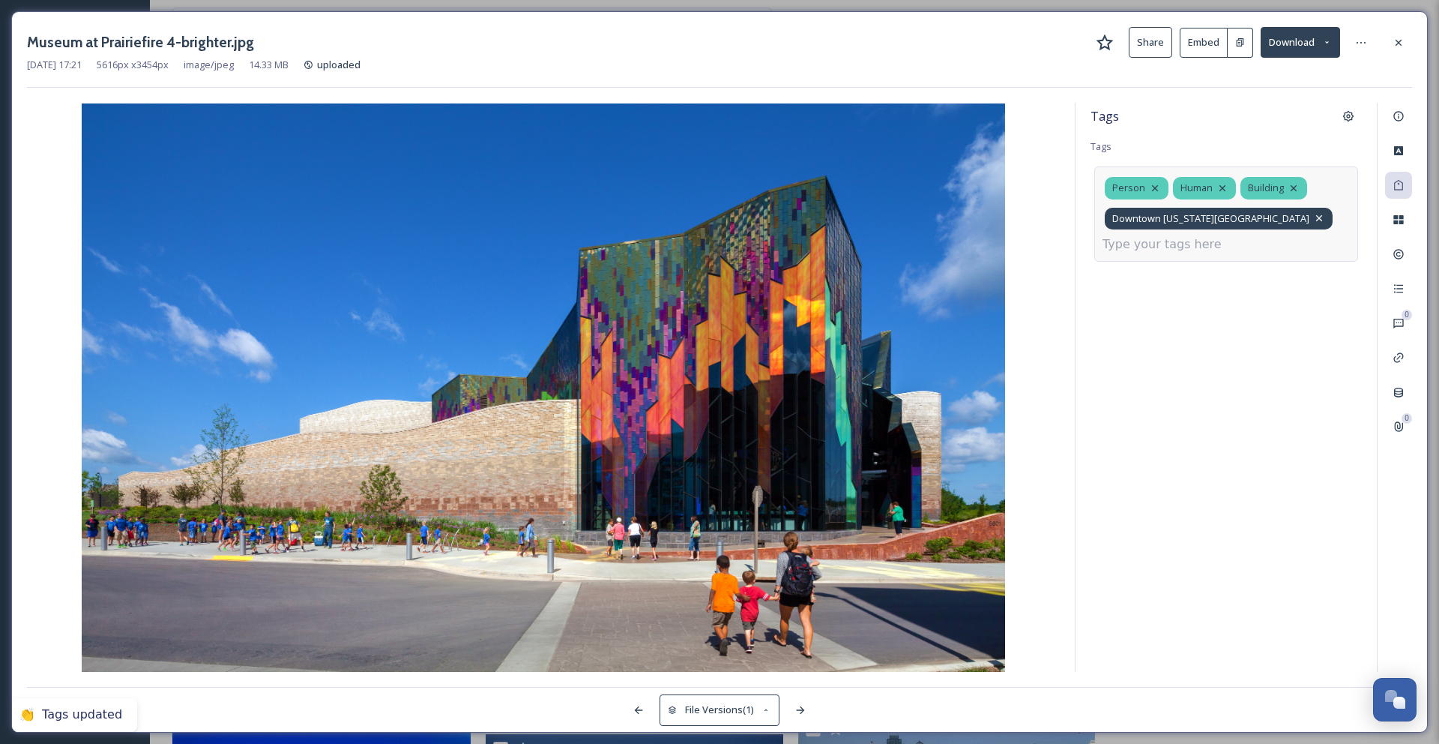
click at [1313, 214] on icon at bounding box center [1319, 218] width 12 height 12
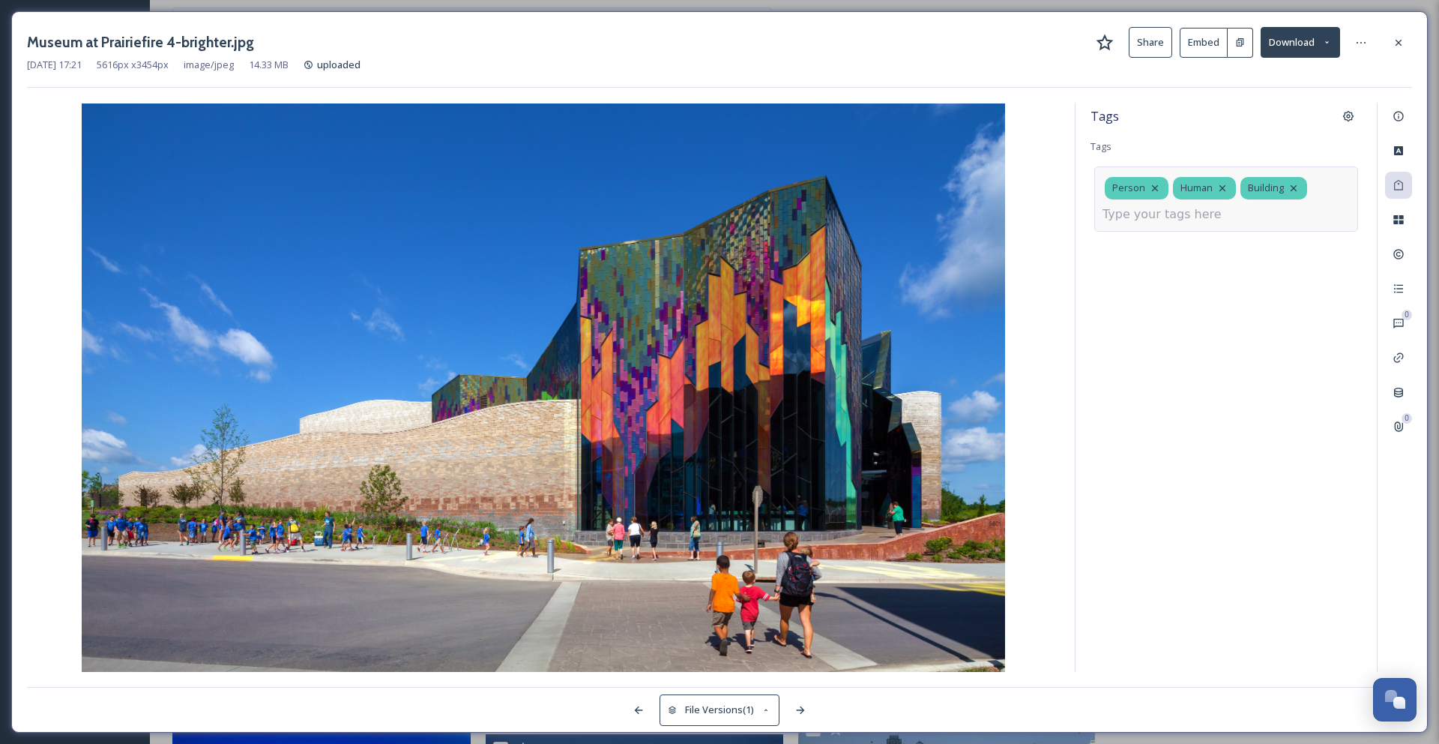
click at [1181, 215] on input at bounding box center [1178, 214] width 150 height 18
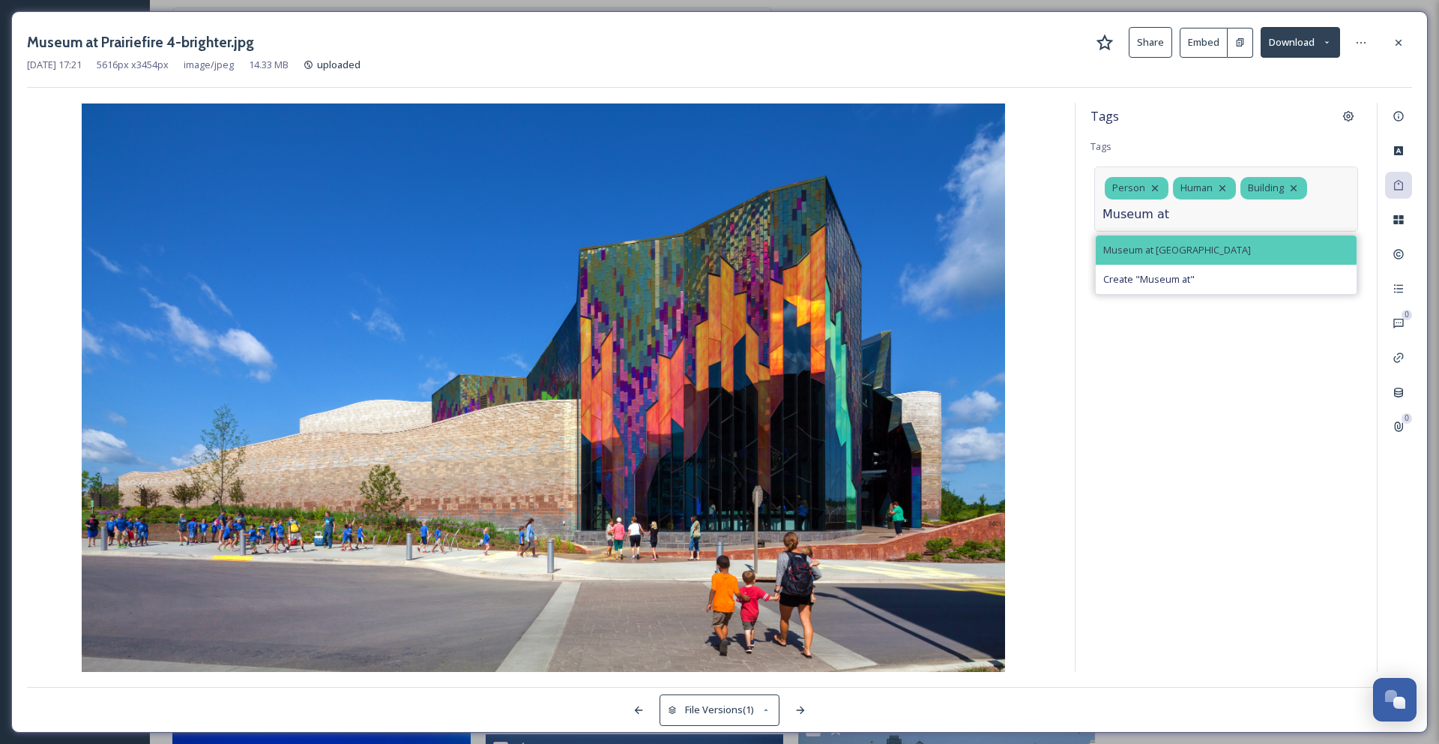
click at [1168, 245] on span "Museum at Prairiefire" at bounding box center [1177, 250] width 148 height 14
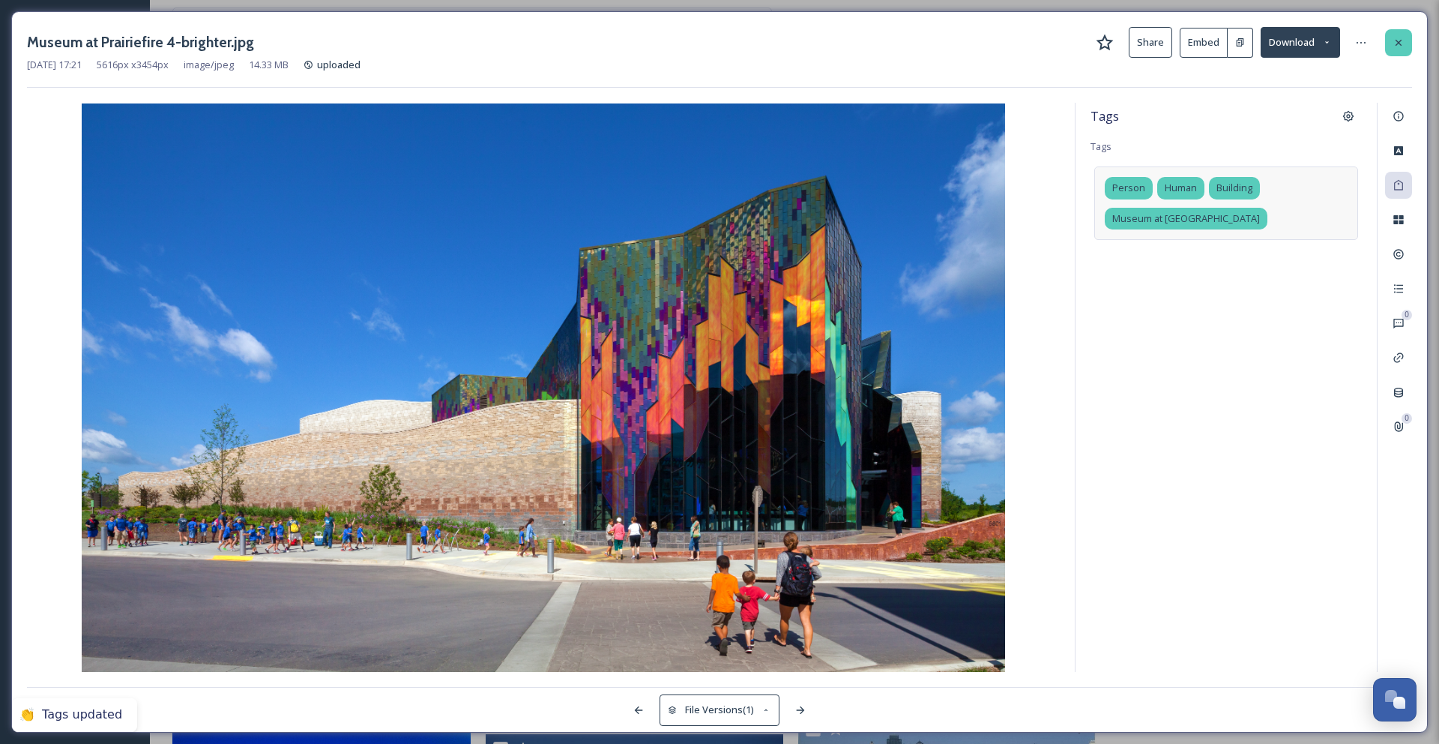
click at [1399, 49] on div at bounding box center [1398, 42] width 27 height 27
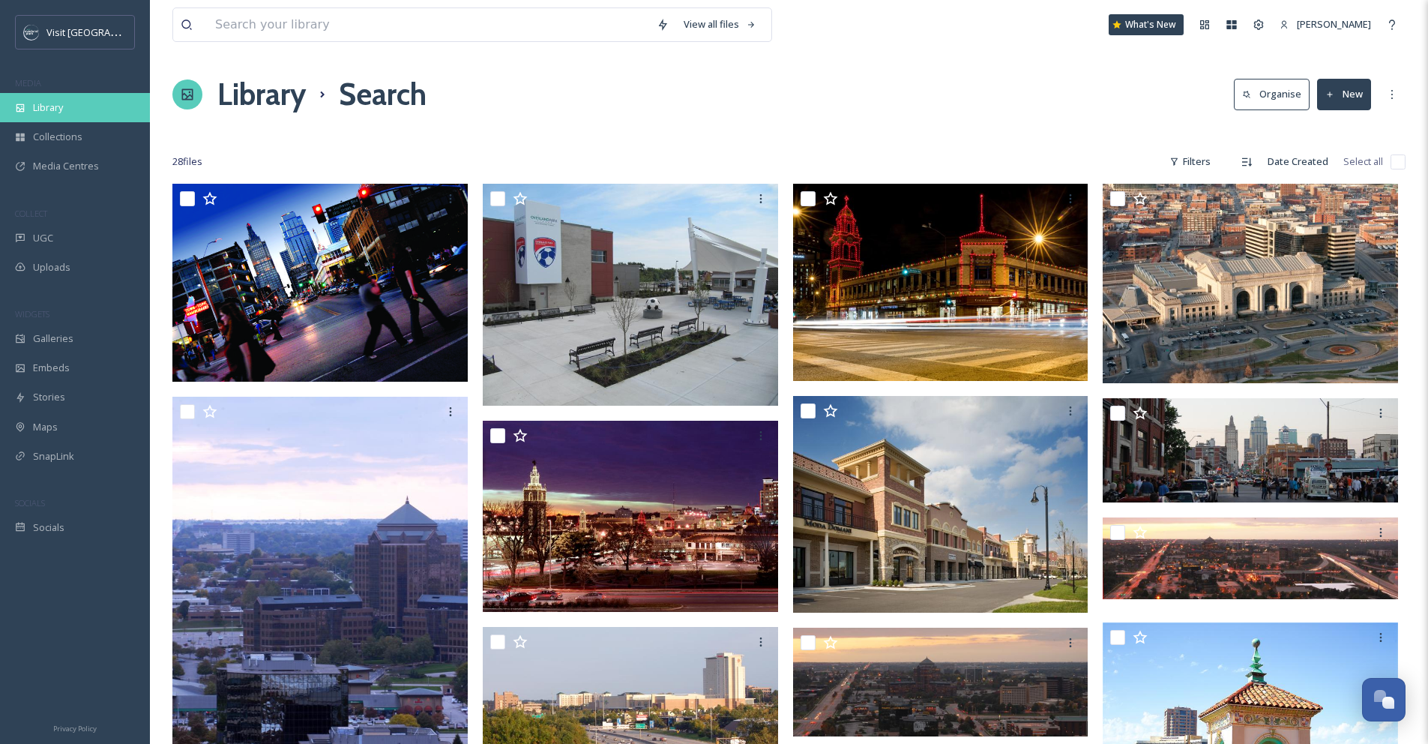
click at [41, 102] on span "Library" at bounding box center [48, 107] width 30 height 14
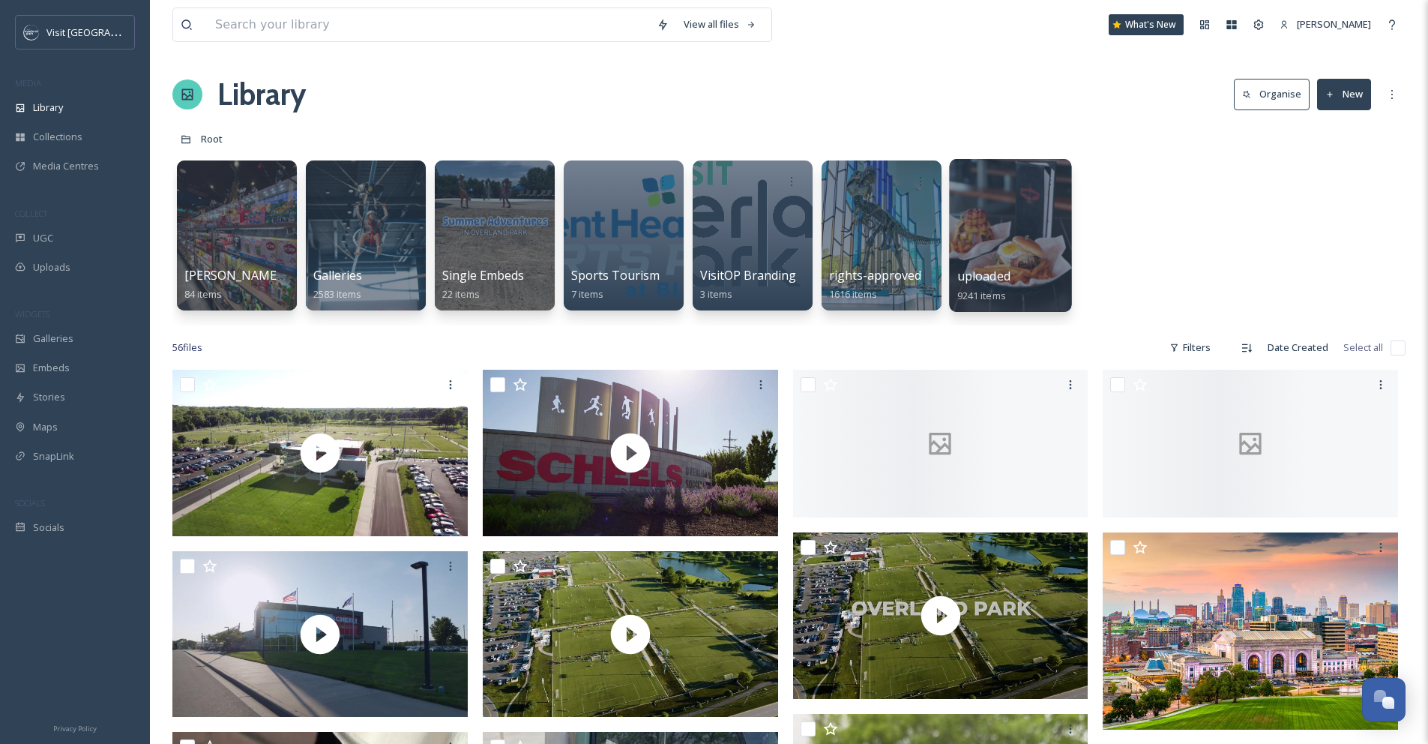
click at [986, 219] on div at bounding box center [1010, 235] width 122 height 153
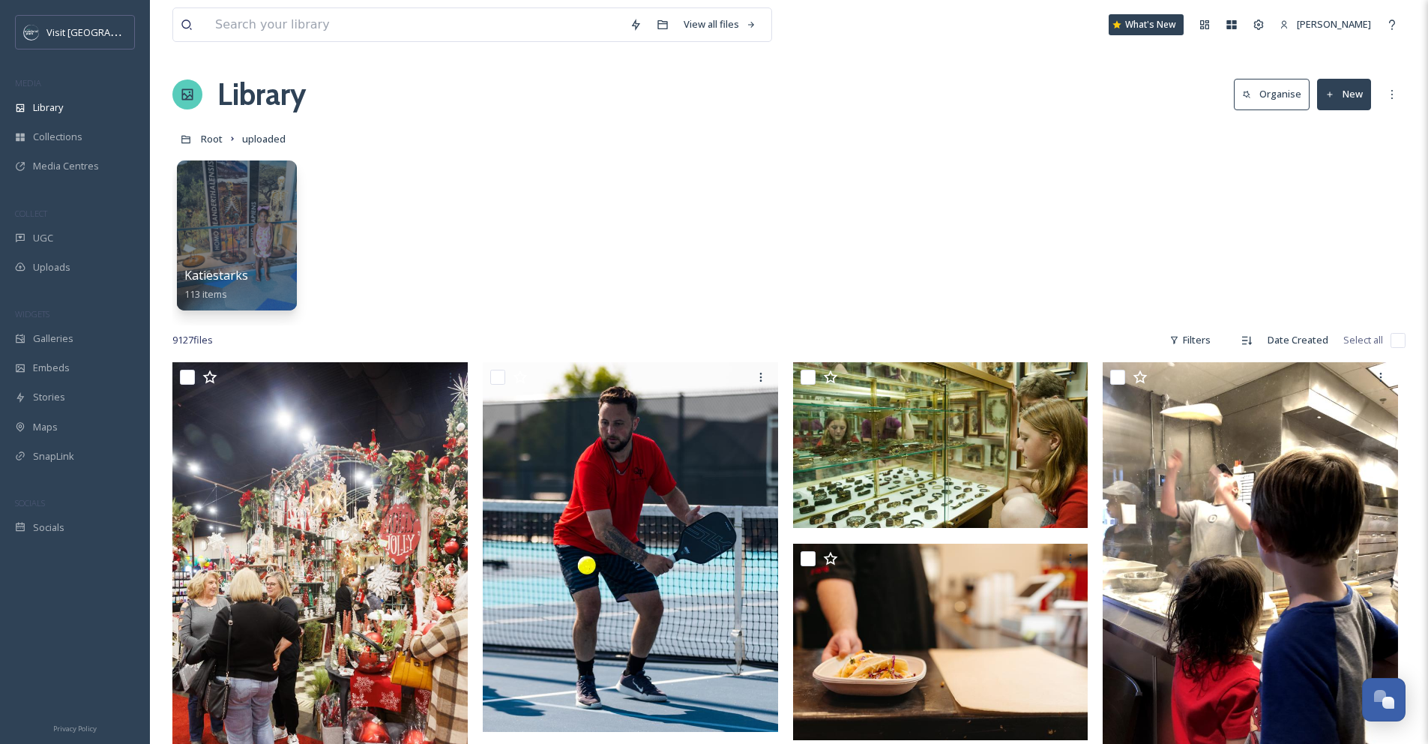
click at [1285, 92] on button "Organise" at bounding box center [1272, 94] width 76 height 31
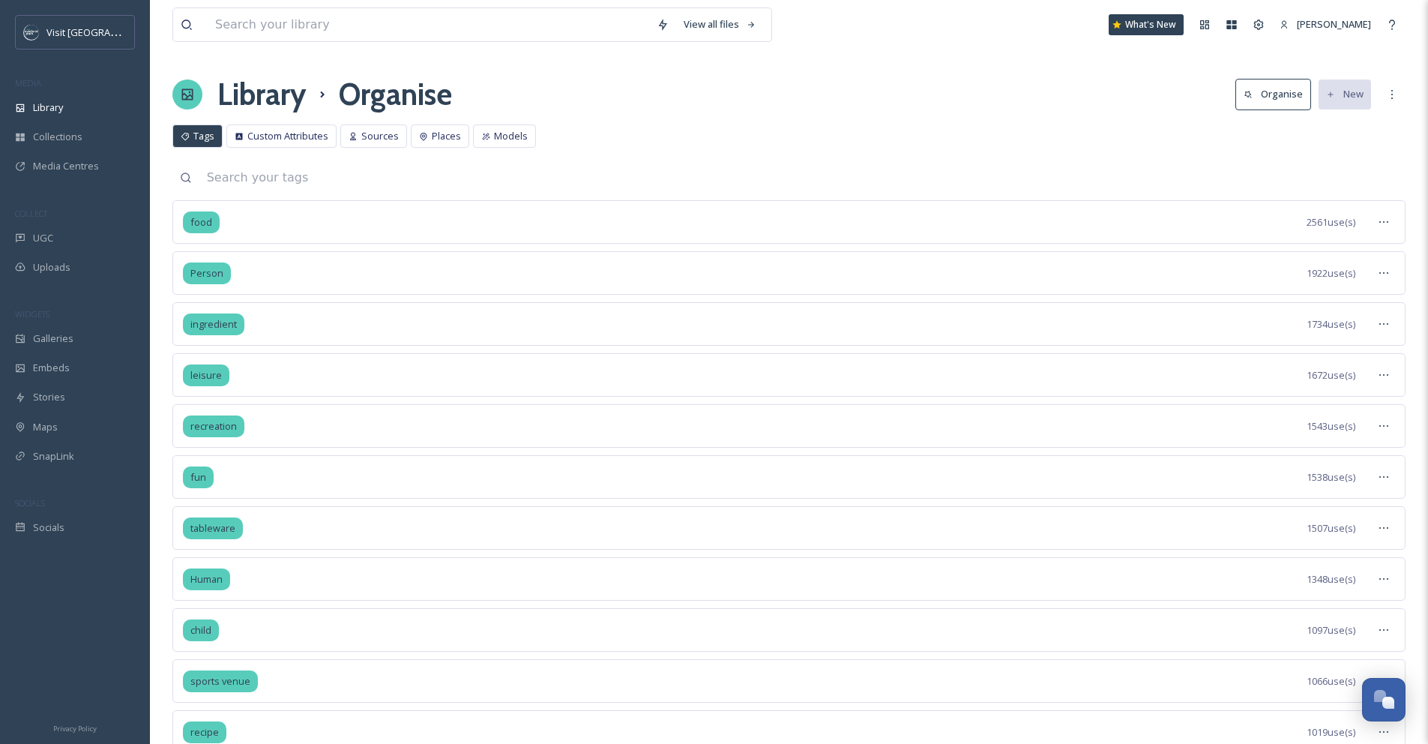
click at [356, 175] on input at bounding box center [802, 177] width 1206 height 33
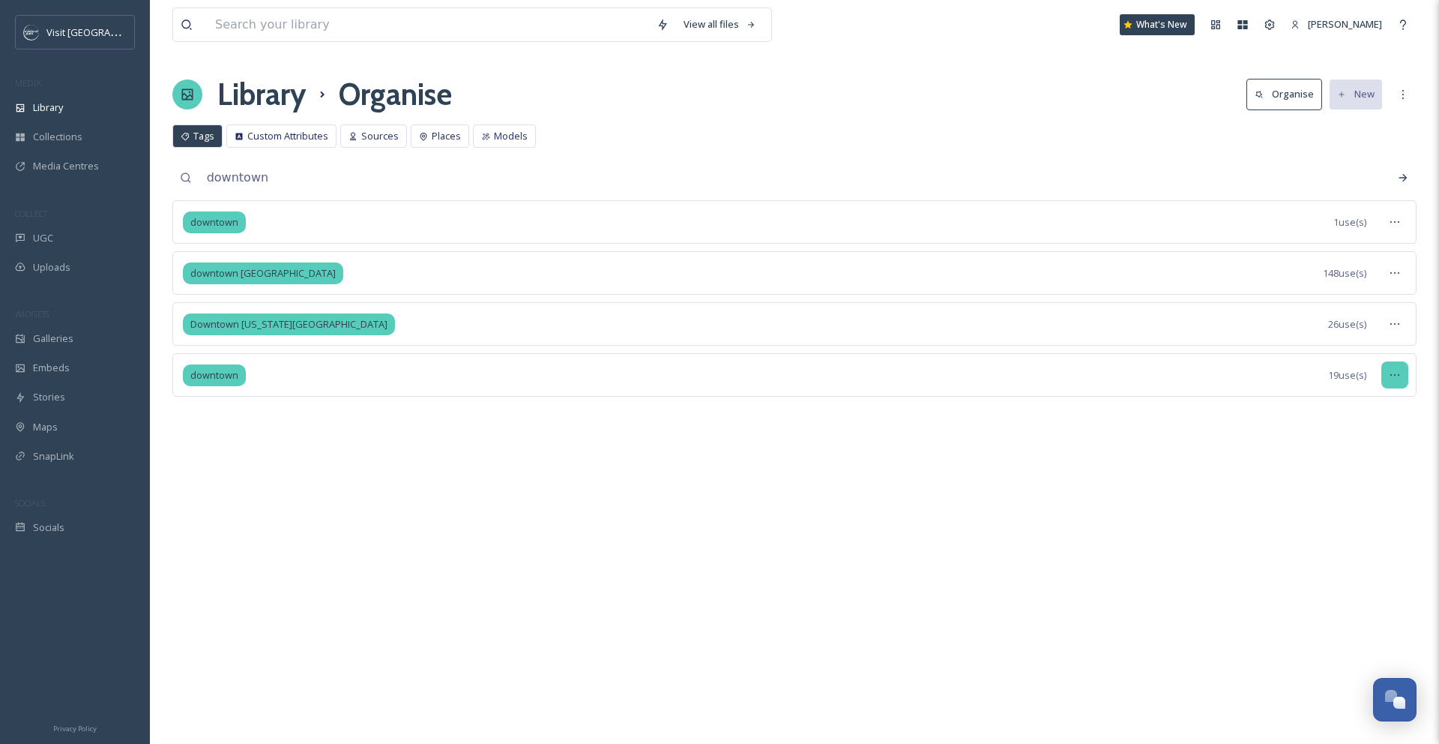
click at [1399, 370] on icon at bounding box center [1395, 375] width 12 height 12
click at [1324, 416] on div "View Tagged Files" at bounding box center [1360, 407] width 94 height 29
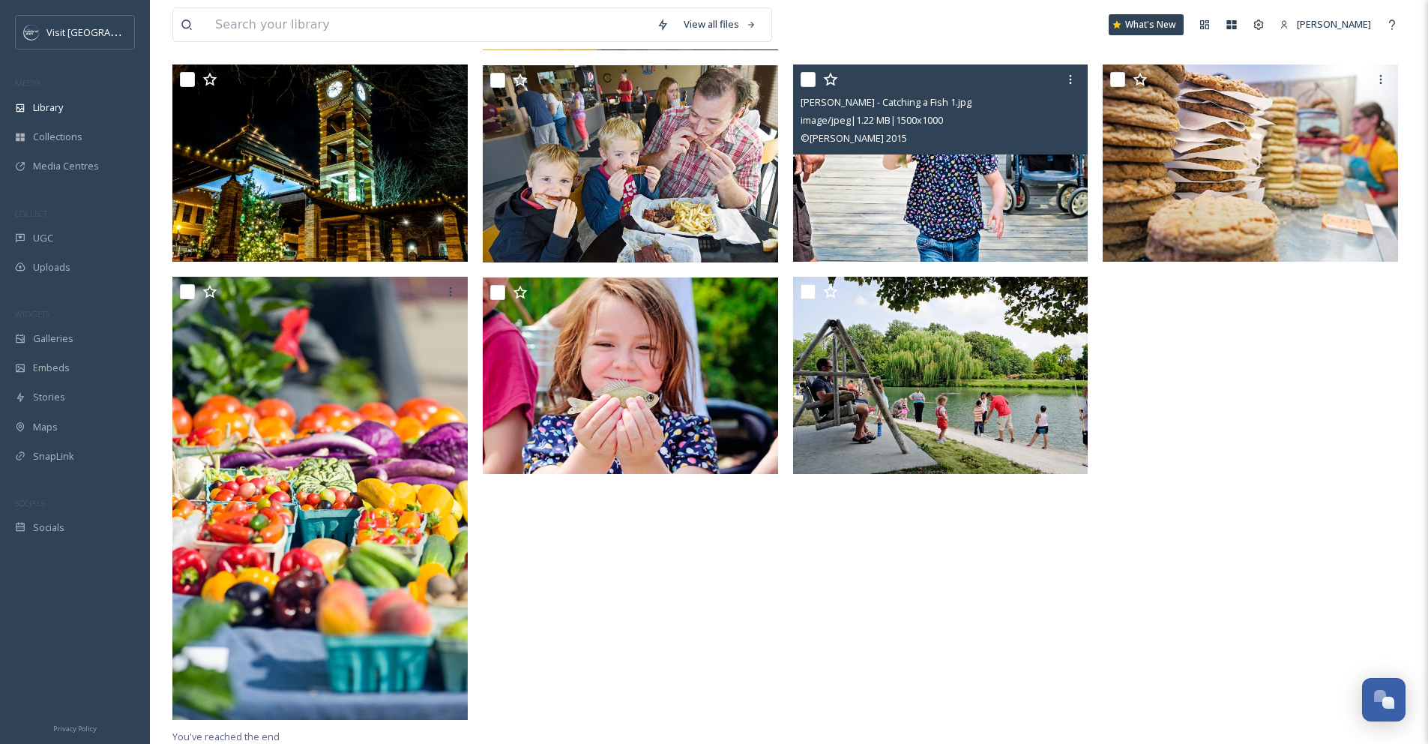
scroll to position [756, 0]
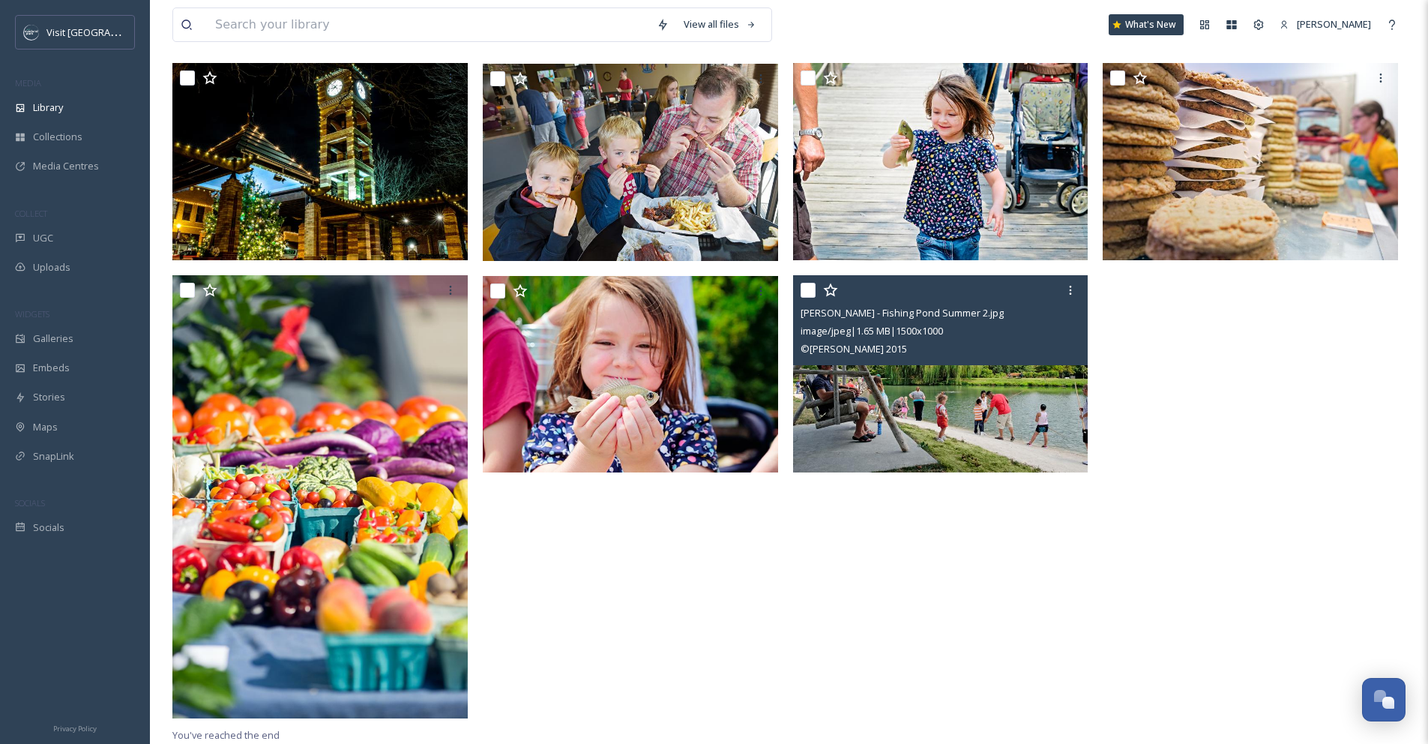
click at [871, 406] on img at bounding box center [940, 373] width 295 height 197
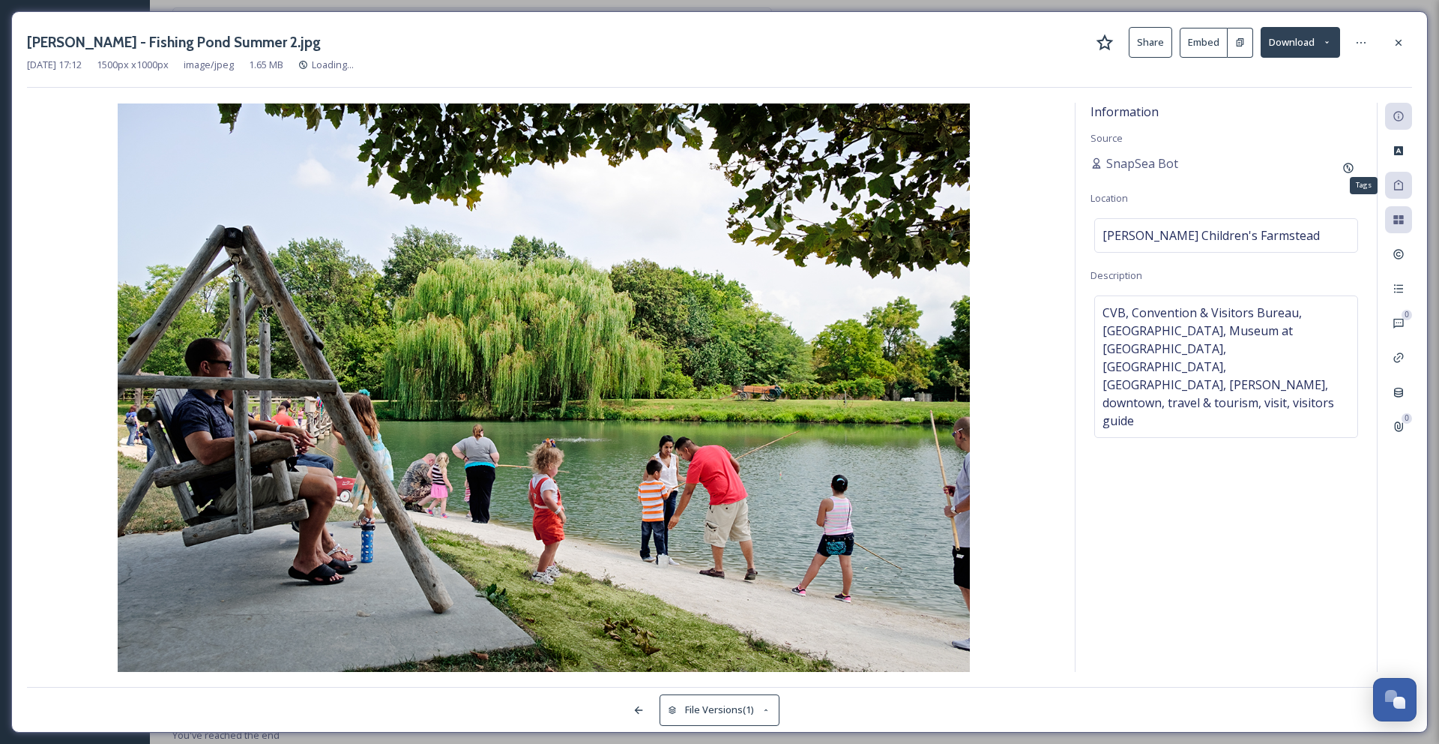
click at [1399, 186] on icon at bounding box center [1399, 185] width 12 height 12
click at [1188, 348] on span "CVB, Convention & Visitors Bureau, Farmers Market, Museum at PrairieFire, Overl…" at bounding box center [1226, 367] width 247 height 126
drag, startPoint x: 1155, startPoint y: 350, endPoint x: 1088, endPoint y: 346, distance: 66.8
click at [1088, 346] on div "Information Source SnapSea Bot Location Deanna Rose Children's Farmstead Descri…" at bounding box center [1226, 387] width 301 height 569
drag, startPoint x: 1233, startPoint y: 348, endPoint x: 1172, endPoint y: 346, distance: 60.7
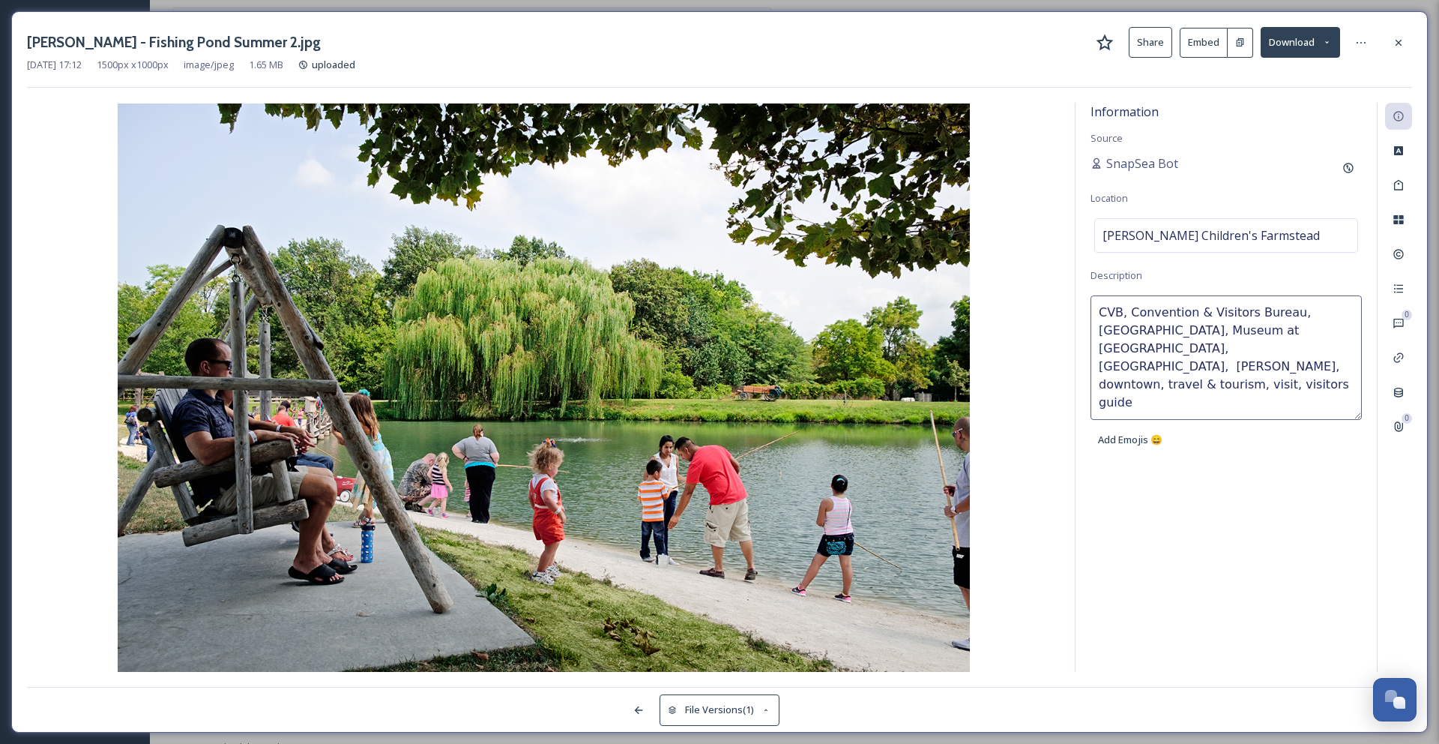
click at [1172, 346] on textarea "CVB, Convention & Visitors Bureau, Farmers Market, Museum at PrairieFire, Overl…" at bounding box center [1226, 357] width 271 height 124
drag, startPoint x: 1267, startPoint y: 331, endPoint x: 1074, endPoint y: 310, distance: 193.9
click at [1075, 310] on div "Information Source SnapSea Bot Location Deanna Rose Children's Farmstead Descri…" at bounding box center [1243, 387] width 337 height 569
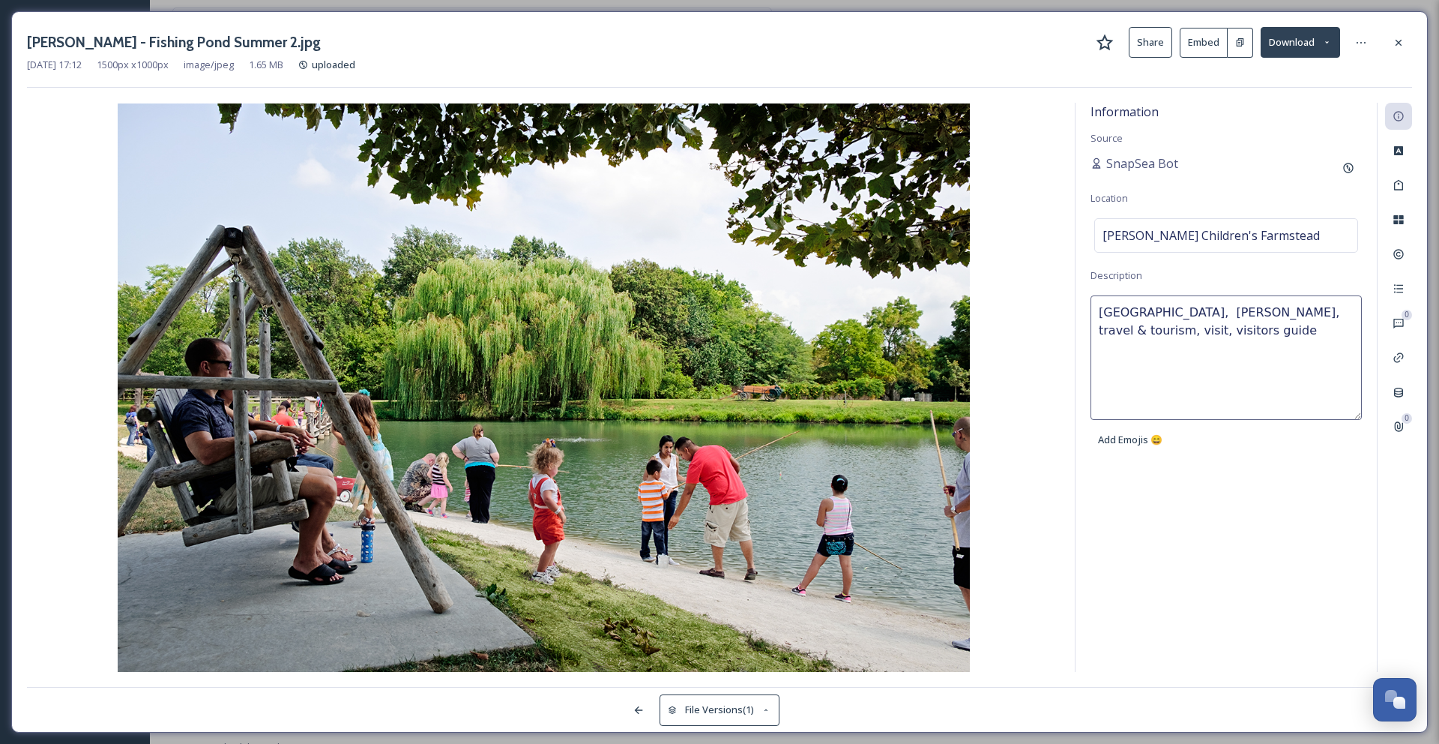
drag, startPoint x: 1202, startPoint y: 329, endPoint x: 1078, endPoint y: 304, distance: 127.0
click at [1078, 304] on div "Information Source SnapSea Bot Location Deanna Rose Children's Farmstead Descri…" at bounding box center [1226, 387] width 301 height 569
click at [1307, 234] on div "Deanna Rose Children's Farmstead" at bounding box center [1226, 235] width 264 height 34
click at [1243, 306] on div "Fishing at" at bounding box center [1226, 312] width 264 height 34
click at [1234, 310] on textarea "Fishing at" at bounding box center [1226, 357] width 271 height 124
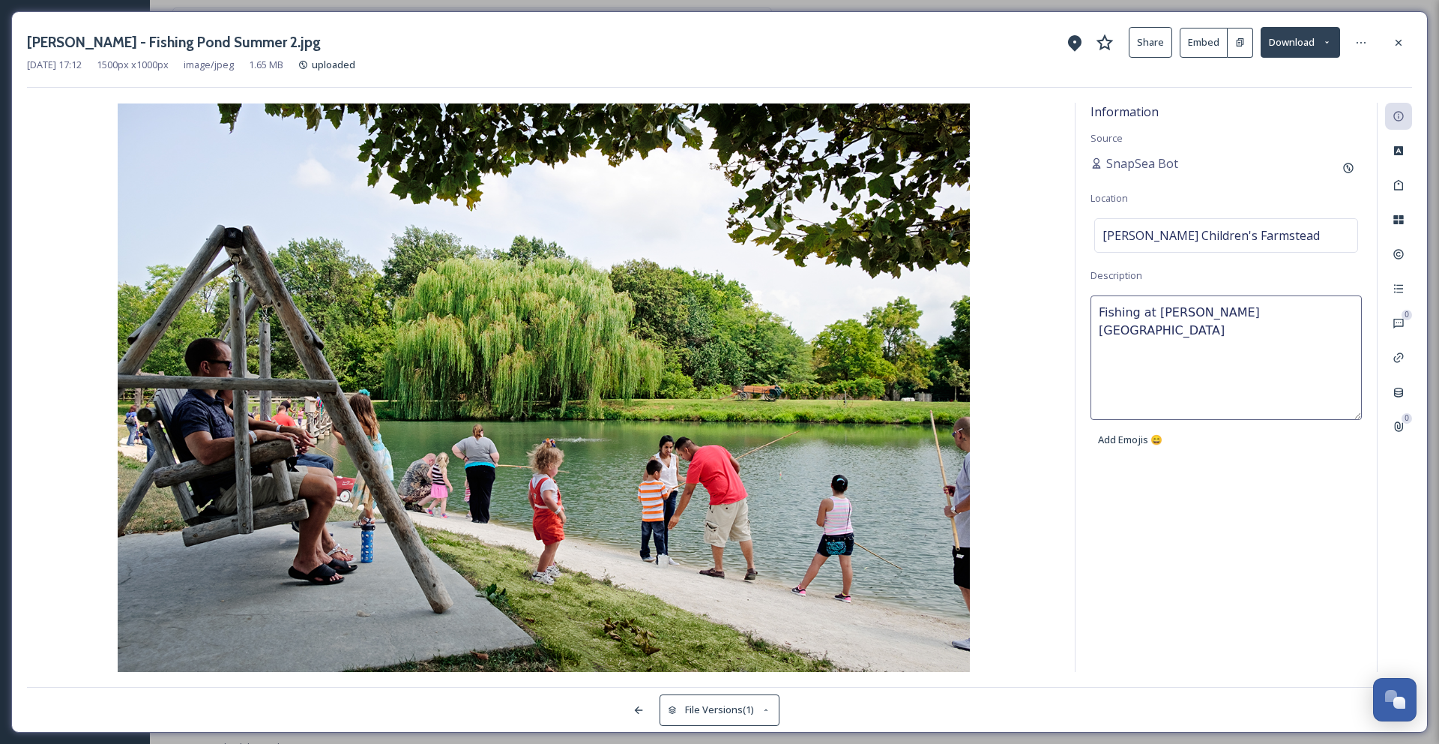
click at [1277, 145] on div "Information Source SnapSea Bot Location Deanna Rose Children's Farmstead Descri…" at bounding box center [1226, 387] width 301 height 569
click at [1404, 184] on icon at bounding box center [1399, 185] width 12 height 12
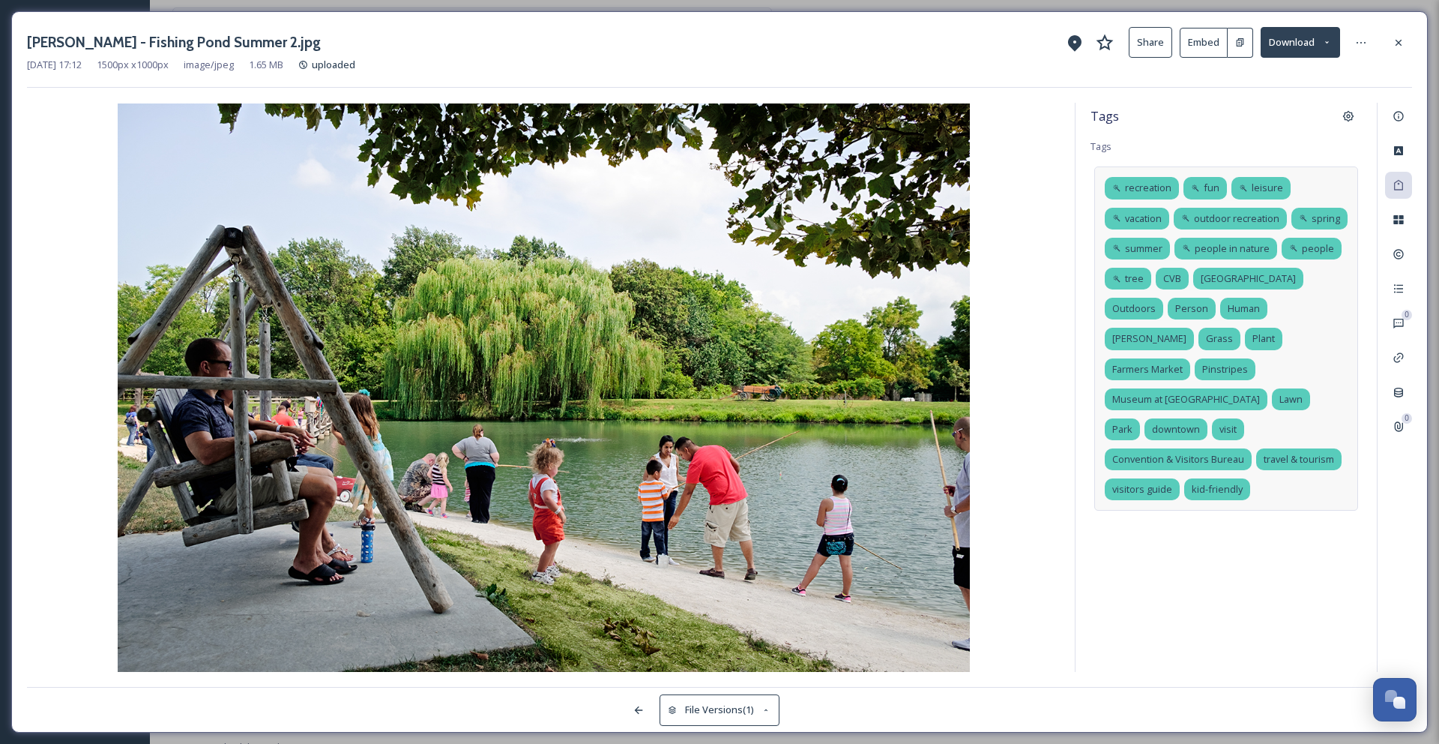
click at [1261, 460] on div "recreation fun leisure vacation outdoor recreation spring summer people in natu…" at bounding box center [1226, 338] width 264 height 344
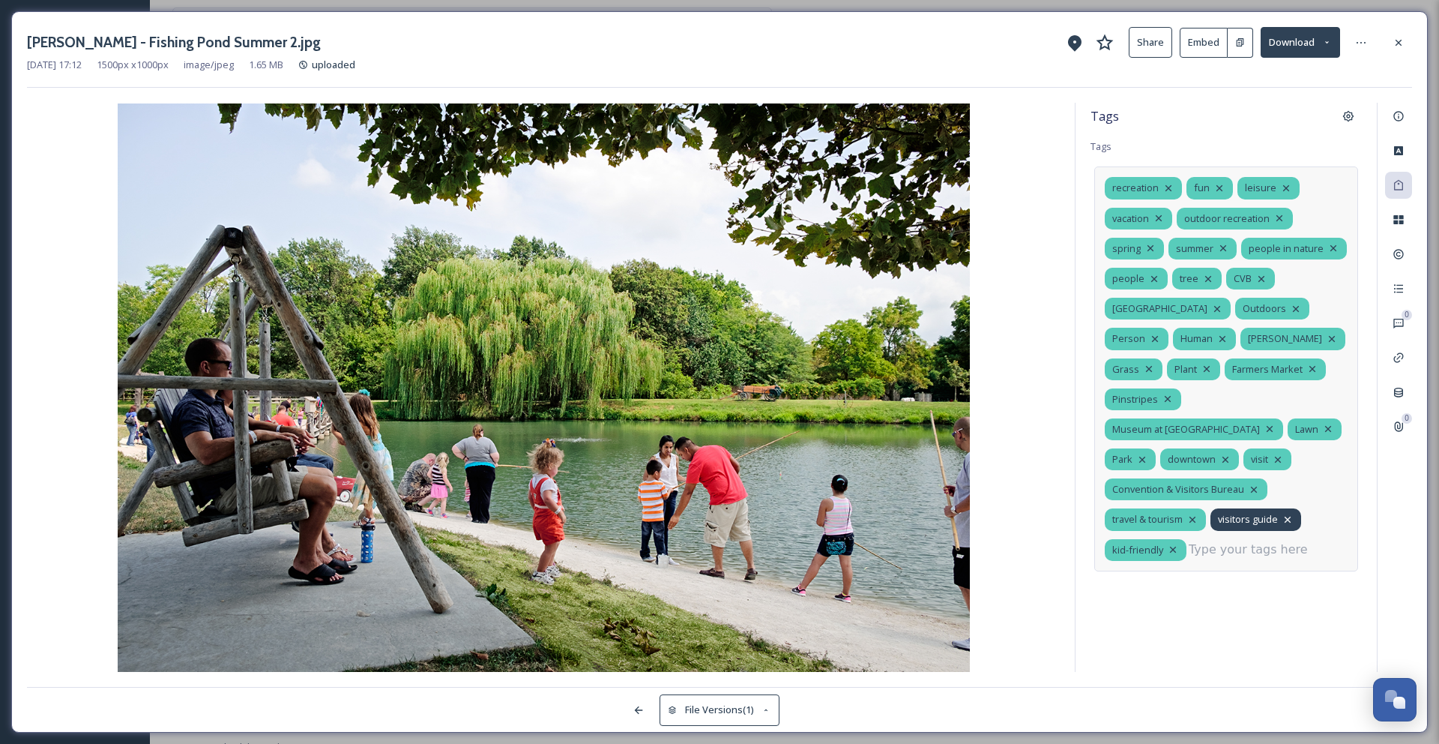
click at [1287, 516] on icon at bounding box center [1288, 519] width 6 height 6
click at [1253, 483] on icon at bounding box center [1254, 489] width 12 height 12
click at [1272, 453] on icon at bounding box center [1278, 459] width 12 height 12
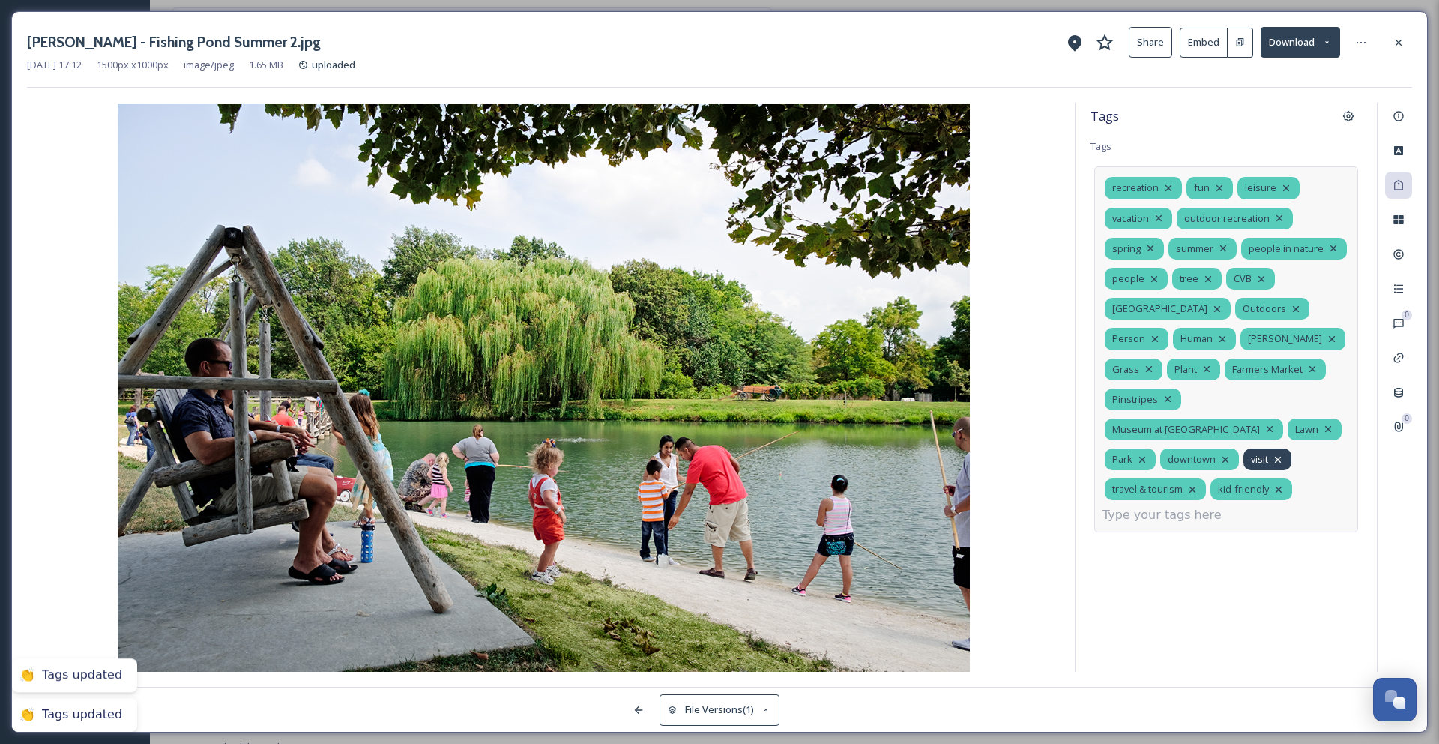
click at [1272, 453] on icon at bounding box center [1278, 459] width 12 height 12
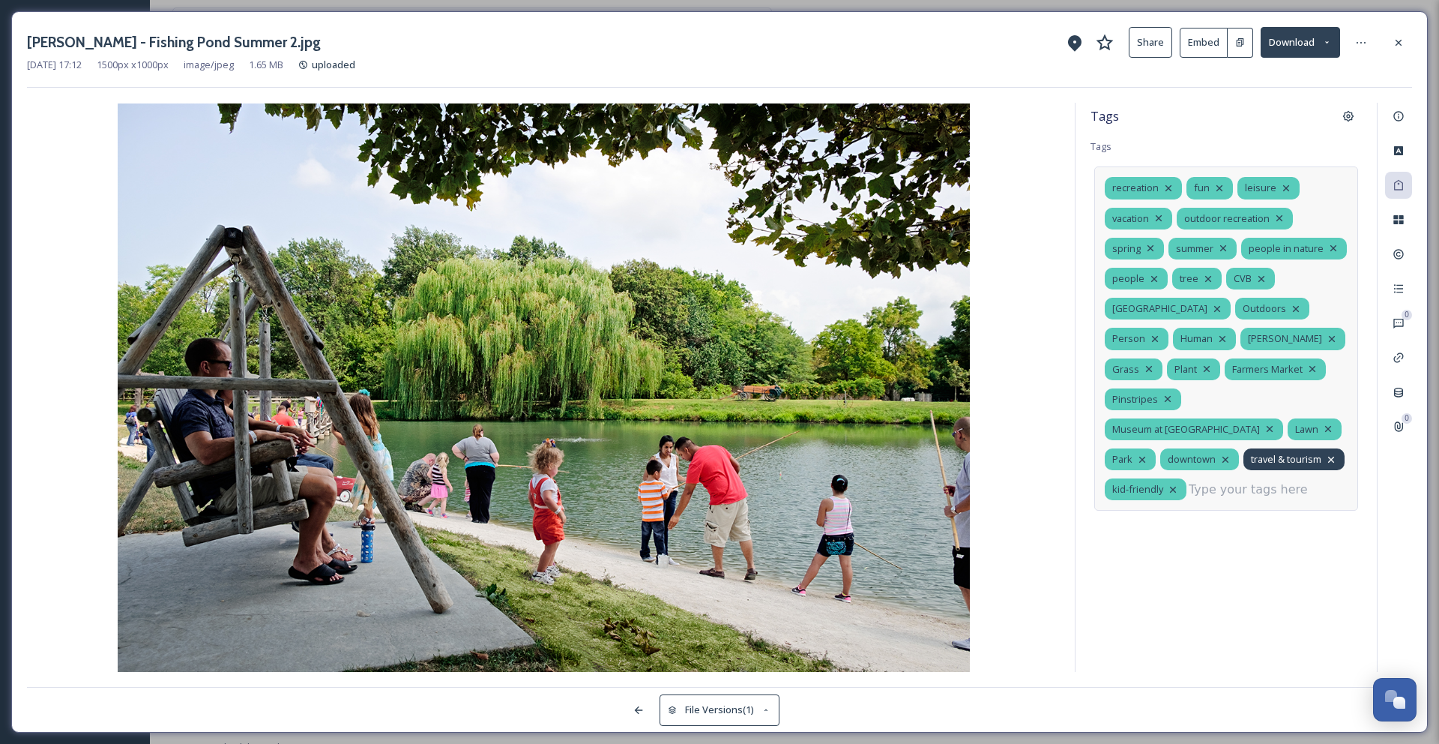
click at [1325, 453] on icon at bounding box center [1331, 459] width 12 height 12
click at [1220, 453] on icon at bounding box center [1226, 459] width 12 height 12
click at [1171, 396] on icon at bounding box center [1168, 399] width 6 height 6
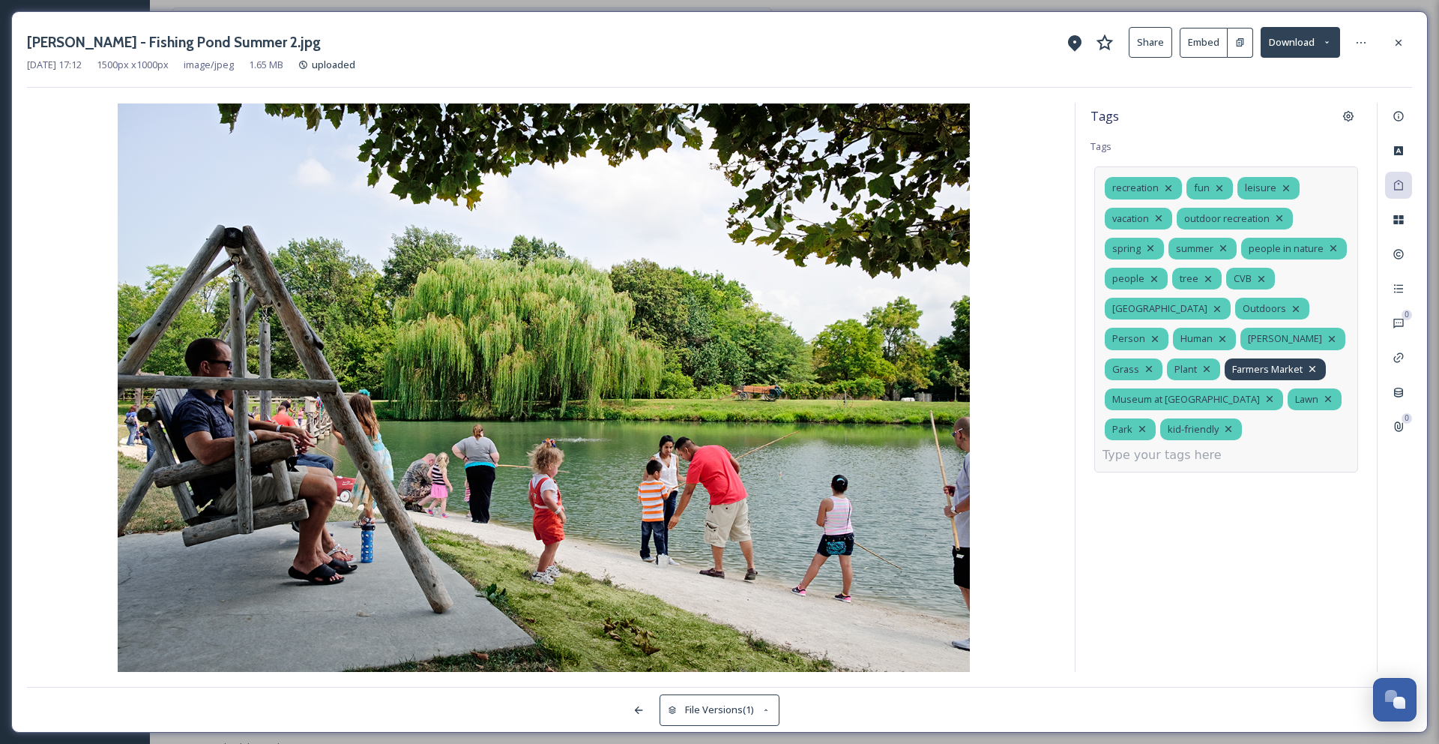
click at [1309, 370] on icon at bounding box center [1312, 369] width 6 height 6
click at [1276, 393] on icon at bounding box center [1270, 399] width 12 height 12
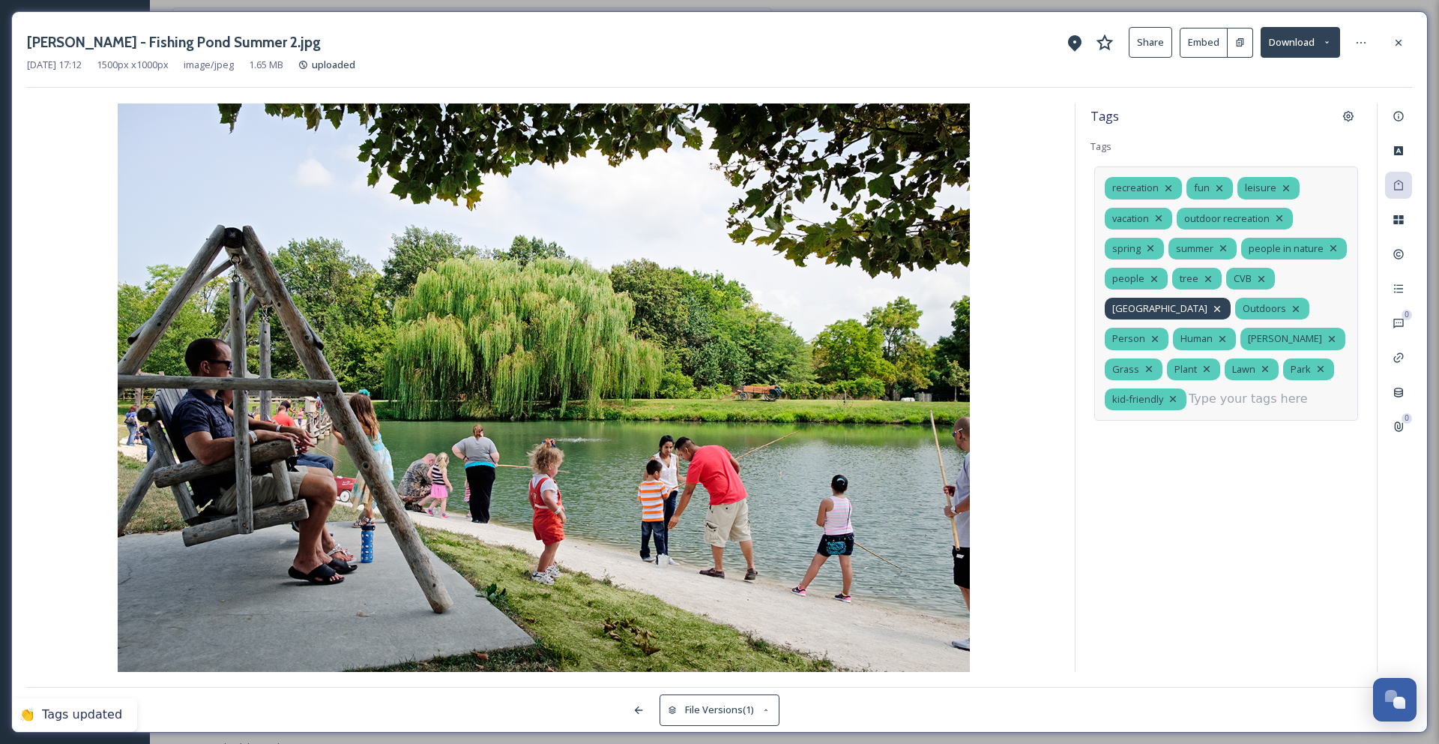
click at [1211, 309] on icon at bounding box center [1217, 309] width 12 height 12
click at [1161, 333] on icon at bounding box center [1155, 339] width 12 height 12
click at [1220, 337] on icon at bounding box center [1223, 339] width 6 height 6
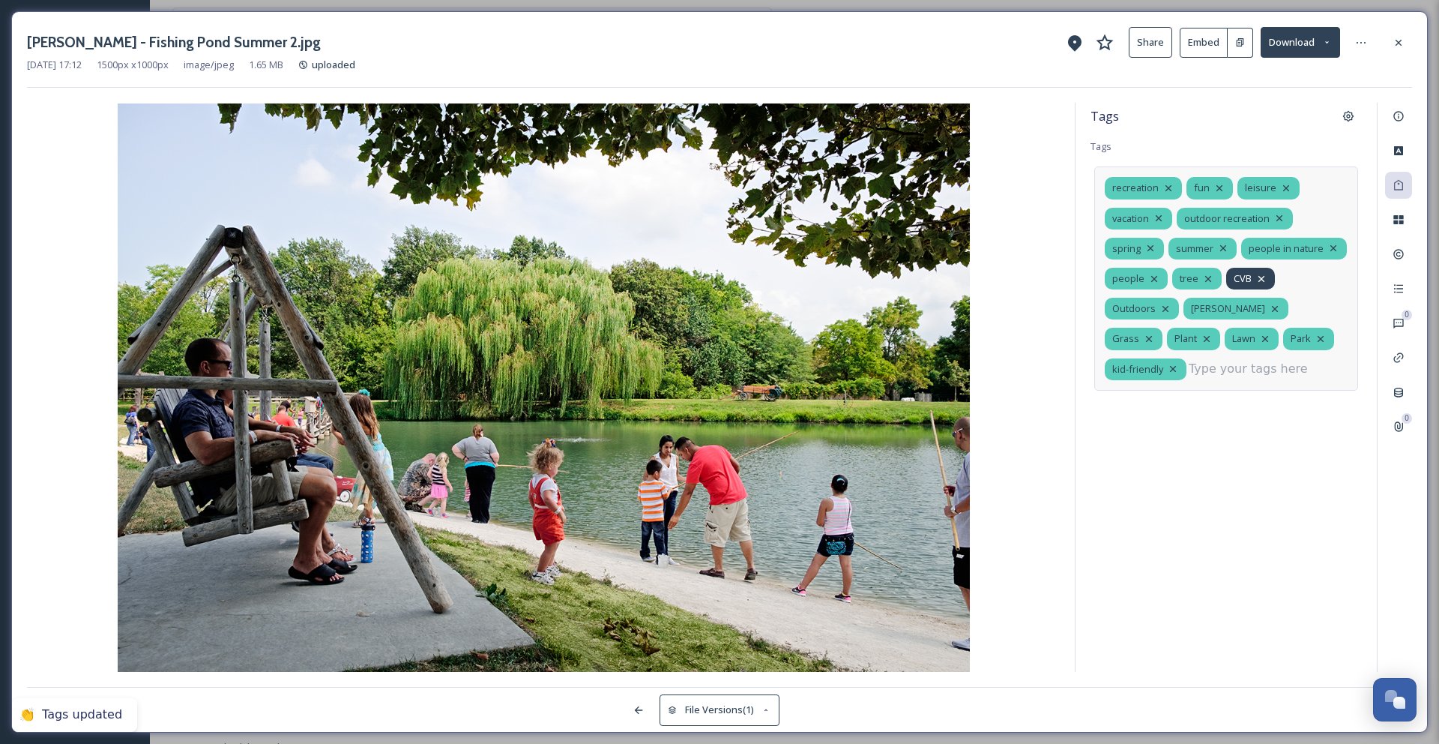
click at [1262, 281] on icon at bounding box center [1261, 279] width 12 height 12
click at [1161, 220] on icon at bounding box center [1159, 218] width 6 height 6
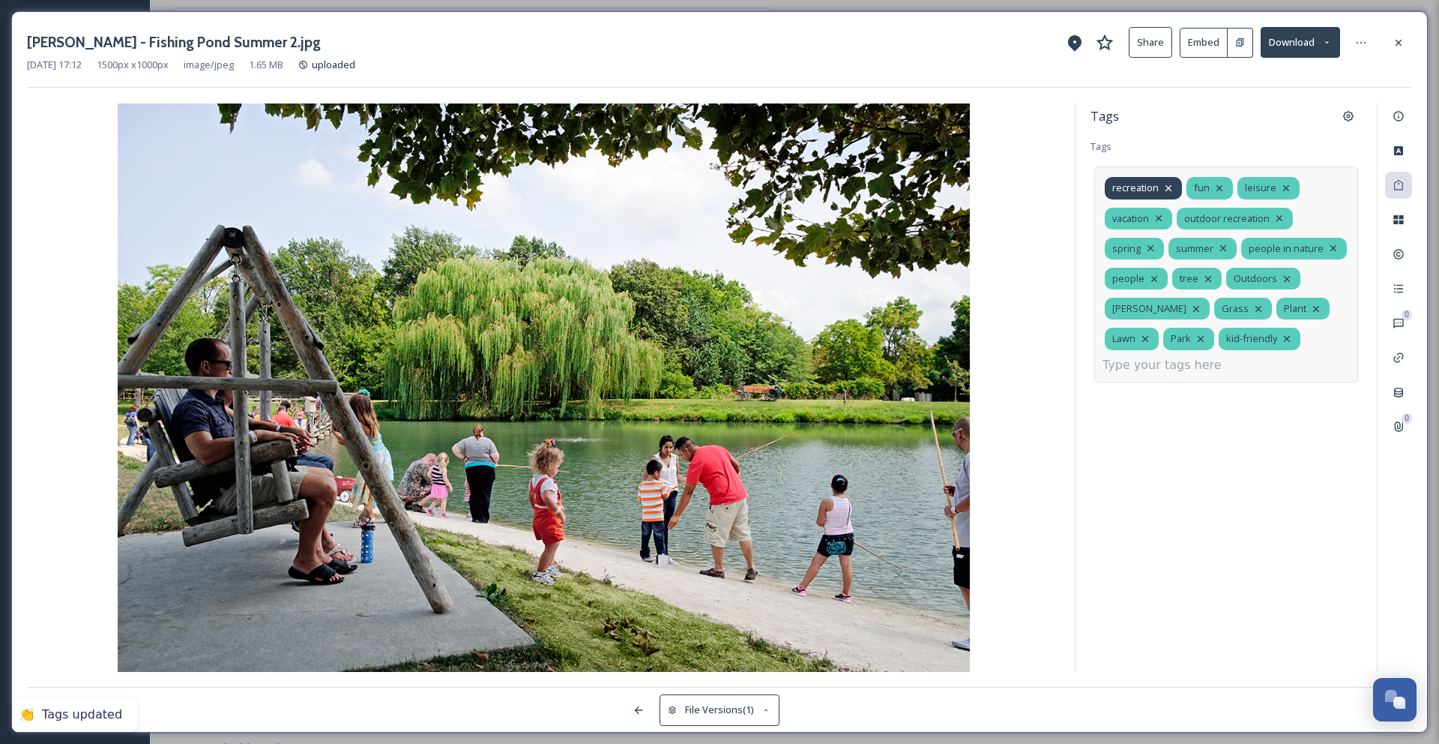
click at [1165, 187] on icon at bounding box center [1169, 188] width 12 height 12
click at [1169, 190] on icon at bounding box center [1169, 188] width 6 height 6
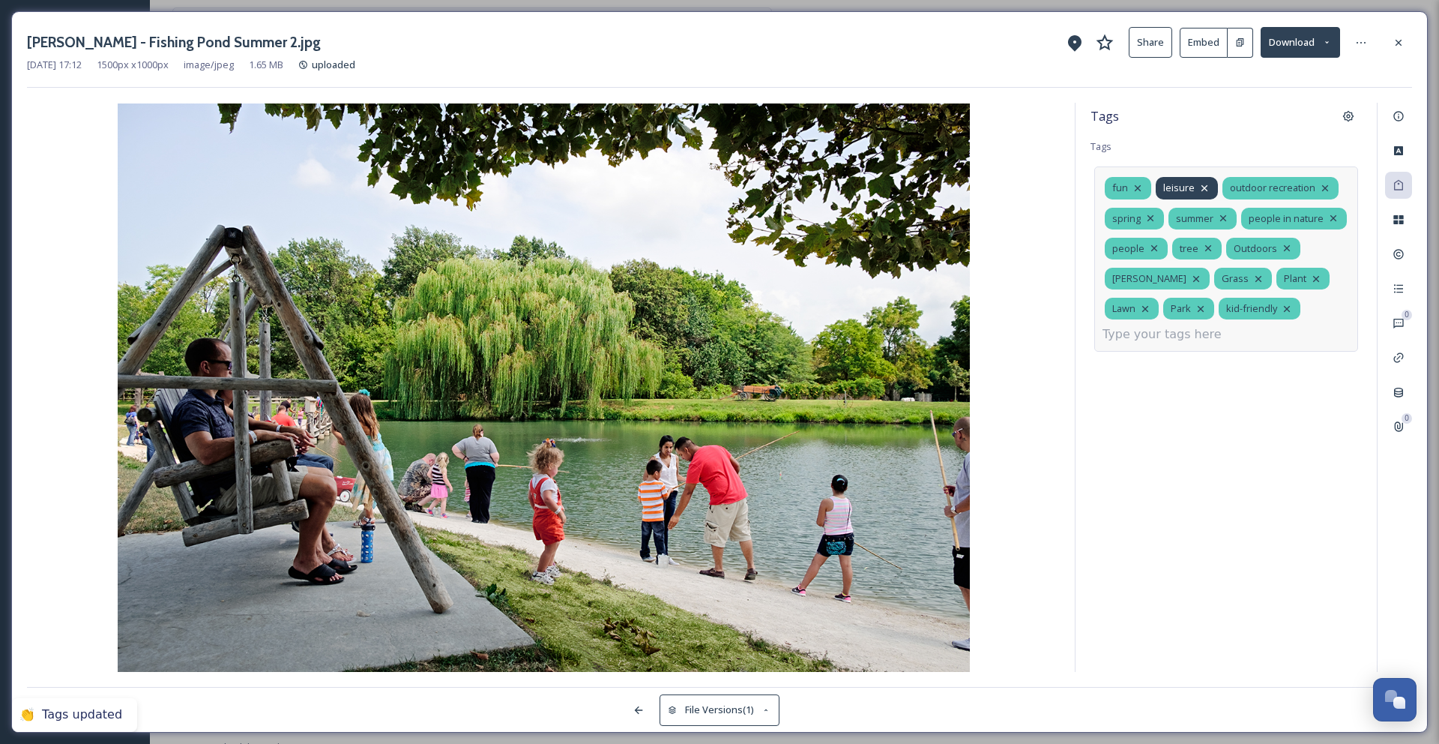
click at [1202, 188] on icon at bounding box center [1205, 188] width 6 height 6
click at [1139, 188] on icon at bounding box center [1138, 188] width 12 height 12
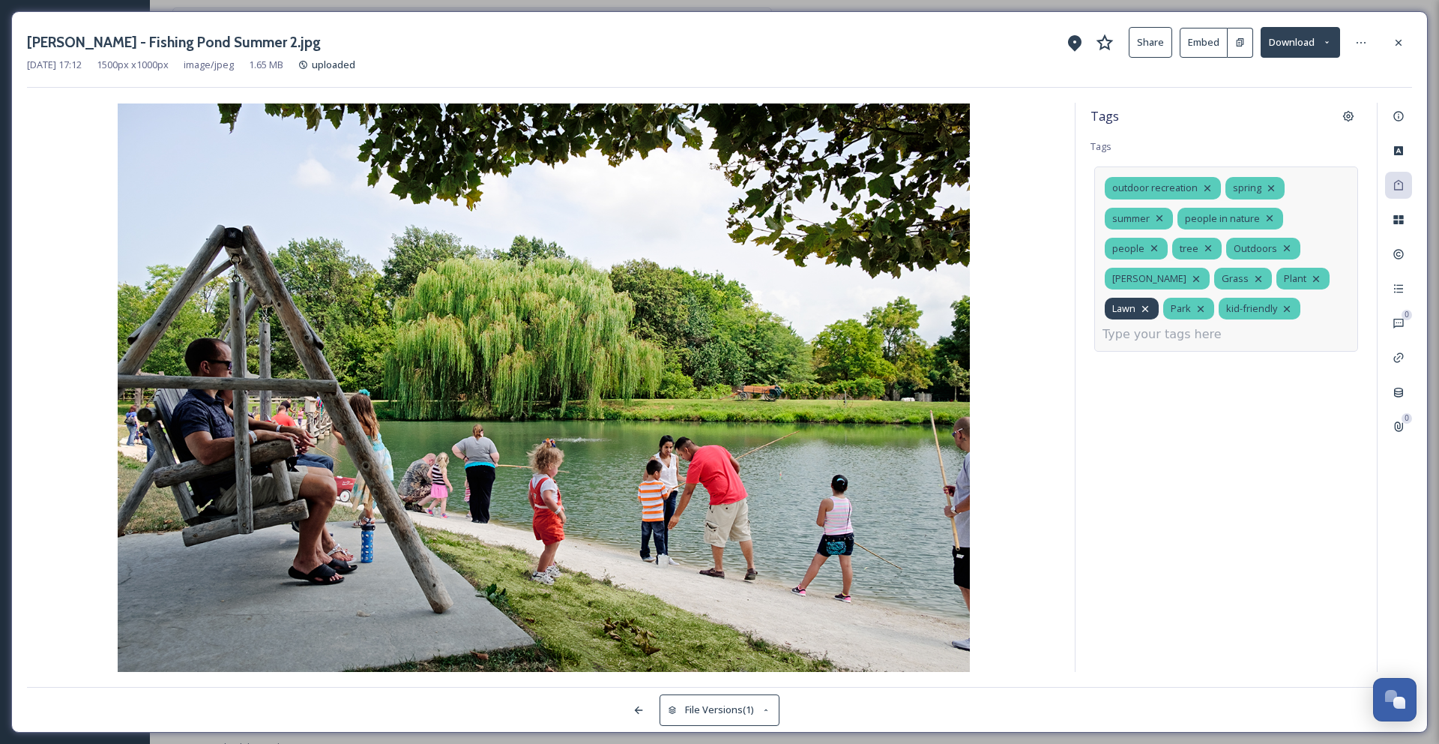
click at [1148, 307] on icon at bounding box center [1145, 309] width 12 height 12
click at [1146, 310] on icon at bounding box center [1142, 309] width 12 height 12
click at [1252, 280] on icon at bounding box center [1258, 279] width 12 height 12
click at [1303, 283] on div "Plant" at bounding box center [1302, 279] width 53 height 22
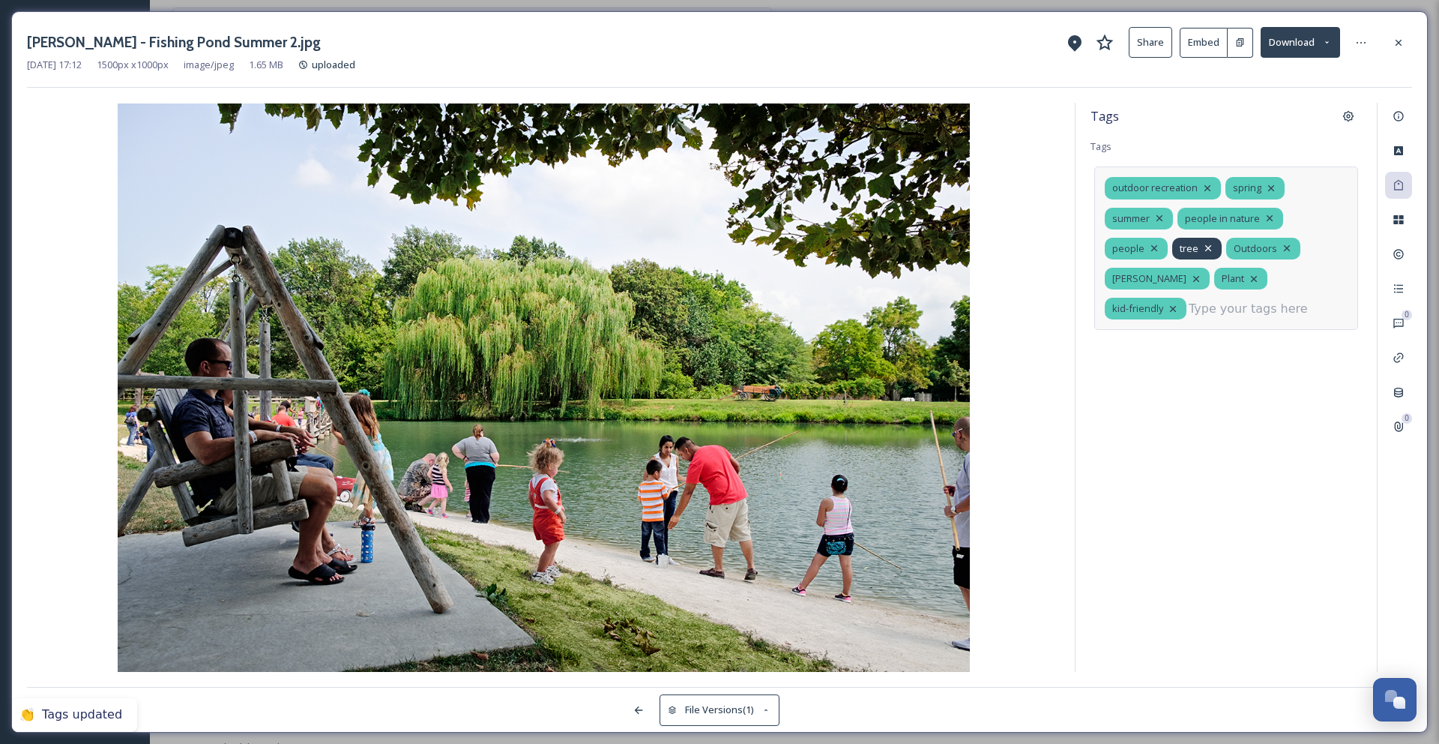
click at [1206, 248] on icon at bounding box center [1208, 248] width 6 height 6
click at [1152, 247] on icon at bounding box center [1154, 248] width 6 height 6
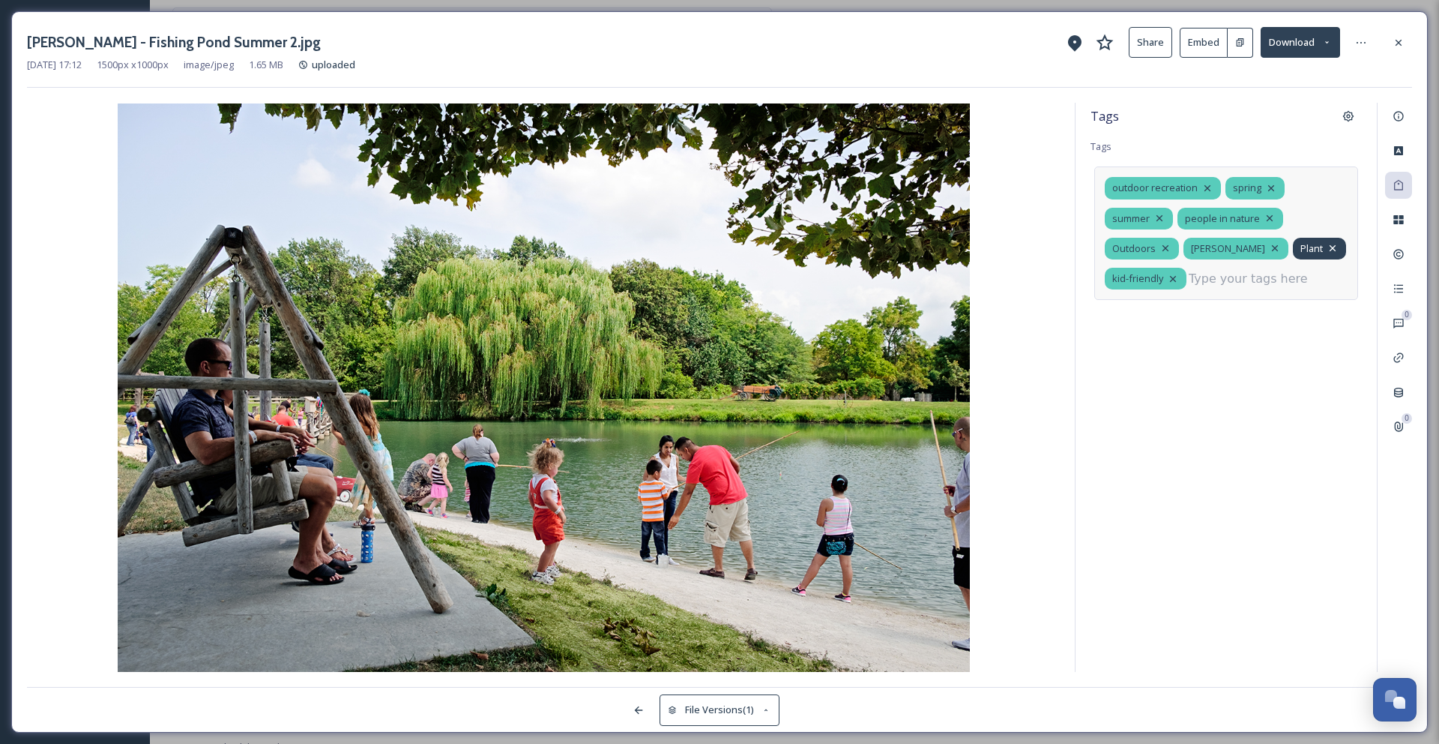
click at [1327, 248] on icon at bounding box center [1333, 248] width 12 height 12
click at [1250, 280] on input at bounding box center [1264, 279] width 150 height 18
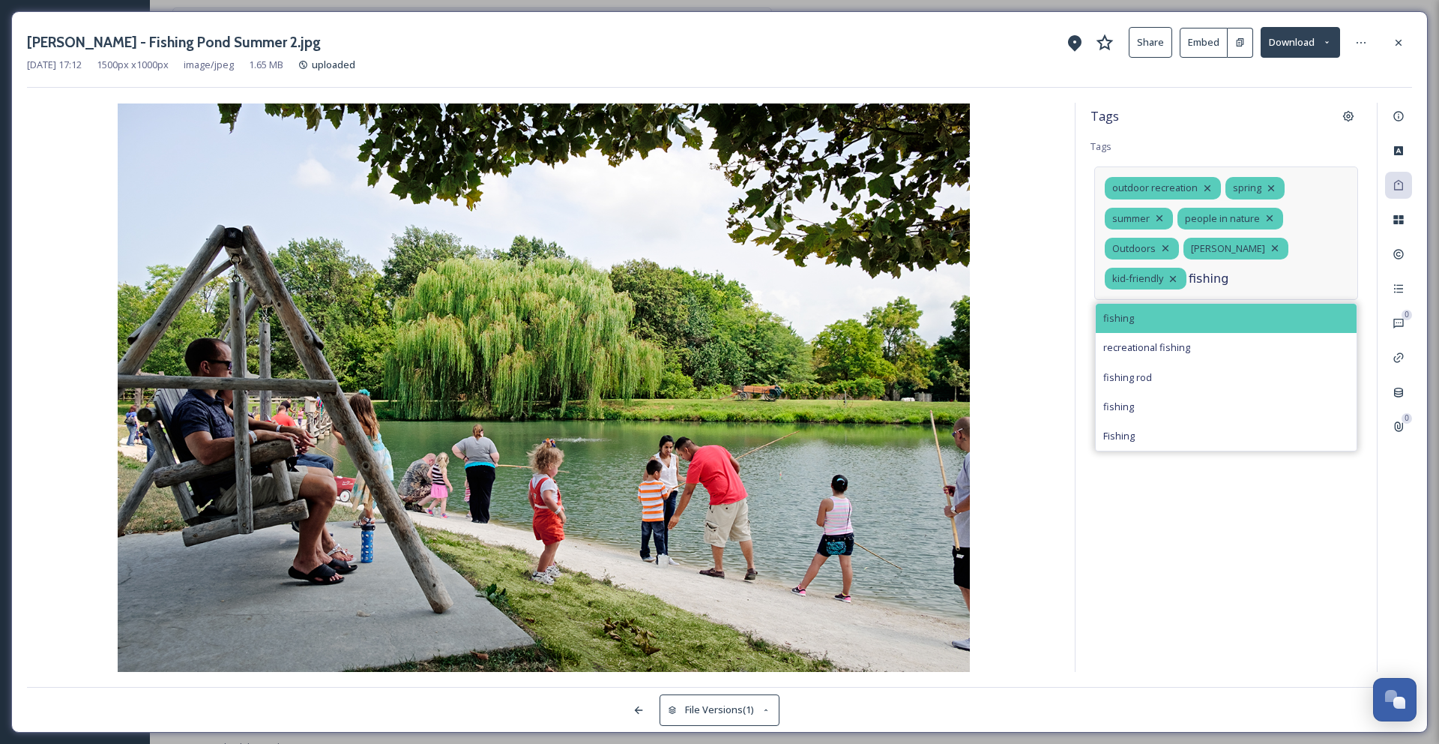
click at [1200, 325] on div "fishing" at bounding box center [1226, 318] width 261 height 29
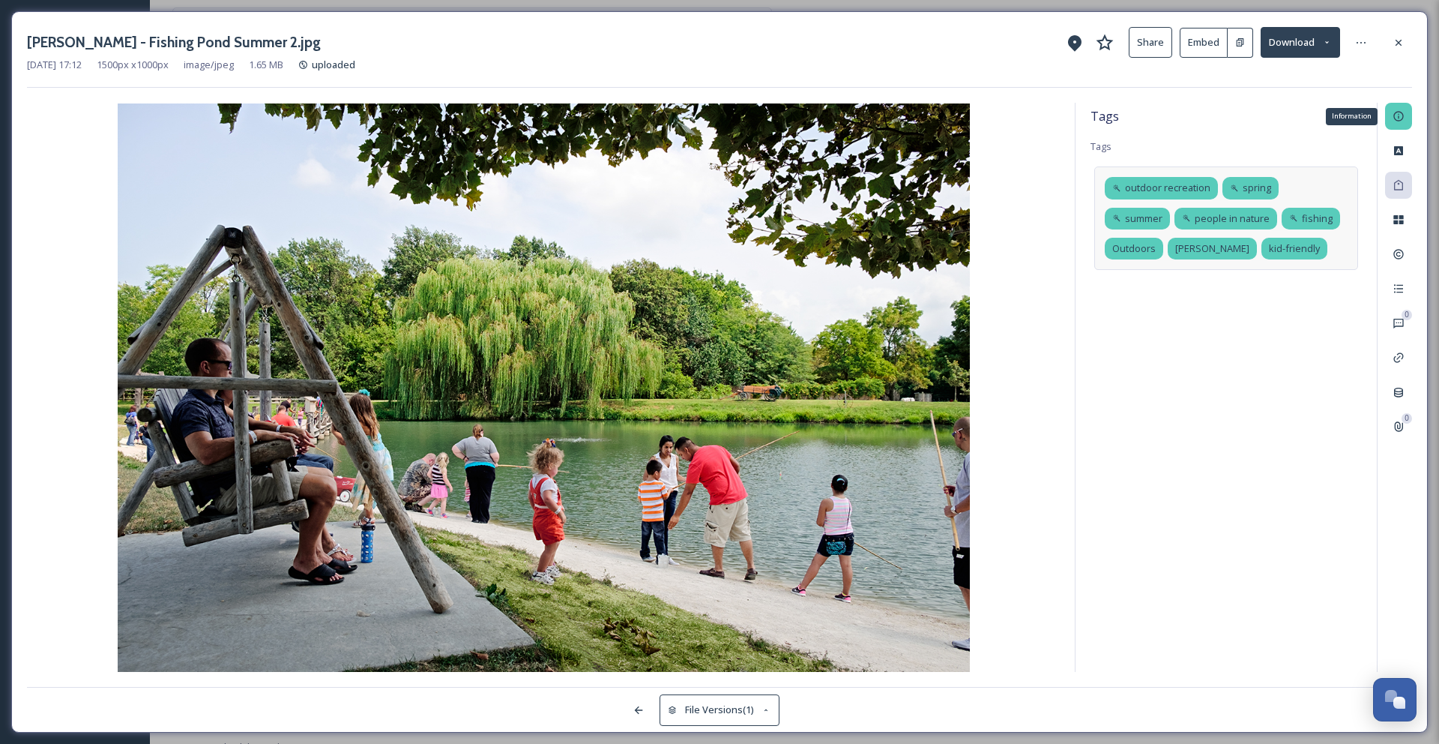
click at [1402, 122] on div "Information" at bounding box center [1398, 116] width 27 height 27
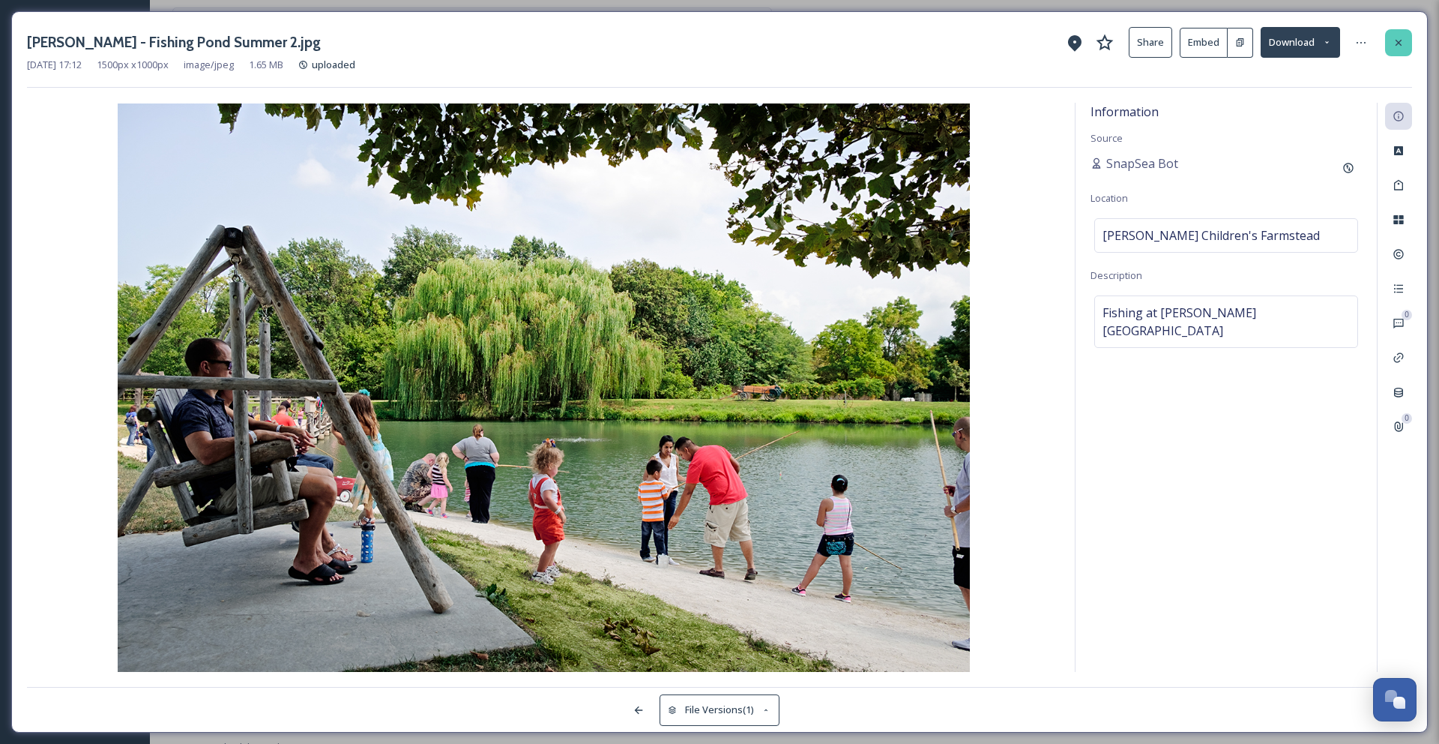
click at [1401, 43] on icon at bounding box center [1399, 43] width 12 height 12
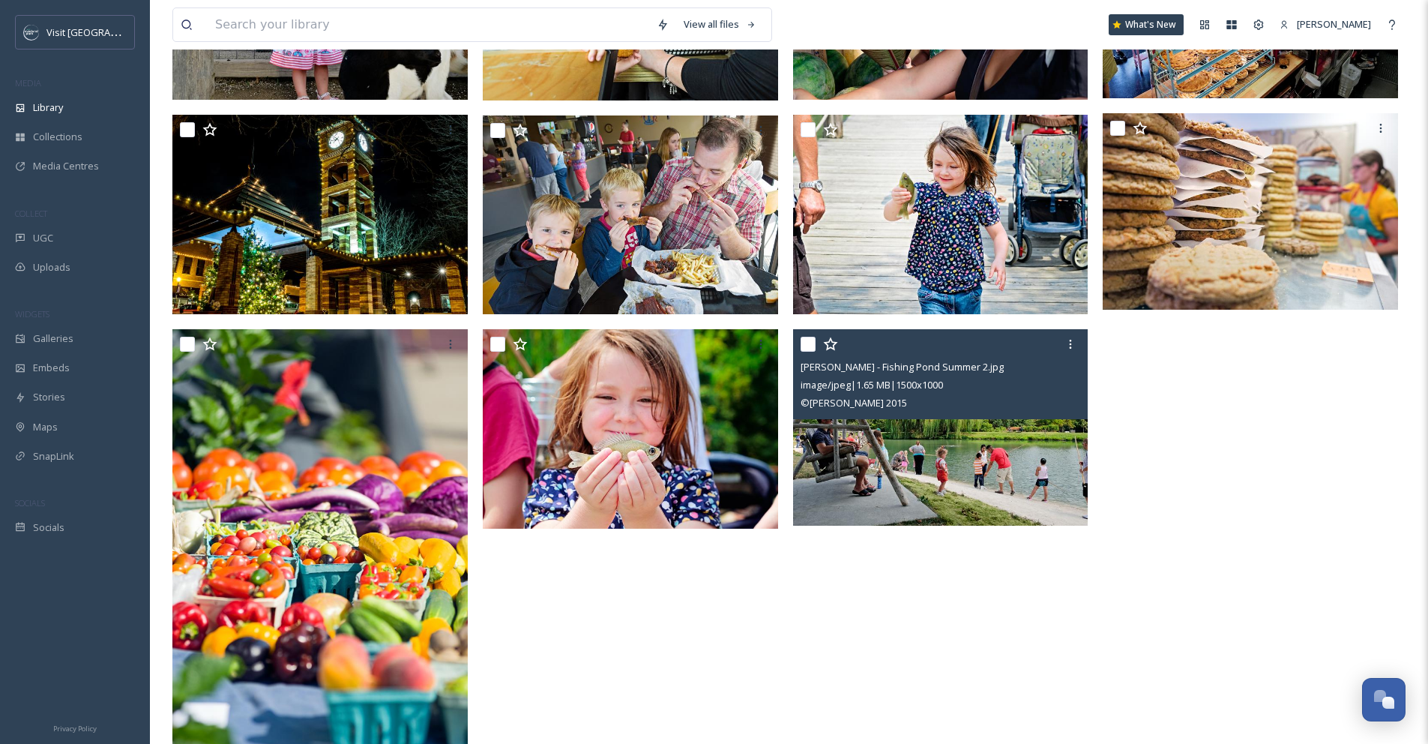
scroll to position [684, 0]
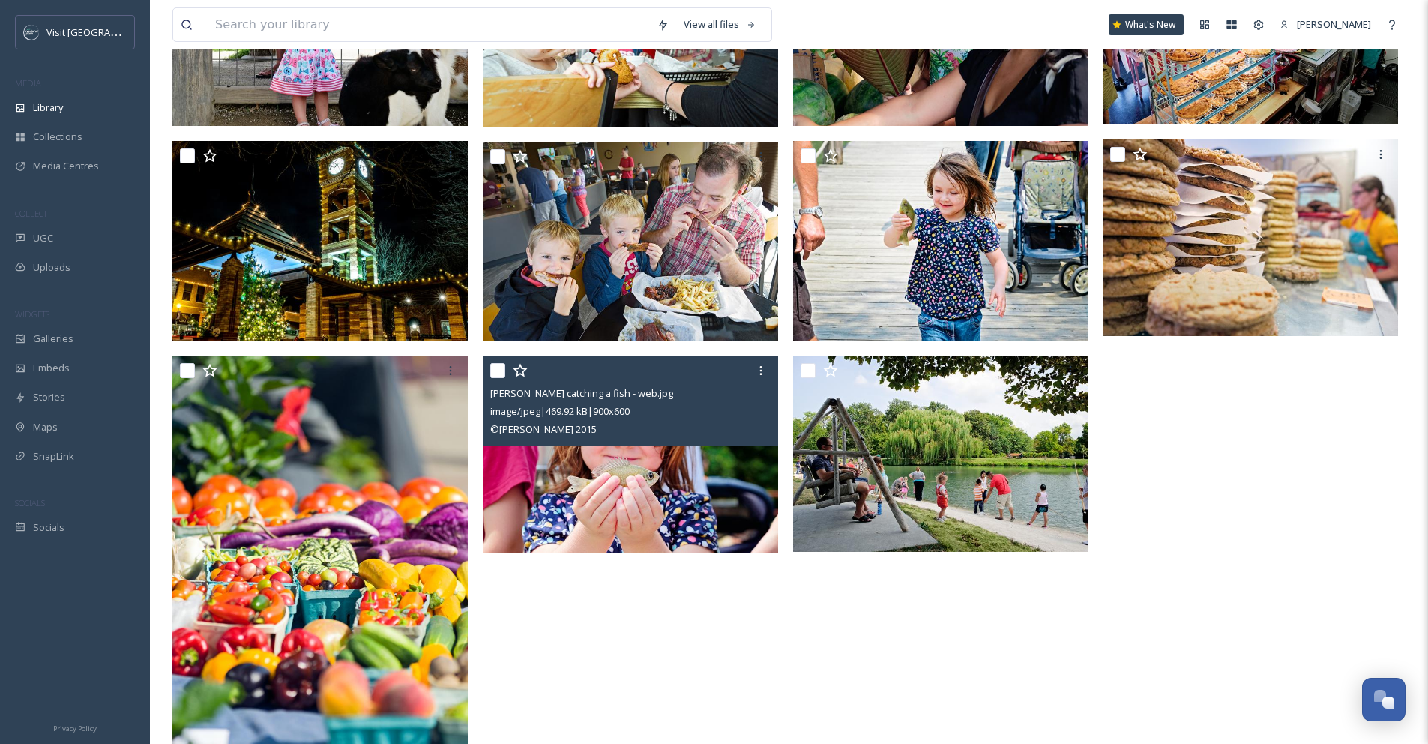
click at [593, 486] on img at bounding box center [630, 453] width 295 height 197
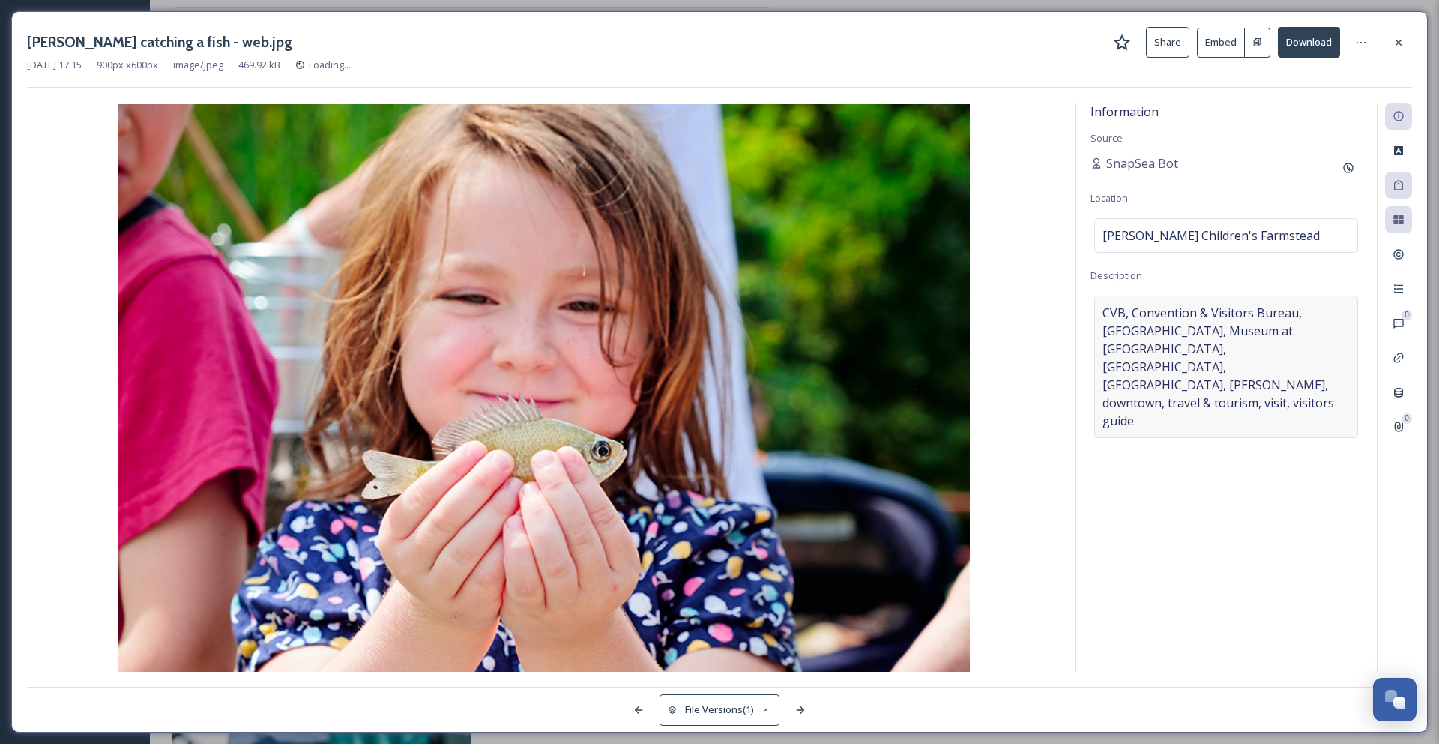
click at [1319, 369] on span "CVB, Convention & Visitors Bureau, Farmers Market, Museum at PrairieFire, Overl…" at bounding box center [1226, 367] width 247 height 126
drag, startPoint x: 1293, startPoint y: 373, endPoint x: 1076, endPoint y: 300, distance: 229.2
click at [1076, 300] on div "Information Source SnapSea Bot Location Deanna Rose Children's Farmstead Descri…" at bounding box center [1226, 387] width 301 height 569
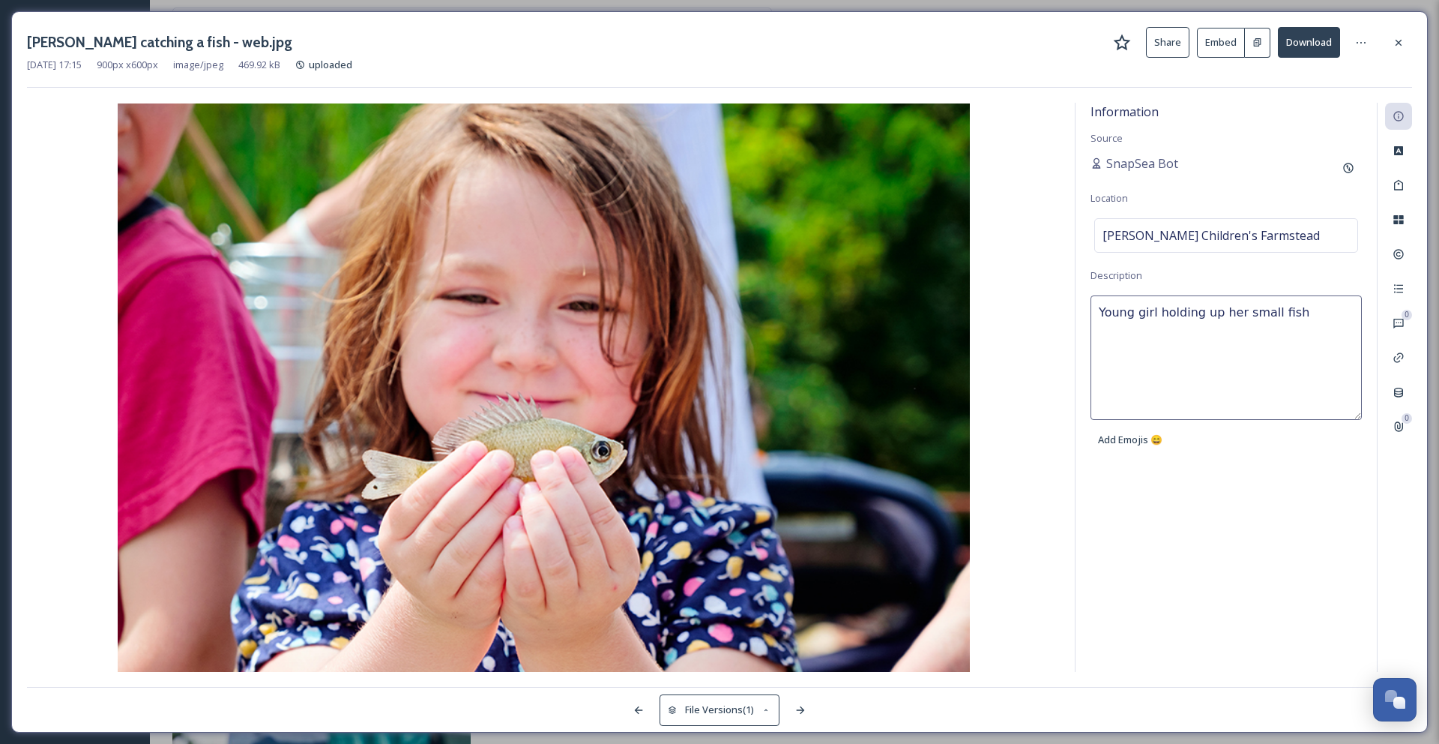
click at [1237, 307] on textarea "Young girl holding up her small fish" at bounding box center [1226, 357] width 271 height 124
click at [1106, 310] on textarea "Young girl holding up a small fish" at bounding box center [1226, 357] width 271 height 124
click at [1263, 314] on textarea "Smiling young girl holding up a small fish" at bounding box center [1226, 357] width 271 height 124
click at [1402, 180] on icon at bounding box center [1399, 185] width 12 height 12
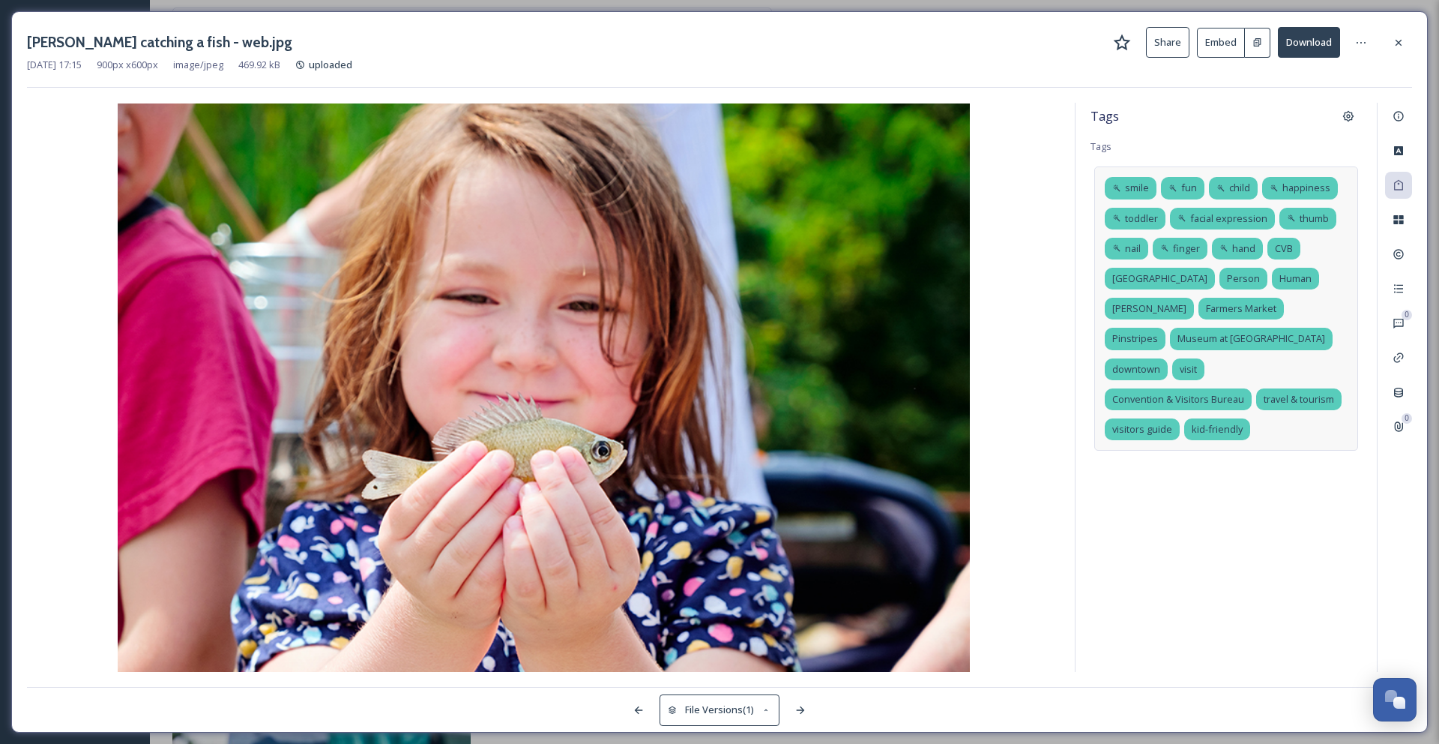
click at [1328, 250] on div "smile fun child happiness toddler facial expression thumb nail finger hand CVB …" at bounding box center [1226, 308] width 264 height 284
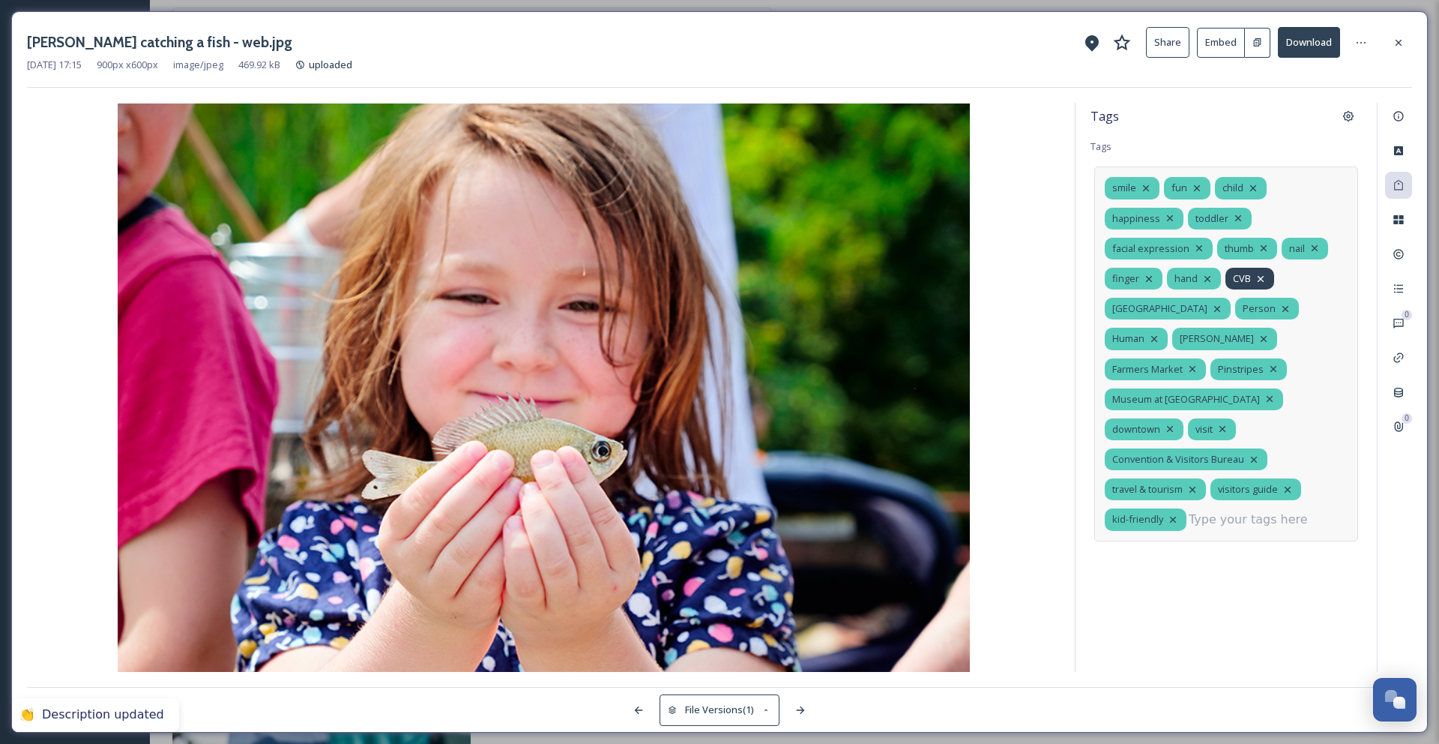
click at [1267, 273] on icon at bounding box center [1261, 279] width 12 height 12
click at [1267, 245] on icon at bounding box center [1264, 248] width 6 height 6
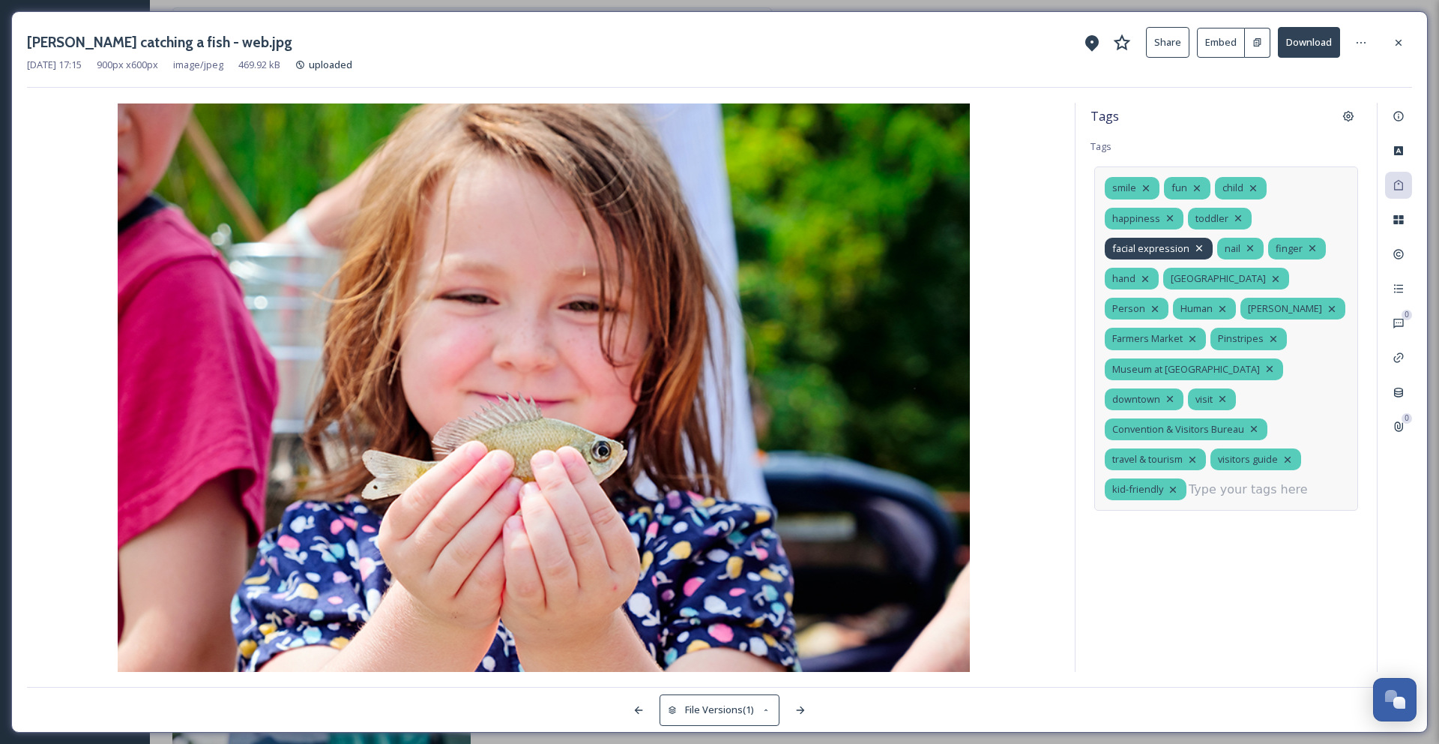
click at [1205, 242] on icon at bounding box center [1199, 248] width 12 height 12
click at [1256, 242] on icon at bounding box center [1250, 248] width 12 height 12
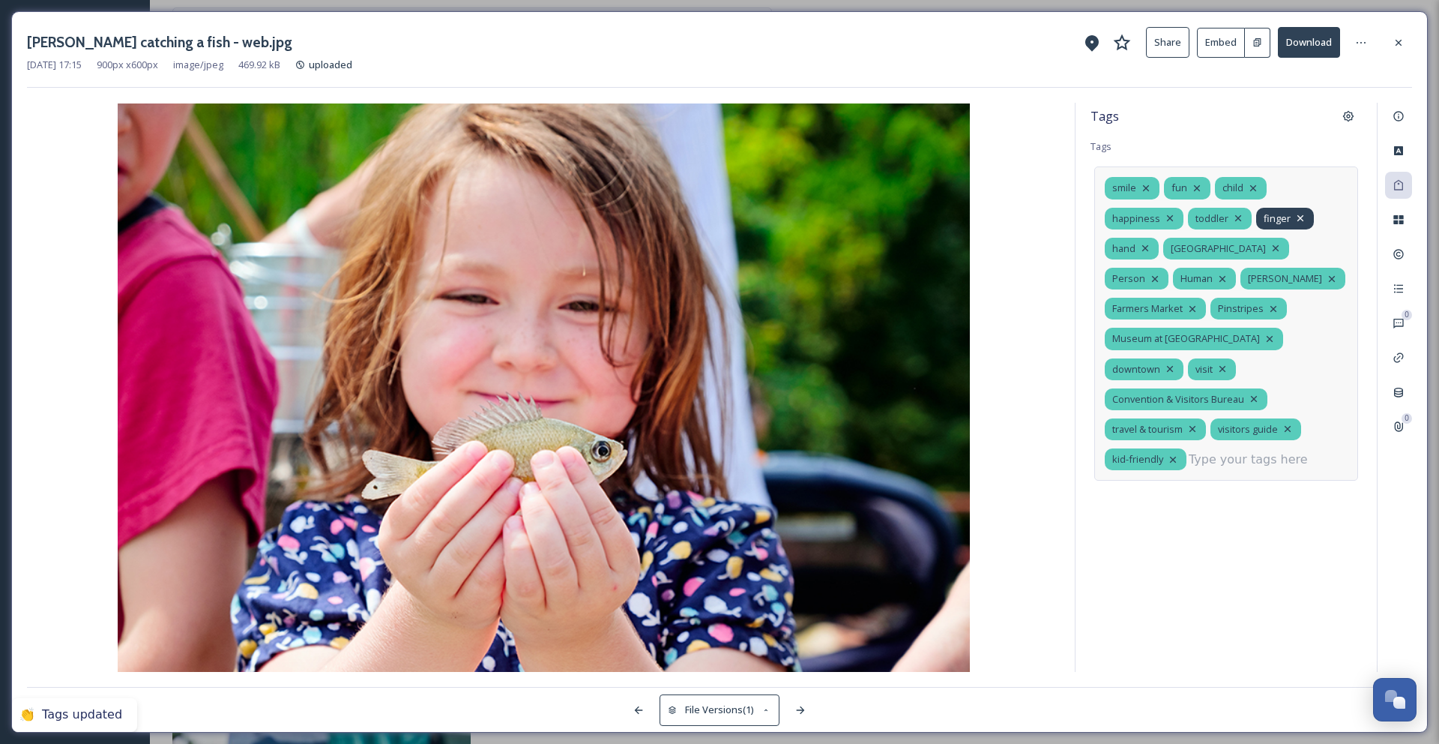
click at [1297, 217] on icon at bounding box center [1300, 218] width 6 height 6
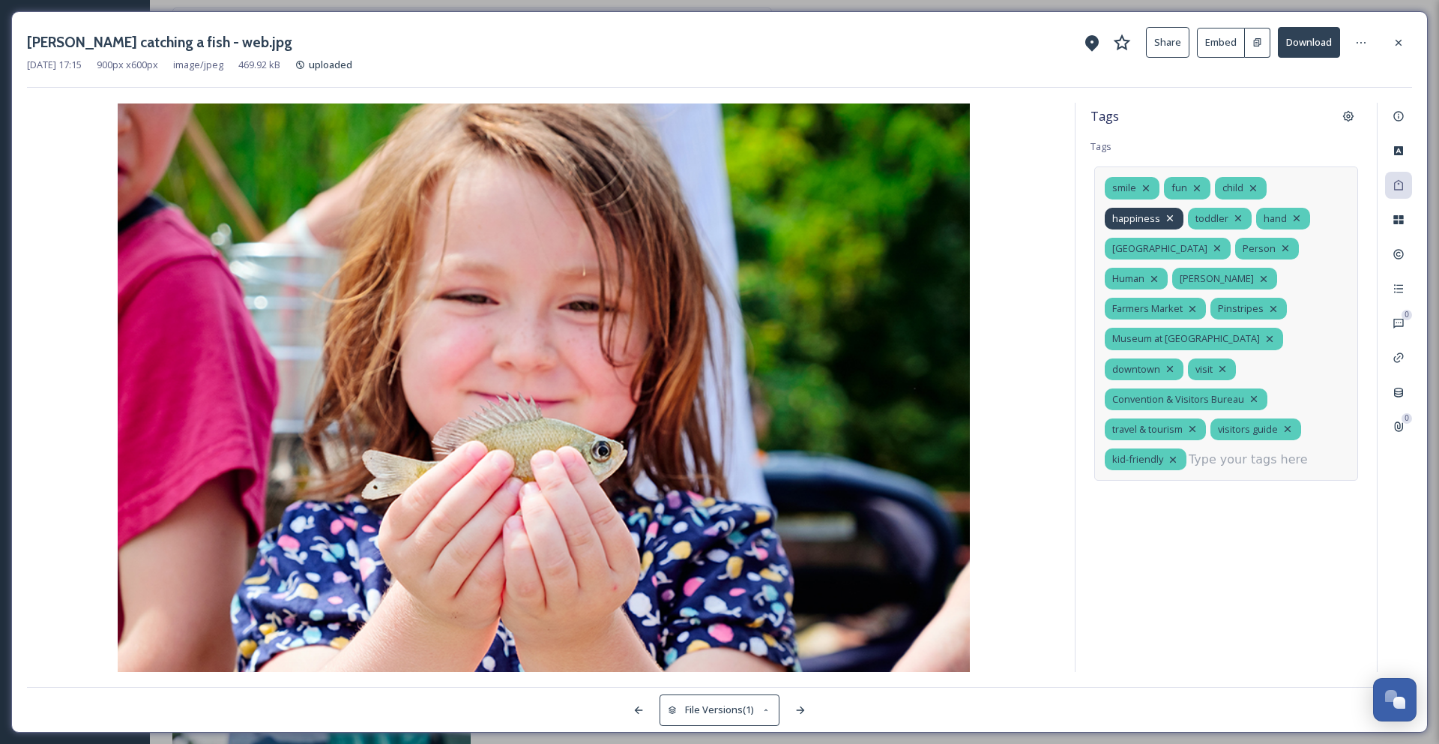
click at [1173, 215] on icon at bounding box center [1170, 218] width 6 height 6
click at [1276, 303] on icon at bounding box center [1273, 309] width 12 height 12
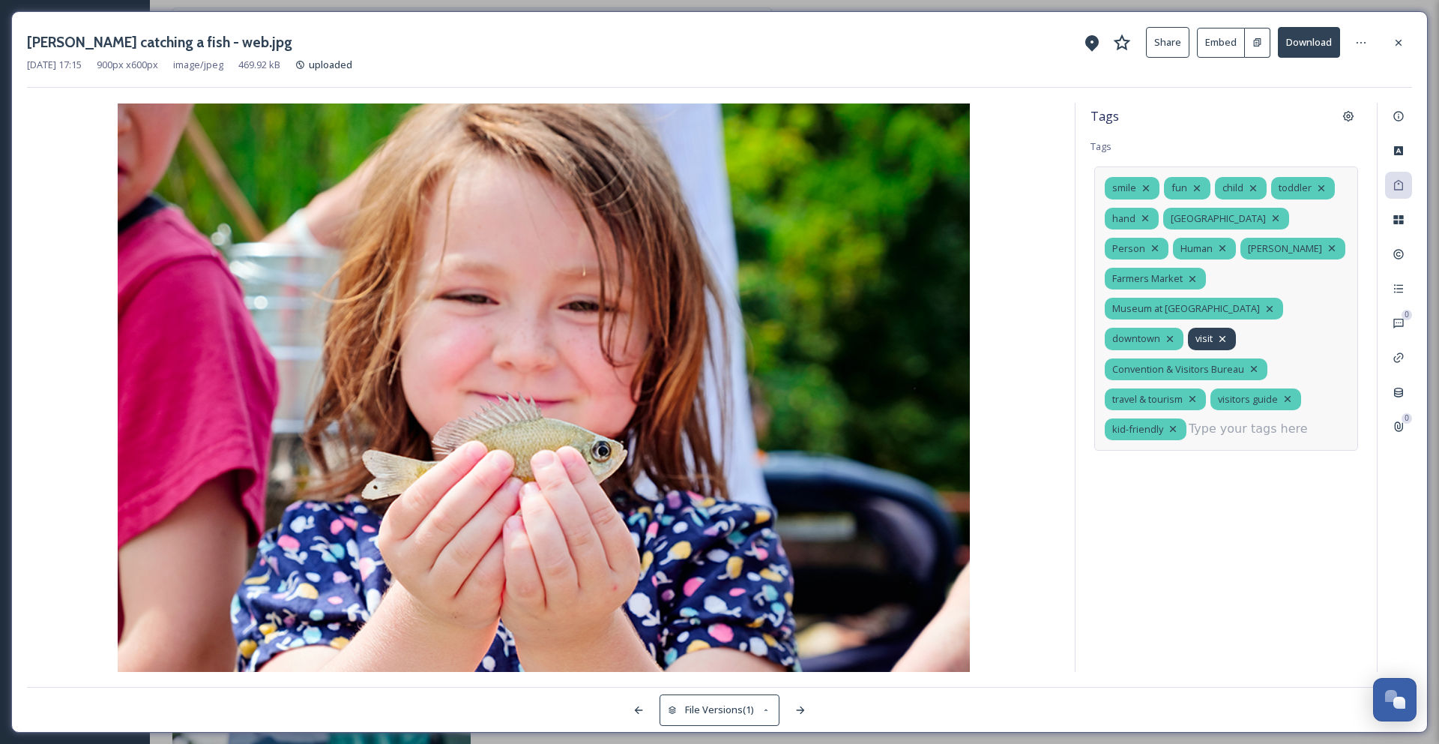
click at [1227, 333] on icon at bounding box center [1223, 339] width 12 height 12
click at [1273, 305] on icon at bounding box center [1270, 308] width 6 height 6
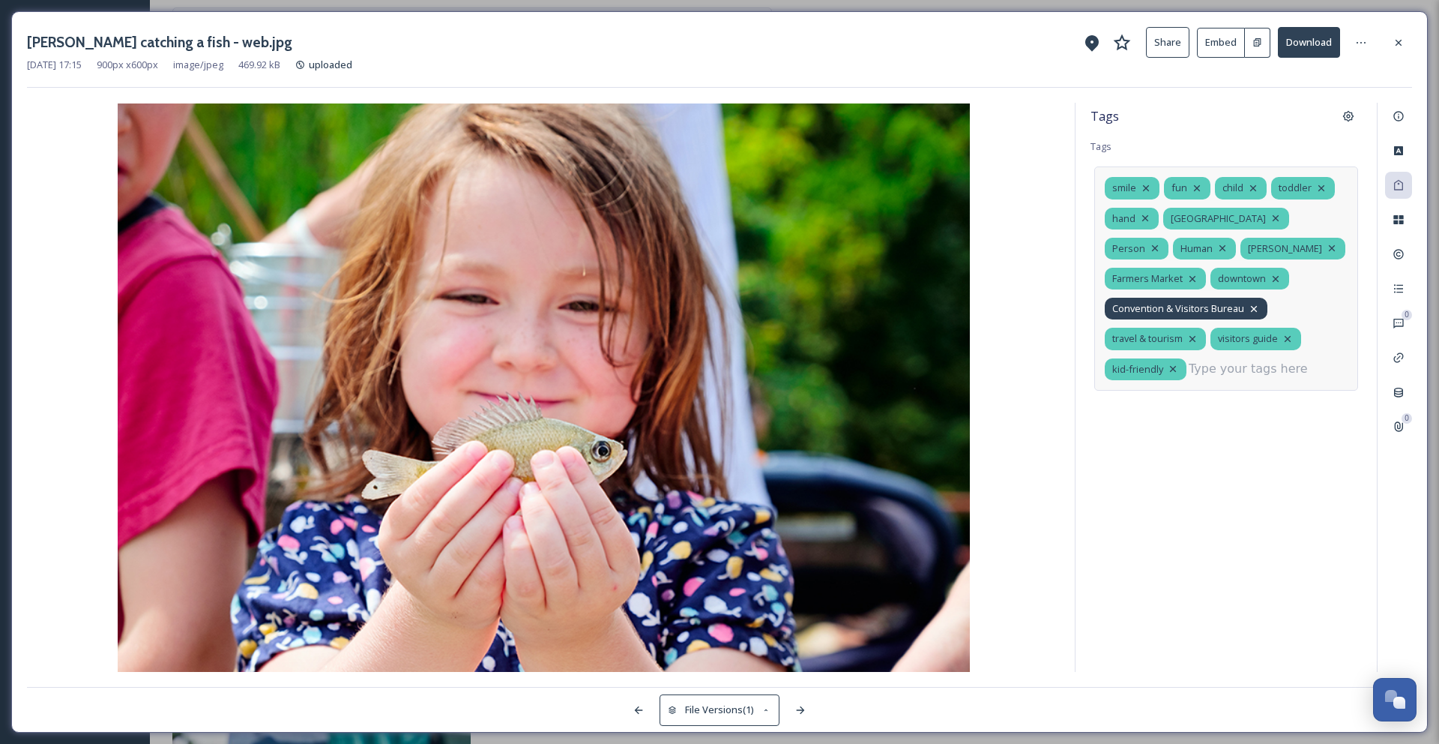
click at [1255, 307] on icon at bounding box center [1254, 309] width 12 height 12
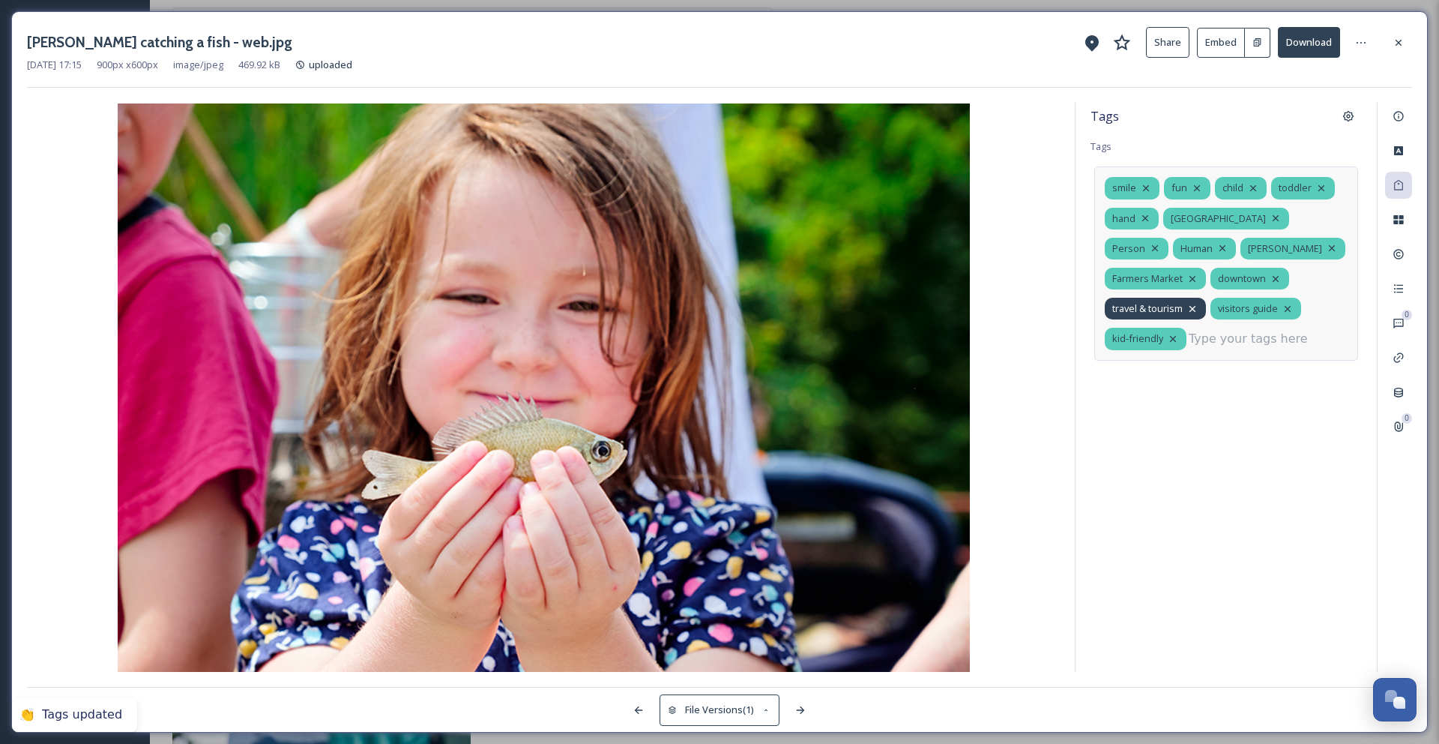
click at [1196, 310] on icon at bounding box center [1193, 308] width 6 height 6
click at [1183, 310] on icon at bounding box center [1182, 309] width 12 height 12
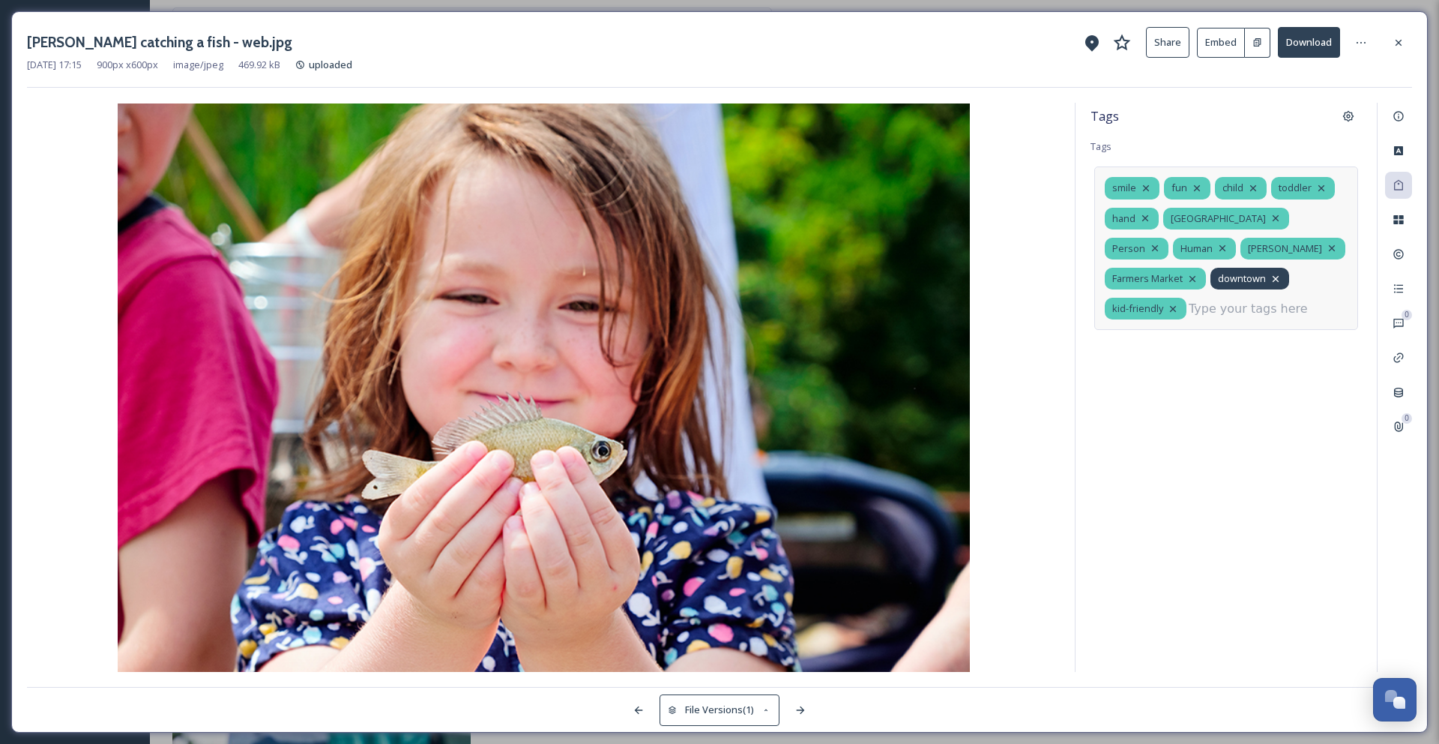
click at [1276, 280] on icon at bounding box center [1276, 278] width 6 height 6
click at [1198, 277] on icon at bounding box center [1193, 279] width 12 height 12
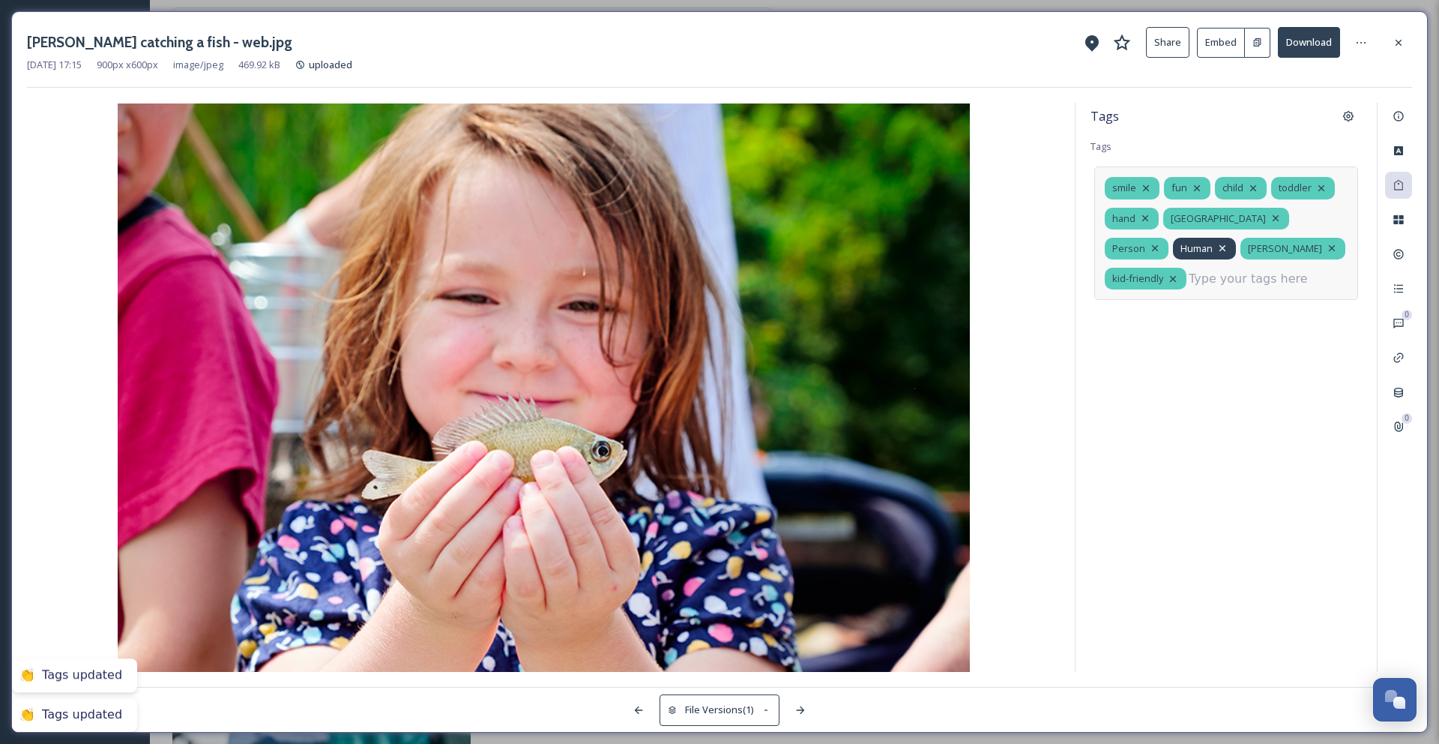
click at [1217, 247] on icon at bounding box center [1223, 248] width 12 height 12
click at [1161, 242] on icon at bounding box center [1155, 248] width 12 height 12
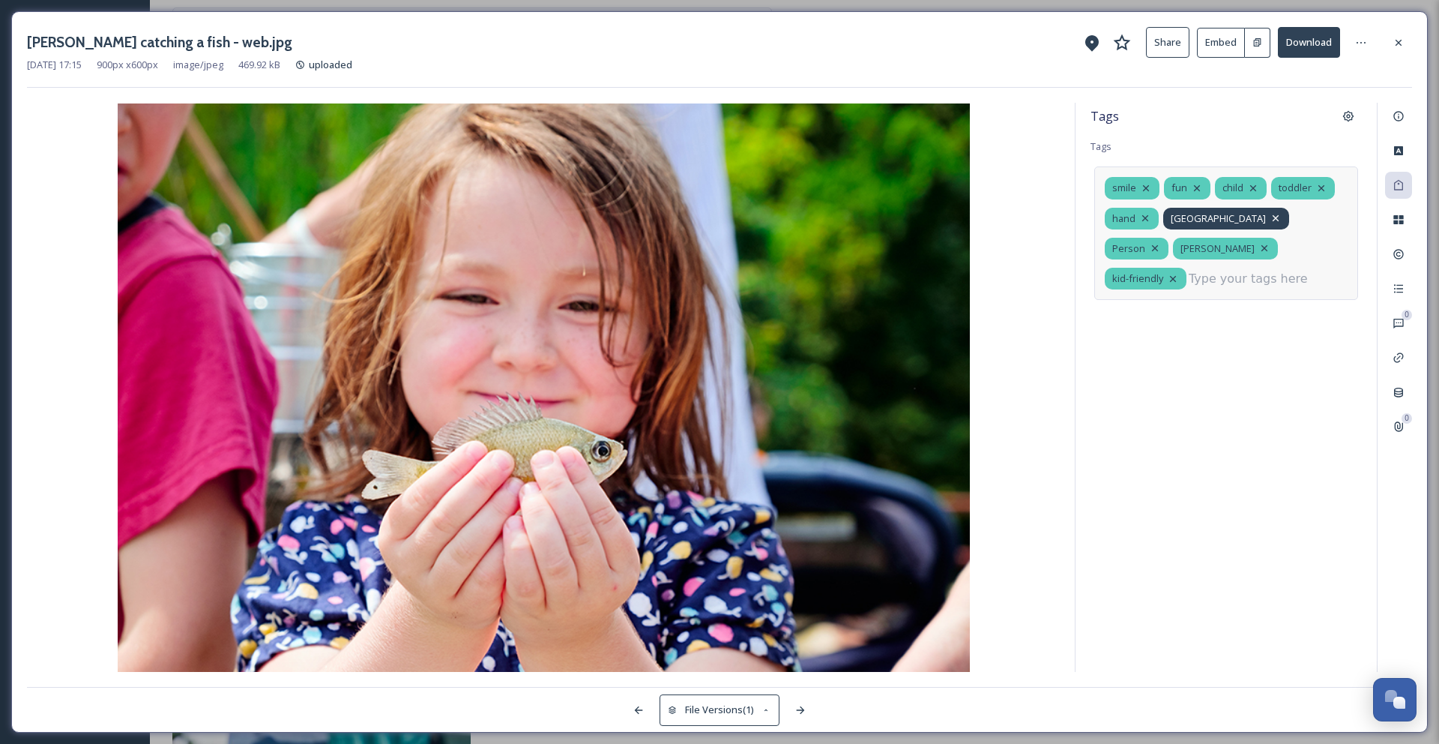
click at [1273, 215] on icon at bounding box center [1276, 218] width 6 height 6
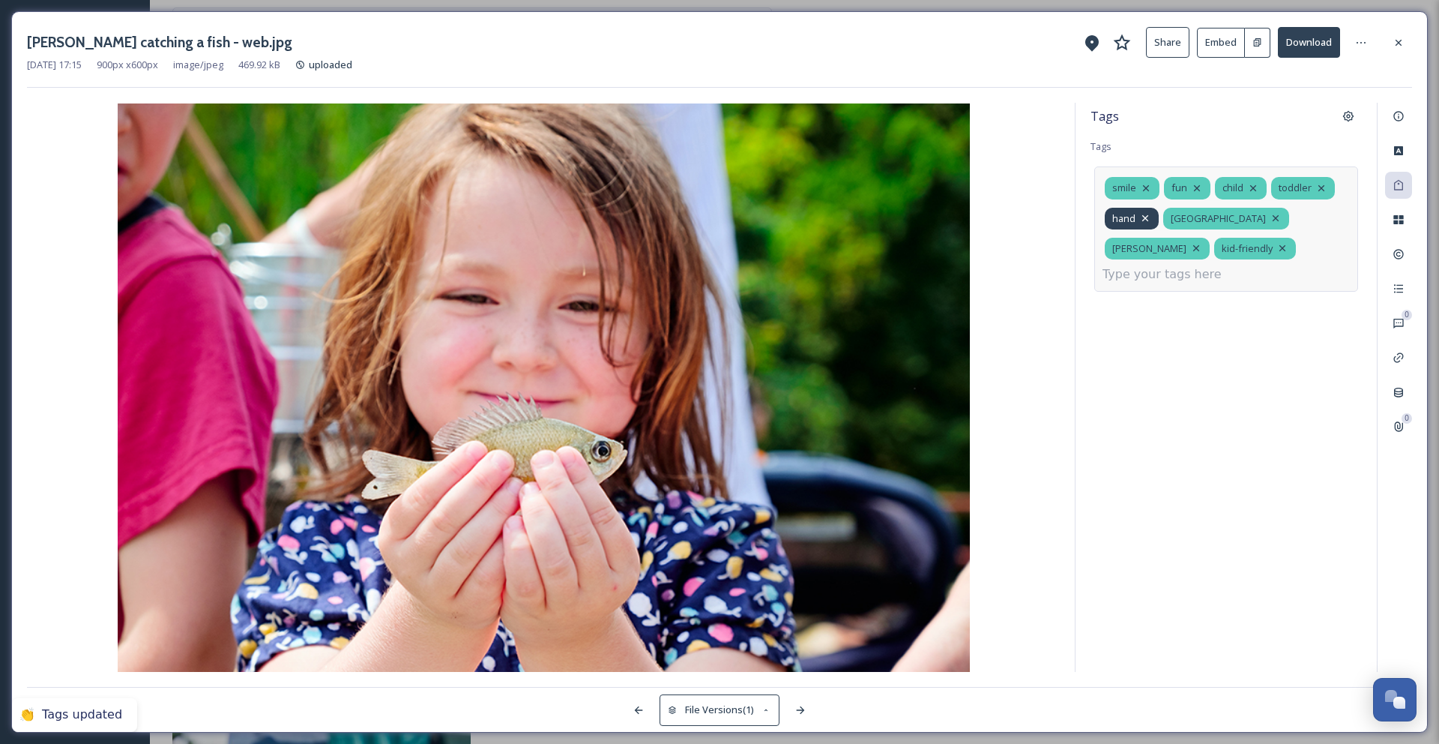
click at [1154, 217] on div "hand" at bounding box center [1132, 219] width 54 height 22
click at [1212, 247] on input at bounding box center [1264, 248] width 150 height 18
click at [1231, 244] on input at bounding box center [1264, 248] width 150 height 18
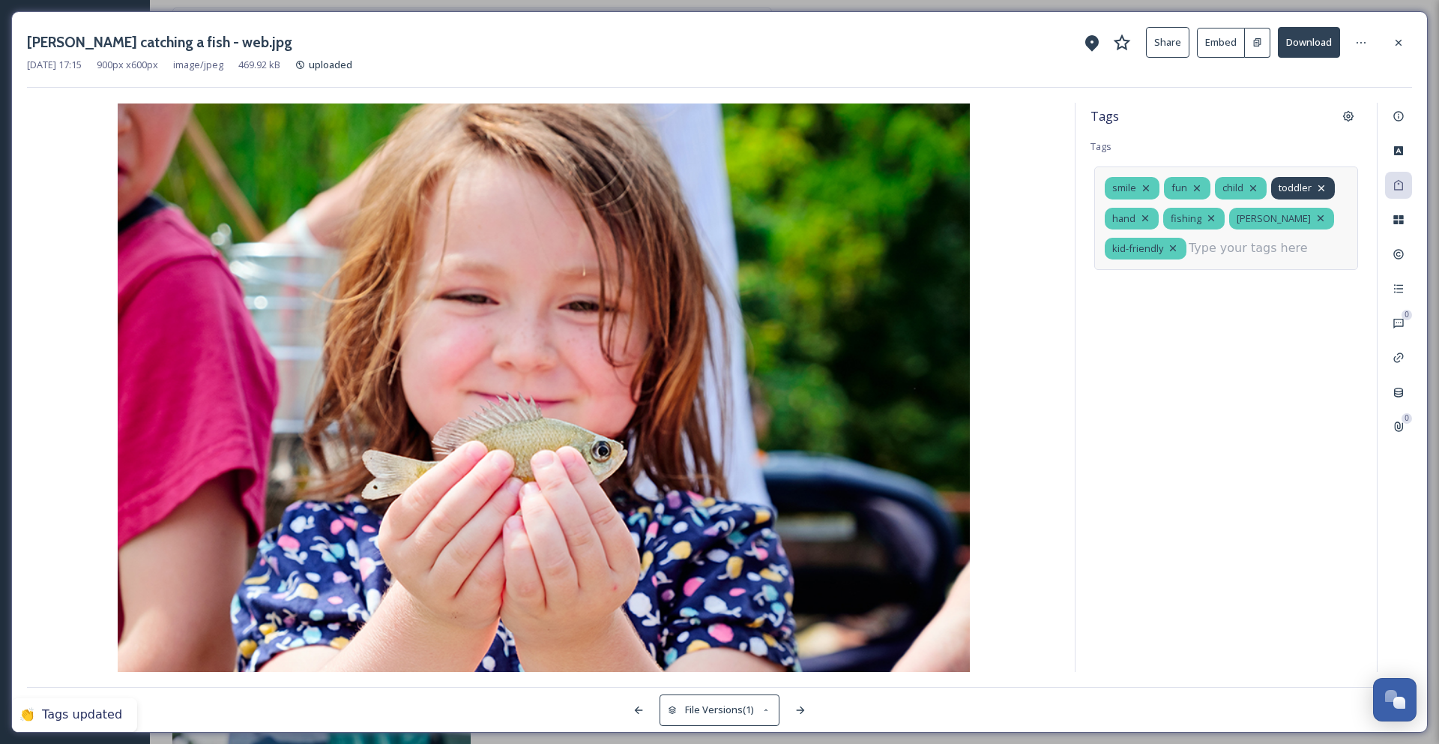
click at [1321, 188] on icon at bounding box center [1321, 188] width 12 height 12
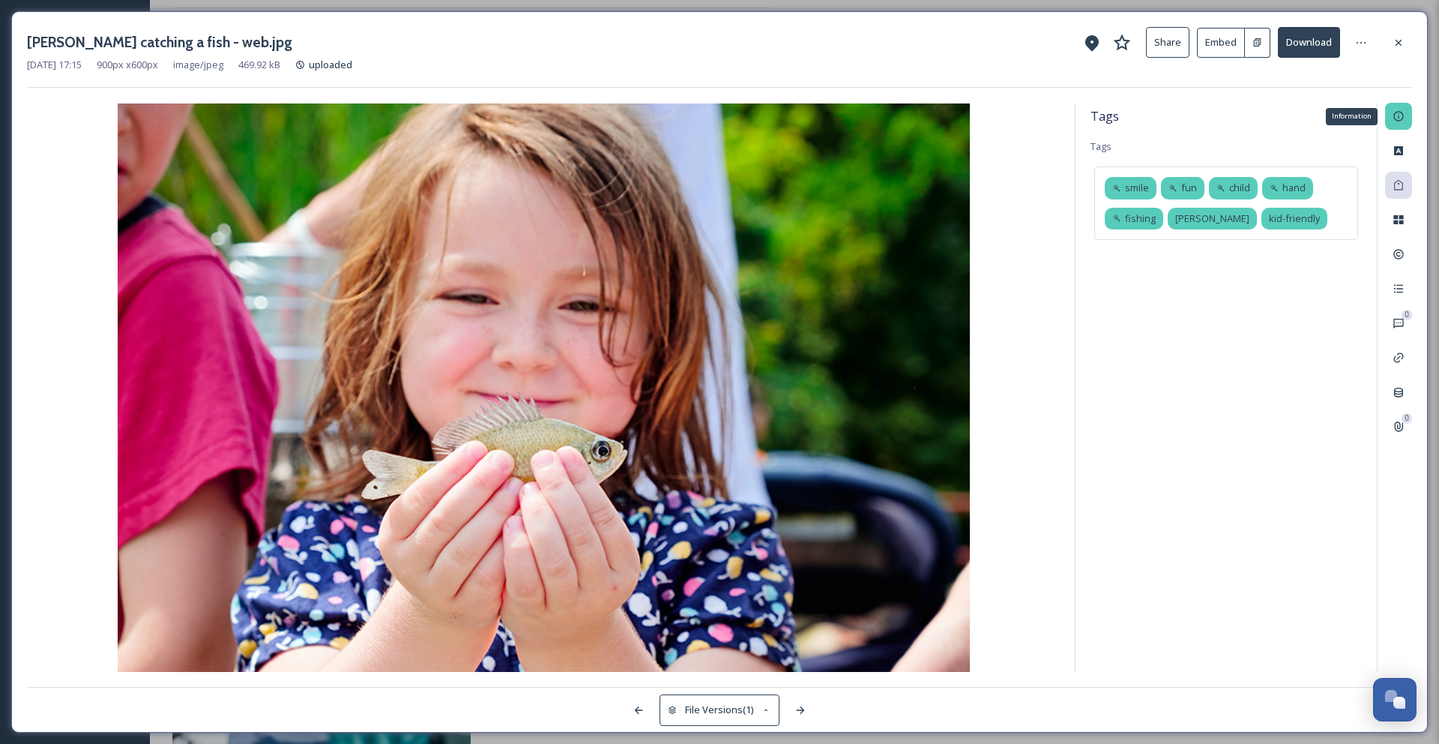
click at [1399, 118] on icon at bounding box center [1398, 117] width 10 height 10
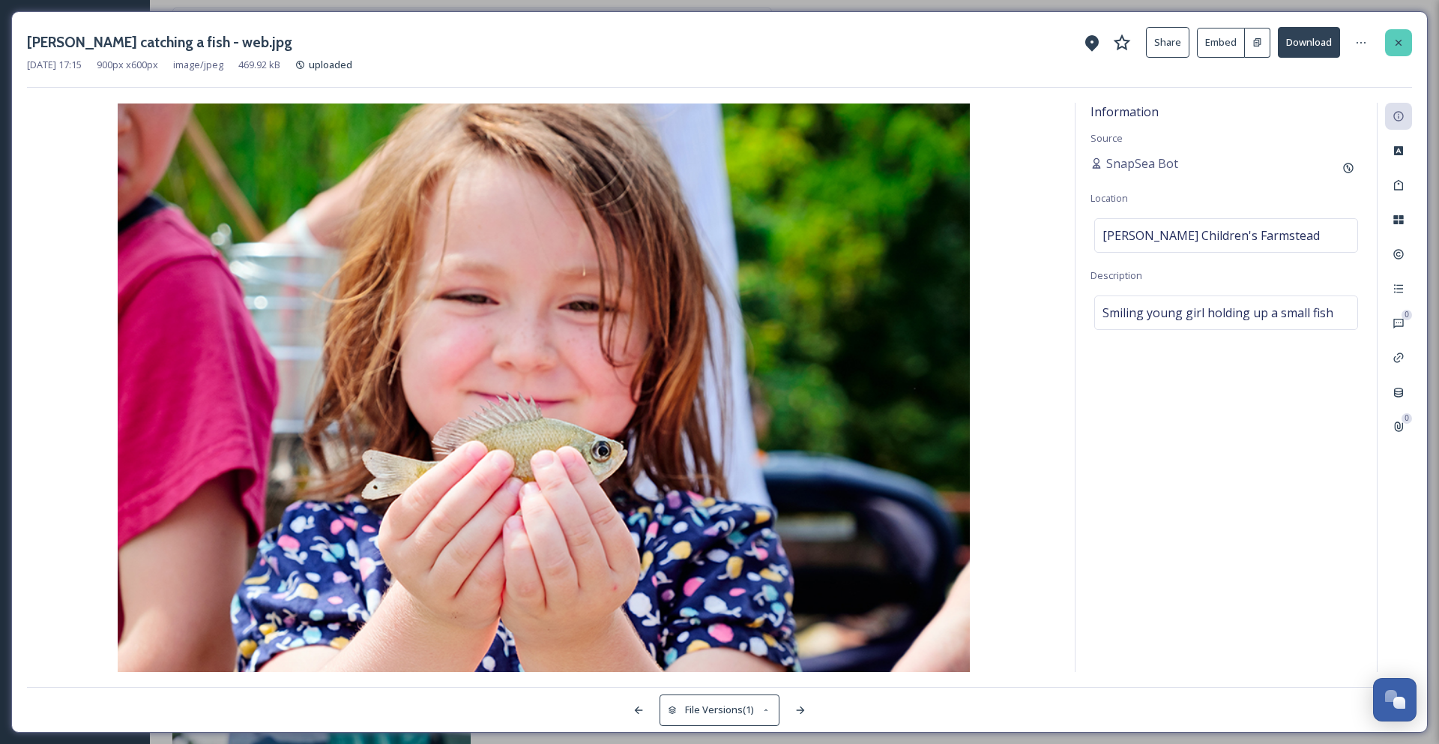
click at [1402, 38] on icon at bounding box center [1399, 43] width 12 height 12
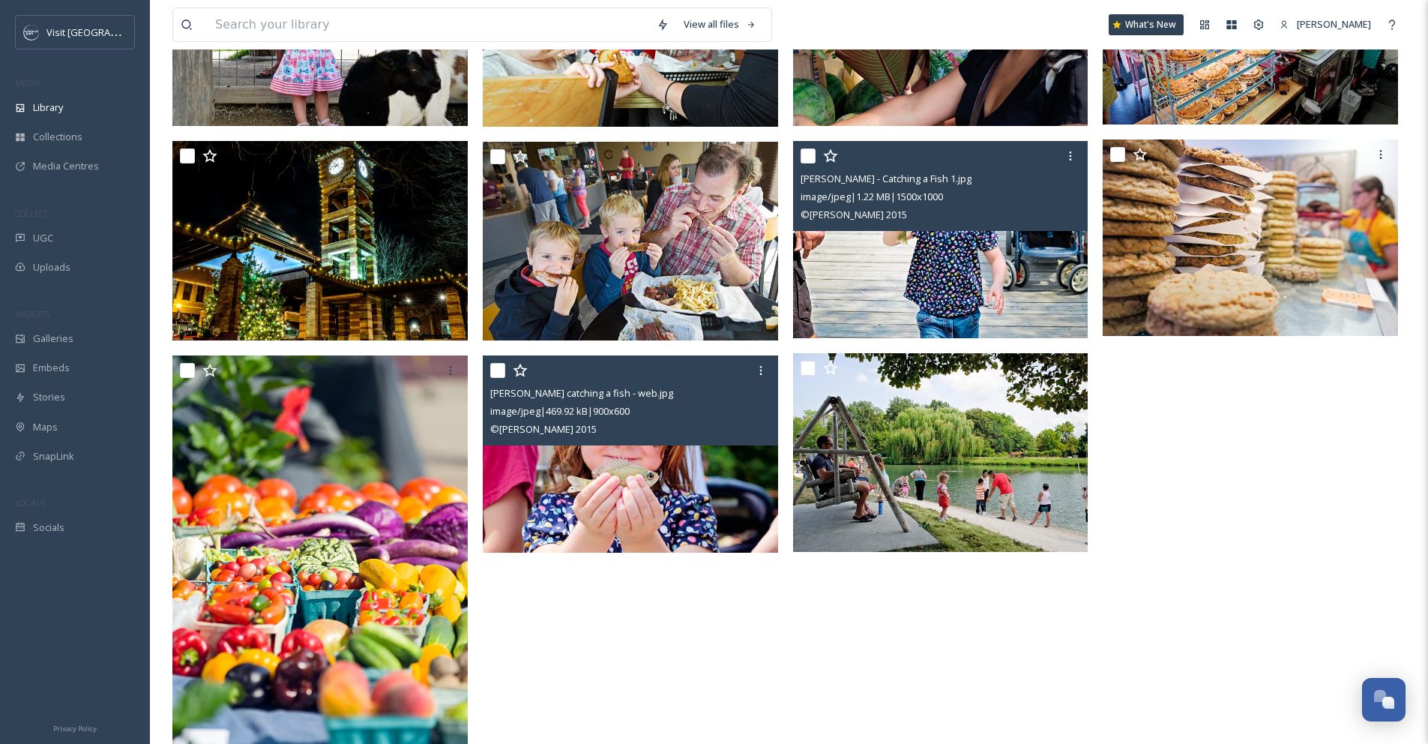
click at [947, 274] on img at bounding box center [940, 239] width 295 height 197
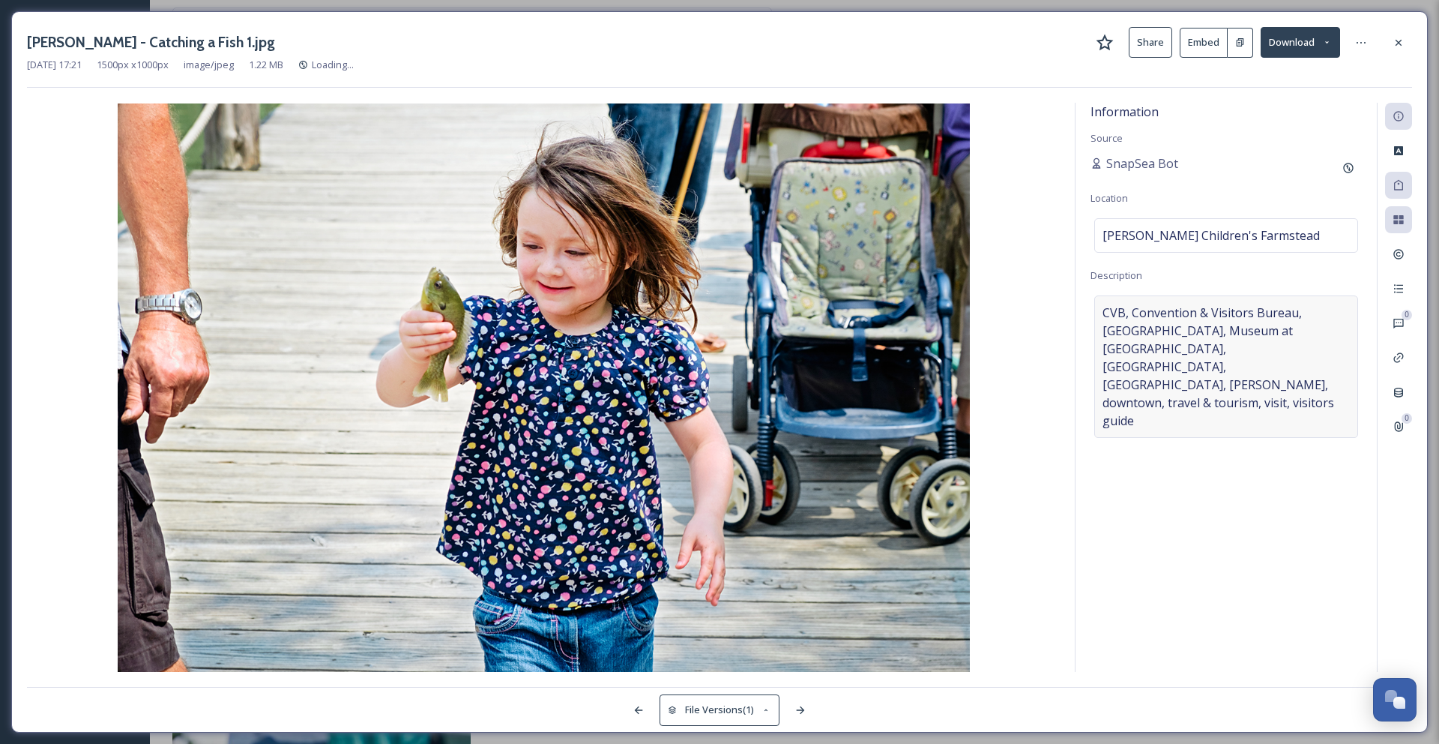
click at [1316, 355] on span "CVB, Convention & Visitors Bureau, Farmers Market, Museum at PrairieFire, Overl…" at bounding box center [1226, 367] width 247 height 126
drag, startPoint x: 1240, startPoint y: 369, endPoint x: 1055, endPoint y: 313, distance: 194.2
click at [1055, 313] on div "Information Source SnapSea Bot Location Deanna Rose Children's Farmstead Descri…" at bounding box center [719, 387] width 1385 height 569
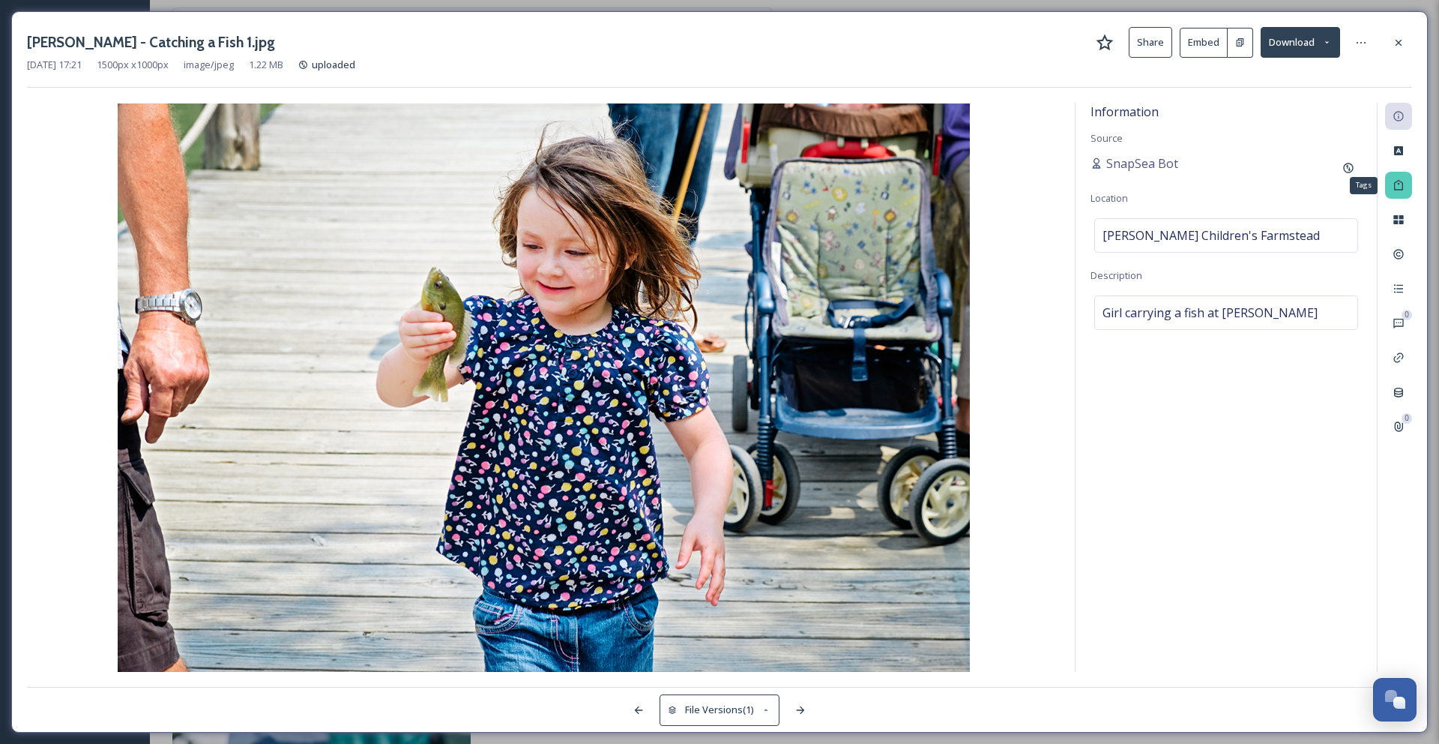
click at [1406, 179] on div "Tags" at bounding box center [1398, 185] width 27 height 27
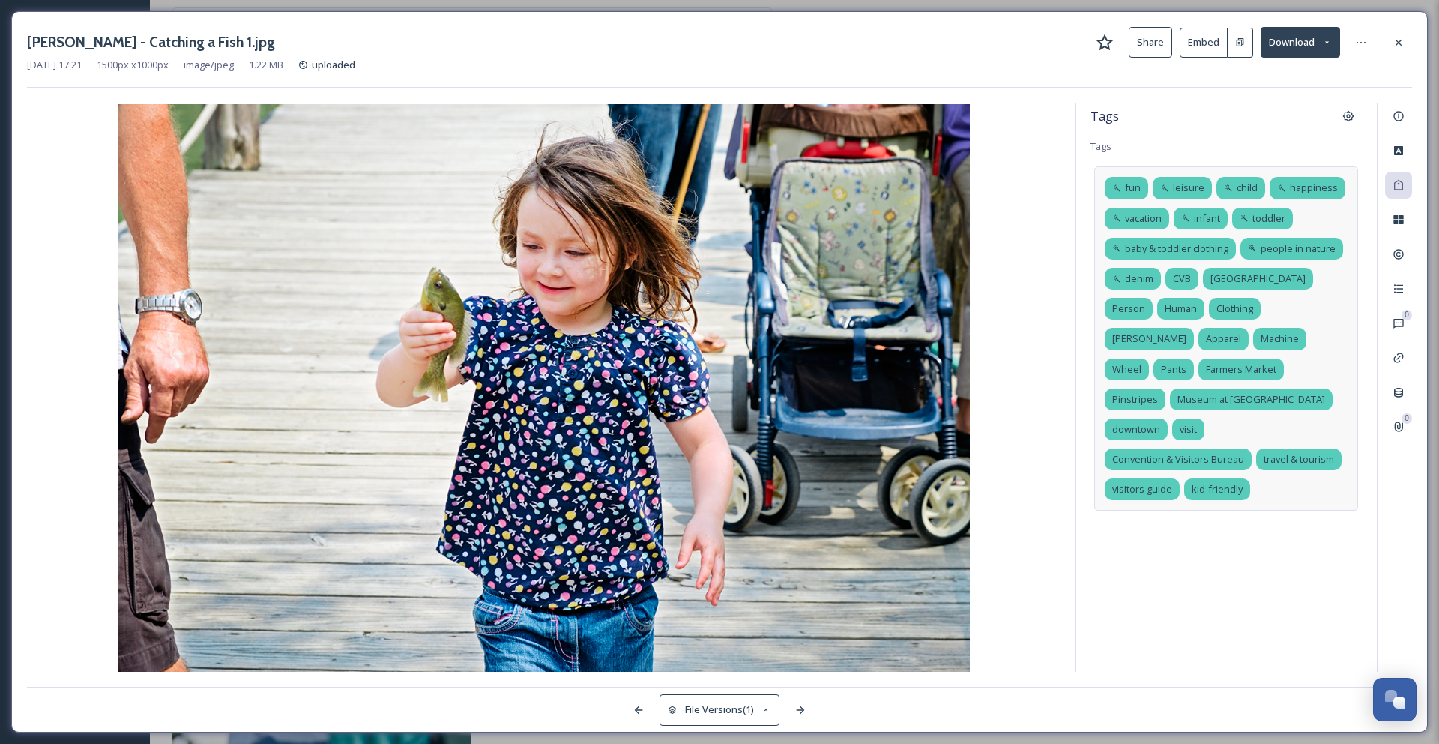
click at [1320, 393] on div "fun leisure child happiness vacation infant toddler baby & toddler clothing peo…" at bounding box center [1226, 338] width 264 height 344
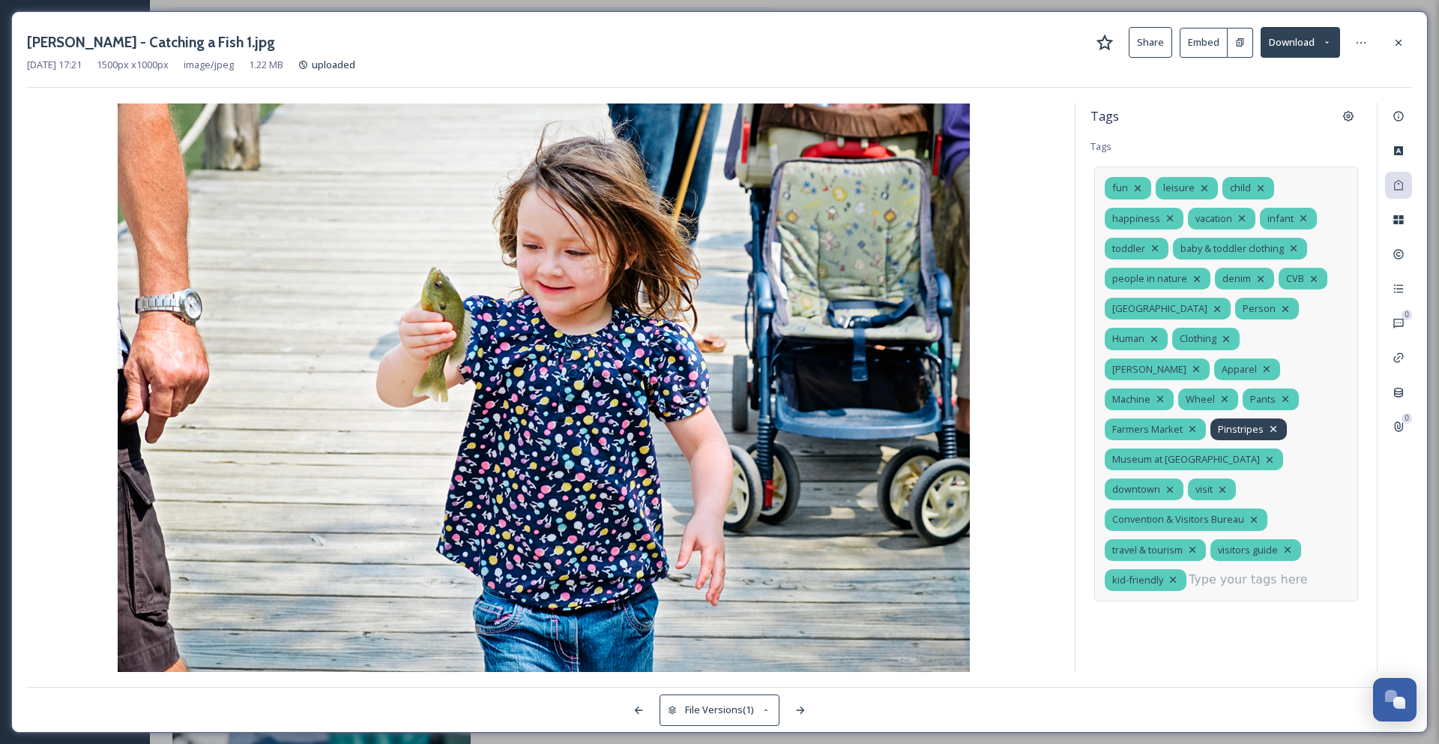
click at [1273, 426] on icon at bounding box center [1273, 429] width 6 height 6
click at [1194, 426] on icon at bounding box center [1193, 429] width 6 height 6
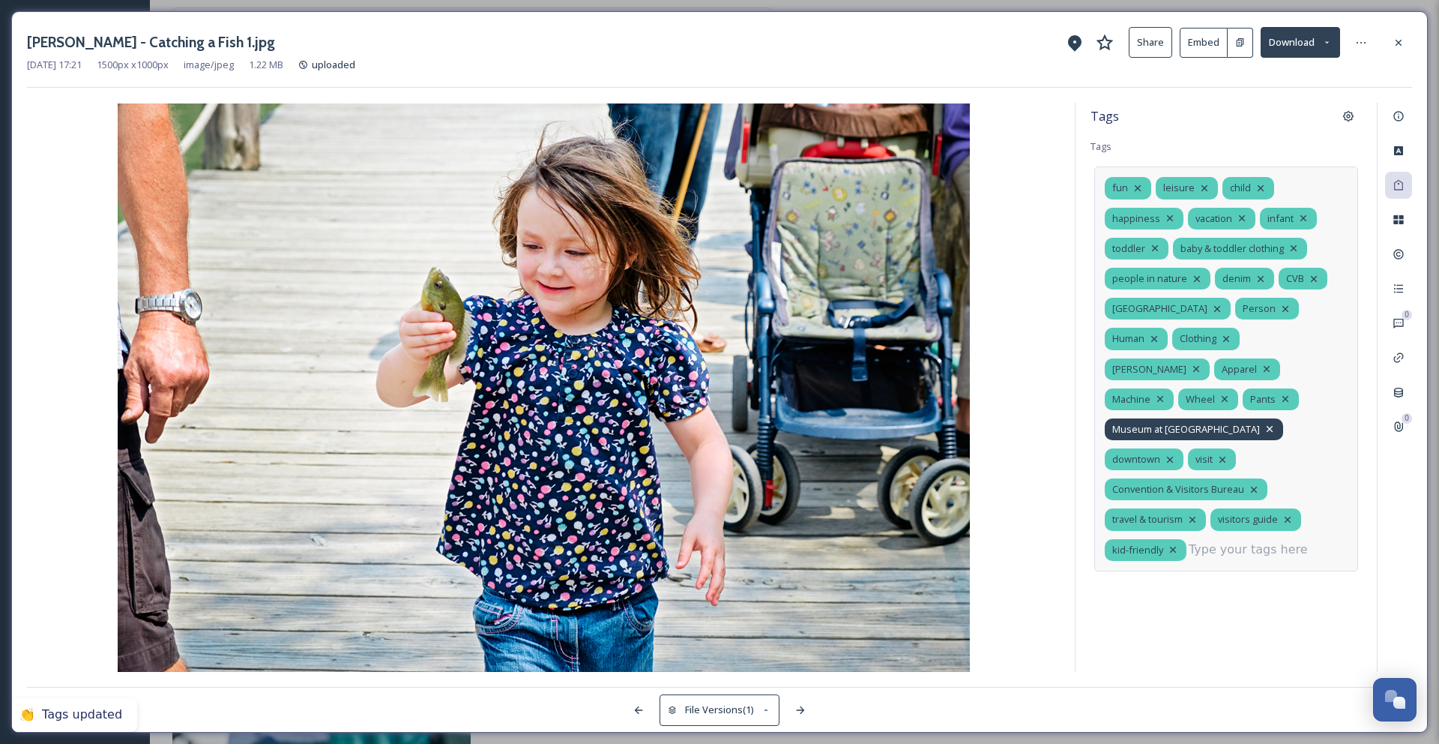
click at [1264, 423] on icon at bounding box center [1270, 429] width 12 height 12
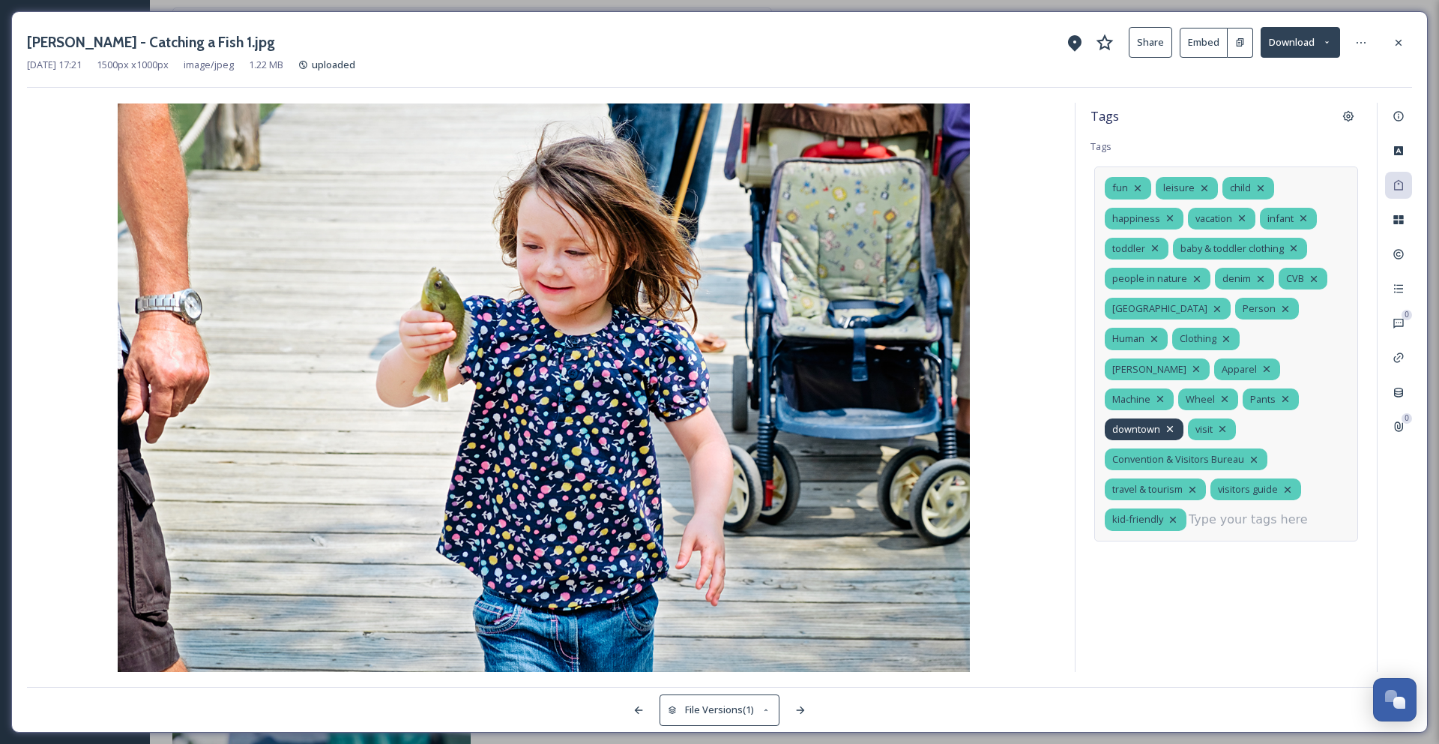
click at [1170, 426] on icon at bounding box center [1170, 429] width 6 height 6
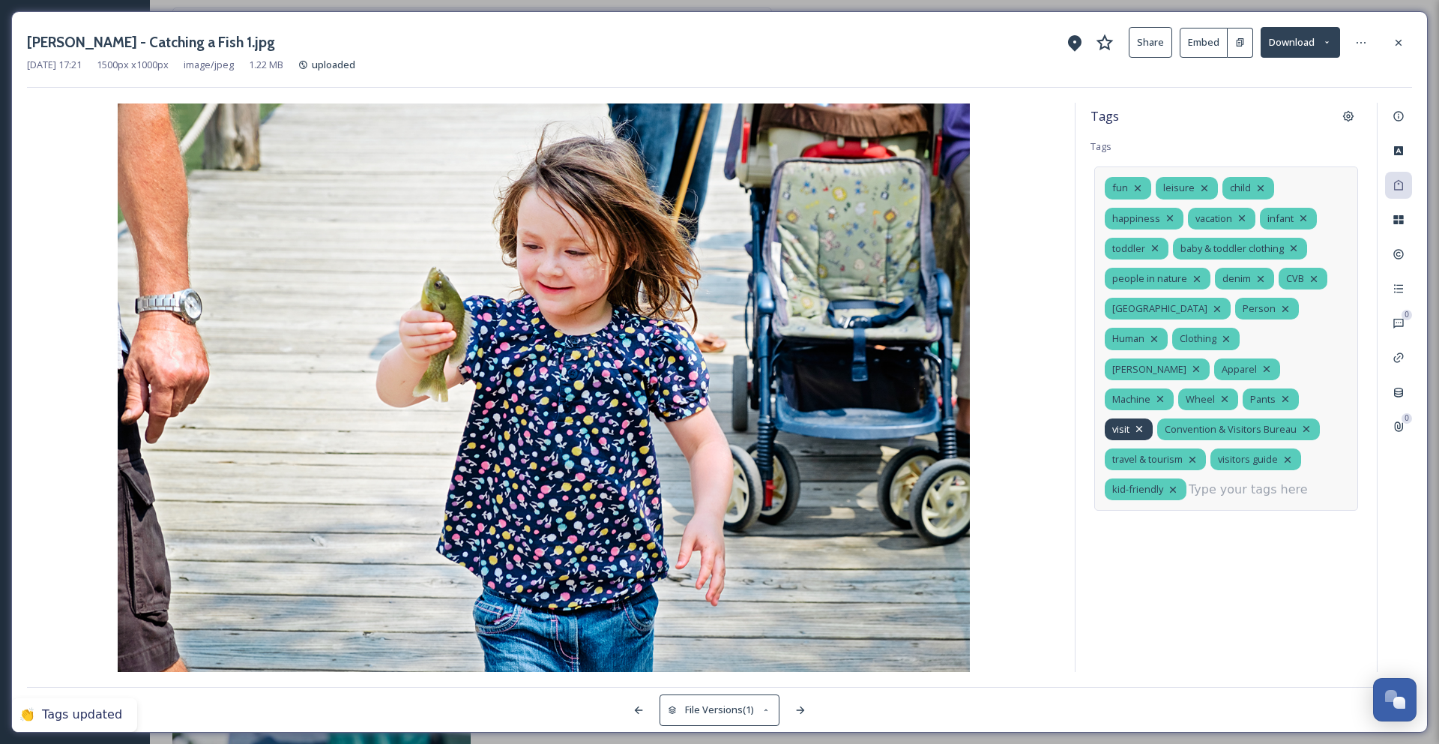
click at [1143, 423] on icon at bounding box center [1139, 429] width 12 height 12
click at [1307, 397] on div "fun leisure child happiness vacation infant toddler baby & toddler clothing peo…" at bounding box center [1226, 338] width 264 height 344
click at [1252, 423] on icon at bounding box center [1254, 429] width 12 height 12
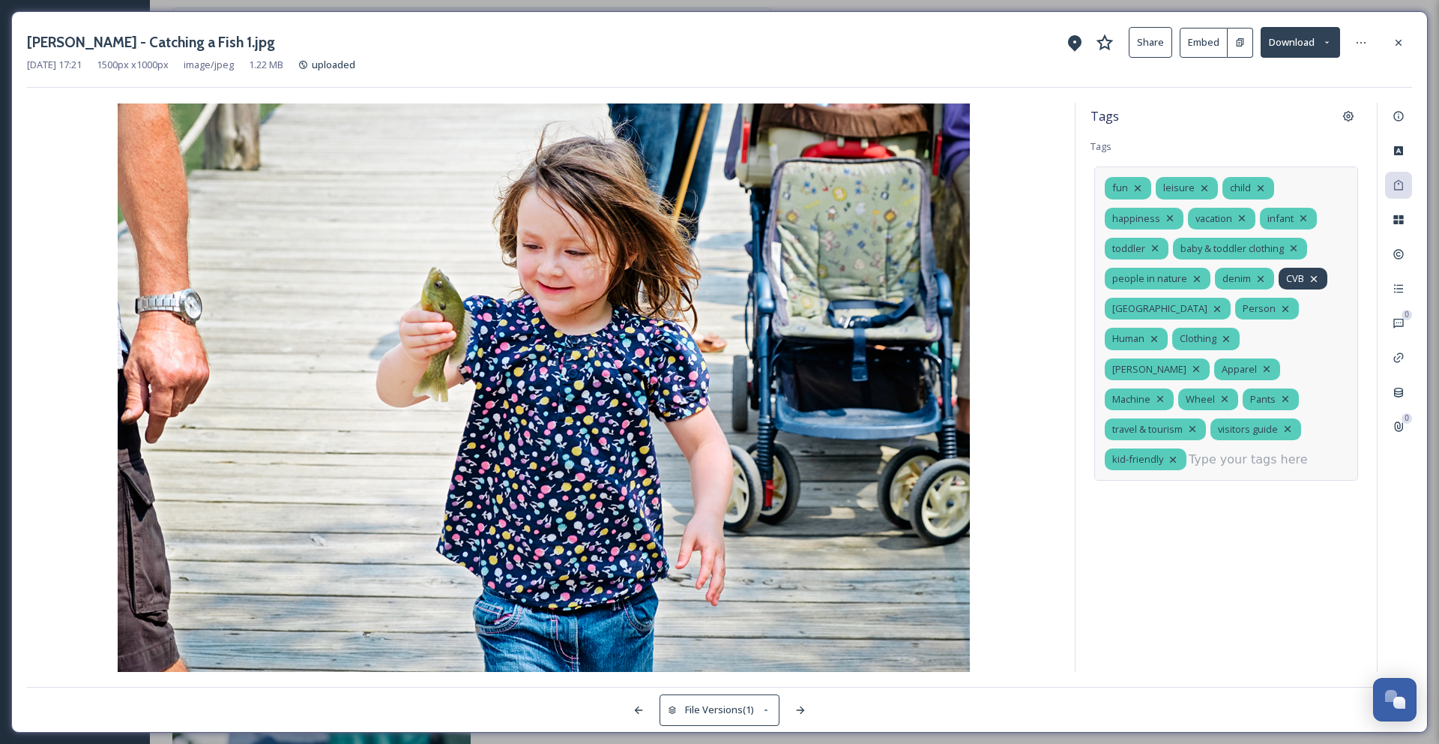
click at [1317, 278] on icon at bounding box center [1314, 279] width 12 height 12
click at [1312, 278] on icon at bounding box center [1314, 278] width 6 height 6
click at [1264, 277] on icon at bounding box center [1261, 279] width 12 height 12
click at [1294, 245] on icon at bounding box center [1294, 248] width 12 height 12
click at [1211, 309] on icon at bounding box center [1217, 309] width 12 height 12
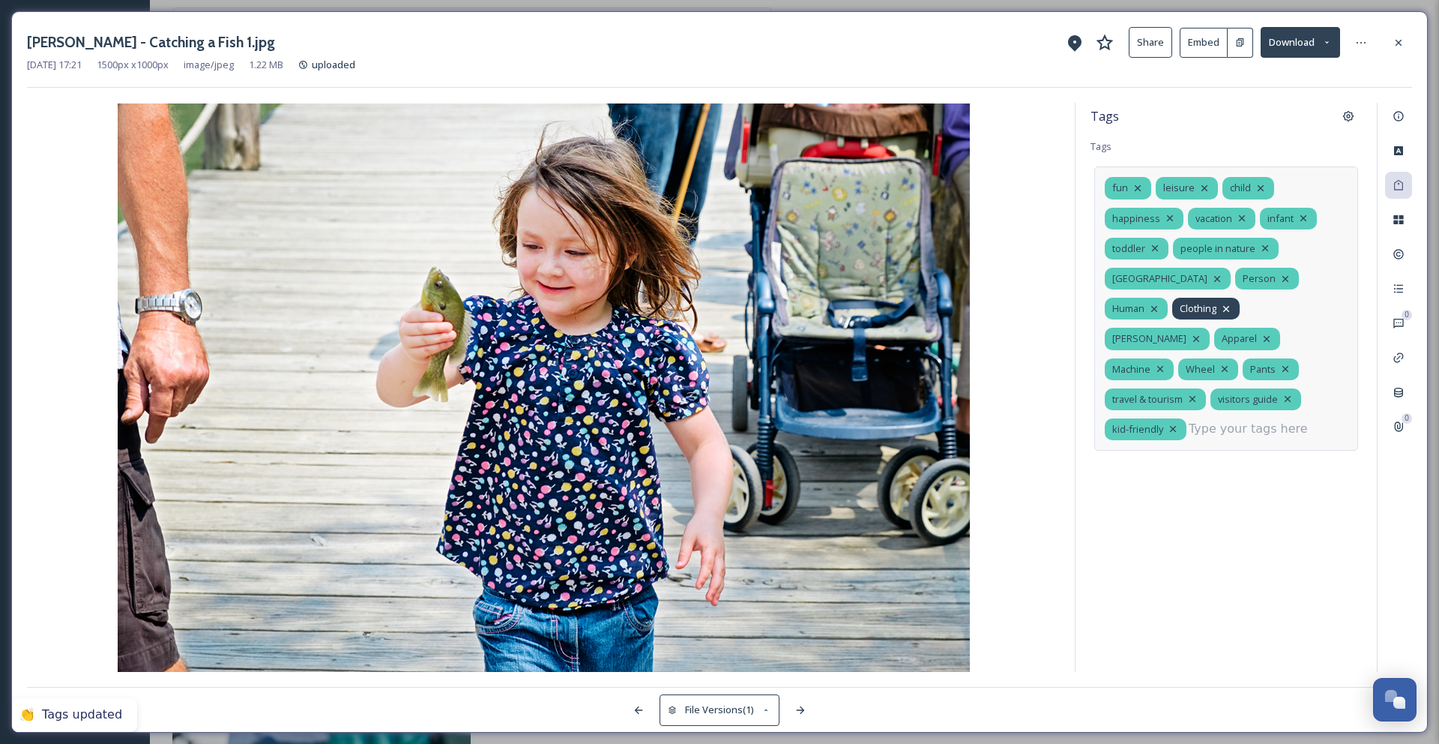
click at [1223, 308] on icon at bounding box center [1226, 308] width 6 height 6
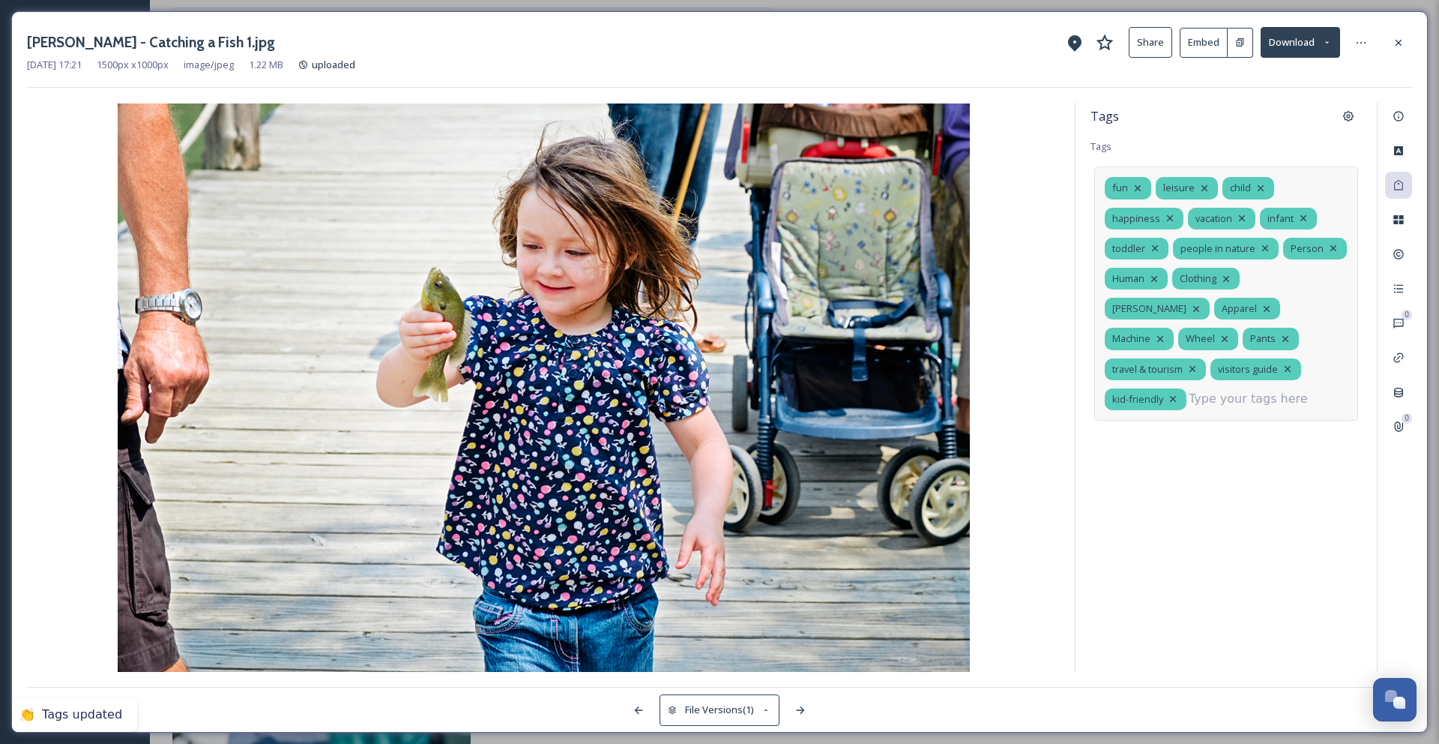
click at [1322, 307] on div "fun leisure child happiness vacation infant toddler people in nature Person Hum…" at bounding box center [1226, 293] width 264 height 254
click at [1231, 333] on icon at bounding box center [1225, 339] width 12 height 12
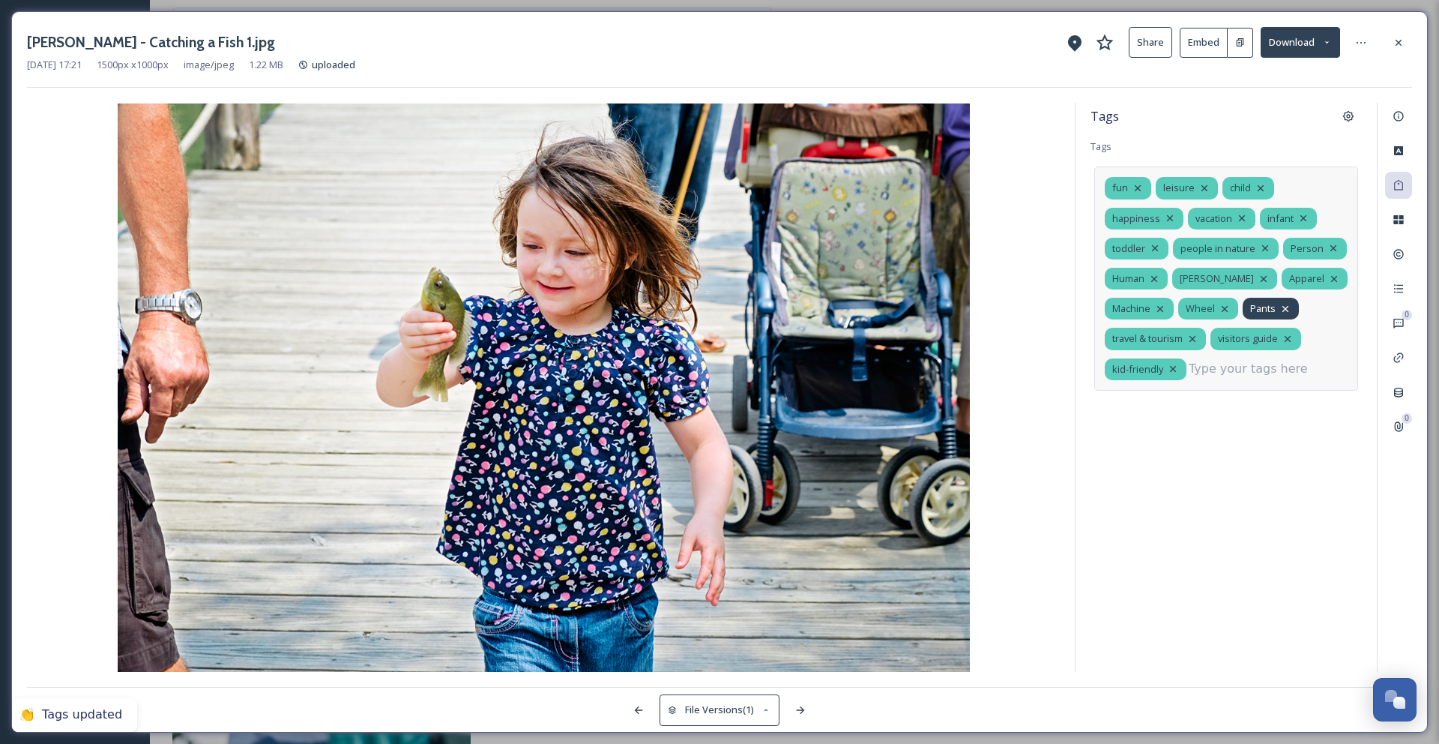
click at [1289, 306] on div "Pants" at bounding box center [1271, 309] width 56 height 22
click at [1226, 307] on div "Wheel" at bounding box center [1208, 309] width 60 height 22
click at [1166, 307] on icon at bounding box center [1160, 309] width 12 height 12
click at [1328, 308] on div "fun leisure child happiness vacation infant toddler people in nature Person Hum…" at bounding box center [1226, 273] width 264 height 215
click at [1258, 310] on icon at bounding box center [1253, 309] width 12 height 12
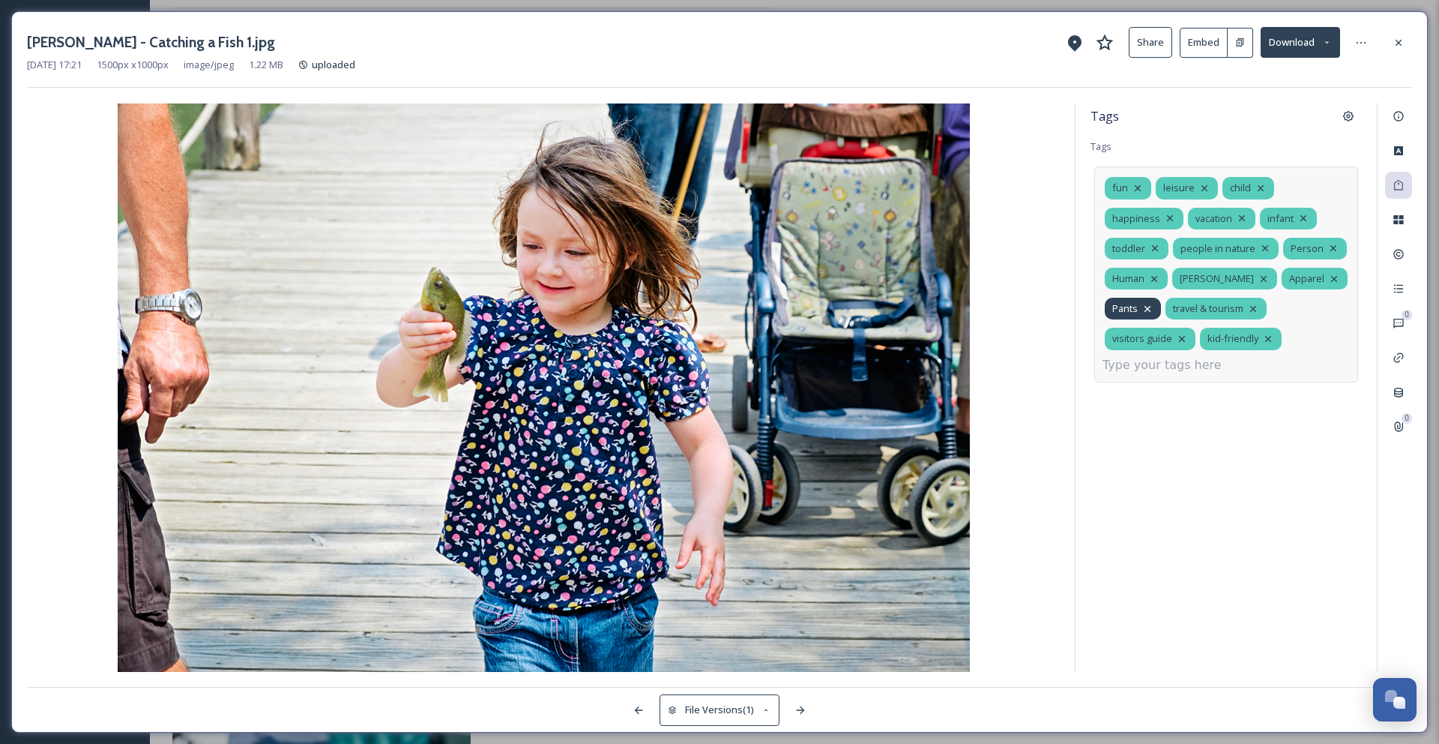
click at [1150, 310] on icon at bounding box center [1148, 309] width 12 height 12
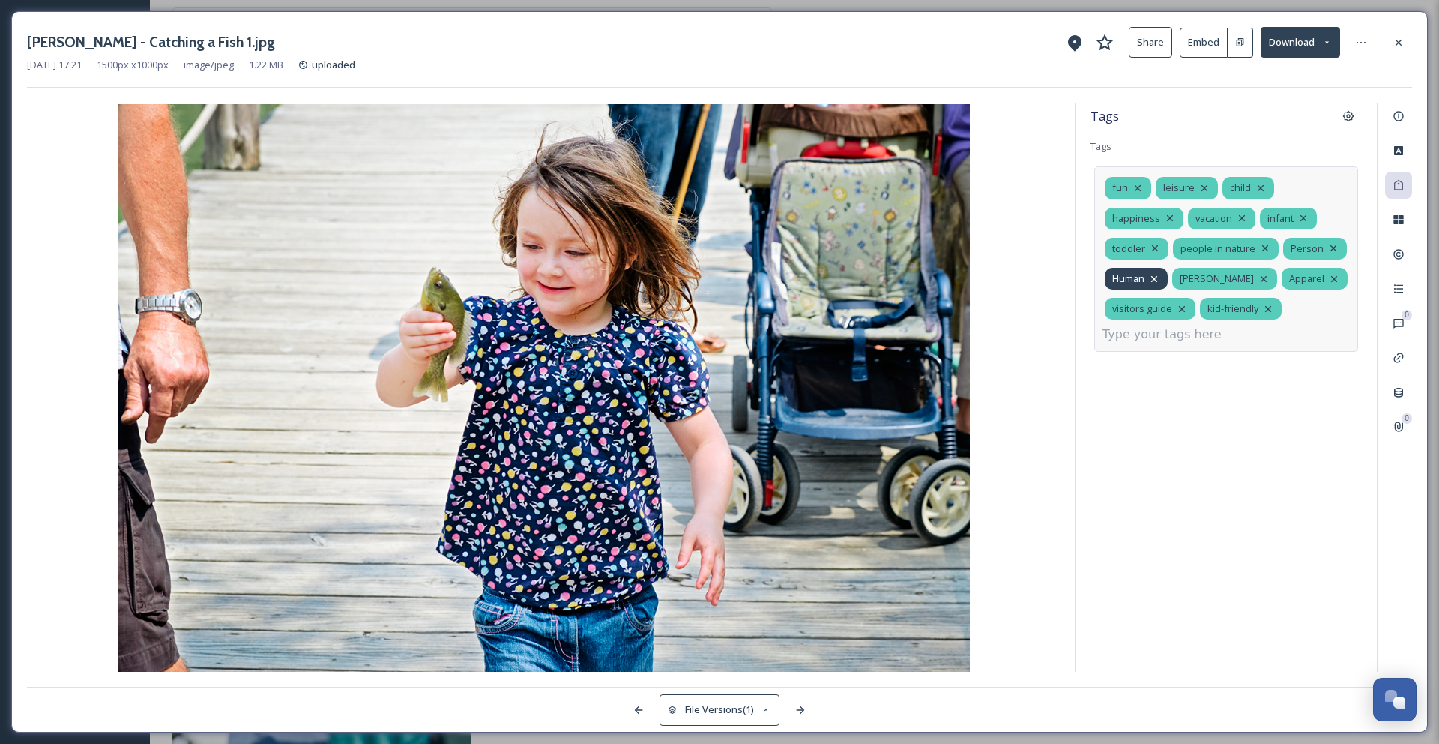
click at [1158, 278] on icon at bounding box center [1154, 279] width 12 height 12
click at [1154, 250] on icon at bounding box center [1155, 248] width 12 height 12
click at [1246, 216] on div "vacation" at bounding box center [1221, 219] width 67 height 22
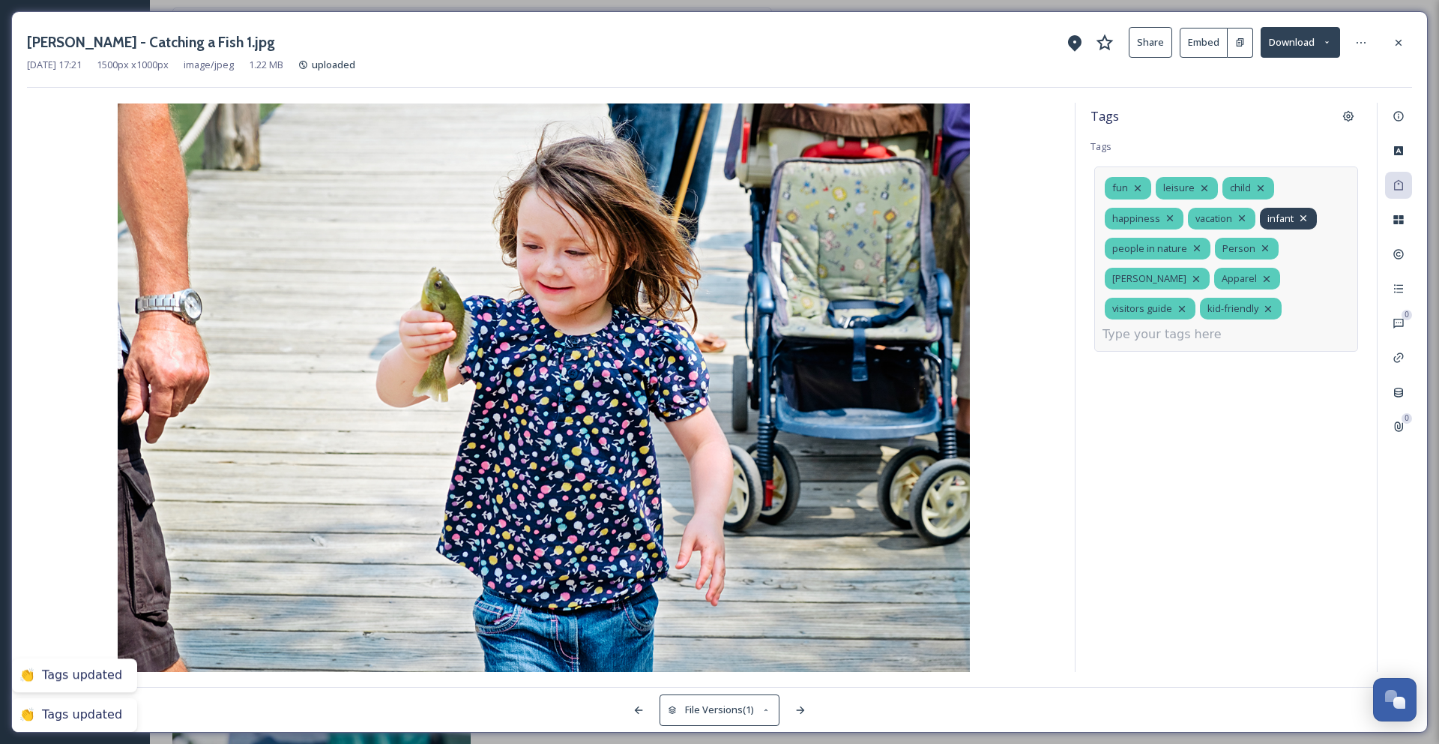
click at [1303, 215] on icon at bounding box center [1303, 218] width 12 height 12
click at [1266, 249] on icon at bounding box center [1265, 248] width 12 height 12
click at [1261, 279] on icon at bounding box center [1267, 279] width 12 height 12
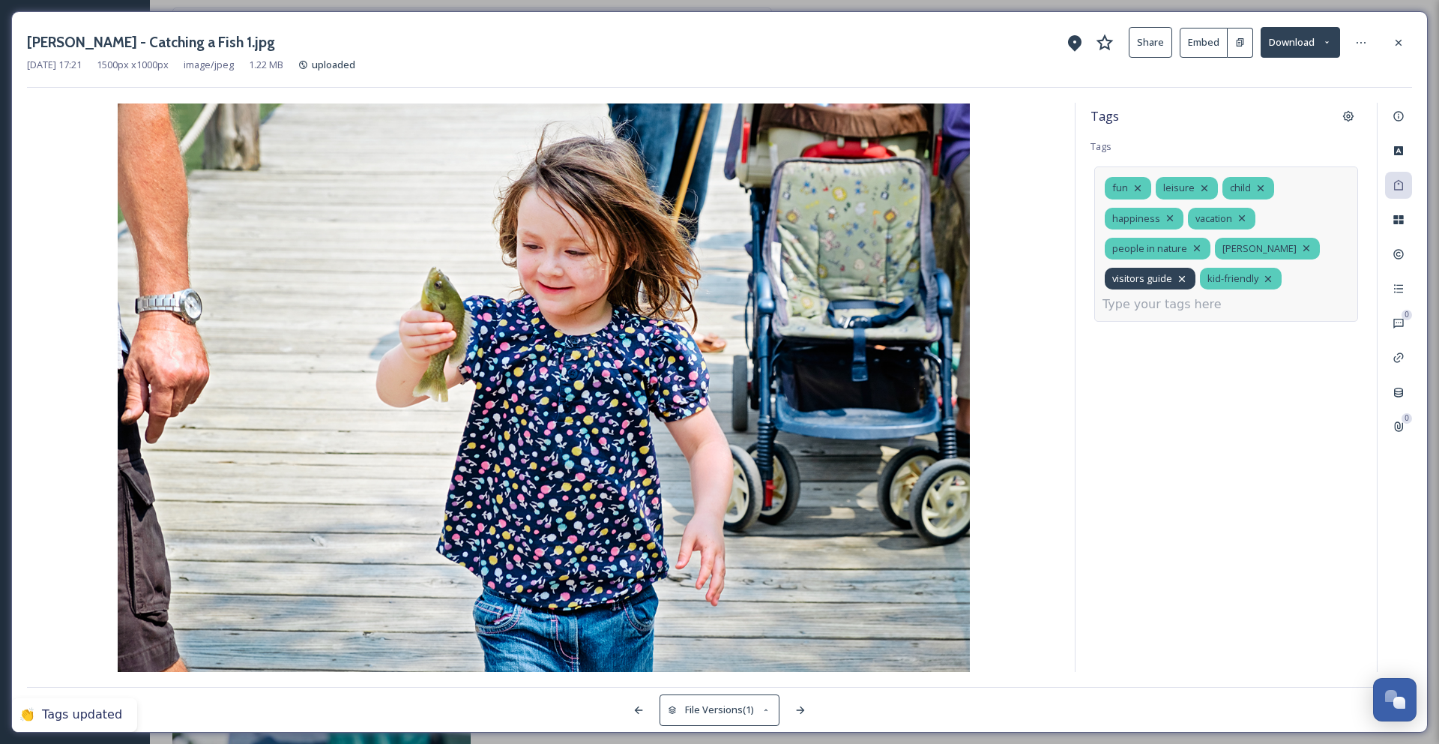
click at [1182, 280] on icon at bounding box center [1182, 278] width 6 height 6
click at [1243, 217] on icon at bounding box center [1242, 218] width 12 height 12
click at [1201, 190] on icon at bounding box center [1205, 188] width 12 height 12
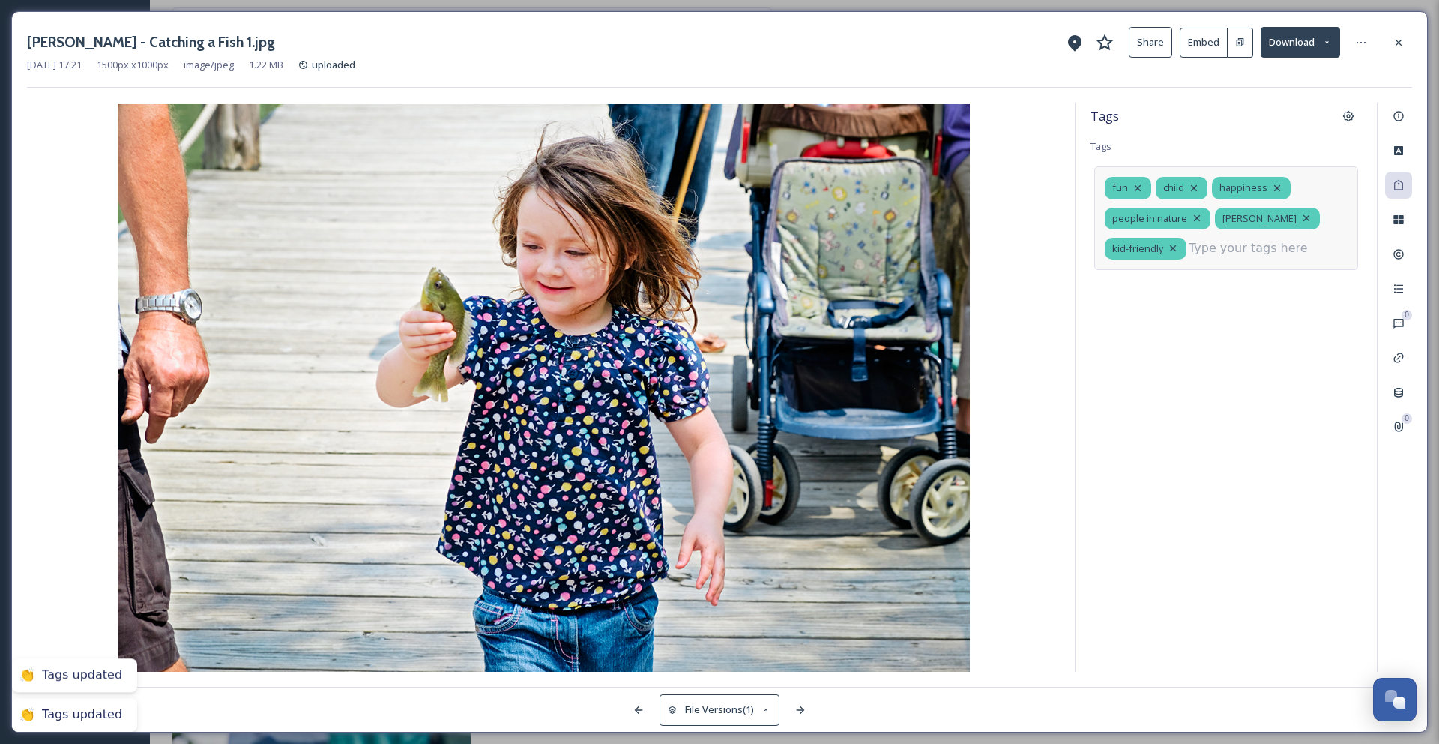
click at [1266, 254] on input at bounding box center [1264, 248] width 150 height 18
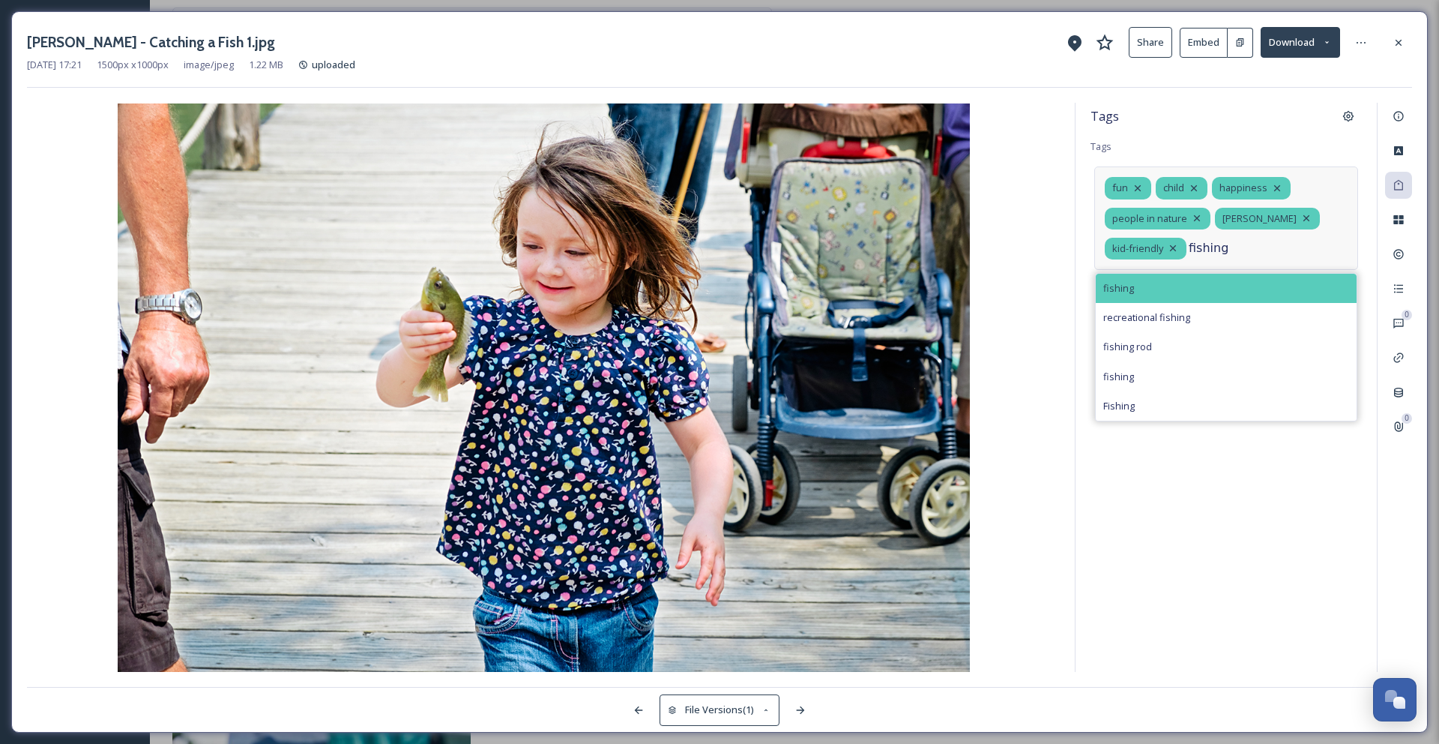
click at [1253, 282] on div "fishing" at bounding box center [1226, 288] width 261 height 29
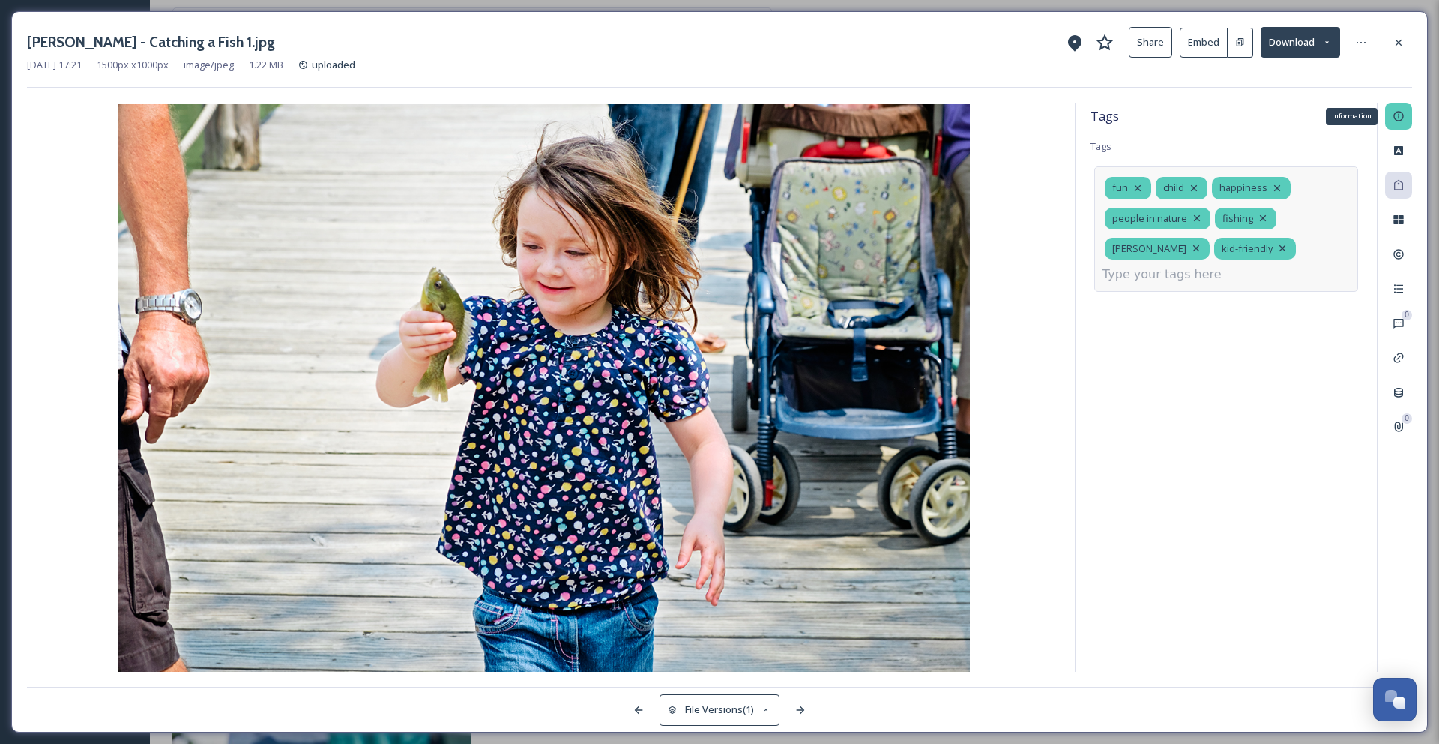
click at [1400, 124] on div "Information" at bounding box center [1398, 116] width 27 height 27
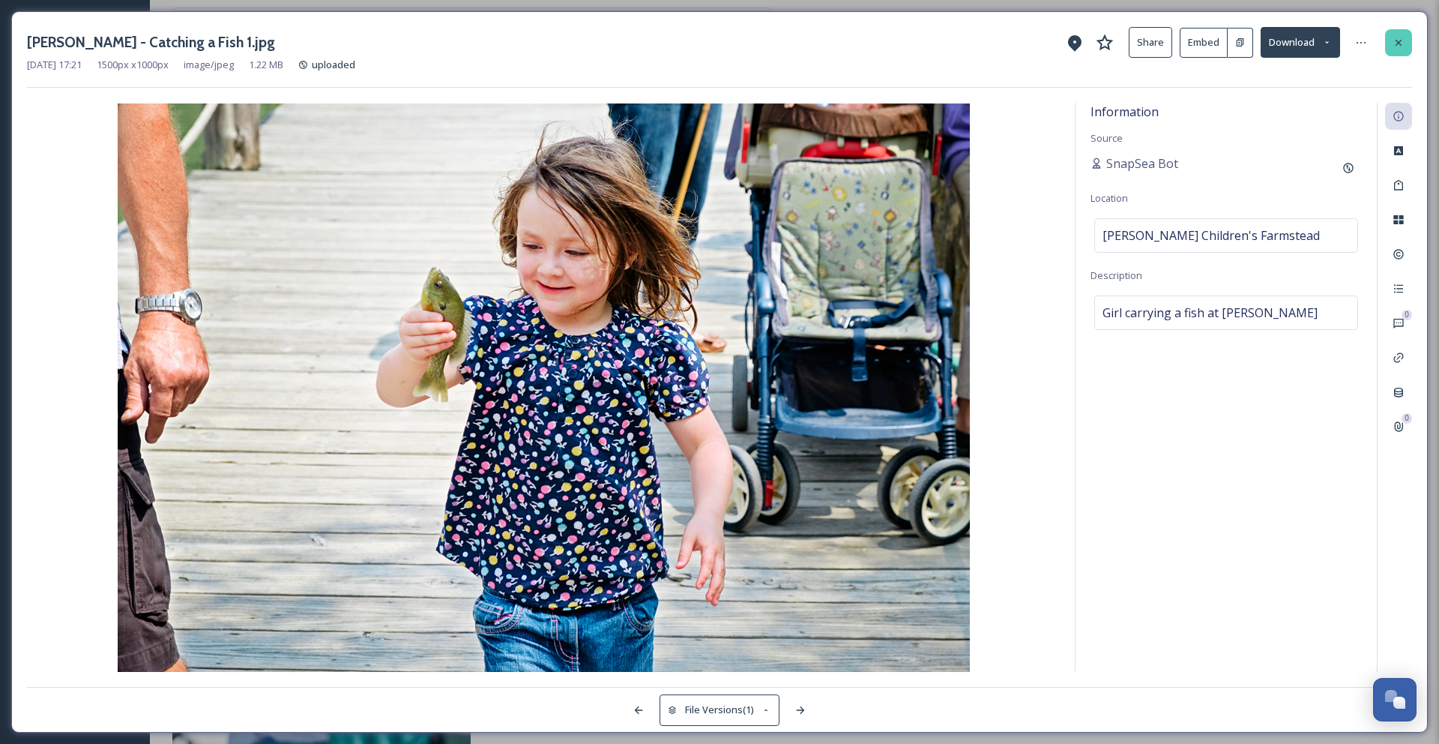
click at [1395, 41] on icon at bounding box center [1399, 43] width 12 height 12
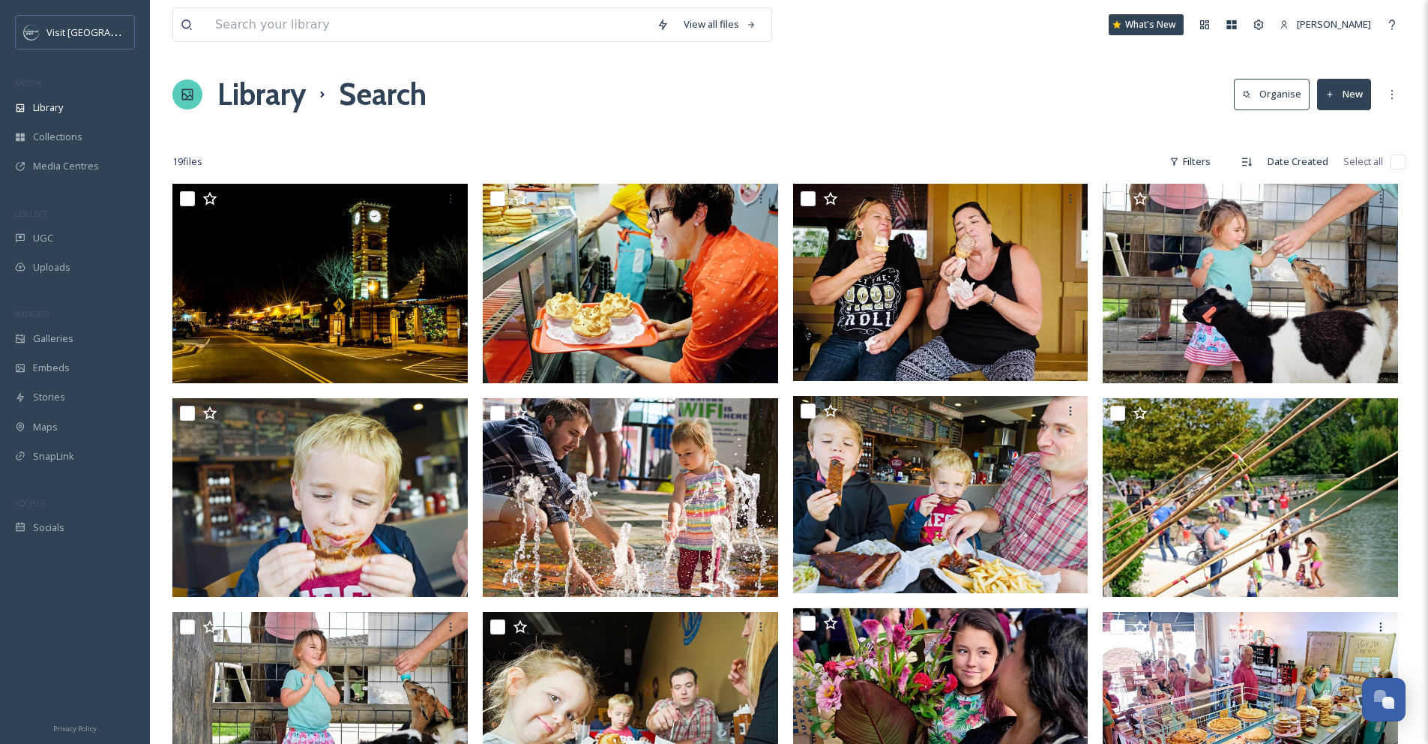
click at [921, 136] on div at bounding box center [788, 131] width 1233 height 15
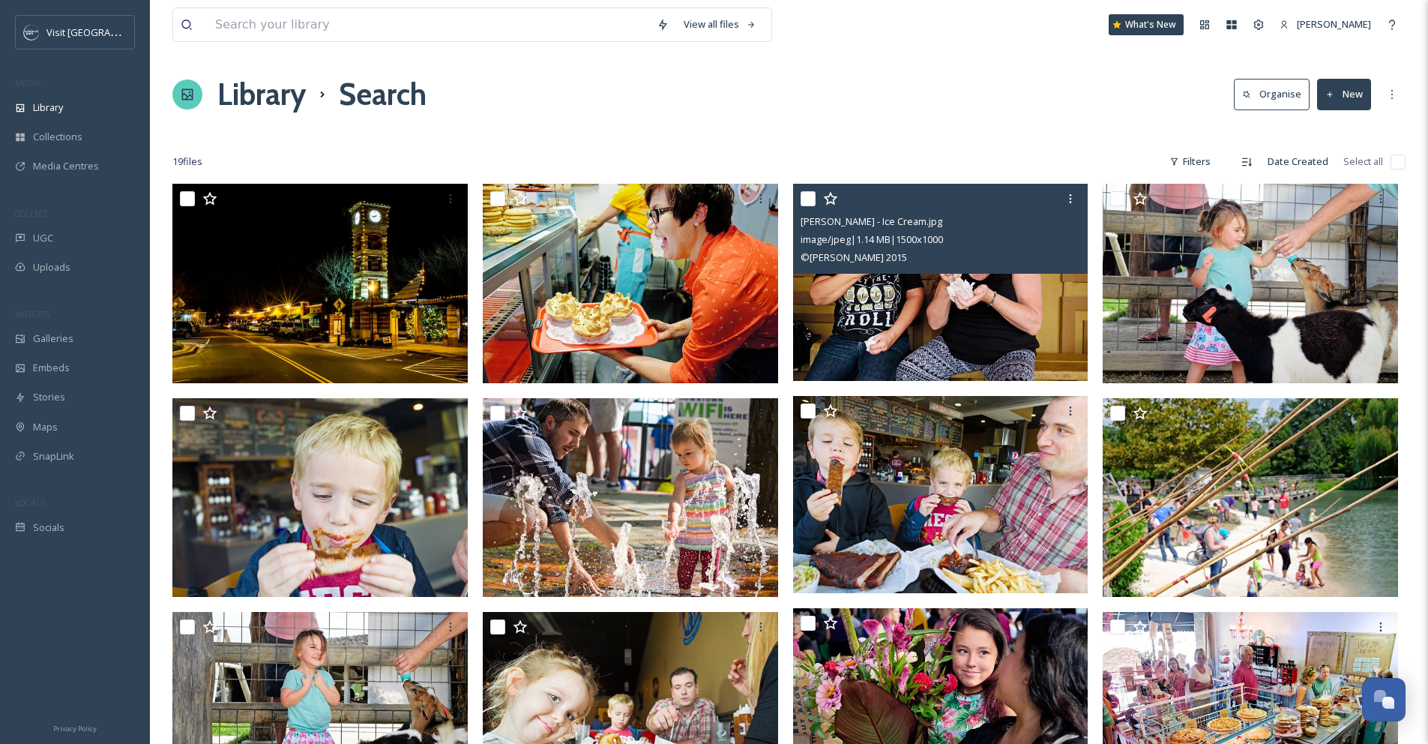
click at [810, 202] on input "checkbox" at bounding box center [808, 198] width 15 height 15
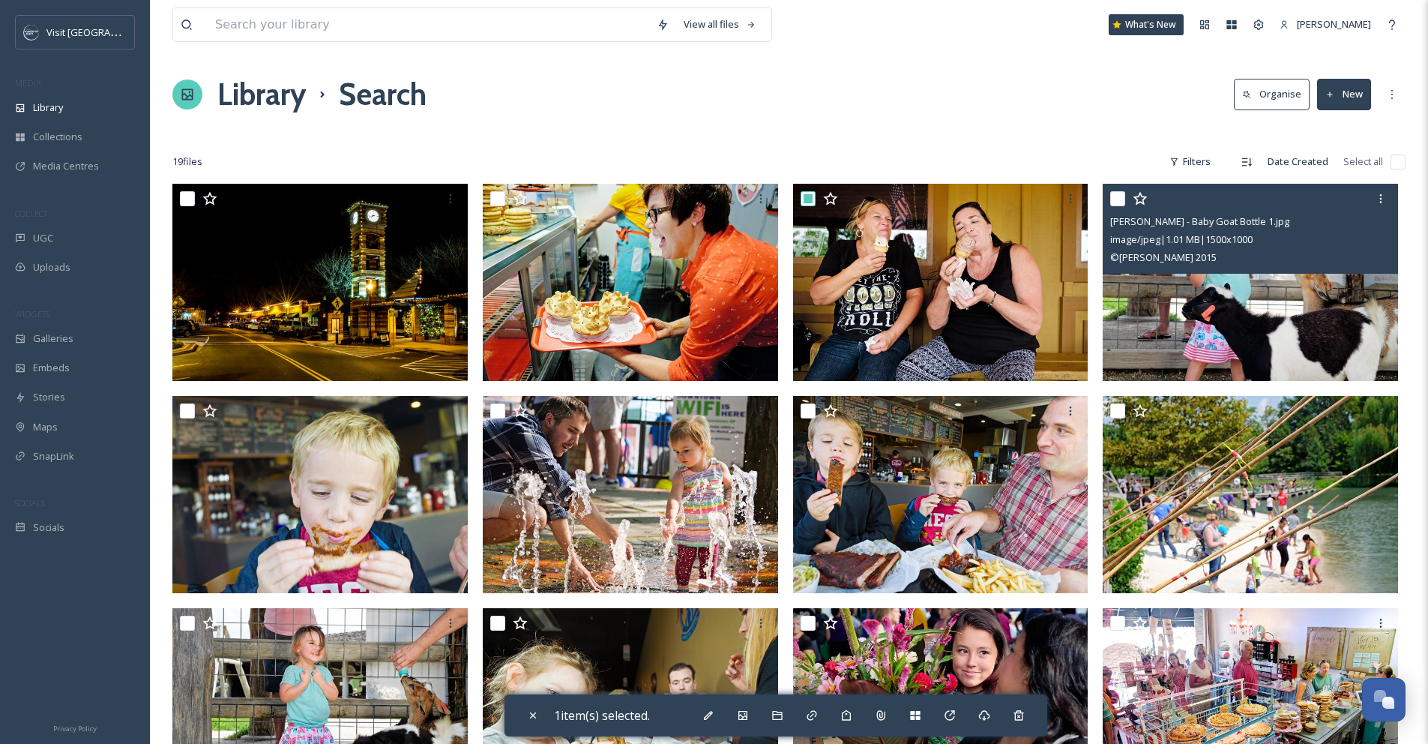
click at [1116, 200] on input "checkbox" at bounding box center [1117, 198] width 15 height 15
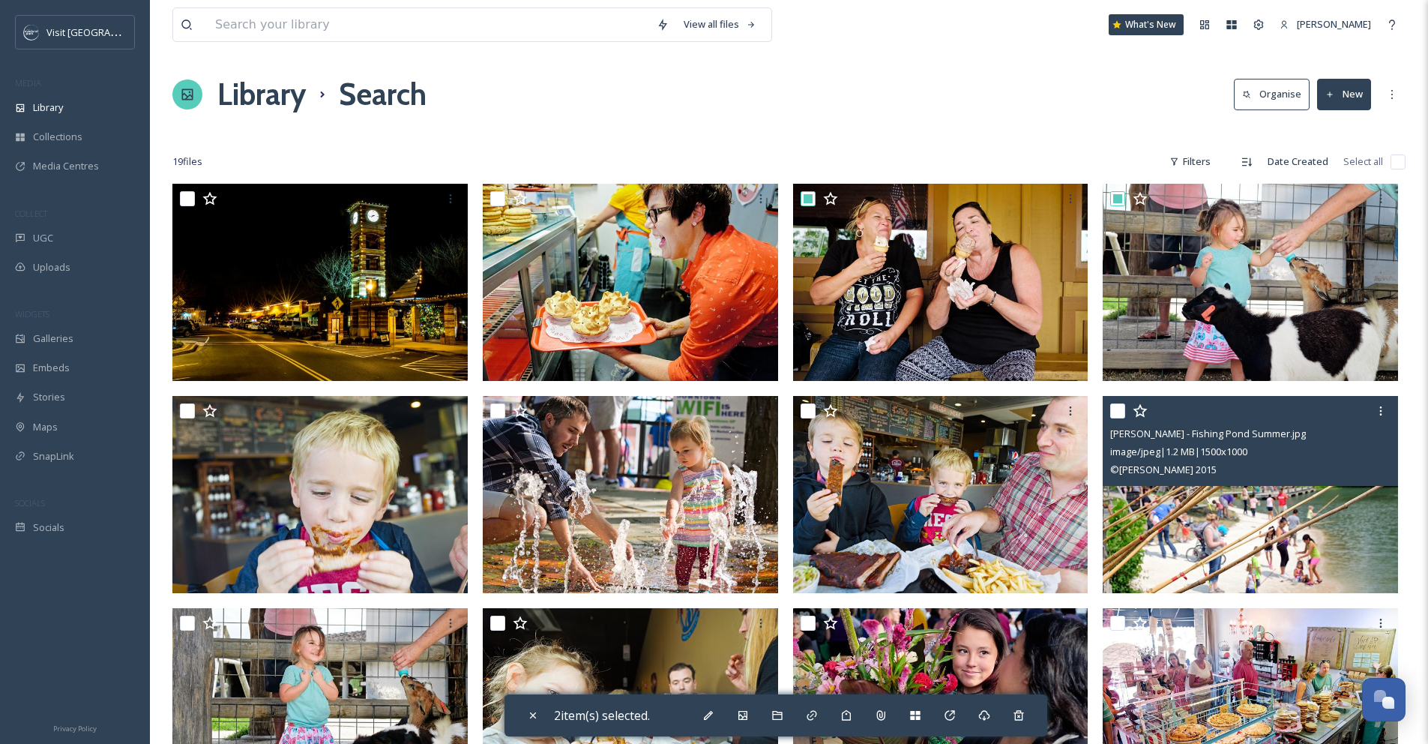
click at [1113, 409] on input "checkbox" at bounding box center [1117, 410] width 15 height 15
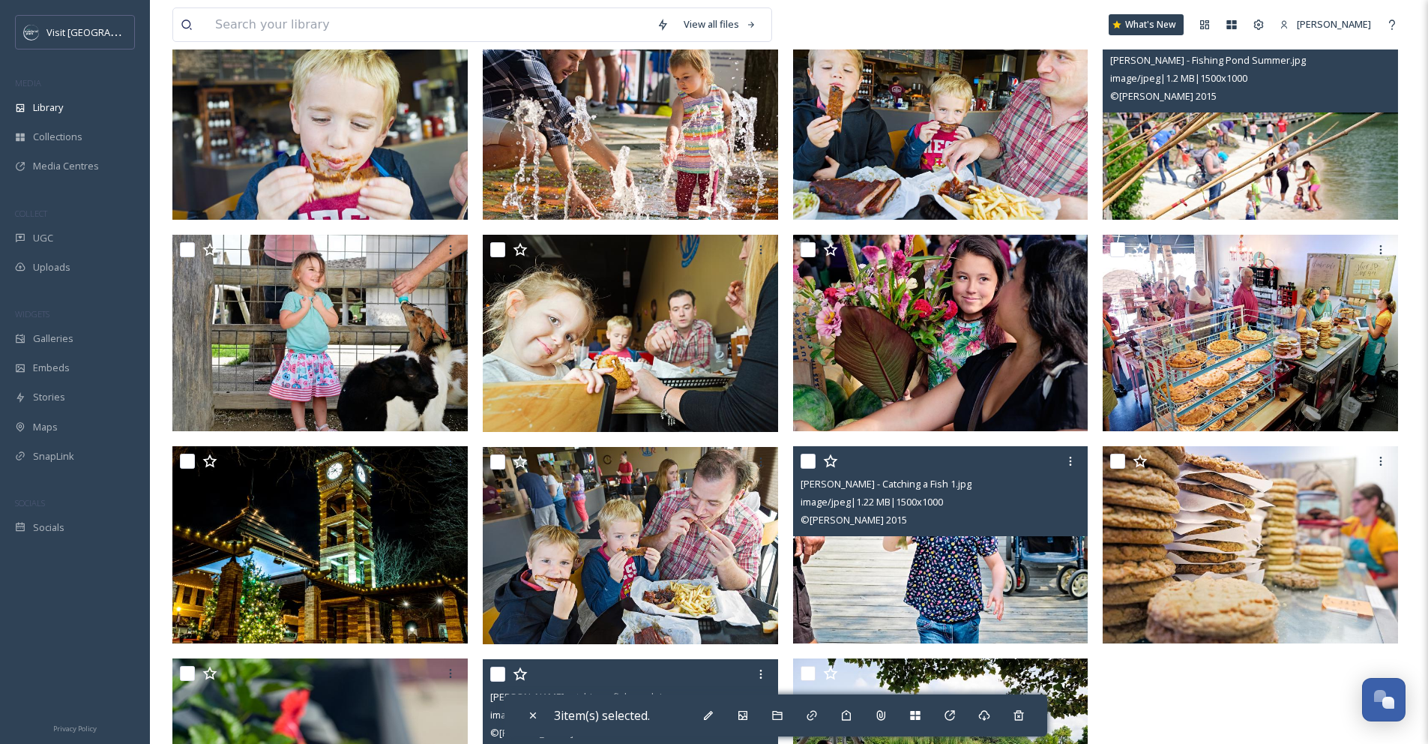
scroll to position [397, 0]
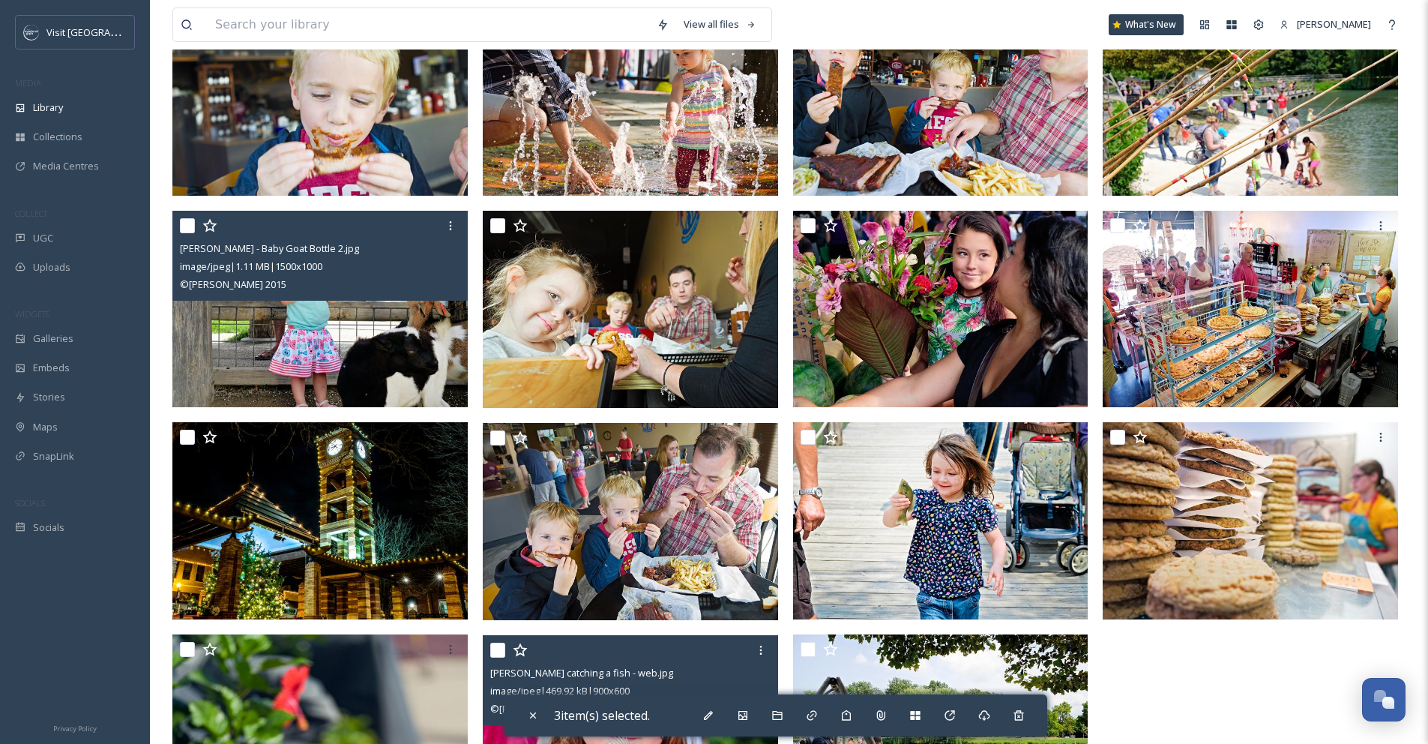
click at [187, 228] on input "checkbox" at bounding box center [187, 225] width 15 height 15
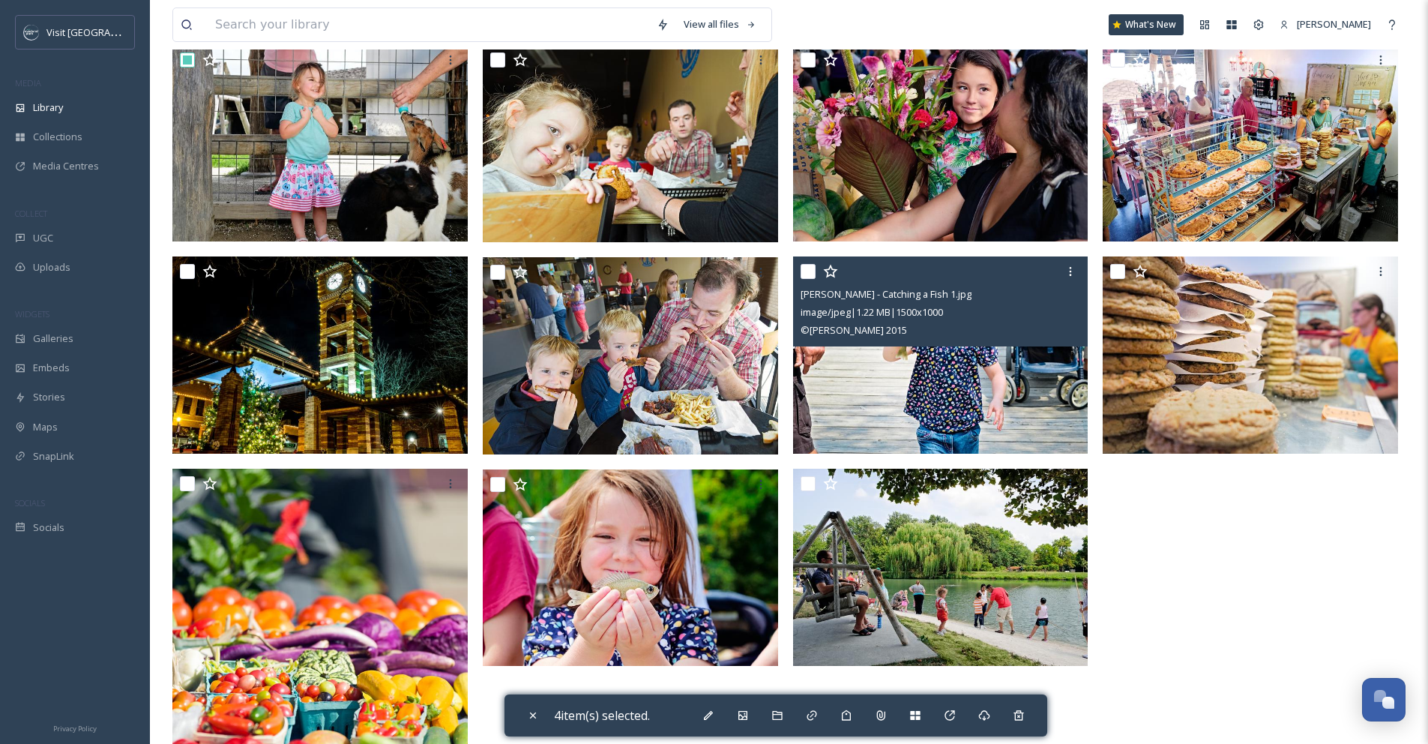
scroll to position [756, 0]
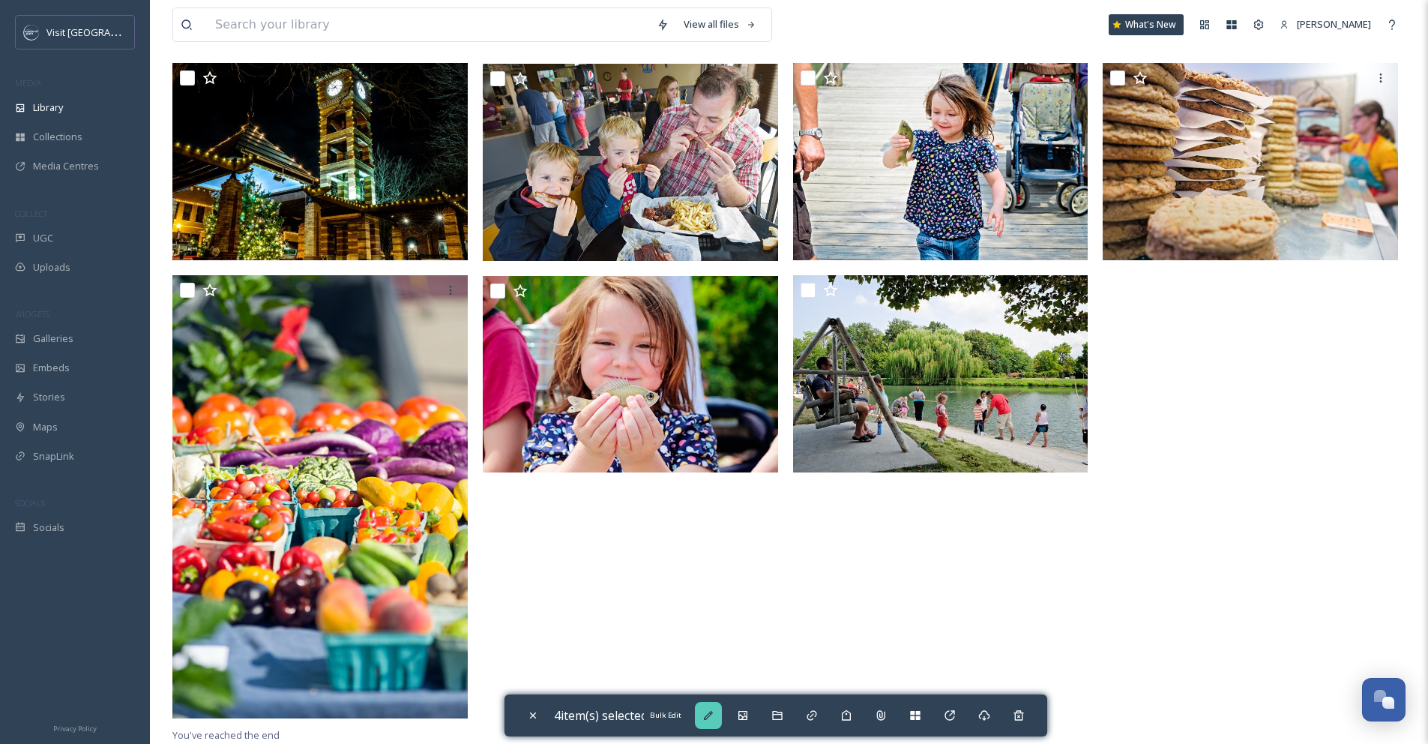
click at [711, 719] on icon at bounding box center [708, 715] width 12 height 12
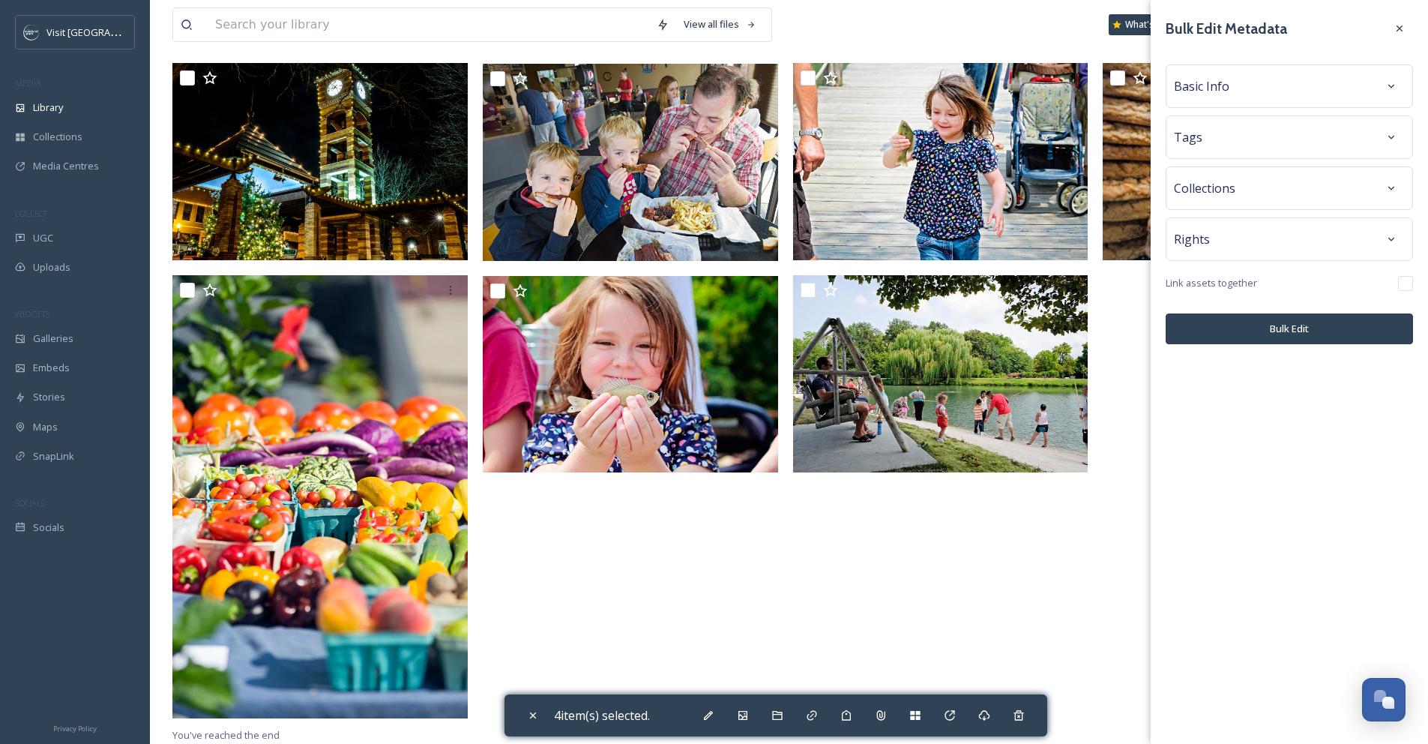
click at [1303, 147] on div "Tags" at bounding box center [1289, 137] width 231 height 27
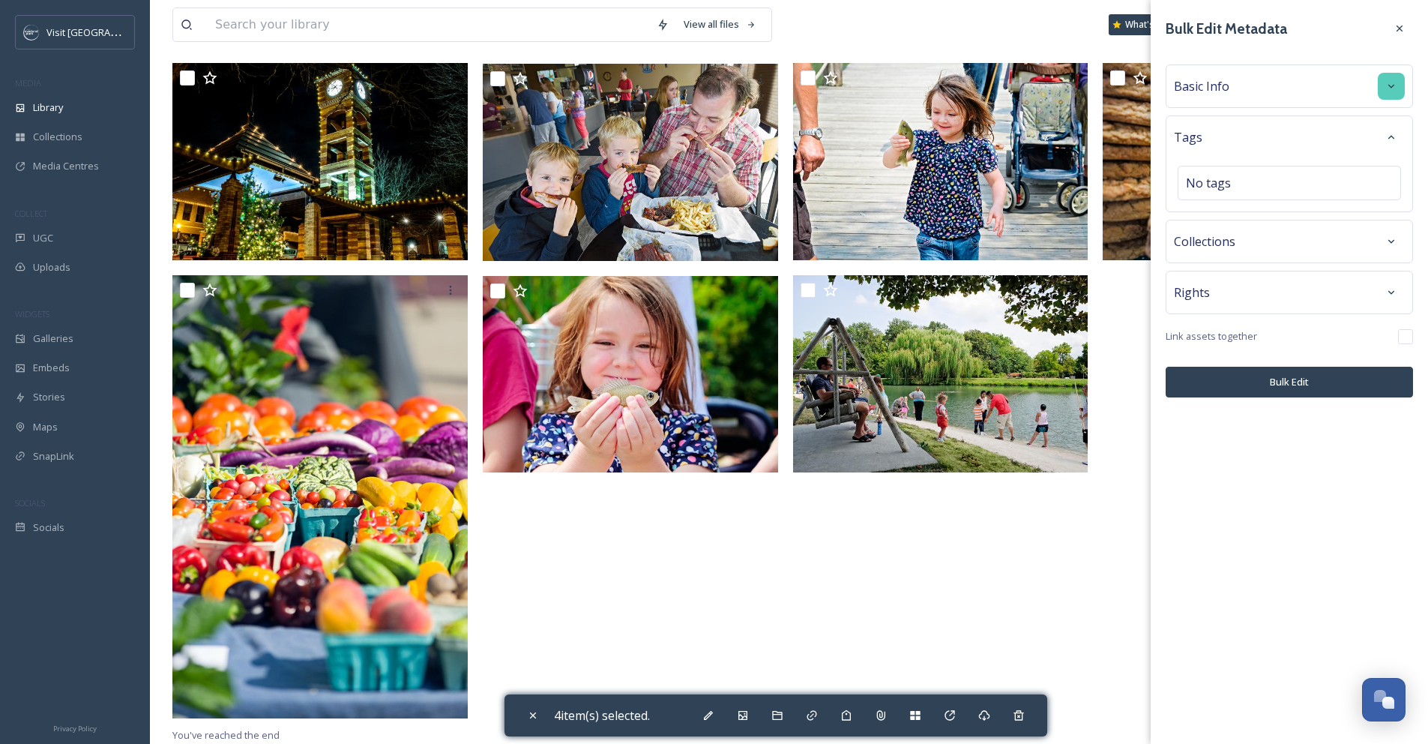
click at [1391, 91] on icon at bounding box center [1391, 86] width 12 height 12
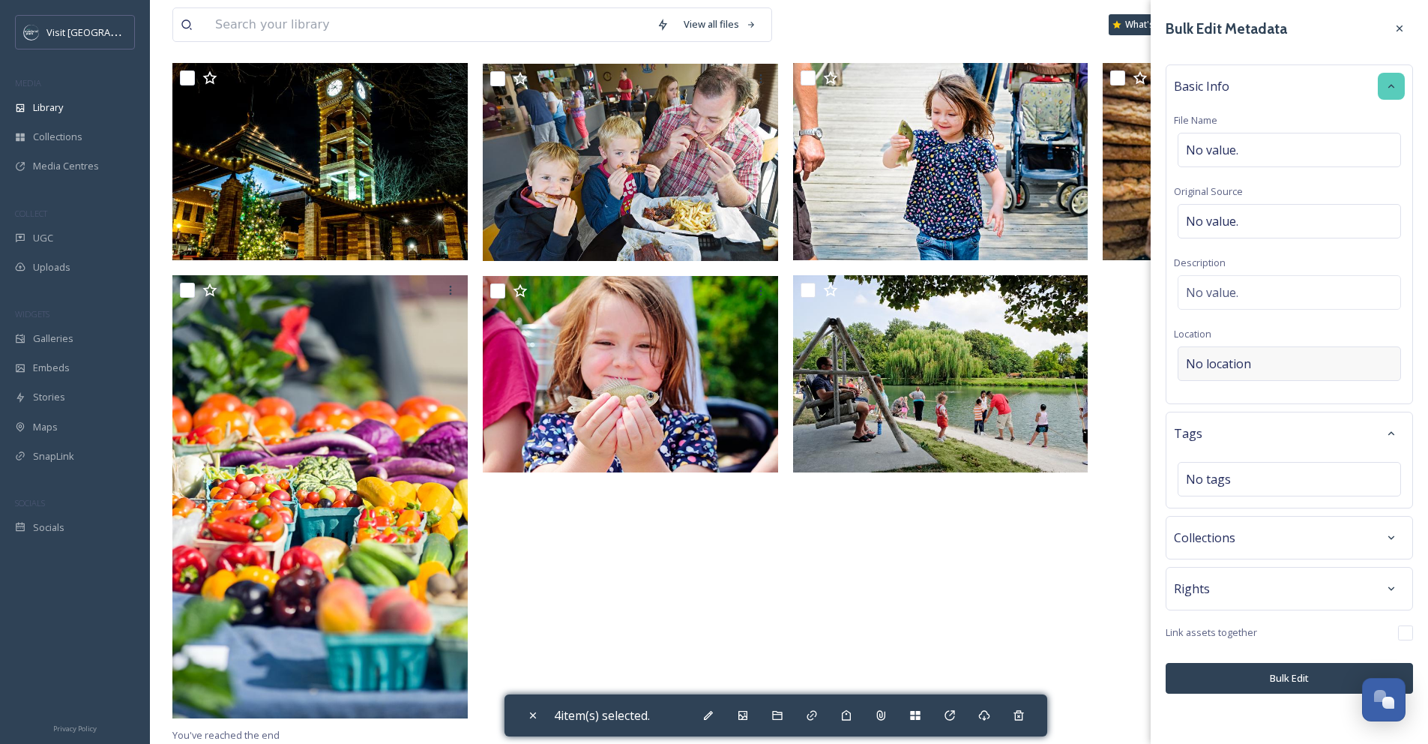
click at [1282, 364] on div "No location" at bounding box center [1289, 363] width 223 height 34
click at [1282, 364] on input at bounding box center [1289, 363] width 222 height 33
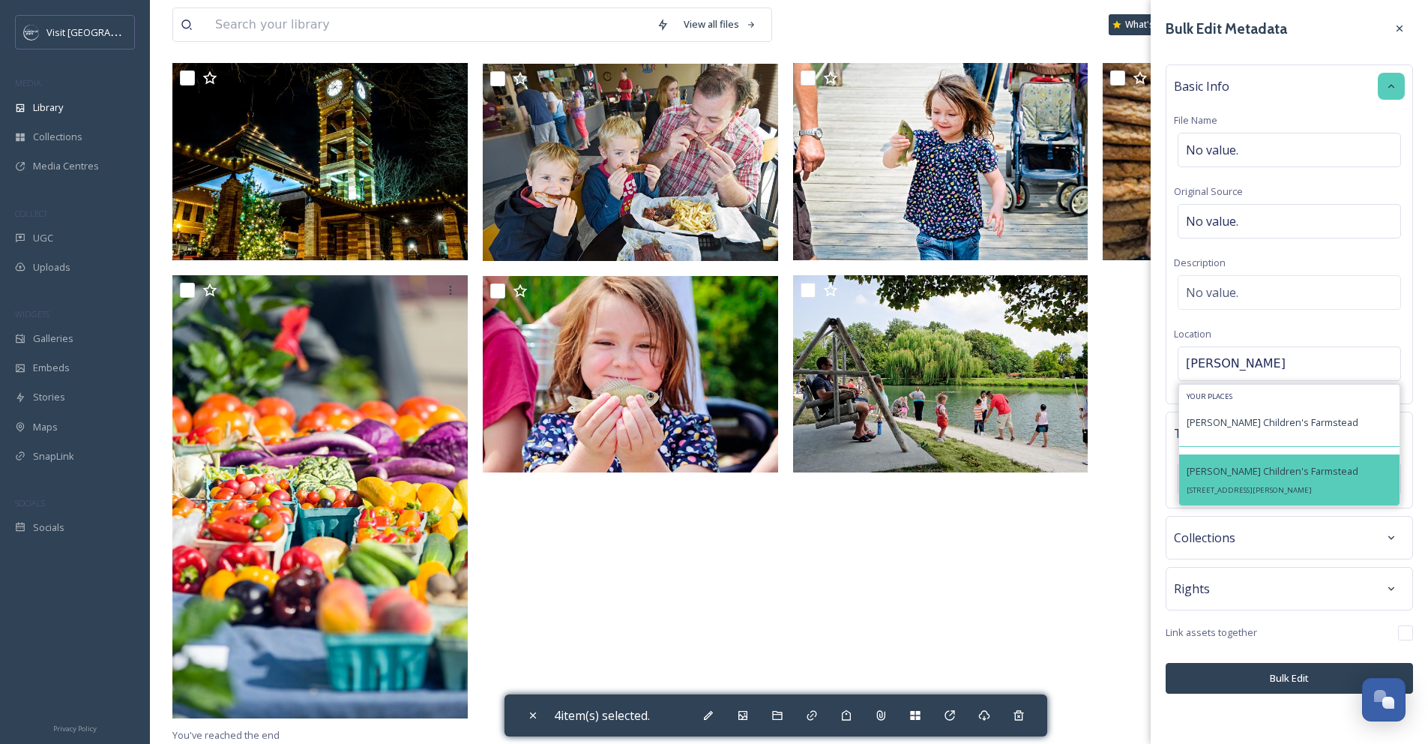
click at [1299, 473] on span "Deanna Rose Children's Farmstead" at bounding box center [1273, 470] width 172 height 13
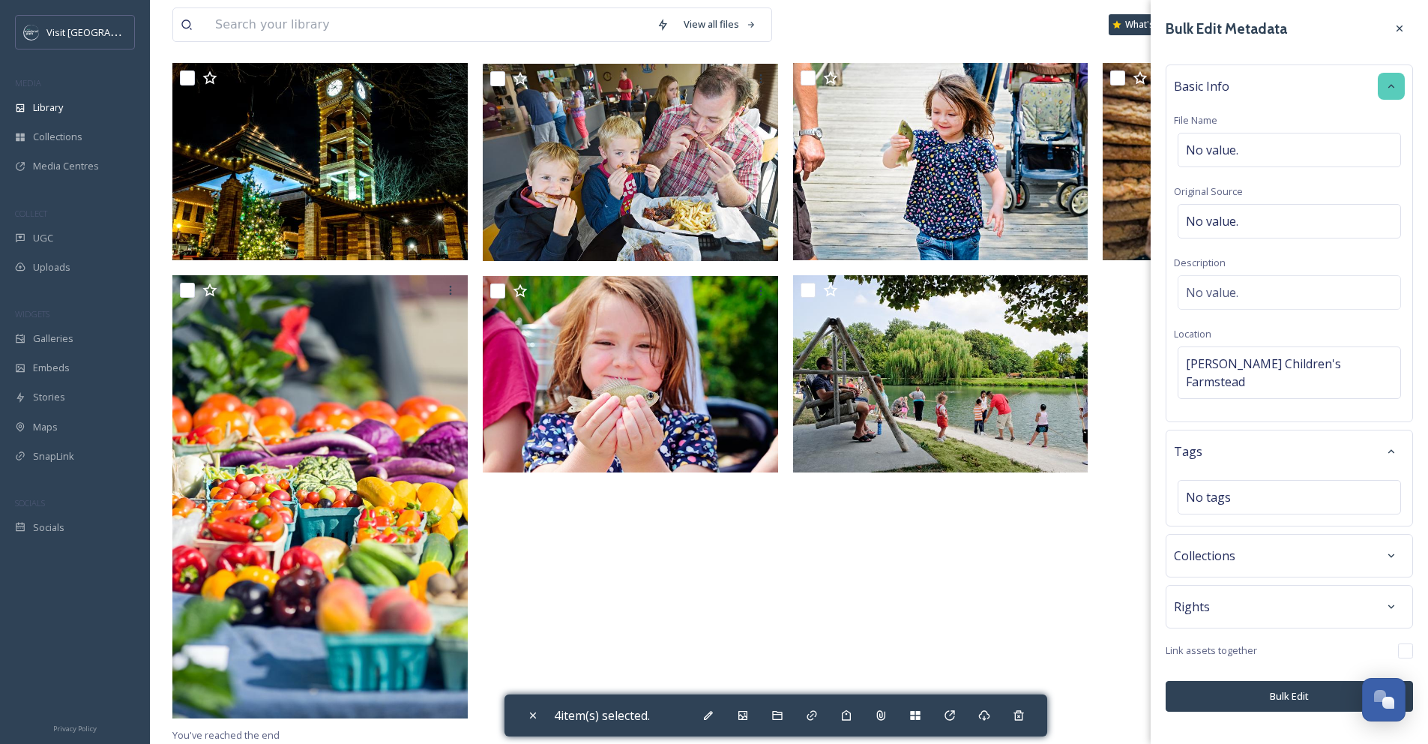
click at [1289, 681] on button "Bulk Edit" at bounding box center [1289, 696] width 247 height 31
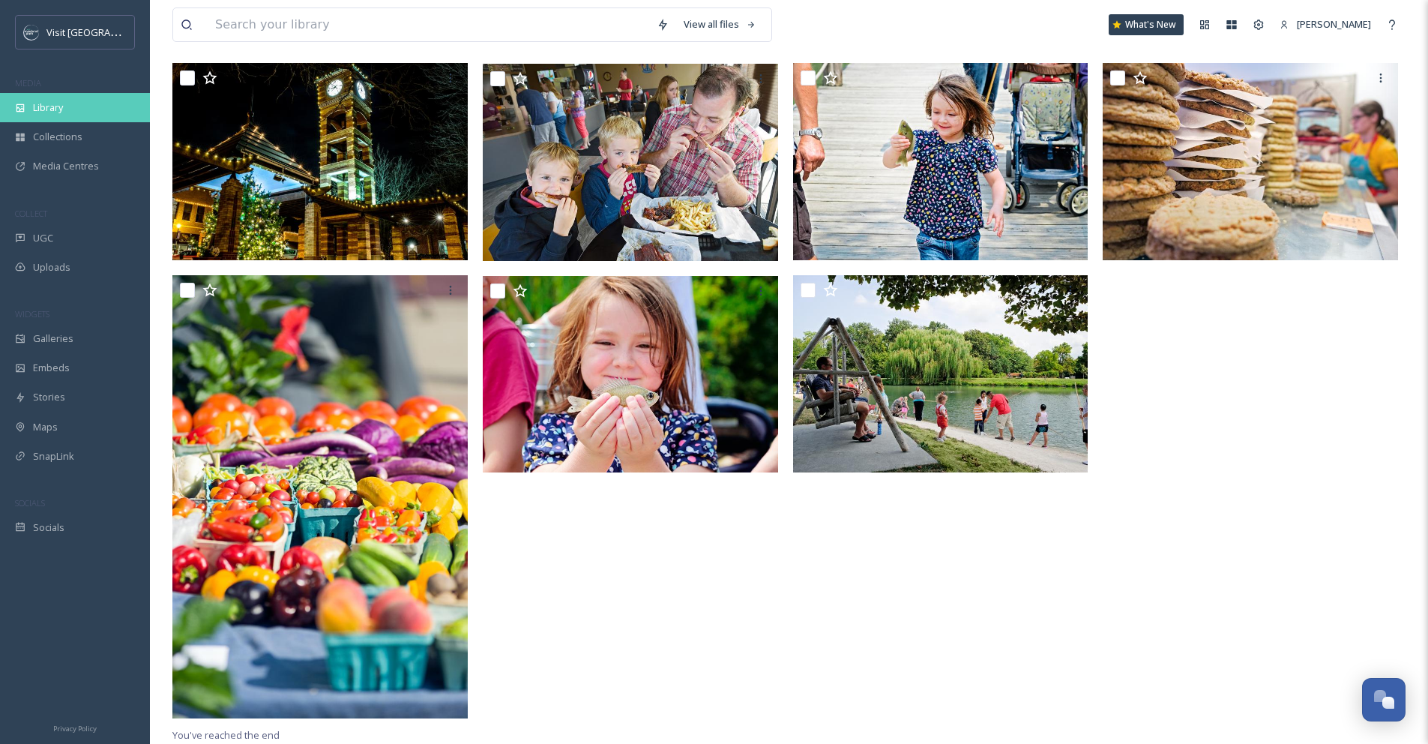
click at [60, 113] on span "Library" at bounding box center [48, 107] width 30 height 14
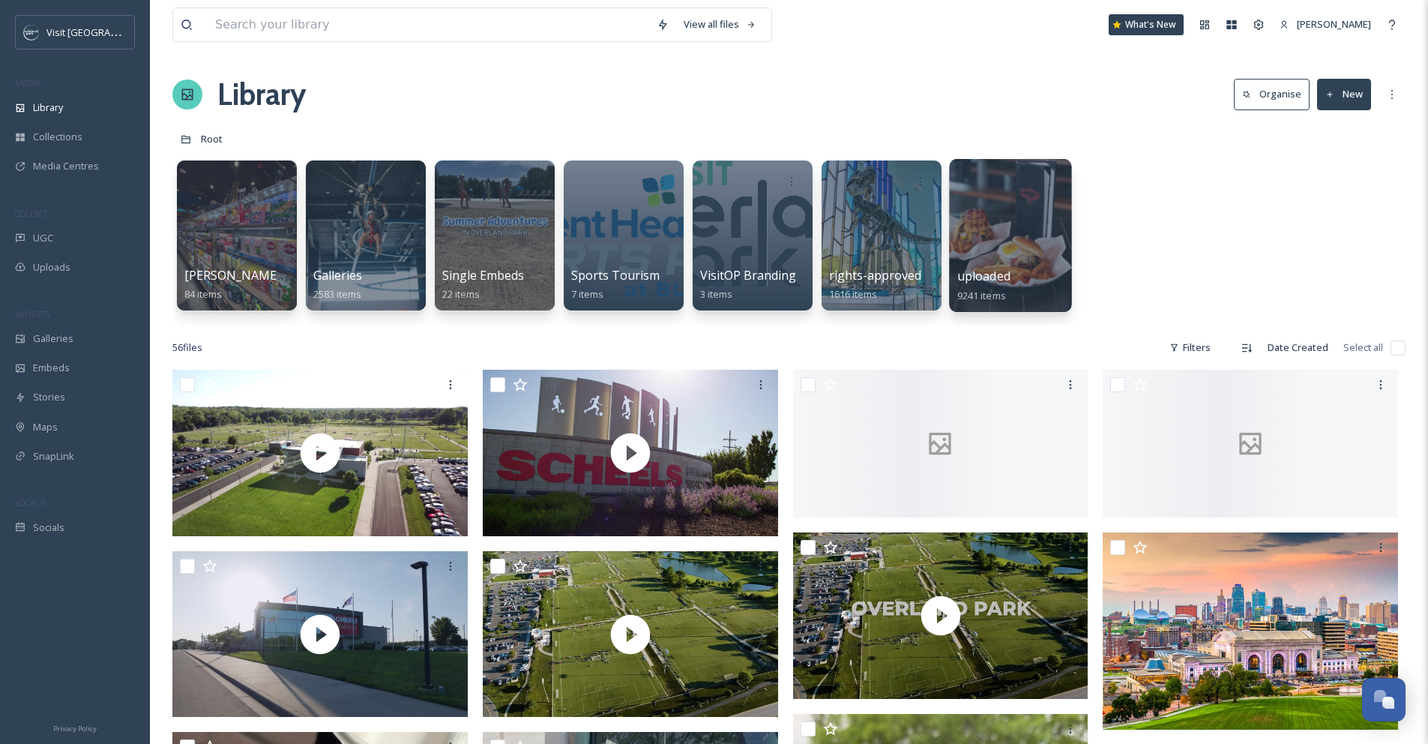
click at [1017, 223] on div at bounding box center [1010, 235] width 122 height 153
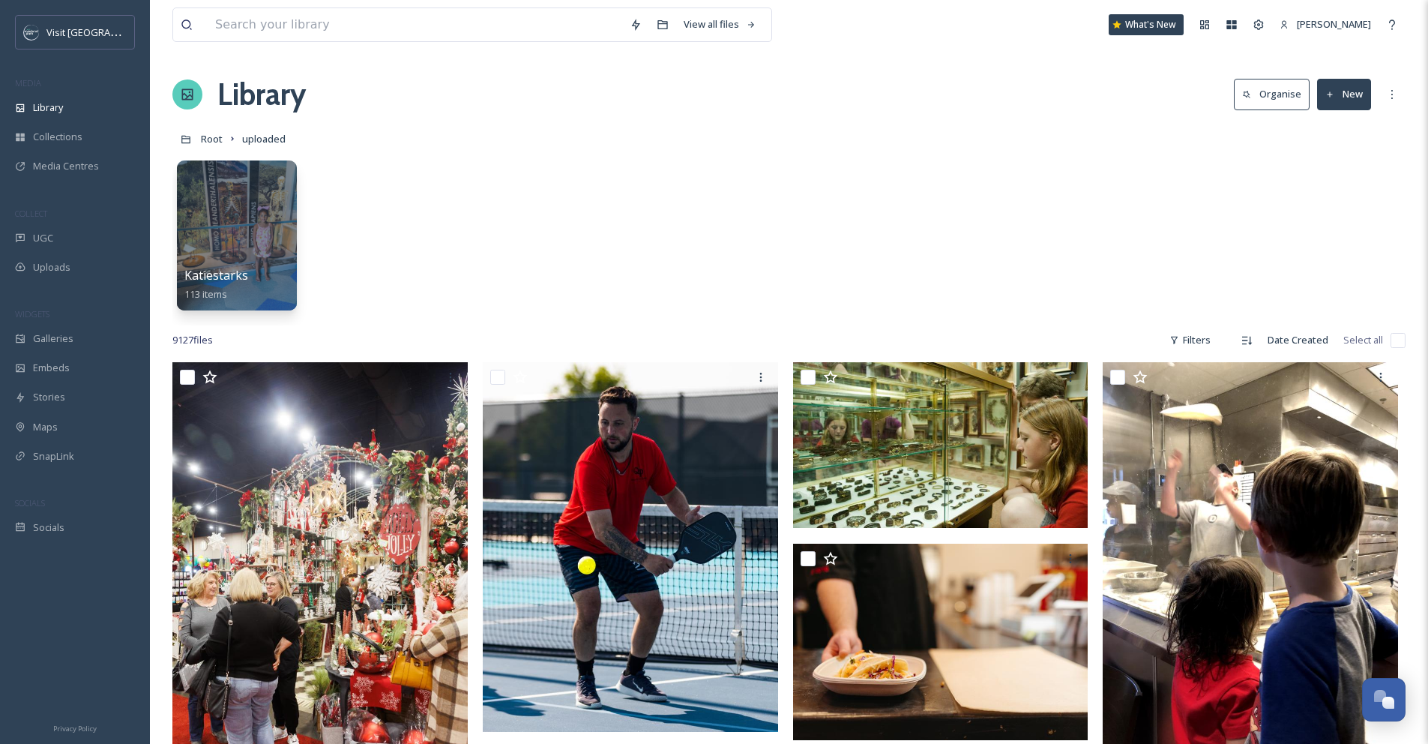
click at [1255, 82] on button "Organise" at bounding box center [1272, 94] width 76 height 31
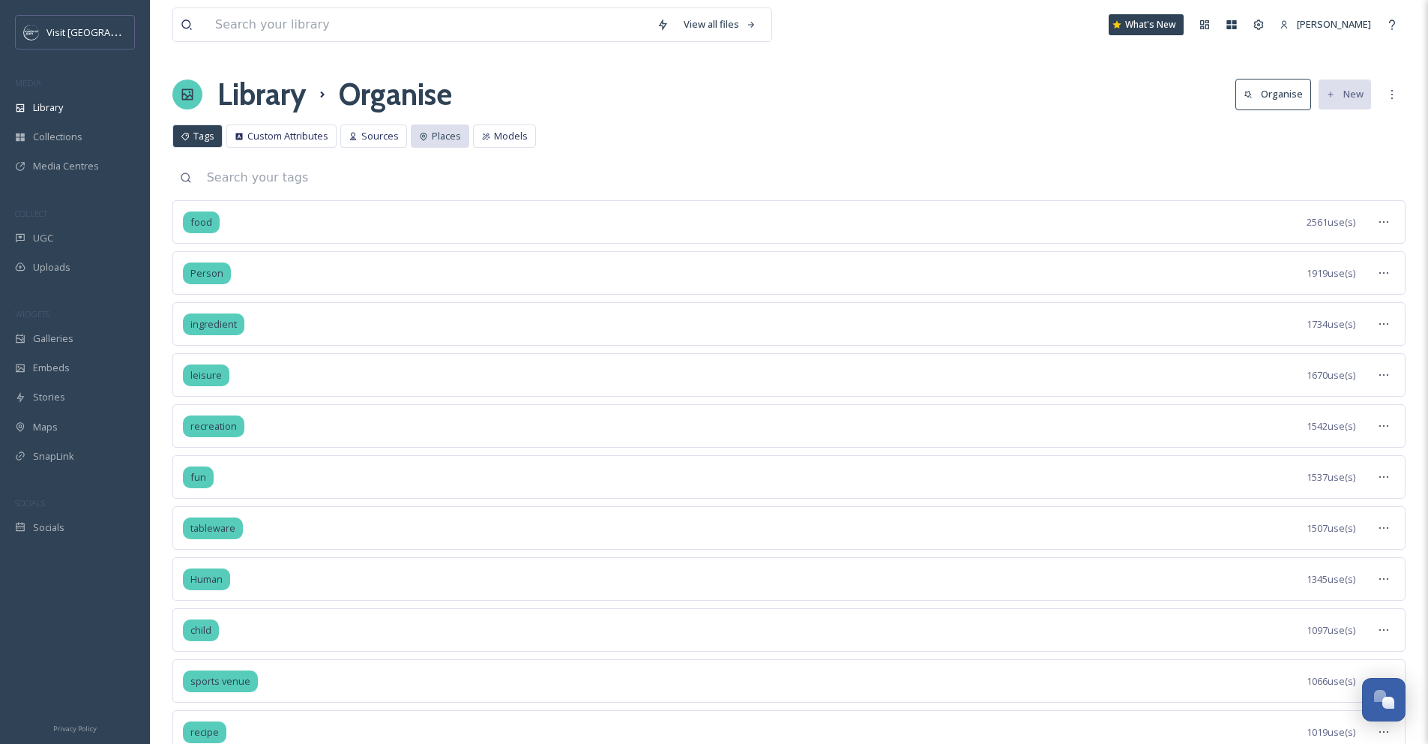
click at [433, 133] on span "Places" at bounding box center [446, 136] width 29 height 14
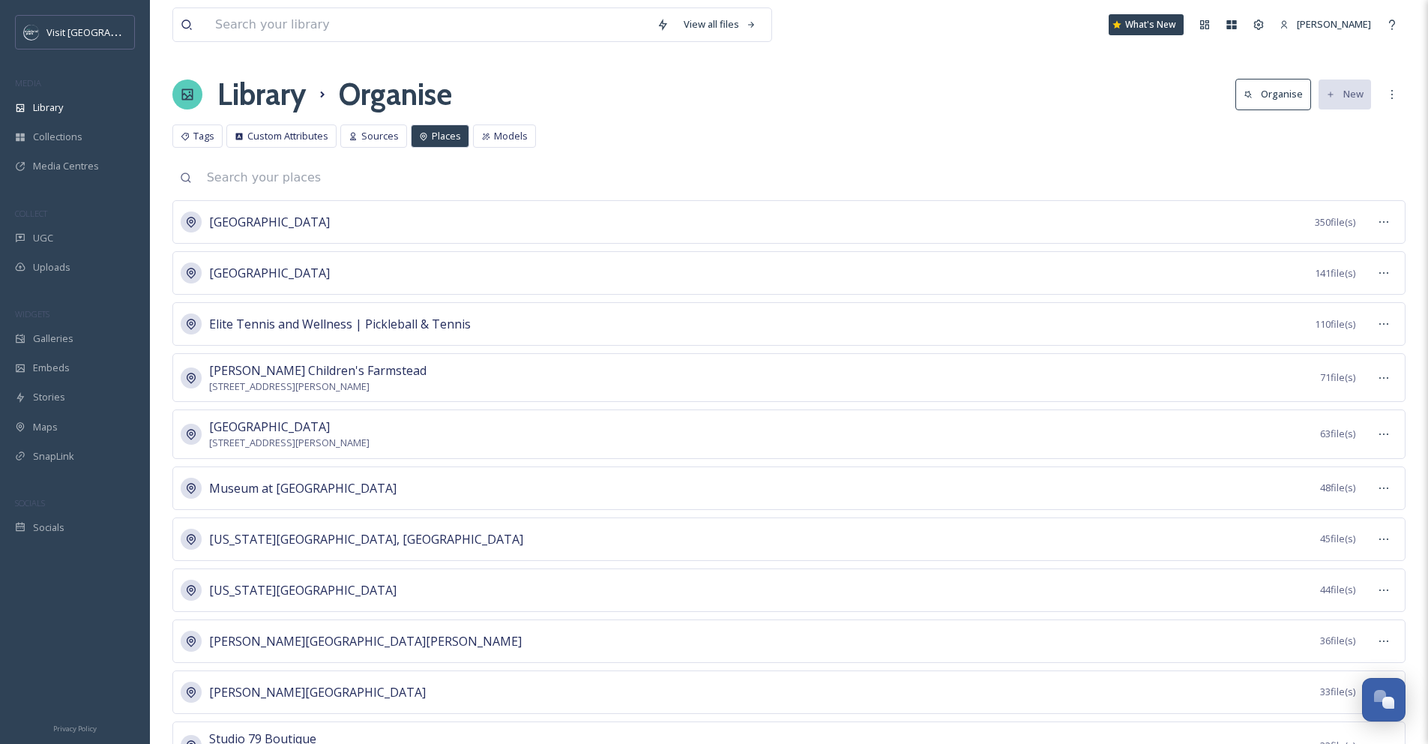
click at [494, 181] on input at bounding box center [802, 177] width 1206 height 33
click at [204, 130] on span "Tags" at bounding box center [203, 136] width 21 height 14
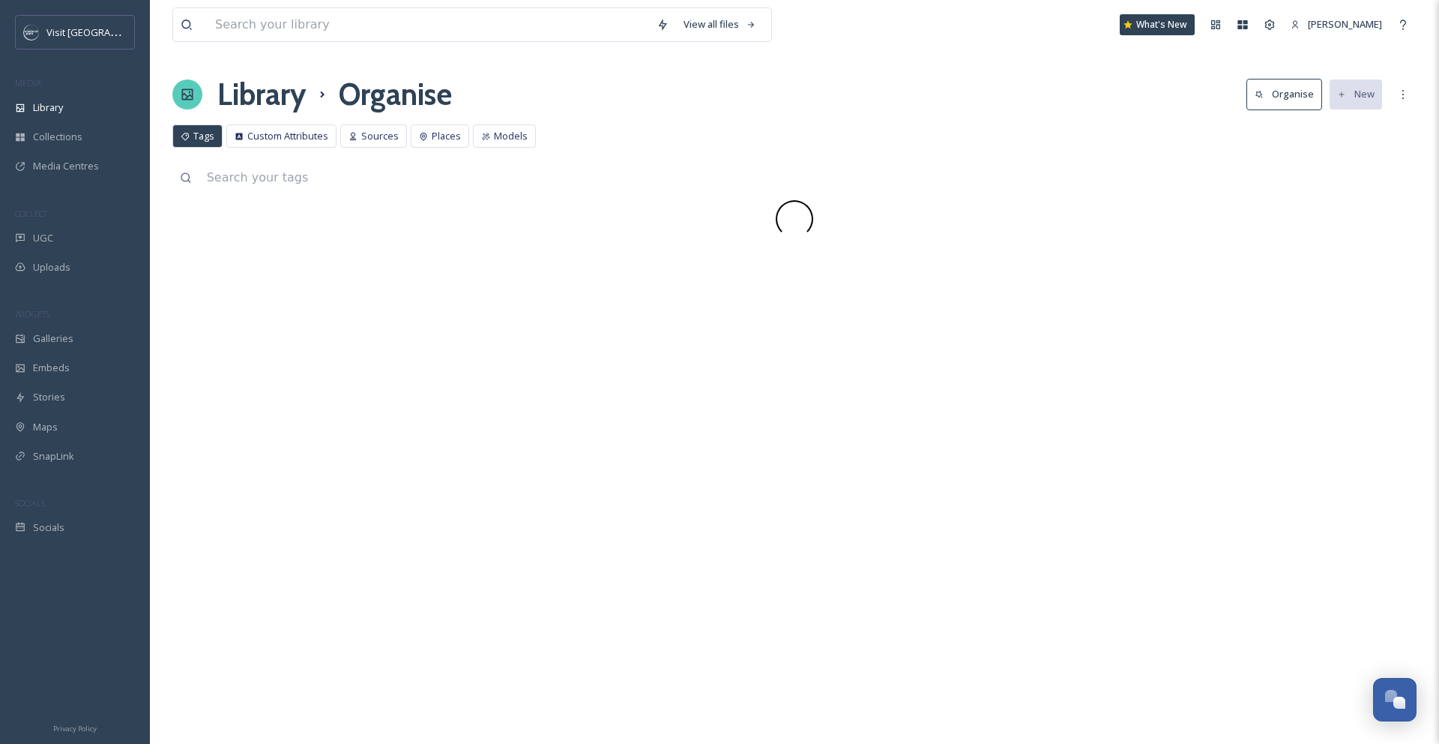
click at [285, 179] on input at bounding box center [807, 177] width 1217 height 33
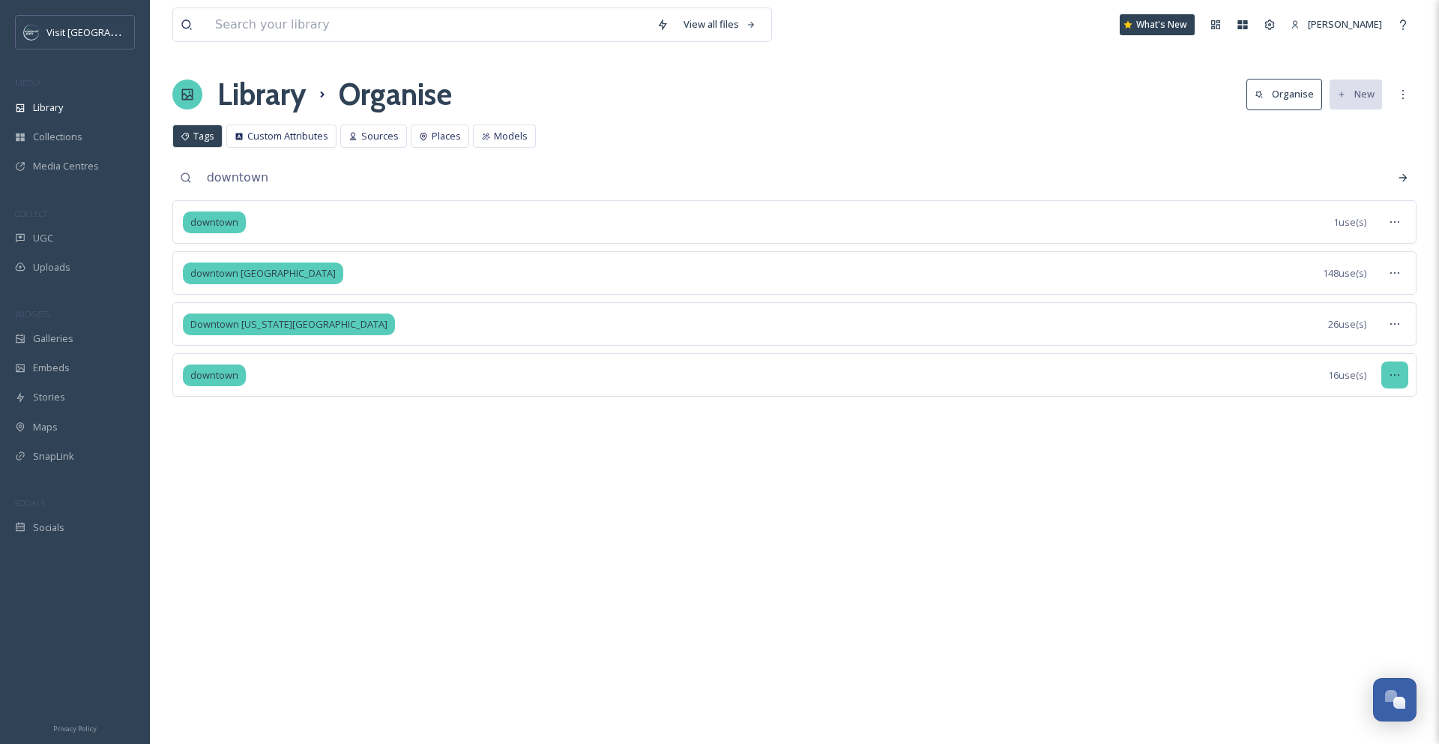
click at [1396, 375] on icon at bounding box center [1395, 375] width 12 height 12
click at [1387, 406] on span "View Tagged Files" at bounding box center [1360, 407] width 79 height 14
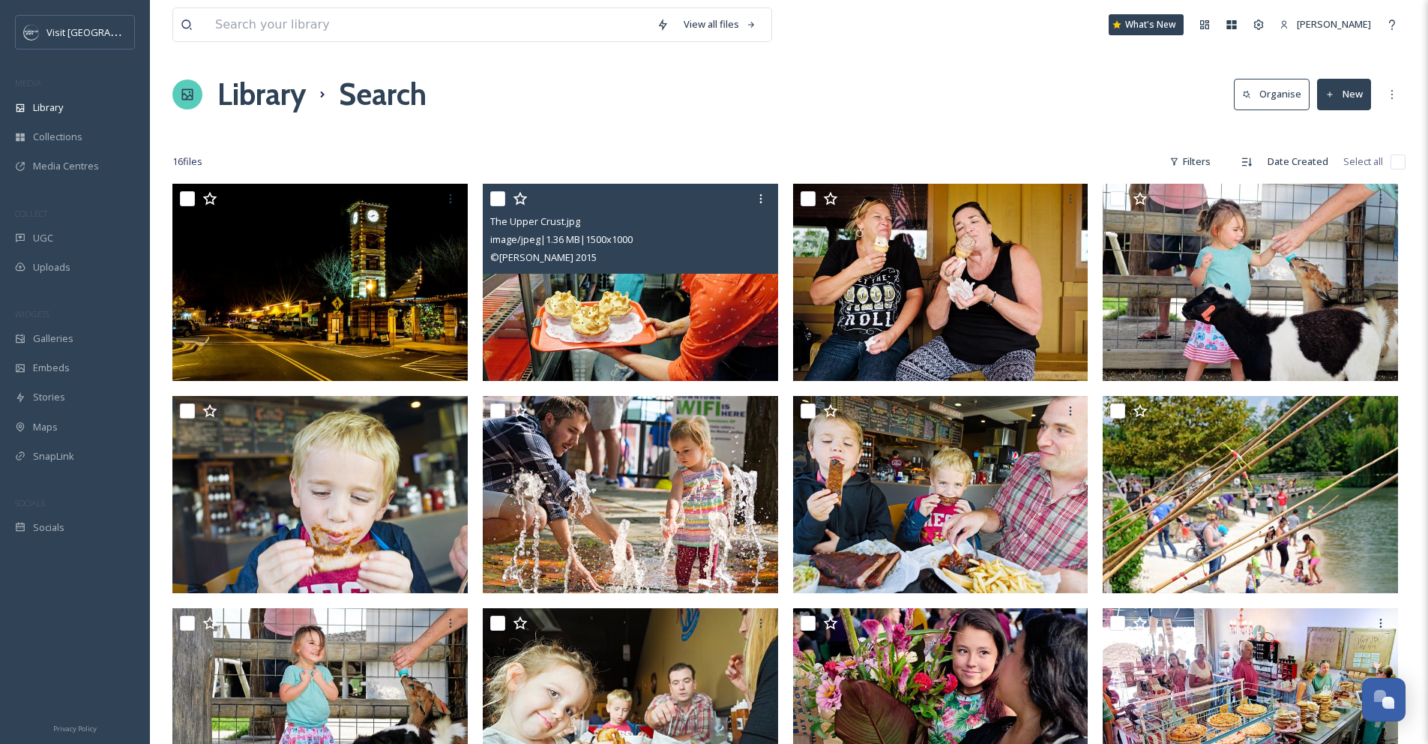
click at [642, 320] on img at bounding box center [630, 282] width 295 height 197
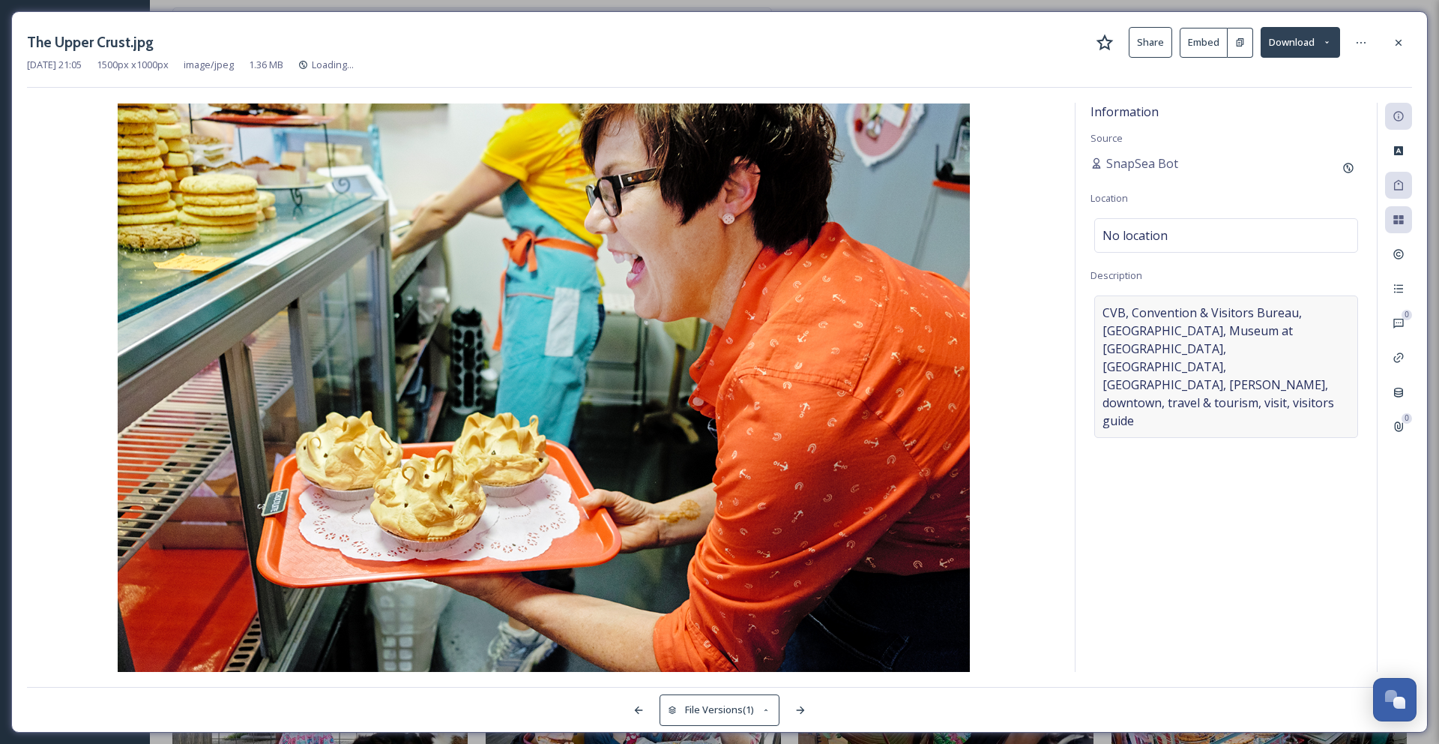
click at [1313, 370] on span "CVB, Convention & Visitors Bureau, Farmers Market, Museum at PrairieFire, Overl…" at bounding box center [1226, 367] width 247 height 126
drag, startPoint x: 1296, startPoint y: 365, endPoint x: 1062, endPoint y: 307, distance: 240.9
click at [1062, 307] on div "Information Source SnapSea Bot Location No location Description CVB, Convention…" at bounding box center [719, 387] width 1385 height 569
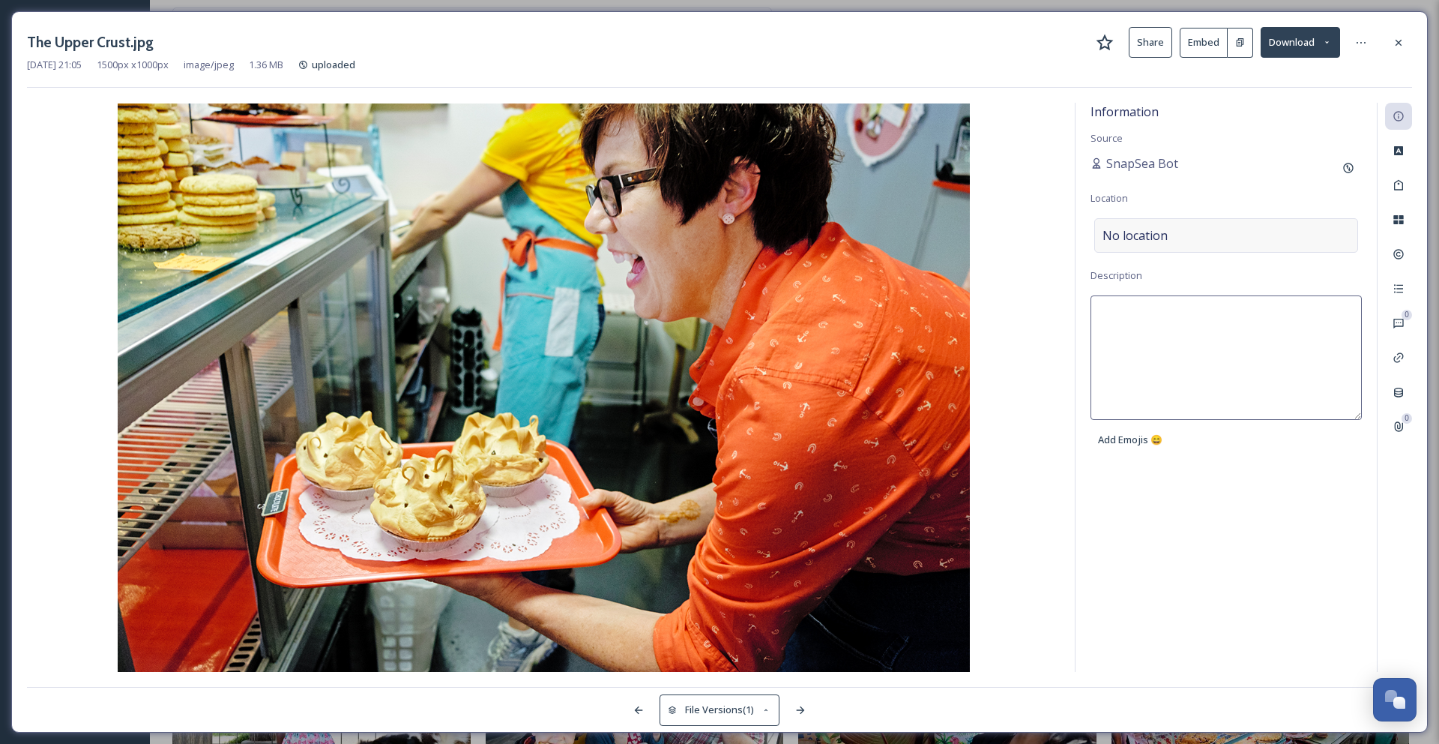
click at [1214, 234] on div "No location" at bounding box center [1226, 235] width 264 height 34
click at [1214, 234] on input at bounding box center [1226, 235] width 262 height 33
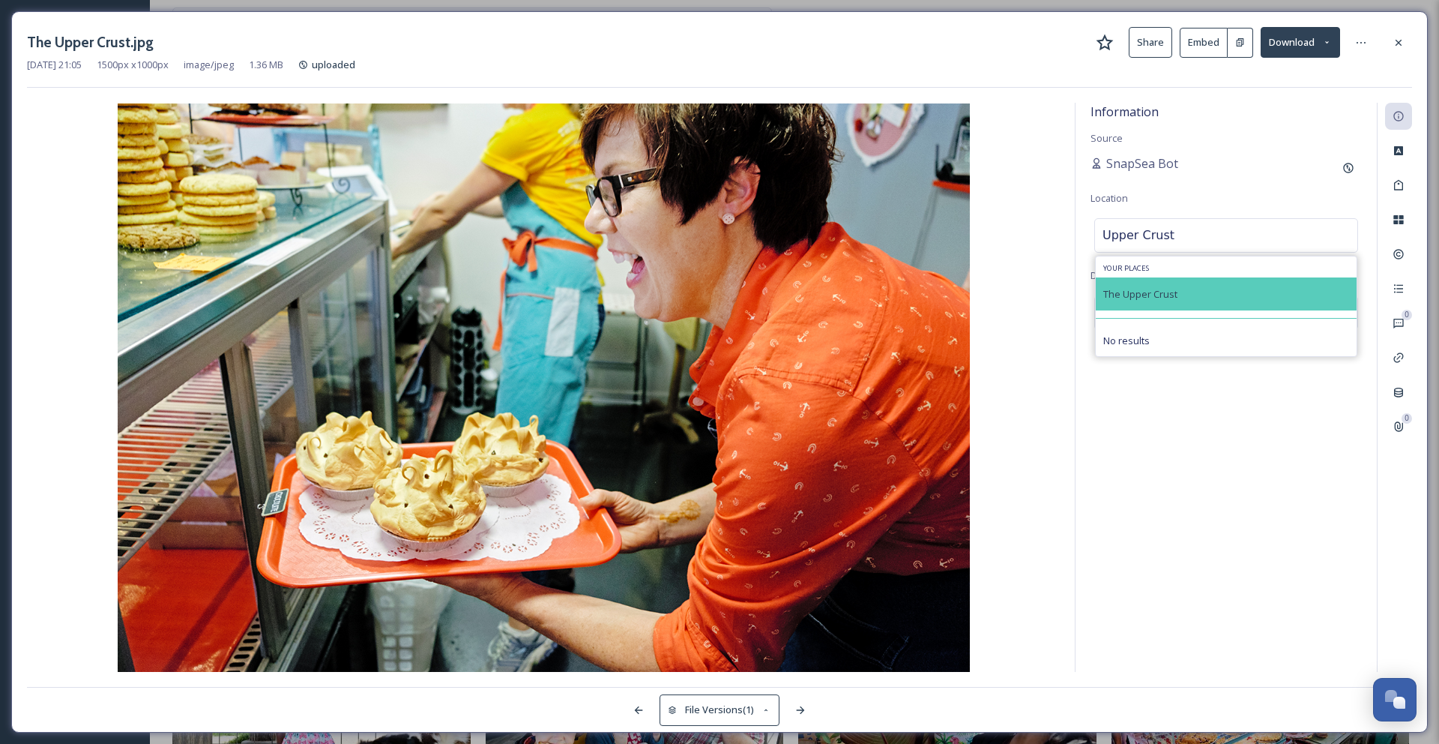
click at [1209, 297] on div "The Upper Crust" at bounding box center [1226, 293] width 261 height 33
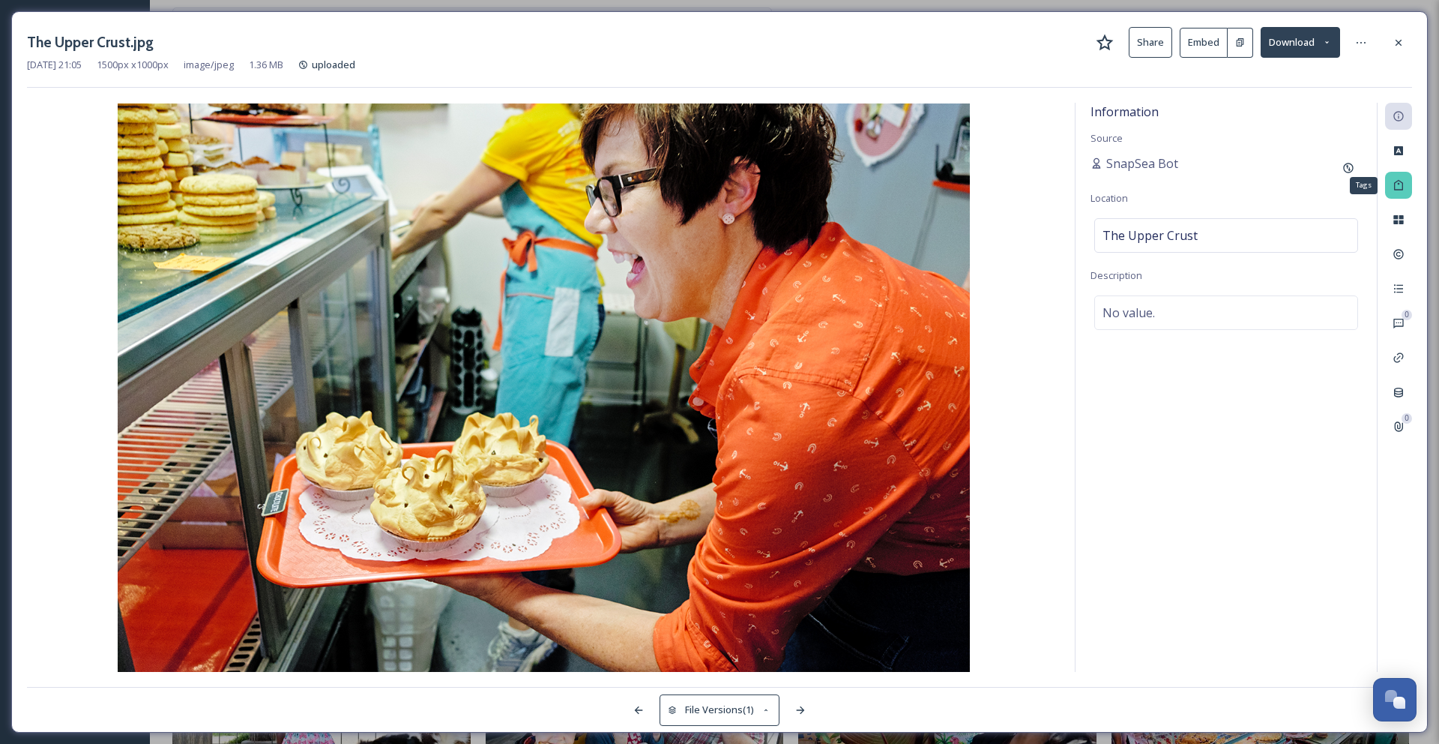
click at [1406, 192] on div "Tags" at bounding box center [1398, 185] width 27 height 27
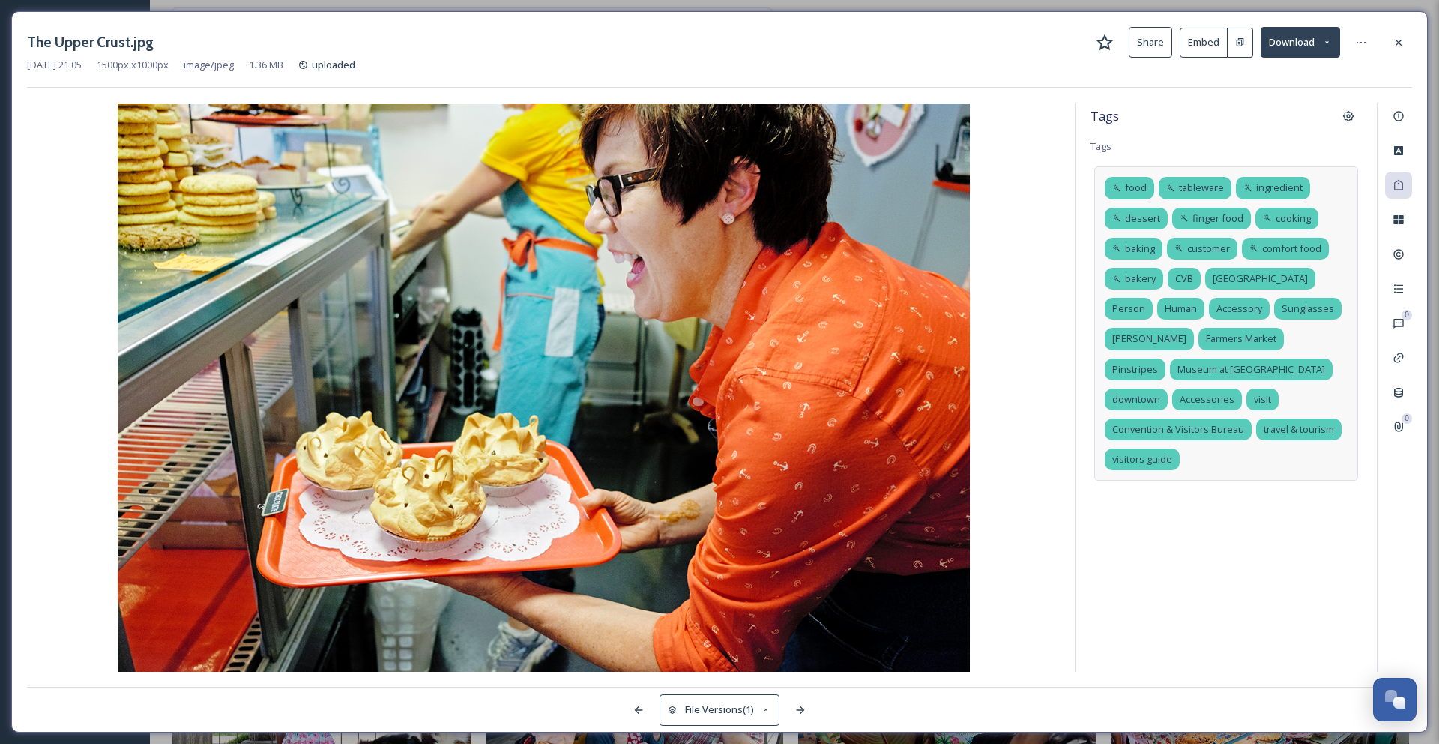
click at [1196, 462] on div "food tableware ingredient dessert finger food cooking baking customer comfort f…" at bounding box center [1226, 323] width 264 height 314
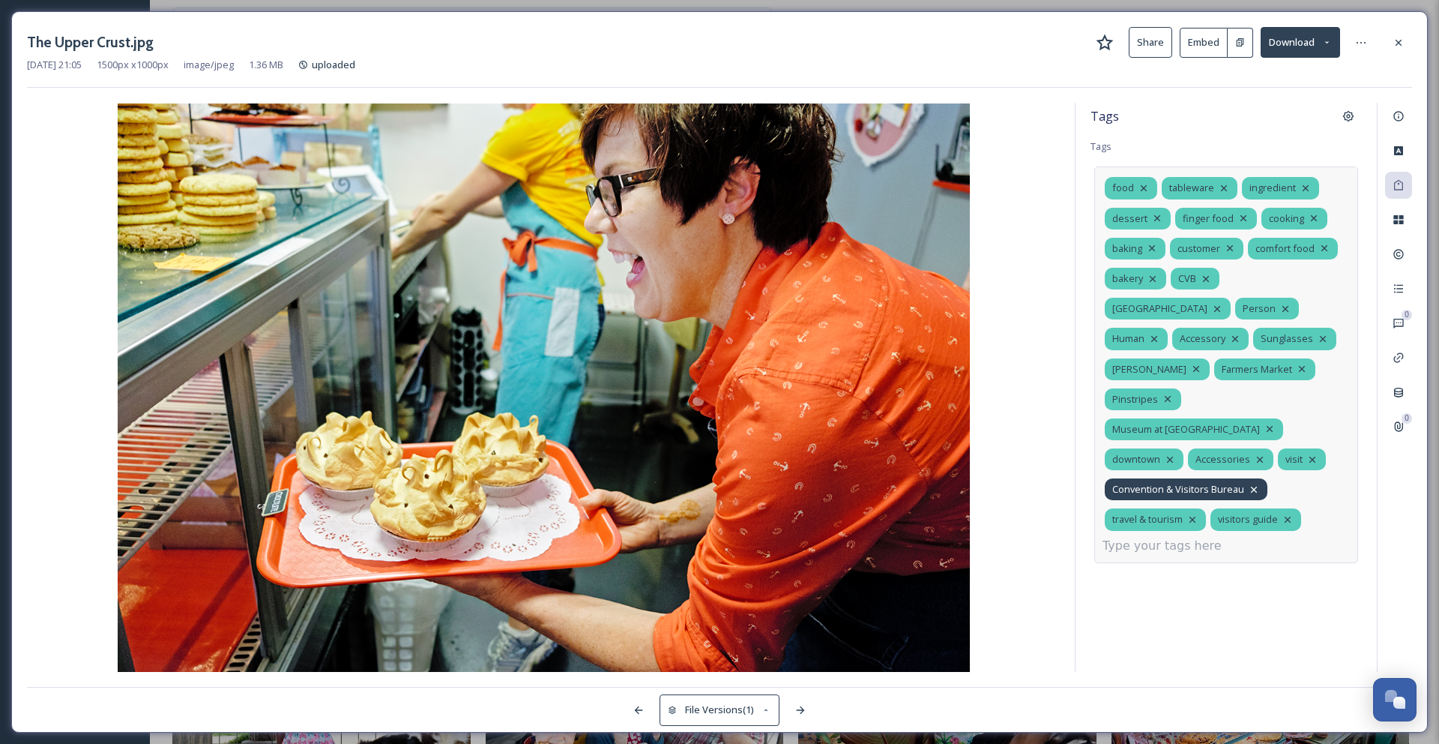
click at [1255, 483] on icon at bounding box center [1254, 489] width 12 height 12
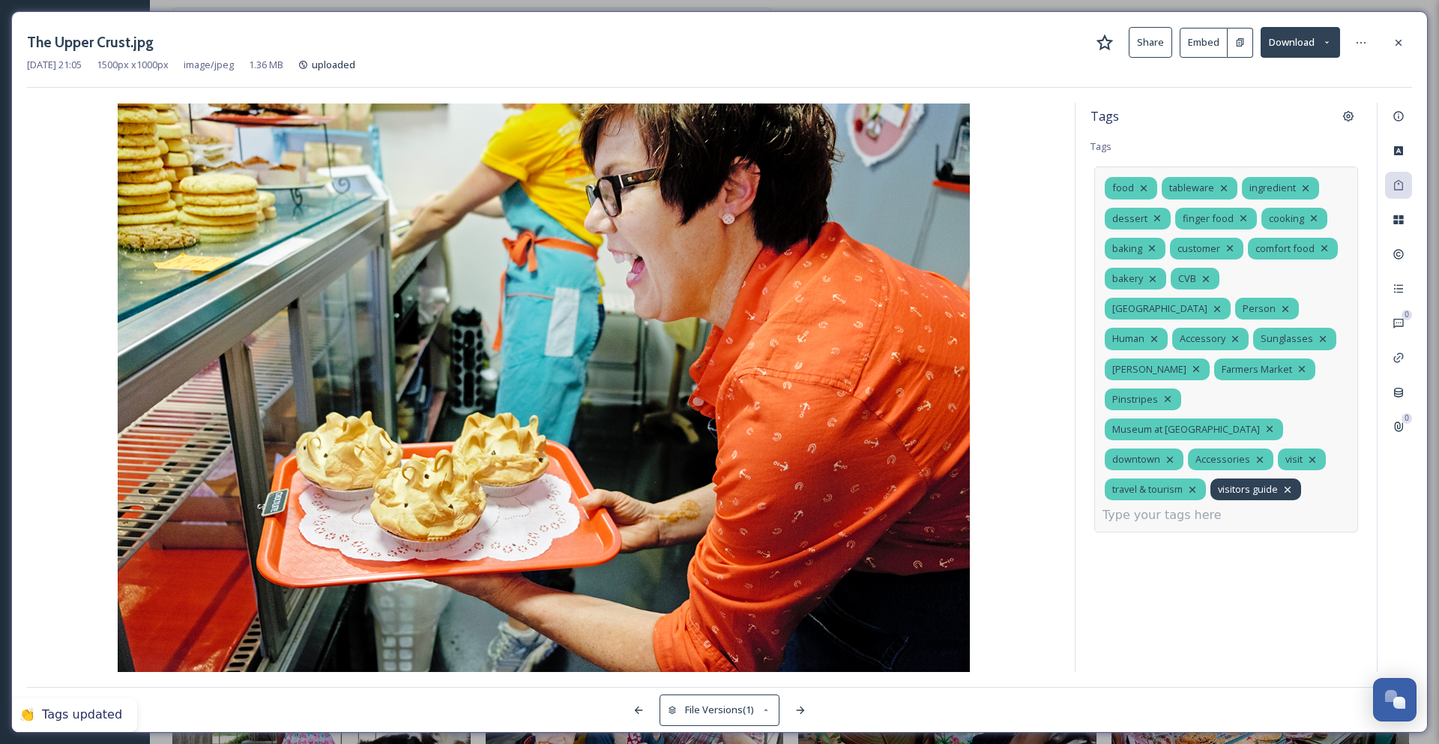
click at [1282, 483] on icon at bounding box center [1288, 489] width 12 height 12
click at [1254, 453] on icon at bounding box center [1260, 459] width 12 height 12
click at [1306, 453] on icon at bounding box center [1312, 459] width 12 height 12
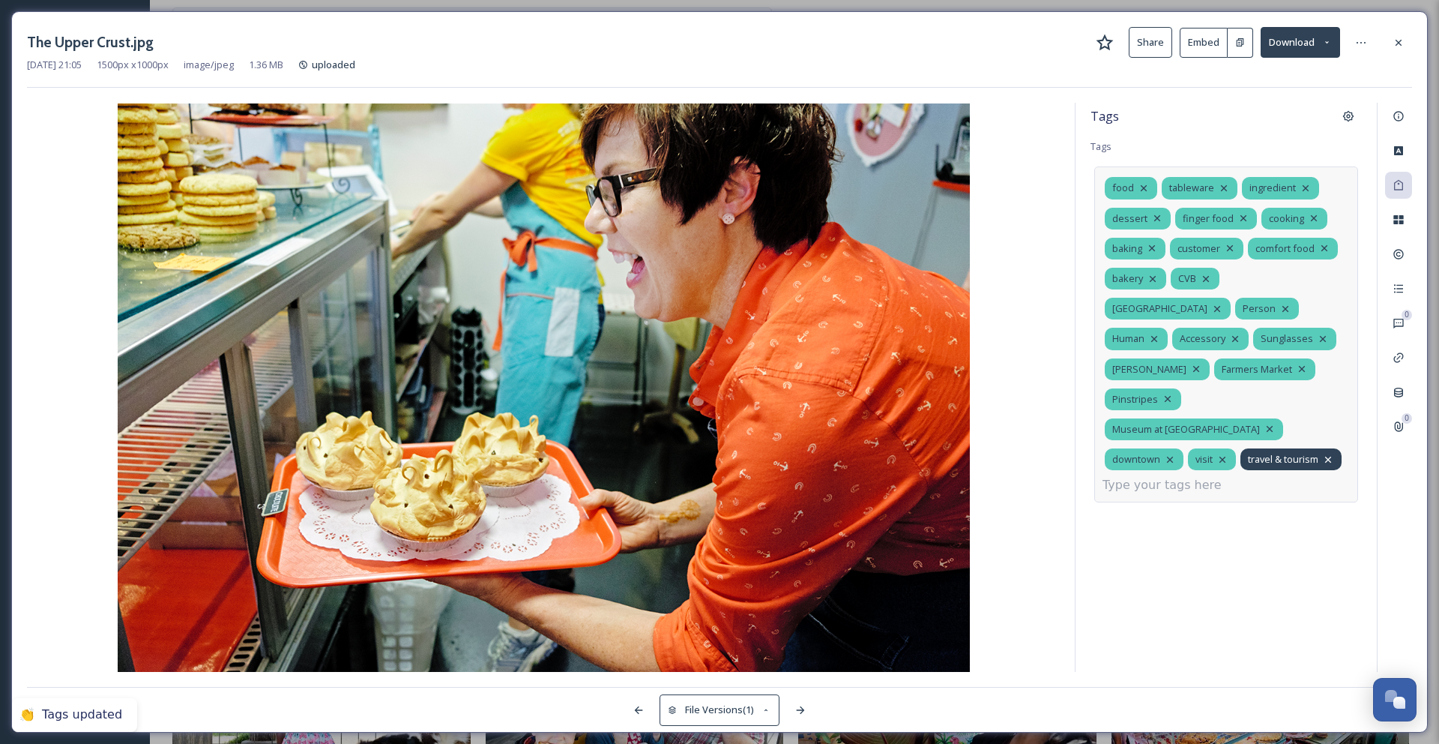
click at [1325, 456] on icon at bounding box center [1328, 459] width 6 height 6
click at [1217, 453] on icon at bounding box center [1223, 459] width 12 height 12
click at [1264, 423] on icon at bounding box center [1270, 429] width 12 height 12
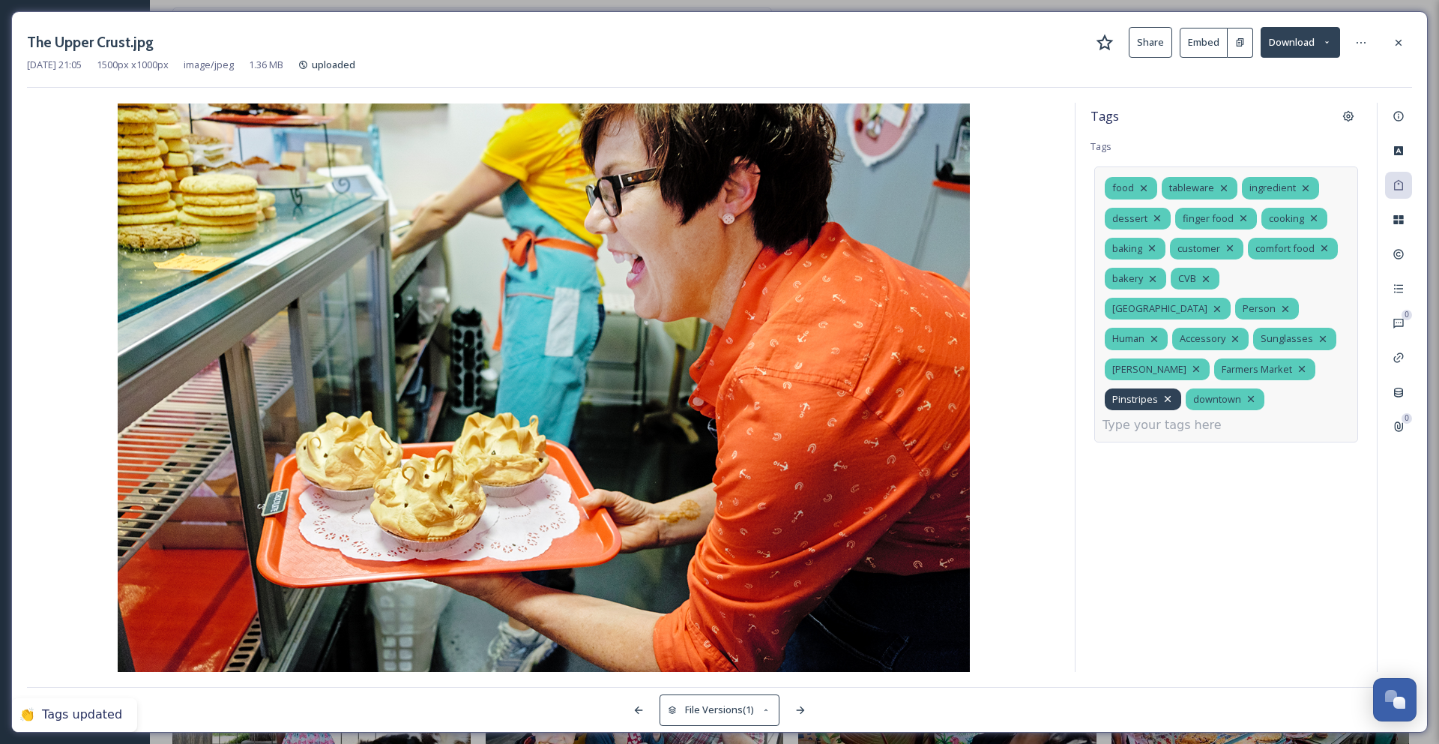
click at [1174, 393] on icon at bounding box center [1168, 399] width 12 height 12
click at [1296, 364] on icon at bounding box center [1302, 369] width 12 height 12
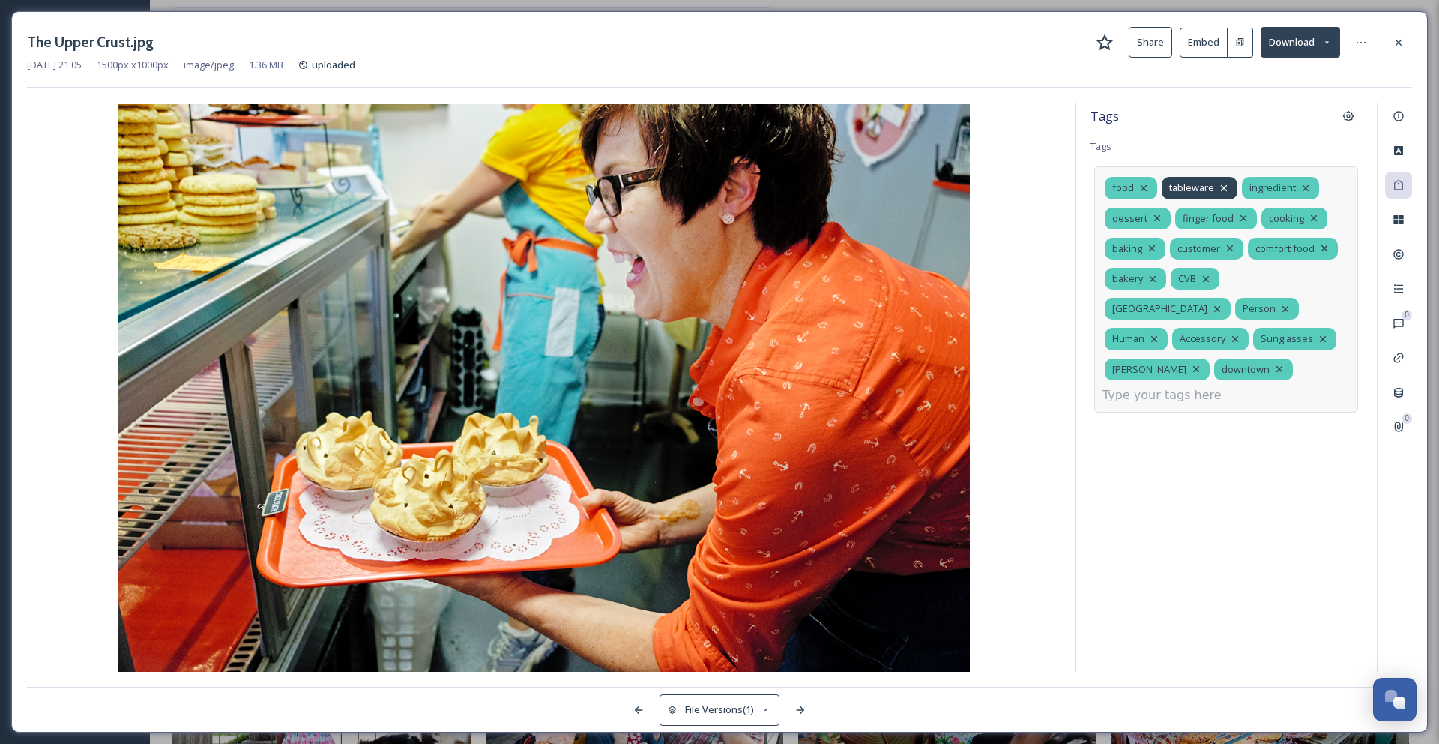
click at [1222, 185] on icon at bounding box center [1224, 188] width 12 height 12
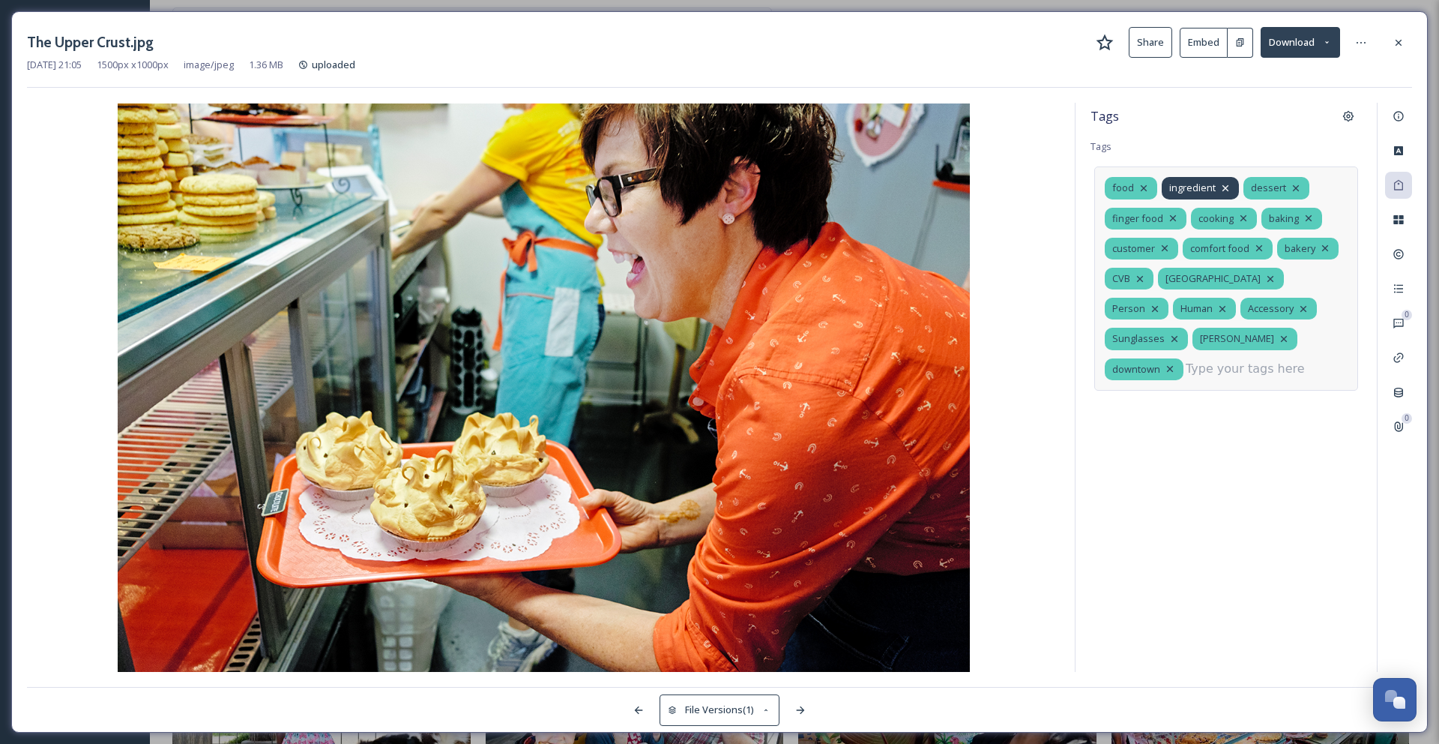
click at [1226, 188] on icon at bounding box center [1226, 188] width 12 height 12
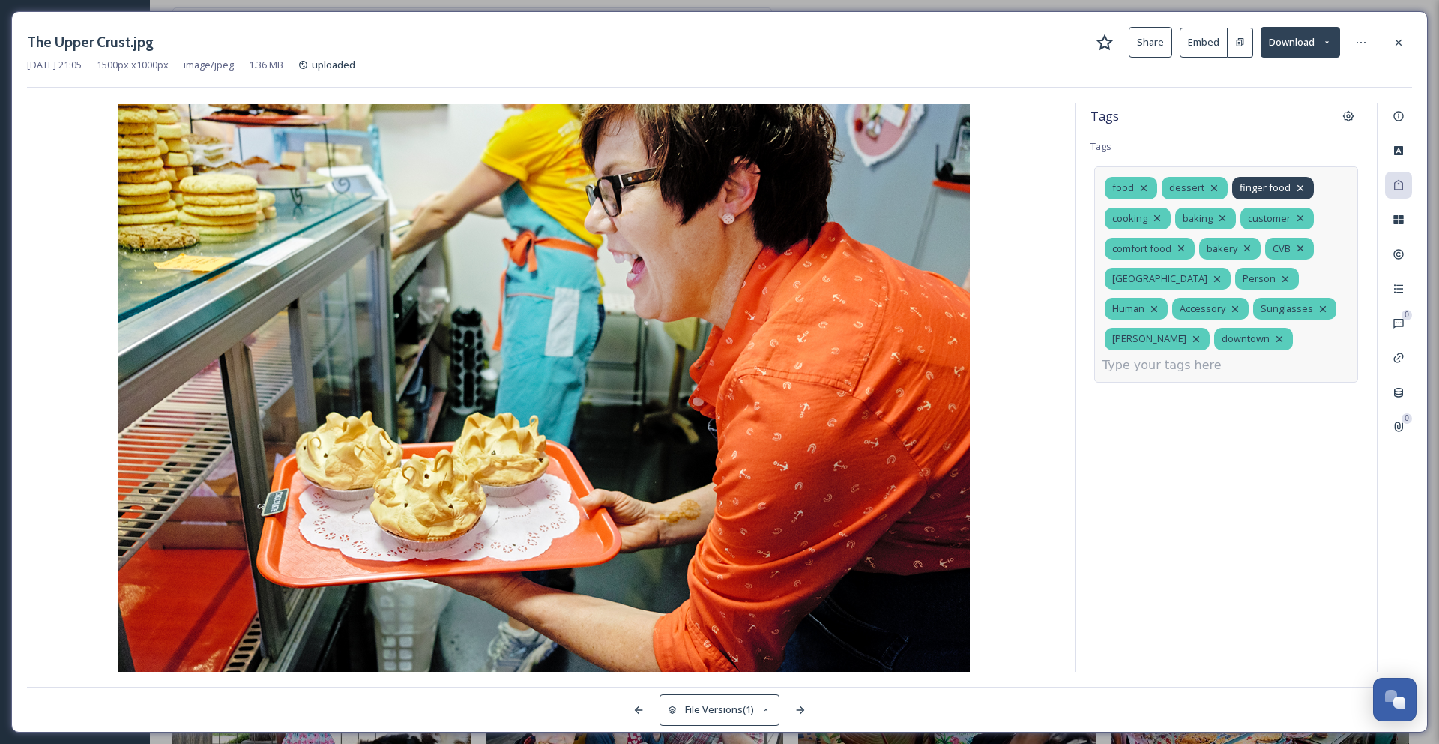
click at [1300, 188] on icon at bounding box center [1300, 188] width 12 height 12
click at [1284, 187] on icon at bounding box center [1285, 188] width 12 height 12
click at [1220, 219] on span "customer" at bounding box center [1199, 218] width 43 height 14
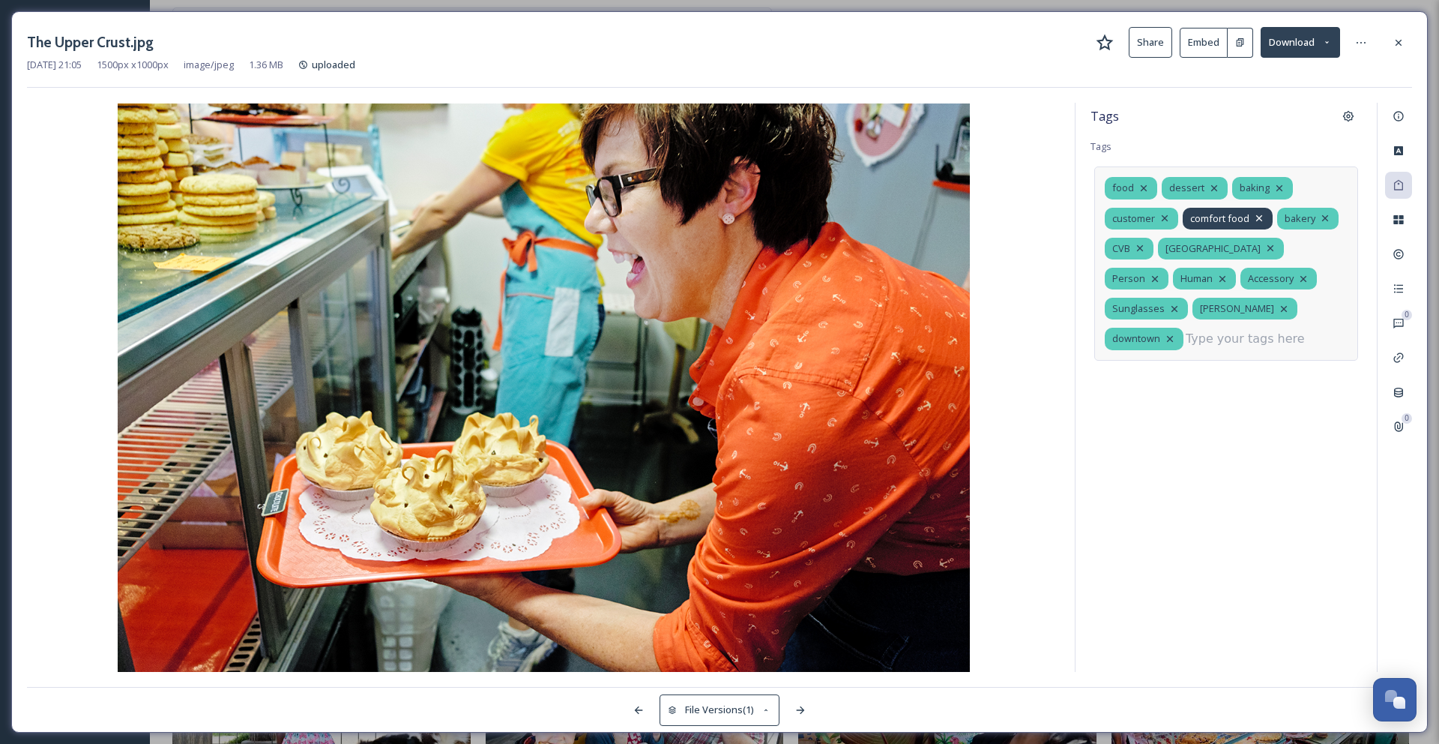
click at [1261, 220] on icon at bounding box center [1259, 218] width 12 height 12
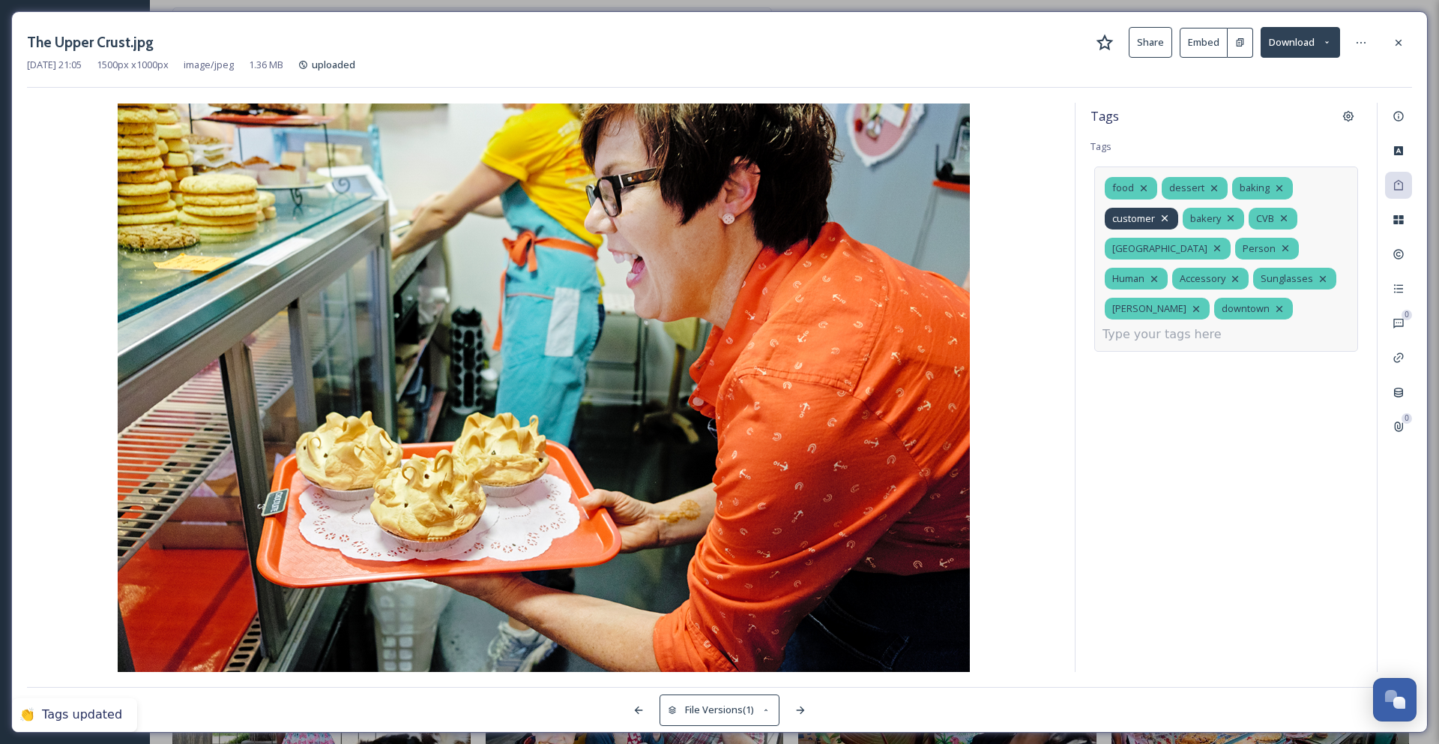
click at [1164, 213] on icon at bounding box center [1165, 218] width 12 height 12
click at [1205, 219] on icon at bounding box center [1206, 218] width 6 height 6
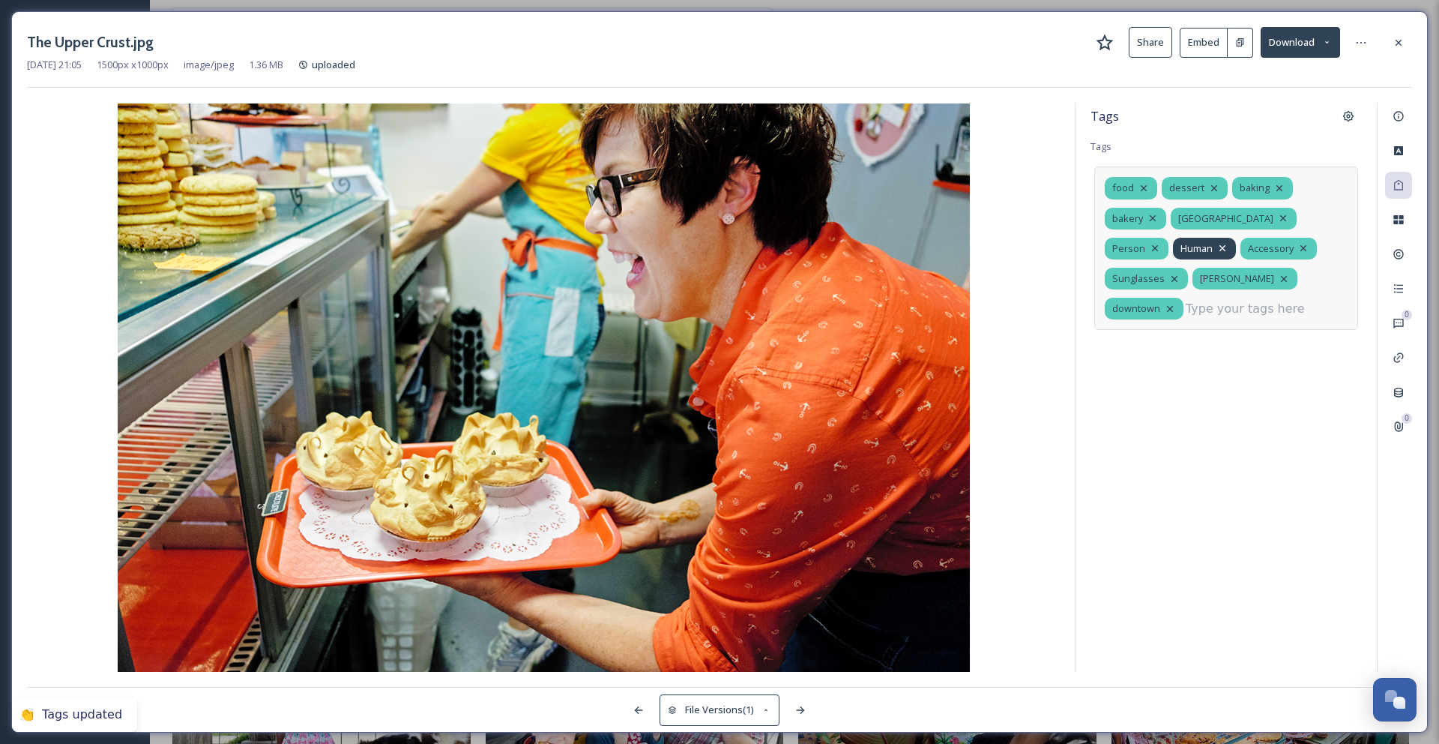
click at [1217, 244] on icon at bounding box center [1223, 248] width 12 height 12
click at [1230, 247] on icon at bounding box center [1236, 248] width 12 height 12
click at [1237, 247] on icon at bounding box center [1243, 248] width 12 height 12
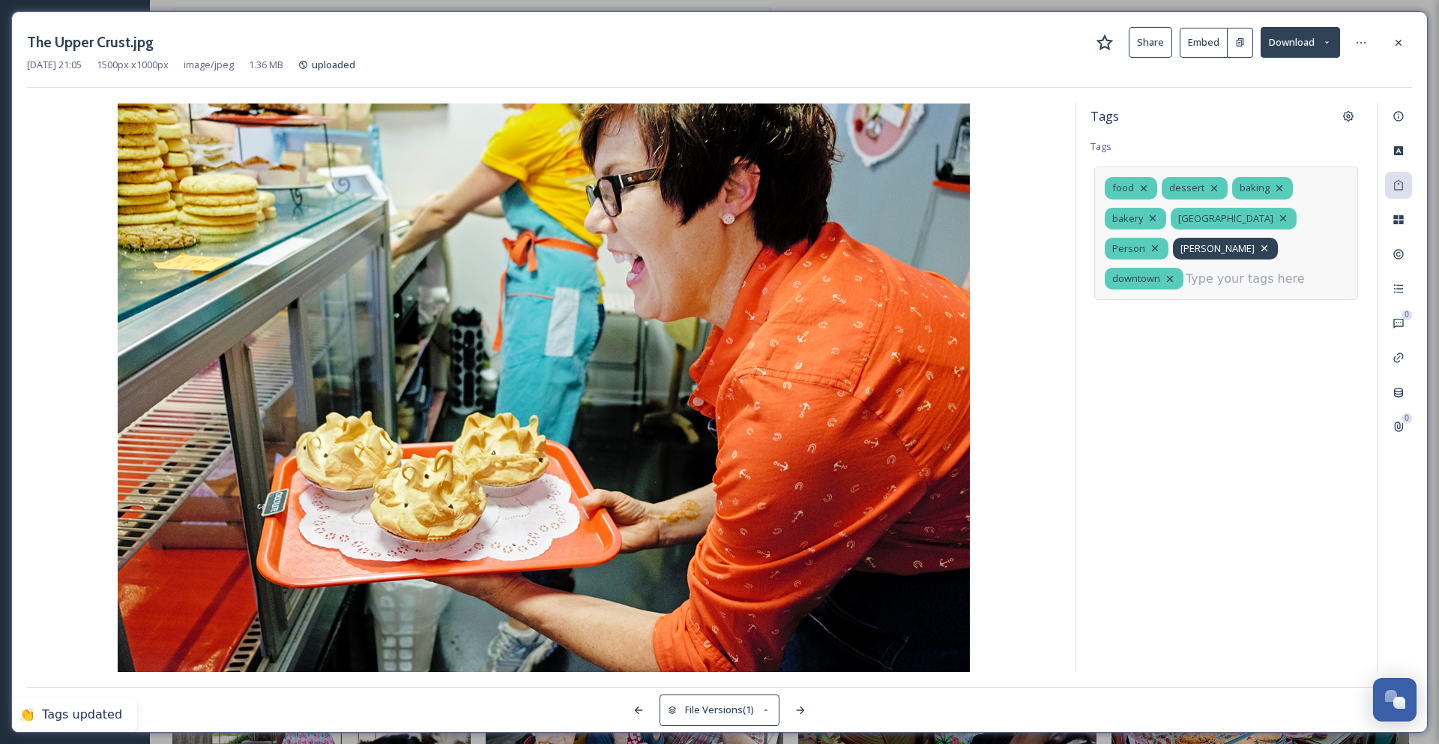
click at [1258, 247] on icon at bounding box center [1264, 248] width 12 height 12
click at [1232, 247] on icon at bounding box center [1238, 248] width 12 height 12
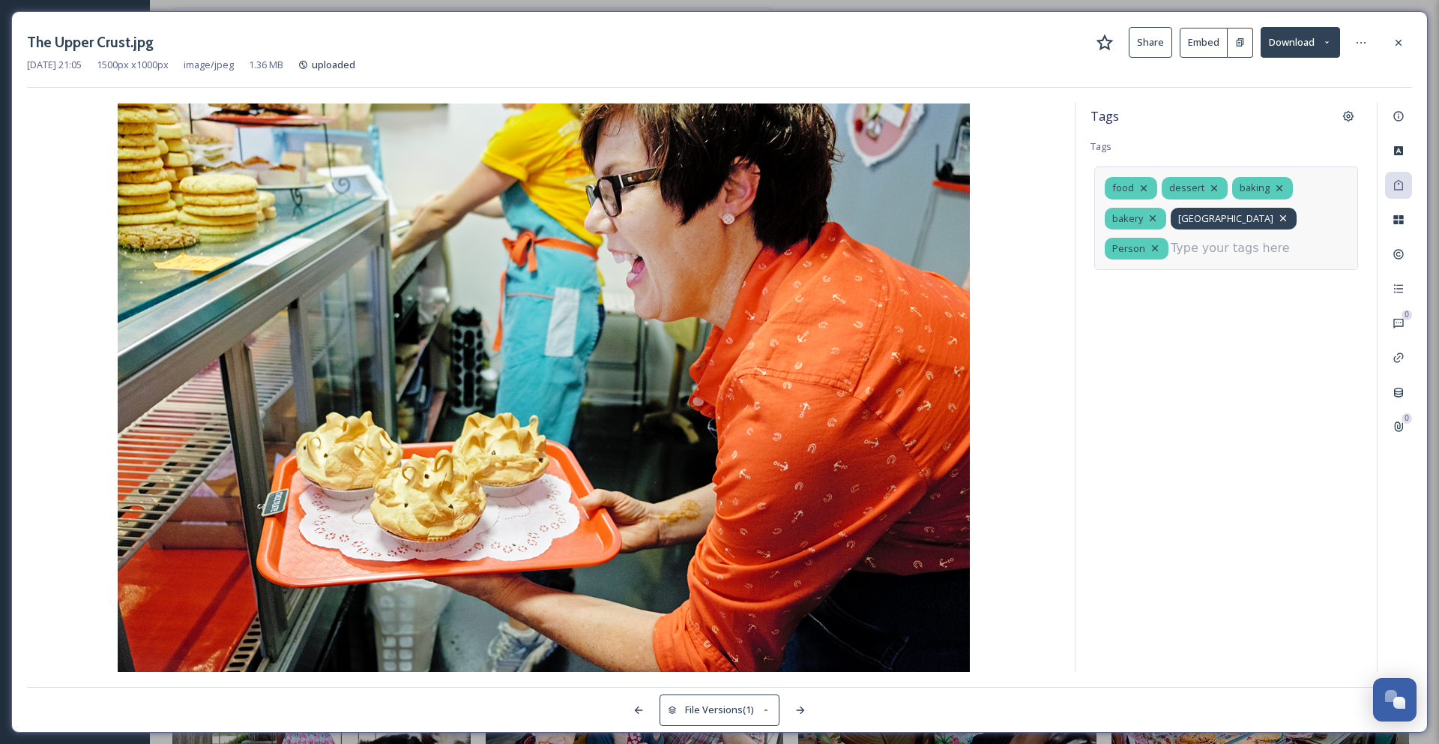
click at [1280, 217] on icon at bounding box center [1283, 218] width 6 height 6
click at [1247, 247] on div "food dessert baking bakery Person" at bounding box center [1226, 213] width 264 height 94
click at [1170, 245] on input at bounding box center [1178, 244] width 150 height 18
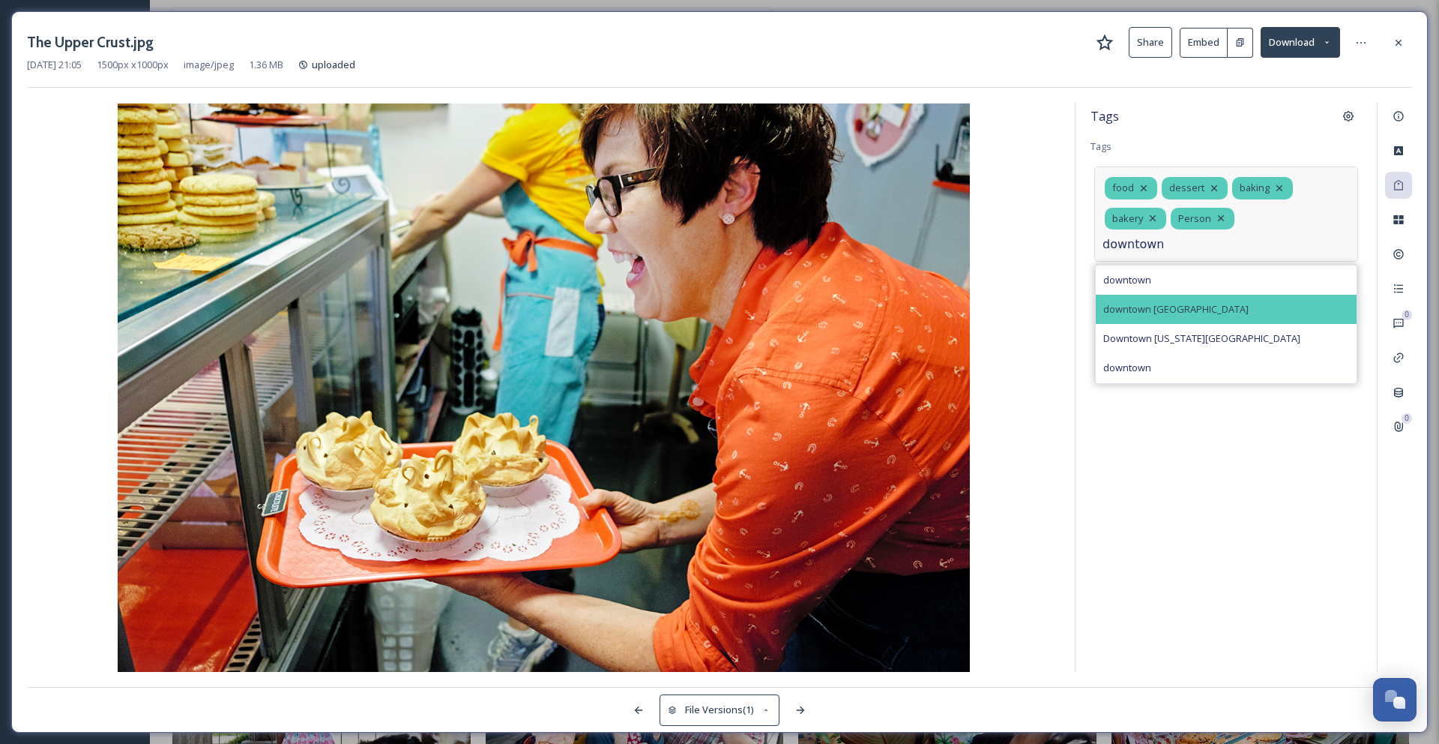
click at [1157, 302] on span "downtown [GEOGRAPHIC_DATA]" at bounding box center [1175, 309] width 145 height 14
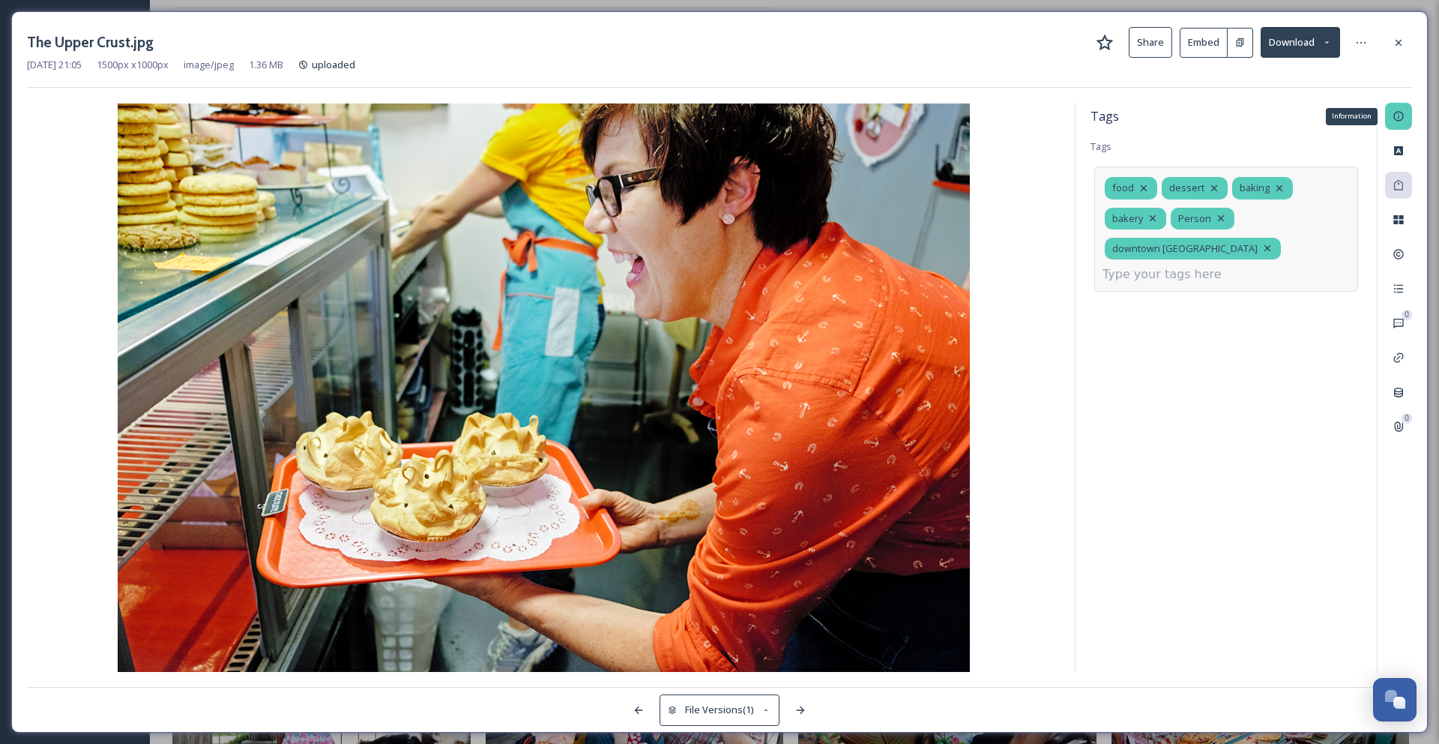
click at [1394, 111] on icon at bounding box center [1399, 116] width 12 height 12
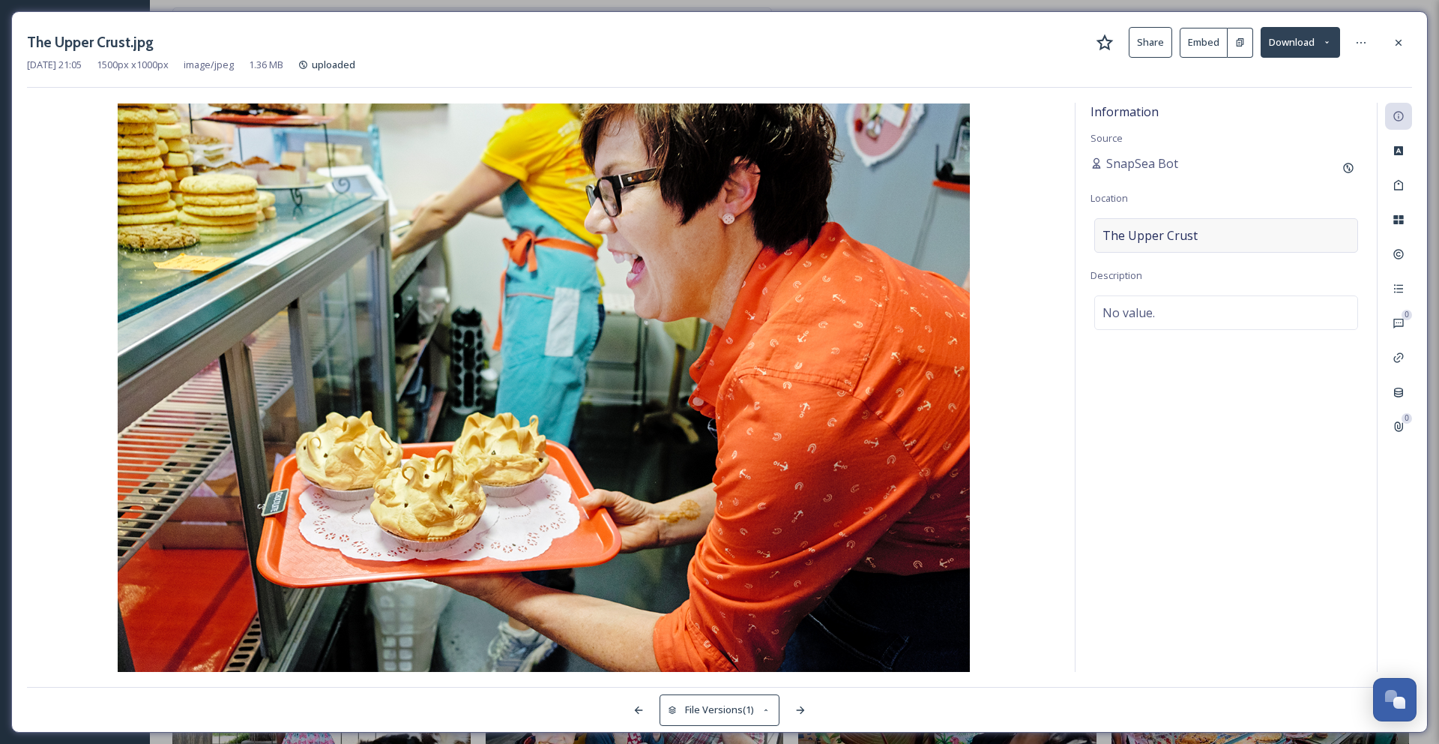
click at [1207, 241] on div "The Upper Crust" at bounding box center [1226, 235] width 264 height 34
click at [1214, 235] on input "The Upper Crust" at bounding box center [1226, 235] width 262 height 33
click at [1306, 145] on div "Information Source SnapSea Bot Location The Upper Crust Bakery Upper Crust Bake…" at bounding box center [1226, 387] width 301 height 569
click at [1393, 42] on icon at bounding box center [1399, 43] width 12 height 12
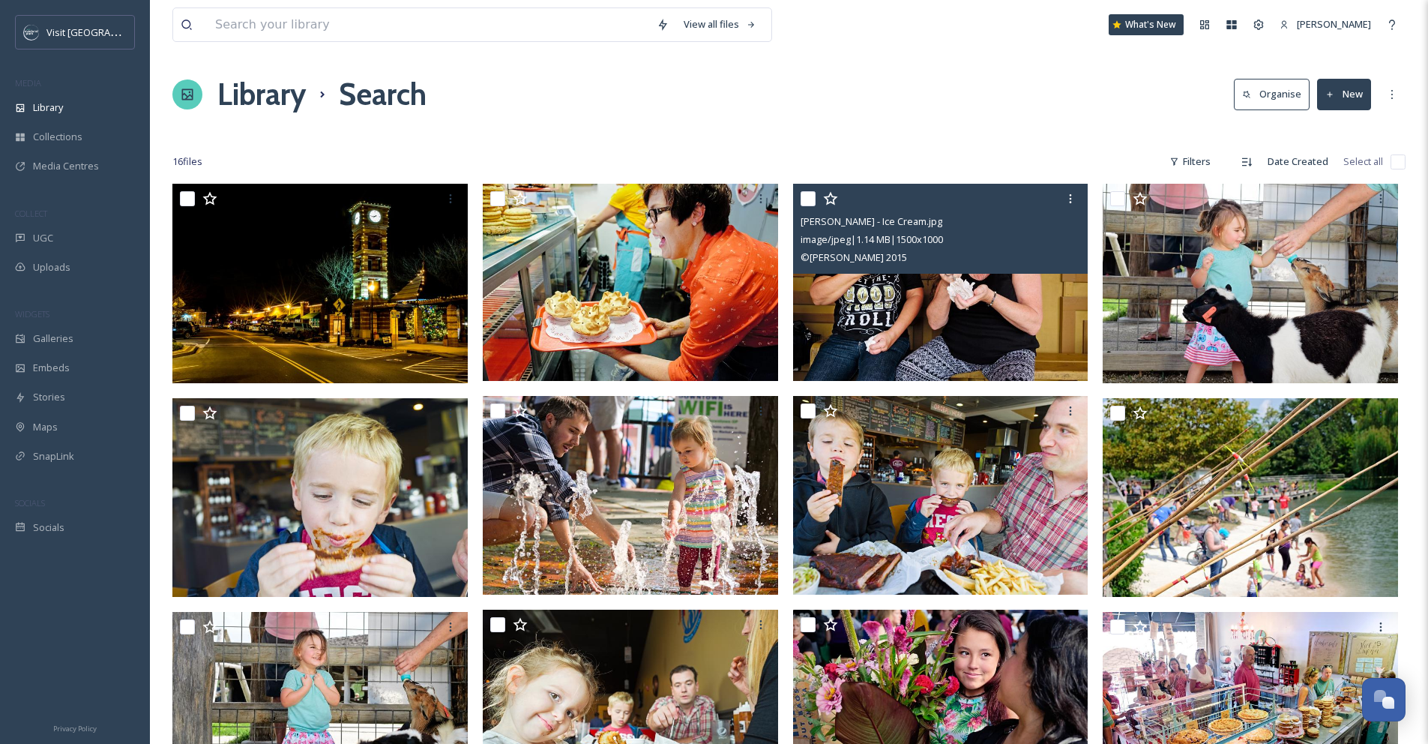
click at [890, 298] on img at bounding box center [940, 282] width 295 height 197
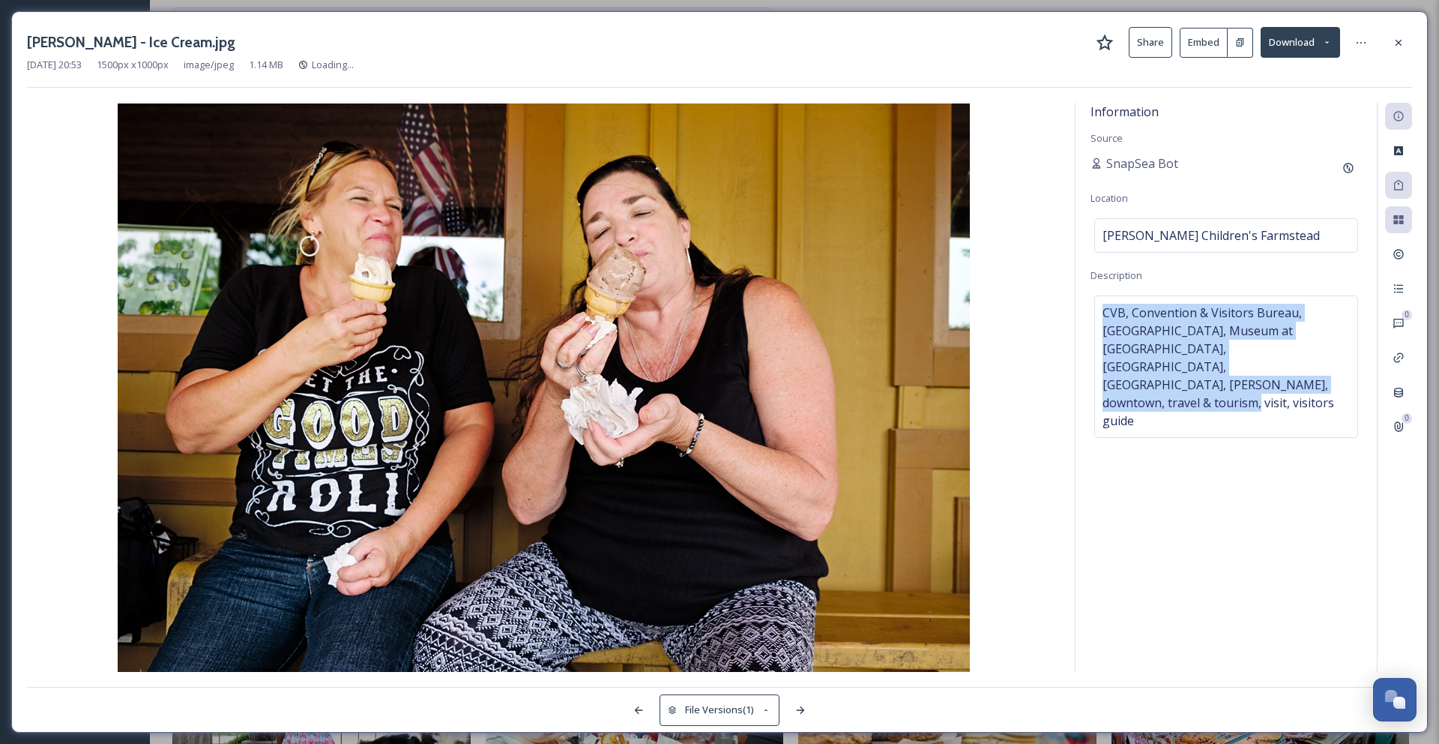
drag, startPoint x: 1306, startPoint y: 370, endPoint x: 1081, endPoint y: 309, distance: 233.6
click at [1083, 312] on div "Information Source SnapSea Bot Location Deanna Rose Children's Farmstead Descri…" at bounding box center [1226, 387] width 301 height 569
click at [1200, 336] on span "CVB, Convention & Visitors Bureau, Farmers Market, Museum at PrairieFire, Overl…" at bounding box center [1226, 367] width 247 height 126
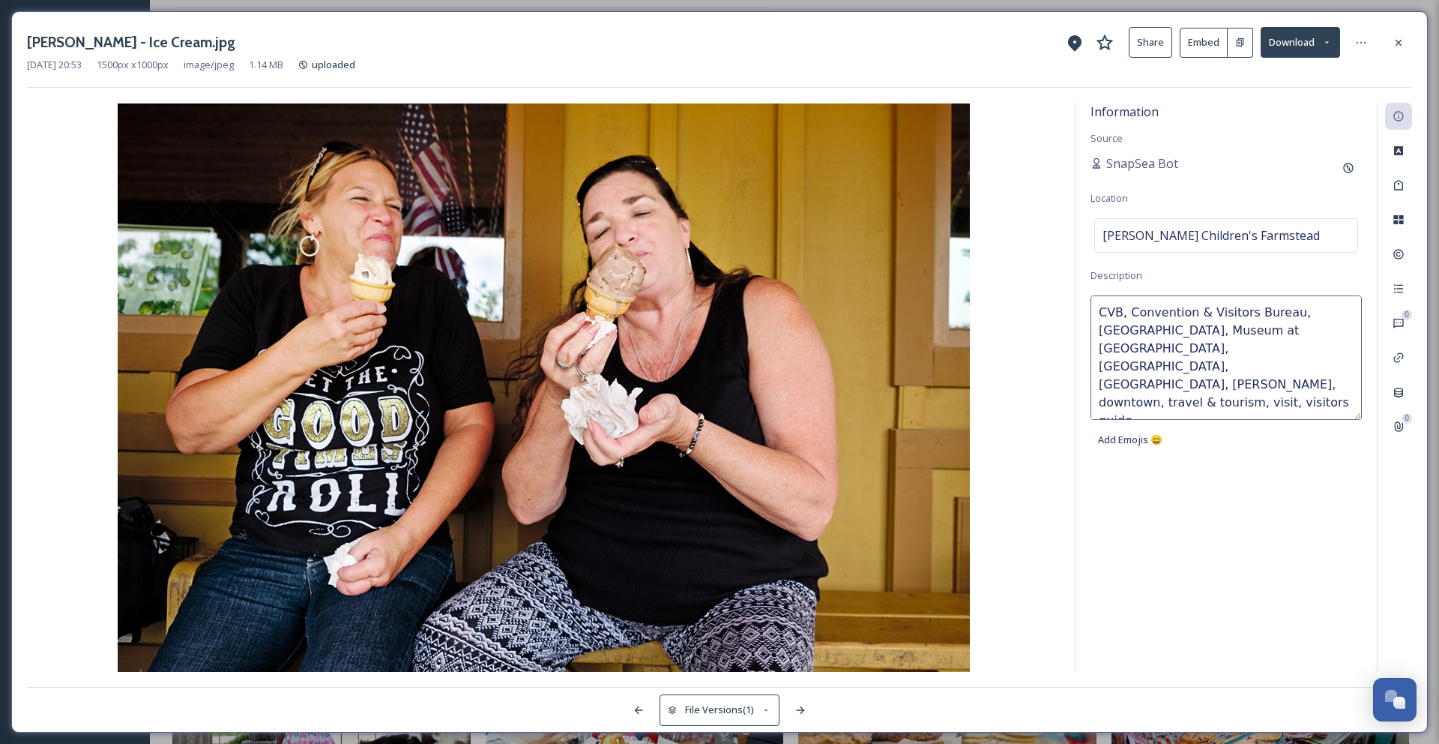
drag, startPoint x: 1231, startPoint y: 359, endPoint x: 1097, endPoint y: 306, distance: 144.3
click at [1097, 307] on textarea "CVB, Convention & Visitors Bureau, Farmers Market, Museum at PrairieFire, Overl…" at bounding box center [1226, 357] width 271 height 124
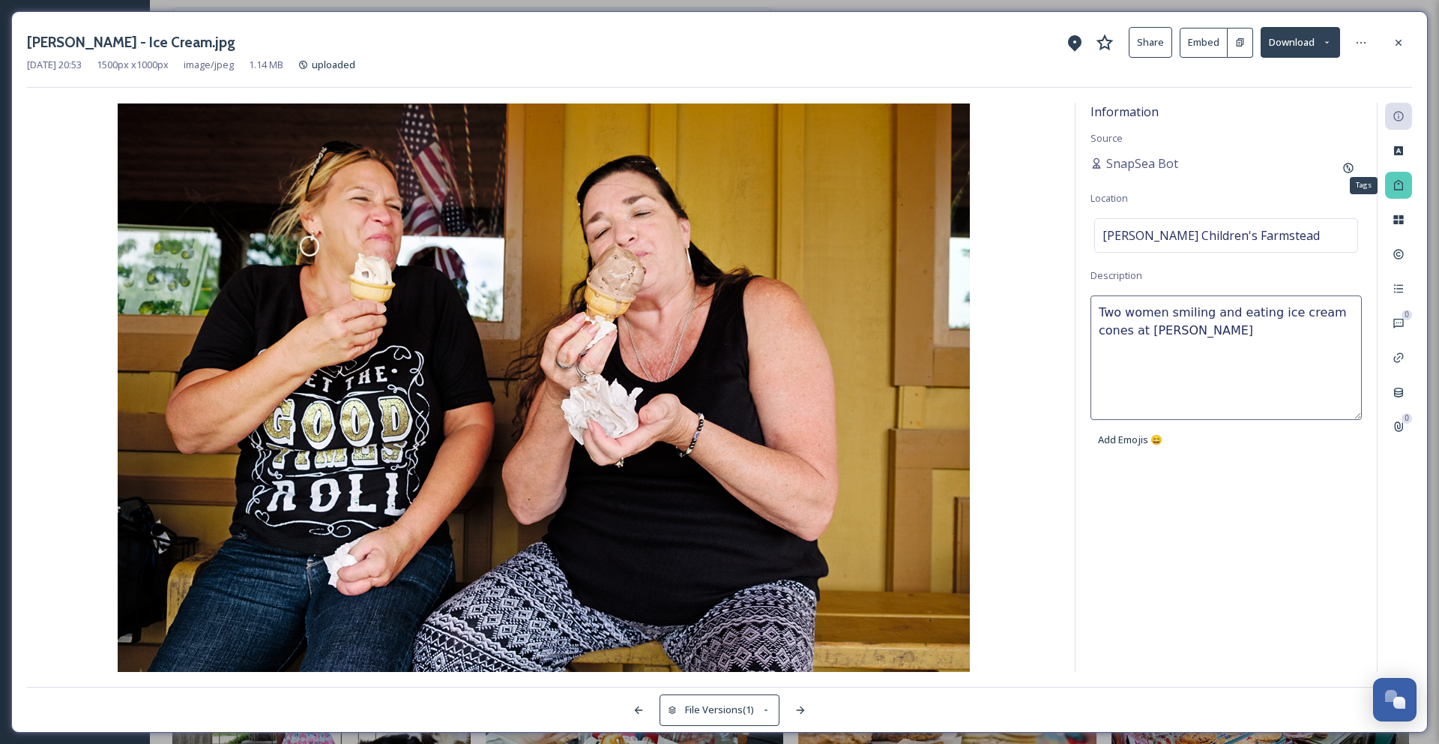
click at [1400, 188] on icon at bounding box center [1399, 185] width 12 height 12
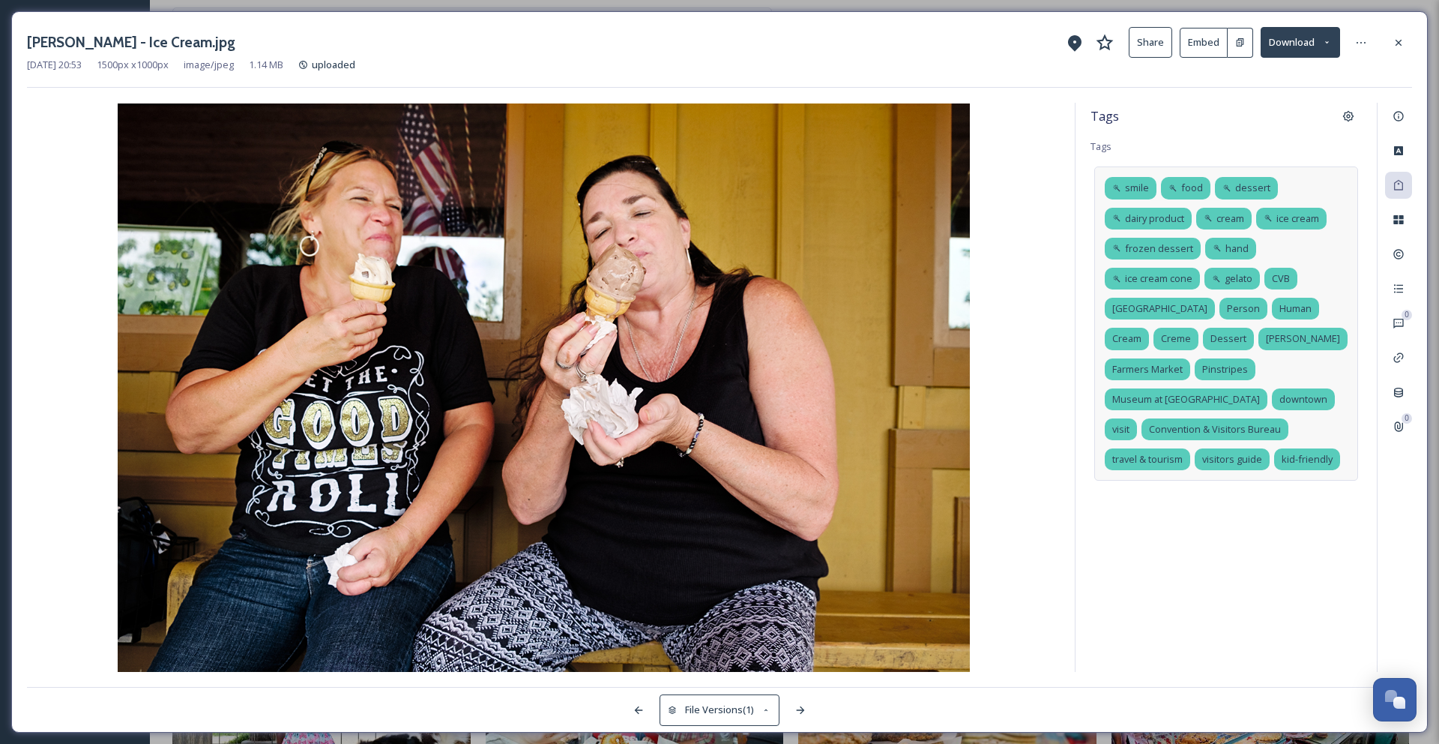
click at [1276, 457] on div "smile food dessert dairy product cream ice cream frozen dessert hand ice cream …" at bounding box center [1226, 323] width 264 height 314
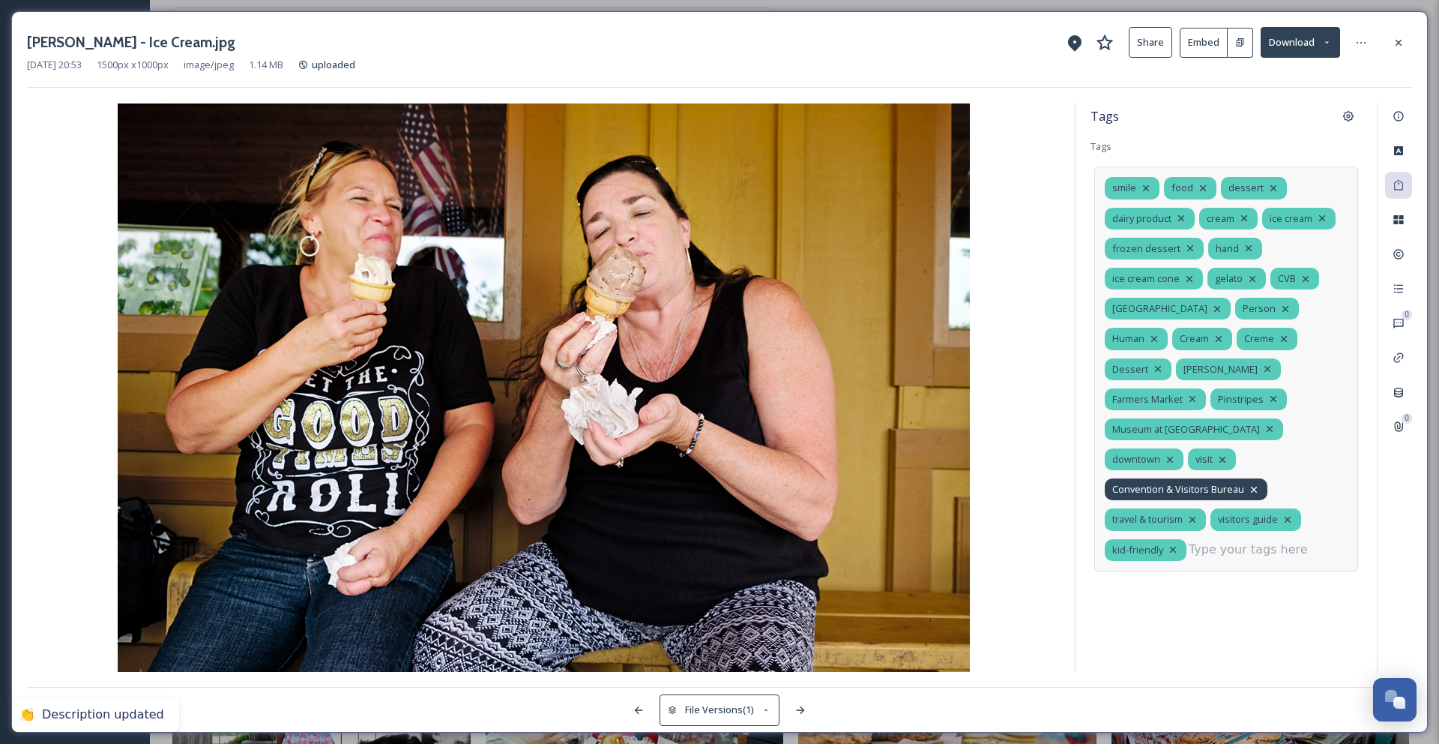
click at [1257, 483] on icon at bounding box center [1254, 489] width 12 height 12
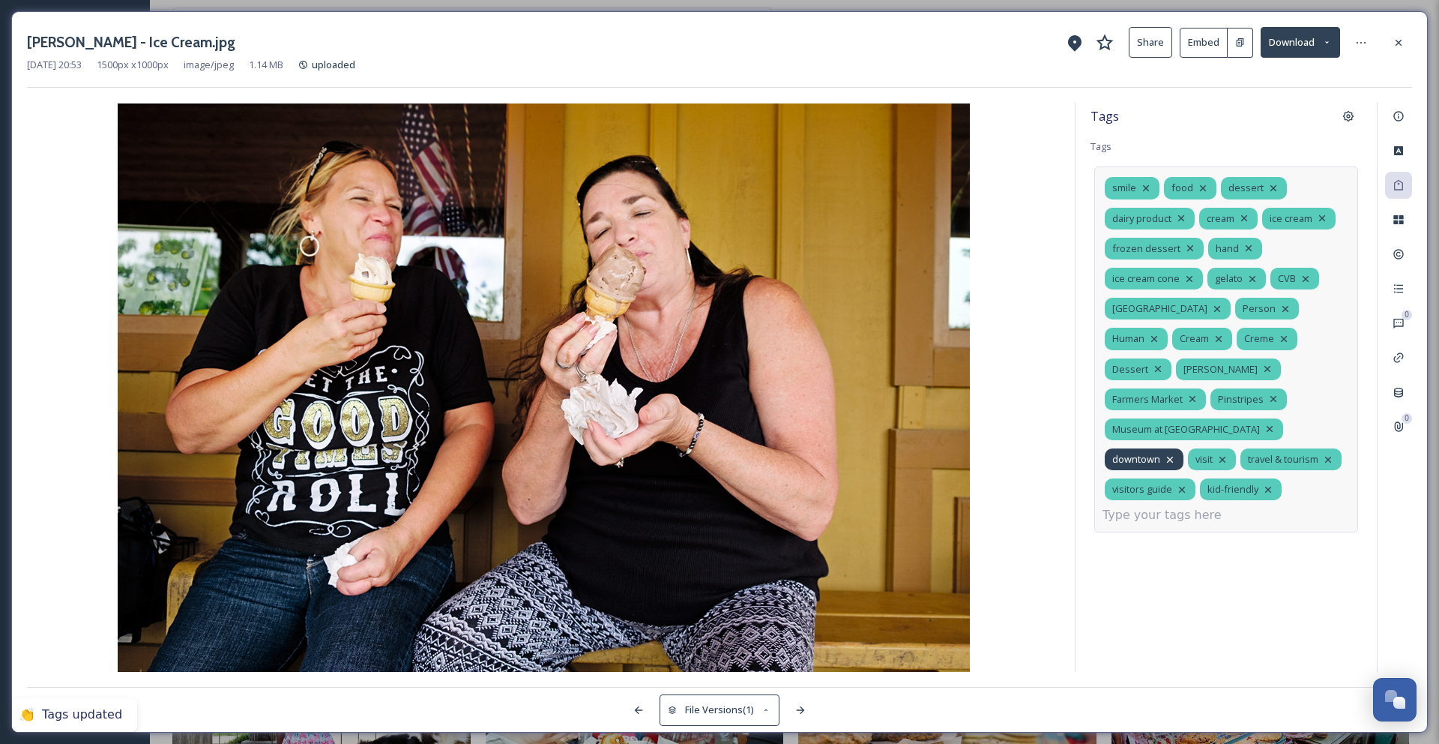
click at [1172, 453] on icon at bounding box center [1170, 459] width 12 height 12
click at [1270, 400] on icon at bounding box center [1273, 399] width 6 height 6
click at [1196, 396] on icon at bounding box center [1193, 399] width 6 height 6
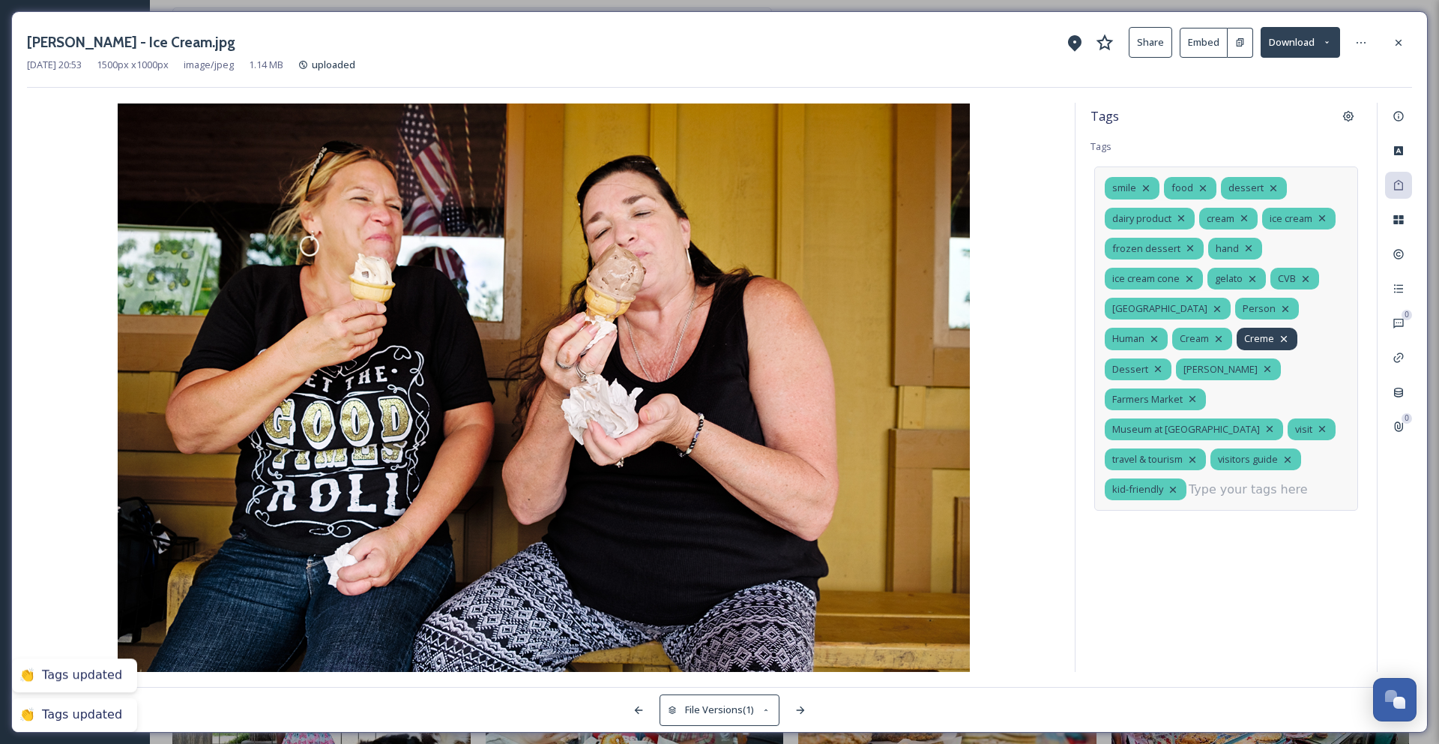
click at [1278, 339] on icon at bounding box center [1284, 339] width 12 height 12
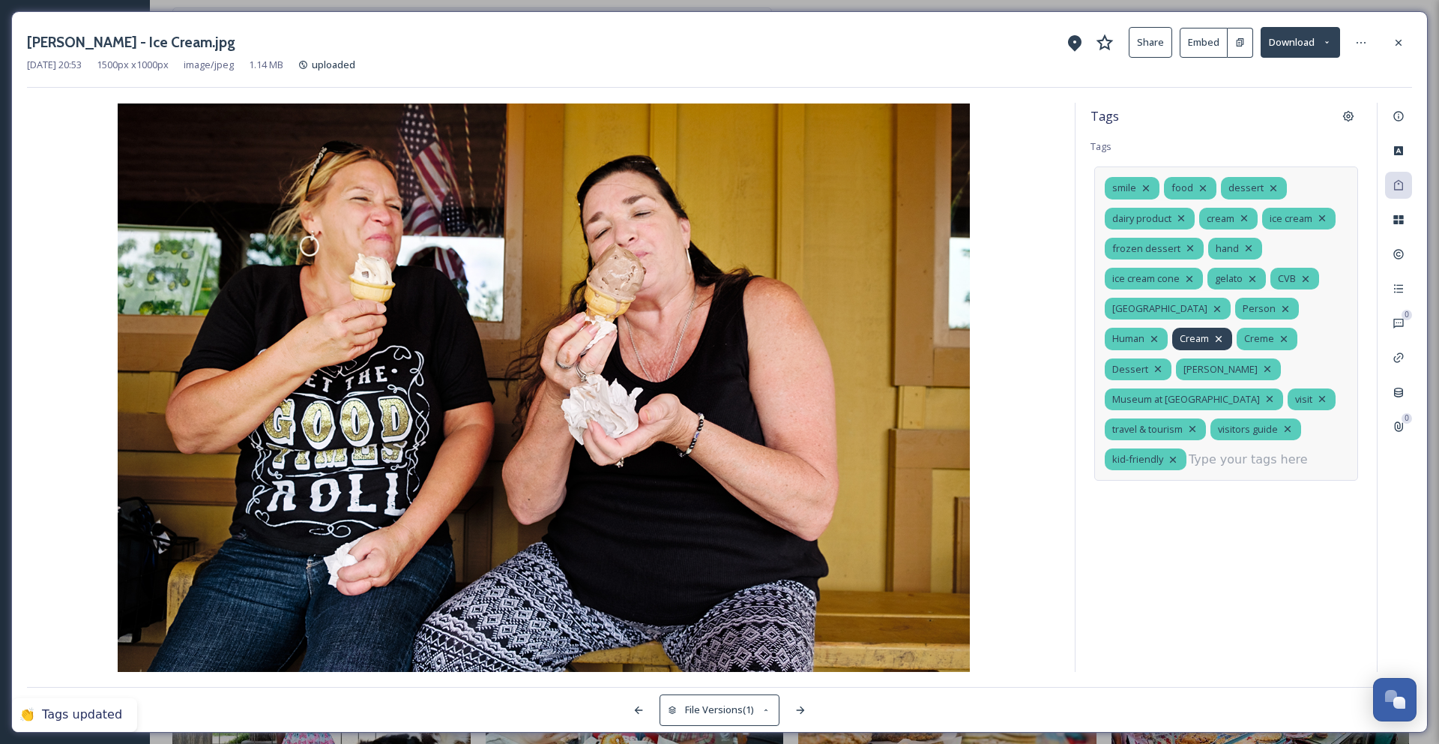
click at [1216, 337] on icon at bounding box center [1219, 339] width 6 height 6
click at [1211, 309] on icon at bounding box center [1217, 309] width 12 height 12
click at [1252, 277] on icon at bounding box center [1252, 279] width 12 height 12
click at [1243, 247] on icon at bounding box center [1249, 248] width 12 height 12
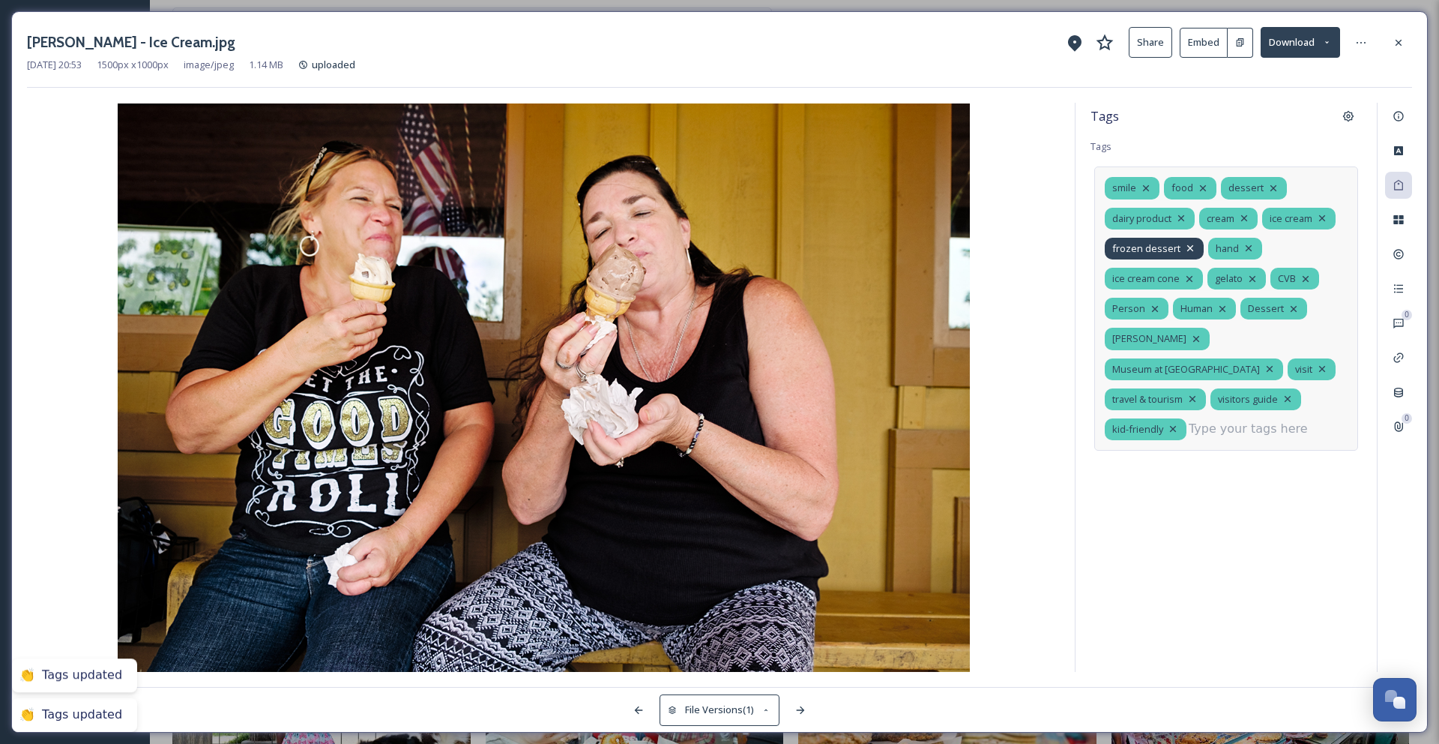
click at [1187, 245] on icon at bounding box center [1190, 248] width 12 height 12
click at [1184, 220] on icon at bounding box center [1181, 218] width 12 height 12
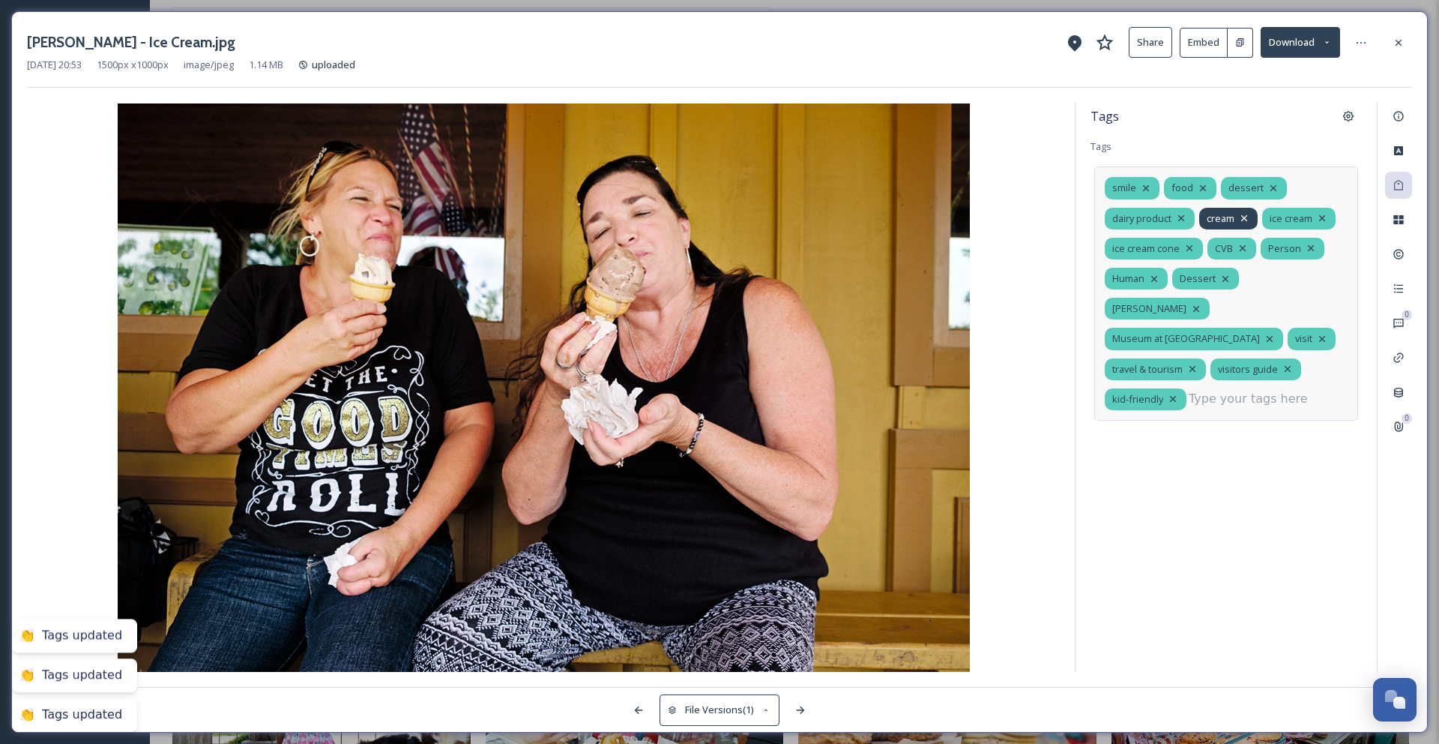
click at [1245, 216] on icon at bounding box center [1244, 218] width 12 height 12
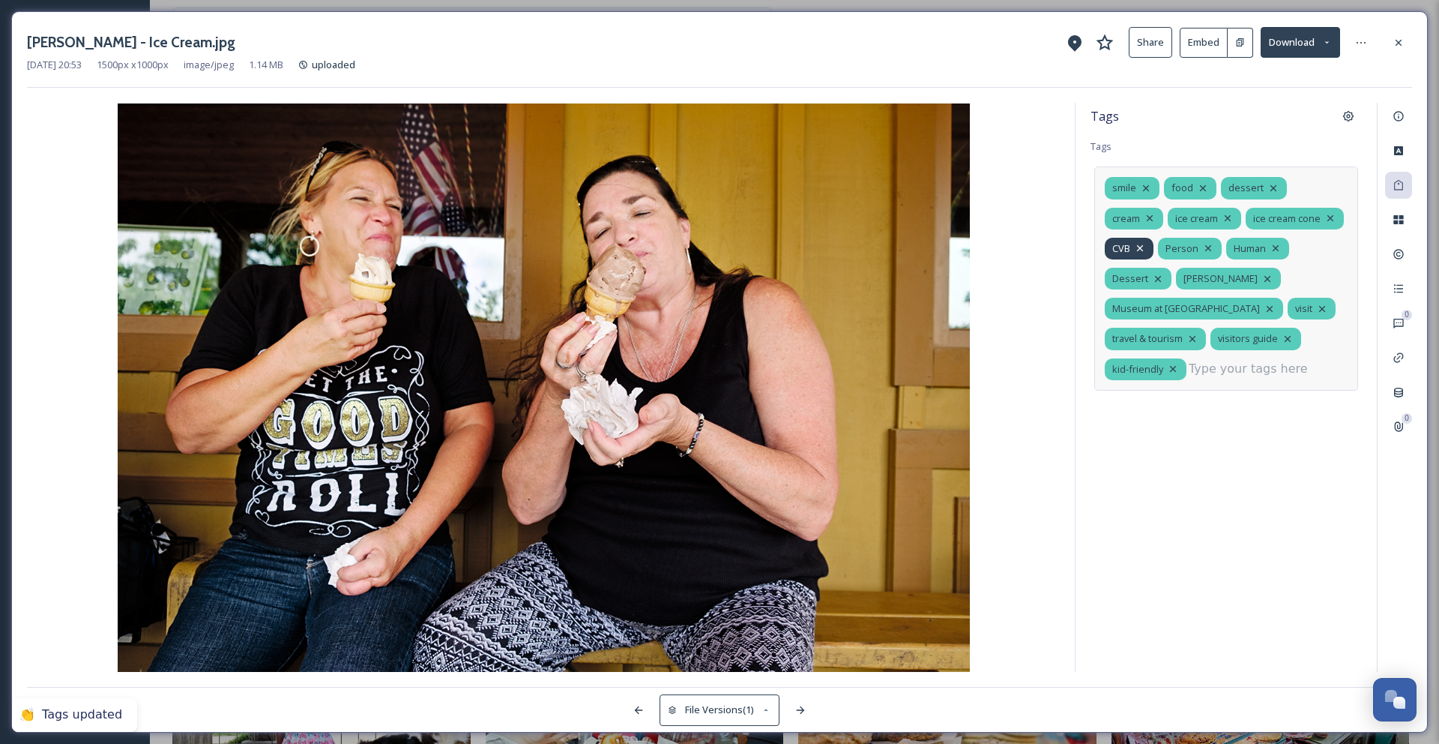
click at [1146, 242] on icon at bounding box center [1140, 248] width 12 height 12
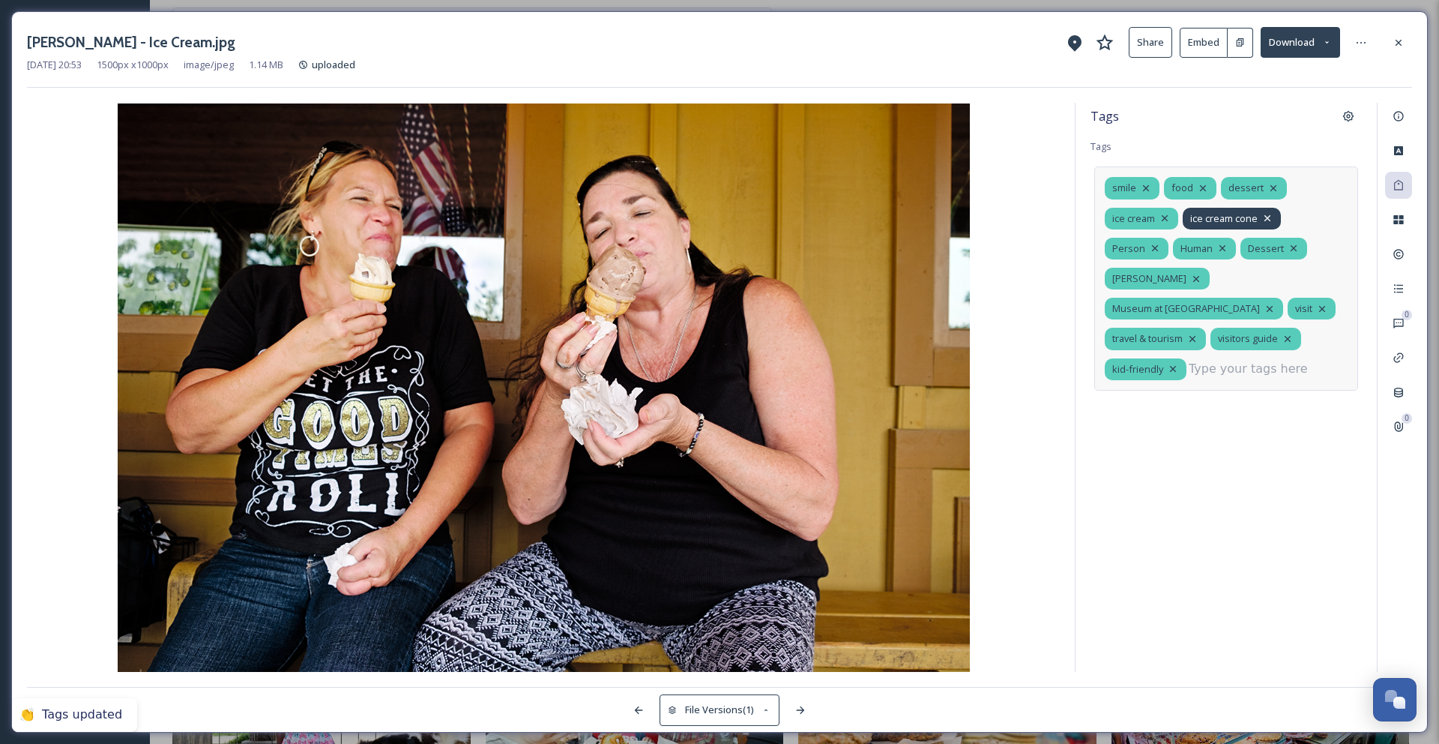
click at [1270, 216] on icon at bounding box center [1267, 218] width 12 height 12
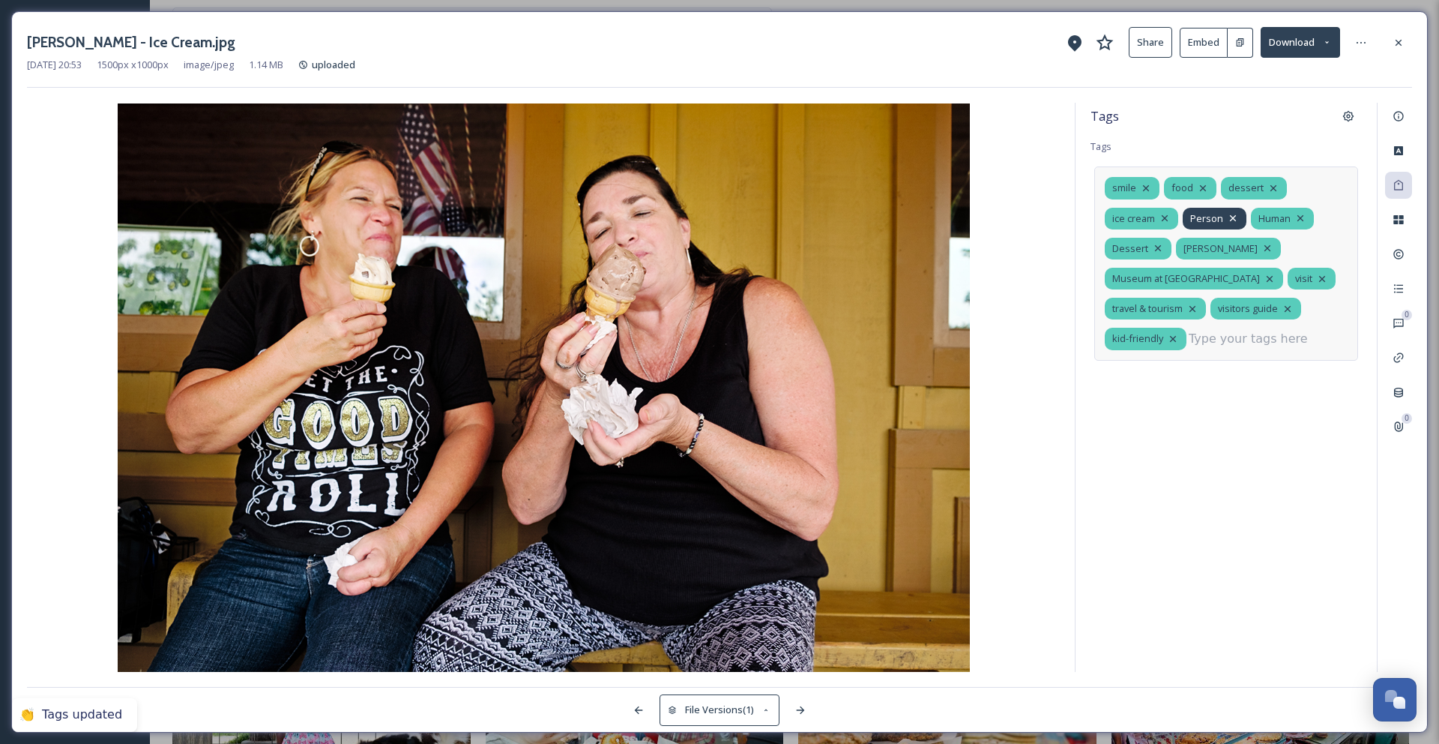
click at [1230, 213] on icon at bounding box center [1233, 218] width 12 height 12
click at [1237, 219] on icon at bounding box center [1232, 218] width 12 height 12
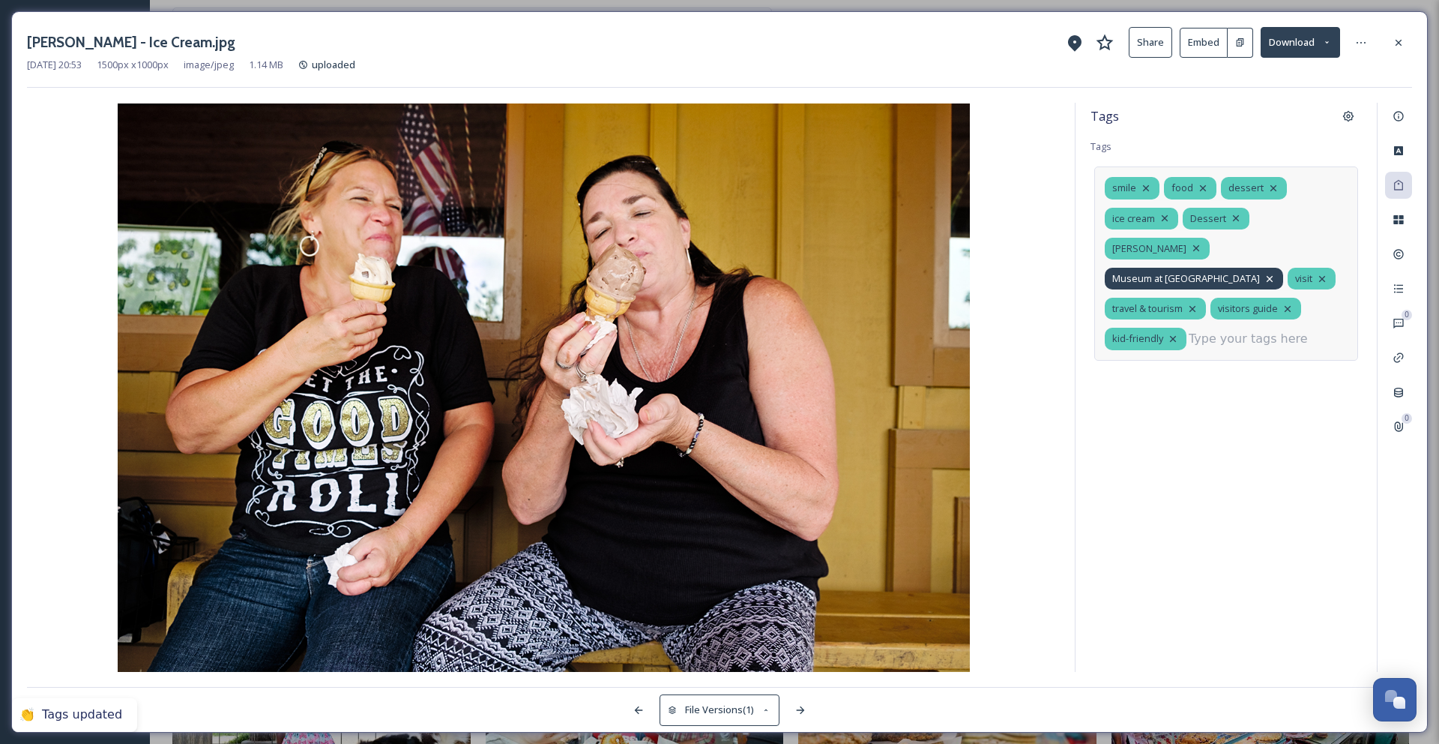
click at [1264, 273] on icon at bounding box center [1270, 279] width 12 height 12
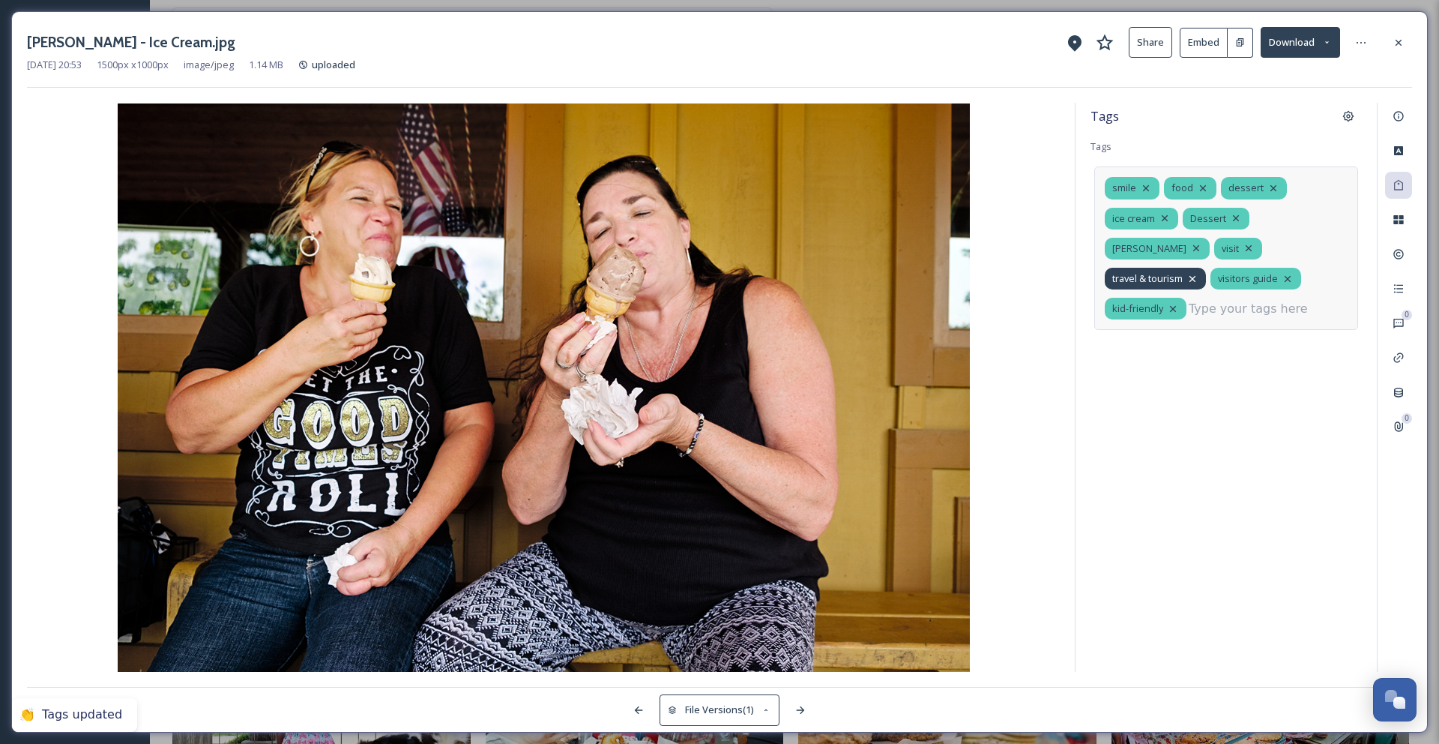
click at [1199, 273] on icon at bounding box center [1193, 279] width 12 height 12
click at [1188, 273] on icon at bounding box center [1182, 279] width 12 height 12
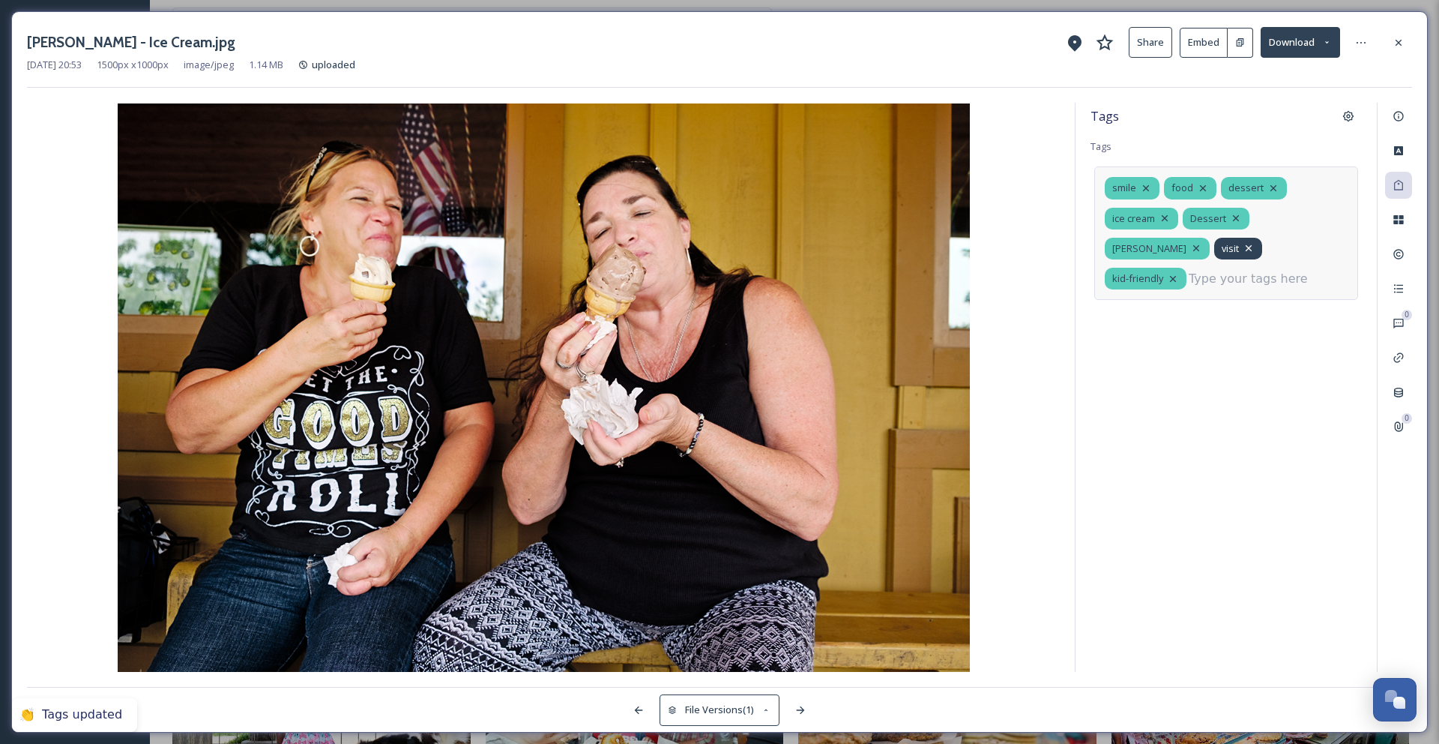
click at [1246, 247] on icon at bounding box center [1249, 248] width 6 height 6
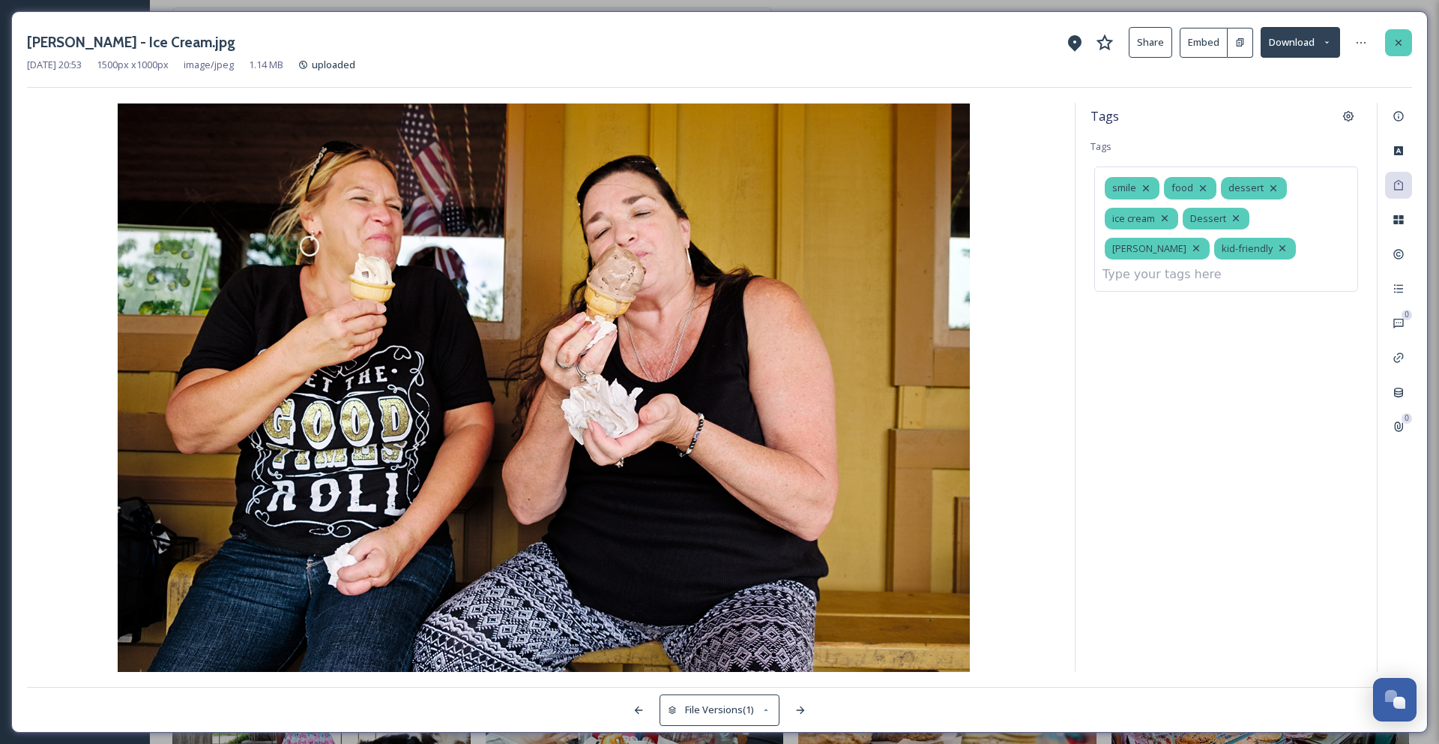
click at [1399, 48] on icon at bounding box center [1399, 43] width 12 height 12
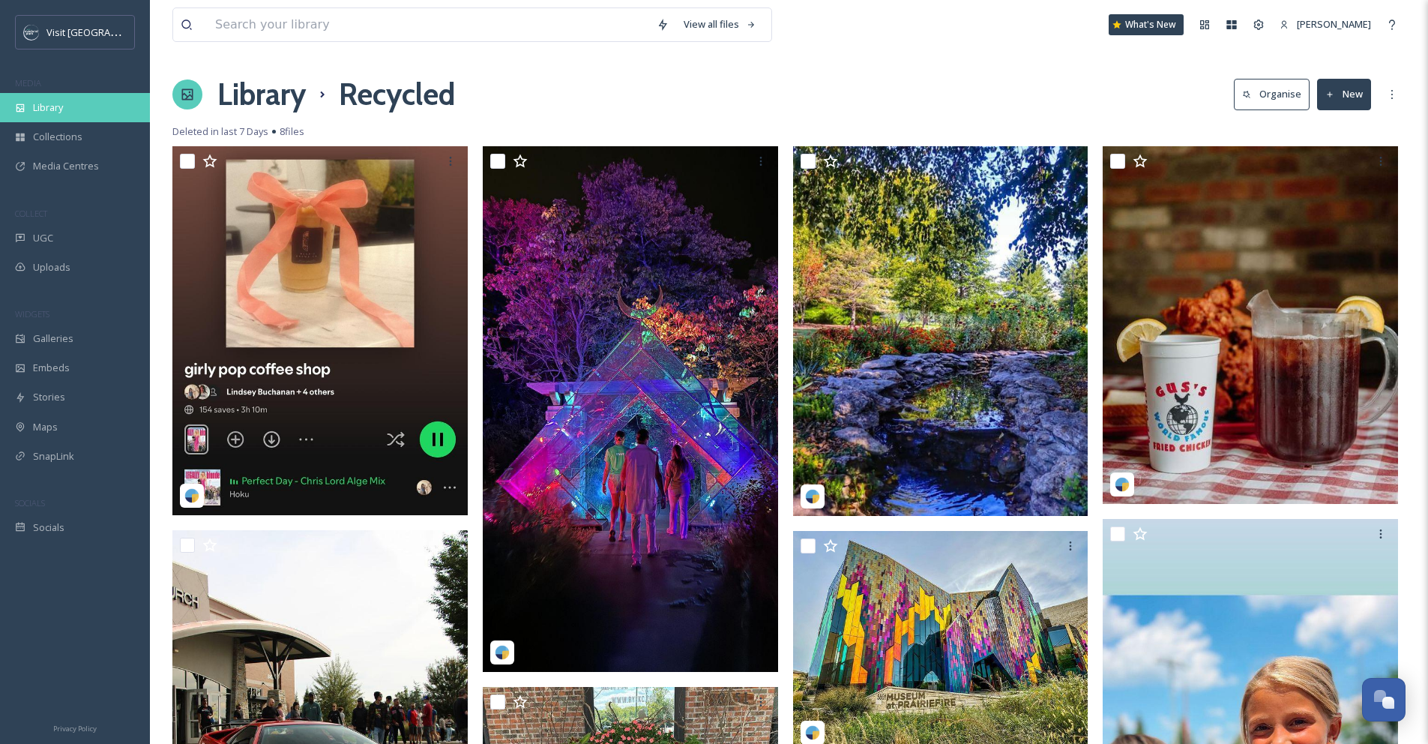
scroll to position [312, 0]
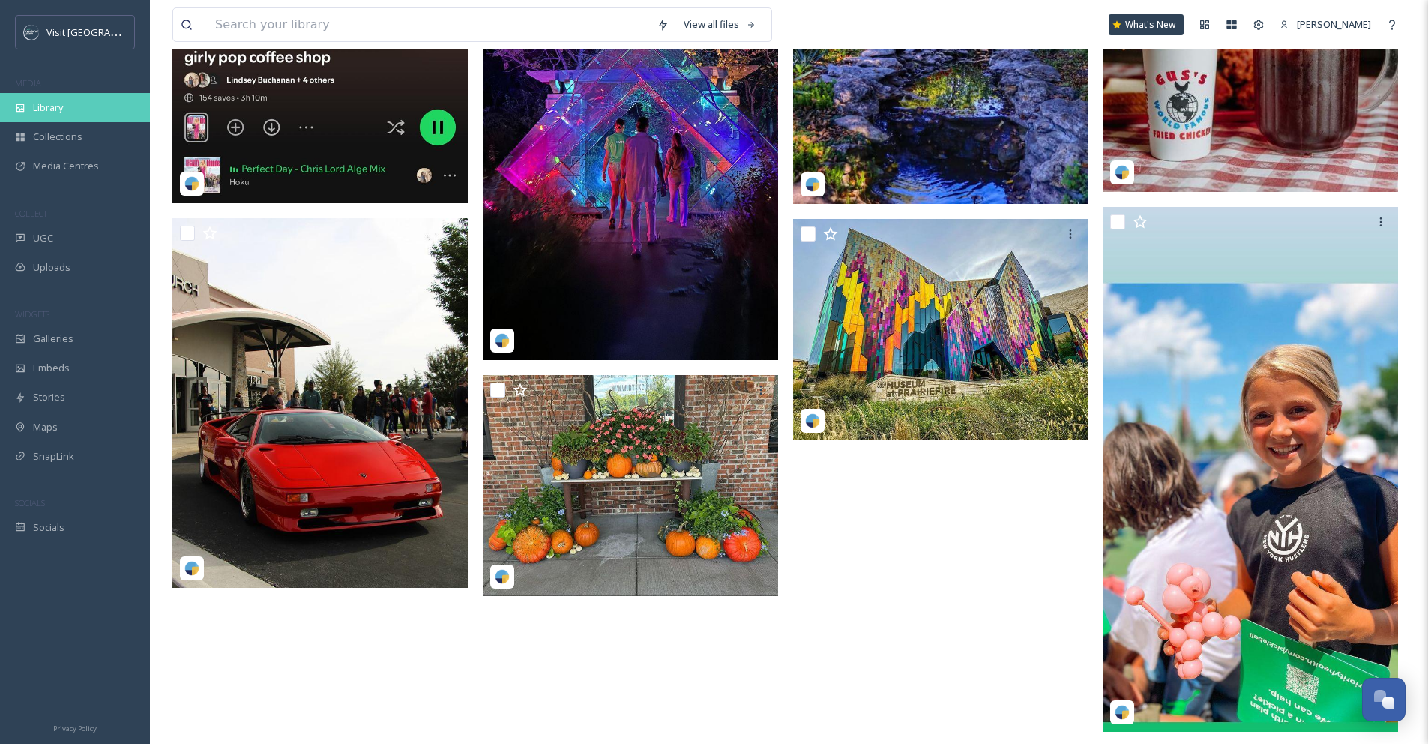
click at [85, 102] on div "Library" at bounding box center [75, 107] width 150 height 29
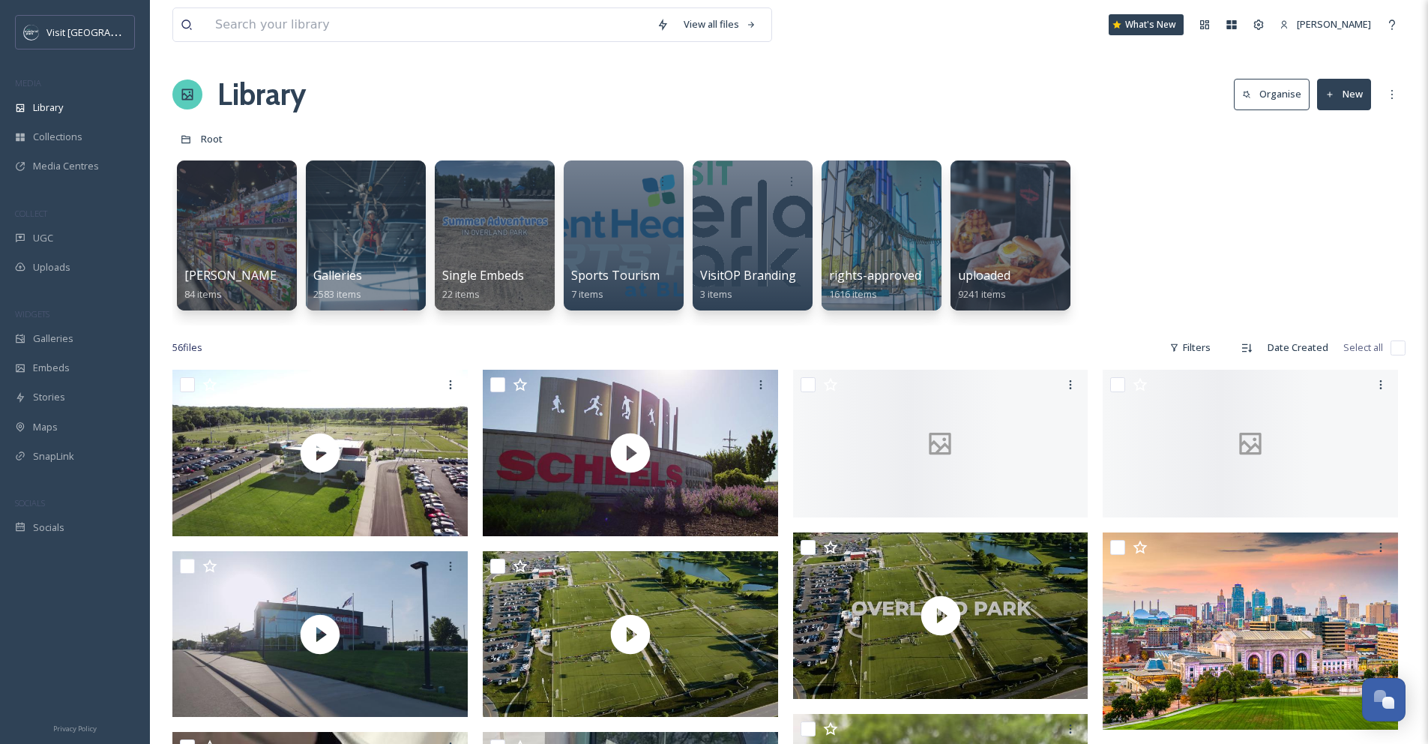
click at [1282, 98] on button "Organise" at bounding box center [1272, 94] width 76 height 31
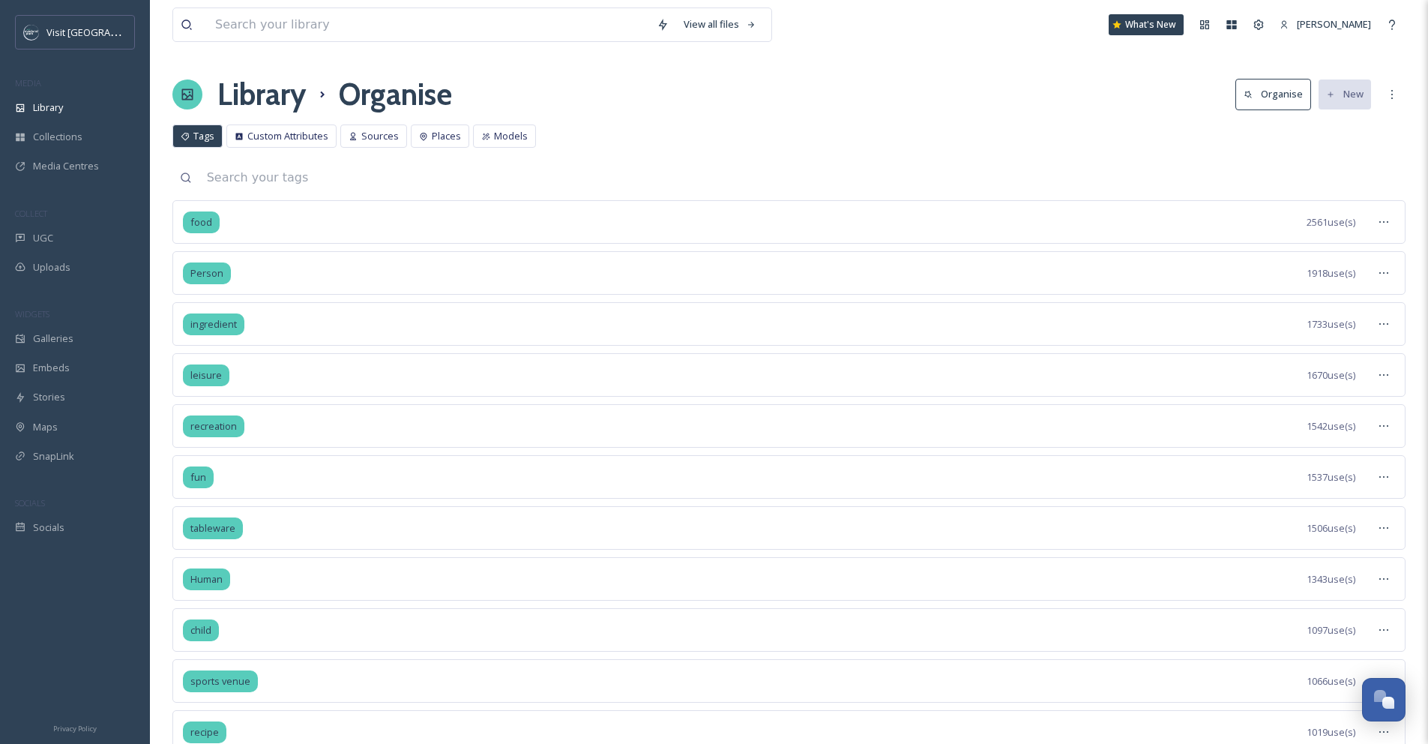
click at [344, 180] on input at bounding box center [802, 177] width 1206 height 33
type input "dessert"
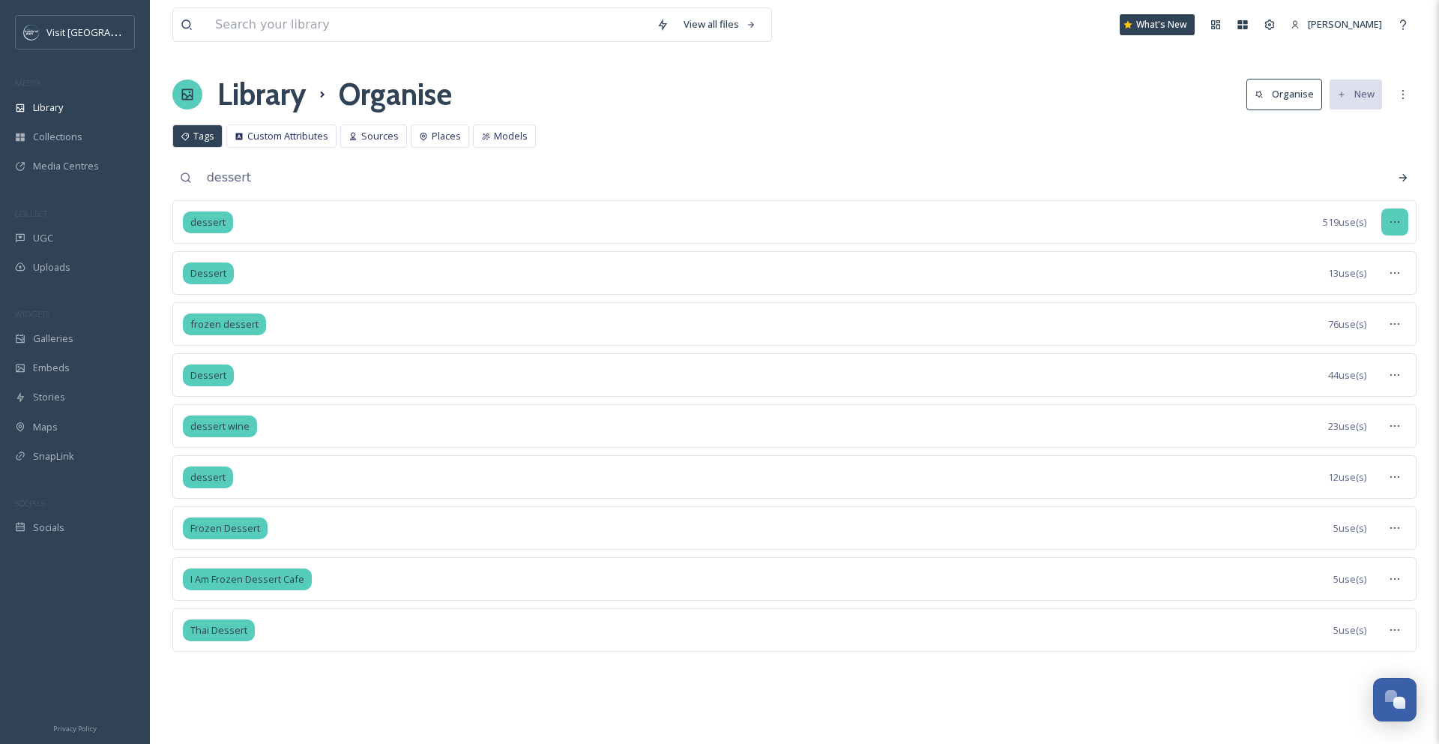
click at [1391, 216] on icon at bounding box center [1395, 222] width 12 height 12
click at [1366, 308] on span "Merge Tags" at bounding box center [1347, 314] width 52 height 14
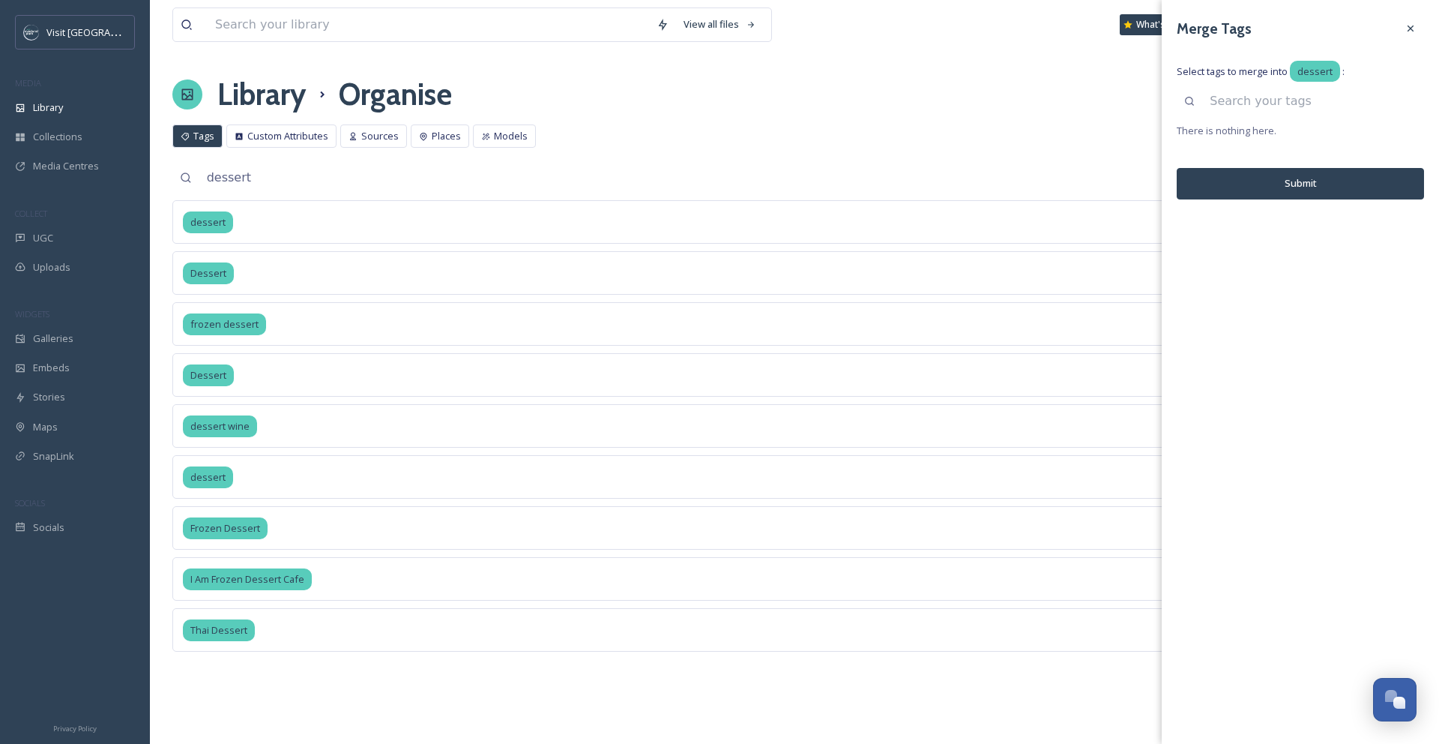
click at [1274, 103] on input at bounding box center [1313, 101] width 222 height 33
type input "dessert"
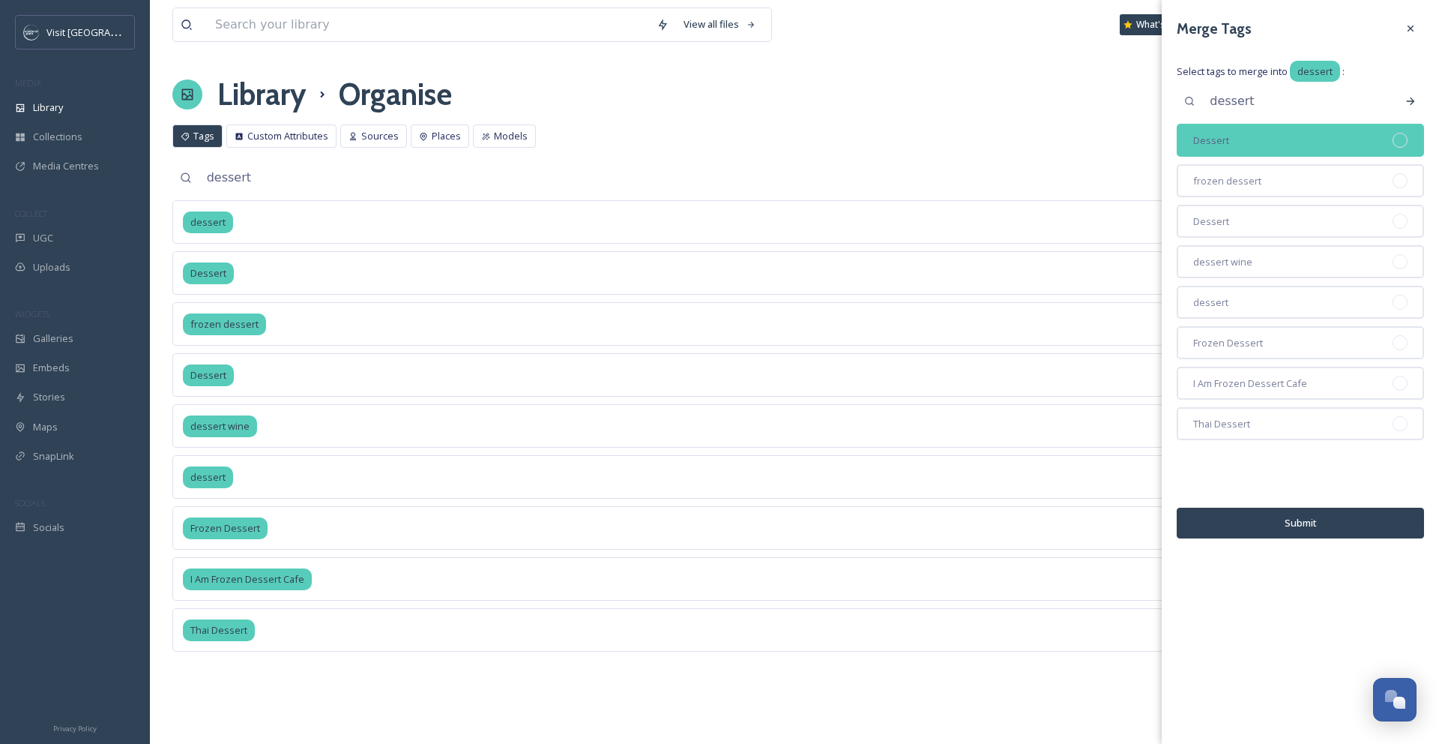
click at [1403, 140] on div at bounding box center [1400, 140] width 15 height 15
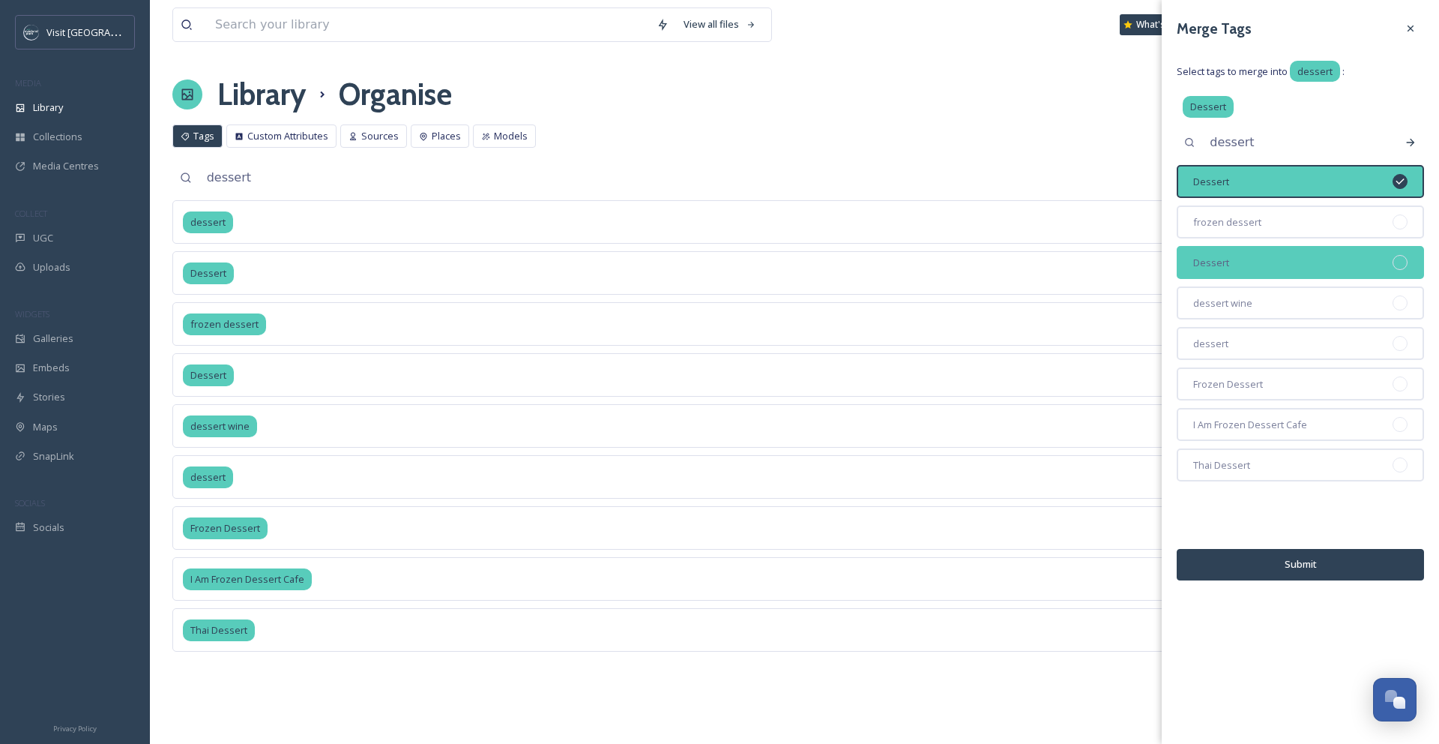
click at [1402, 263] on div at bounding box center [1400, 262] width 15 height 15
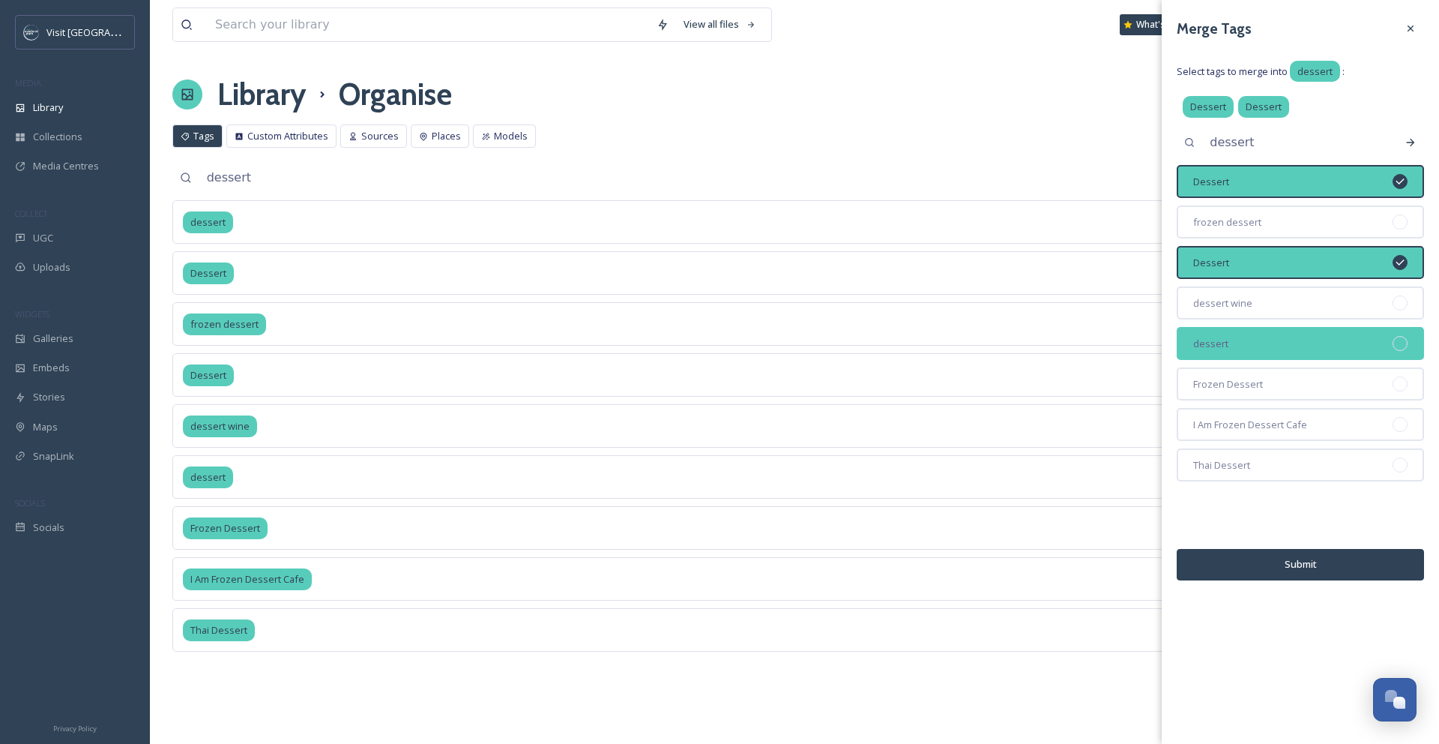
click at [1393, 343] on div at bounding box center [1400, 343] width 15 height 15
click at [1344, 575] on button "Submit" at bounding box center [1300, 564] width 247 height 31
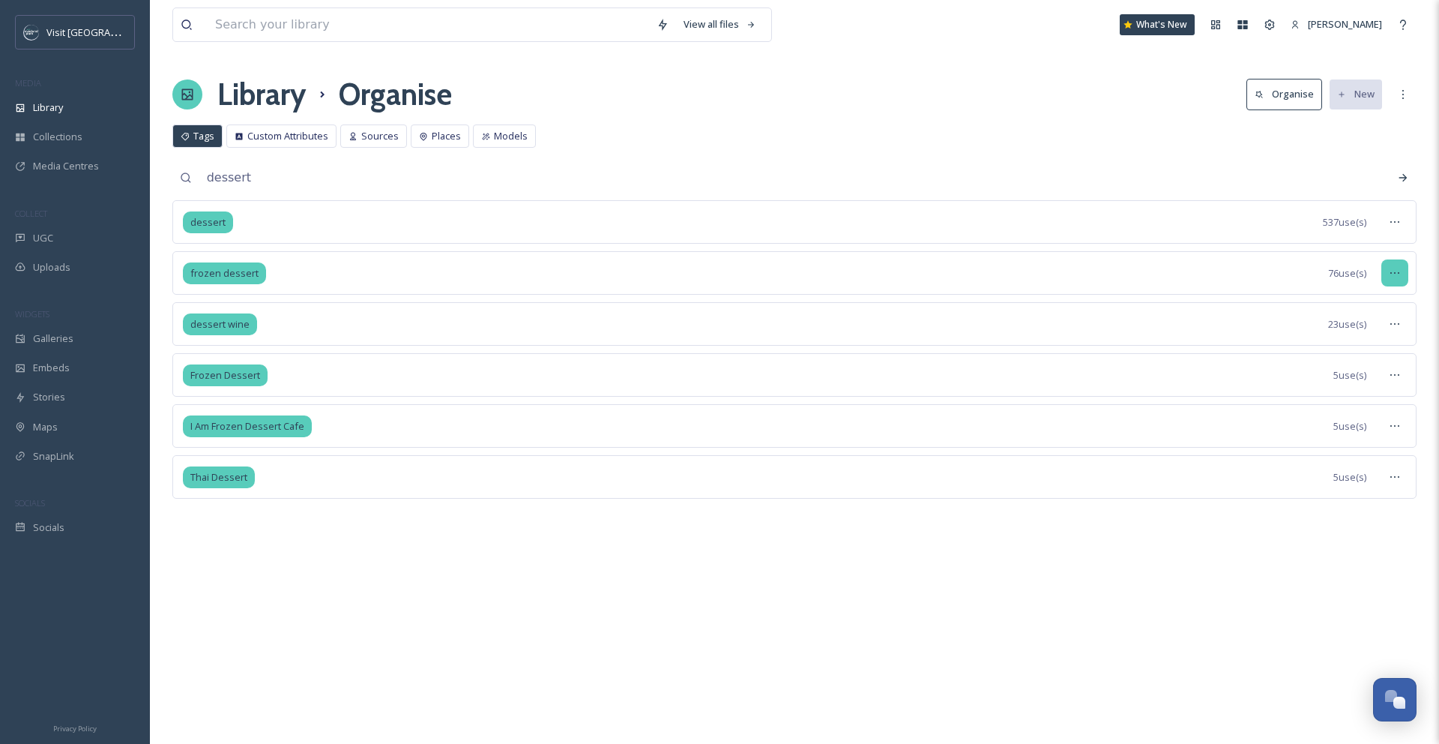
click at [1397, 277] on icon at bounding box center [1395, 273] width 12 height 12
click at [1384, 355] on div "Merge Tags" at bounding box center [1360, 364] width 94 height 29
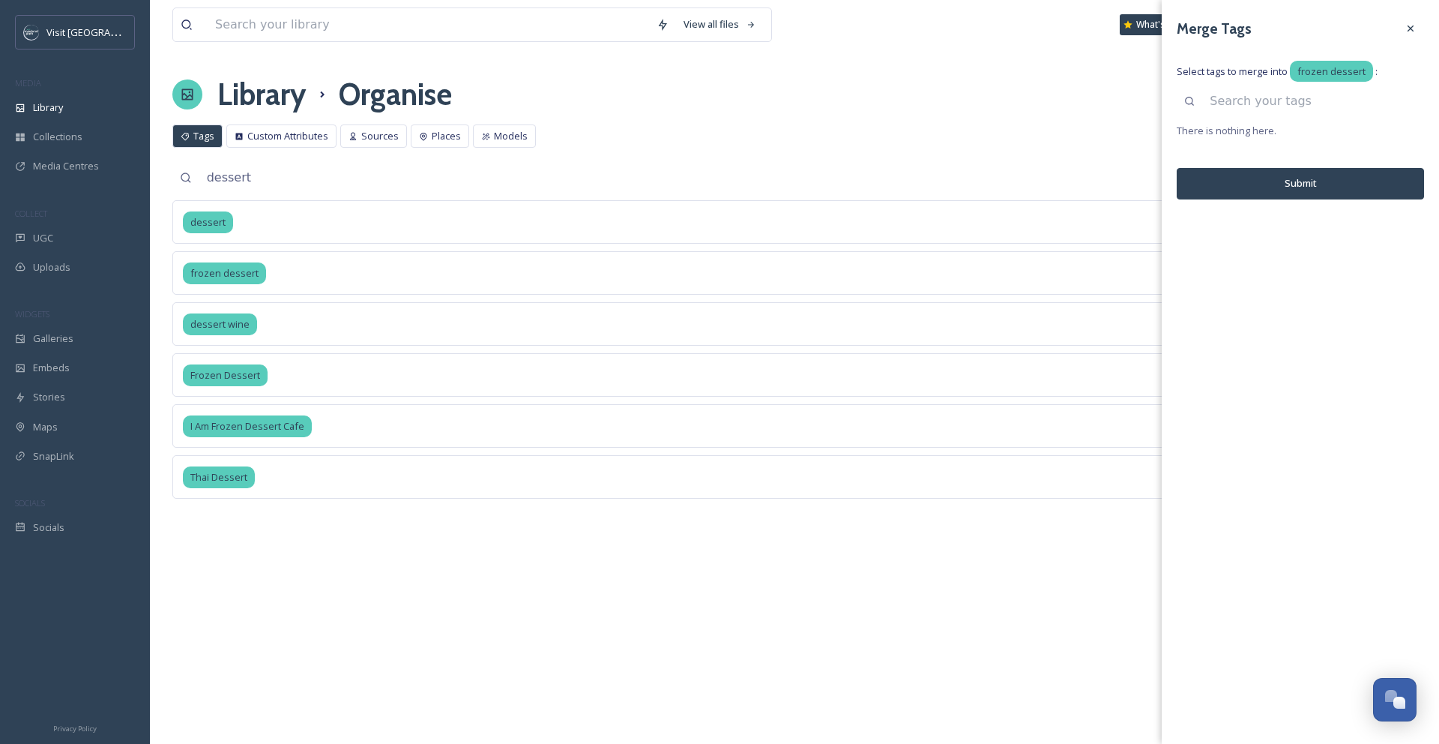
click at [1285, 106] on input at bounding box center [1313, 101] width 222 height 33
type input "frozen dessert"
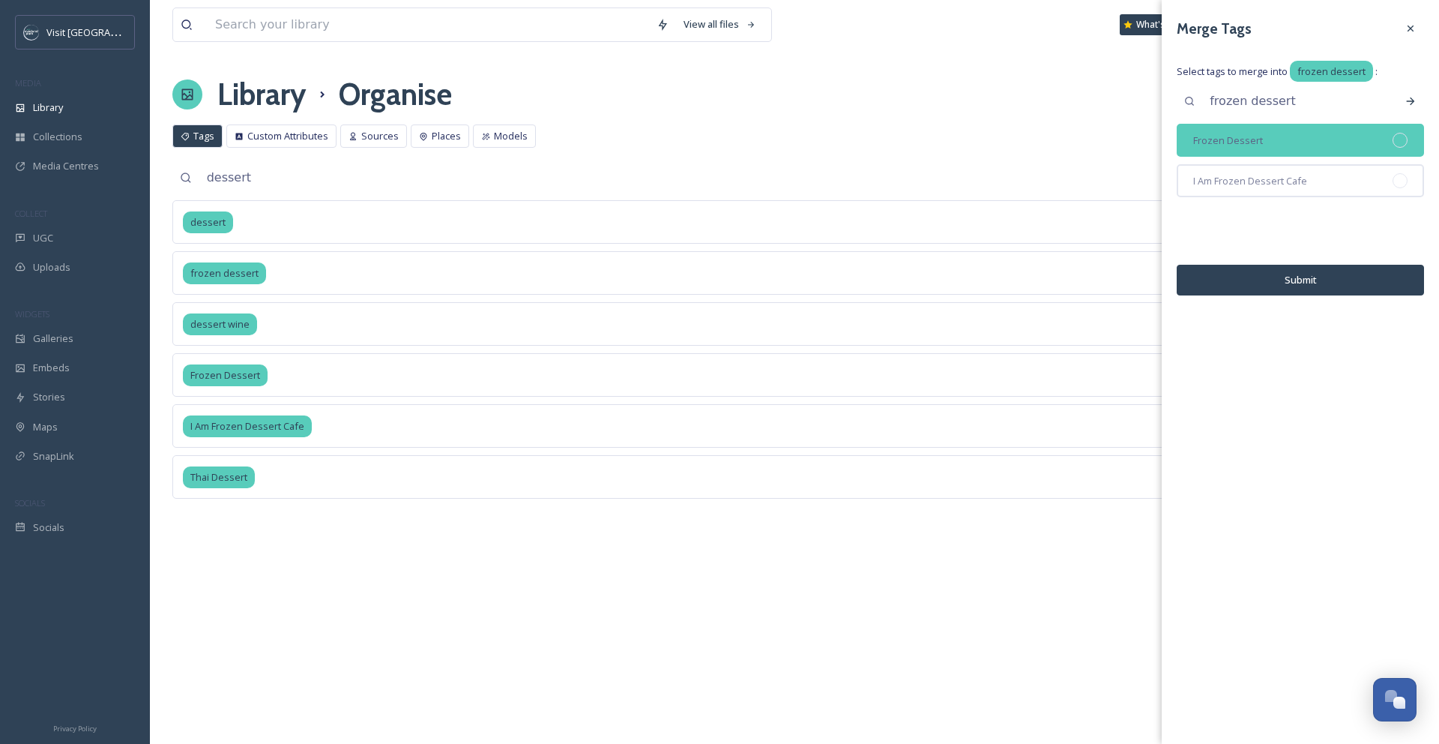
click at [1398, 136] on div at bounding box center [1400, 140] width 15 height 15
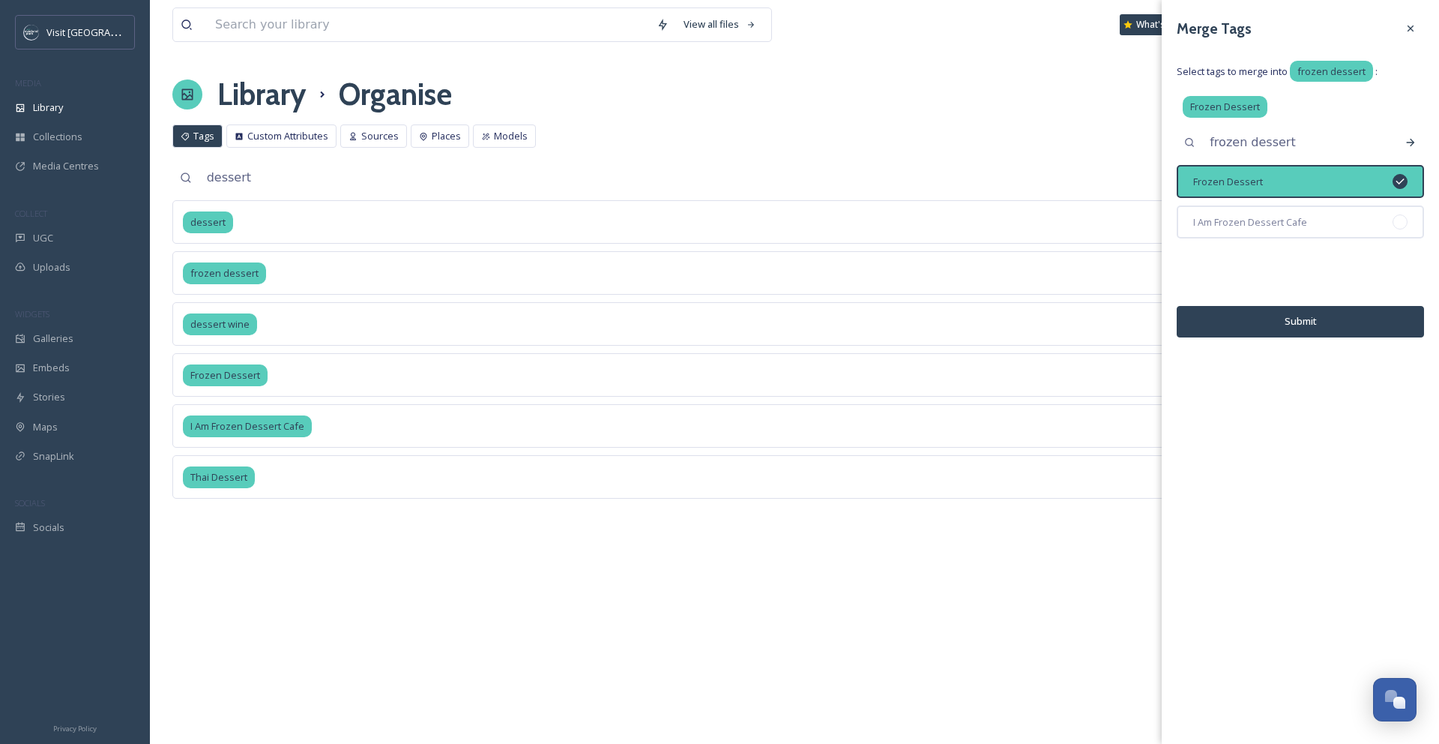
click at [1360, 316] on button "Submit" at bounding box center [1300, 321] width 247 height 31
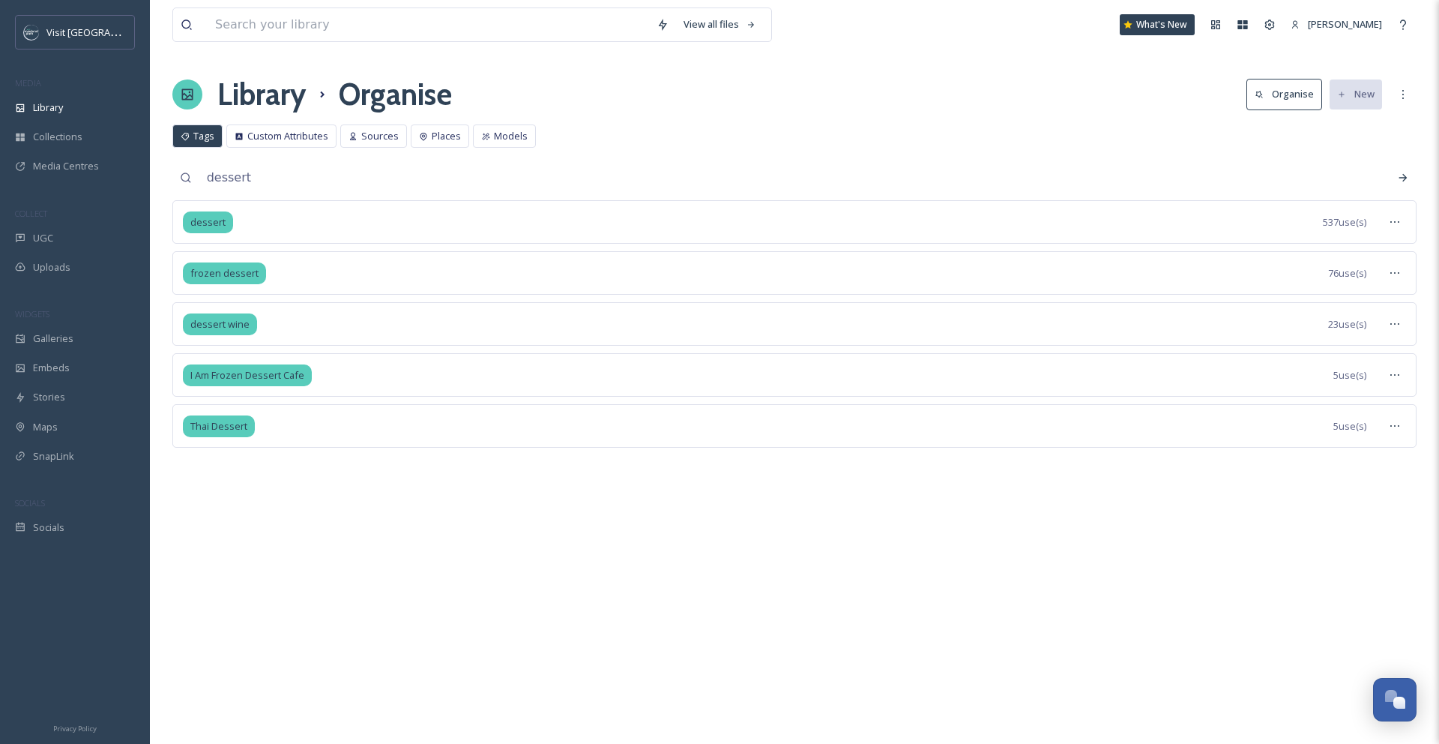
click at [193, 137] on span "Tags" at bounding box center [203, 136] width 21 height 14
click at [411, 169] on input "dessert" at bounding box center [807, 177] width 1217 height 33
drag, startPoint x: 393, startPoint y: 172, endPoint x: 127, endPoint y: 171, distance: 265.3
click at [132, 172] on div "Visit Overland Park MEDIA Library Collections Media Centres COLLECT UGC Uploads…" at bounding box center [719, 372] width 1439 height 744
click at [205, 137] on span "Tags" at bounding box center [203, 136] width 21 height 14
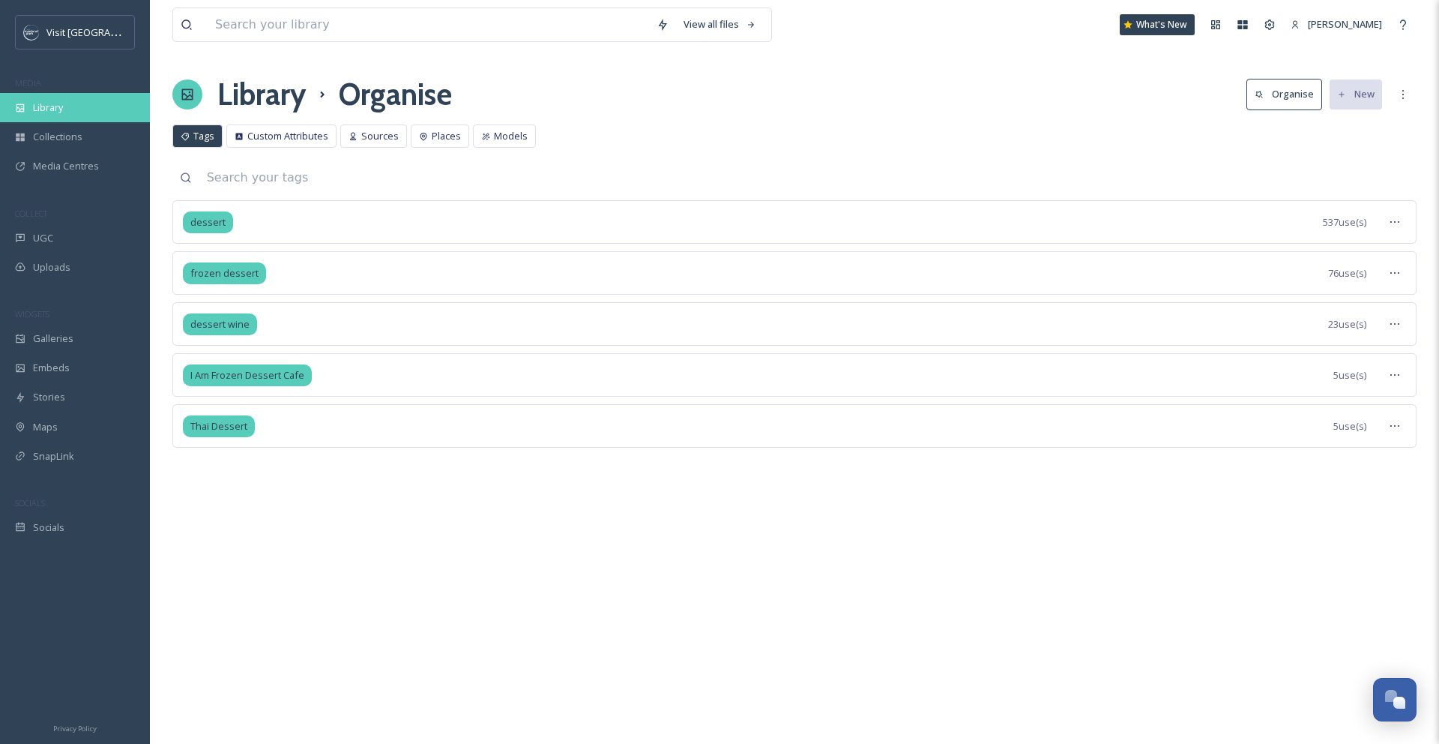
click at [35, 109] on span "Library" at bounding box center [48, 107] width 30 height 14
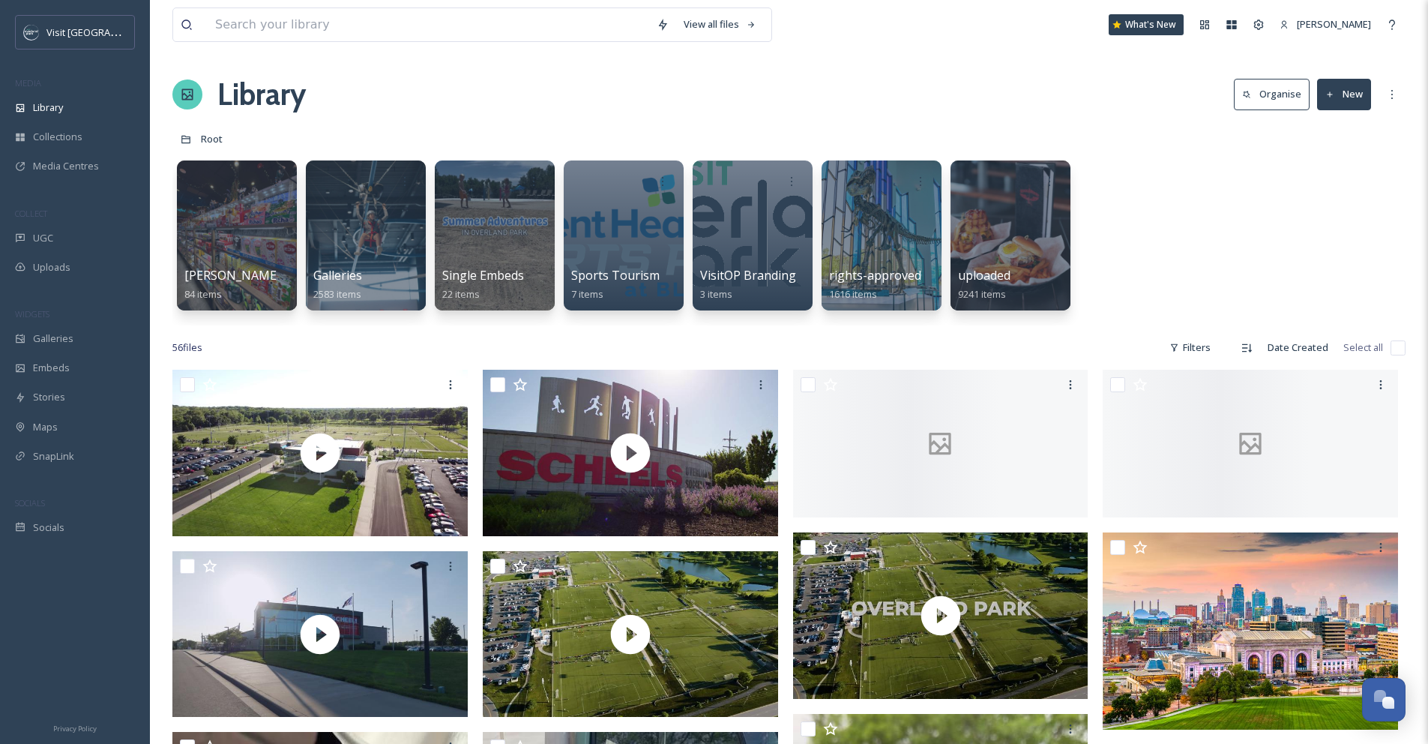
click at [1273, 90] on button "Organise" at bounding box center [1272, 94] width 76 height 31
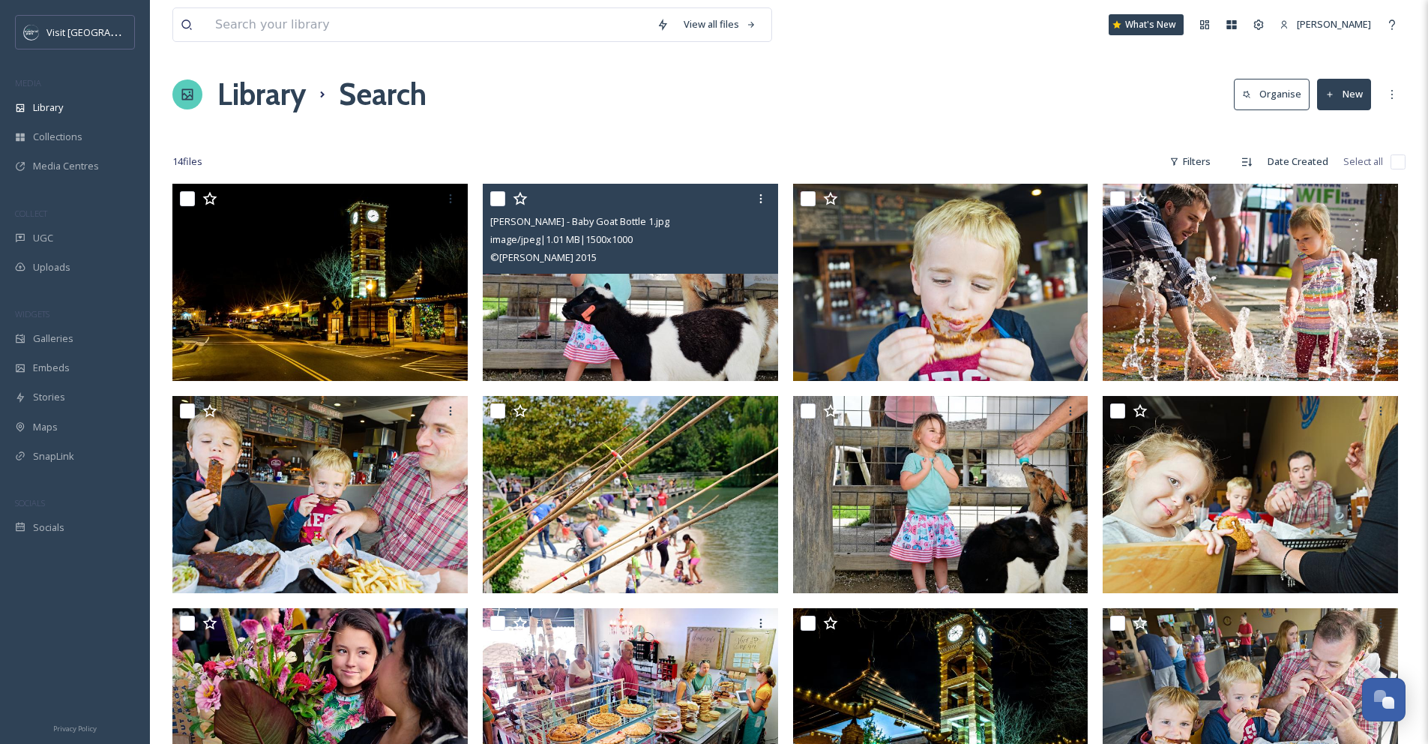
click at [663, 302] on img at bounding box center [630, 282] width 295 height 197
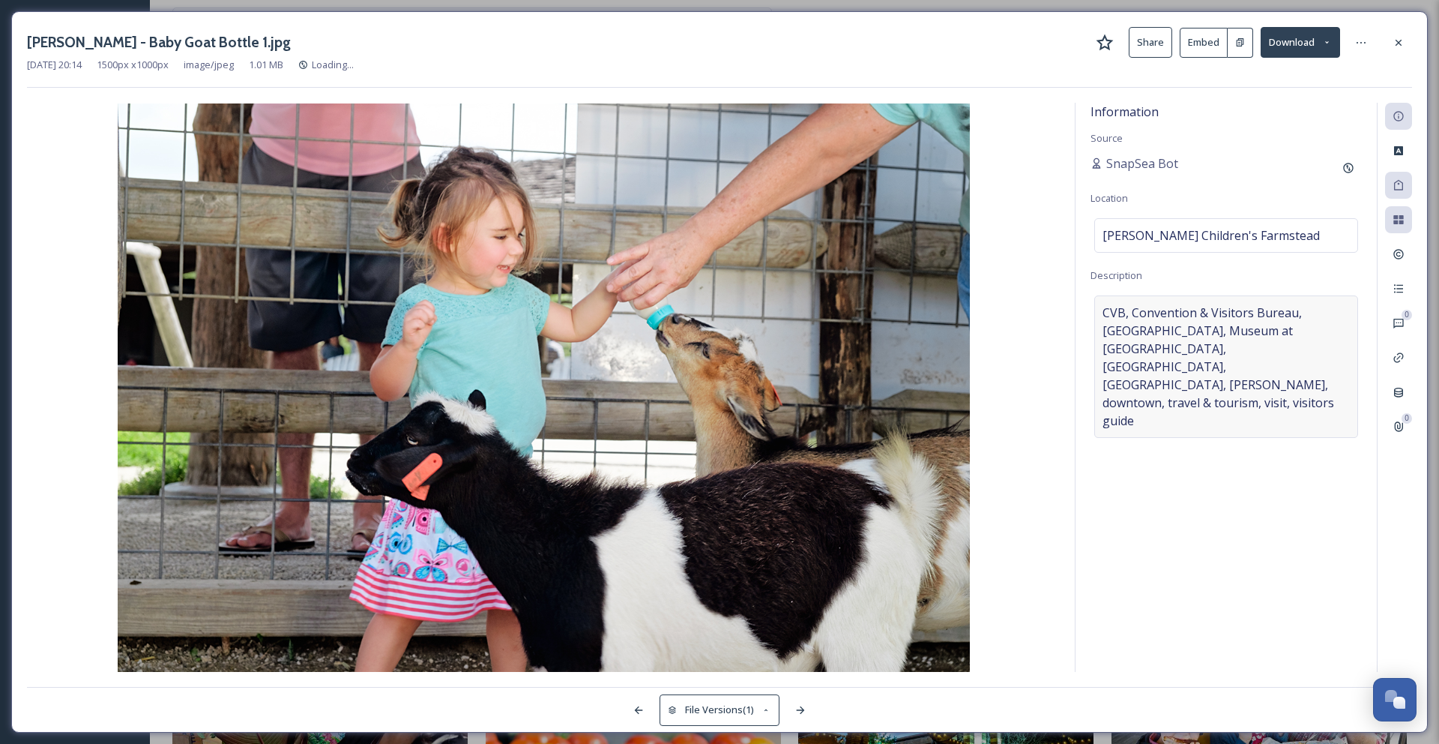
click at [1306, 365] on span "CVB, Convention & Visitors Bureau, [GEOGRAPHIC_DATA], Museum at [GEOGRAPHIC_DAT…" at bounding box center [1226, 367] width 247 height 126
drag, startPoint x: 1285, startPoint y: 364, endPoint x: 1068, endPoint y: 307, distance: 224.7
click at [1070, 307] on div "Information Source SnapSea Bot Location [PERSON_NAME][GEOGRAPHIC_DATA] Descript…" at bounding box center [719, 387] width 1385 height 569
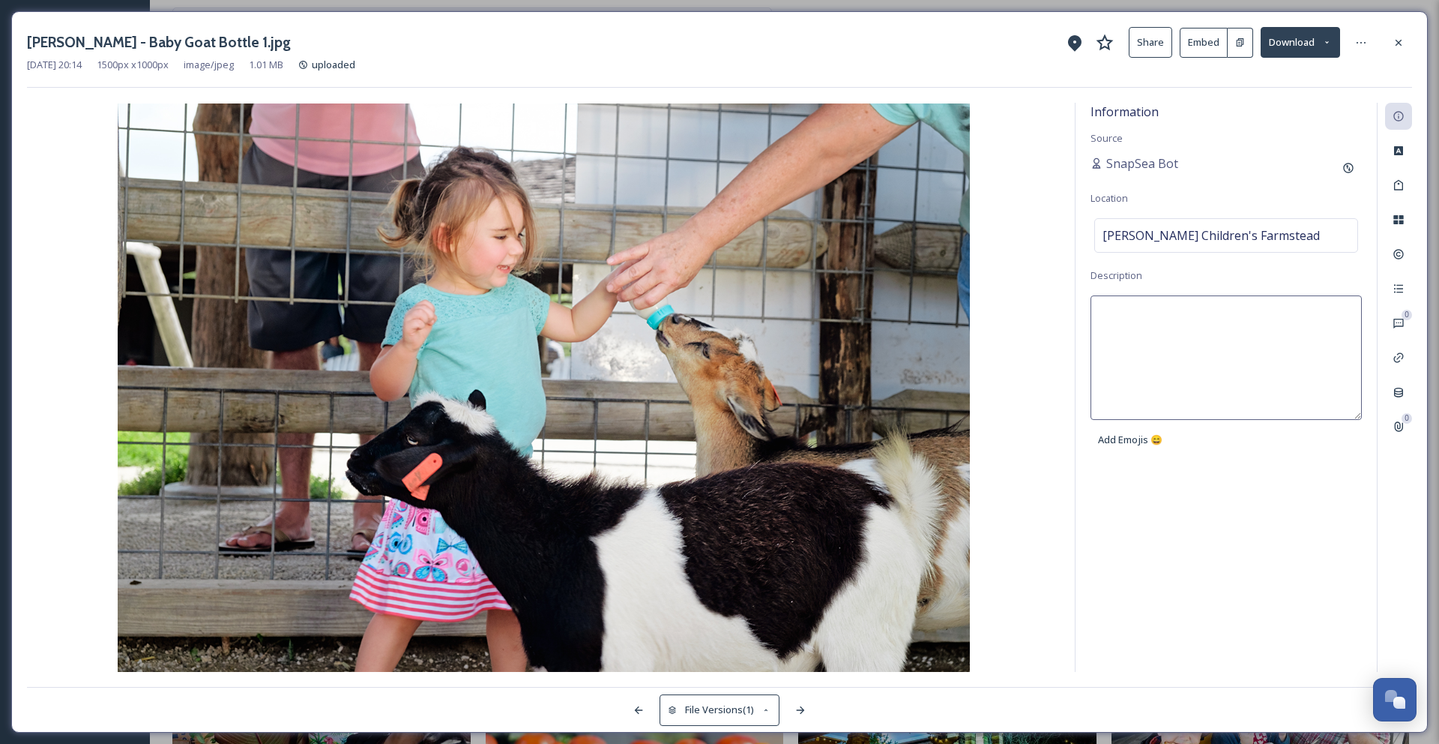
click at [1293, 335] on textarea at bounding box center [1226, 357] width 271 height 124
type textarea "A little girl bottle feeding a baby goat at [PERSON_NAME]"
click at [1398, 189] on icon at bounding box center [1399, 185] width 12 height 12
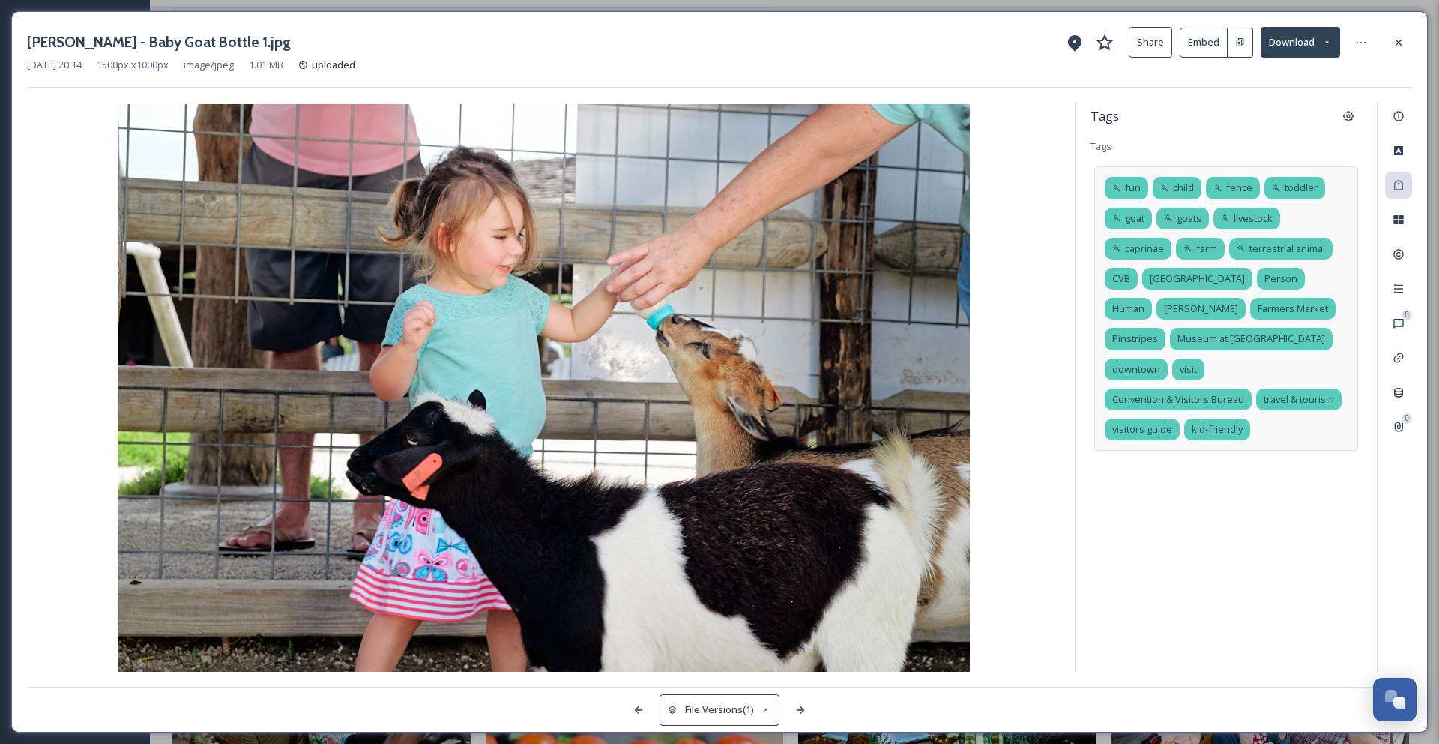
click at [1315, 217] on div "fun child fence toddler goat goats livestock caprinae farm terrestrial animal C…" at bounding box center [1226, 308] width 264 height 284
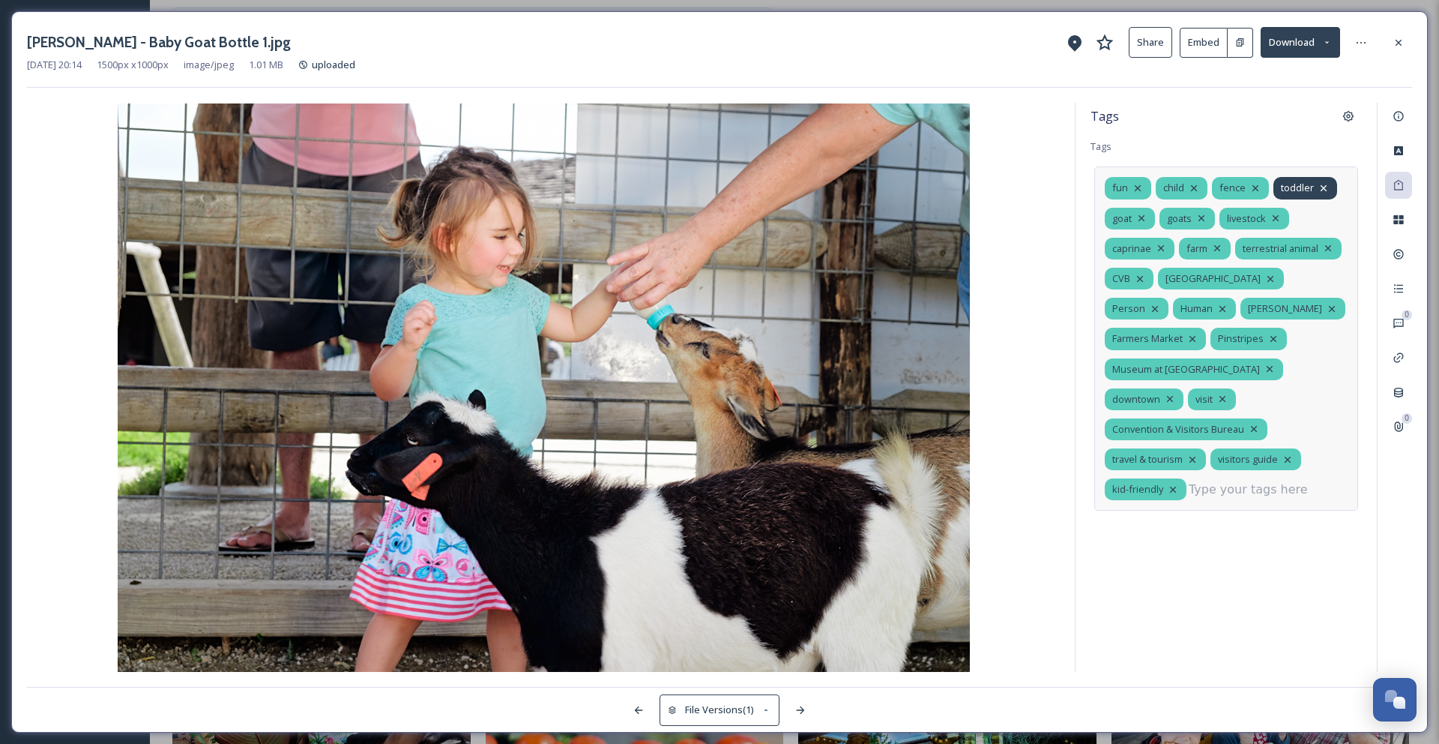
click at [1323, 188] on icon at bounding box center [1324, 188] width 12 height 12
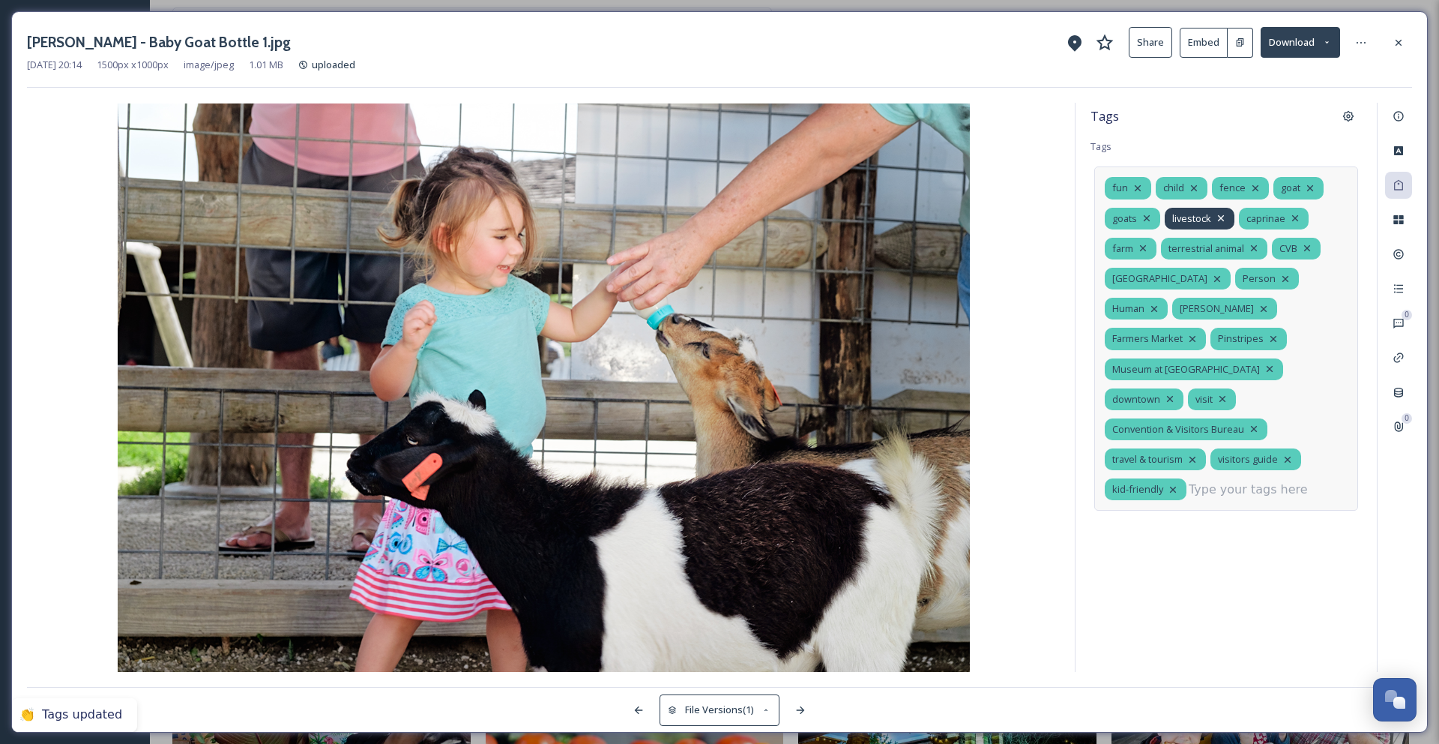
click at [1222, 217] on icon at bounding box center [1221, 218] width 12 height 12
click at [1253, 250] on icon at bounding box center [1251, 248] width 12 height 12
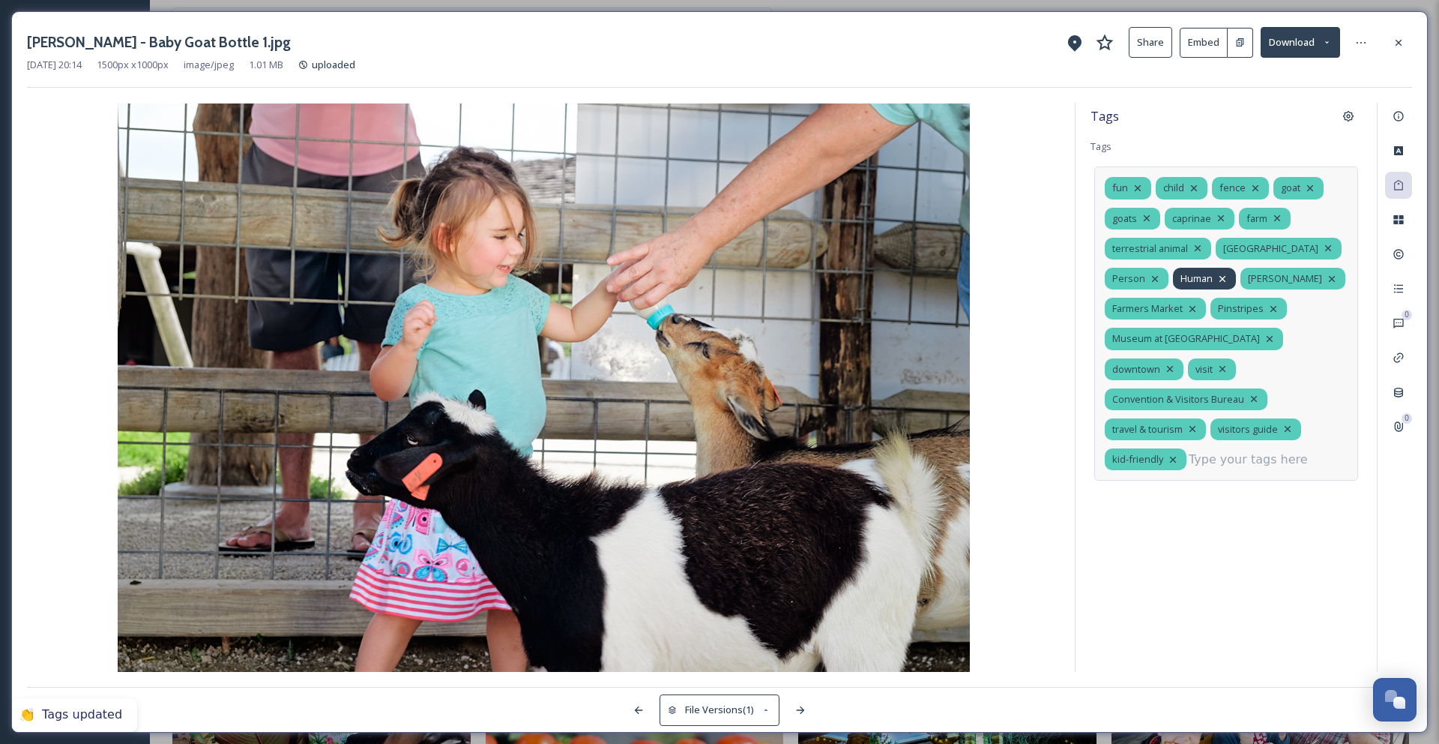
click at [1222, 277] on icon at bounding box center [1223, 279] width 12 height 12
click at [1156, 282] on icon at bounding box center [1155, 279] width 12 height 12
click at [1190, 306] on icon at bounding box center [1193, 308] width 6 height 6
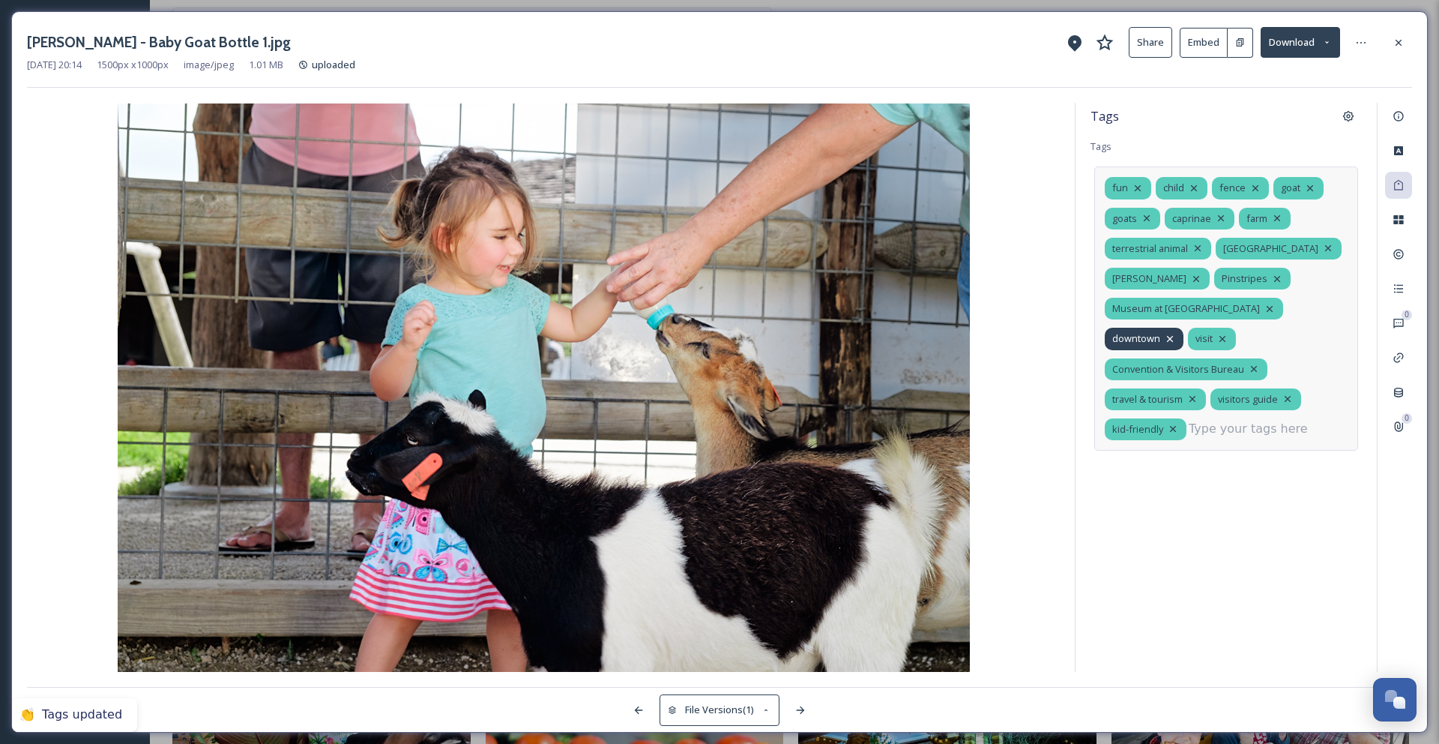
click at [1173, 336] on icon at bounding box center [1170, 339] width 6 height 6
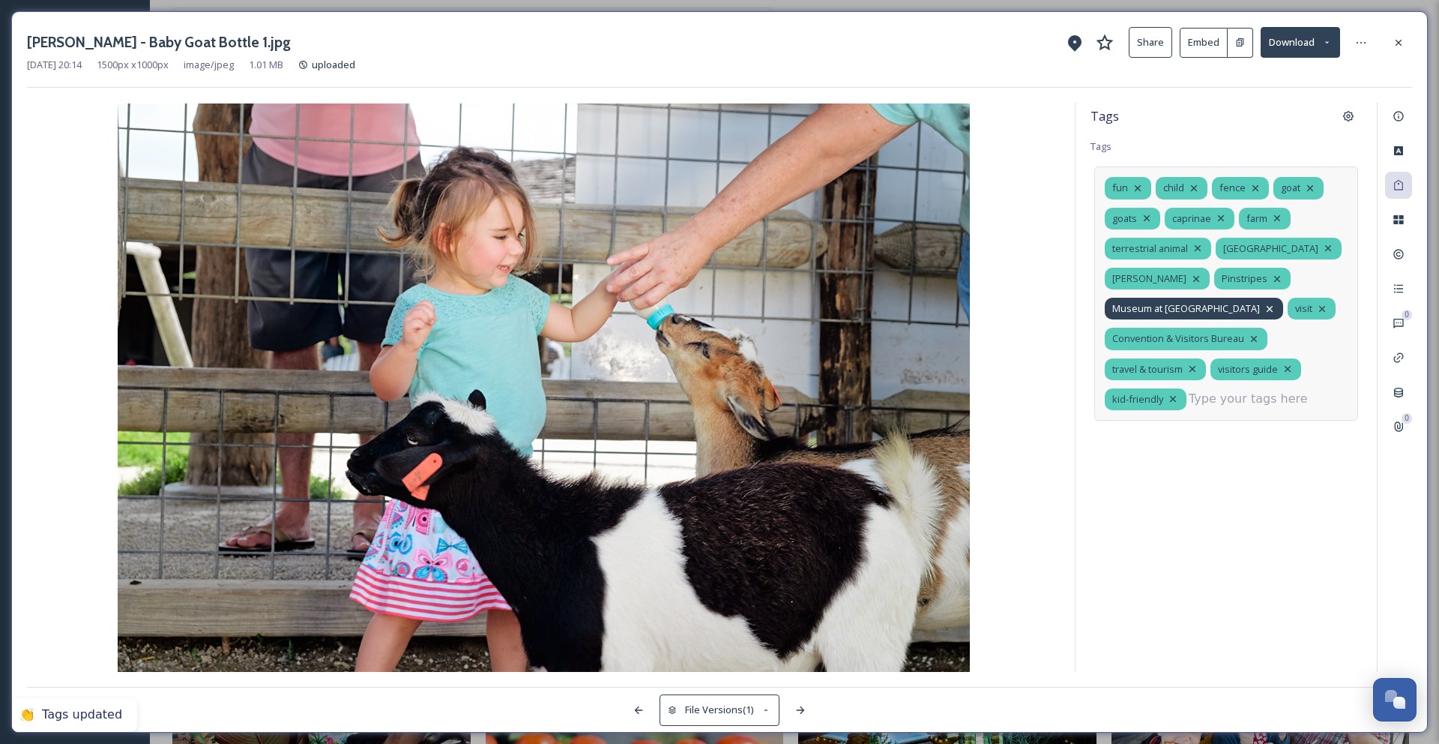
click at [1228, 310] on div "Museum at [GEOGRAPHIC_DATA]" at bounding box center [1194, 309] width 178 height 22
click at [1264, 310] on icon at bounding box center [1270, 309] width 12 height 12
click at [1271, 278] on icon at bounding box center [1277, 279] width 12 height 12
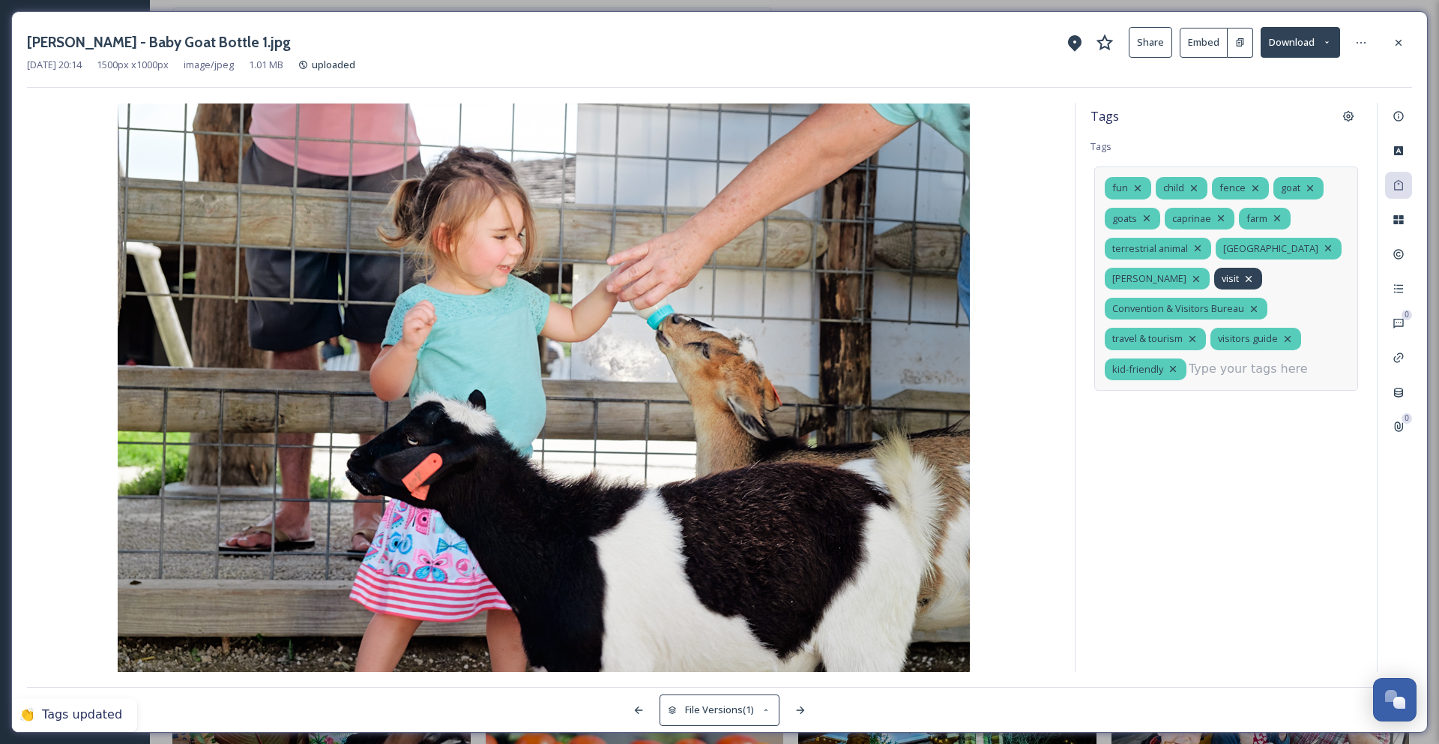
click at [1243, 281] on icon at bounding box center [1249, 279] width 12 height 12
click at [1253, 307] on icon at bounding box center [1254, 309] width 12 height 12
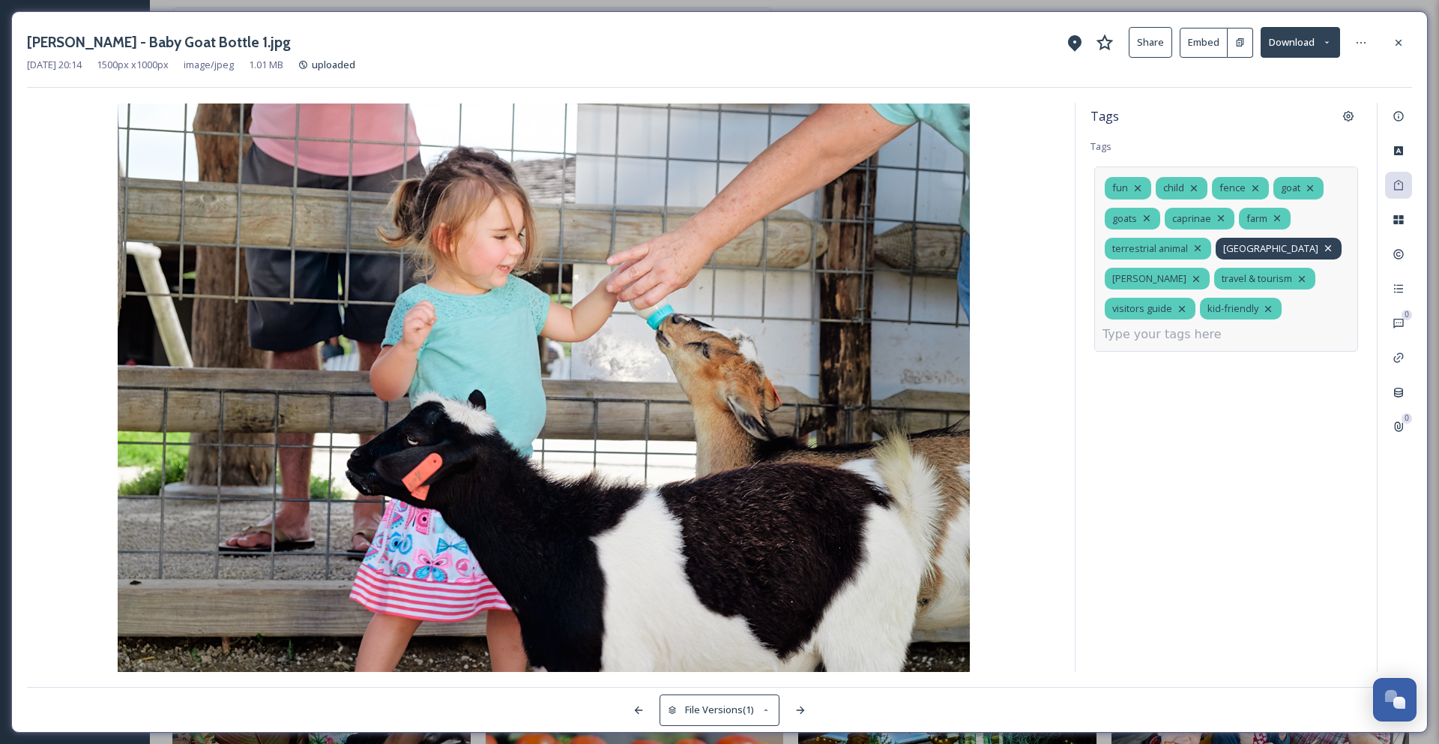
click at [1322, 249] on icon at bounding box center [1328, 248] width 12 height 12
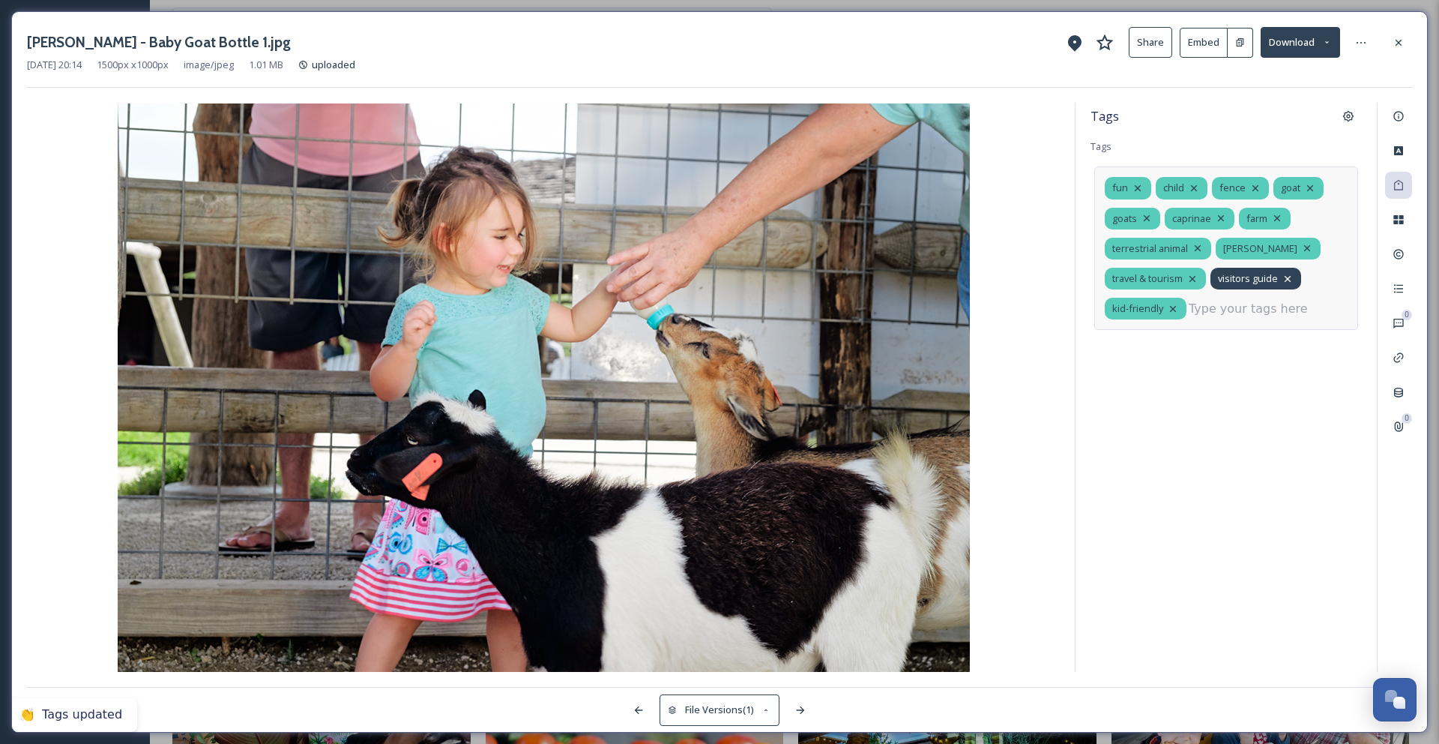
click at [1291, 274] on icon at bounding box center [1288, 279] width 12 height 12
click at [1193, 278] on icon at bounding box center [1193, 278] width 6 height 6
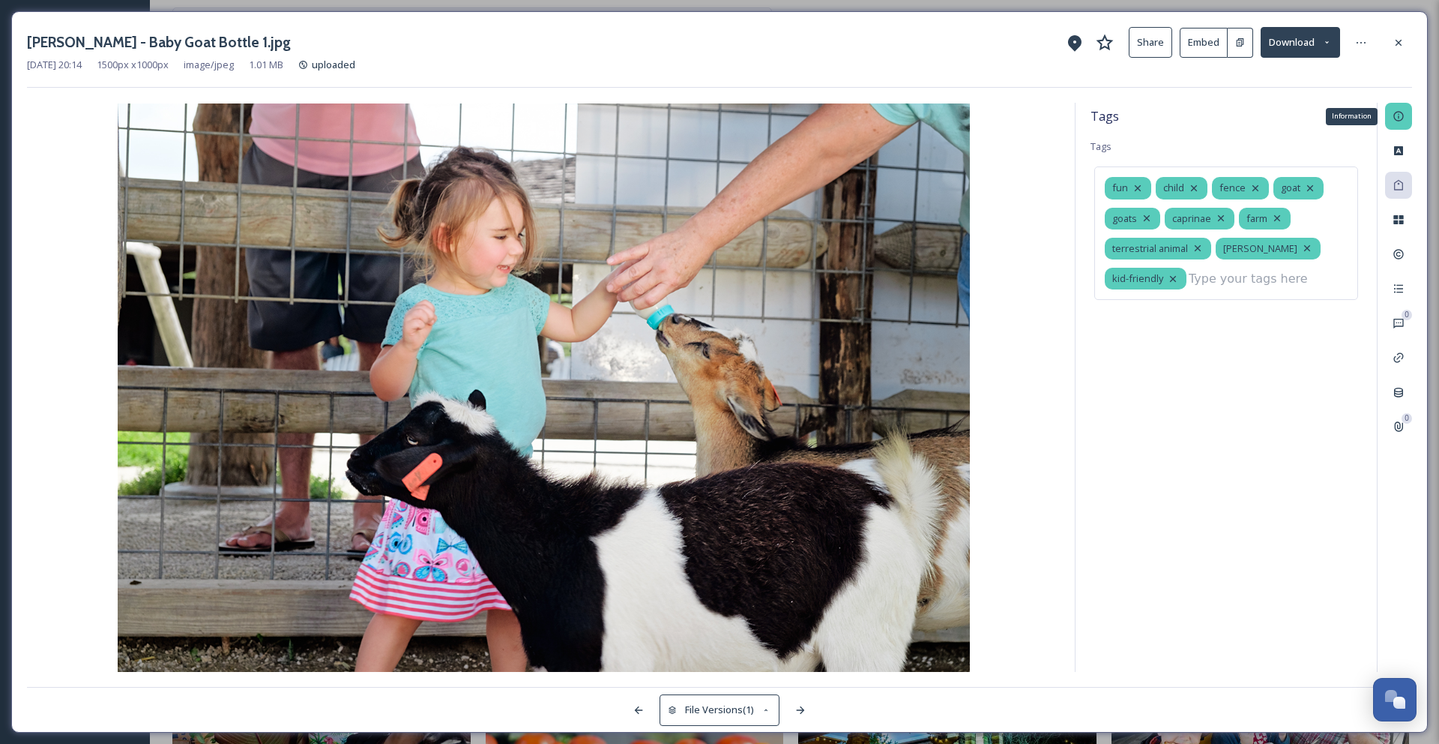
click at [1395, 123] on div "Information" at bounding box center [1398, 116] width 27 height 27
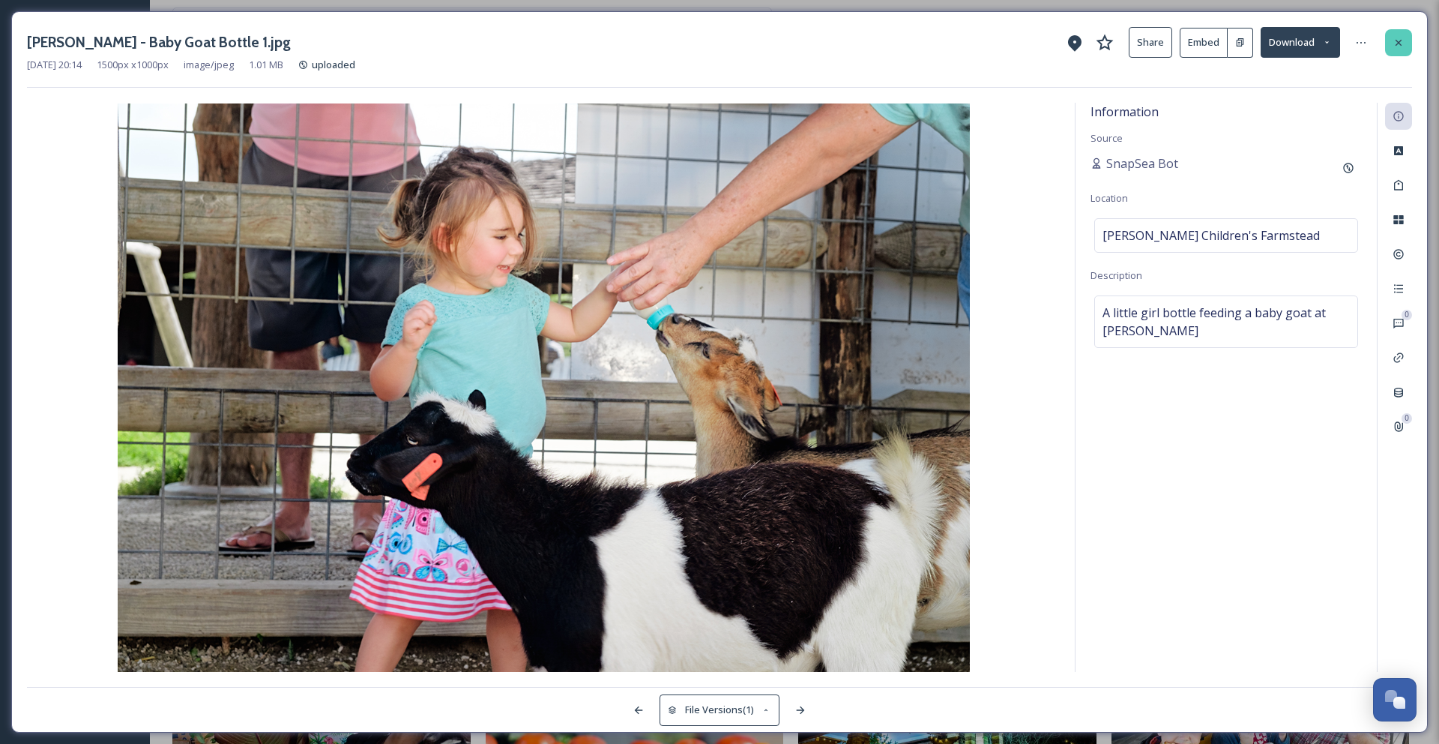
click at [1402, 40] on icon at bounding box center [1399, 43] width 12 height 12
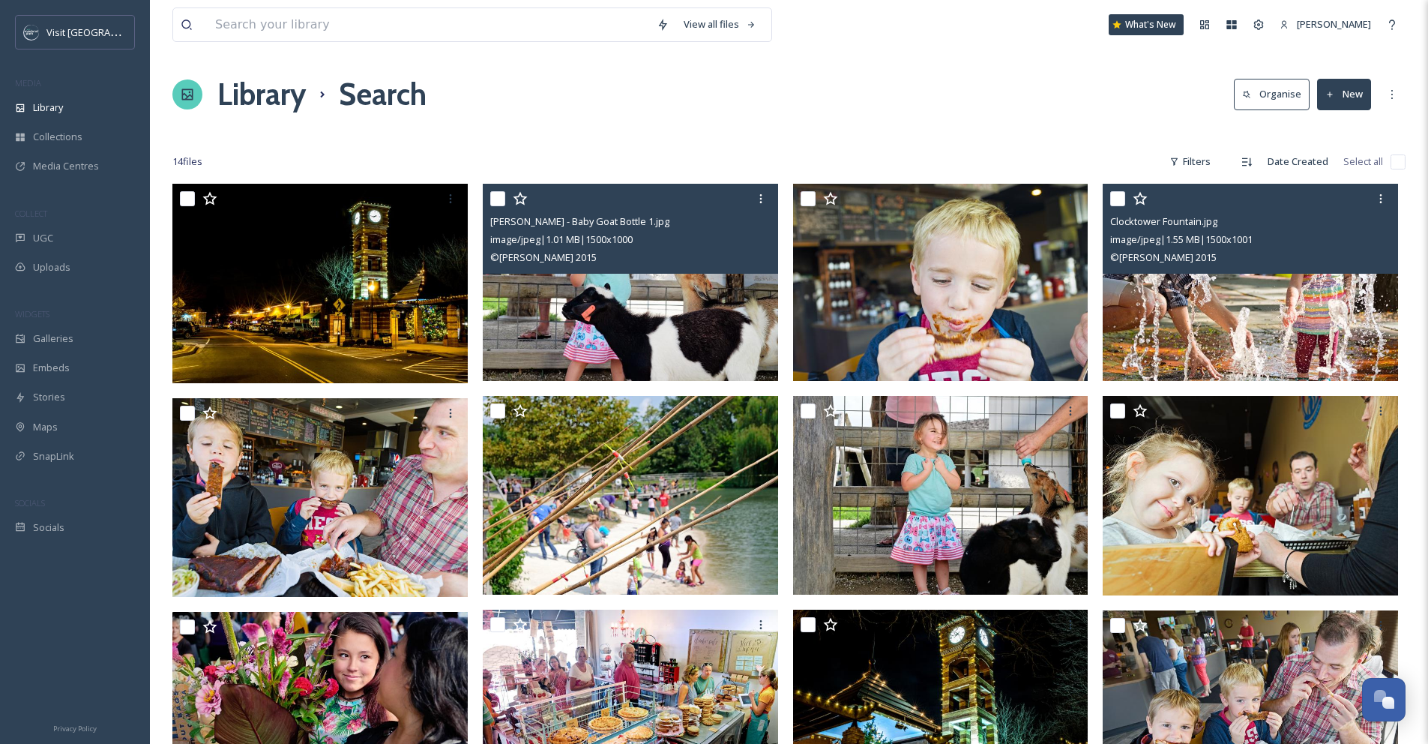
click at [1230, 300] on img at bounding box center [1250, 282] width 295 height 197
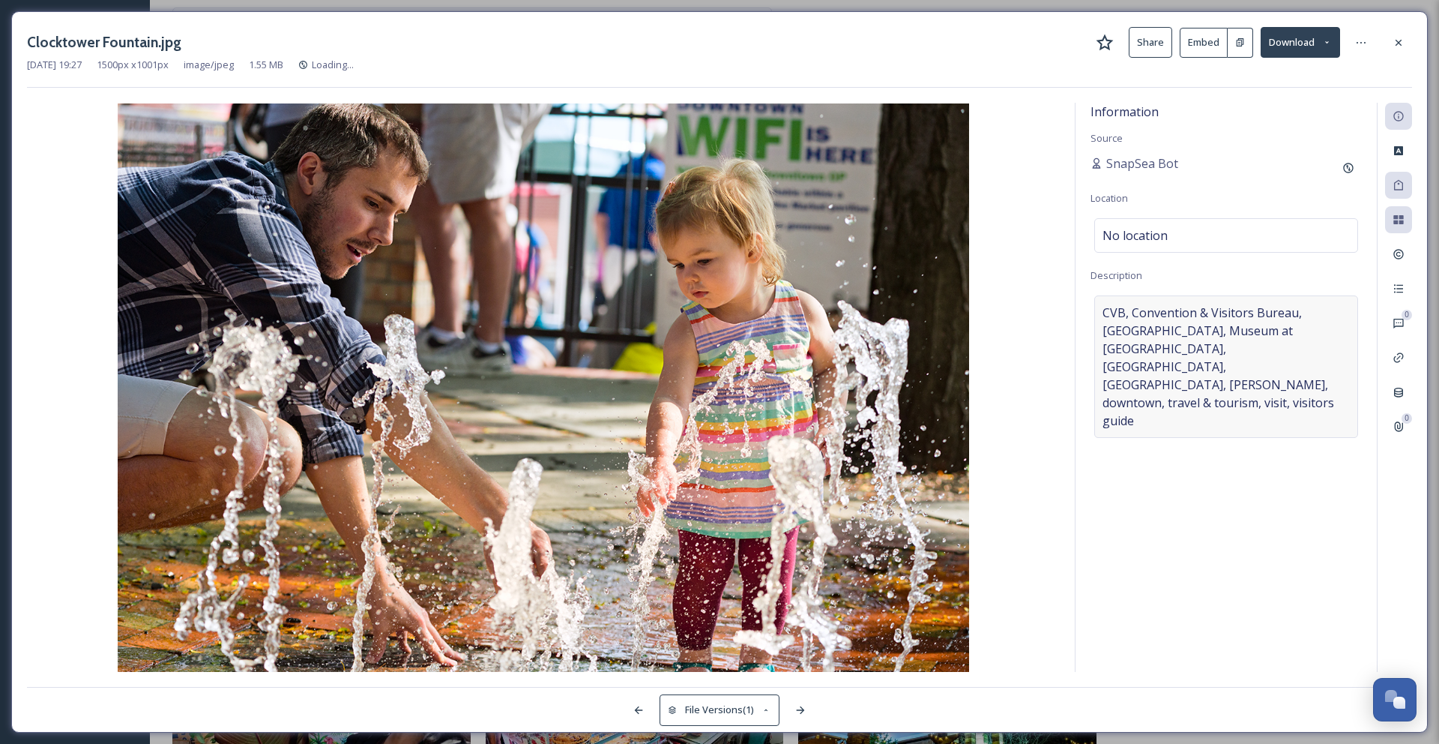
click at [1303, 373] on span "CVB, Convention & Visitors Bureau, [GEOGRAPHIC_DATA], Museum at [GEOGRAPHIC_DAT…" at bounding box center [1226, 367] width 247 height 126
drag, startPoint x: 1302, startPoint y: 373, endPoint x: 1034, endPoint y: 298, distance: 278.4
click at [1034, 298] on div "Information Source SnapSea Bot Location No location Description CVB, Convention…" at bounding box center [719, 387] width 1385 height 569
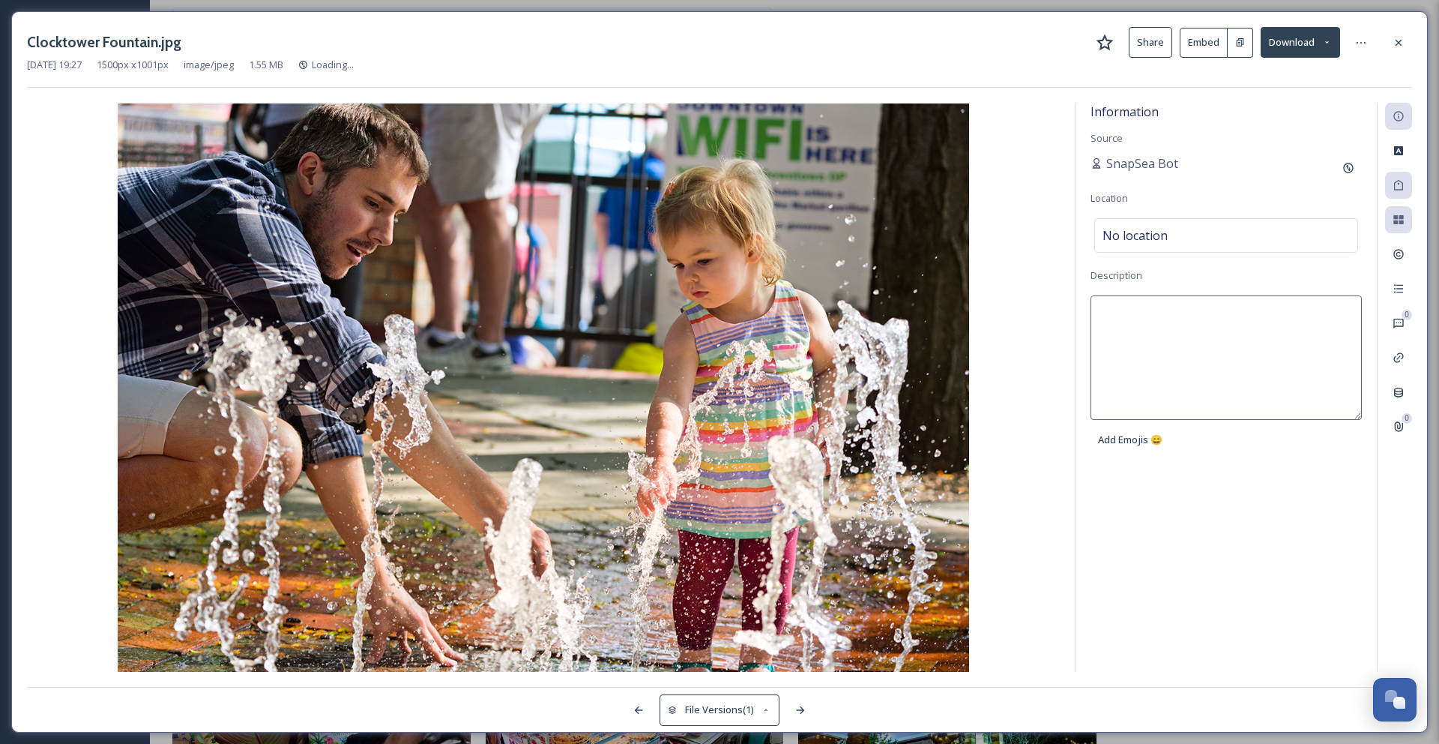
type textarea "CVB, Convention & Visitors Bureau, [GEOGRAPHIC_DATA], Museum at [GEOGRAPHIC_DAT…"
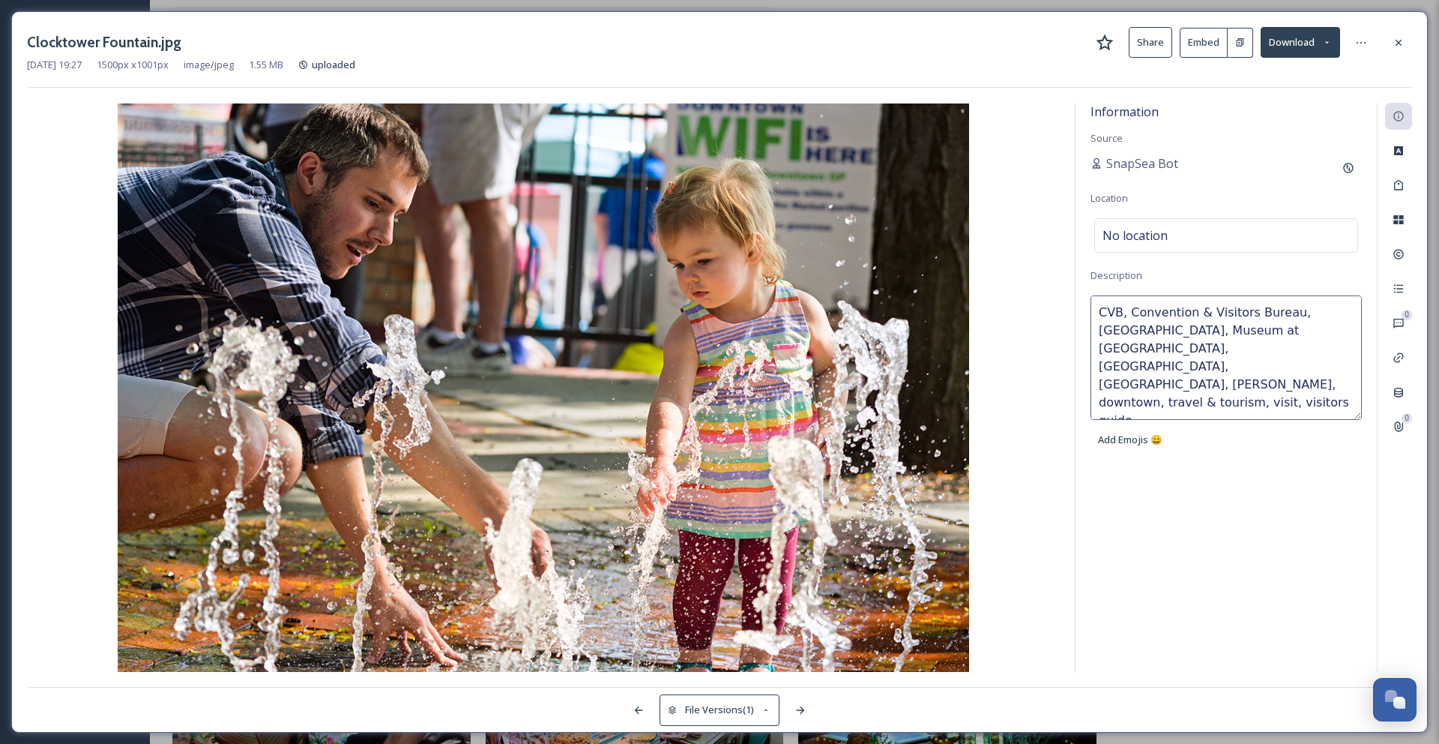
click at [1272, 373] on textarea "CVB, Convention & Visitors Bureau, [GEOGRAPHIC_DATA], Museum at [GEOGRAPHIC_DAT…" at bounding box center [1226, 357] width 271 height 124
drag, startPoint x: 1268, startPoint y: 368, endPoint x: 1081, endPoint y: 304, distance: 197.9
click at [1082, 304] on div "Information Source SnapSea Bot Location No location Description CVB, Convention…" at bounding box center [1226, 387] width 301 height 569
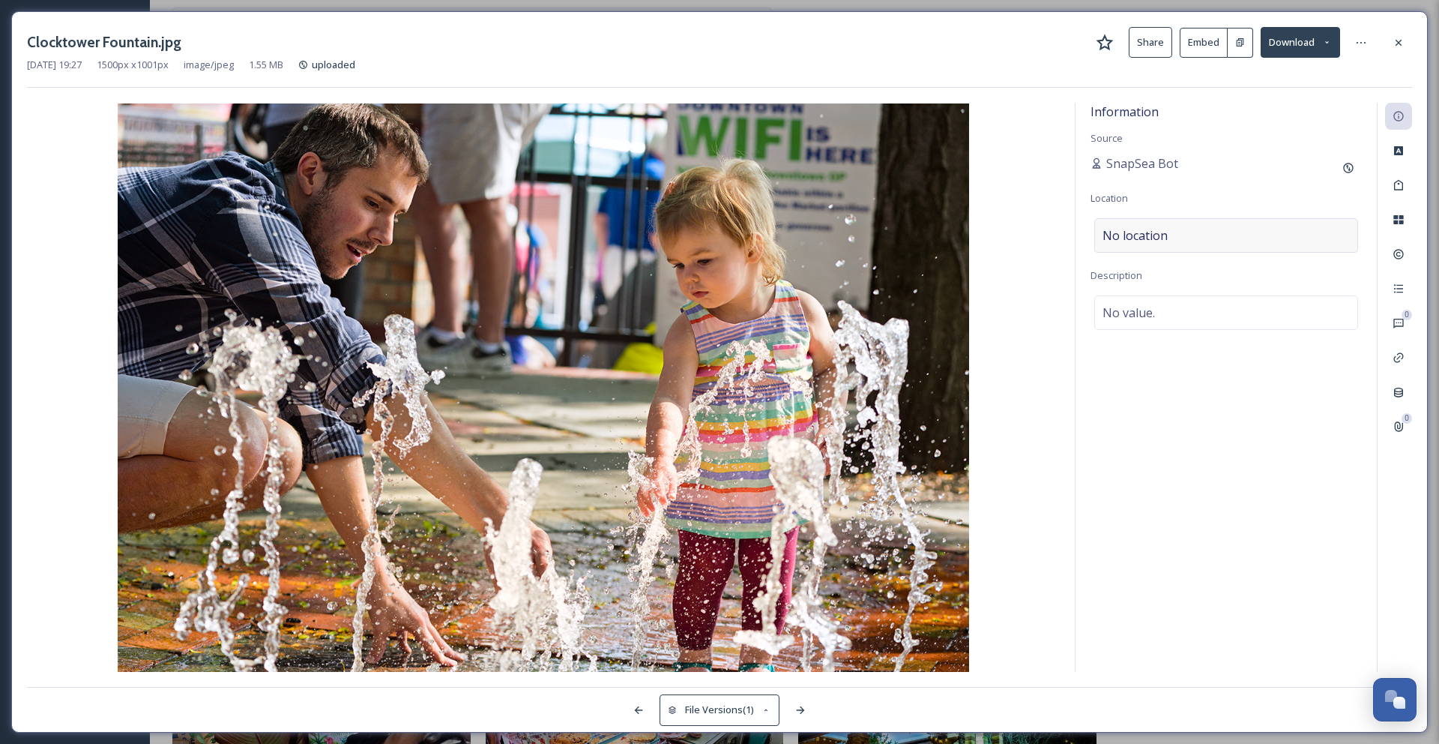
click at [1119, 239] on span "No location" at bounding box center [1135, 235] width 65 height 18
click at [1119, 239] on input at bounding box center [1226, 235] width 262 height 33
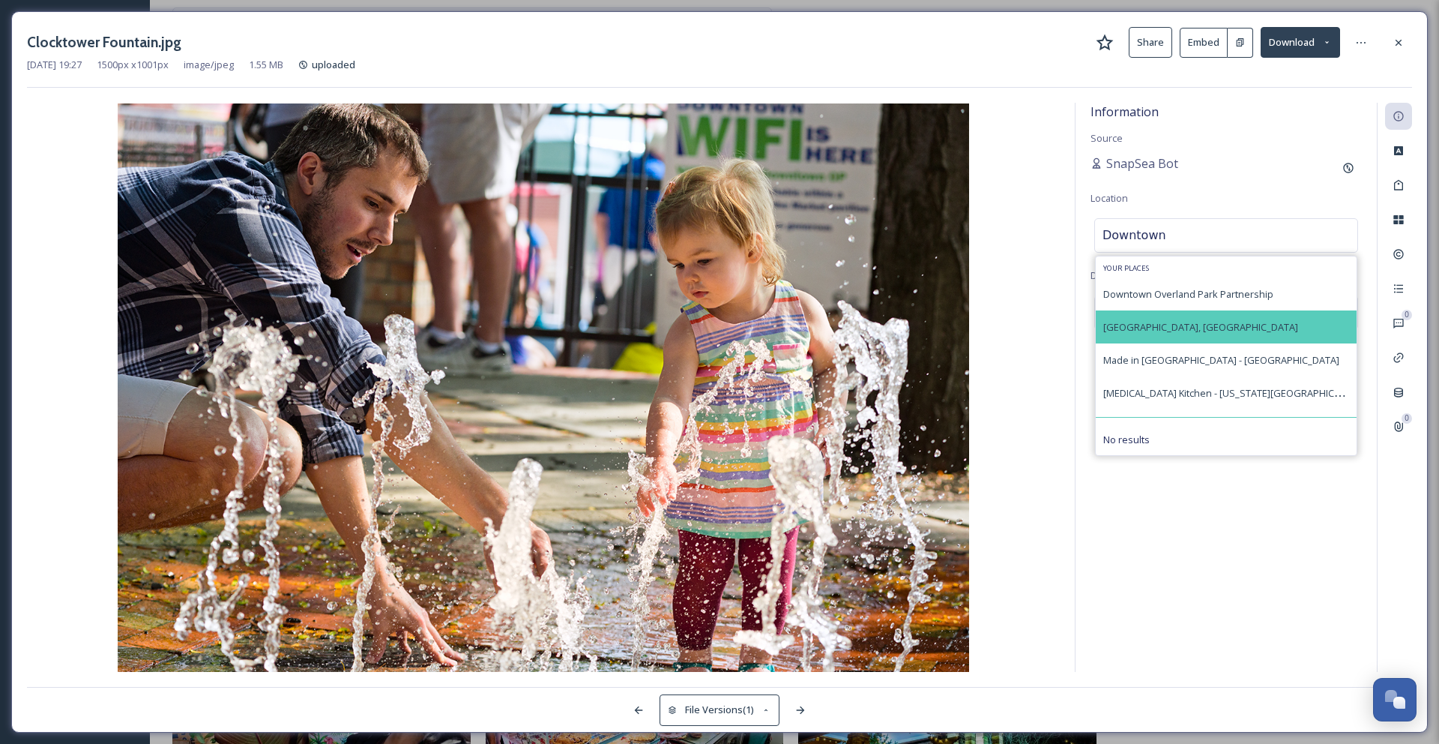
type input "Downtown"
click at [1151, 322] on span "[GEOGRAPHIC_DATA], [GEOGRAPHIC_DATA]" at bounding box center [1200, 326] width 195 height 13
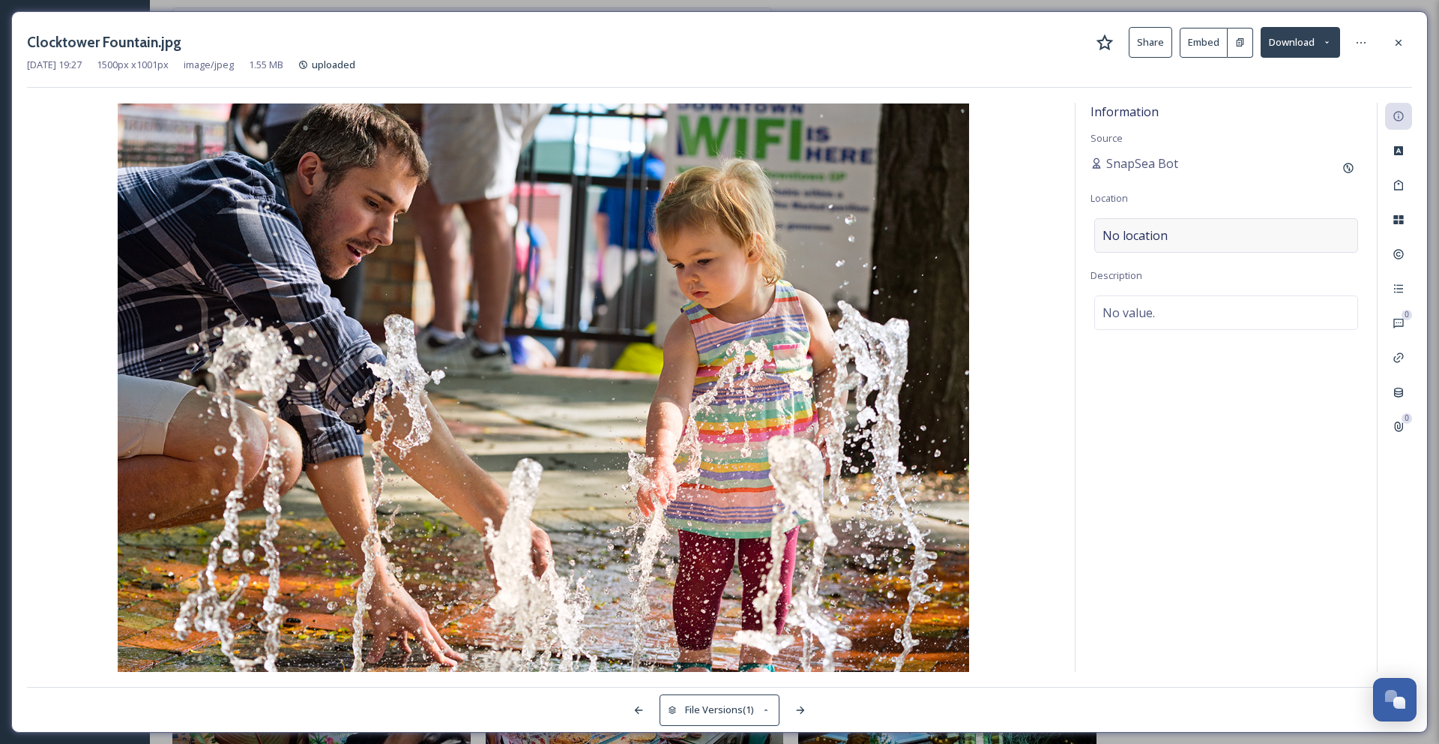
click at [1273, 230] on div "No location" at bounding box center [1226, 235] width 264 height 34
click at [1273, 230] on input at bounding box center [1226, 235] width 262 height 33
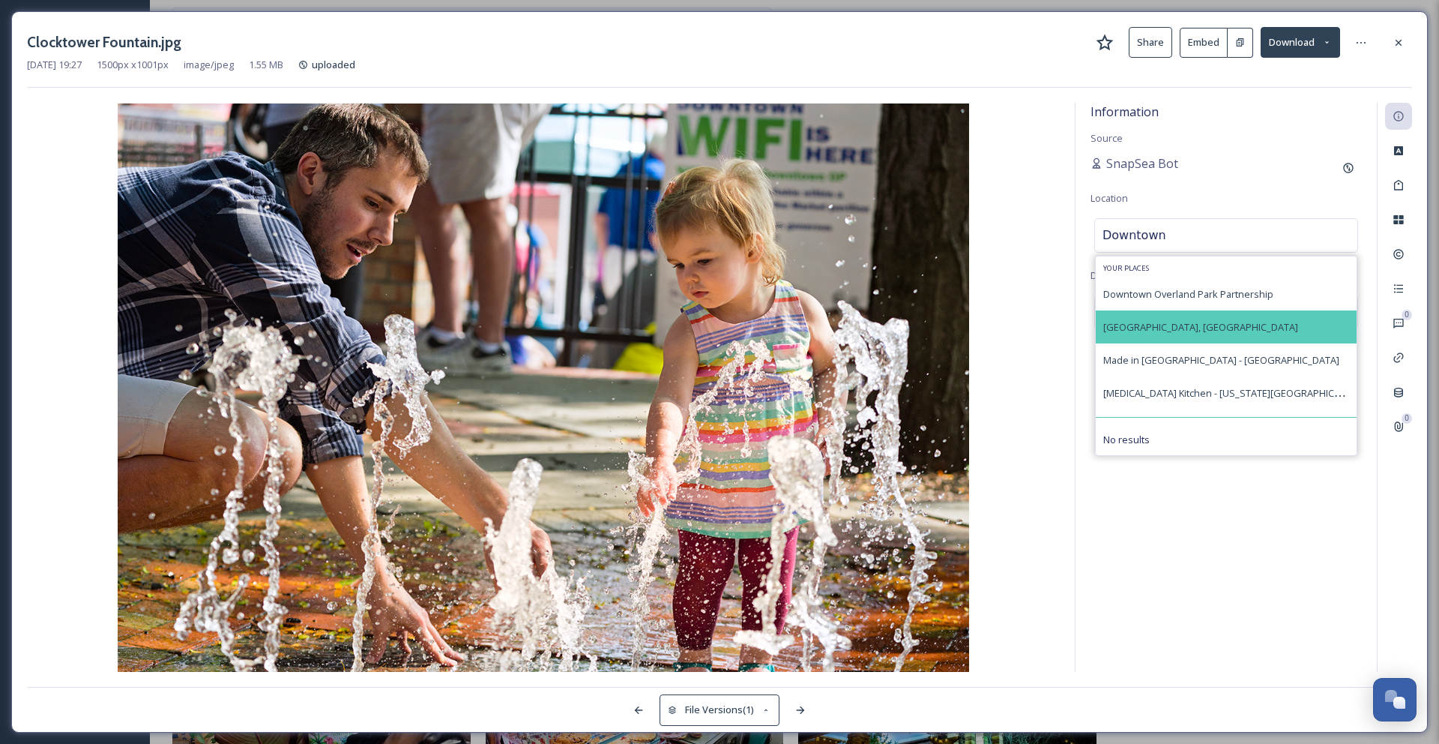
type input "Downtown"
click at [1127, 325] on span "[GEOGRAPHIC_DATA], [GEOGRAPHIC_DATA]" at bounding box center [1200, 326] width 195 height 13
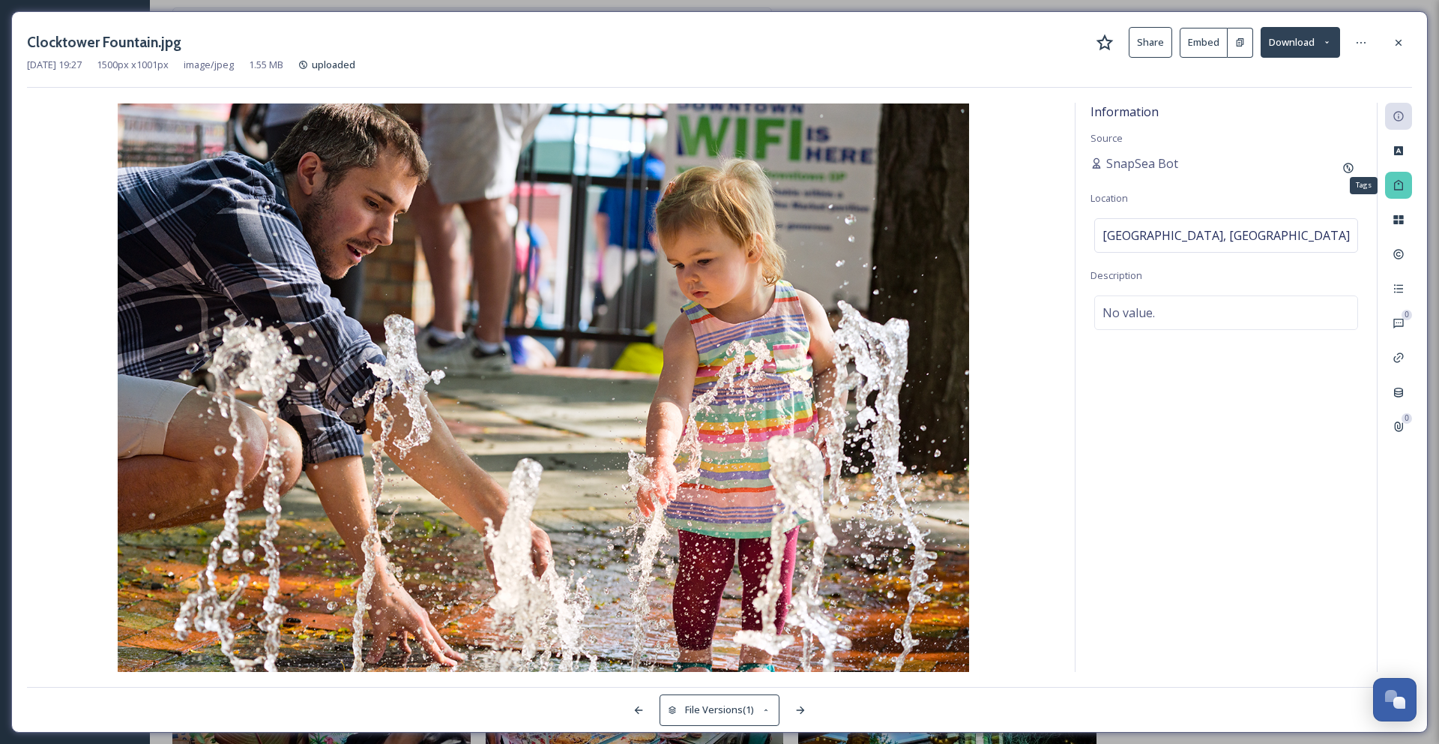
click at [1401, 185] on icon at bounding box center [1399, 185] width 12 height 12
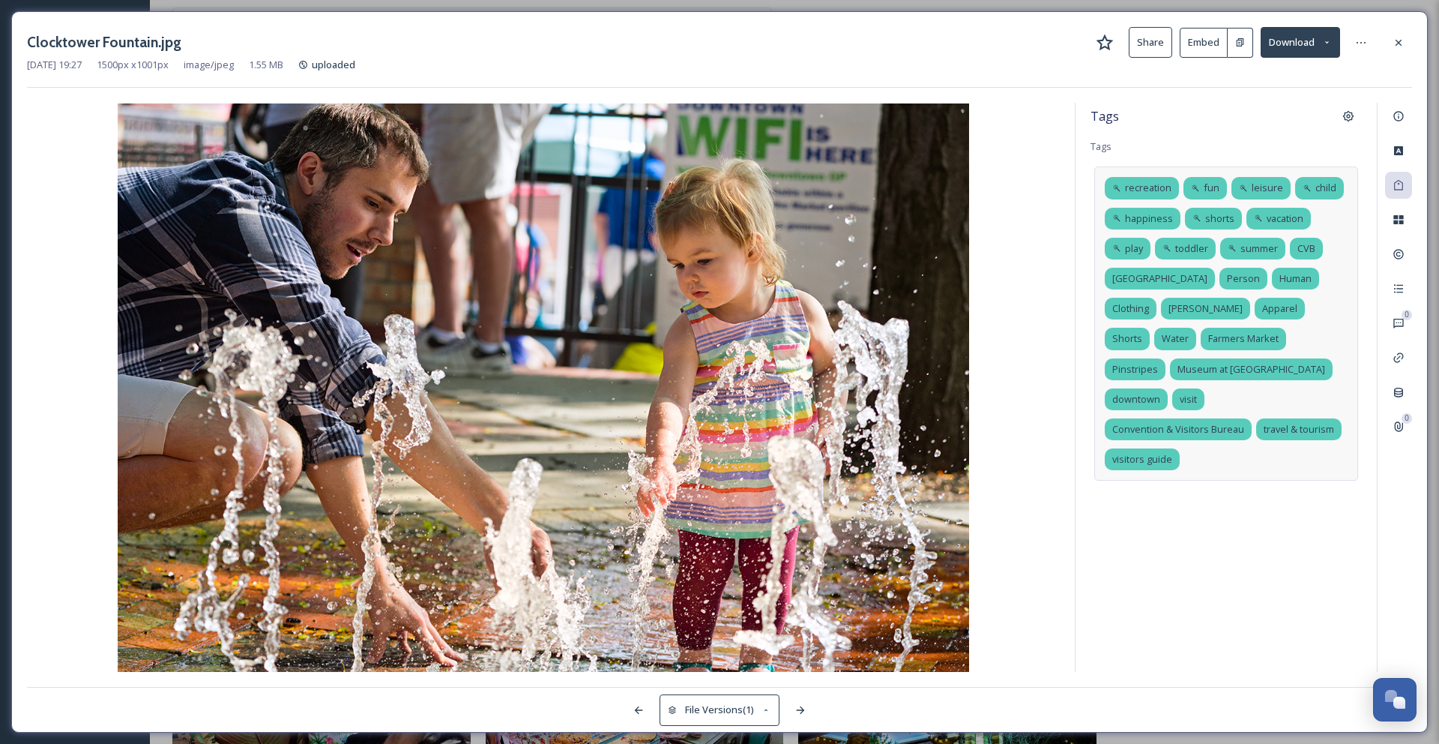
click at [1270, 437] on div "recreation fun leisure child happiness shorts vacation play toddler summer CVB …" at bounding box center [1226, 323] width 264 height 314
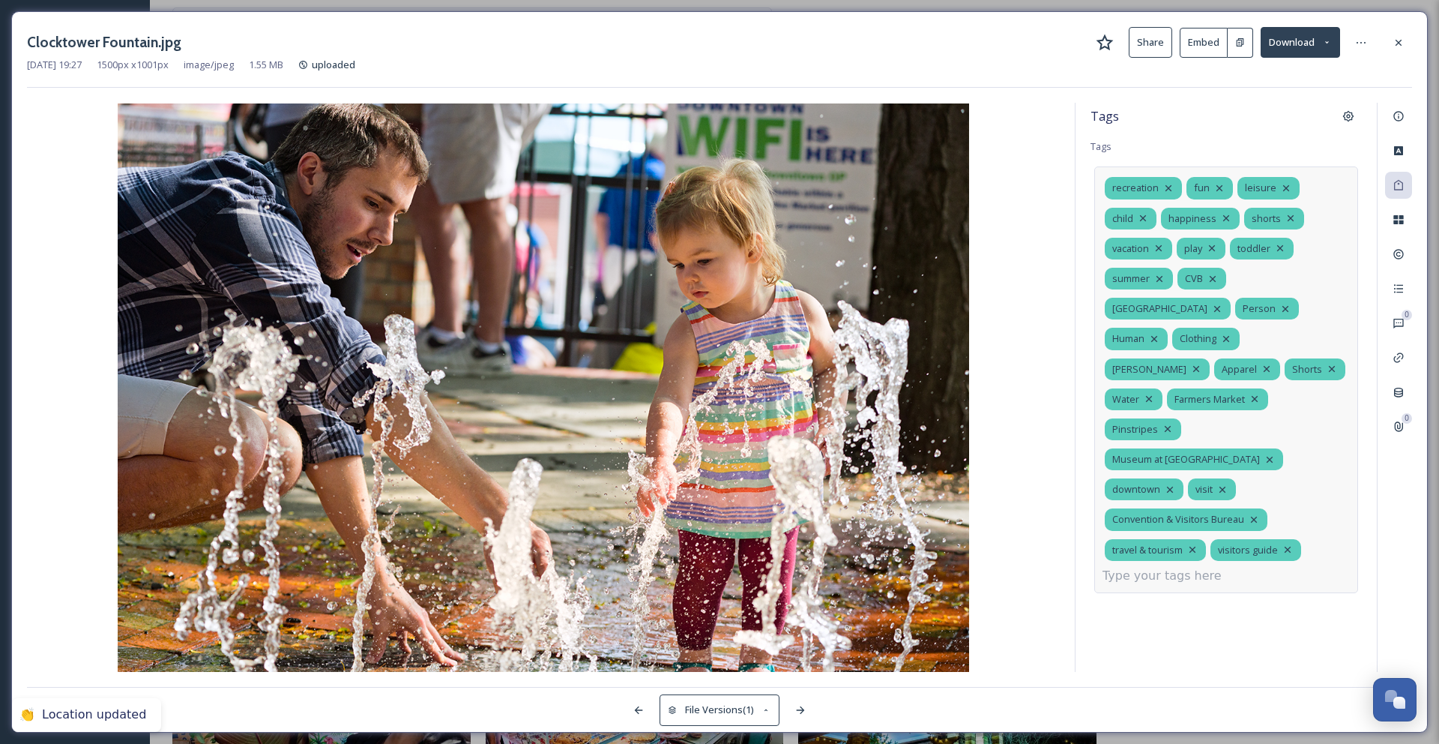
click at [1321, 481] on div "recreation fun leisure child happiness shorts vacation play toddler summer CVB …" at bounding box center [1226, 379] width 264 height 426
click at [1286, 543] on icon at bounding box center [1288, 549] width 12 height 12
click at [1168, 423] on icon at bounding box center [1168, 429] width 12 height 12
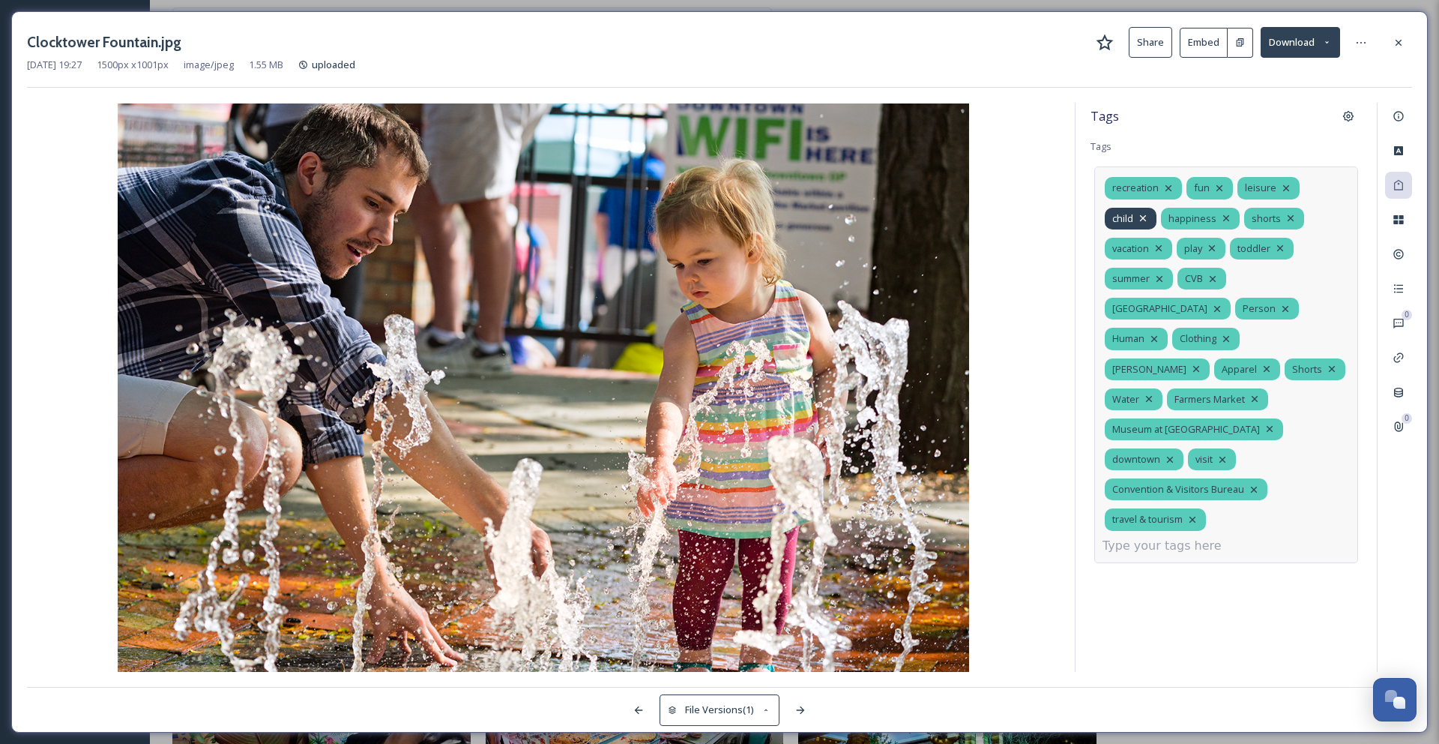
click at [1147, 220] on icon at bounding box center [1143, 218] width 12 height 12
click at [1286, 216] on icon at bounding box center [1291, 218] width 12 height 12
click at [1284, 189] on icon at bounding box center [1286, 188] width 6 height 6
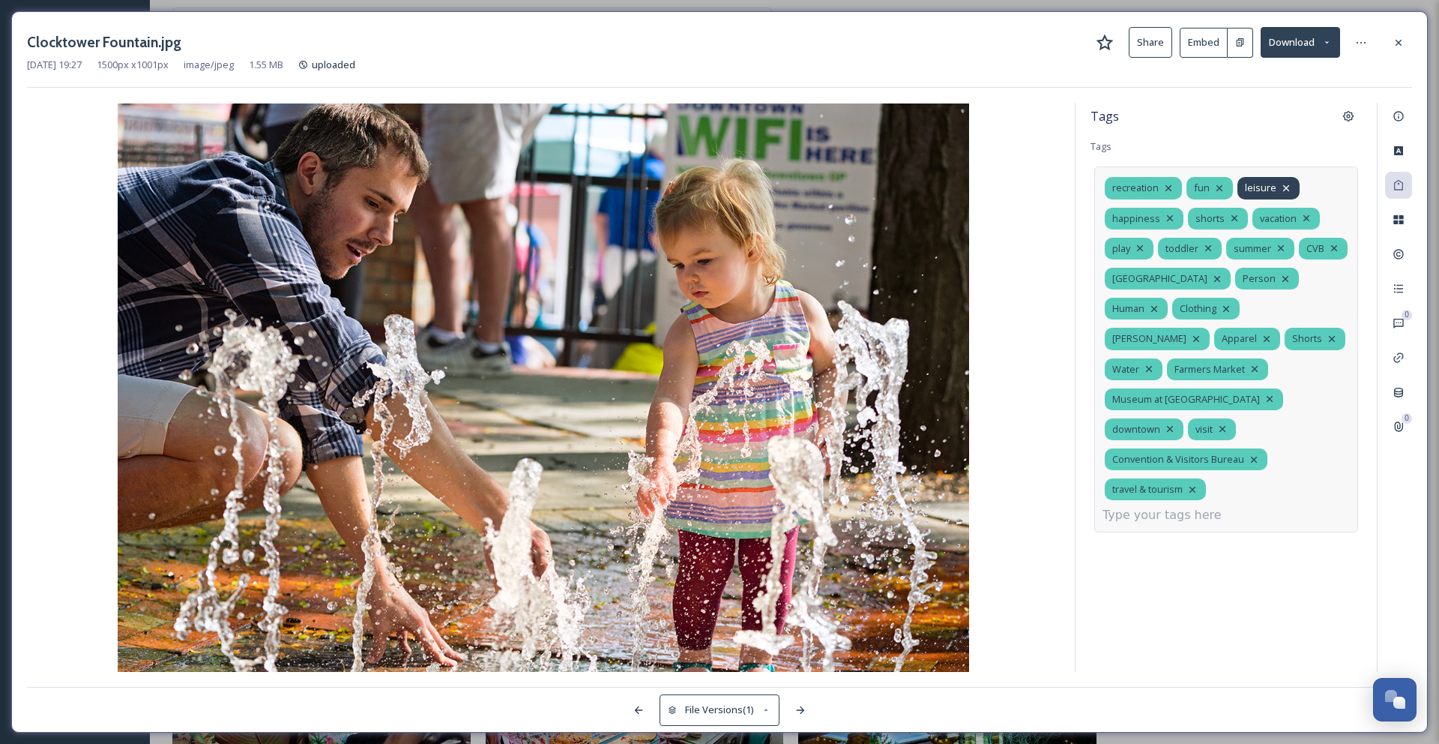
click at [1284, 189] on icon at bounding box center [1286, 188] width 6 height 6
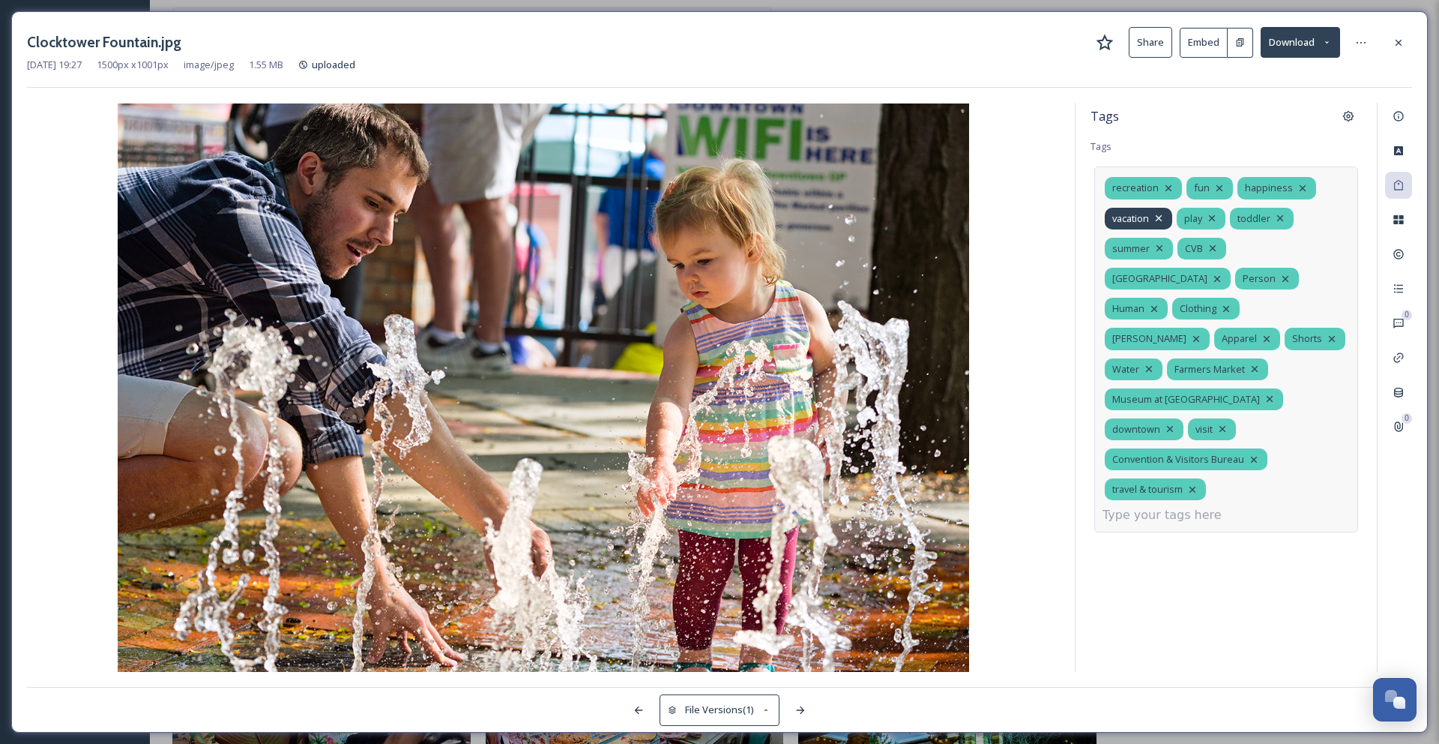
click at [1161, 215] on icon at bounding box center [1159, 218] width 6 height 6
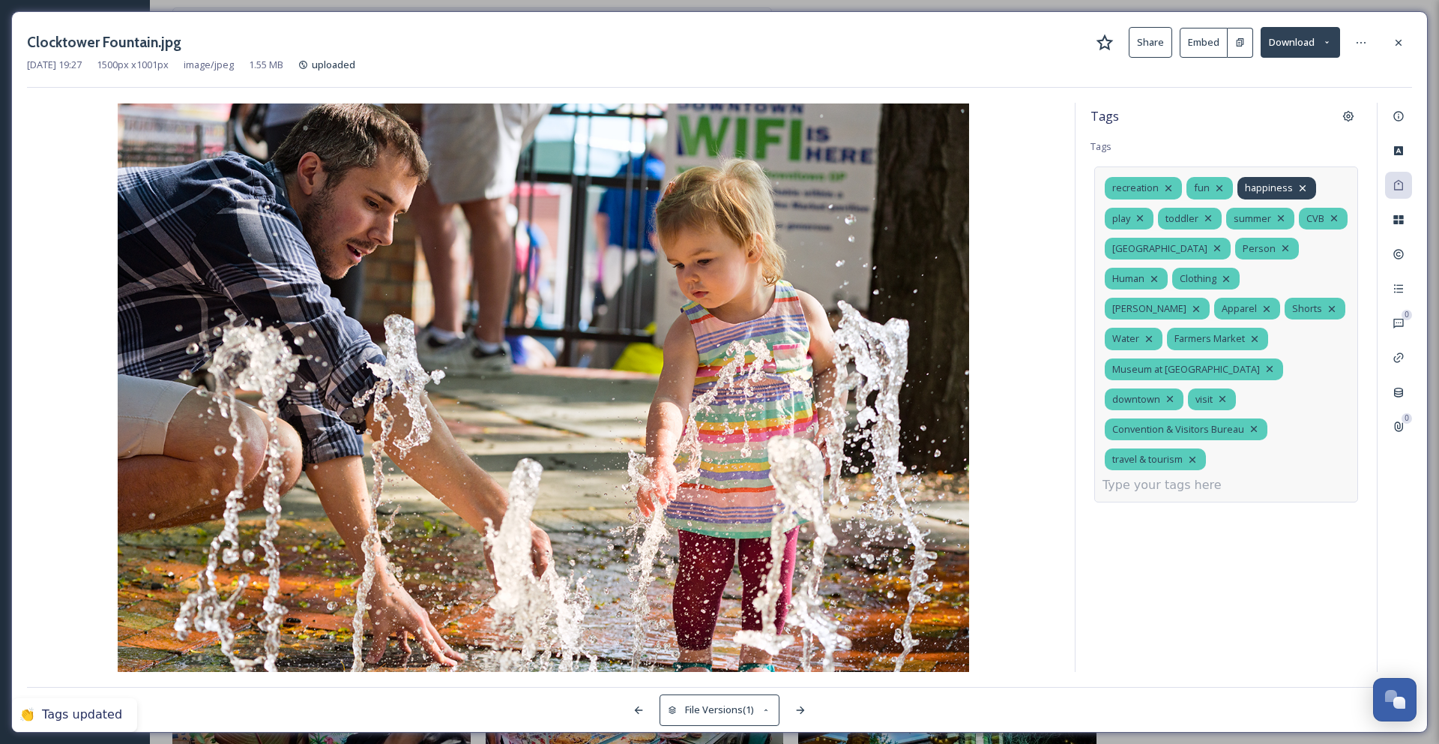
click at [1299, 184] on icon at bounding box center [1303, 188] width 12 height 12
click at [1282, 219] on icon at bounding box center [1281, 218] width 12 height 12
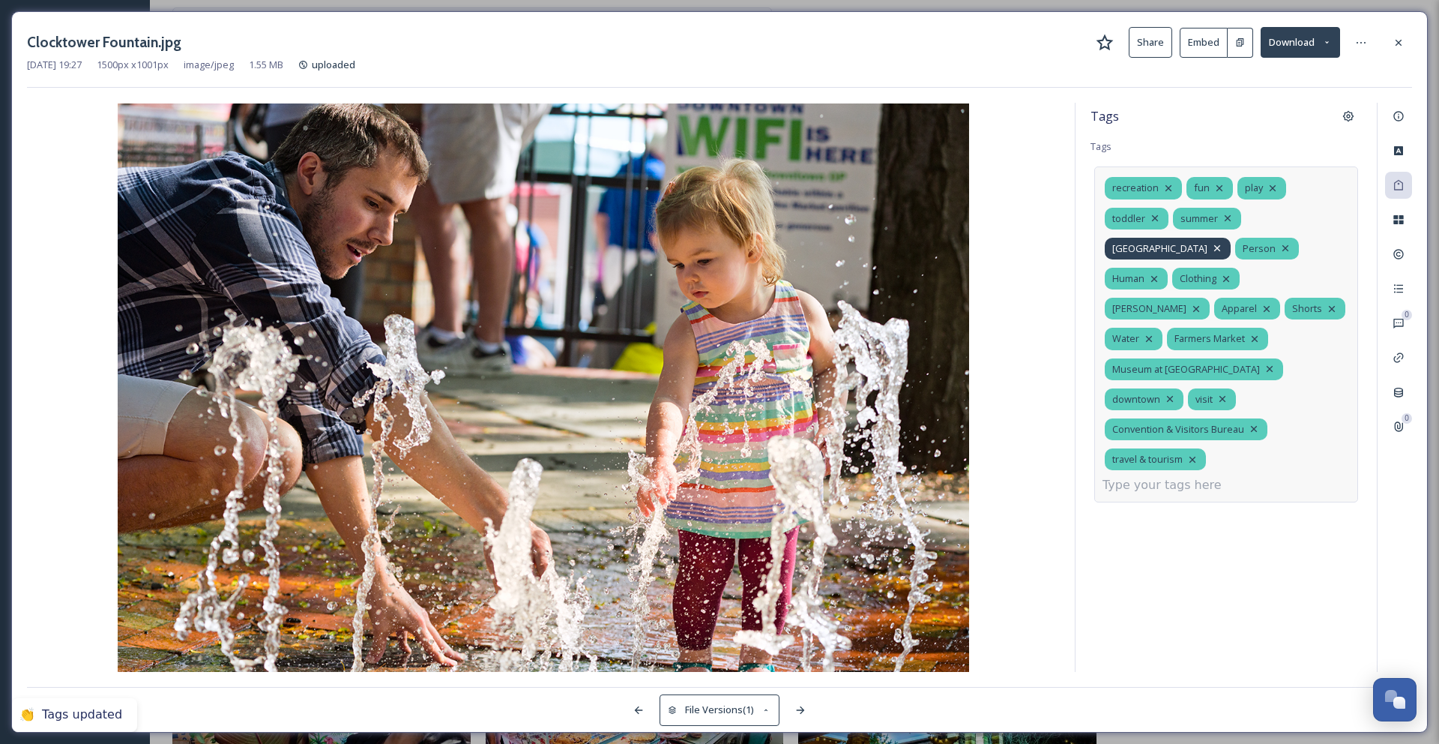
click at [1223, 242] on icon at bounding box center [1217, 248] width 12 height 12
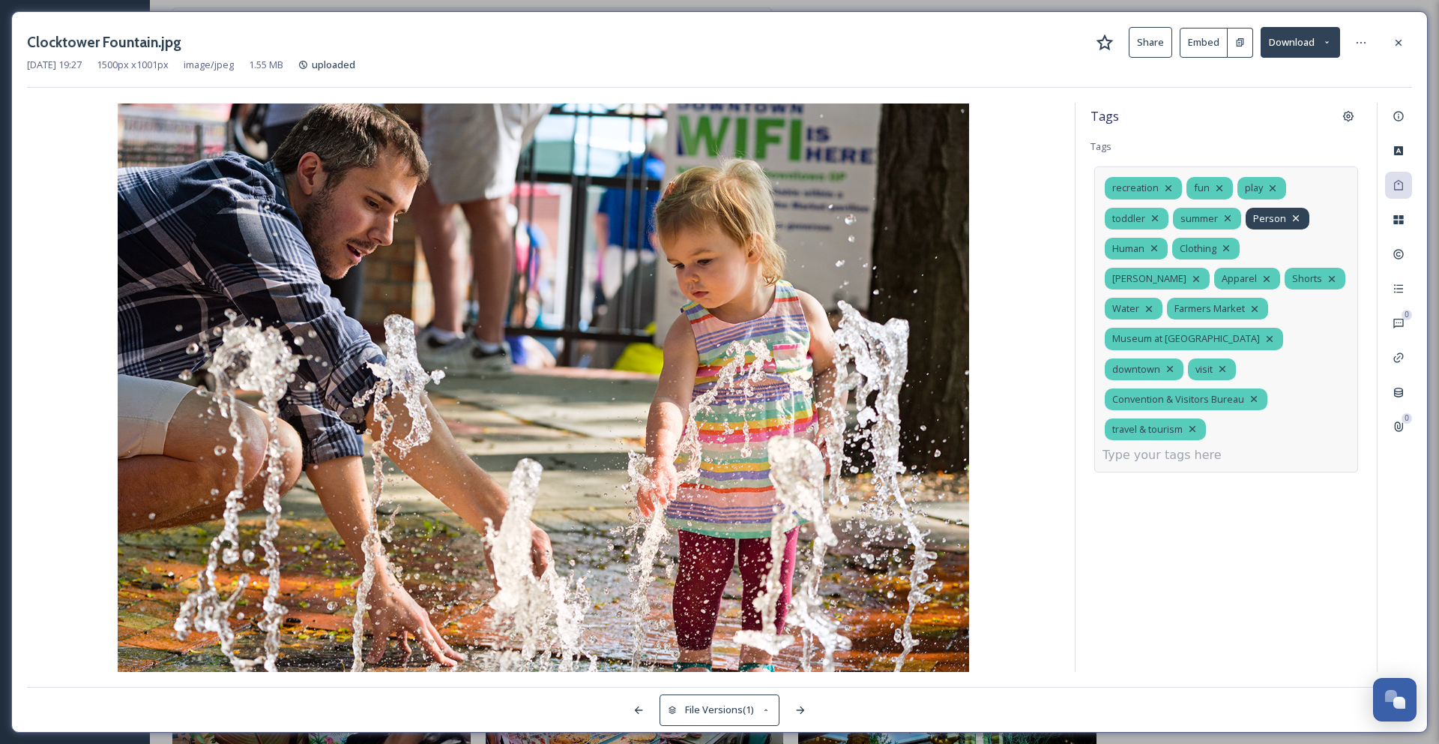
click at [1293, 218] on icon at bounding box center [1296, 218] width 6 height 6
click at [1157, 248] on icon at bounding box center [1154, 248] width 12 height 12
click at [1227, 247] on icon at bounding box center [1226, 248] width 6 height 6
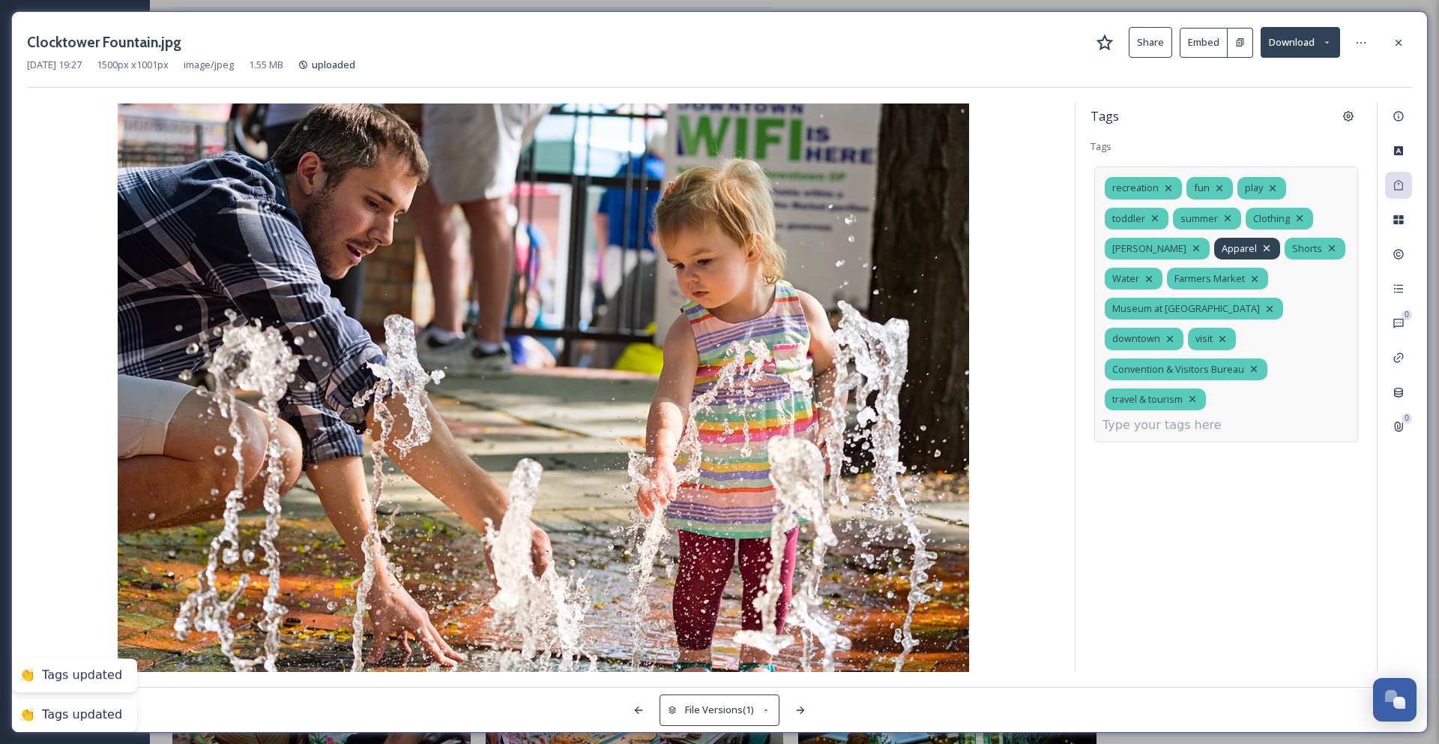
click at [1254, 249] on div "Apparel" at bounding box center [1247, 249] width 66 height 22
click at [1199, 245] on icon at bounding box center [1196, 248] width 6 height 6
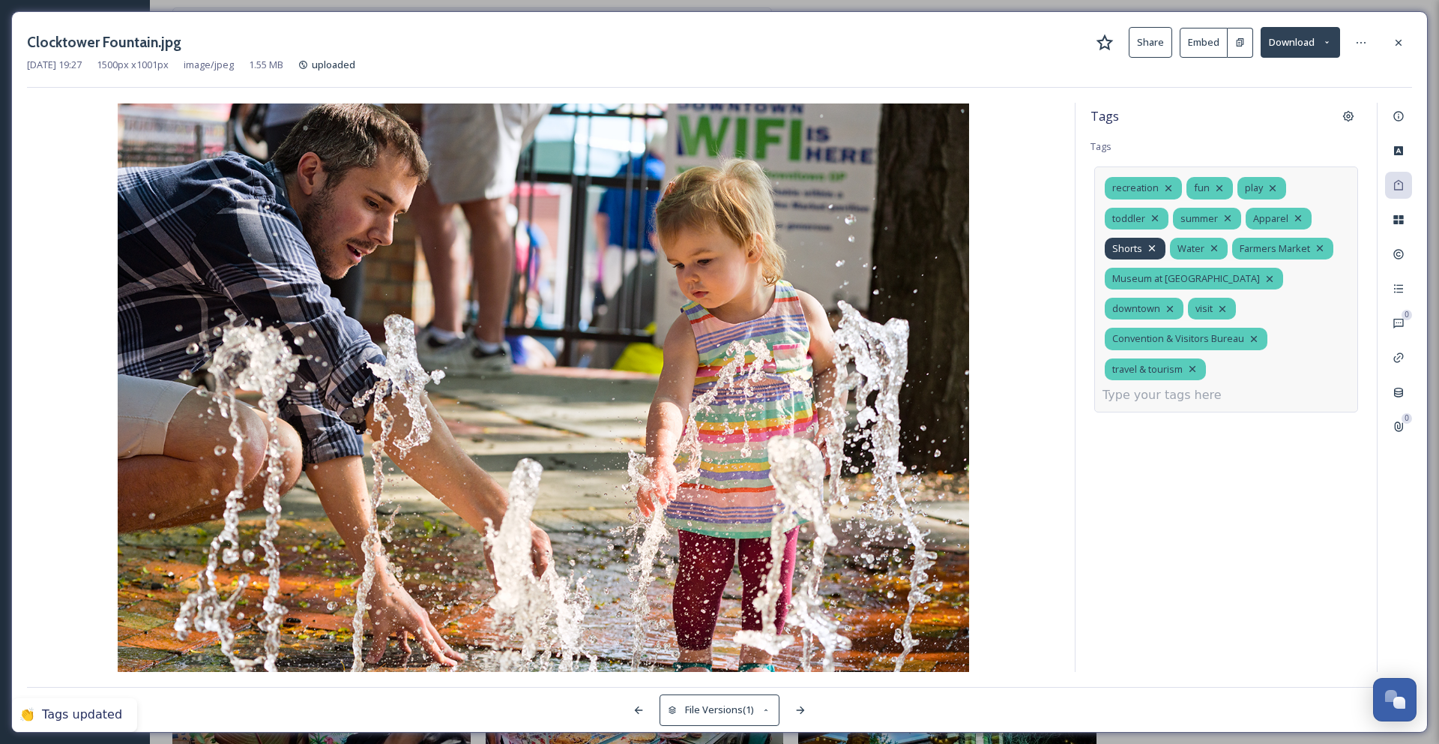
click at [1154, 252] on icon at bounding box center [1152, 248] width 12 height 12
click at [1294, 220] on icon at bounding box center [1298, 218] width 12 height 12
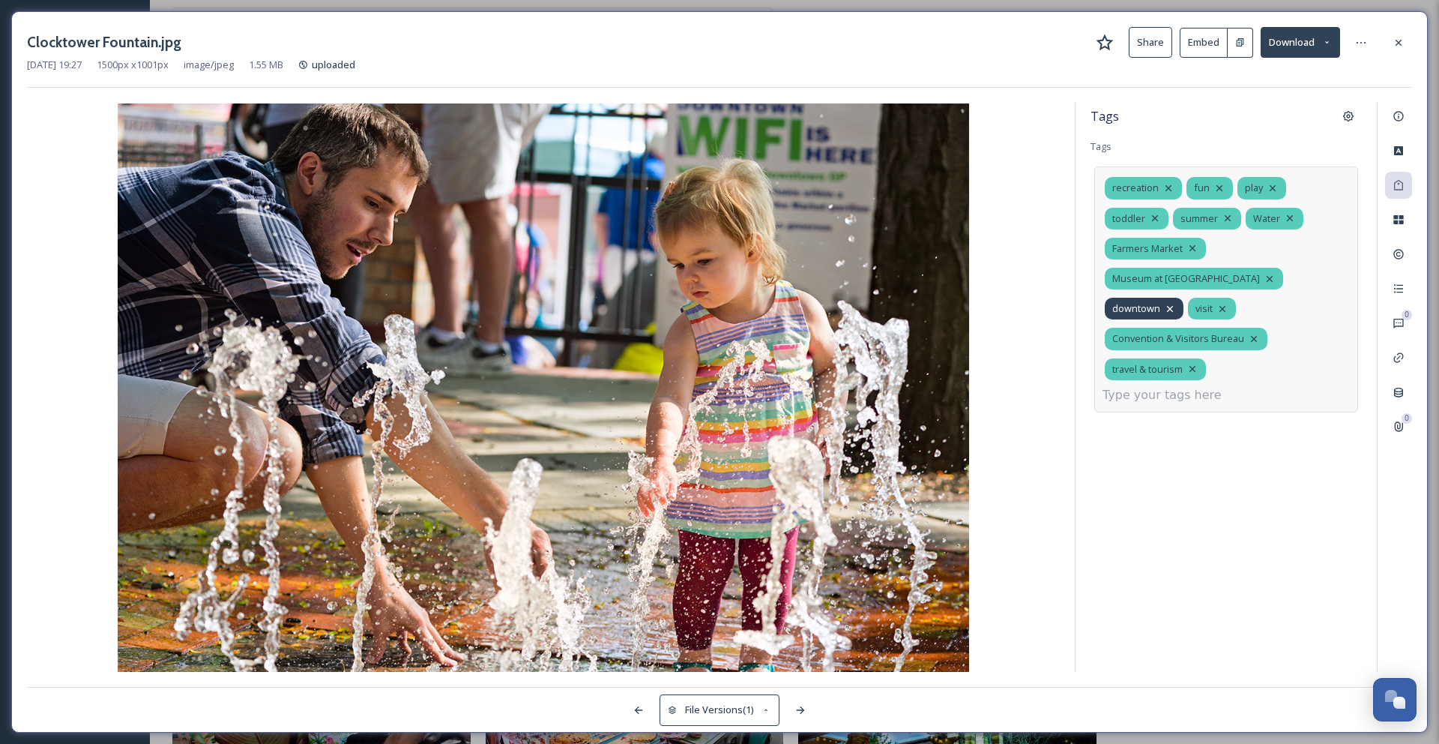
click at [1175, 303] on icon at bounding box center [1170, 309] width 12 height 12
click at [1169, 303] on icon at bounding box center [1170, 309] width 12 height 12
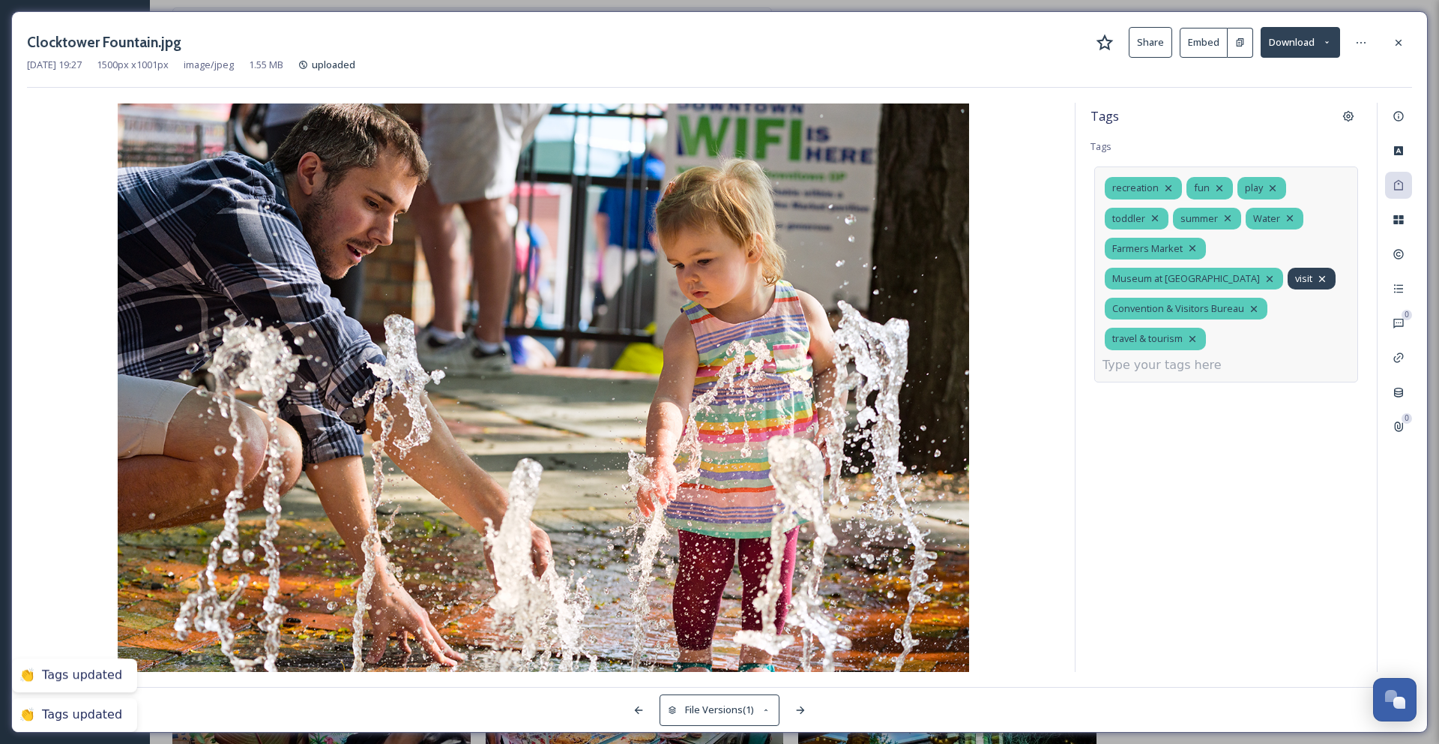
click at [1316, 282] on icon at bounding box center [1322, 279] width 12 height 12
click at [1257, 303] on icon at bounding box center [1254, 309] width 12 height 12
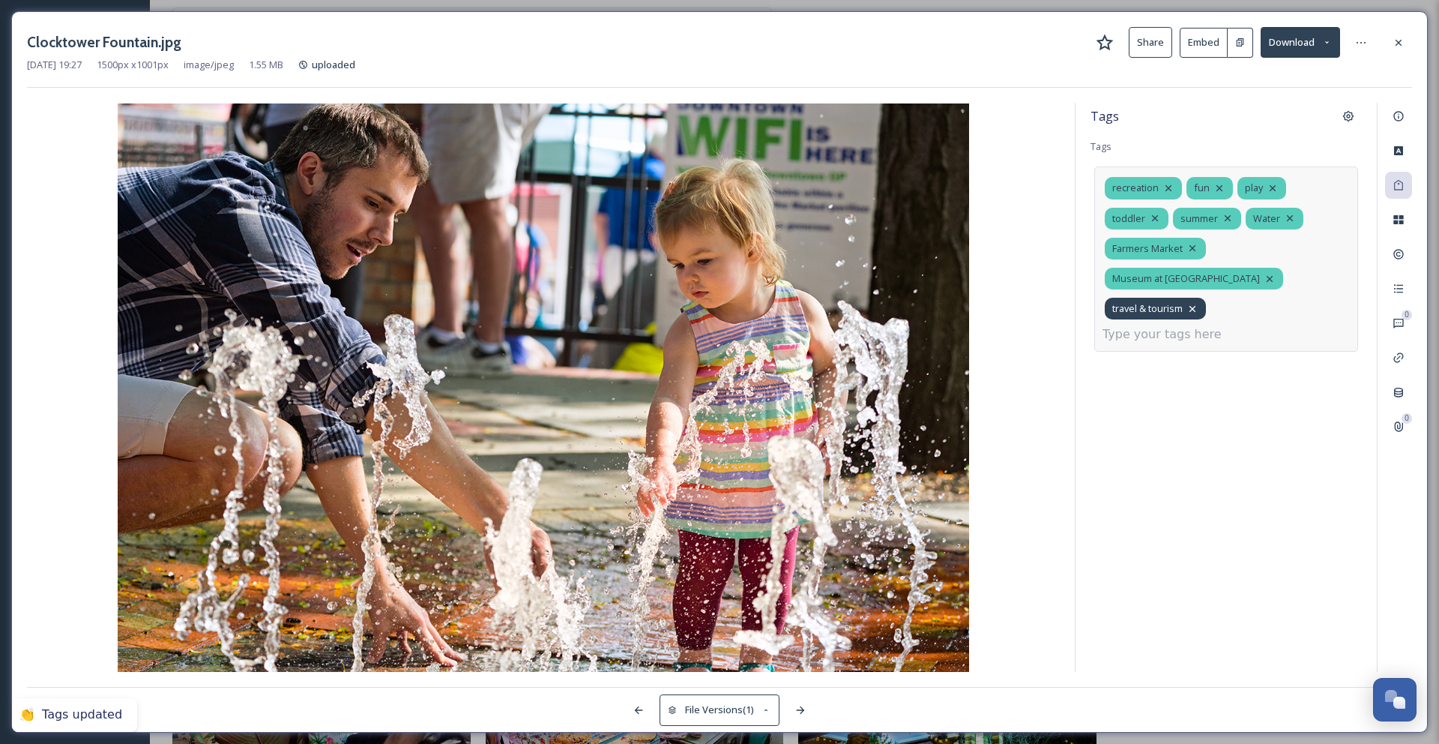
click at [1196, 303] on icon at bounding box center [1193, 309] width 12 height 12
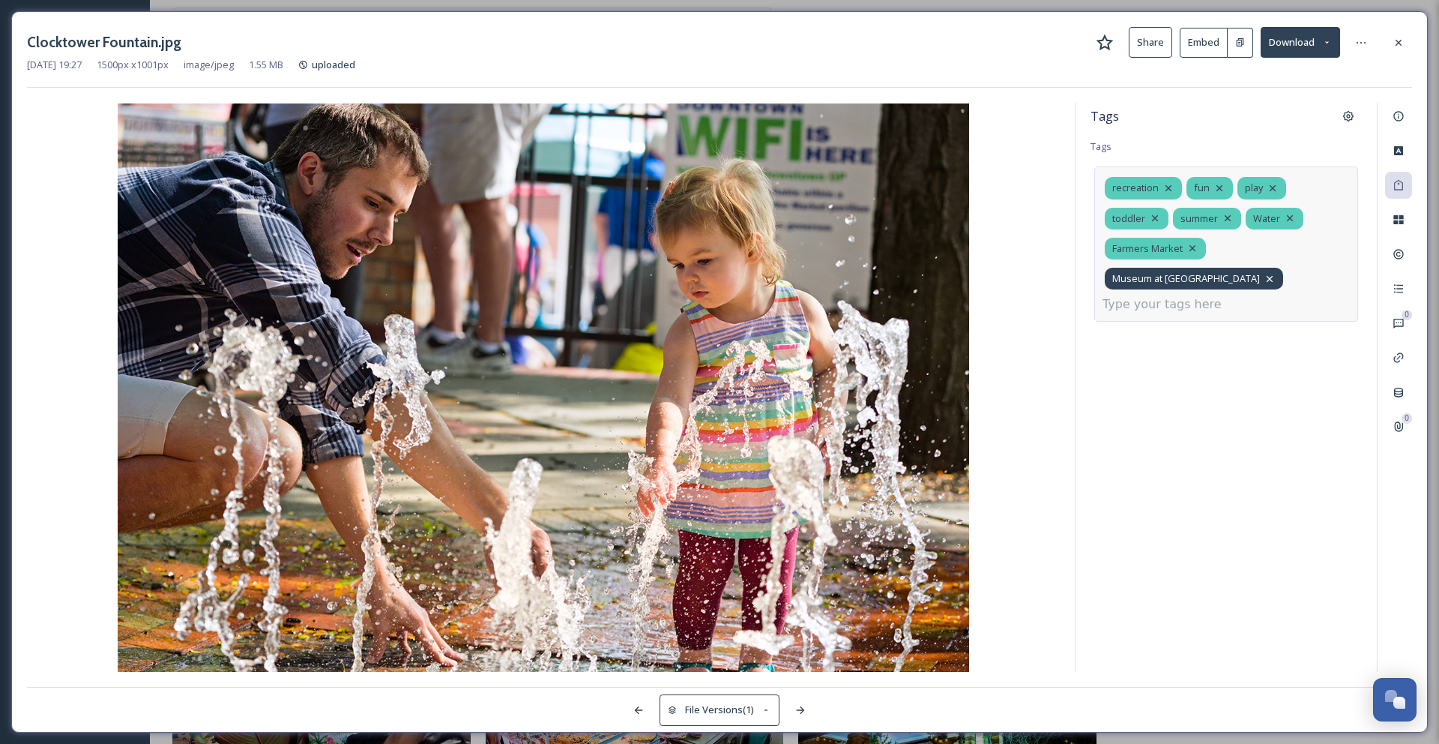
click at [1273, 275] on icon at bounding box center [1270, 278] width 6 height 6
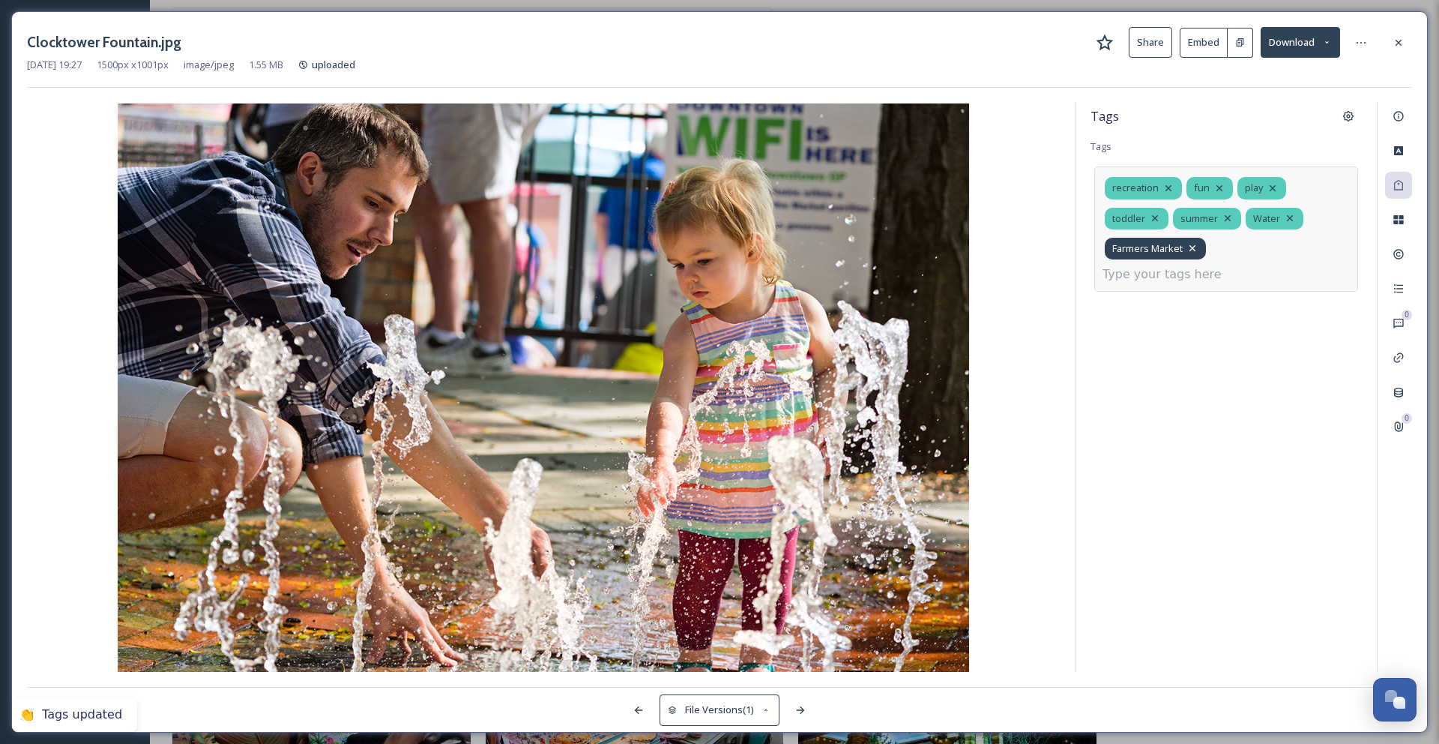
click at [1198, 248] on icon at bounding box center [1193, 248] width 12 height 12
click at [1291, 221] on icon at bounding box center [1290, 218] width 12 height 12
click at [1214, 244] on input at bounding box center [1178, 244] width 150 height 18
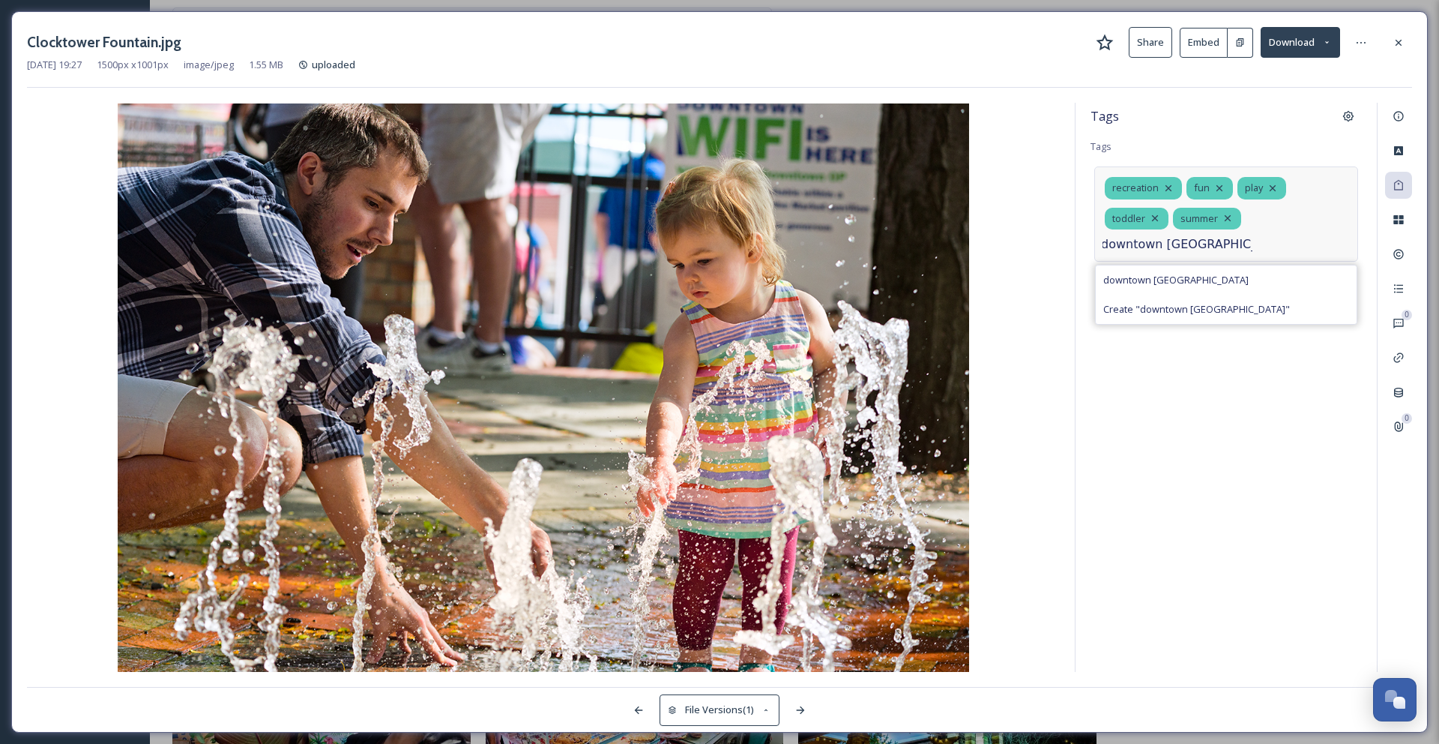
type input "downtown [GEOGRAPHIC_DATA]"
drag, startPoint x: 1239, startPoint y: 242, endPoint x: 1165, endPoint y: 246, distance: 74.3
click at [1170, 246] on div "recreation fun play toddler summer downtown overland park downtown overland par…" at bounding box center [1226, 213] width 264 height 94
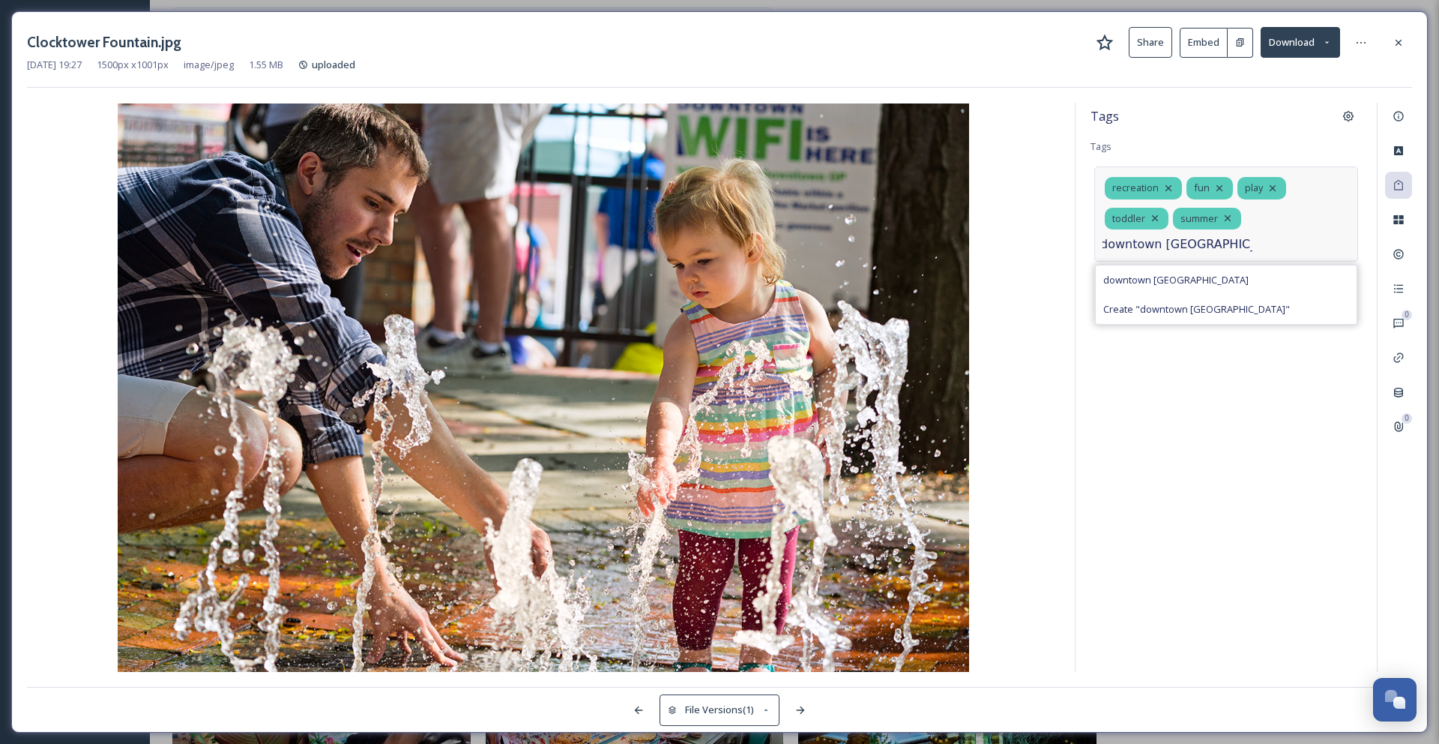
drag, startPoint x: 1103, startPoint y: 244, endPoint x: 1266, endPoint y: 250, distance: 162.7
click at [1266, 250] on div "recreation fun play toddler summer downtown overland park downtown overland par…" at bounding box center [1226, 213] width 264 height 94
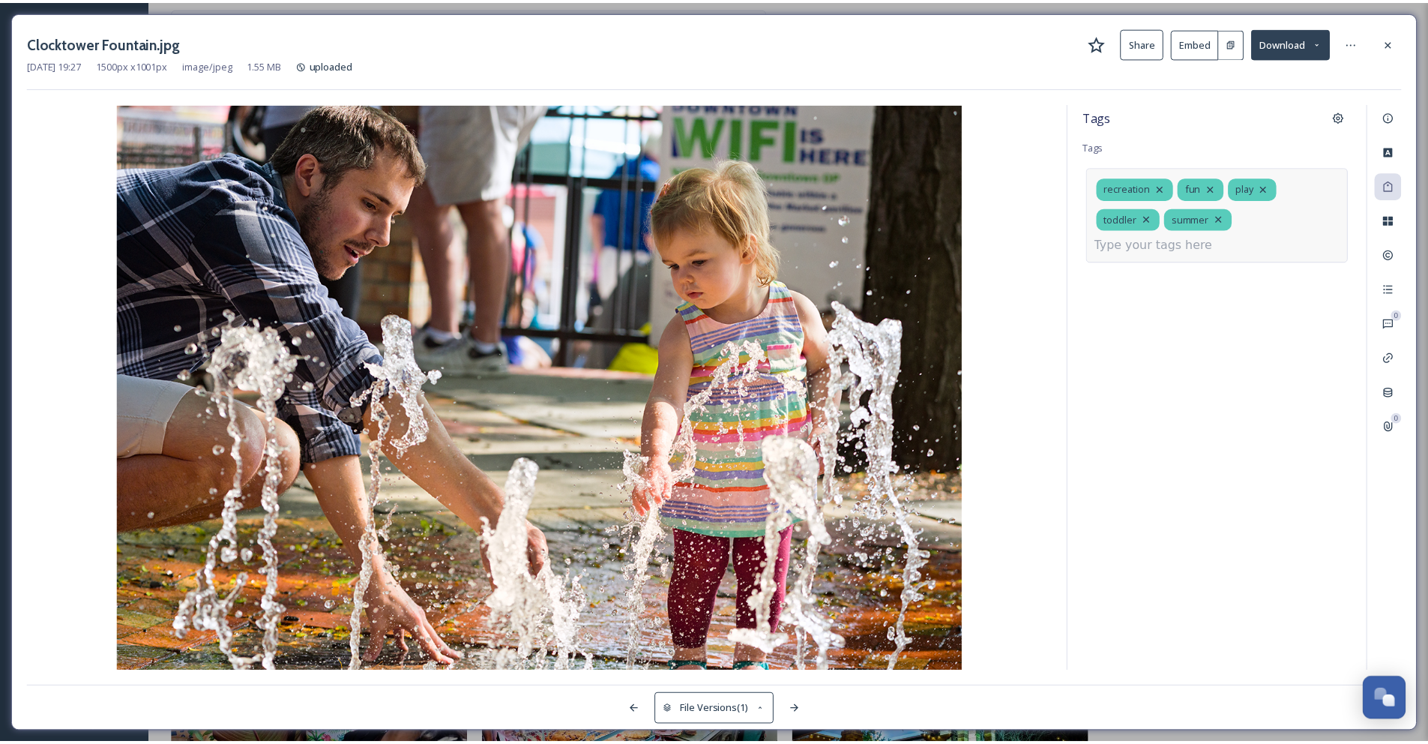
scroll to position [0, 0]
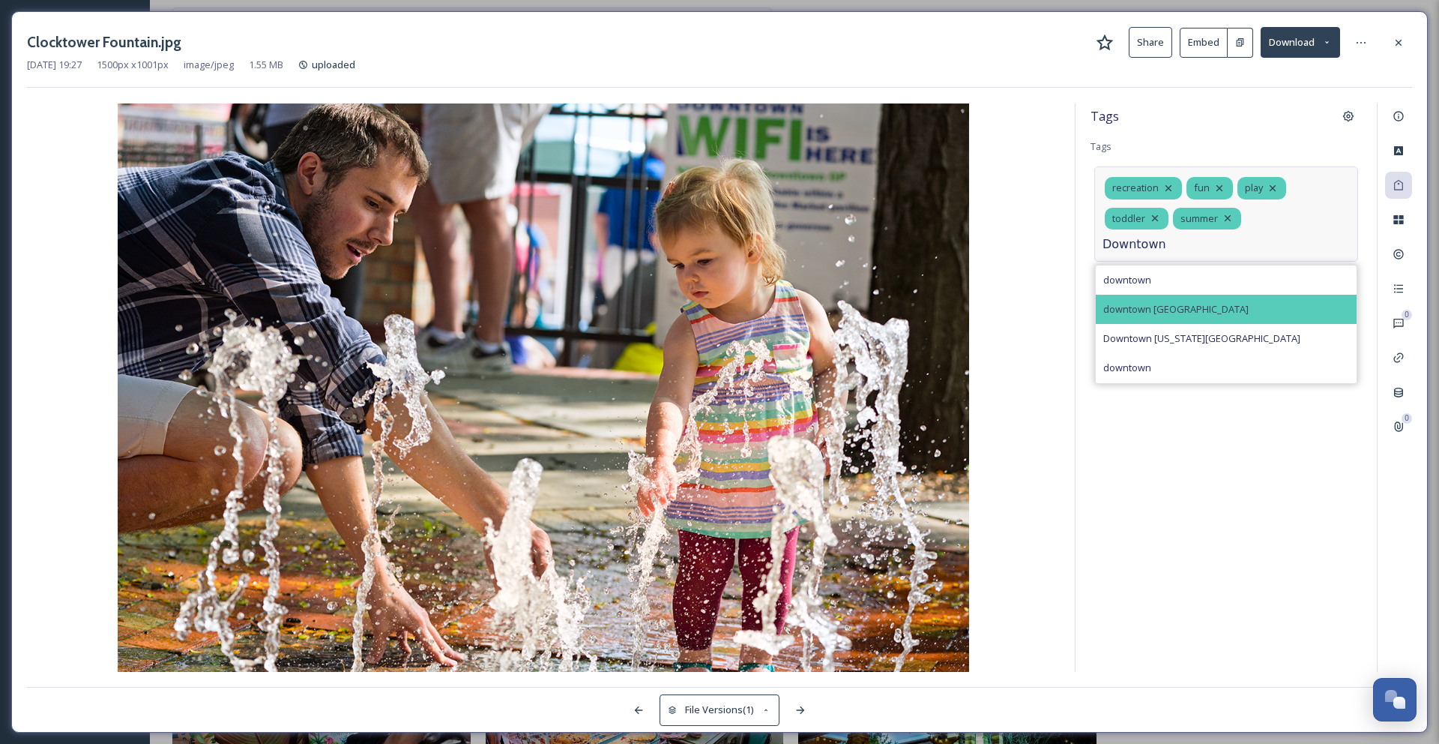
type input "Downtown"
click at [1205, 302] on span "downtown [GEOGRAPHIC_DATA]" at bounding box center [1175, 309] width 145 height 14
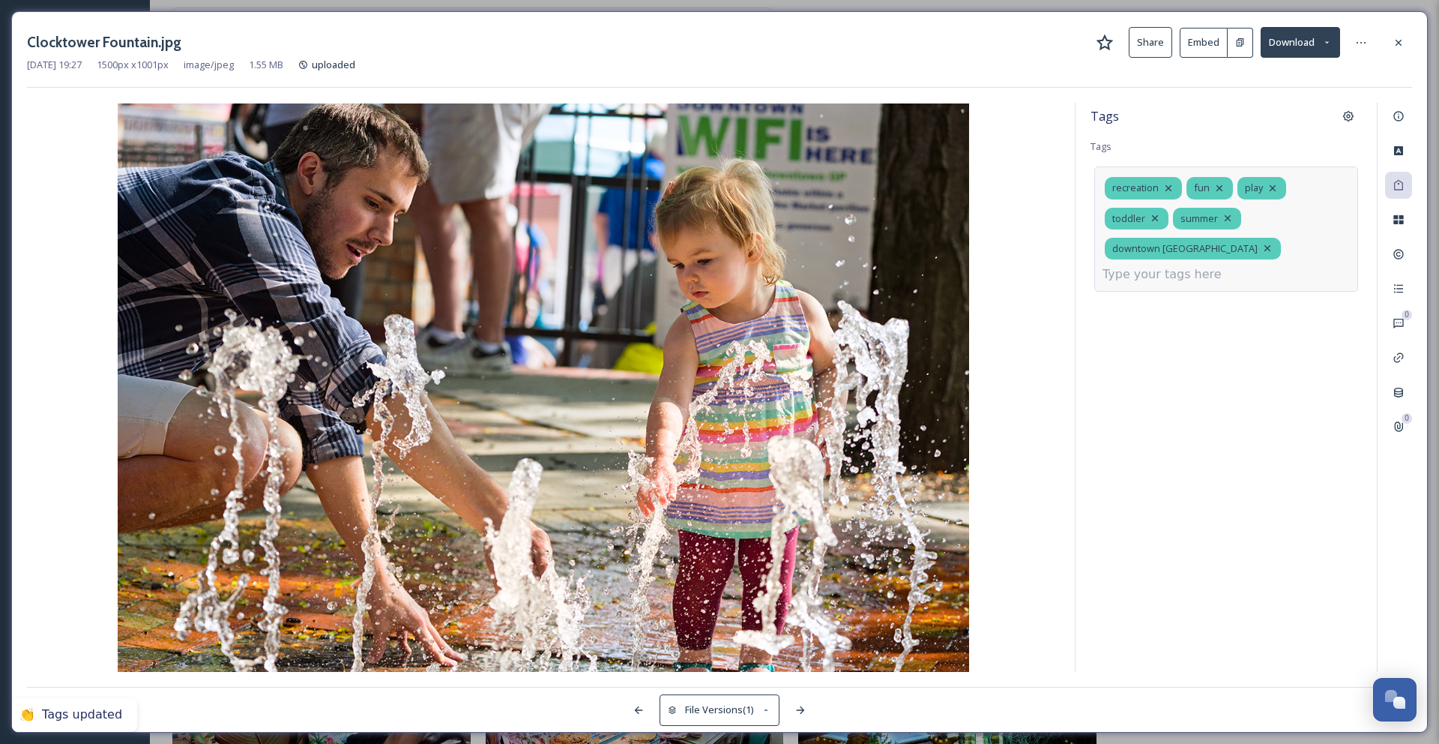
click at [1207, 280] on input at bounding box center [1178, 274] width 150 height 18
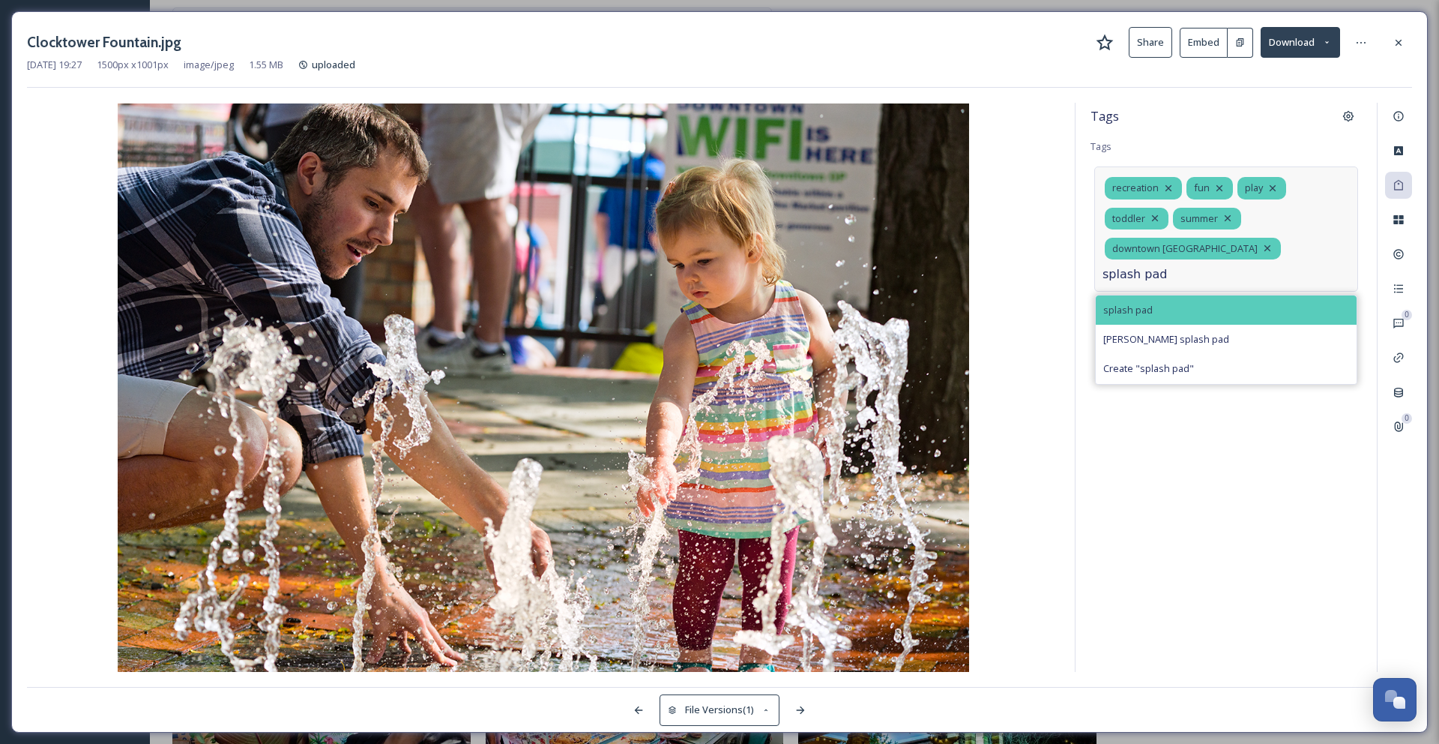
type input "splash pad"
click at [1144, 310] on span "splash pad" at bounding box center [1127, 310] width 49 height 14
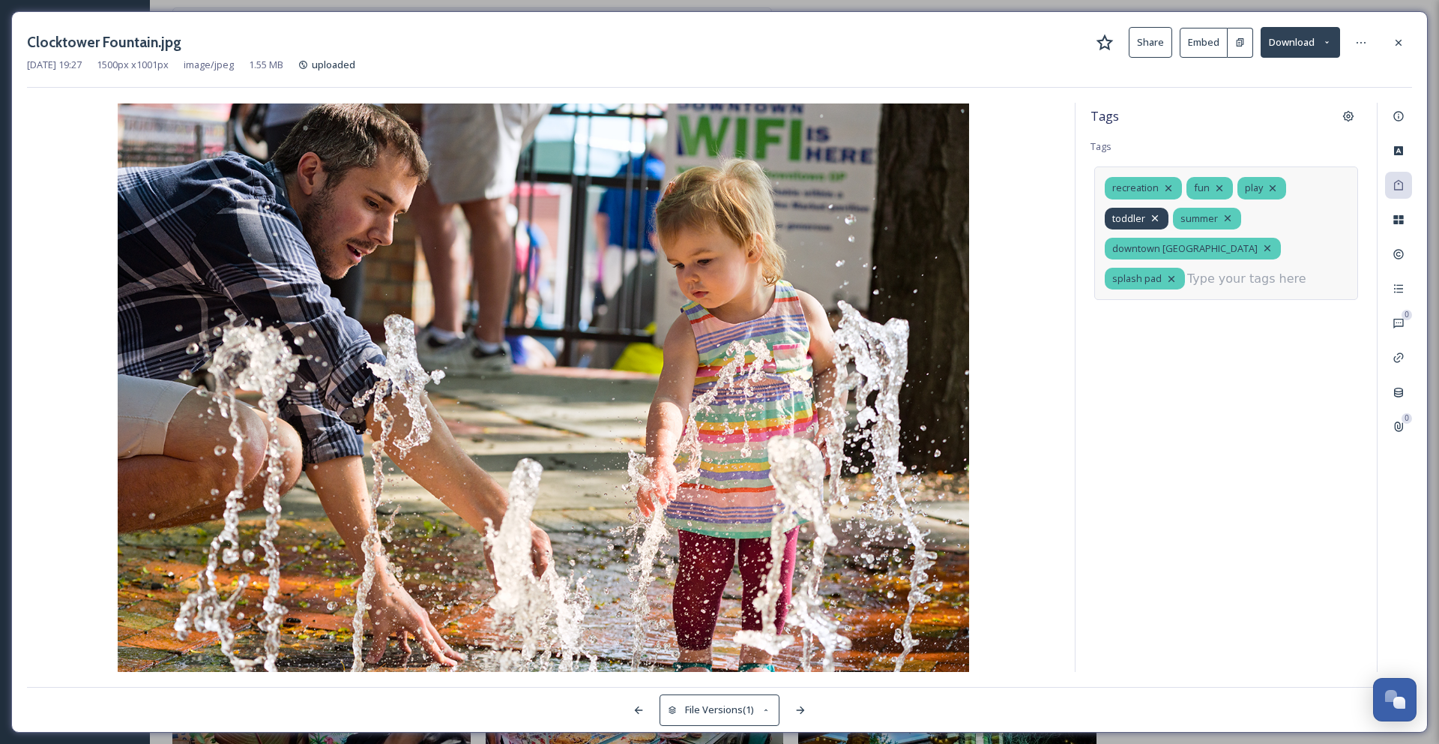
click at [1157, 217] on icon at bounding box center [1155, 218] width 12 height 12
click at [1398, 118] on icon at bounding box center [1398, 117] width 10 height 10
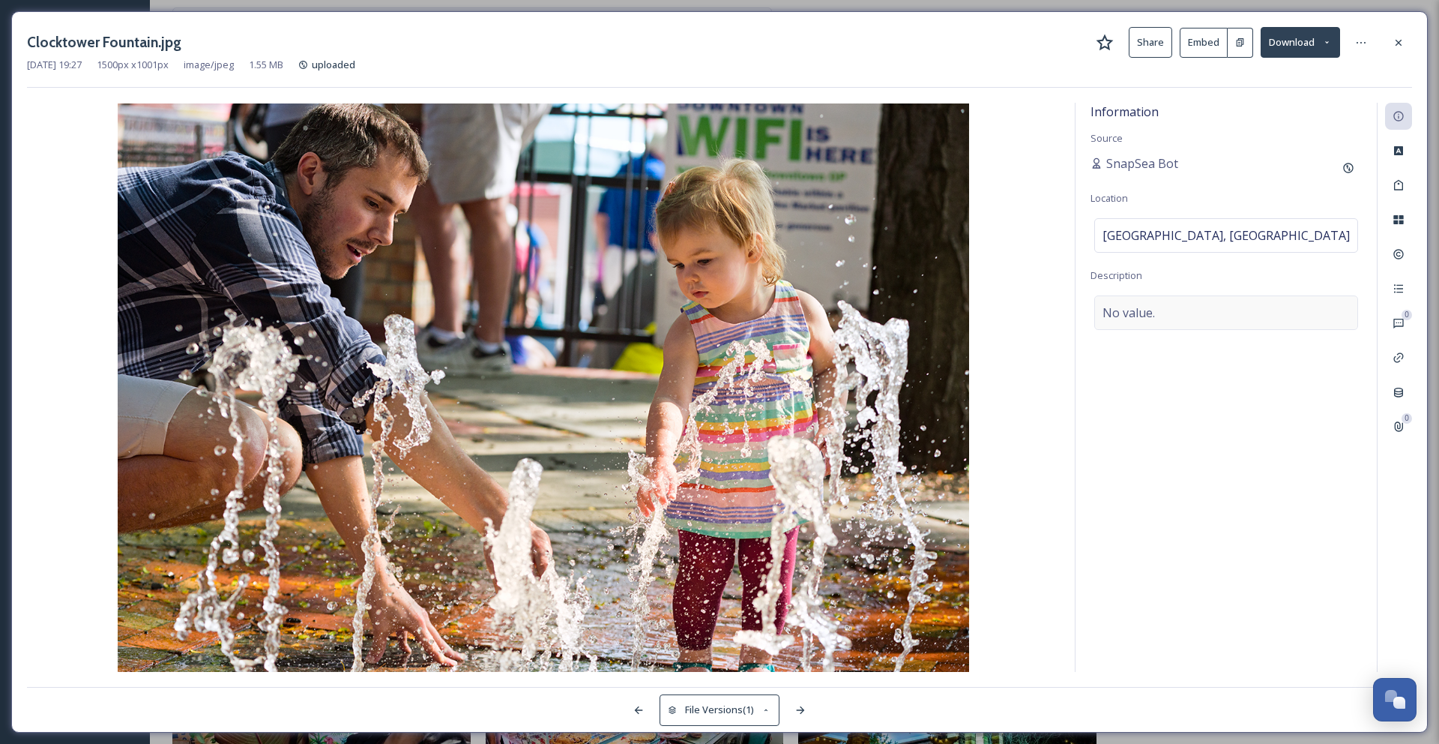
click at [1285, 307] on div "No value." at bounding box center [1226, 312] width 264 height 34
click at [1282, 313] on textarea at bounding box center [1226, 357] width 271 height 124
click at [1403, 47] on icon at bounding box center [1399, 43] width 12 height 12
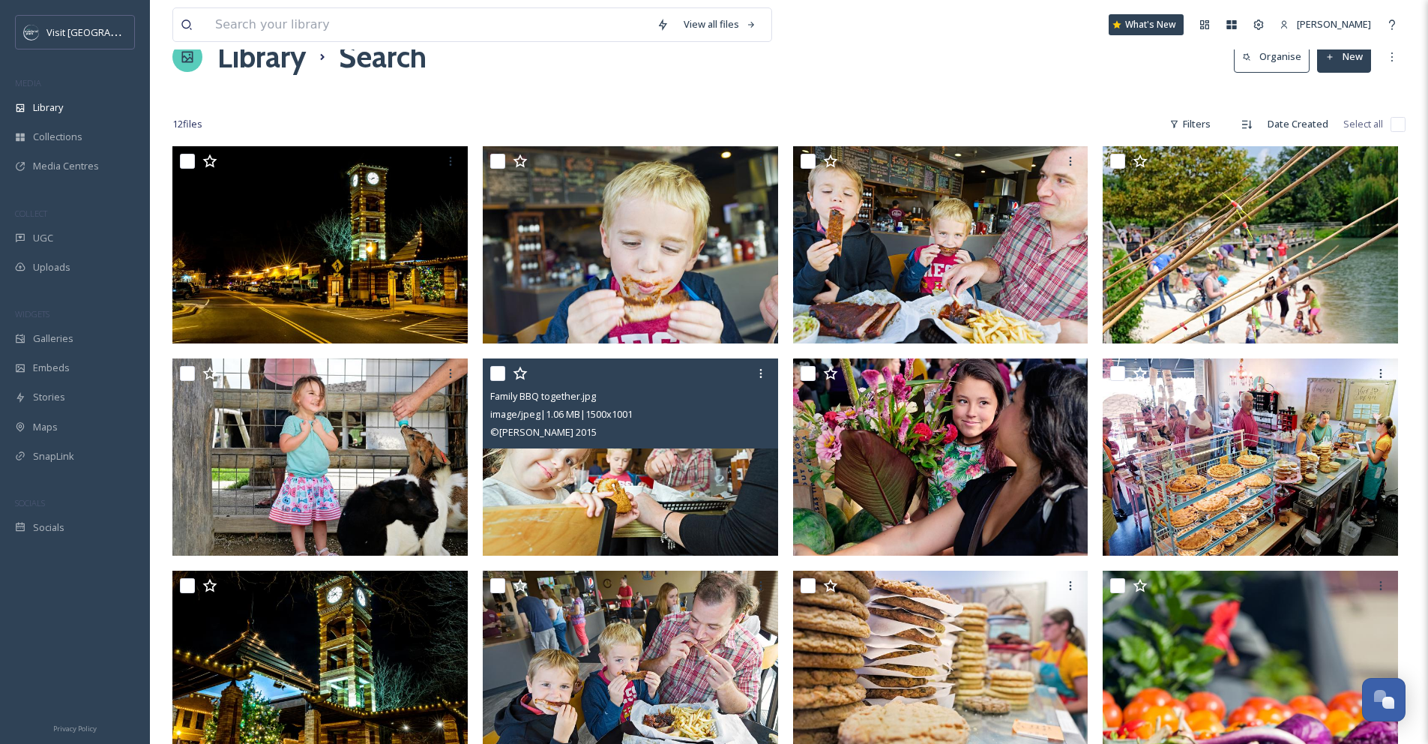
scroll to position [36, 0]
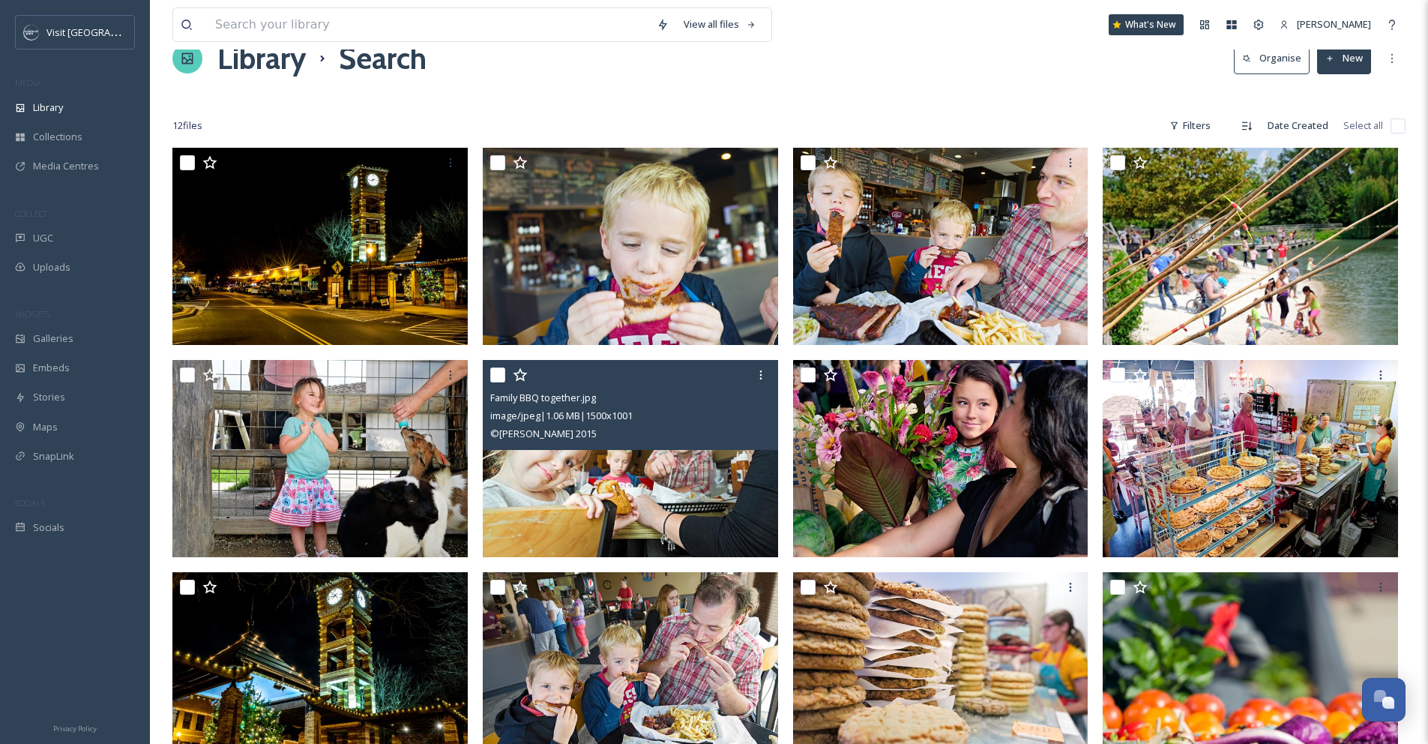
click at [705, 453] on img at bounding box center [630, 458] width 295 height 197
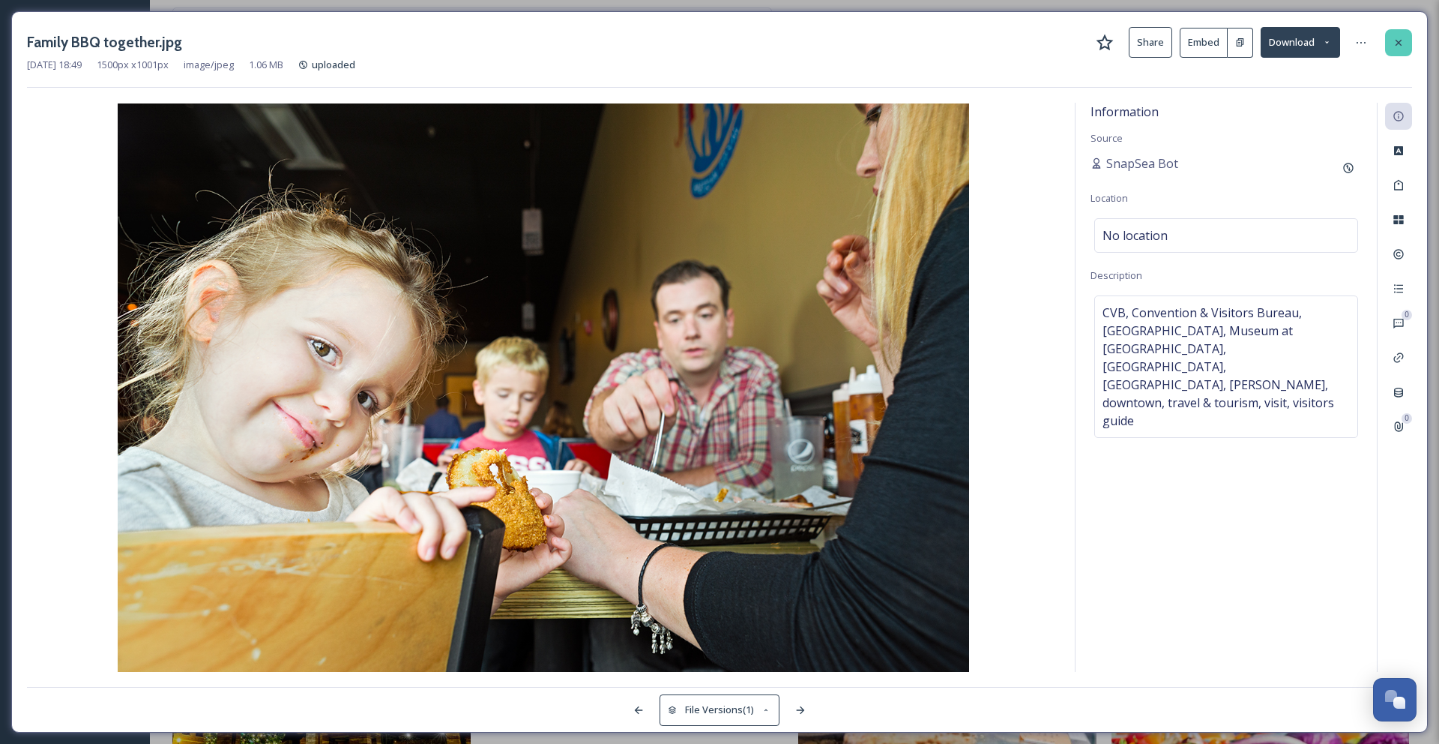
click at [1396, 42] on icon at bounding box center [1399, 43] width 12 height 12
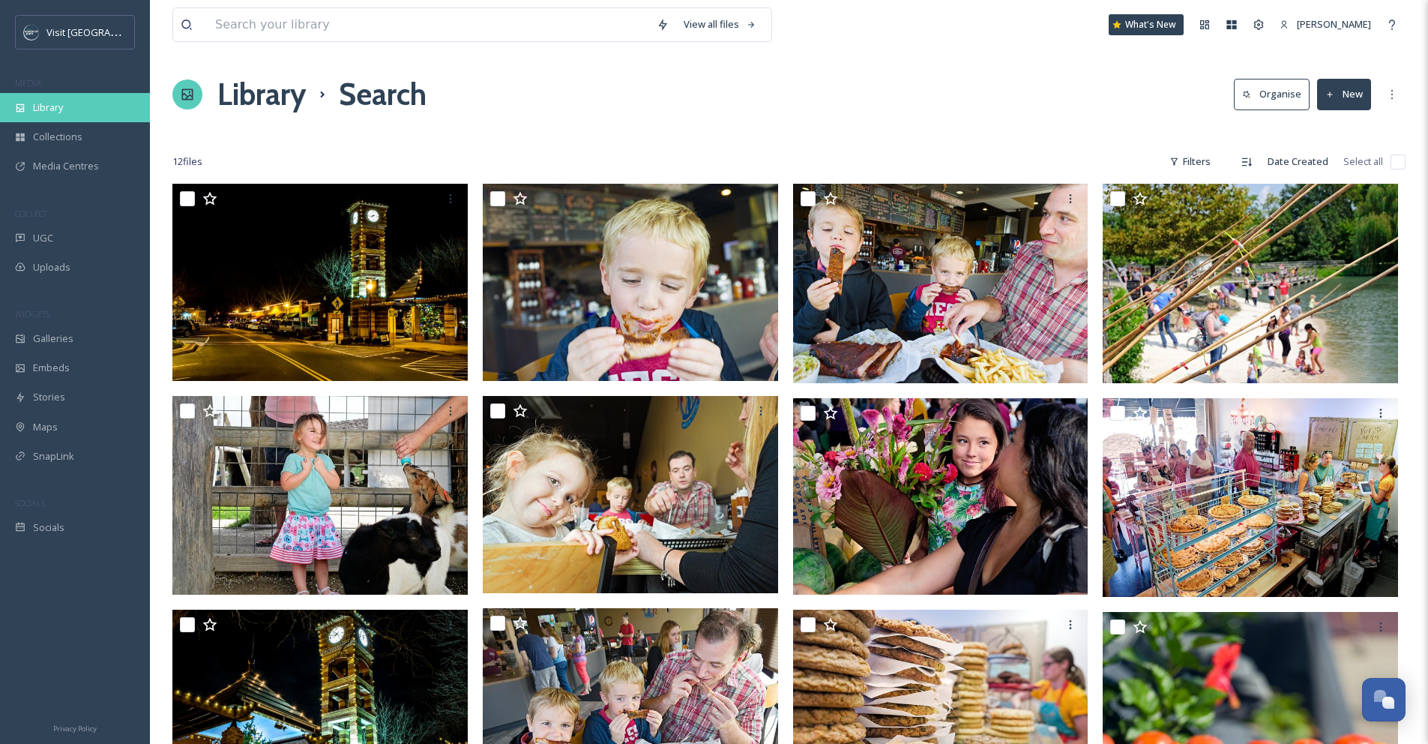
click at [61, 105] on span "Library" at bounding box center [48, 107] width 30 height 14
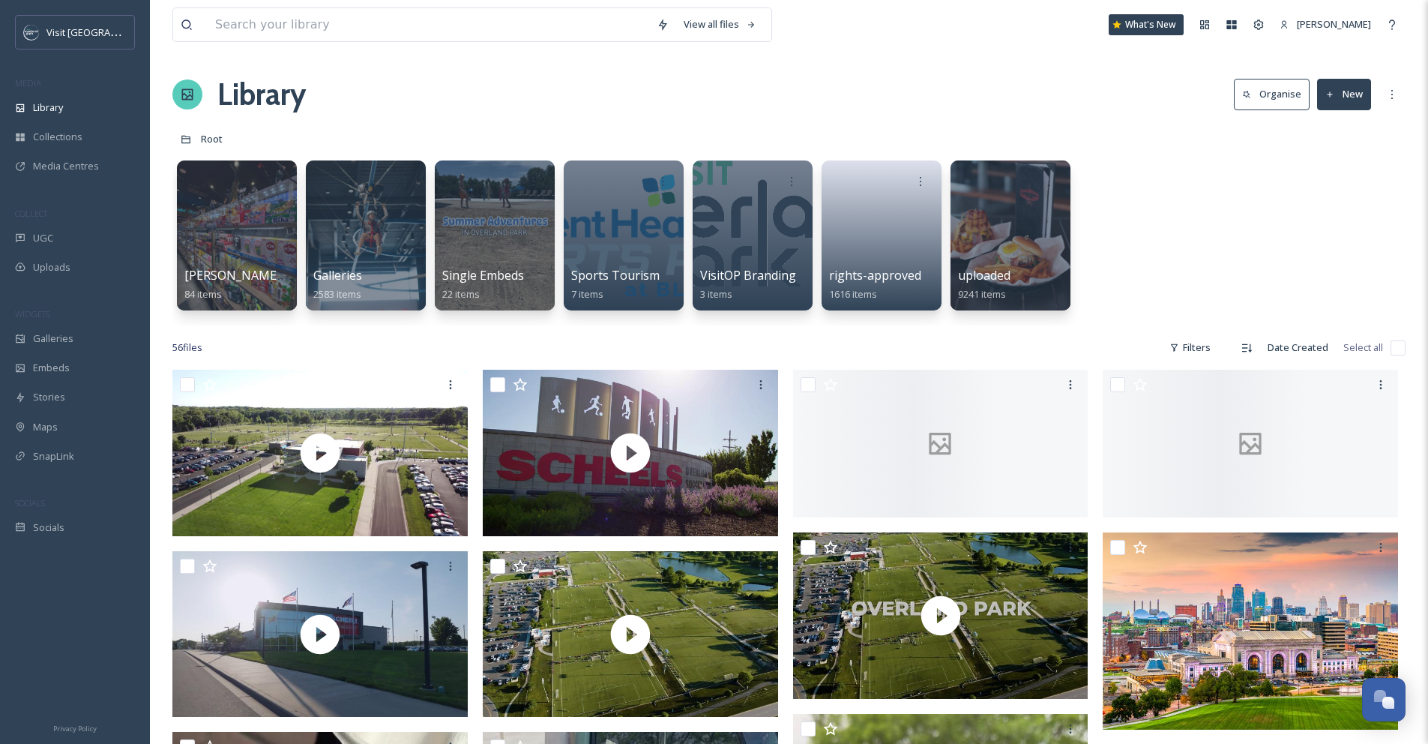
click at [1285, 100] on button "Organise" at bounding box center [1272, 94] width 76 height 31
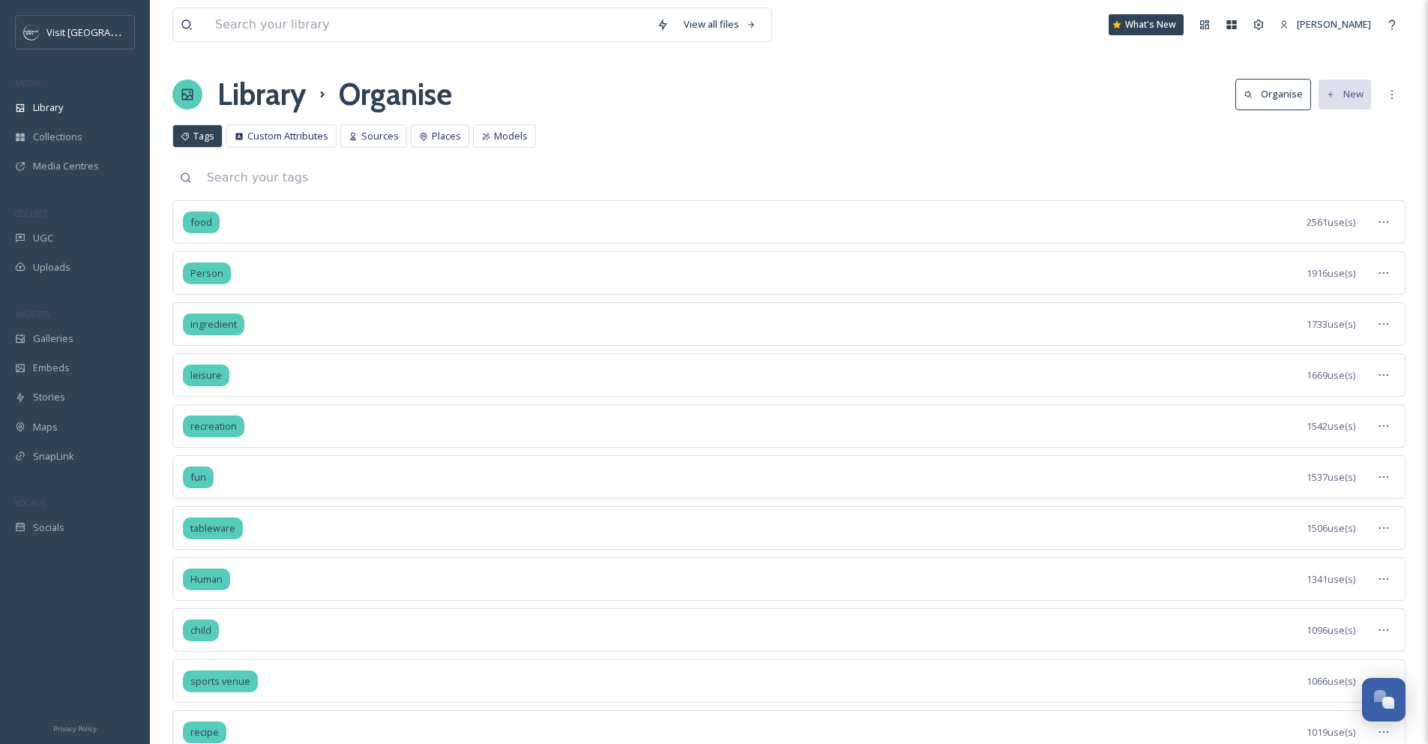
click at [480, 179] on input at bounding box center [802, 177] width 1206 height 33
click at [399, 186] on input "downtown" at bounding box center [802, 177] width 1206 height 33
type input "d"
type input "downtown"
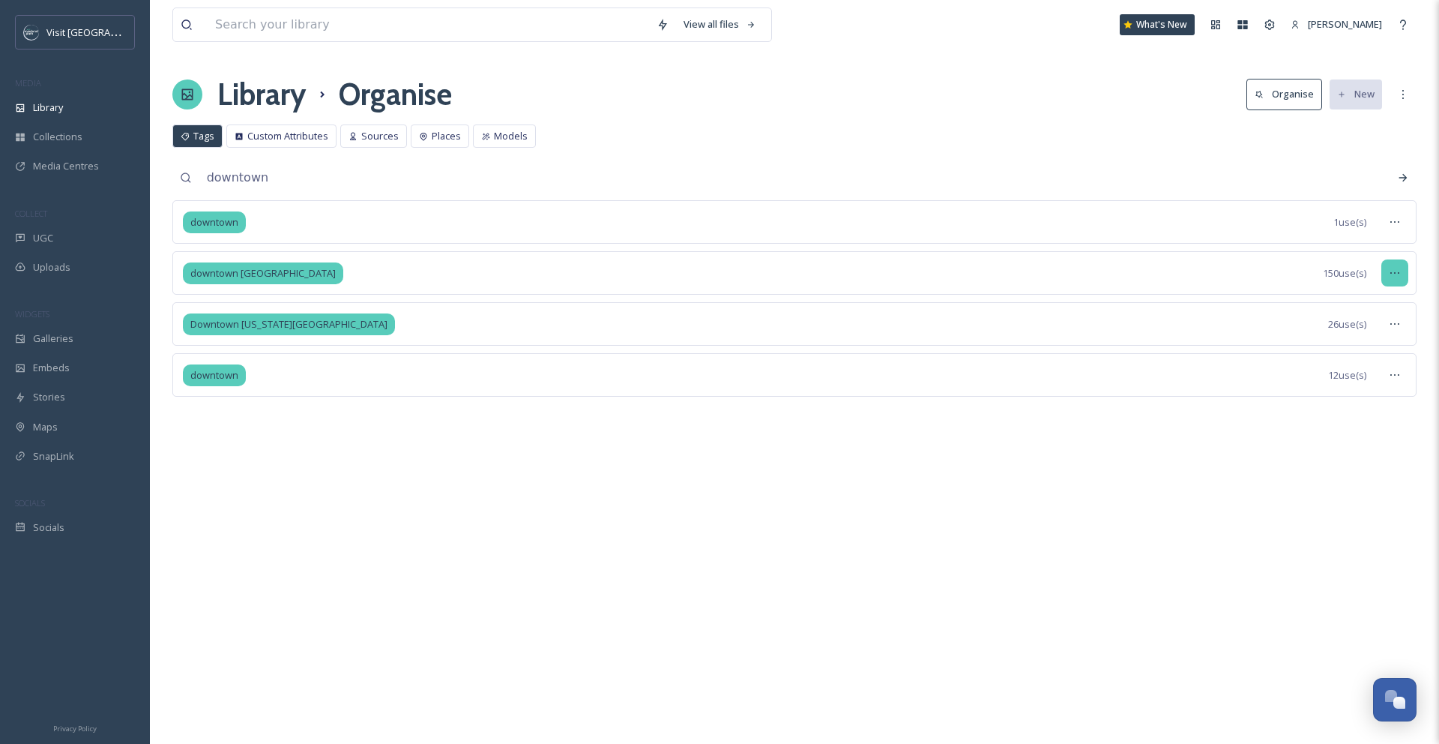
click at [1393, 277] on icon at bounding box center [1395, 273] width 12 height 12
click at [1372, 367] on span "Merge Tags" at bounding box center [1347, 365] width 52 height 14
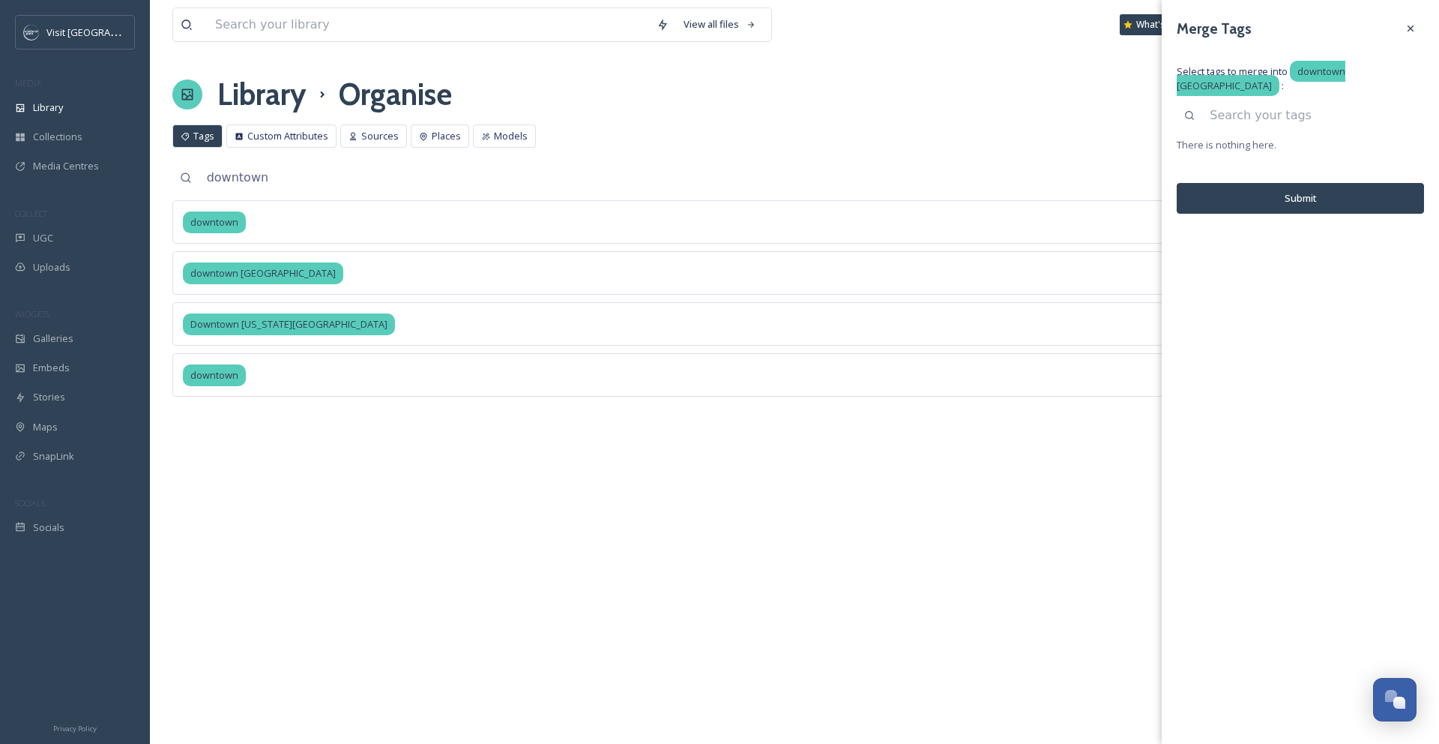
click at [1228, 111] on input at bounding box center [1313, 115] width 222 height 33
type input "downtown"
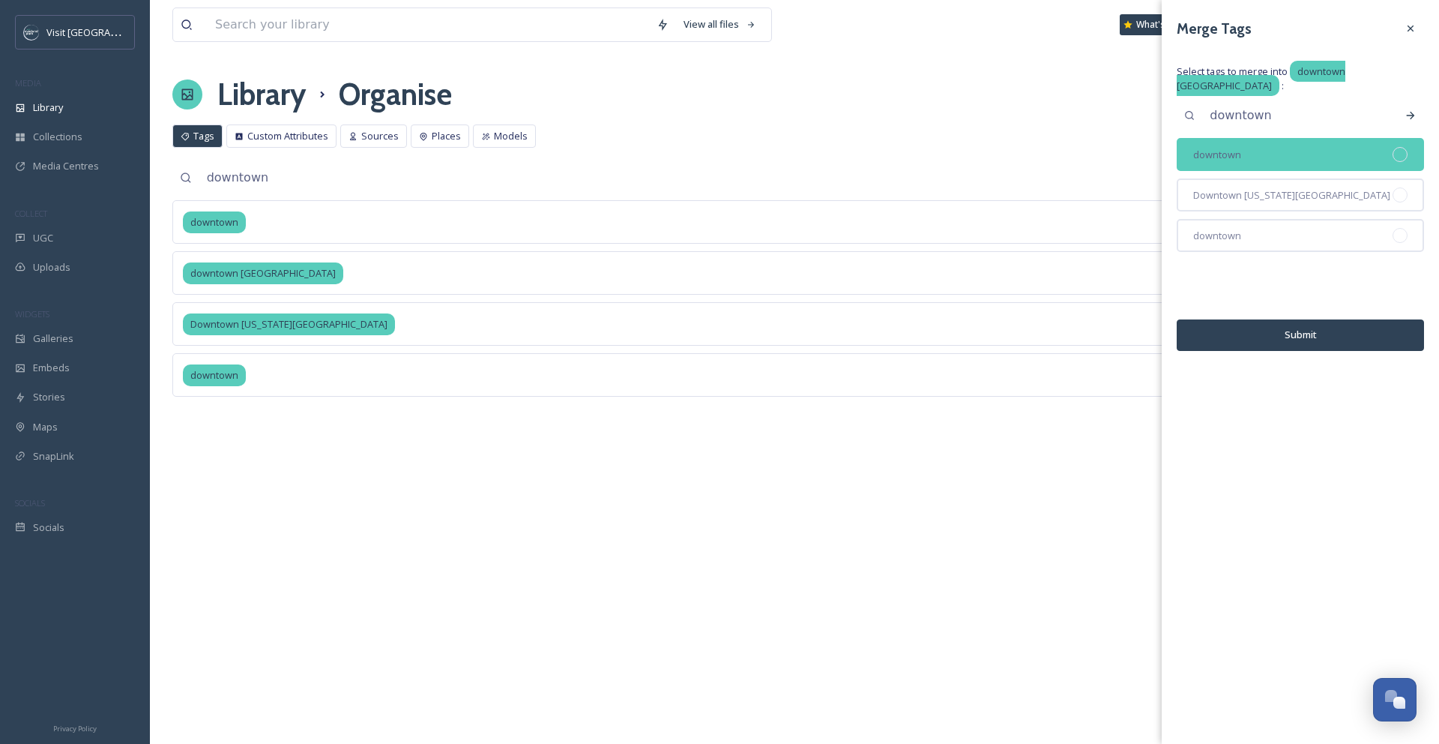
click at [1408, 151] on div "downtown" at bounding box center [1300, 154] width 247 height 33
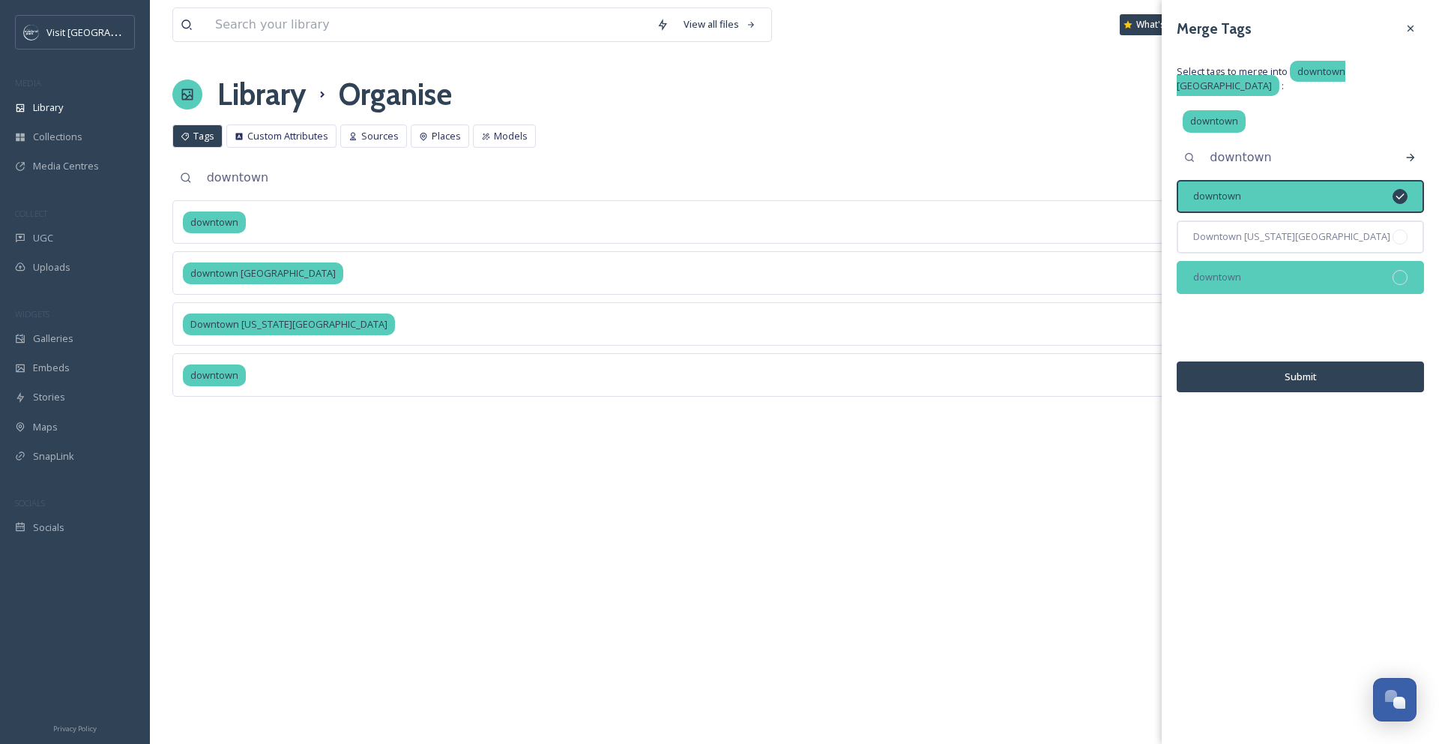
click at [1400, 279] on div at bounding box center [1400, 277] width 15 height 15
click at [1350, 376] on button "Submit" at bounding box center [1300, 376] width 247 height 31
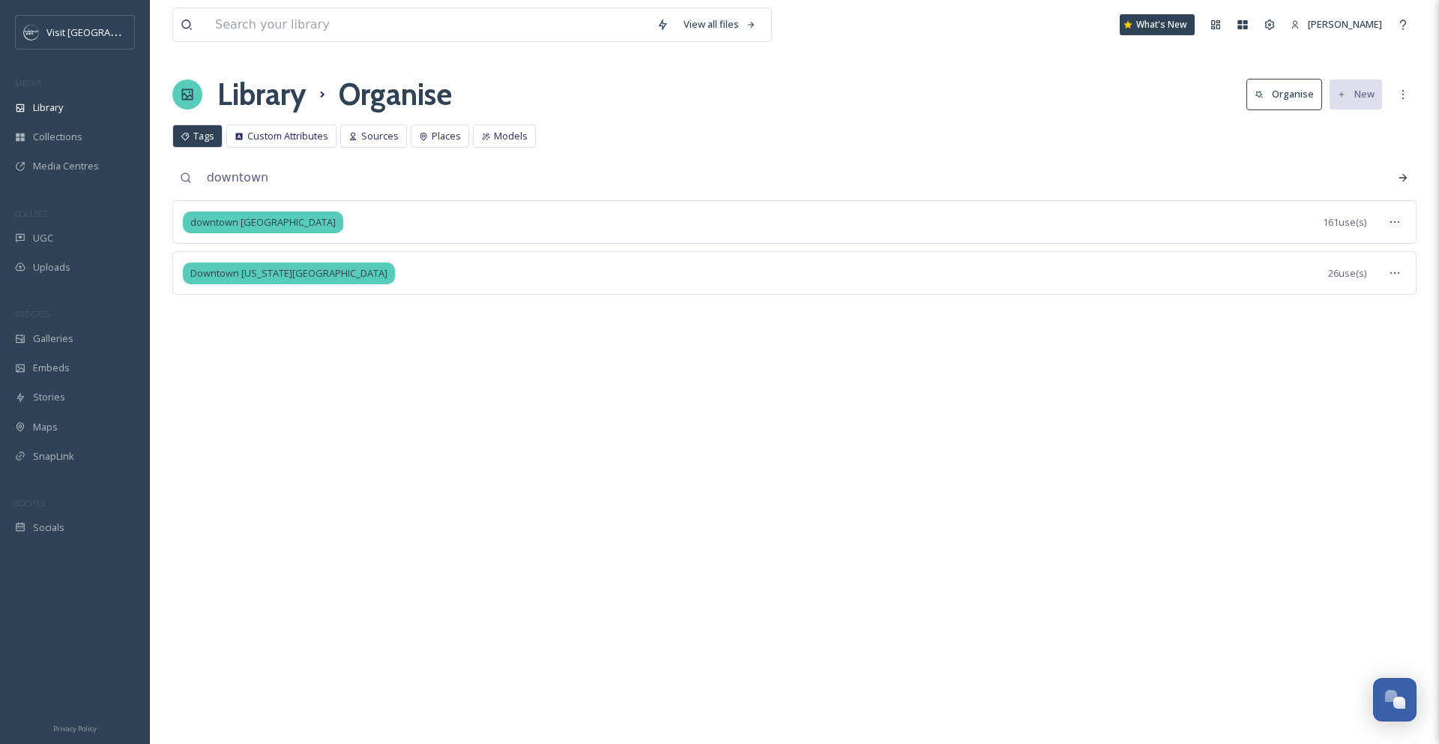
click at [210, 137] on span "Tags" at bounding box center [203, 136] width 21 height 14
click at [79, 106] on div "Library" at bounding box center [75, 107] width 150 height 29
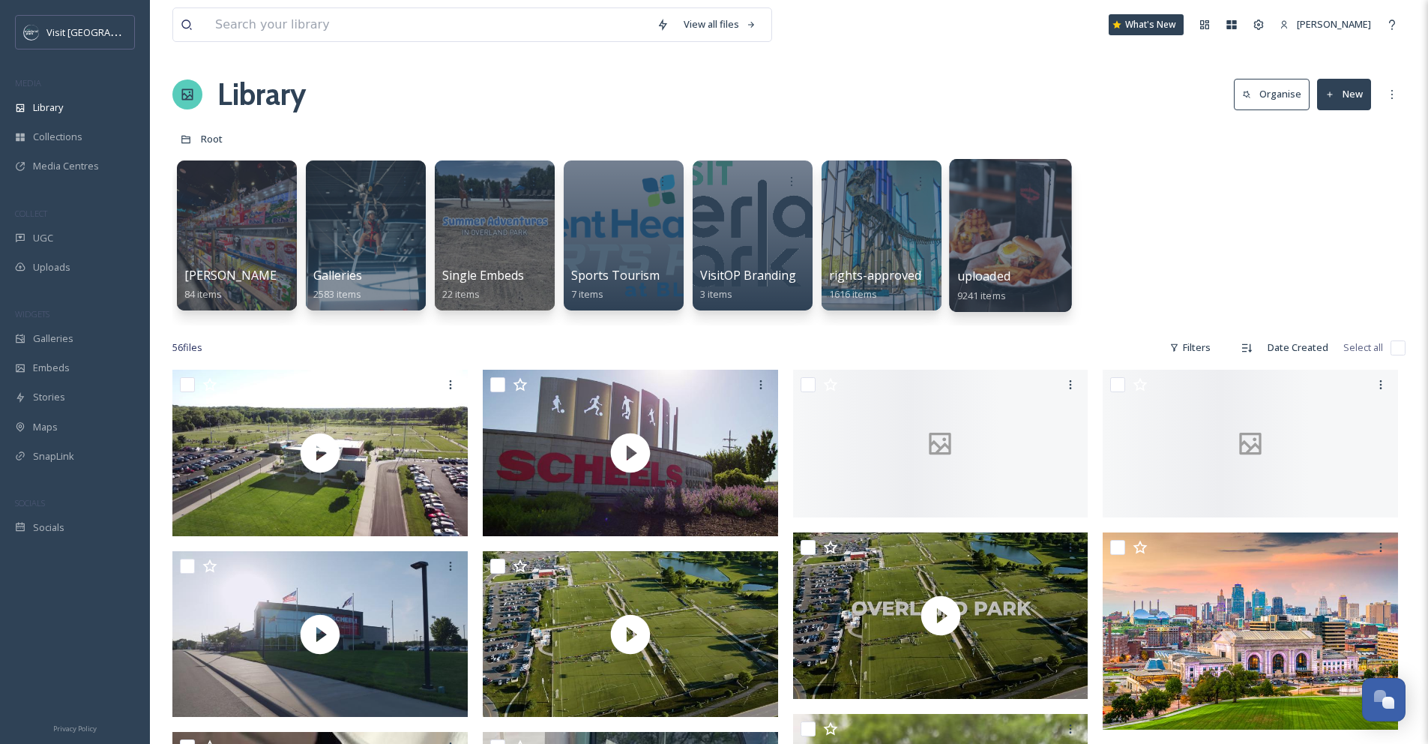
click at [986, 256] on div at bounding box center [1010, 235] width 122 height 153
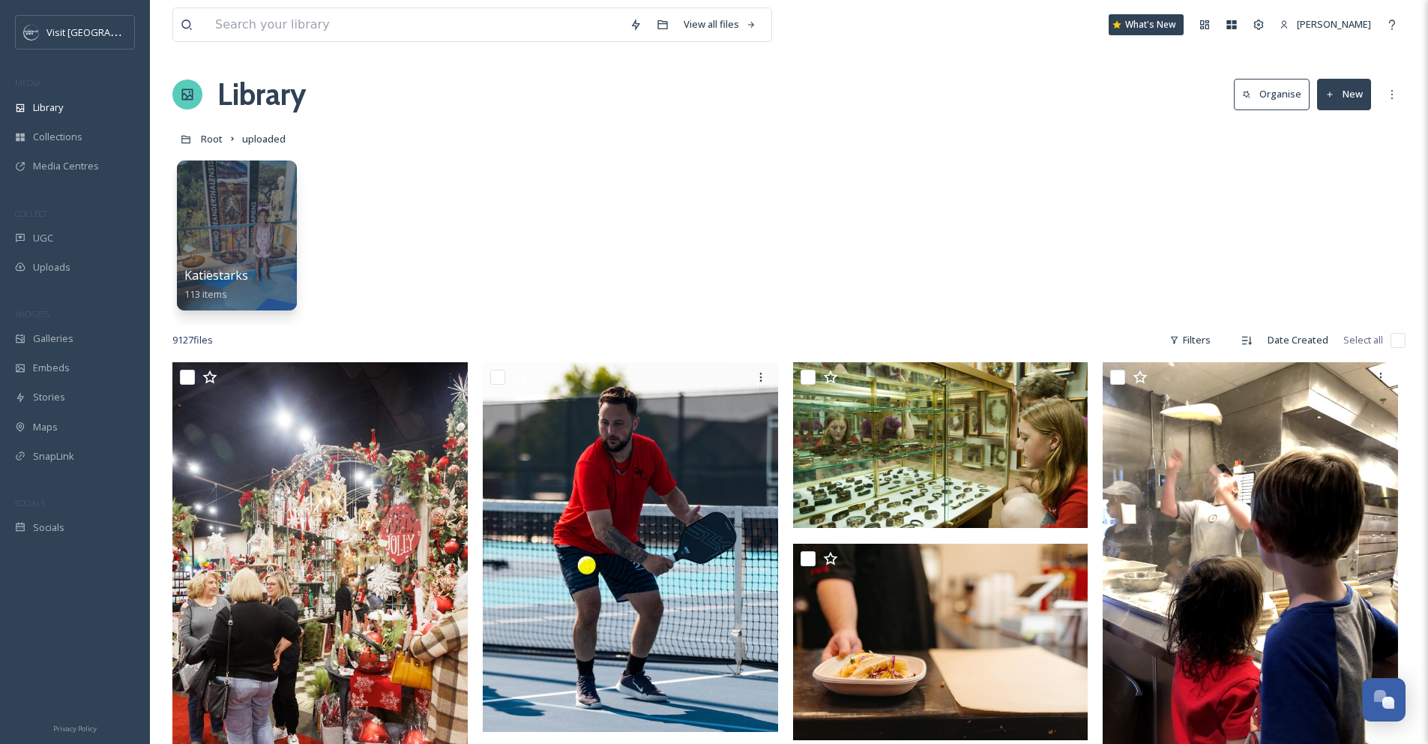
click at [1279, 97] on button "Organise" at bounding box center [1272, 94] width 76 height 31
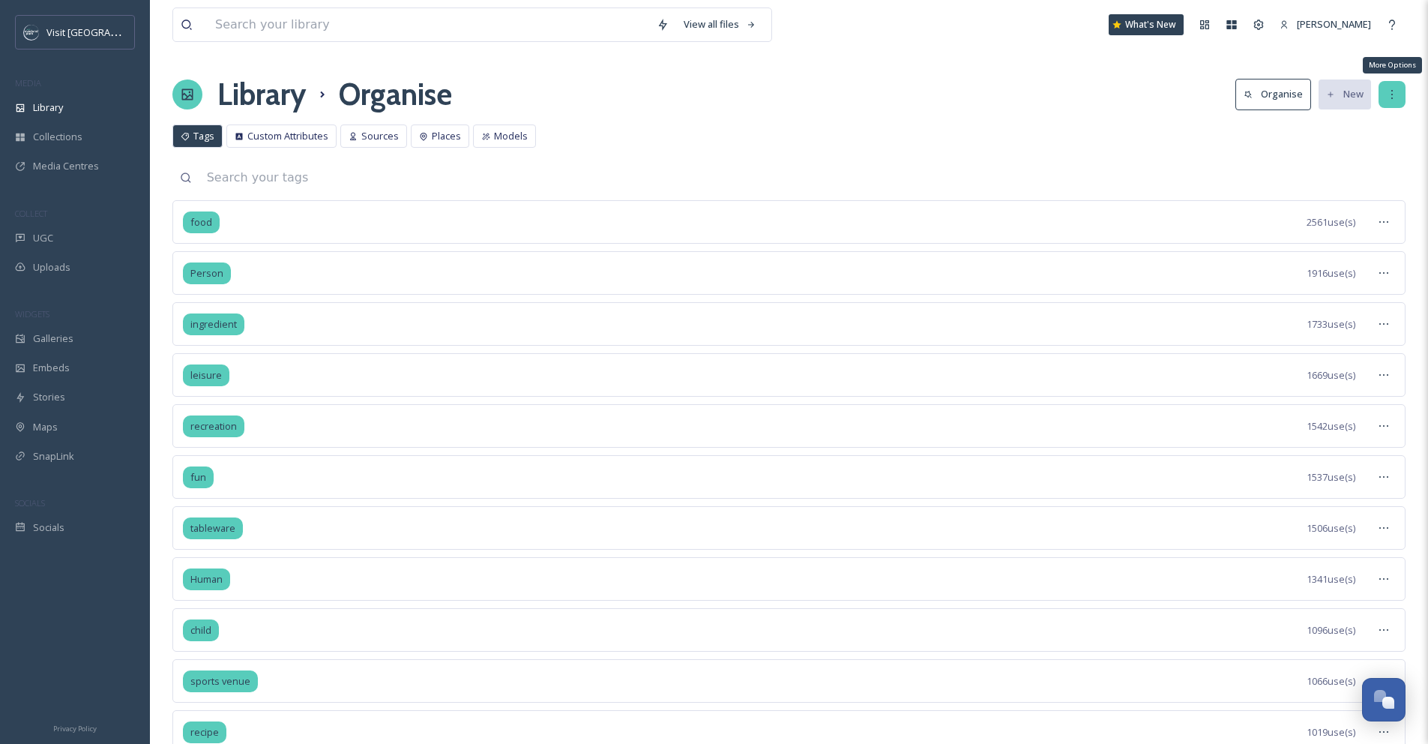
click at [1382, 94] on div "More Options" at bounding box center [1391, 94] width 27 height 27
click at [1064, 150] on div "Tags Custom Attributes Sources Places Models Tags Custom Attributes Sources Pla…" at bounding box center [788, 139] width 1233 height 31
click at [426, 134] on div "Places" at bounding box center [440, 135] width 58 height 23
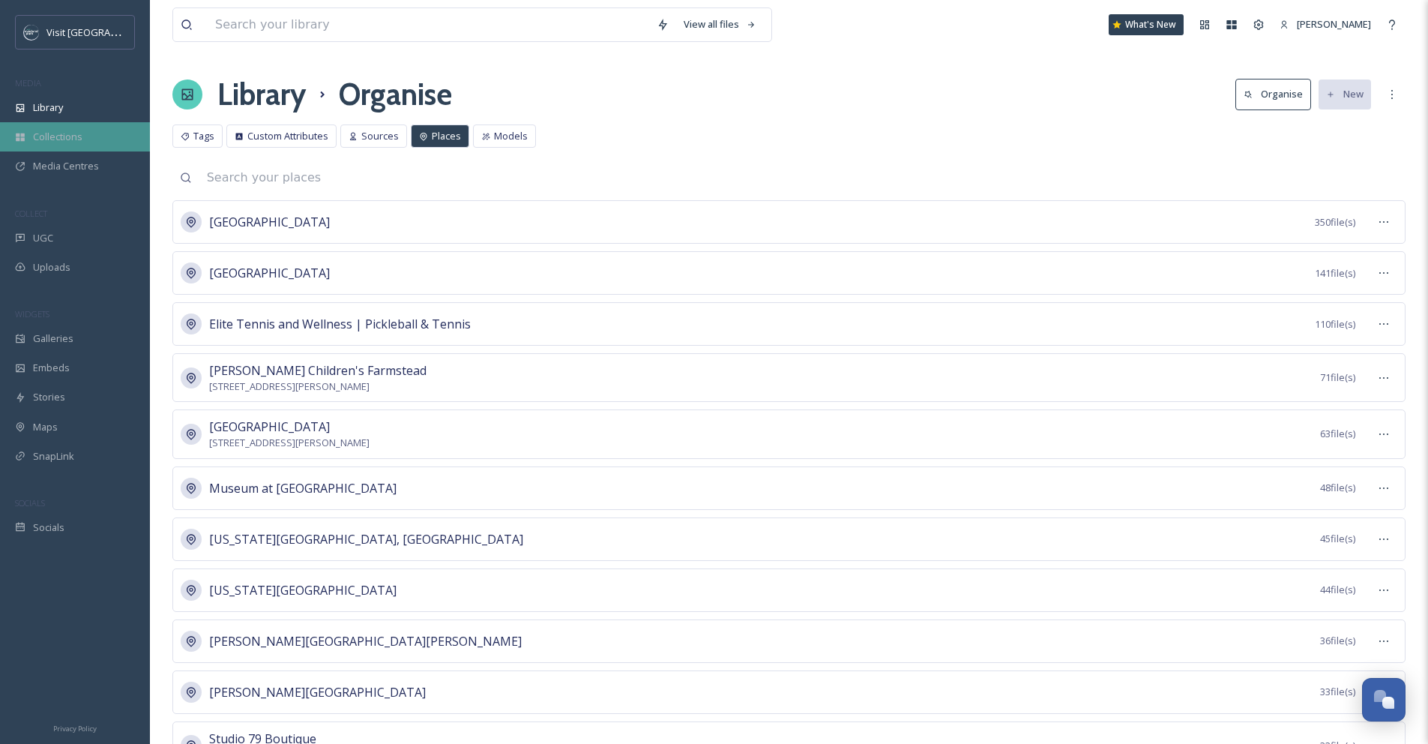
click at [88, 139] on div "Collections" at bounding box center [75, 136] width 150 height 29
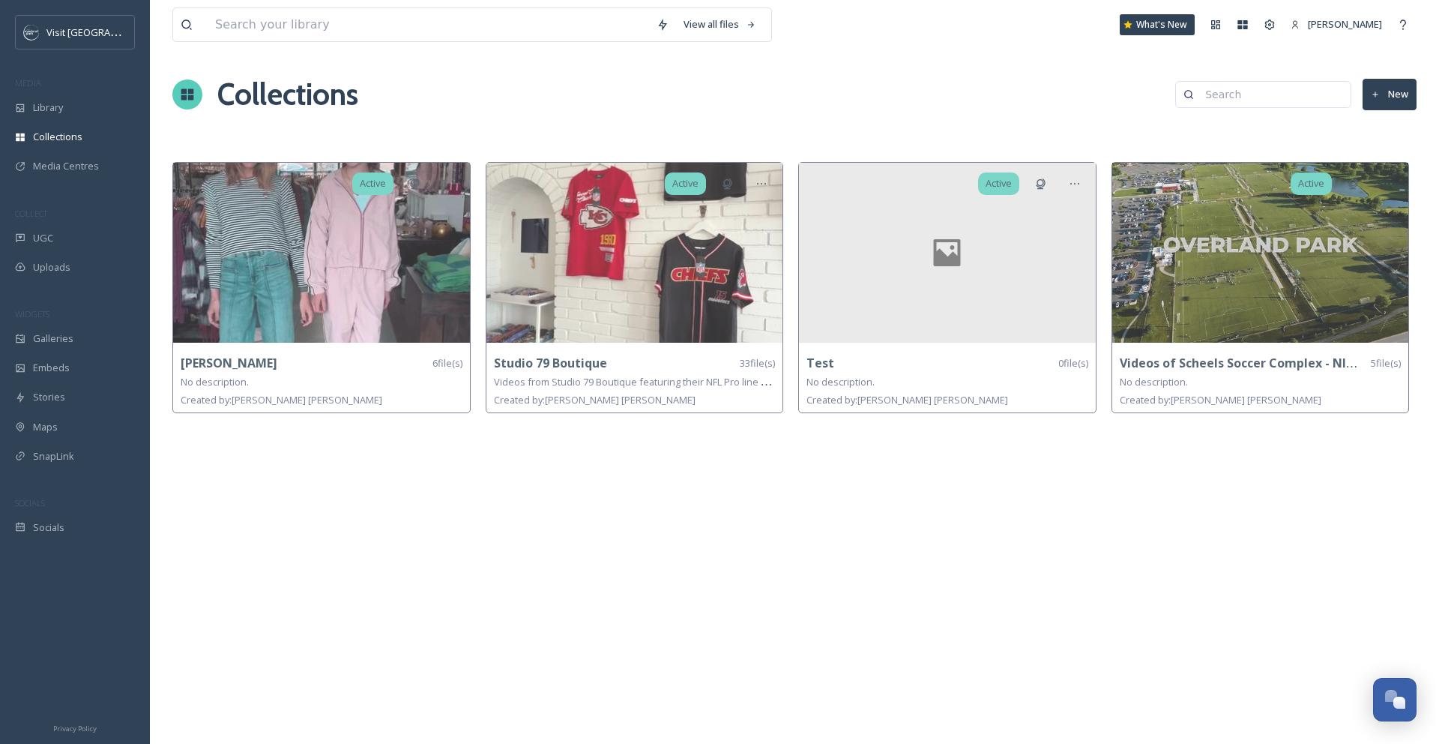
click at [1392, 94] on button "New" at bounding box center [1390, 94] width 54 height 31
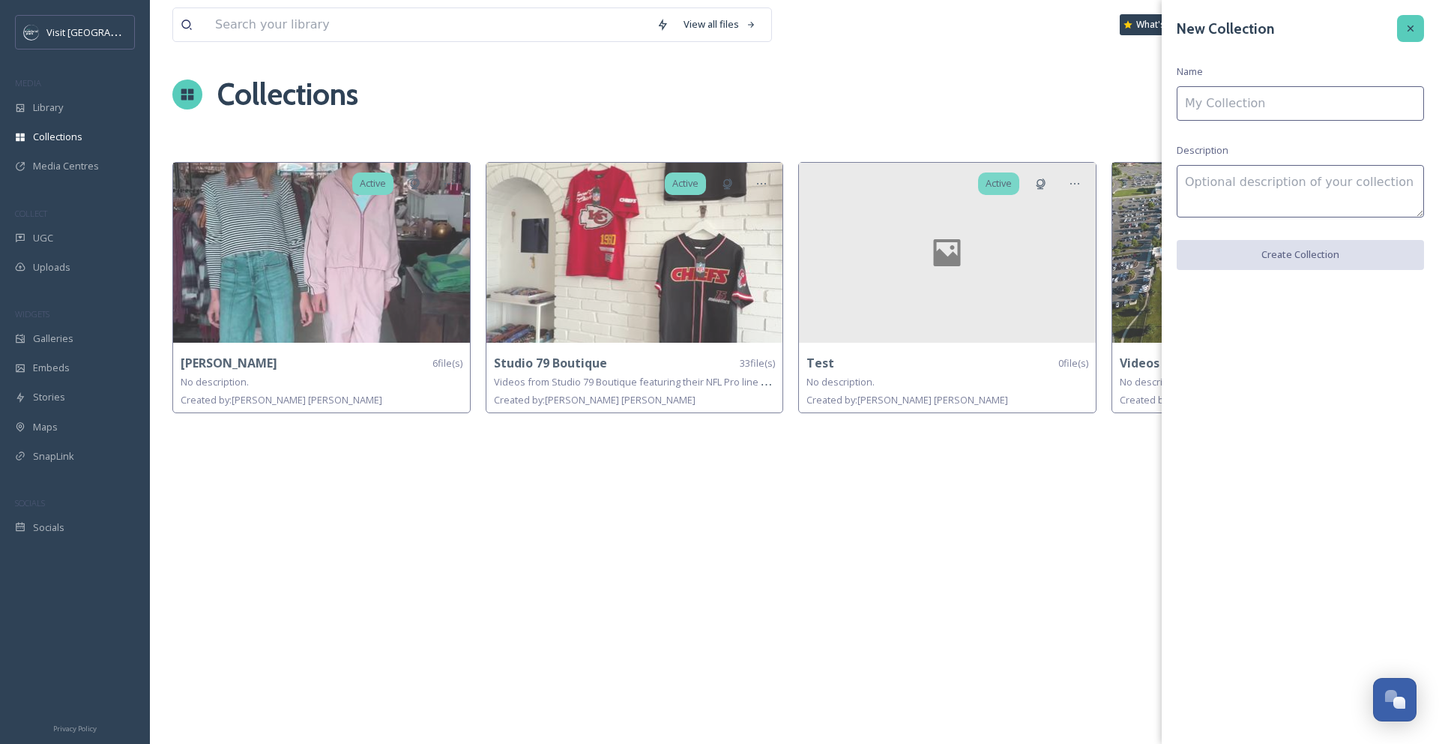
click at [1401, 31] on div at bounding box center [1410, 28] width 27 height 27
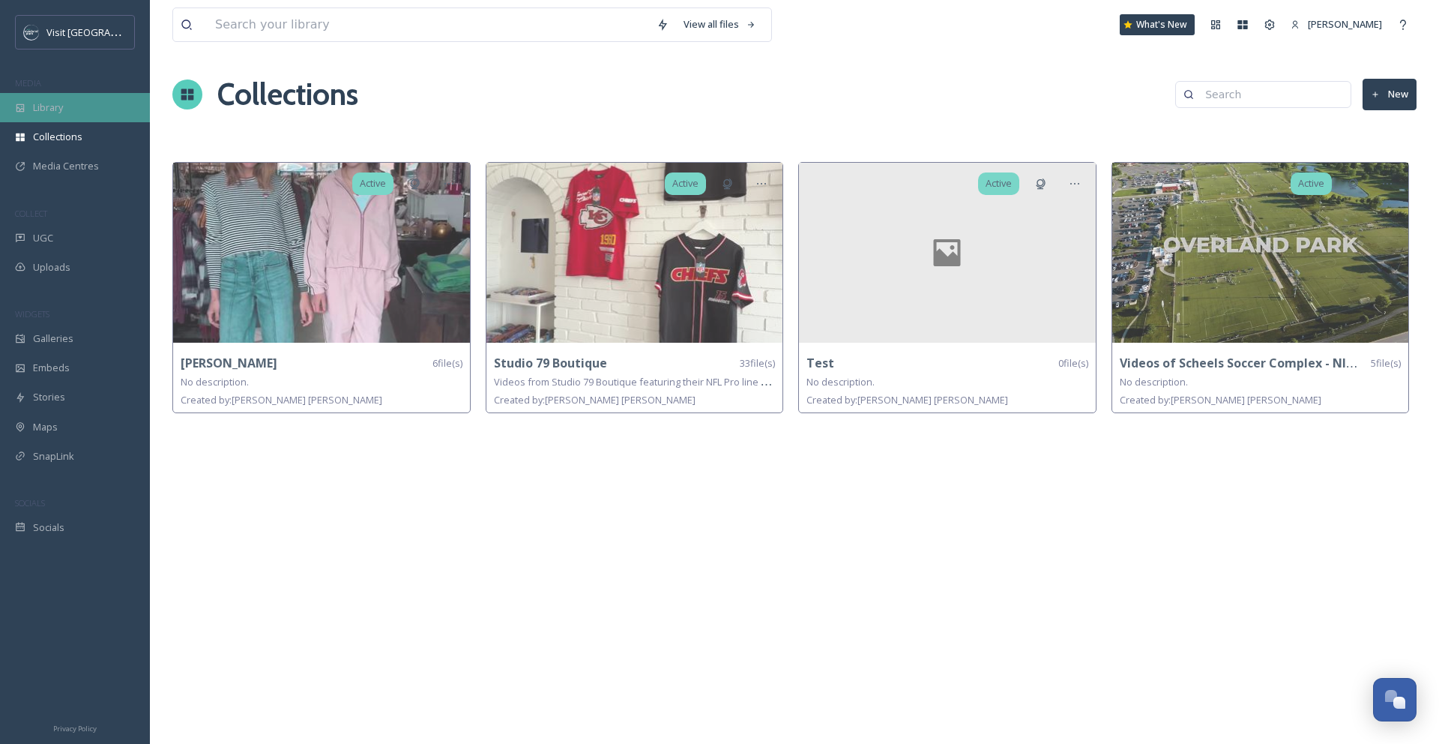
click at [57, 107] on span "Library" at bounding box center [48, 107] width 30 height 14
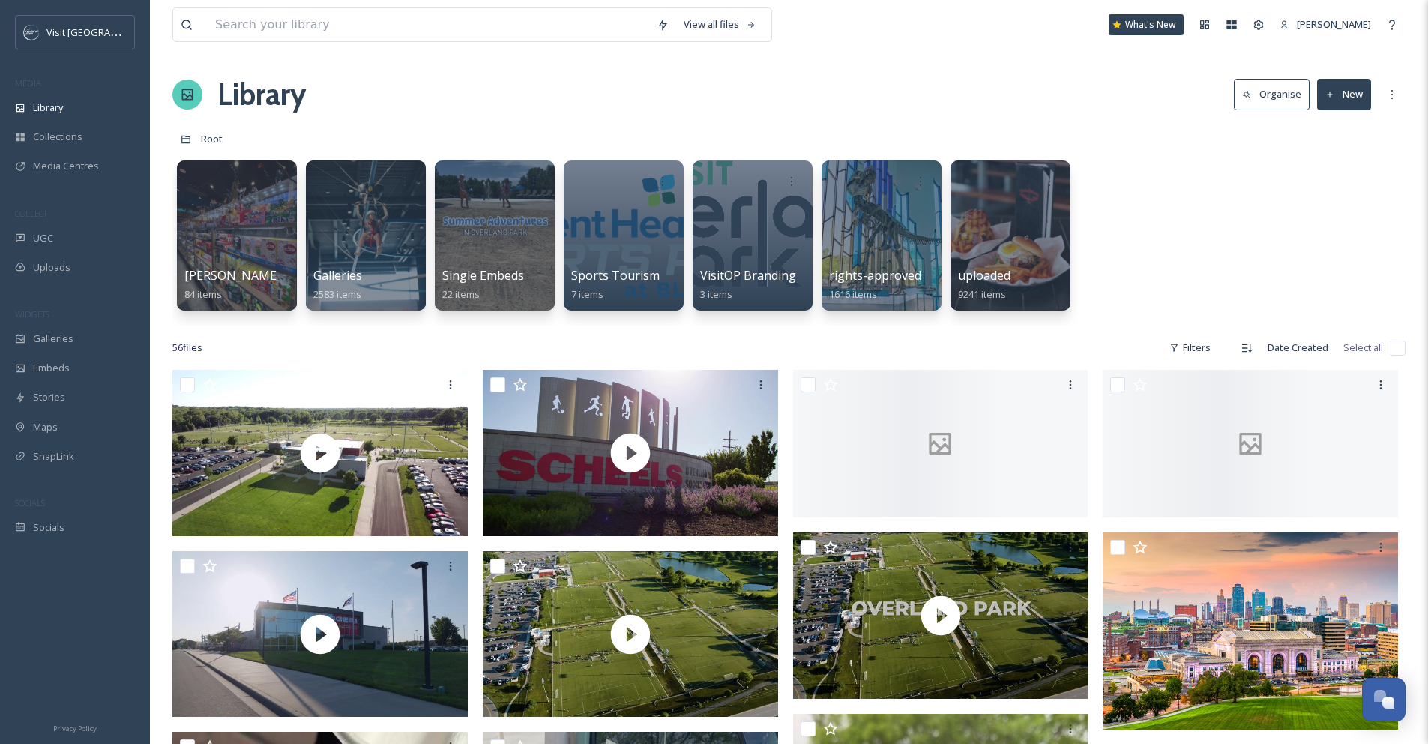
click at [1324, 94] on button "New" at bounding box center [1344, 94] width 54 height 31
click at [1211, 256] on div "[PERSON_NAME] Sponsored Trip 84 items Galleries 2583 items Single Embeds 22 ite…" at bounding box center [788, 239] width 1233 height 172
click at [628, 258] on div at bounding box center [623, 235] width 122 height 153
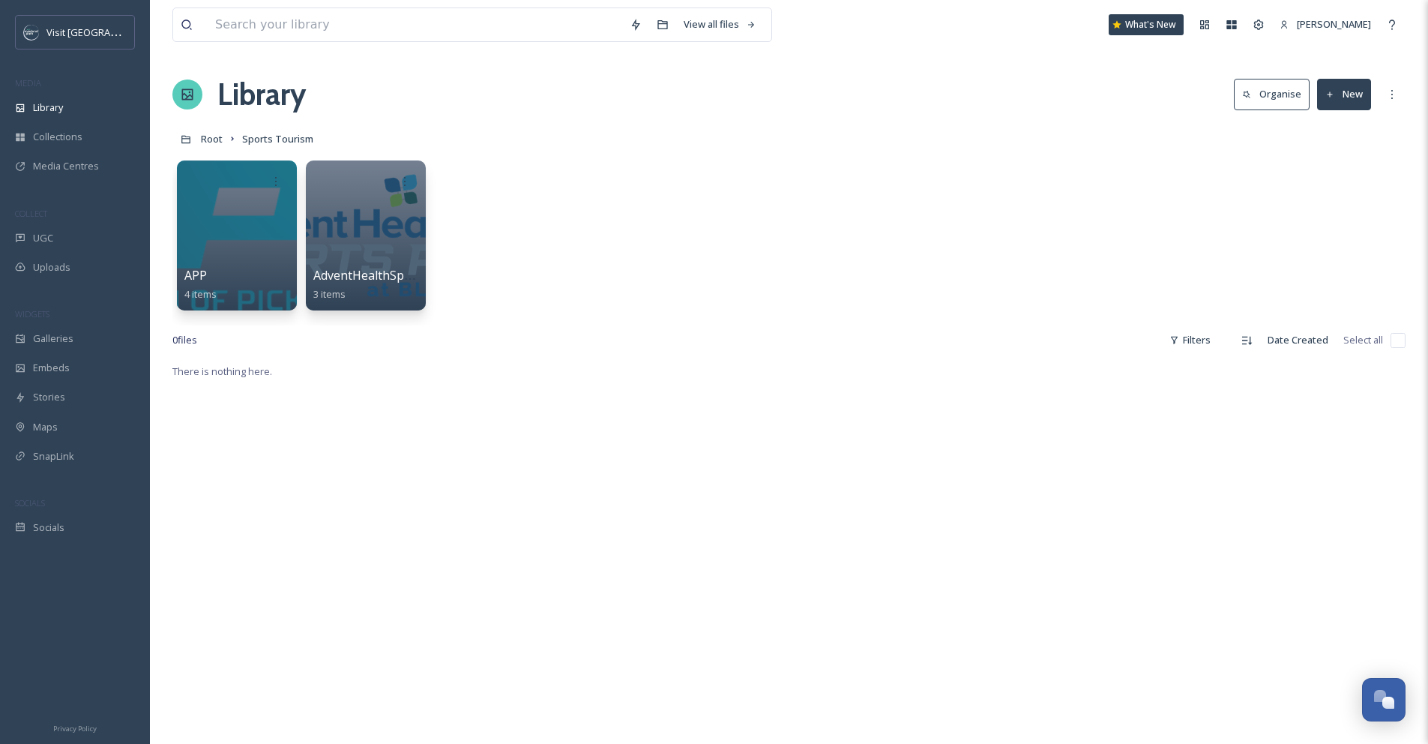
click at [1341, 95] on button "New" at bounding box center [1344, 94] width 54 height 31
click at [1340, 190] on span "Folder" at bounding box center [1326, 188] width 28 height 14
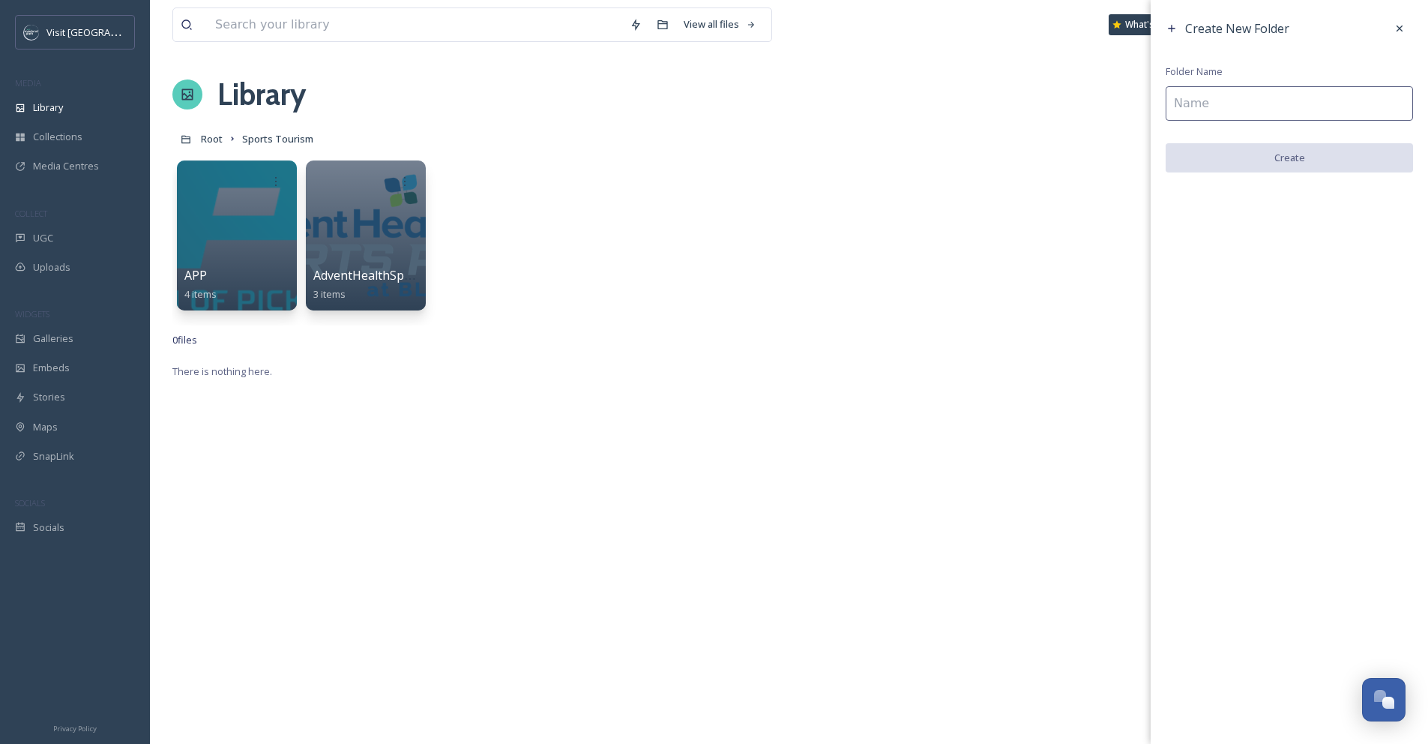
click at [1300, 114] on input at bounding box center [1289, 103] width 247 height 34
type input "Facility Sizzle Videos"
click at [1292, 154] on button "Create" at bounding box center [1289, 158] width 247 height 31
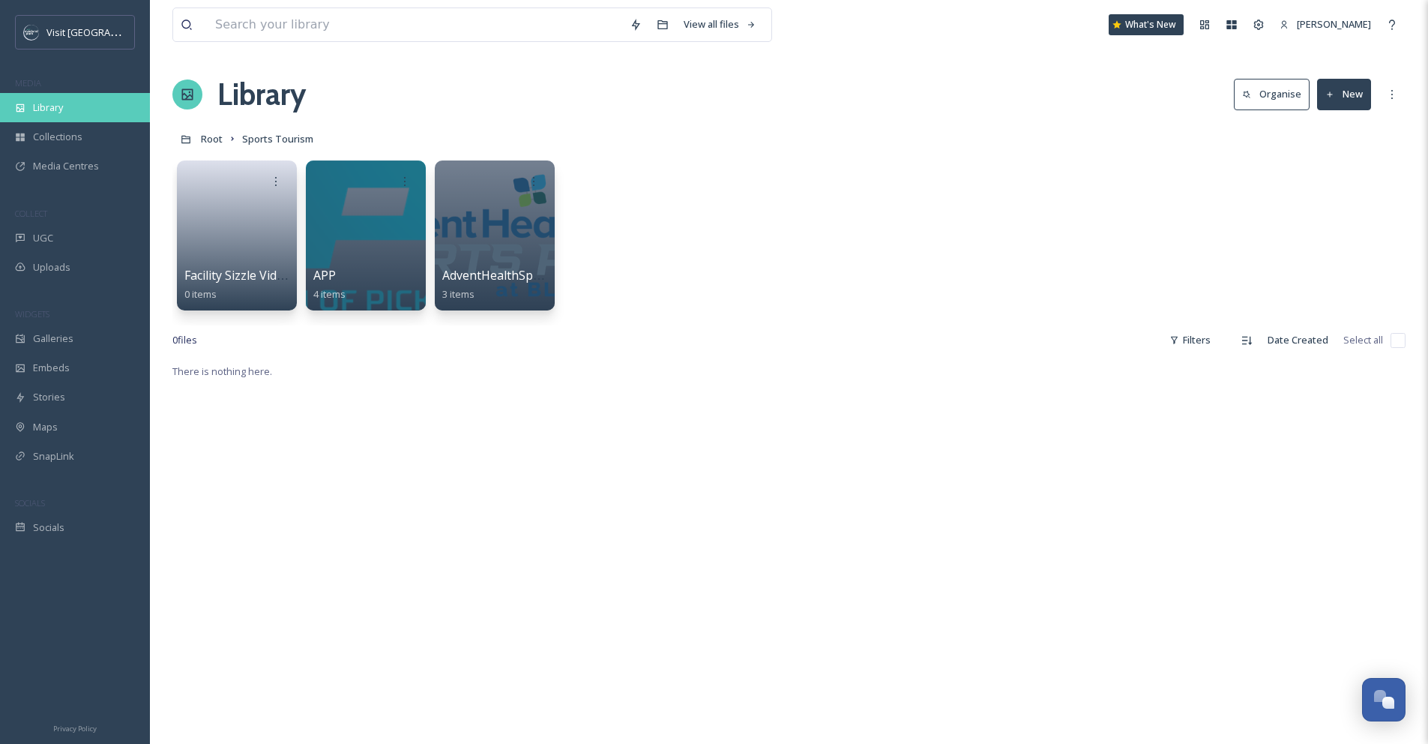
click at [56, 103] on span "Library" at bounding box center [48, 107] width 30 height 14
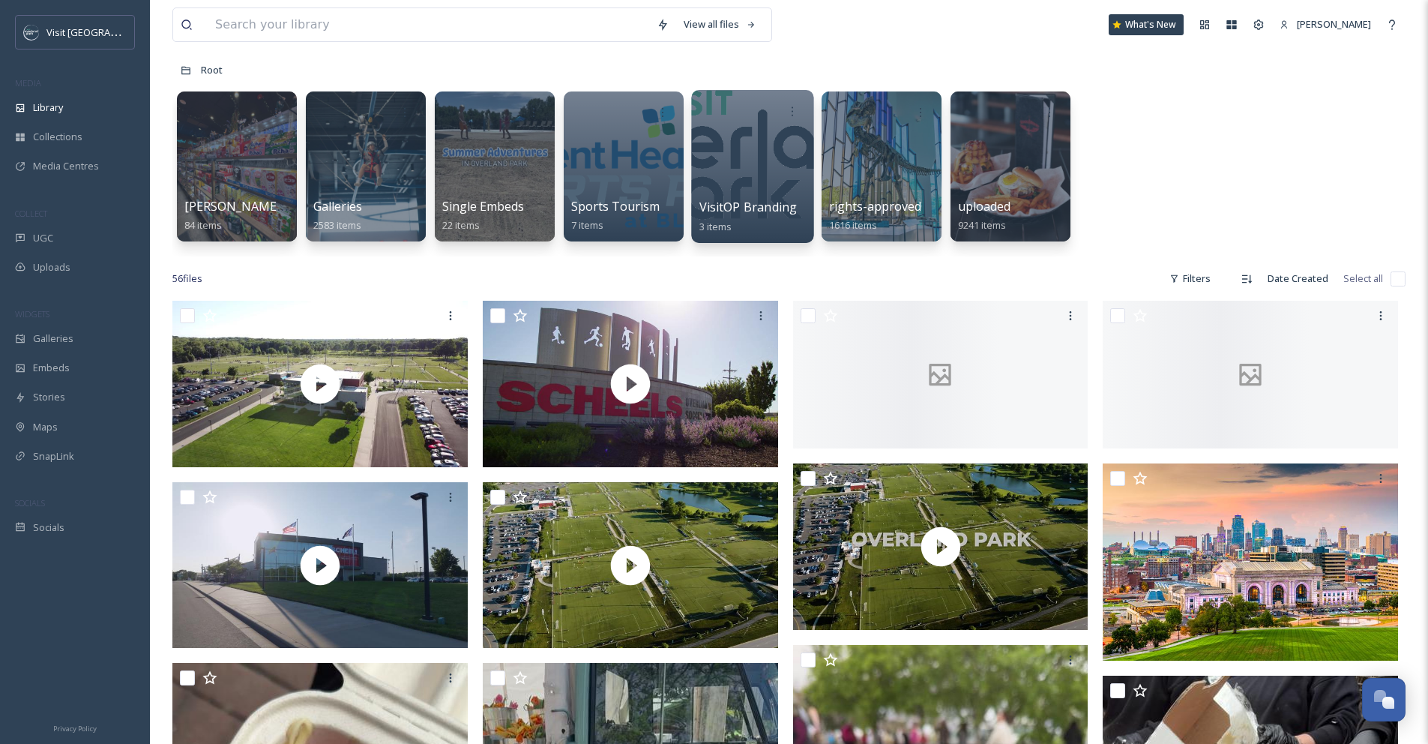
scroll to position [89, 0]
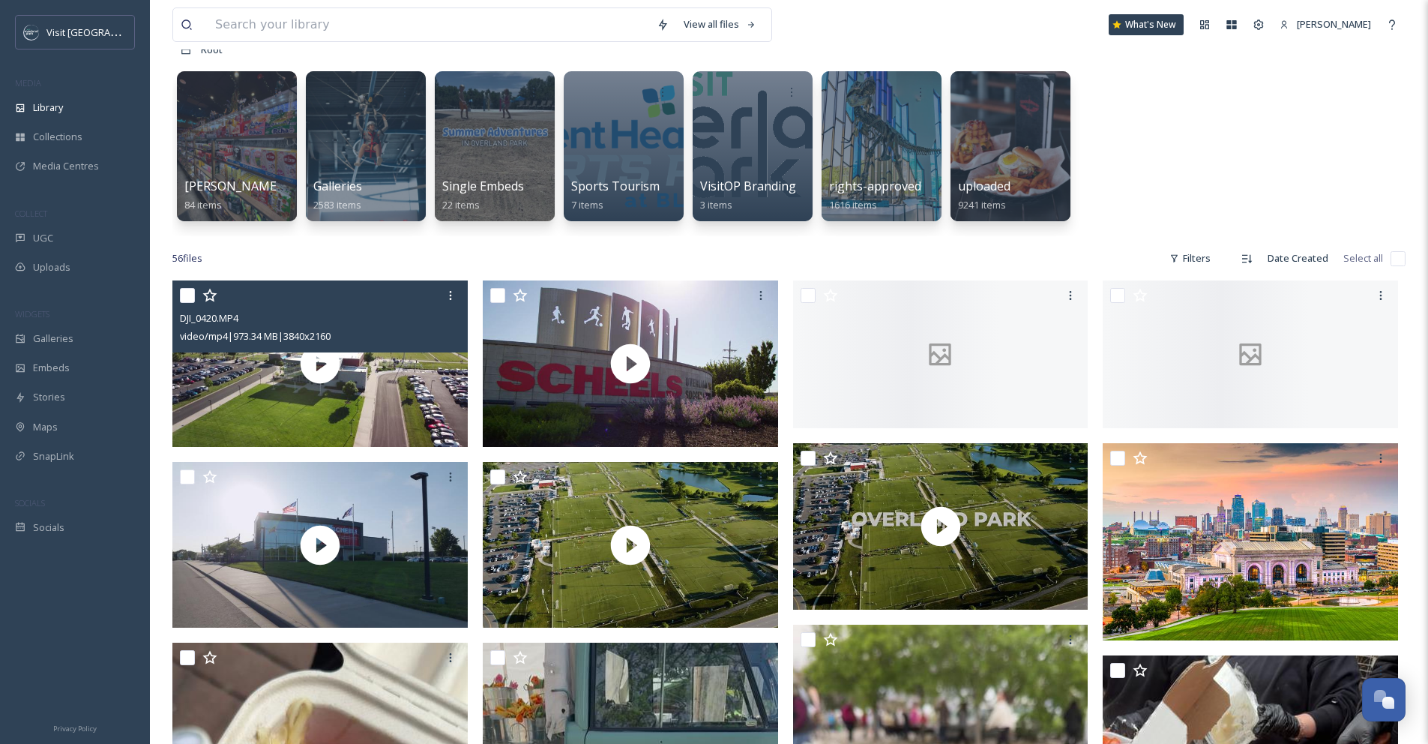
click at [187, 298] on input "checkbox" at bounding box center [187, 295] width 15 height 15
checkbox input "true"
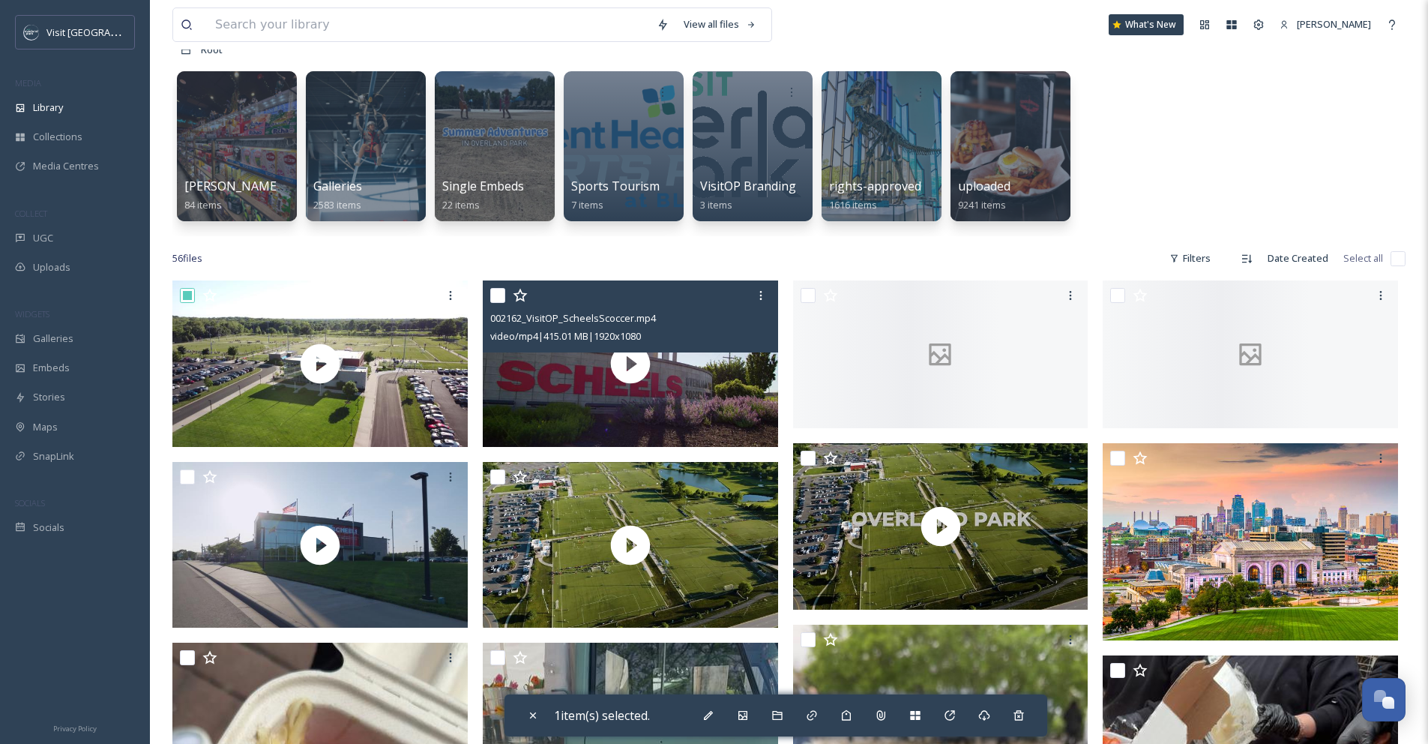
click at [500, 299] on input "checkbox" at bounding box center [497, 295] width 15 height 15
checkbox input "true"
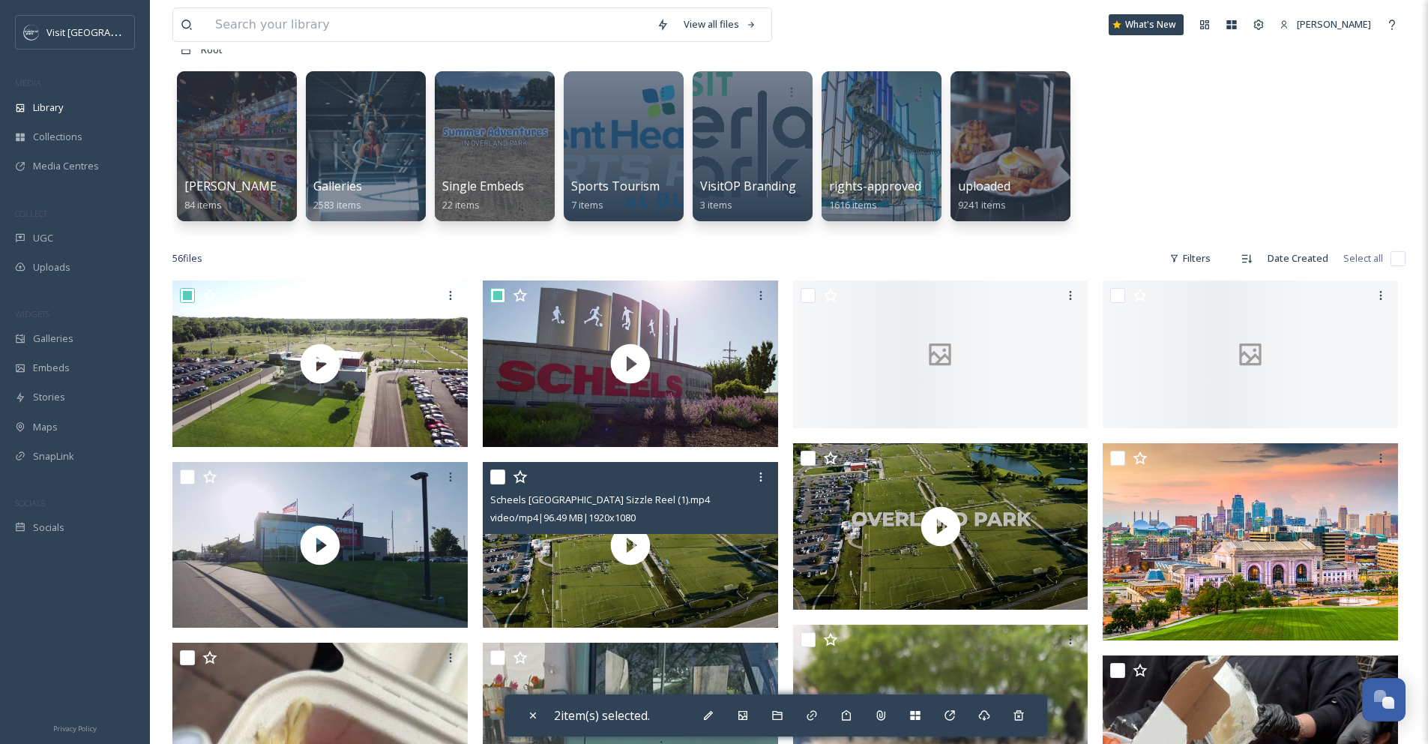
click at [501, 478] on input "checkbox" at bounding box center [497, 476] width 15 height 15
checkbox input "true"
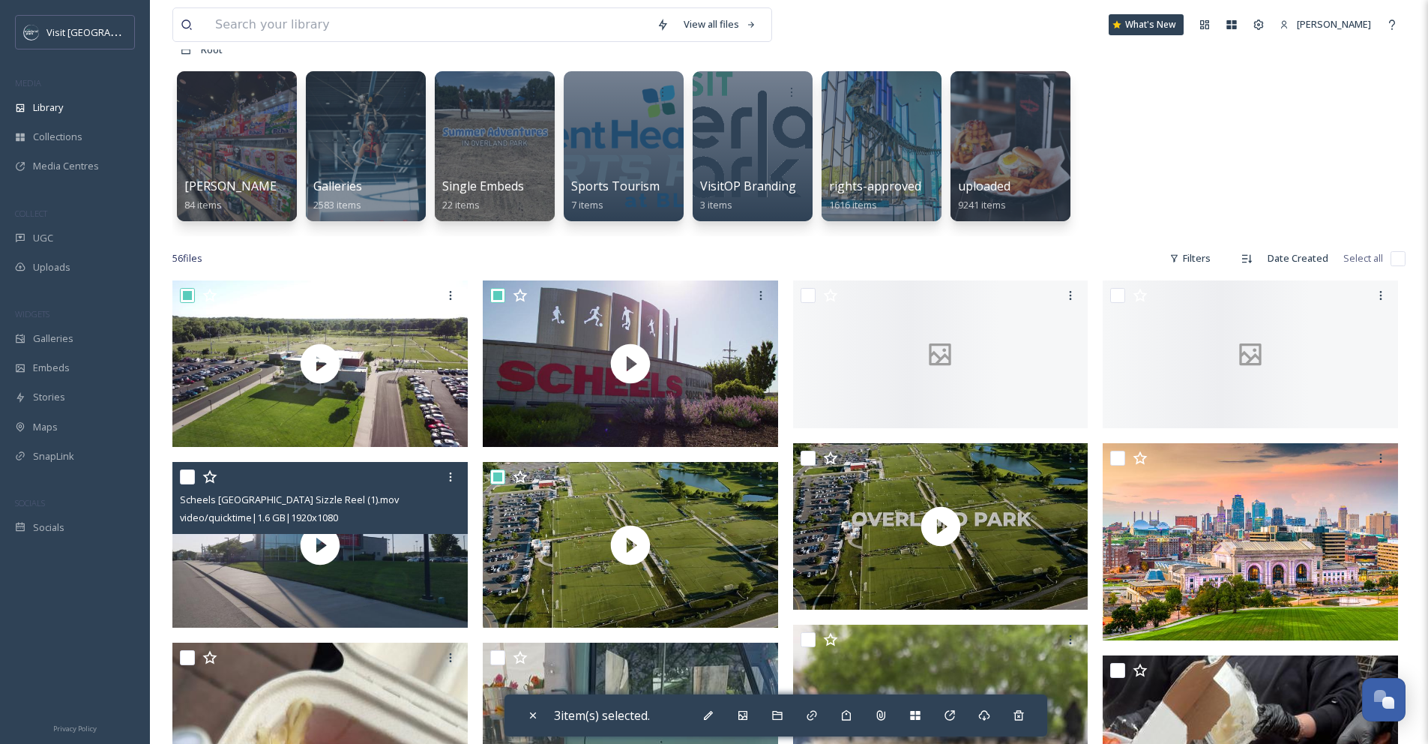
click at [186, 476] on input "checkbox" at bounding box center [187, 476] width 15 height 15
checkbox input "true"
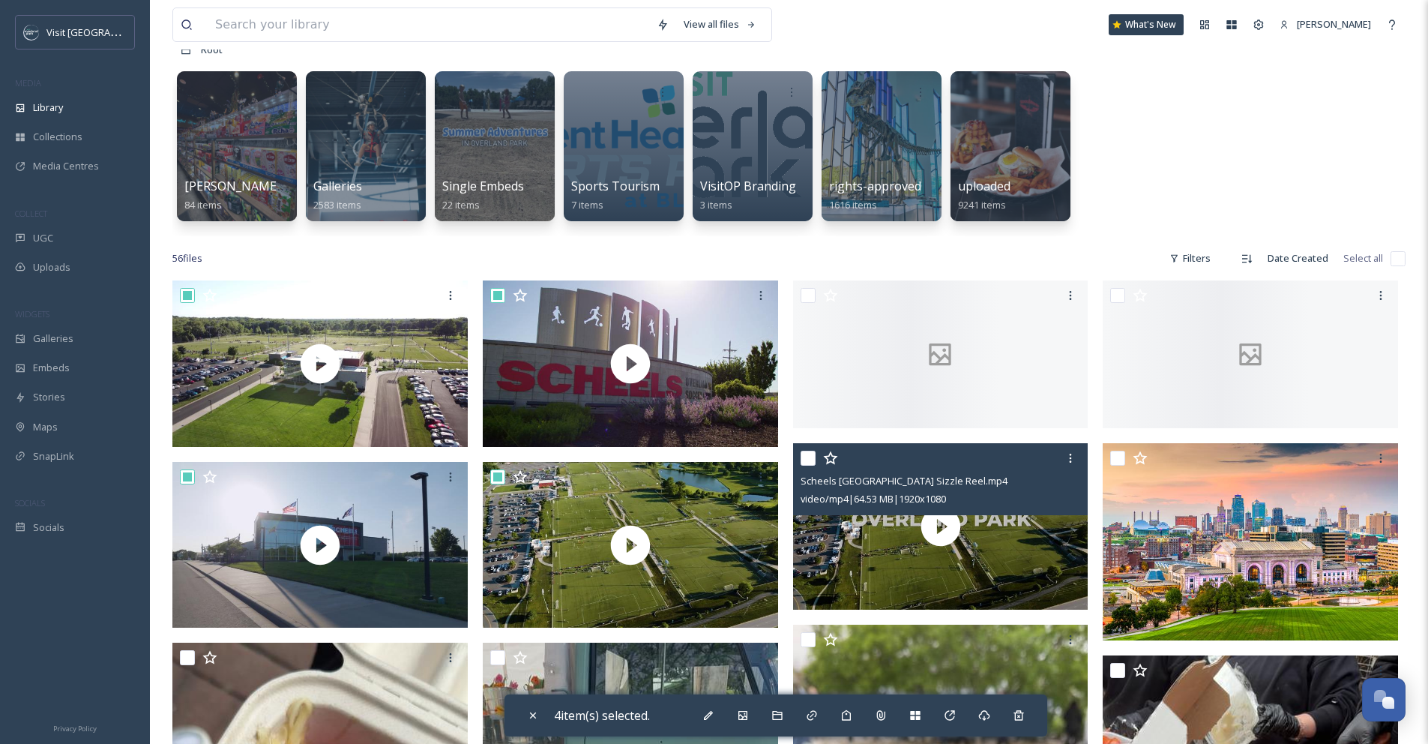
click at [810, 450] on input "checkbox" at bounding box center [808, 457] width 15 height 15
checkbox input "true"
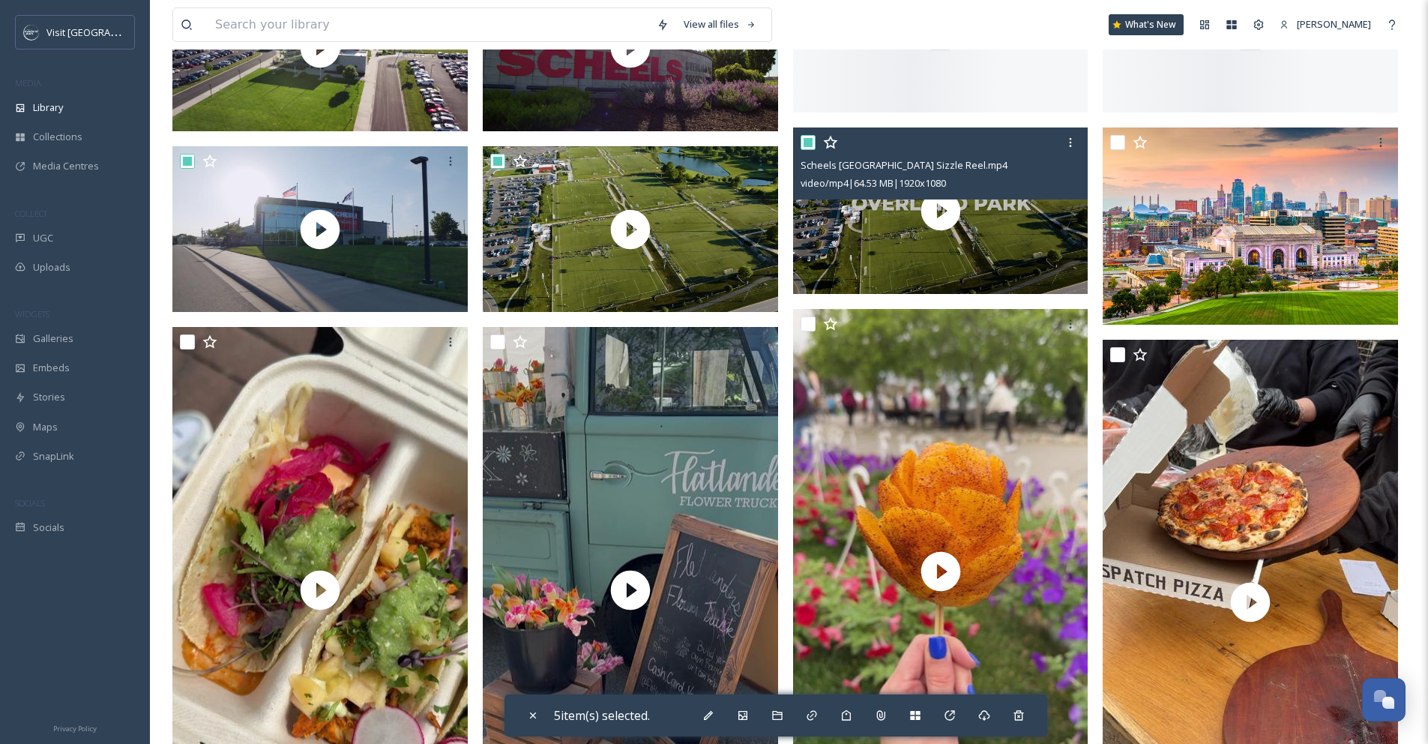
scroll to position [407, 0]
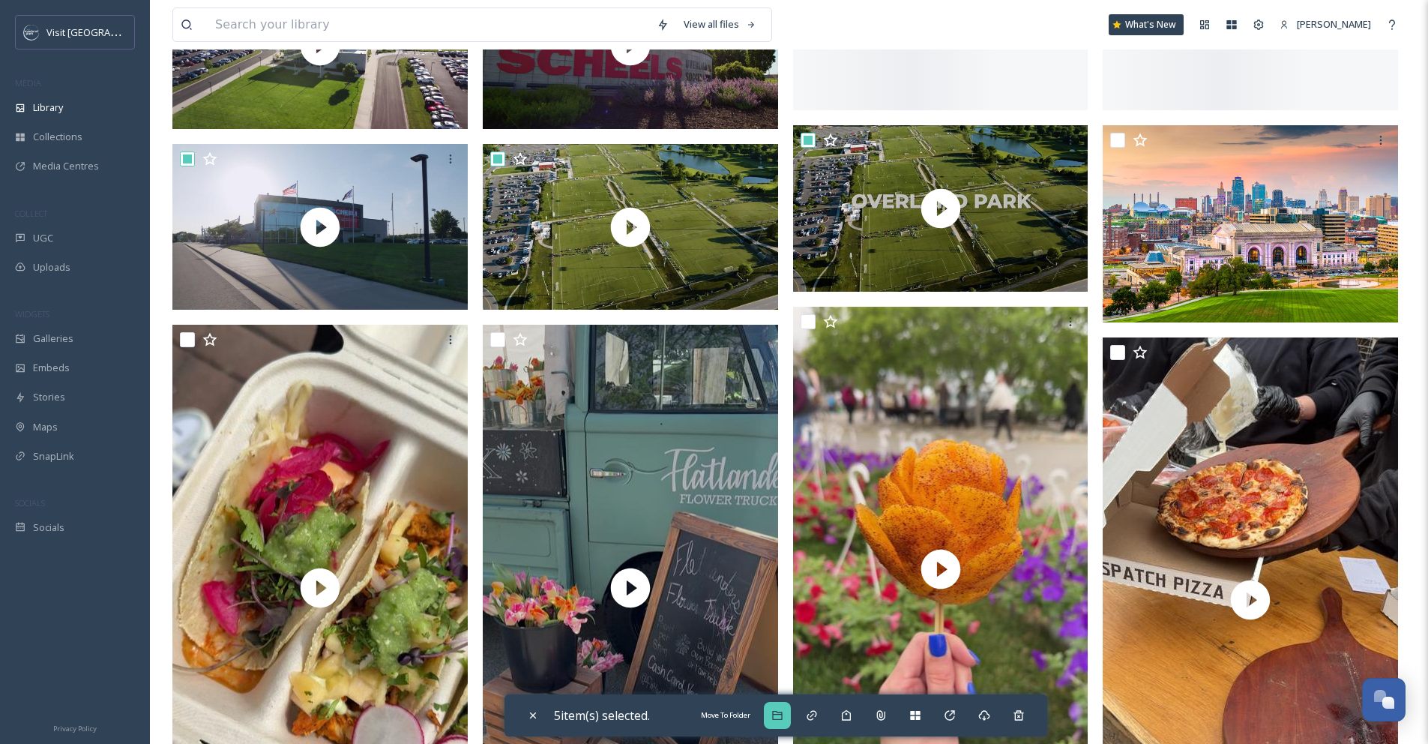
click at [782, 713] on icon at bounding box center [777, 715] width 10 height 9
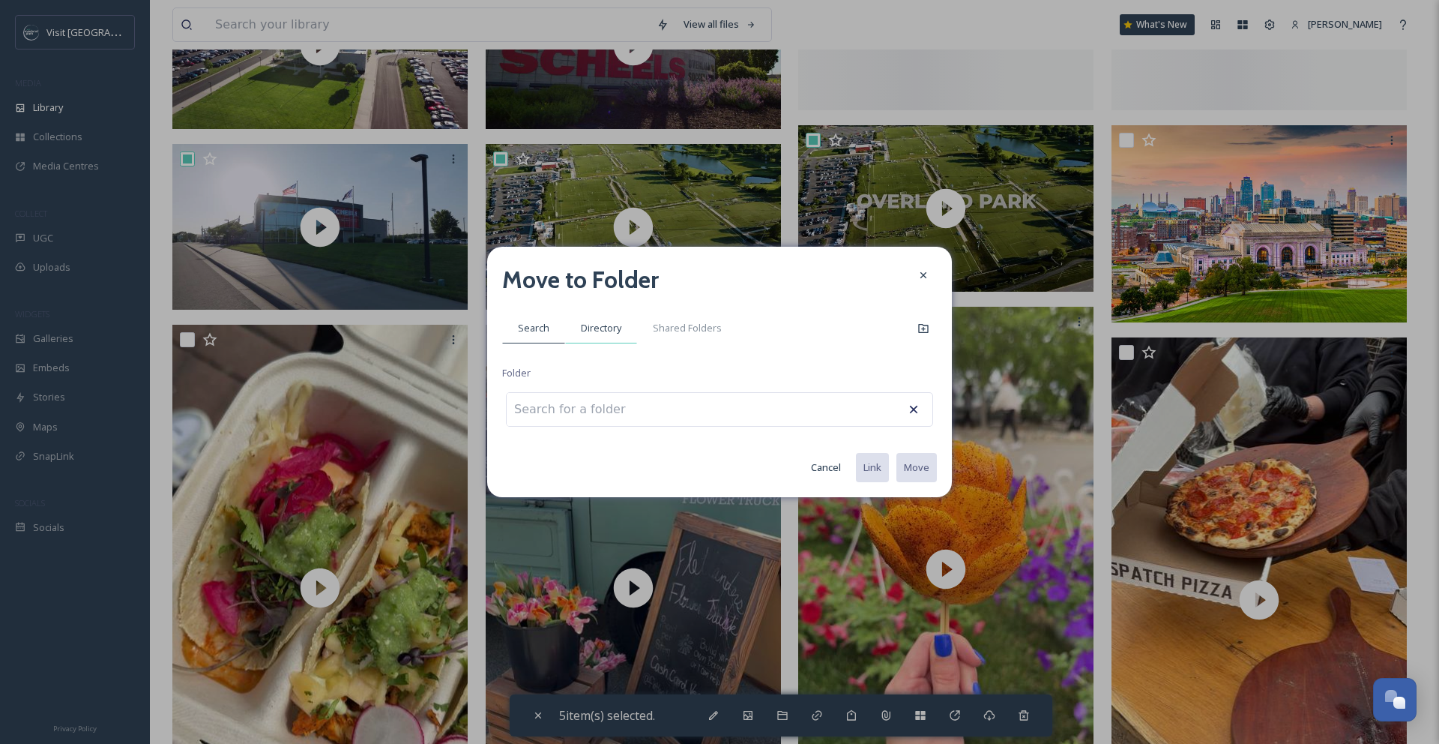
click at [594, 327] on span "Directory" at bounding box center [601, 328] width 40 height 14
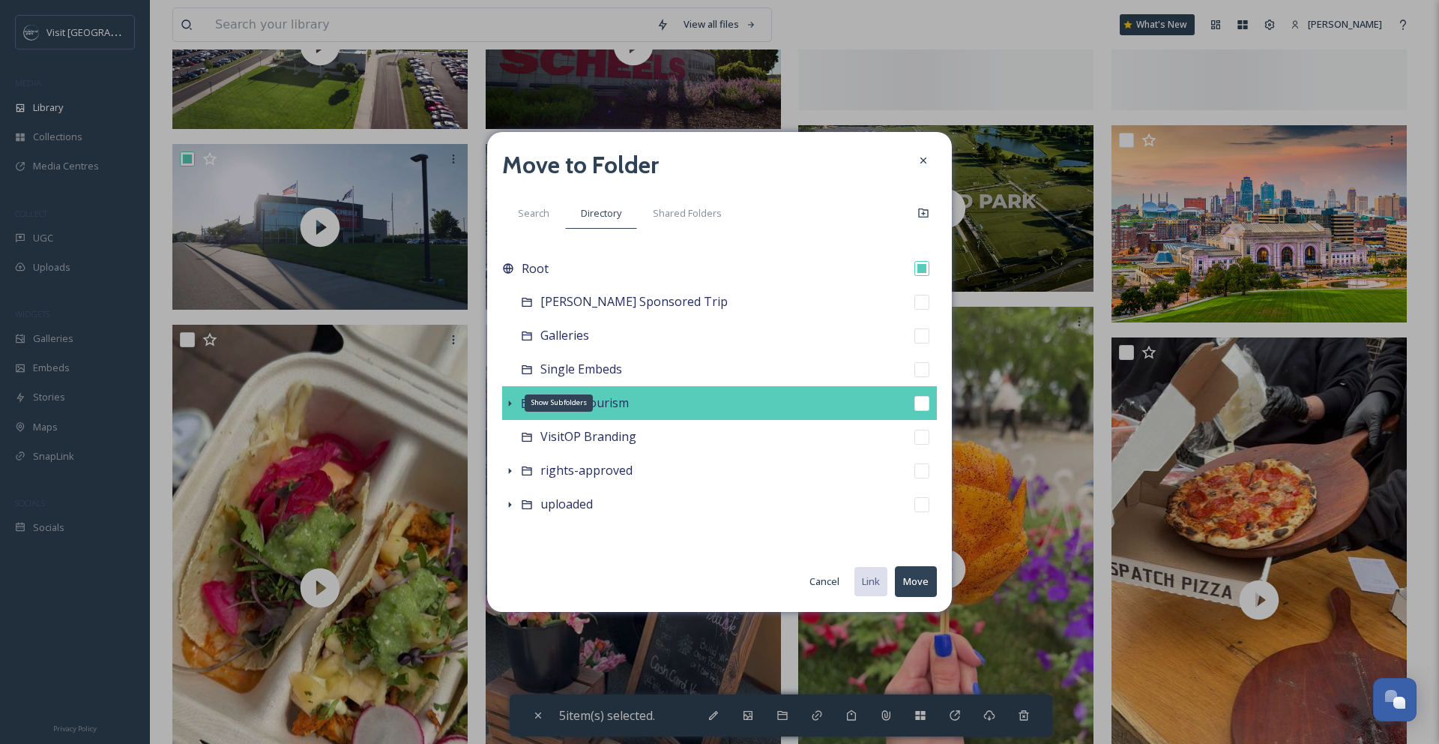
click at [504, 405] on icon at bounding box center [510, 403] width 12 height 12
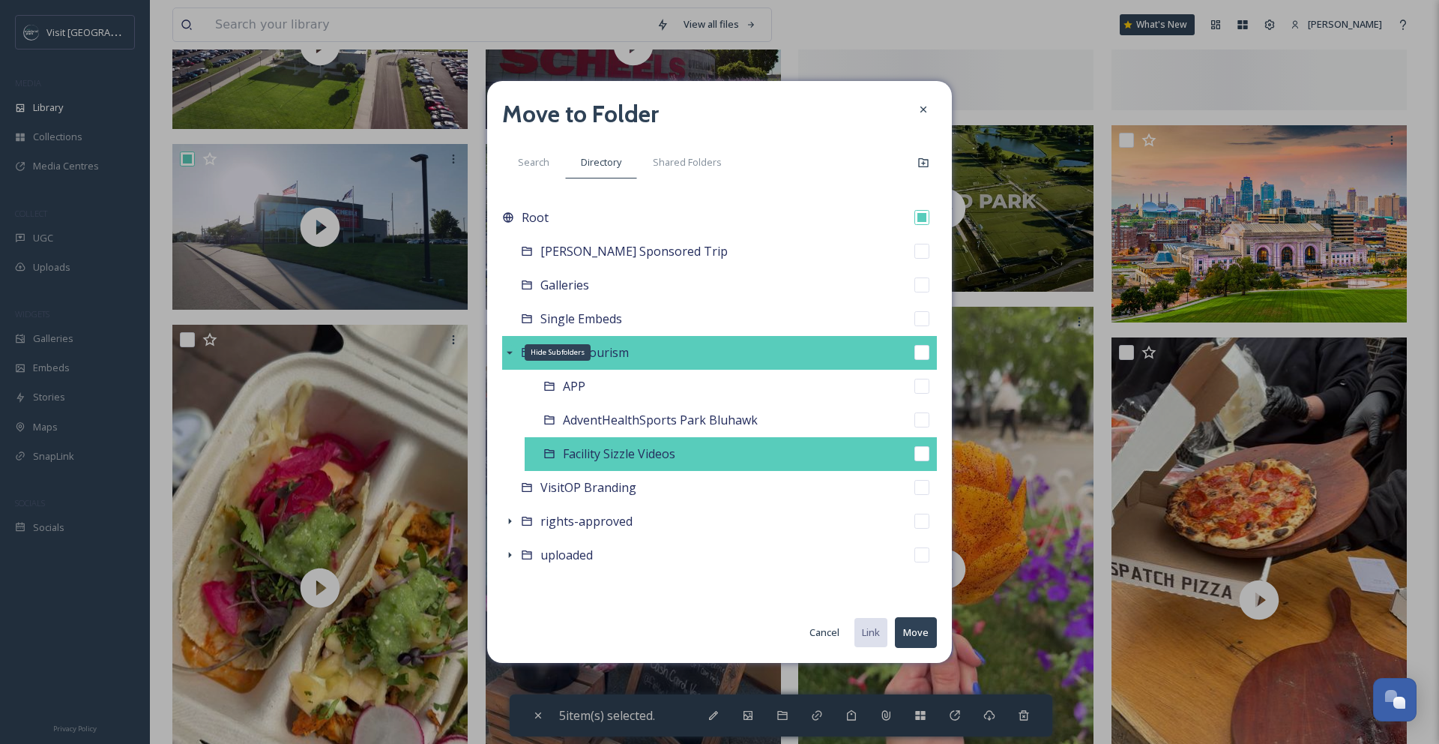
click at [924, 452] on input "checkbox" at bounding box center [921, 453] width 15 height 15
checkbox input "true"
checkbox input "false"
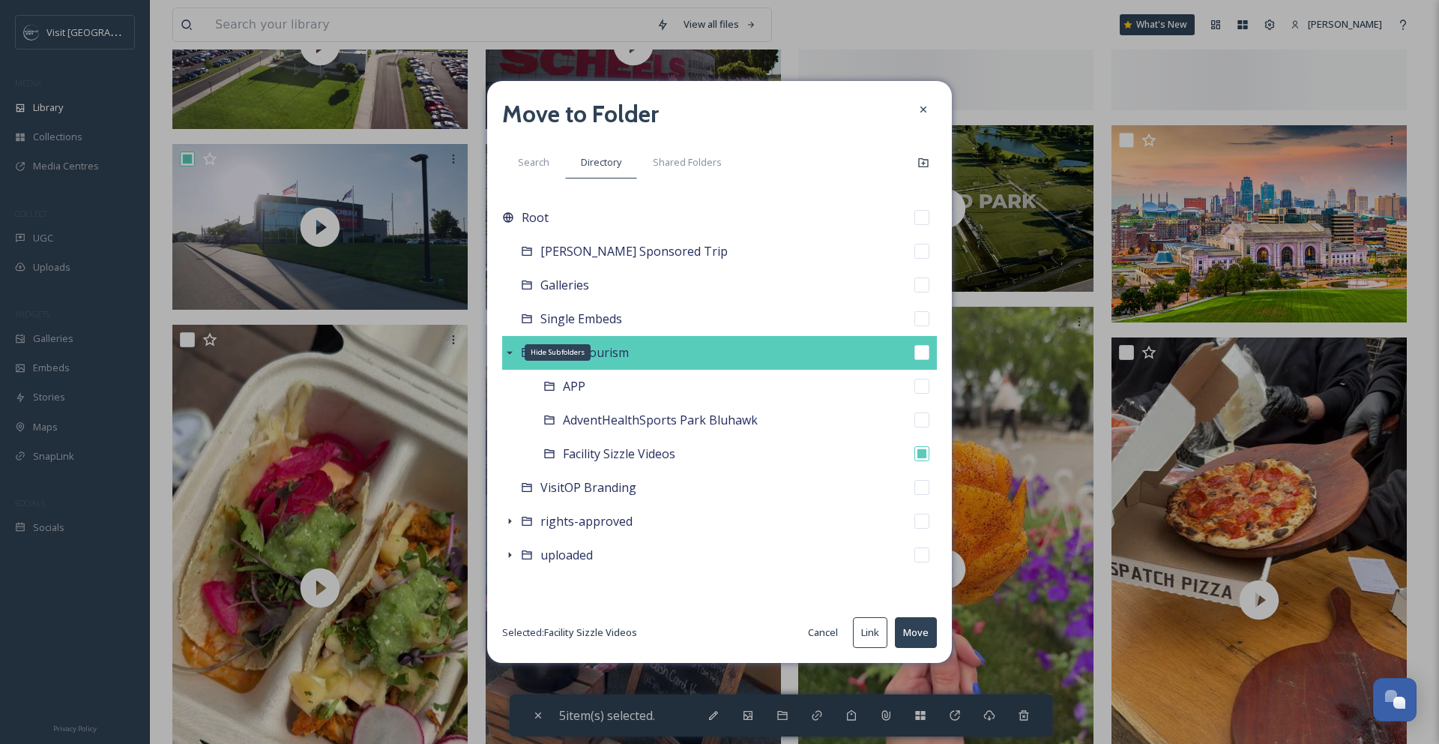
click at [923, 636] on button "Move" at bounding box center [916, 632] width 42 height 31
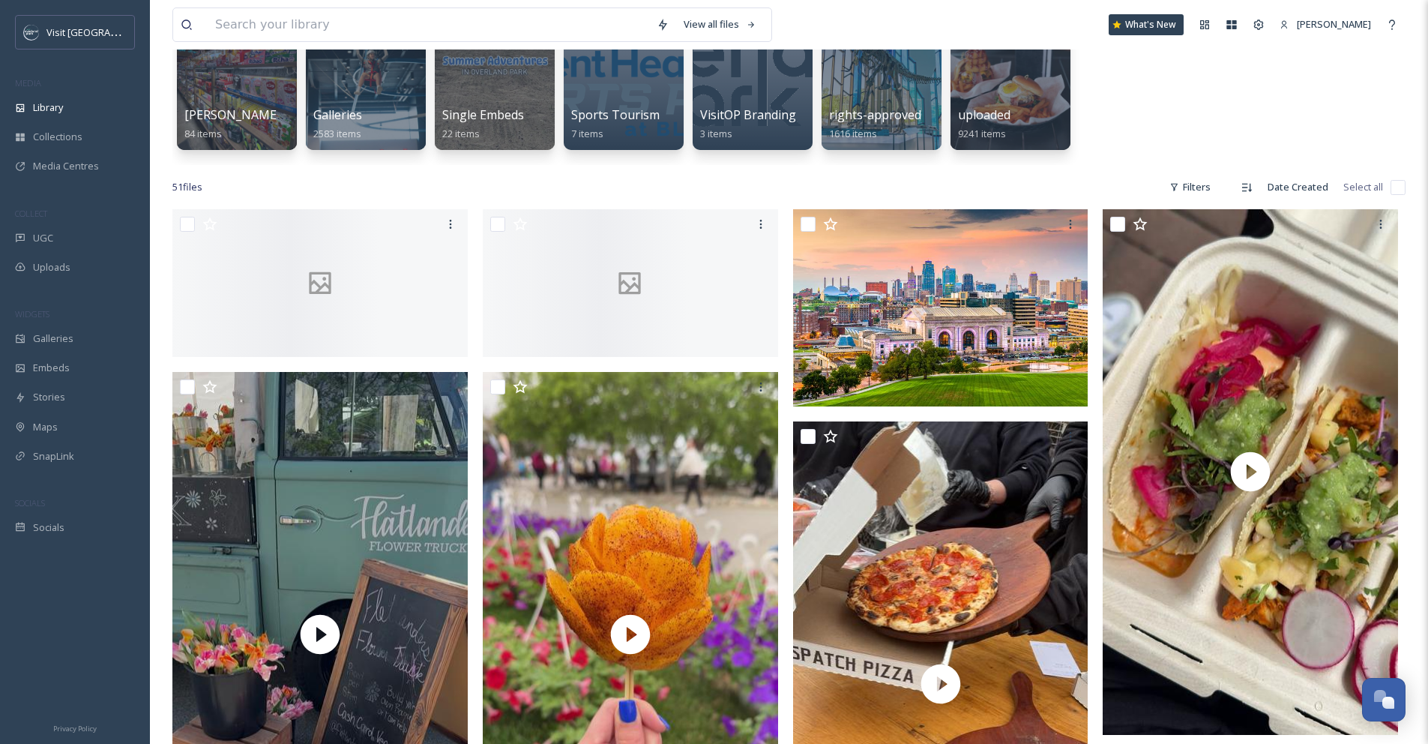
scroll to position [0, 0]
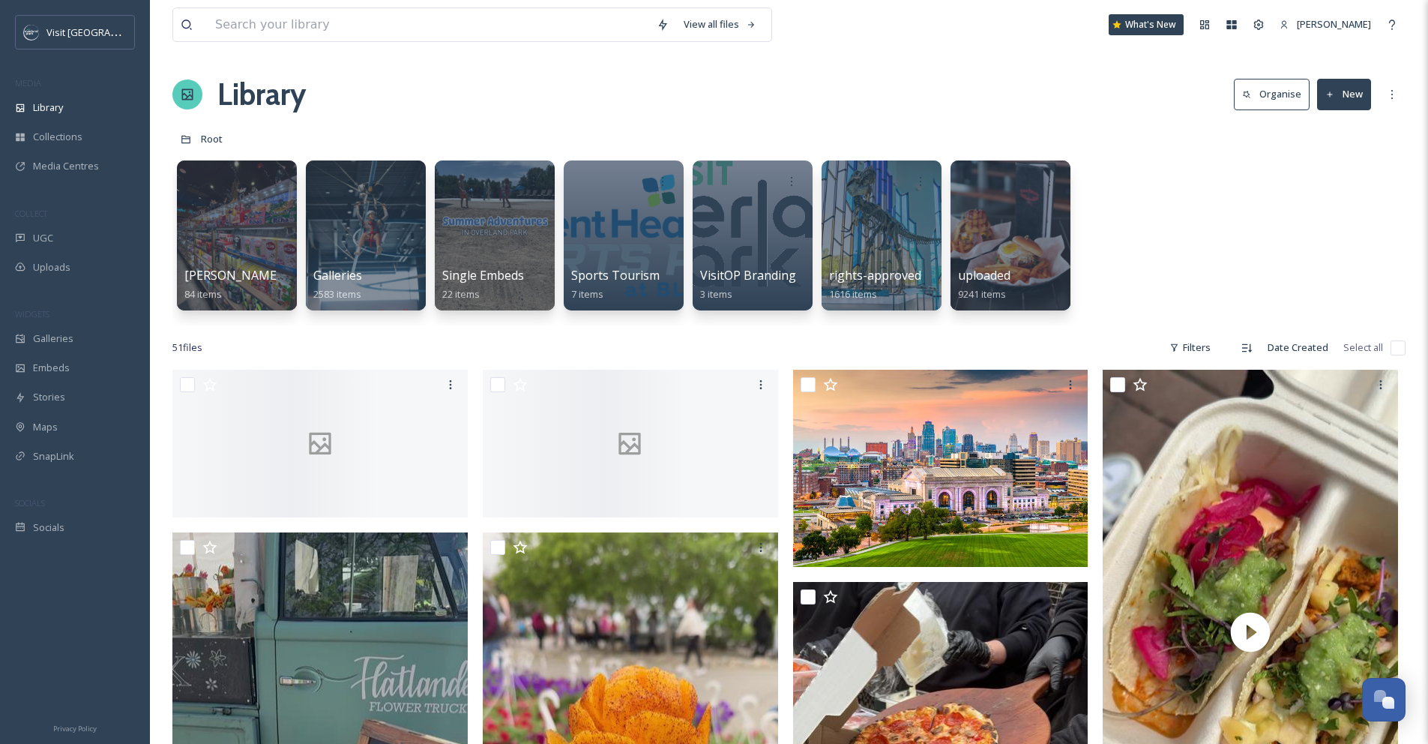
click at [1339, 100] on button "New" at bounding box center [1344, 94] width 54 height 31
click at [1335, 187] on span "Folder" at bounding box center [1326, 188] width 28 height 14
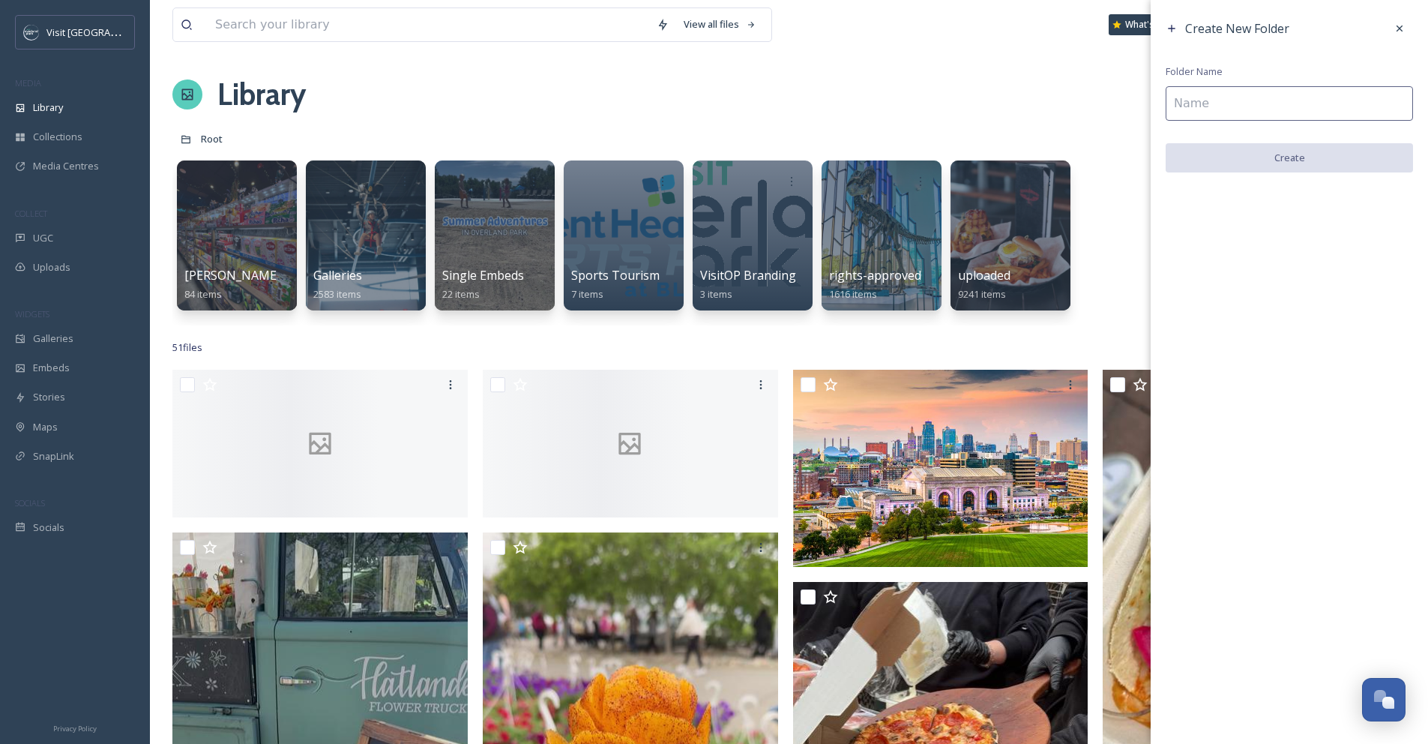
click at [1264, 97] on input at bounding box center [1289, 103] width 247 height 34
type input "Shopping"
click at [1305, 154] on button "Create" at bounding box center [1289, 158] width 247 height 31
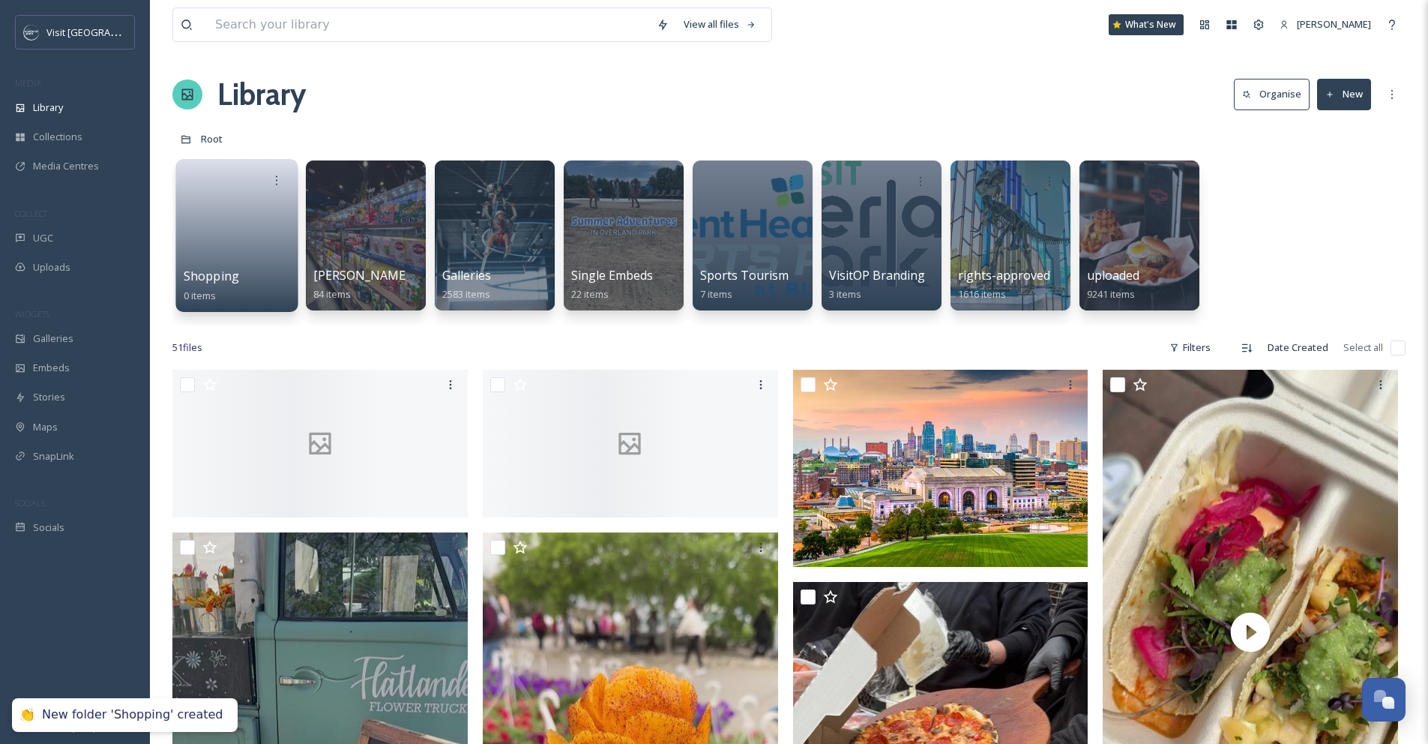
click at [217, 214] on link at bounding box center [237, 230] width 107 height 73
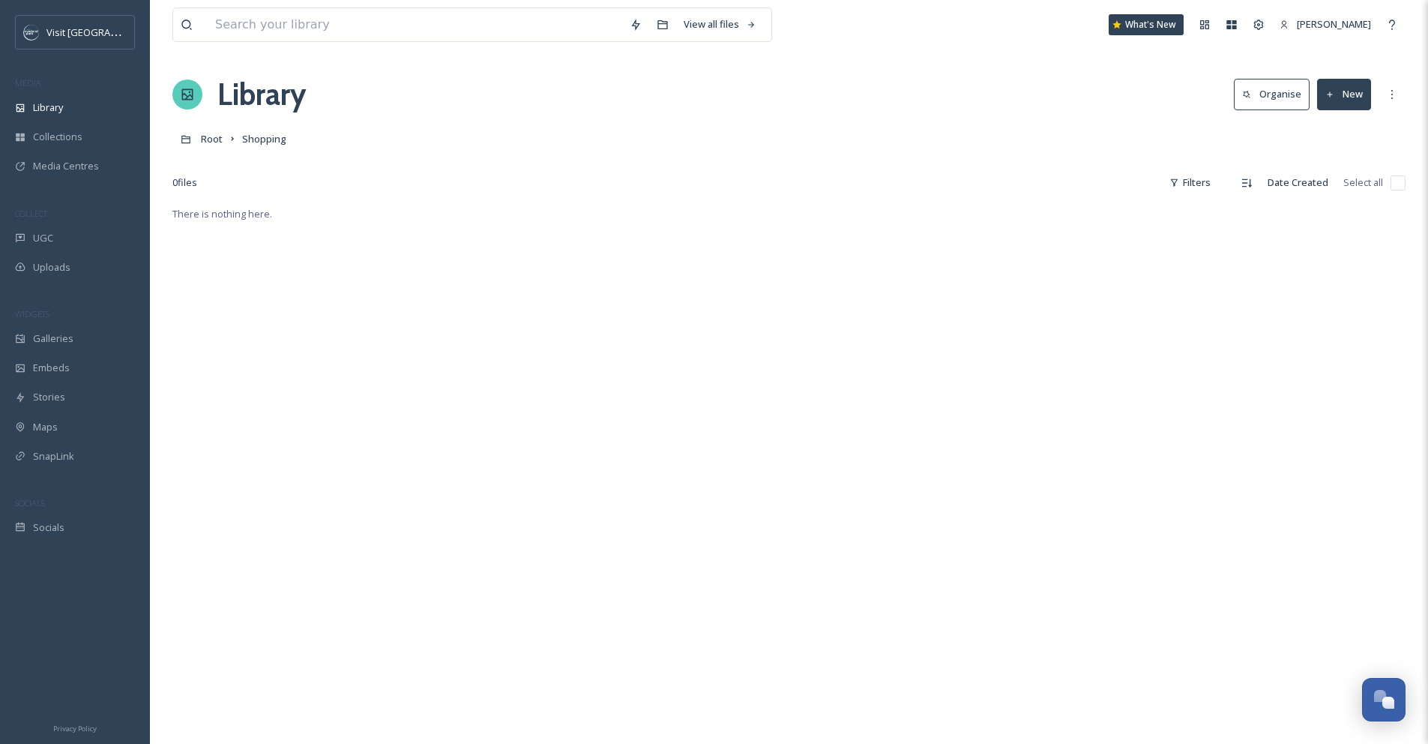
click at [1327, 88] on button "New" at bounding box center [1344, 94] width 54 height 31
click at [1331, 192] on span "Folder" at bounding box center [1326, 188] width 28 height 14
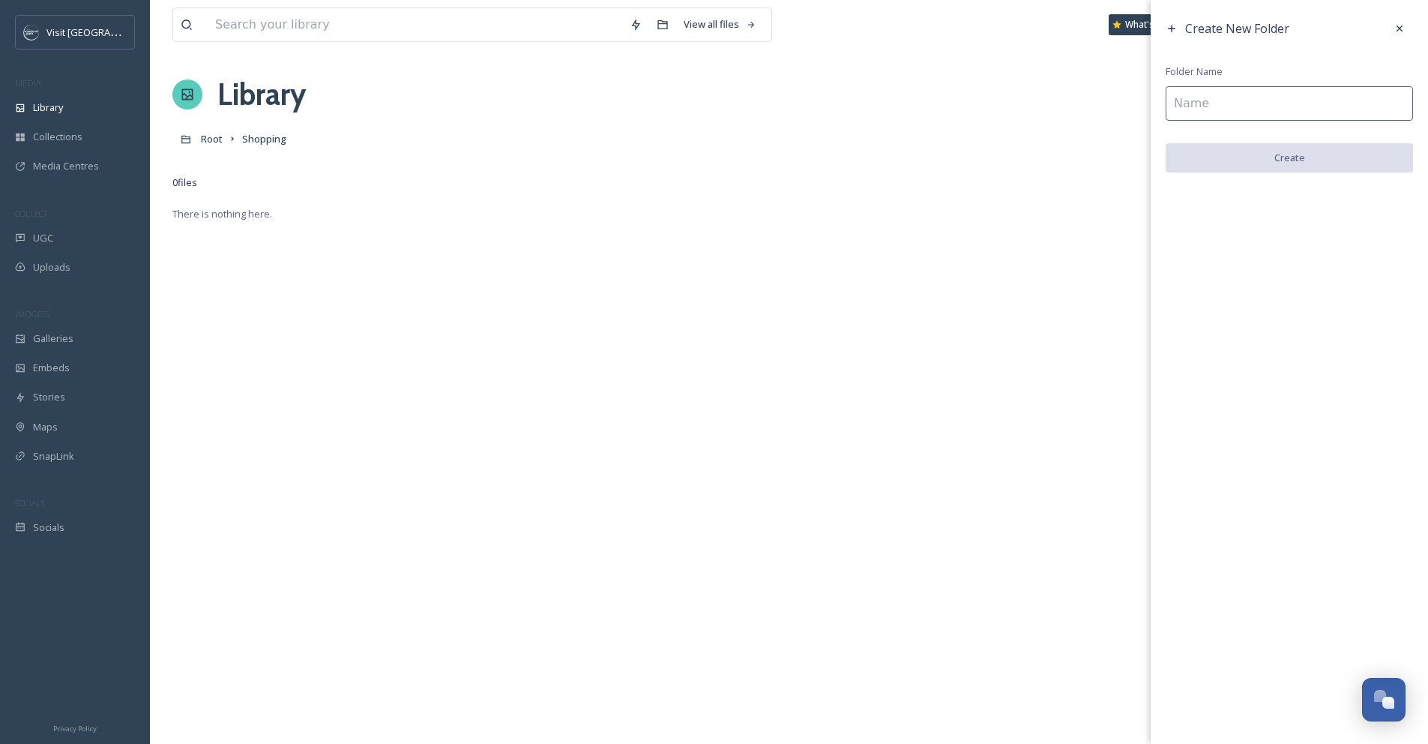
click at [1297, 106] on input at bounding box center [1289, 103] width 247 height 34
type input "Chiefs Gear"
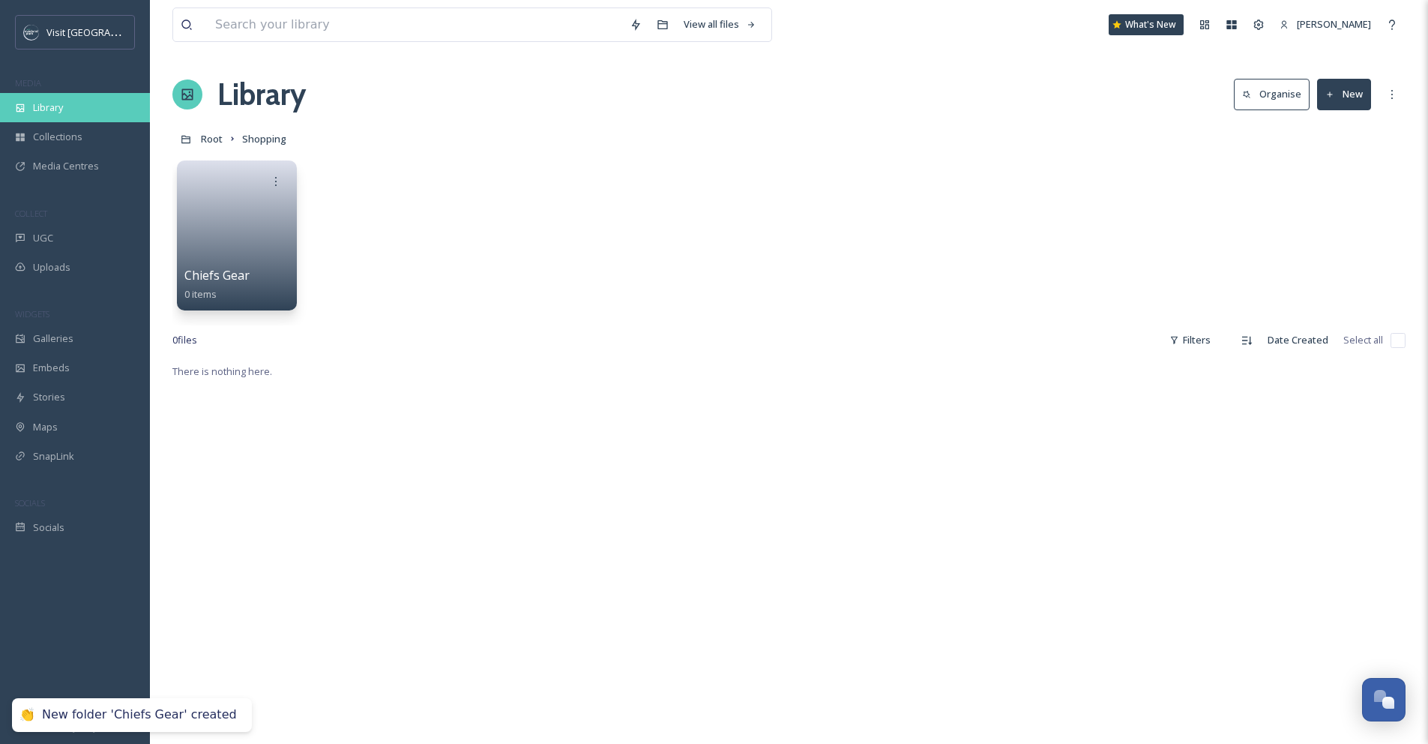
click at [80, 106] on div "Library" at bounding box center [75, 107] width 150 height 29
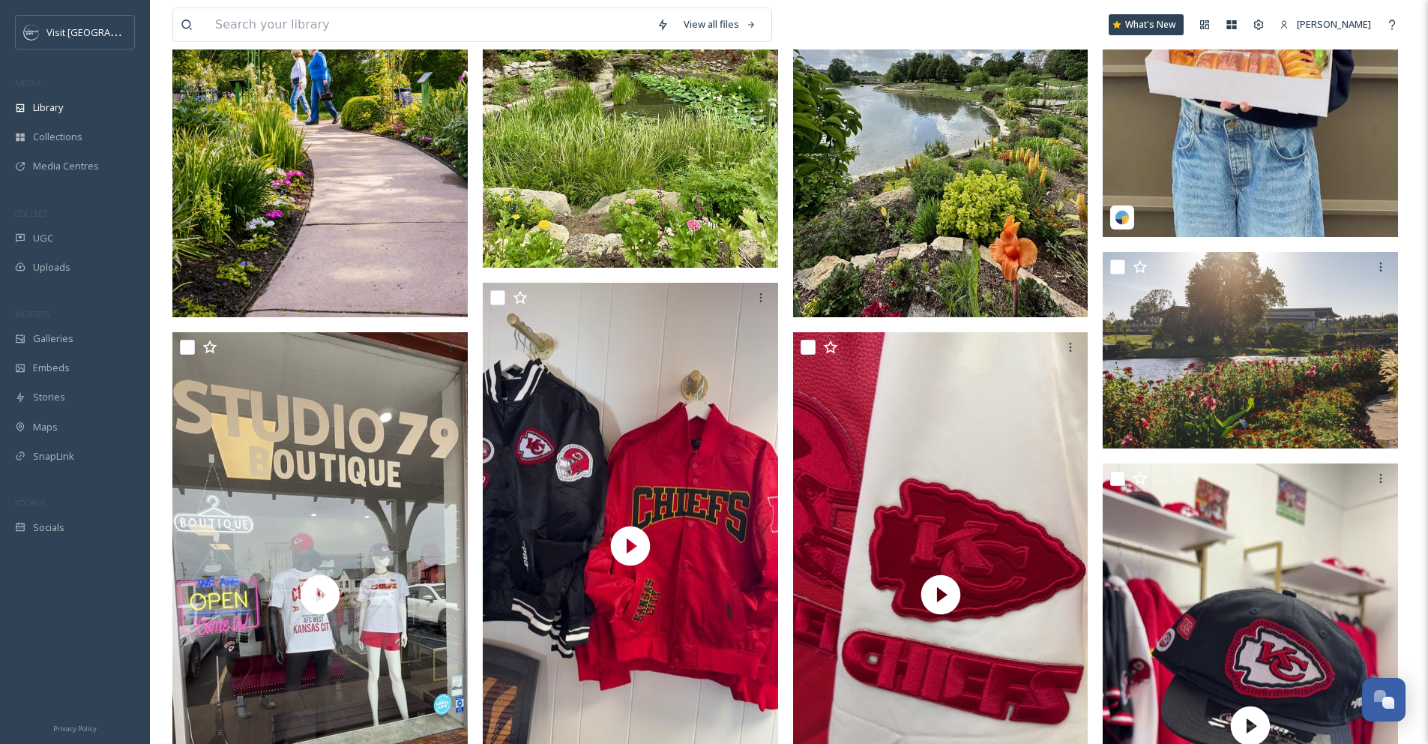
scroll to position [1789, 0]
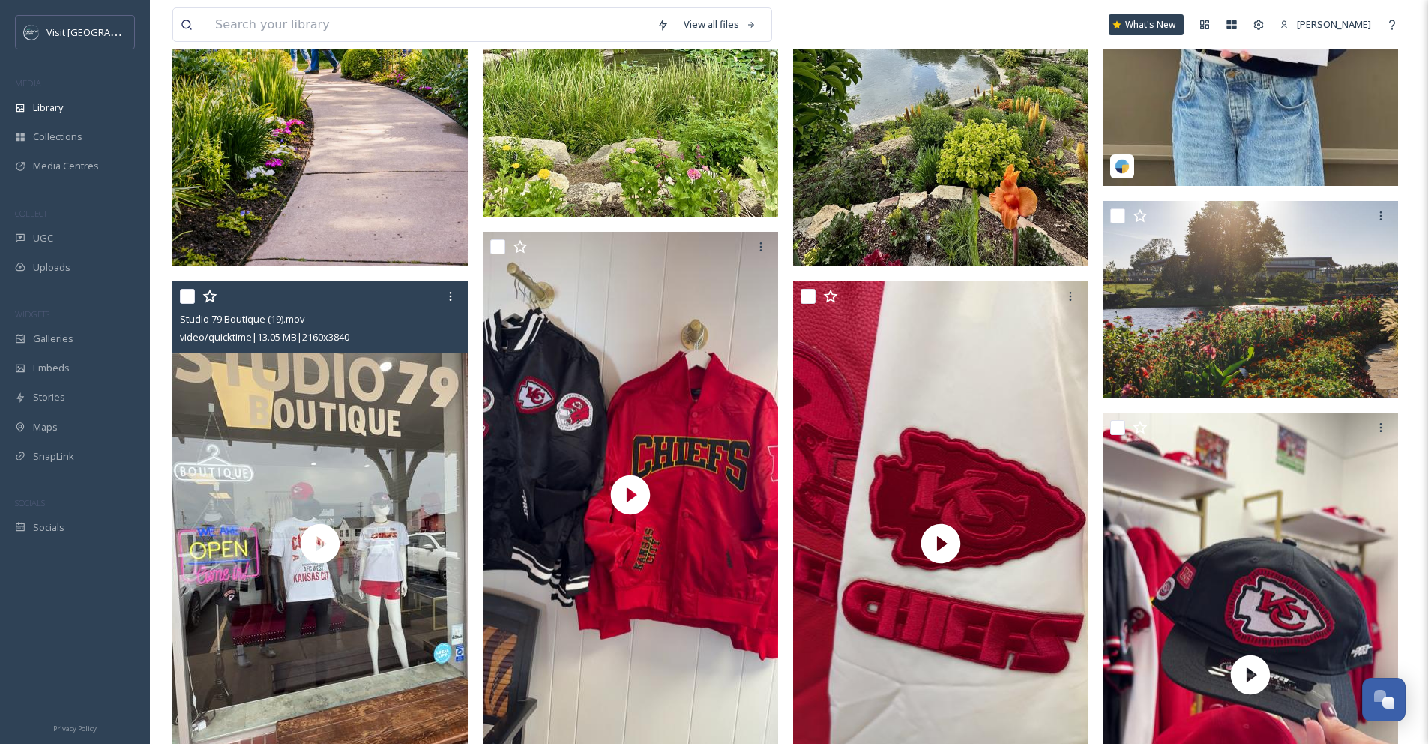
click at [191, 289] on input "checkbox" at bounding box center [187, 296] width 15 height 15
checkbox input "true"
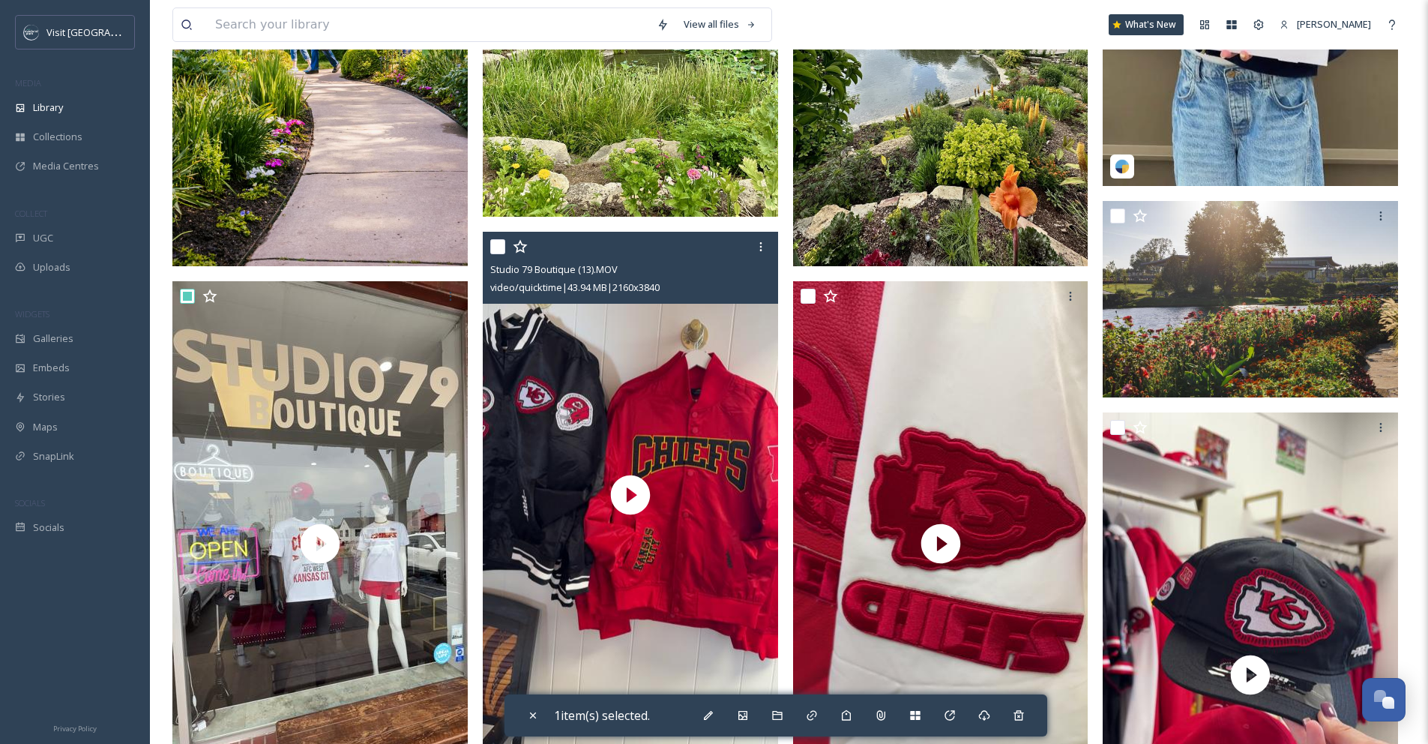
click at [495, 239] on input "checkbox" at bounding box center [497, 246] width 15 height 15
checkbox input "true"
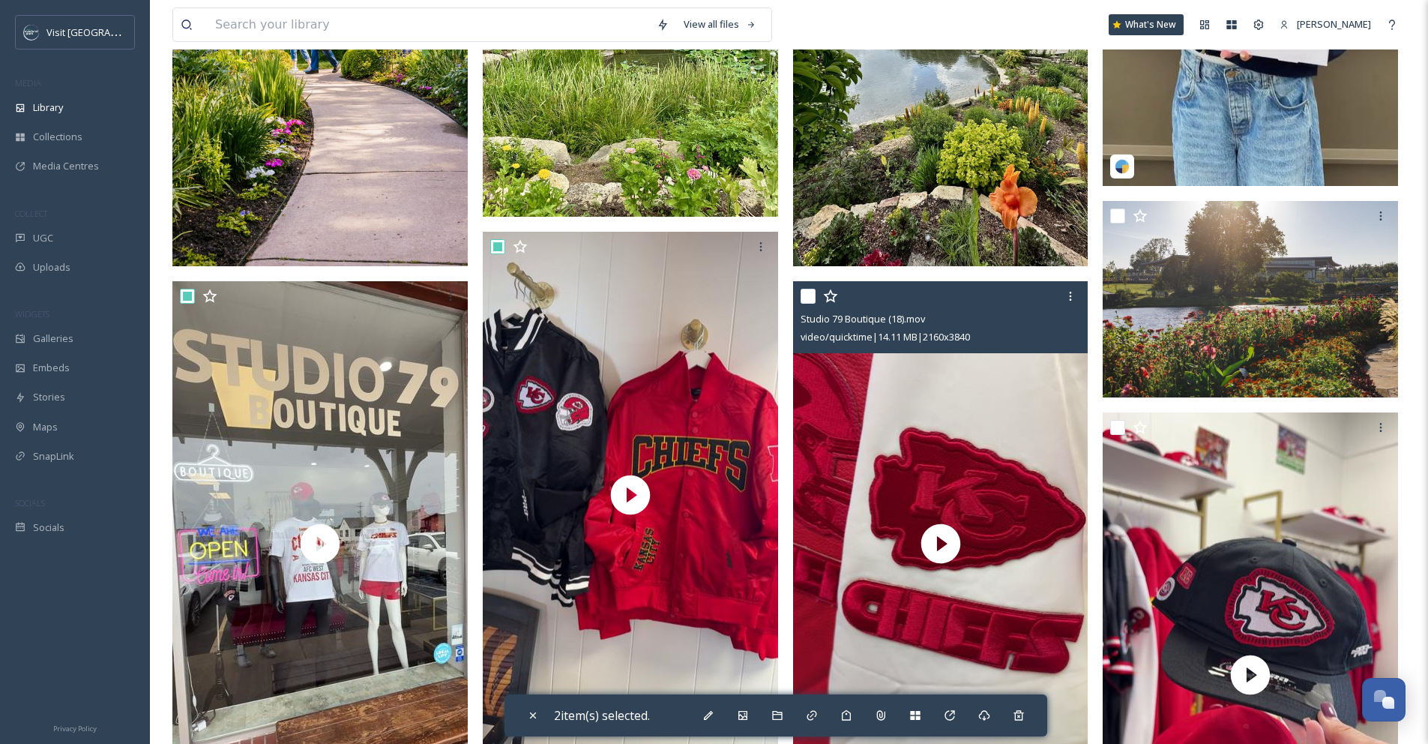
click at [805, 295] on input "checkbox" at bounding box center [808, 296] width 15 height 15
checkbox input "true"
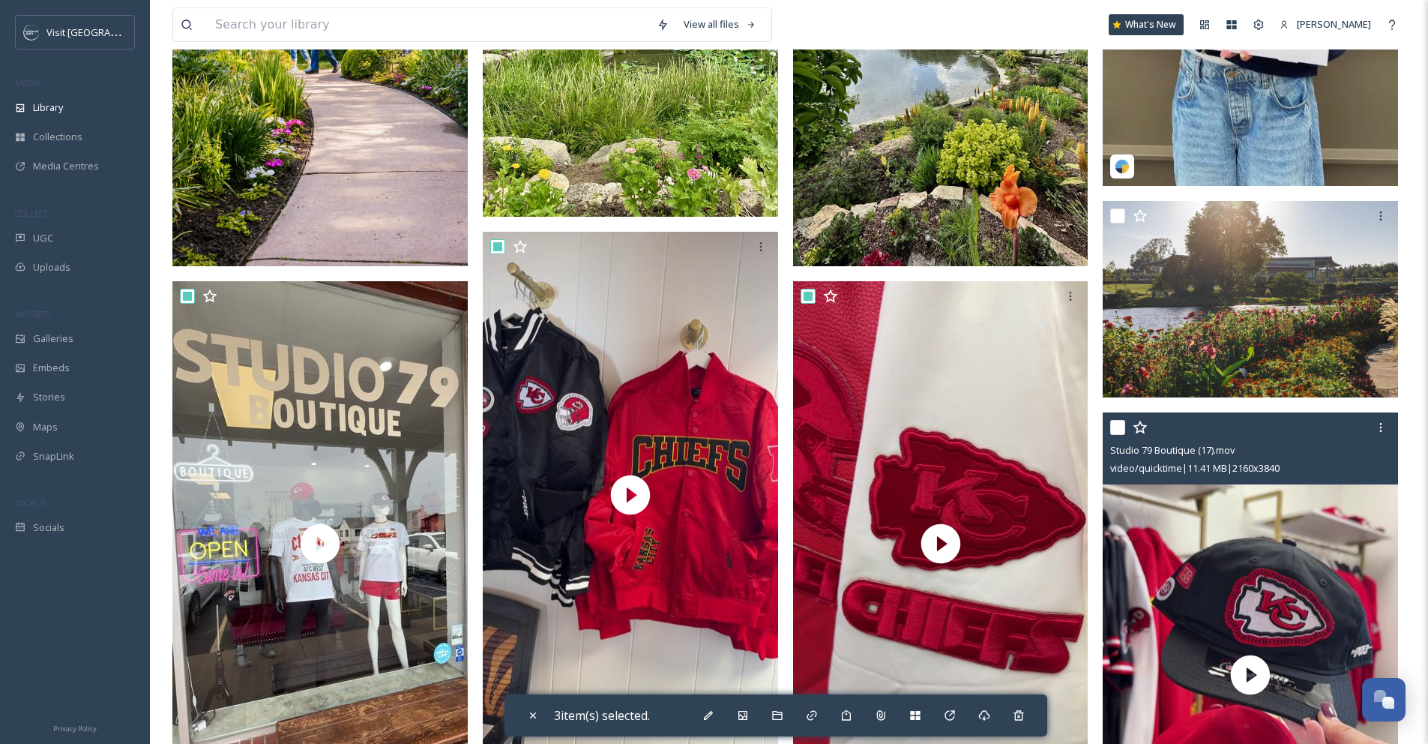
click at [1115, 427] on input "checkbox" at bounding box center [1117, 427] width 15 height 15
checkbox input "true"
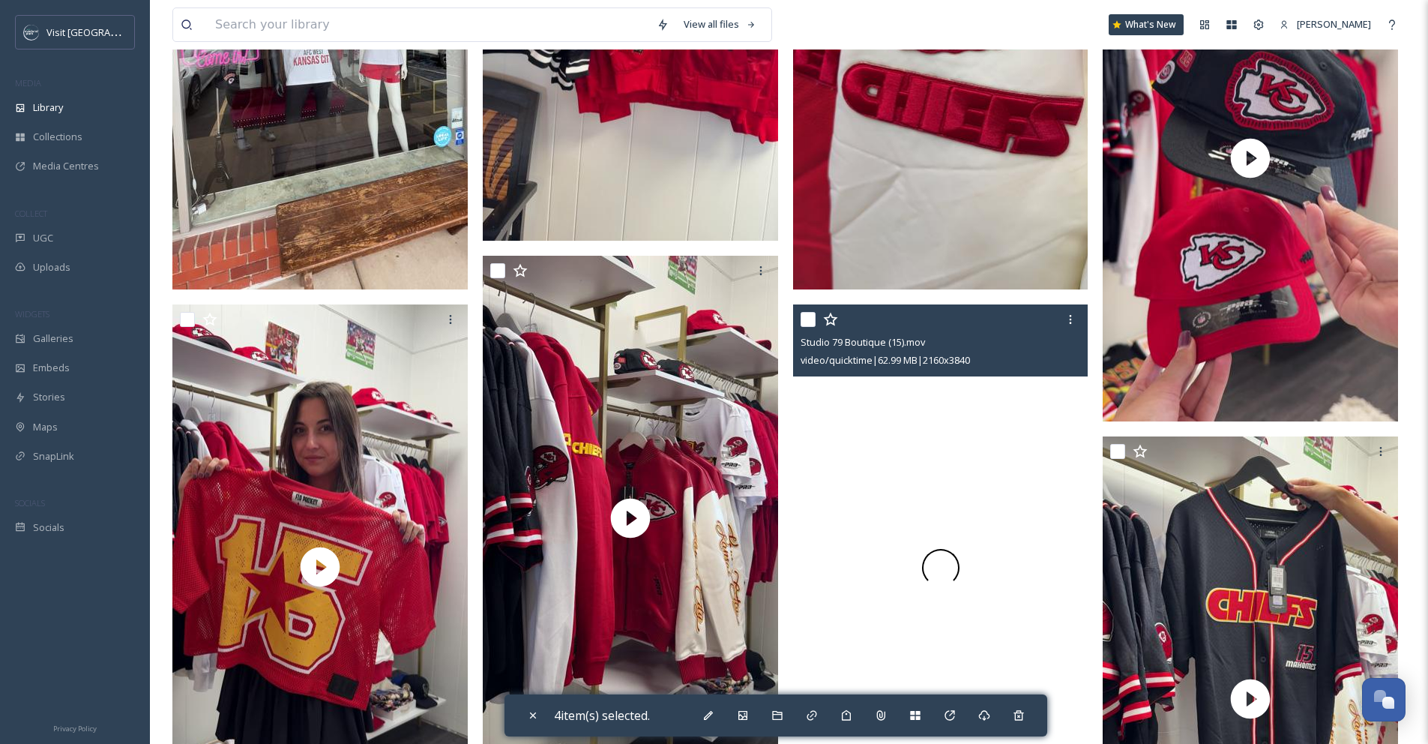
scroll to position [2371, 0]
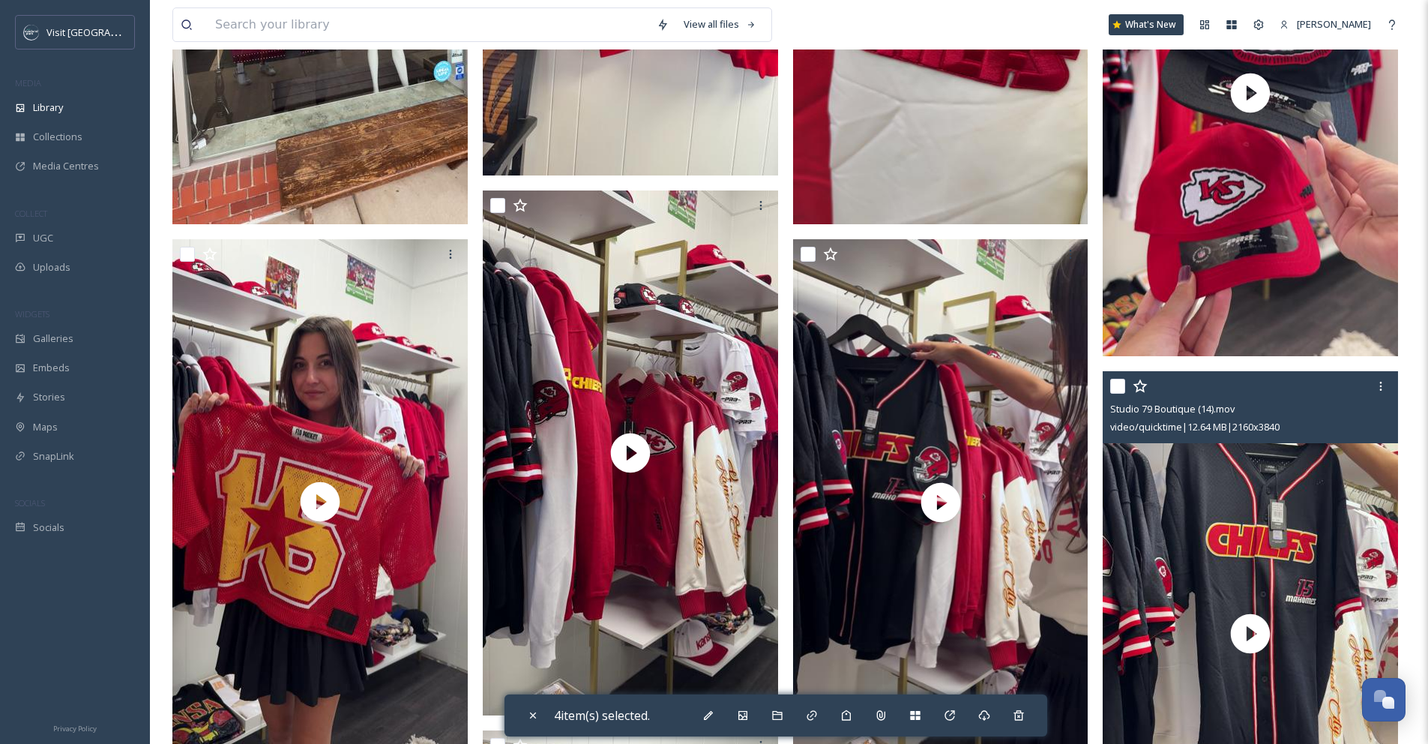
click at [1116, 386] on input "checkbox" at bounding box center [1117, 386] width 15 height 15
checkbox input "true"
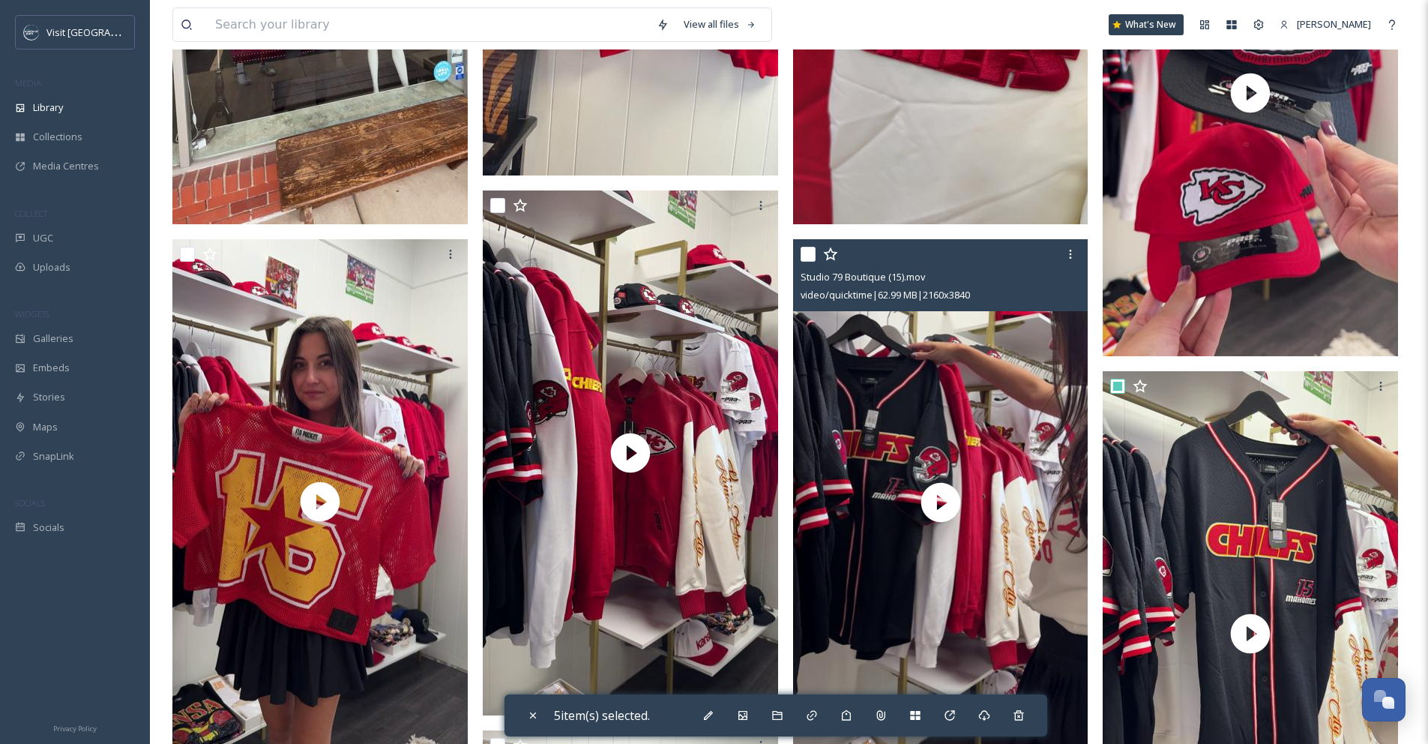
click at [808, 253] on input "checkbox" at bounding box center [808, 254] width 15 height 15
checkbox input "true"
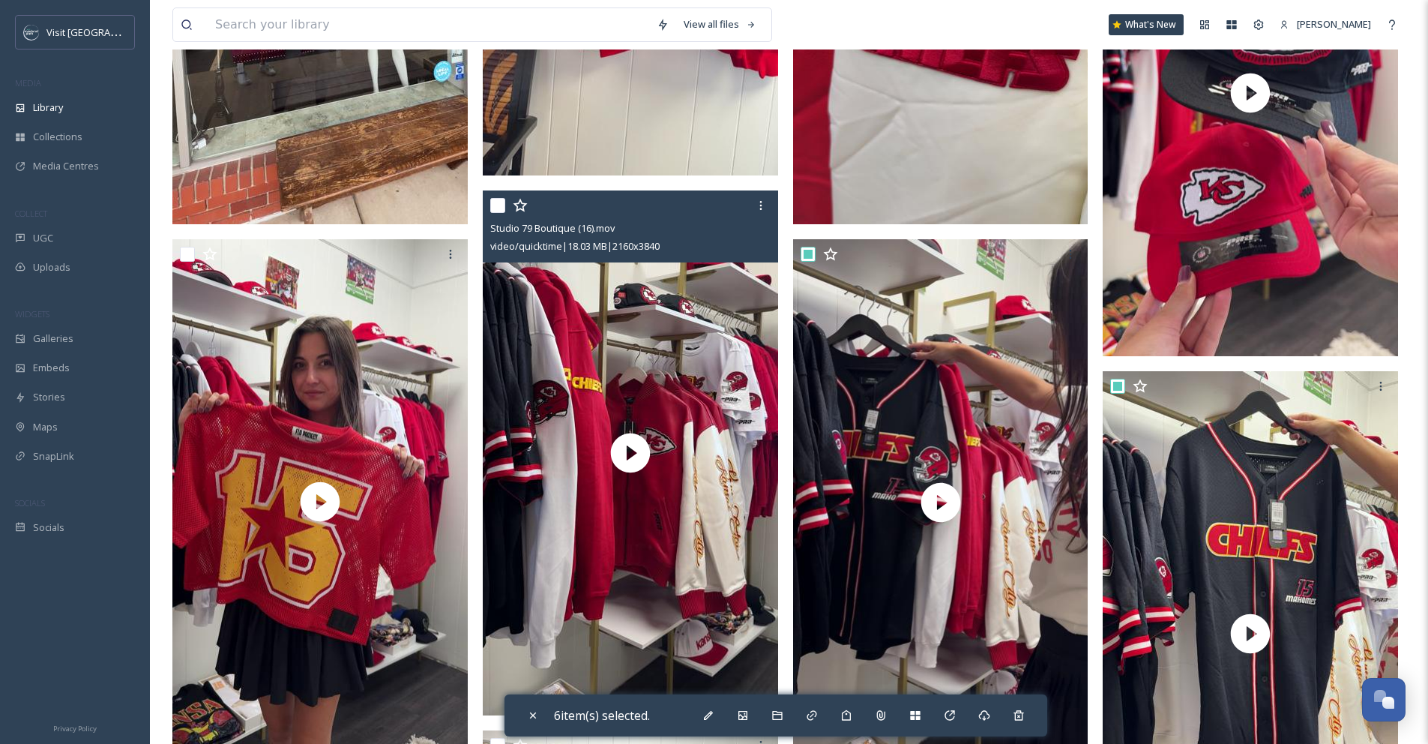
click at [498, 198] on input "checkbox" at bounding box center [497, 205] width 15 height 15
checkbox input "true"
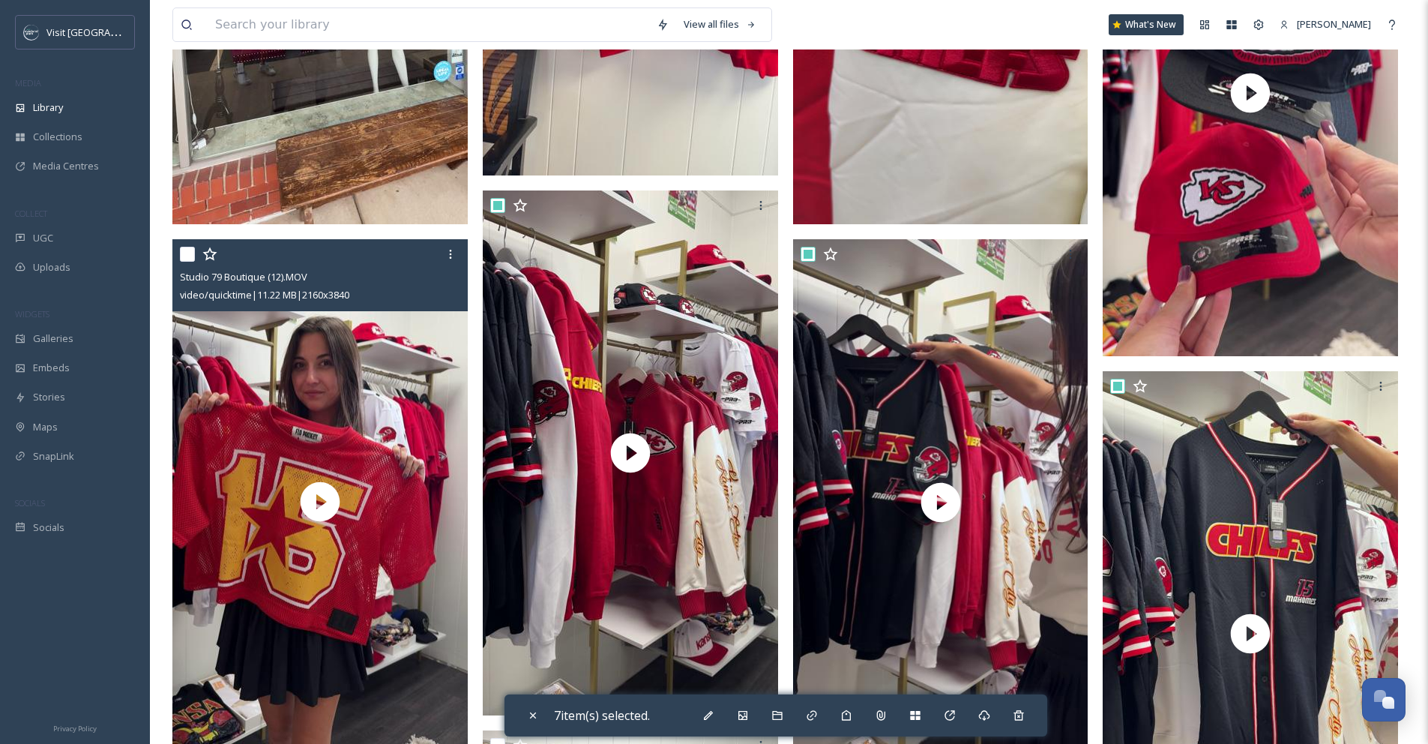
click at [188, 247] on input "checkbox" at bounding box center [187, 254] width 15 height 15
checkbox input "true"
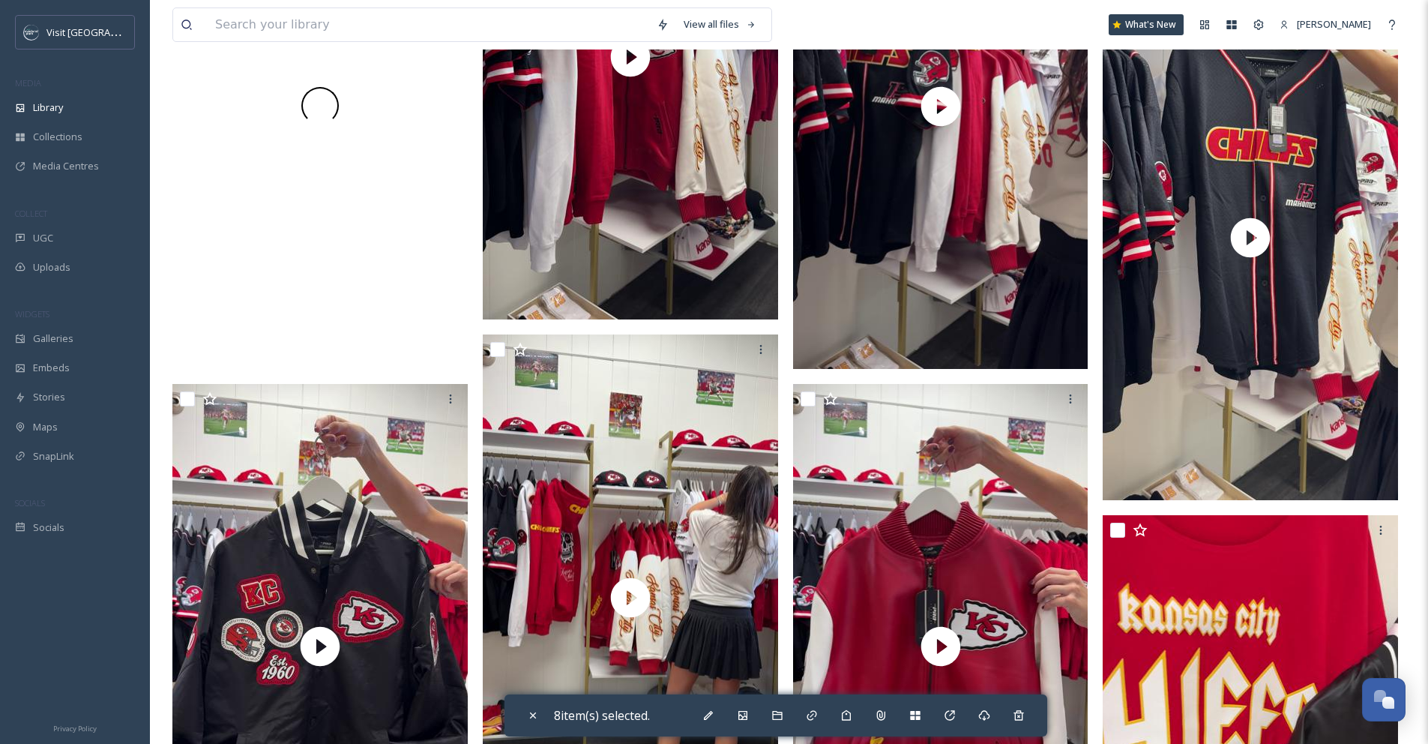
scroll to position [2807, 0]
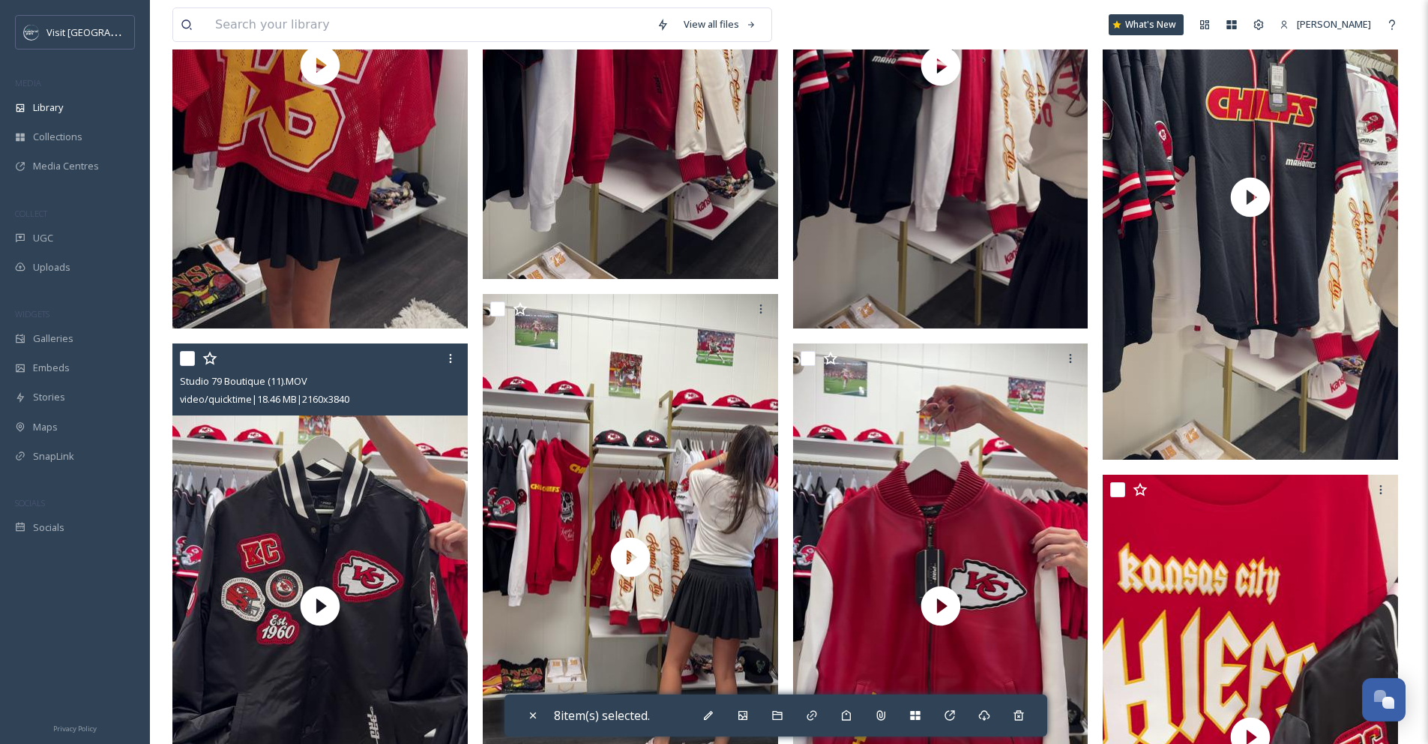
click at [185, 351] on input "checkbox" at bounding box center [187, 358] width 15 height 15
checkbox input "true"
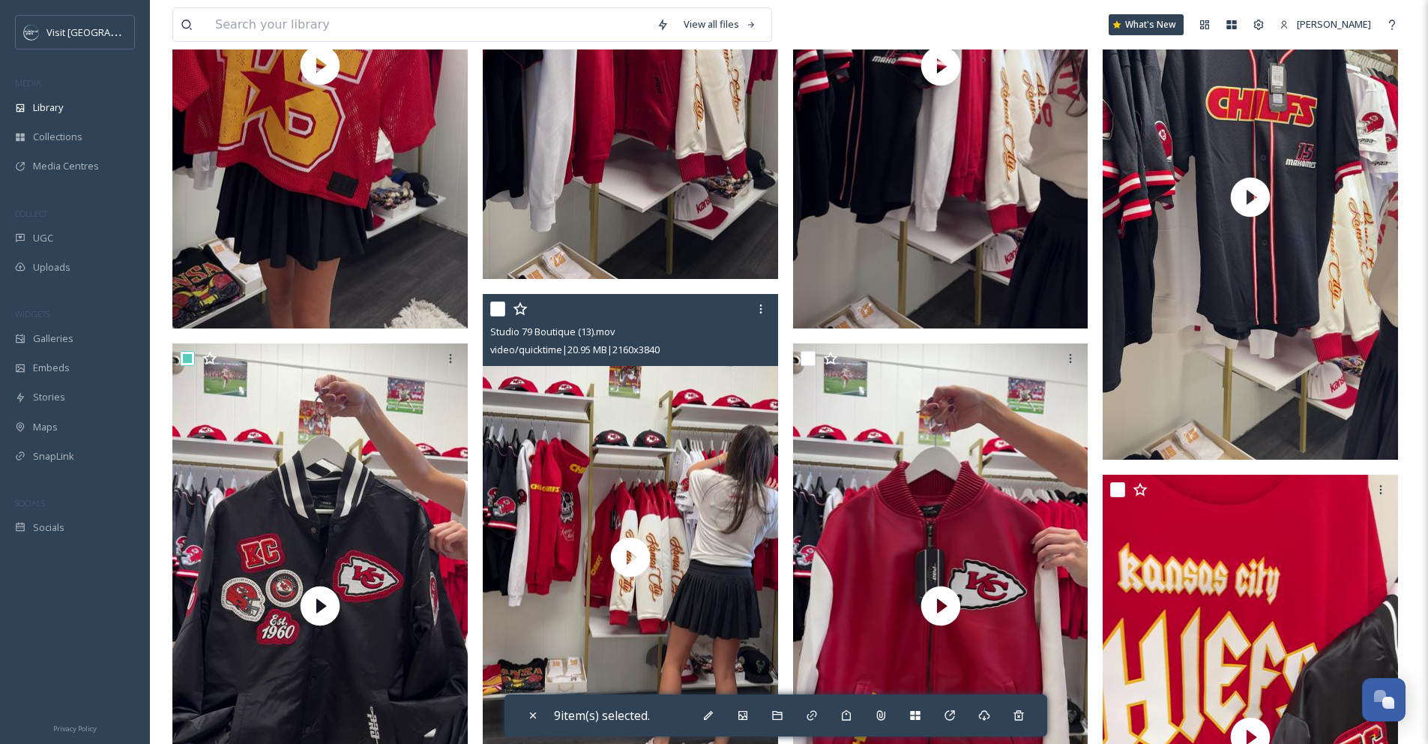
click at [494, 301] on input "checkbox" at bounding box center [497, 308] width 15 height 15
checkbox input "true"
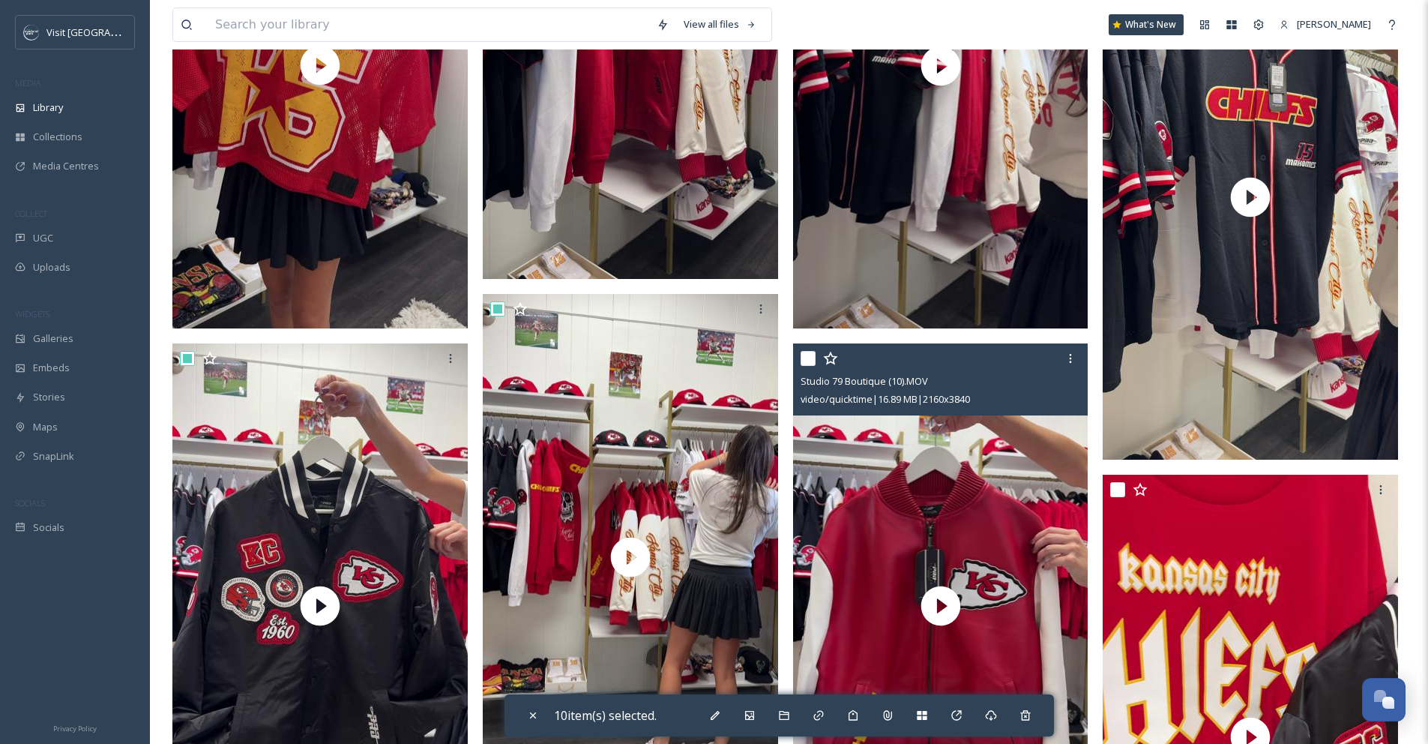
click at [813, 361] on input "checkbox" at bounding box center [808, 358] width 15 height 15
checkbox input "true"
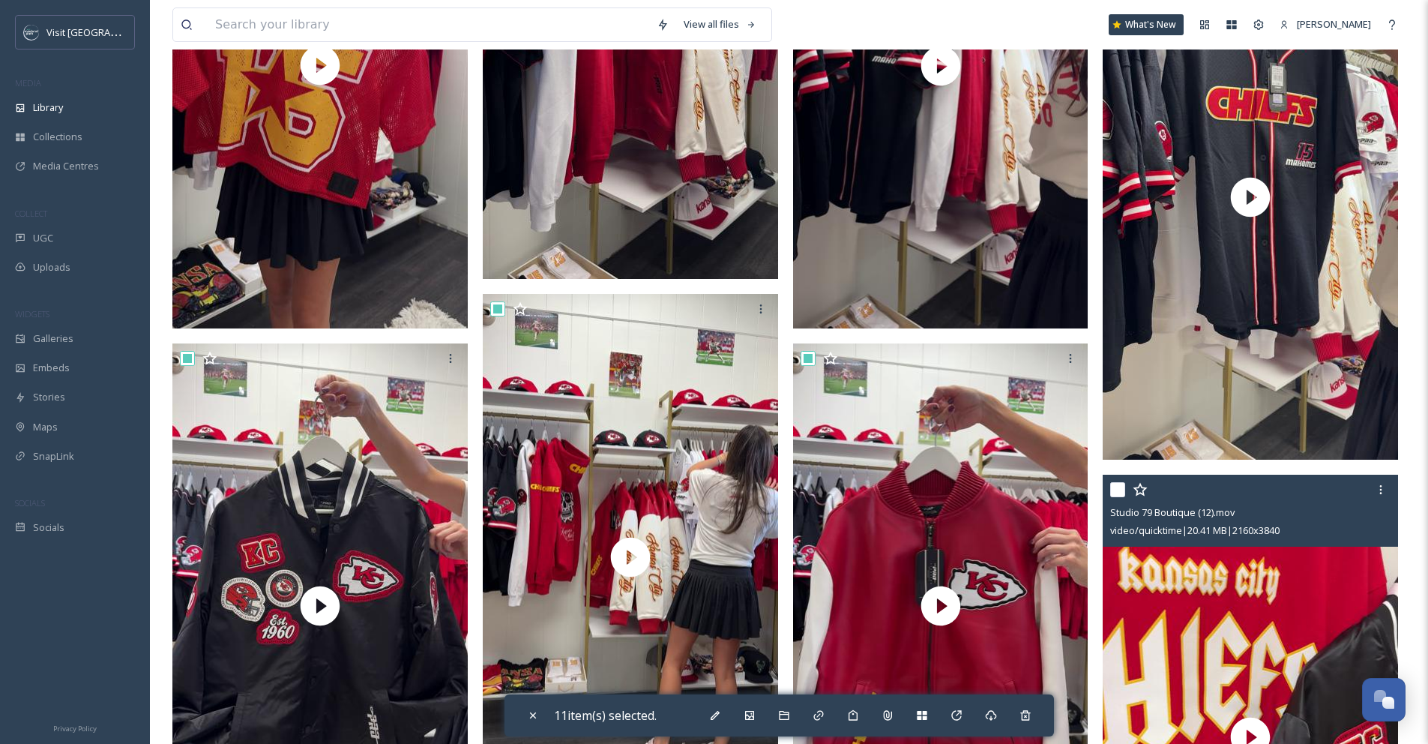
click at [1119, 489] on input "checkbox" at bounding box center [1117, 489] width 15 height 15
checkbox input "true"
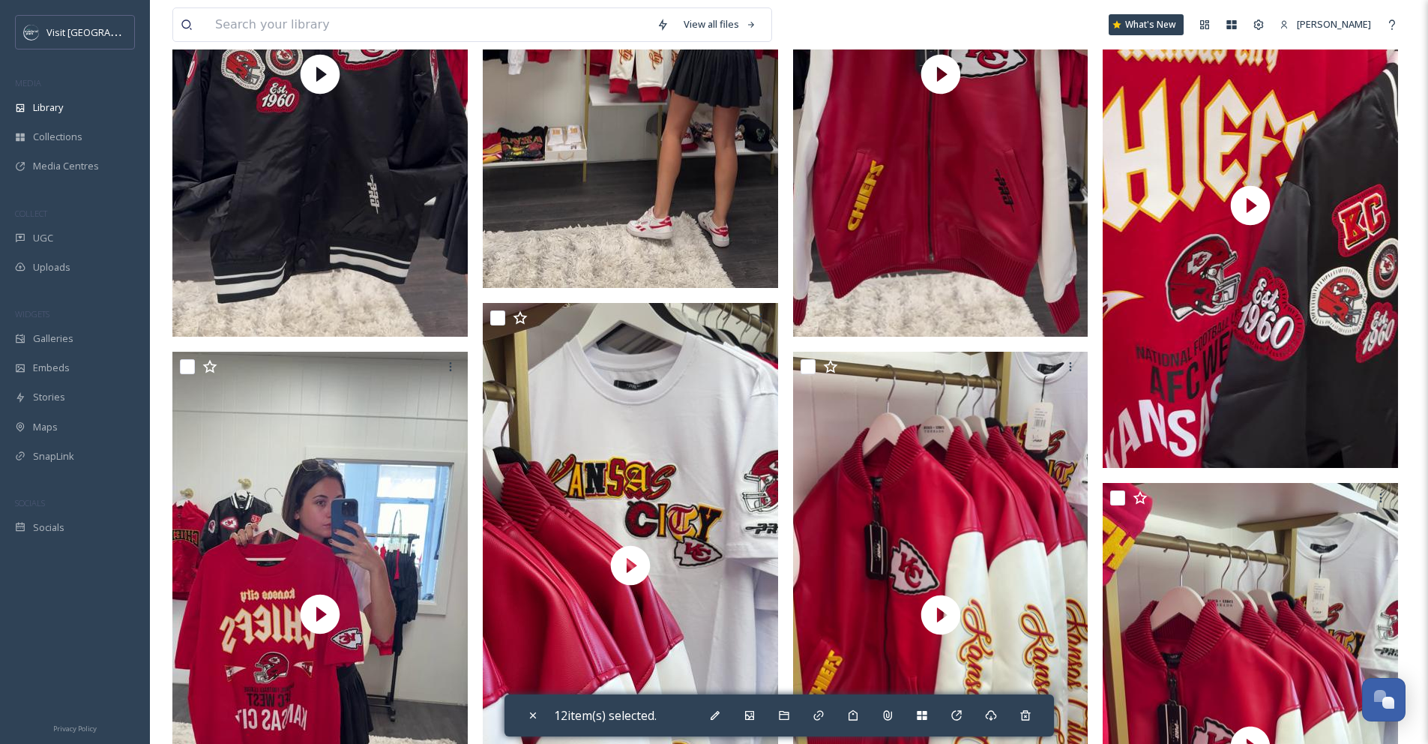
scroll to position [3357, 0]
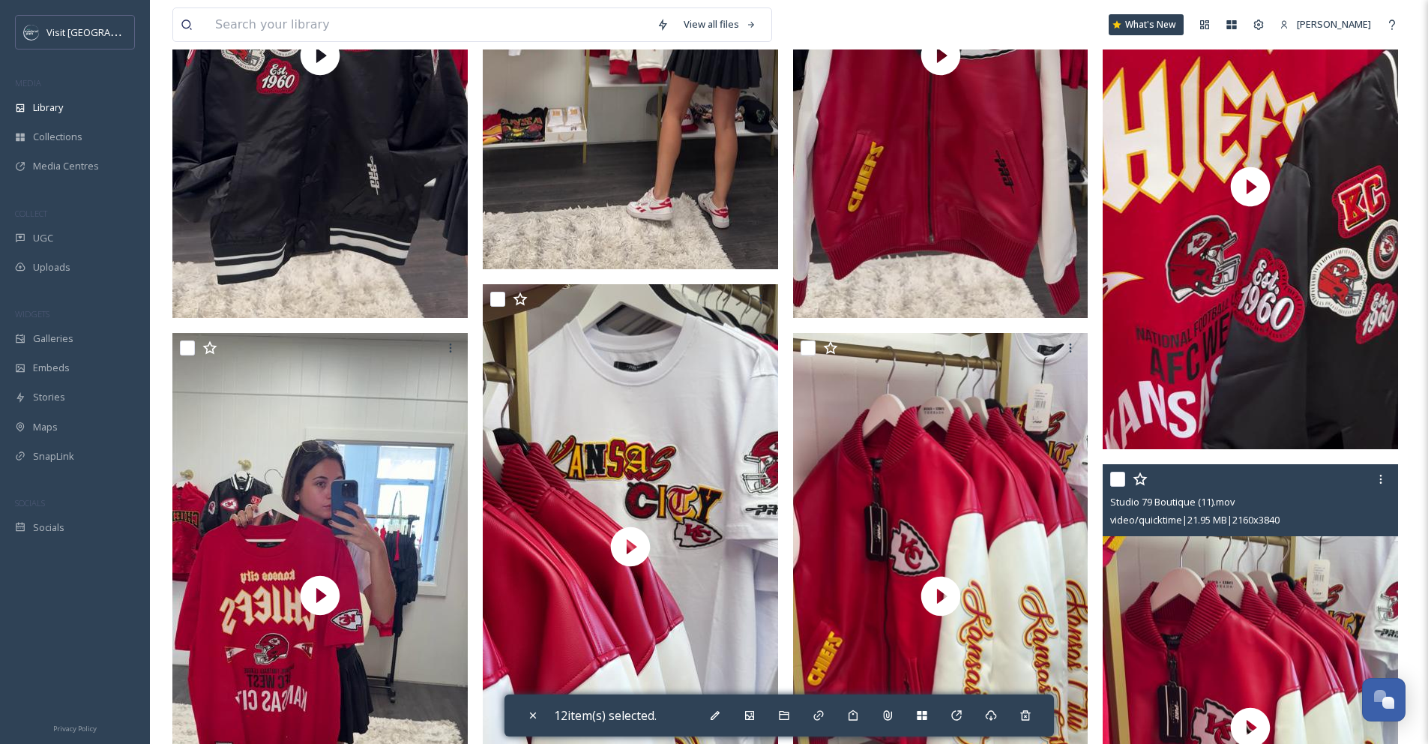
click at [1115, 479] on input "checkbox" at bounding box center [1117, 478] width 15 height 15
checkbox input "true"
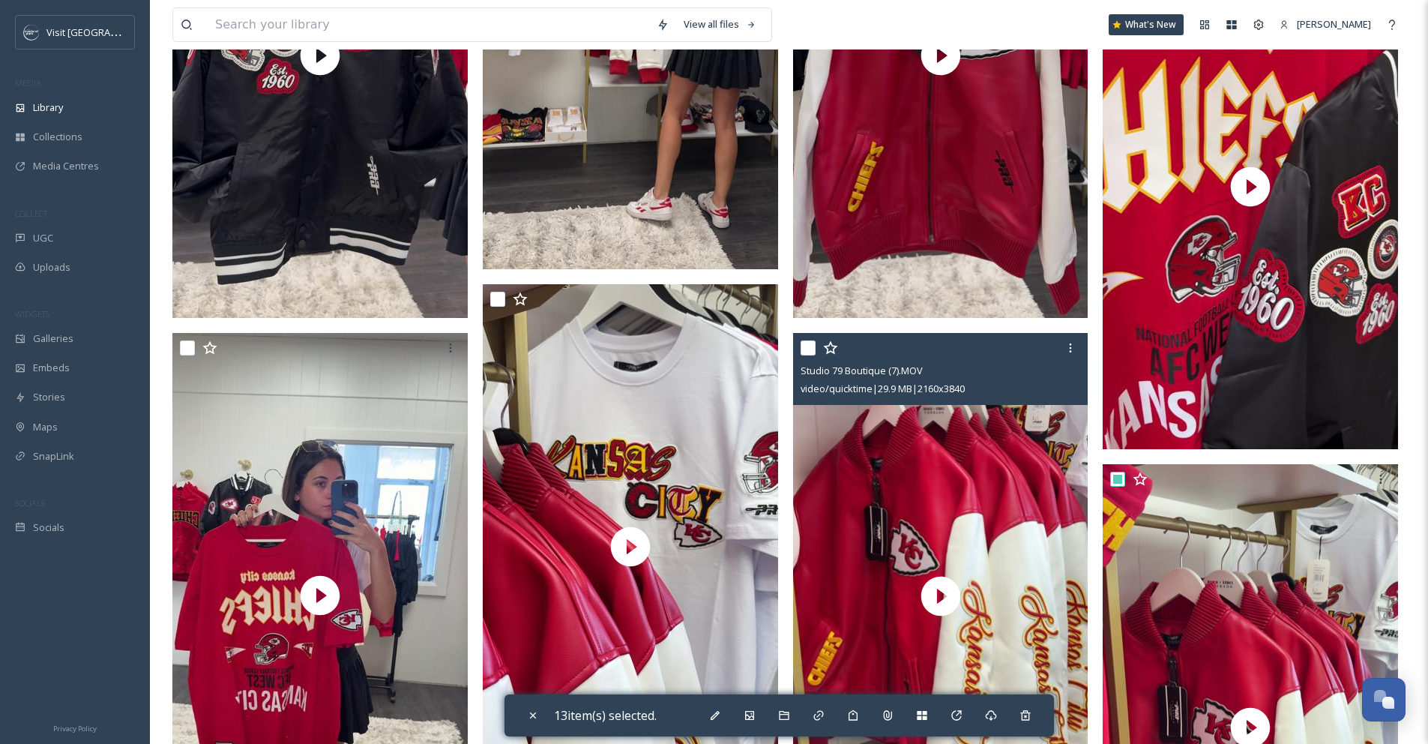
click at [813, 349] on input "checkbox" at bounding box center [808, 347] width 15 height 15
checkbox input "true"
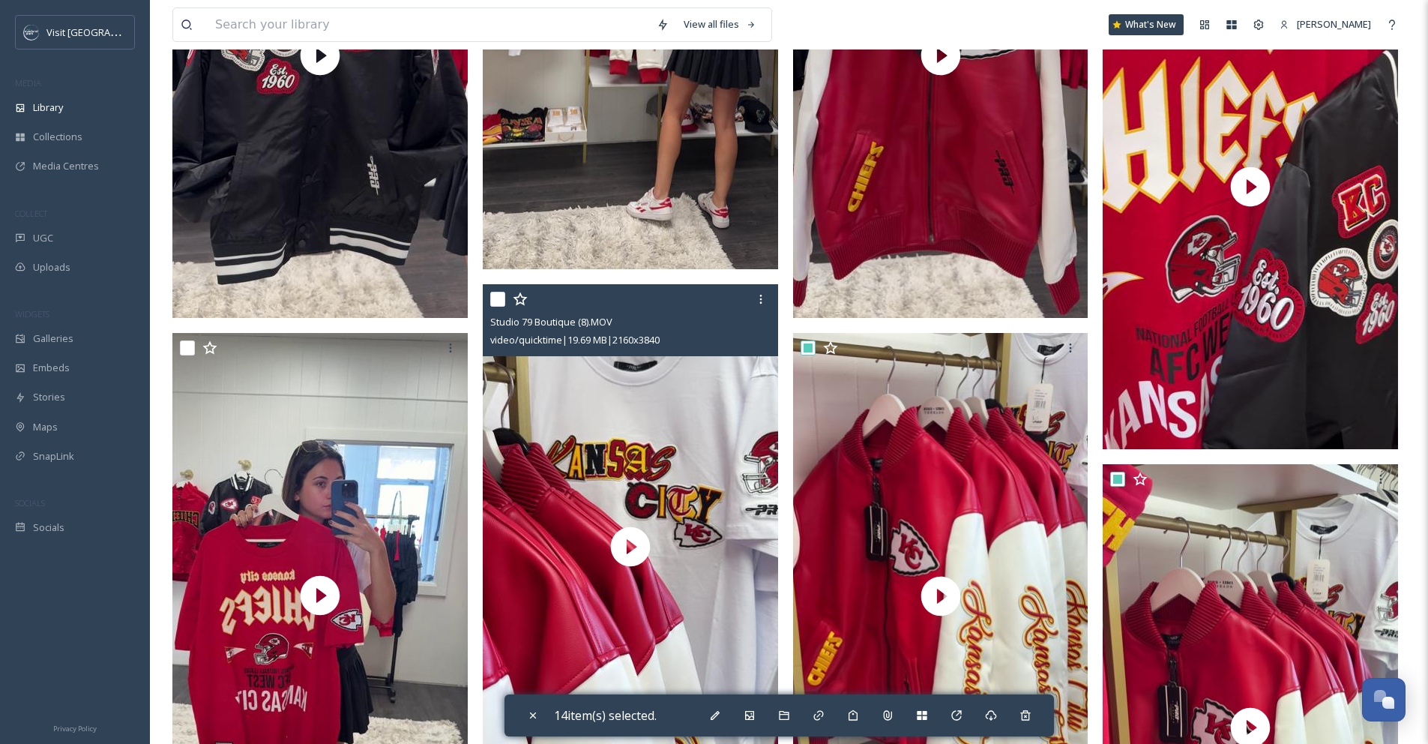
click at [504, 292] on input "checkbox" at bounding box center [497, 299] width 15 height 15
checkbox input "true"
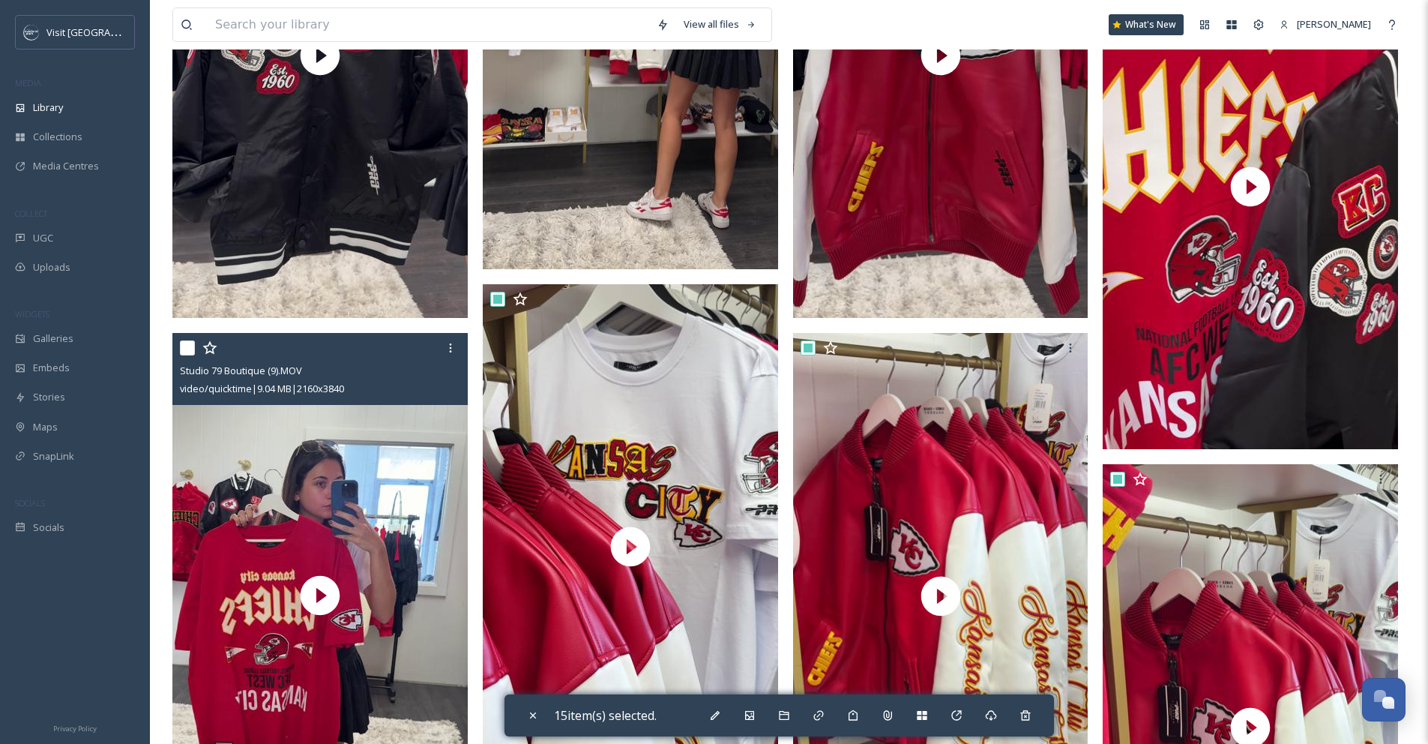
click at [181, 340] on input "checkbox" at bounding box center [187, 347] width 15 height 15
checkbox input "true"
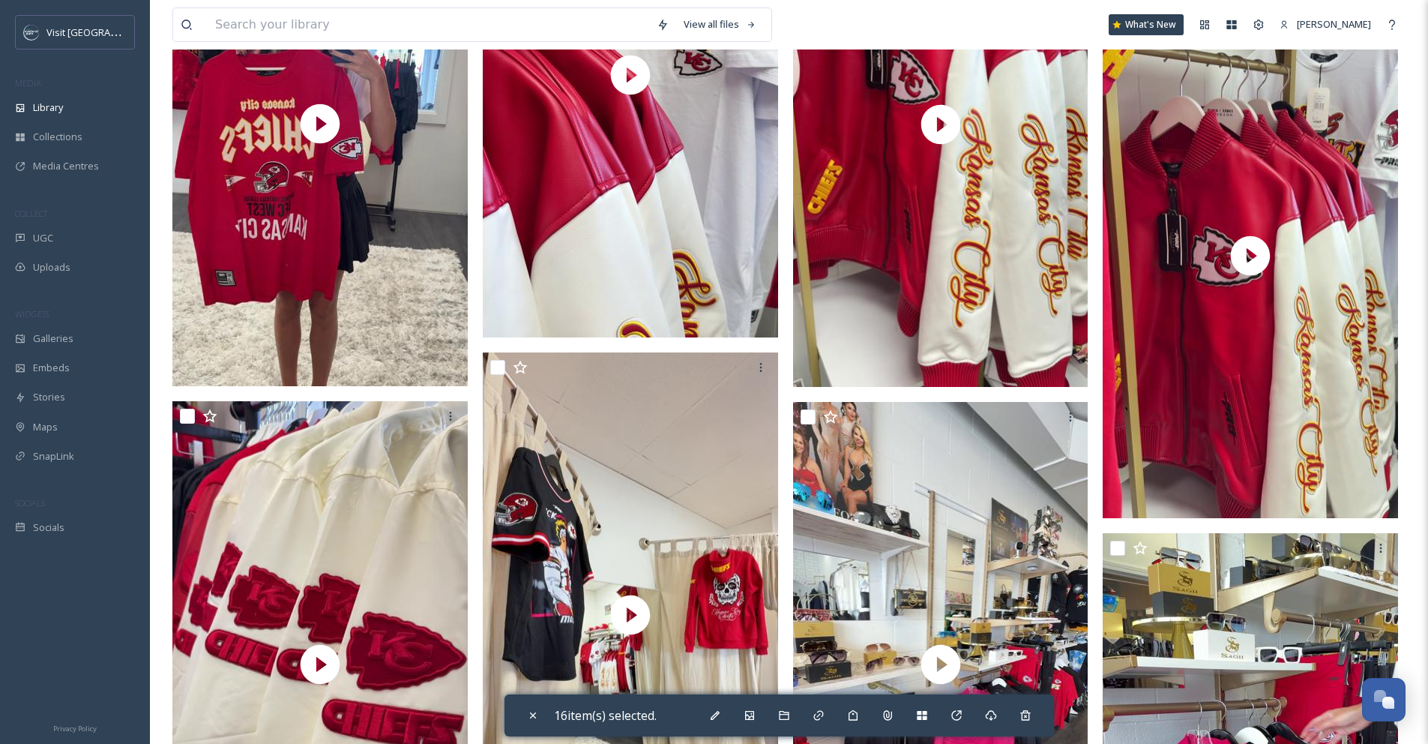
scroll to position [3829, 0]
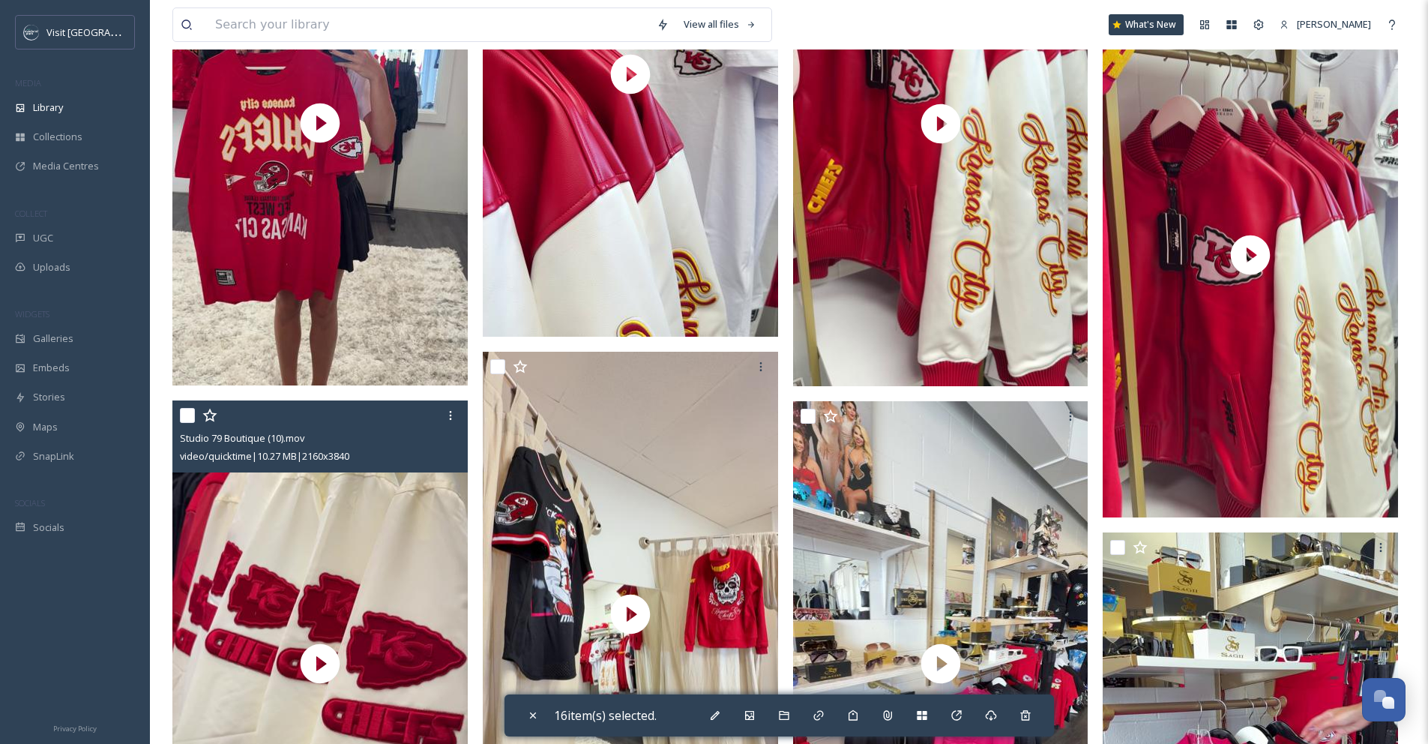
click at [185, 408] on input "checkbox" at bounding box center [187, 415] width 15 height 15
checkbox input "true"
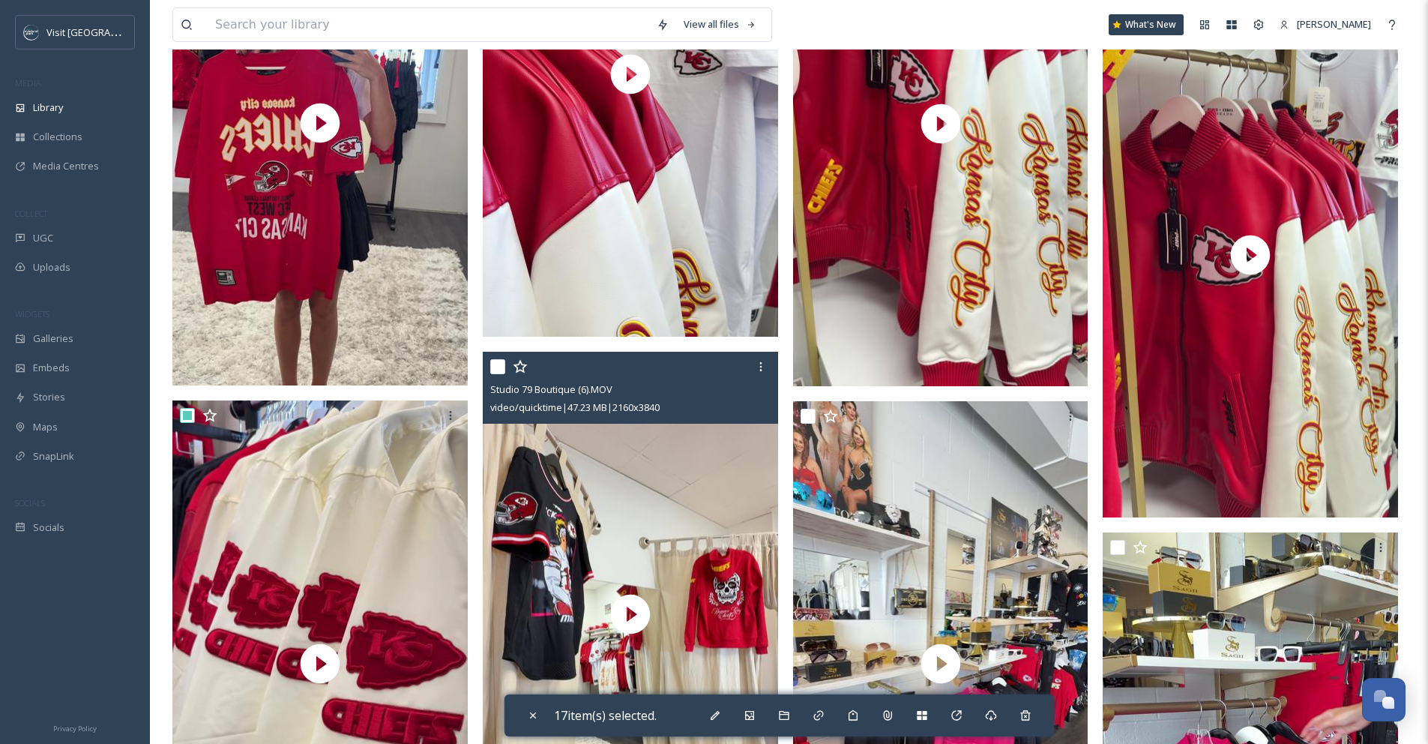
click at [495, 359] on input "checkbox" at bounding box center [497, 366] width 15 height 15
checkbox input "true"
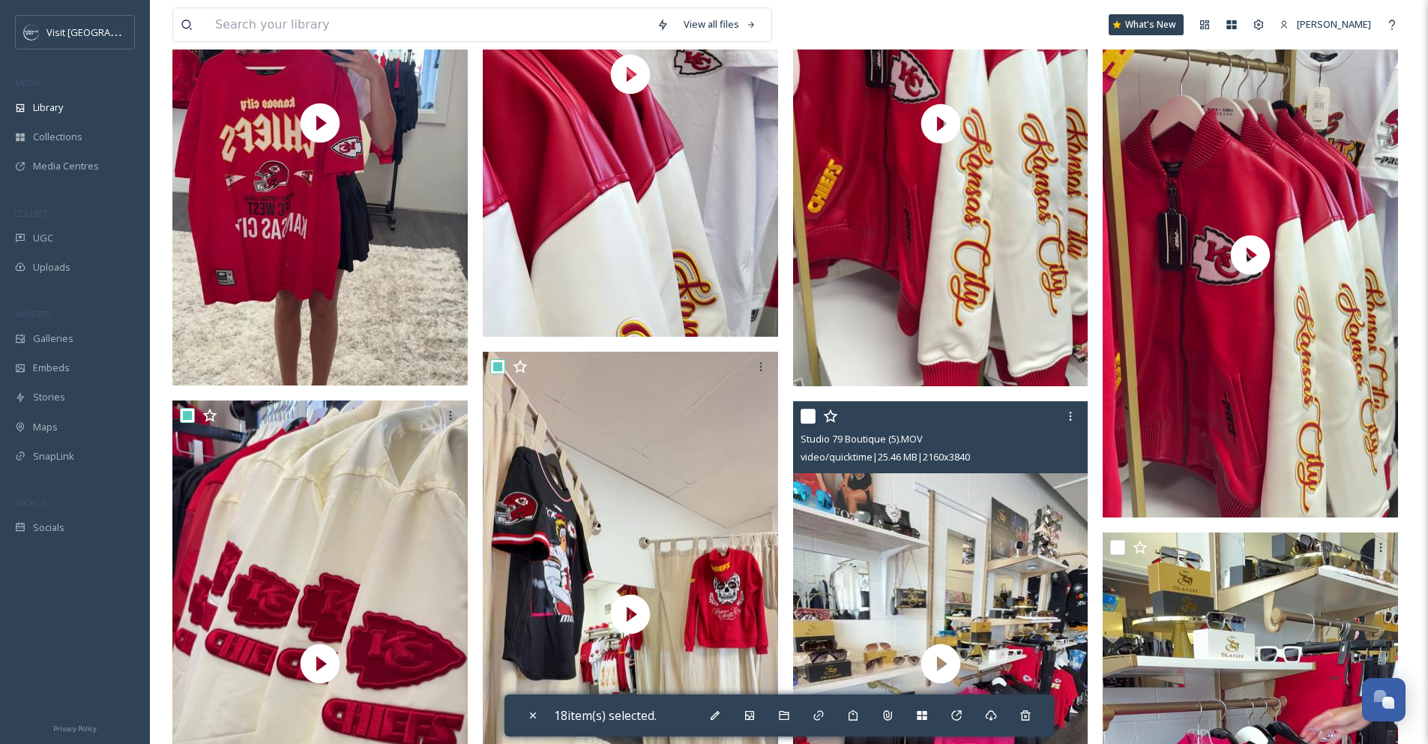
click at [808, 419] on input "checkbox" at bounding box center [808, 416] width 15 height 15
checkbox input "true"
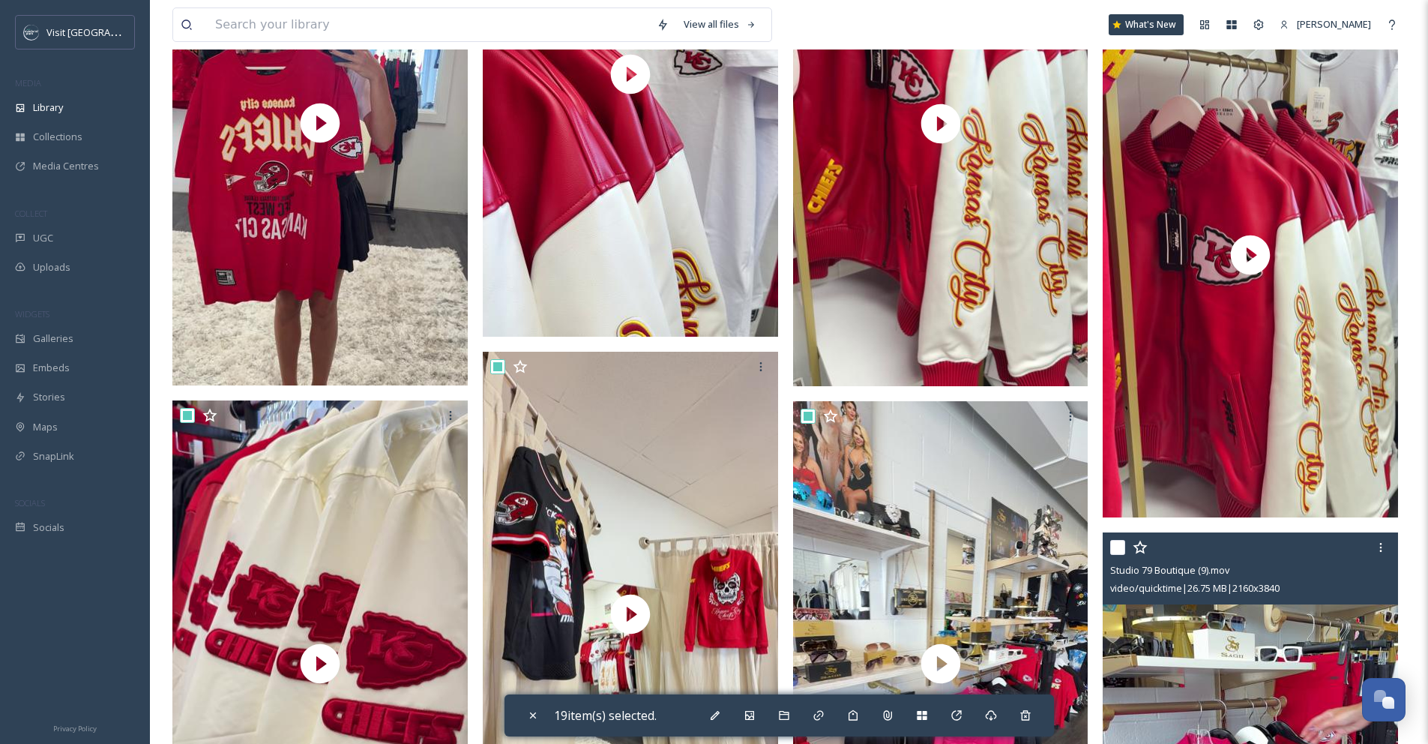
click at [1121, 545] on input "checkbox" at bounding box center [1117, 547] width 15 height 15
checkbox input "true"
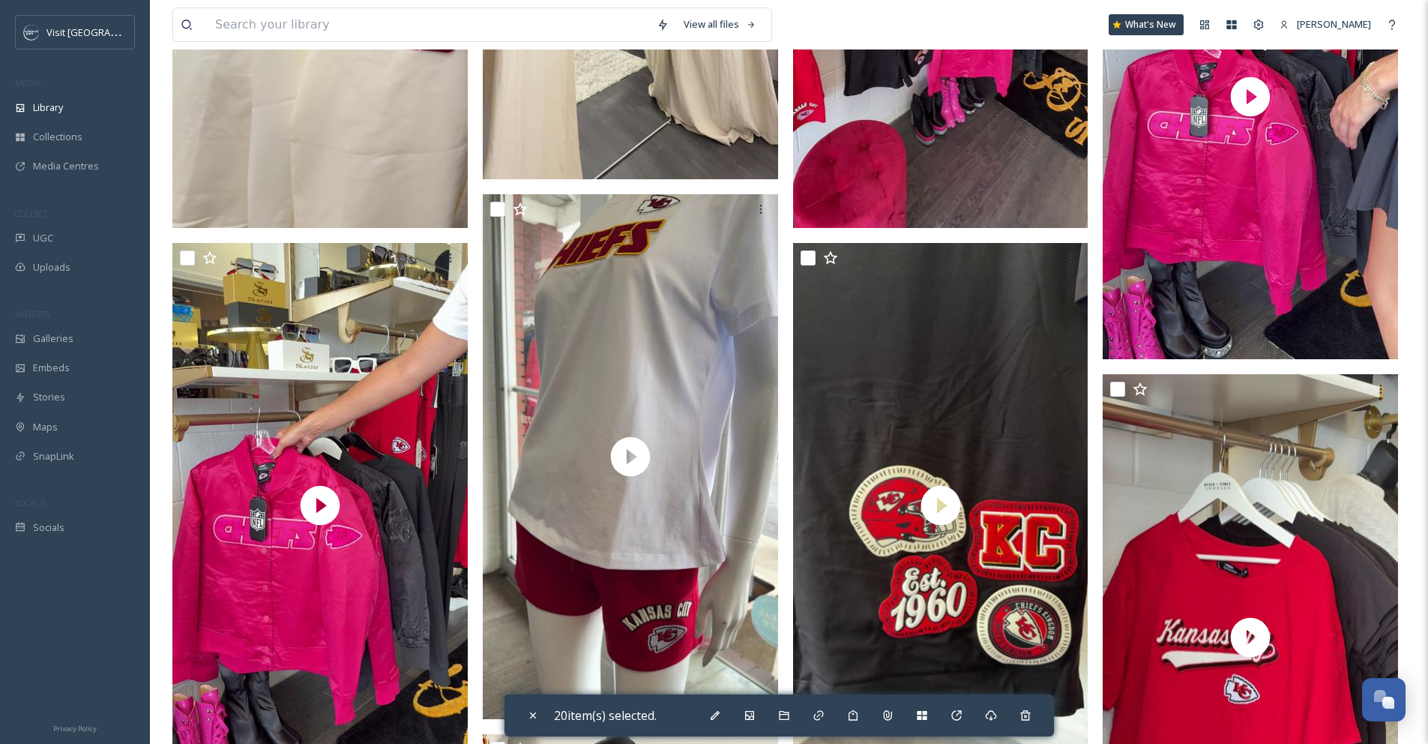
scroll to position [4577, 0]
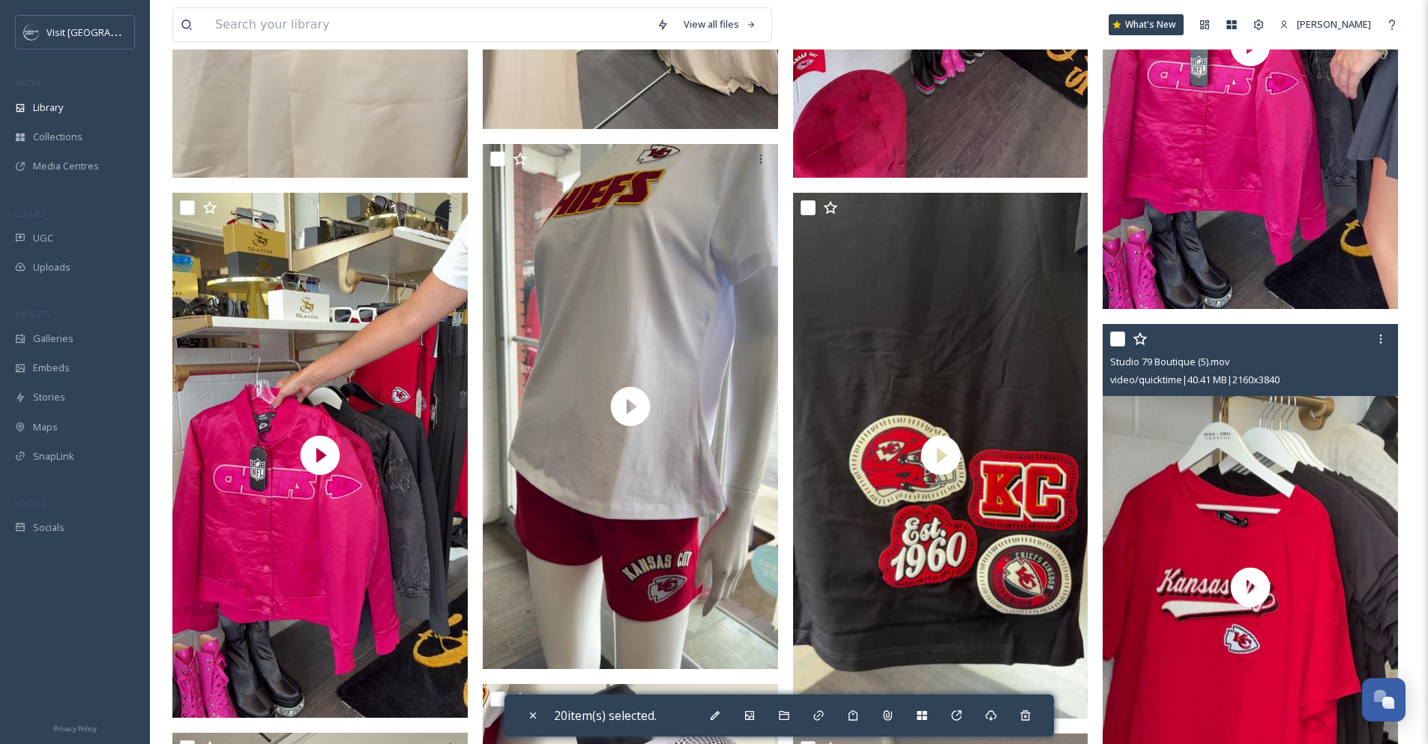
click at [1118, 342] on input "checkbox" at bounding box center [1117, 338] width 15 height 15
checkbox input "true"
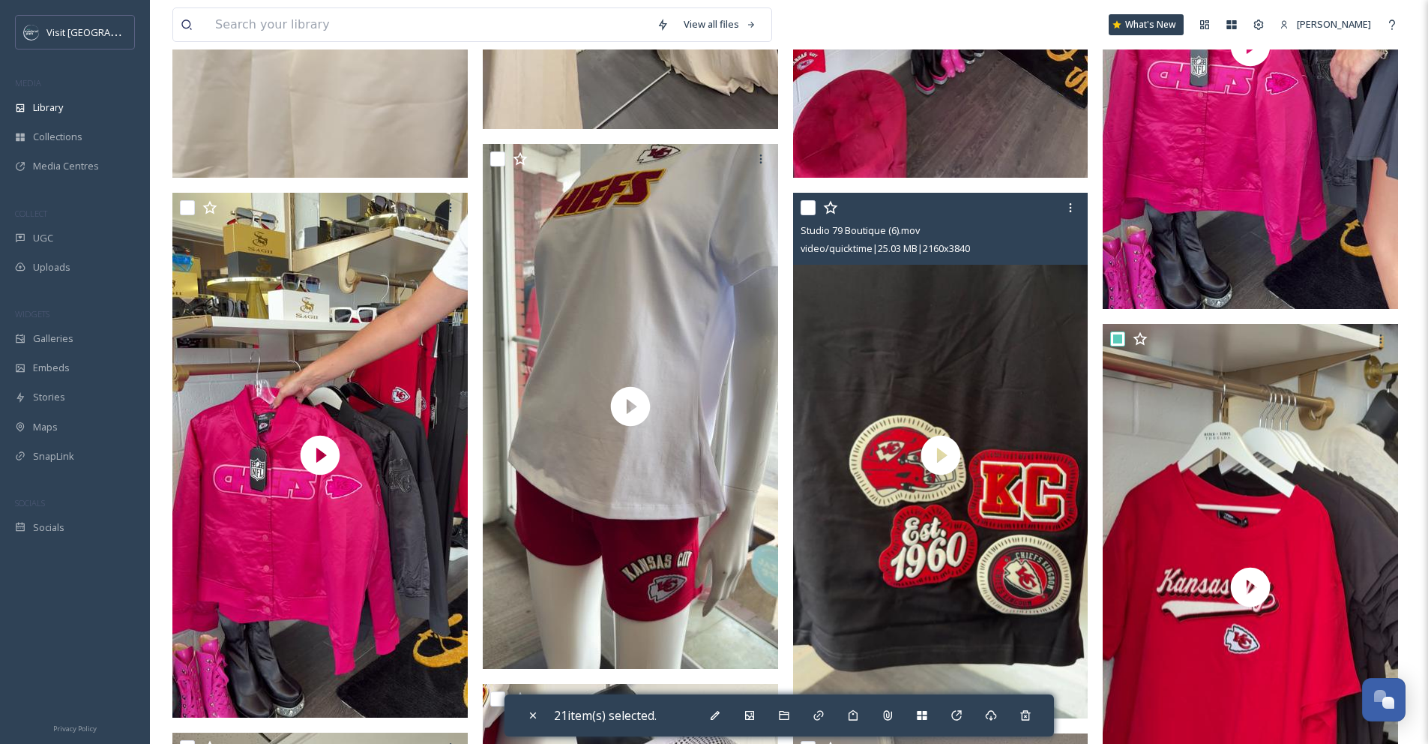
click at [811, 207] on input "checkbox" at bounding box center [808, 207] width 15 height 15
checkbox input "true"
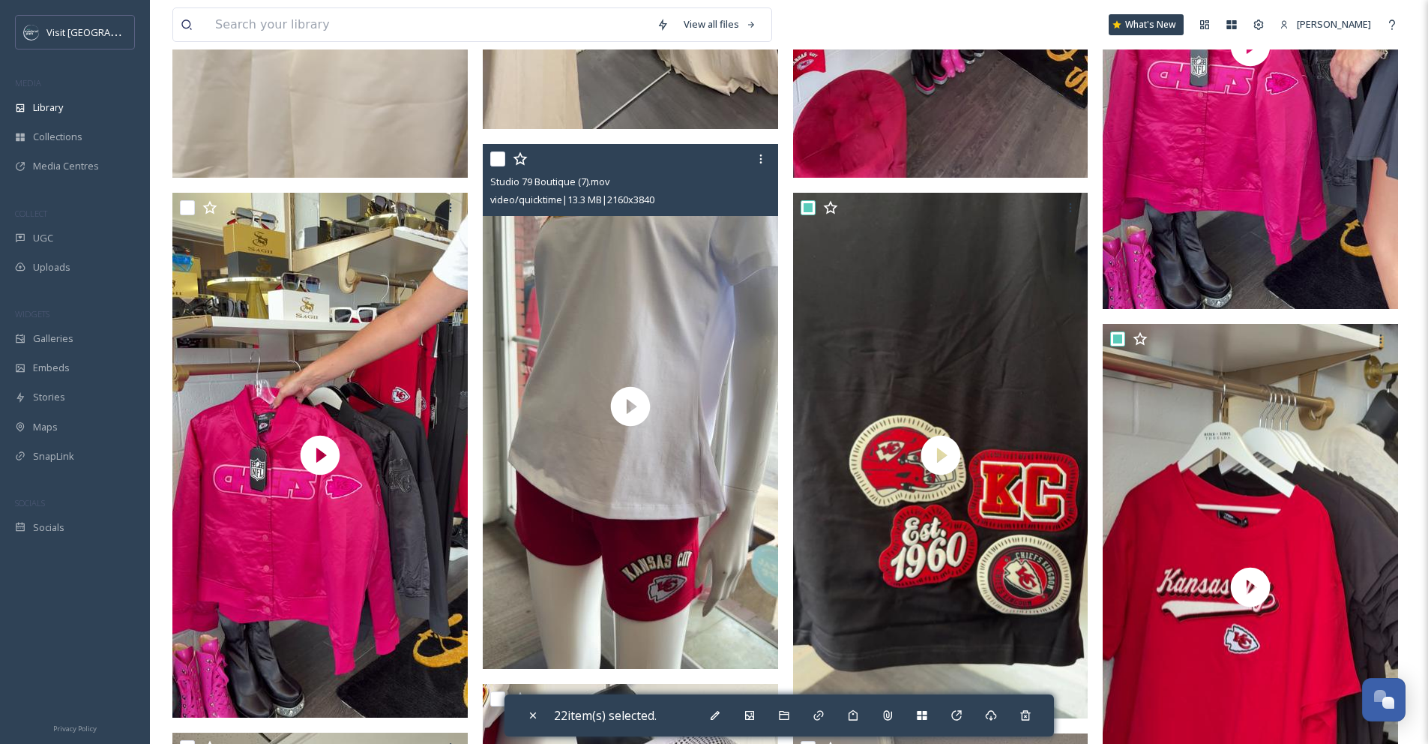
click at [499, 151] on input "checkbox" at bounding box center [497, 158] width 15 height 15
checkbox input "true"
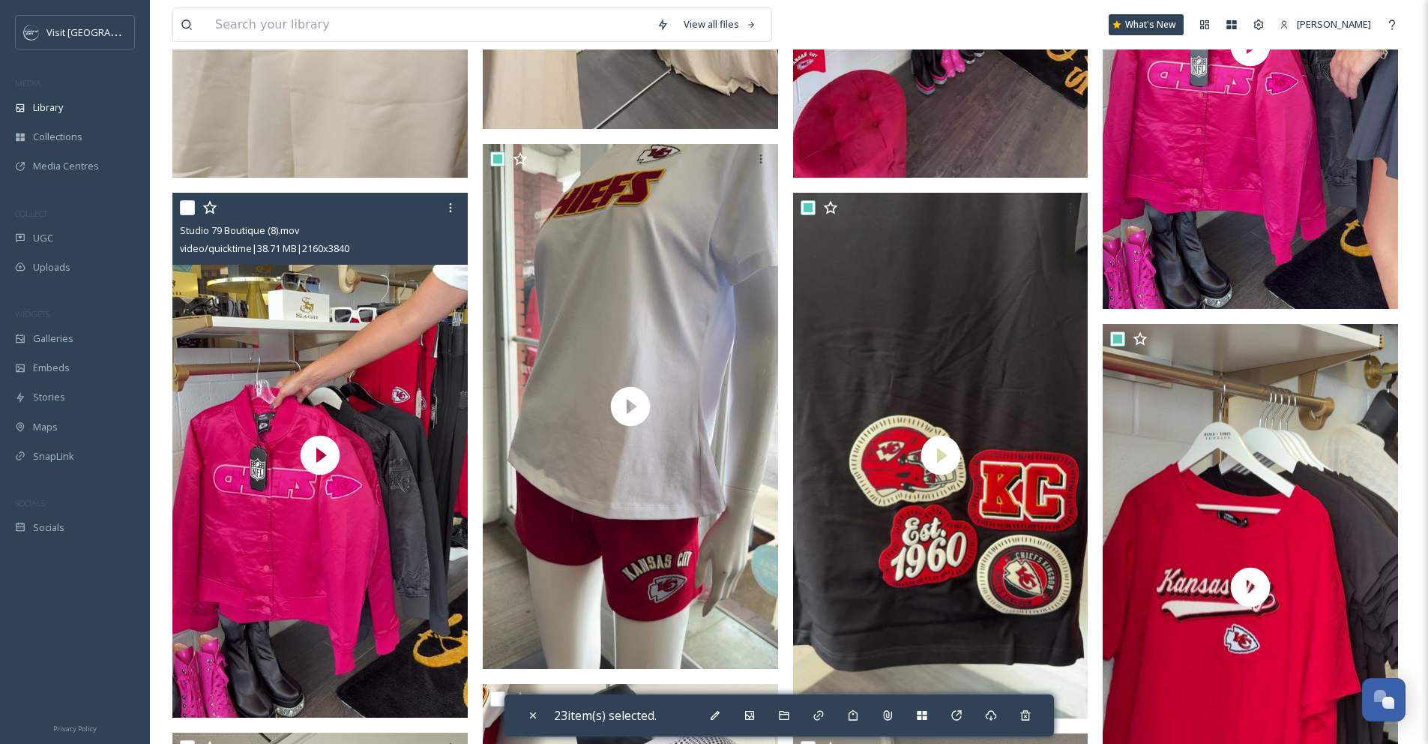
click at [191, 200] on input "checkbox" at bounding box center [187, 207] width 15 height 15
checkbox input "true"
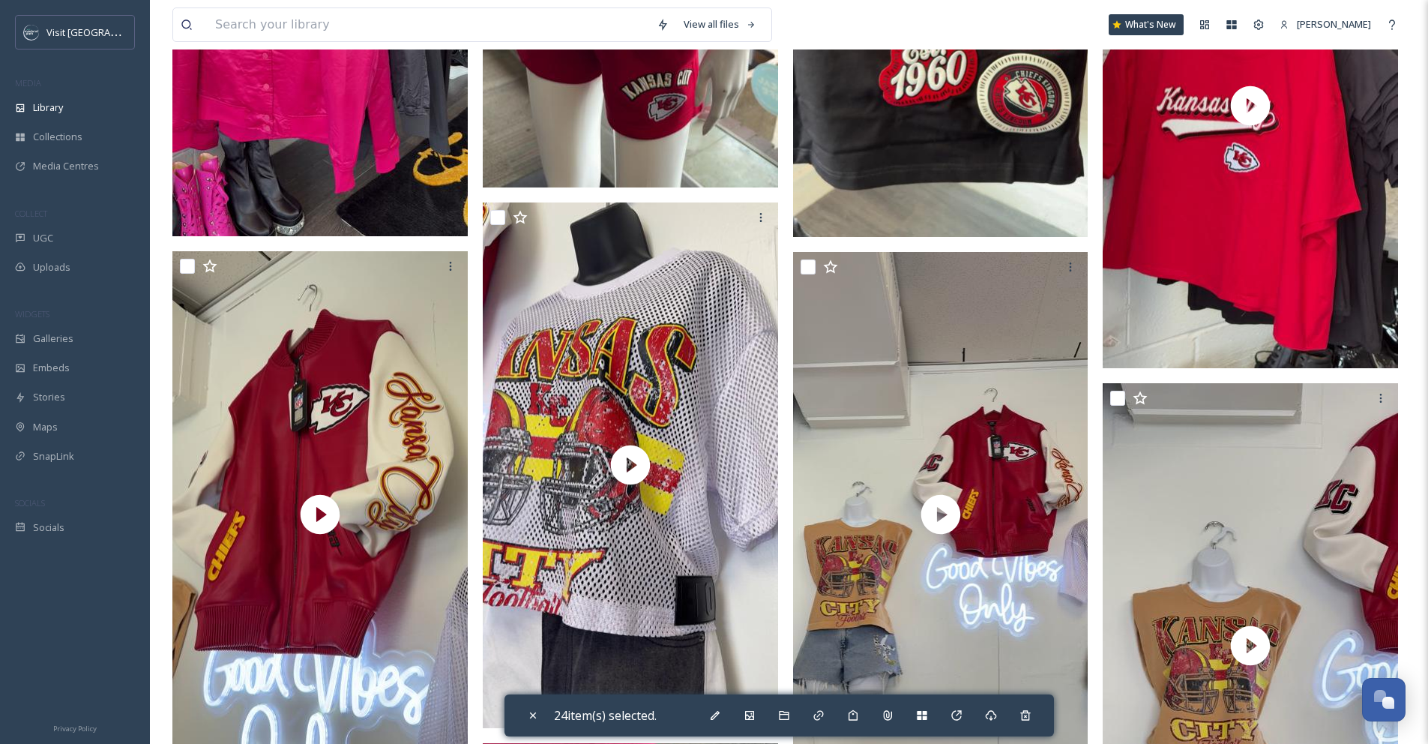
scroll to position [5126, 0]
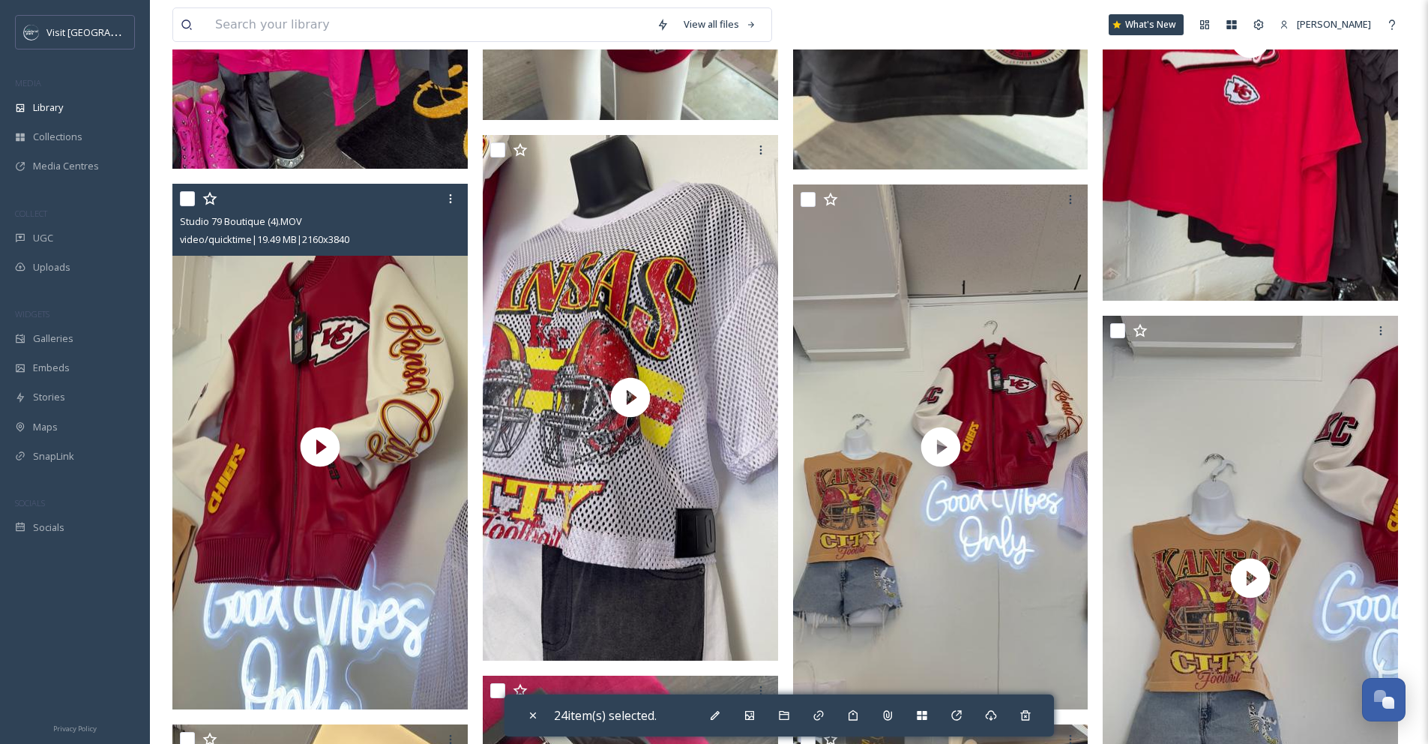
click at [191, 191] on input "checkbox" at bounding box center [187, 198] width 15 height 15
checkbox input "true"
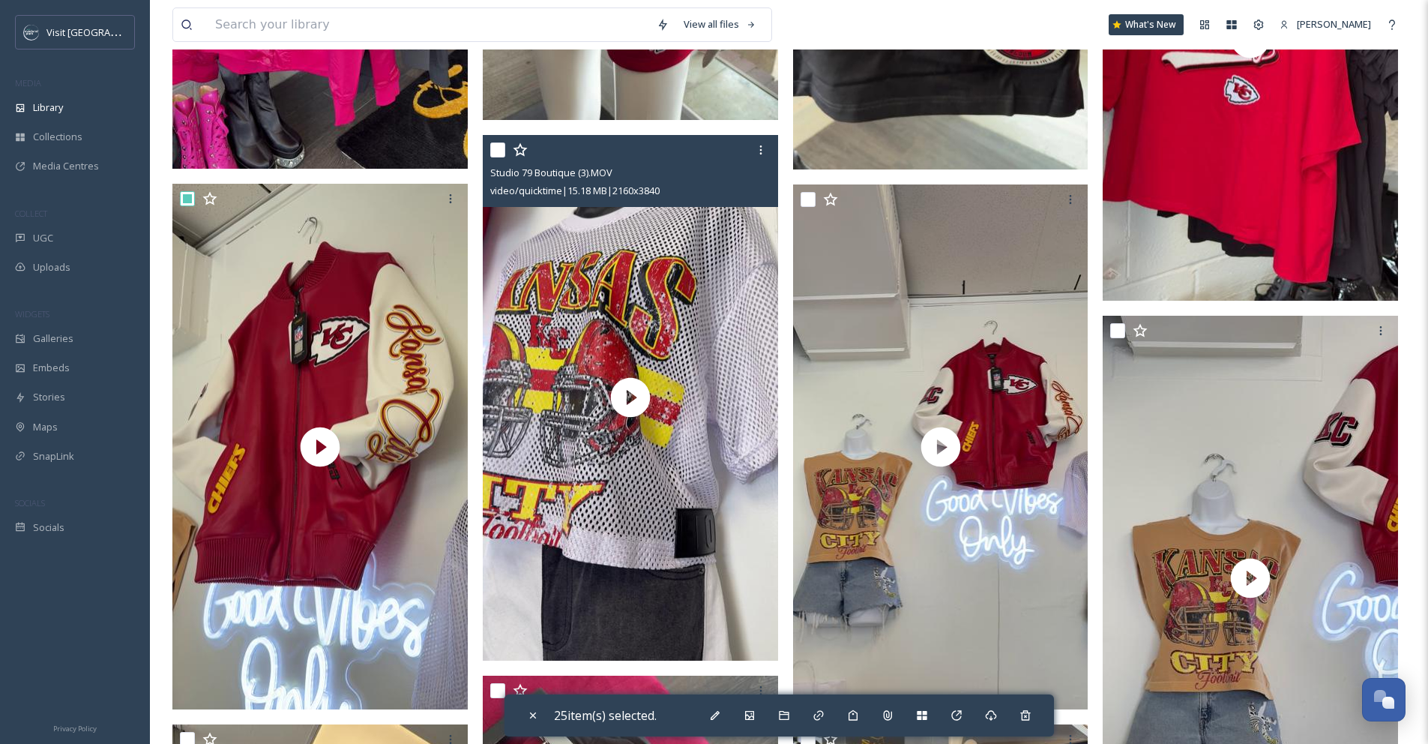
click at [490, 142] on input "checkbox" at bounding box center [497, 149] width 15 height 15
checkbox input "true"
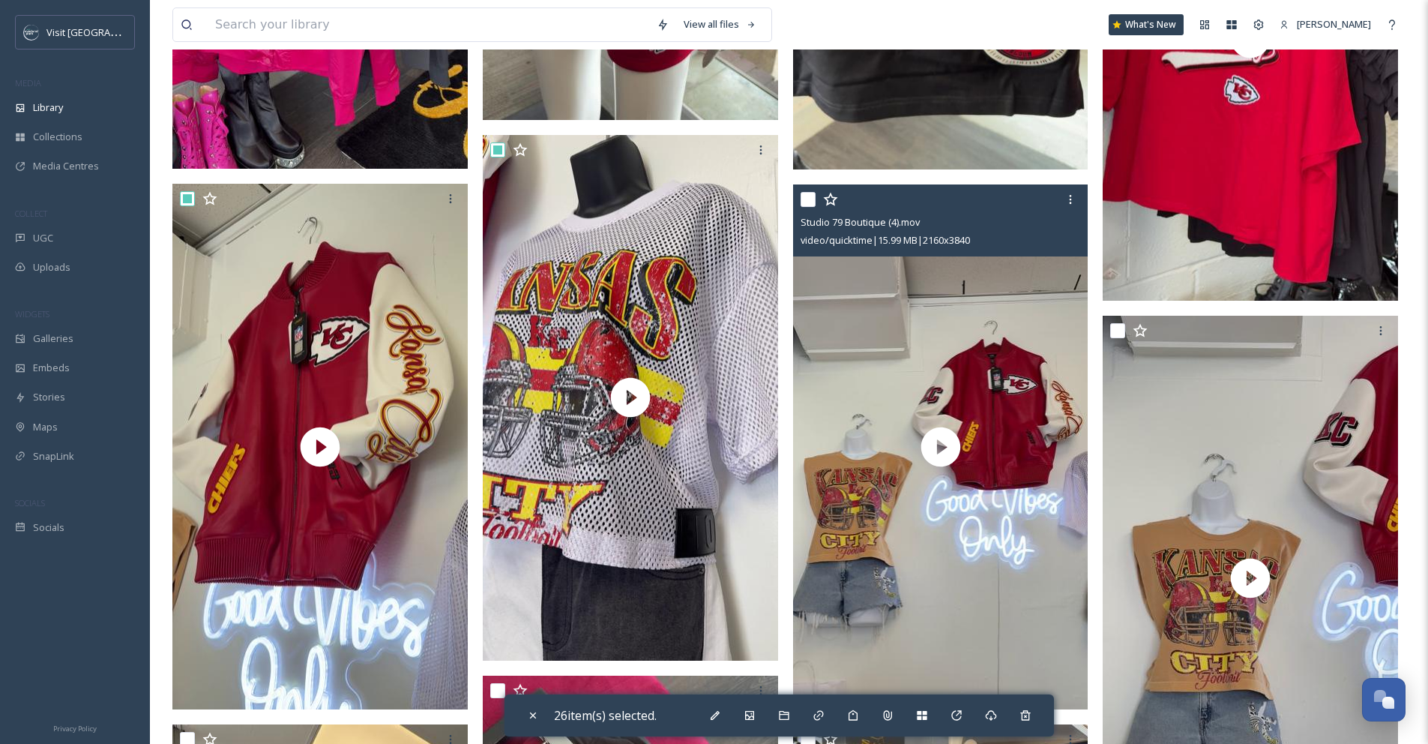
click at [810, 196] on input "checkbox" at bounding box center [808, 199] width 15 height 15
checkbox input "true"
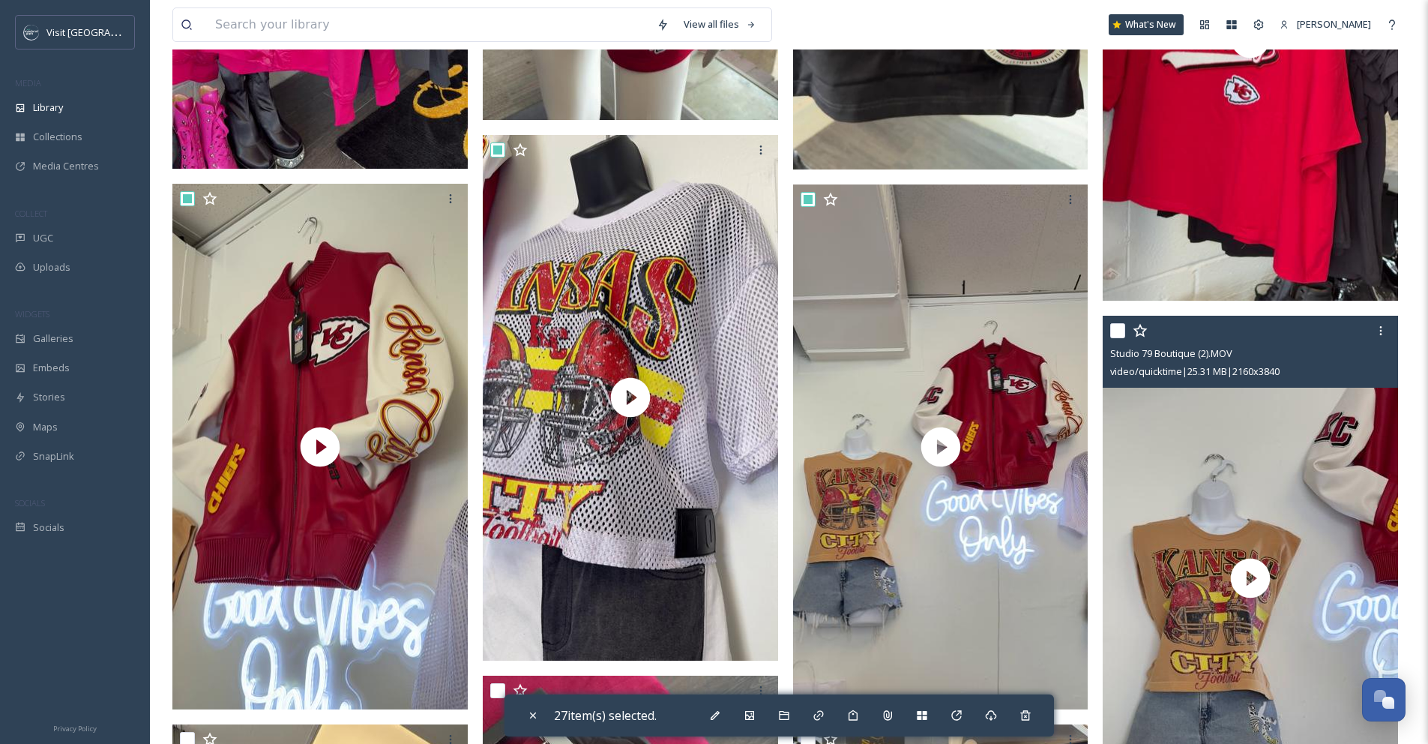
click at [1121, 331] on input "checkbox" at bounding box center [1117, 330] width 15 height 15
checkbox input "true"
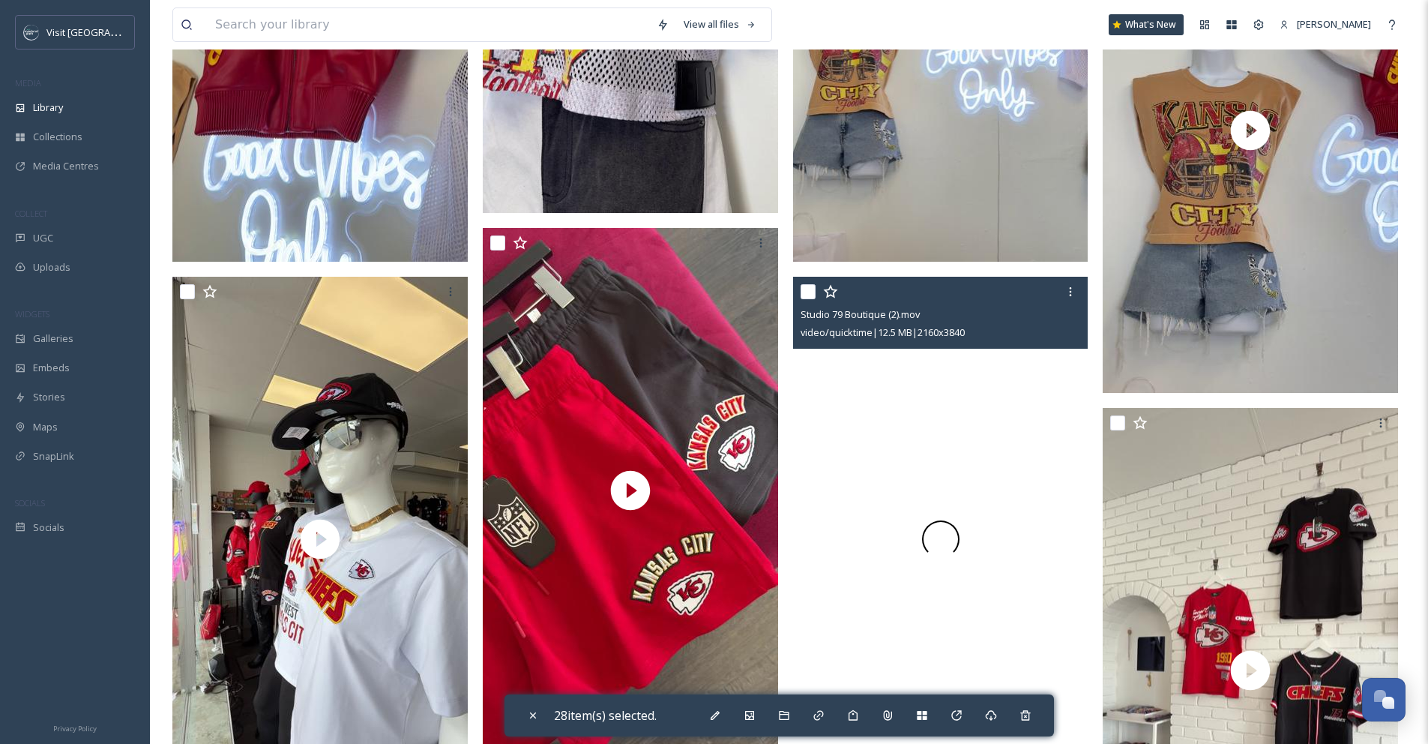
scroll to position [5577, 0]
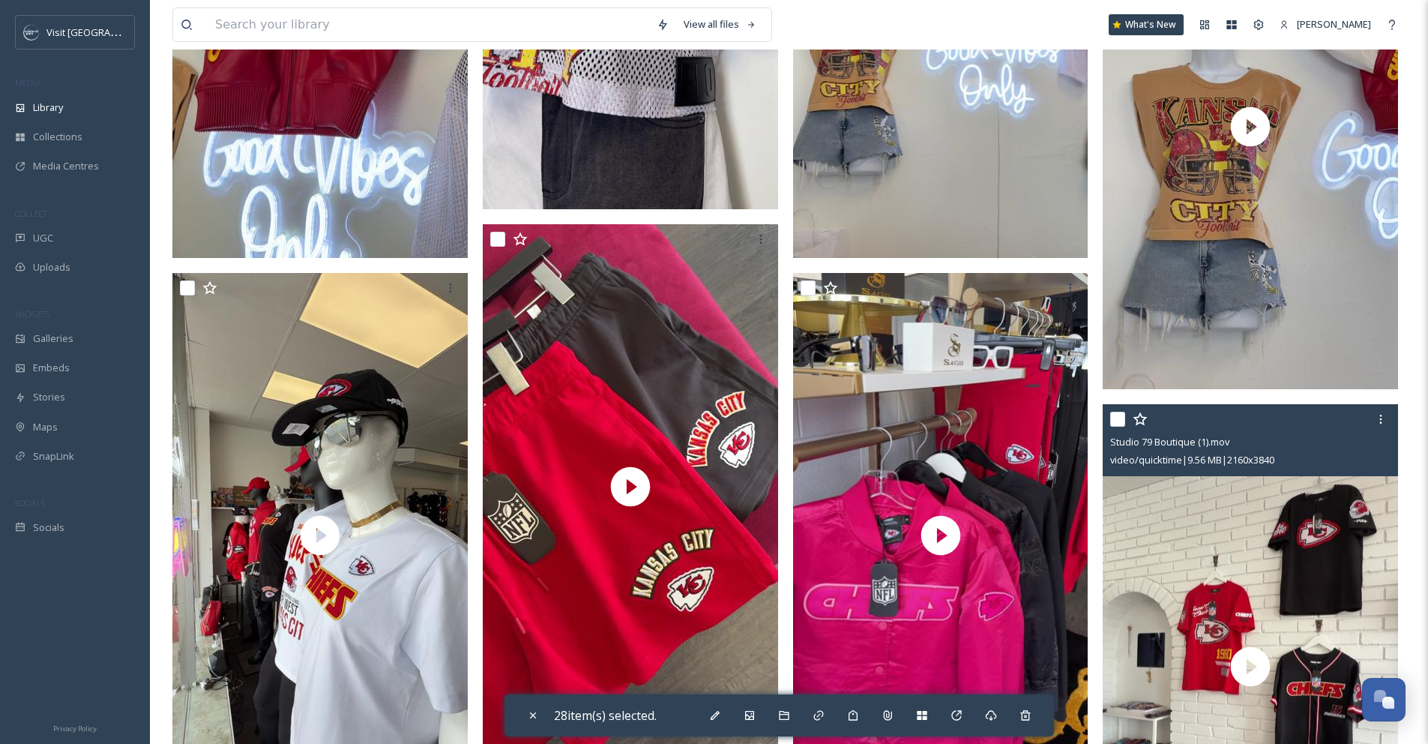
click at [1114, 417] on input "checkbox" at bounding box center [1117, 418] width 15 height 15
checkbox input "true"
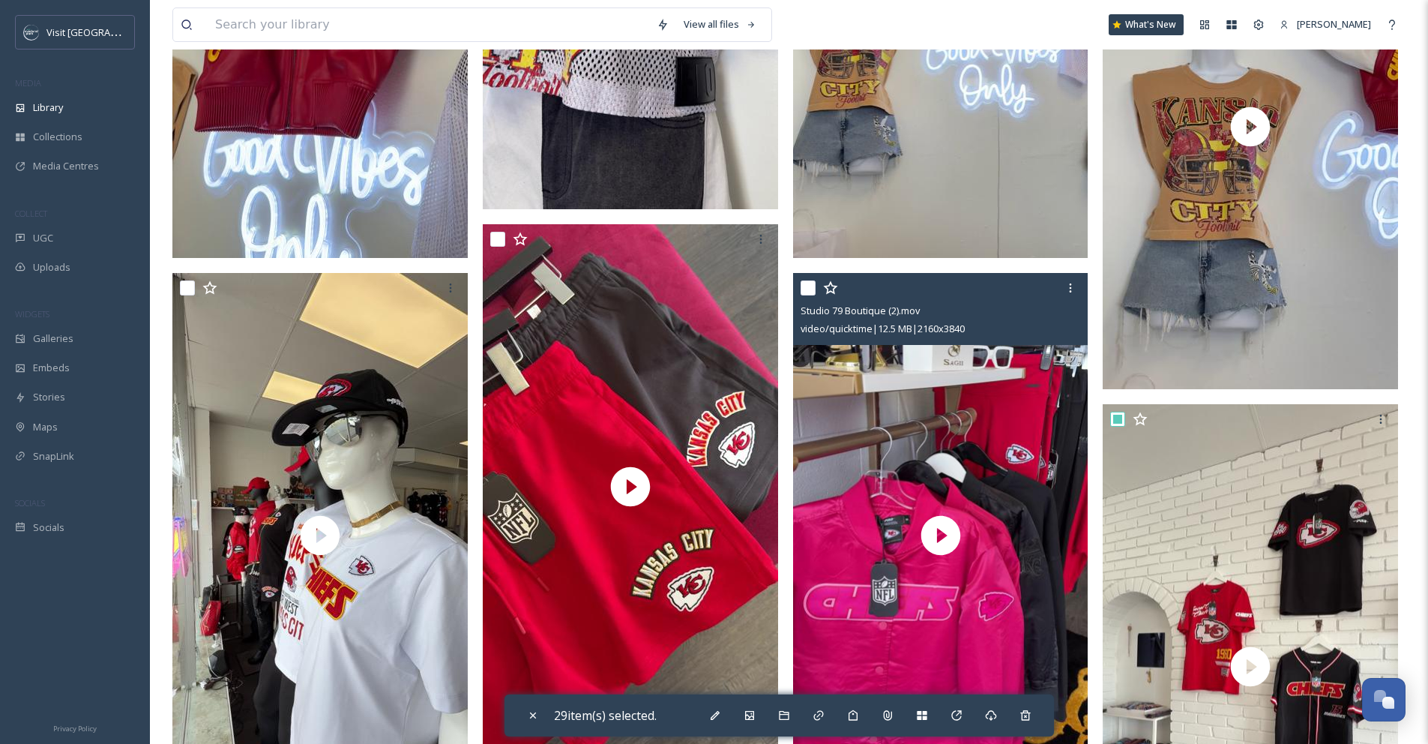
click at [811, 289] on input "checkbox" at bounding box center [808, 287] width 15 height 15
checkbox input "true"
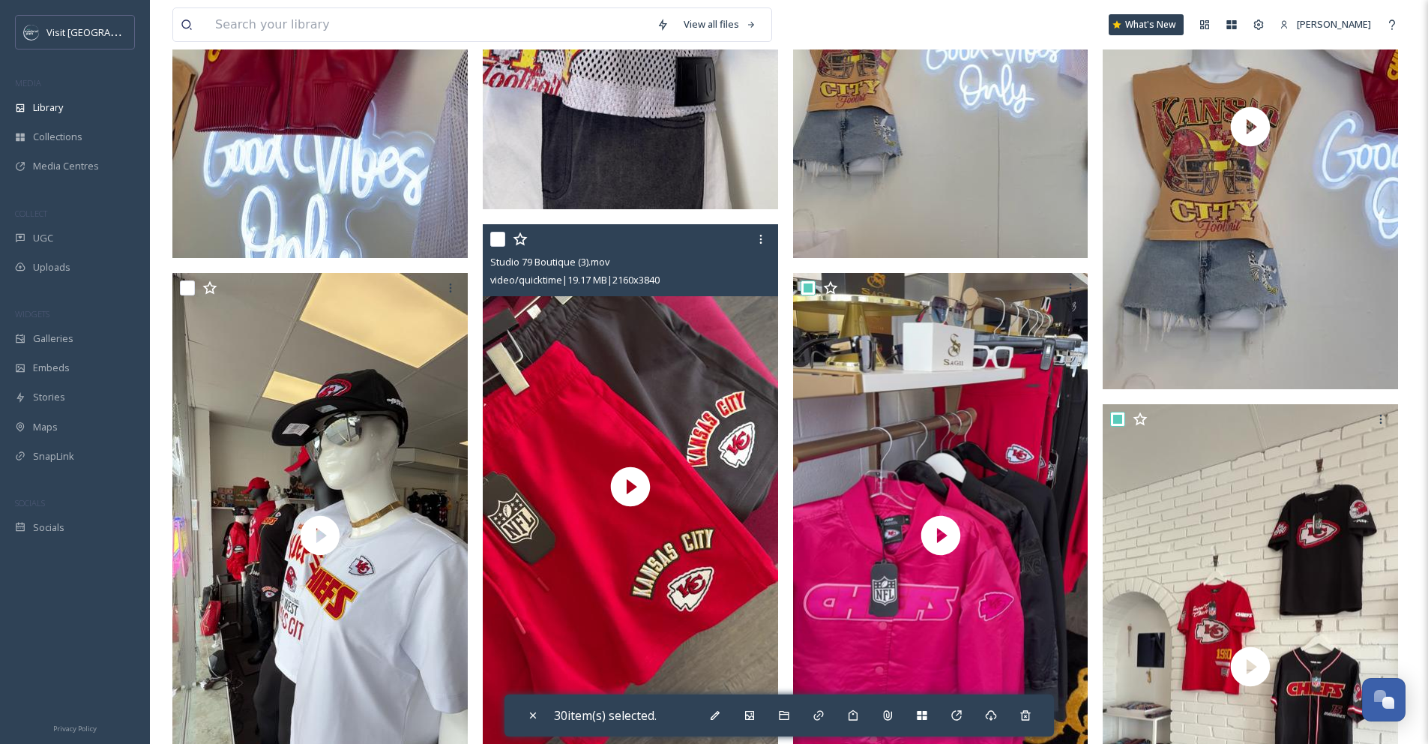
click at [500, 232] on input "checkbox" at bounding box center [497, 239] width 15 height 15
checkbox input "true"
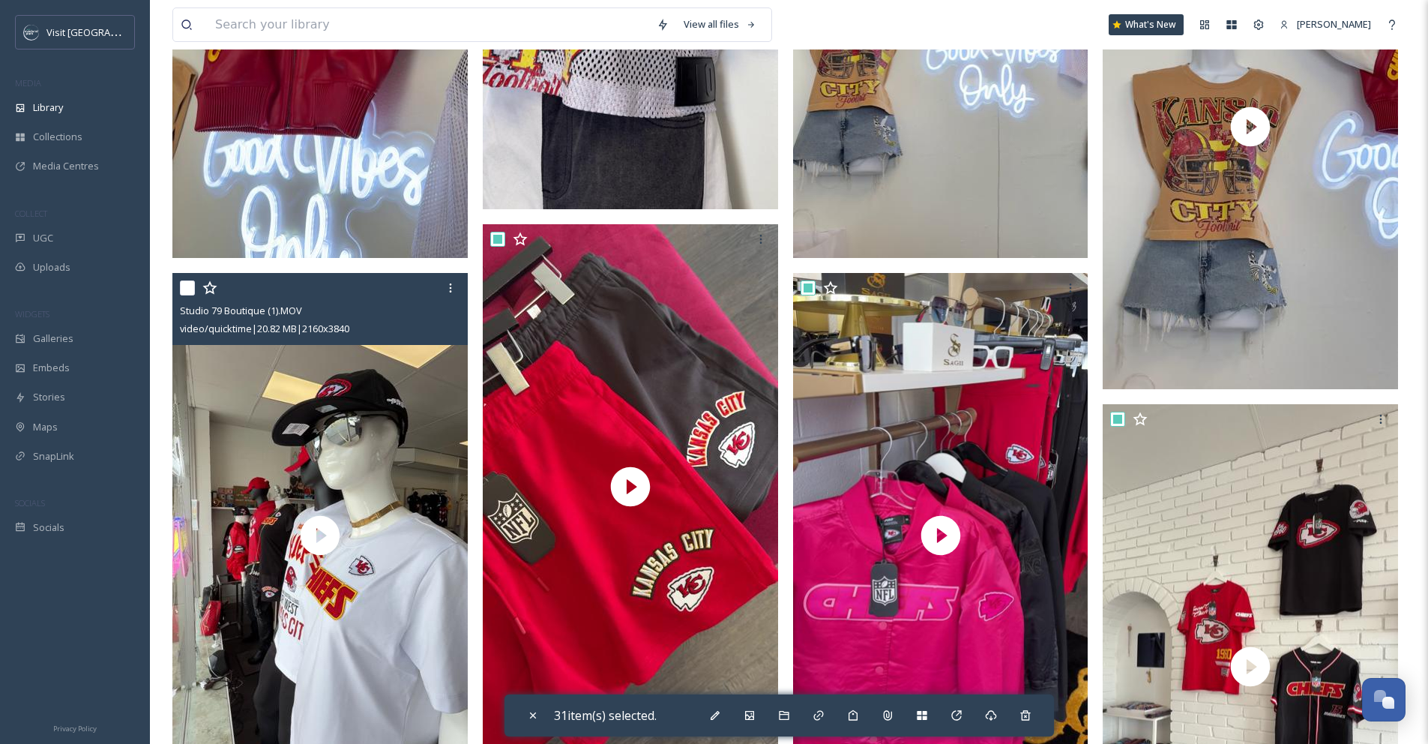
click at [187, 280] on input "checkbox" at bounding box center [187, 287] width 15 height 15
checkbox input "true"
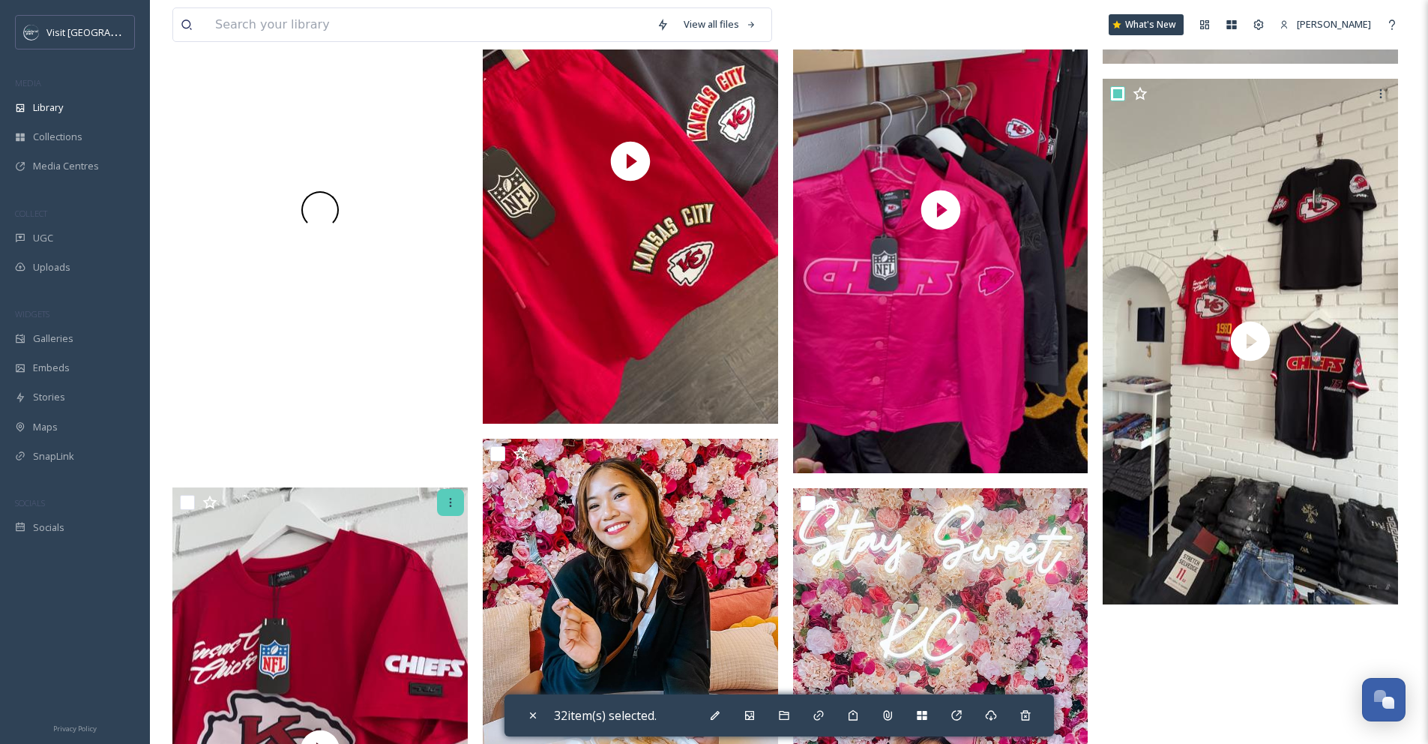
scroll to position [6027, 0]
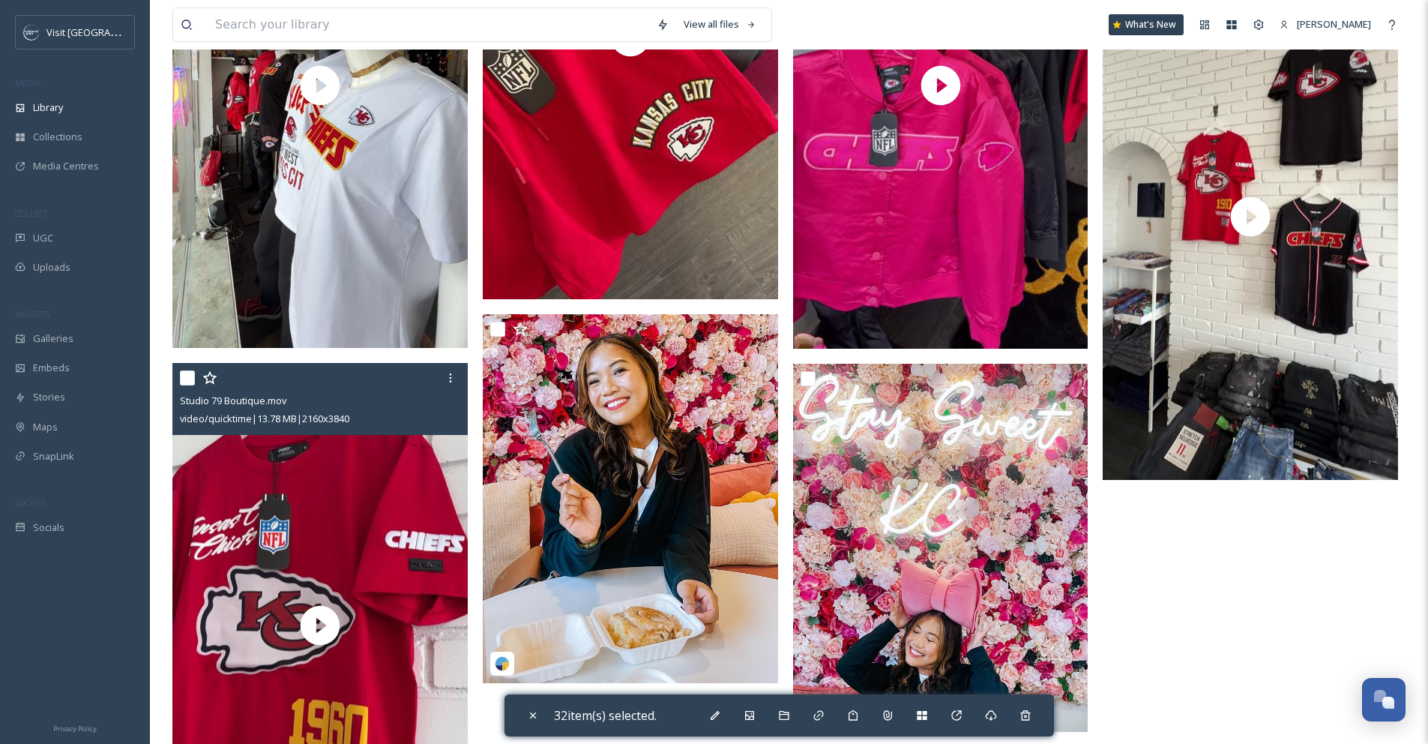
click at [184, 370] on input "checkbox" at bounding box center [187, 377] width 15 height 15
checkbox input "true"
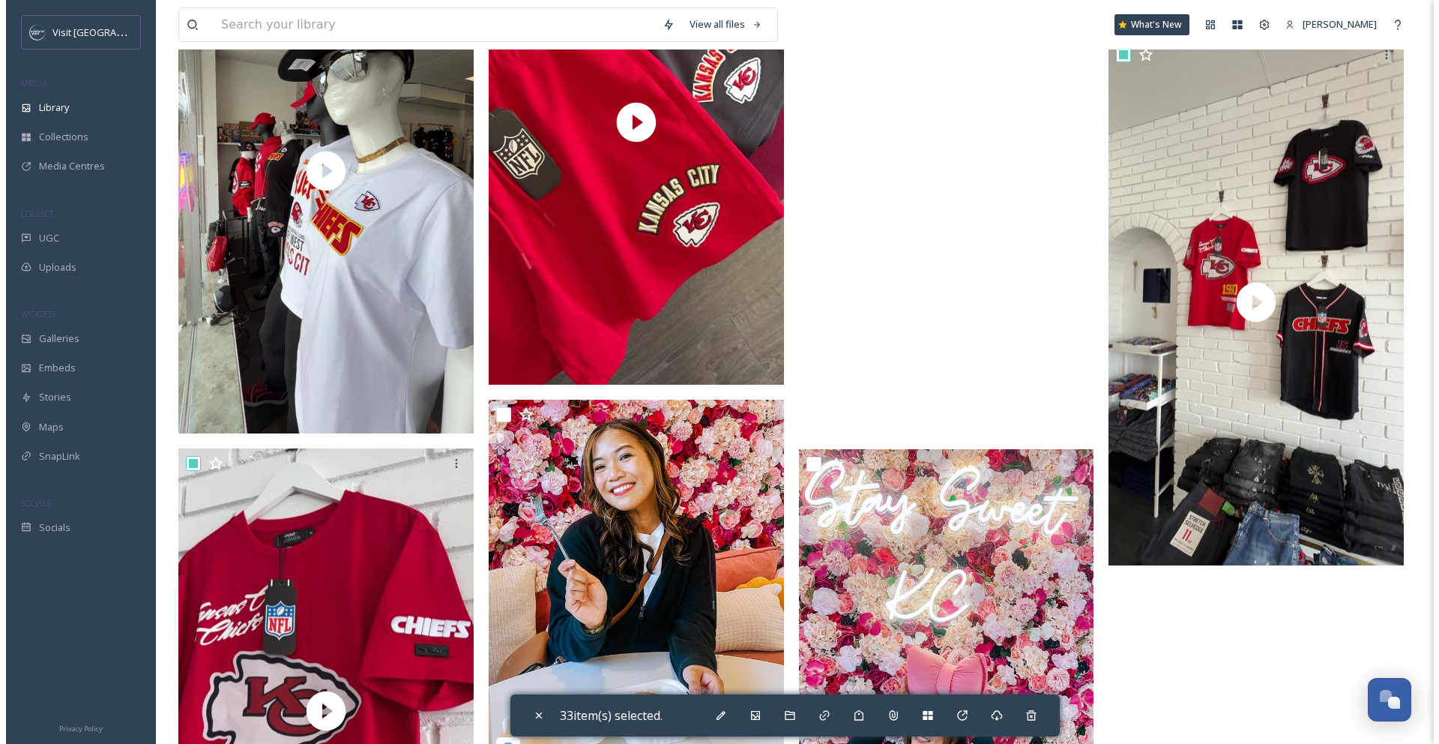
scroll to position [5737, 0]
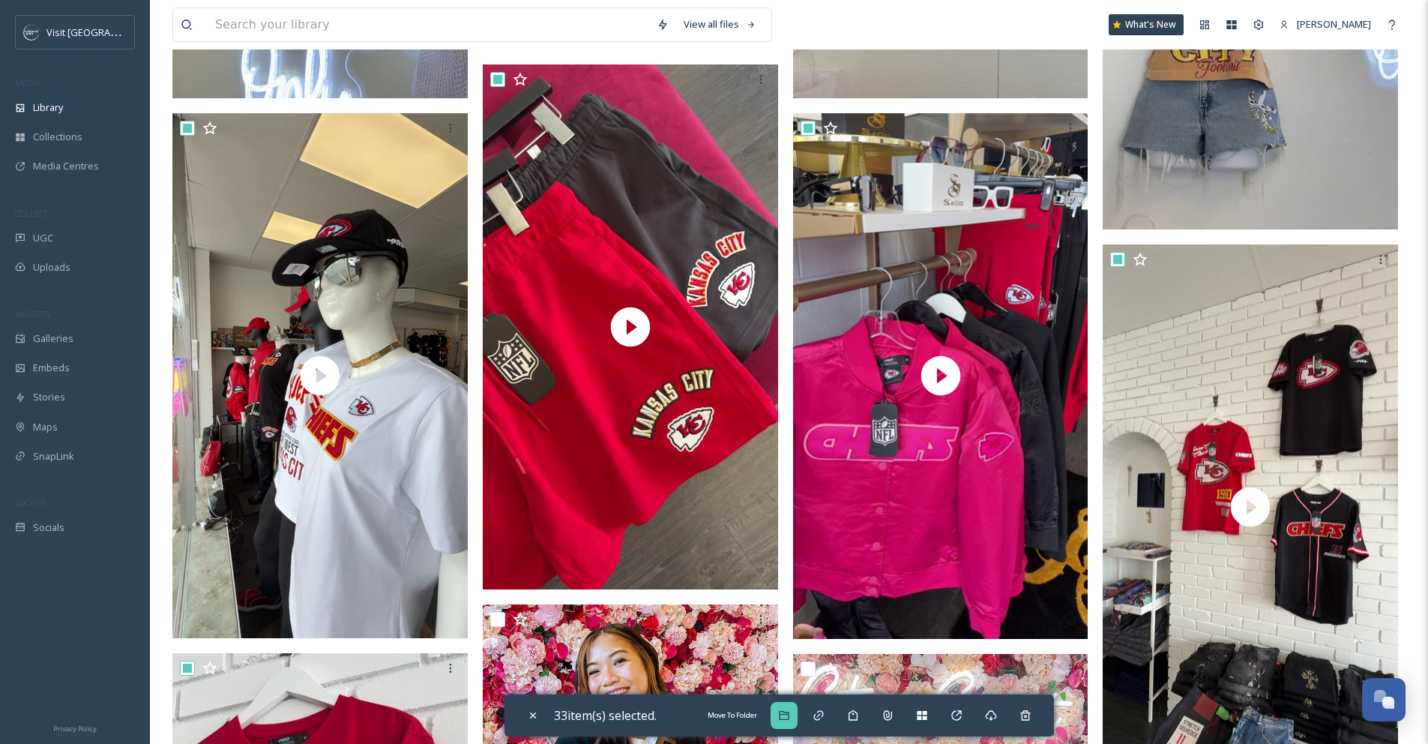
click at [786, 718] on icon at bounding box center [784, 715] width 12 height 12
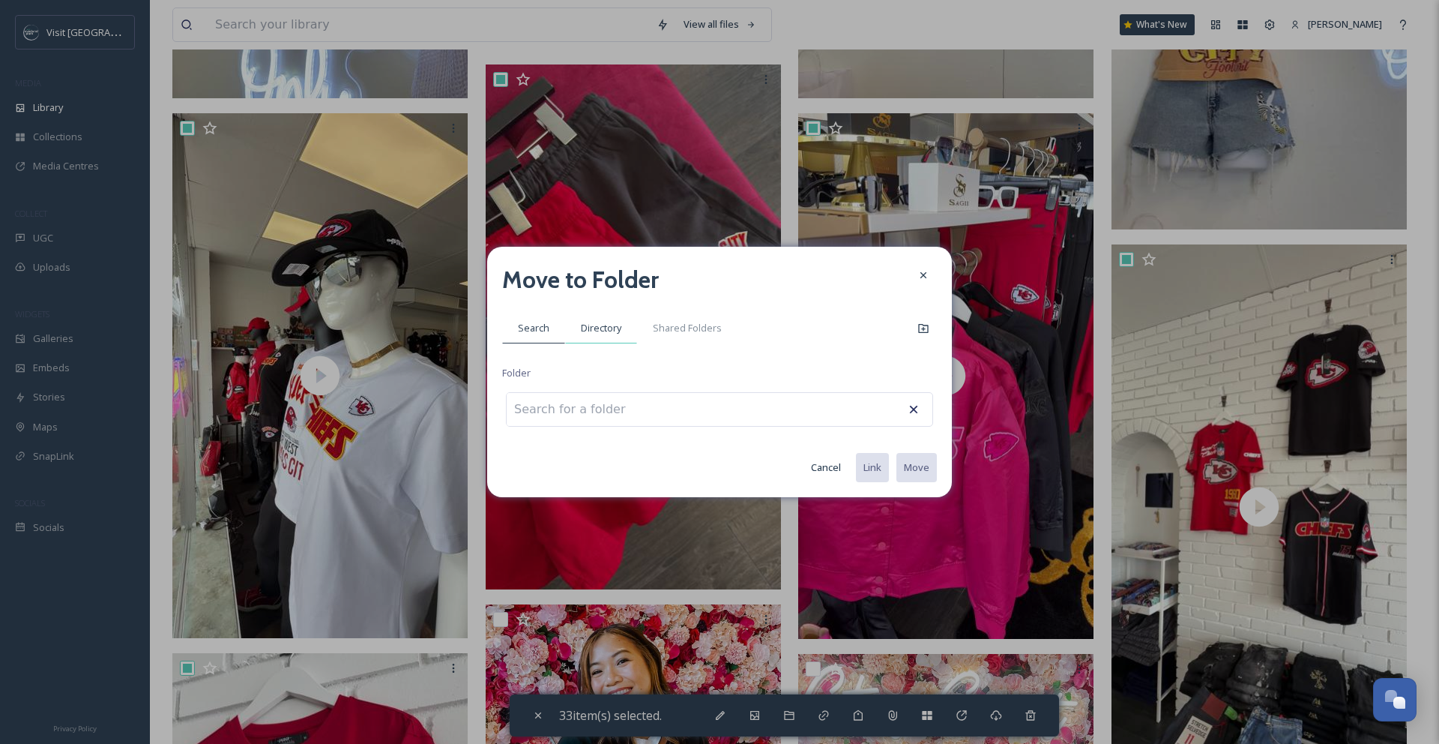
click at [601, 328] on span "Directory" at bounding box center [601, 328] width 40 height 14
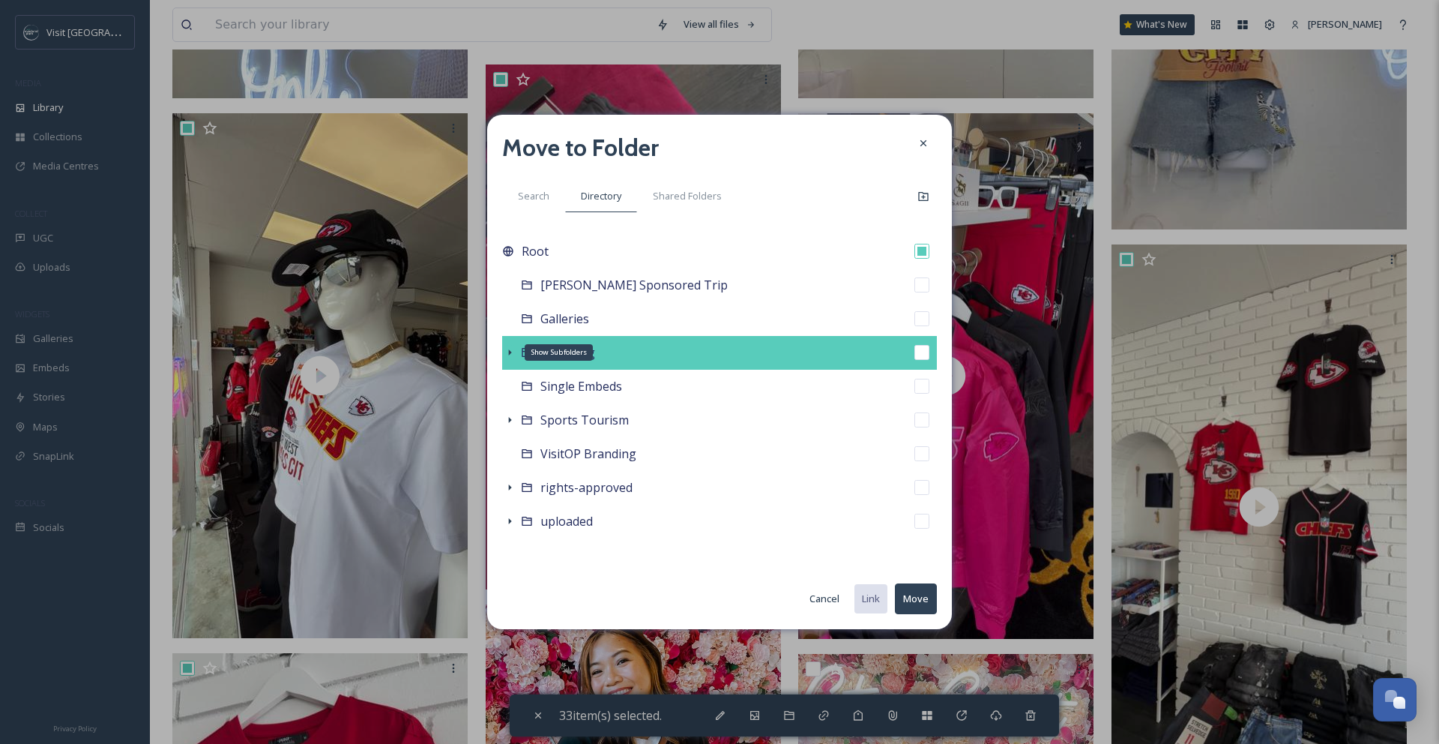
click at [509, 355] on icon at bounding box center [510, 352] width 12 height 12
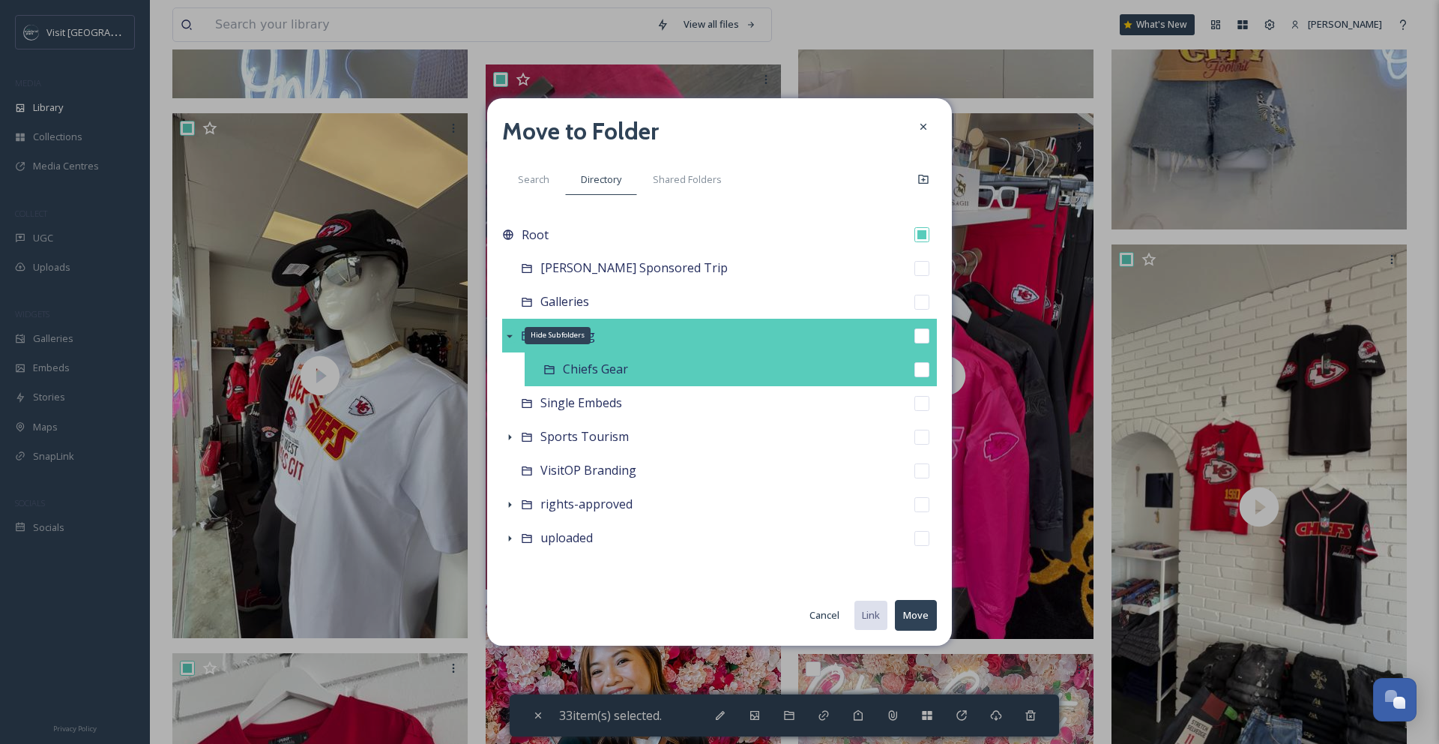
click at [917, 369] on input "checkbox" at bounding box center [921, 369] width 15 height 15
checkbox input "true"
checkbox input "false"
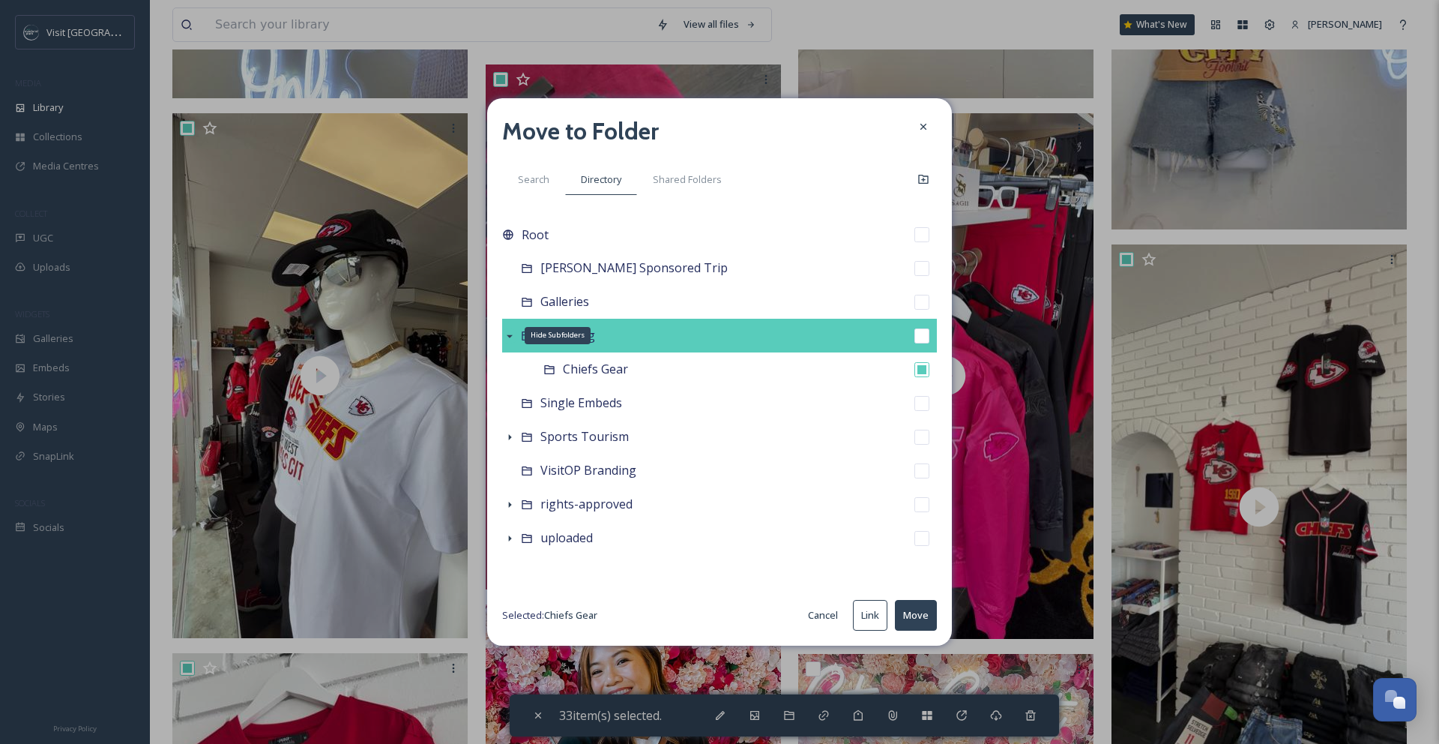
click at [925, 622] on button "Move" at bounding box center [916, 615] width 42 height 31
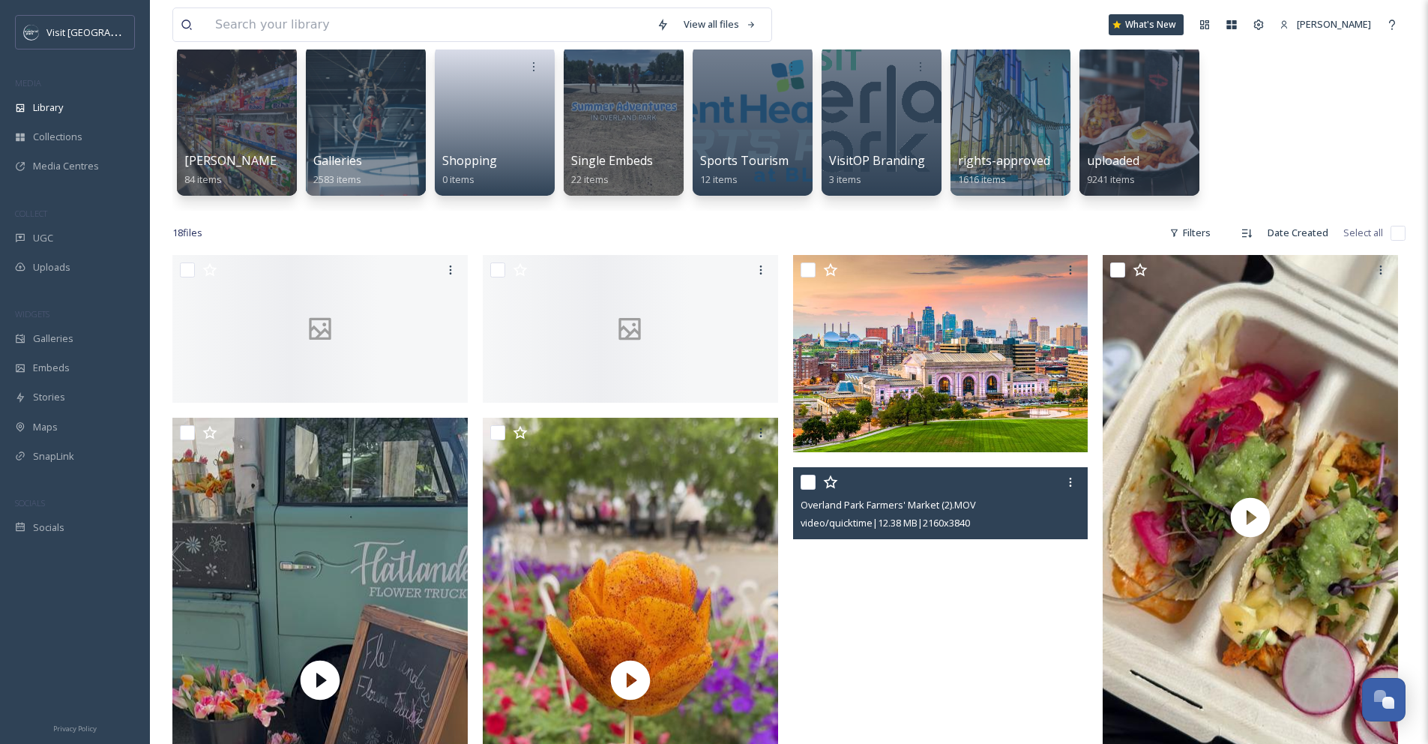
scroll to position [0, 0]
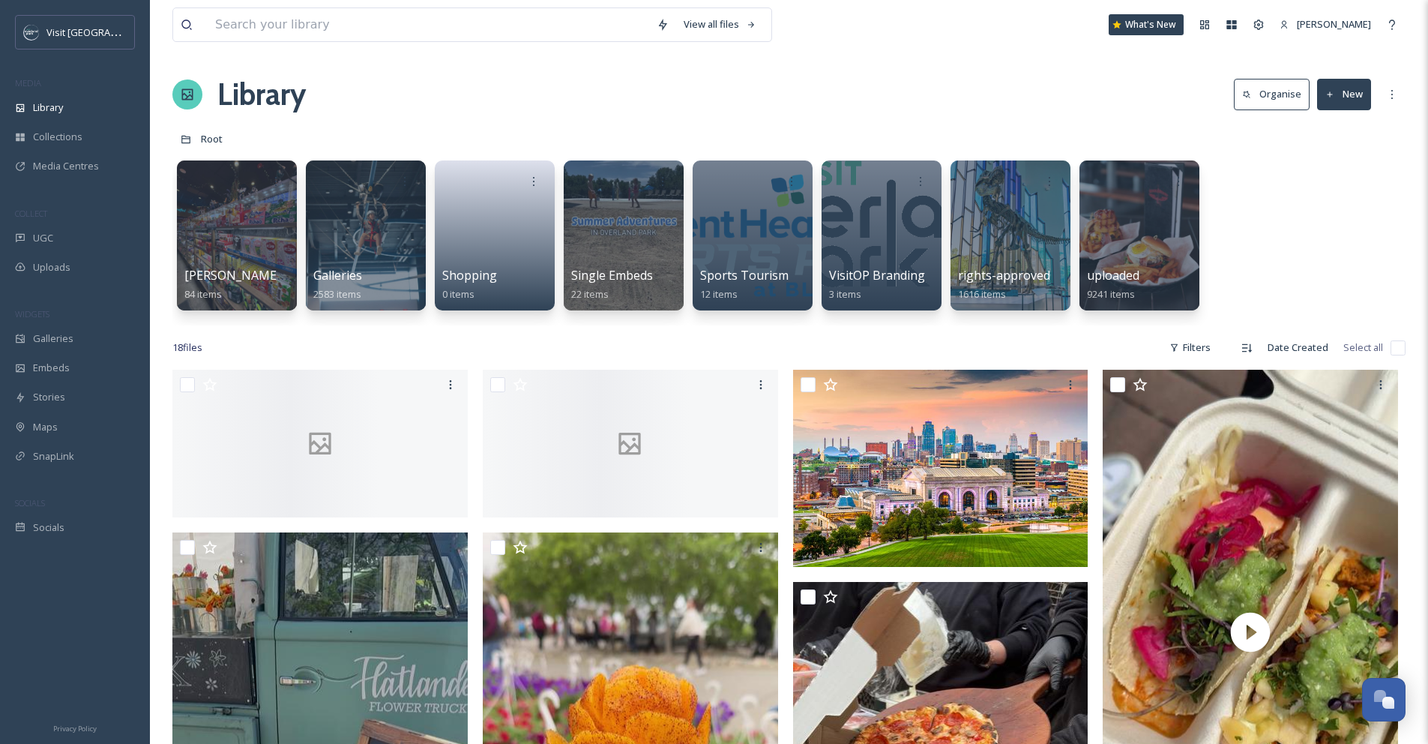
click at [521, 125] on div "Root" at bounding box center [788, 138] width 1233 height 28
click at [1141, 247] on div at bounding box center [1139, 235] width 122 height 153
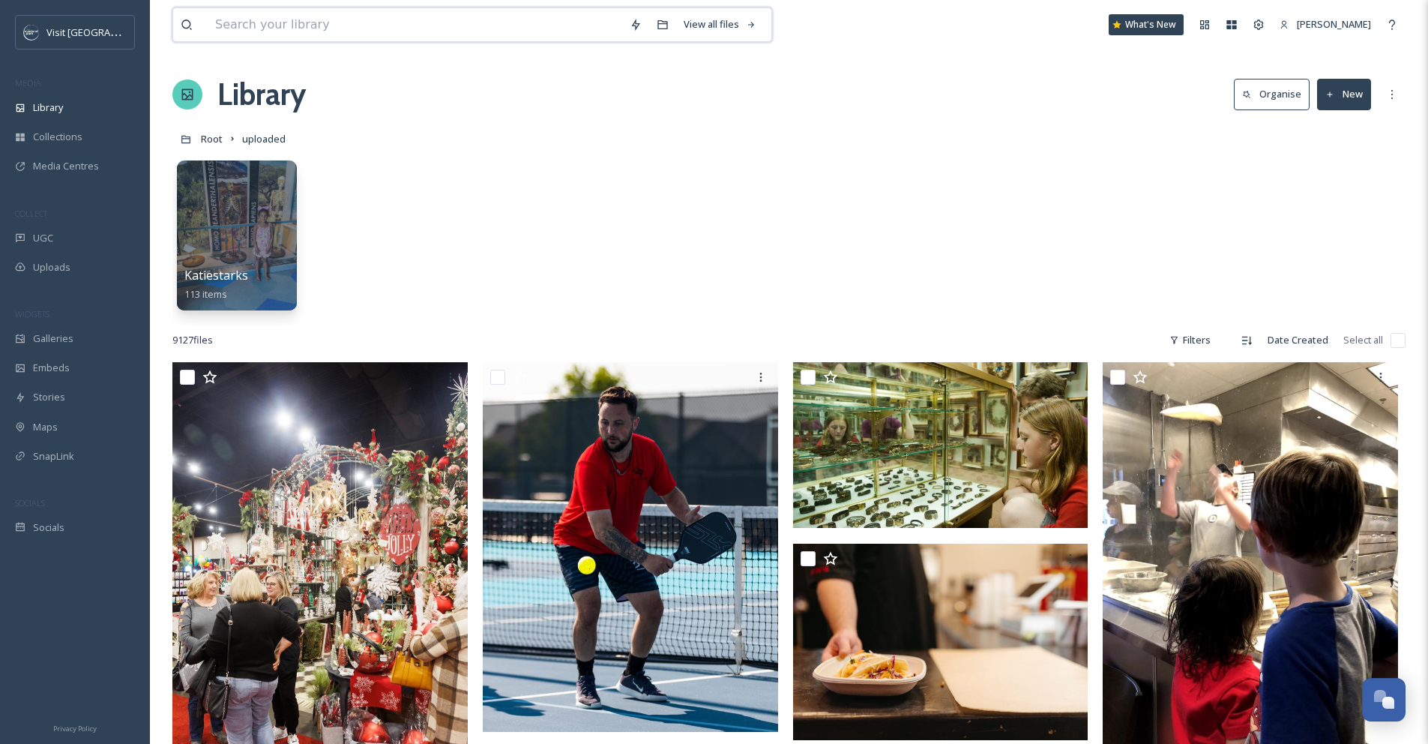
click at [584, 31] on input at bounding box center [415, 24] width 414 height 33
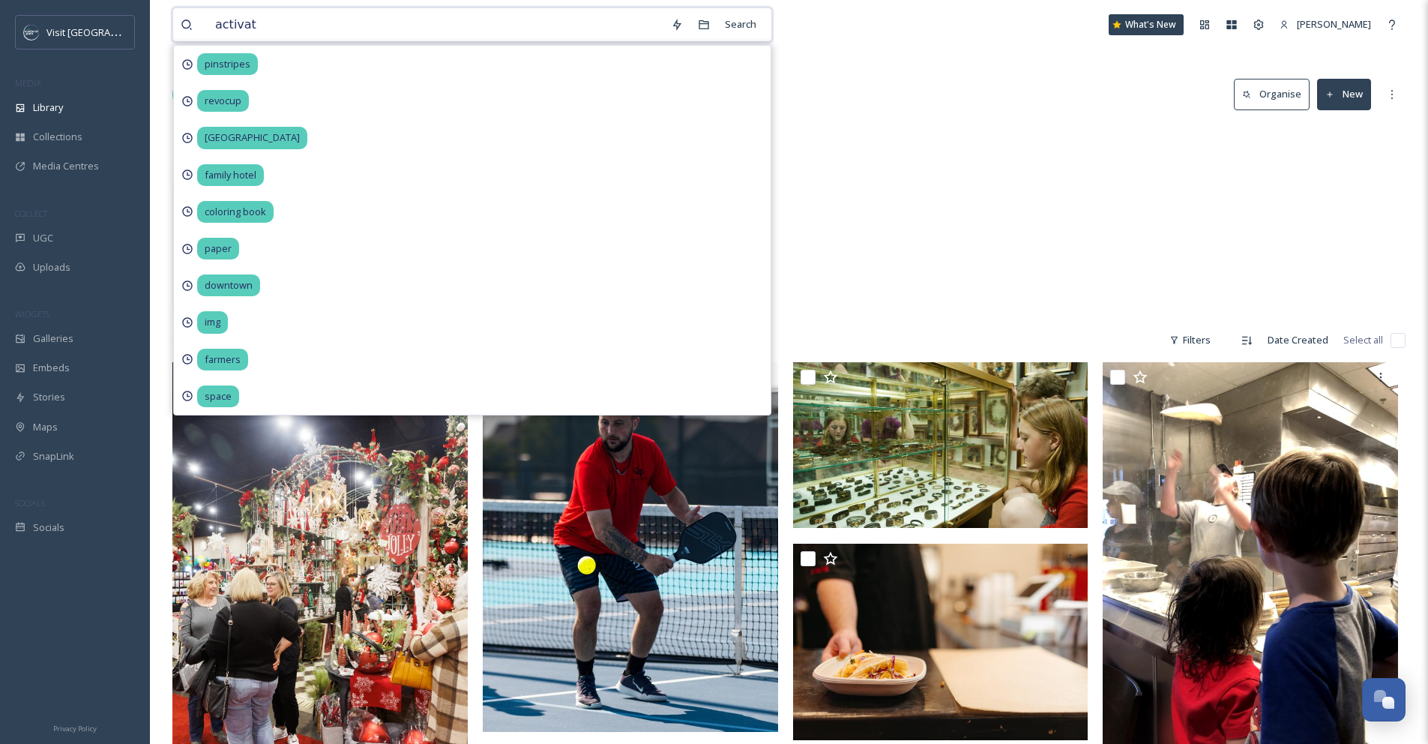
type input "activate"
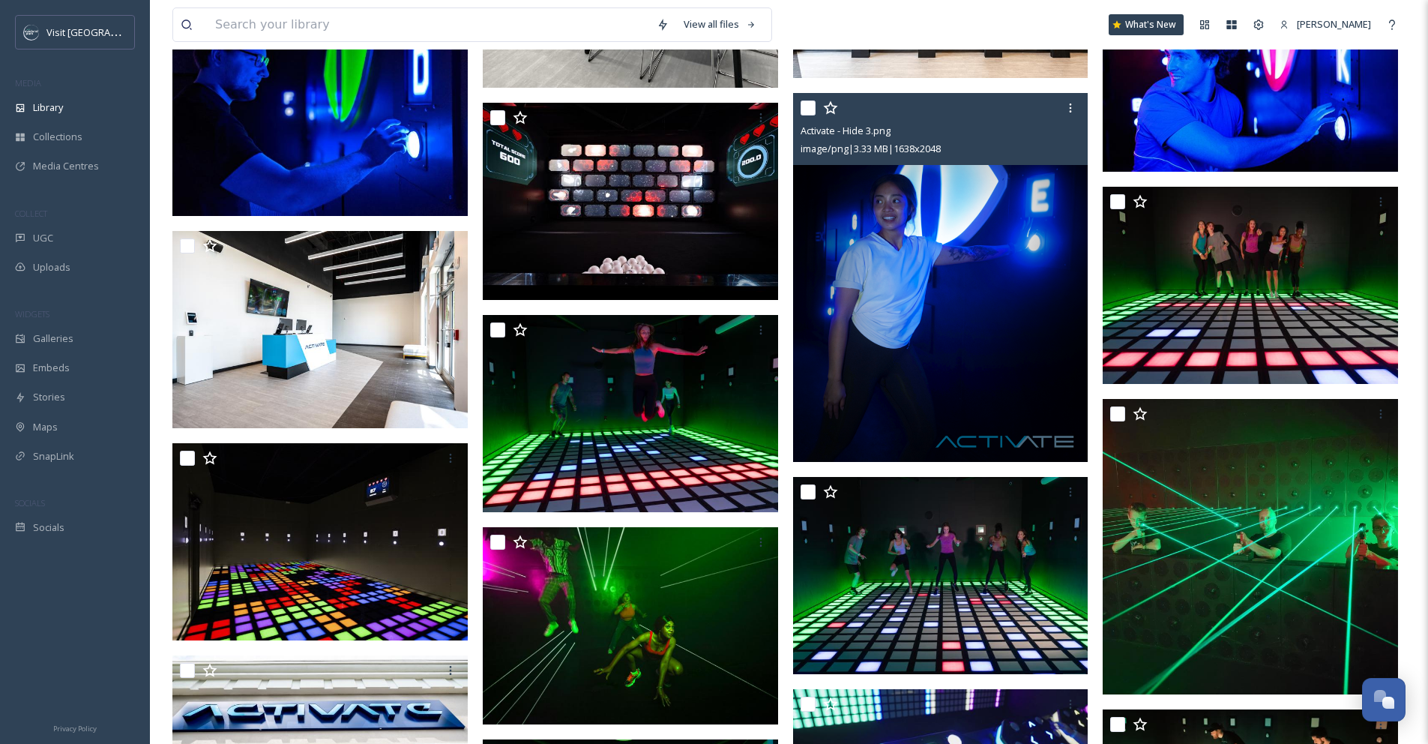
scroll to position [5490, 0]
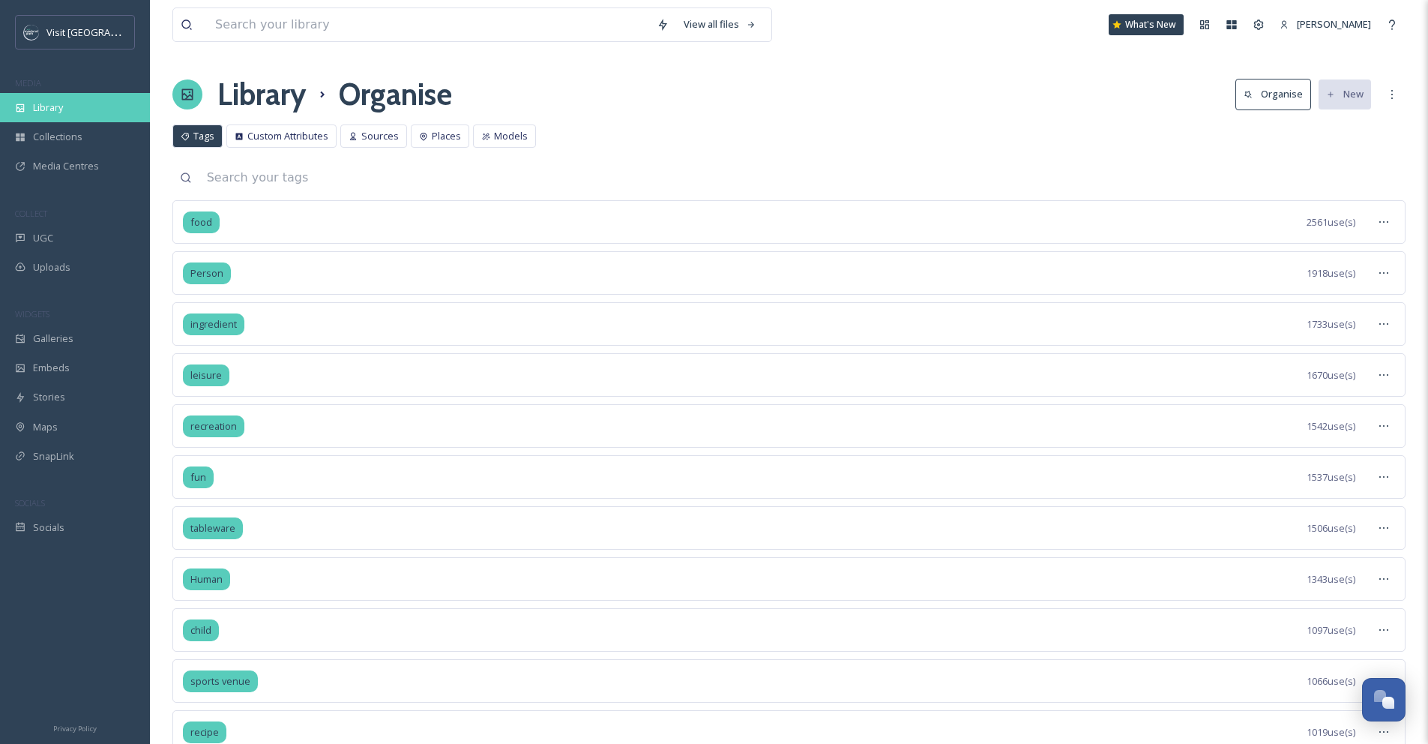
click at [76, 109] on div "Library" at bounding box center [75, 107] width 150 height 29
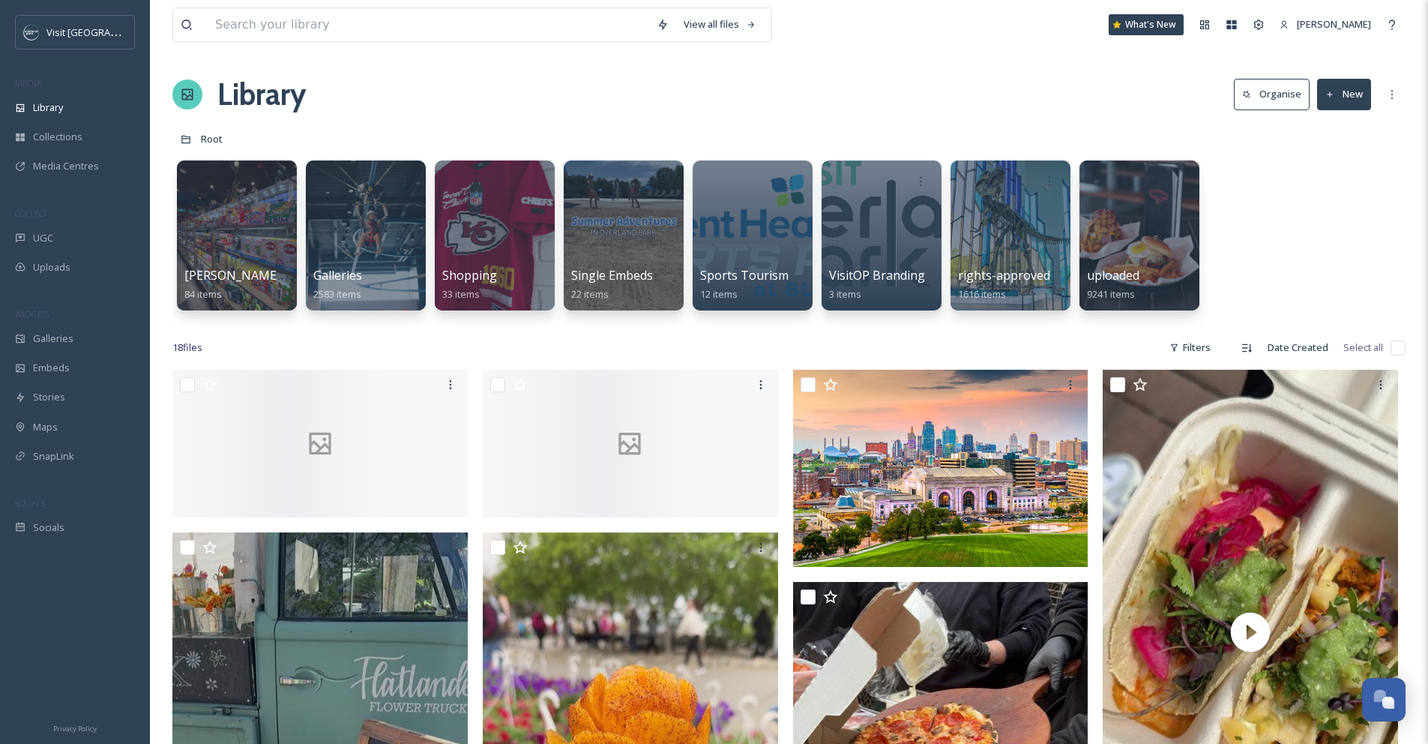
click at [1285, 99] on button "Organise" at bounding box center [1272, 94] width 76 height 31
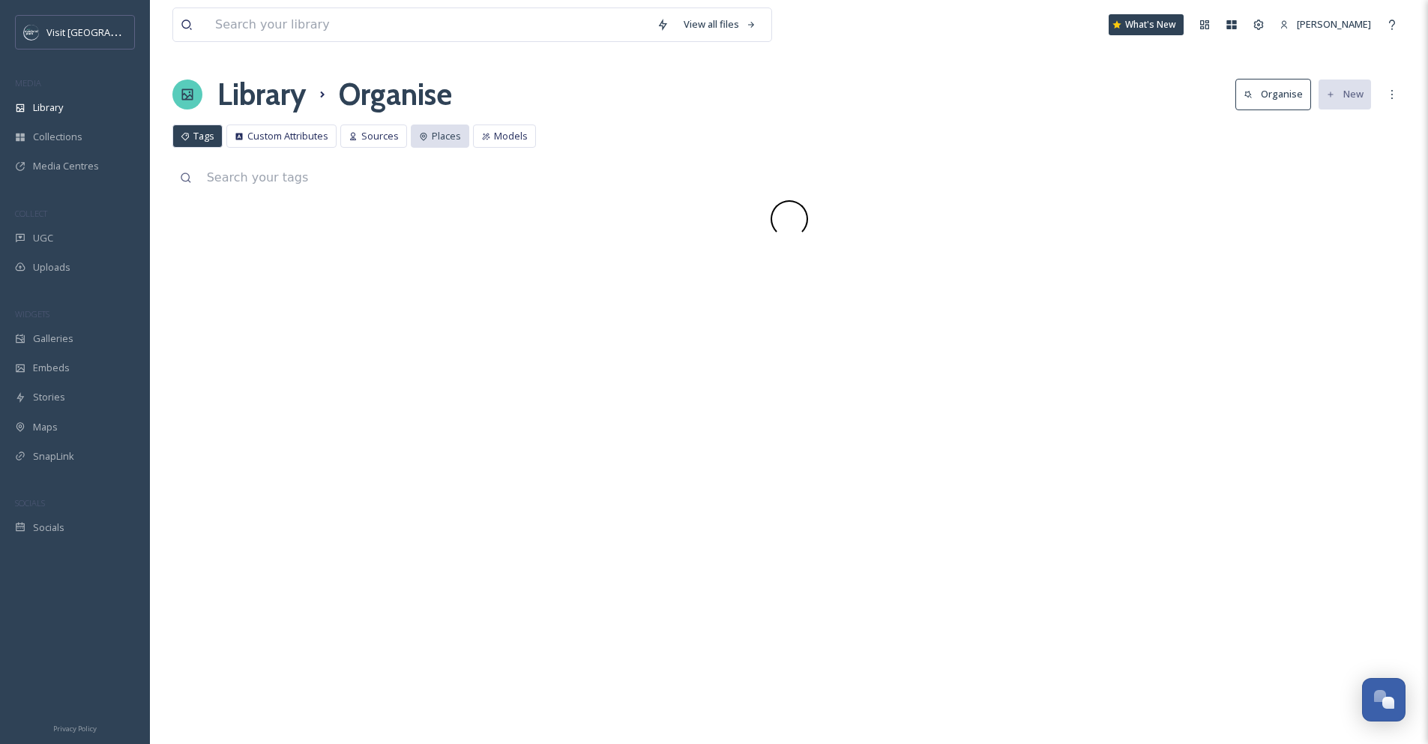
click at [434, 141] on span "Places" at bounding box center [446, 136] width 29 height 14
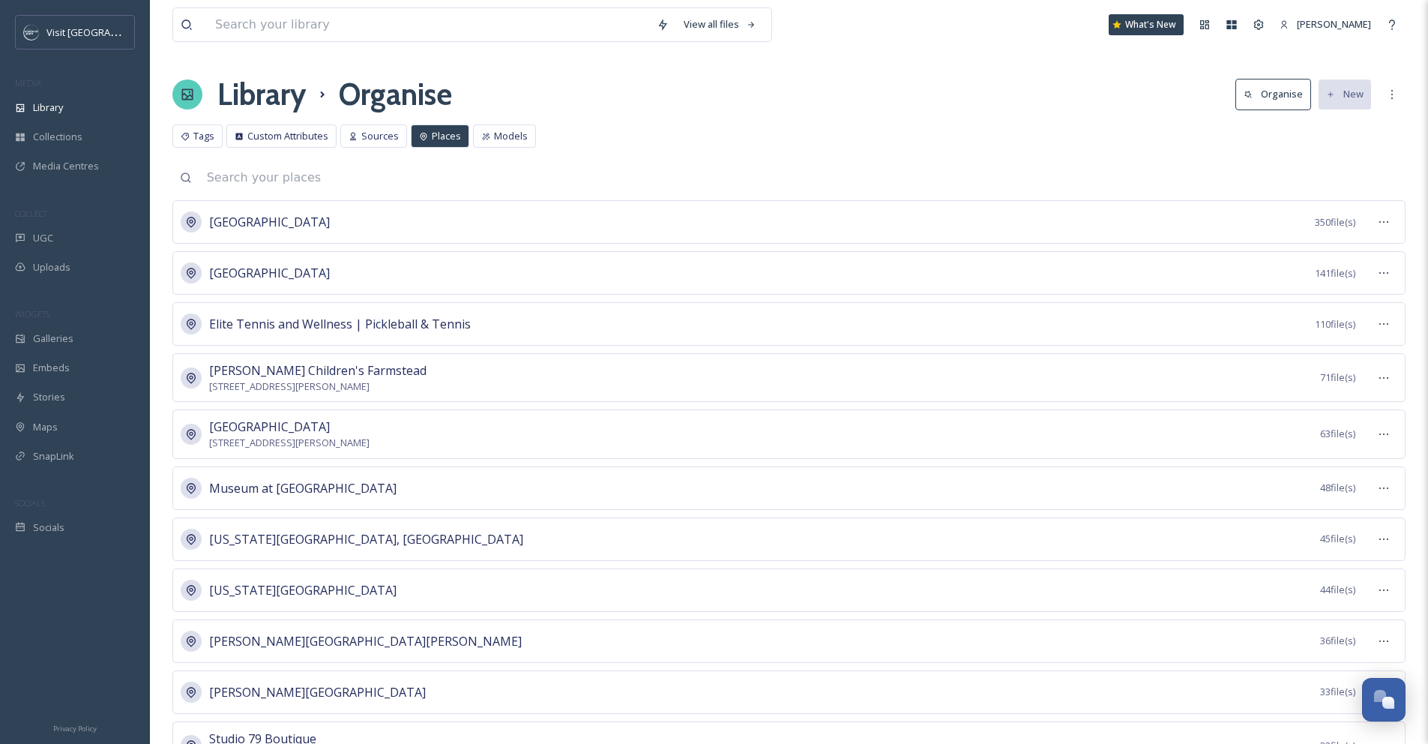
click at [285, 182] on input at bounding box center [802, 177] width 1206 height 33
click at [358, 178] on input at bounding box center [802, 177] width 1206 height 33
type input "activate"
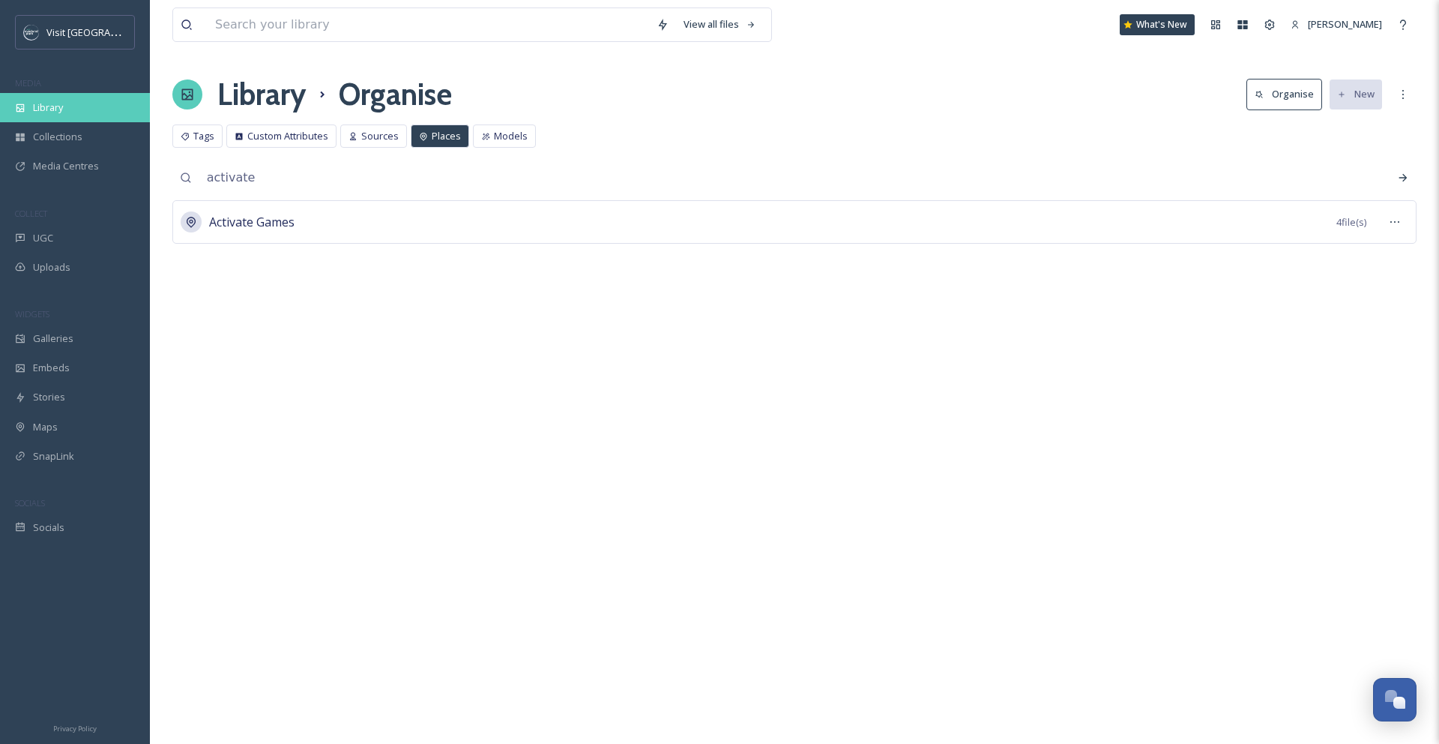
click at [91, 102] on div "Library" at bounding box center [75, 107] width 150 height 29
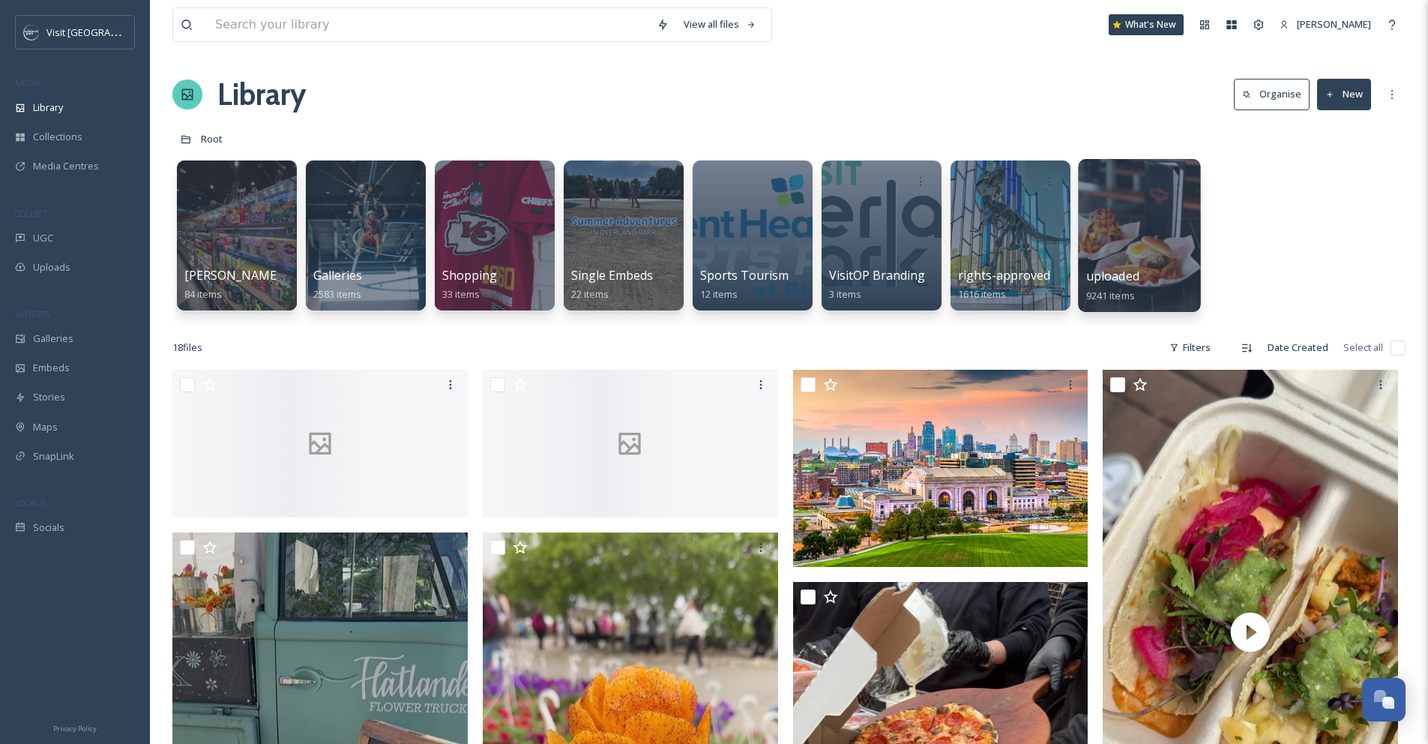
click at [1133, 236] on div at bounding box center [1139, 235] width 122 height 153
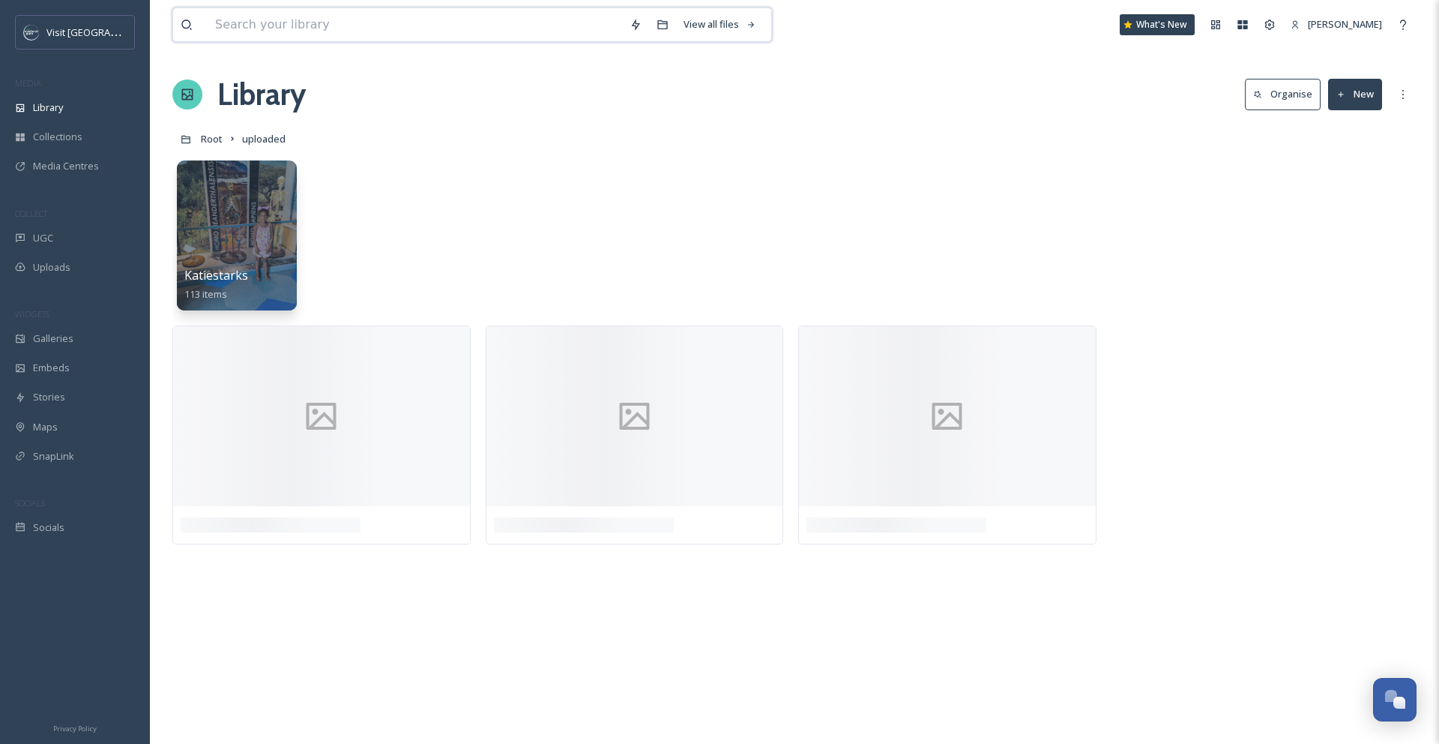
click at [430, 10] on input at bounding box center [415, 24] width 414 height 33
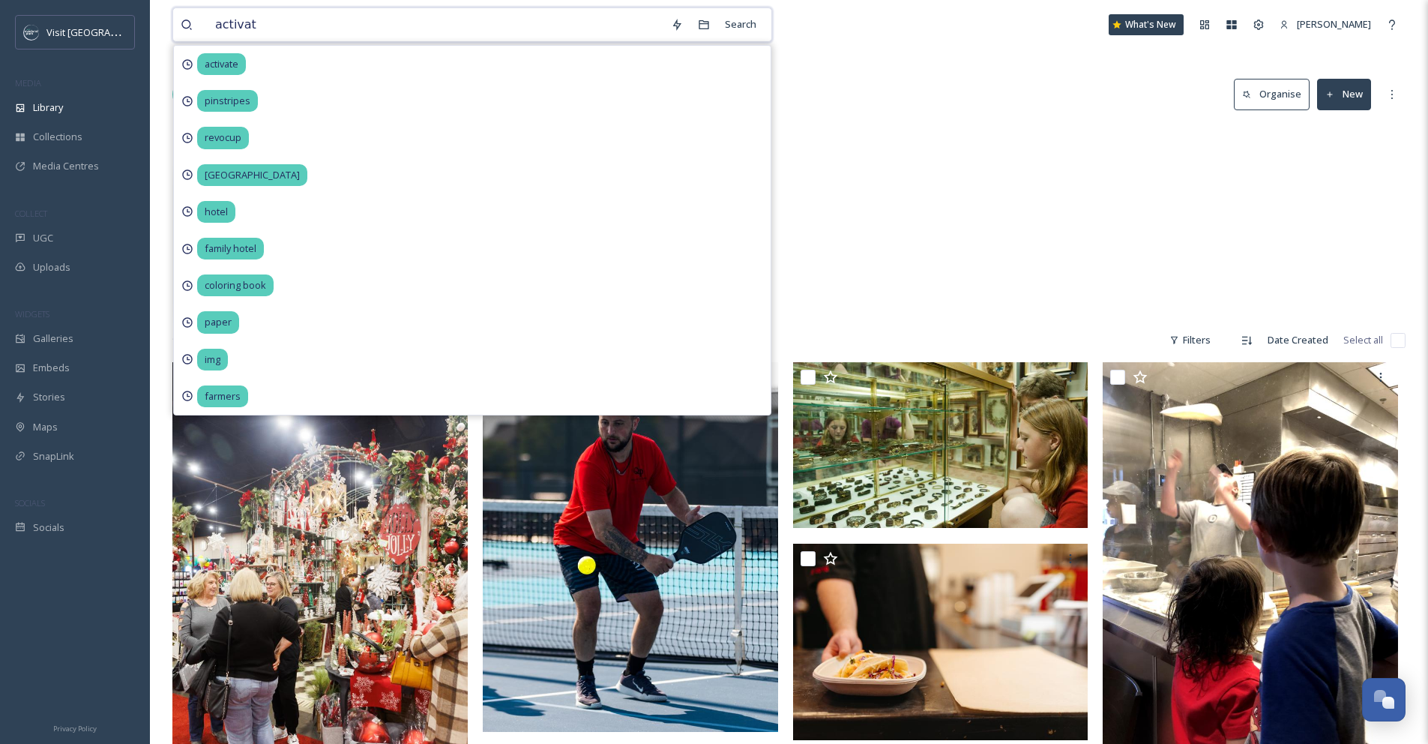
type input "activate"
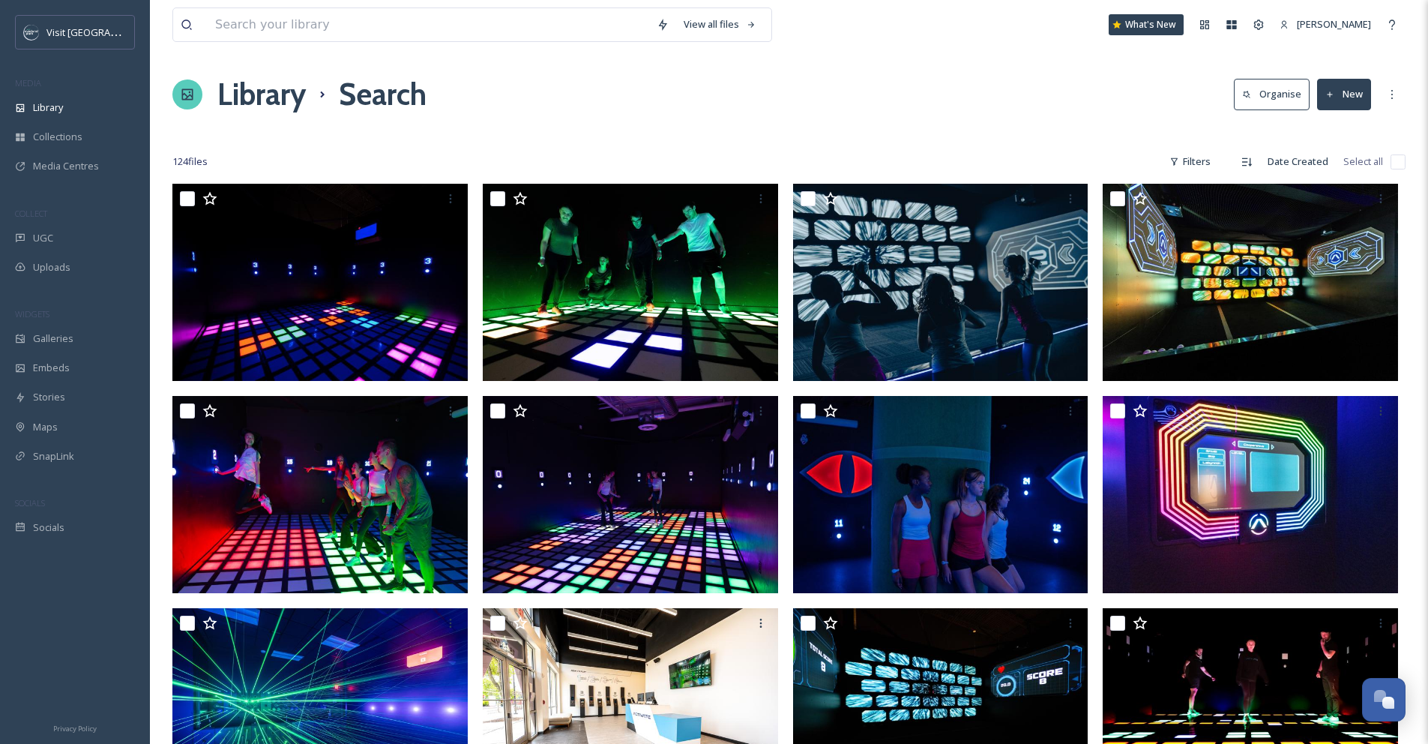
click at [1396, 163] on input "checkbox" at bounding box center [1397, 161] width 15 height 15
checkbox input "true"
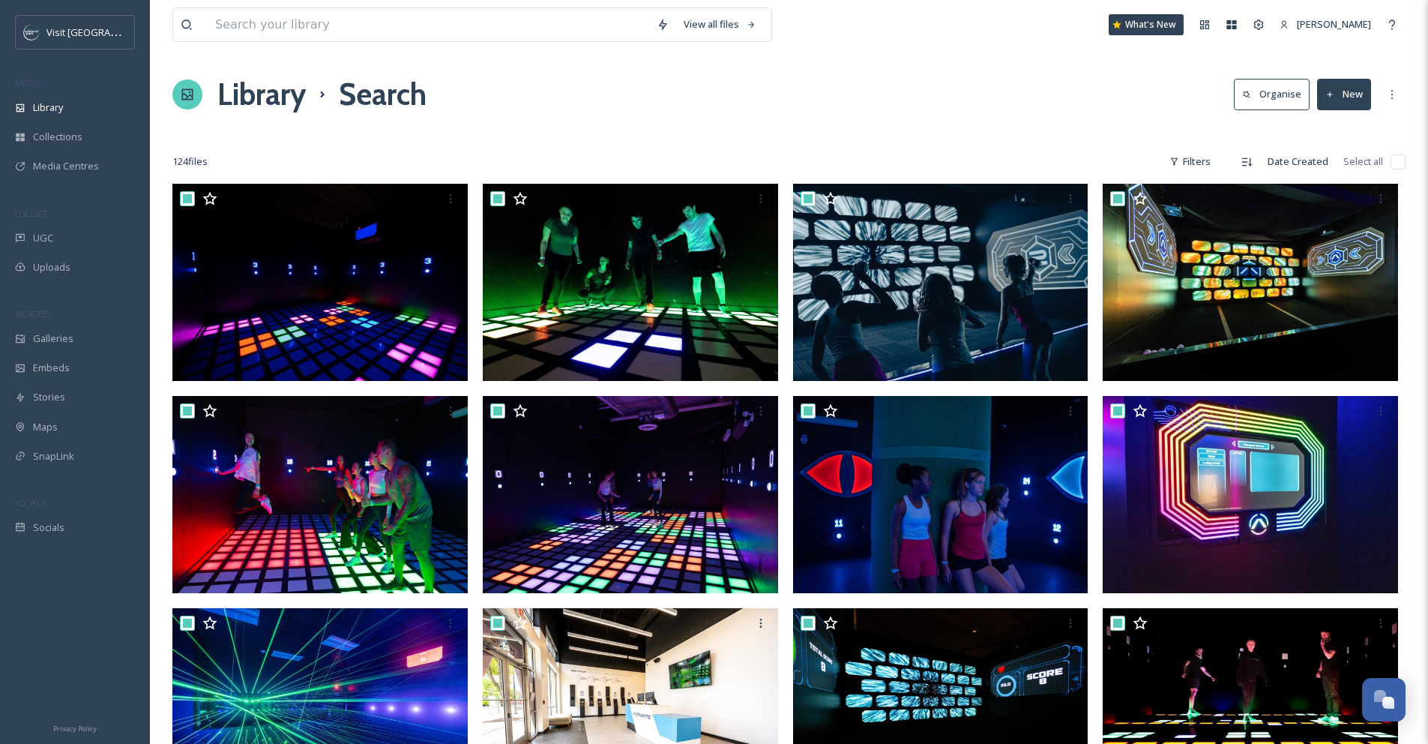
checkbox input "true"
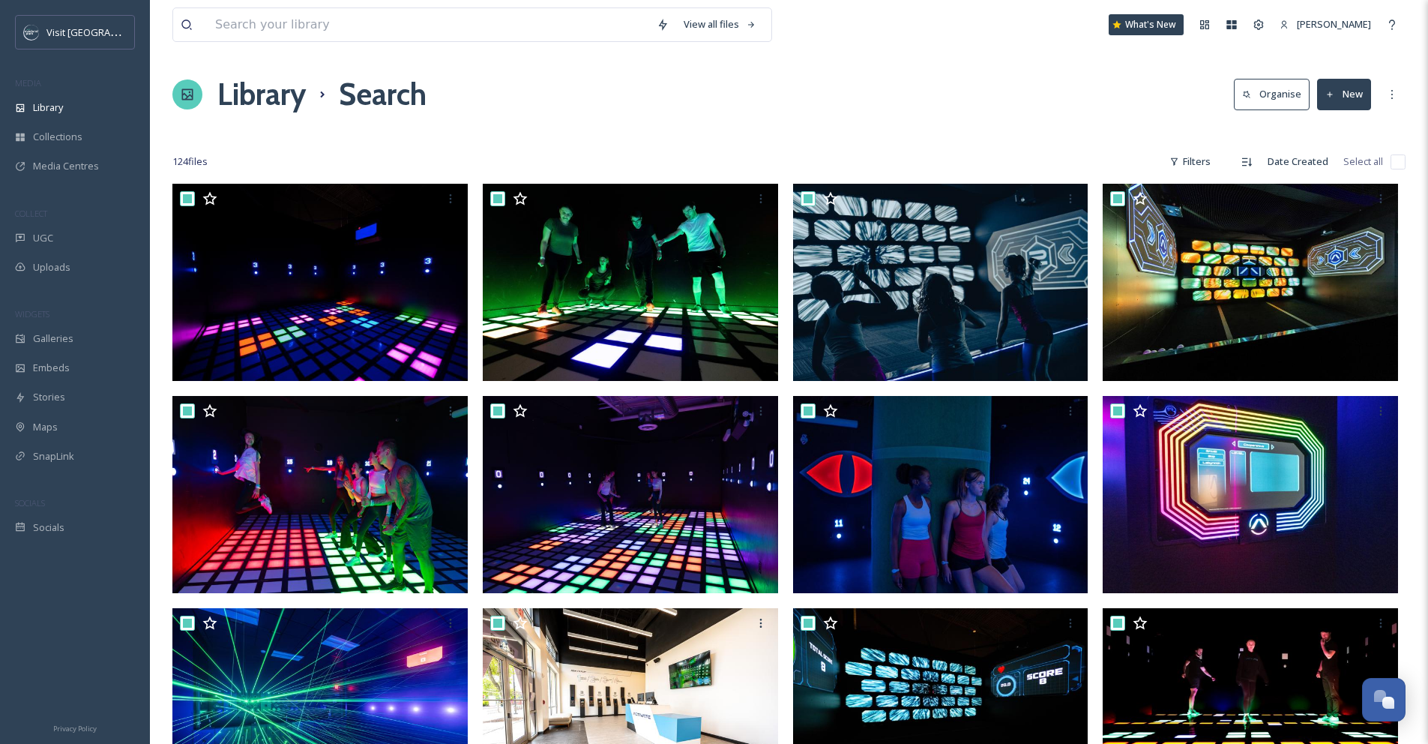
checkbox input "true"
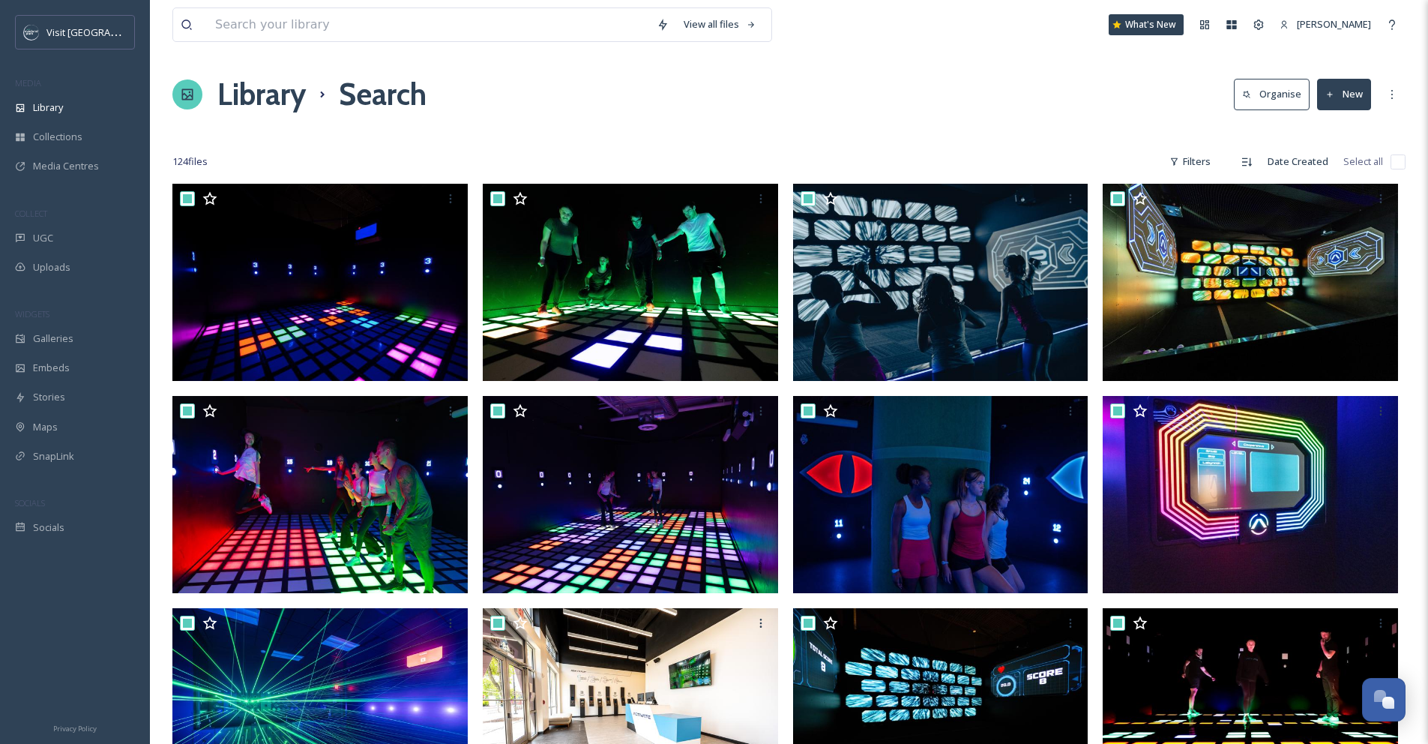
checkbox input "true"
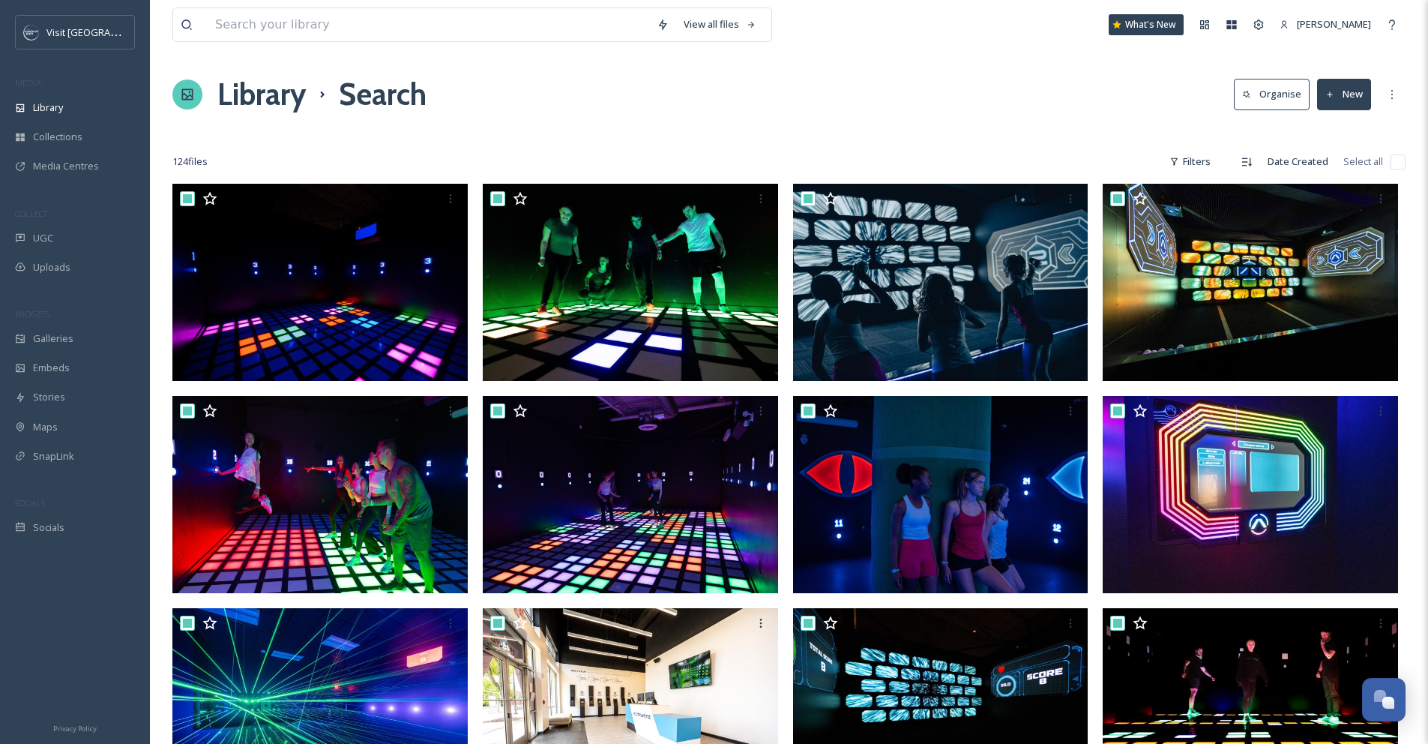
checkbox input "true"
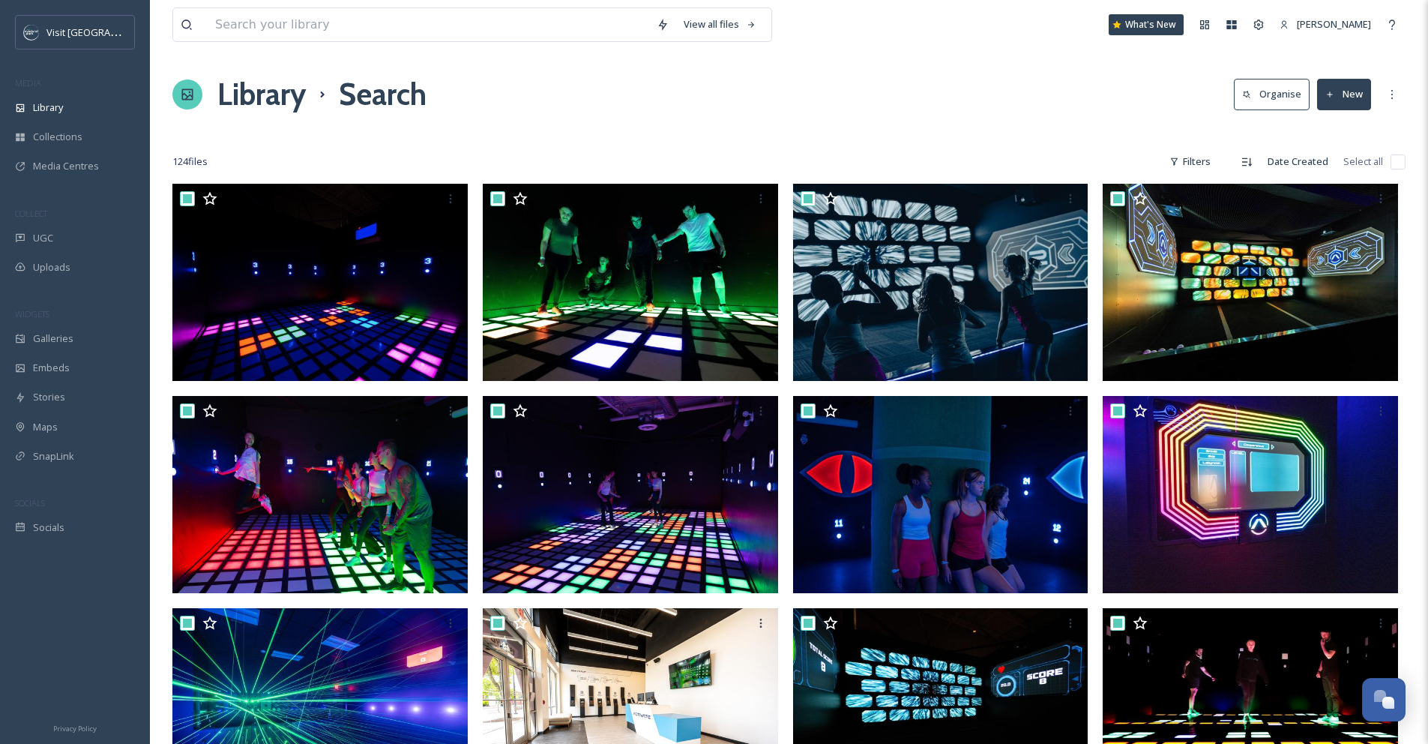
checkbox input "true"
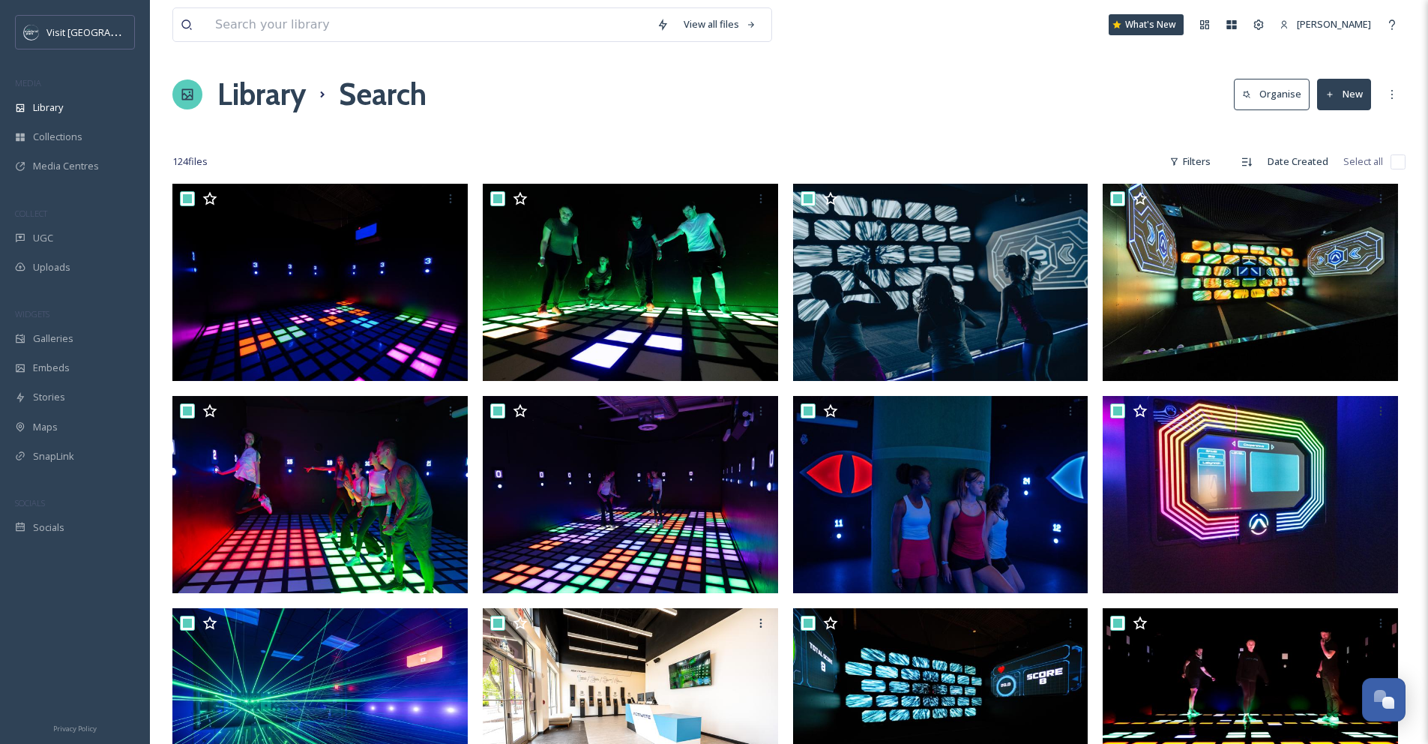
checkbox input "true"
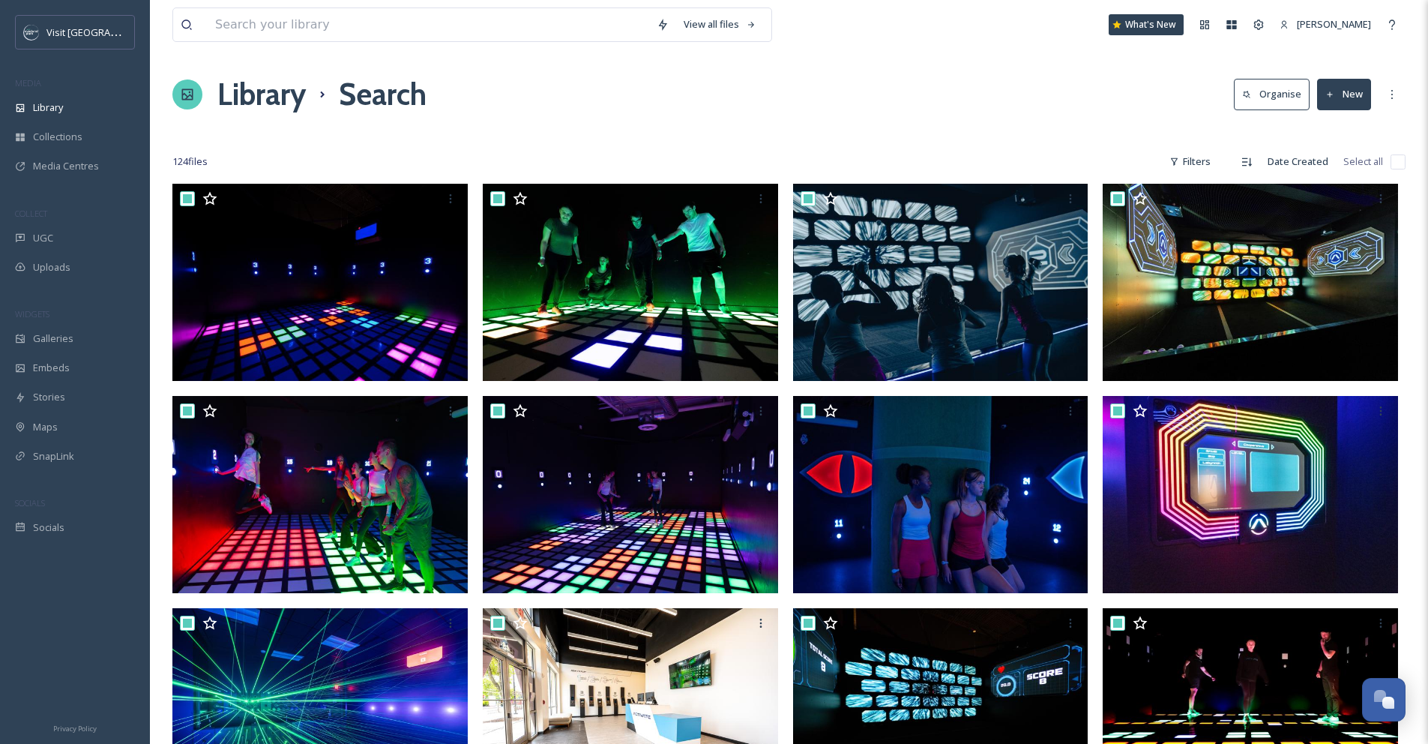
checkbox input "true"
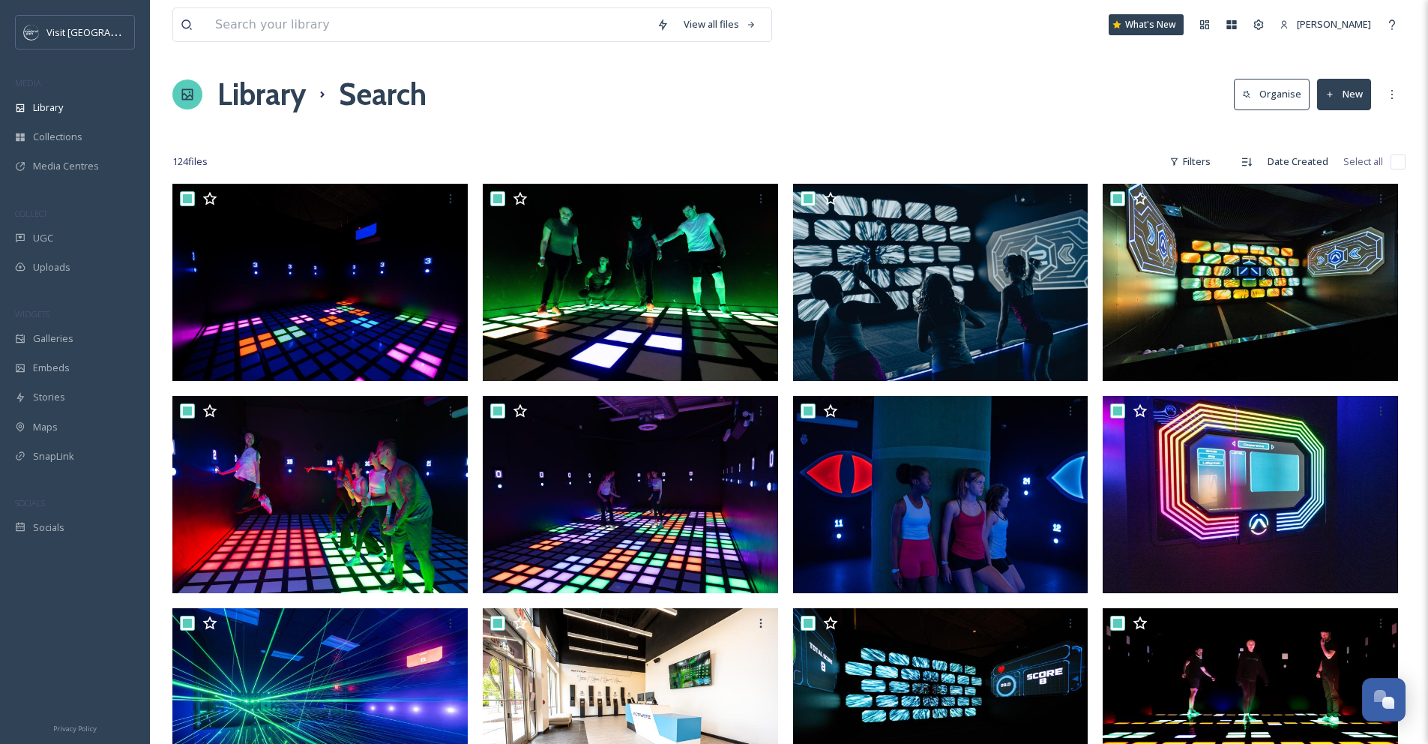
checkbox input "true"
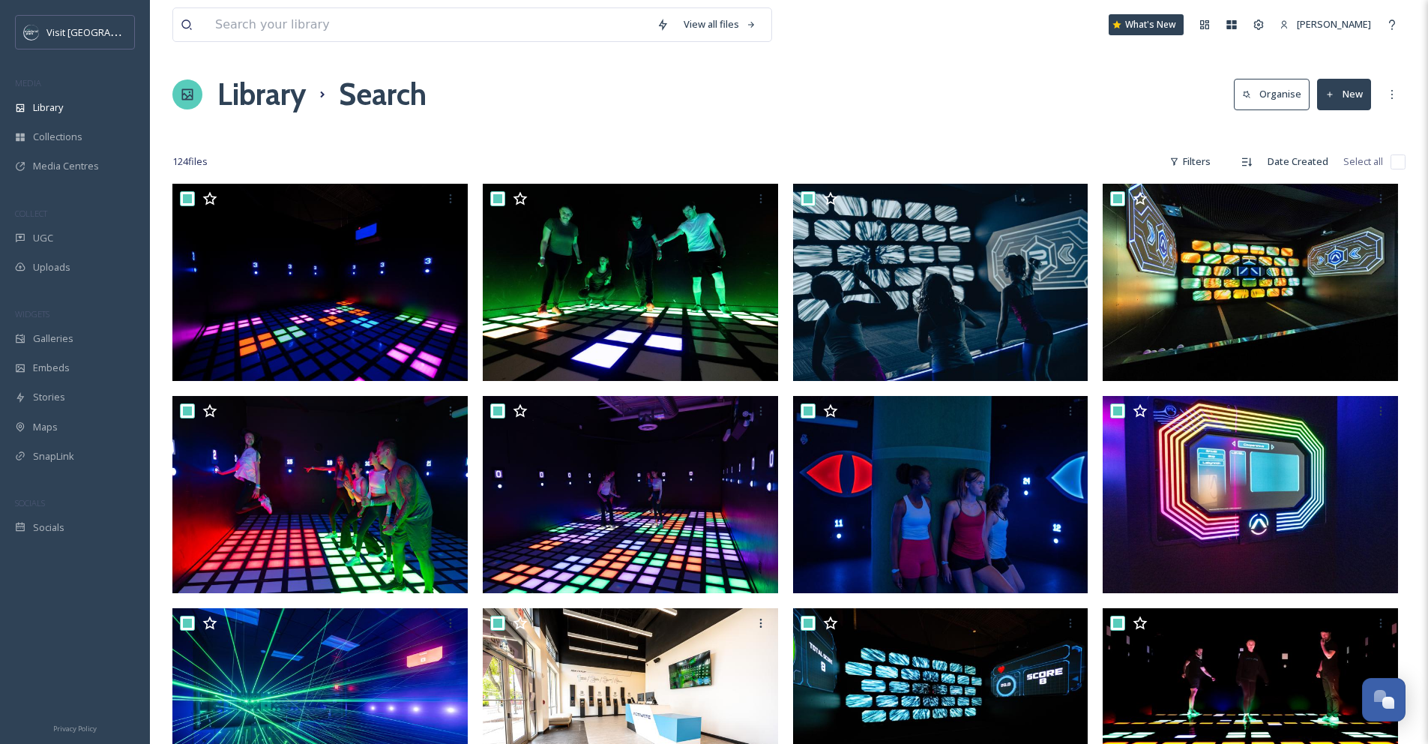
checkbox input "true"
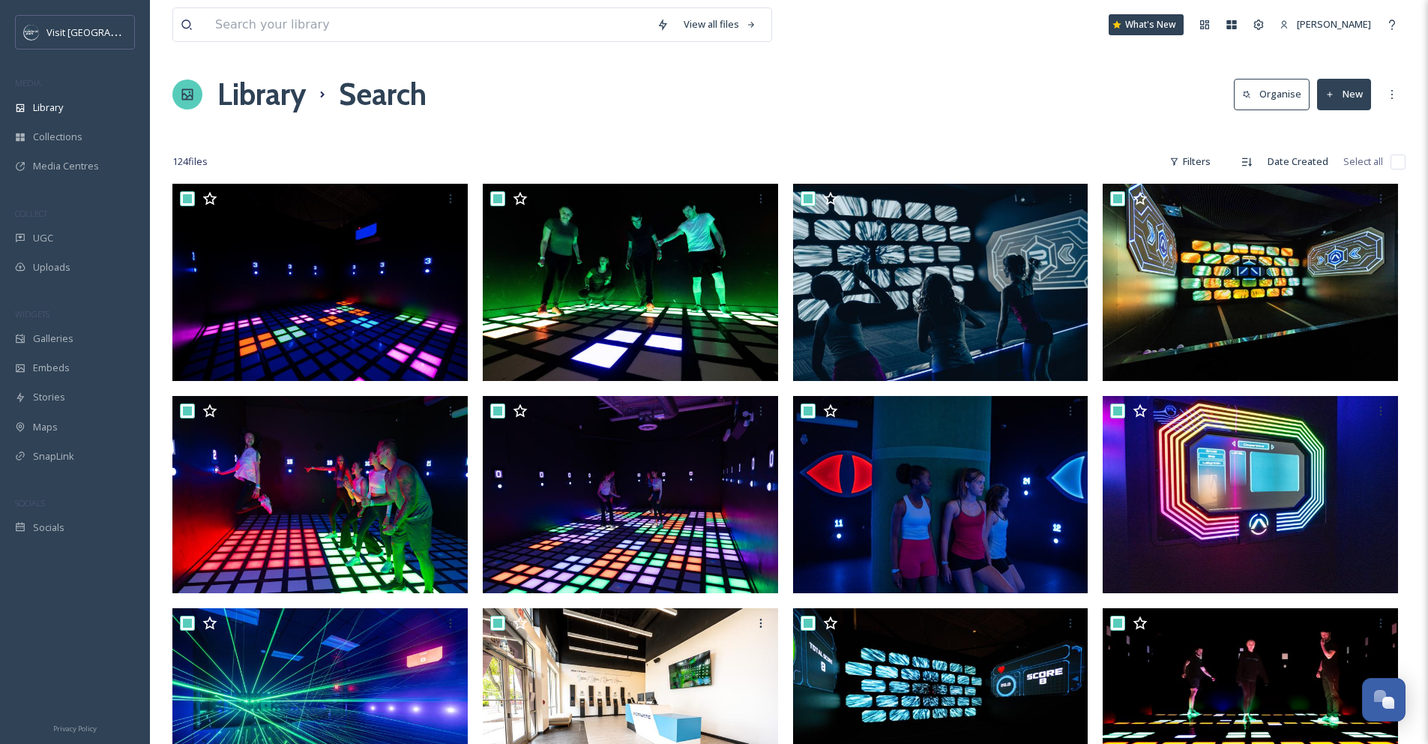
checkbox input "true"
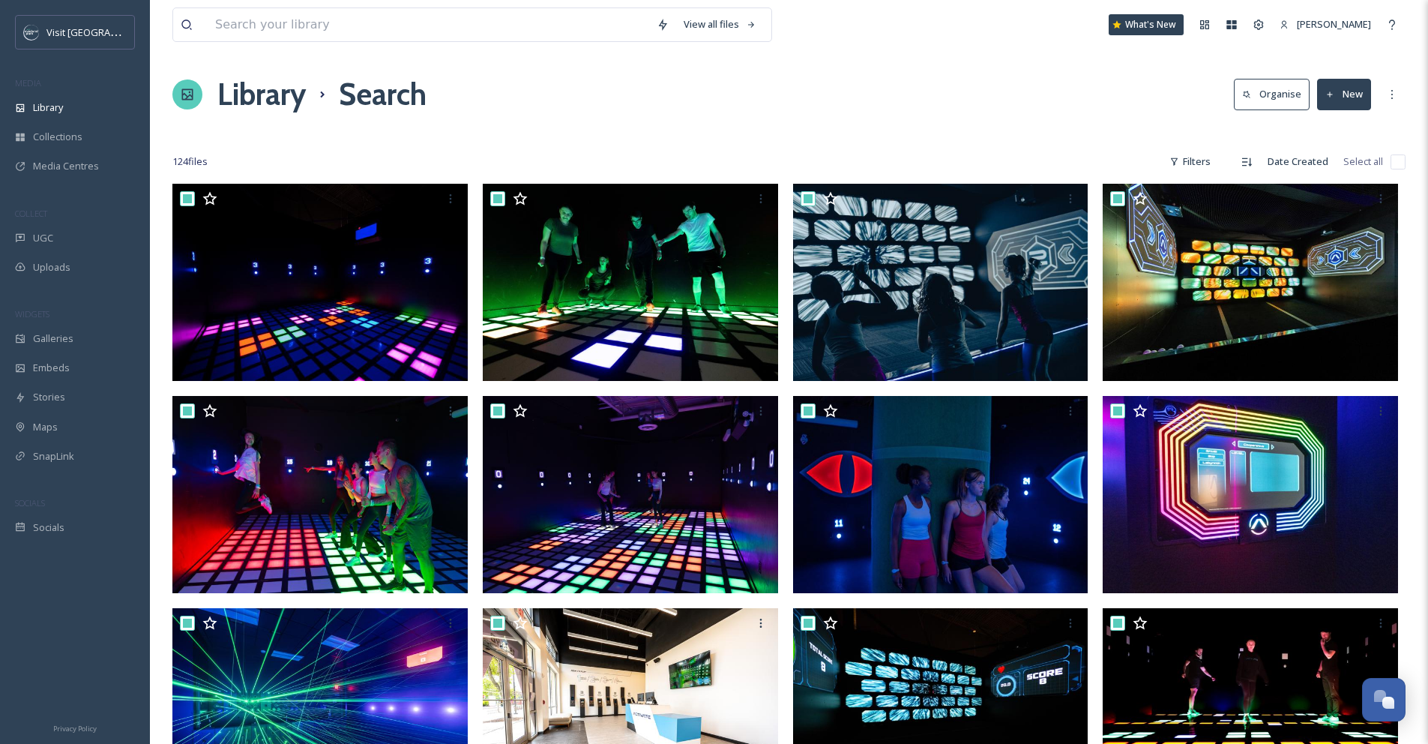
checkbox input "true"
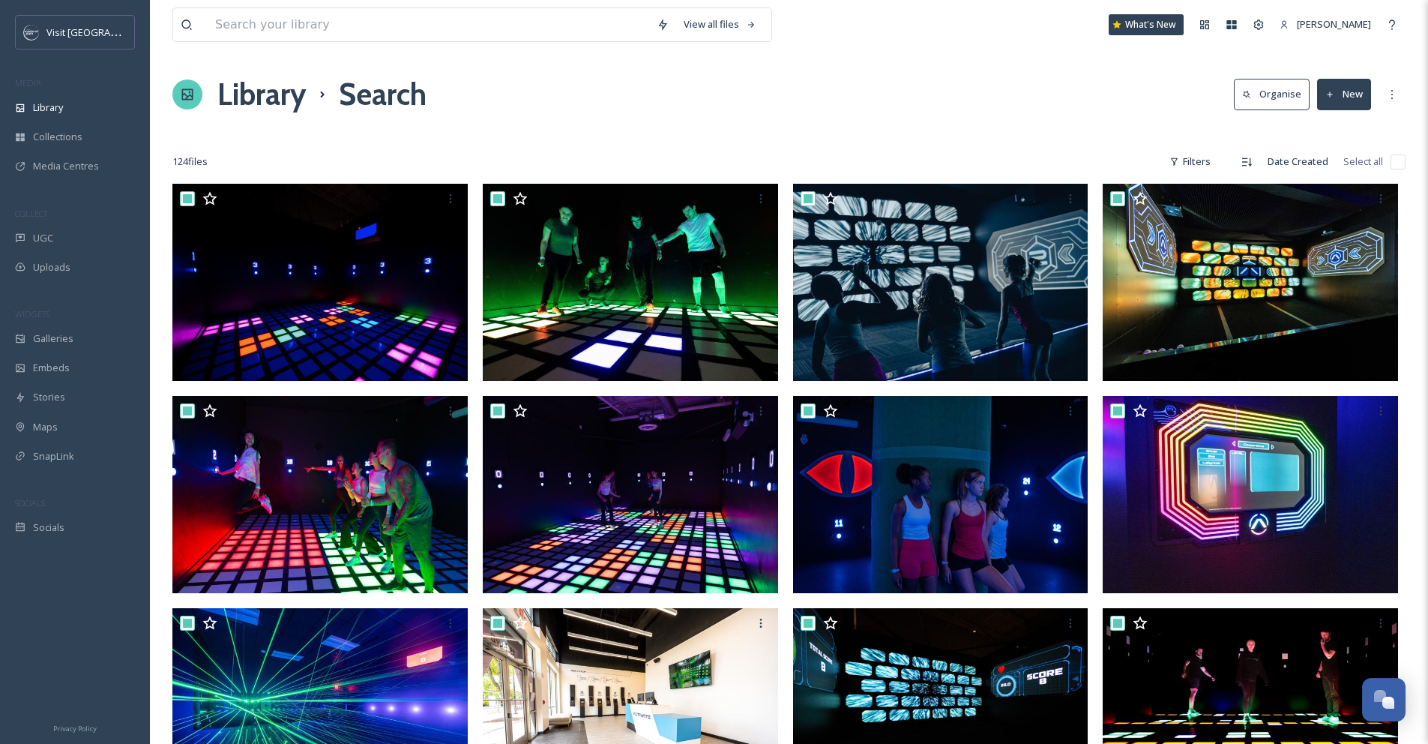
checkbox input "true"
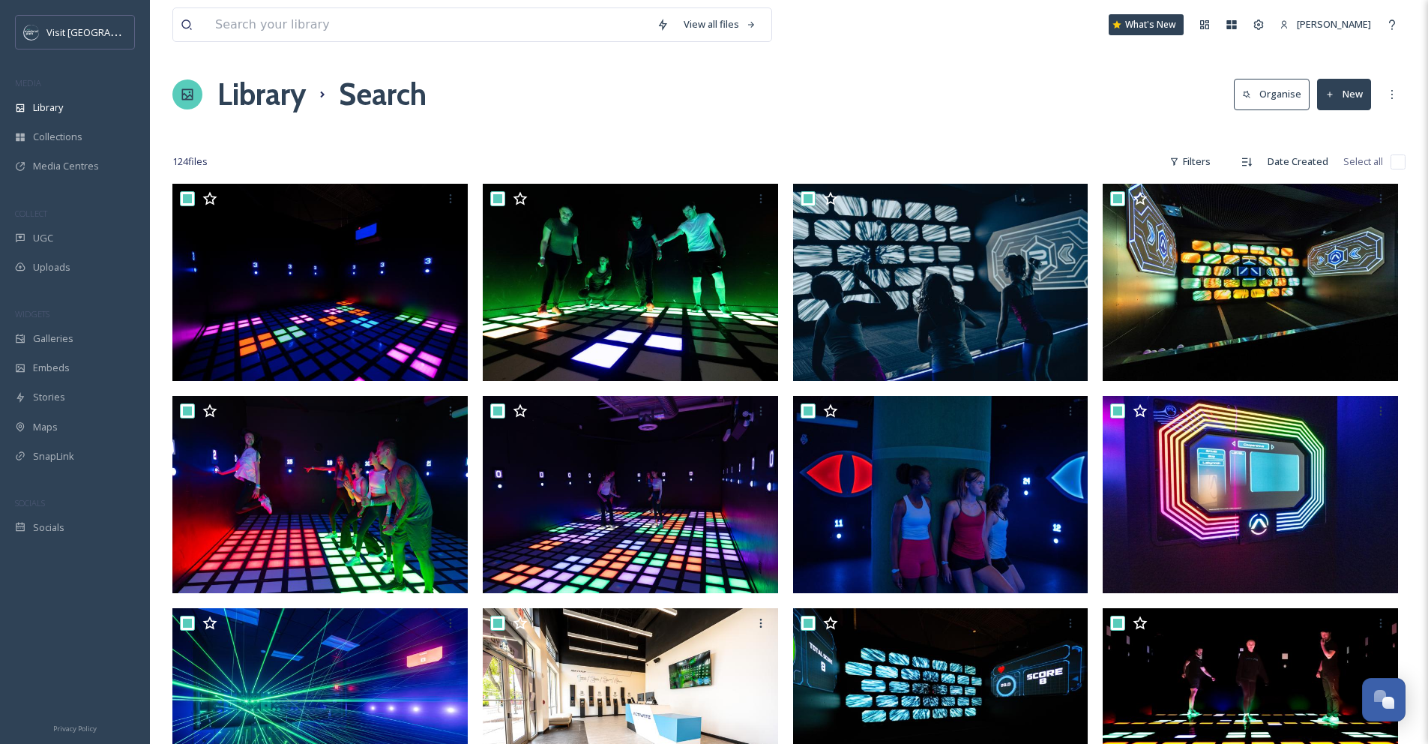
checkbox input "true"
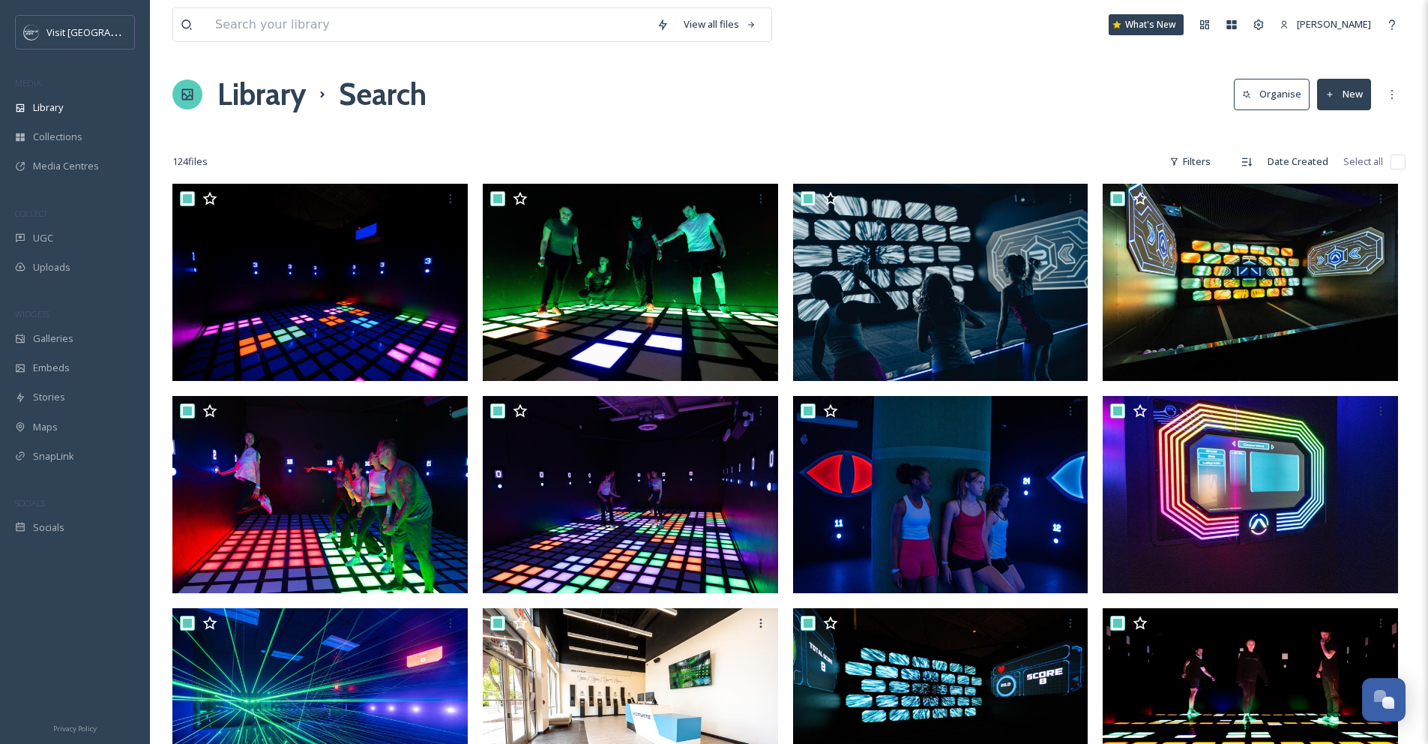
checkbox input "true"
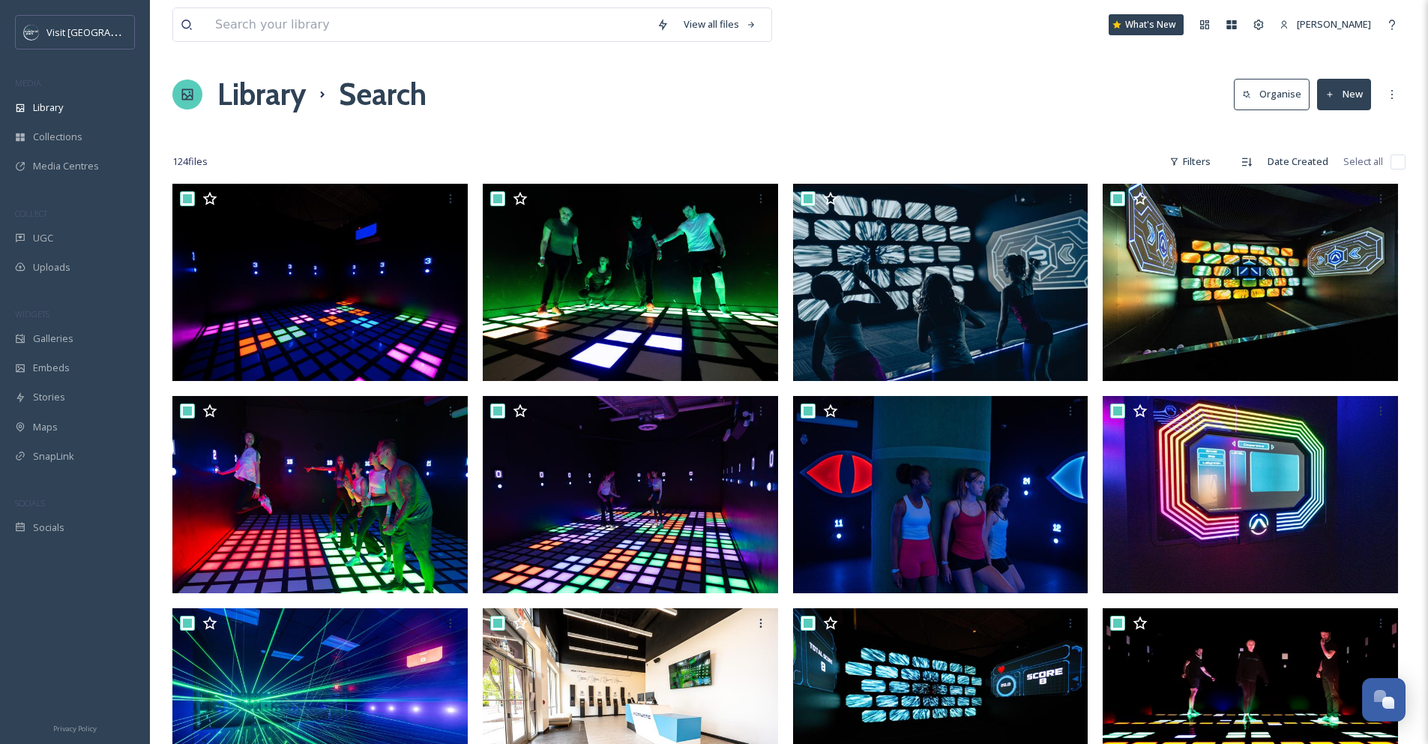
checkbox input "true"
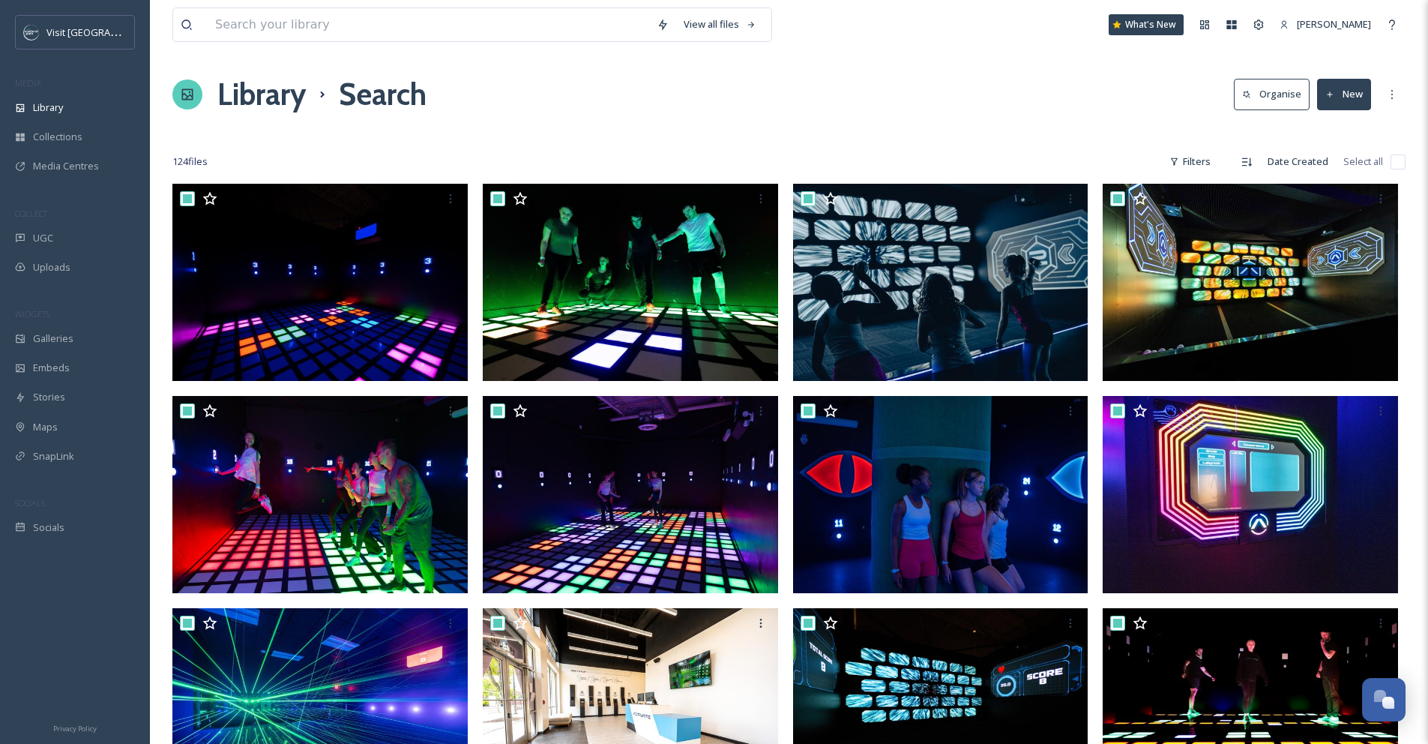
checkbox input "true"
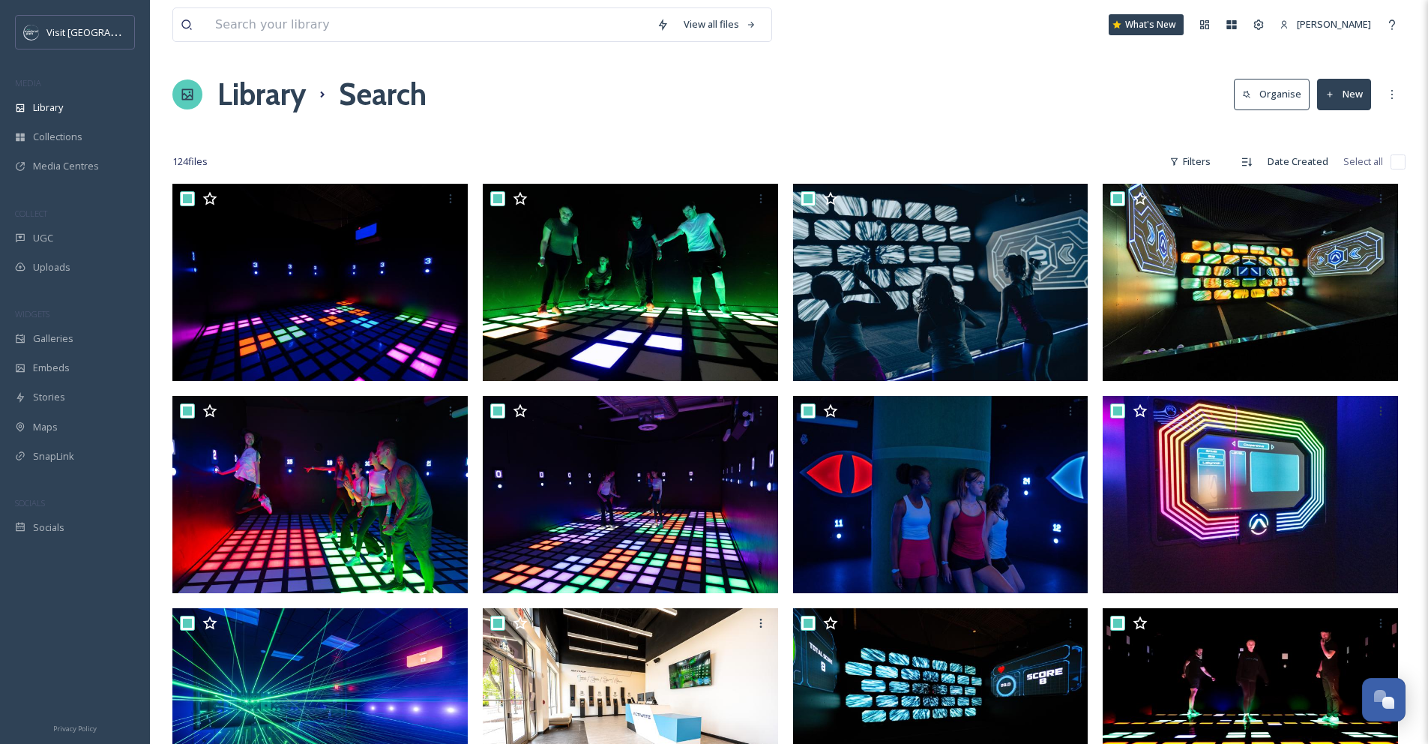
checkbox input "true"
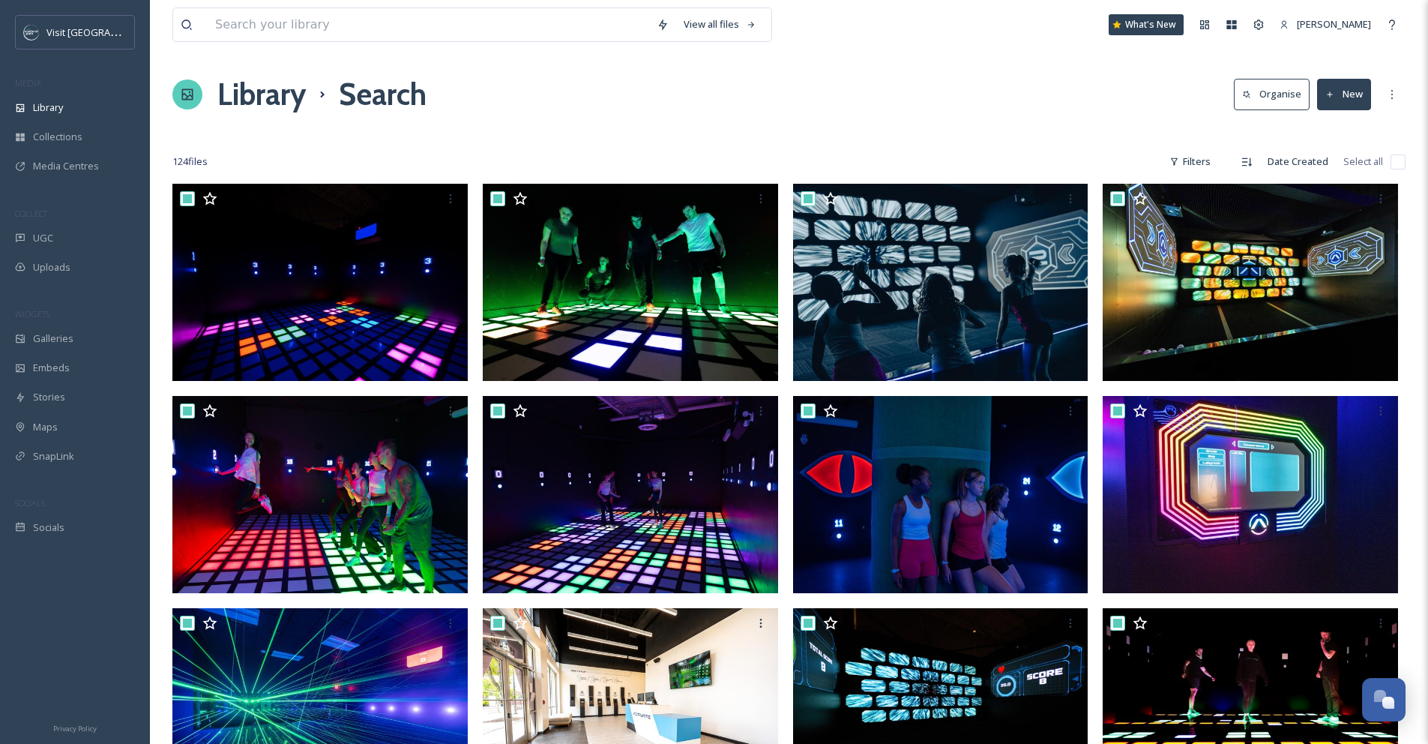
checkbox input "true"
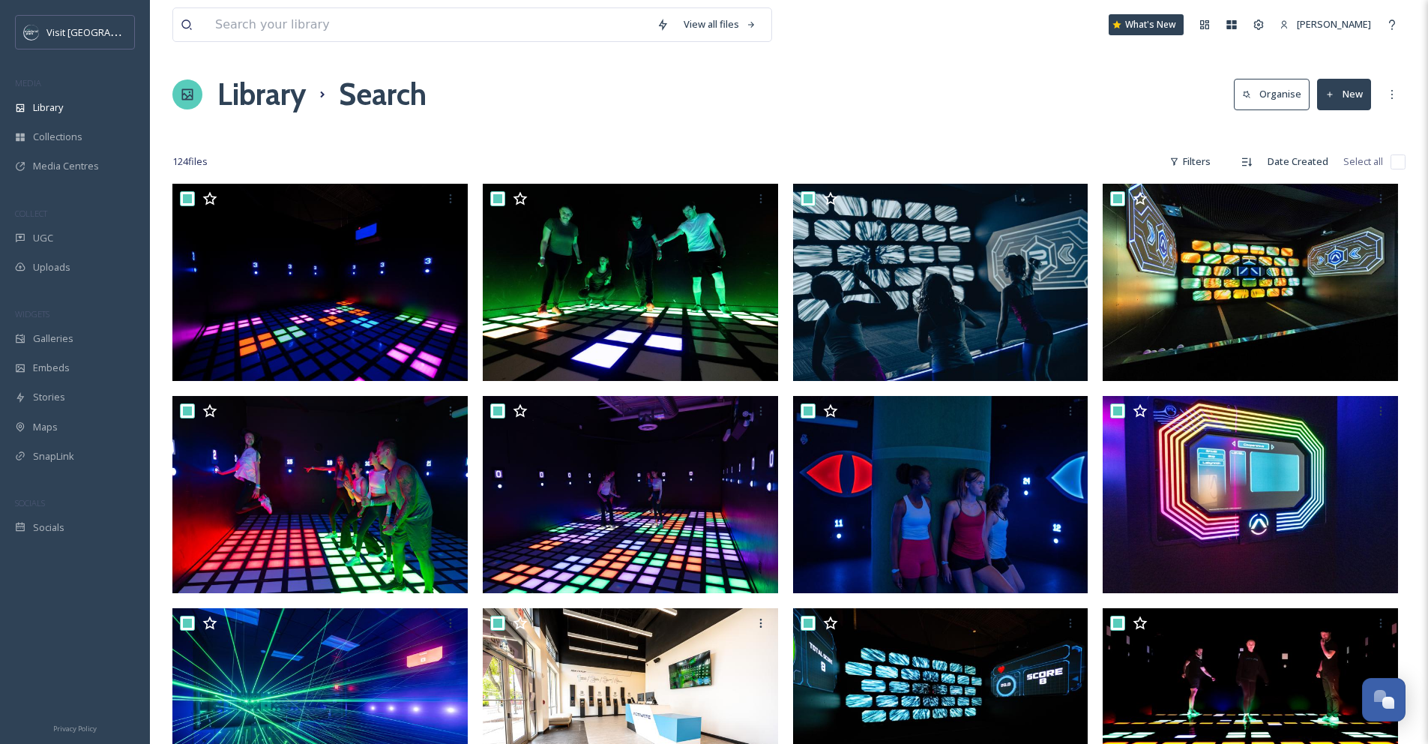
checkbox input "true"
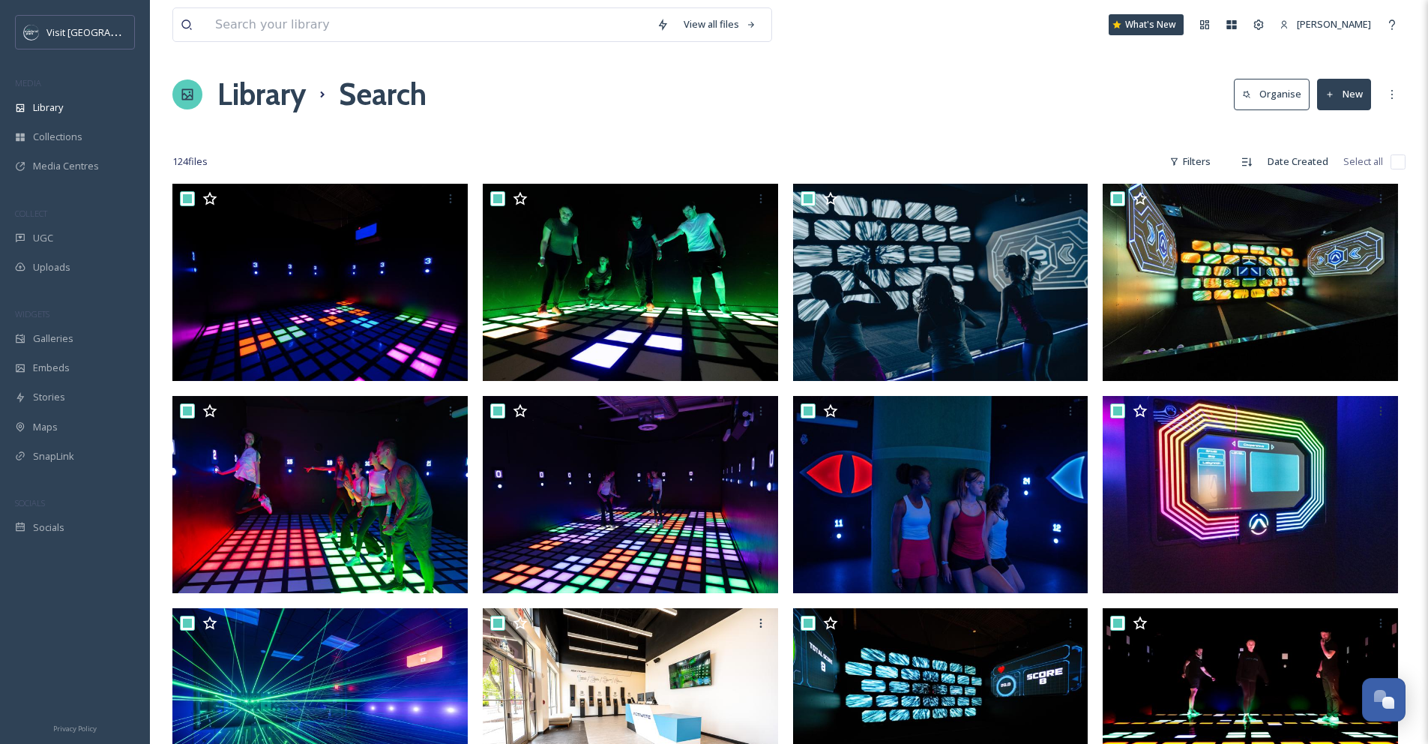
checkbox input "true"
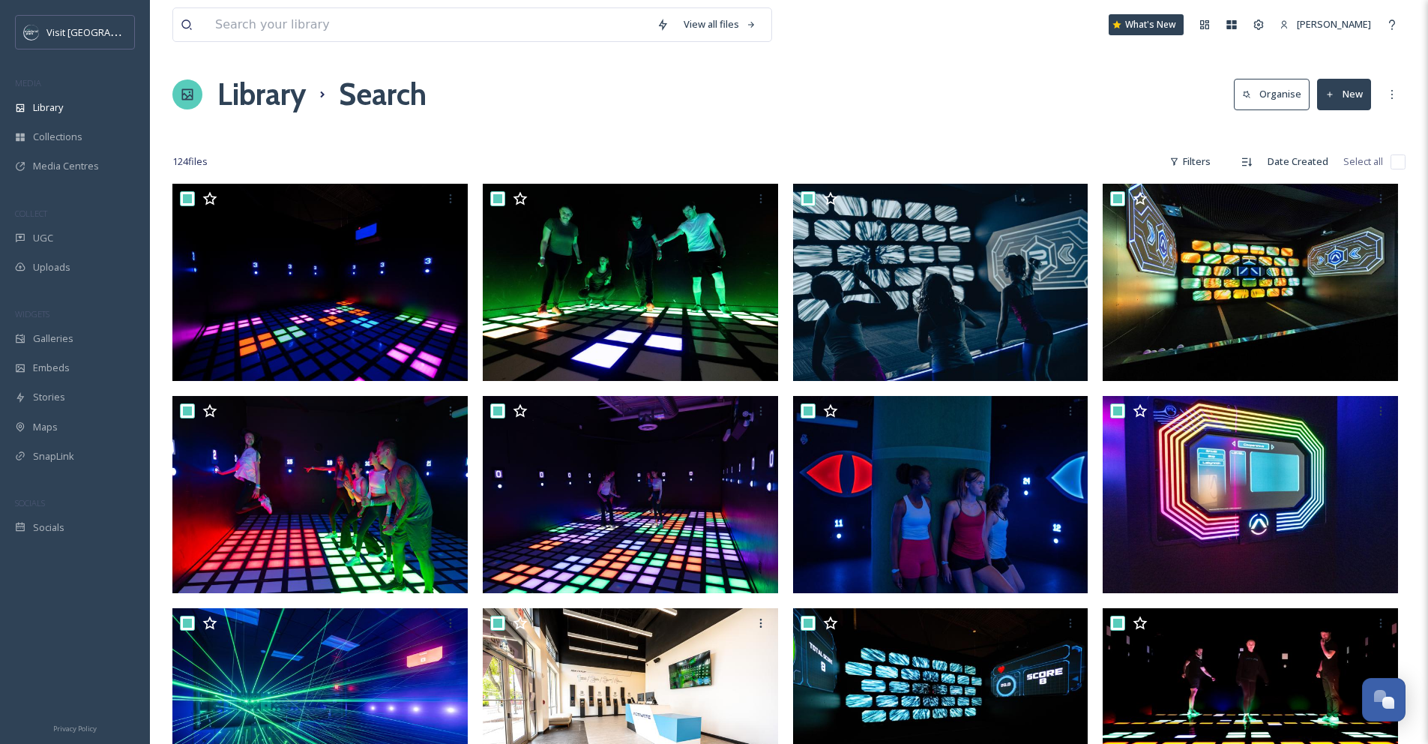
checkbox input "true"
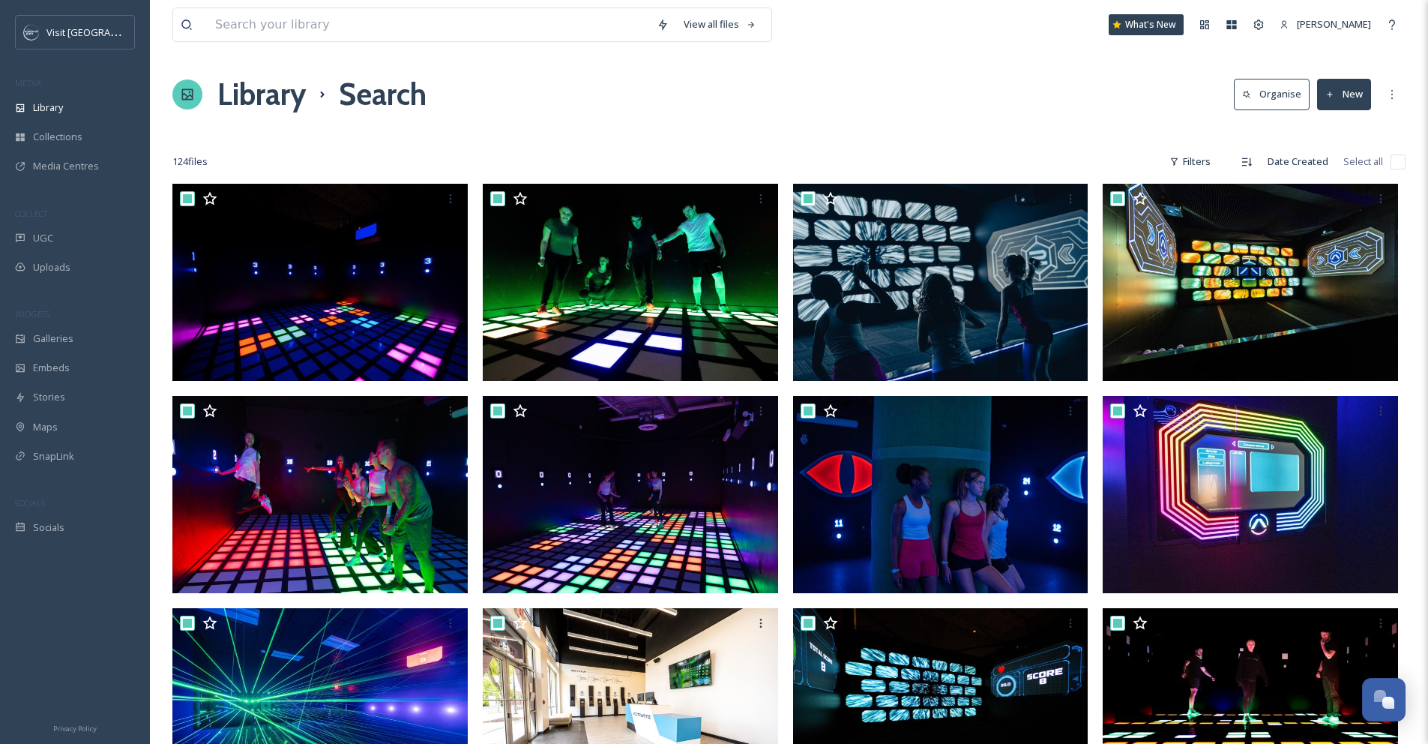
checkbox input "true"
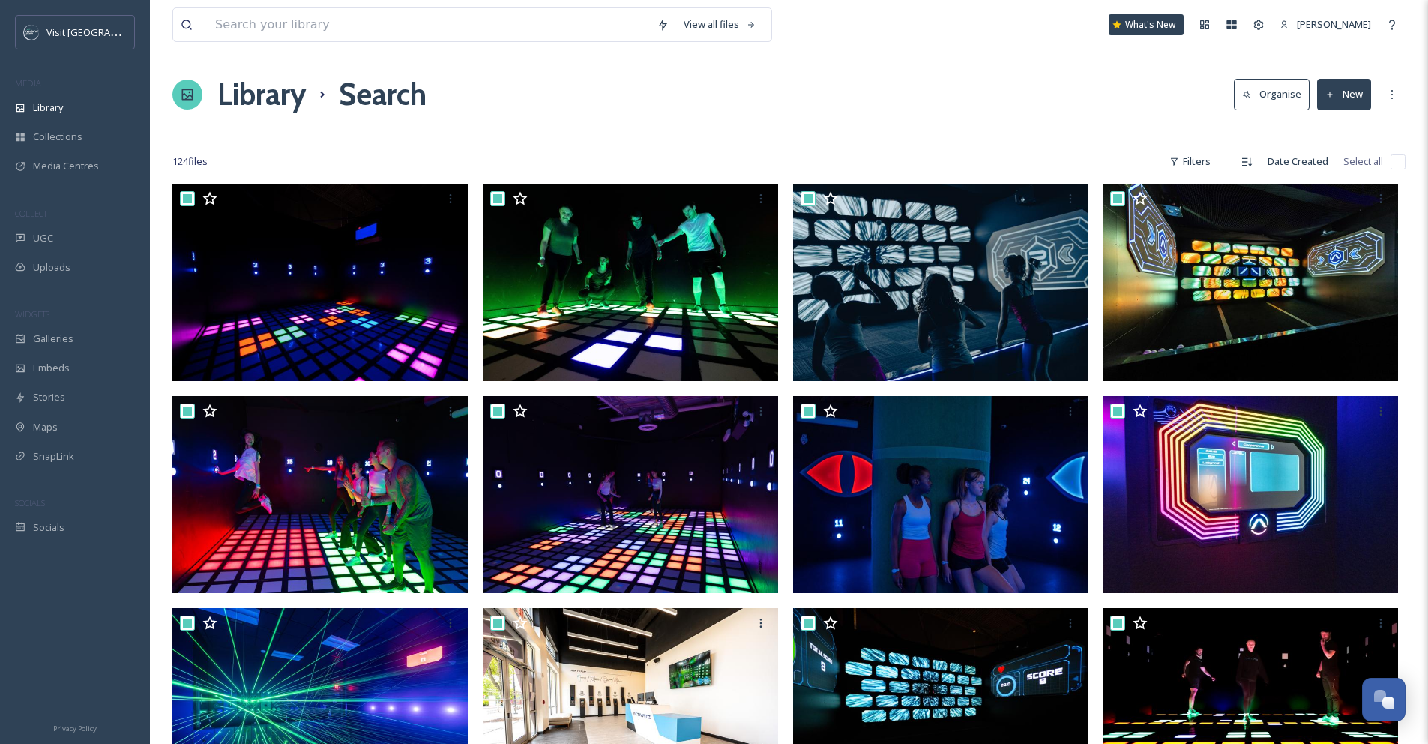
checkbox input "true"
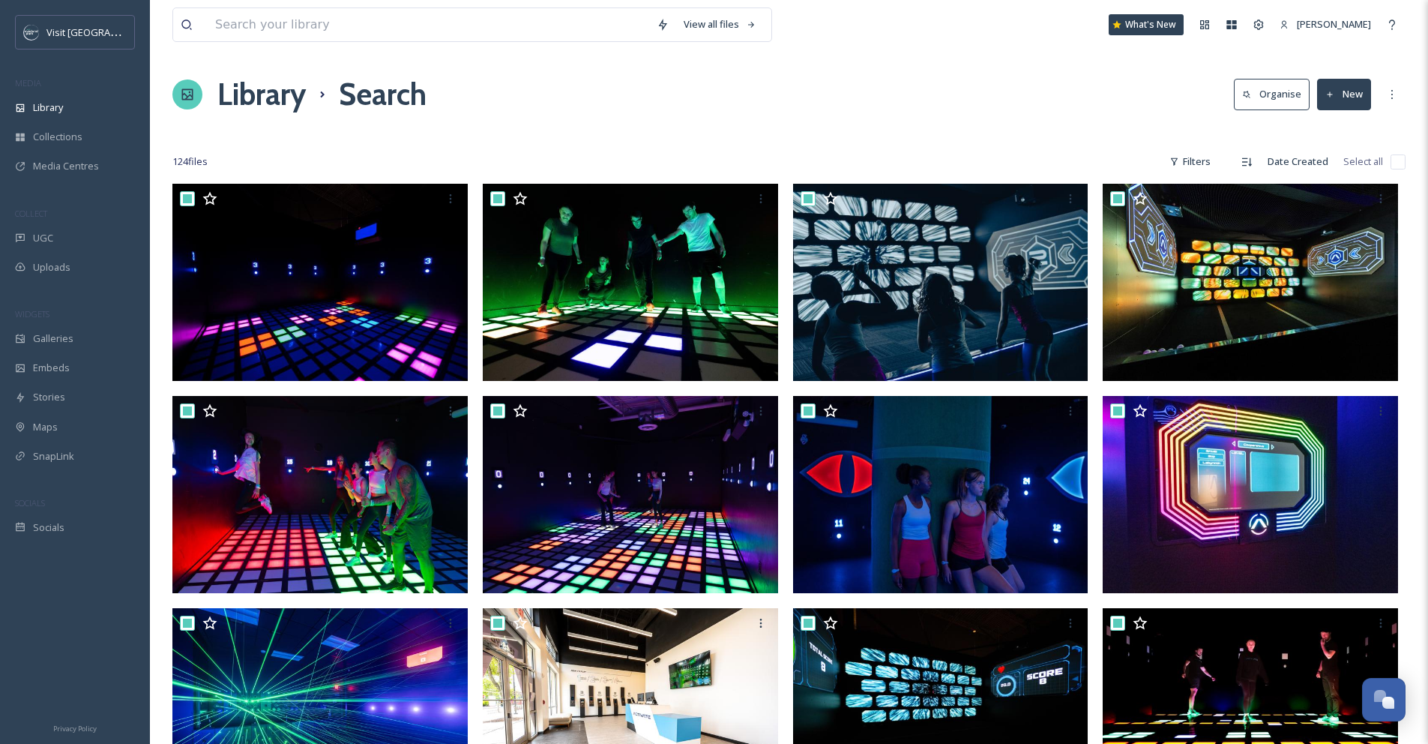
checkbox input "true"
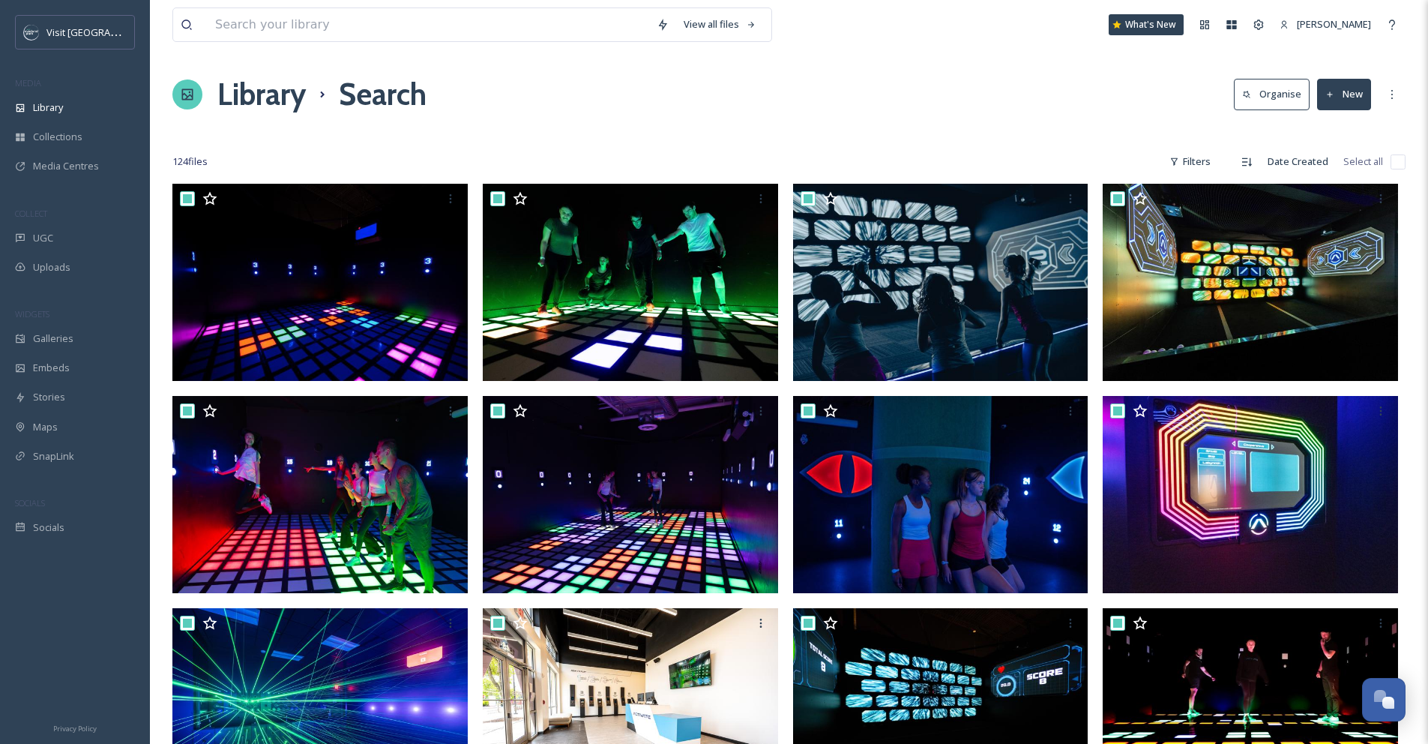
checkbox input "true"
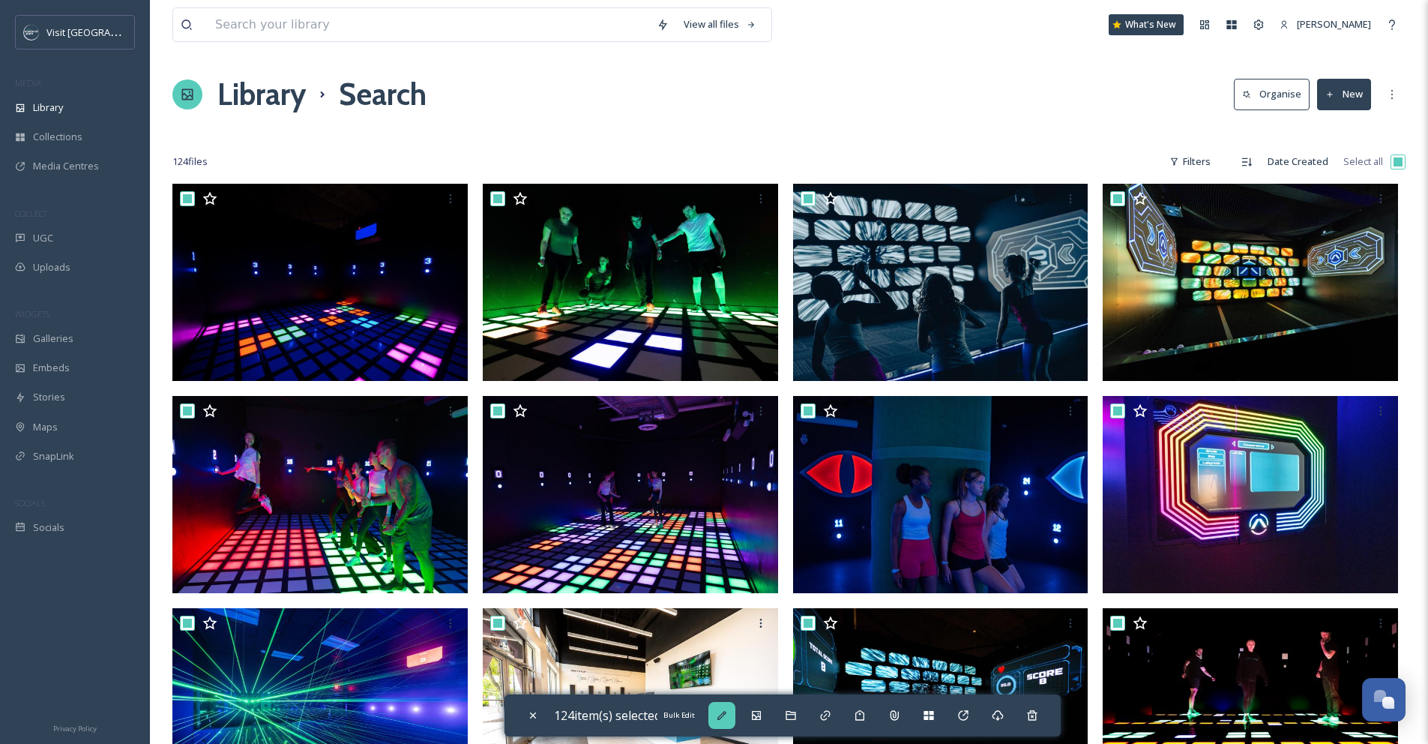
click at [726, 716] on icon at bounding box center [721, 715] width 9 height 9
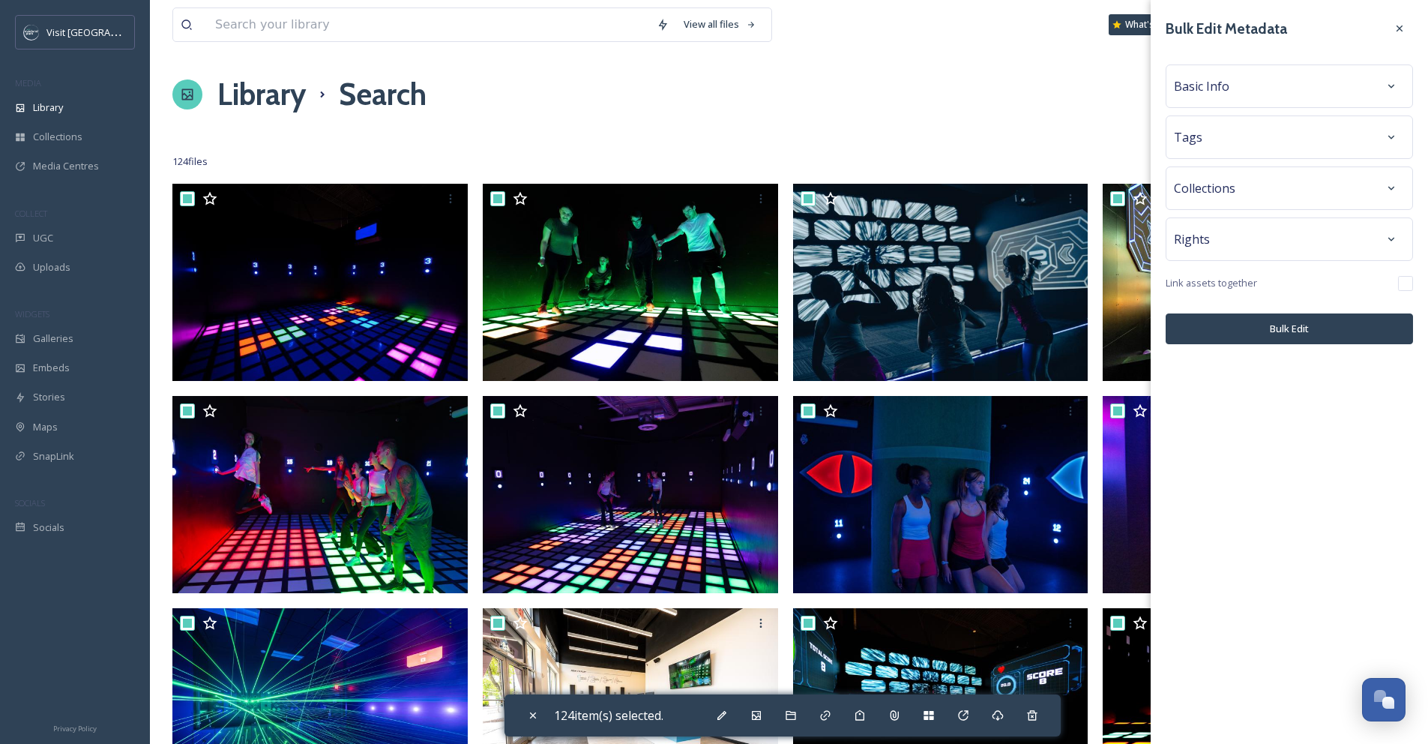
click at [1294, 90] on div "Basic Info" at bounding box center [1289, 86] width 231 height 27
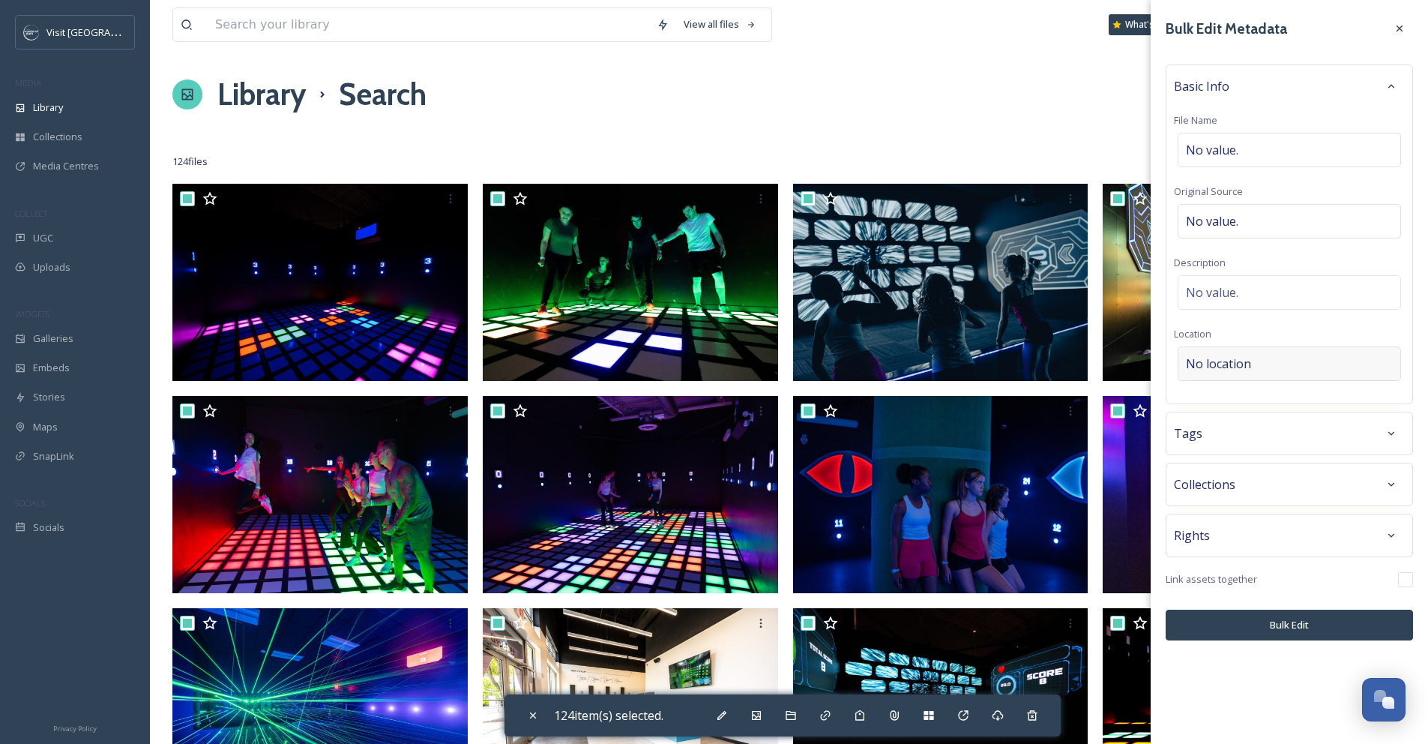
click at [1284, 360] on div "No location" at bounding box center [1289, 363] width 223 height 34
click at [1284, 360] on input at bounding box center [1289, 363] width 222 height 33
type input "Activate"
click at [1267, 420] on div "Activate Games" at bounding box center [1289, 422] width 220 height 33
click at [1267, 420] on div "Tags" at bounding box center [1289, 433] width 231 height 27
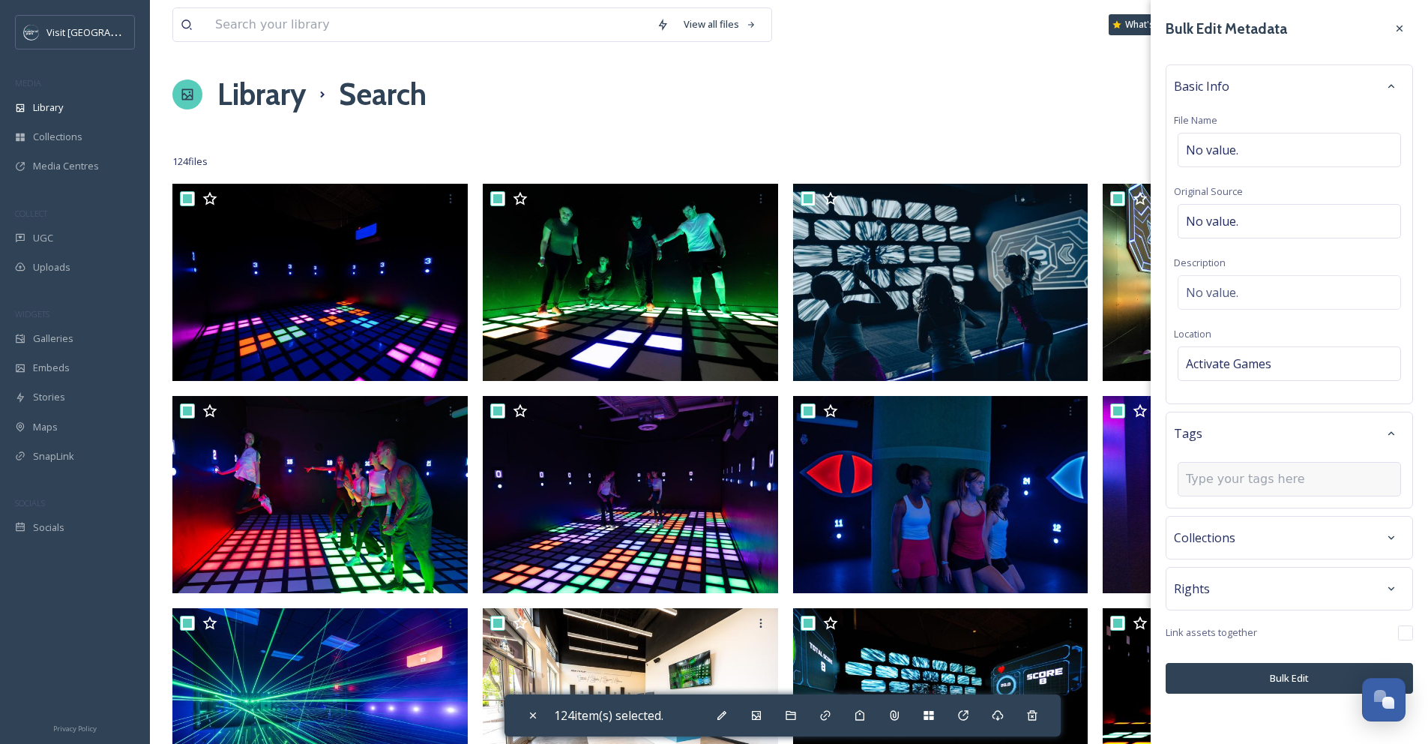
type input "A"
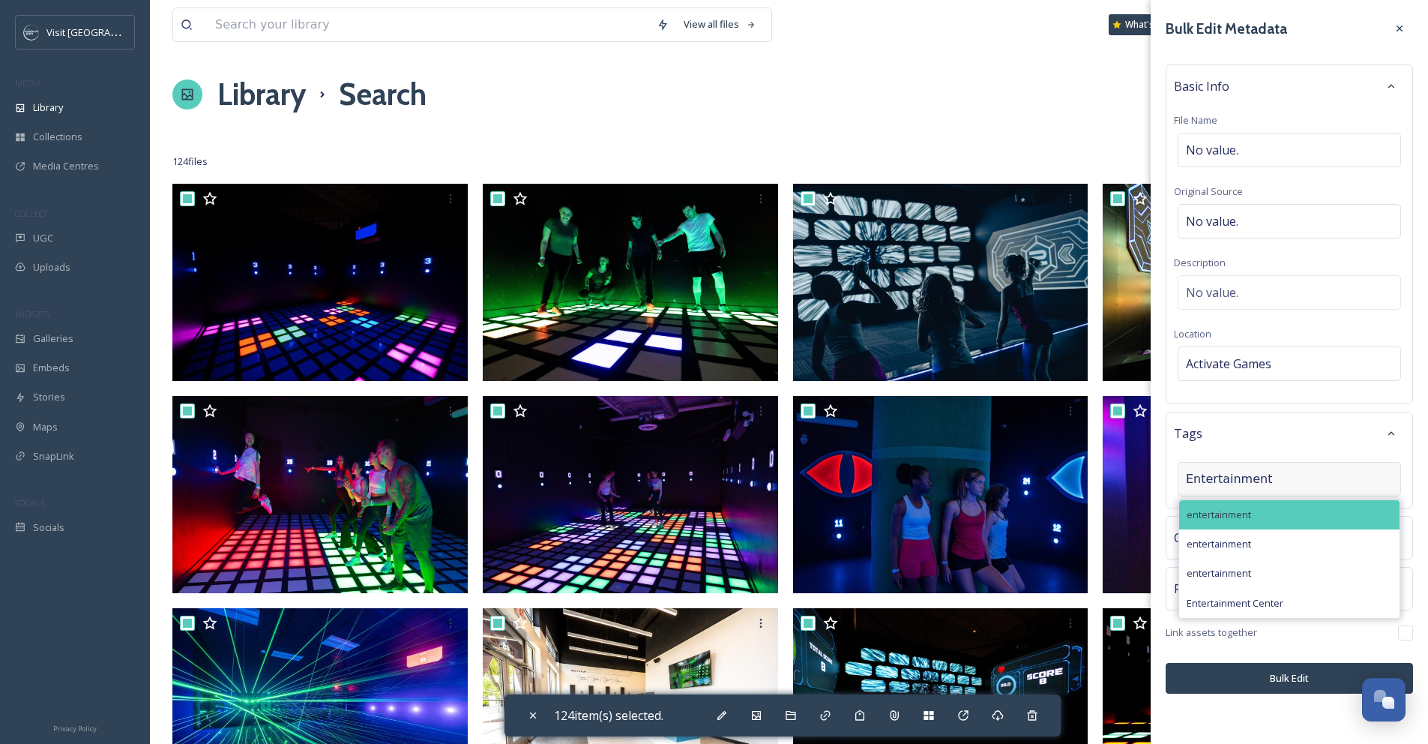
type input "Entertainment"
click at [1282, 512] on div "entertainment" at bounding box center [1289, 514] width 220 height 29
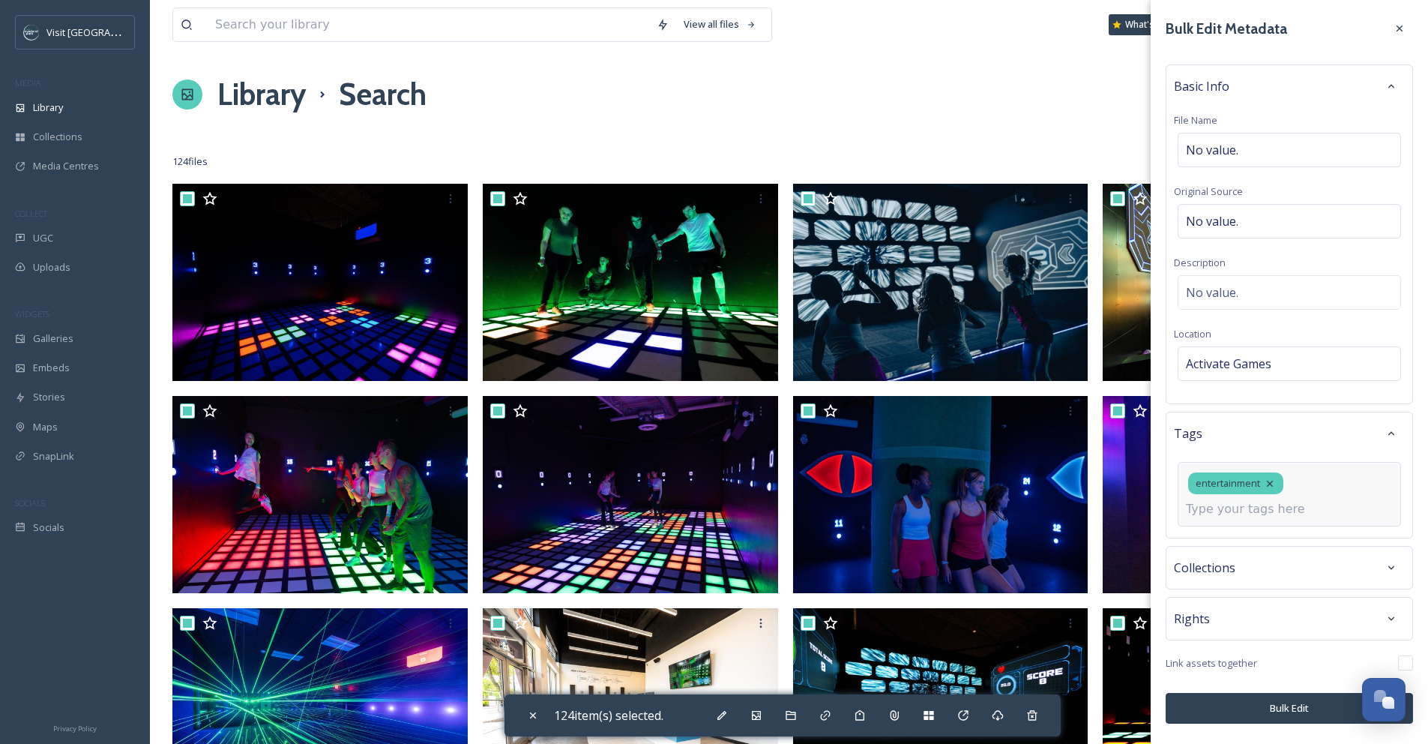
click at [1269, 702] on div "Bulk Edit Metadata Basic Info File Name No value. Original Source No value. Des…" at bounding box center [1289, 369] width 277 height 738
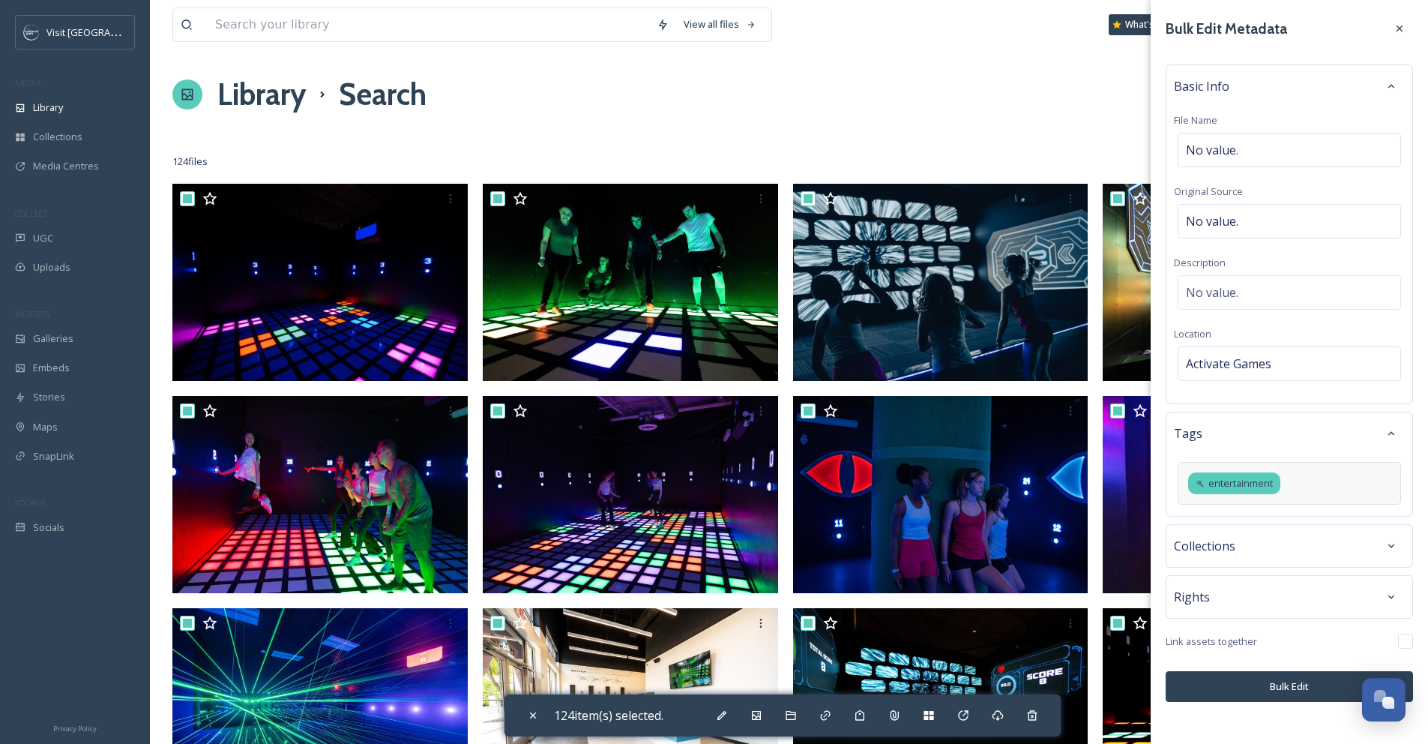
click at [1269, 695] on button "Bulk Edit" at bounding box center [1289, 686] width 247 height 31
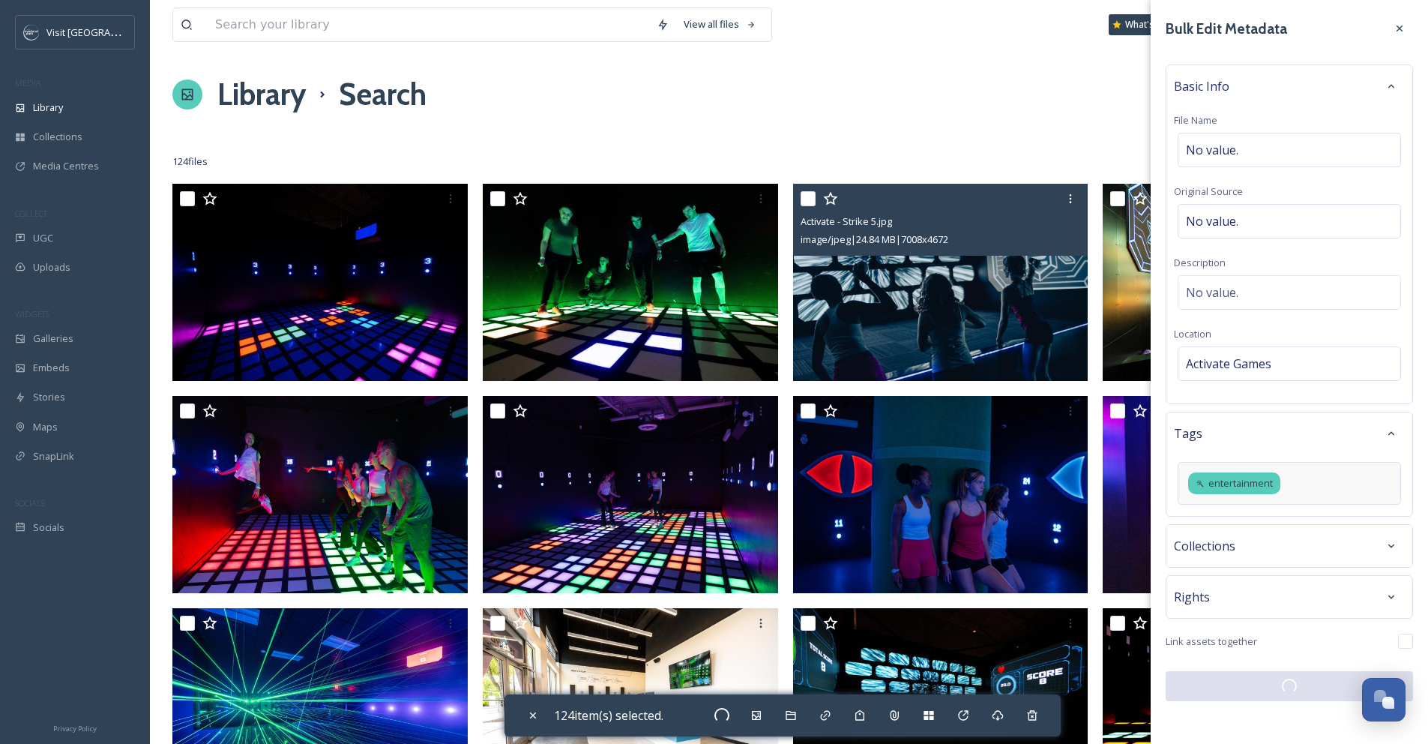
checkbox input "false"
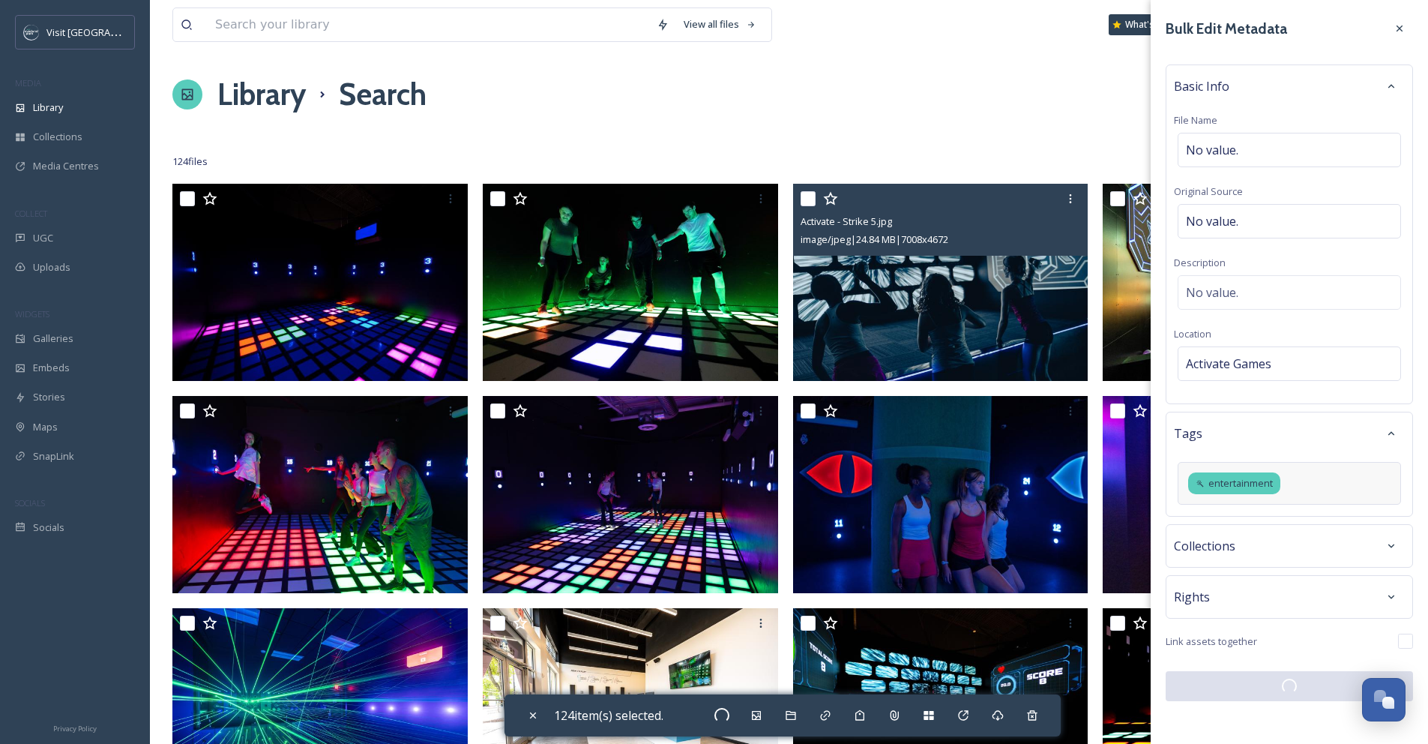
checkbox input "false"
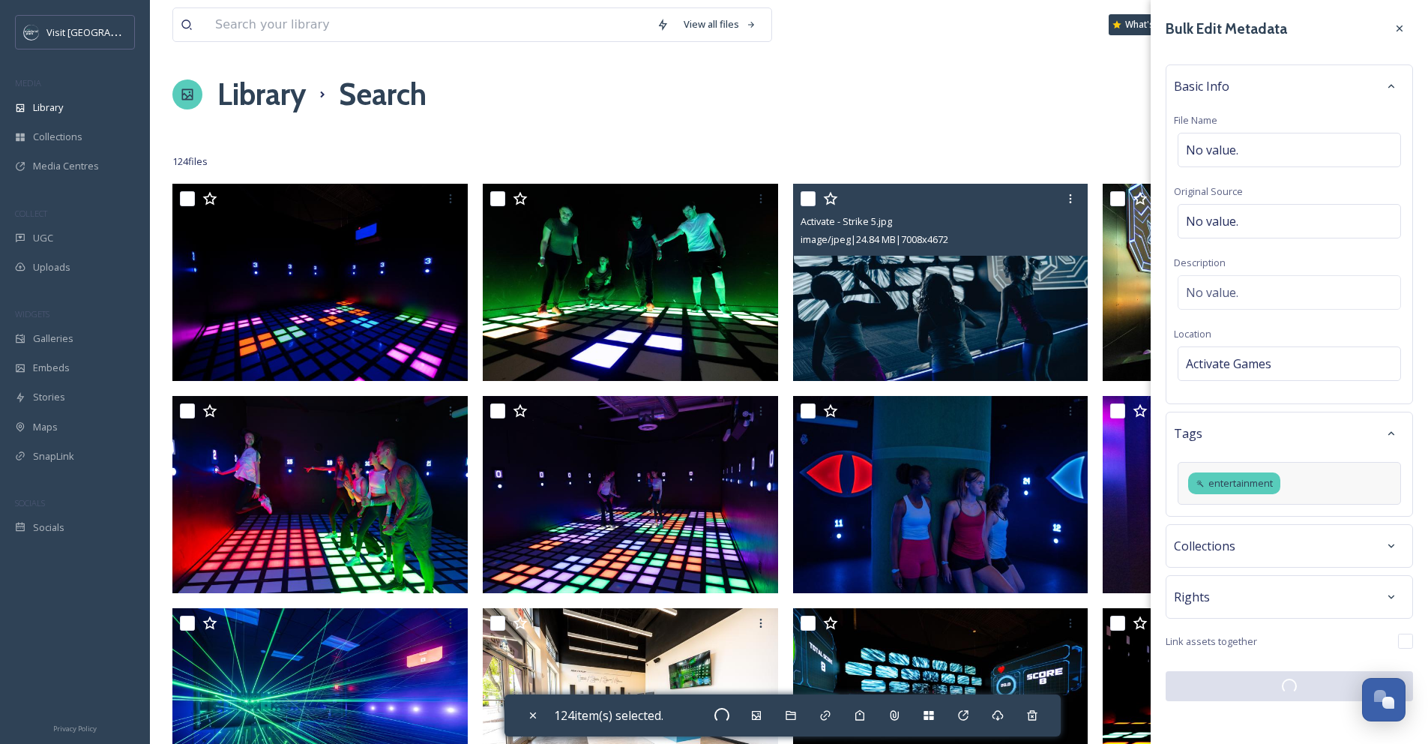
checkbox input "false"
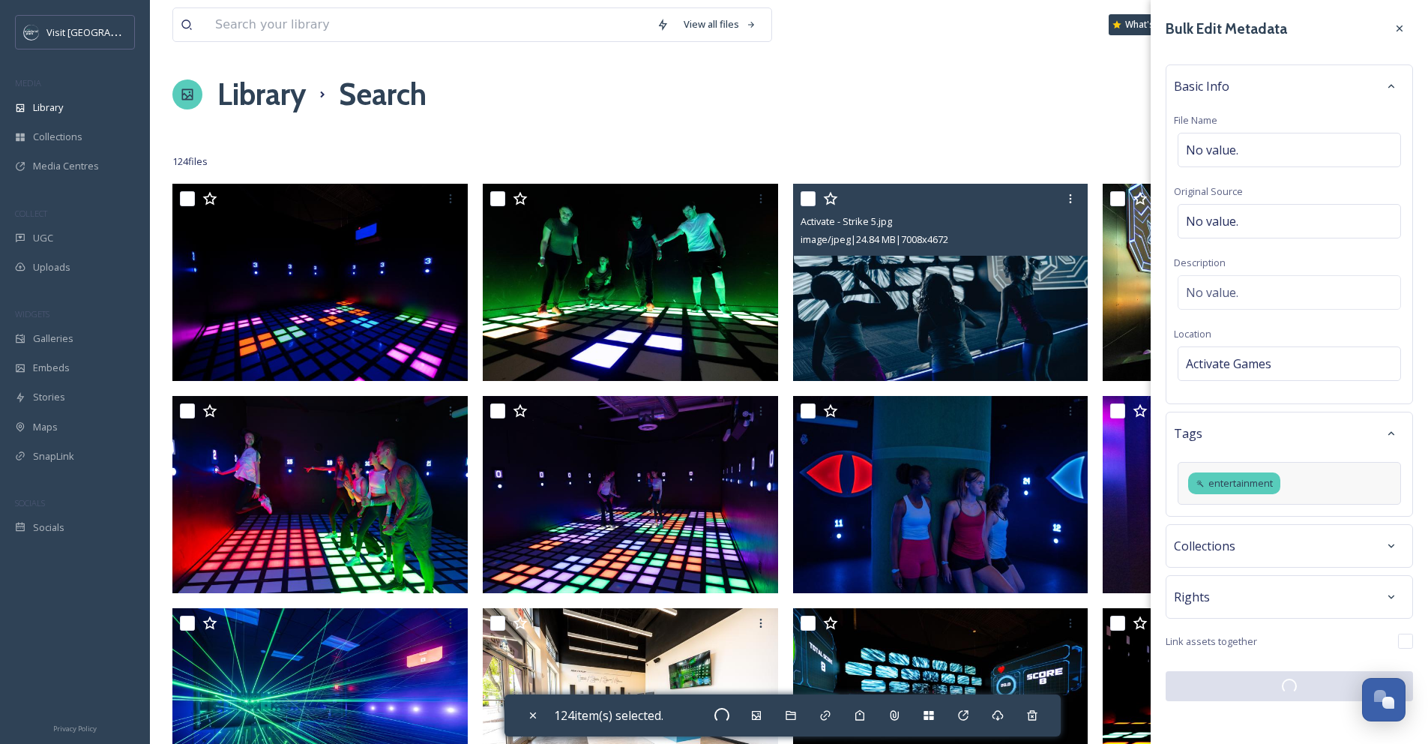
checkbox input "false"
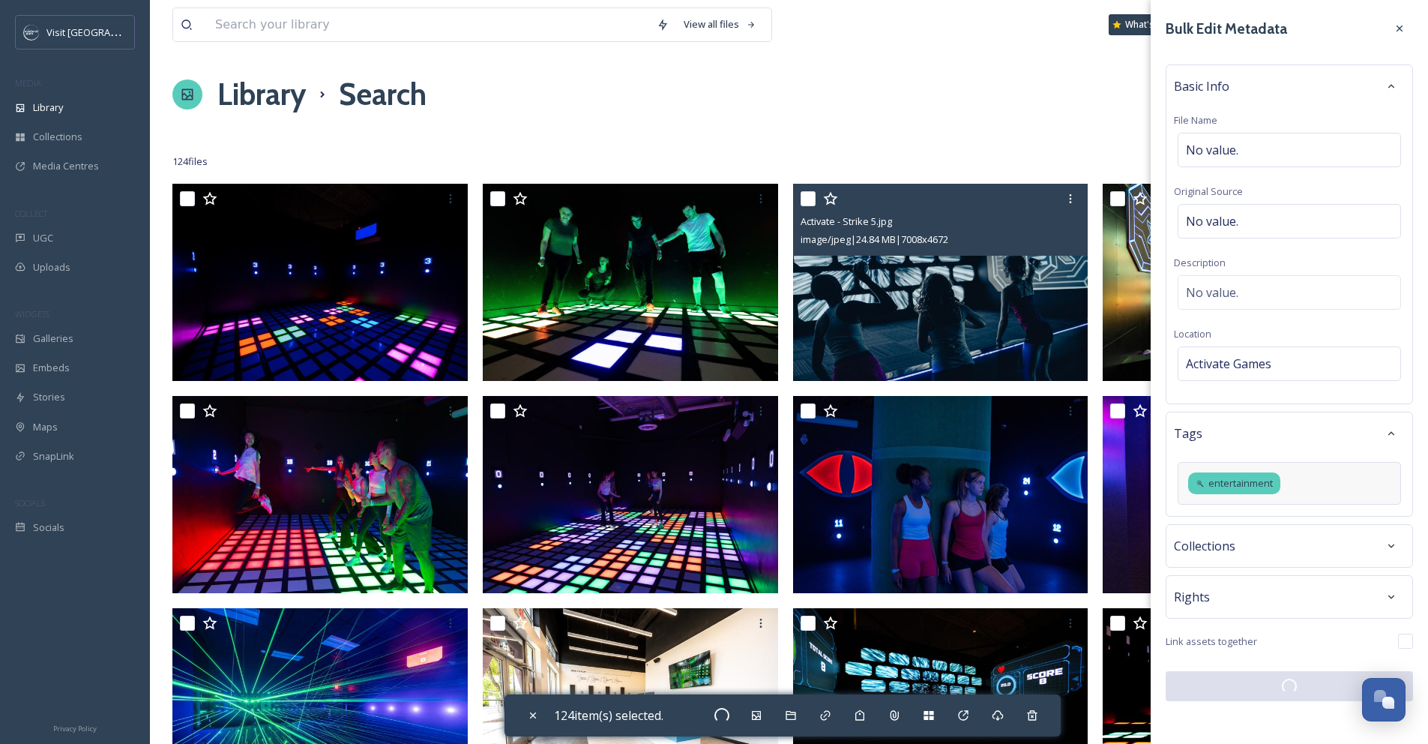
checkbox input "false"
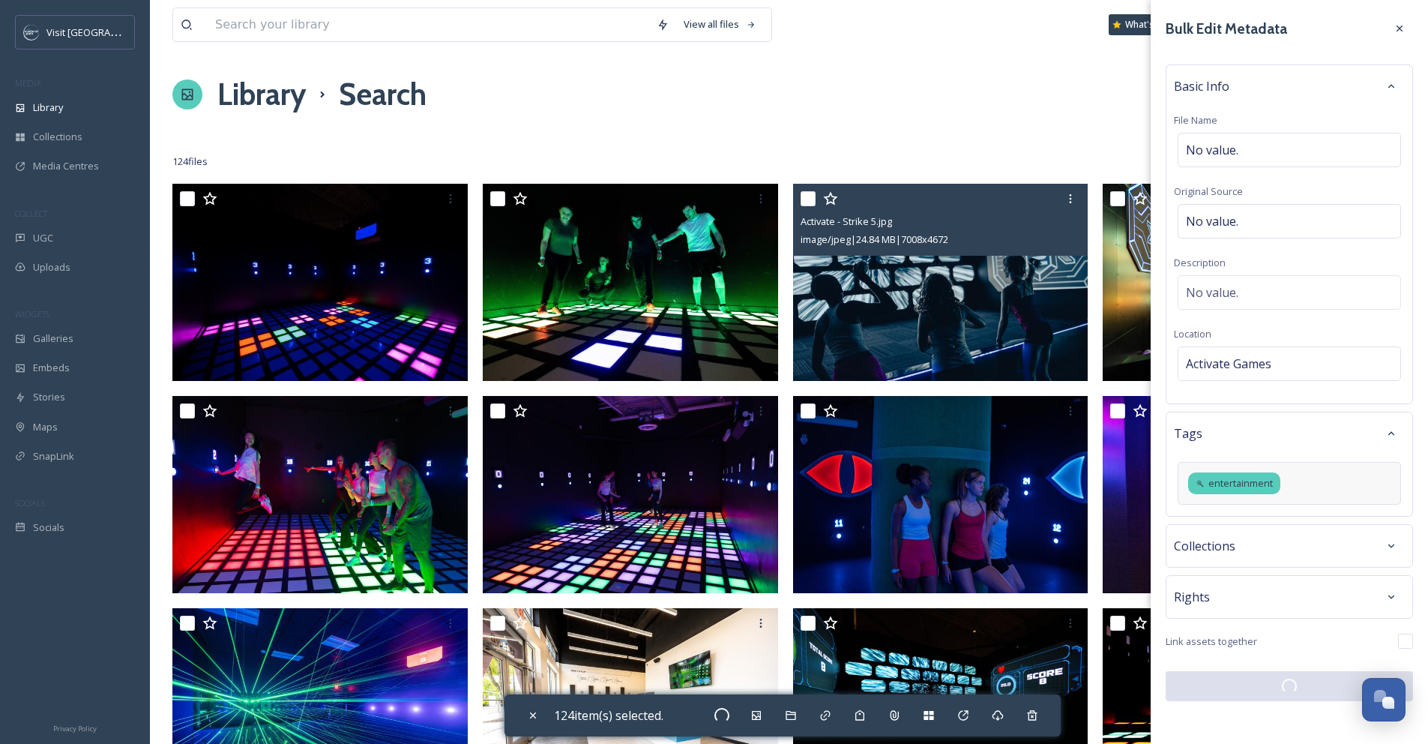
checkbox input "false"
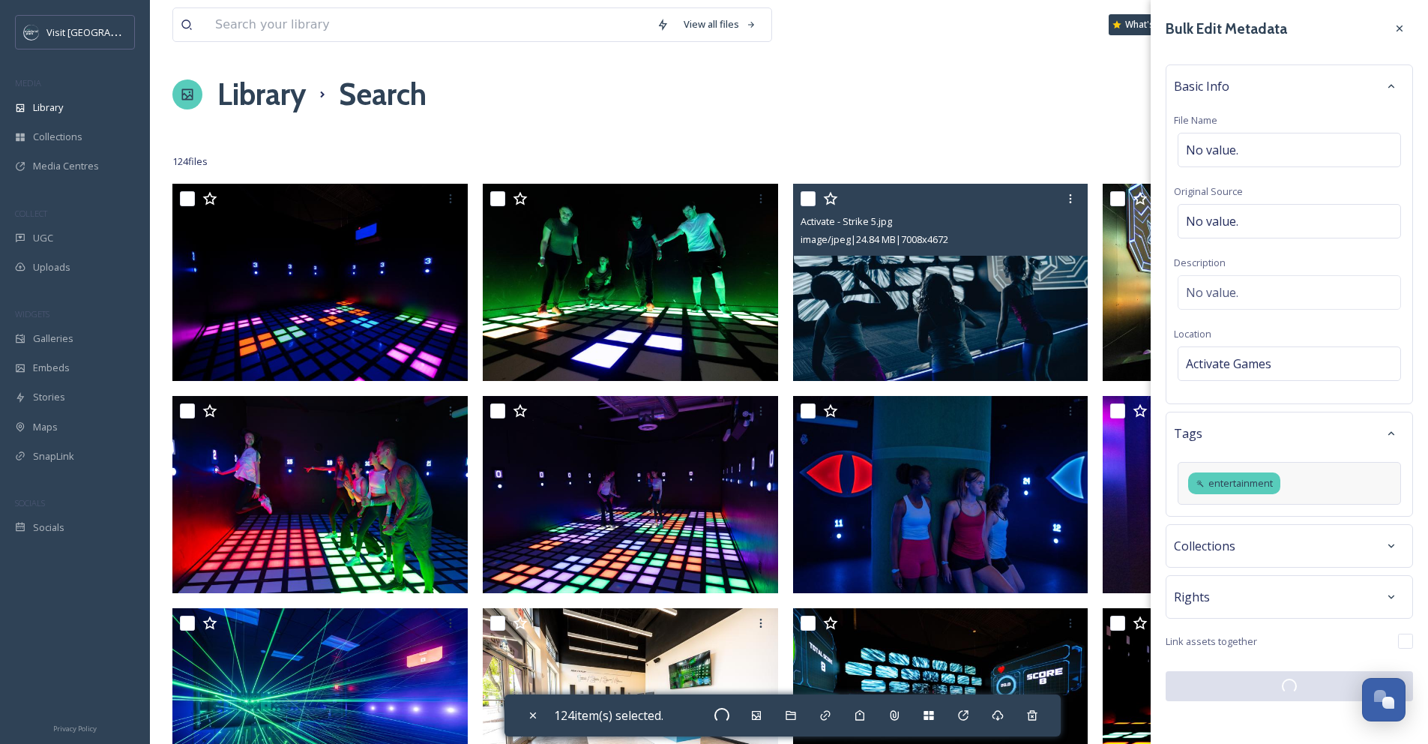
checkbox input "false"
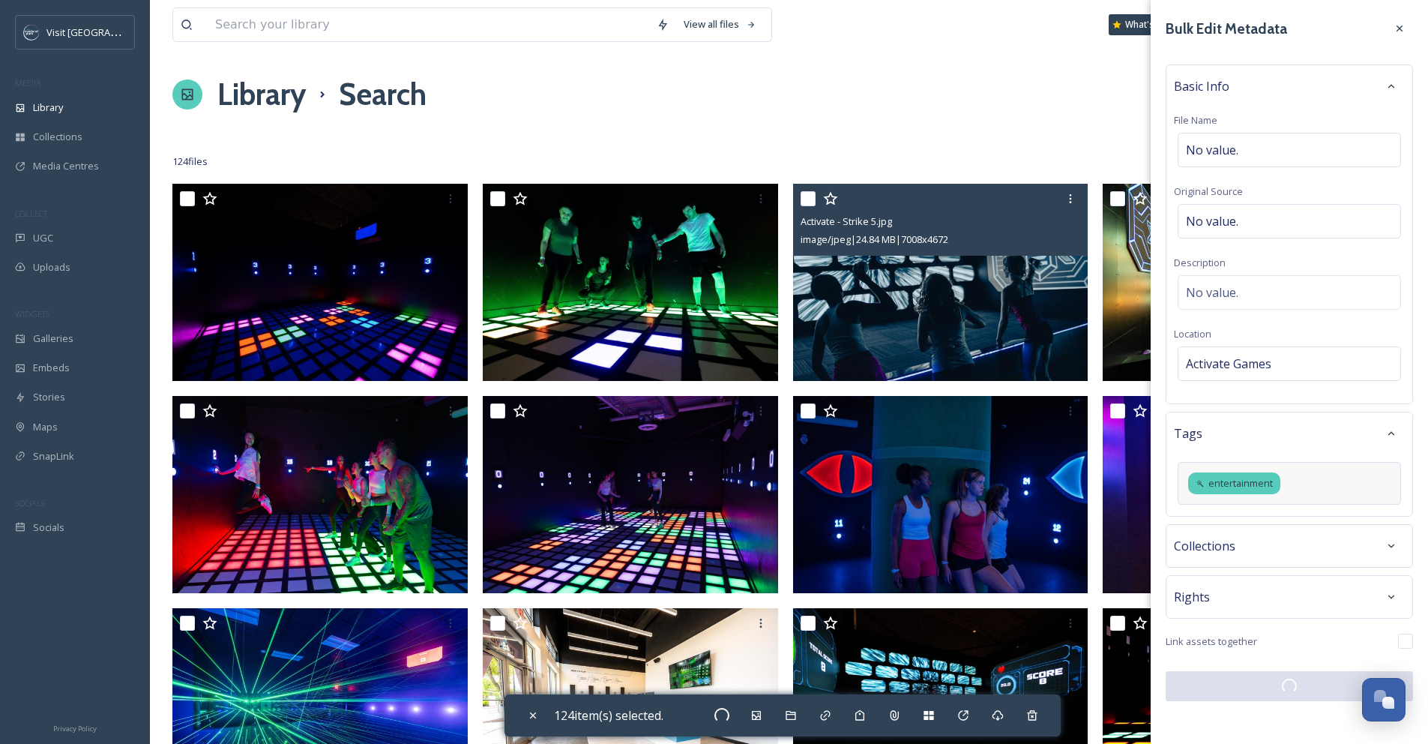
checkbox input "false"
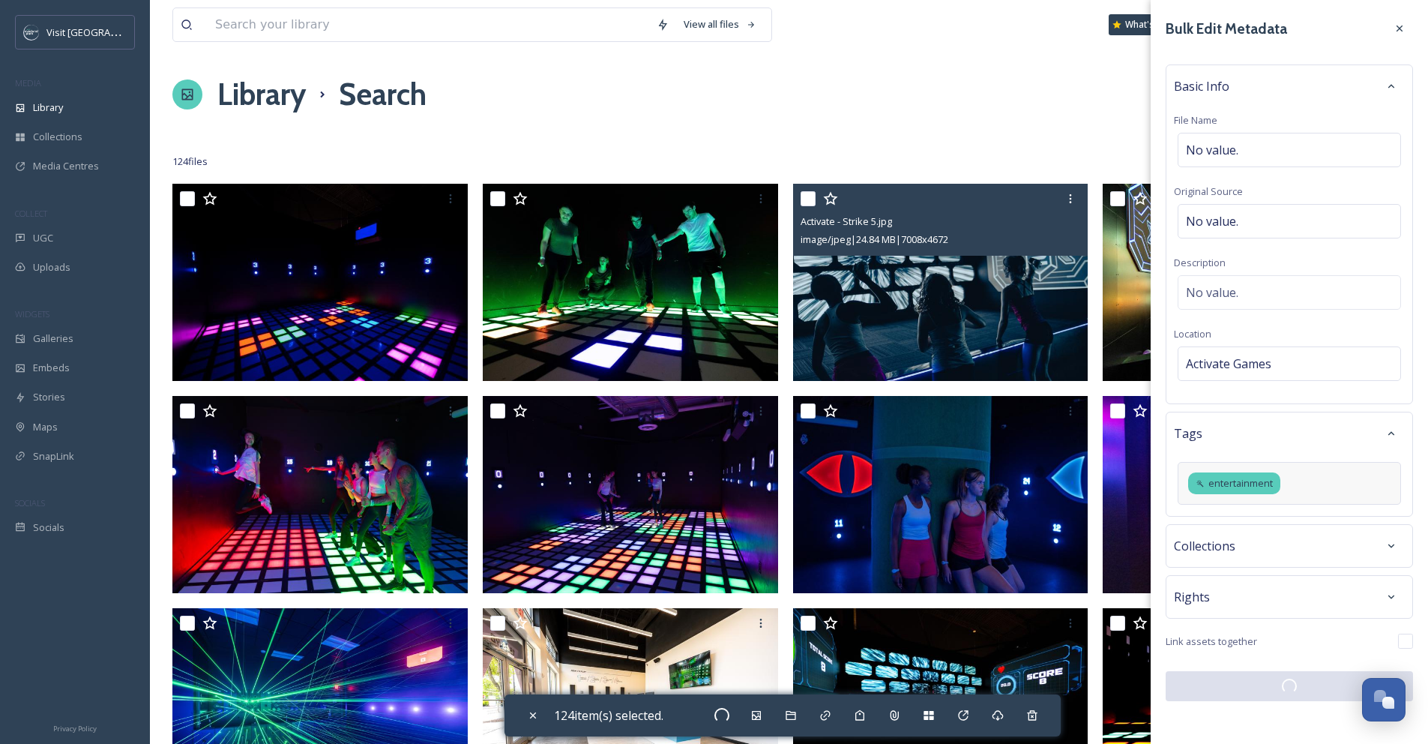
checkbox input "false"
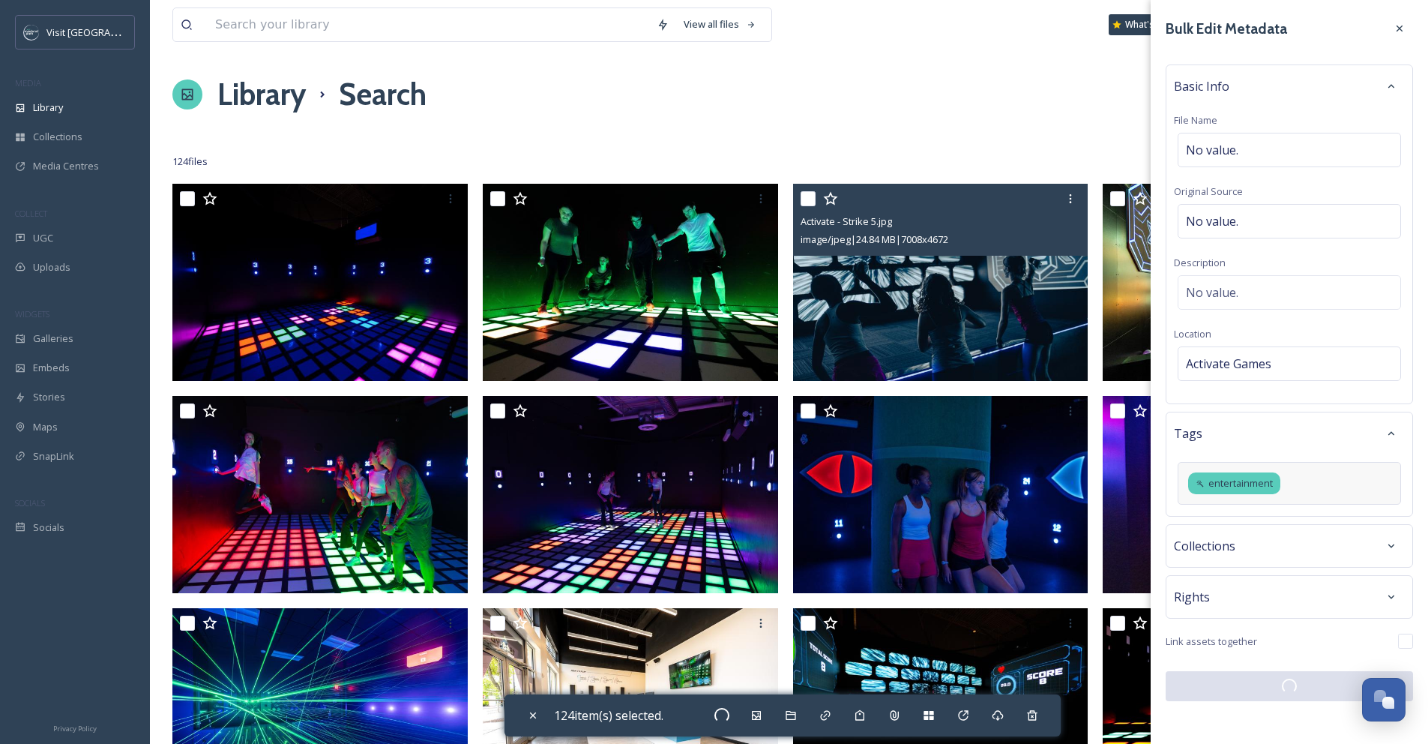
checkbox input "false"
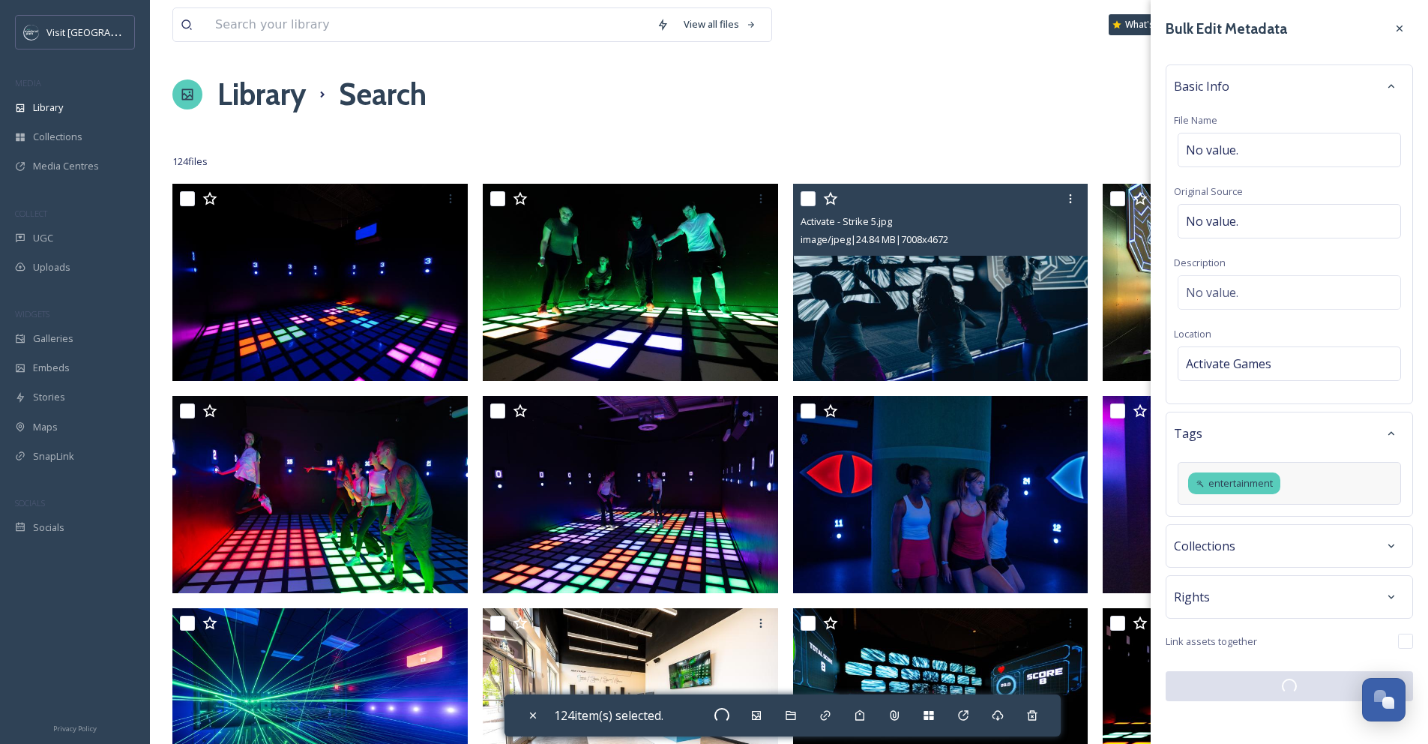
checkbox input "false"
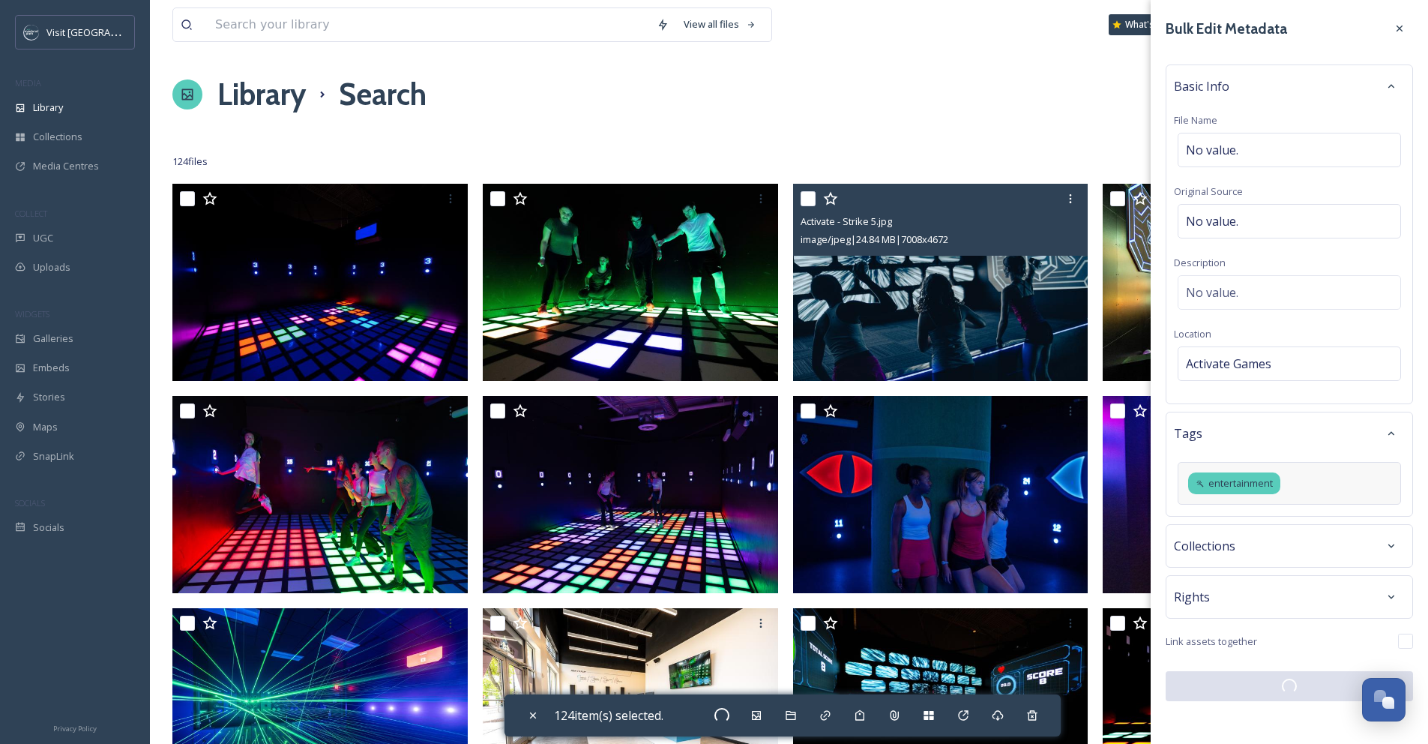
checkbox input "false"
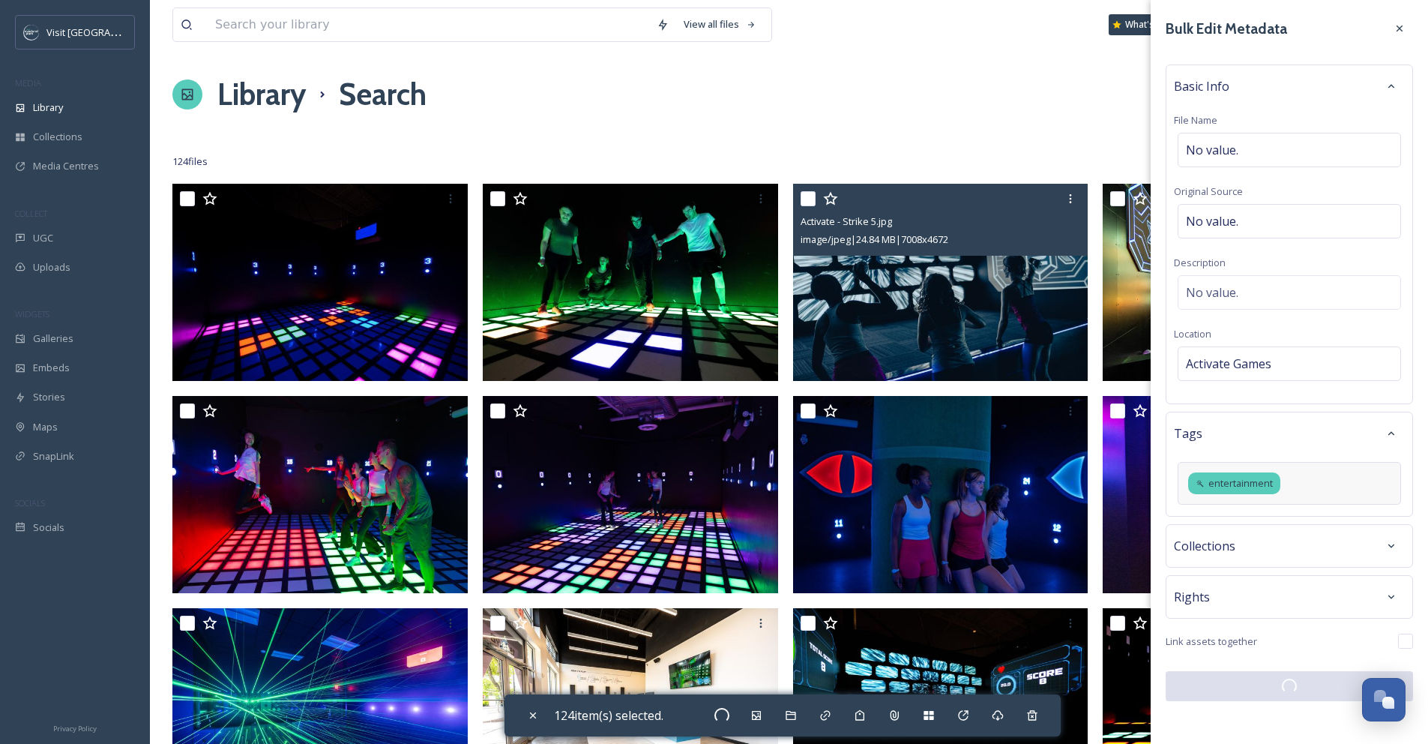
checkbox input "false"
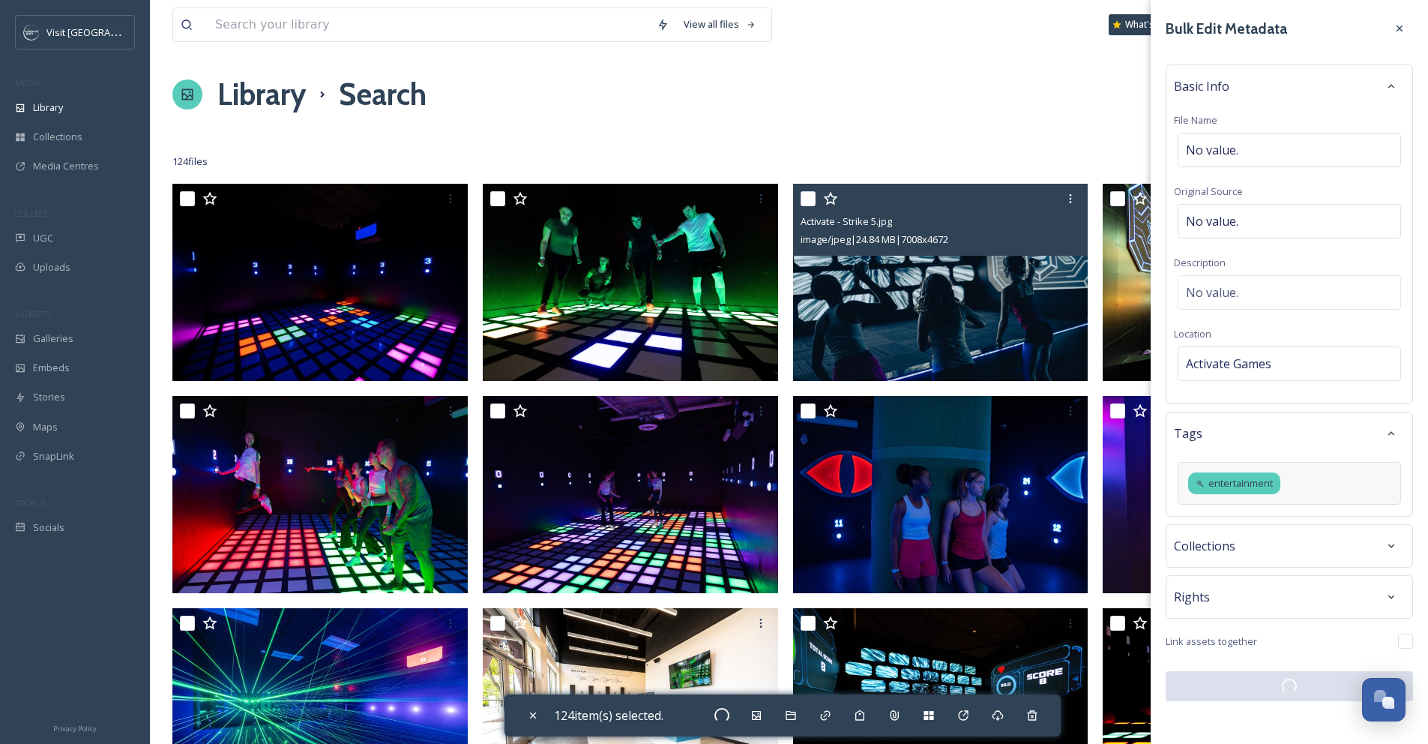
checkbox input "false"
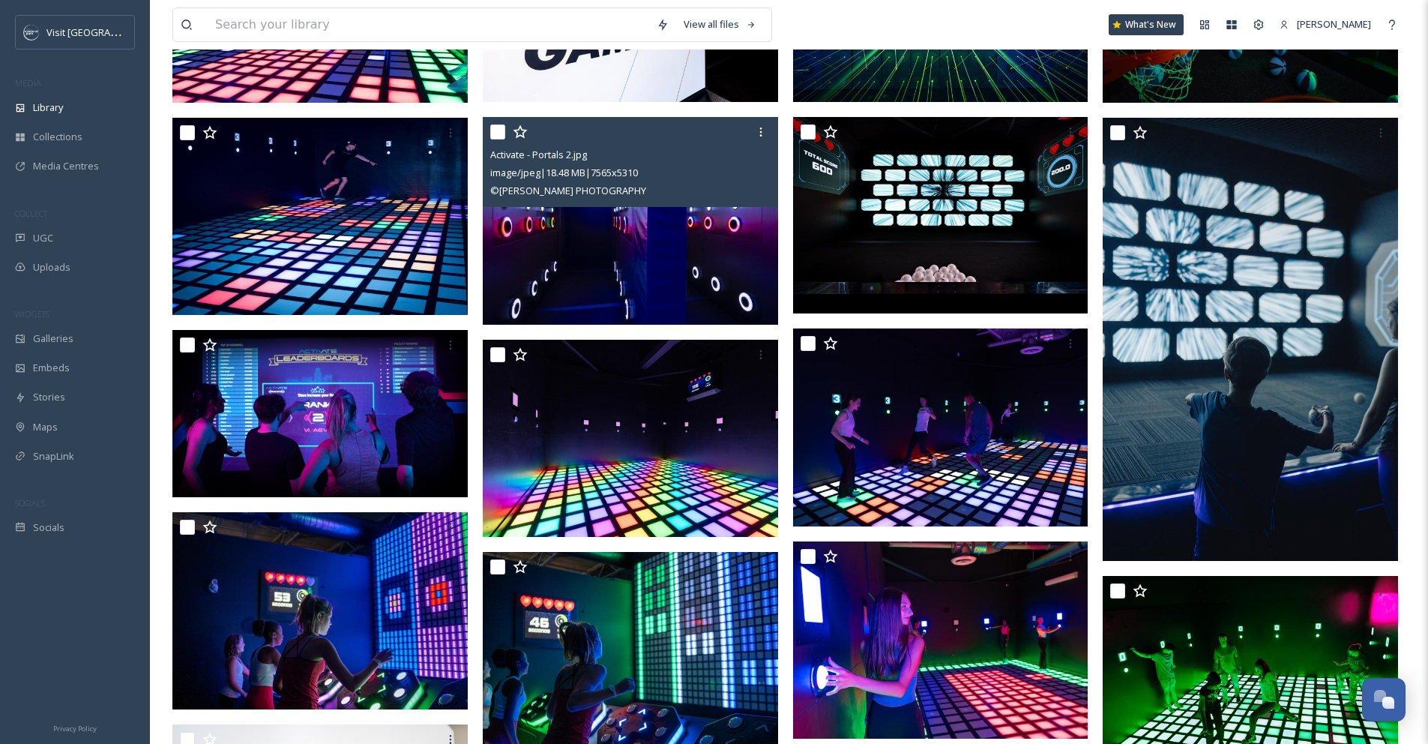
scroll to position [732, 0]
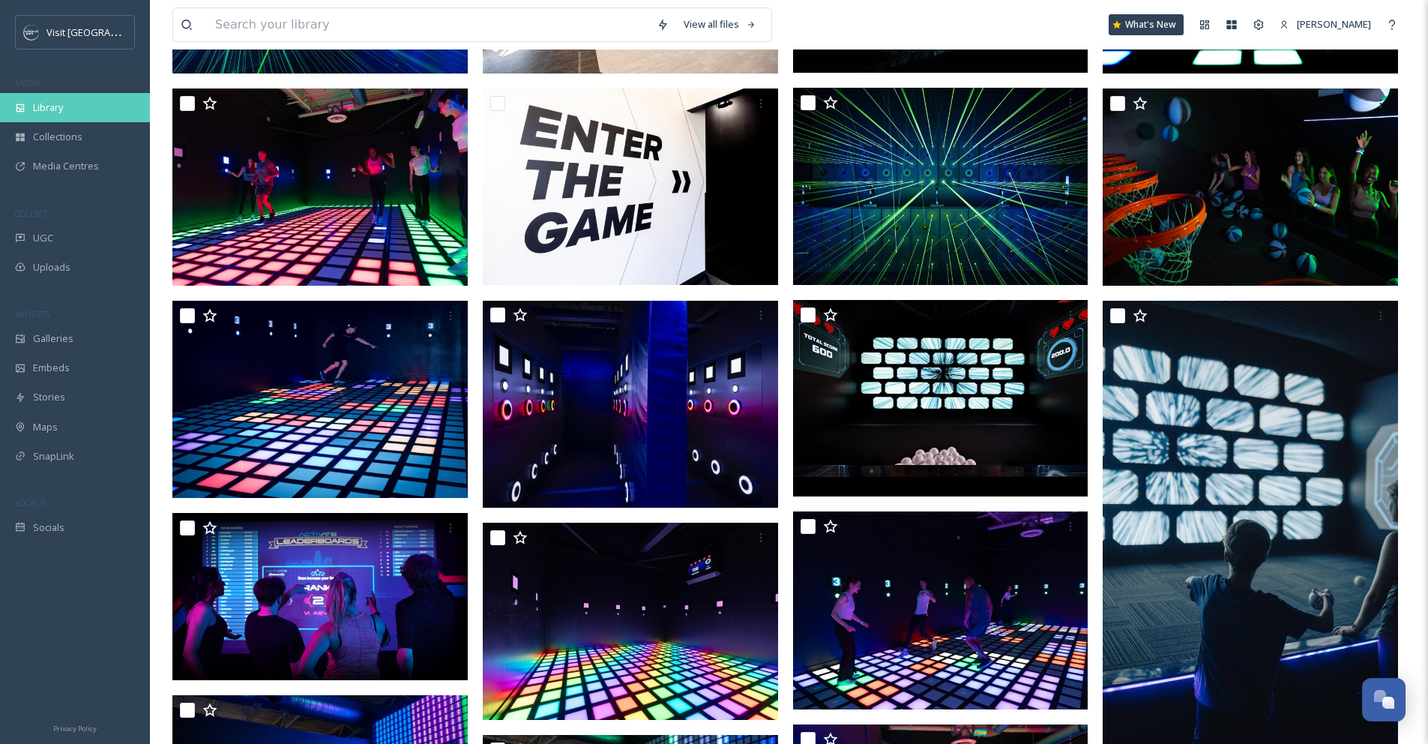
click at [69, 114] on div "Library" at bounding box center [75, 107] width 150 height 29
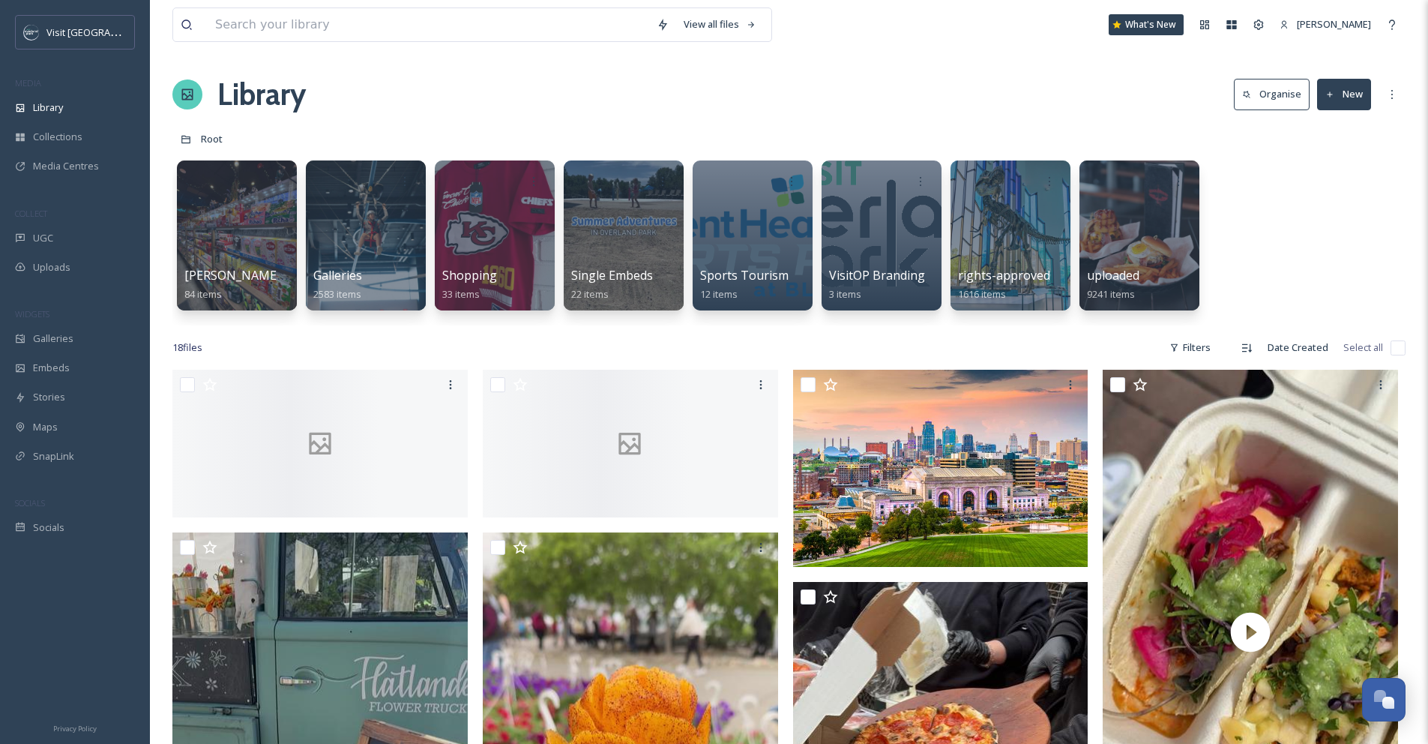
click at [1273, 91] on button "Organise" at bounding box center [1272, 94] width 76 height 31
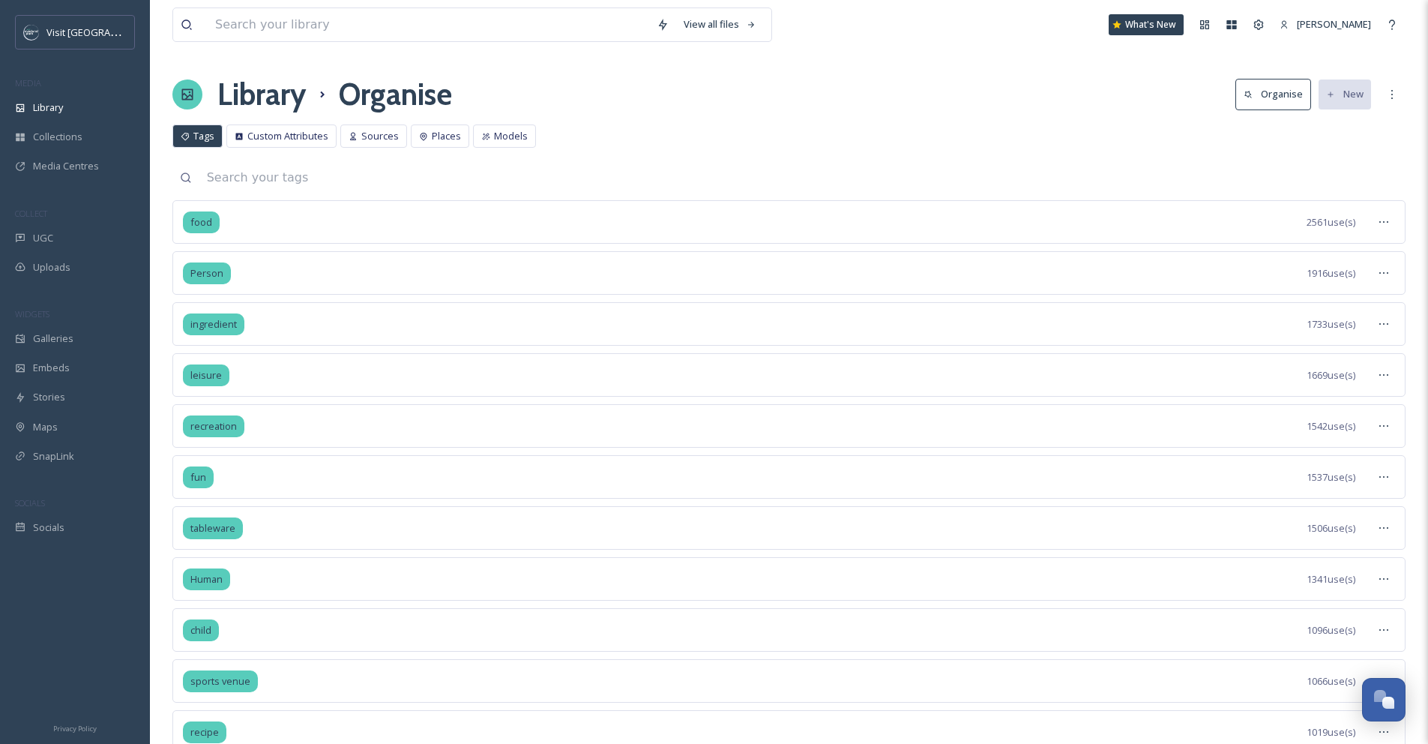
click at [314, 176] on input at bounding box center [802, 177] width 1206 height 33
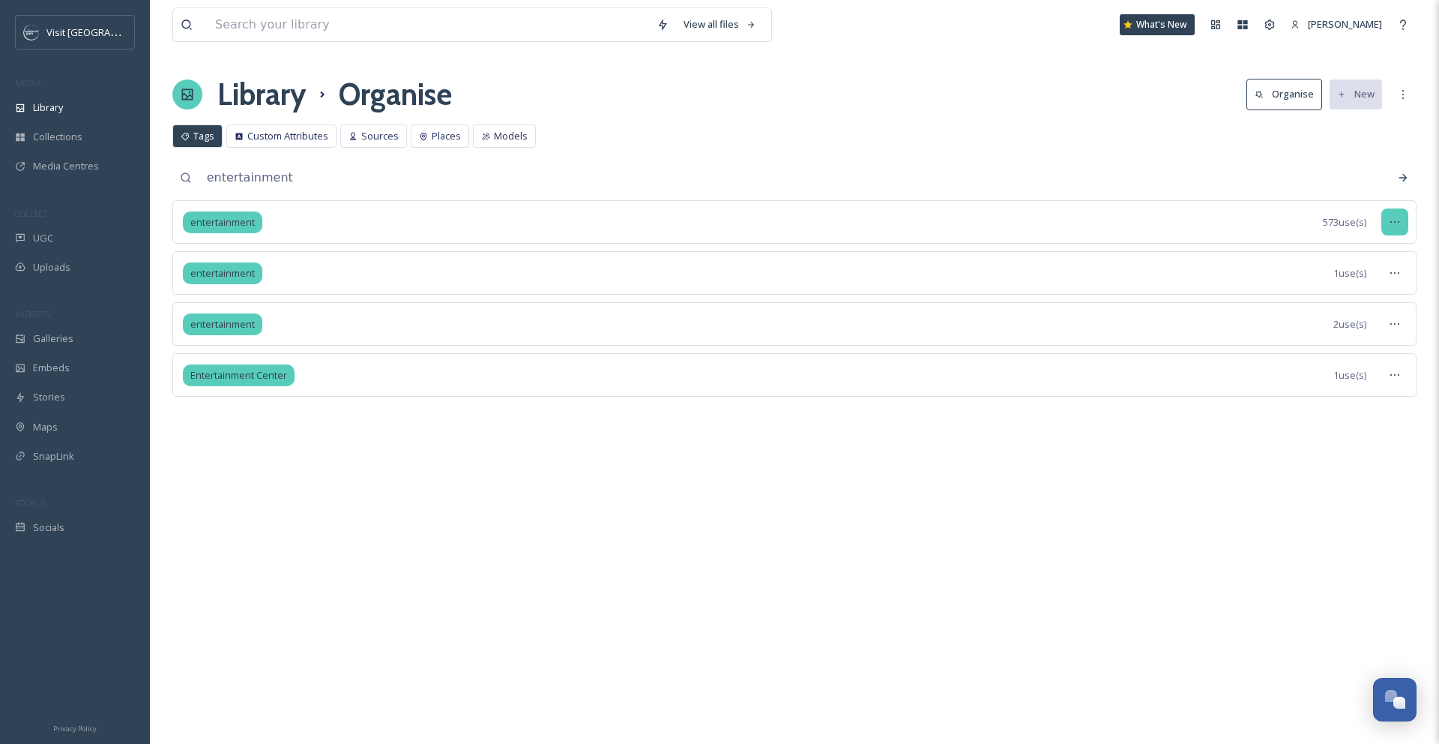
click at [1402, 225] on div at bounding box center [1394, 221] width 27 height 27
click at [1363, 316] on span "Merge Tags" at bounding box center [1347, 314] width 52 height 14
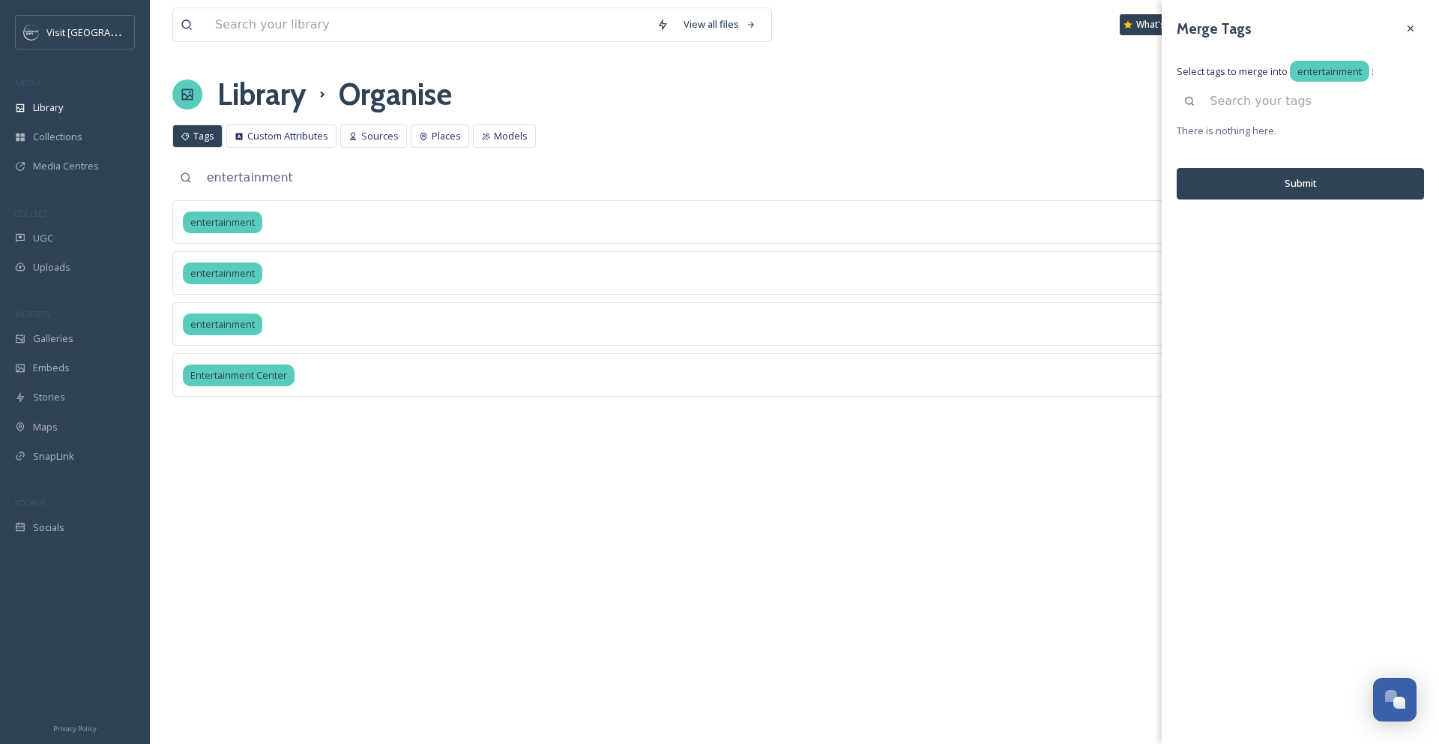
click at [1326, 112] on input at bounding box center [1313, 101] width 222 height 33
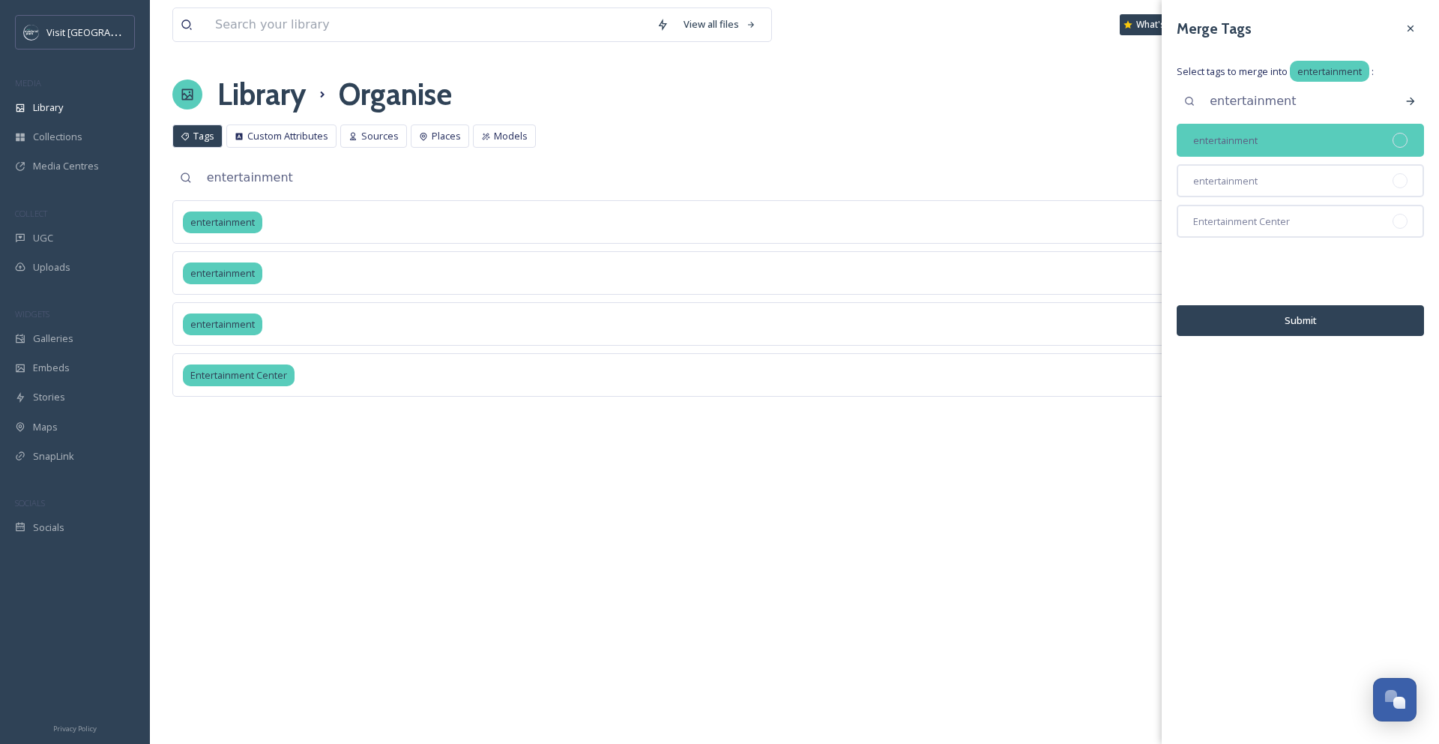
click at [1402, 136] on div at bounding box center [1400, 140] width 15 height 15
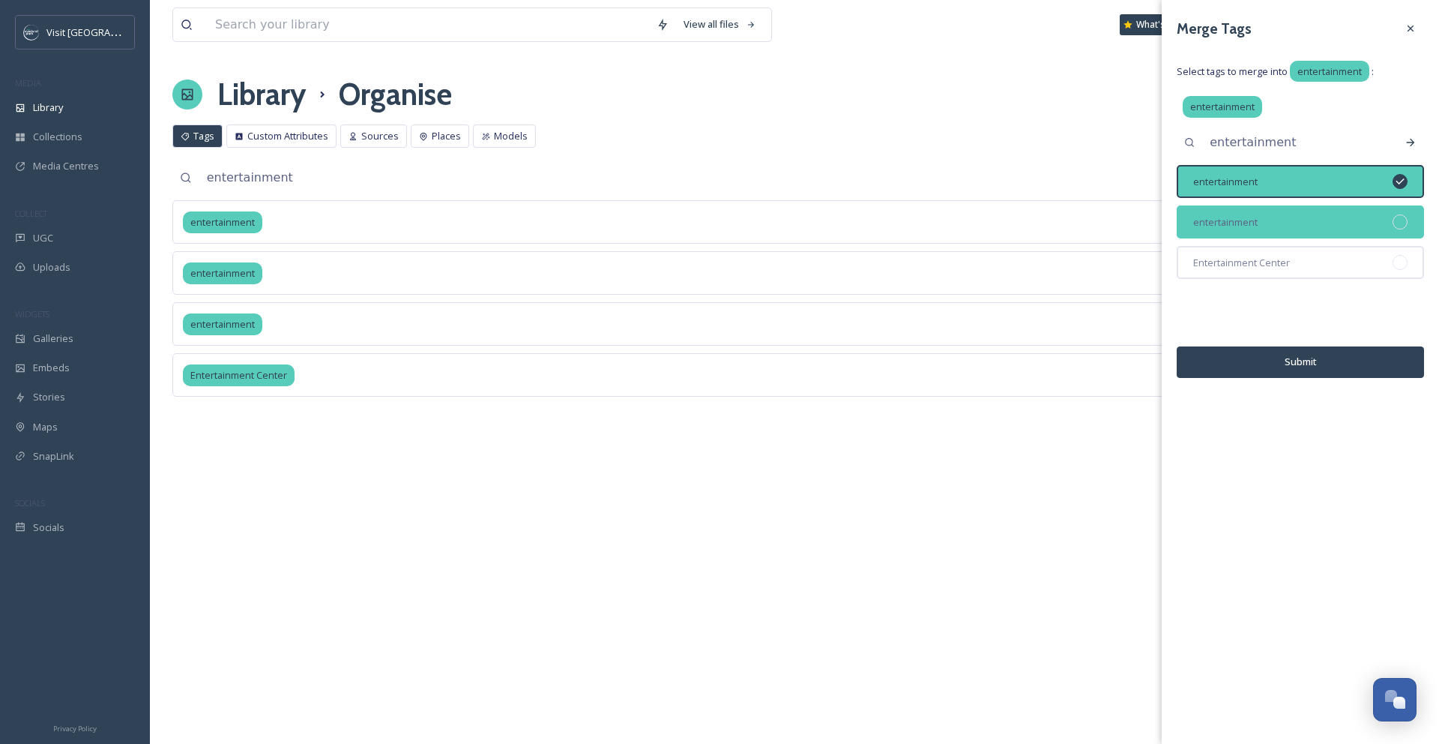
click at [1402, 223] on div at bounding box center [1400, 221] width 15 height 15
click at [1355, 373] on button "Submit" at bounding box center [1300, 361] width 247 height 31
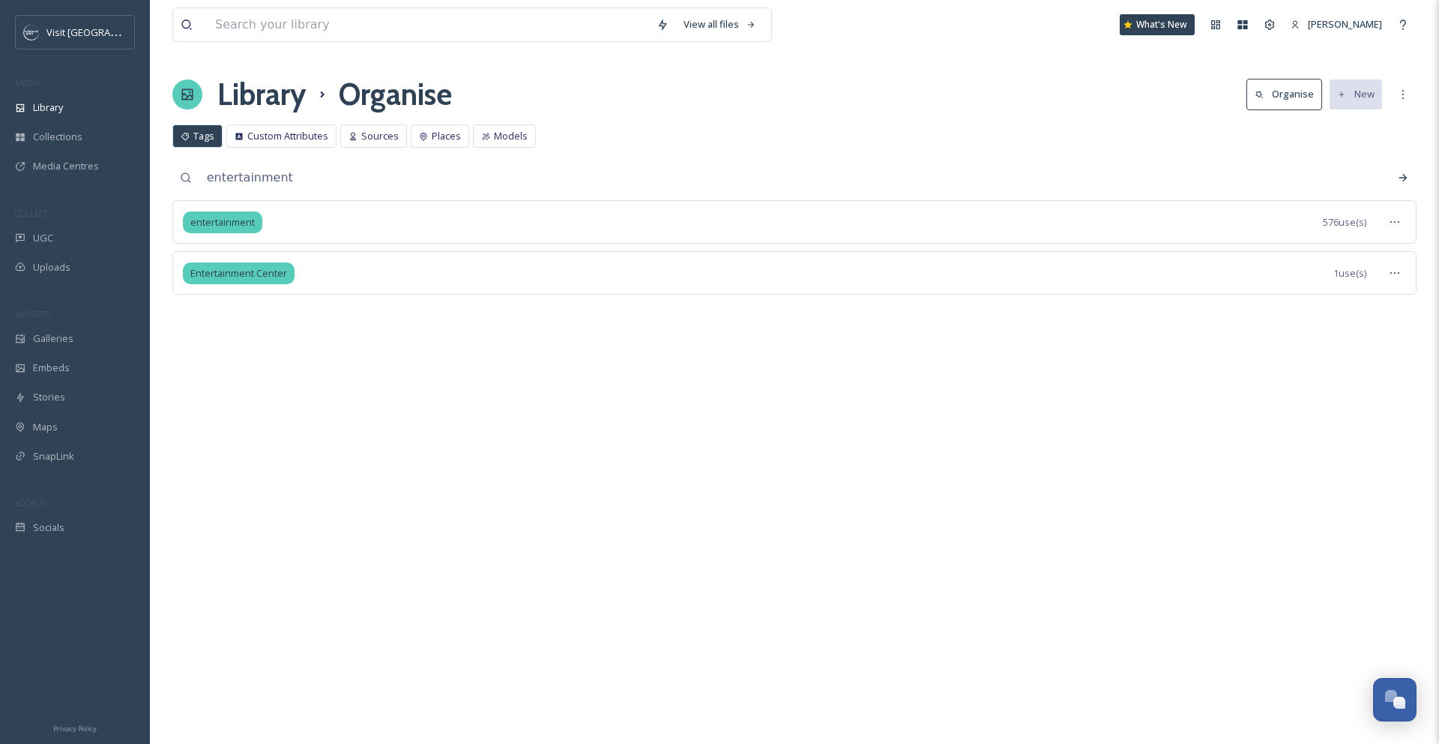
click at [193, 137] on span "Tags" at bounding box center [203, 136] width 21 height 14
drag, startPoint x: 269, startPoint y: 182, endPoint x: 189, endPoint y: 178, distance: 80.3
click at [189, 178] on div "entertainment" at bounding box center [794, 178] width 1244 height 30
click at [208, 140] on span "Tags" at bounding box center [203, 136] width 21 height 14
click at [1169, 142] on div "Tags Custom Attributes Sources Places Models Tags Custom Attributes Sources Pla…" at bounding box center [794, 139] width 1244 height 31
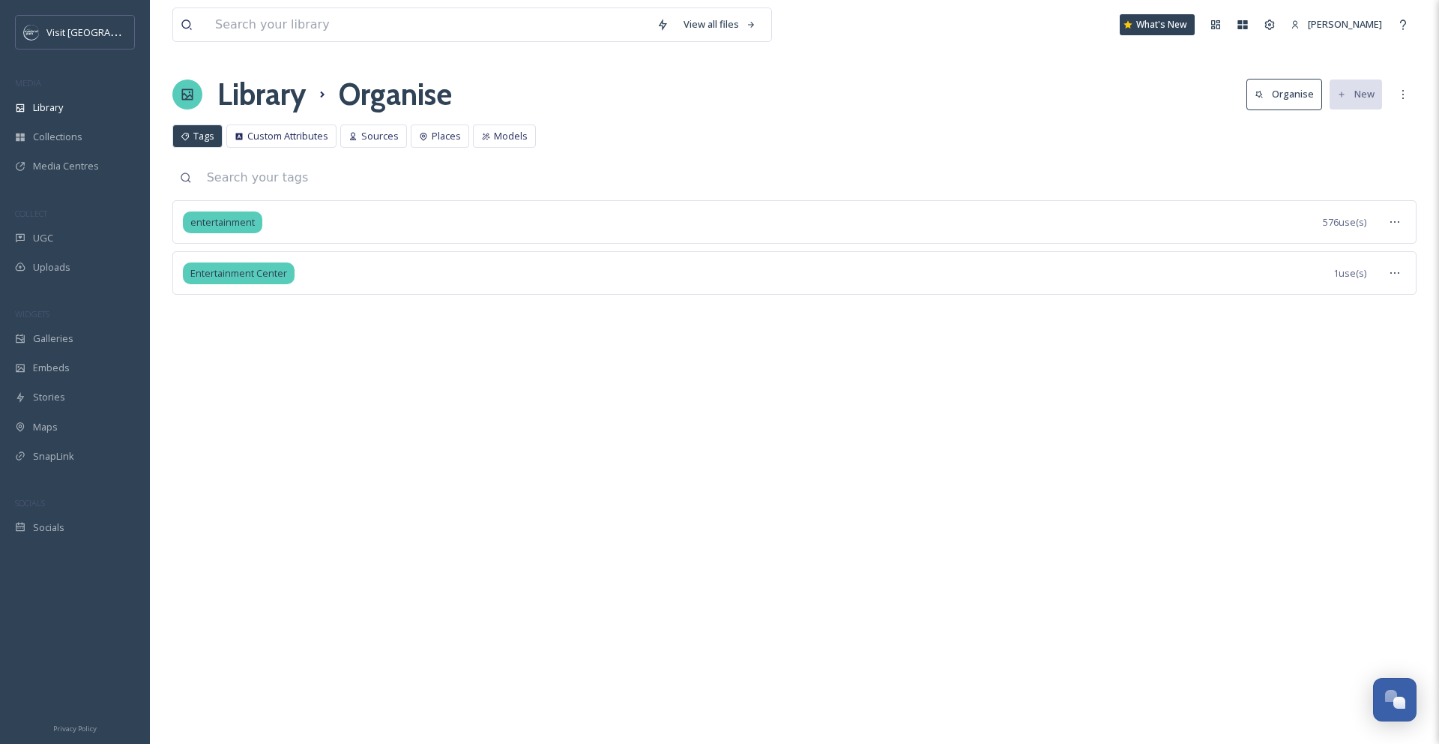
click at [194, 139] on span "Tags" at bounding box center [203, 136] width 21 height 14
click at [200, 148] on div "Tags Custom Attributes Sources Places Models Tags Custom Attributes Sources Pla…" at bounding box center [794, 139] width 1244 height 31
click at [194, 136] on span "Tags" at bounding box center [203, 136] width 21 height 14
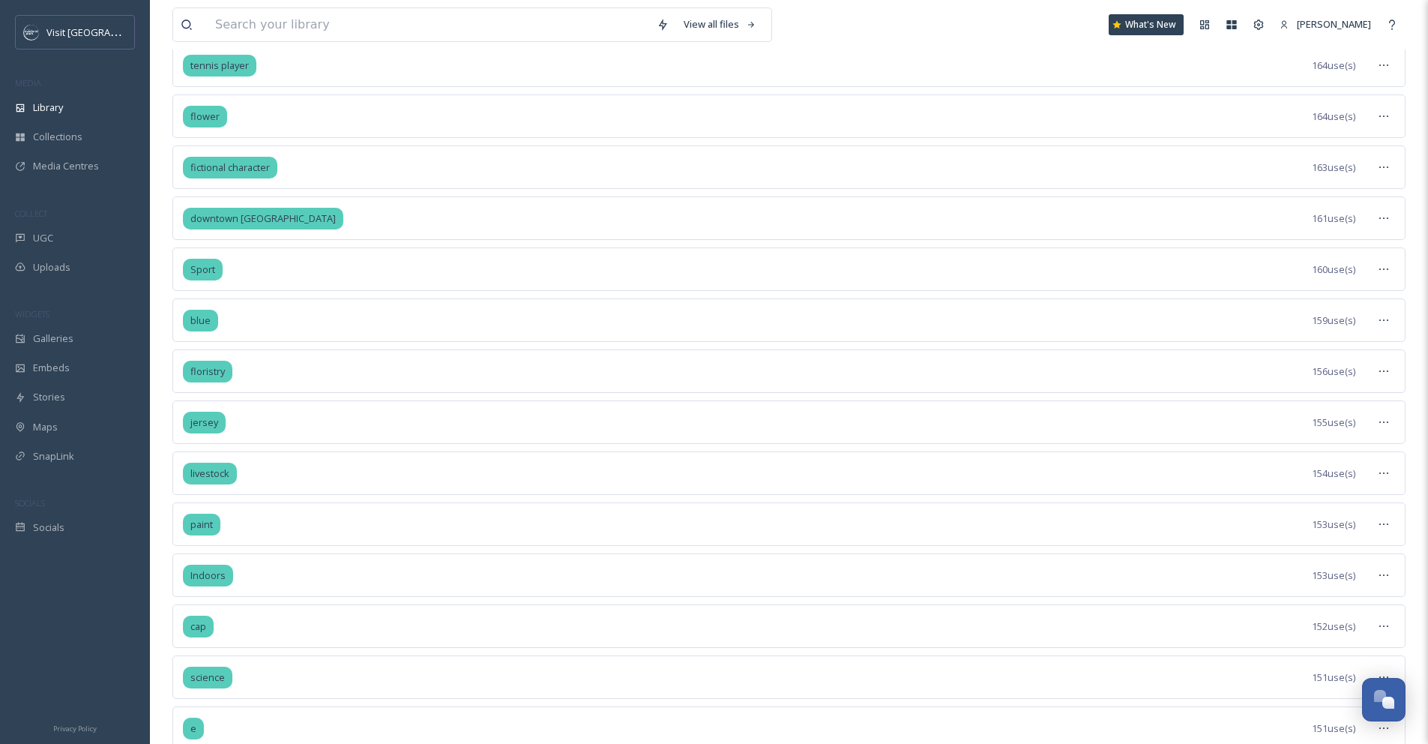
scroll to position [9740, 0]
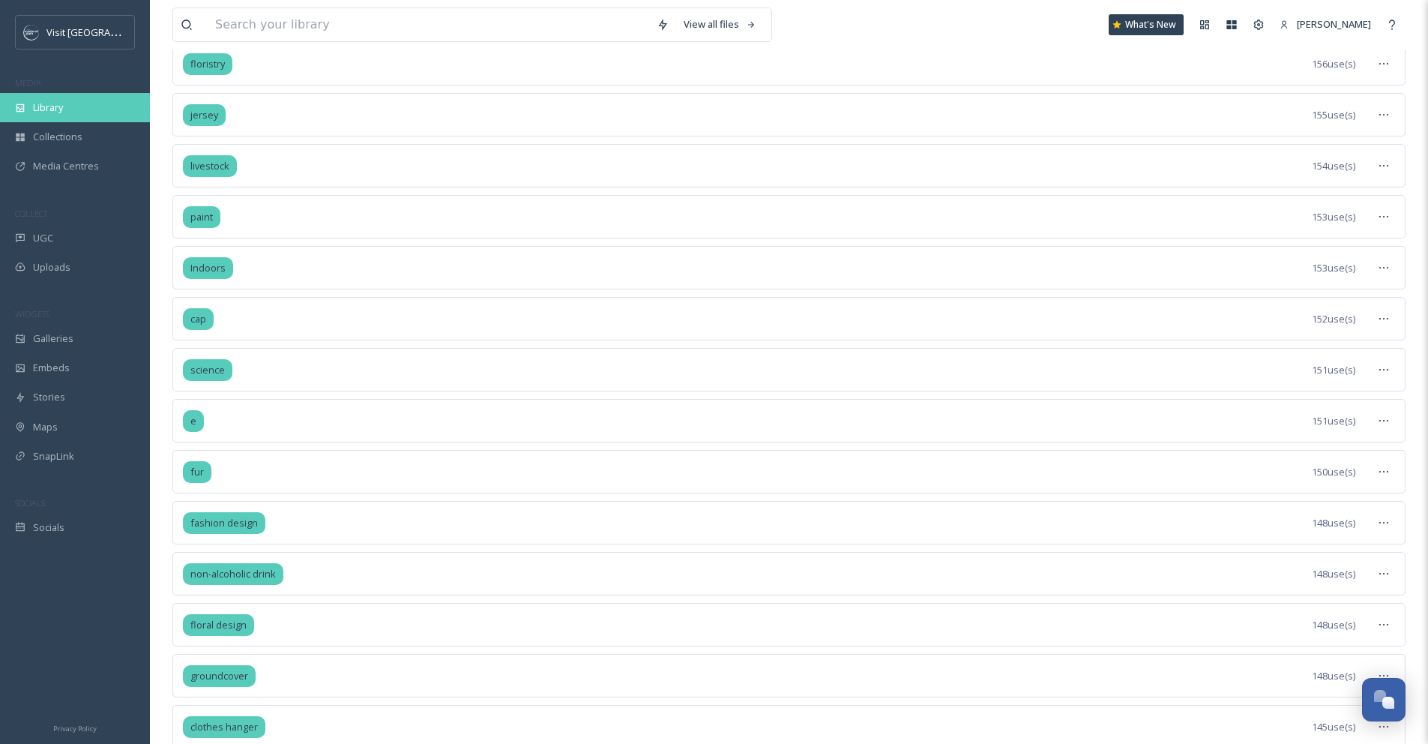
click at [44, 103] on span "Library" at bounding box center [48, 107] width 30 height 14
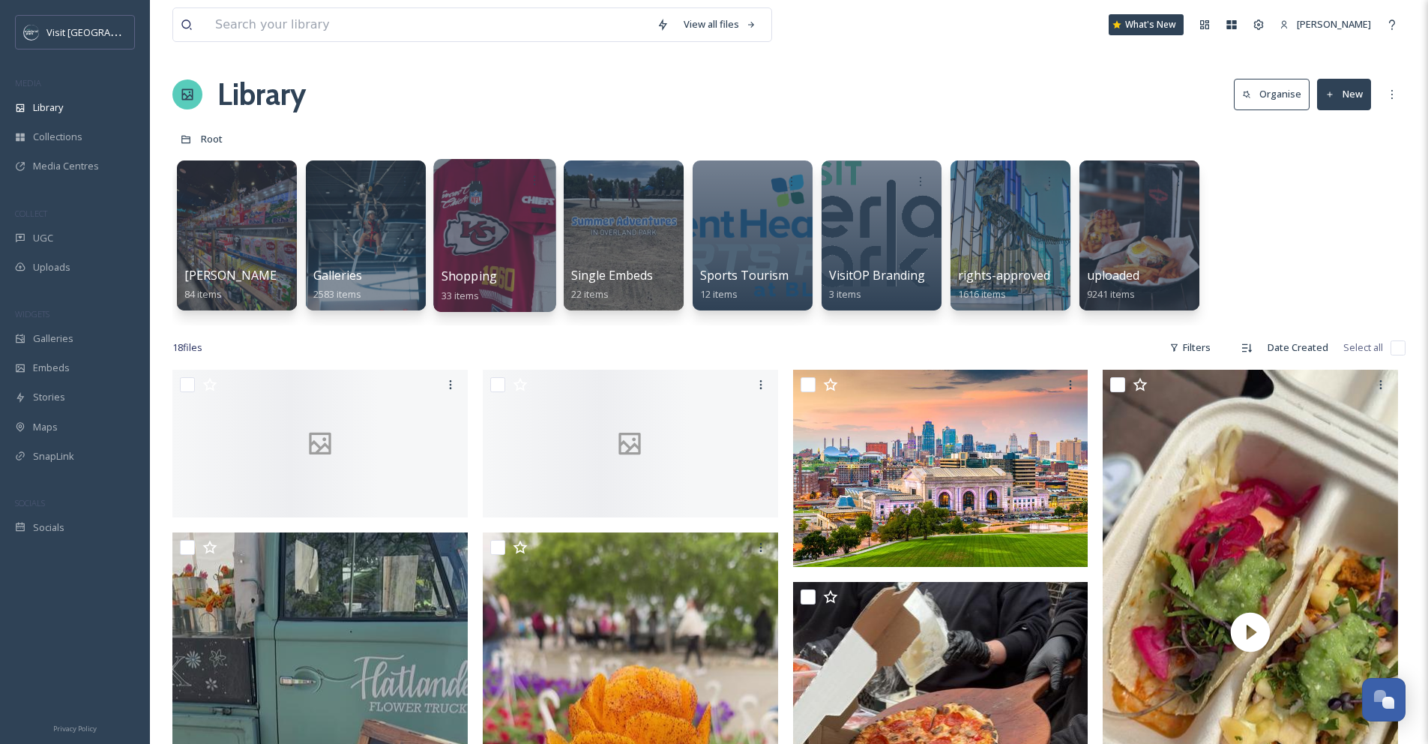
click at [498, 230] on div at bounding box center [494, 235] width 122 height 153
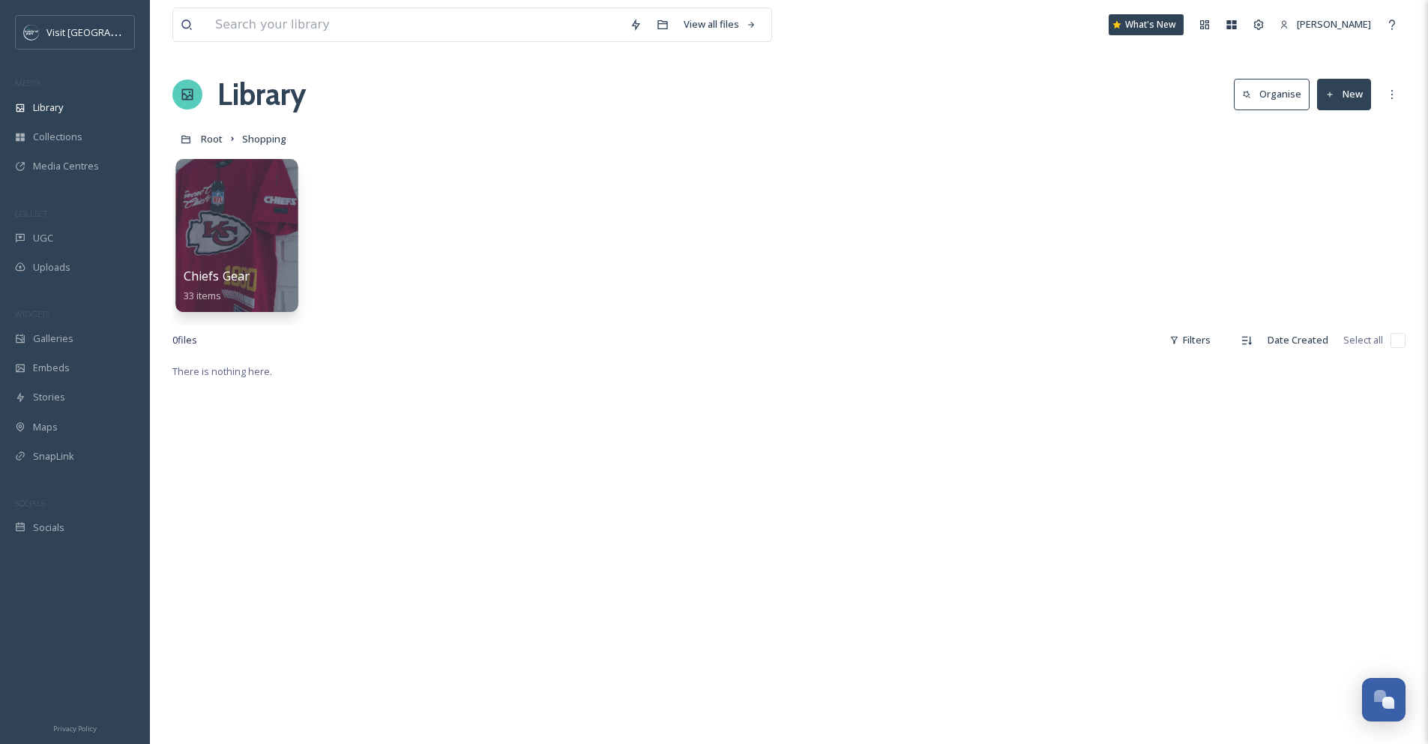
click at [222, 241] on div at bounding box center [236, 235] width 122 height 153
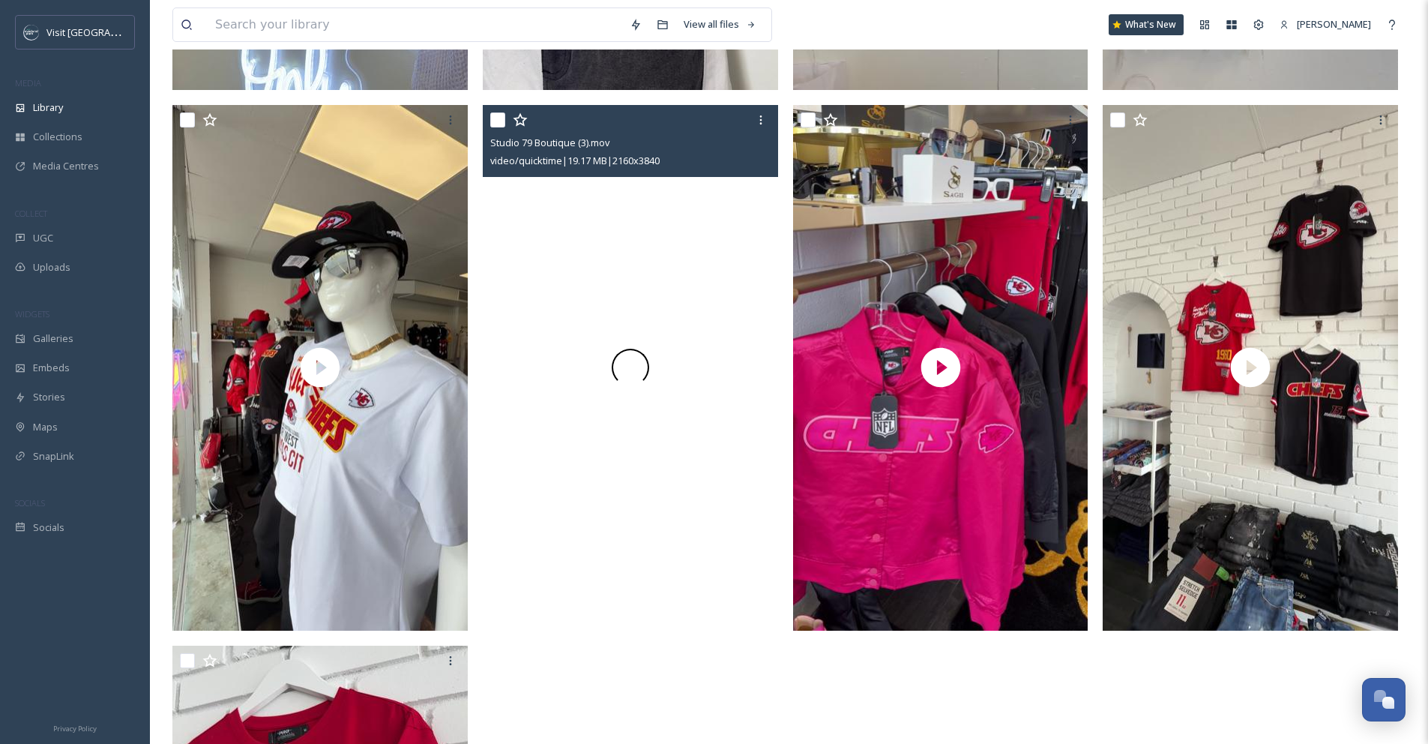
scroll to position [4332, 0]
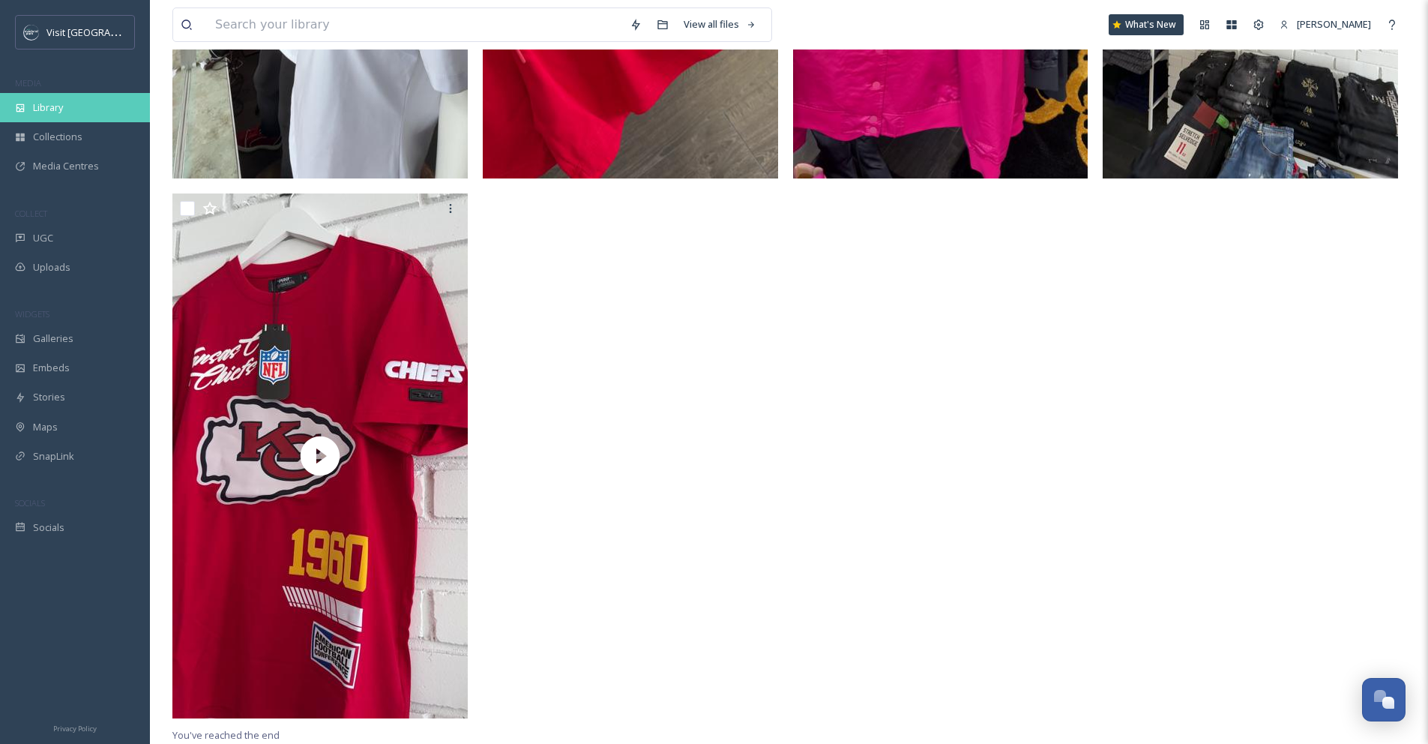
click at [71, 109] on div "Library" at bounding box center [75, 107] width 150 height 29
